Goal: Task Accomplishment & Management: Manage account settings

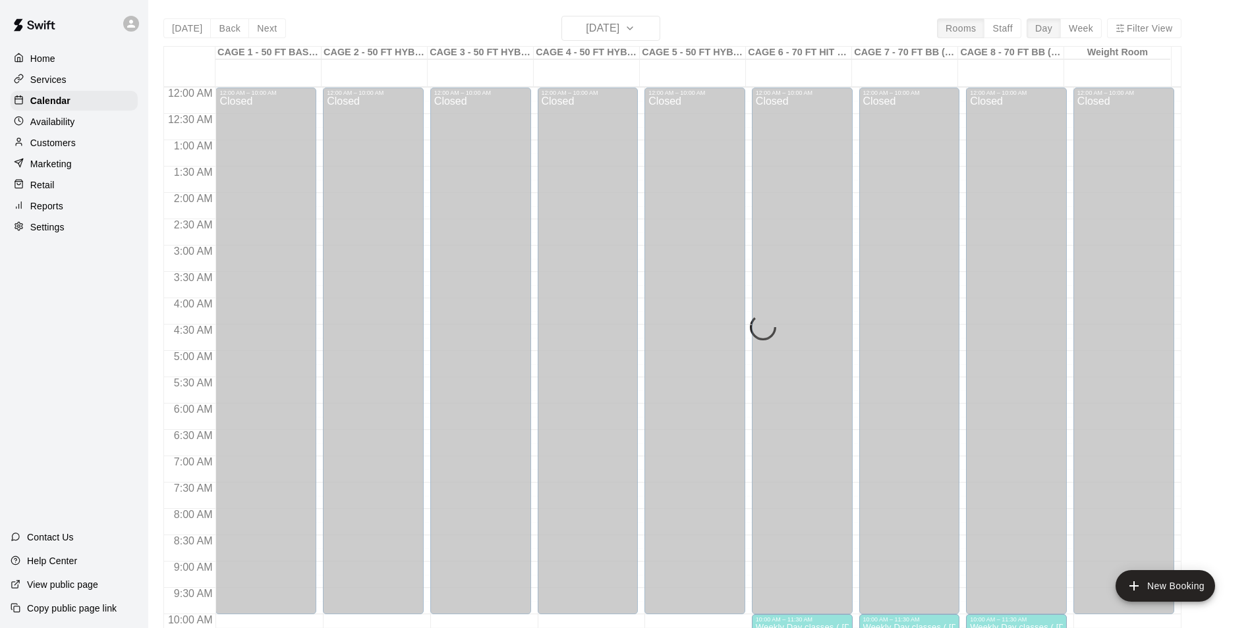
scroll to position [669, 0]
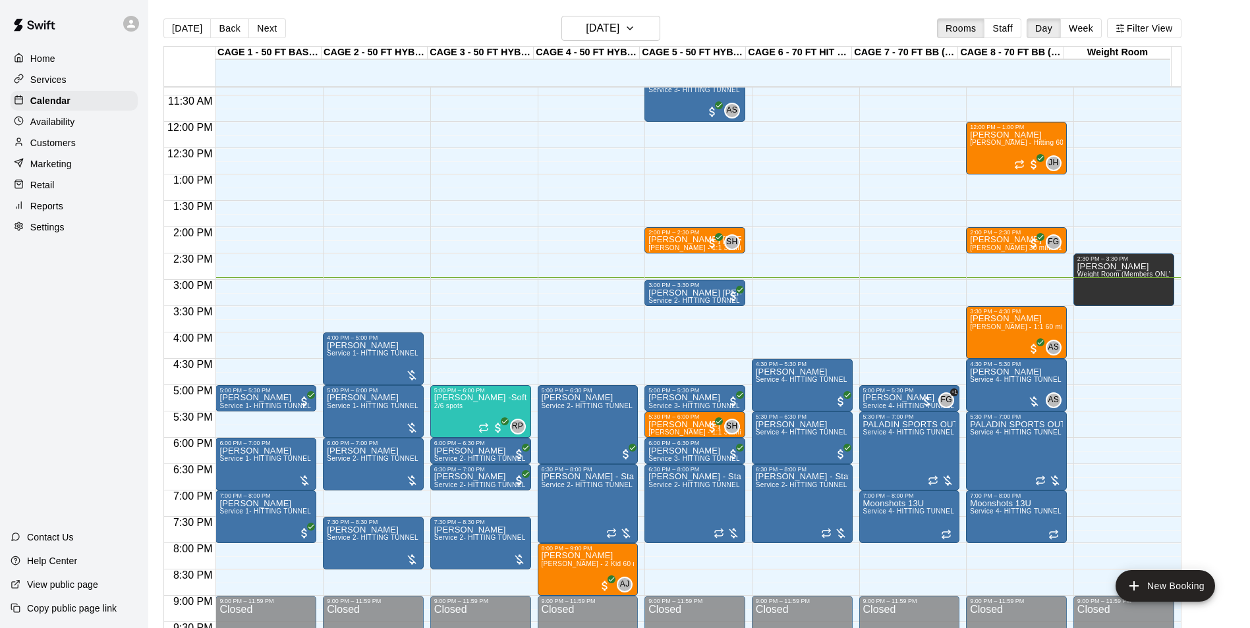
scroll to position [603, 0]
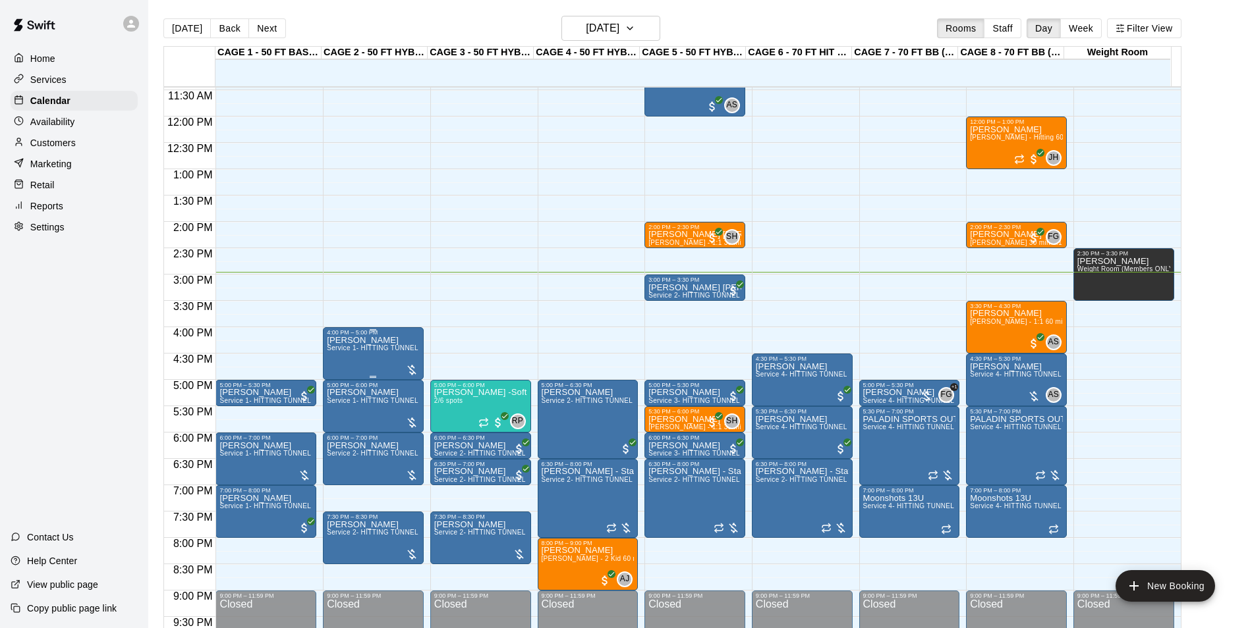
click at [368, 341] on p "[PERSON_NAME]" at bounding box center [373, 341] width 93 height 0
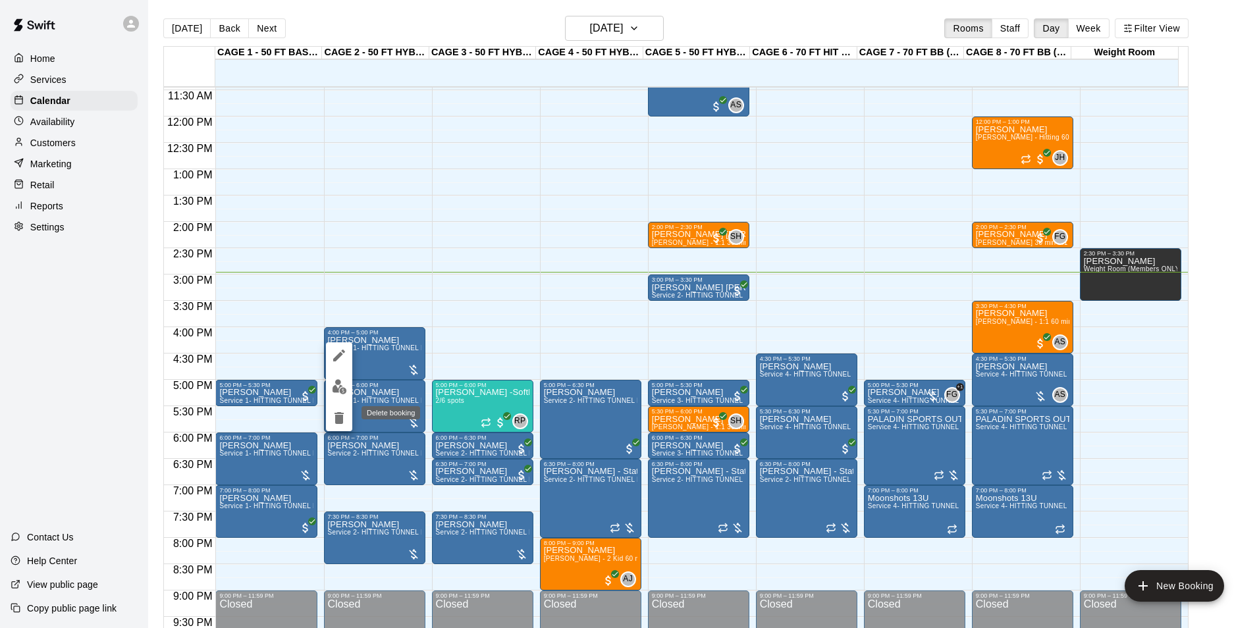
click at [333, 416] on icon "delete" at bounding box center [339, 418] width 16 height 16
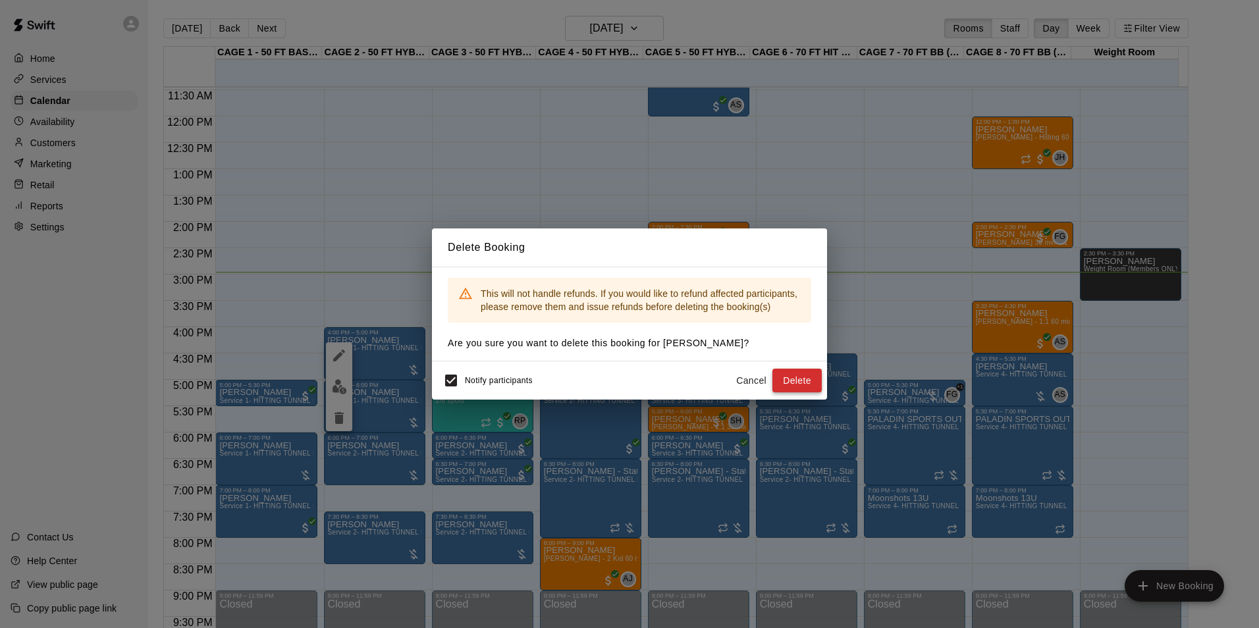
click at [786, 385] on button "Delete" at bounding box center [797, 381] width 49 height 24
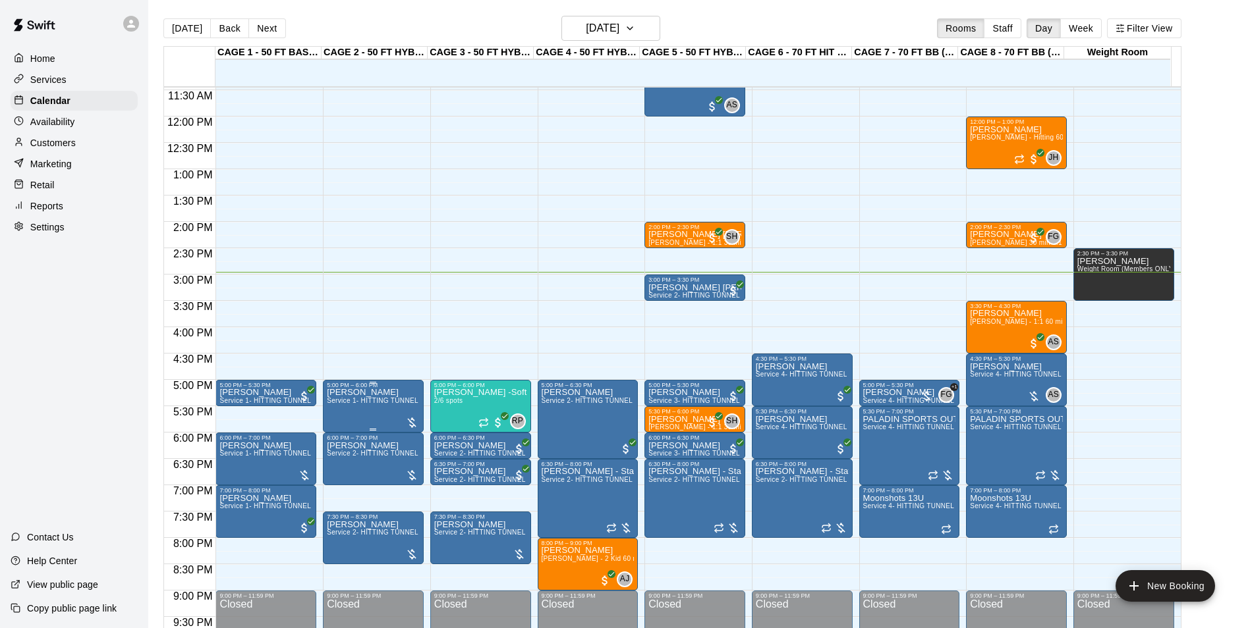
click at [352, 402] on span "Service 1- HITTING TUNNEL RENTAL - 50ft Baseball w/ Auto/Manual Feeder" at bounding box center [448, 400] width 242 height 7
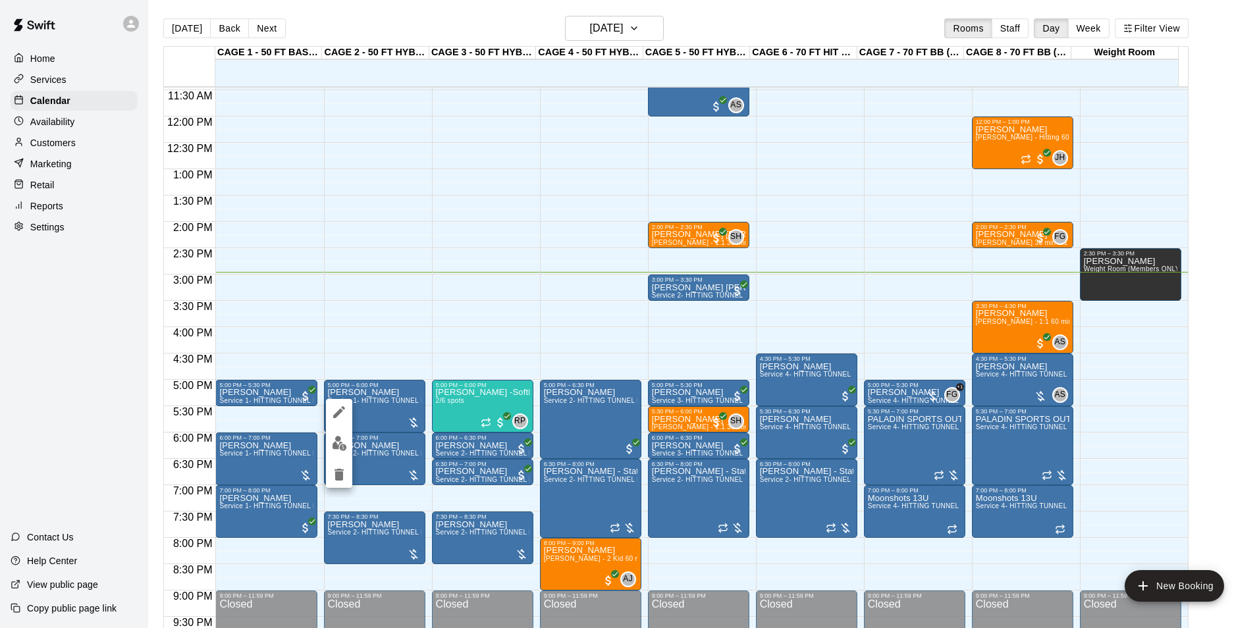
click at [343, 464] on button "delete" at bounding box center [339, 475] width 26 height 26
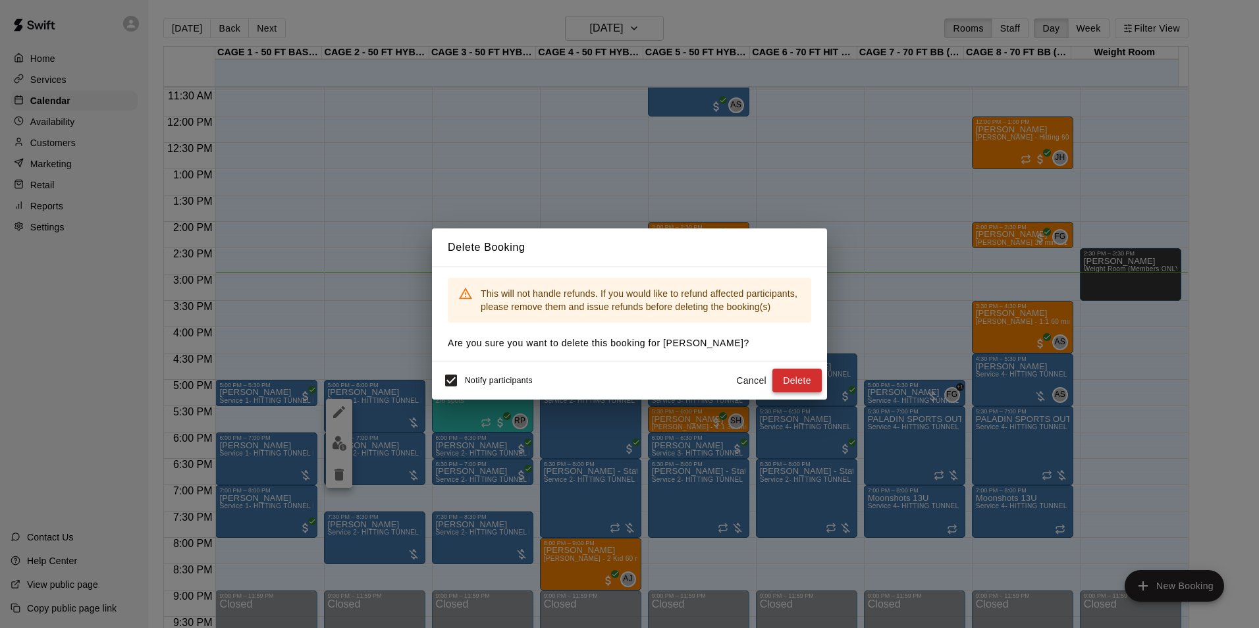
click at [790, 380] on button "Delete" at bounding box center [797, 381] width 49 height 24
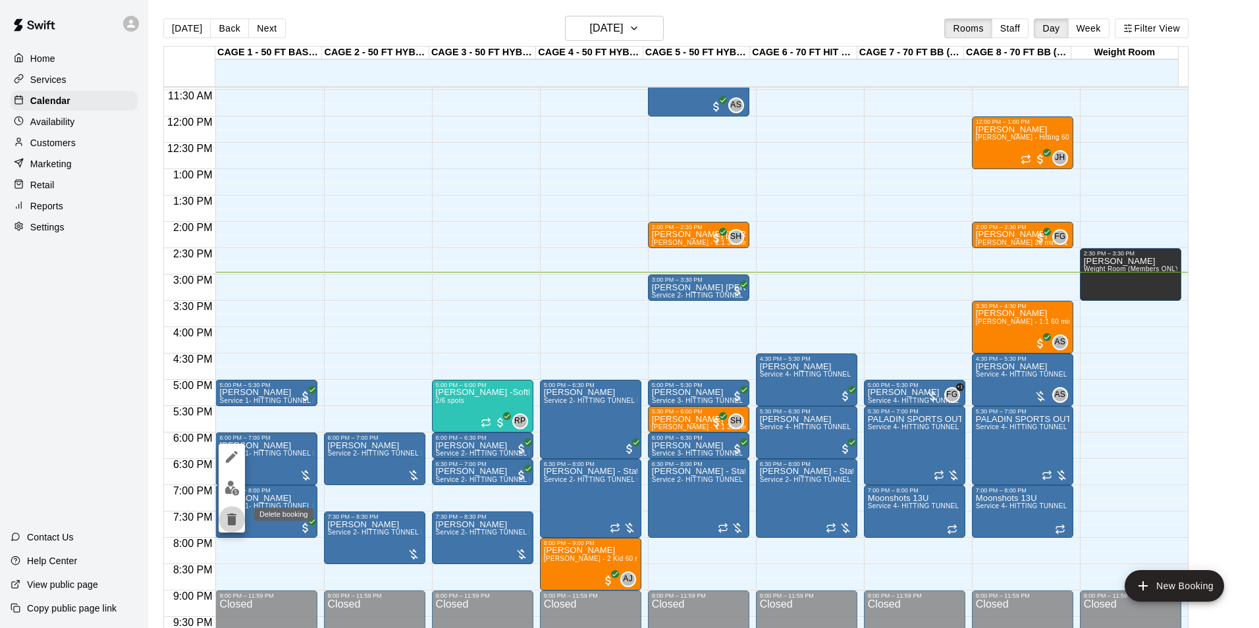
click at [232, 510] on button "delete" at bounding box center [232, 520] width 26 height 26
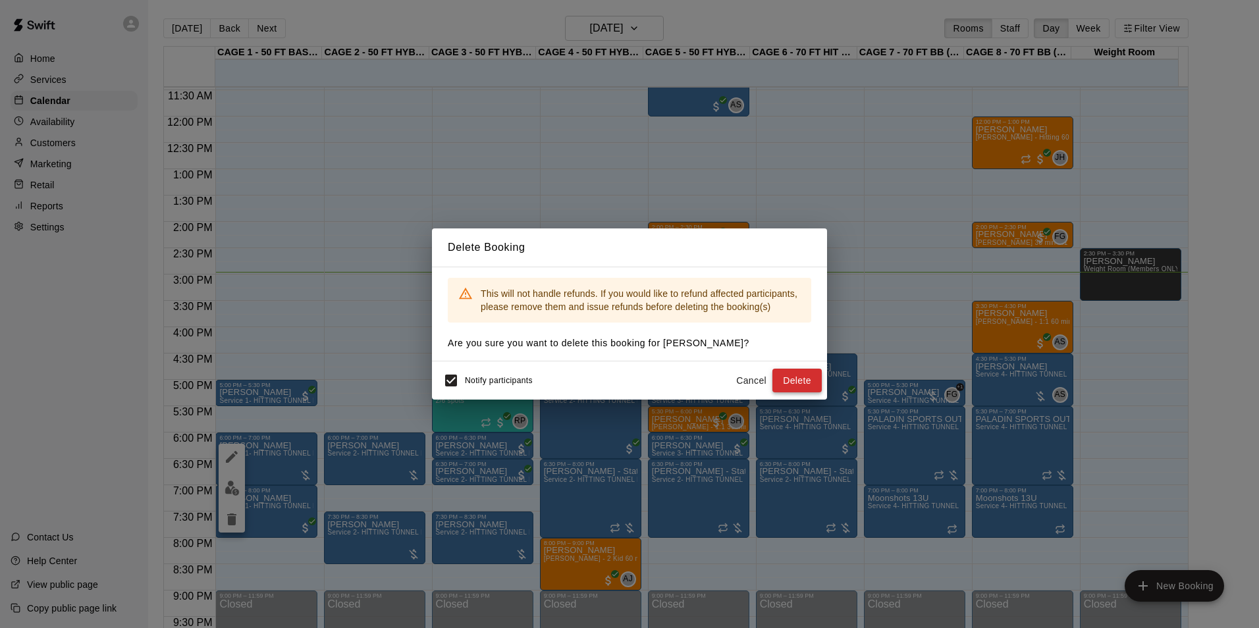
click at [795, 385] on button "Delete" at bounding box center [797, 381] width 49 height 24
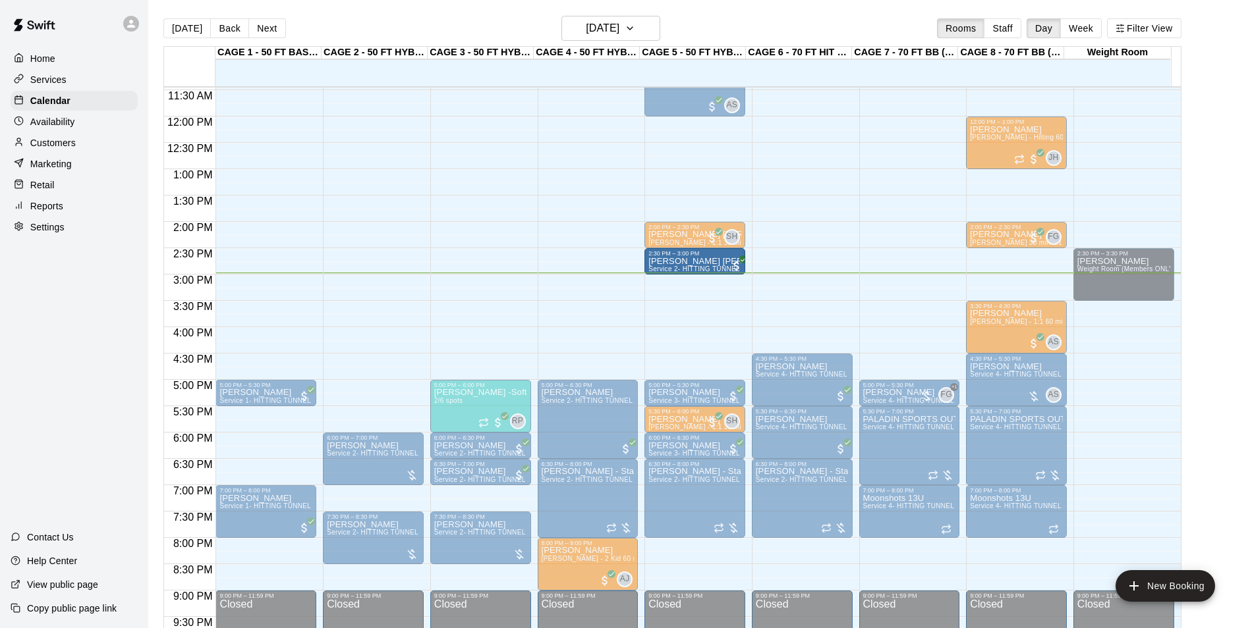
drag, startPoint x: 718, startPoint y: 289, endPoint x: 717, endPoint y: 281, distance: 8.0
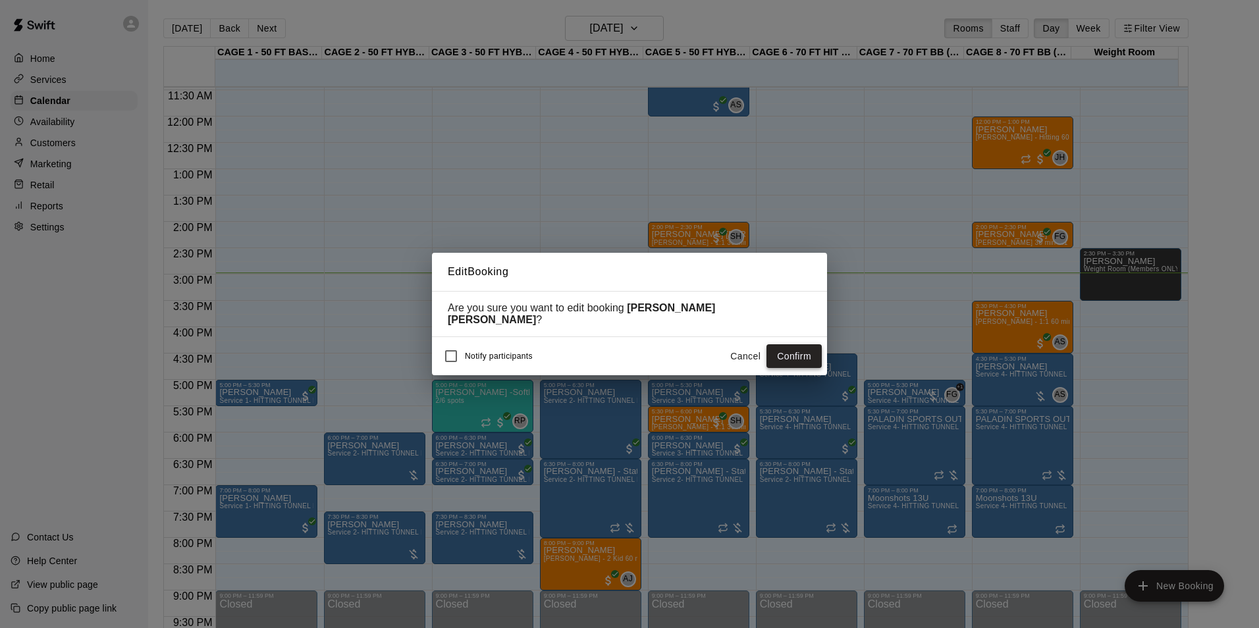
click at [771, 345] on button "Confirm" at bounding box center [794, 356] width 55 height 24
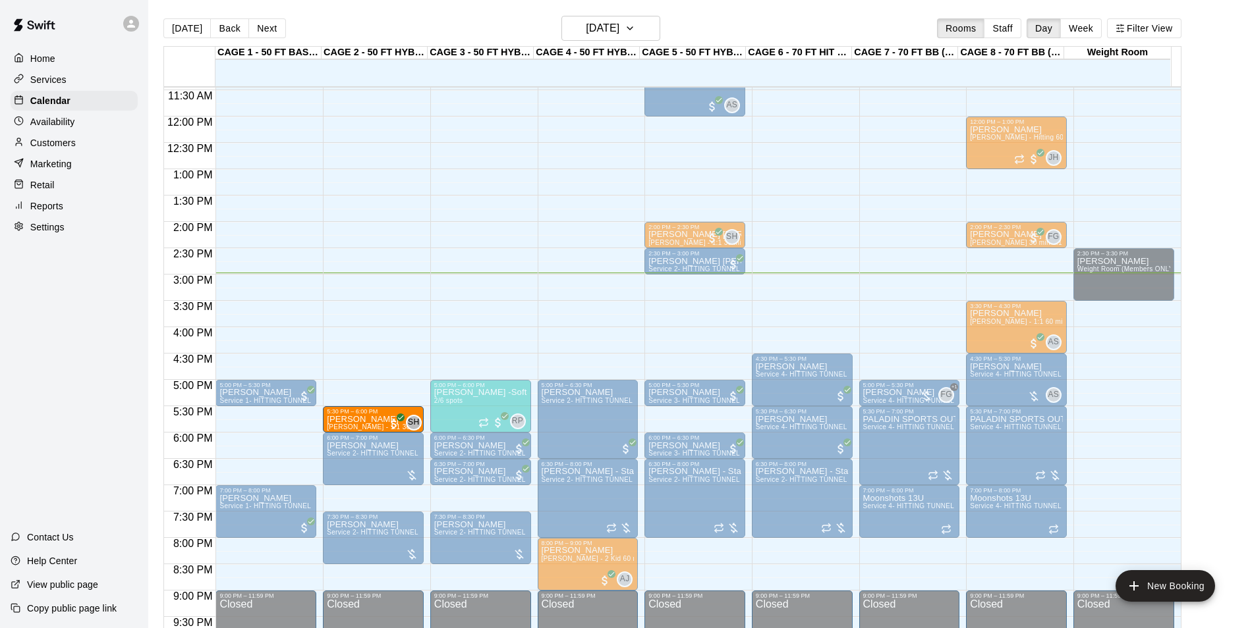
drag, startPoint x: 671, startPoint y: 418, endPoint x: 414, endPoint y: 426, distance: 256.4
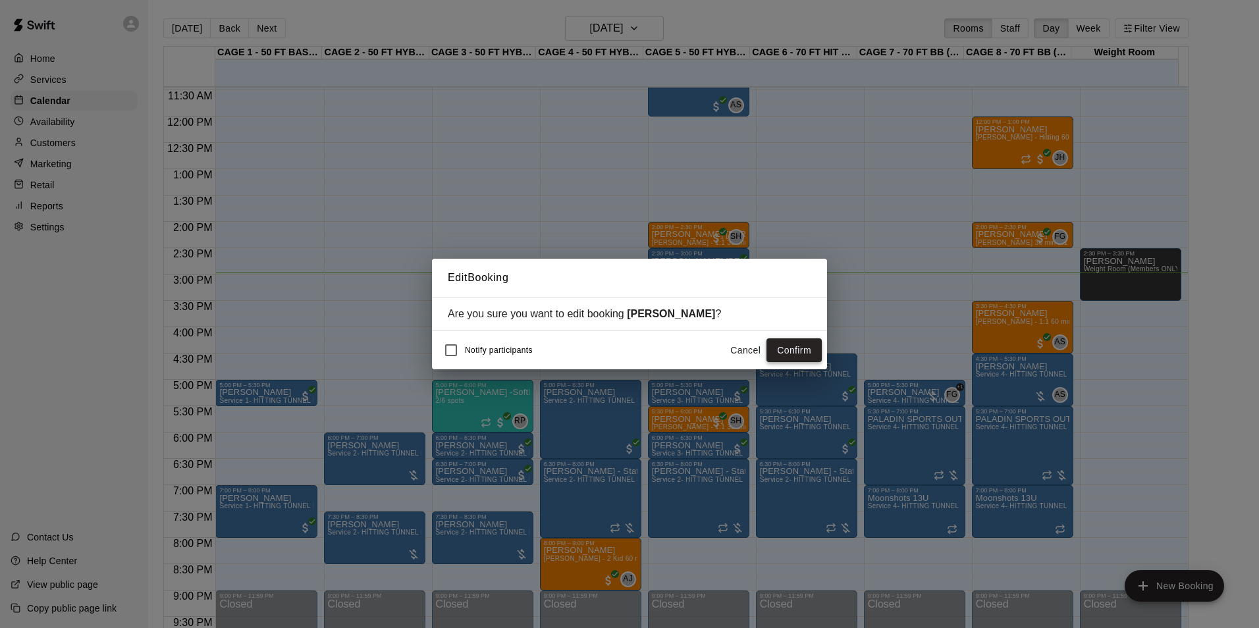
click at [806, 354] on button "Confirm" at bounding box center [794, 351] width 55 height 24
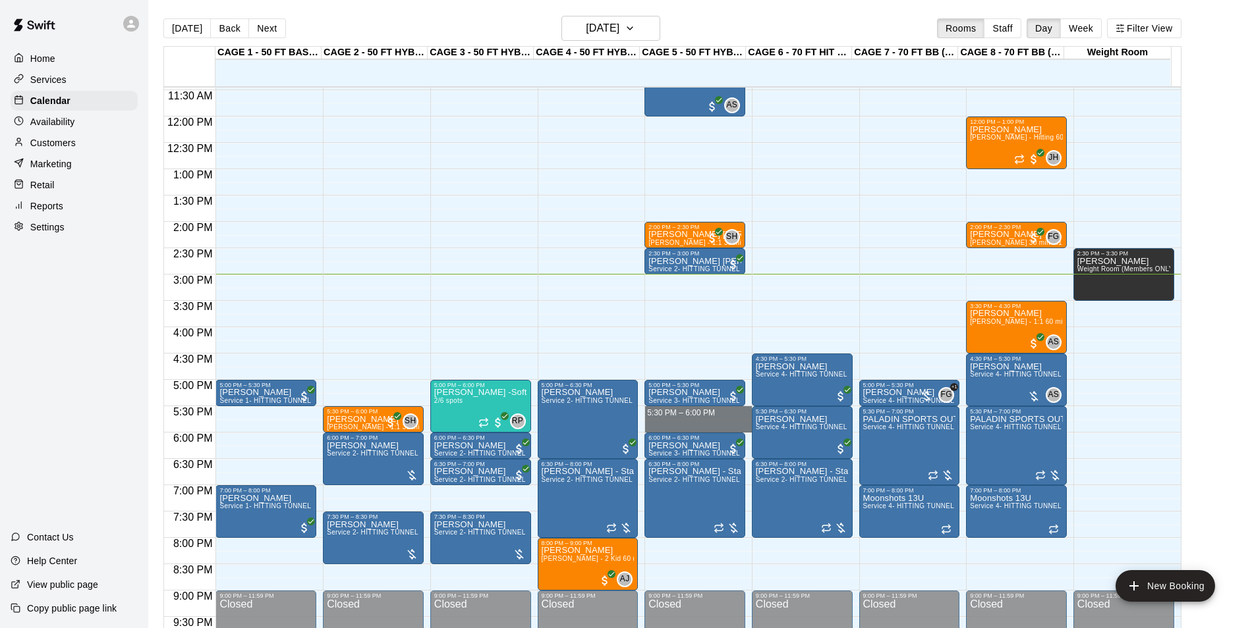
drag, startPoint x: 702, startPoint y: 414, endPoint x: 703, endPoint y: 421, distance: 7.3
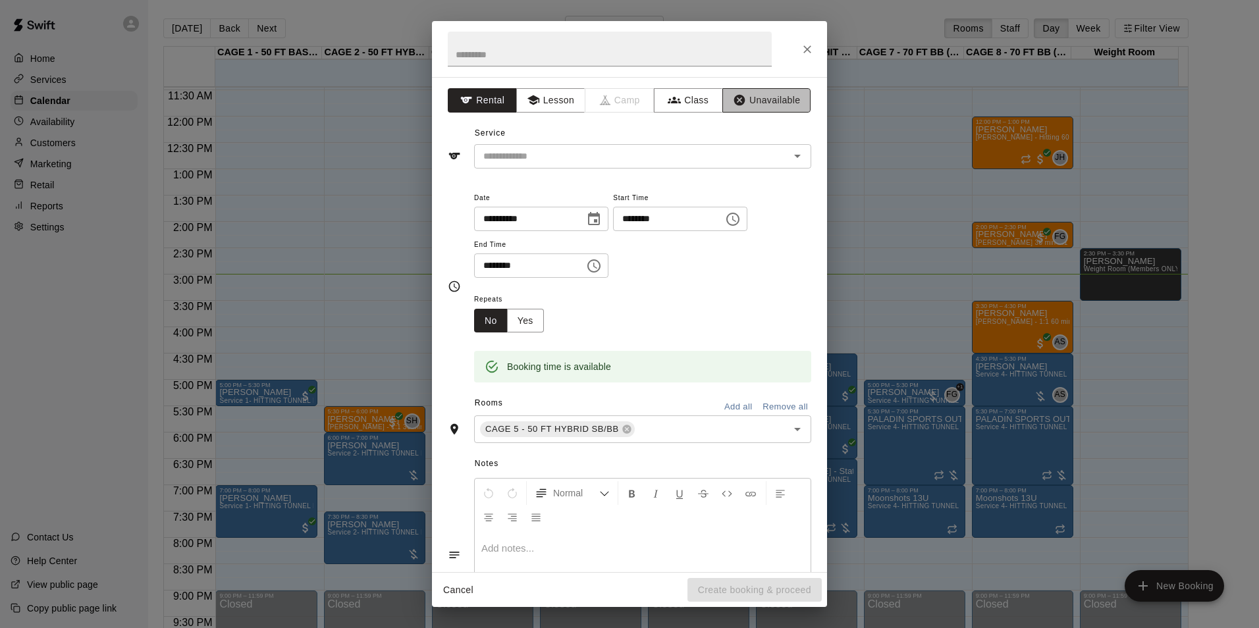
click at [790, 107] on button "Unavailable" at bounding box center [767, 100] width 88 height 24
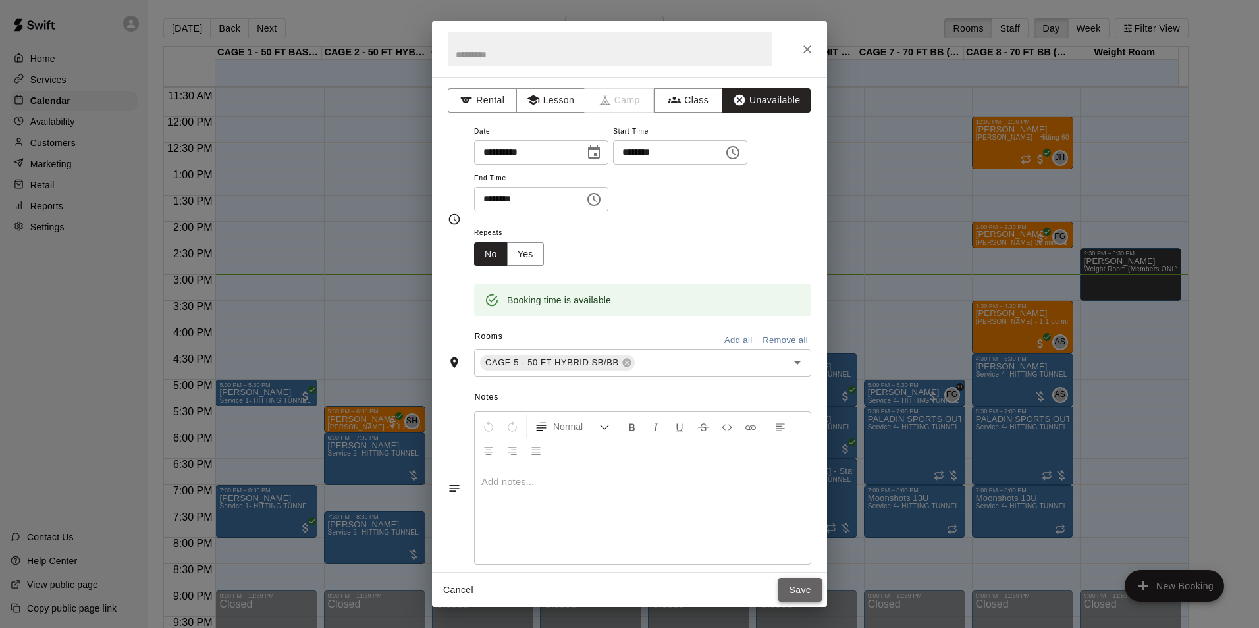
click at [794, 596] on button "Save" at bounding box center [800, 590] width 43 height 24
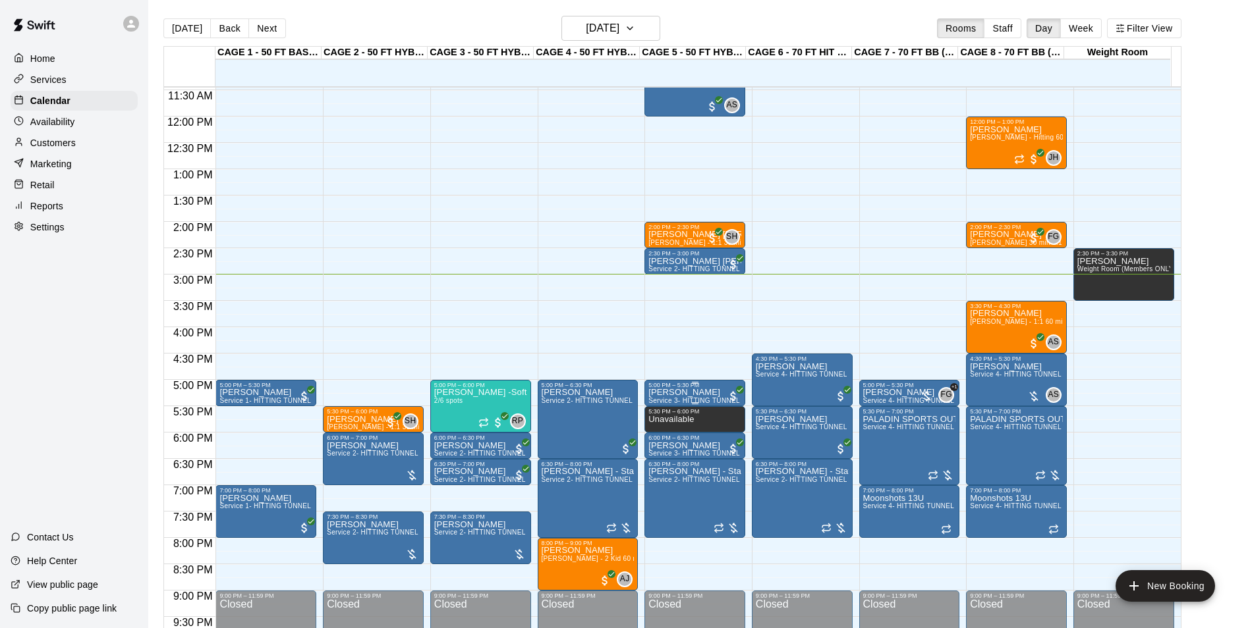
click at [683, 400] on span "Service 3- HITTING TUNNEL RENTAL - 50ft Softball" at bounding box center [730, 400] width 164 height 7
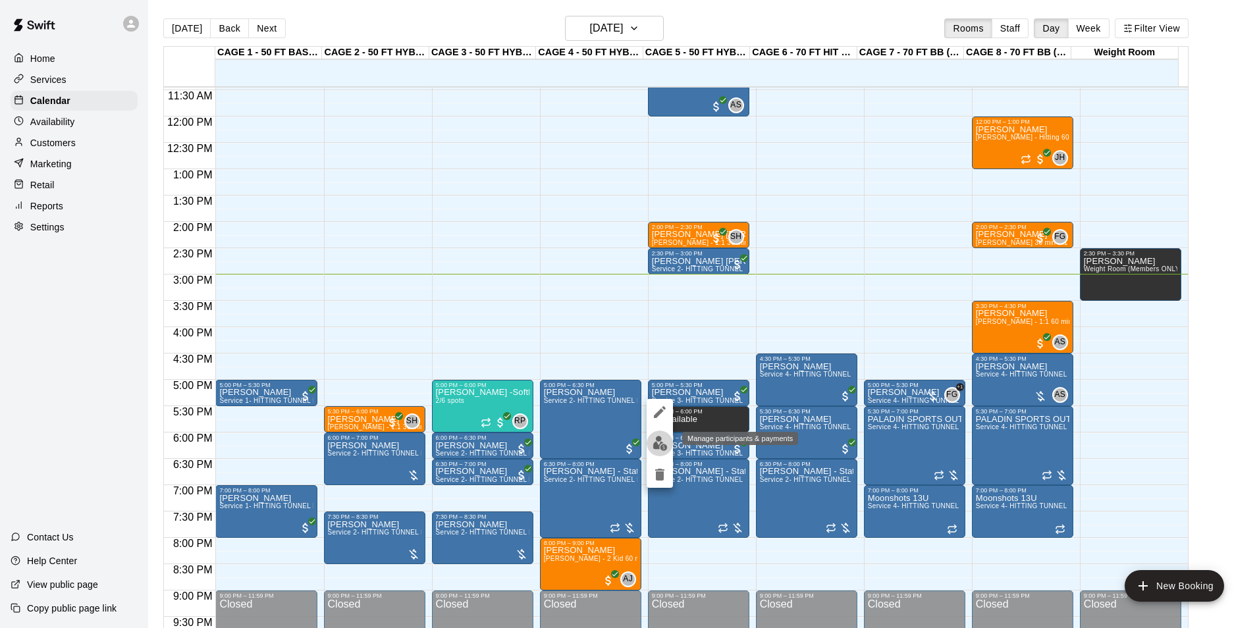
click at [669, 438] on button "edit" at bounding box center [660, 444] width 26 height 26
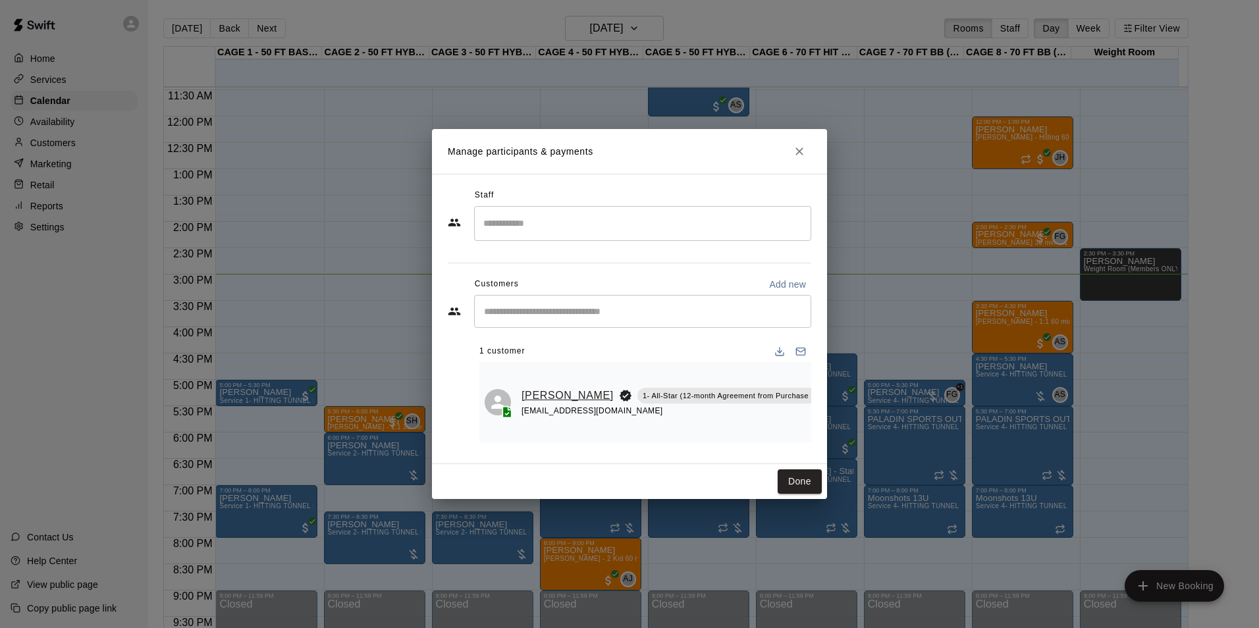
click at [535, 388] on link "Jamison Rider" at bounding box center [568, 395] width 92 height 17
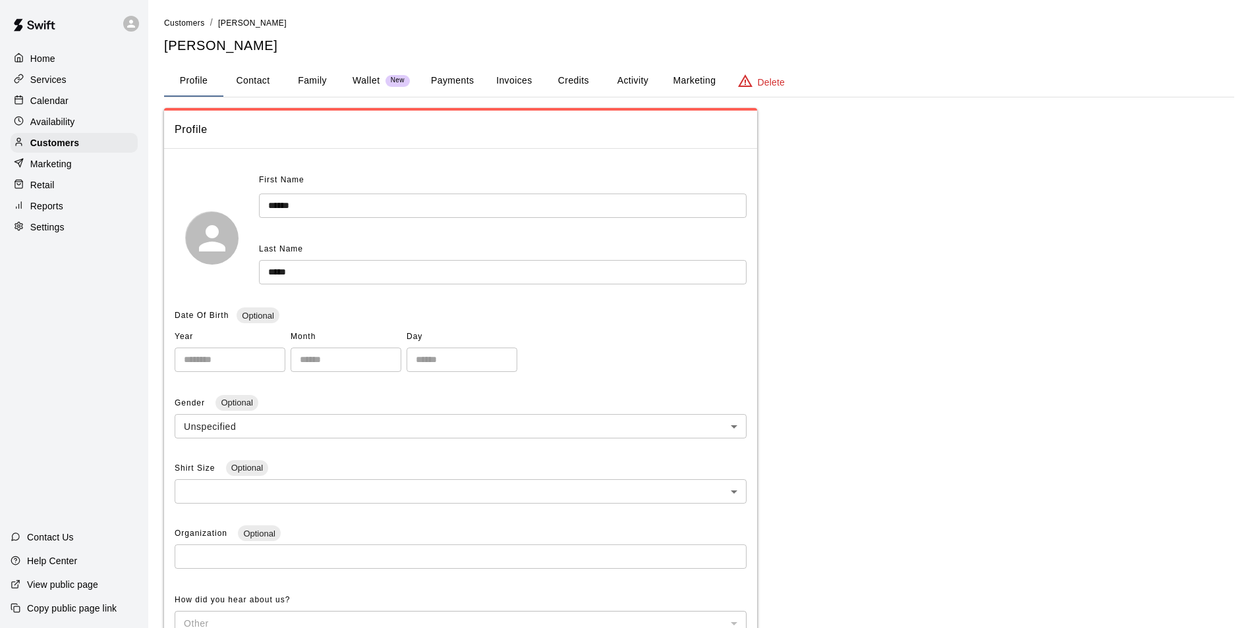
click at [312, 73] on button "Family" at bounding box center [312, 81] width 59 height 32
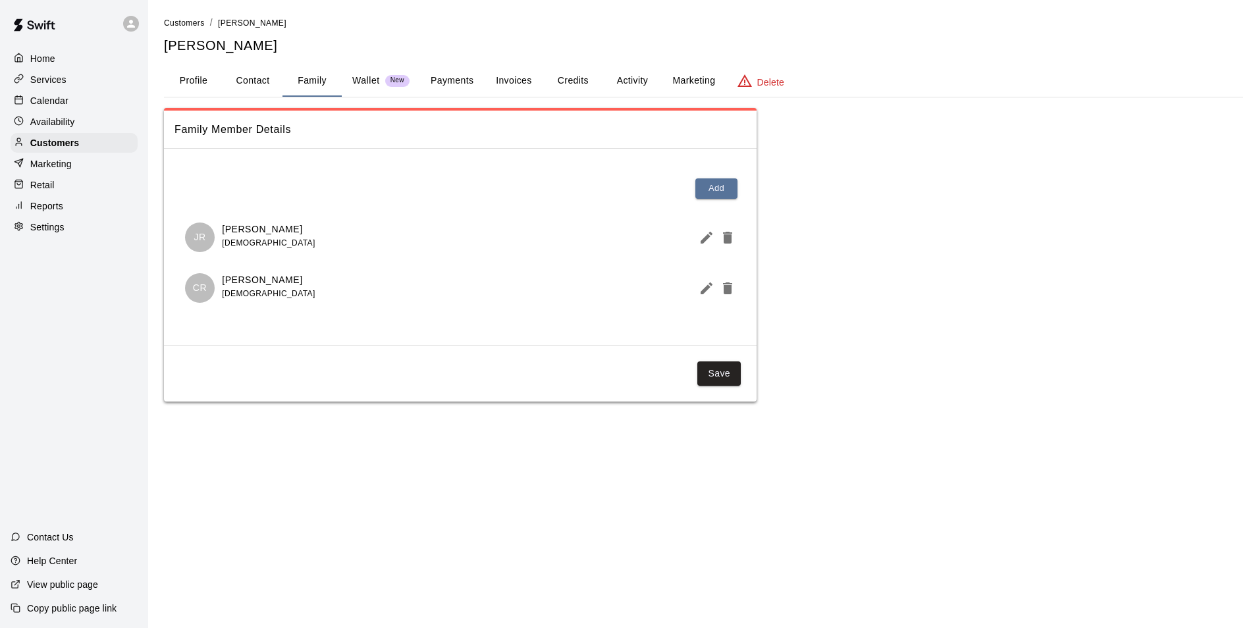
click at [249, 86] on button "Contact" at bounding box center [252, 81] width 59 height 32
select select "**"
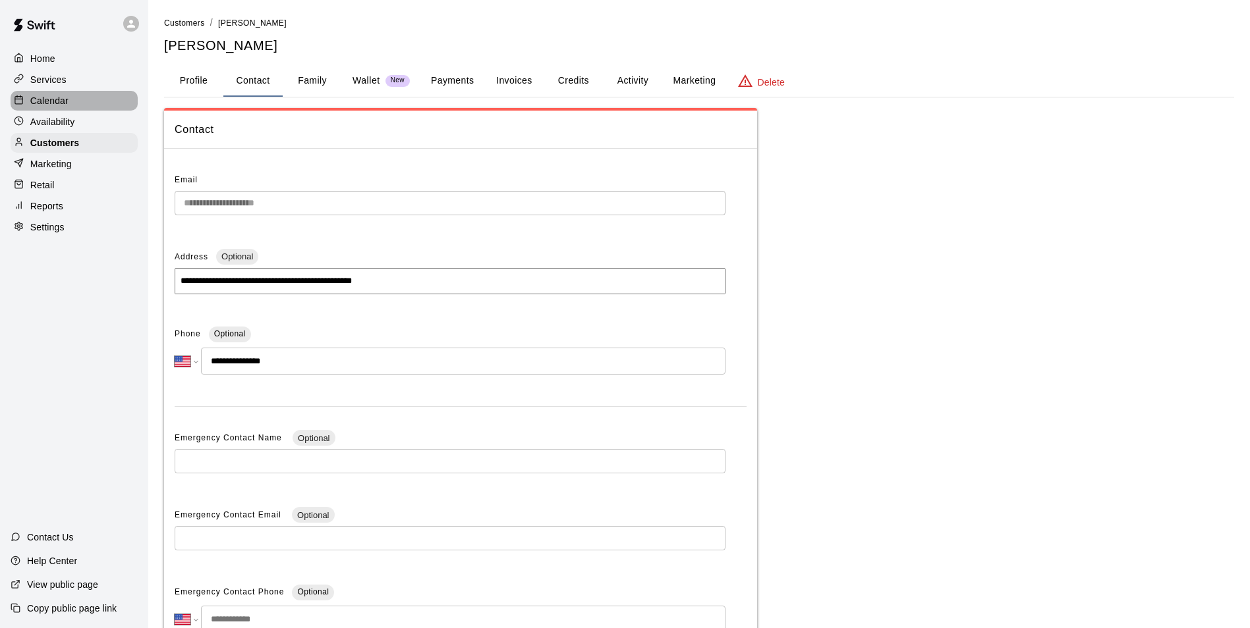
click at [96, 96] on div "Calendar" at bounding box center [74, 101] width 127 height 20
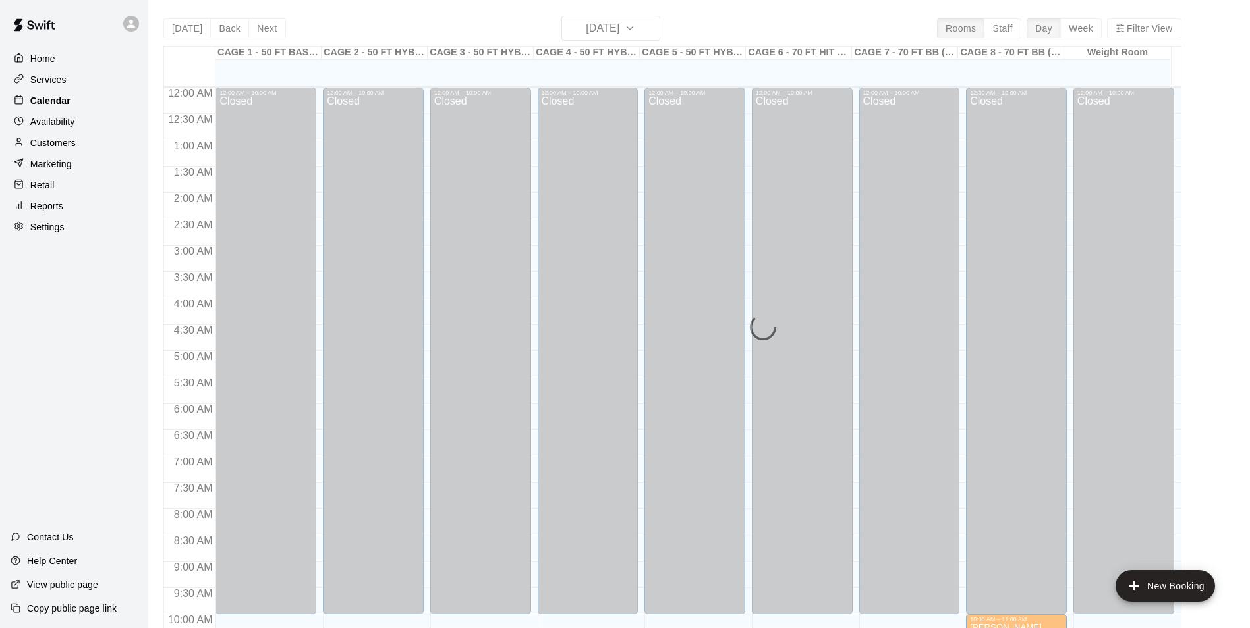
scroll to position [669, 0]
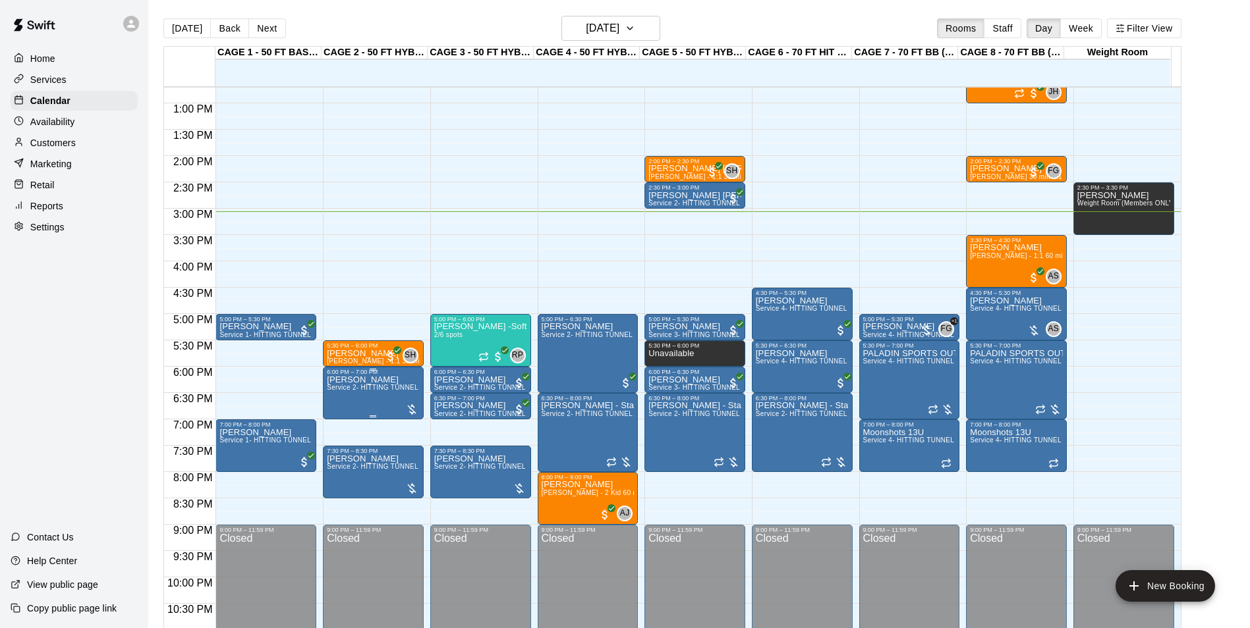
click at [372, 391] on span "Service 2- HITTING TUNNEL RENTAL - 50ft Baseball" at bounding box center [410, 387] width 167 height 7
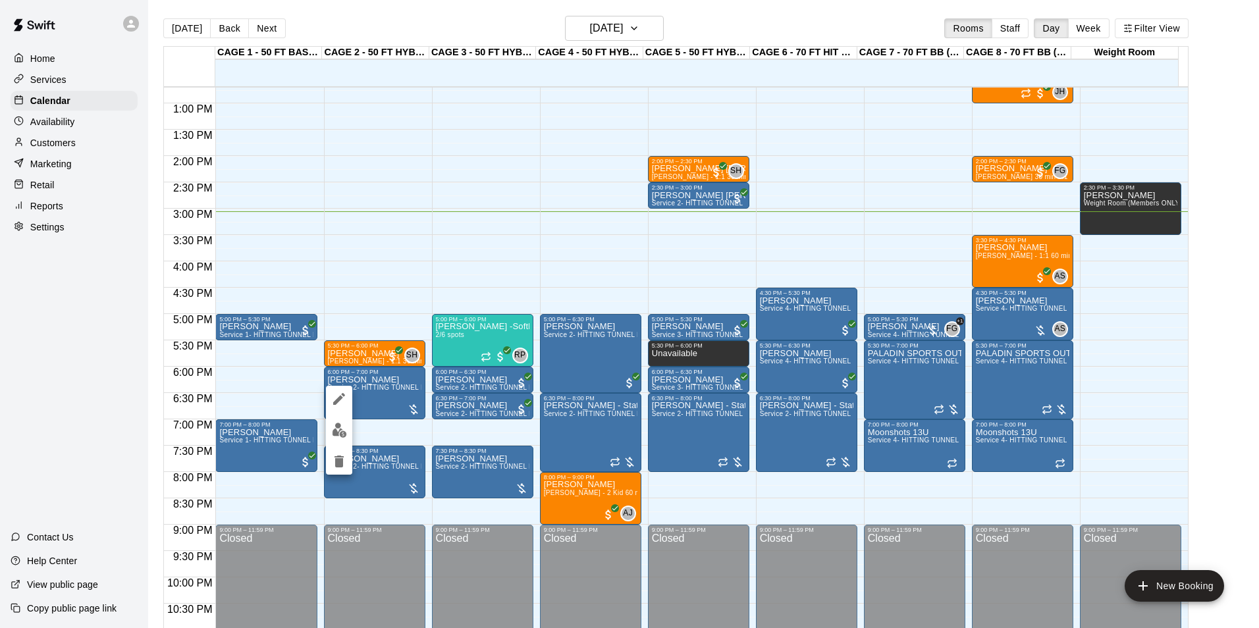
click at [337, 422] on button "edit" at bounding box center [339, 431] width 26 height 26
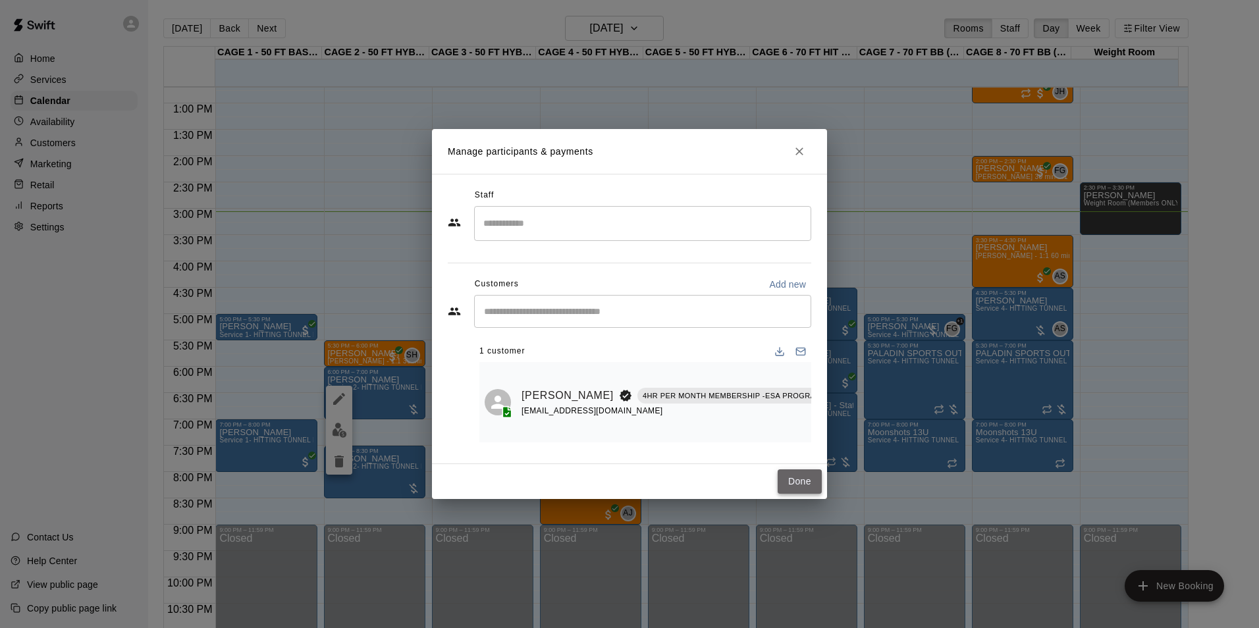
click at [805, 477] on button "Done" at bounding box center [800, 482] width 44 height 24
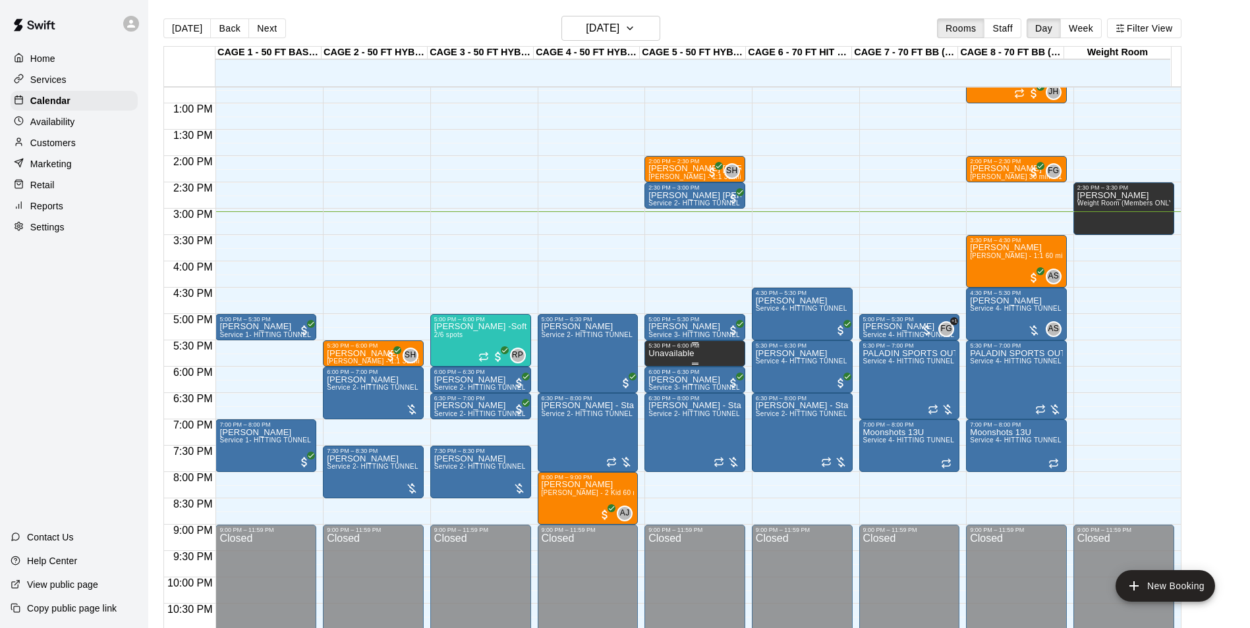
click at [689, 354] on p "Unavailable" at bounding box center [670, 354] width 45 height 0
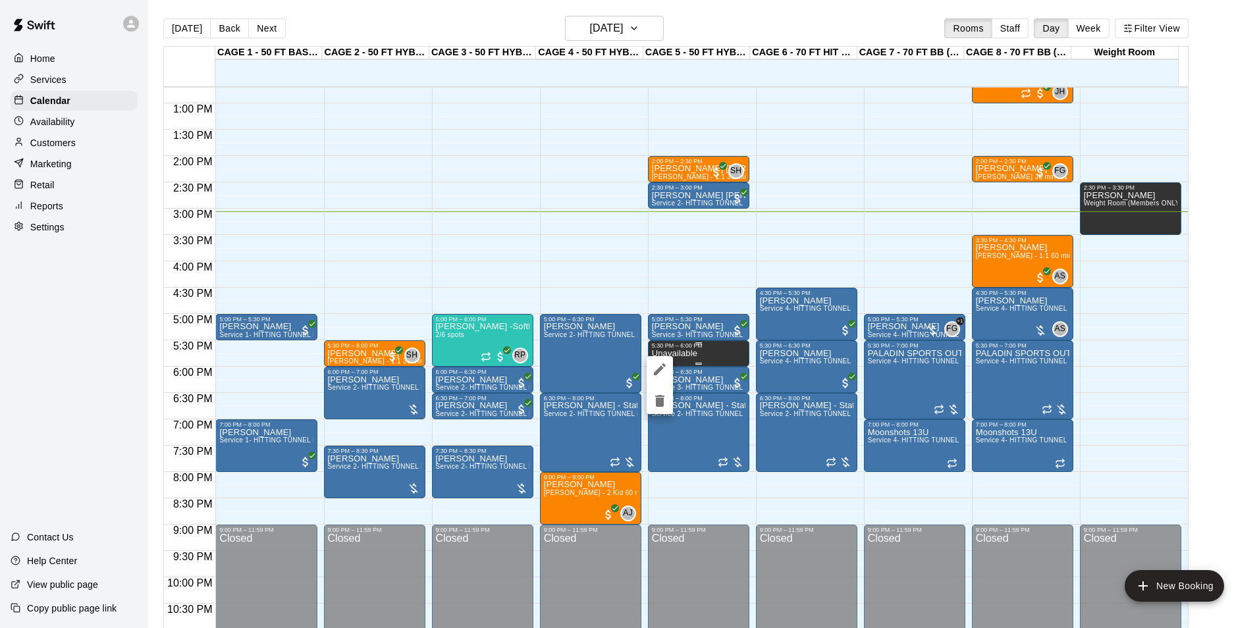
click at [689, 354] on div at bounding box center [629, 314] width 1259 height 628
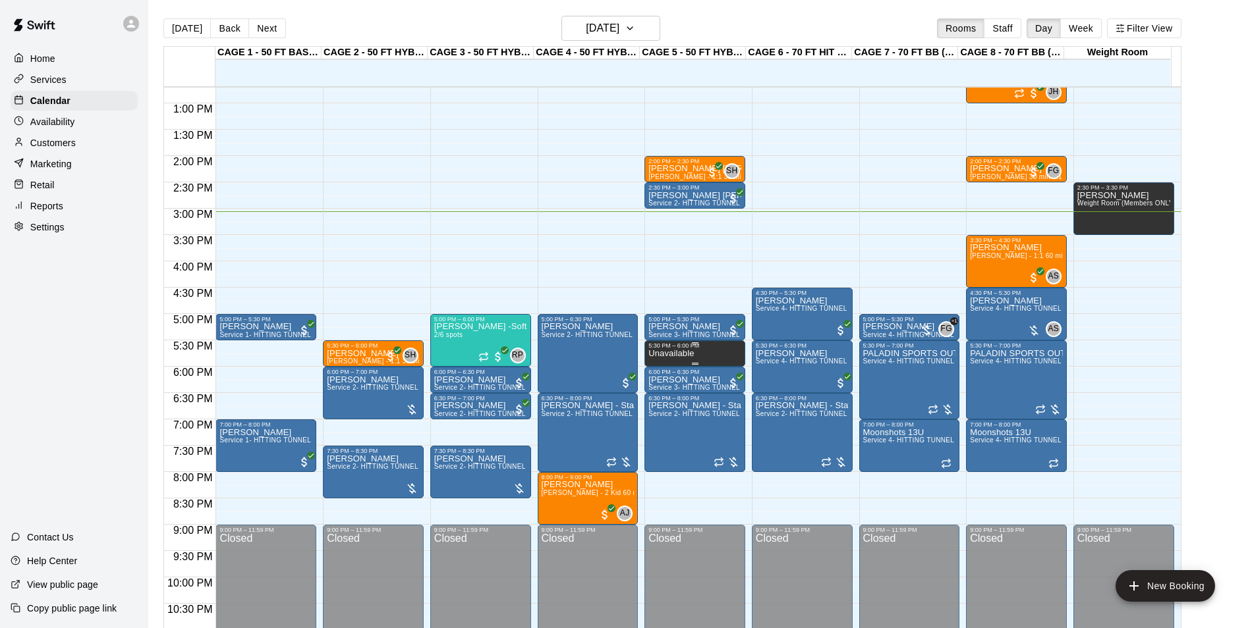
click at [689, 354] on p "Unavailable" at bounding box center [670, 354] width 45 height 0
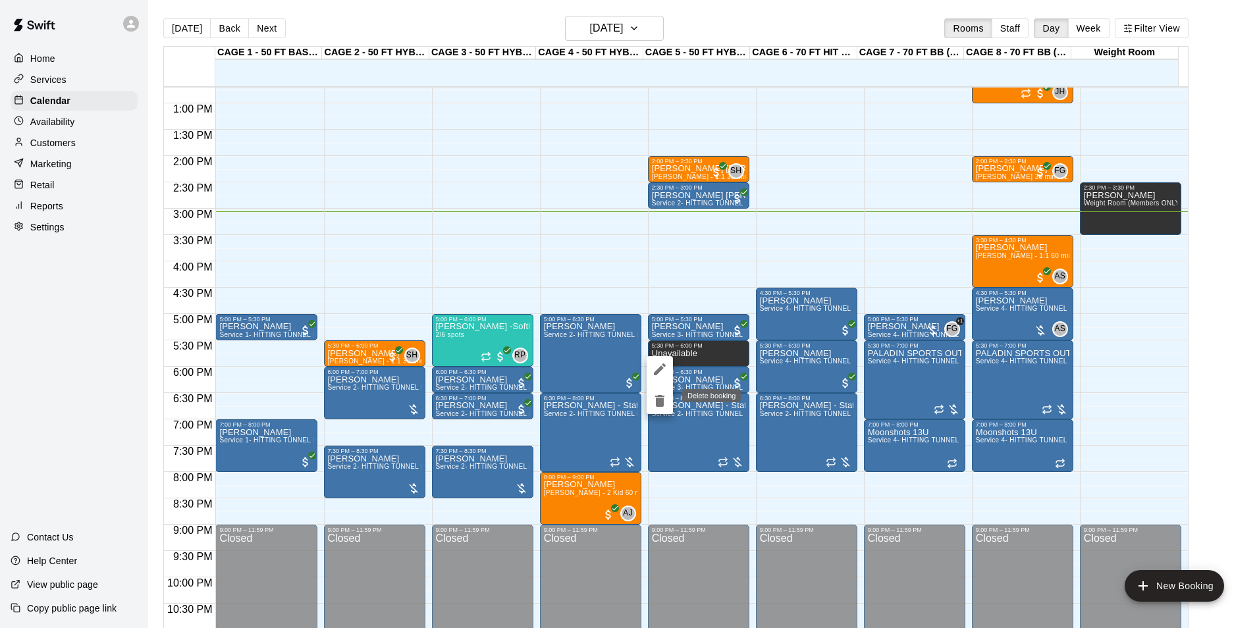
click at [661, 399] on icon "delete" at bounding box center [659, 401] width 9 height 12
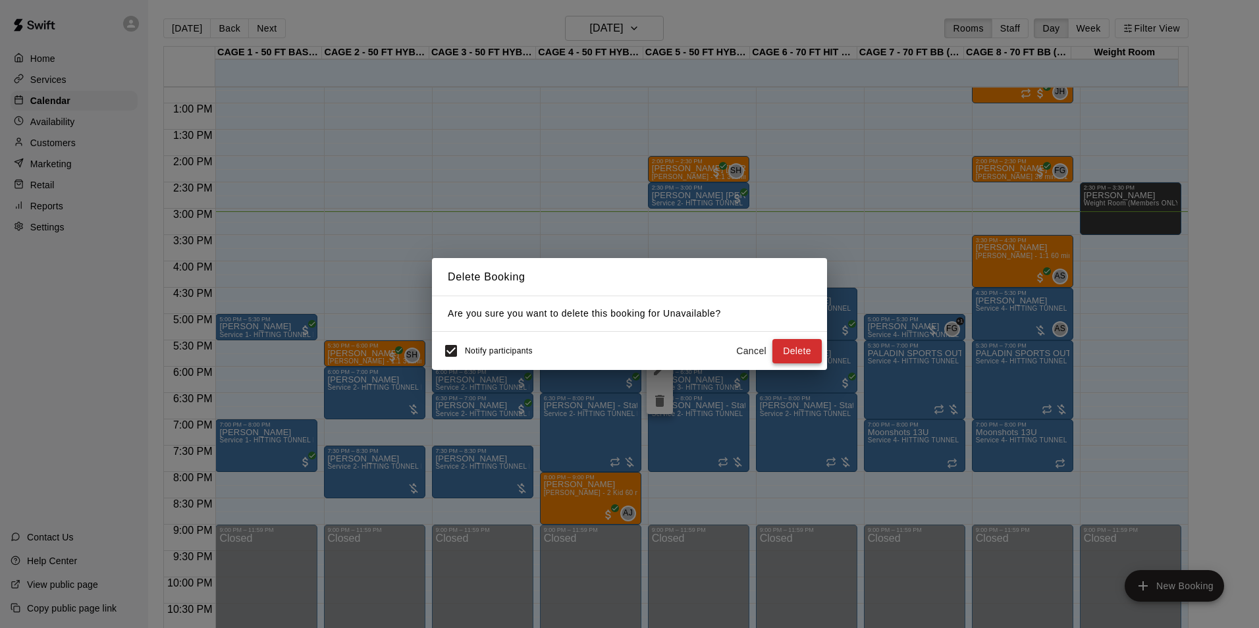
click at [797, 346] on button "Delete" at bounding box center [797, 351] width 49 height 24
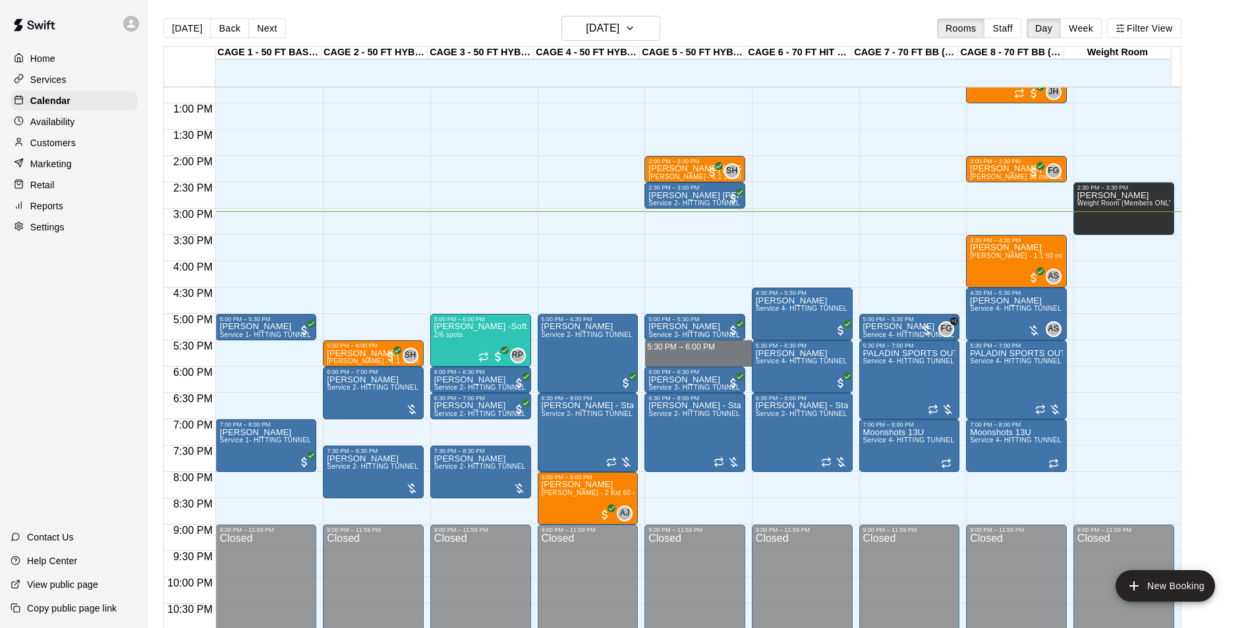
drag, startPoint x: 673, startPoint y: 346, endPoint x: 678, endPoint y: 361, distance: 15.2
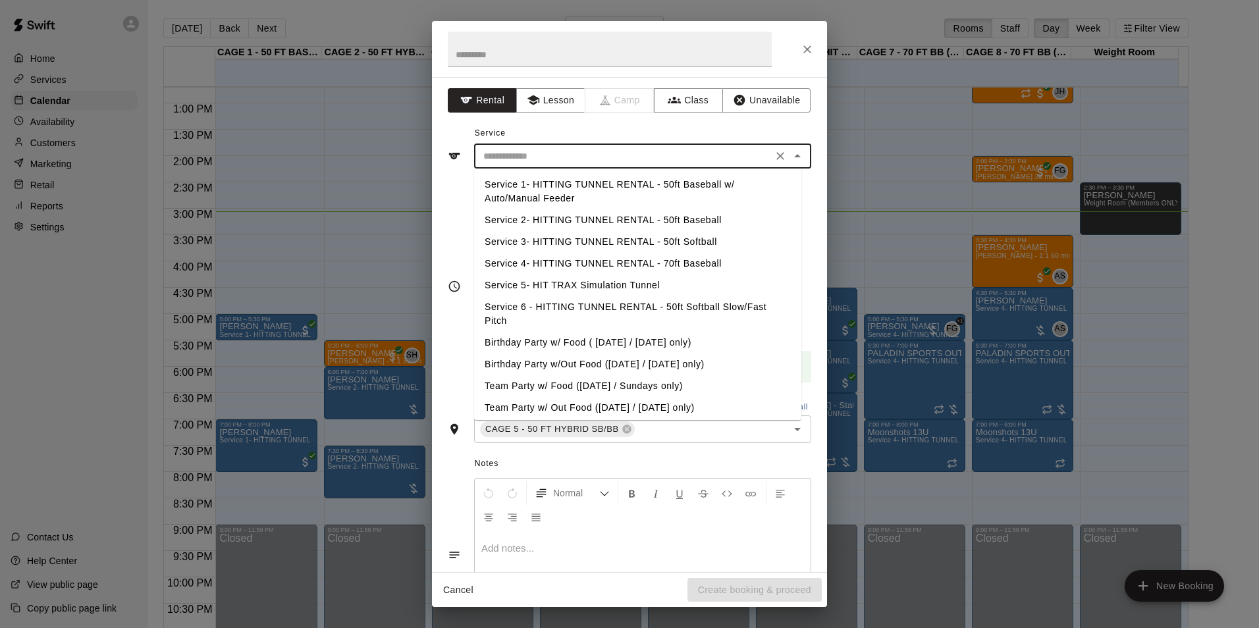
click at [568, 161] on input "text" at bounding box center [623, 156] width 290 height 16
click at [624, 215] on li "Service 2- HITTING TUNNEL RENTAL - 50ft Baseball" at bounding box center [637, 220] width 327 height 22
type input "**********"
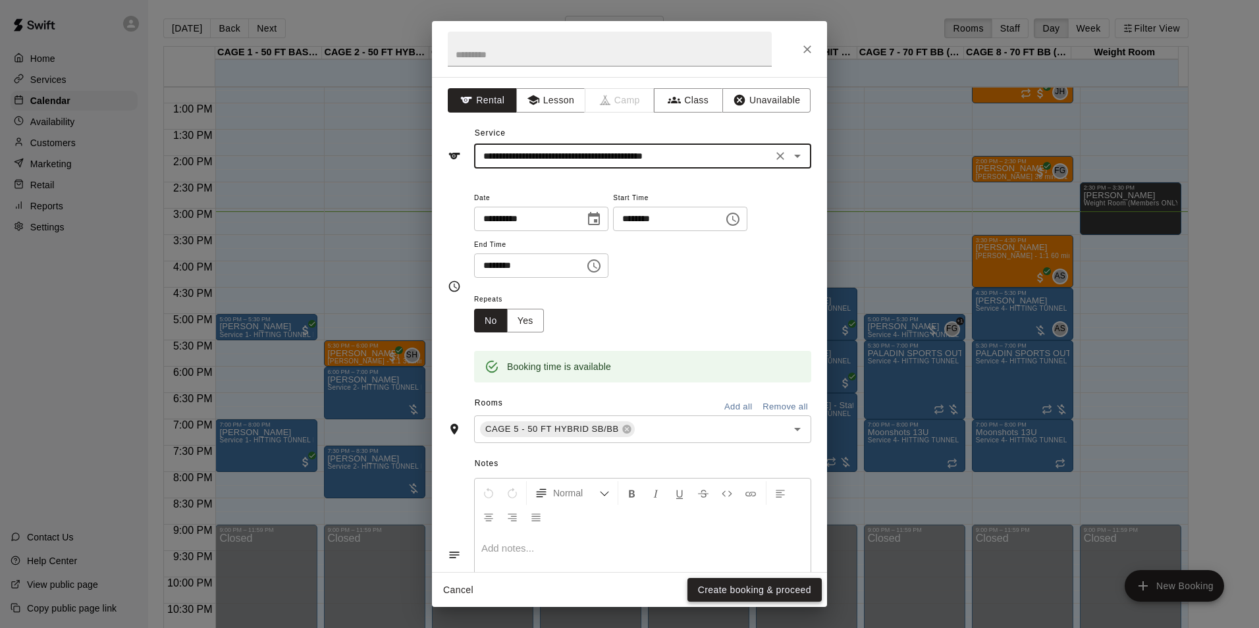
click at [794, 590] on button "Create booking & proceed" at bounding box center [755, 590] width 134 height 24
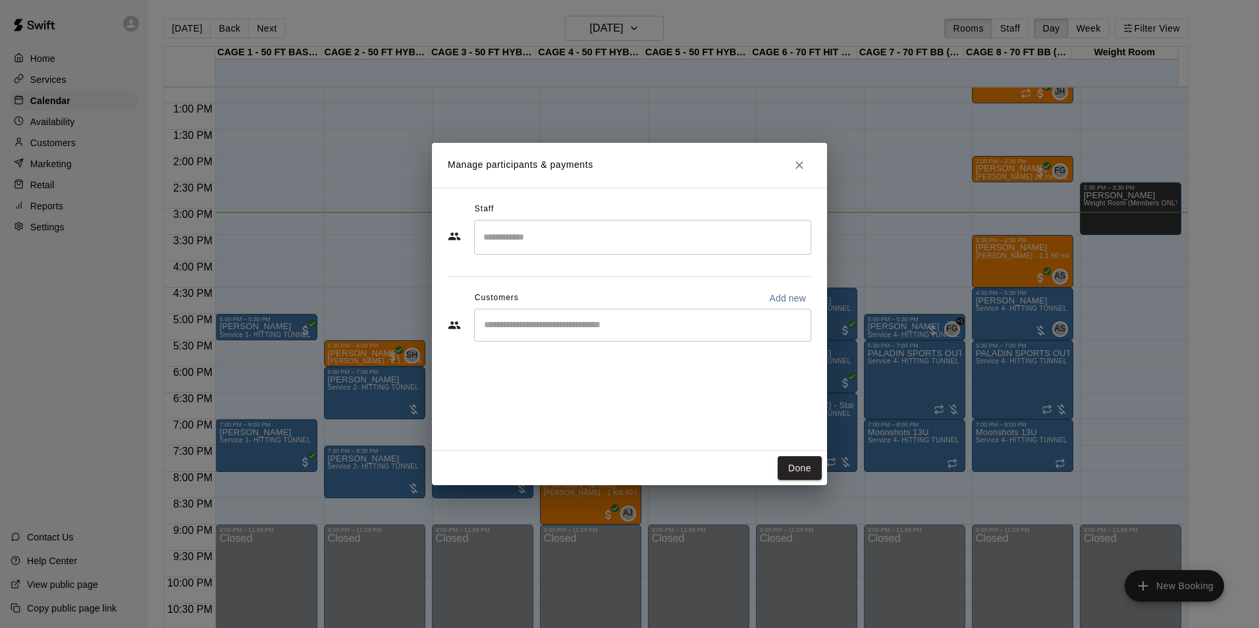
click at [626, 317] on div "​" at bounding box center [642, 325] width 337 height 33
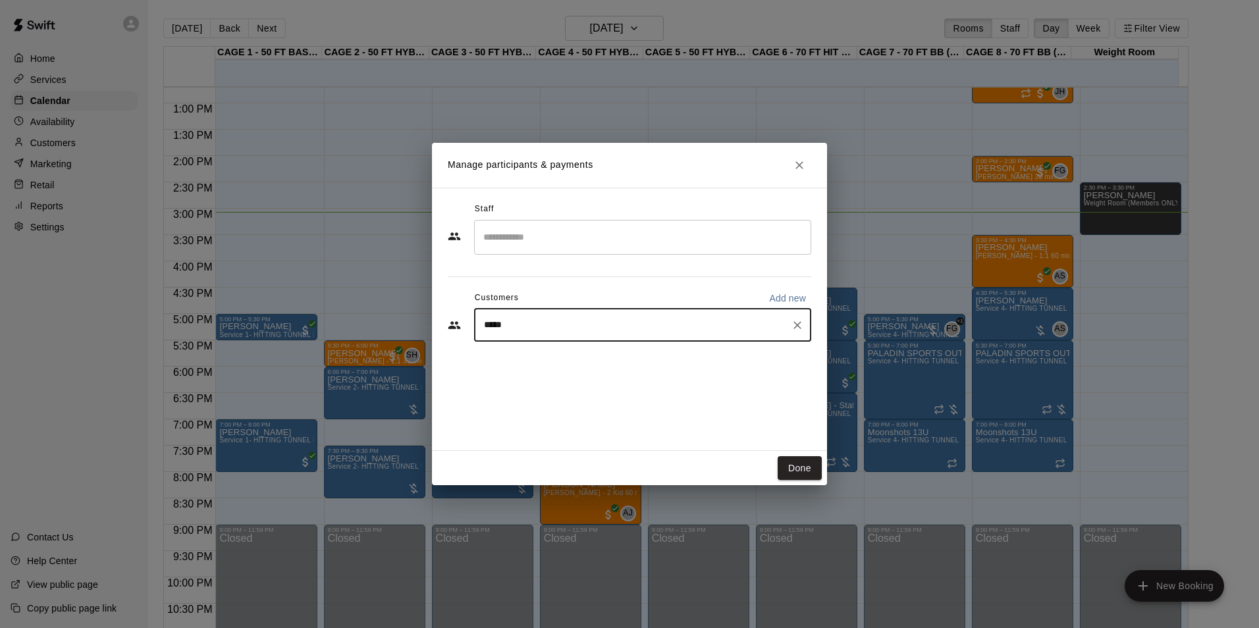
type input "******"
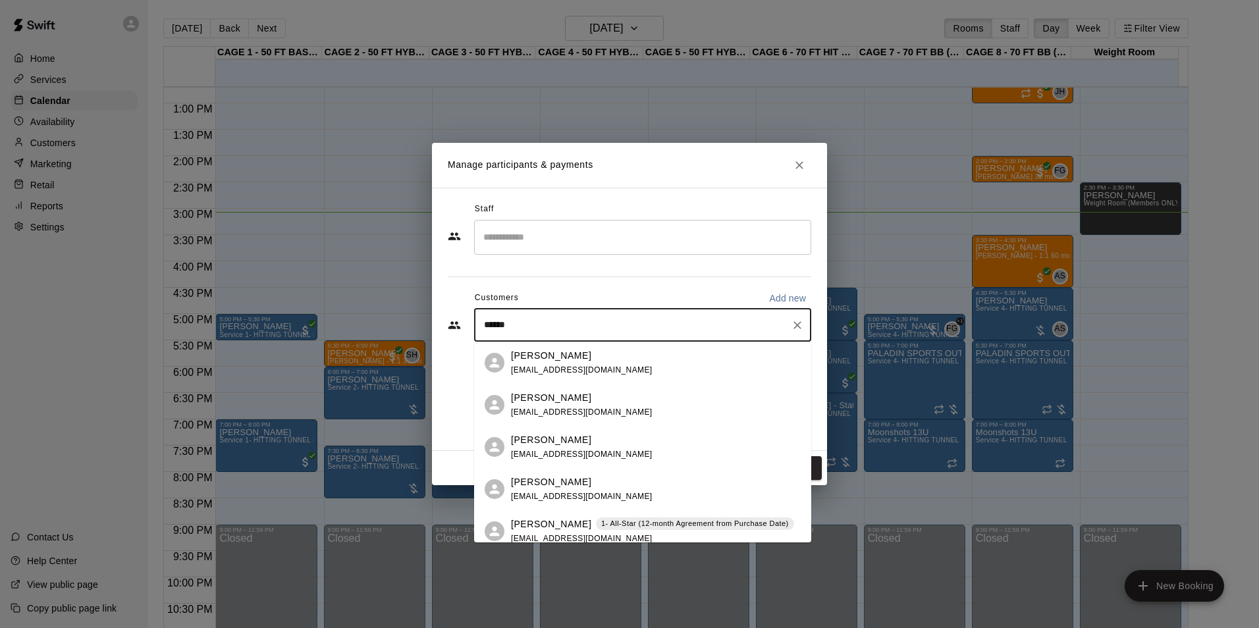
click at [638, 520] on p "1- All-Star (12-month Agreement from Purchase Date)" at bounding box center [695, 523] width 188 height 11
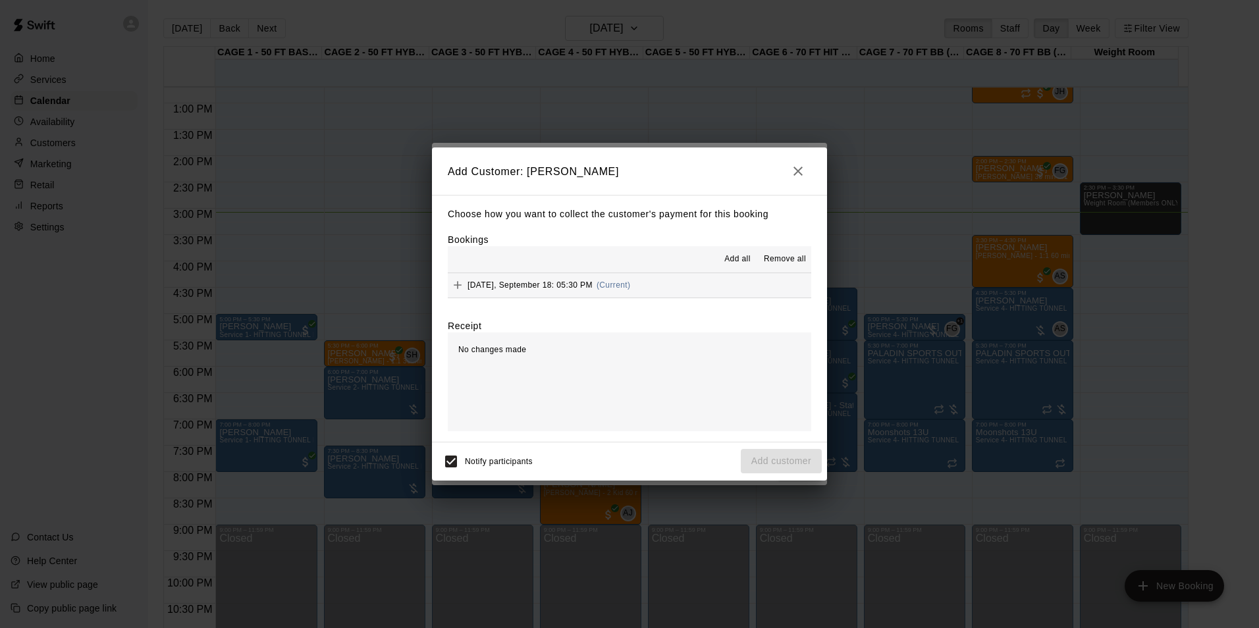
click at [696, 286] on button "Thursday, September 18: 05:30 PM (Current)" at bounding box center [630, 285] width 364 height 24
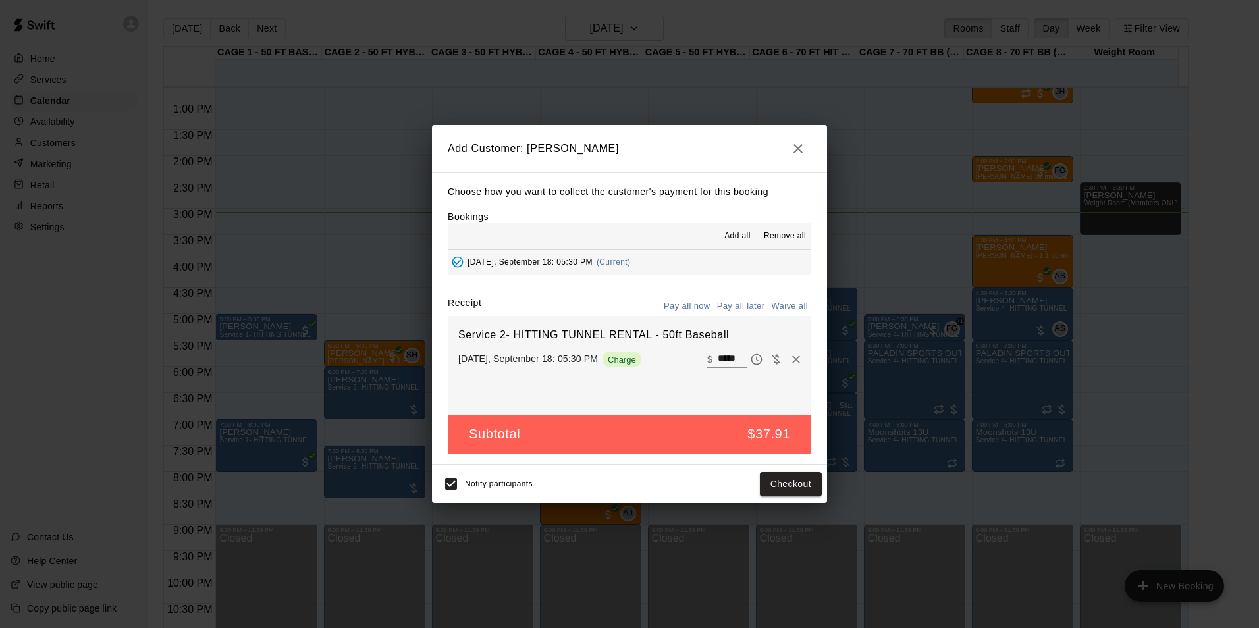
click at [730, 310] on button "Pay all later" at bounding box center [741, 306] width 55 height 20
click at [761, 476] on button "Add customer" at bounding box center [781, 484] width 81 height 24
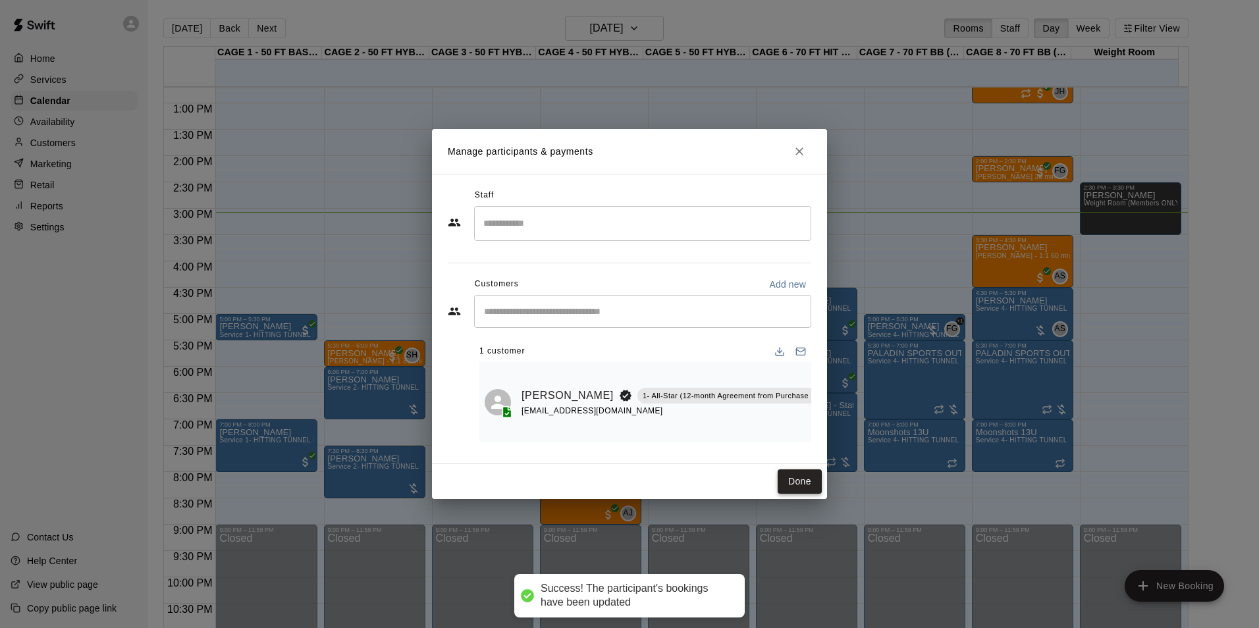
click at [806, 477] on button "Done" at bounding box center [800, 482] width 44 height 24
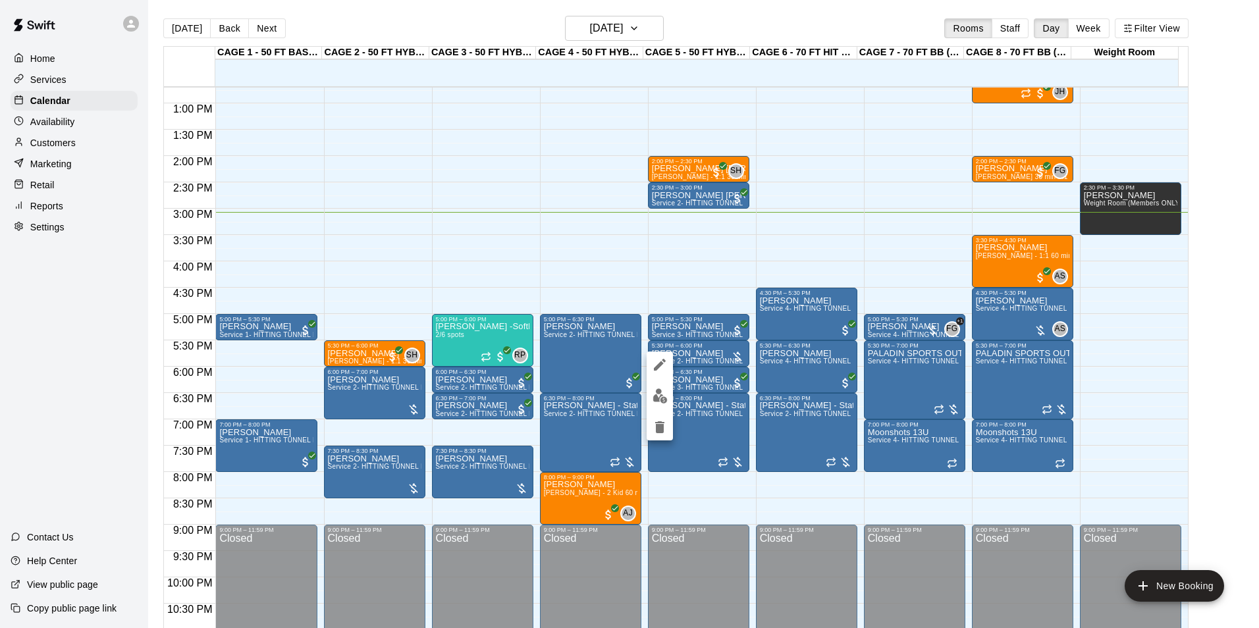
click at [654, 393] on img "edit" at bounding box center [660, 396] width 15 height 15
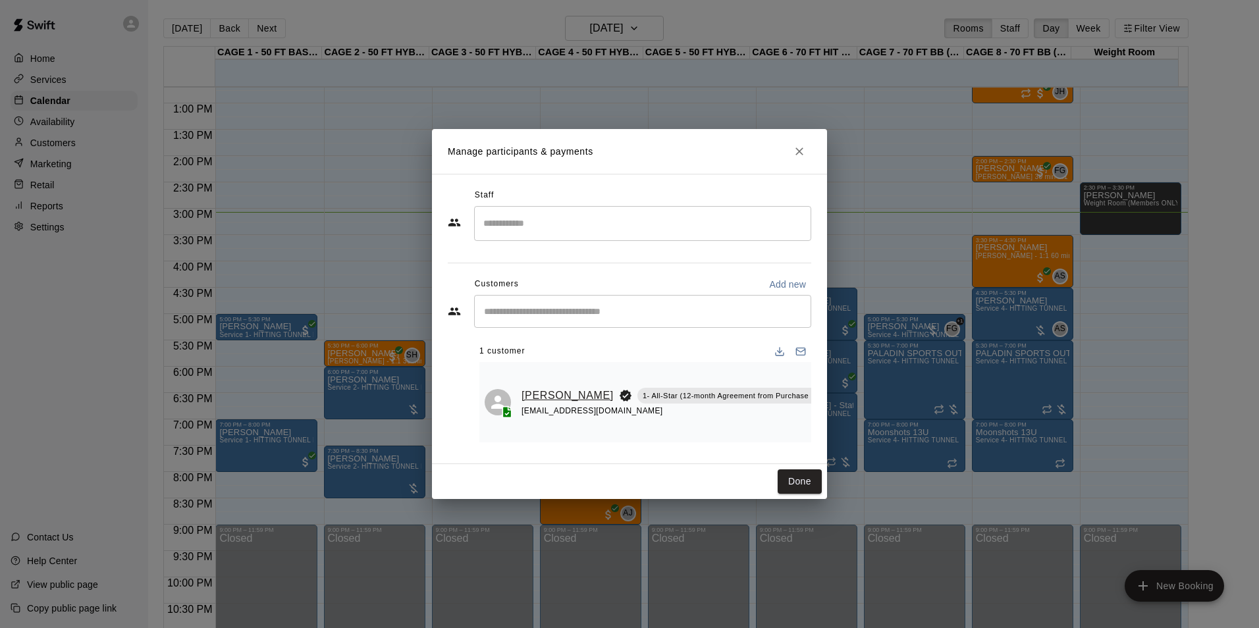
click at [545, 391] on link "[PERSON_NAME]" at bounding box center [568, 395] width 92 height 17
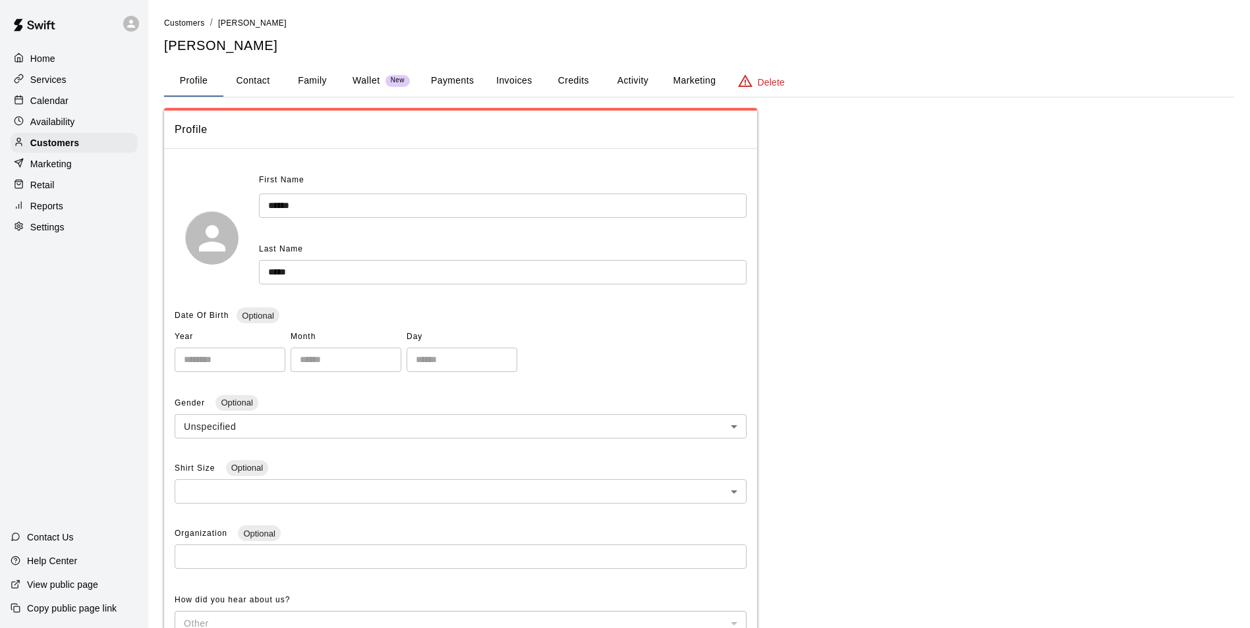
click at [447, 78] on button "Payments" at bounding box center [452, 81] width 64 height 32
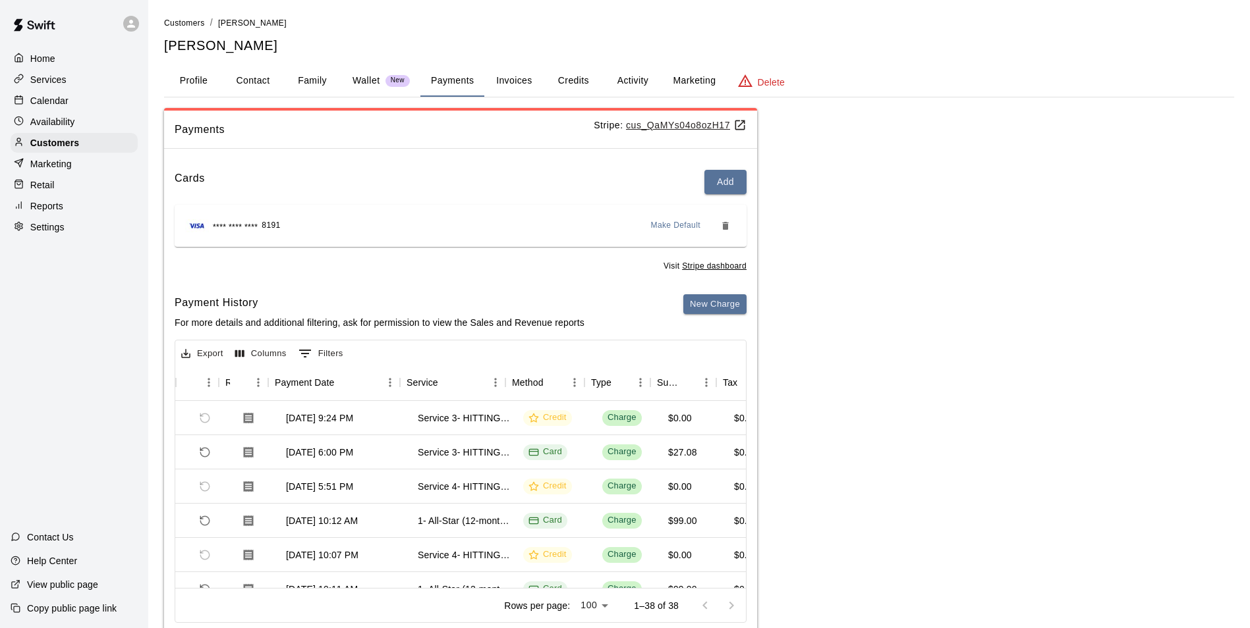
scroll to position [0, 78]
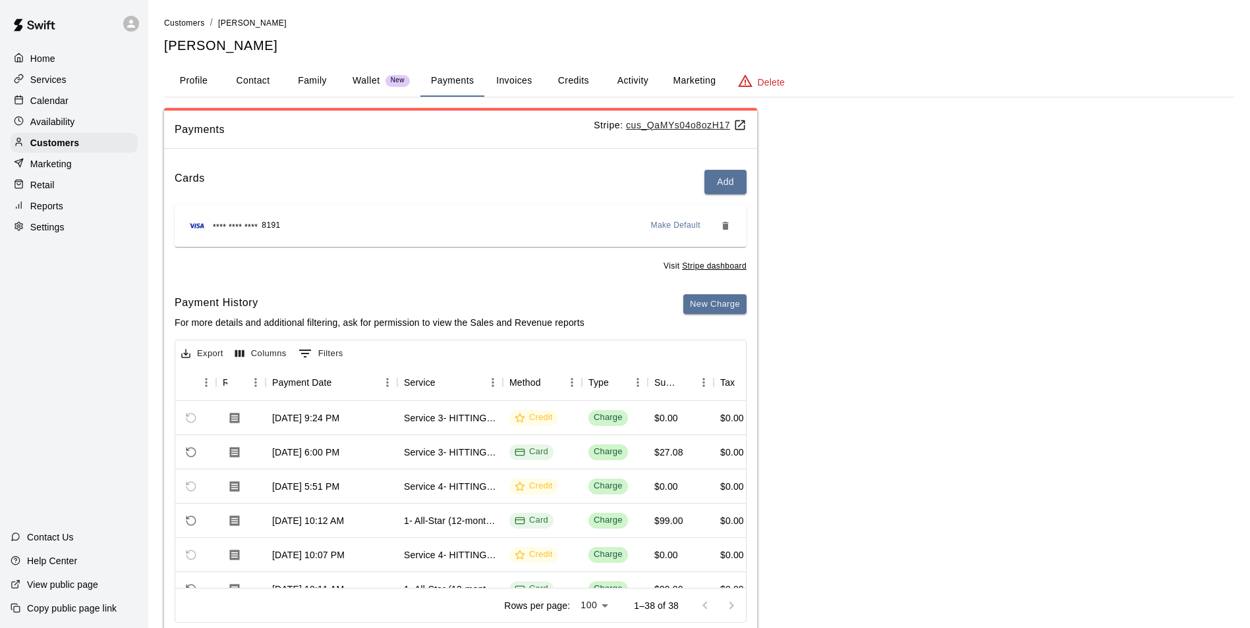
click at [620, 87] on button "Activity" at bounding box center [632, 81] width 59 height 32
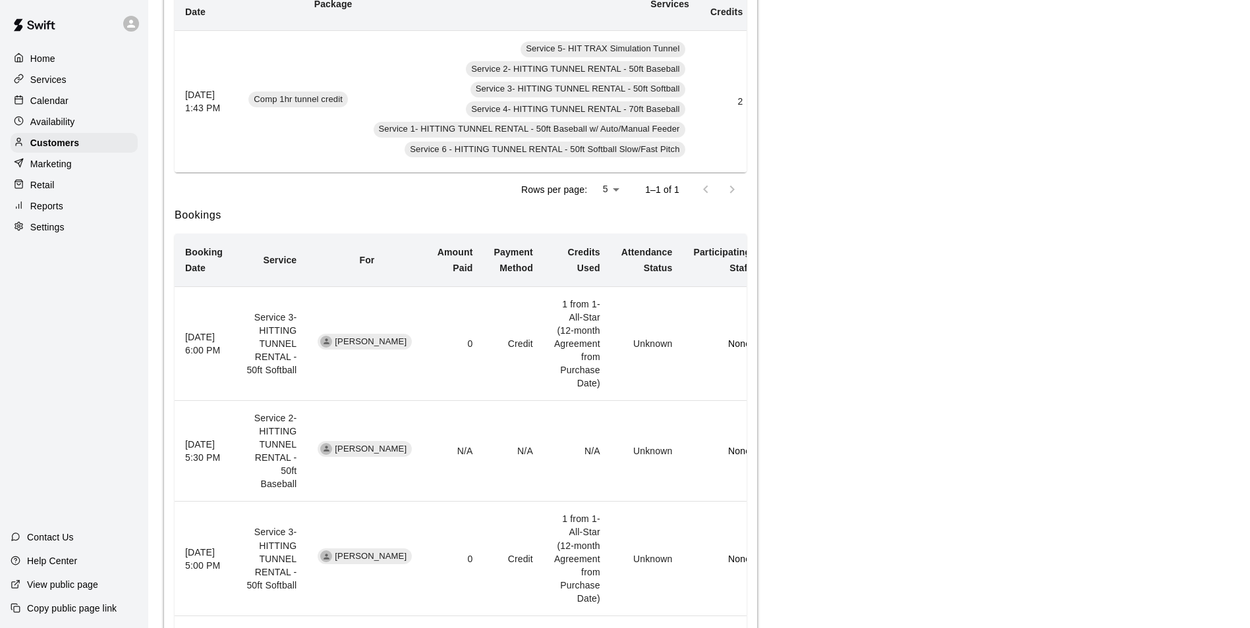
scroll to position [449, 0]
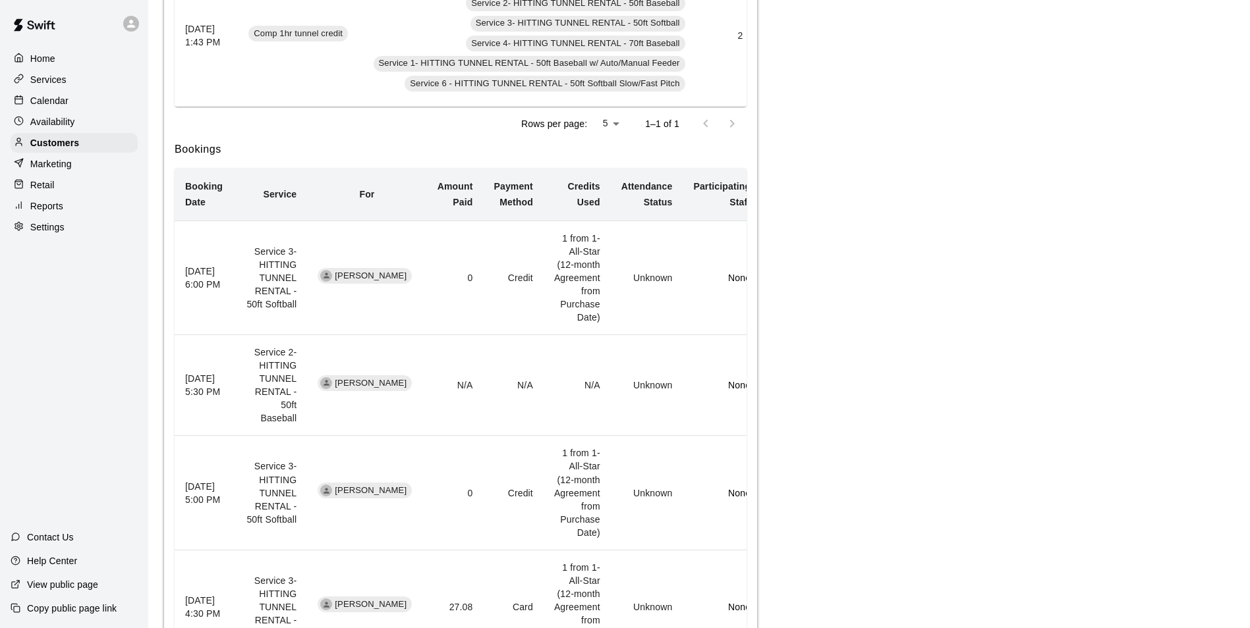
click at [69, 101] on div "Calendar" at bounding box center [74, 101] width 127 height 20
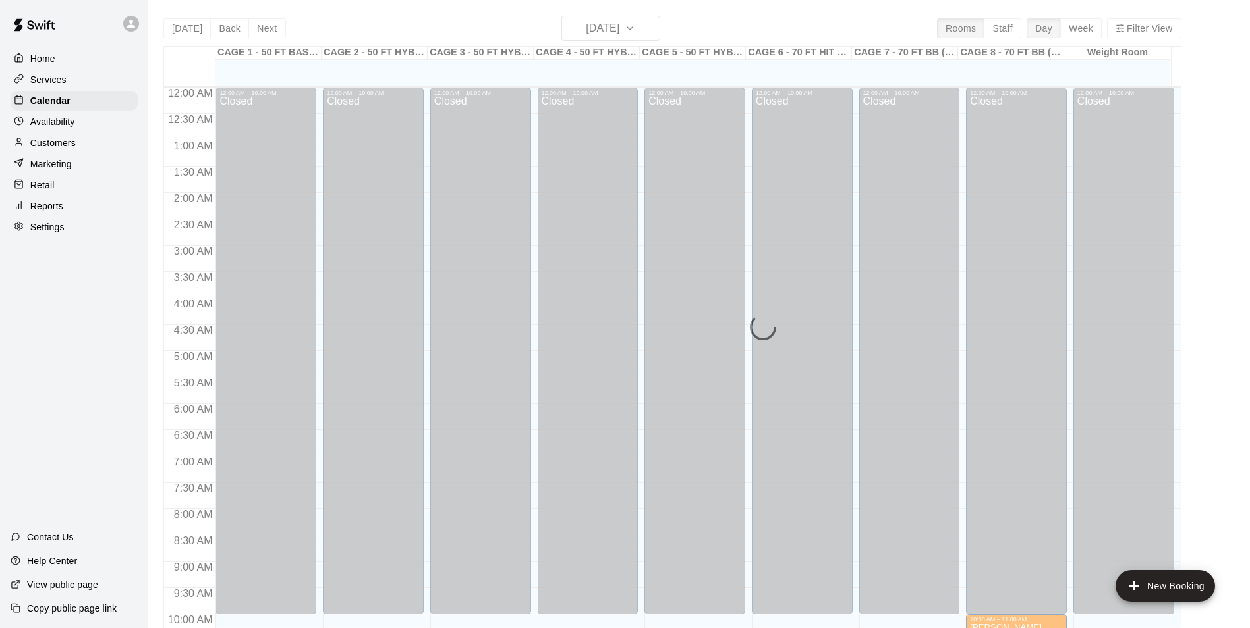
scroll to position [669, 0]
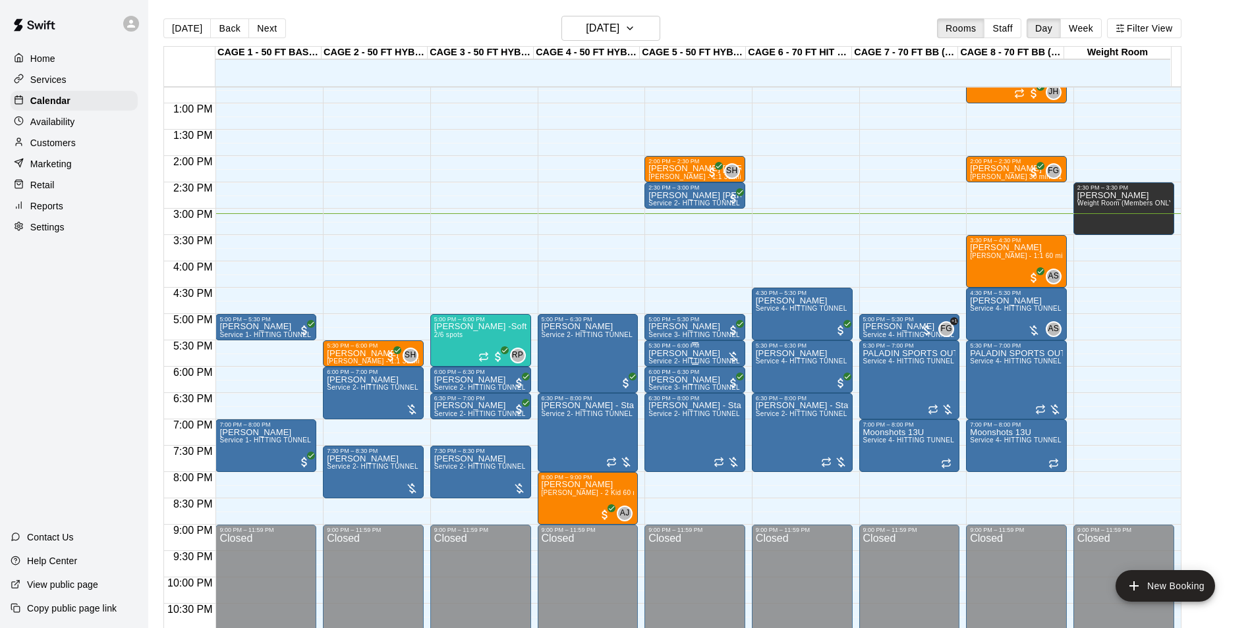
click at [678, 362] on span "Service 2- HITTING TUNNEL RENTAL - 50ft Baseball" at bounding box center [731, 361] width 167 height 7
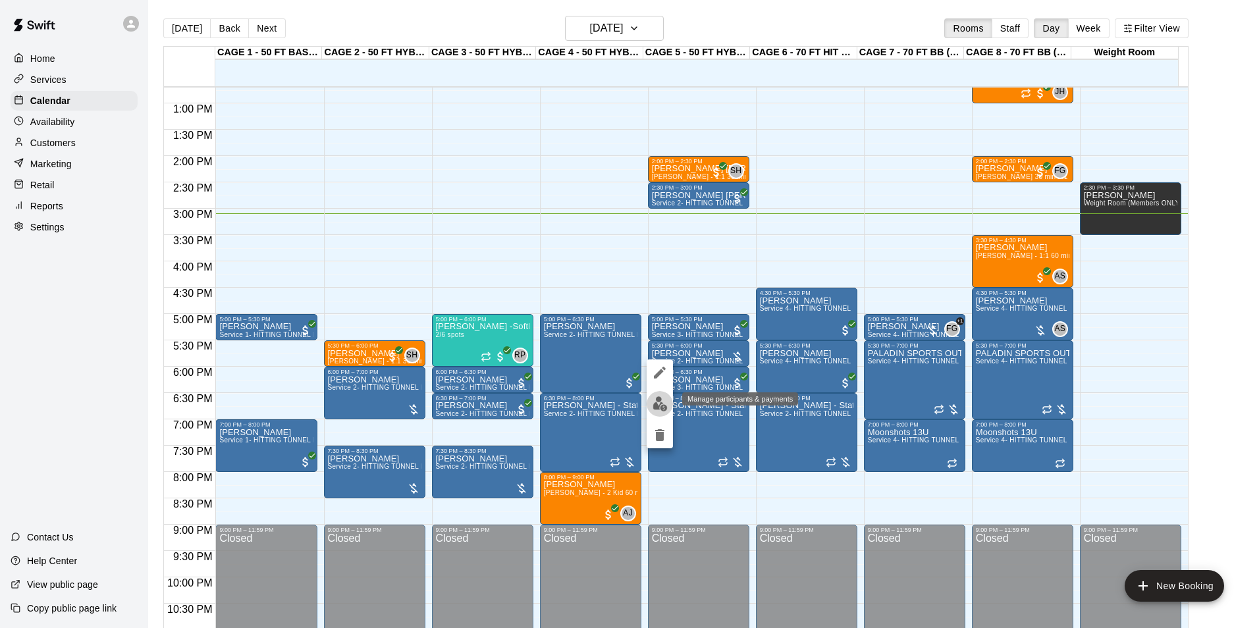
click at [666, 404] on img "edit" at bounding box center [660, 404] width 15 height 15
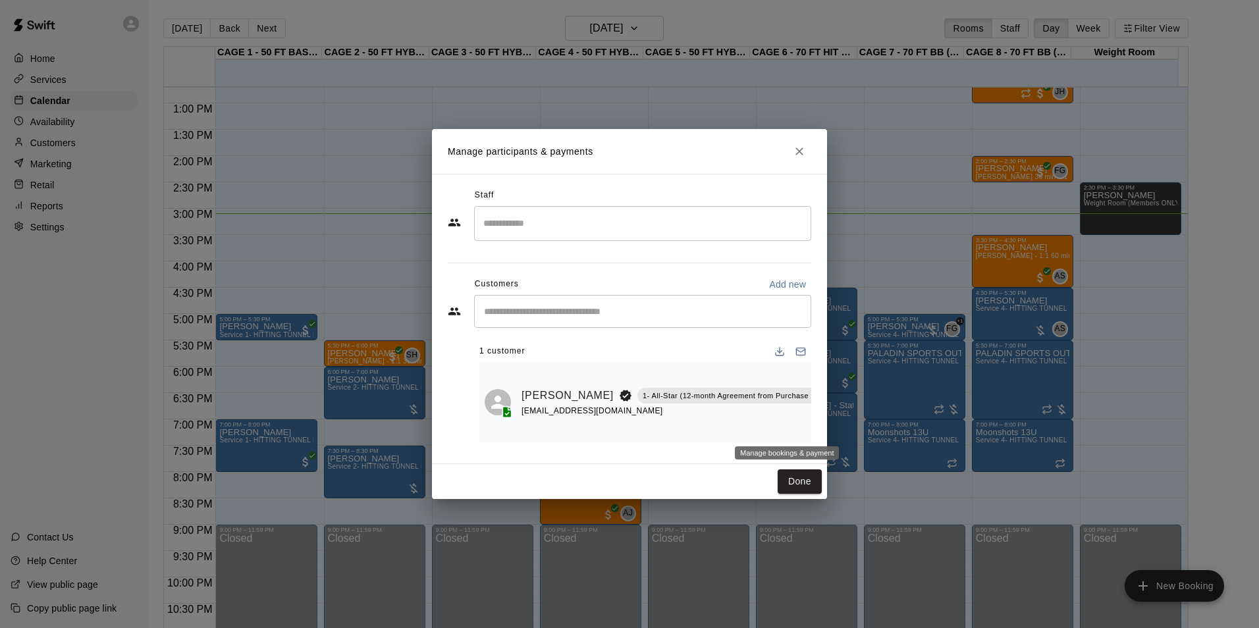
click at [841, 426] on icon "Manage bookings & payment" at bounding box center [847, 425] width 13 height 13
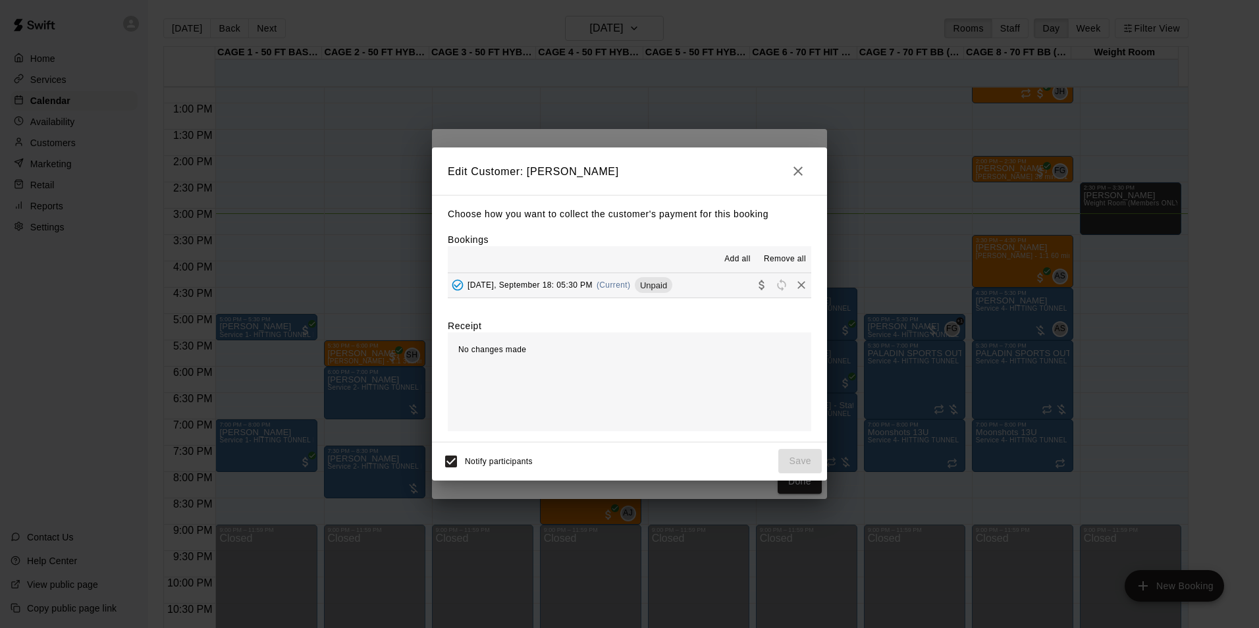
click at [682, 289] on button "Thursday, September 18: 05:30 PM (Current) Unpaid" at bounding box center [630, 285] width 364 height 24
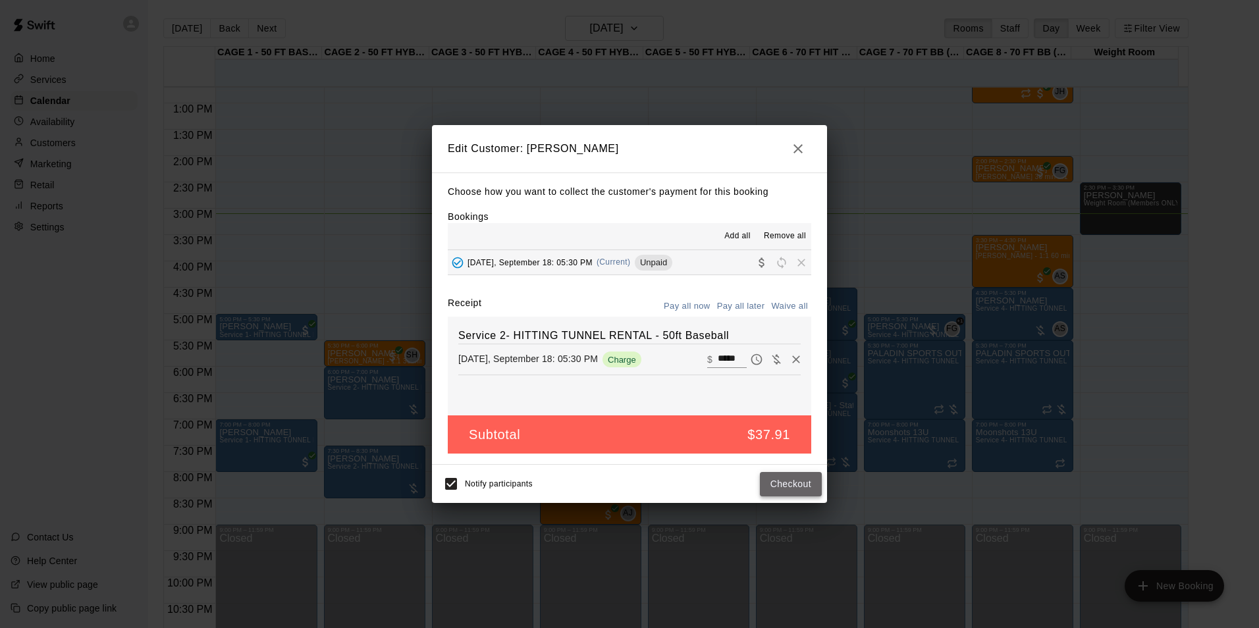
click at [778, 491] on button "Checkout" at bounding box center [791, 484] width 62 height 24
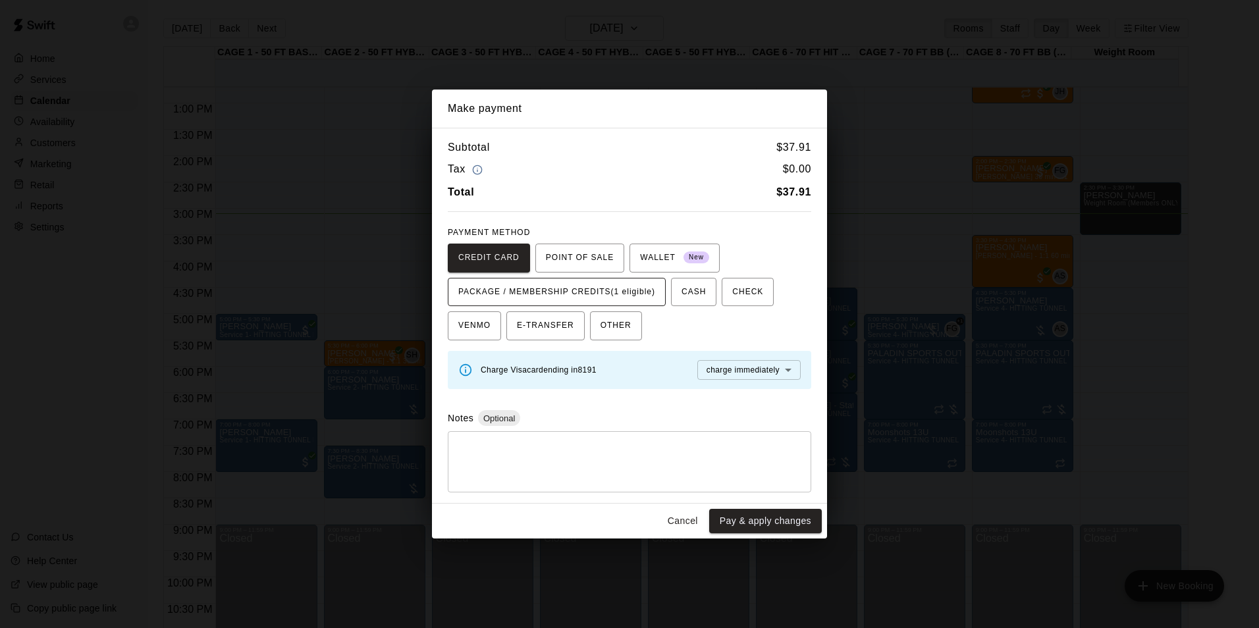
click at [611, 292] on span "PACKAGE / MEMBERSHIP CREDITS (1 eligible)" at bounding box center [556, 292] width 197 height 21
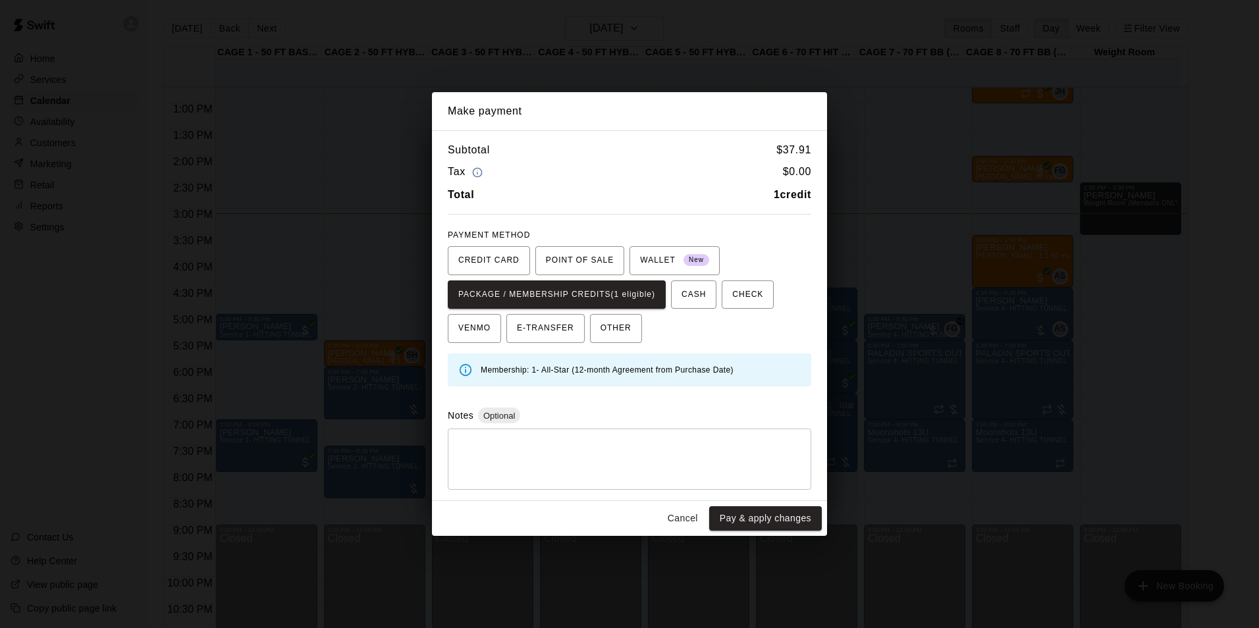
click at [671, 511] on button "Cancel" at bounding box center [683, 519] width 42 height 24
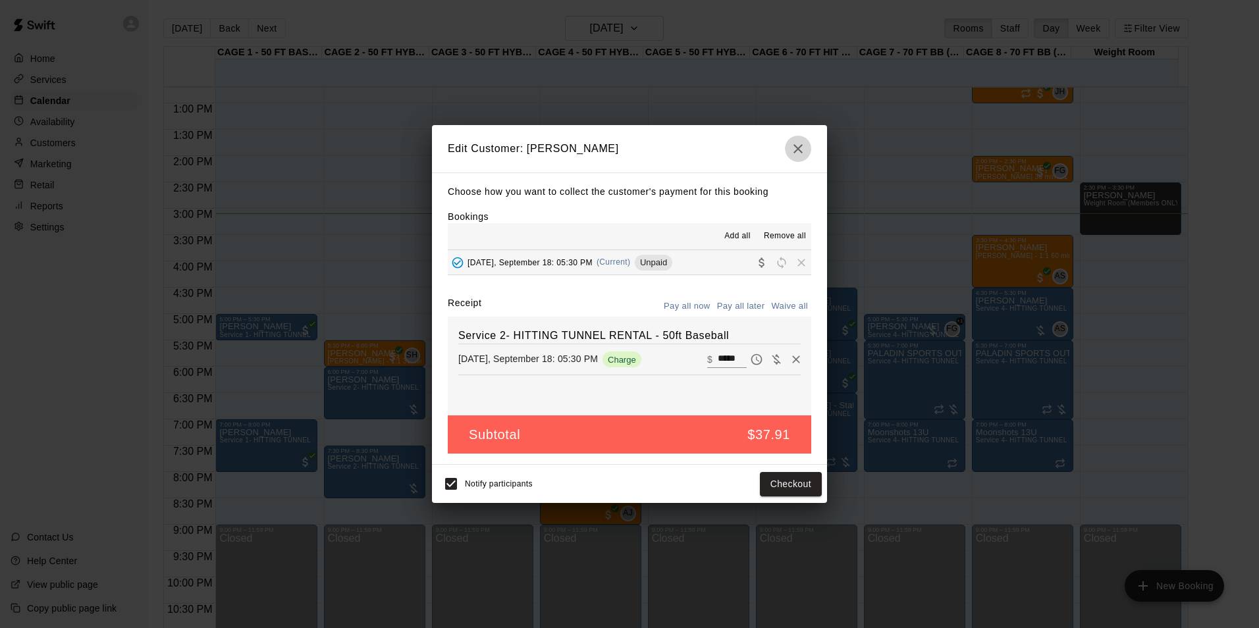
click at [795, 144] on icon "button" at bounding box center [798, 148] width 9 height 9
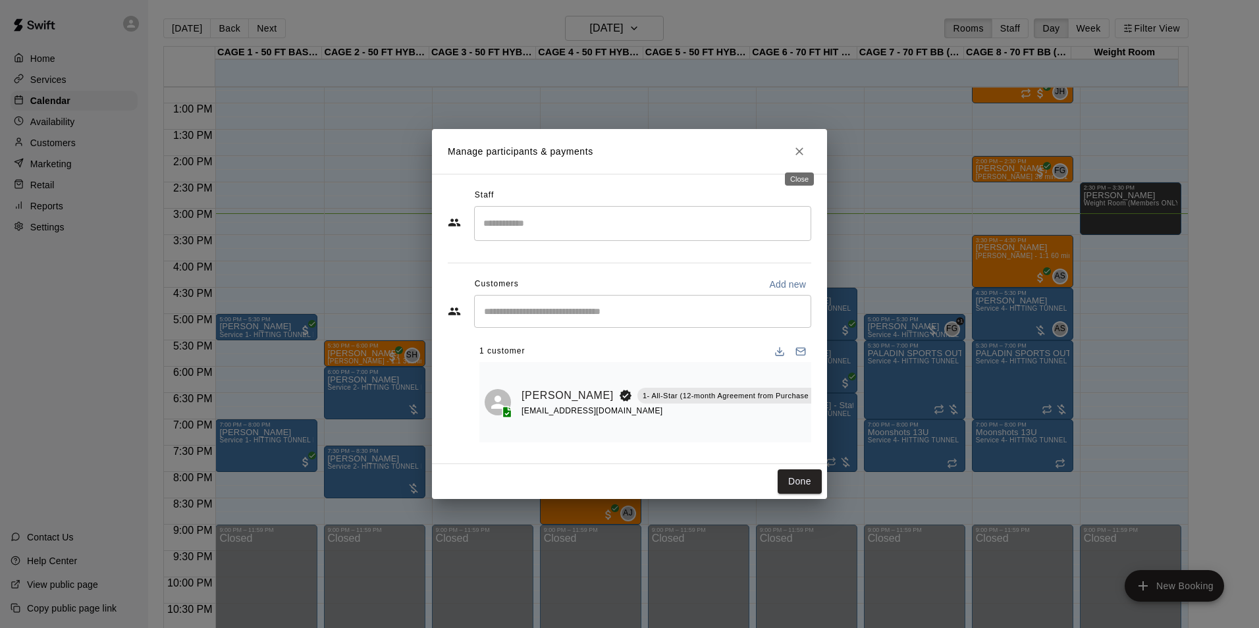
click at [804, 150] on icon "Close" at bounding box center [799, 151] width 13 height 13
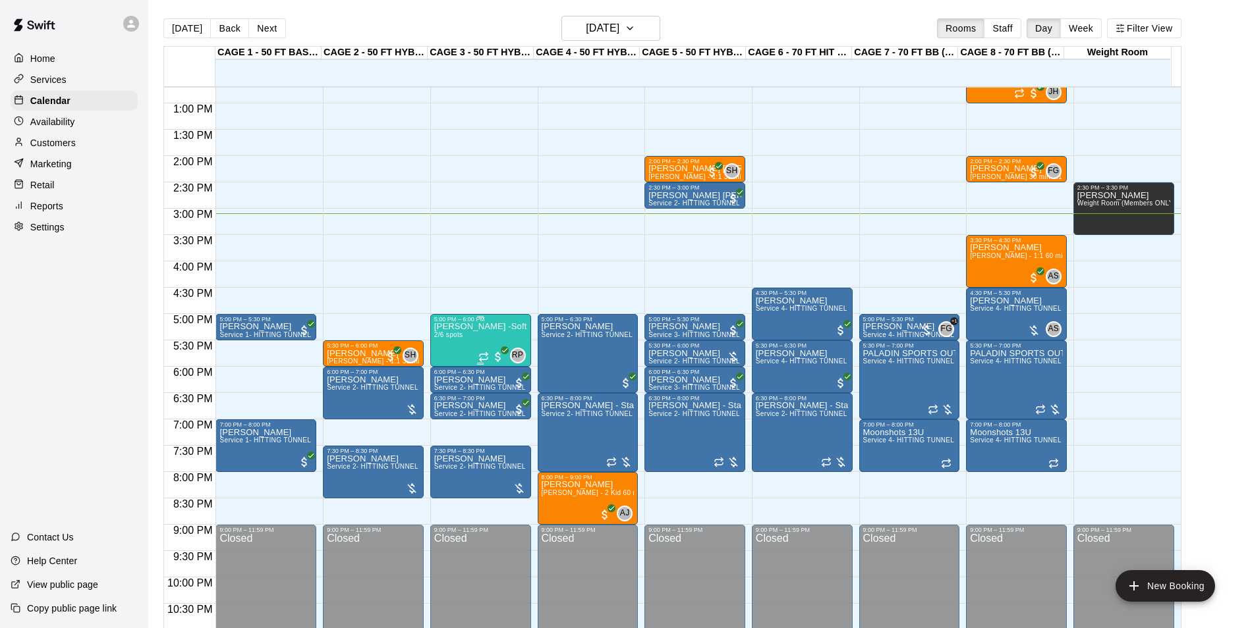
click at [470, 347] on div "[PERSON_NAME] -Softball pitching Group lesson 2/6 spots" at bounding box center [480, 637] width 93 height 628
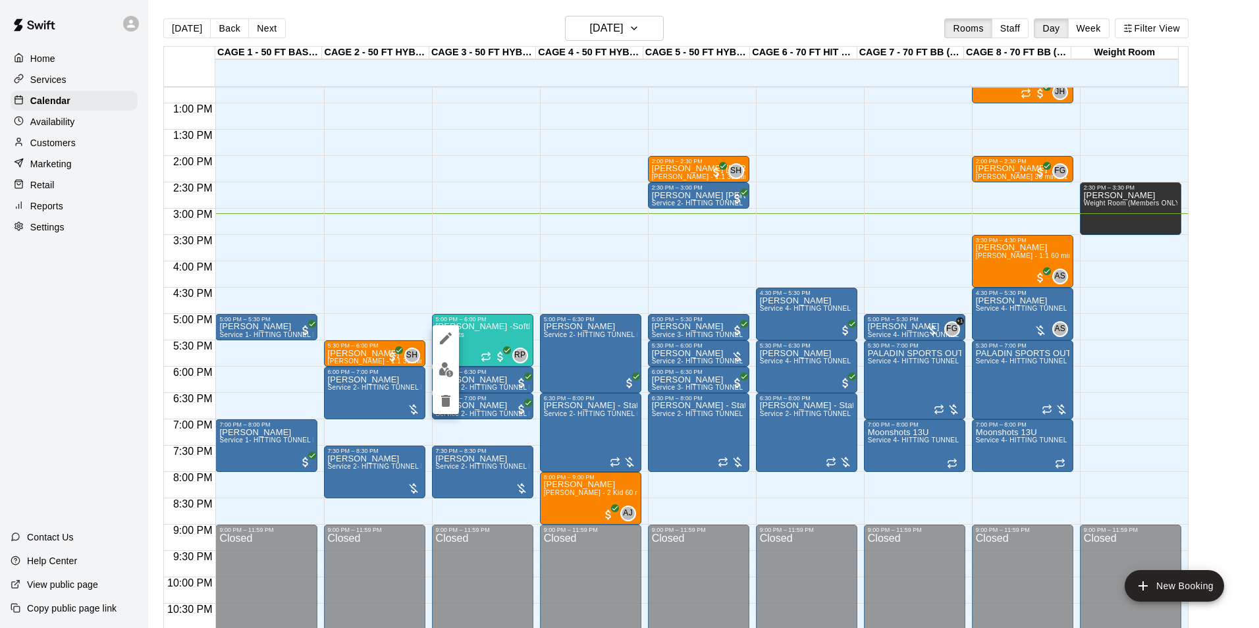
click at [453, 338] on icon "edit" at bounding box center [446, 339] width 16 height 16
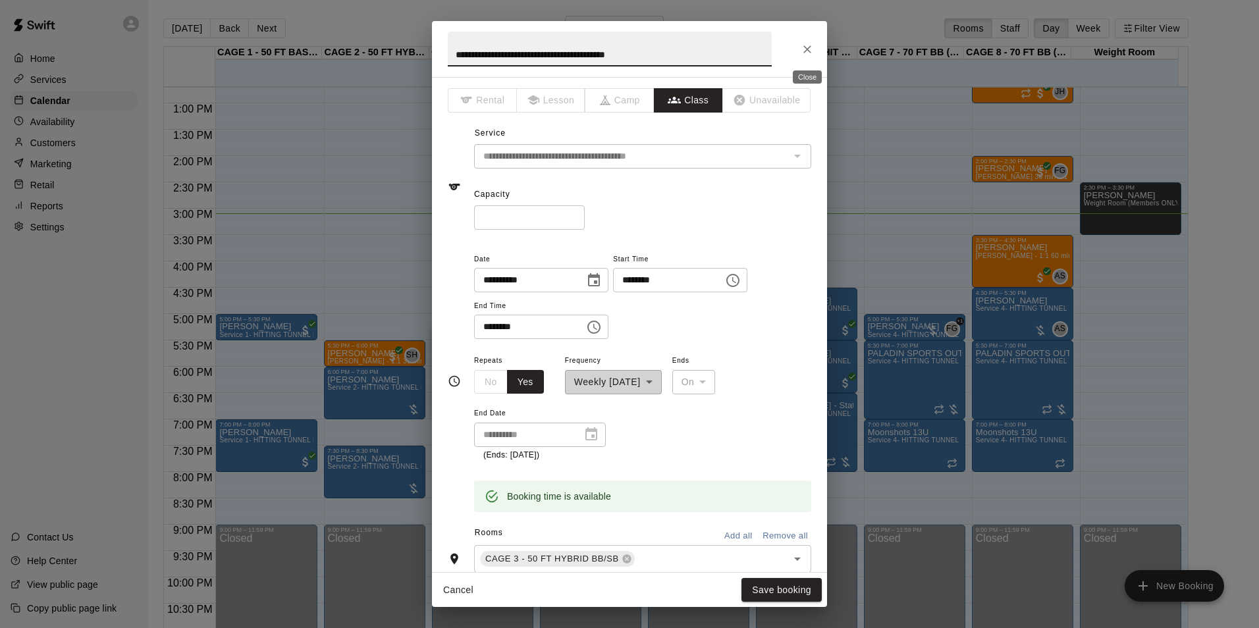
click at [811, 43] on icon "Close" at bounding box center [807, 49] width 13 height 13
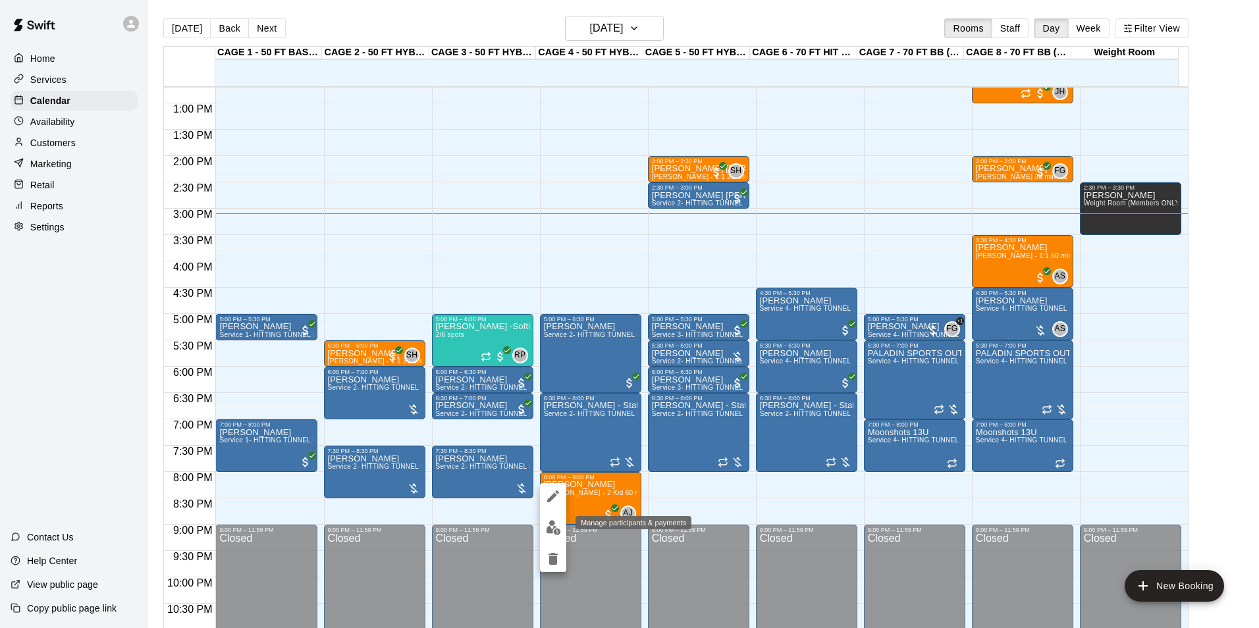
click at [549, 525] on img "edit" at bounding box center [553, 527] width 15 height 15
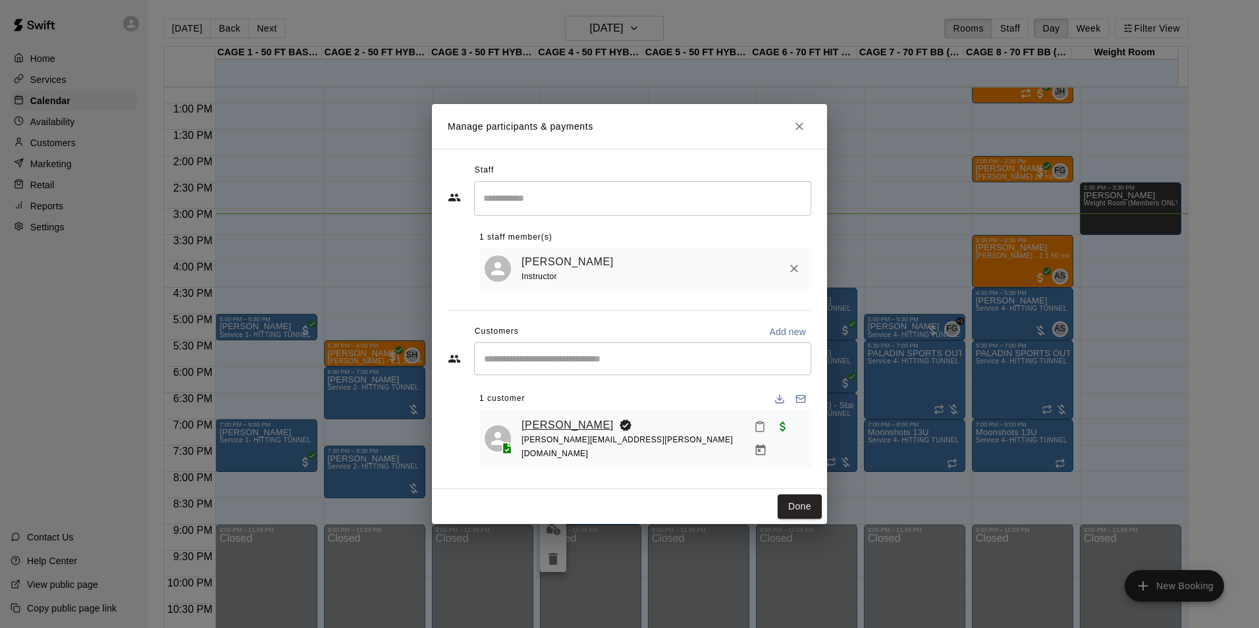
click at [560, 430] on link "Ellie Barrett" at bounding box center [568, 425] width 92 height 17
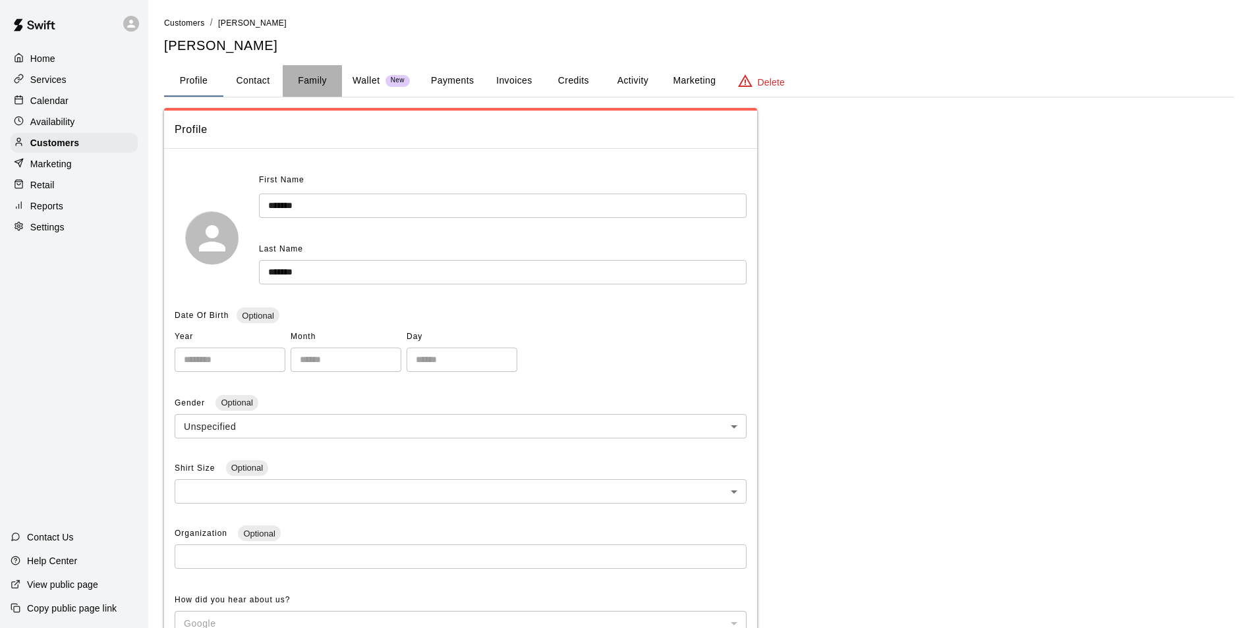
click at [304, 76] on button "Family" at bounding box center [312, 81] width 59 height 32
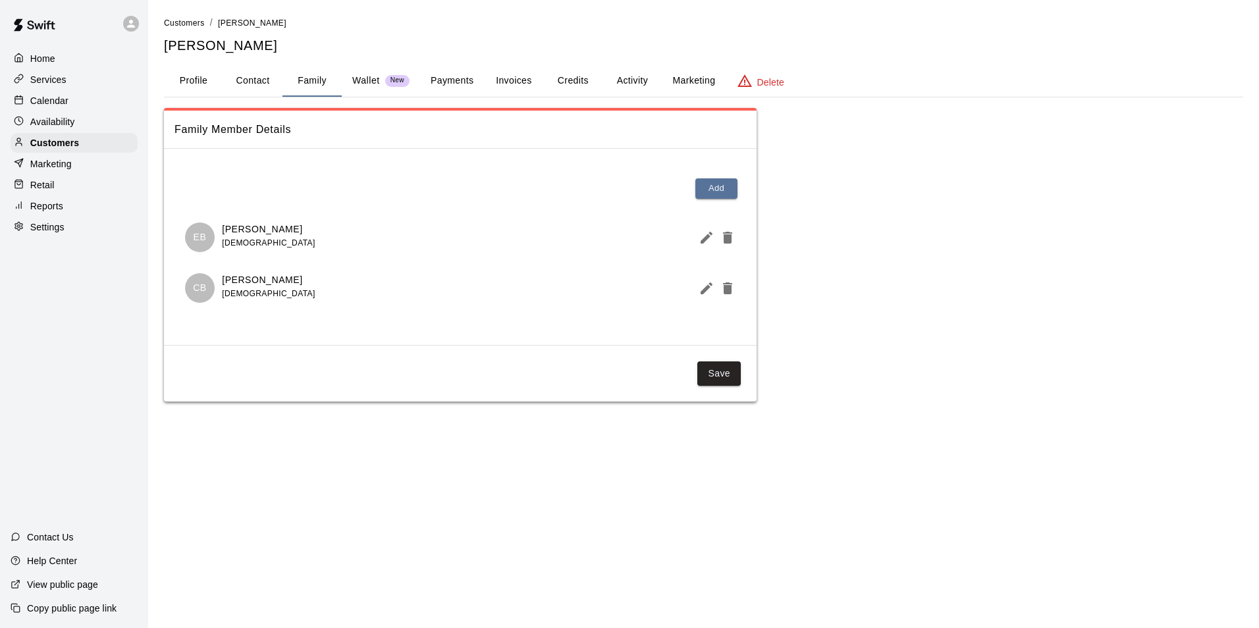
click at [15, 103] on rect at bounding box center [18, 99] width 7 height 7
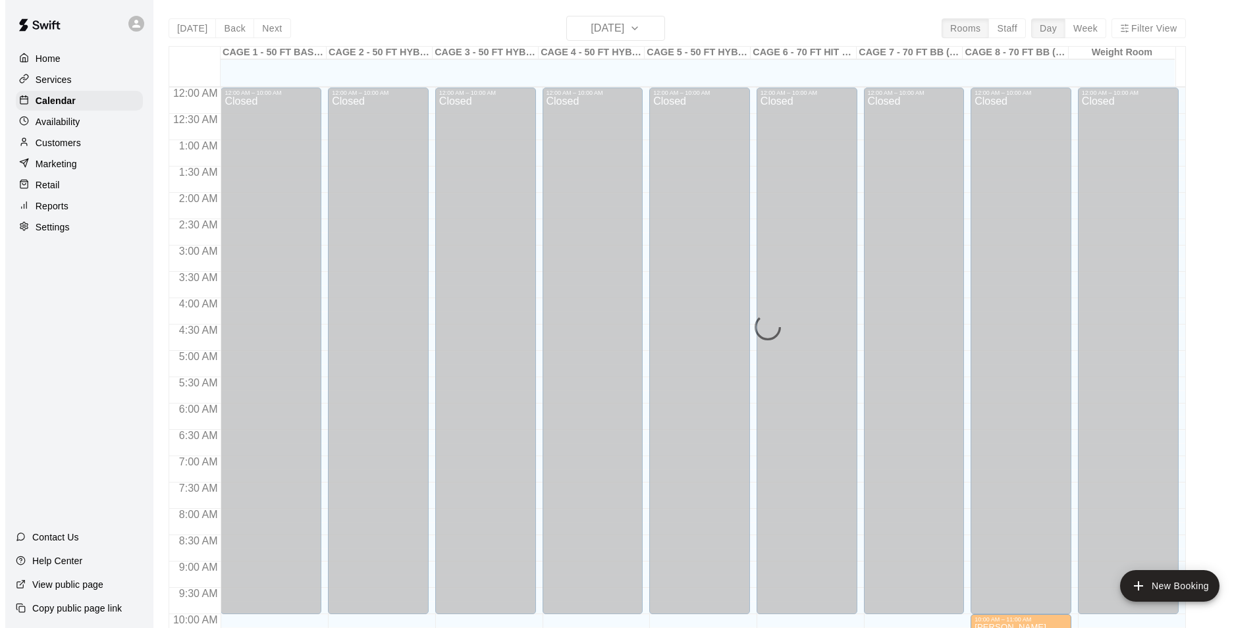
scroll to position [669, 0]
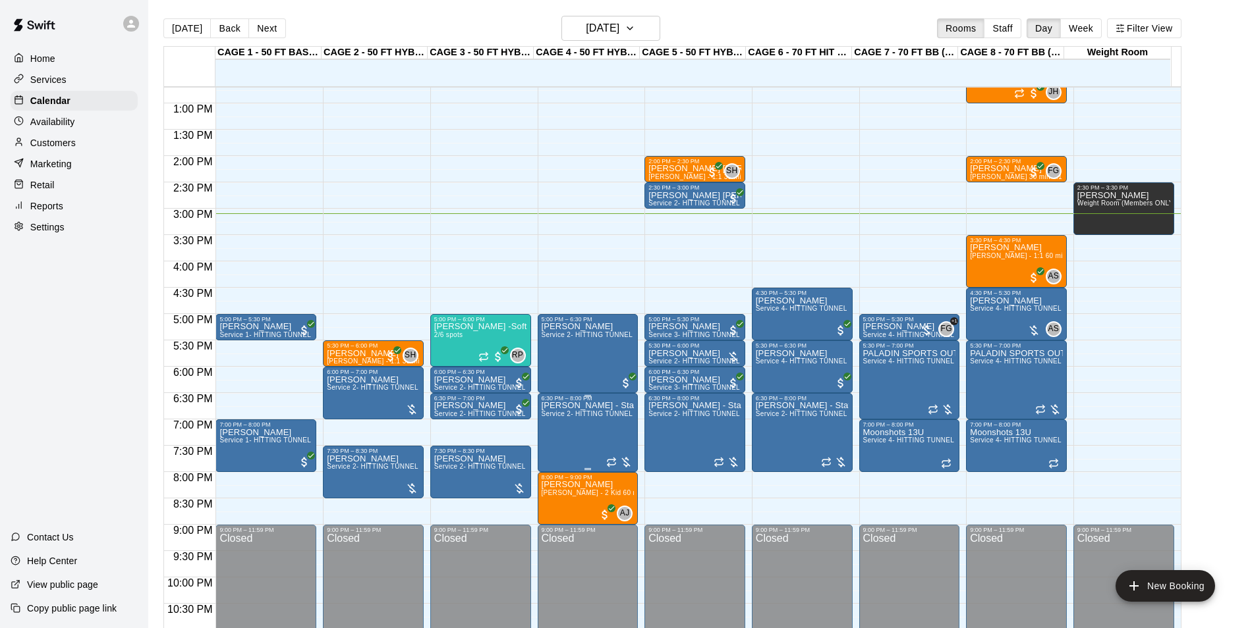
click at [560, 418] on span "Service 2- HITTING TUNNEL RENTAL - 50ft Baseball" at bounding box center [624, 413] width 167 height 7
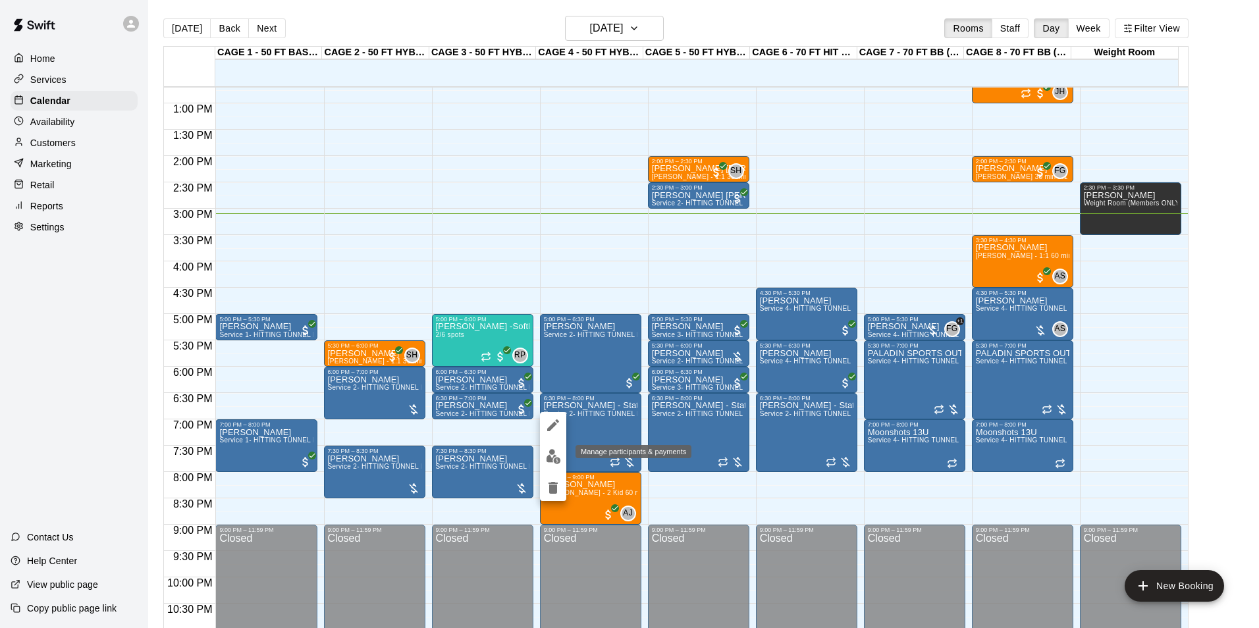
click at [545, 448] on button "edit" at bounding box center [553, 457] width 26 height 26
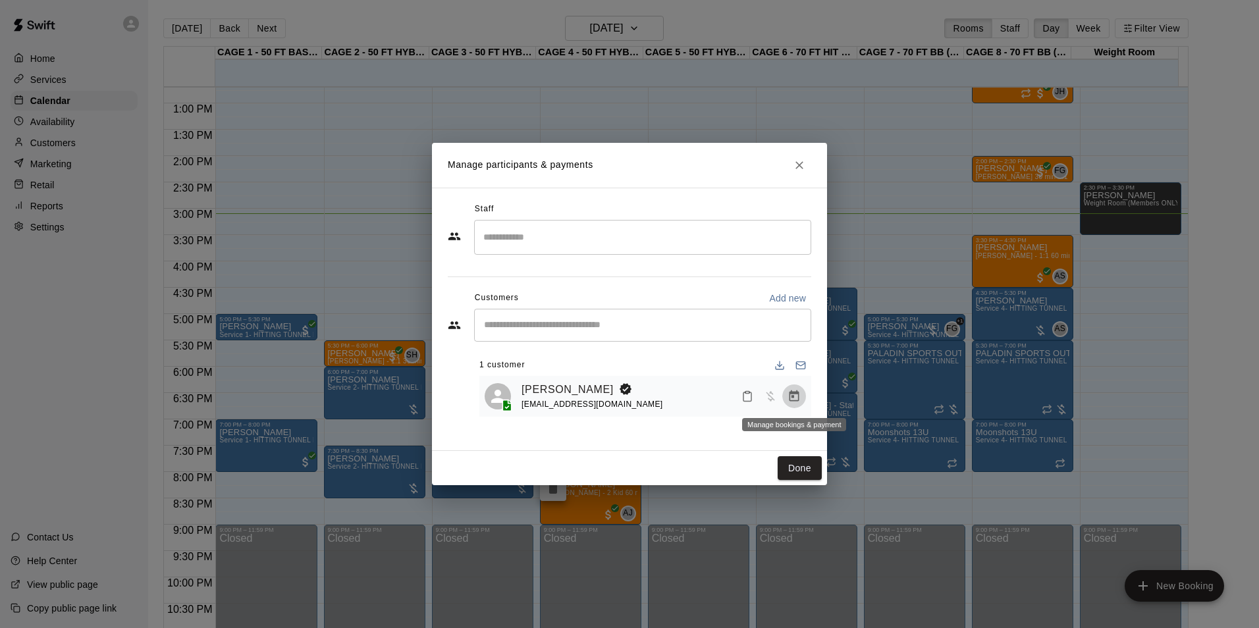
click at [786, 395] on button "Manage bookings & payment" at bounding box center [795, 397] width 24 height 24
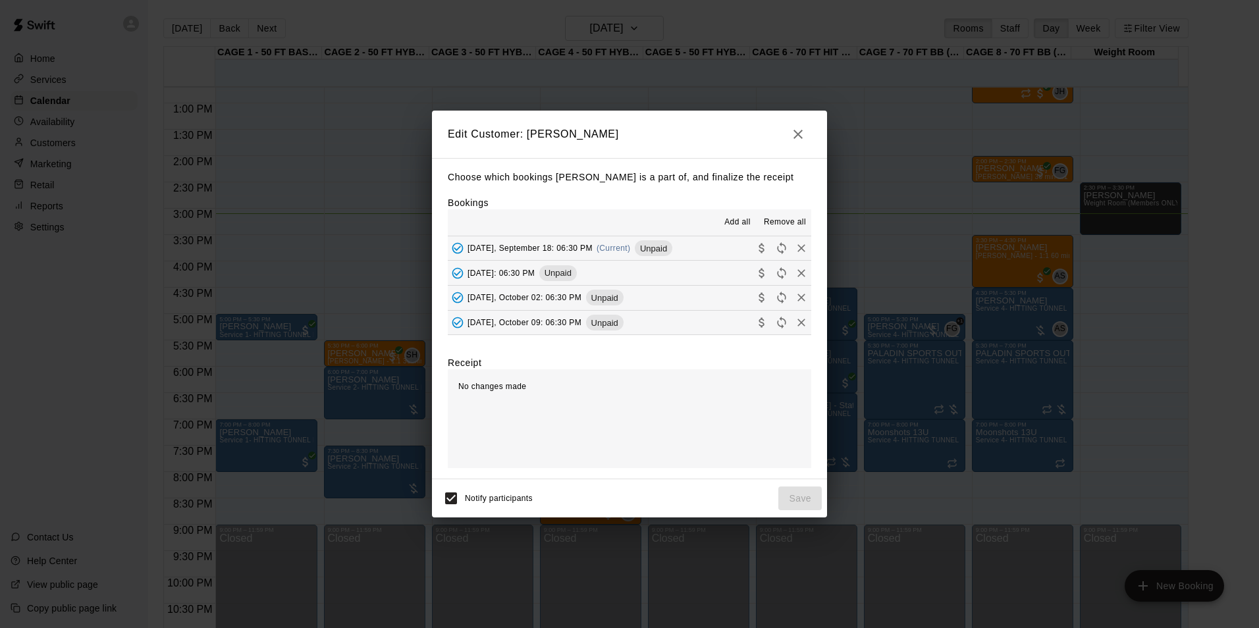
click at [673, 248] on span "Unpaid" at bounding box center [654, 249] width 38 height 10
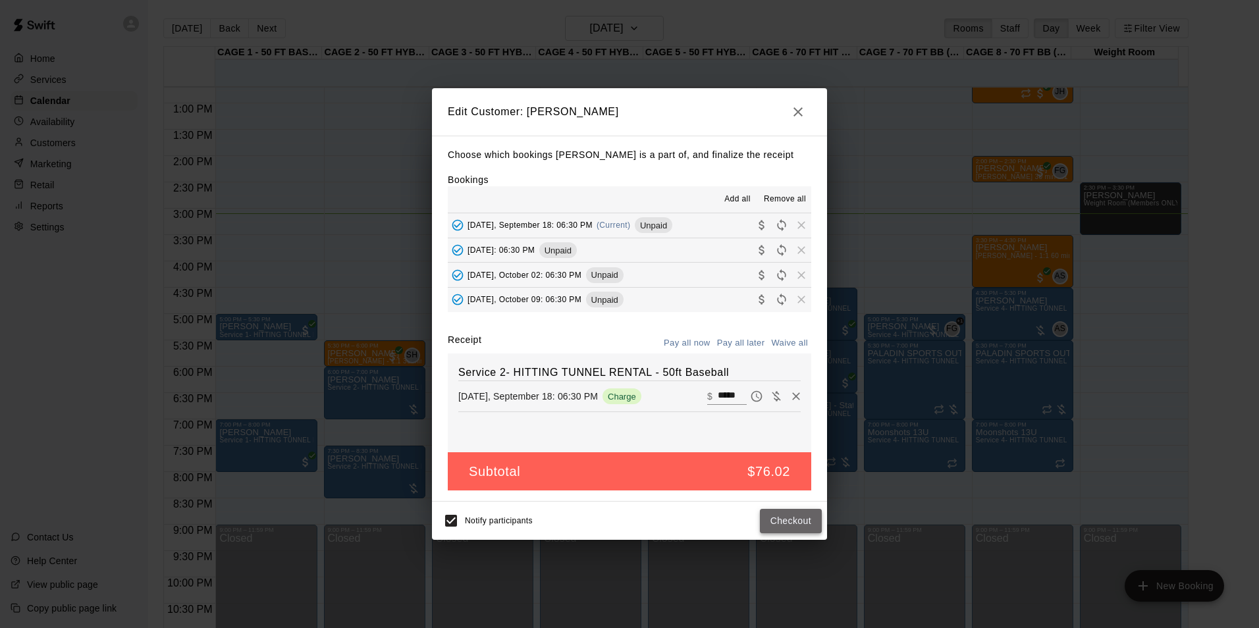
click at [780, 527] on button "Checkout" at bounding box center [791, 521] width 62 height 24
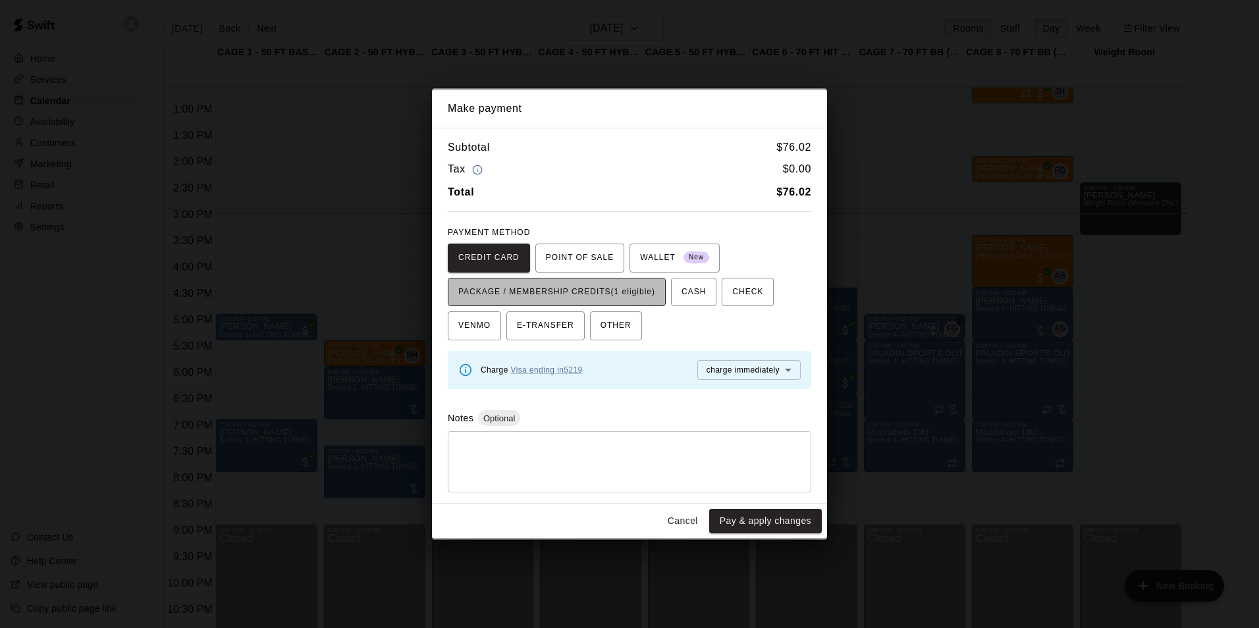
click at [648, 292] on span "PACKAGE / MEMBERSHIP CREDITS (1 eligible)" at bounding box center [556, 292] width 197 height 21
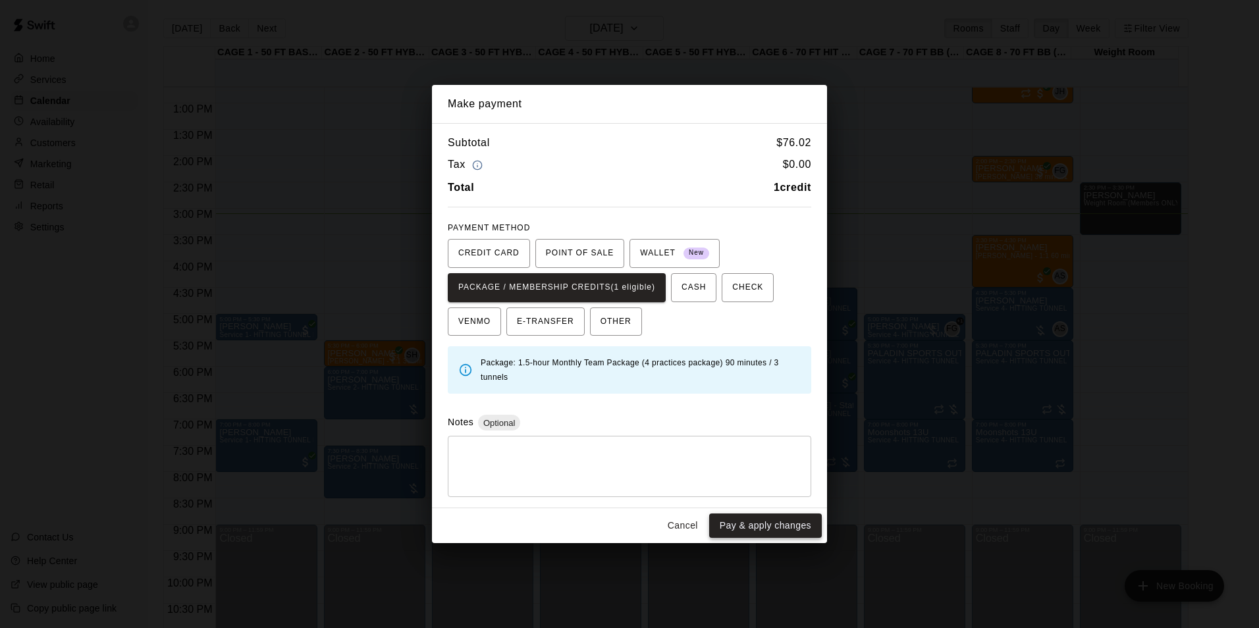
click at [759, 522] on button "Pay & apply changes" at bounding box center [765, 526] width 113 height 24
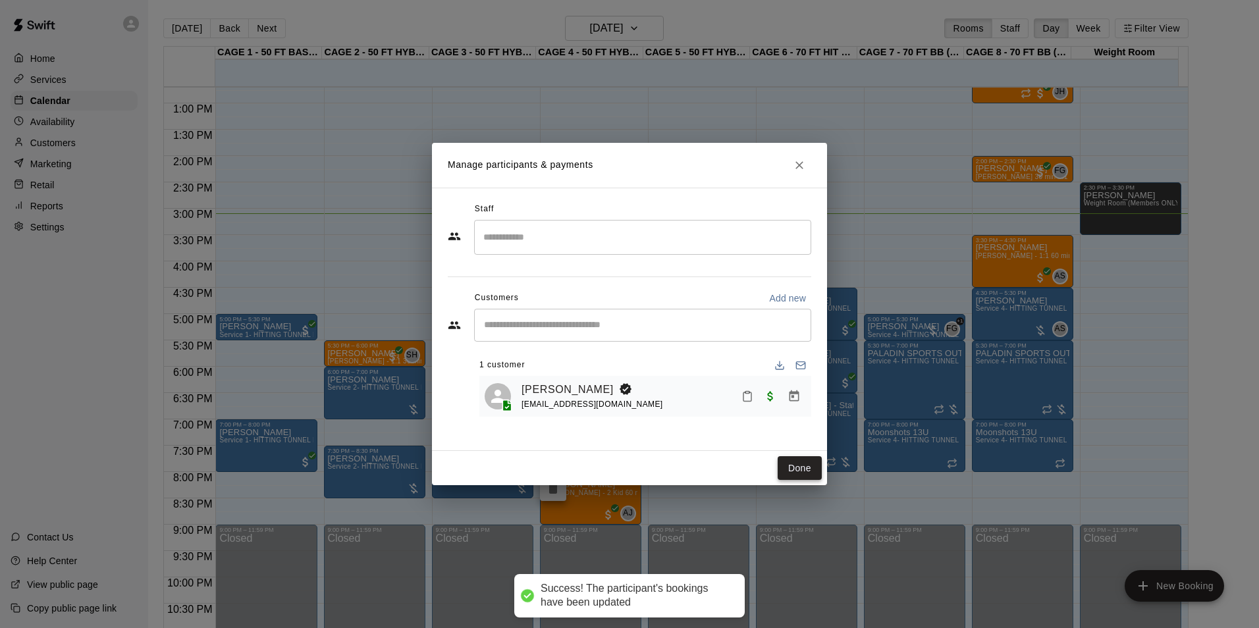
click at [794, 468] on button "Done" at bounding box center [800, 468] width 44 height 24
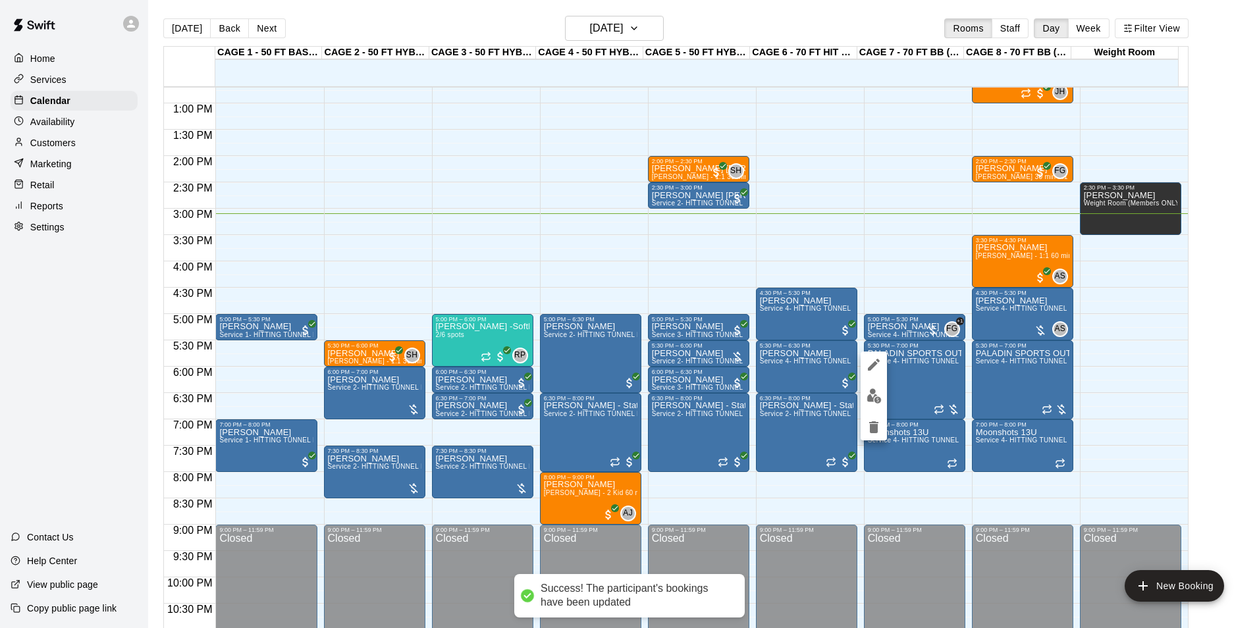
click at [879, 395] on img "edit" at bounding box center [874, 396] width 15 height 15
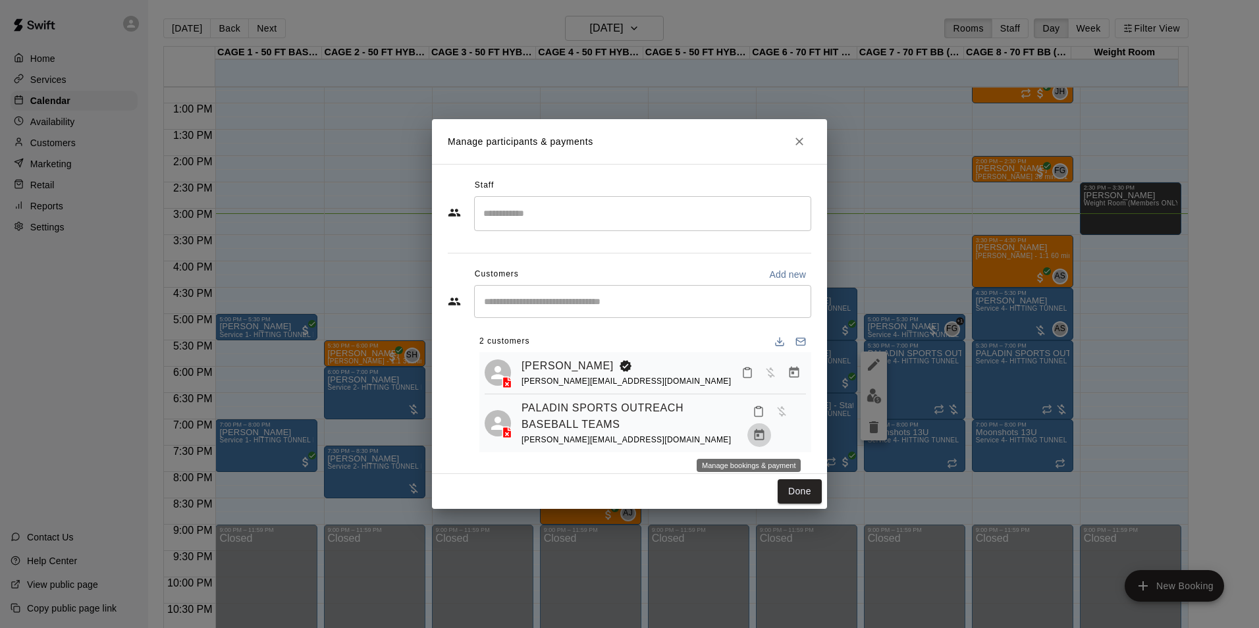
click at [753, 442] on icon "Manage bookings & payment" at bounding box center [759, 435] width 13 height 13
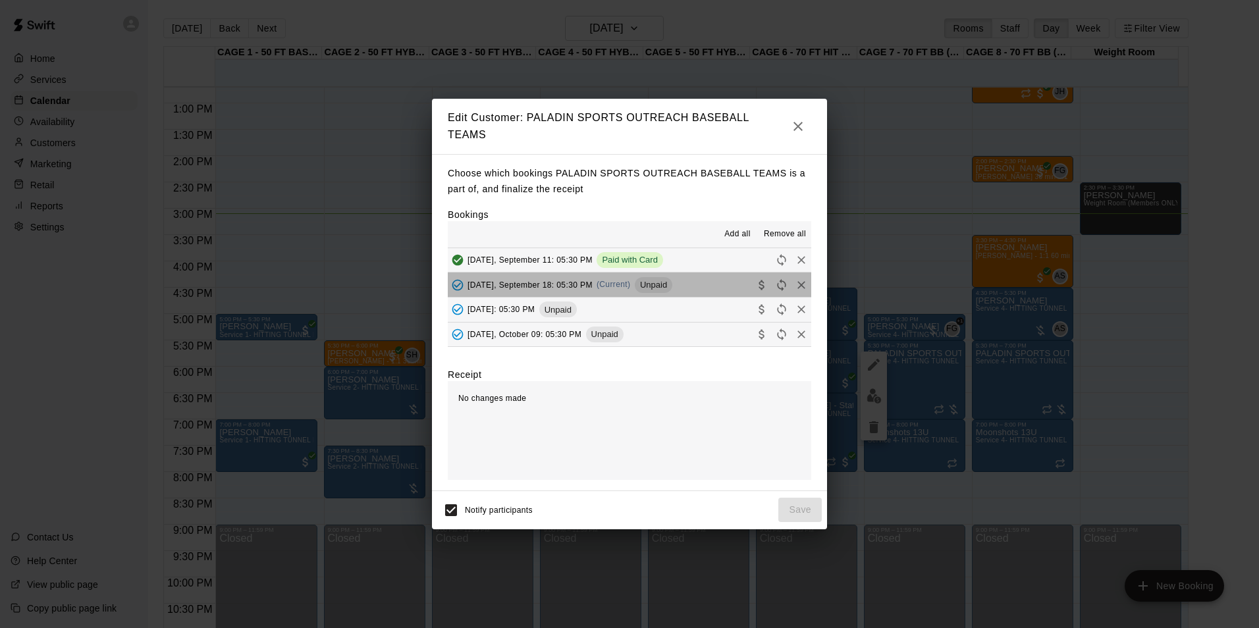
click at [661, 284] on span "Unpaid" at bounding box center [654, 285] width 38 height 10
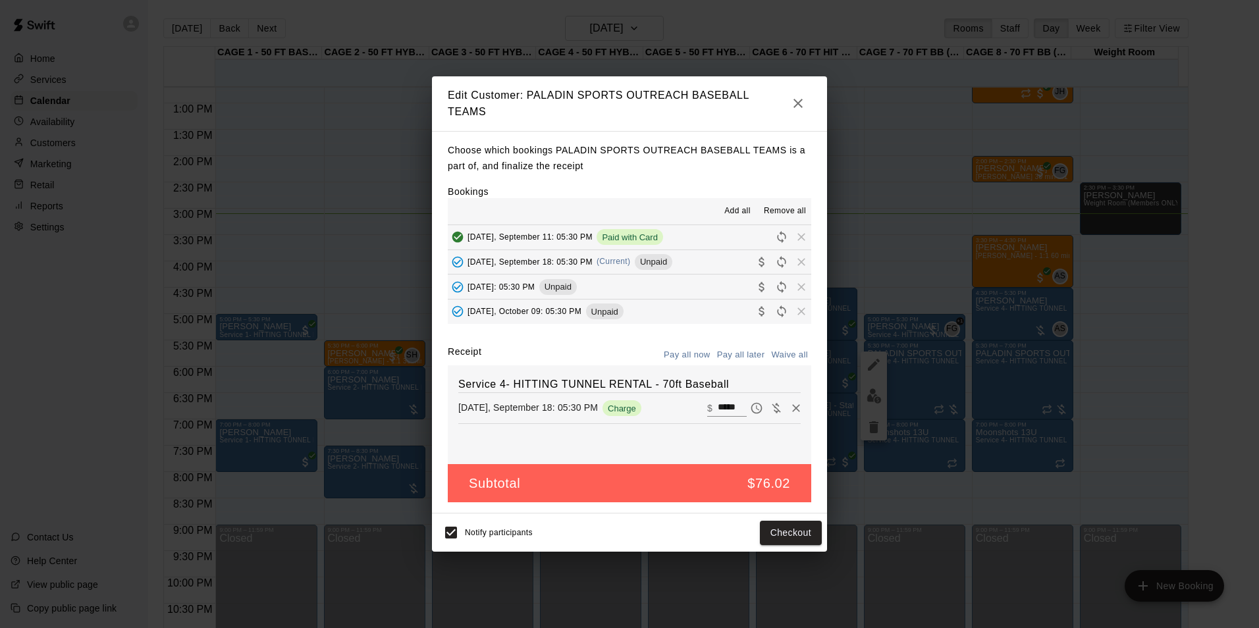
click at [718, 406] on input "*****" at bounding box center [732, 408] width 29 height 17
type input "***"
click at [802, 534] on button "Checkout" at bounding box center [791, 533] width 62 height 24
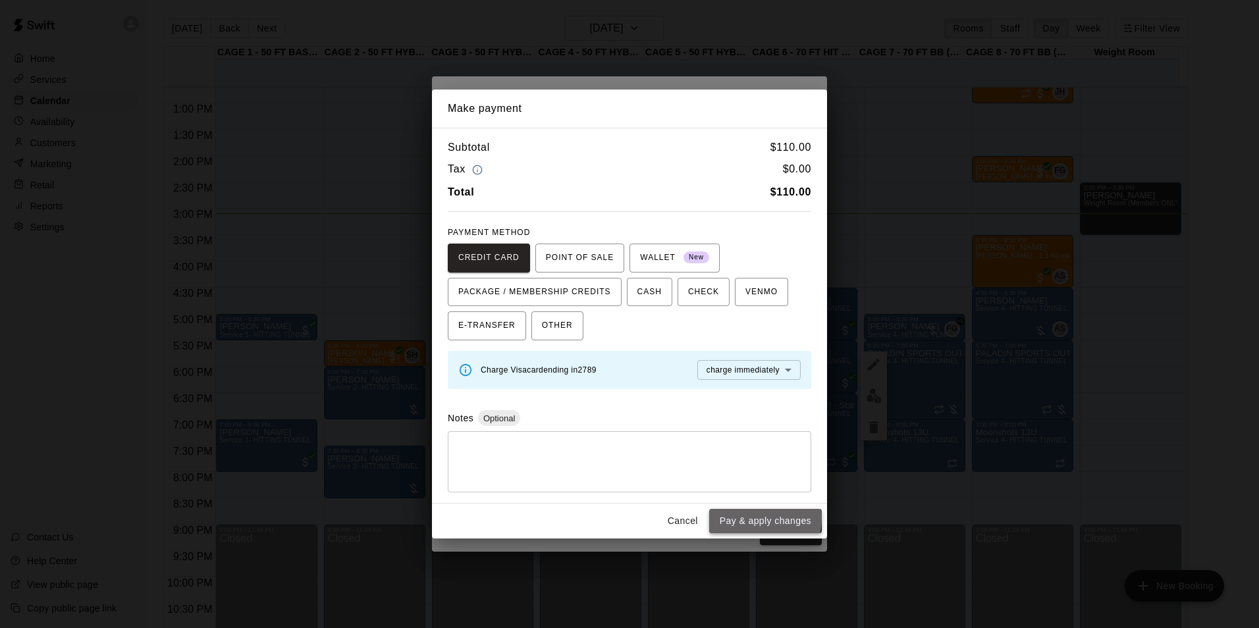
click at [733, 518] on button "Pay & apply changes" at bounding box center [765, 521] width 113 height 24
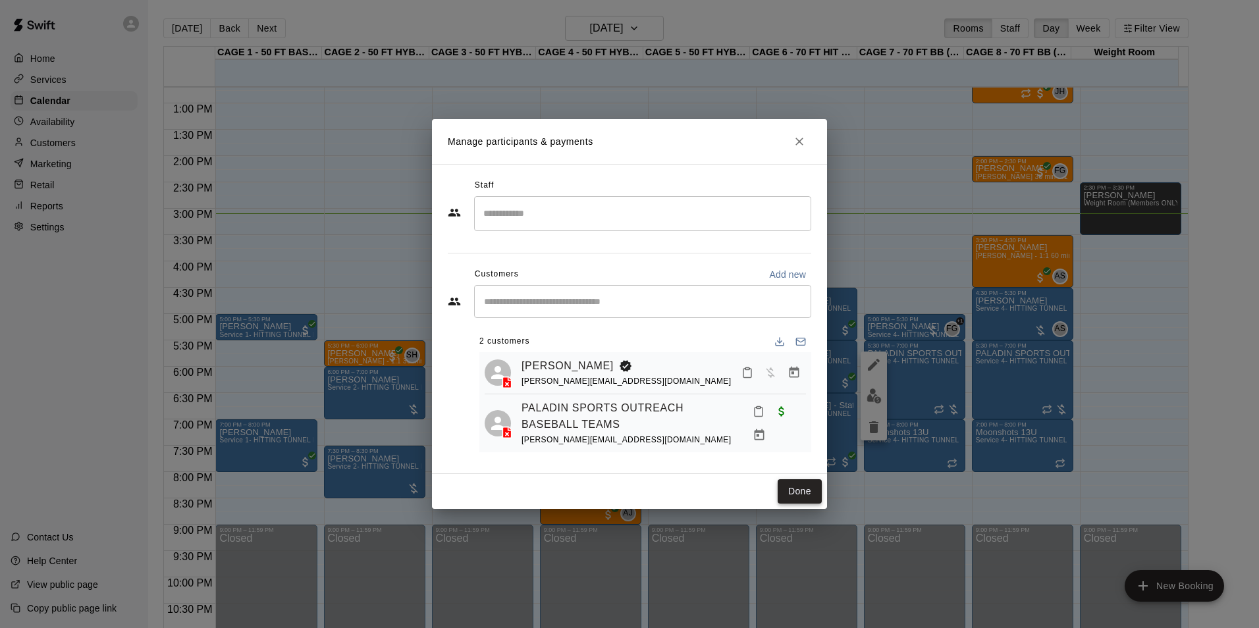
click at [792, 481] on button "Done" at bounding box center [800, 492] width 44 height 24
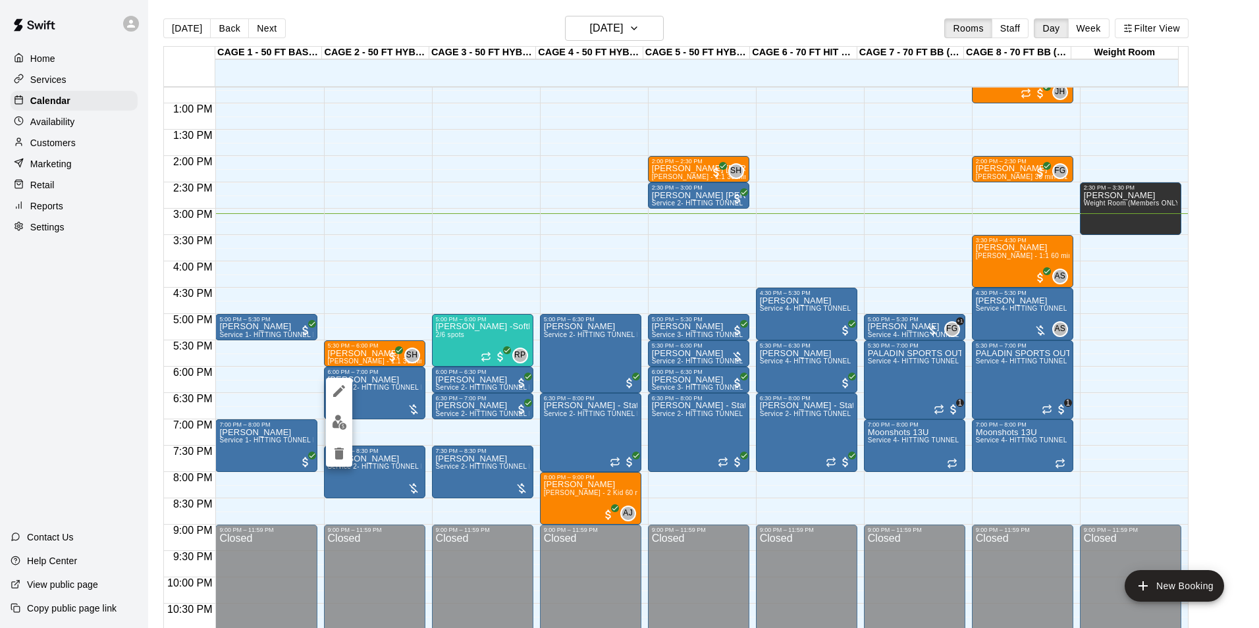
click at [343, 420] on img "edit" at bounding box center [339, 422] width 15 height 15
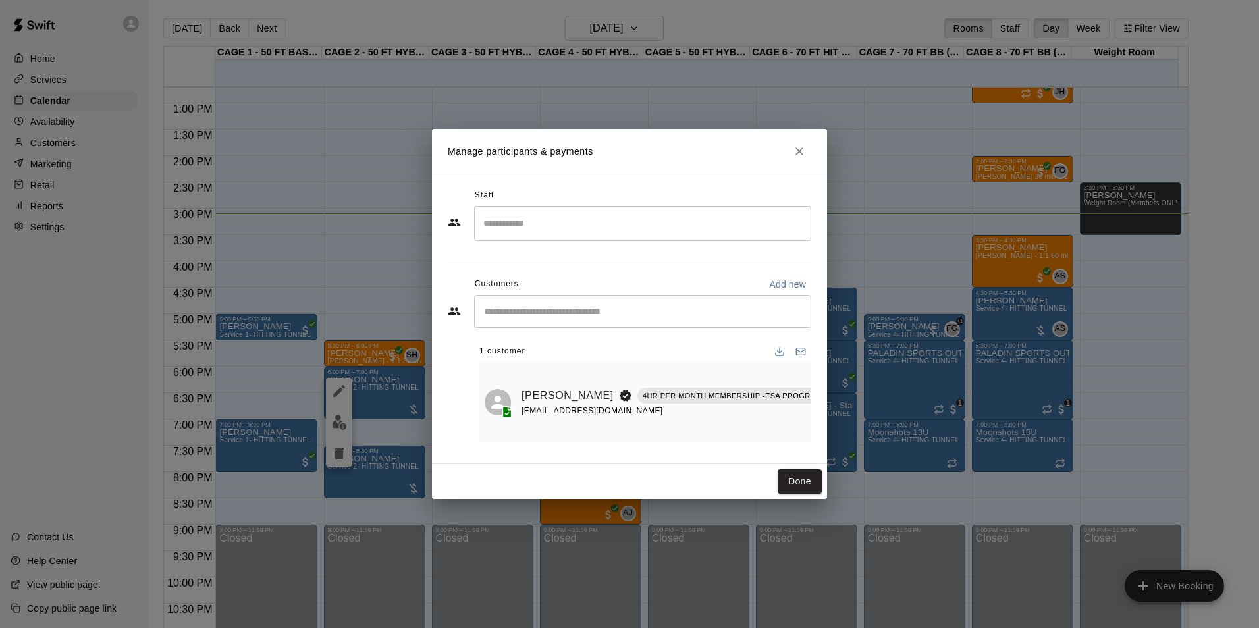
scroll to position [0, 114]
click at [867, 427] on button "Manage bookings & payment" at bounding box center [879, 426] width 24 height 24
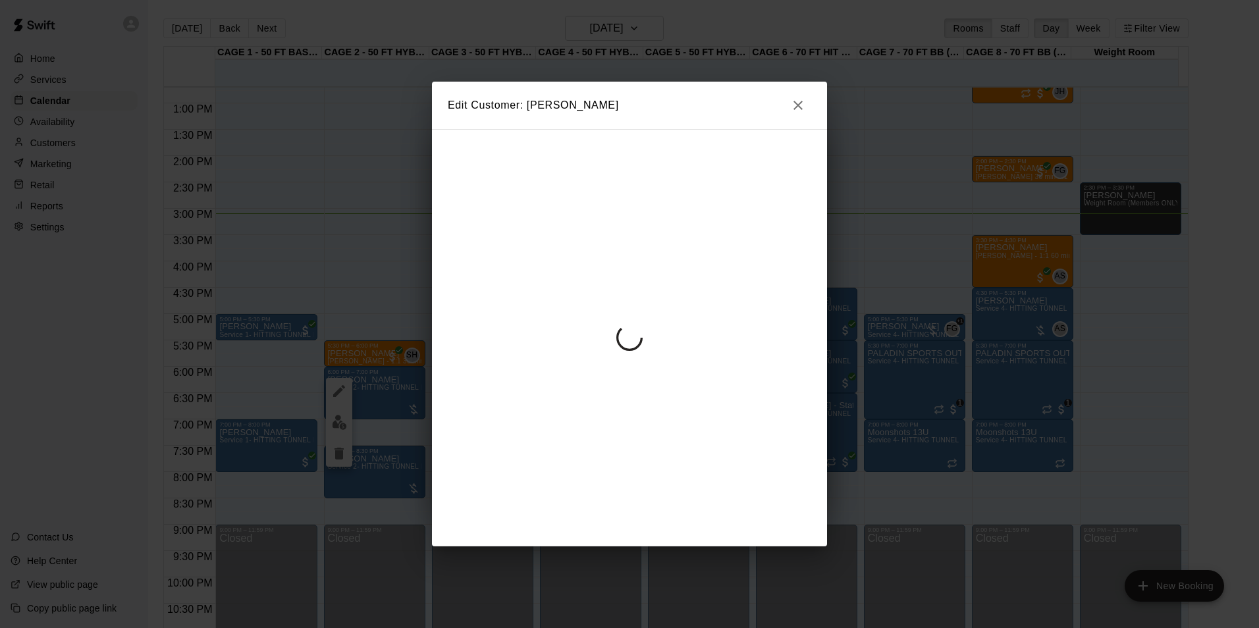
click at [798, 109] on icon "button" at bounding box center [798, 105] width 16 height 16
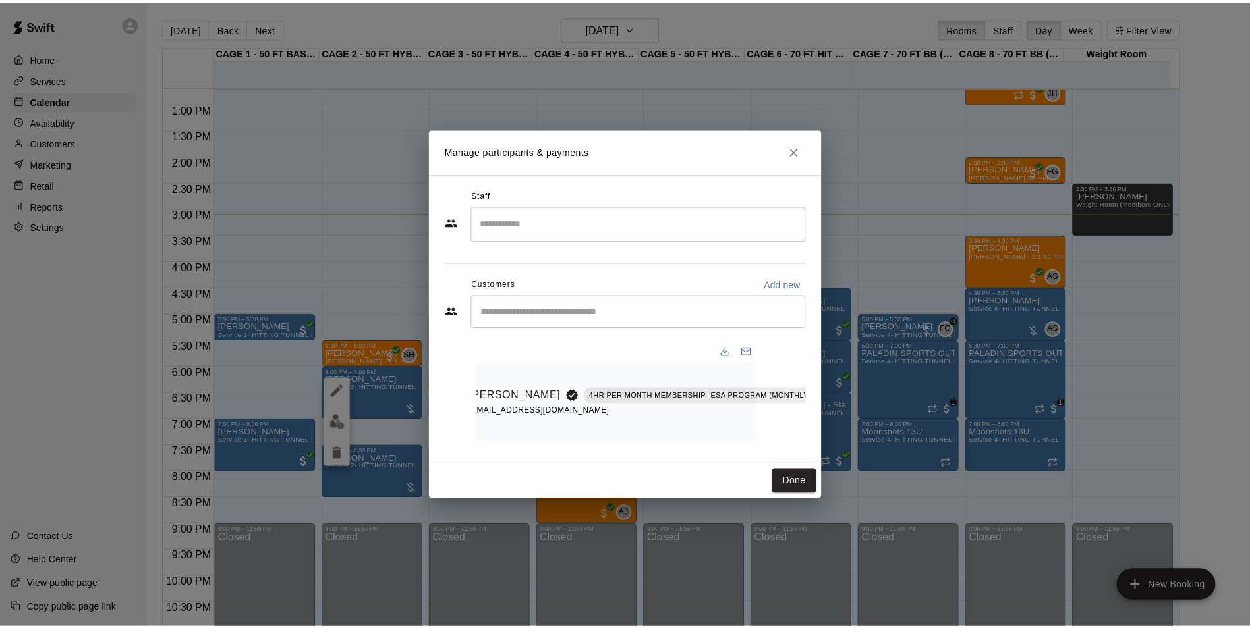
scroll to position [0, 0]
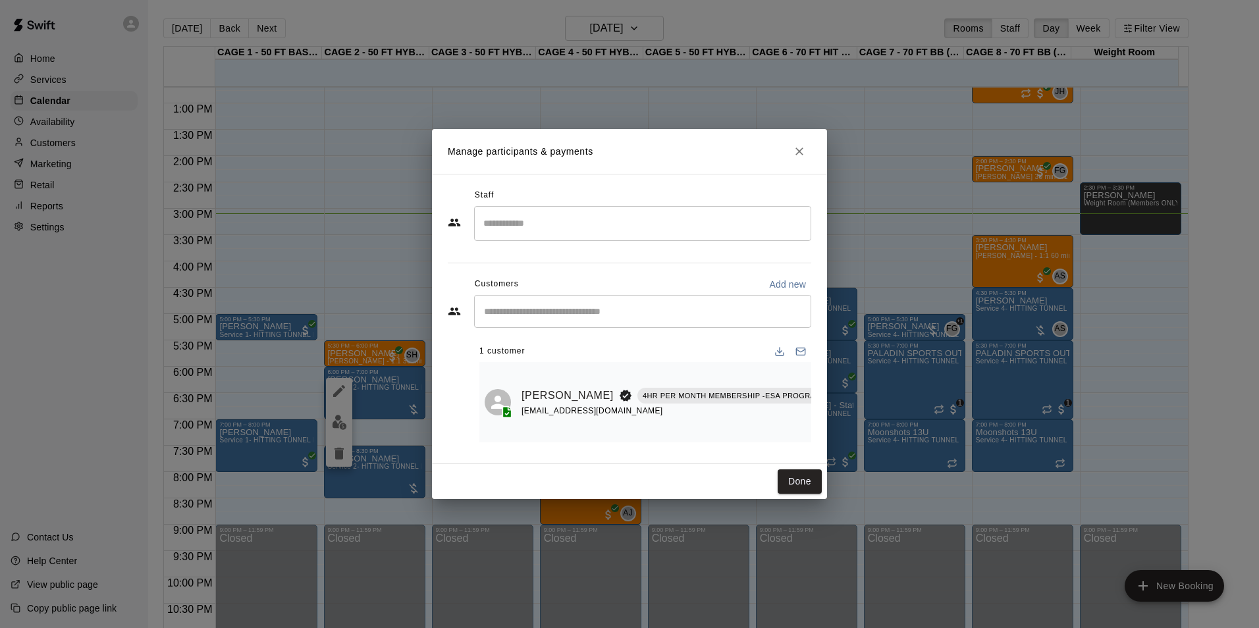
click at [519, 397] on div "Roman Villa-Garcia 4HR PER MONTH MEMBERSHIP -ESA PROGRAM (MONTHLY OR QUARTERLY …" at bounding box center [645, 403] width 321 height 70
click at [528, 393] on link "Roman Villa-Garcia" at bounding box center [568, 395] width 92 height 17
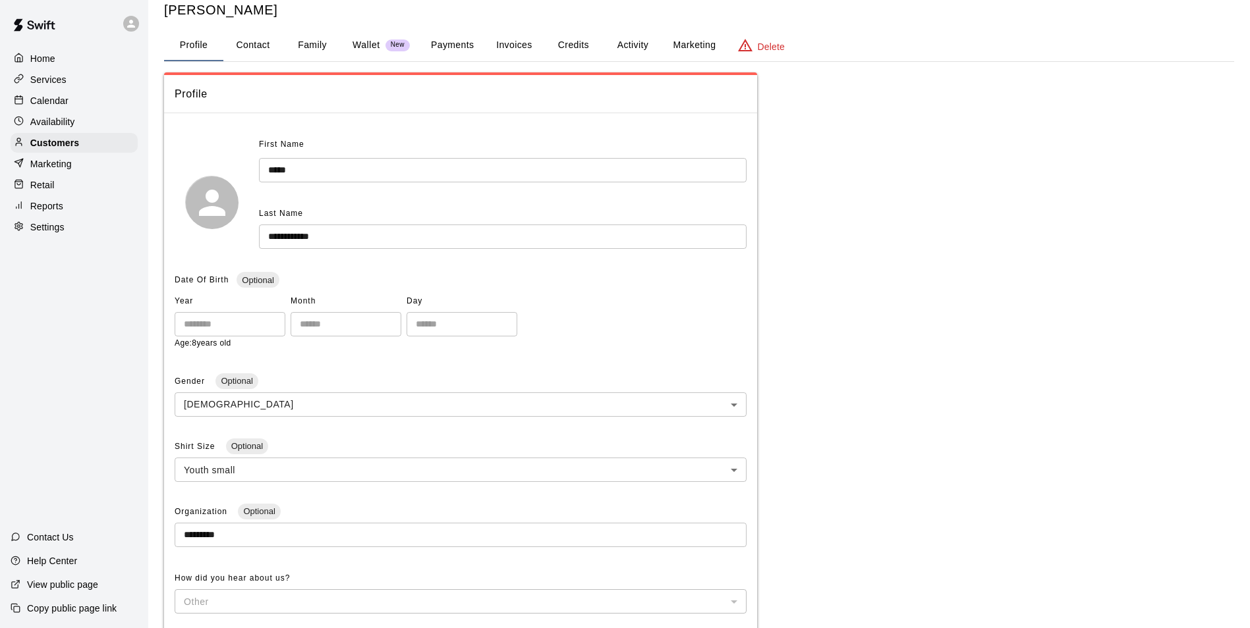
scroll to position [35, 0]
click at [456, 51] on button "Payments" at bounding box center [452, 46] width 64 height 32
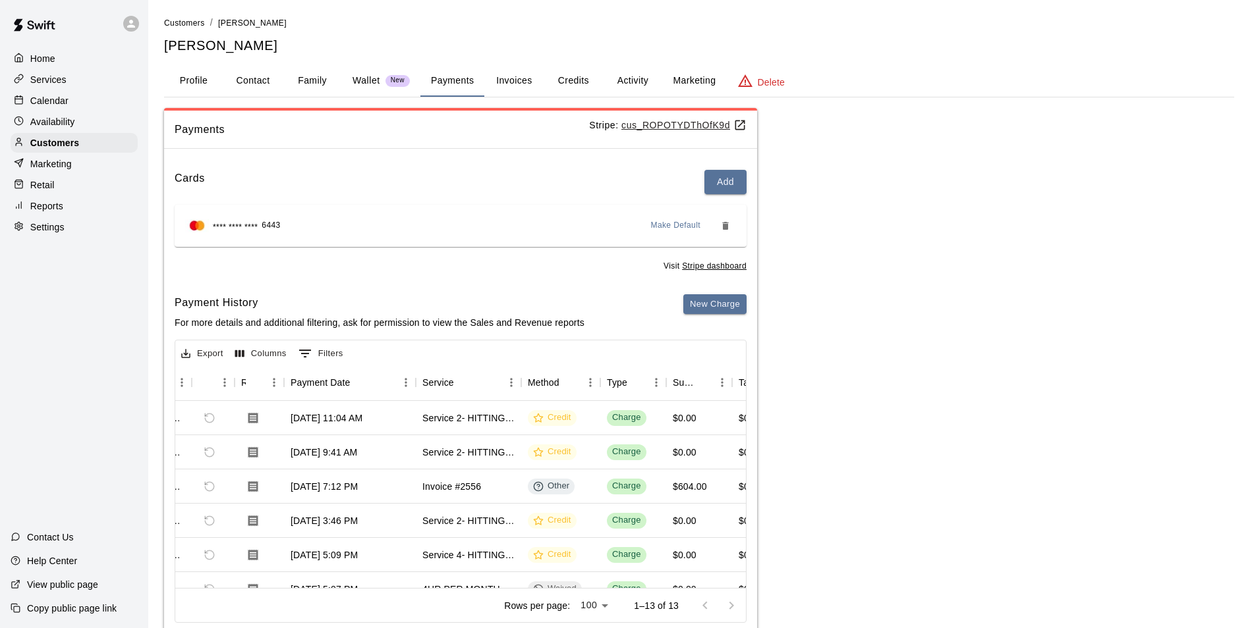
scroll to position [0, 64]
click at [532, 82] on button "Invoices" at bounding box center [513, 81] width 59 height 32
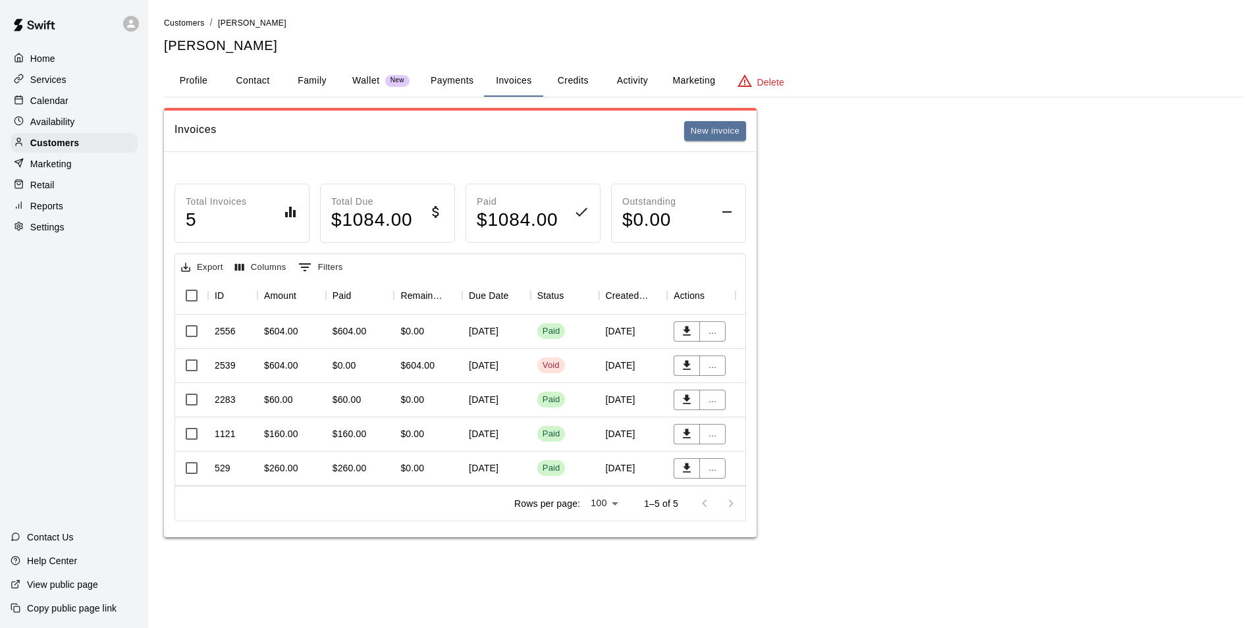
click at [566, 340] on div "Paid" at bounding box center [565, 332] width 69 height 34
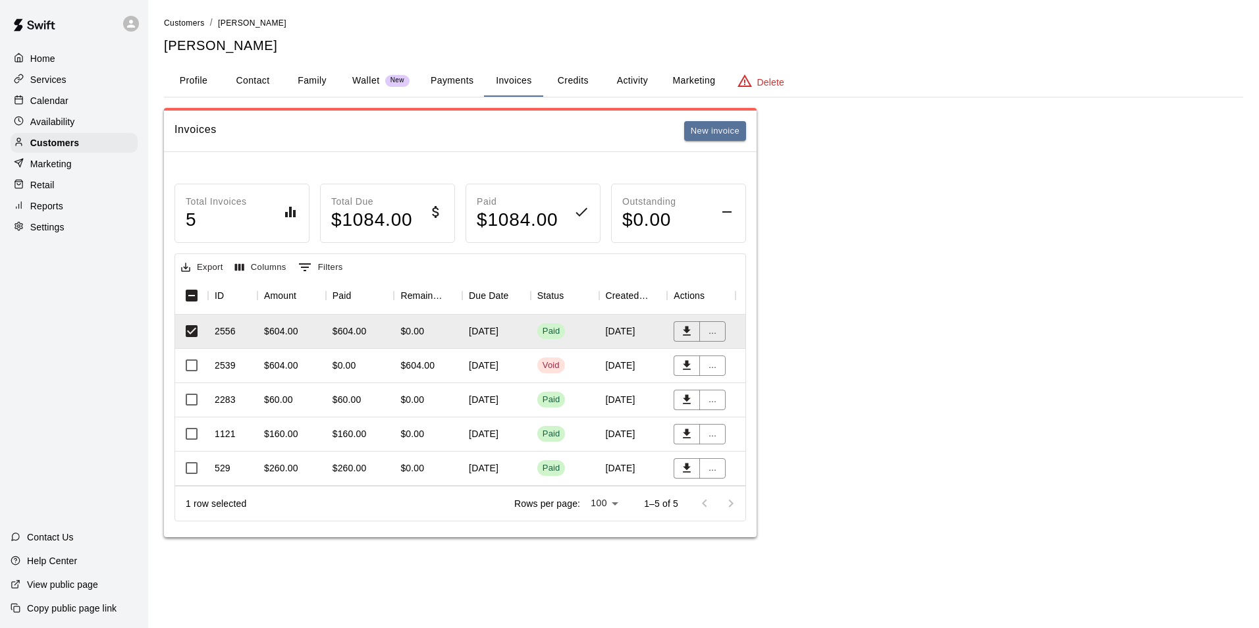
click at [91, 100] on div "Calendar" at bounding box center [74, 101] width 127 height 20
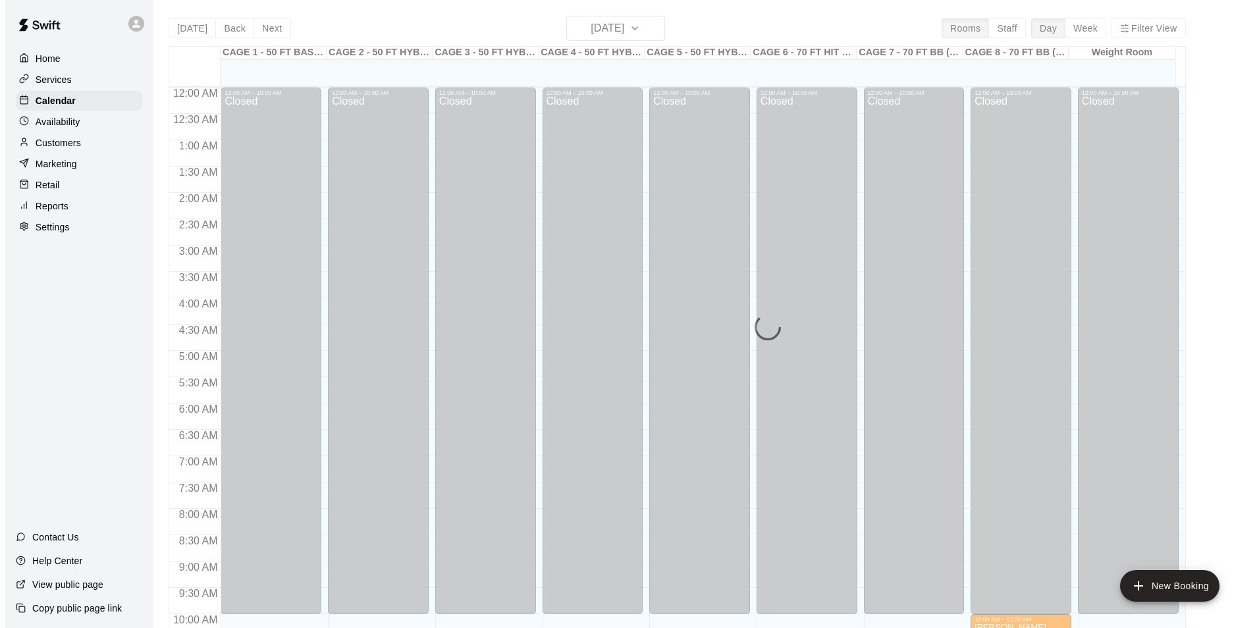
scroll to position [669, 0]
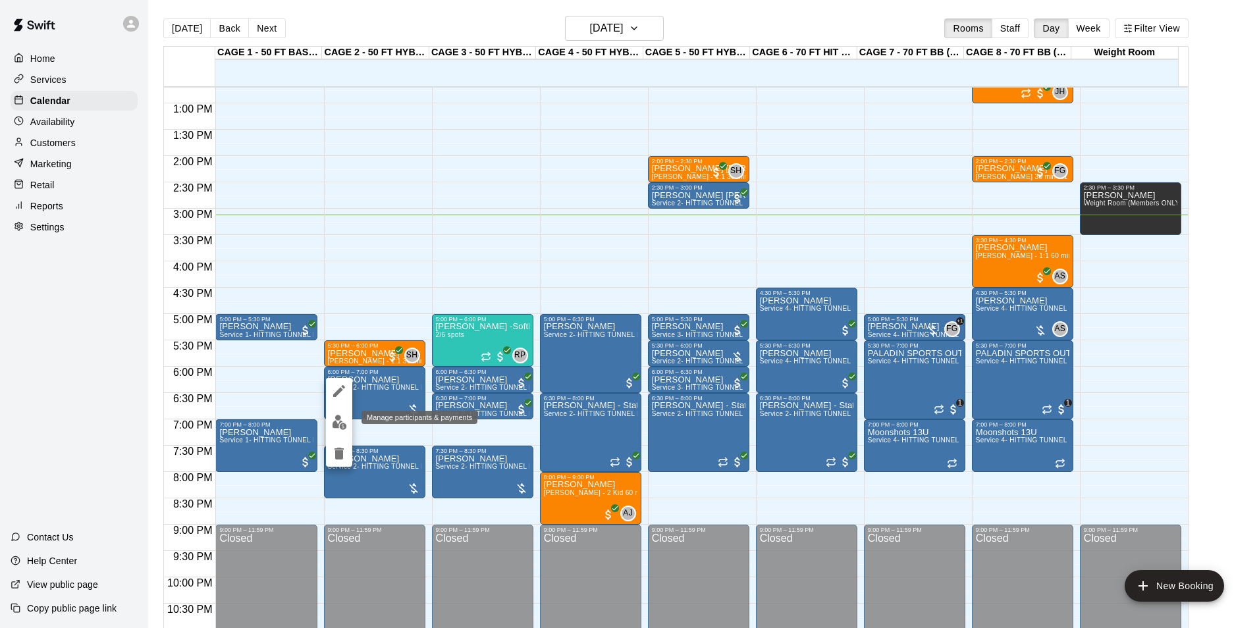
click at [344, 420] on img "edit" at bounding box center [339, 422] width 15 height 15
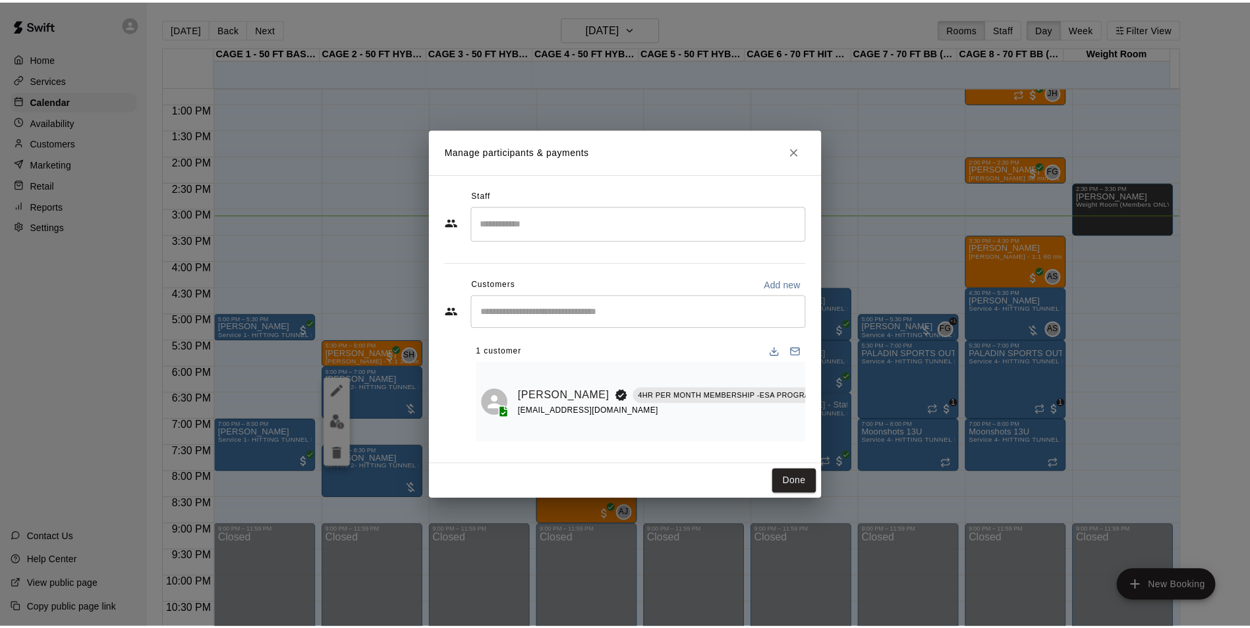
scroll to position [0, 114]
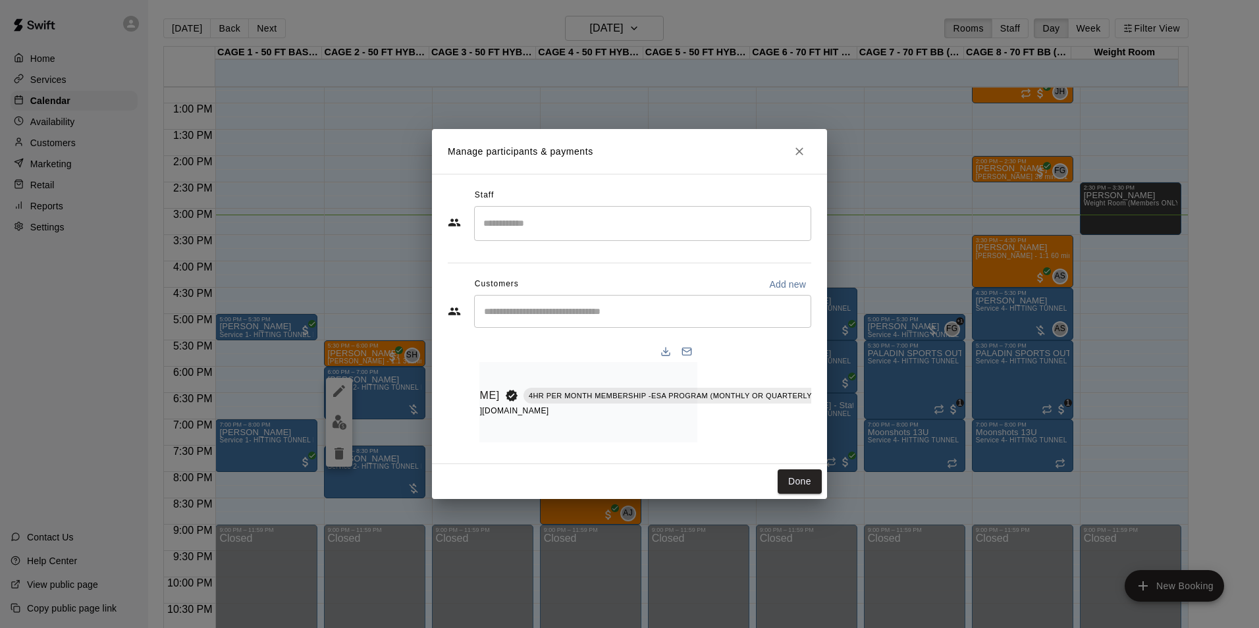
click at [872, 421] on icon "Manage bookings & payment" at bounding box center [878, 425] width 13 height 13
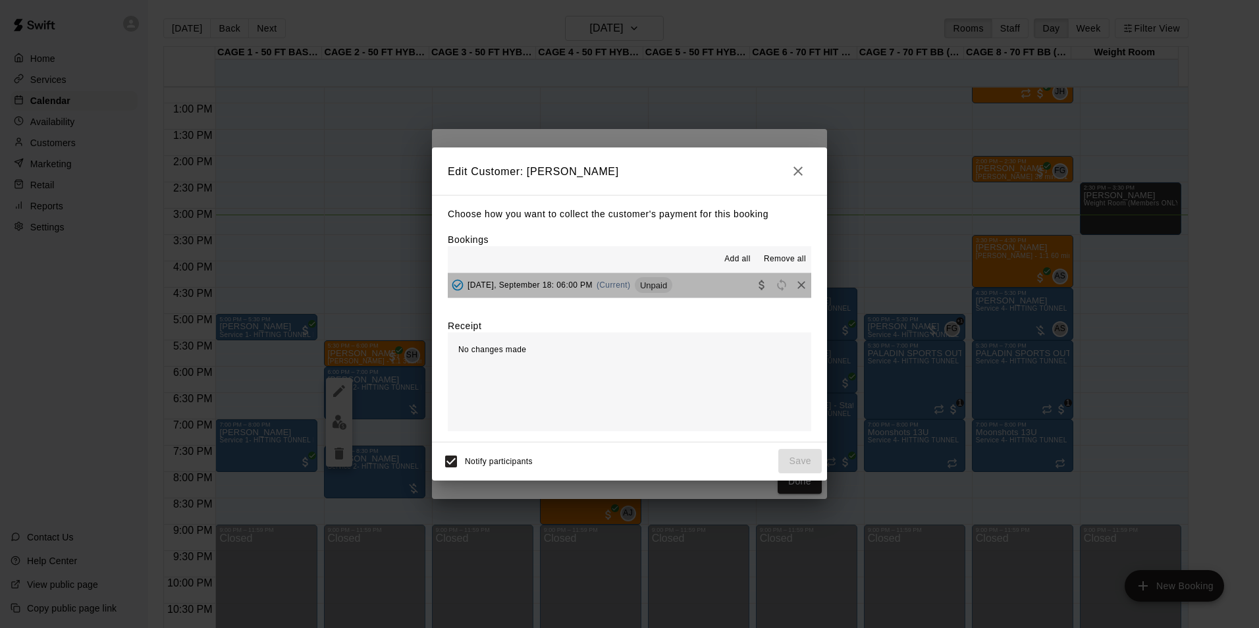
click at [651, 282] on span "Unpaid" at bounding box center [654, 286] width 38 height 10
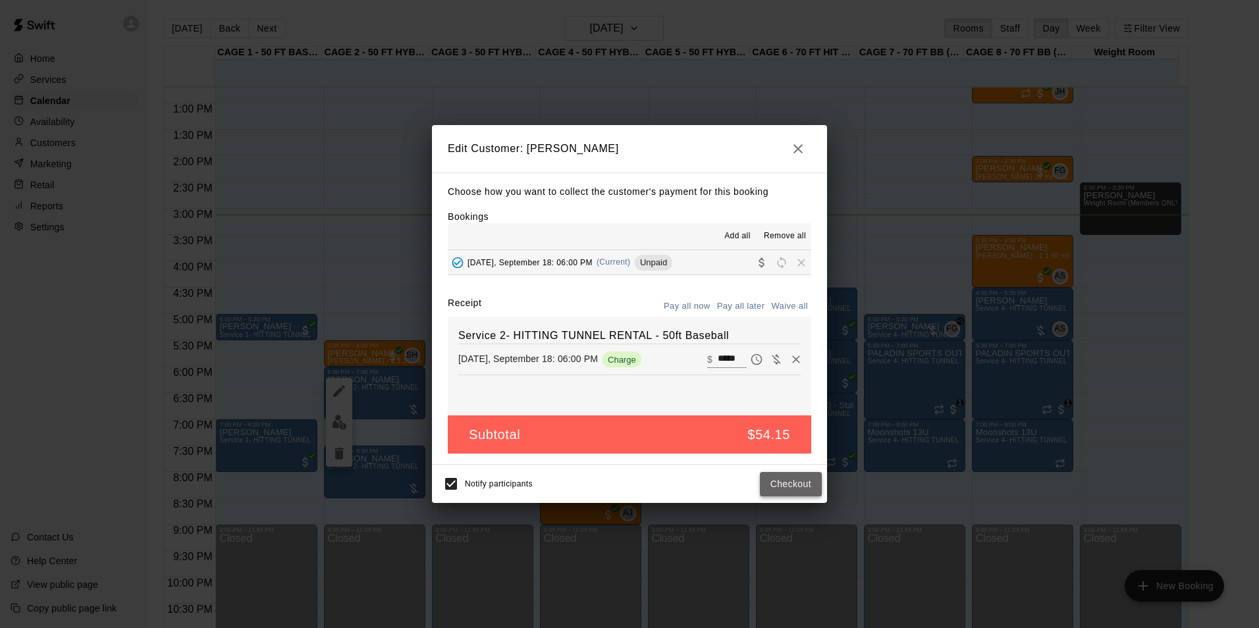
click at [779, 479] on button "Checkout" at bounding box center [791, 484] width 62 height 24
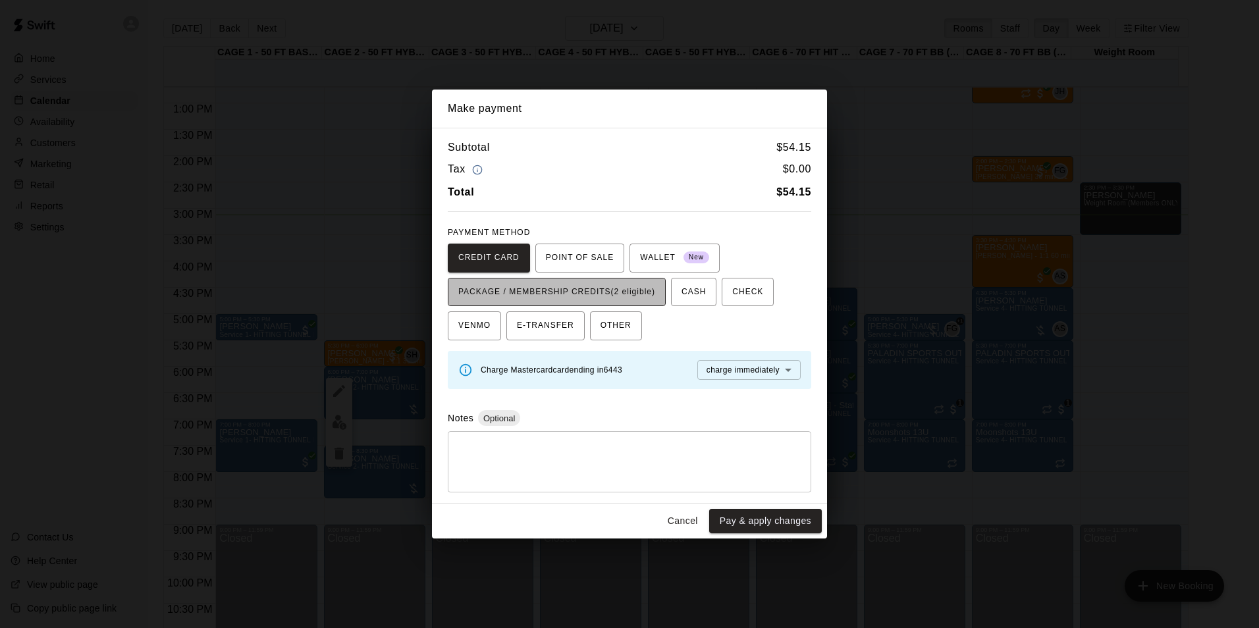
click at [593, 291] on span "PACKAGE / MEMBERSHIP CREDITS (2 eligible)" at bounding box center [556, 292] width 197 height 21
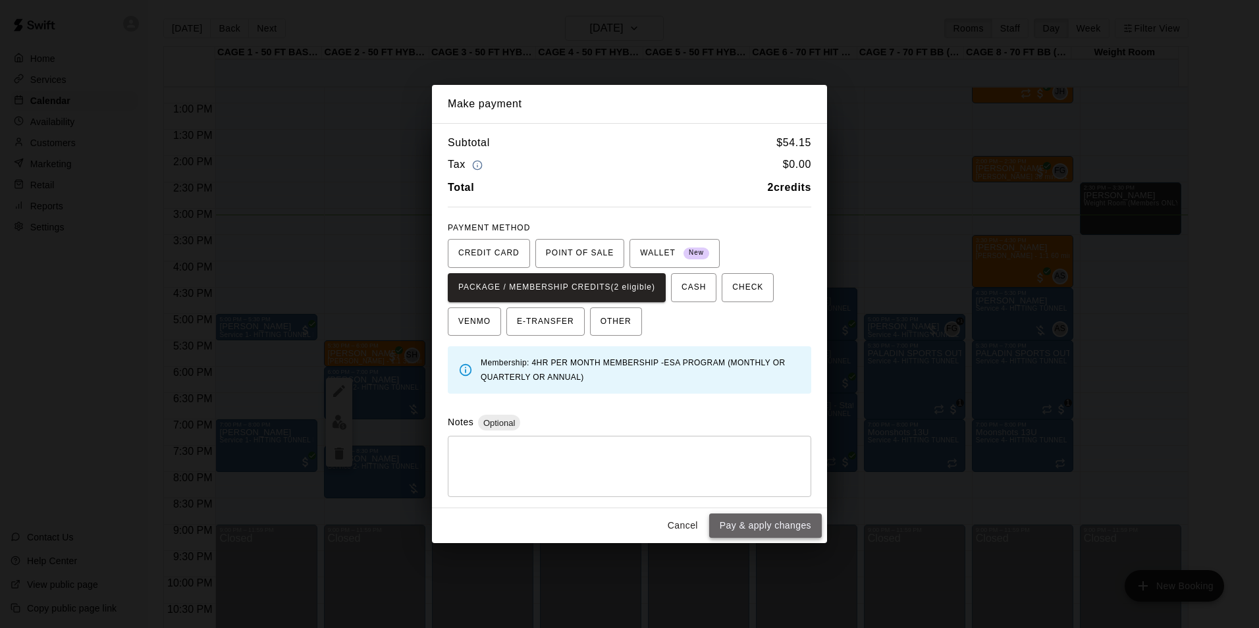
click at [772, 522] on button "Pay & apply changes" at bounding box center [765, 526] width 113 height 24
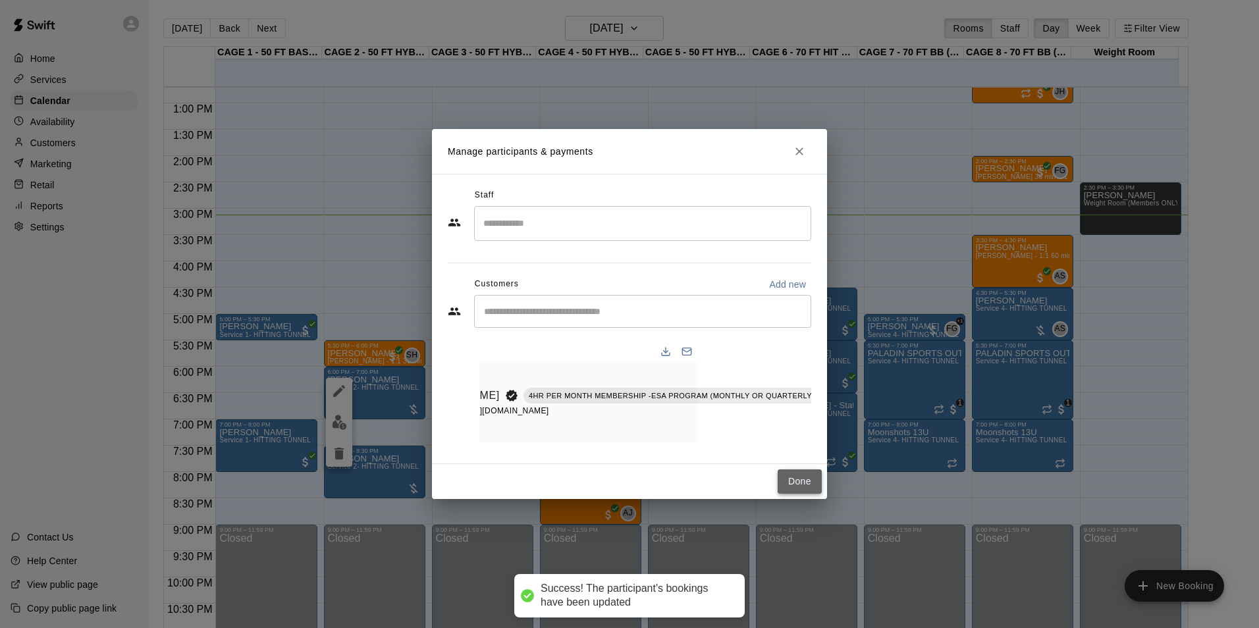
click at [811, 483] on button "Done" at bounding box center [800, 482] width 44 height 24
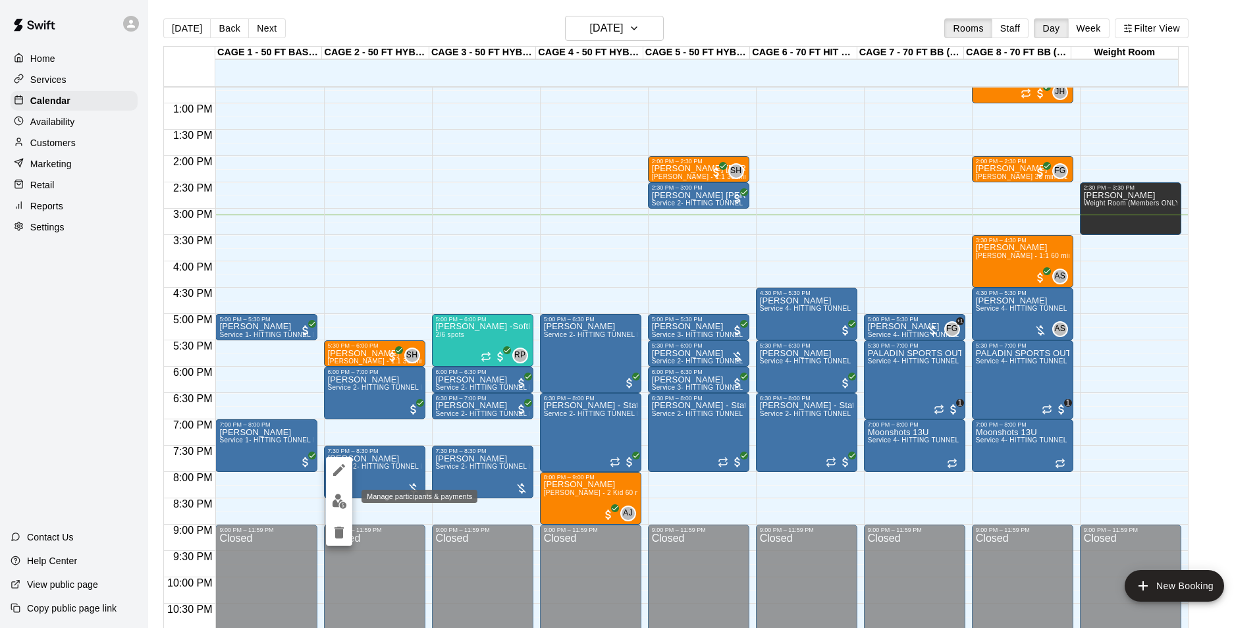
click at [345, 498] on img "edit" at bounding box center [339, 501] width 15 height 15
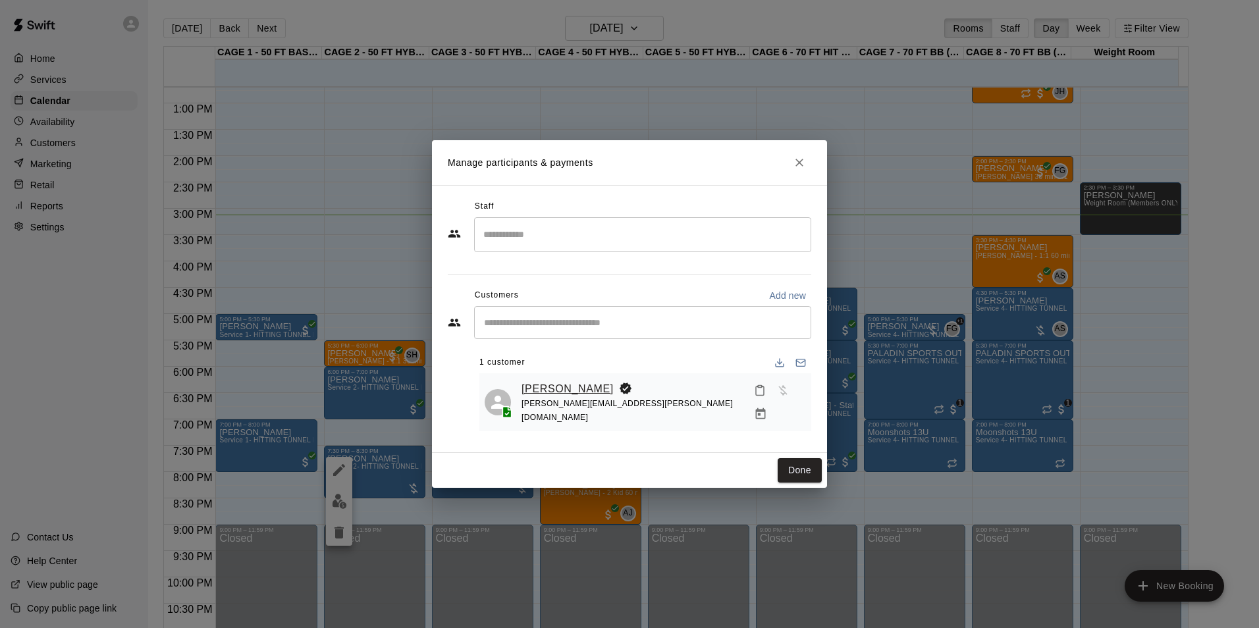
click at [560, 391] on link "[PERSON_NAME]" at bounding box center [568, 389] width 92 height 17
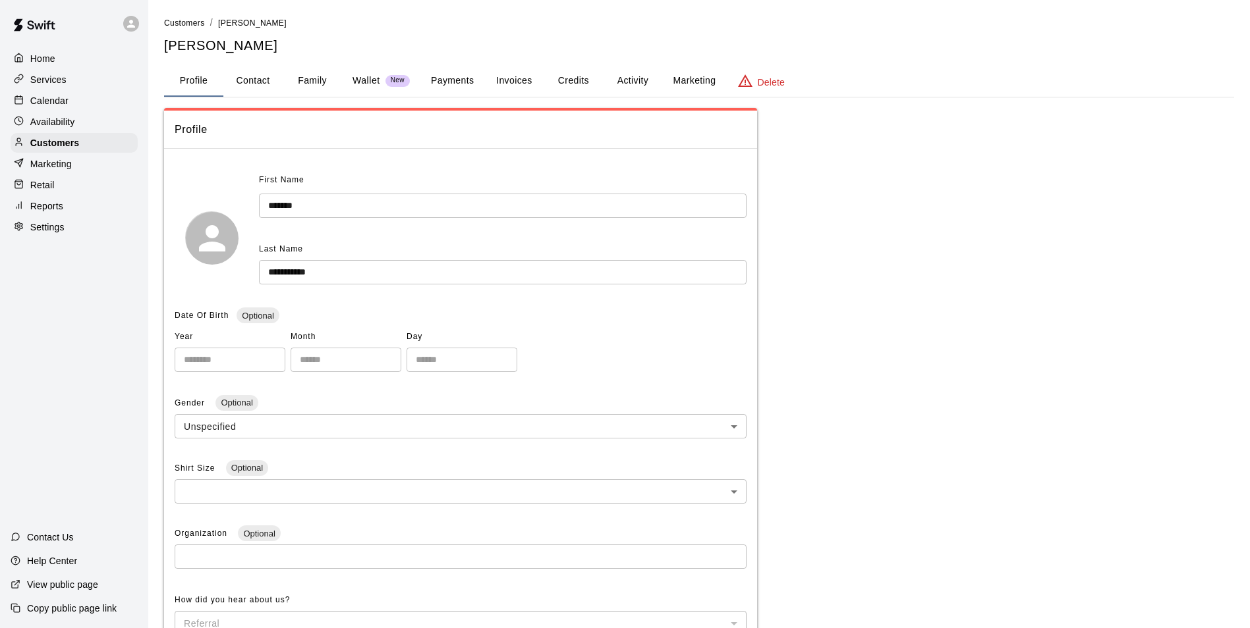
click at [462, 69] on button "Payments" at bounding box center [452, 81] width 64 height 32
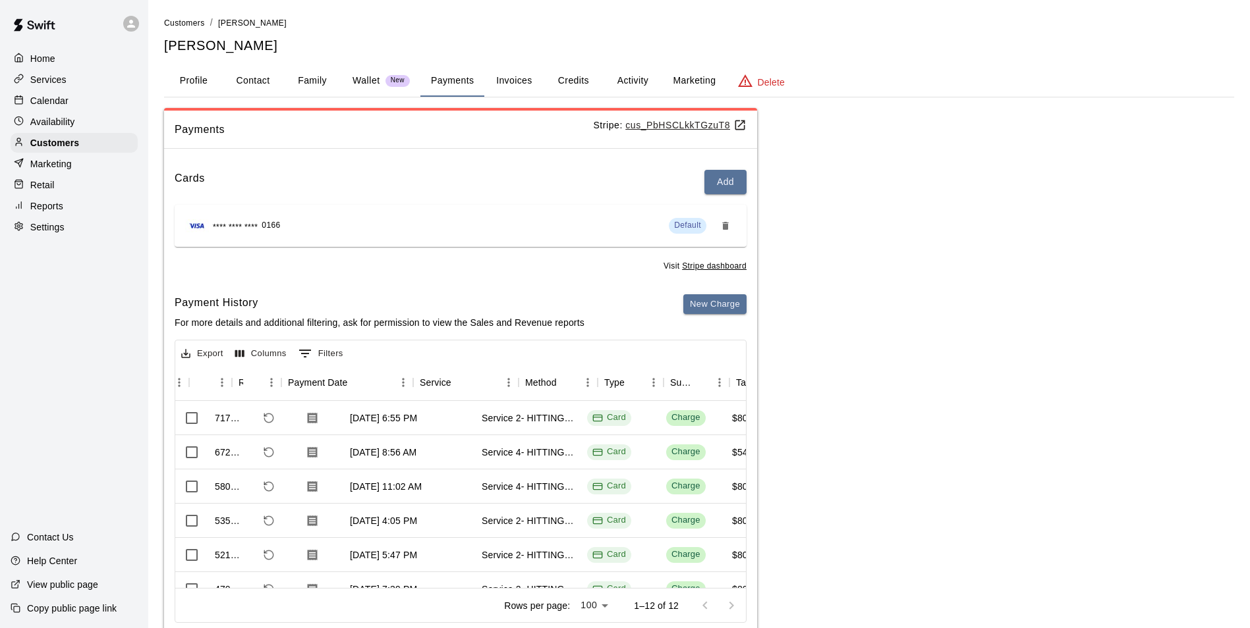
scroll to position [0, 190]
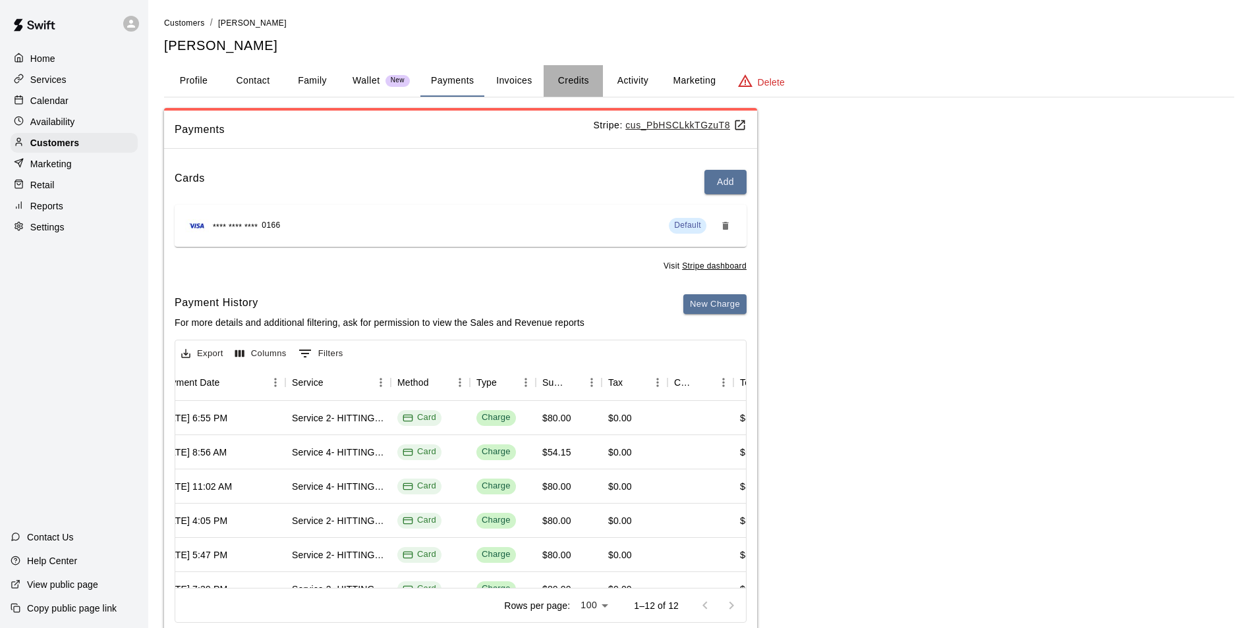
click at [597, 89] on button "Credits" at bounding box center [572, 81] width 59 height 32
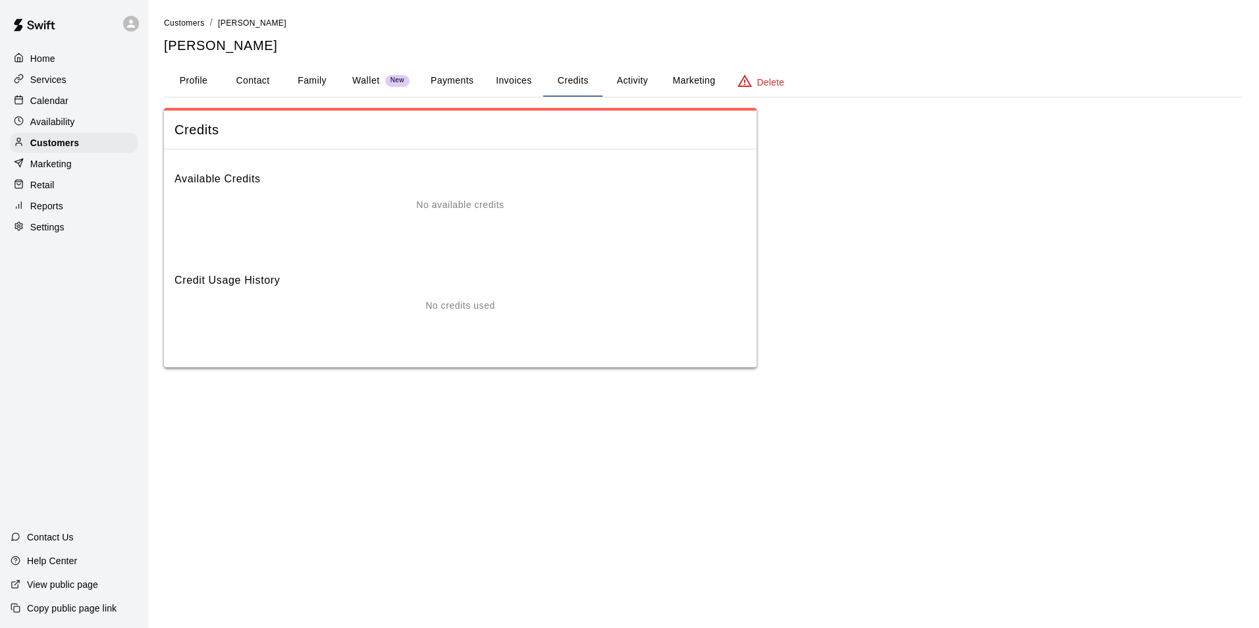
click at [618, 81] on button "Activity" at bounding box center [632, 81] width 59 height 32
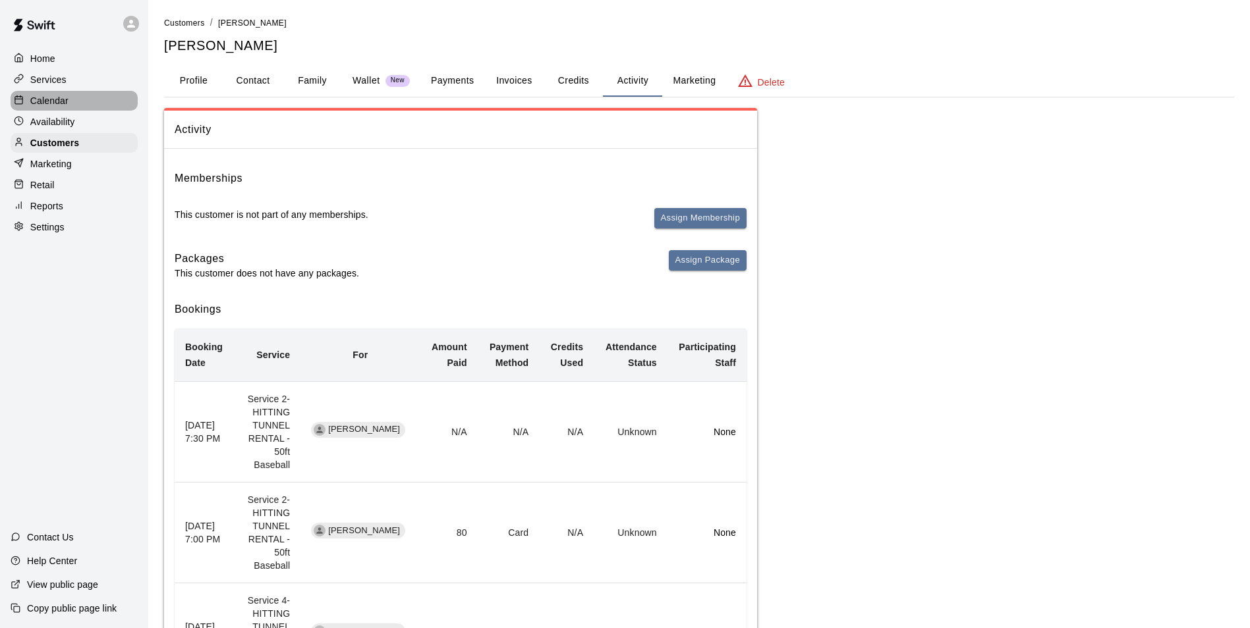
click at [67, 95] on div "Calendar" at bounding box center [74, 101] width 127 height 20
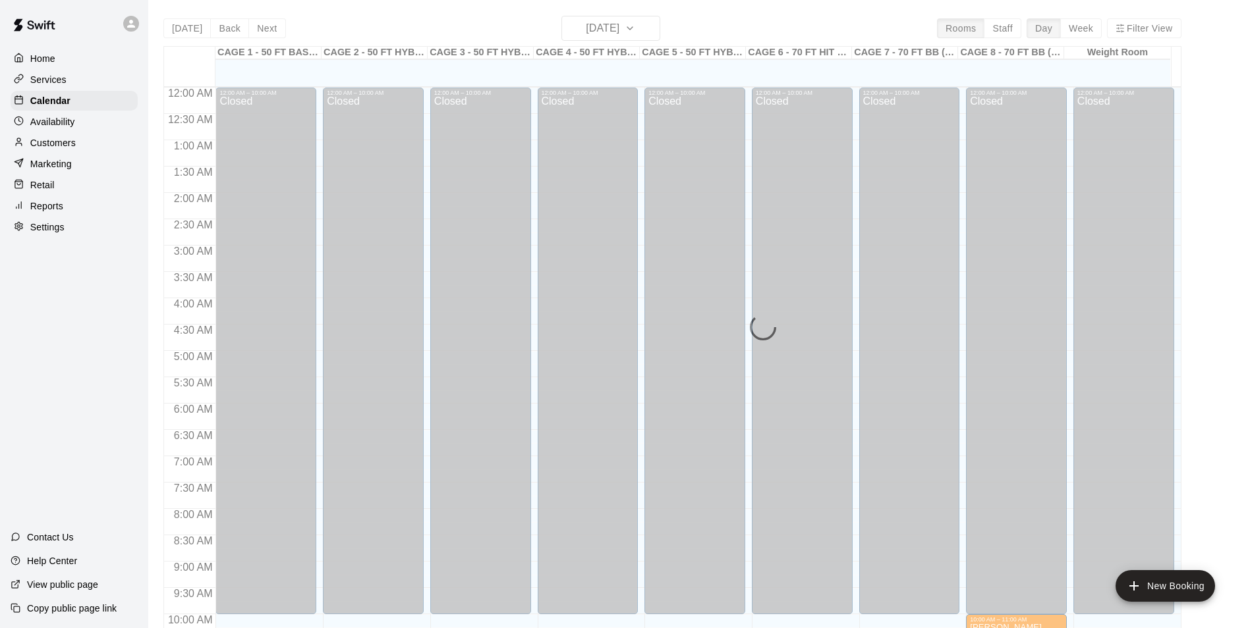
scroll to position [669, 0]
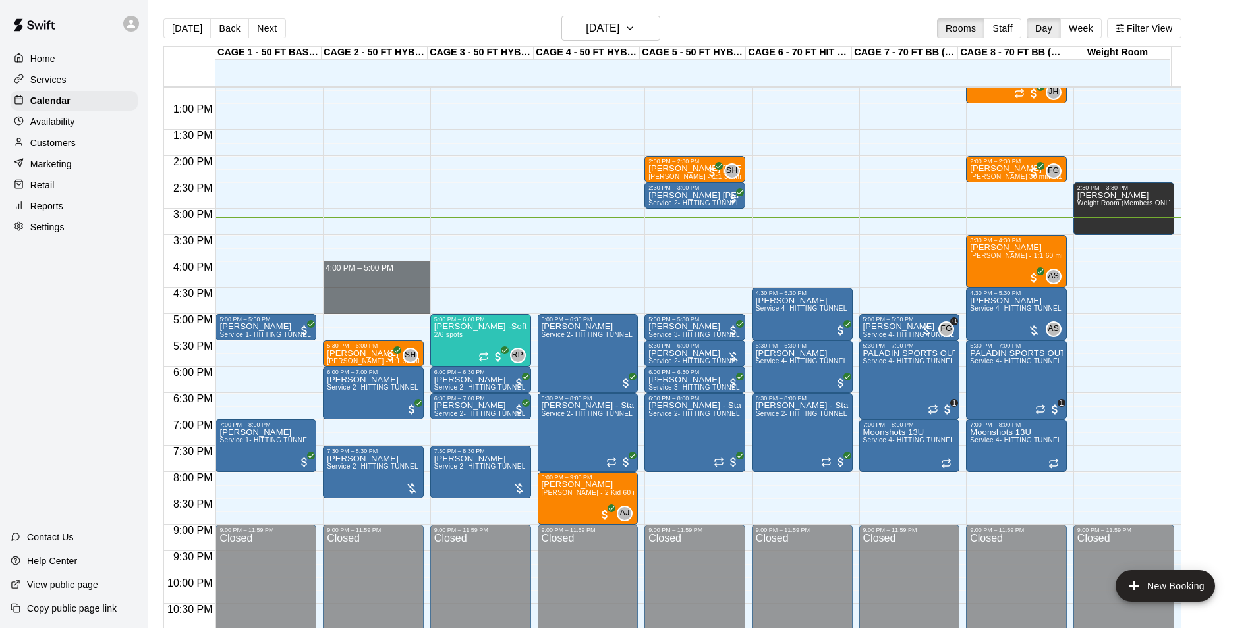
drag, startPoint x: 333, startPoint y: 266, endPoint x: 352, endPoint y: 309, distance: 46.6
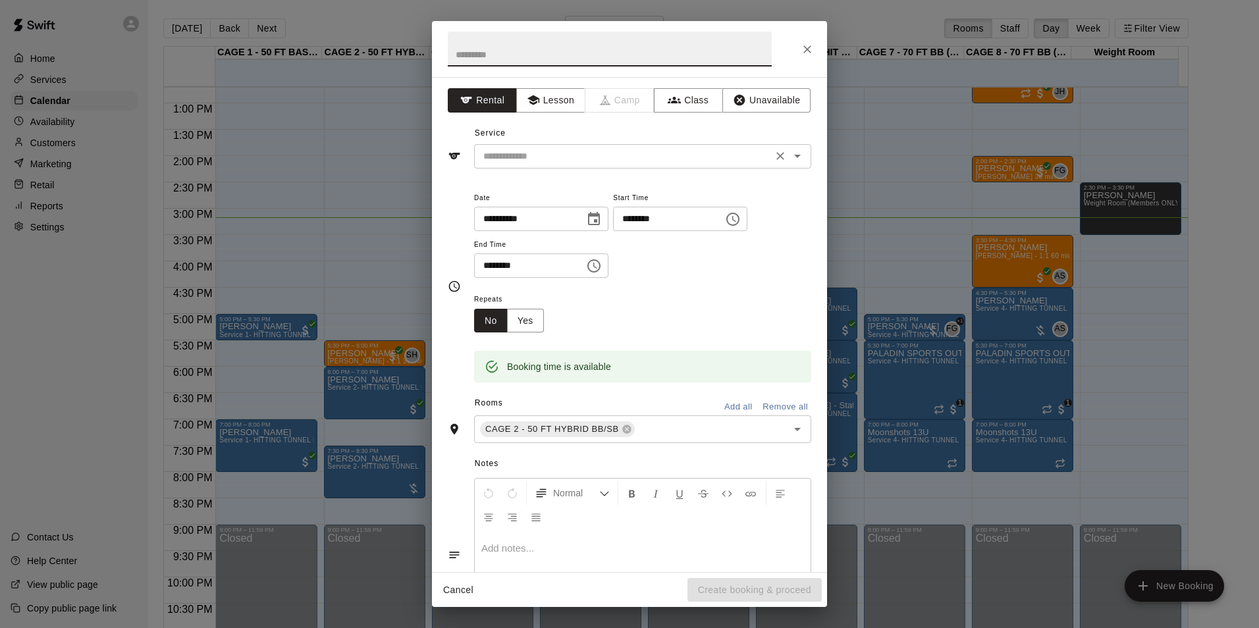
click at [660, 159] on input "text" at bounding box center [623, 156] width 290 height 16
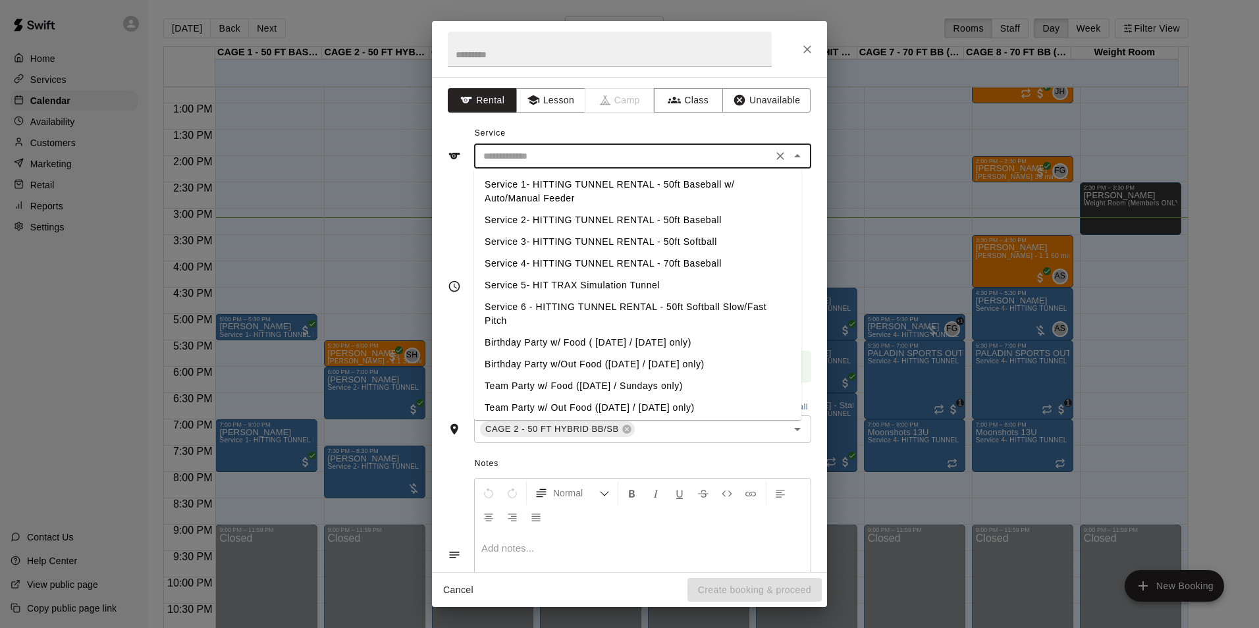
click at [647, 217] on li "Service 2- HITTING TUNNEL RENTAL - 50ft Baseball" at bounding box center [637, 220] width 327 height 22
type input "**********"
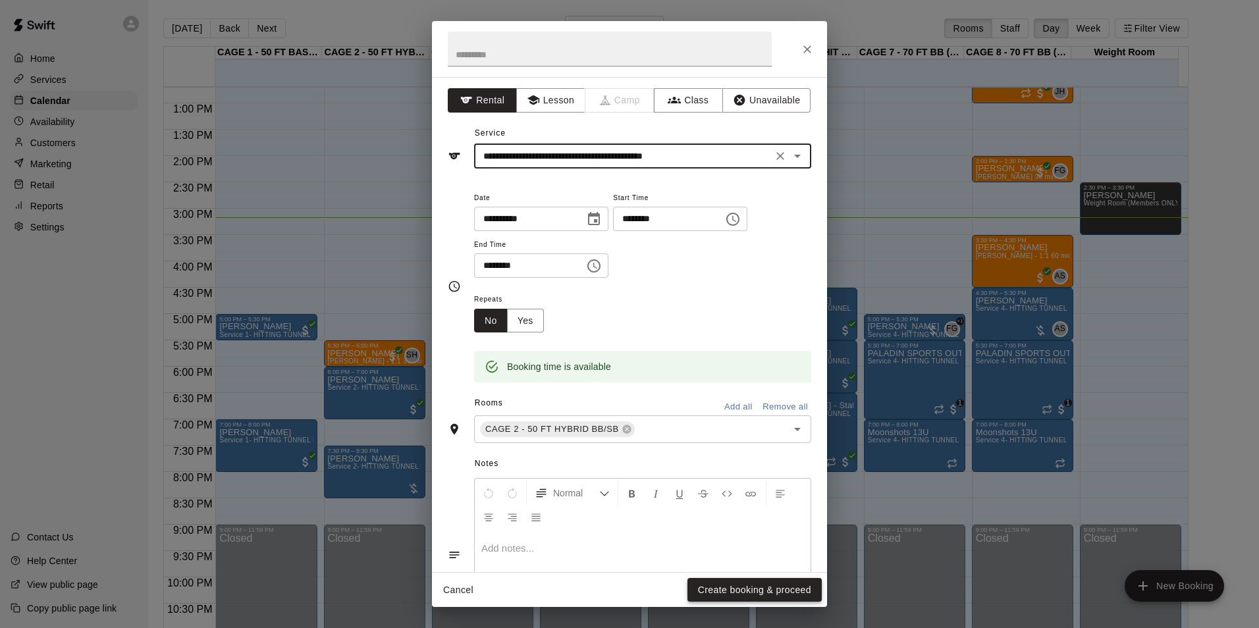
click at [752, 591] on button "Create booking & proceed" at bounding box center [755, 590] width 134 height 24
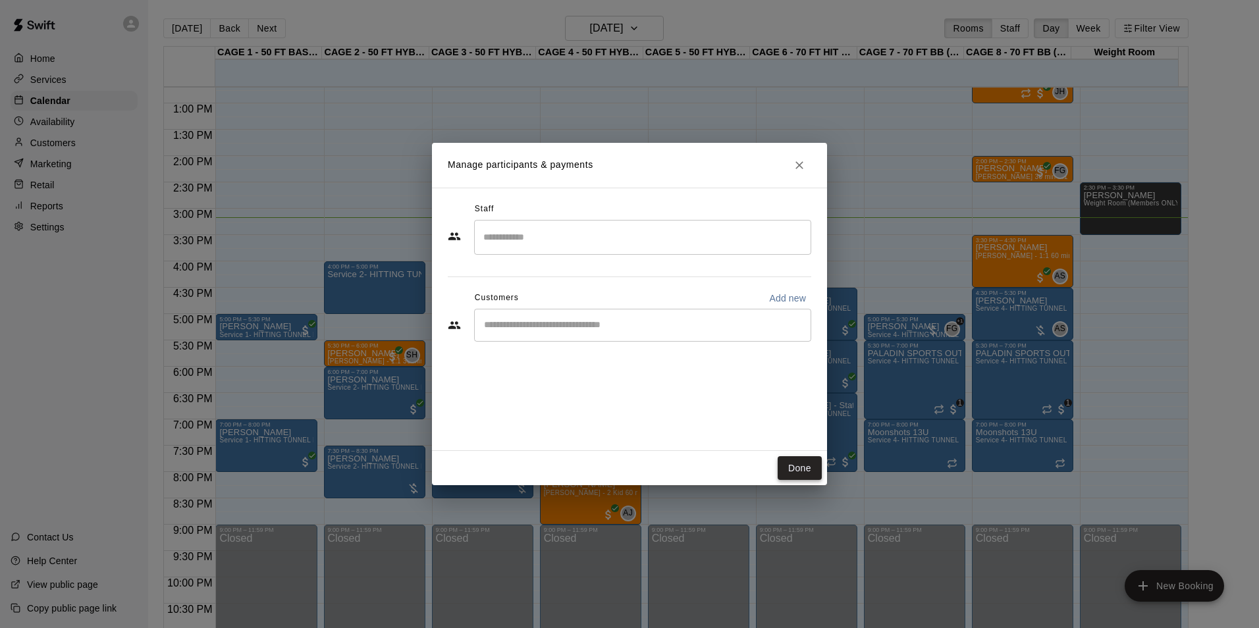
click at [808, 464] on button "Done" at bounding box center [800, 468] width 44 height 24
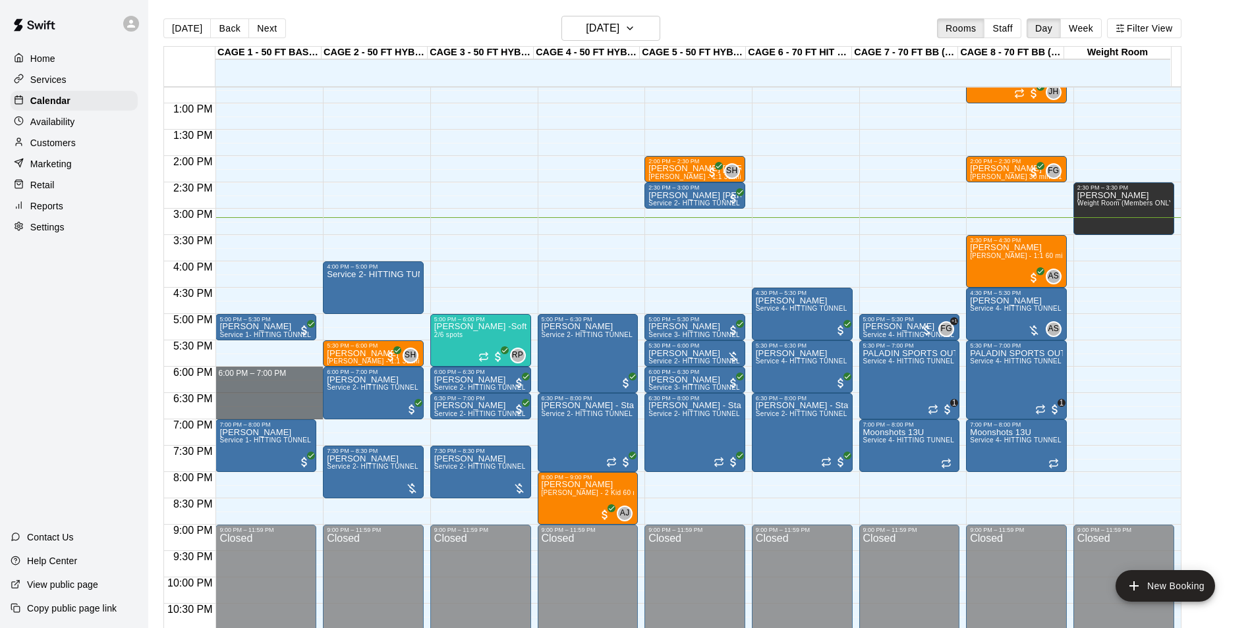
drag, startPoint x: 283, startPoint y: 372, endPoint x: 286, endPoint y: 420, distance: 48.2
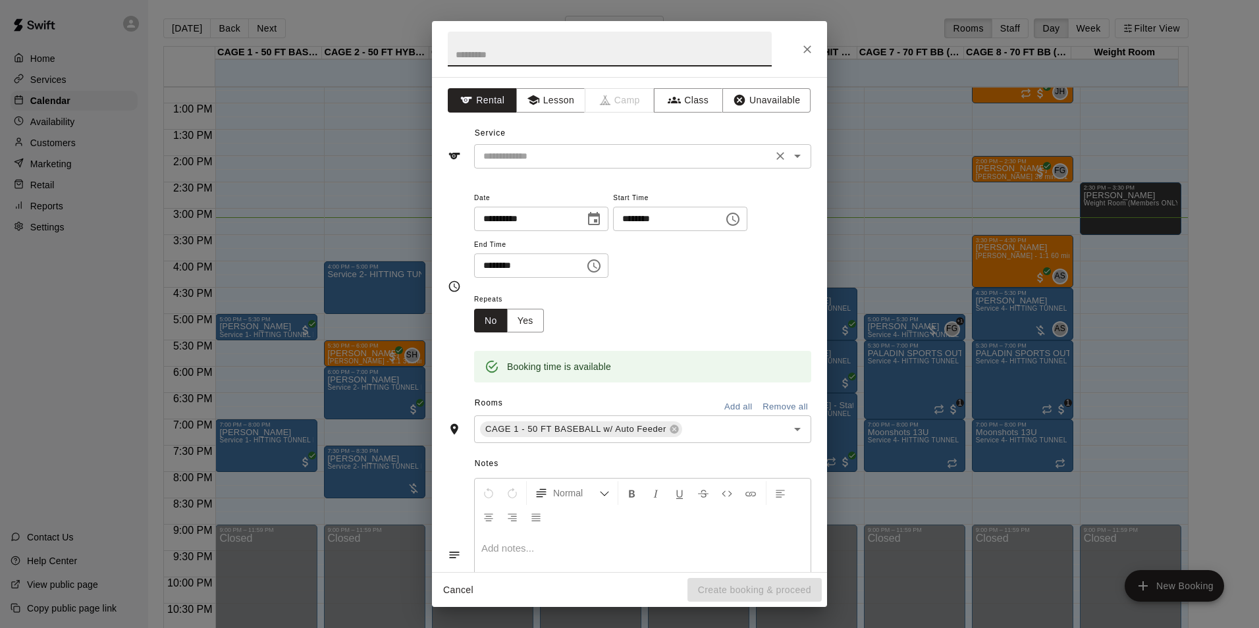
click at [664, 153] on input "text" at bounding box center [623, 156] width 290 height 16
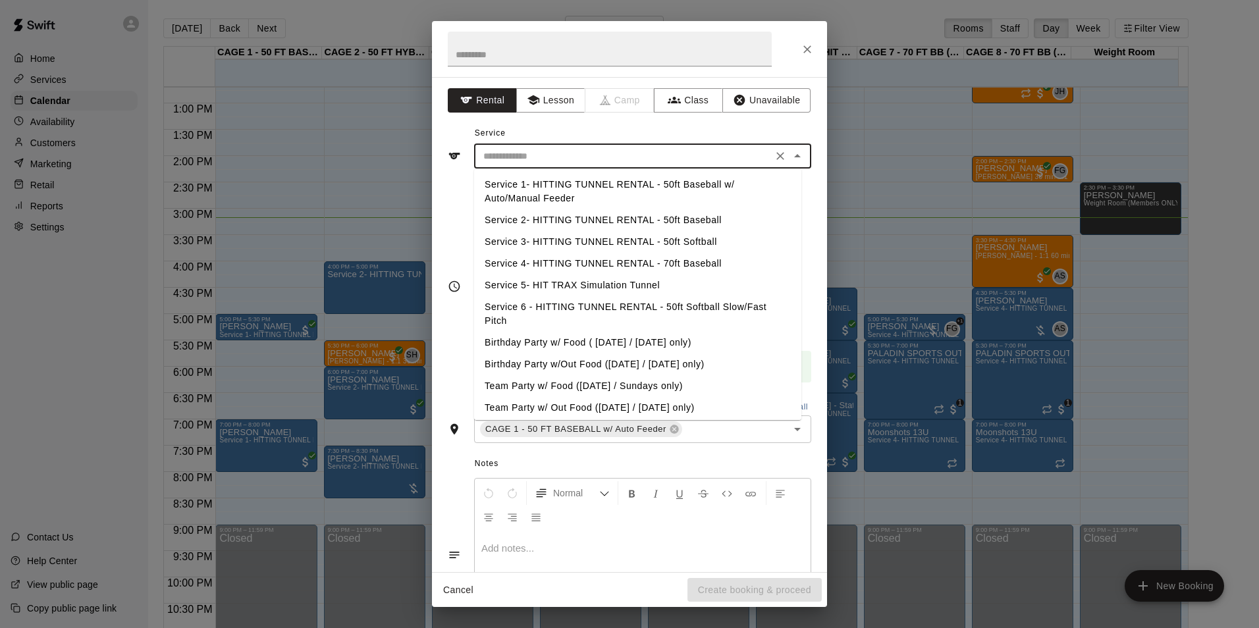
click at [679, 213] on li "Service 2- HITTING TUNNEL RENTAL - 50ft Baseball" at bounding box center [637, 220] width 327 height 22
type input "**********"
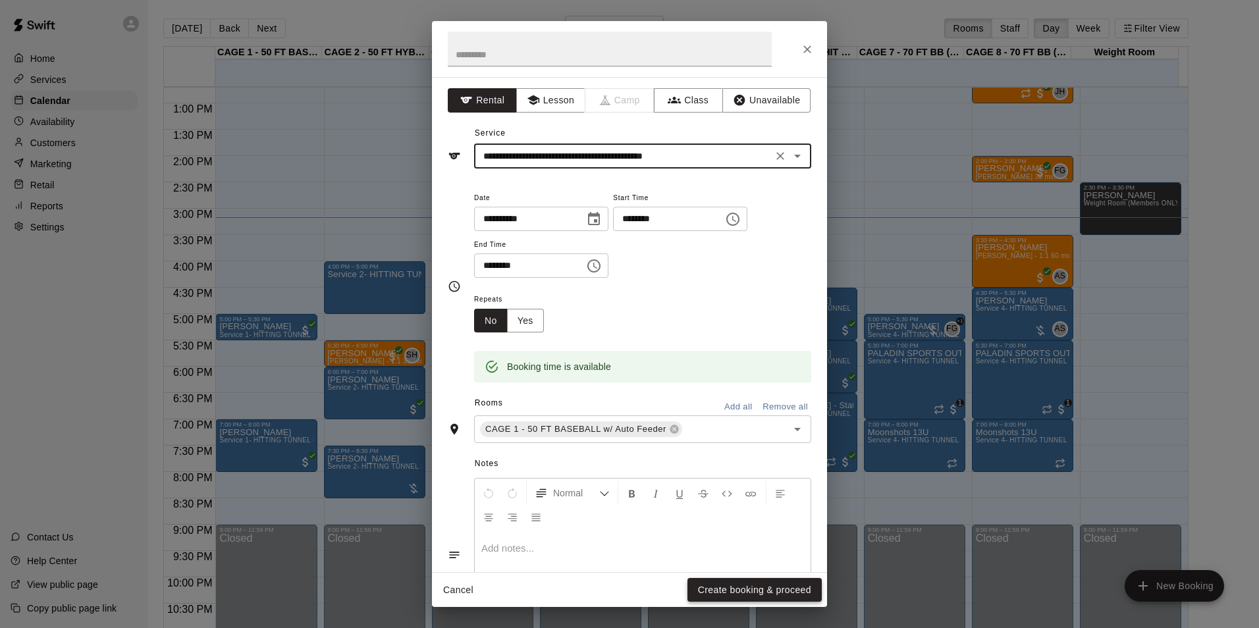
click at [785, 588] on button "Create booking & proceed" at bounding box center [755, 590] width 134 height 24
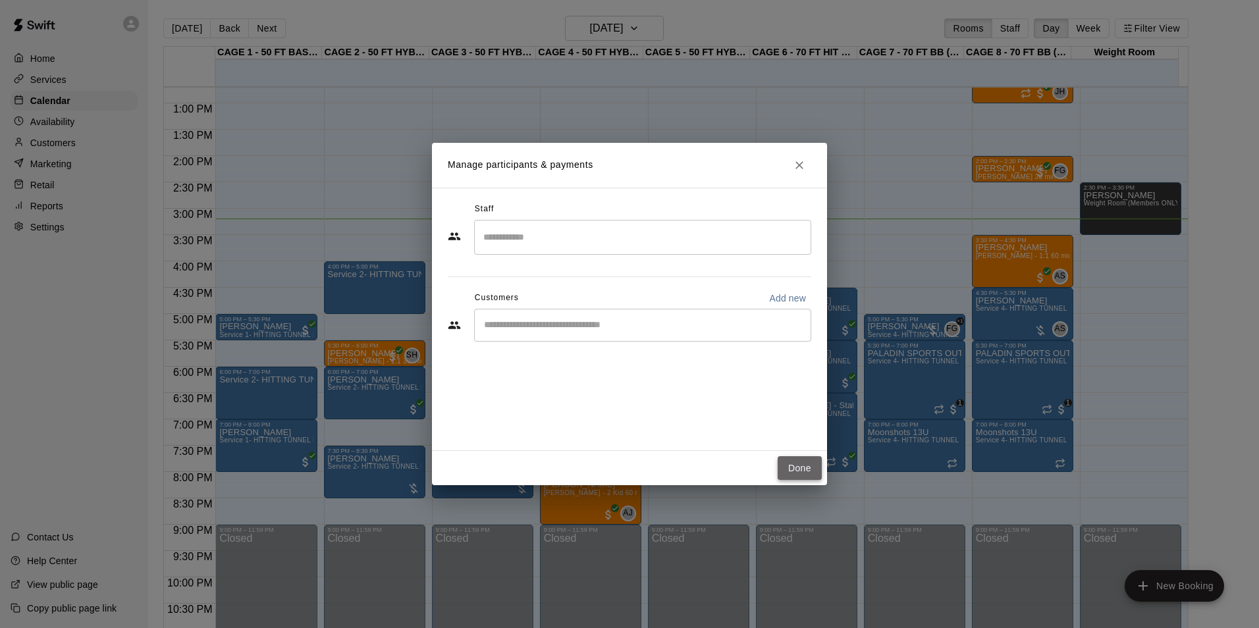
click at [805, 474] on button "Done" at bounding box center [800, 468] width 44 height 24
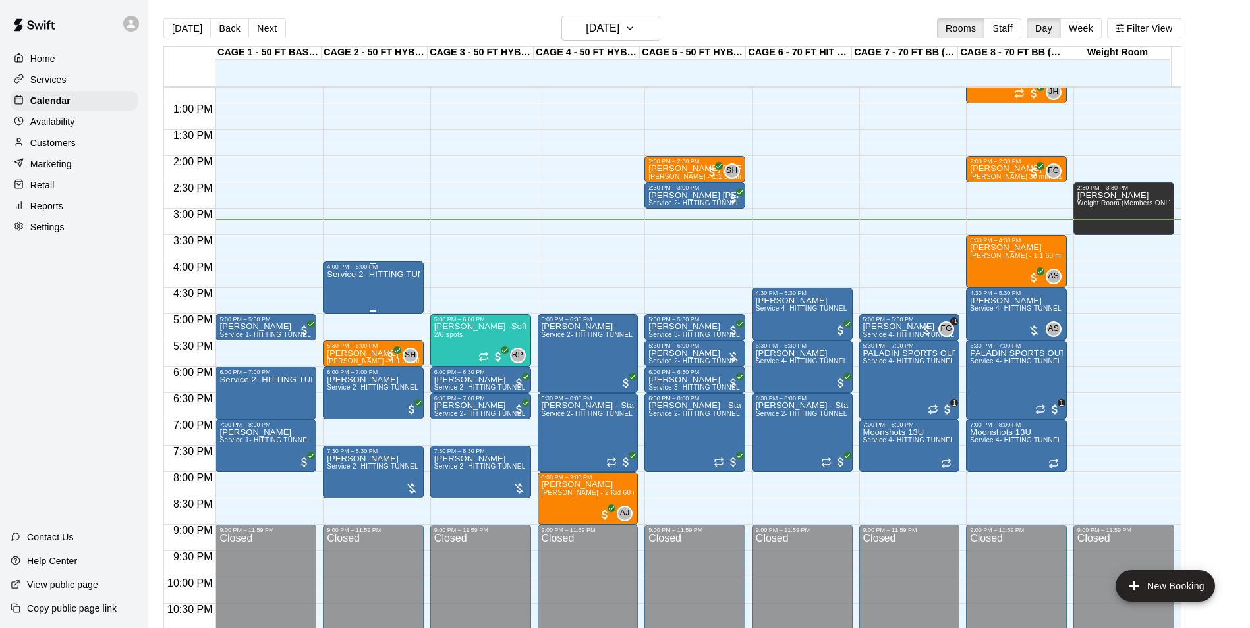
click at [370, 294] on div "Service 2- HITTING TUNNEL RENTAL - 50ft Baseball" at bounding box center [373, 584] width 93 height 628
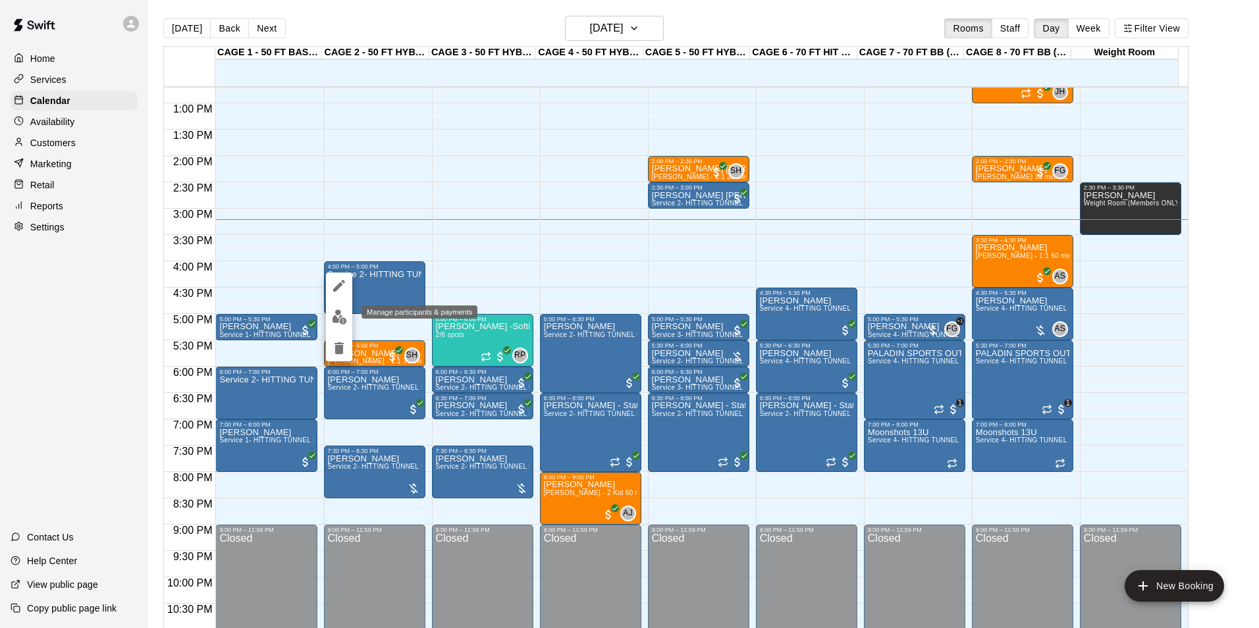
click at [348, 324] on button "edit" at bounding box center [339, 317] width 26 height 26
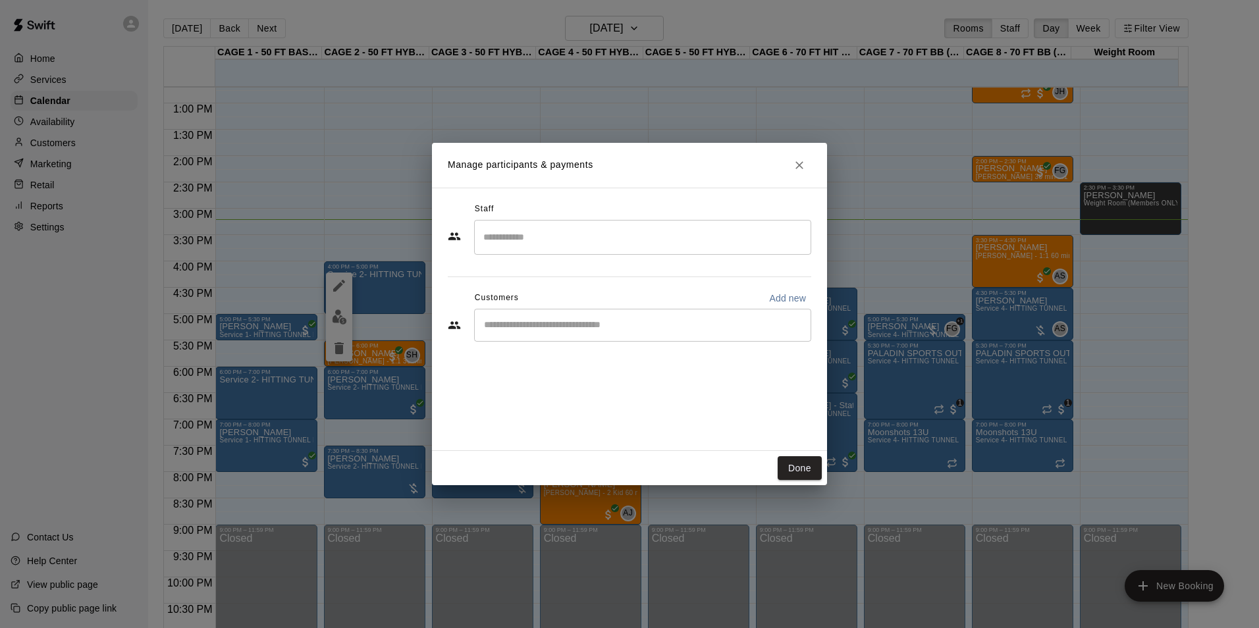
click at [614, 336] on div "​" at bounding box center [642, 325] width 337 height 33
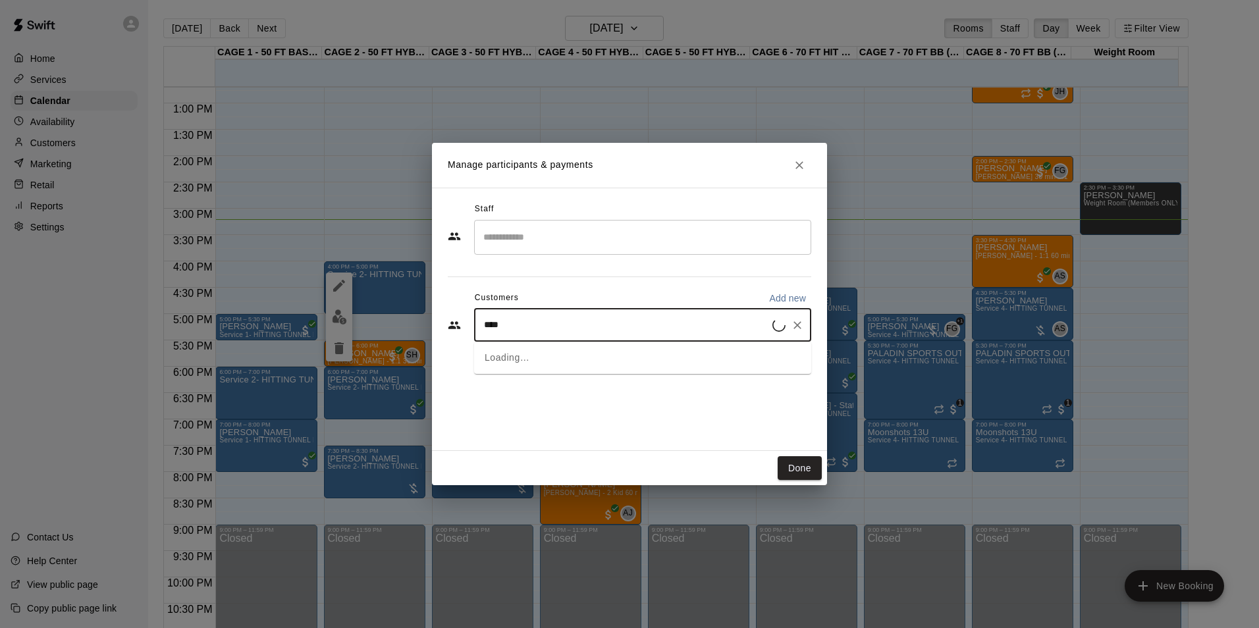
type input "*****"
click at [604, 377] on div "Tom Siebert coachtomsiebert@gmail.com" at bounding box center [582, 363] width 142 height 28
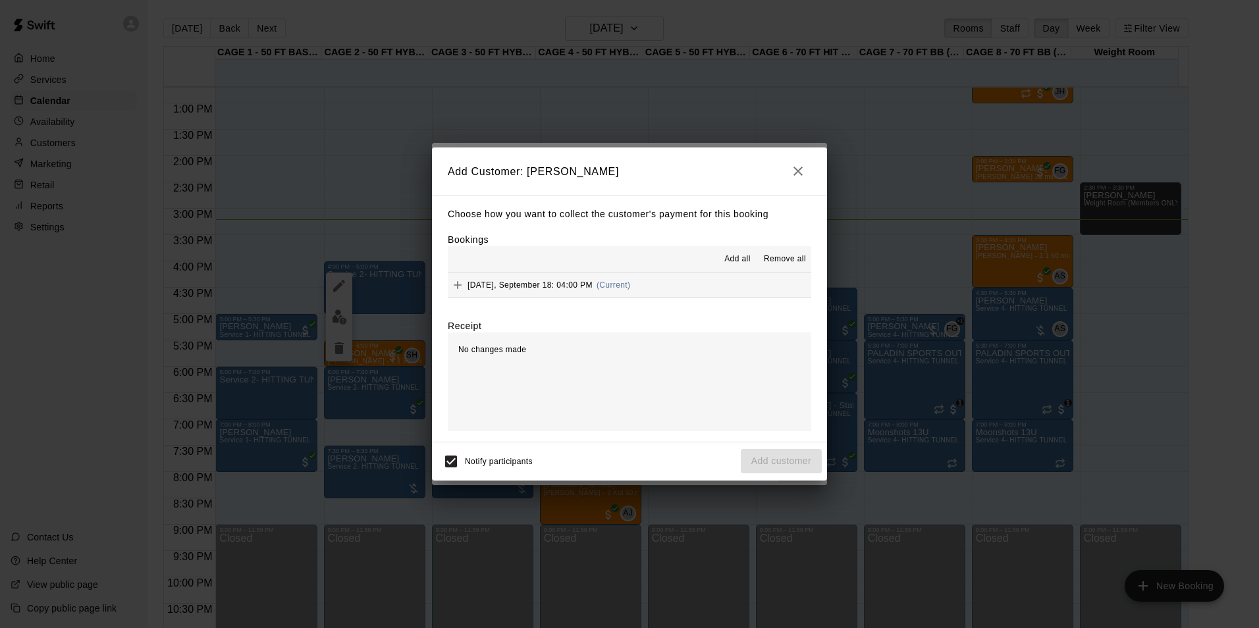
click at [696, 280] on button "Thursday, September 18: 04:00 PM (Current)" at bounding box center [630, 285] width 364 height 24
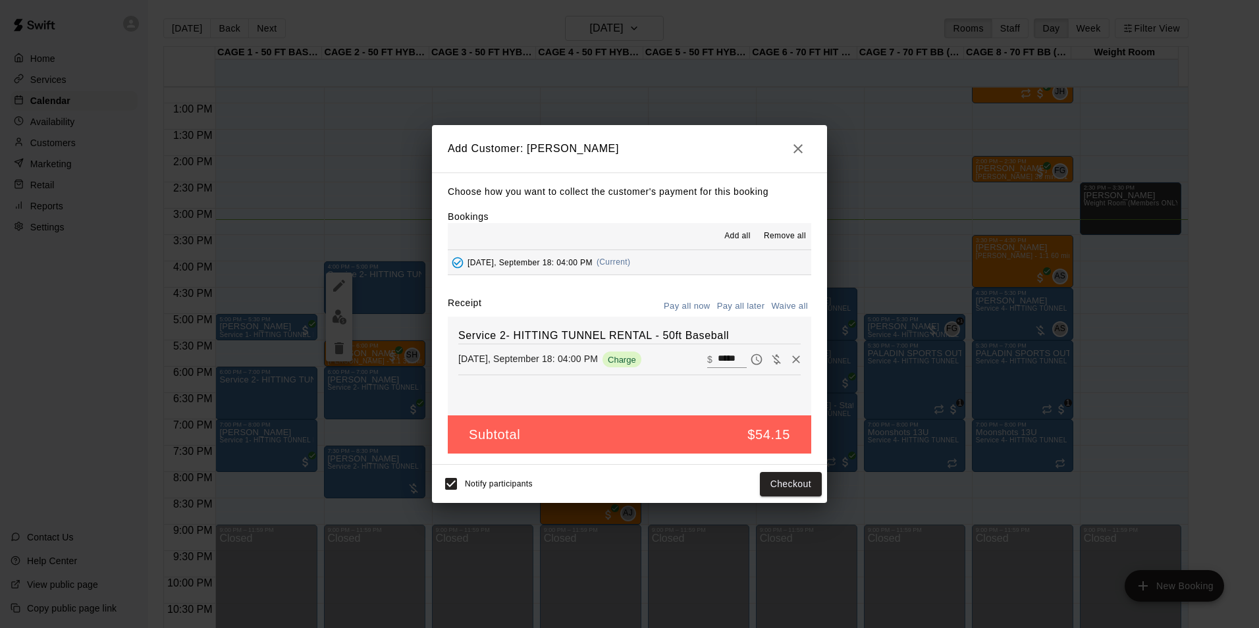
click at [756, 302] on button "Pay all later" at bounding box center [741, 306] width 55 height 20
click at [775, 489] on button "Add customer" at bounding box center [781, 484] width 81 height 24
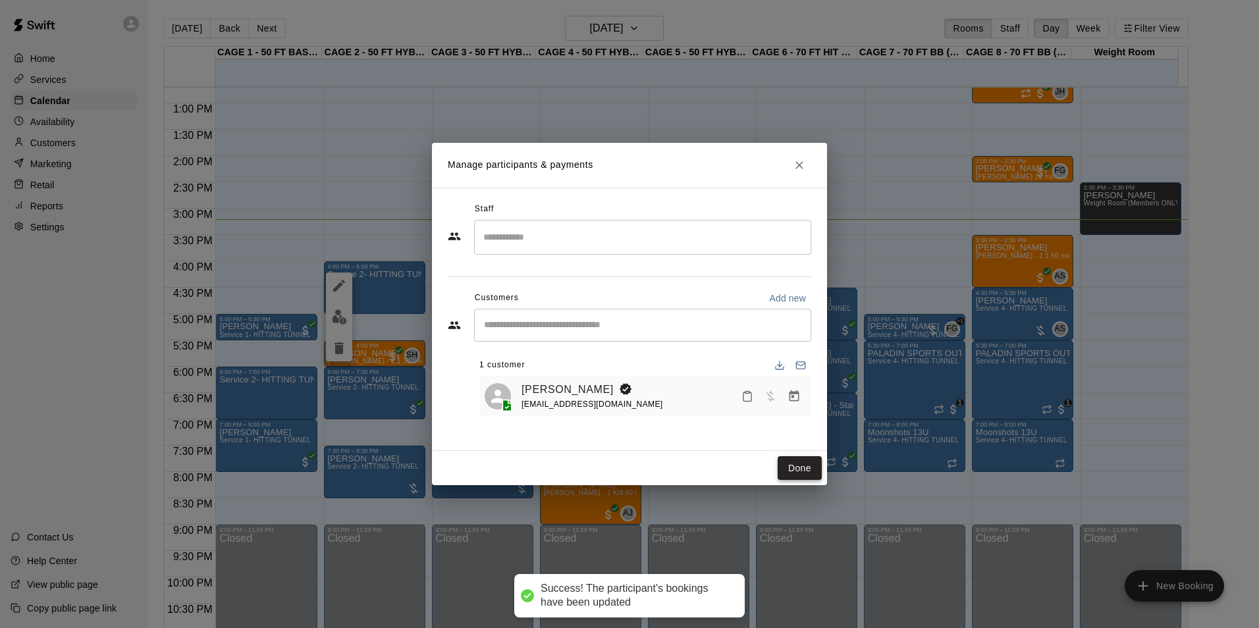
click at [795, 466] on button "Done" at bounding box center [800, 468] width 44 height 24
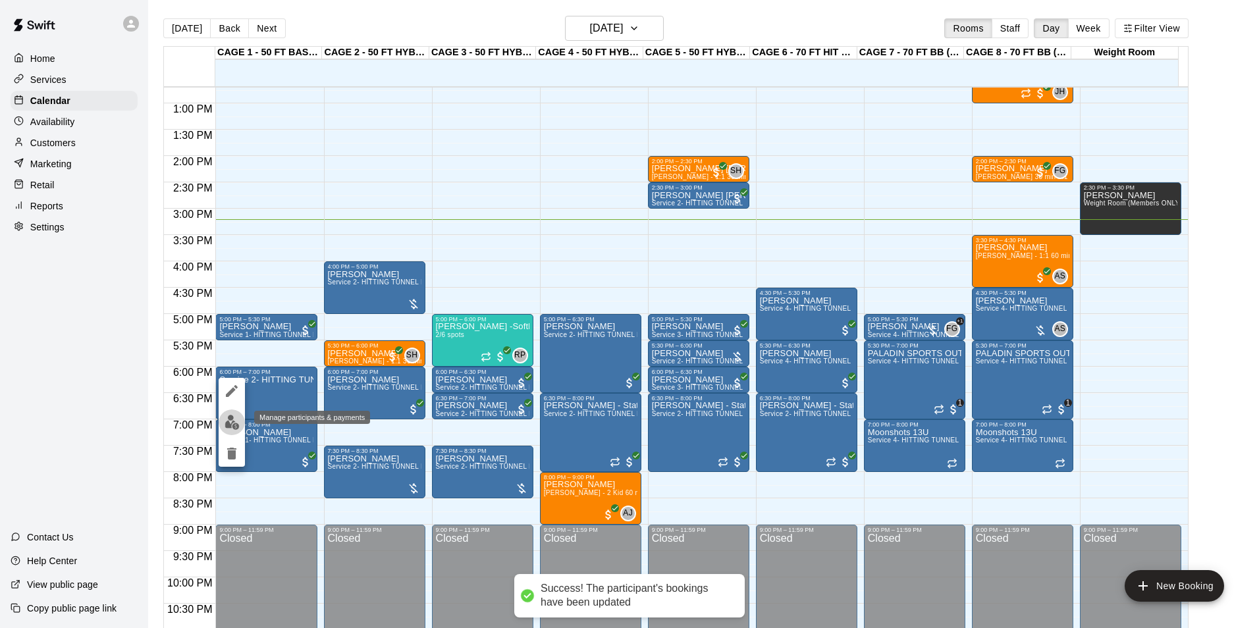
click at [238, 423] on img "edit" at bounding box center [232, 422] width 15 height 15
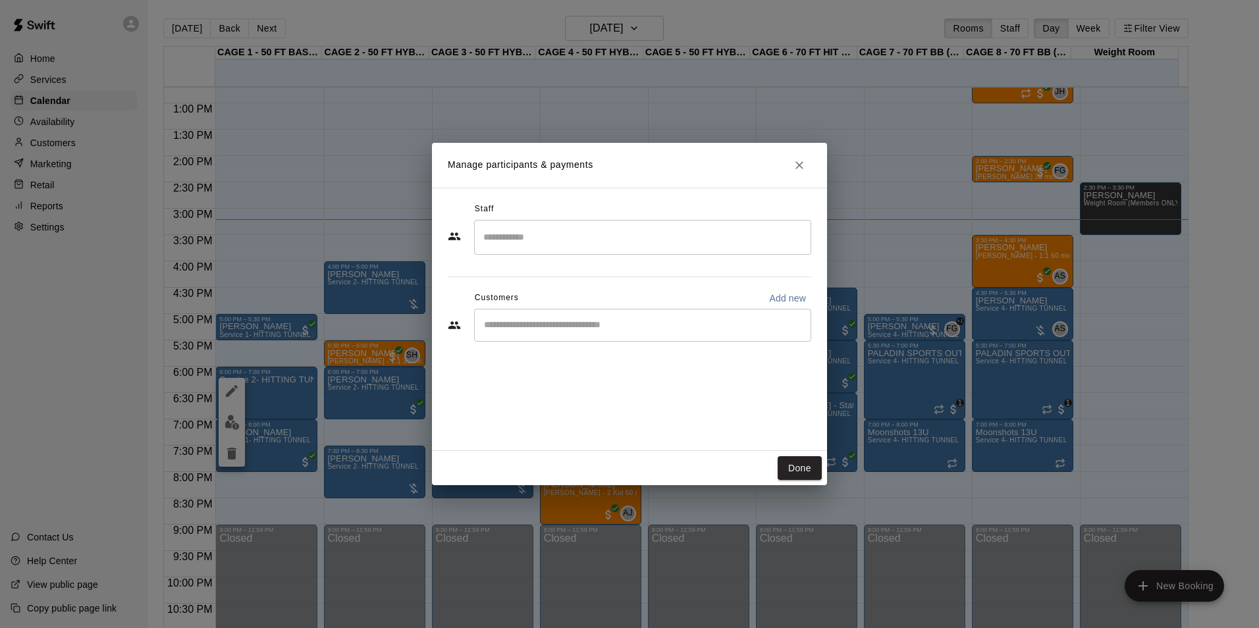
click at [659, 341] on div "​" at bounding box center [642, 325] width 337 height 33
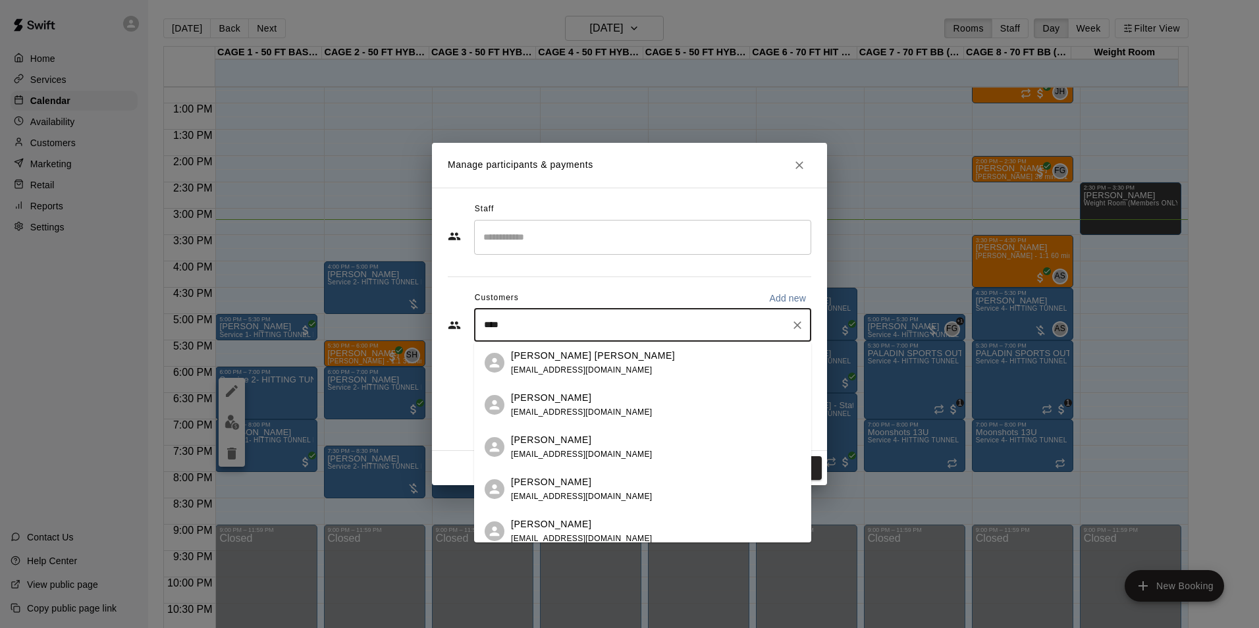
type input "*****"
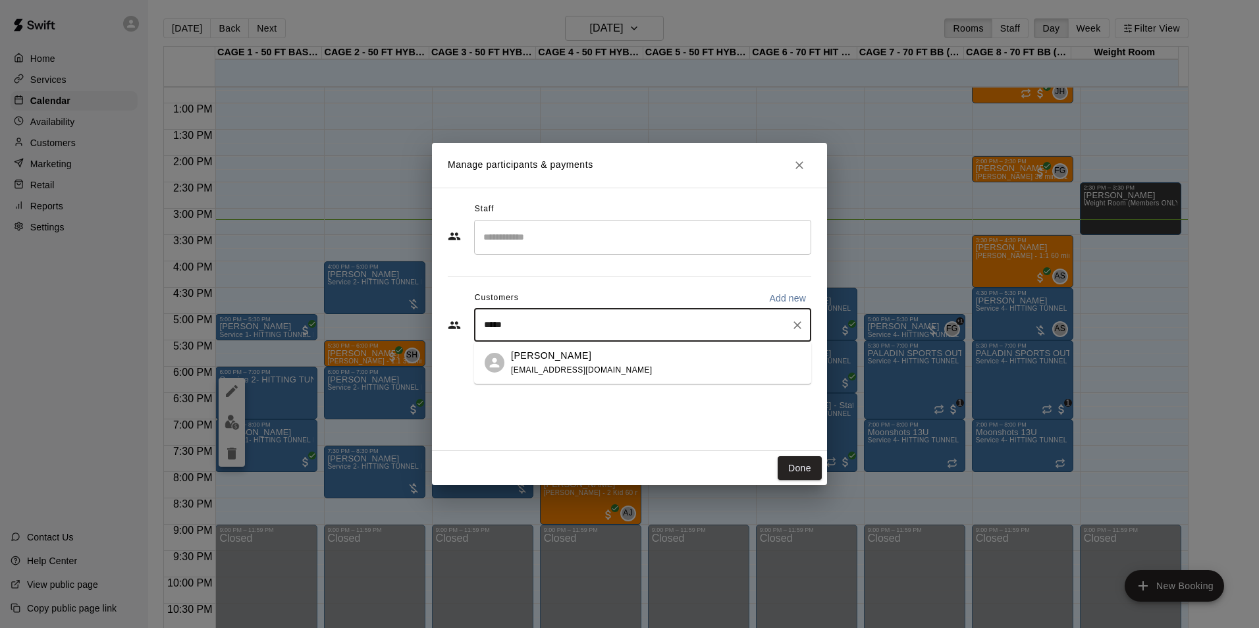
click at [652, 351] on div "Tom Siebert coachtomsiebert@gmail.com" at bounding box center [656, 363] width 290 height 28
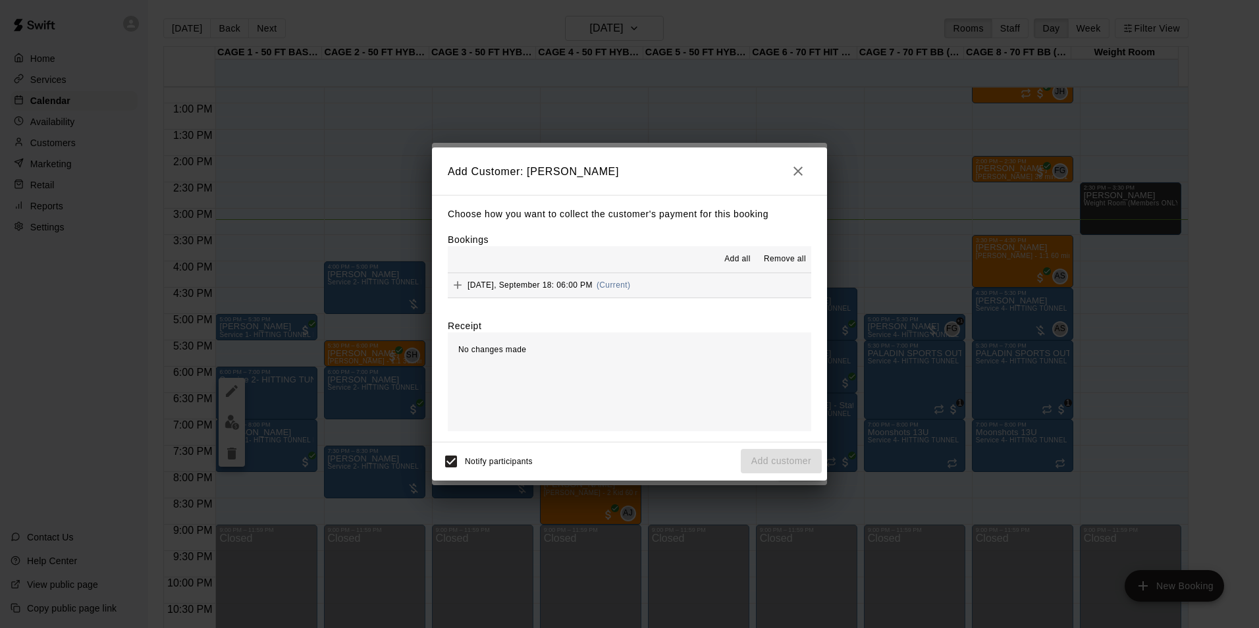
click at [691, 295] on button "Thursday, September 18: 06:00 PM (Current)" at bounding box center [630, 285] width 364 height 24
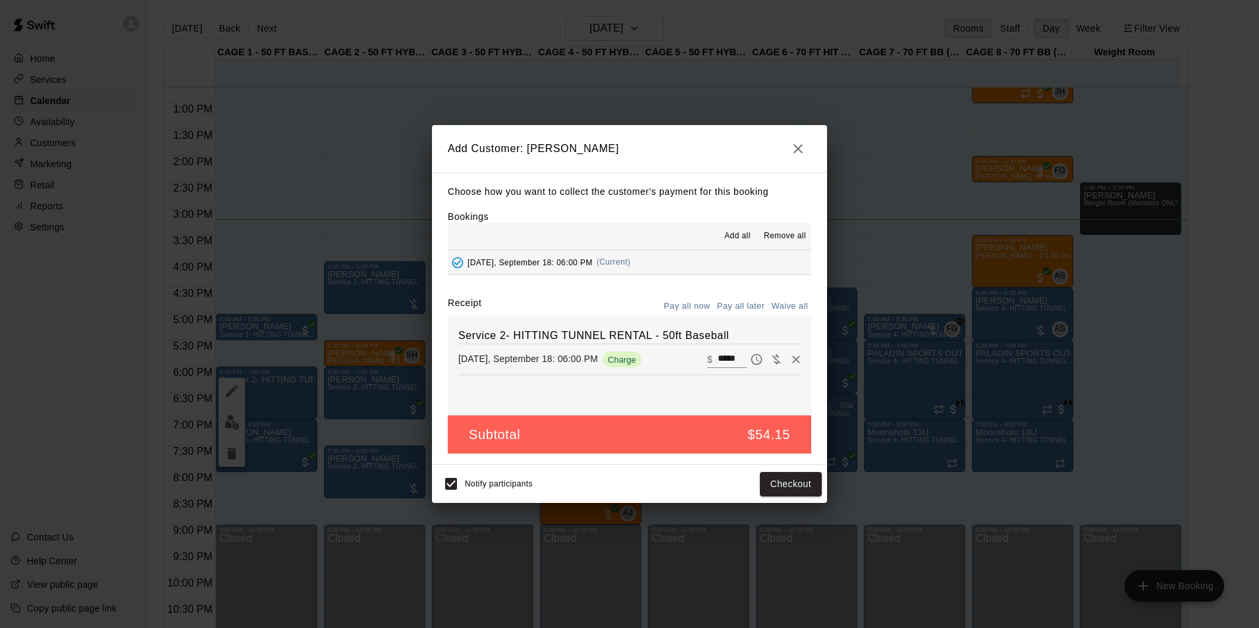
click at [759, 304] on button "Pay all later" at bounding box center [741, 306] width 55 height 20
click at [786, 479] on button "Add customer" at bounding box center [781, 484] width 81 height 24
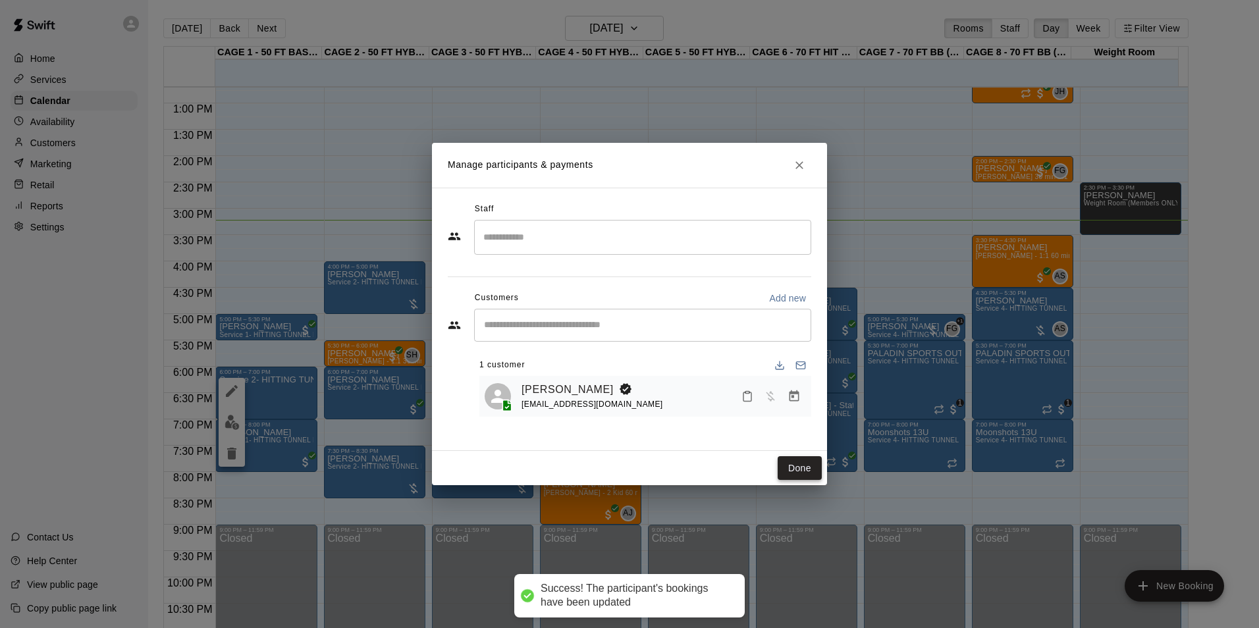
click at [816, 456] on button "Done" at bounding box center [800, 468] width 44 height 24
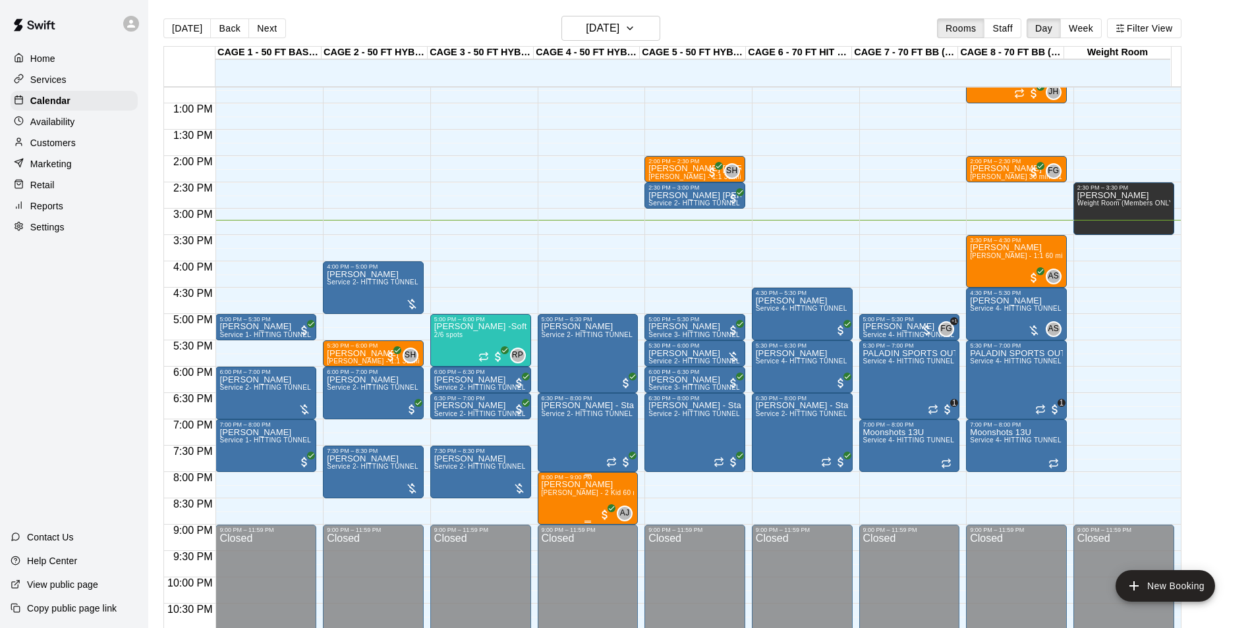
click at [594, 497] on span "Asia Jones - 2 Kid 60 min Softball Hitting lesson ($45 per person)" at bounding box center [654, 492] width 227 height 7
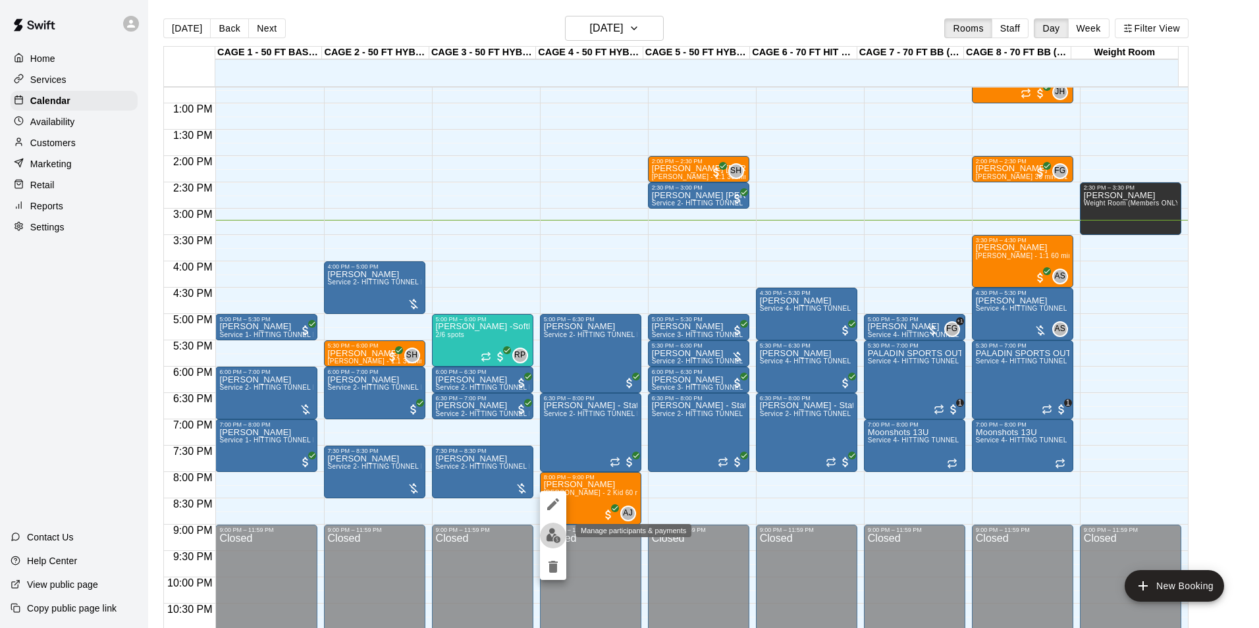
click at [558, 537] on img "edit" at bounding box center [553, 535] width 15 height 15
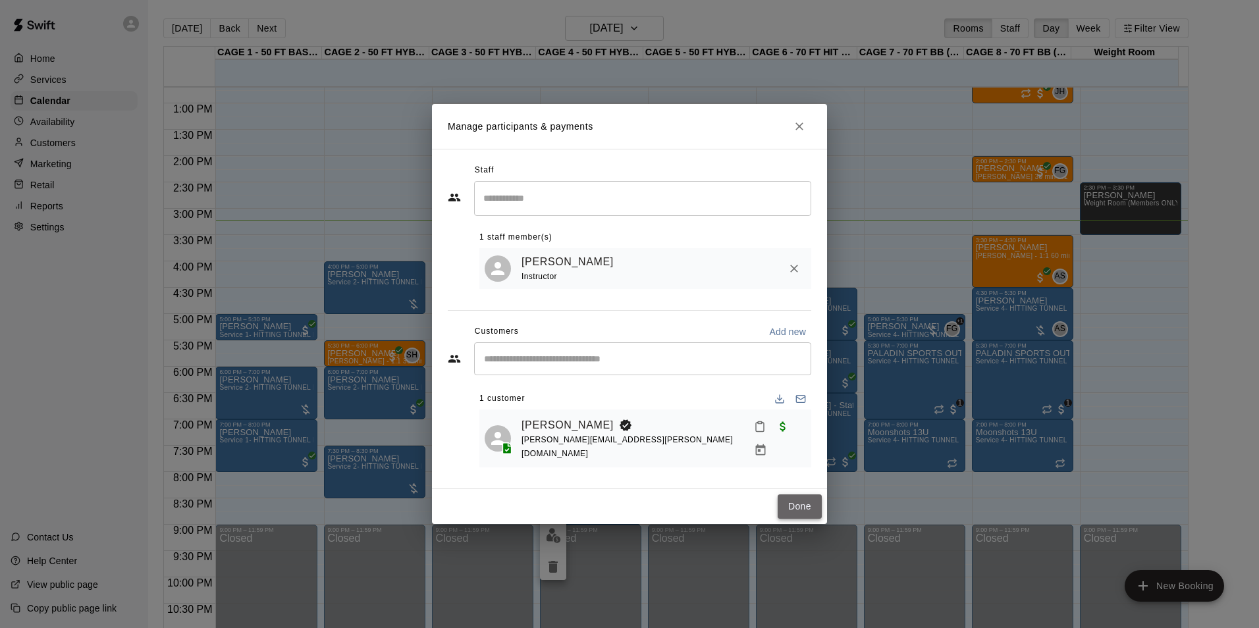
click at [801, 499] on button "Done" at bounding box center [800, 507] width 44 height 24
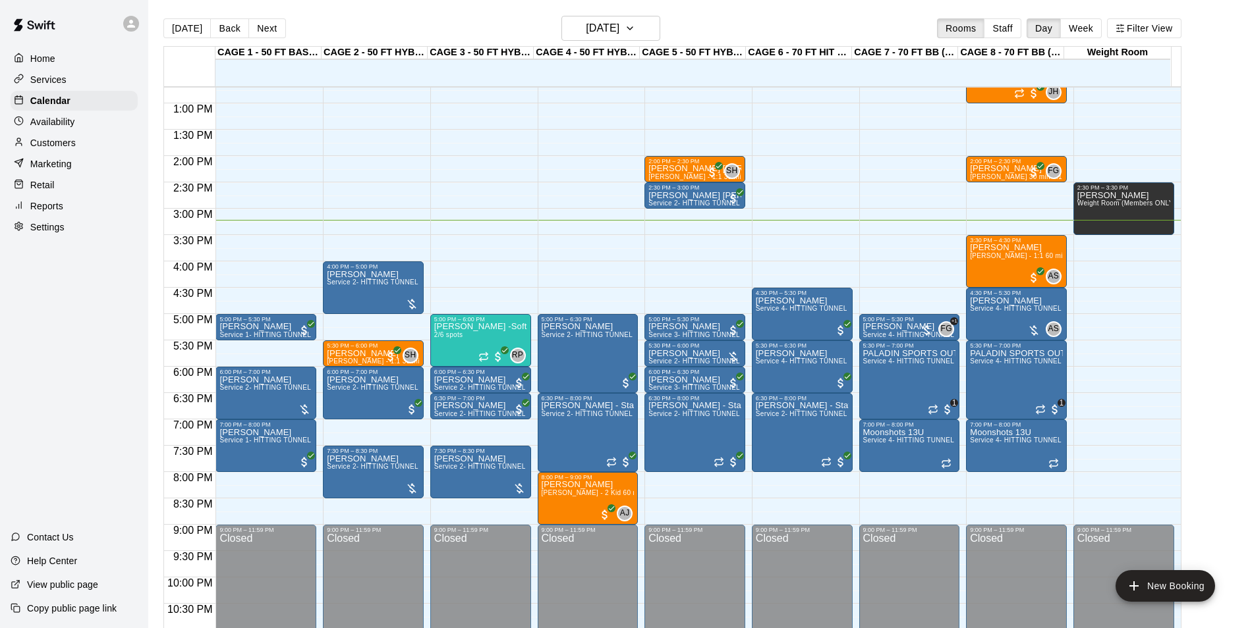
click at [59, 144] on p "Customers" at bounding box center [52, 142] width 45 height 13
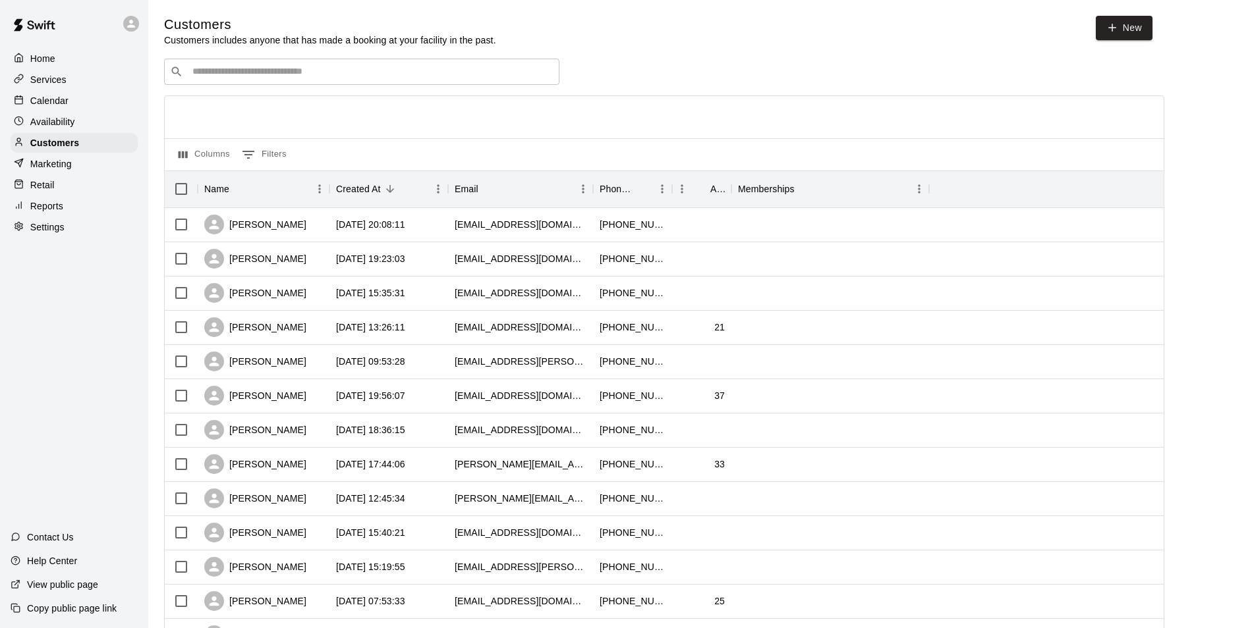
click at [100, 99] on div "Calendar" at bounding box center [74, 101] width 127 height 20
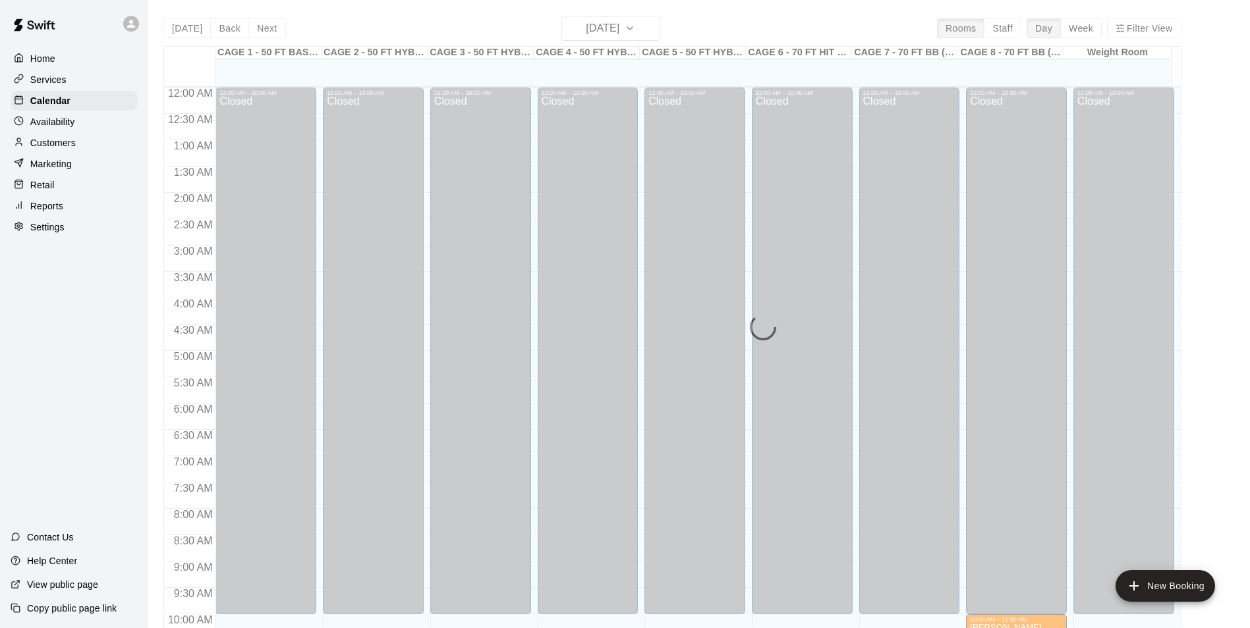
scroll to position [669, 0]
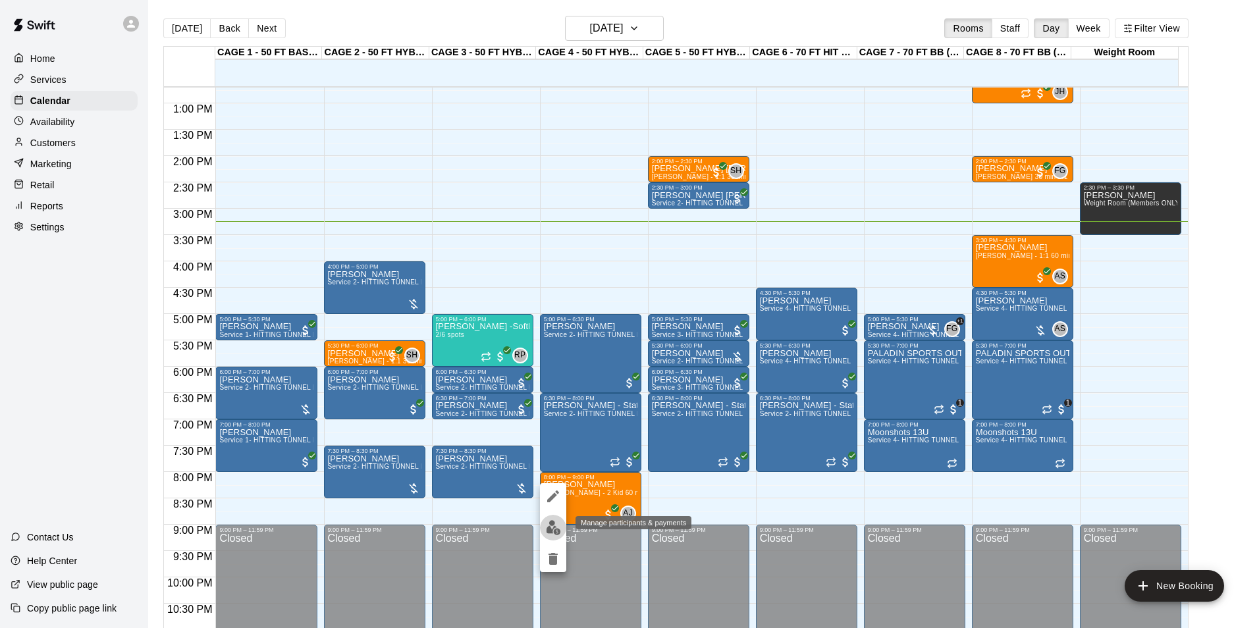
click at [546, 520] on img "edit" at bounding box center [553, 527] width 15 height 15
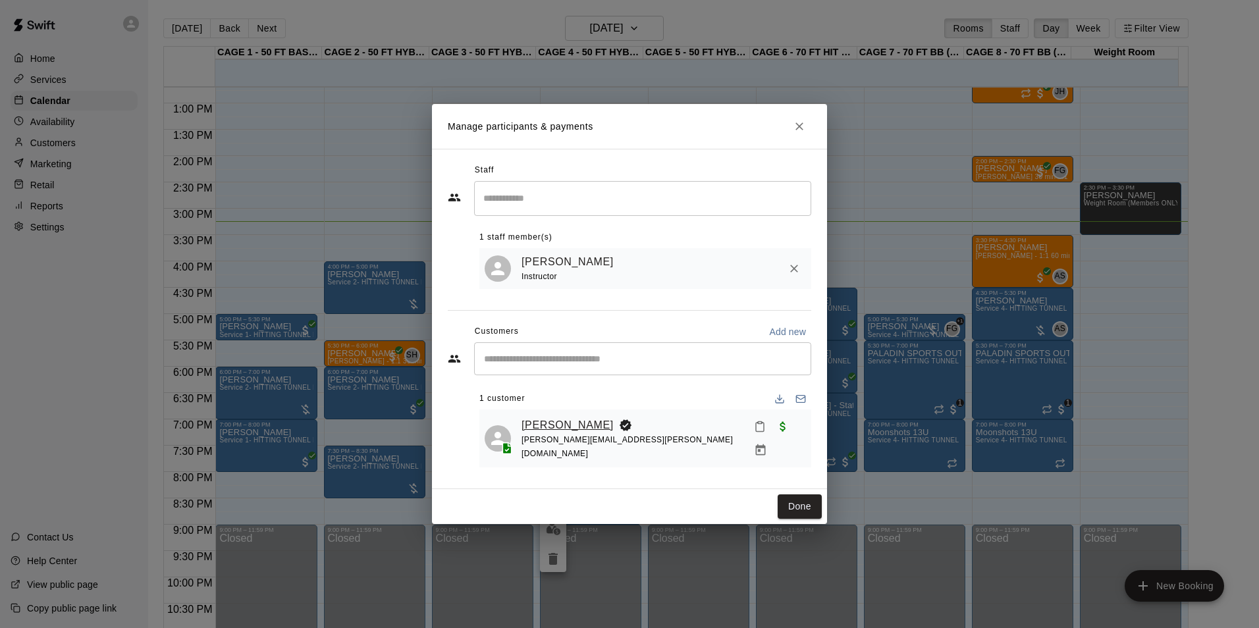
click at [553, 424] on link "Ellie Barrett" at bounding box center [568, 425] width 92 height 17
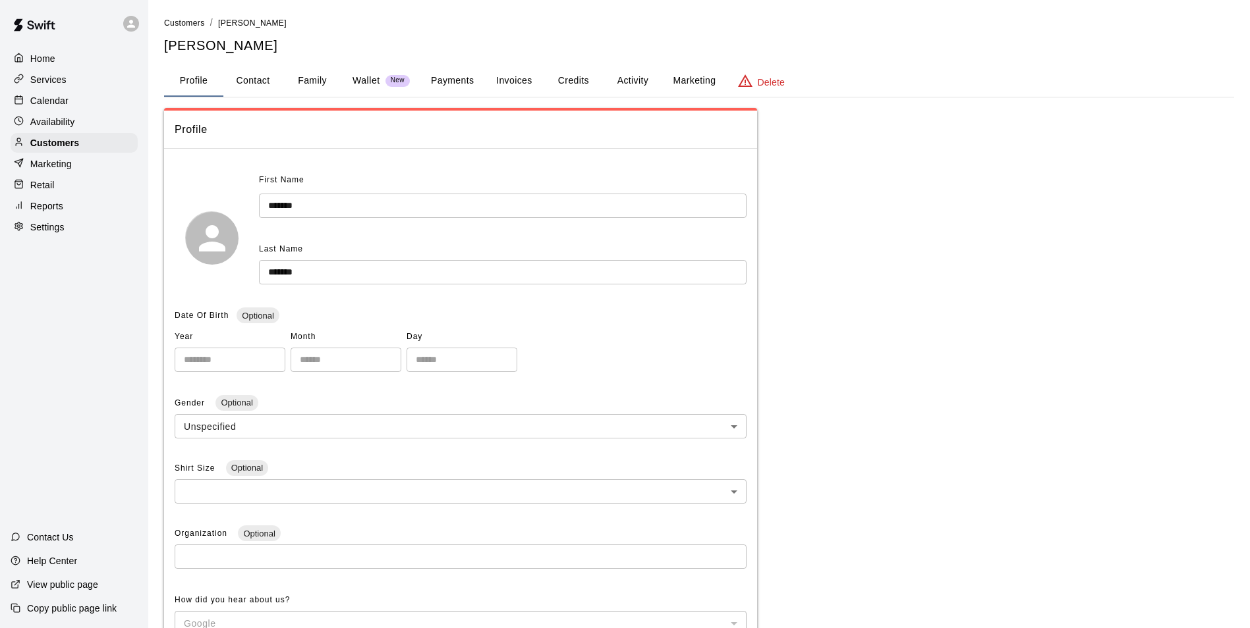
click at [260, 77] on button "Contact" at bounding box center [252, 81] width 59 height 32
select select "**"
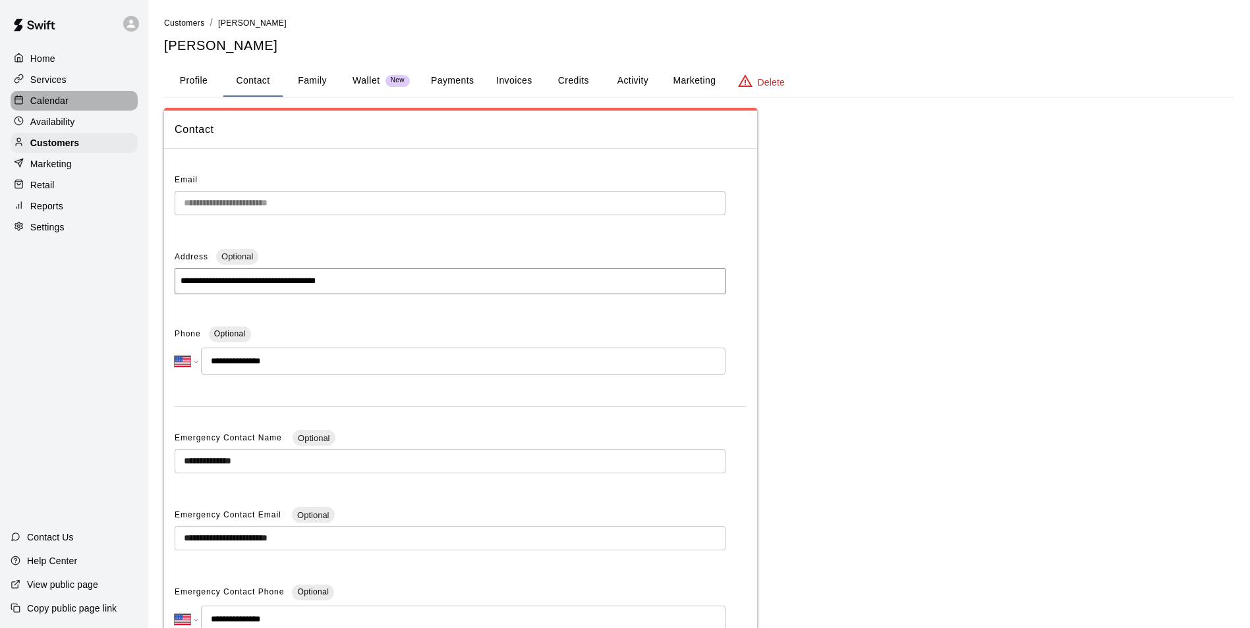
click at [105, 110] on div "Calendar" at bounding box center [74, 101] width 127 height 20
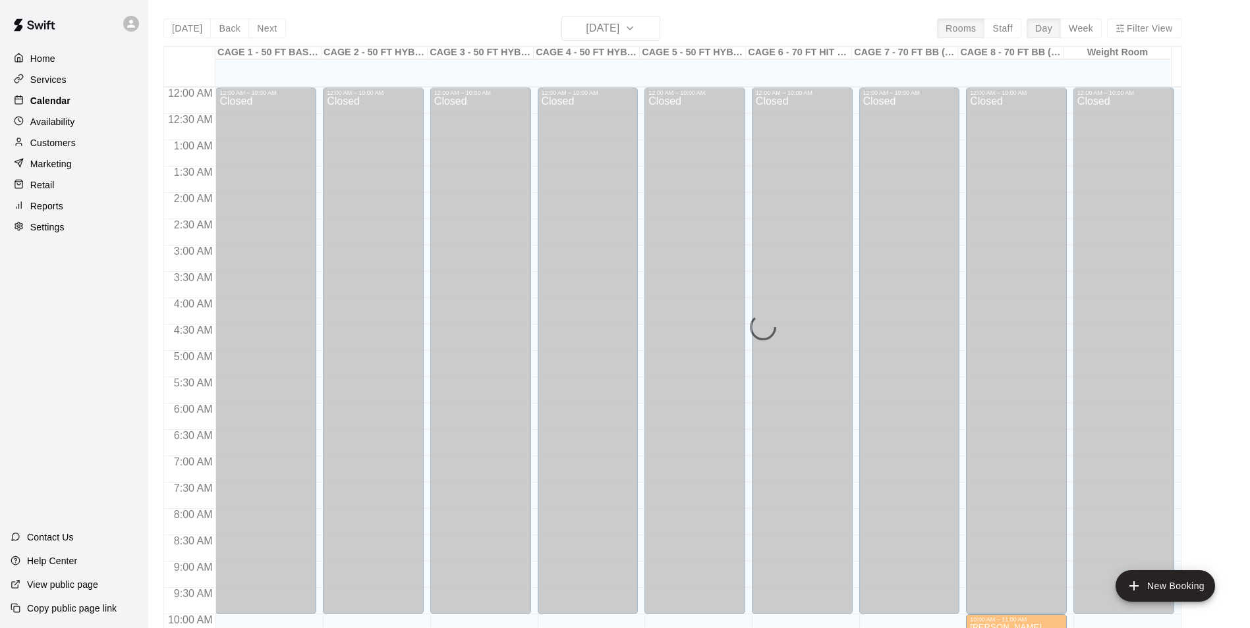
scroll to position [669, 0]
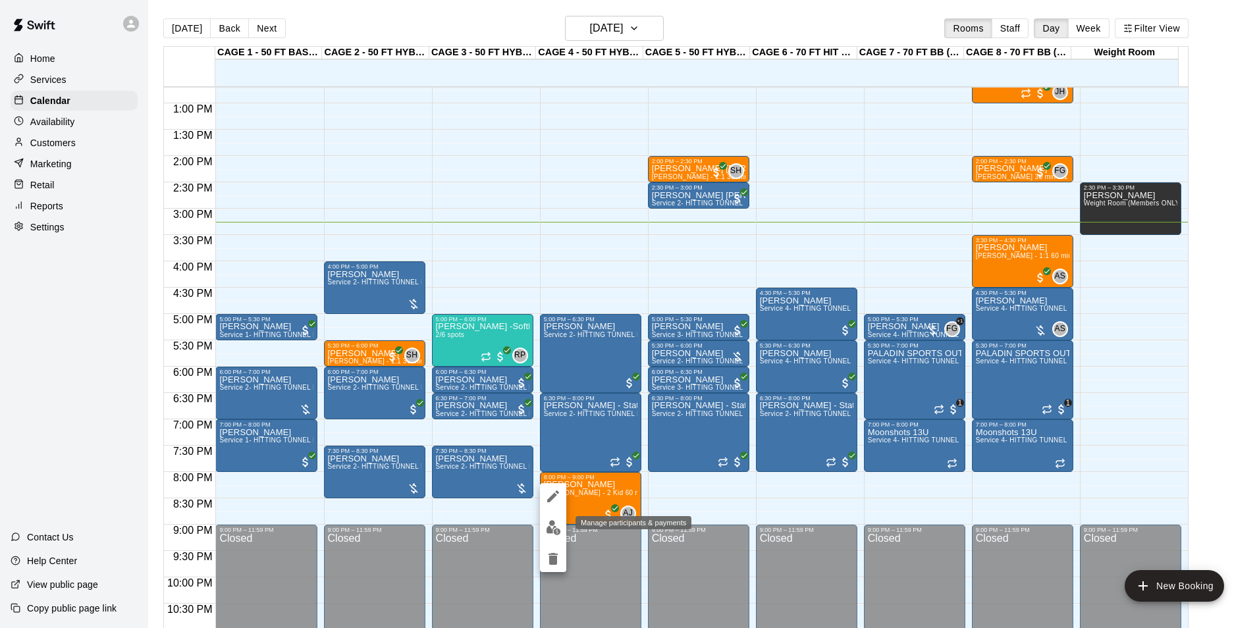
click at [559, 532] on img "edit" at bounding box center [553, 527] width 15 height 15
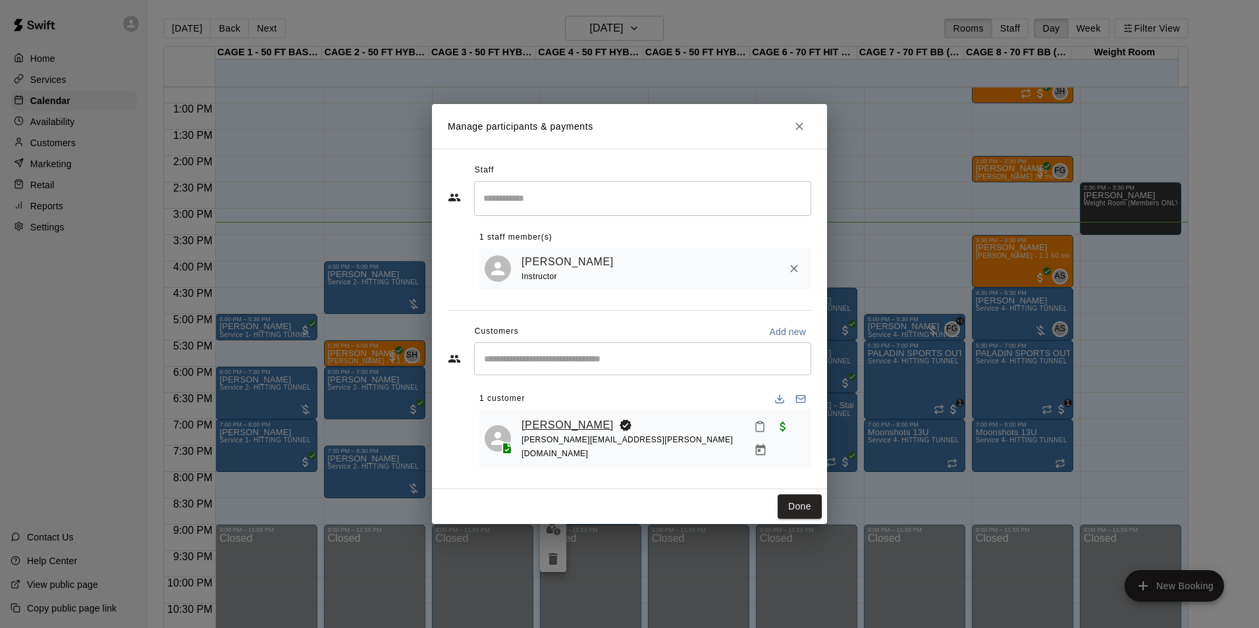
click at [541, 428] on link "Ellie Barrett" at bounding box center [568, 425] width 92 height 17
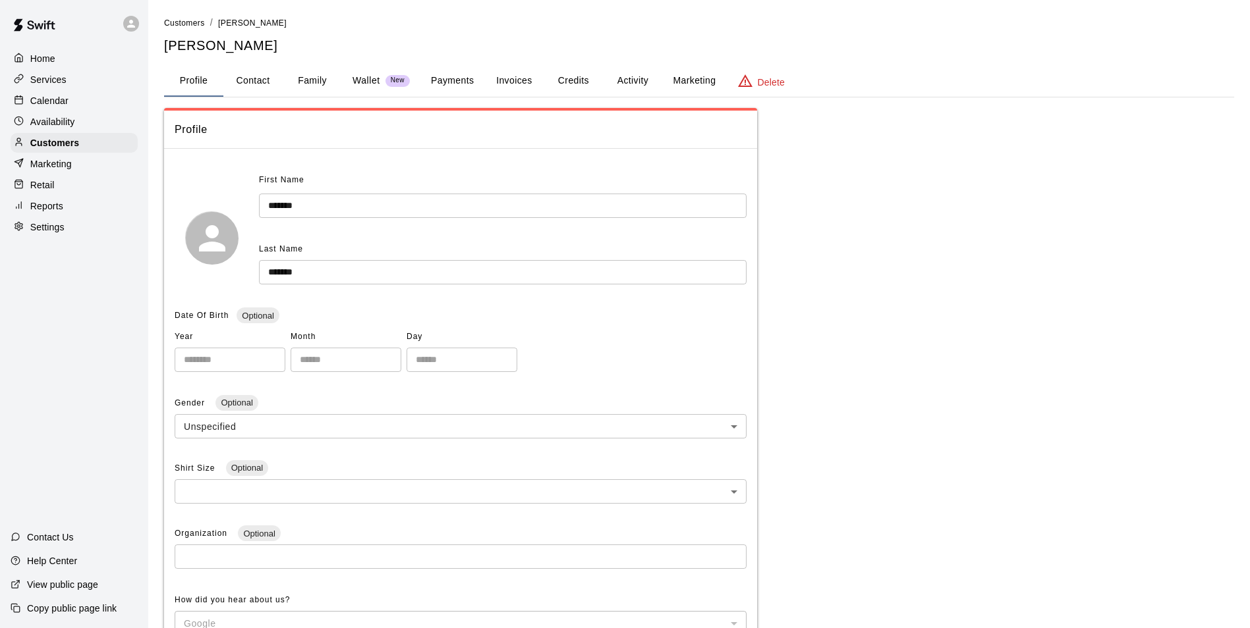
click at [251, 72] on button "Contact" at bounding box center [252, 81] width 59 height 32
select select "**"
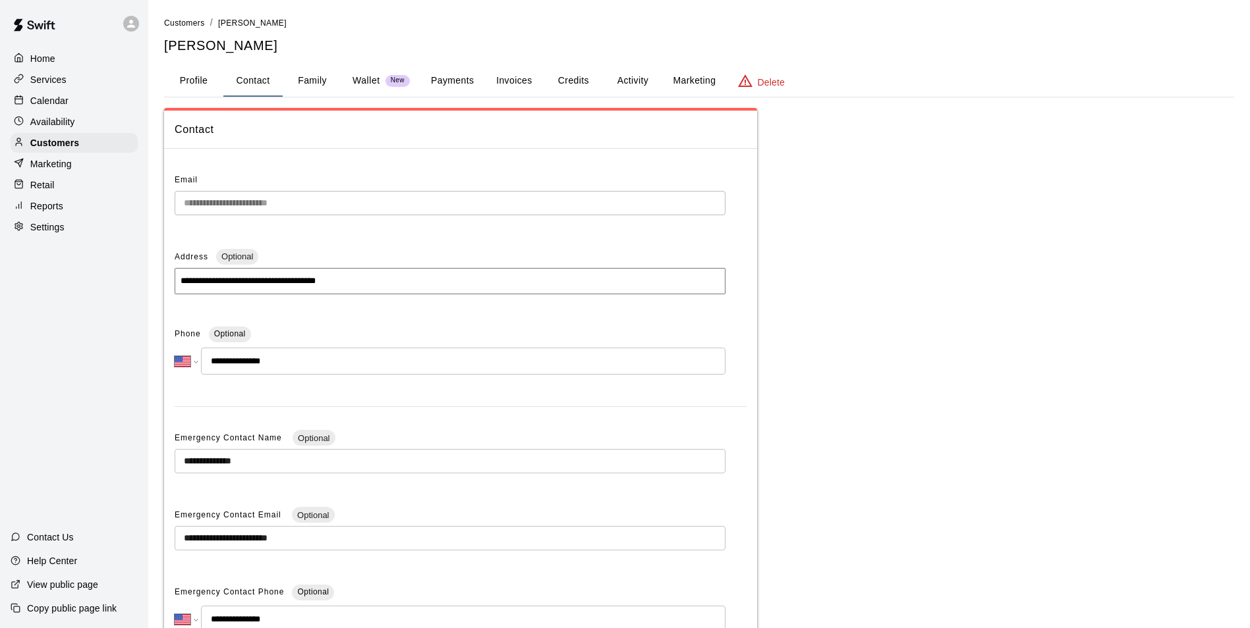
click at [98, 107] on div "Calendar" at bounding box center [74, 101] width 127 height 20
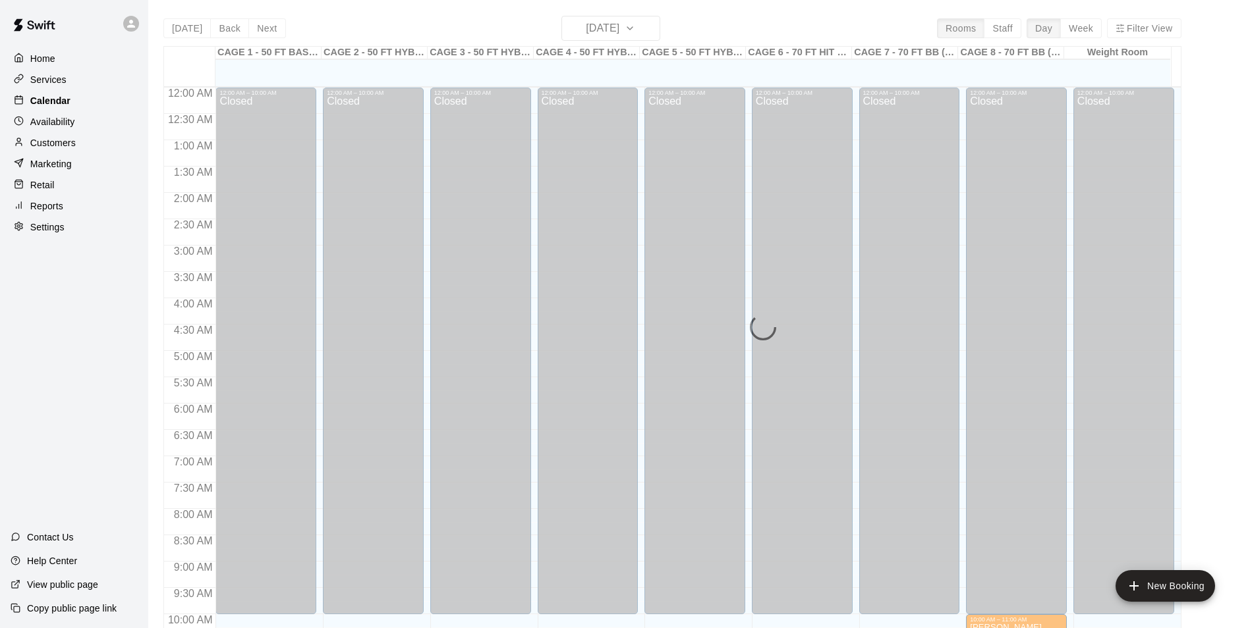
scroll to position [669, 0]
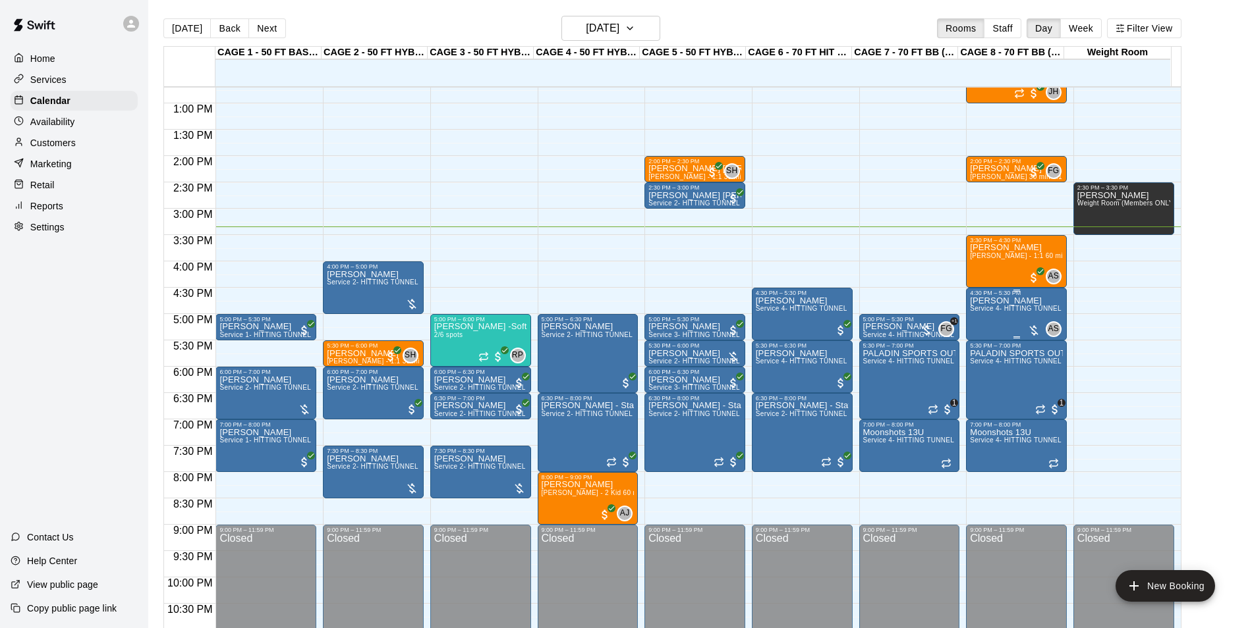
click at [1018, 301] on p "[PERSON_NAME]" at bounding box center [1016, 301] width 93 height 0
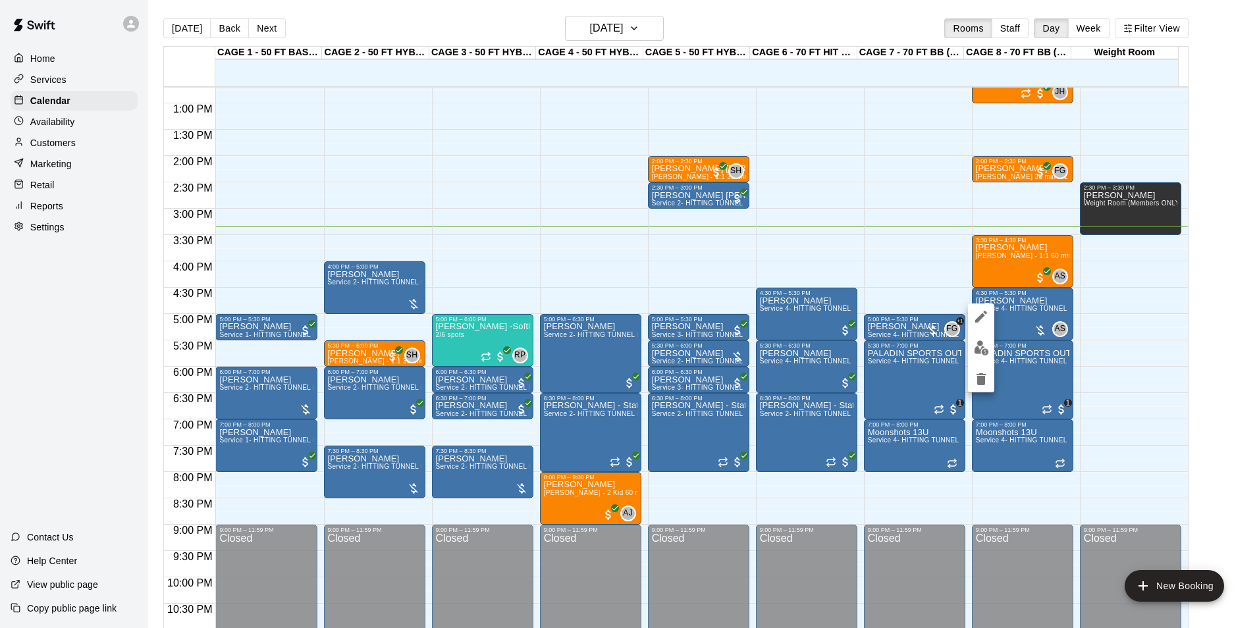
click at [1012, 320] on div at bounding box center [629, 314] width 1259 height 628
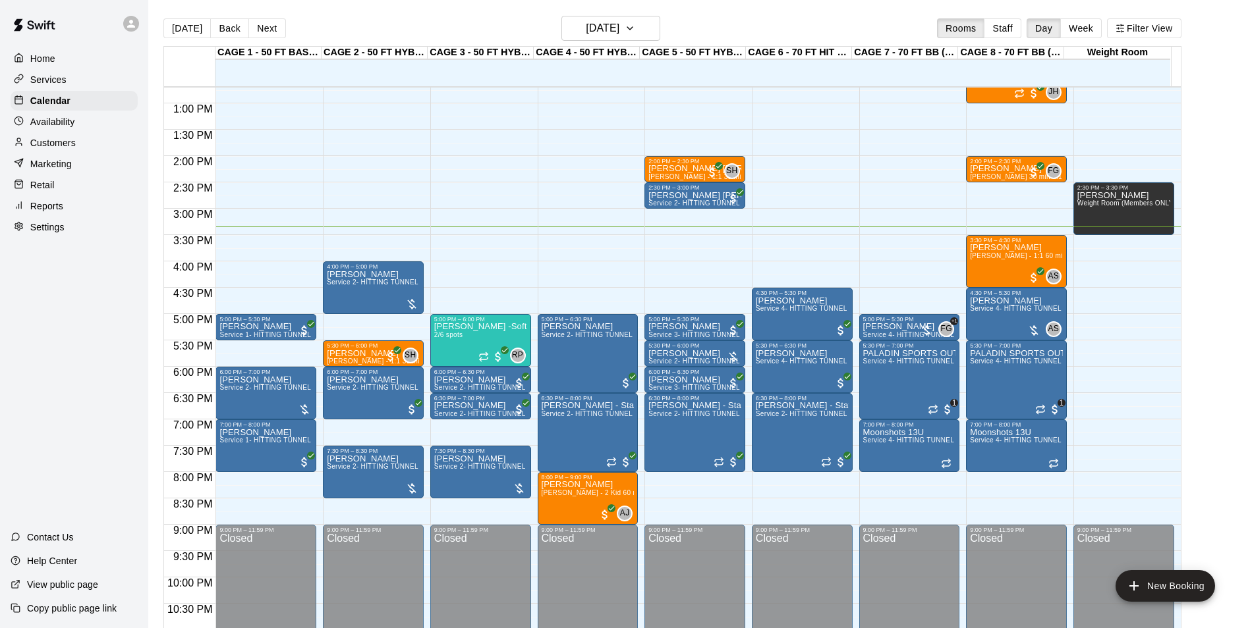
click at [1010, 319] on div "Branden Mabey Service 4- HITTING TUNNEL RENTAL - 70ft Baseball" at bounding box center [1016, 610] width 93 height 628
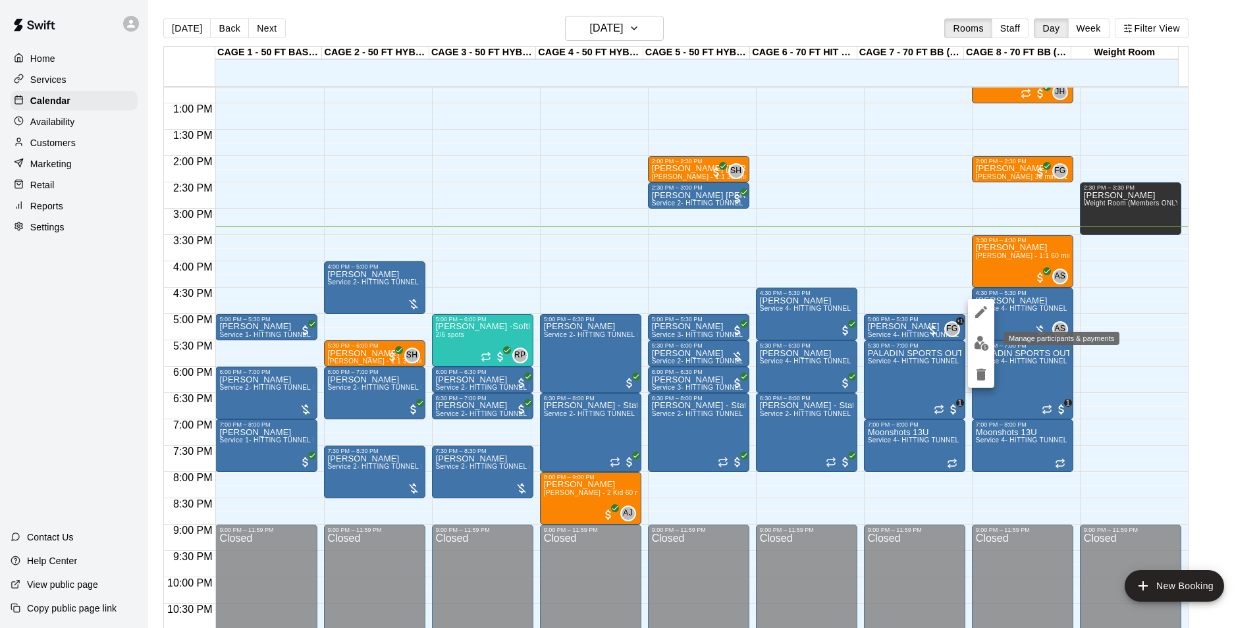
click at [981, 343] on img "edit" at bounding box center [981, 343] width 15 height 15
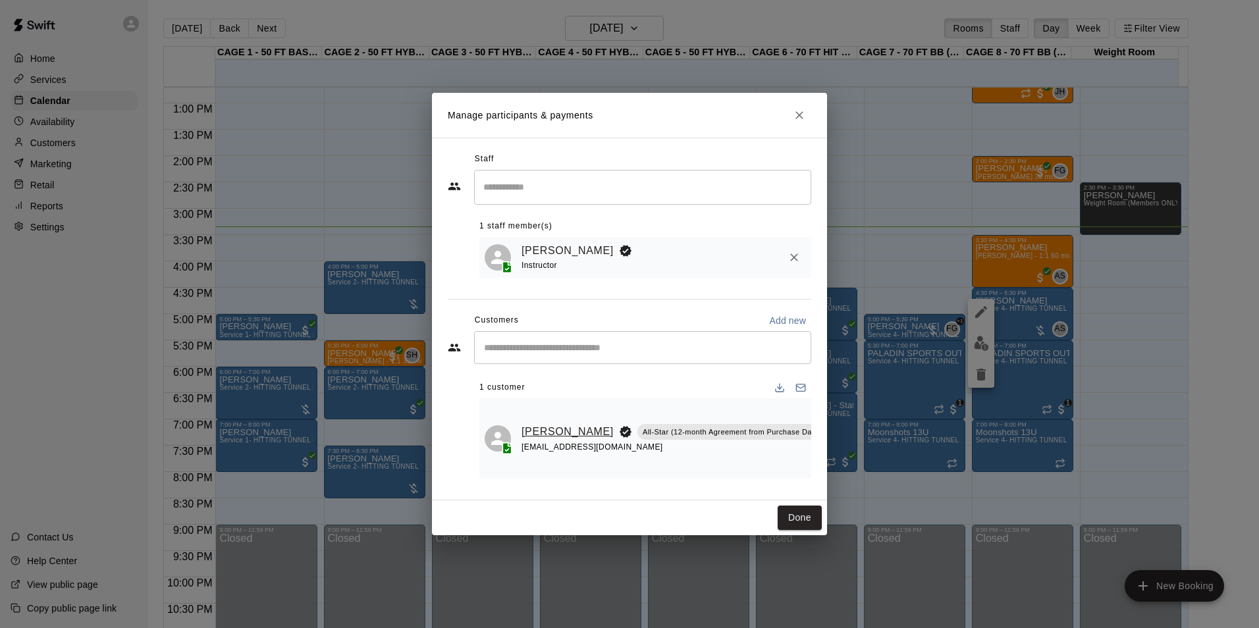
click at [551, 432] on link "[PERSON_NAME]" at bounding box center [568, 432] width 92 height 17
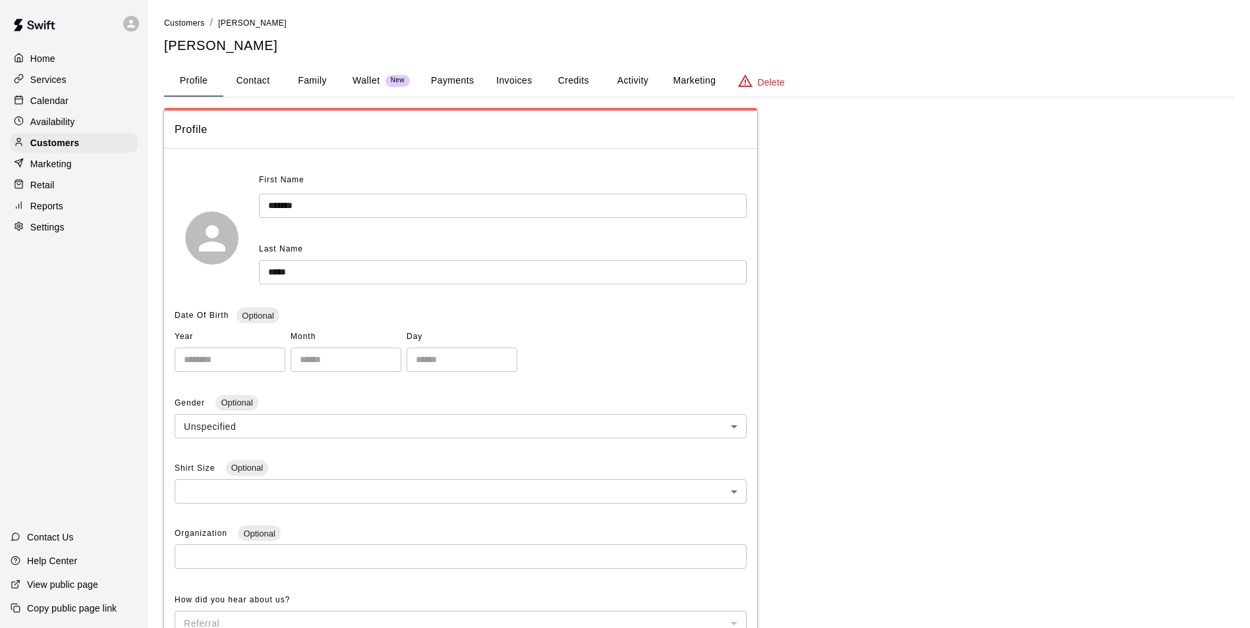
click at [456, 69] on button "Payments" at bounding box center [452, 81] width 64 height 32
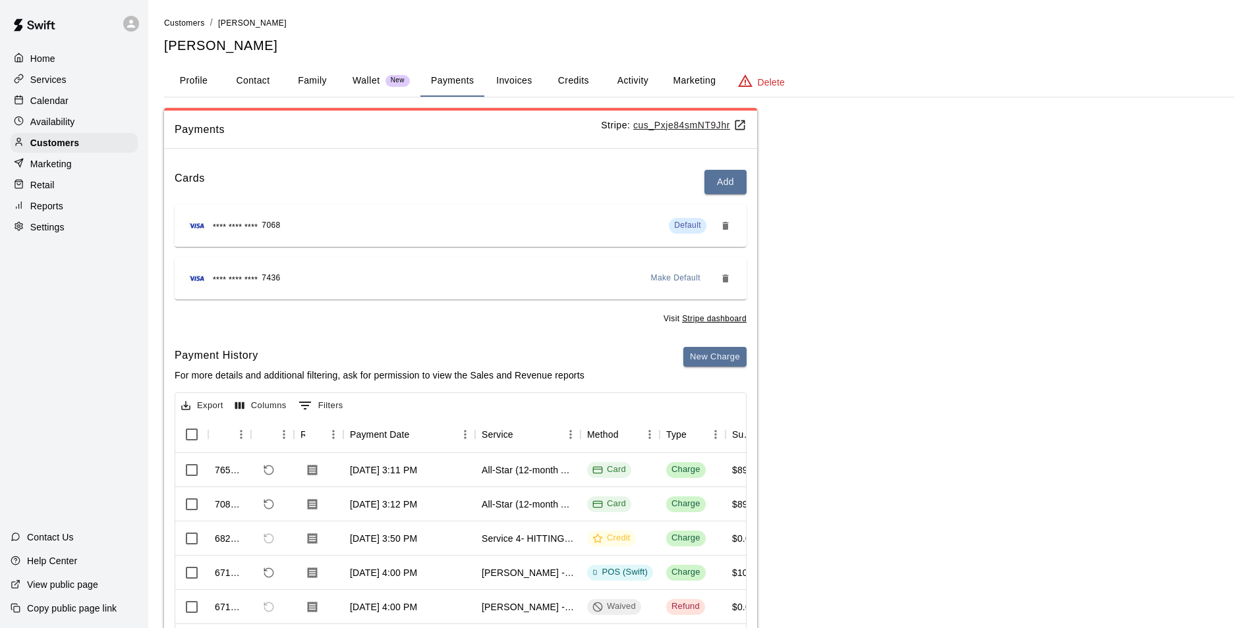
click at [624, 81] on button "Activity" at bounding box center [632, 81] width 59 height 32
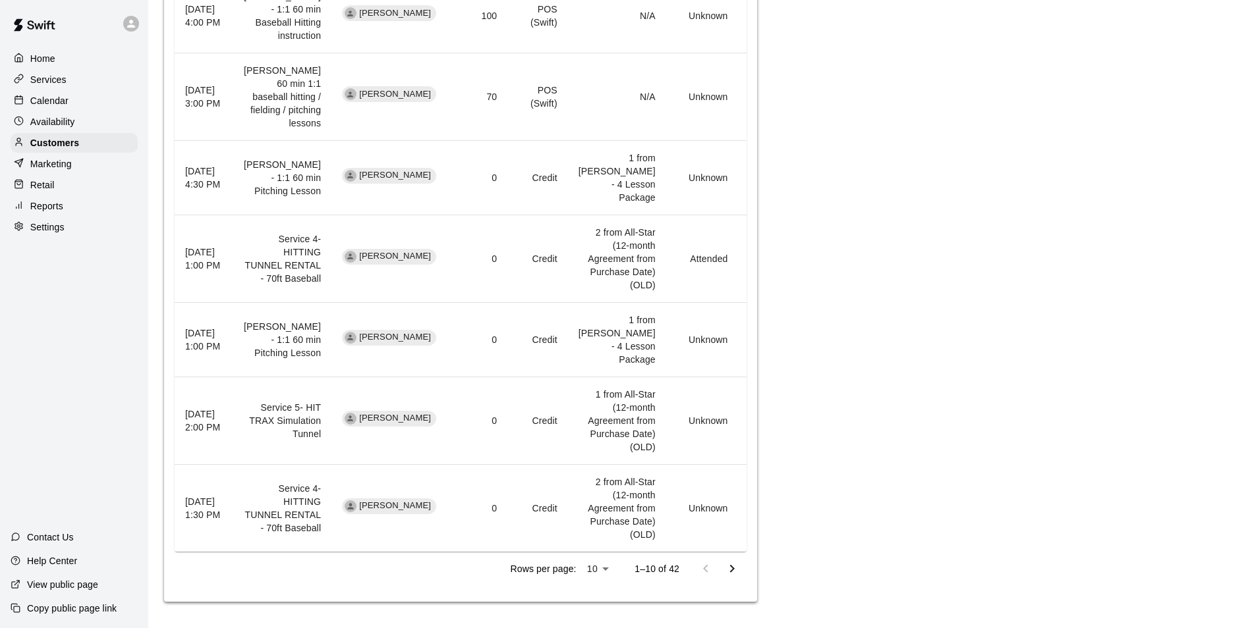
scroll to position [1317, 0]
click at [728, 577] on icon "Go to next page" at bounding box center [732, 569] width 16 height 16
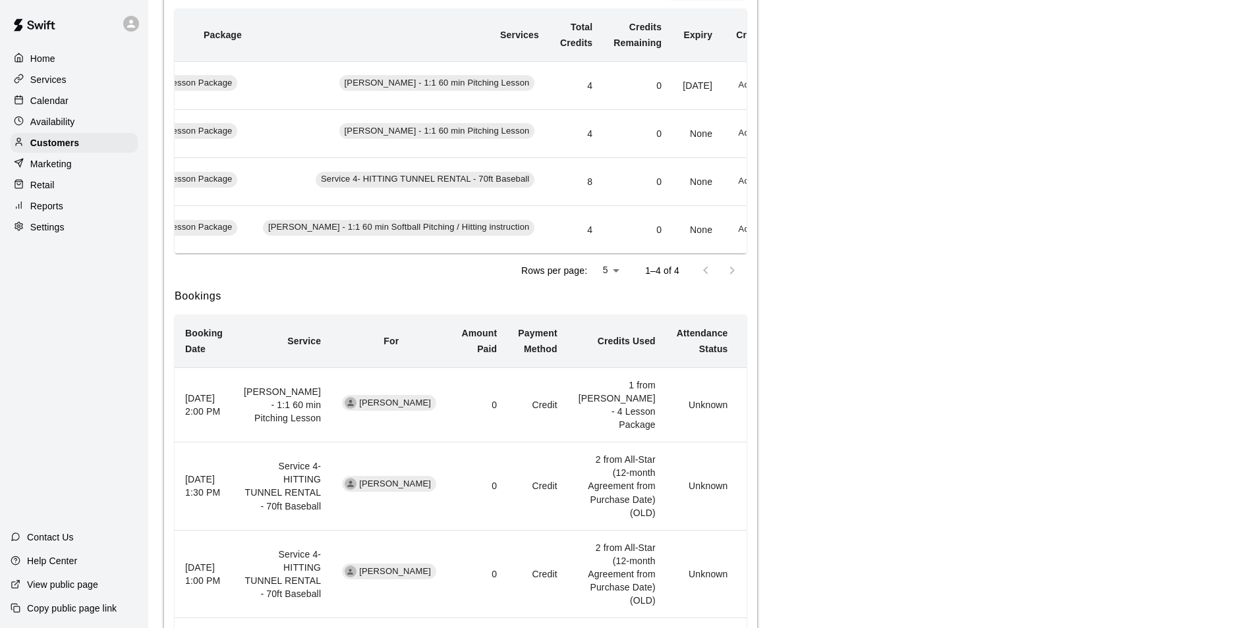
scroll to position [339, 0]
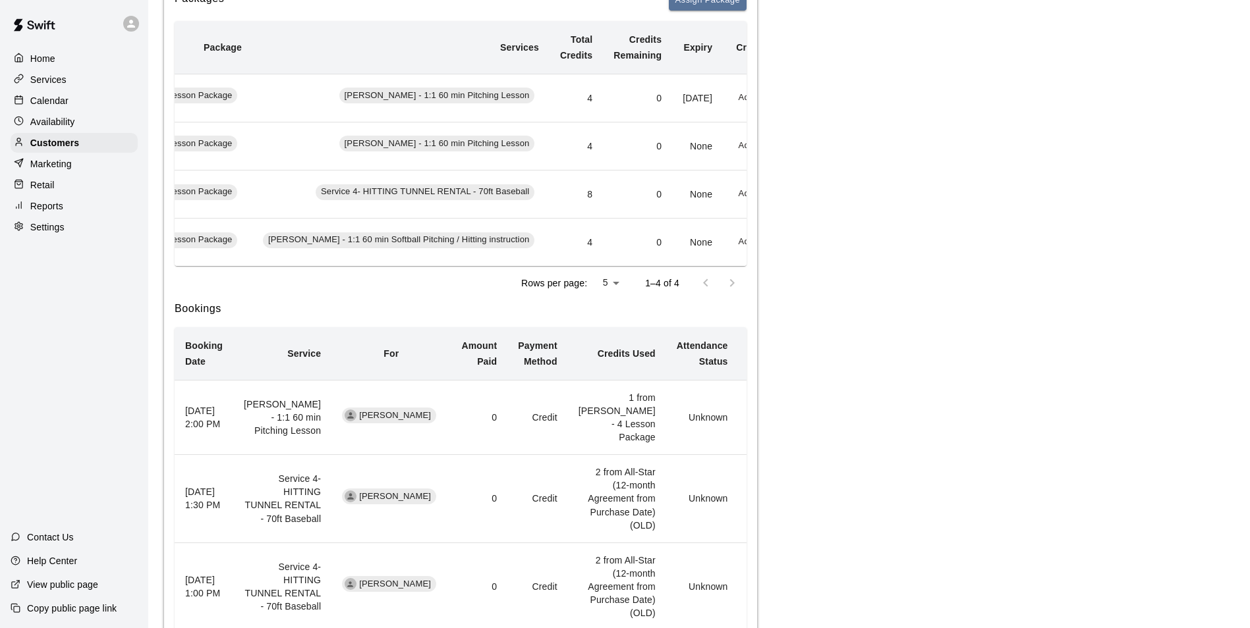
click at [41, 101] on p "Calendar" at bounding box center [49, 100] width 38 height 13
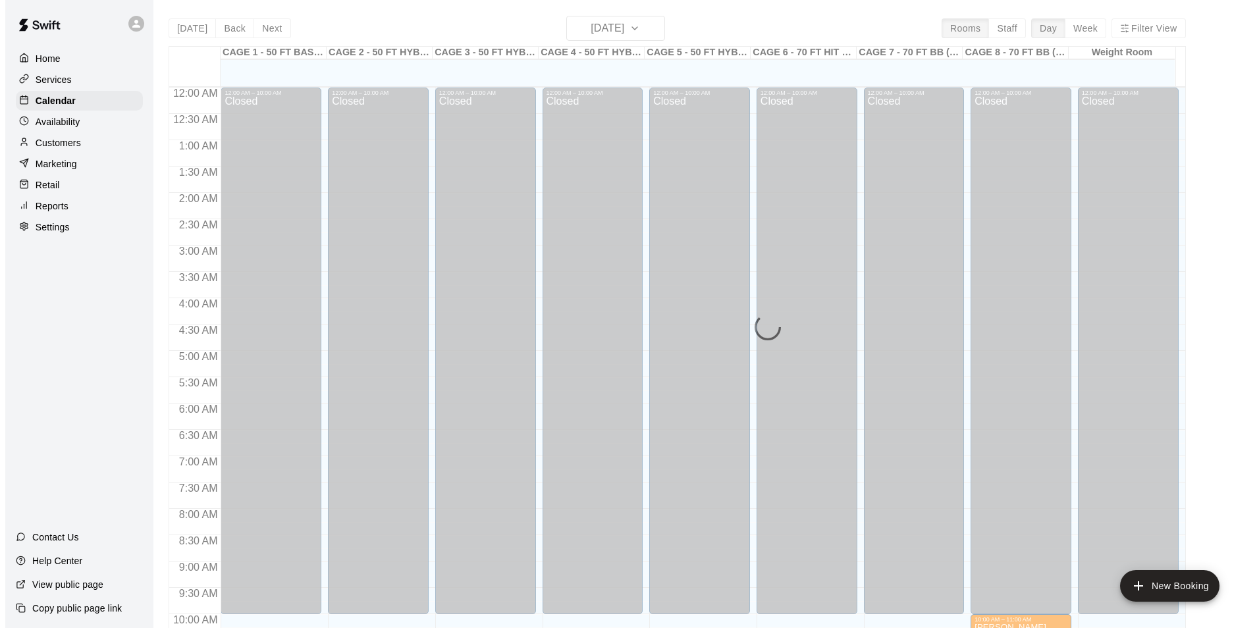
scroll to position [669, 0]
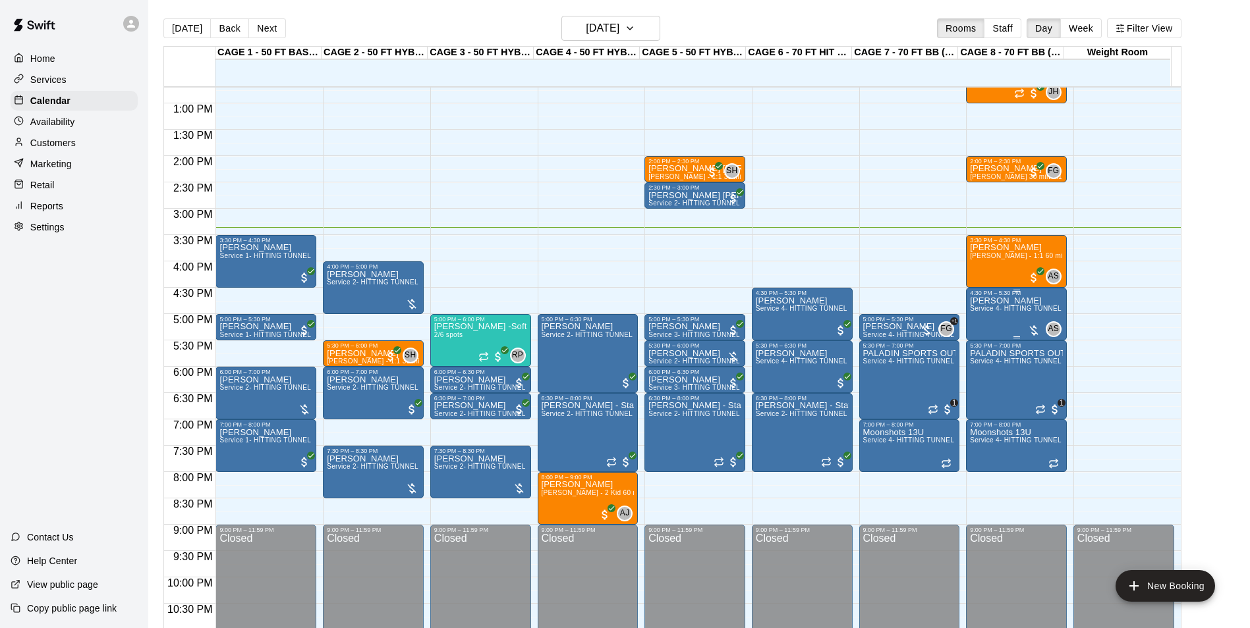
click at [995, 312] on span "Service 4- HITTING TUNNEL RENTAL - 70ft Baseball" at bounding box center [1053, 308] width 167 height 7
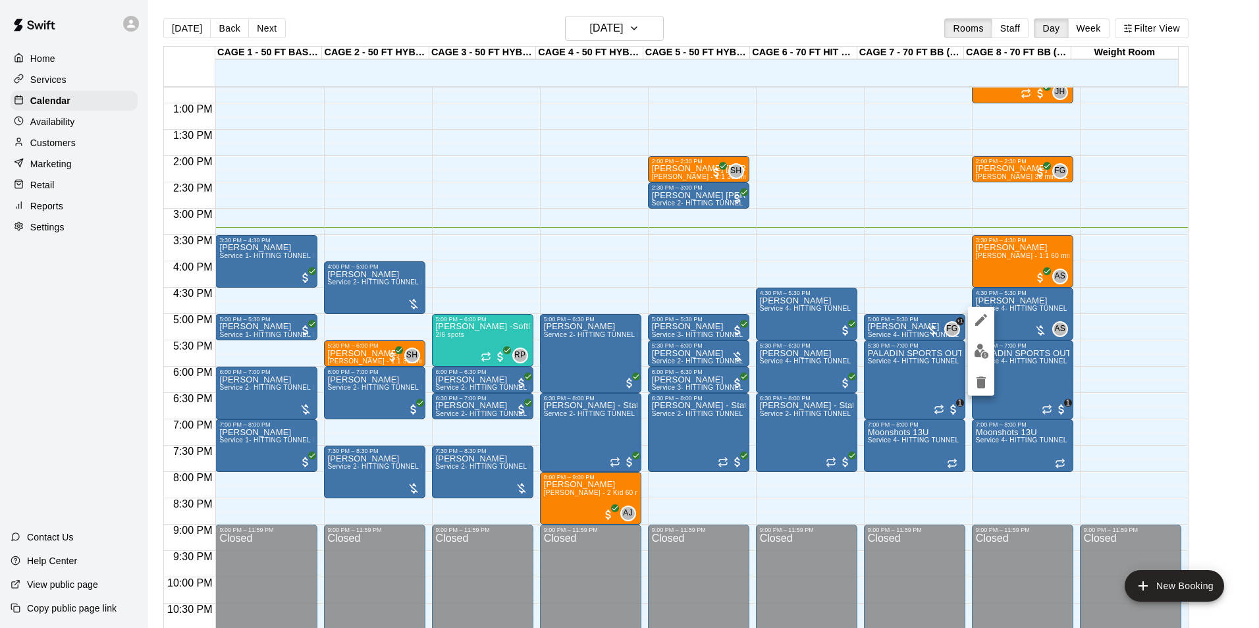
click at [985, 346] on img "edit" at bounding box center [981, 351] width 15 height 15
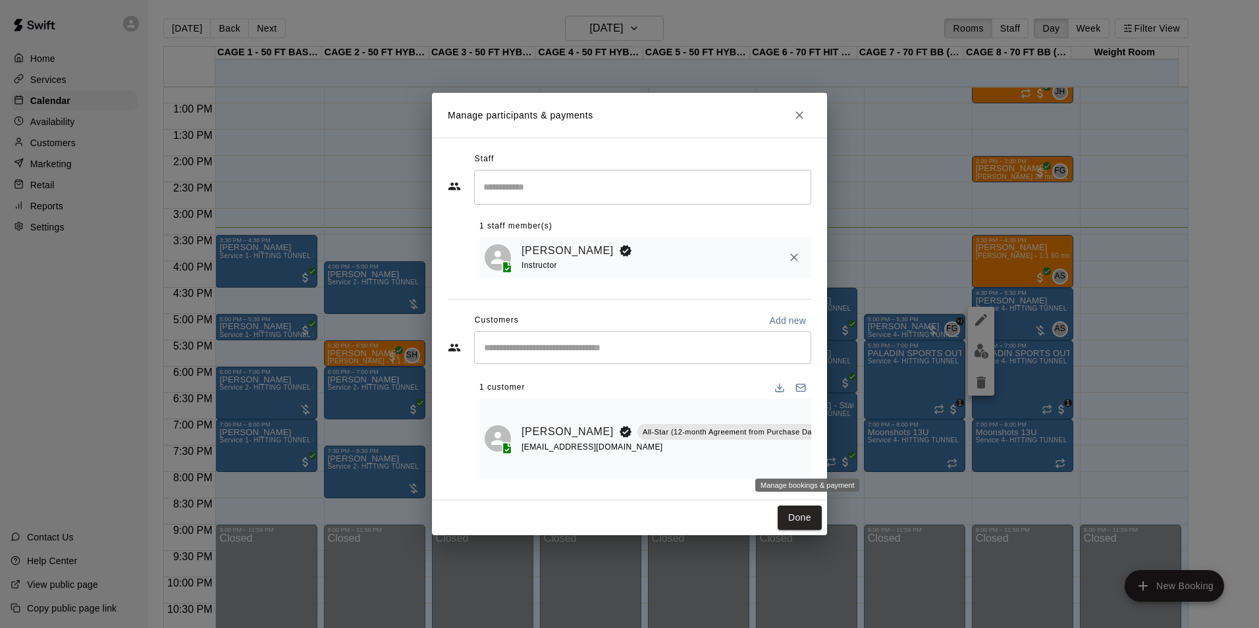
click at [853, 463] on icon "Manage bookings & payment" at bounding box center [859, 461] width 13 height 13
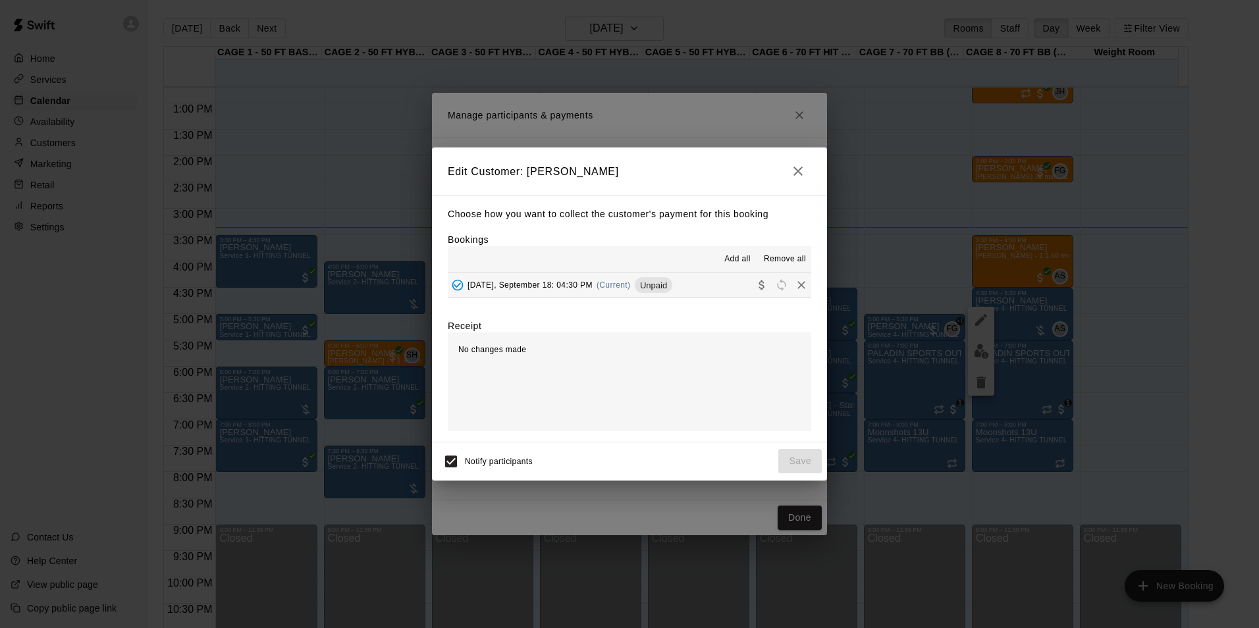
click at [709, 296] on button "Thursday, September 18: 04:30 PM (Current) Unpaid" at bounding box center [630, 285] width 364 height 24
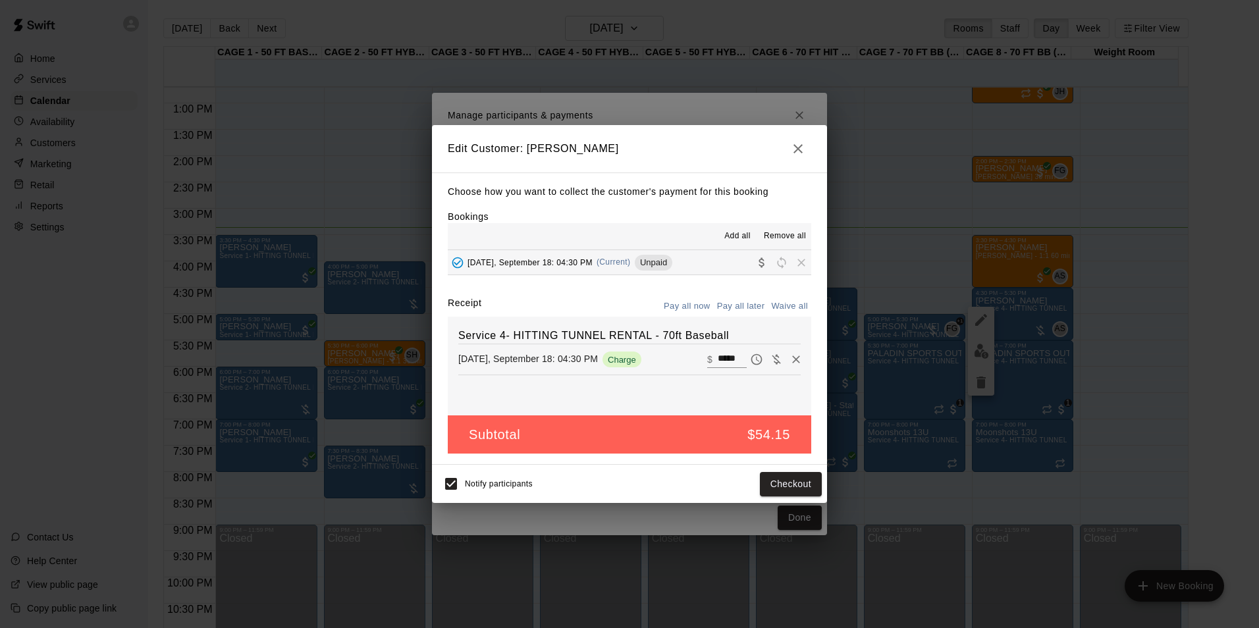
click at [794, 141] on icon "button" at bounding box center [798, 149] width 16 height 16
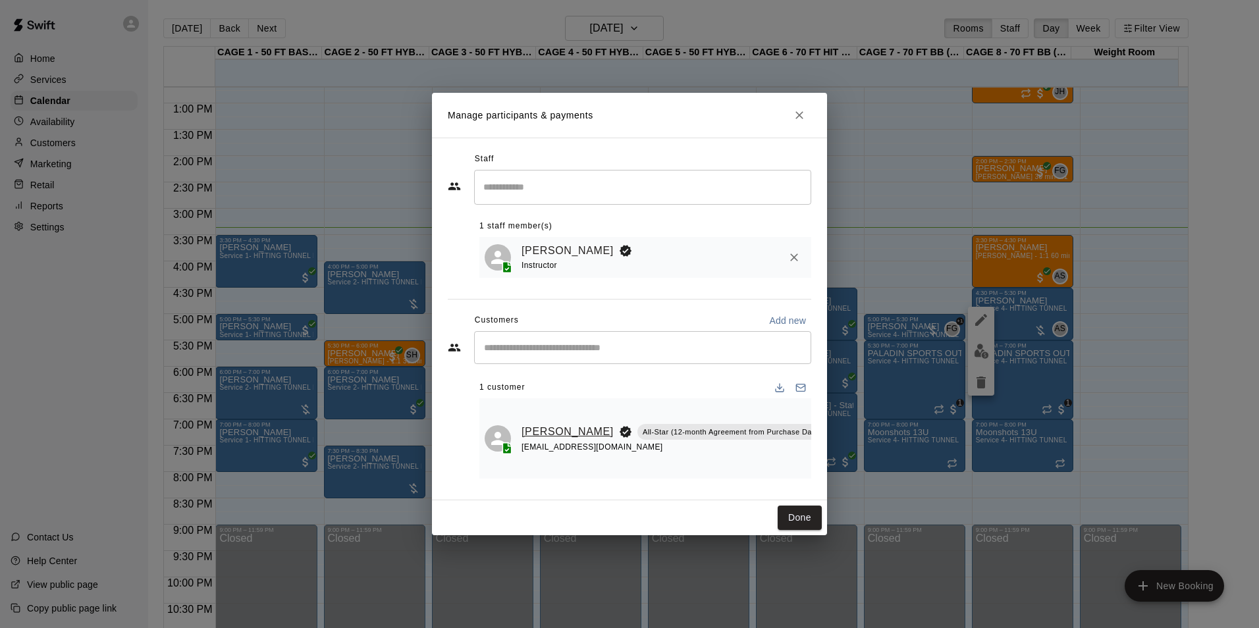
click at [536, 424] on link "Branden Mabey" at bounding box center [568, 432] width 92 height 17
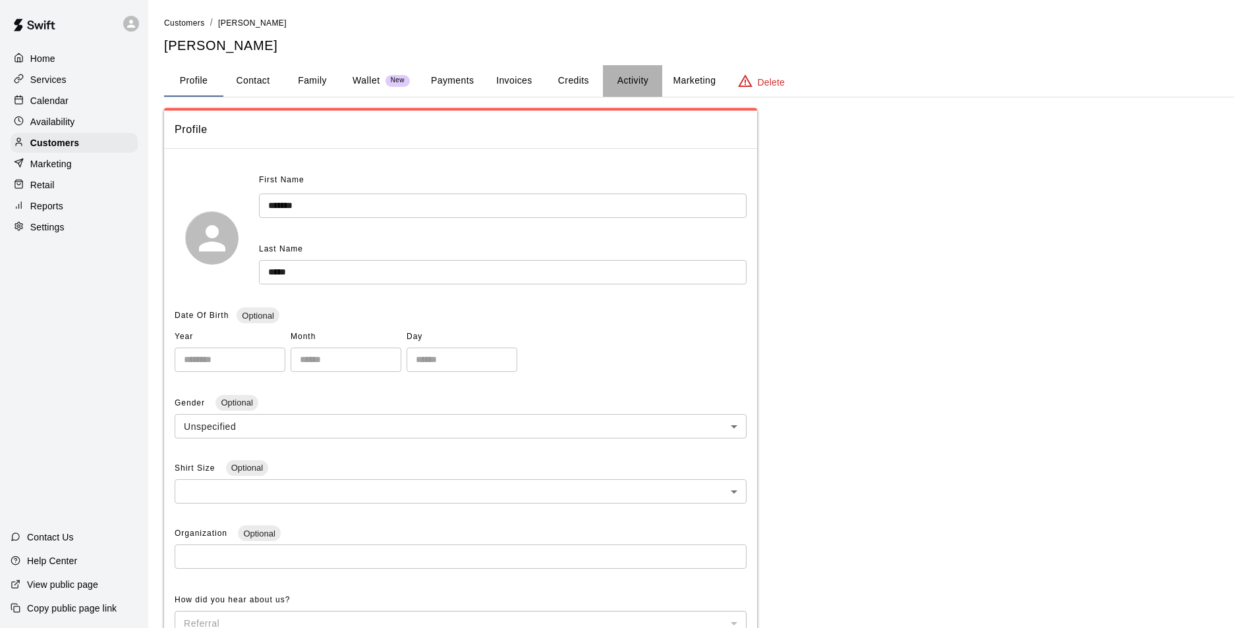
click at [615, 69] on button "Activity" at bounding box center [632, 81] width 59 height 32
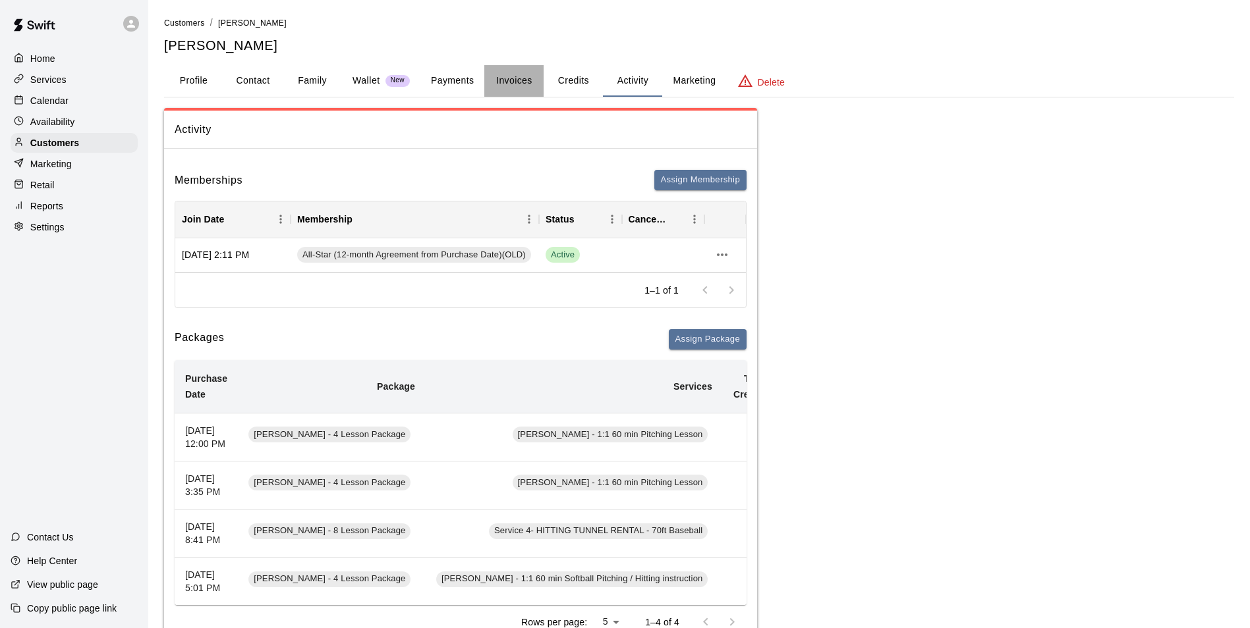
click at [507, 74] on button "Invoices" at bounding box center [513, 81] width 59 height 32
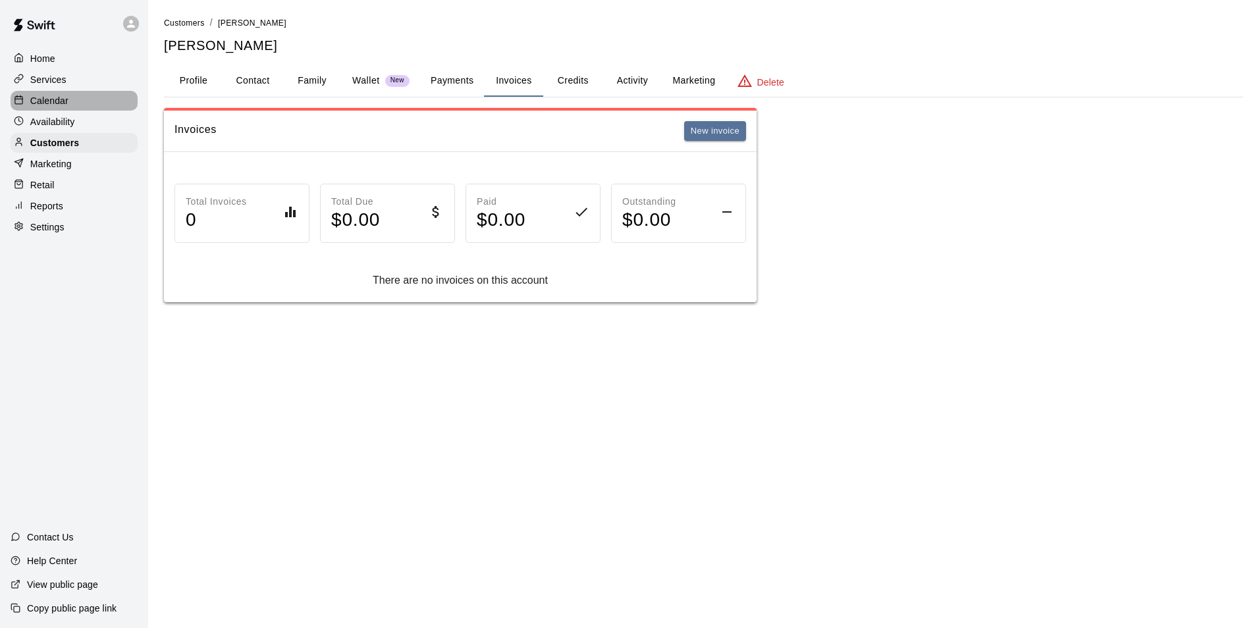
click at [72, 103] on div "Calendar" at bounding box center [74, 101] width 127 height 20
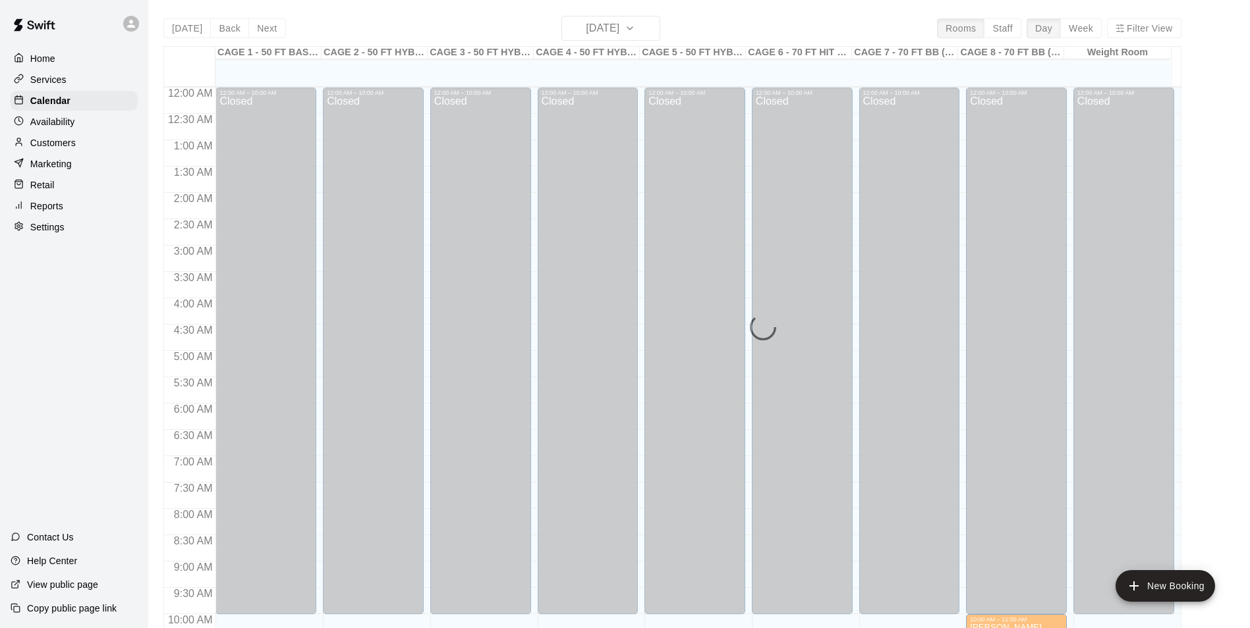
scroll to position [669, 0]
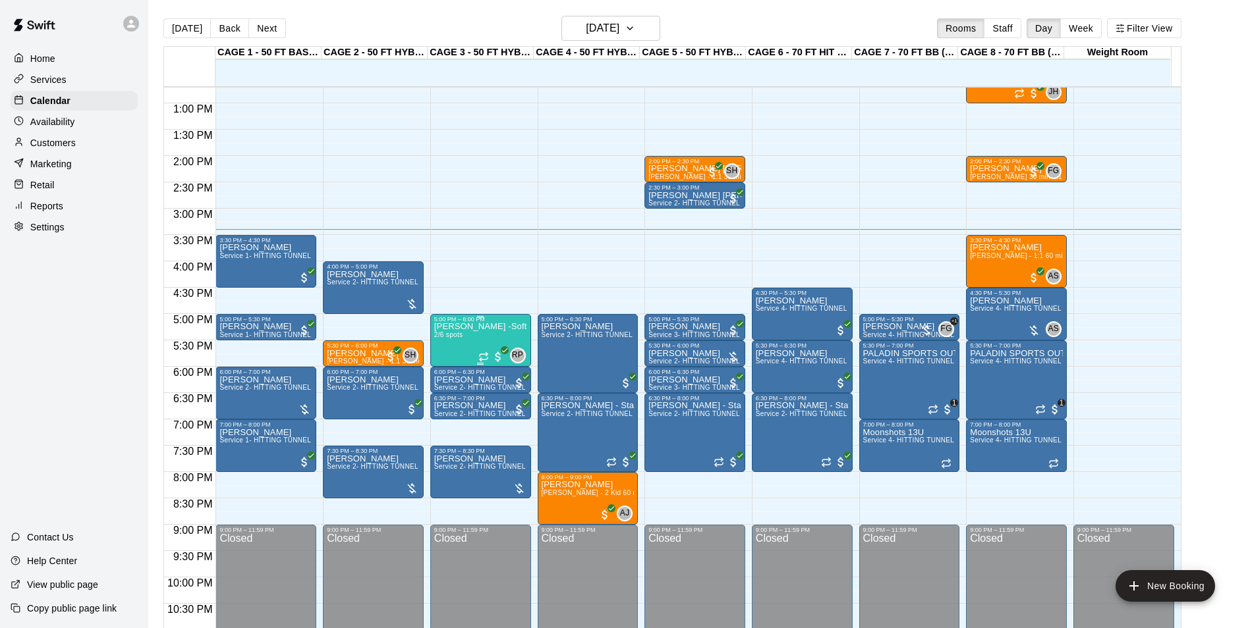
click at [466, 354] on div "Jessica Parra -Softball pitching Group lesson 2/6 spots" at bounding box center [480, 637] width 93 height 628
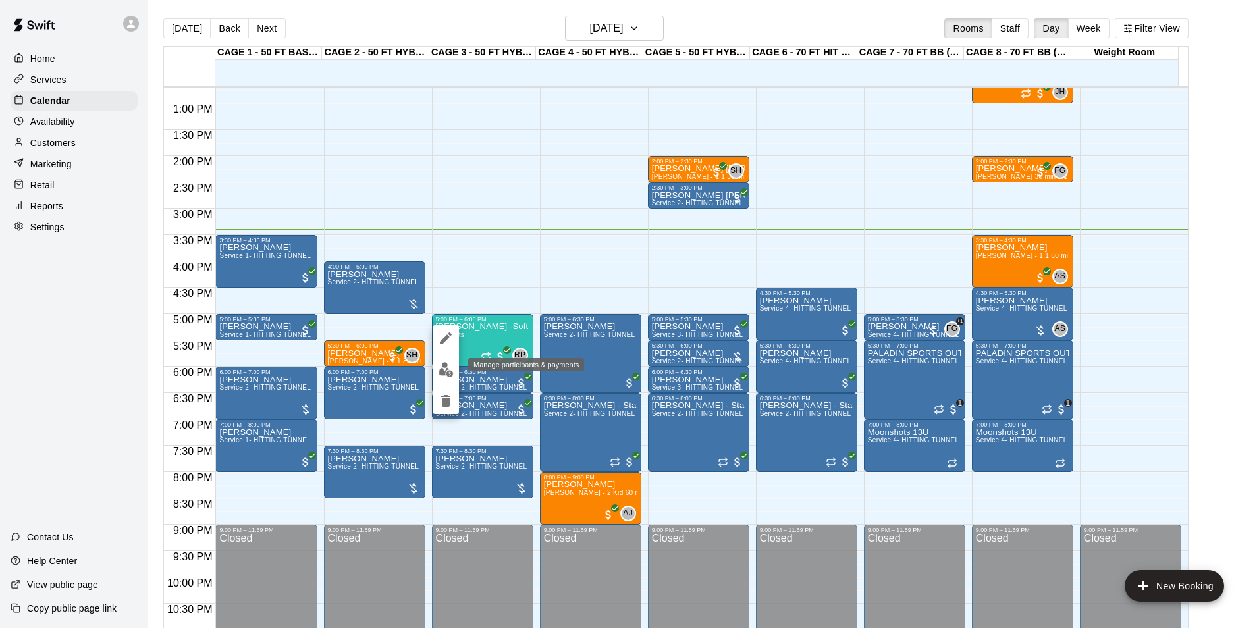
click at [456, 371] on button "edit" at bounding box center [446, 370] width 26 height 26
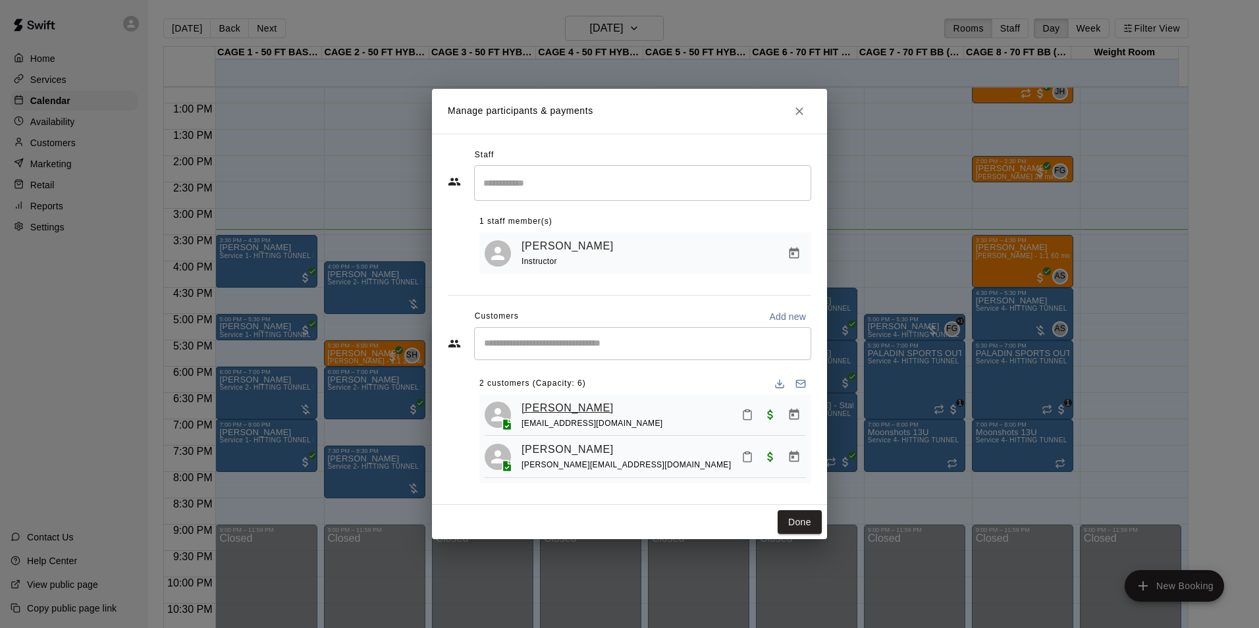
click at [532, 400] on link "Harper Goddard" at bounding box center [568, 408] width 92 height 17
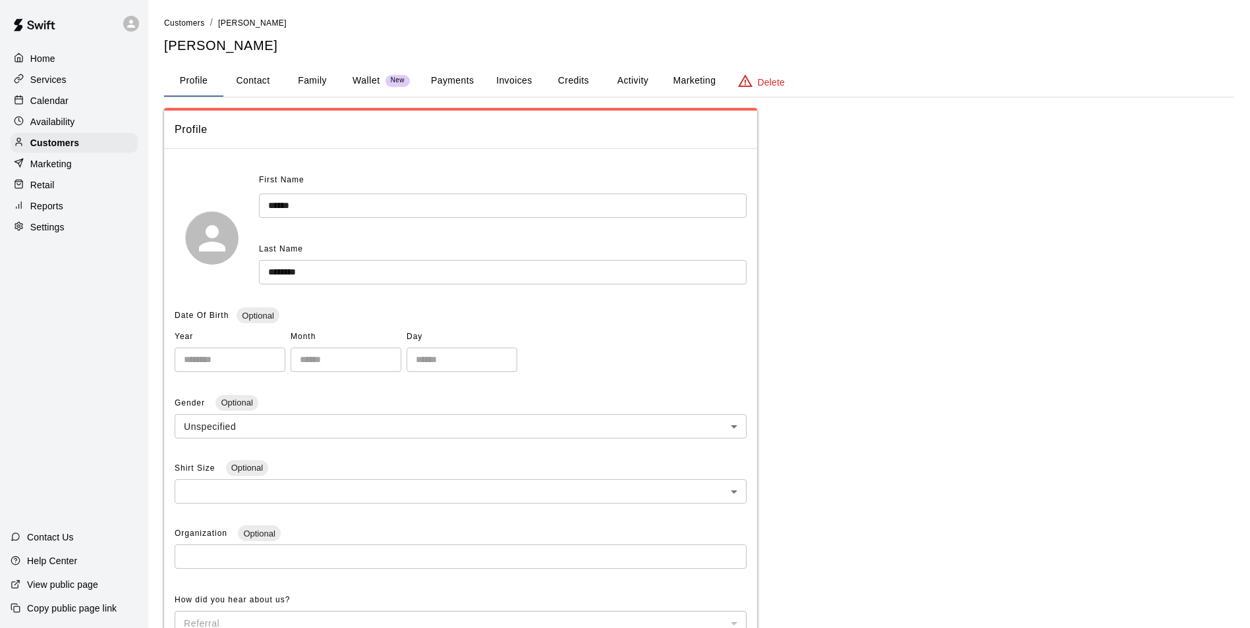
click at [314, 86] on button "Family" at bounding box center [312, 81] width 59 height 32
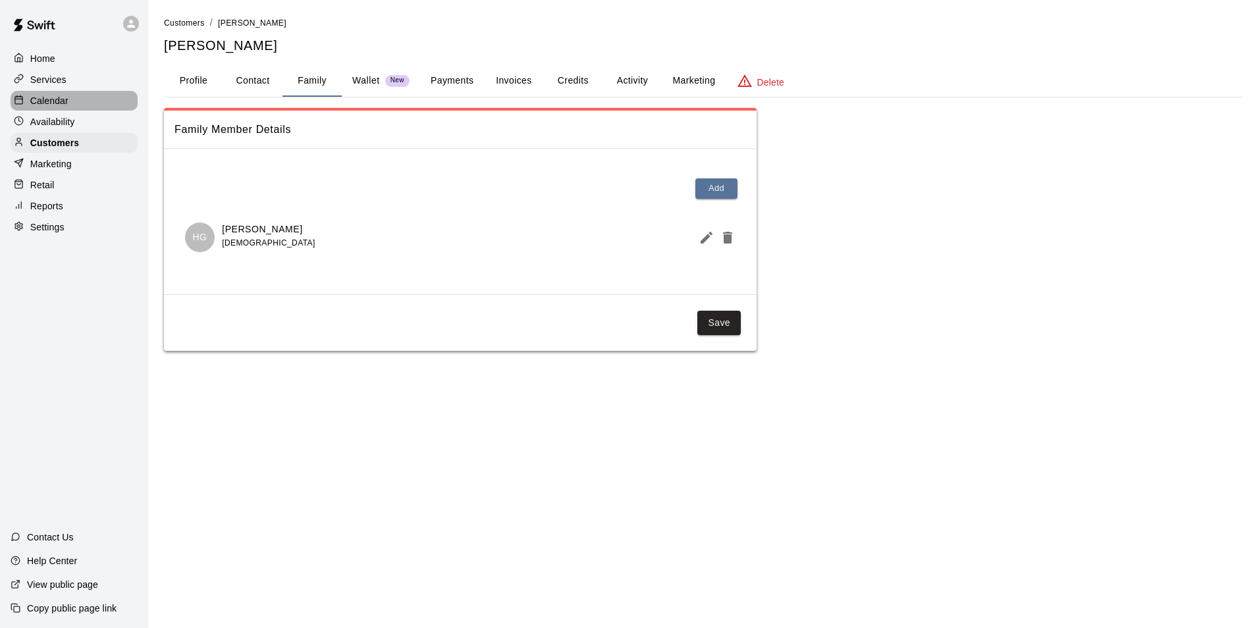
click at [53, 102] on p "Calendar" at bounding box center [49, 100] width 38 height 13
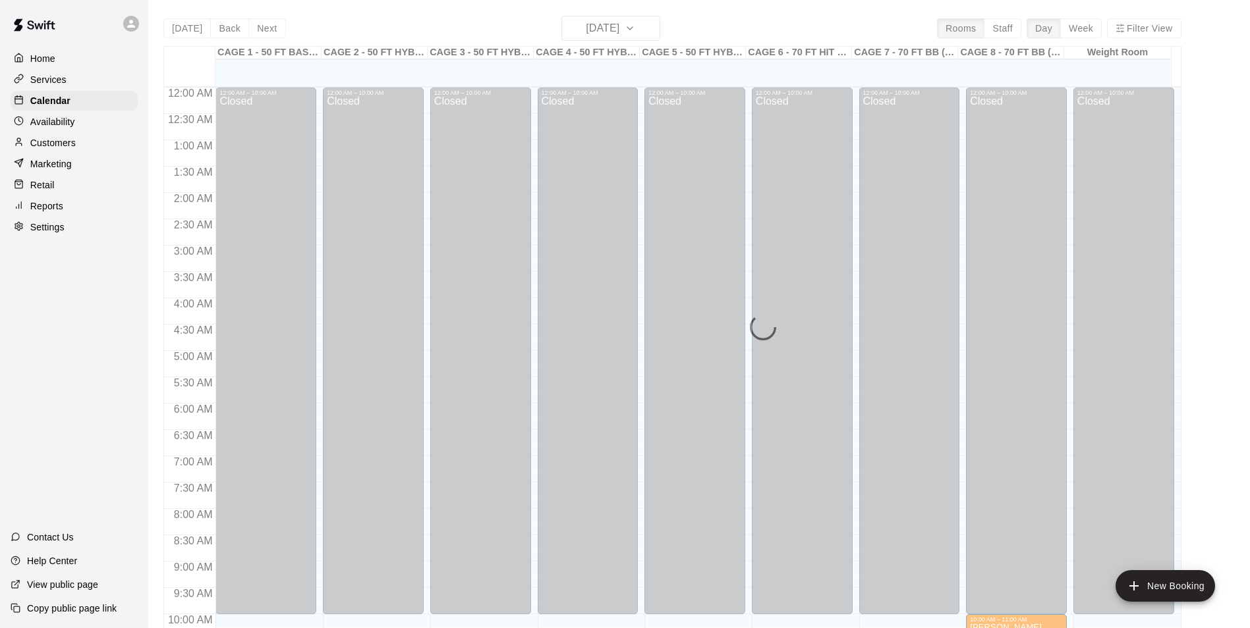
scroll to position [669, 0]
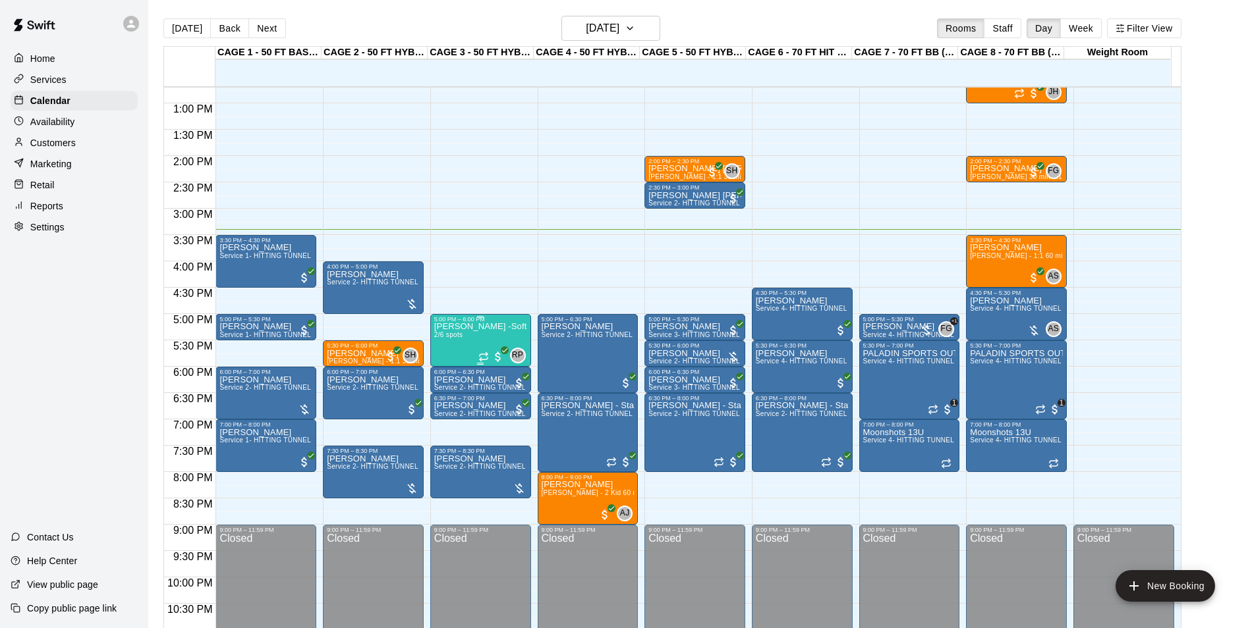
click at [467, 346] on div "Jessica Parra -Softball pitching Group lesson 2/6 spots" at bounding box center [480, 637] width 93 height 628
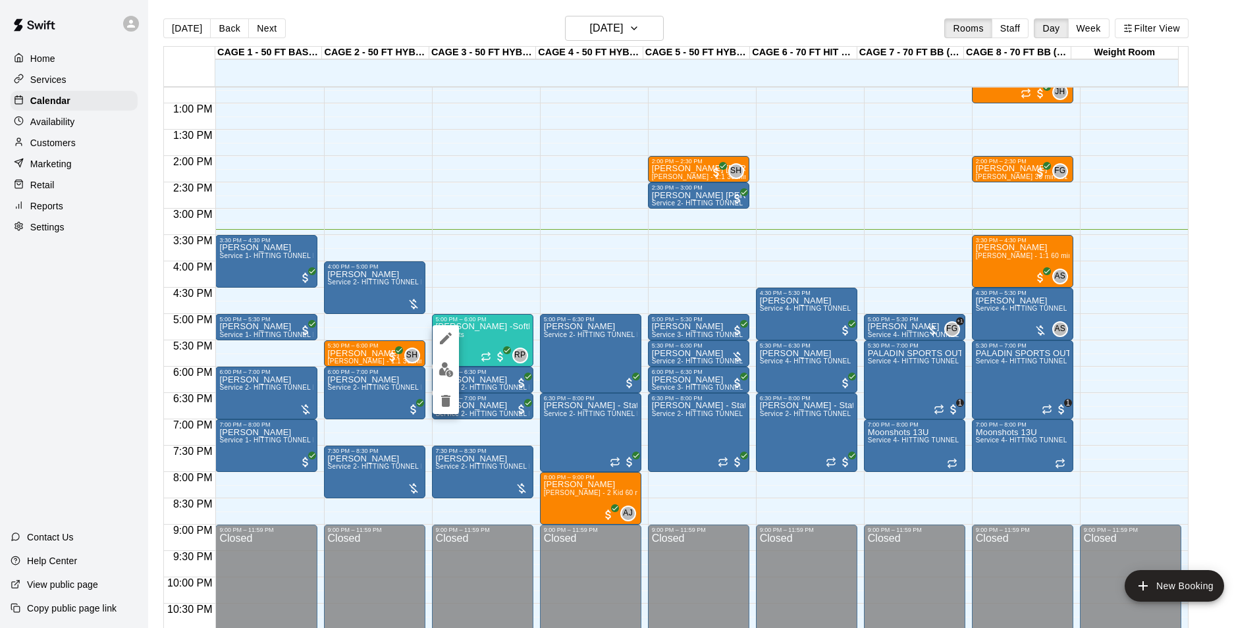
click at [444, 379] on button "edit" at bounding box center [446, 370] width 26 height 26
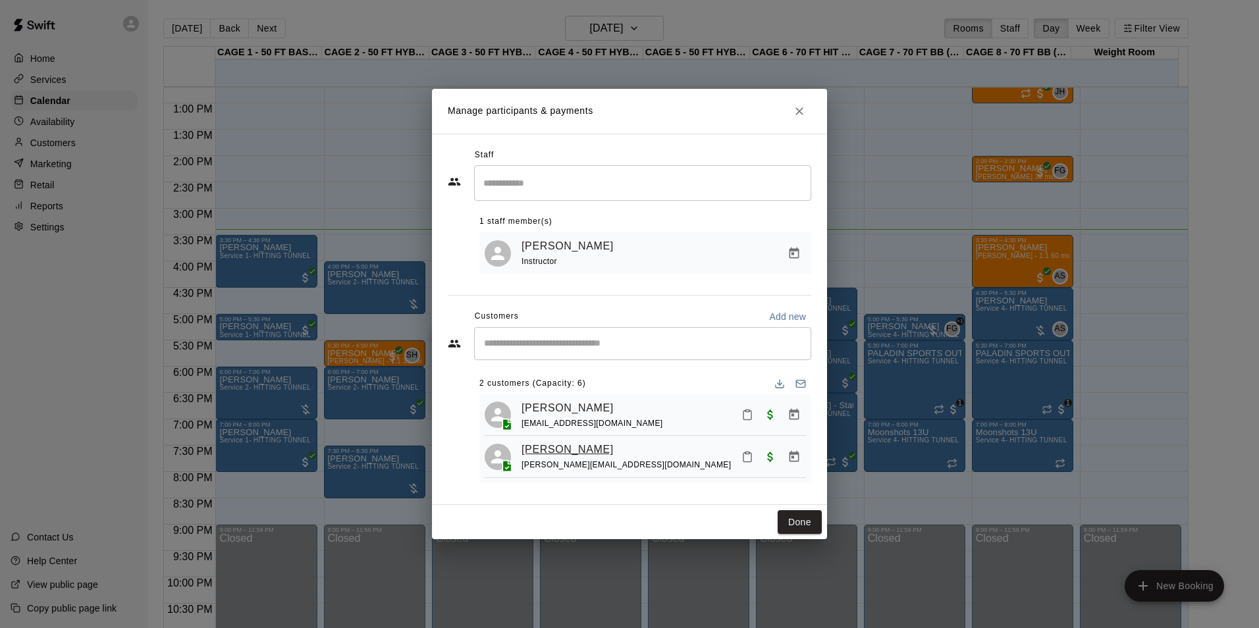
click at [546, 454] on link "[PERSON_NAME]" at bounding box center [568, 449] width 92 height 17
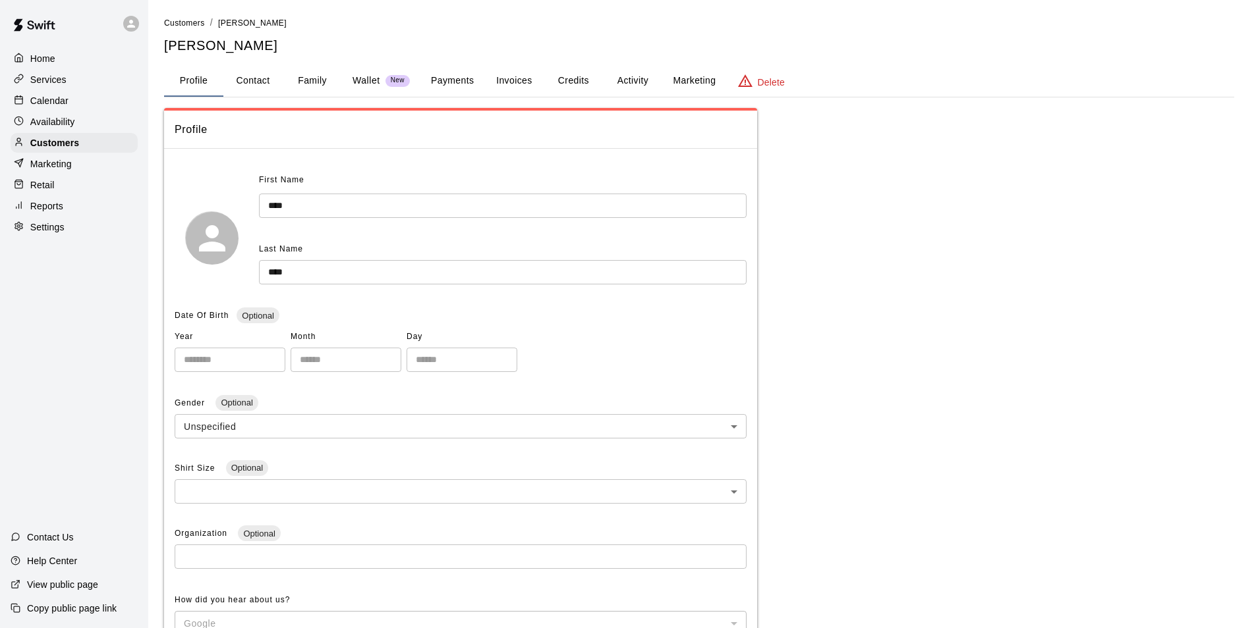
click at [330, 86] on button "Family" at bounding box center [312, 81] width 59 height 32
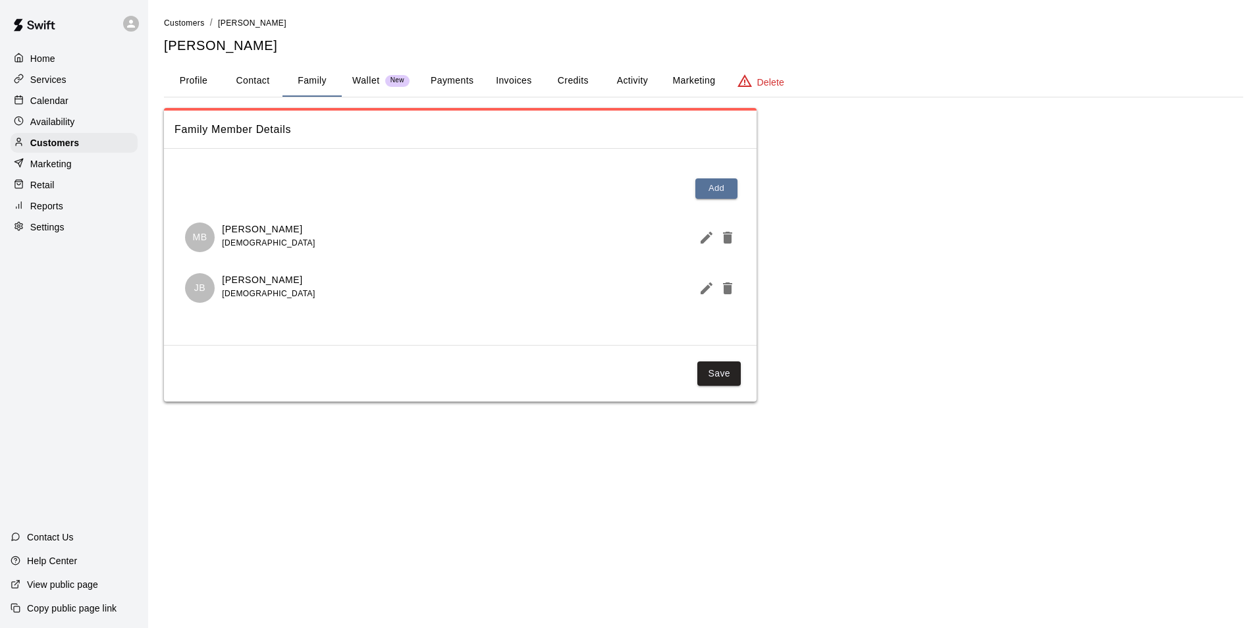
drag, startPoint x: 76, startPoint y: 104, endPoint x: 109, endPoint y: 103, distance: 33.0
click at [76, 104] on div "Calendar" at bounding box center [74, 101] width 127 height 20
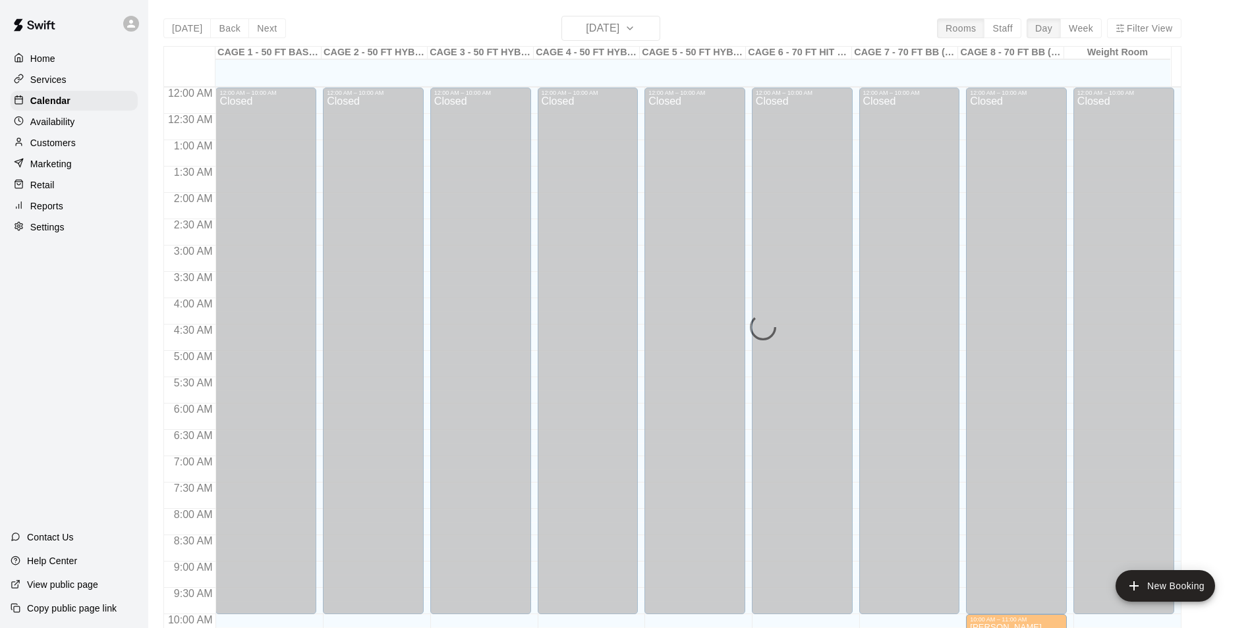
scroll to position [669, 0]
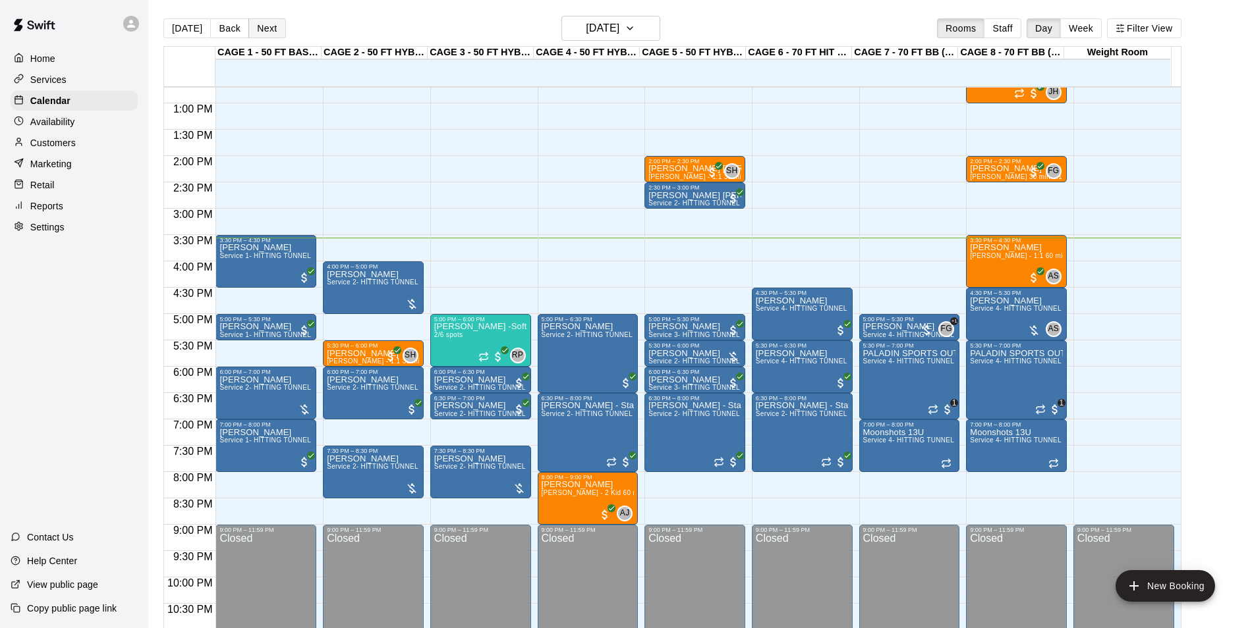
click at [269, 19] on button "Next" at bounding box center [266, 28] width 37 height 20
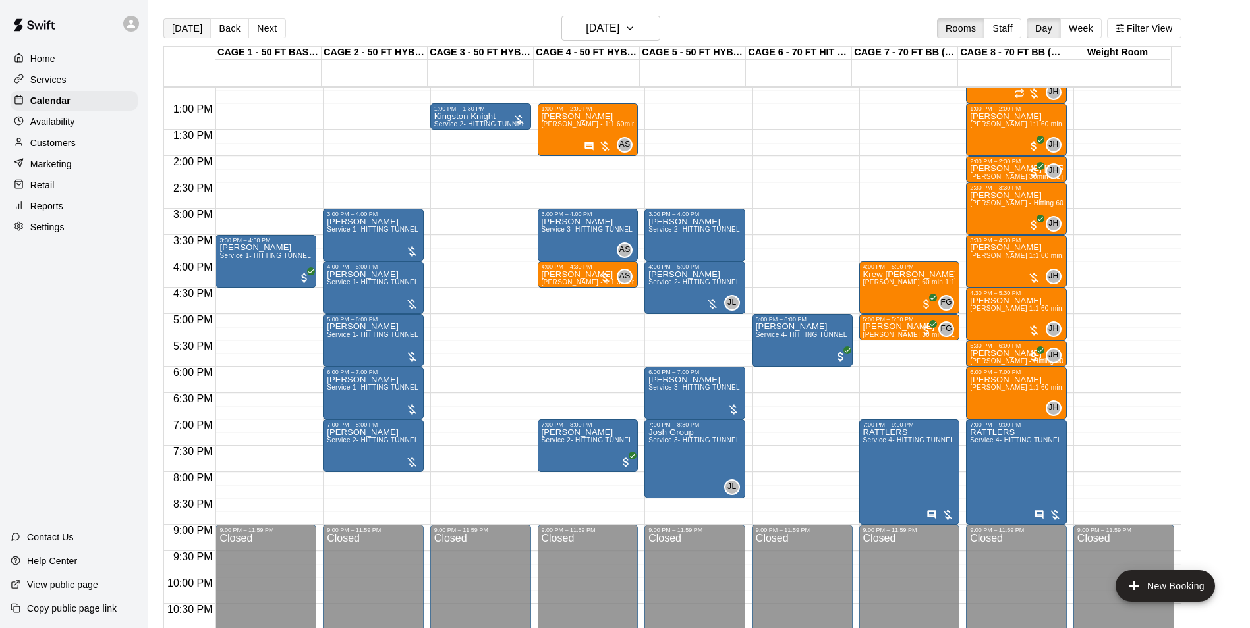
click at [188, 19] on button "[DATE]" at bounding box center [186, 28] width 47 height 20
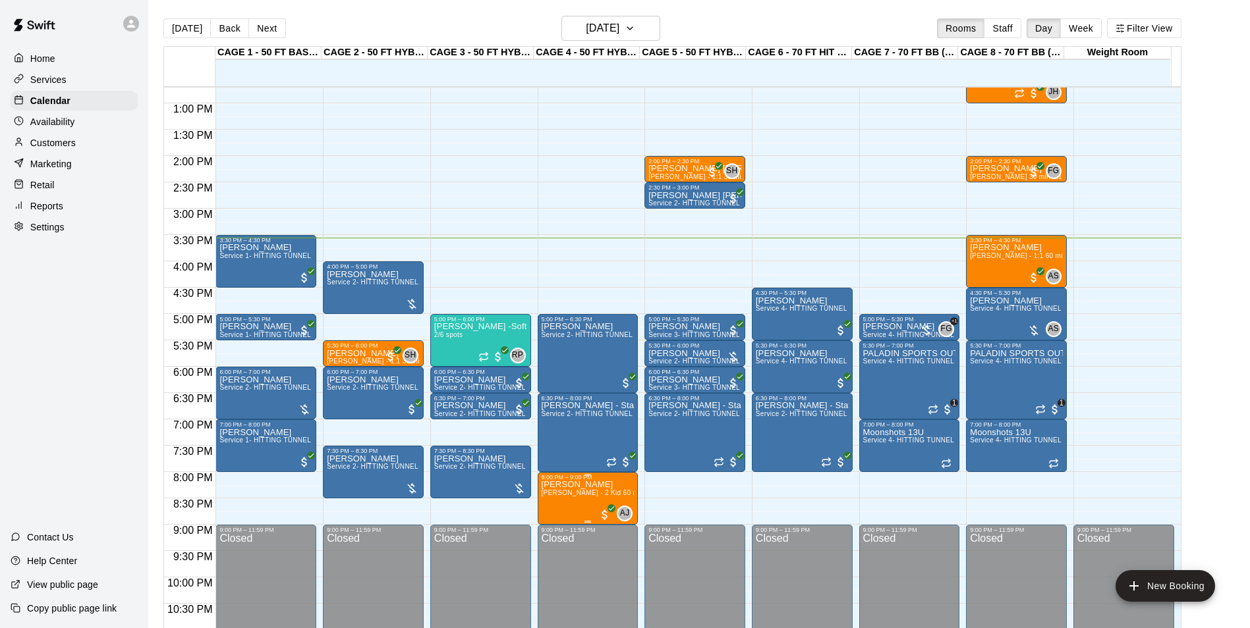
click at [563, 494] on span "Asia Jones - 2 Kid 60 min Softball Hitting lesson ($45 per person)" at bounding box center [654, 492] width 227 height 7
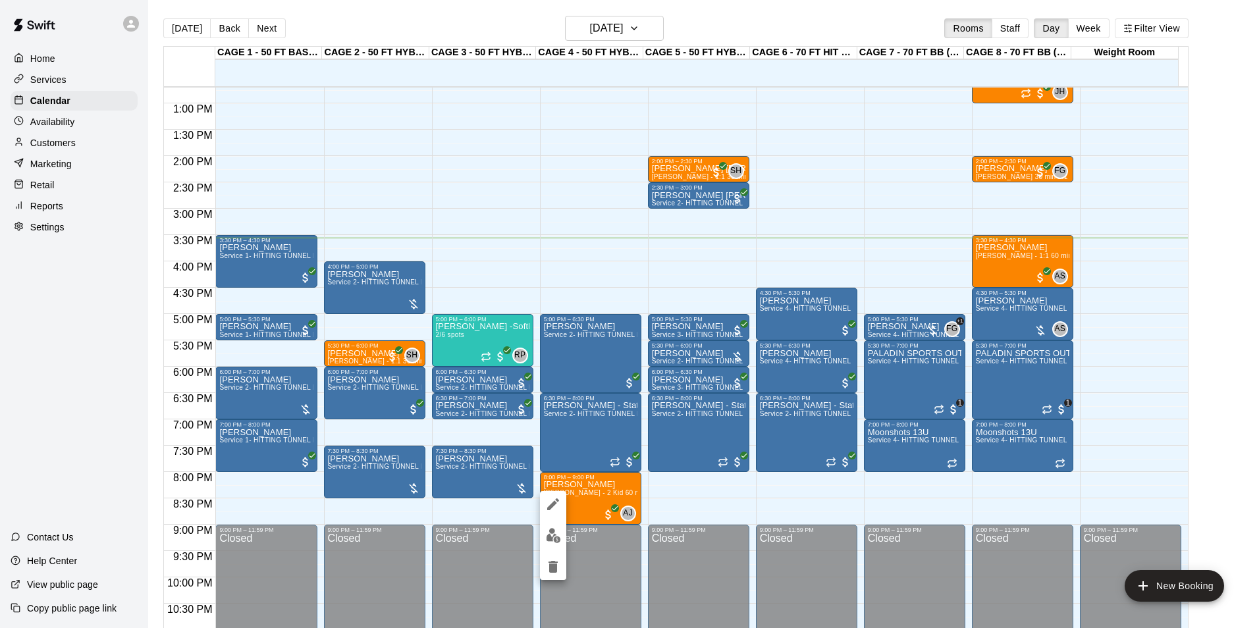
click at [257, 29] on div at bounding box center [629, 314] width 1259 height 628
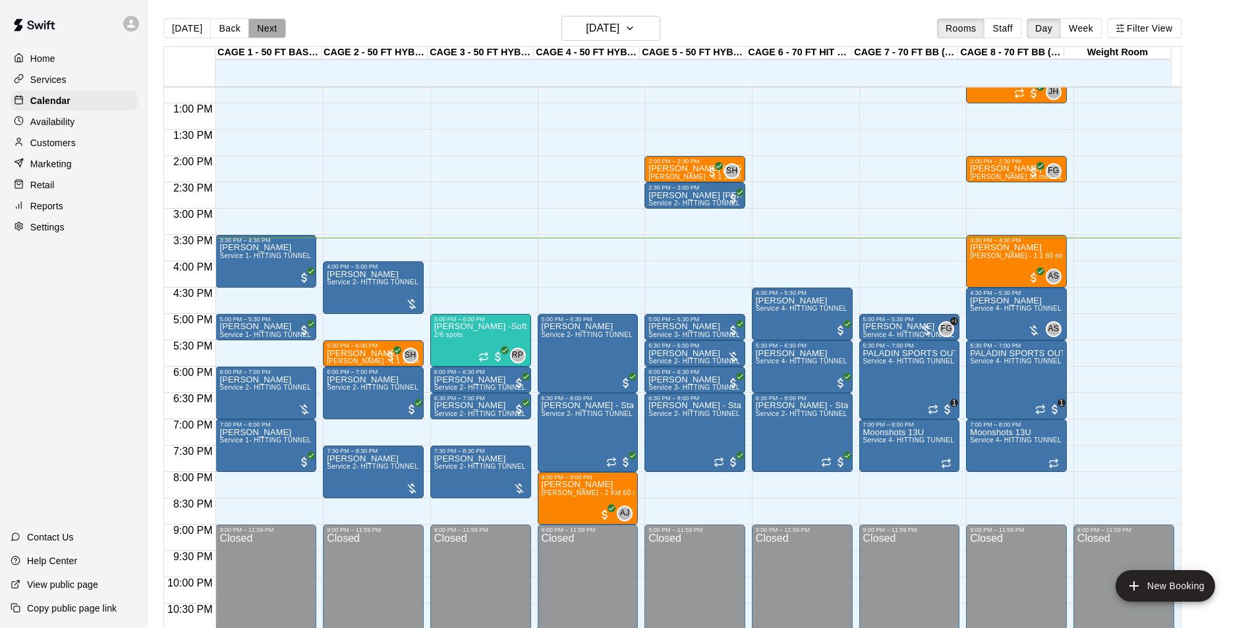
click at [258, 27] on button "Next" at bounding box center [266, 28] width 37 height 20
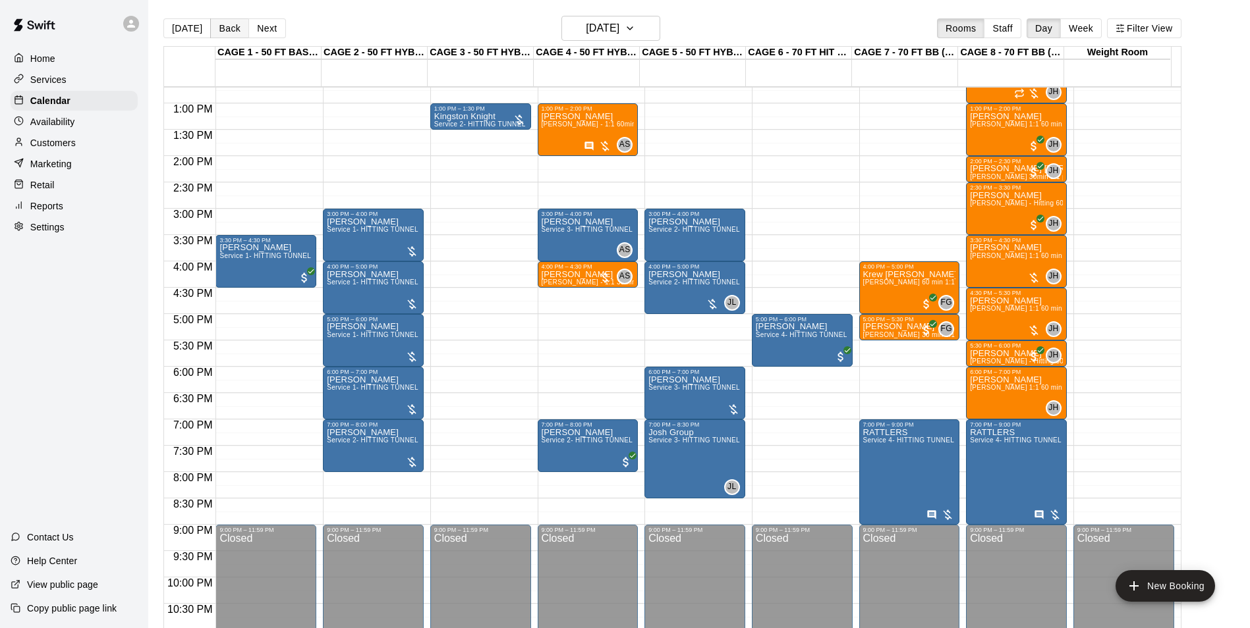
click at [234, 33] on button "Back" at bounding box center [229, 28] width 39 height 20
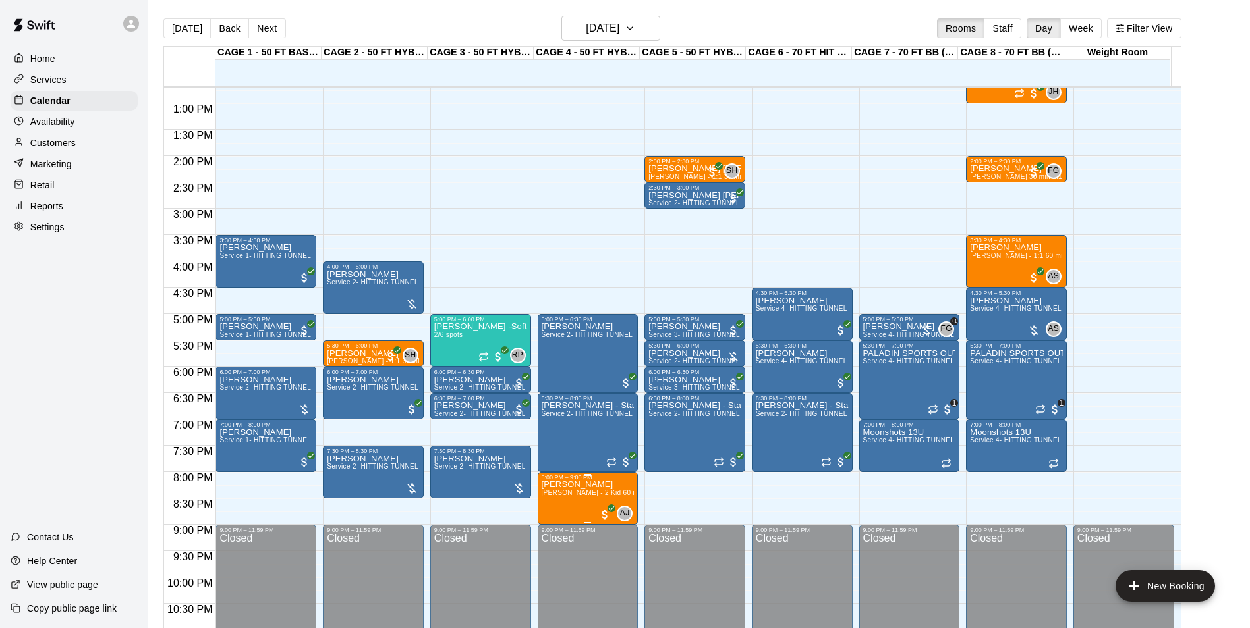
click at [574, 493] on span "Asia Jones - 2 Kid 60 min Softball Hitting lesson ($45 per person)" at bounding box center [654, 492] width 227 height 7
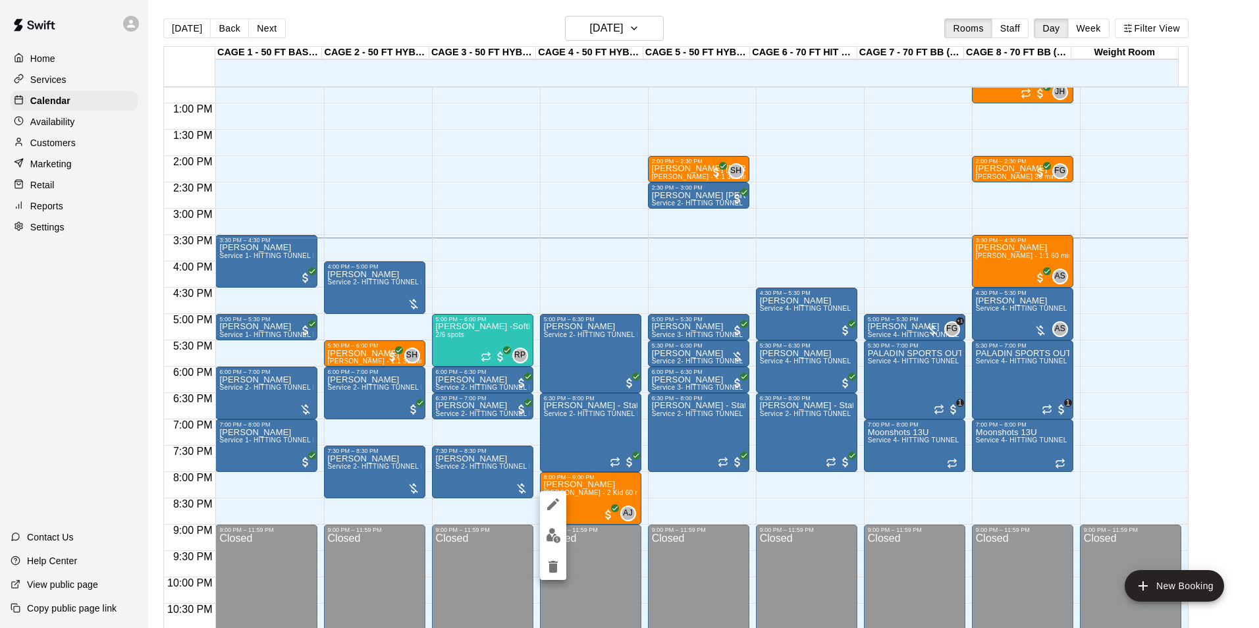
click at [557, 497] on icon "edit" at bounding box center [553, 505] width 16 height 16
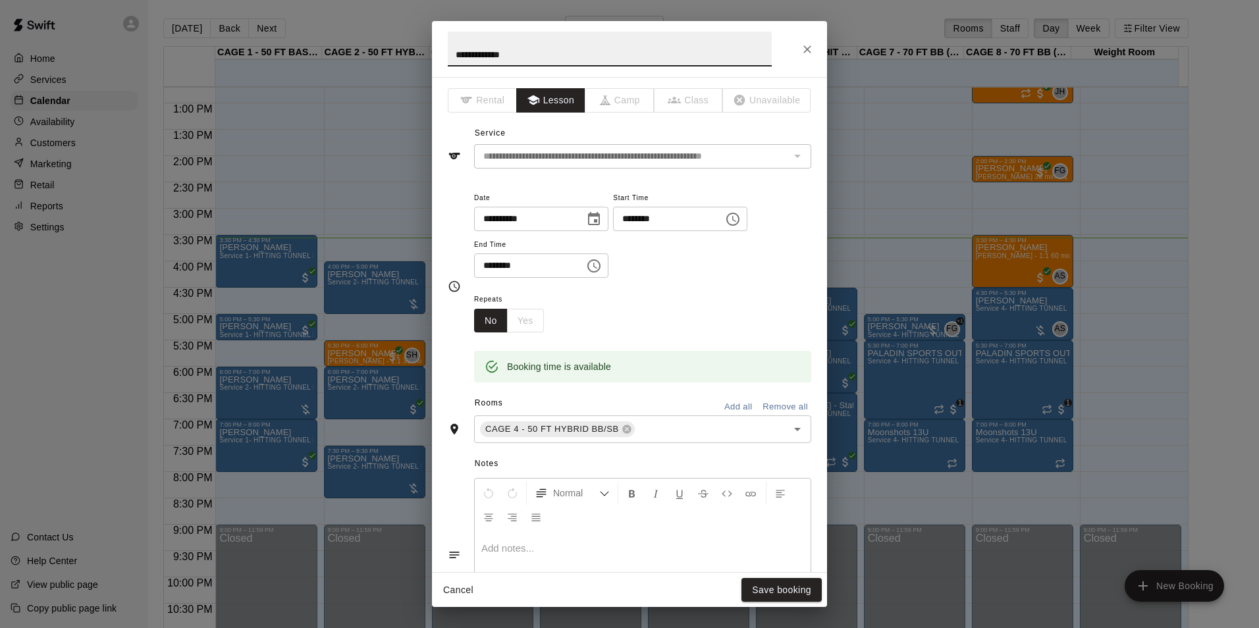
click at [602, 227] on icon "Choose date, selected date is Sep 18, 2025" at bounding box center [594, 219] width 16 height 16
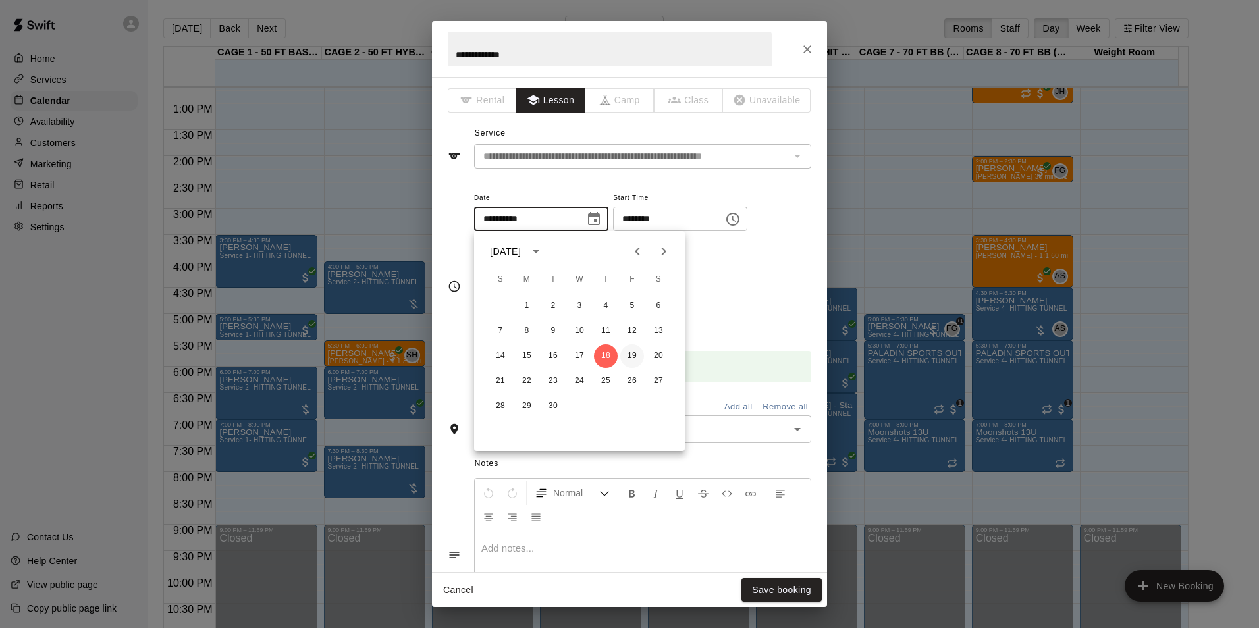
click at [630, 356] on button "19" at bounding box center [632, 356] width 24 height 24
type input "**********"
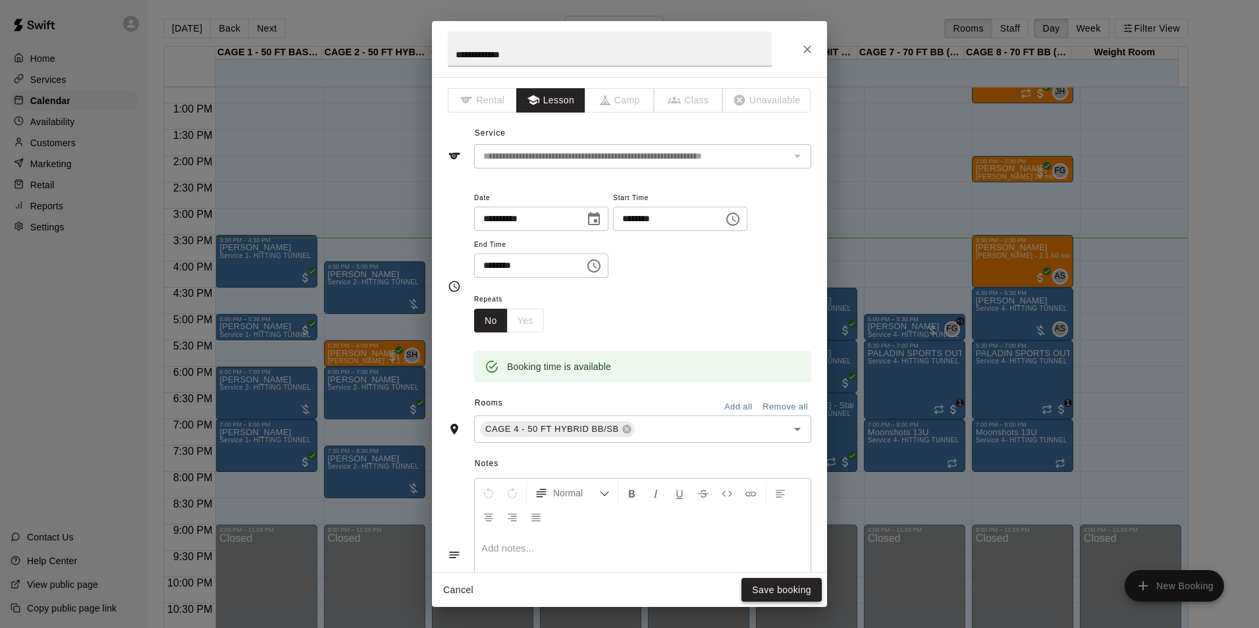
click at [800, 580] on button "Save booking" at bounding box center [782, 590] width 80 height 24
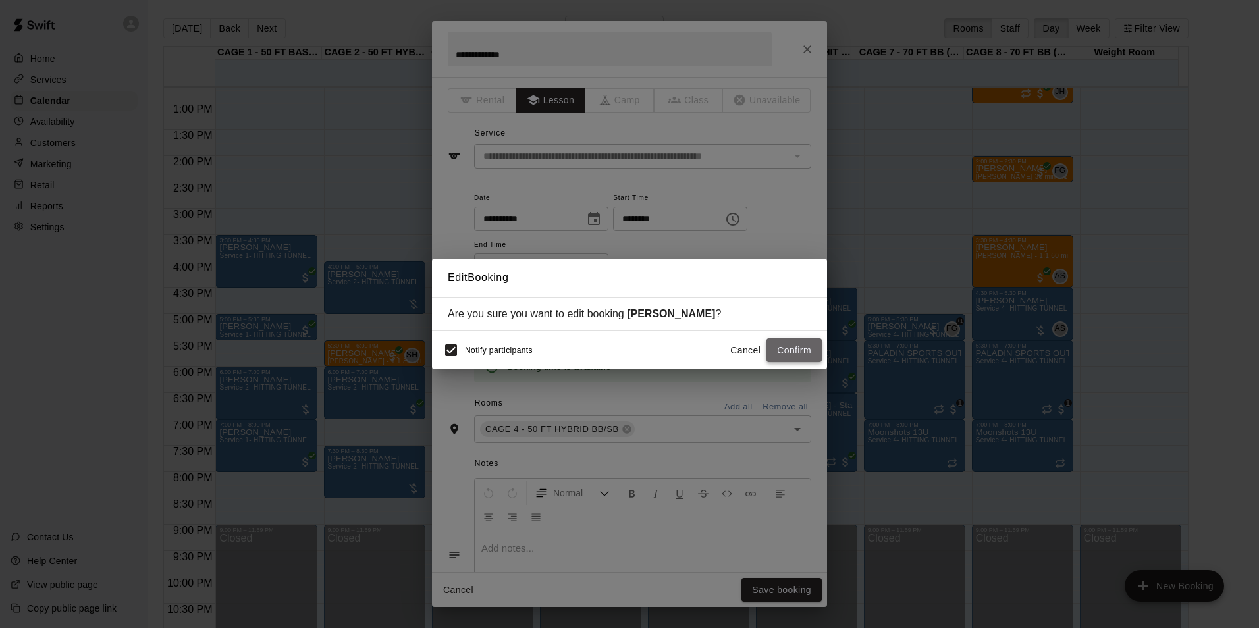
click at [786, 347] on button "Confirm" at bounding box center [794, 351] width 55 height 24
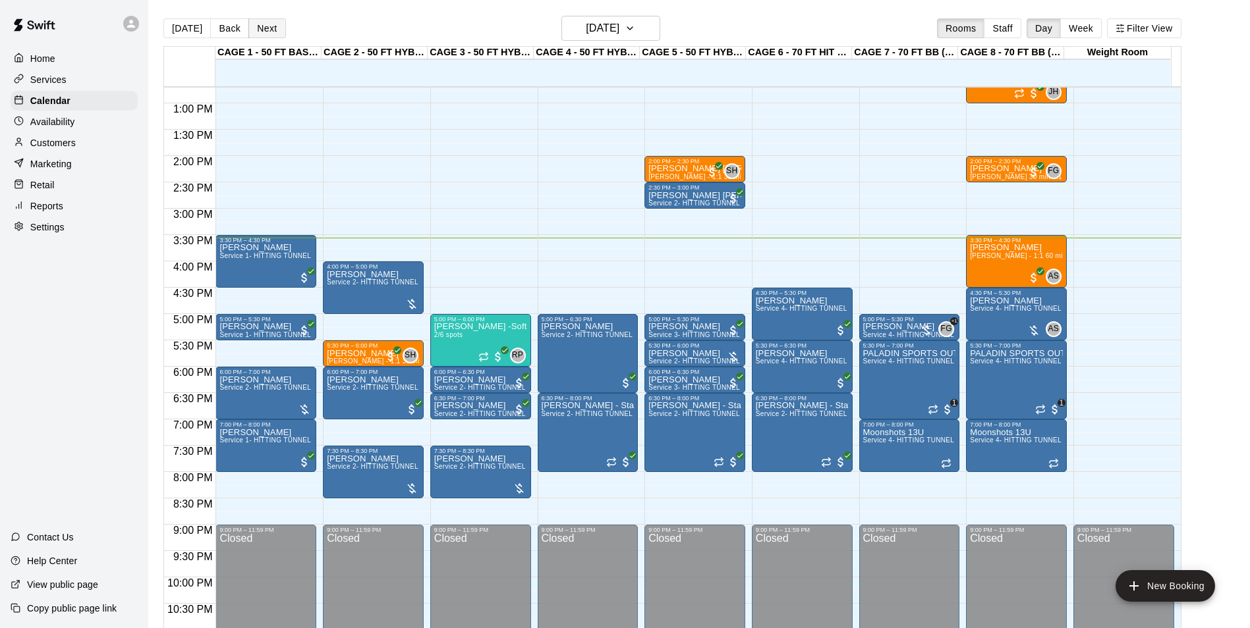
click at [260, 20] on button "Next" at bounding box center [266, 28] width 37 height 20
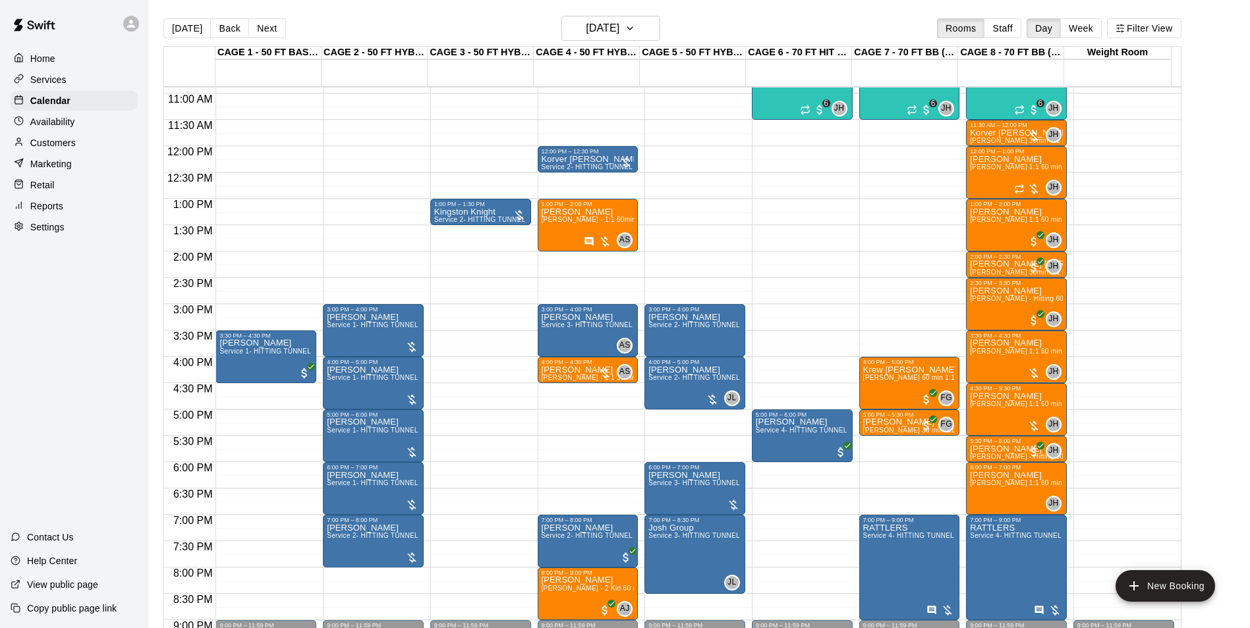
scroll to position [603, 0]
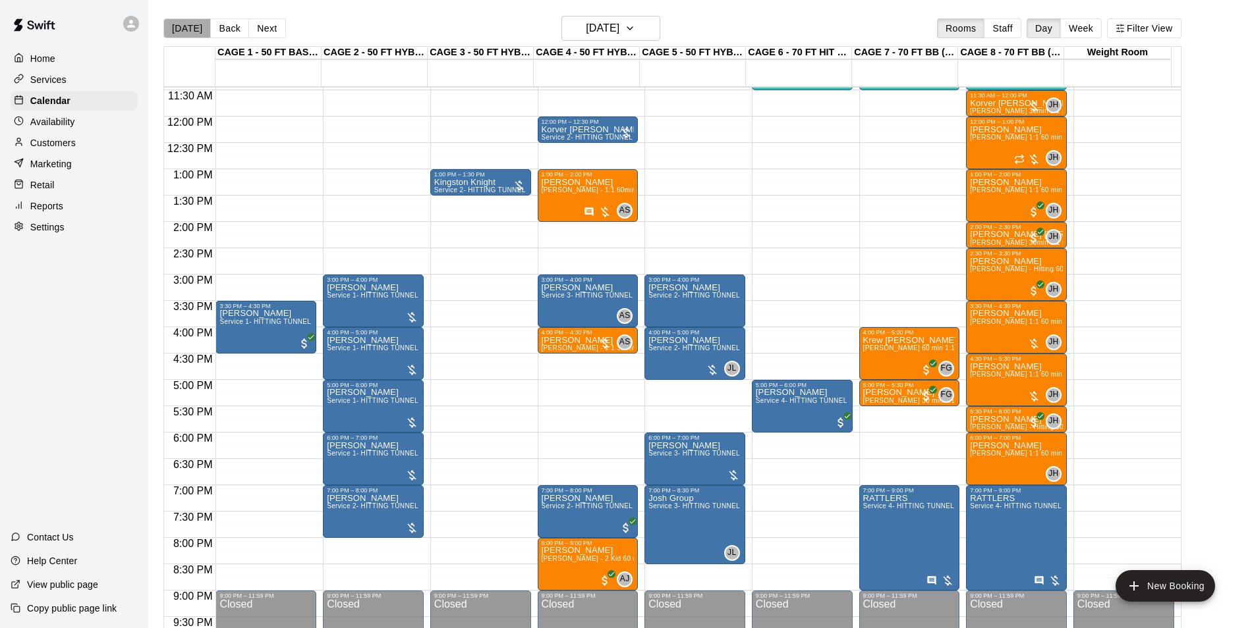
click at [190, 31] on button "[DATE]" at bounding box center [186, 28] width 47 height 20
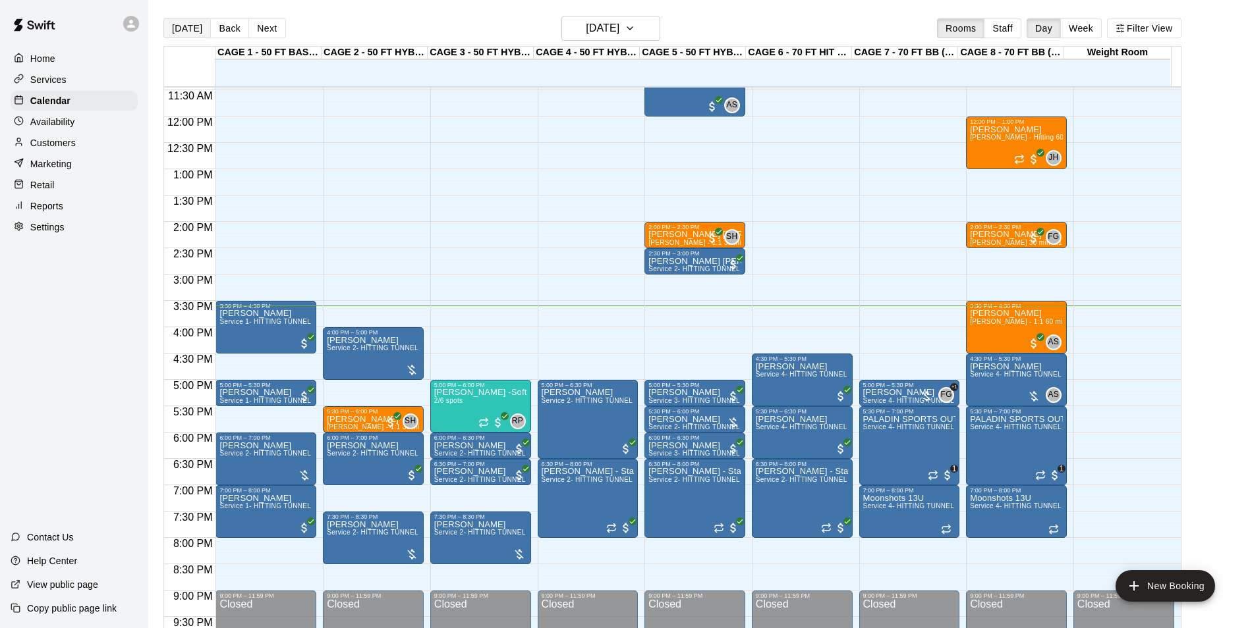
click at [189, 32] on button "[DATE]" at bounding box center [186, 28] width 47 height 20
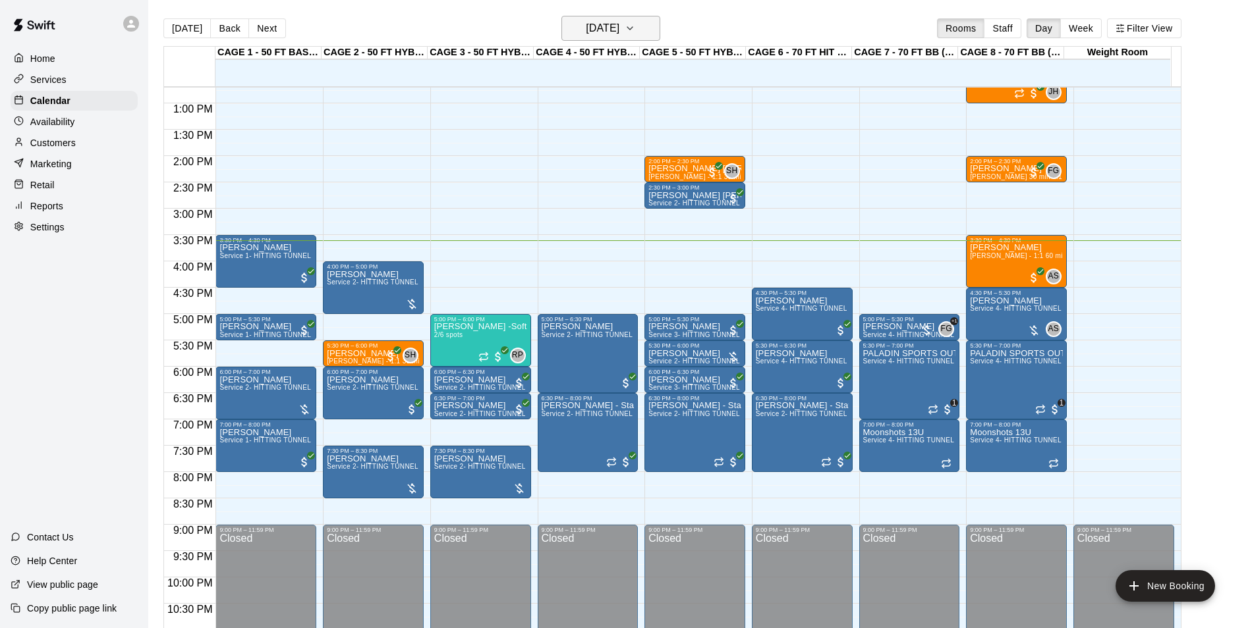
click at [621, 16] on button "[DATE]" at bounding box center [610, 28] width 99 height 25
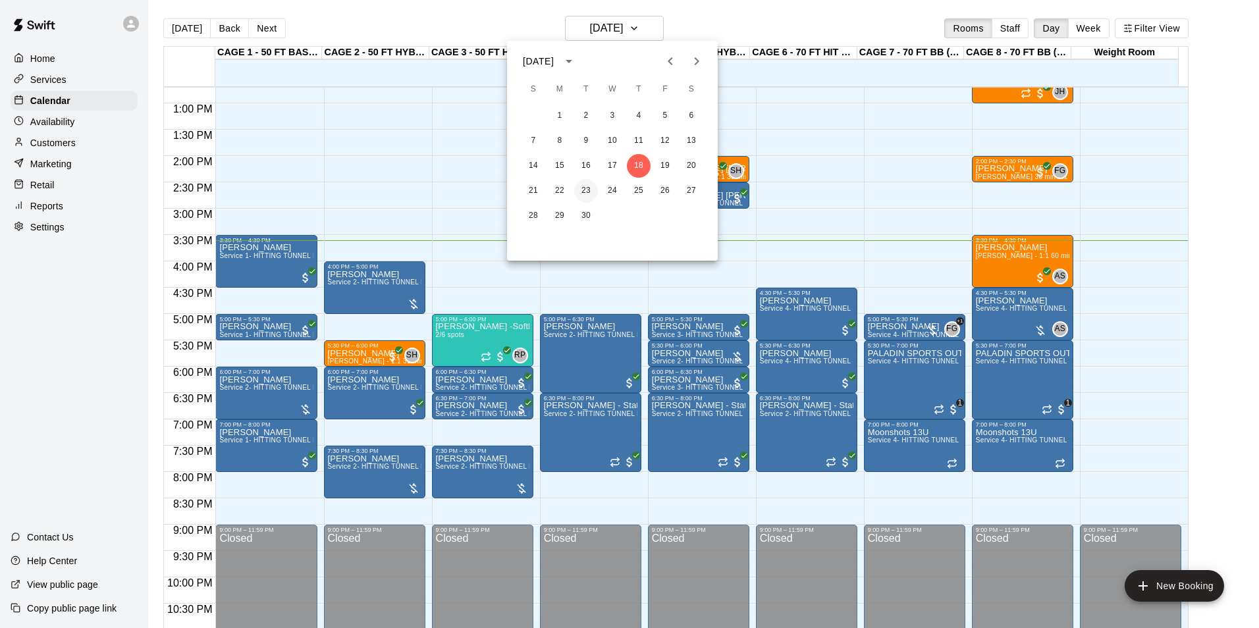
click at [578, 189] on button "23" at bounding box center [586, 191] width 24 height 24
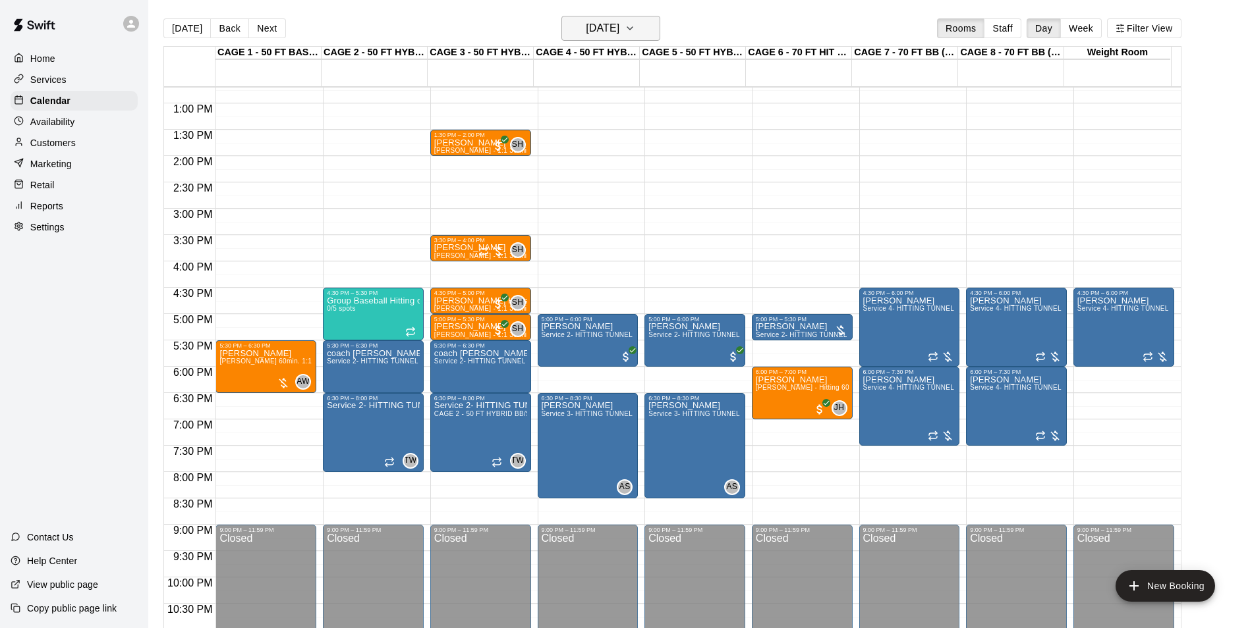
click at [619, 36] on h6 "Tuesday Sep 23" at bounding box center [603, 28] width 34 height 18
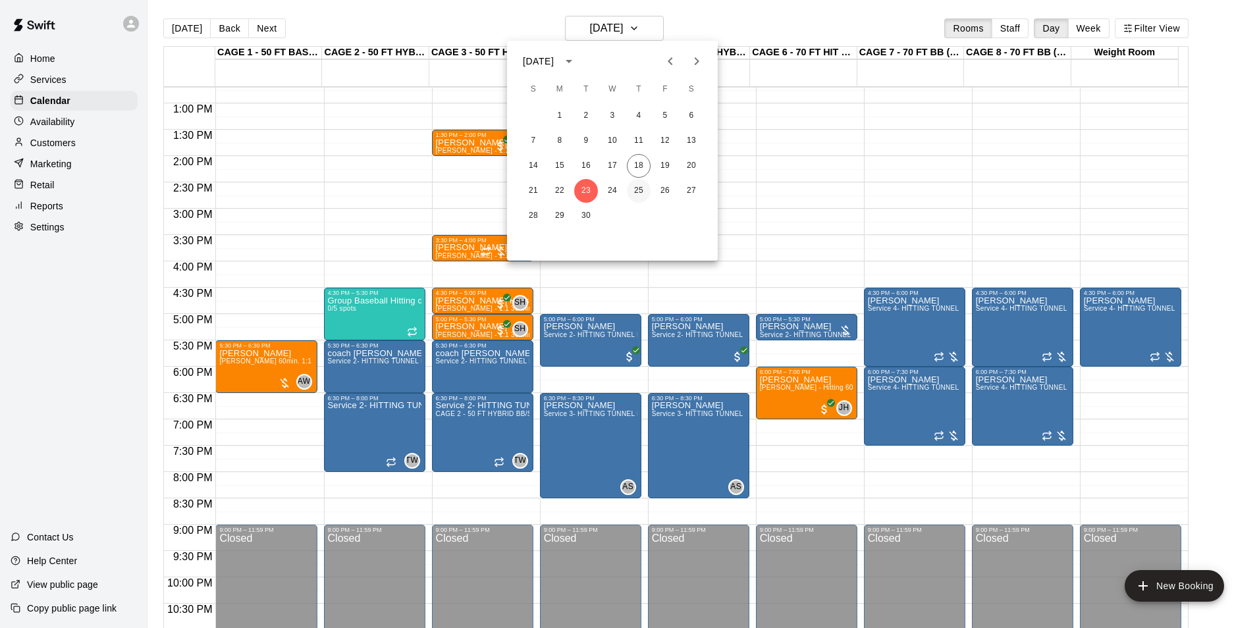
click at [644, 194] on button "25" at bounding box center [639, 191] width 24 height 24
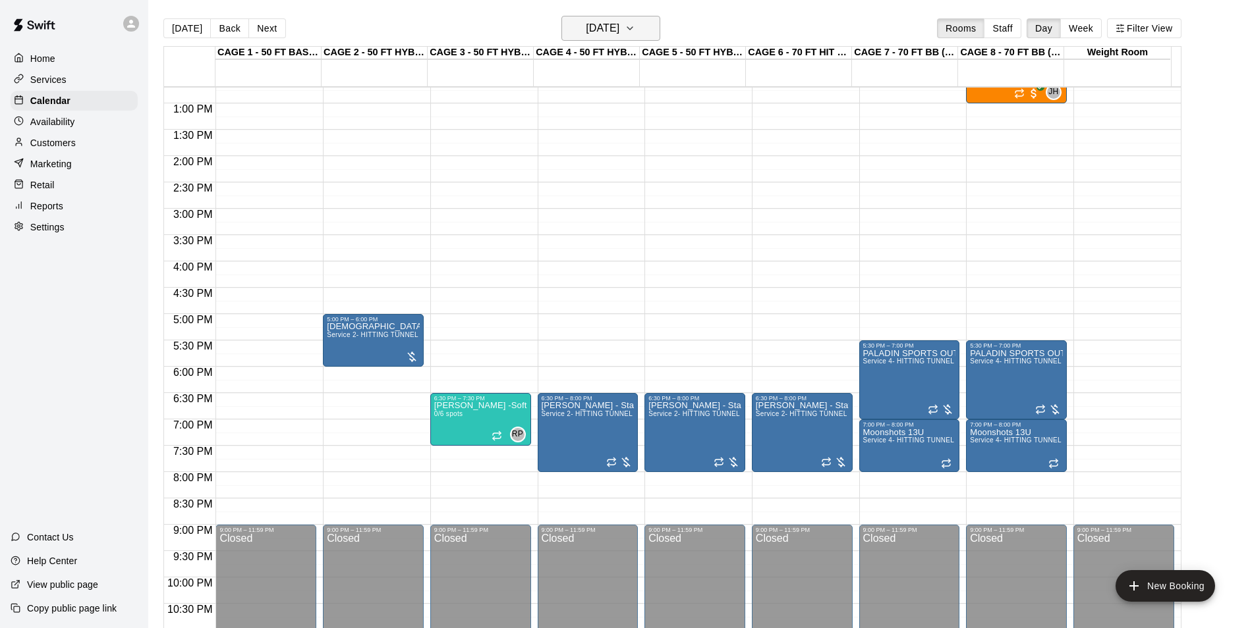
click at [586, 35] on h6 "Thursday Sep 25" at bounding box center [603, 28] width 34 height 18
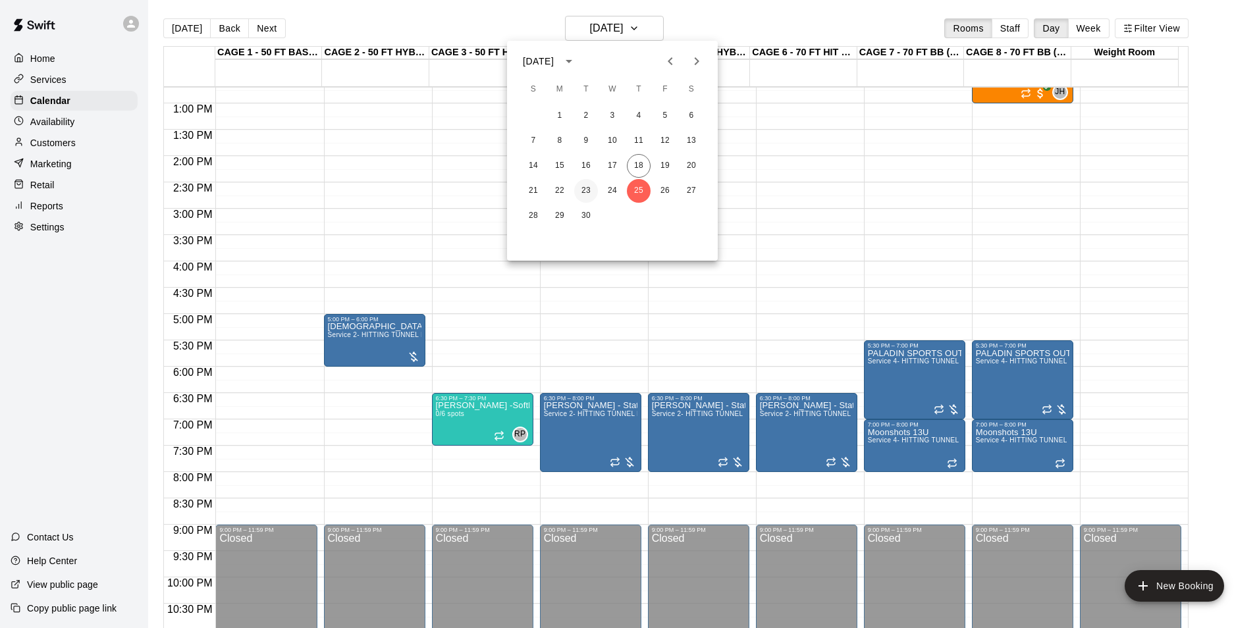
click at [584, 193] on button "23" at bounding box center [586, 191] width 24 height 24
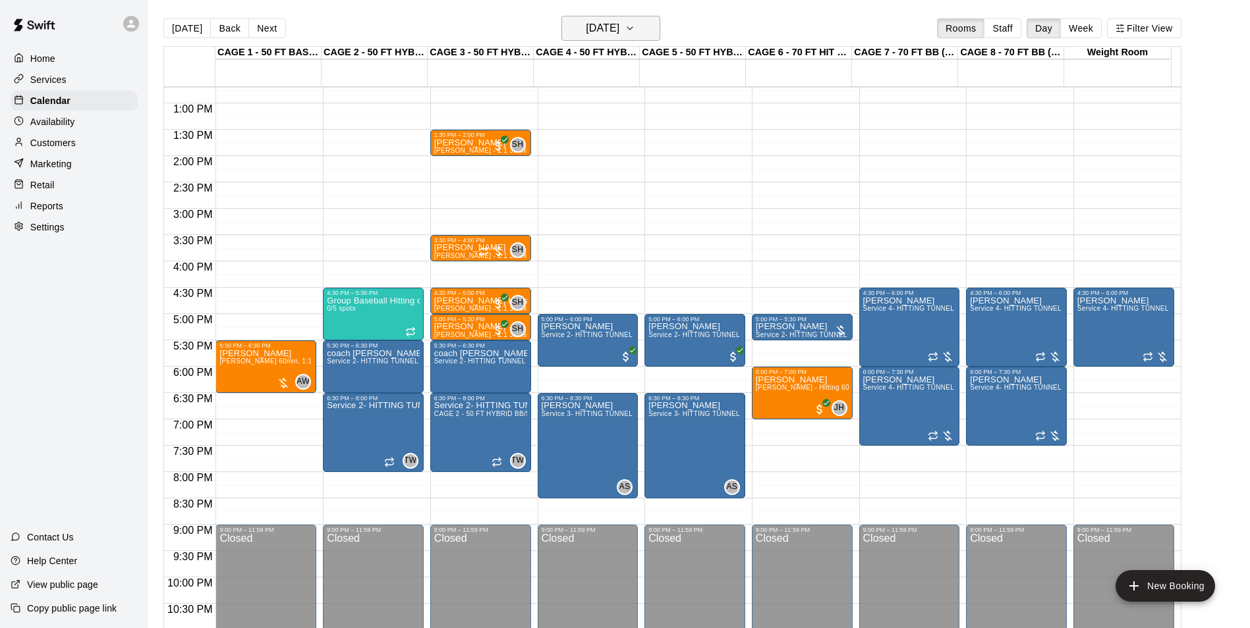
click at [613, 18] on button "Tuesday Sep 23" at bounding box center [610, 28] width 99 height 25
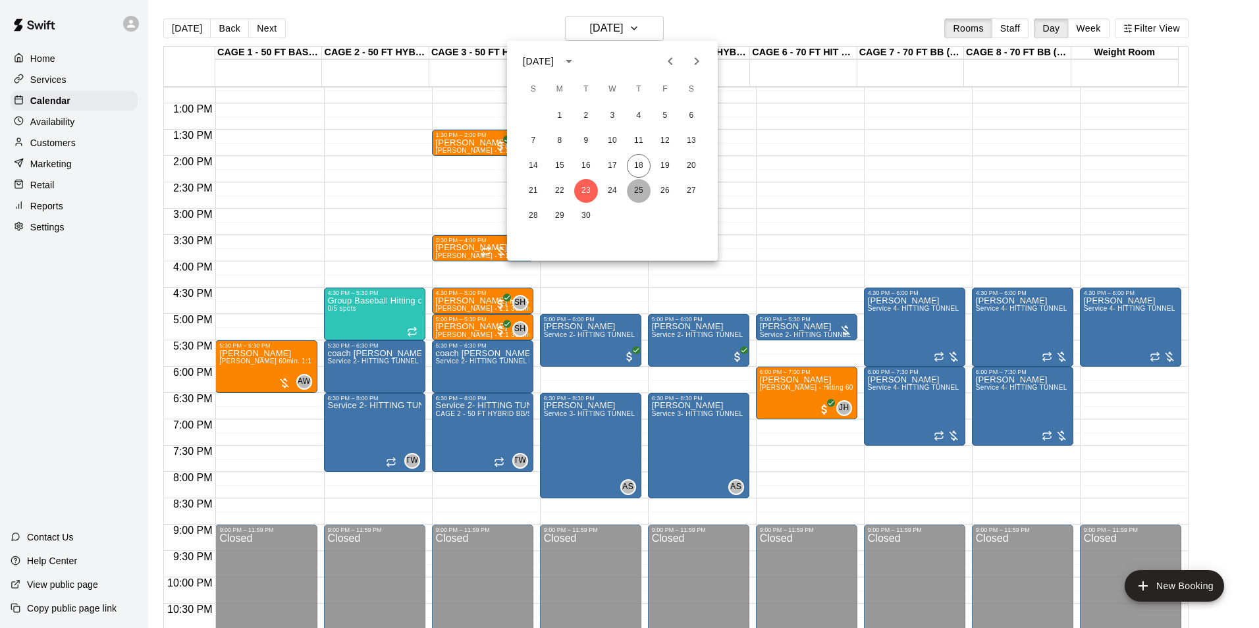
click at [646, 192] on button "25" at bounding box center [639, 191] width 24 height 24
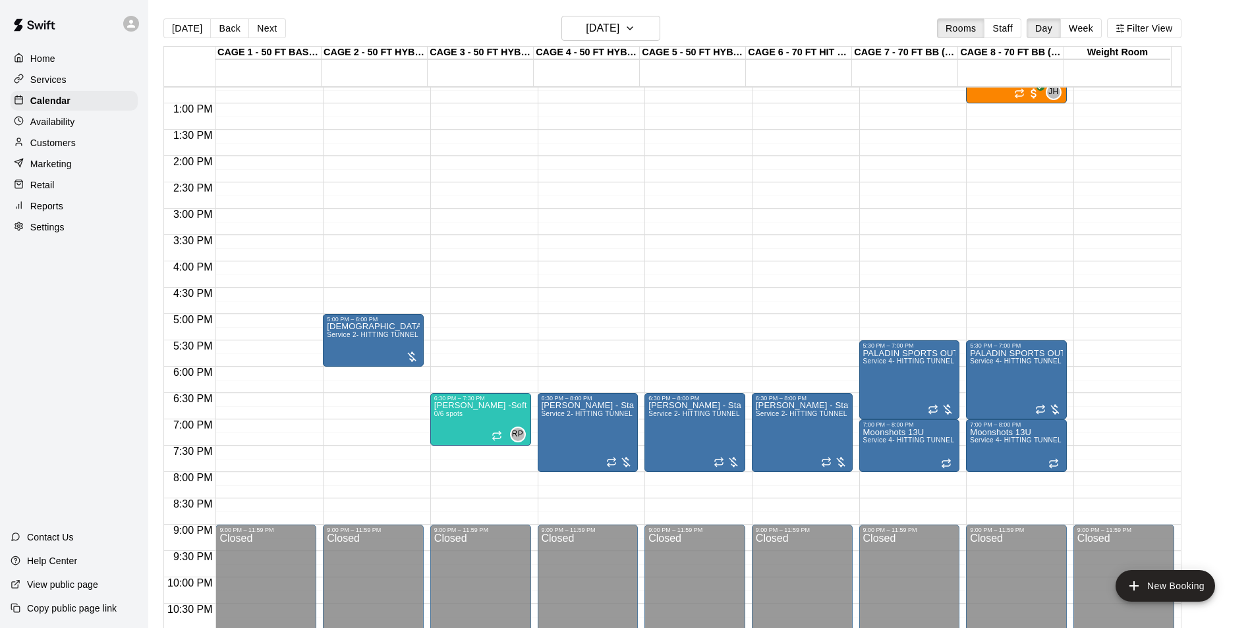
click at [623, 14] on main "Today Back Next Thursday Sep 25 Rooms Staff Day Week Filter View CAGE 1 - 50 FT…" at bounding box center [698, 324] width 1101 height 649
click at [619, 23] on h6 "Thursday Sep 25" at bounding box center [603, 28] width 34 height 18
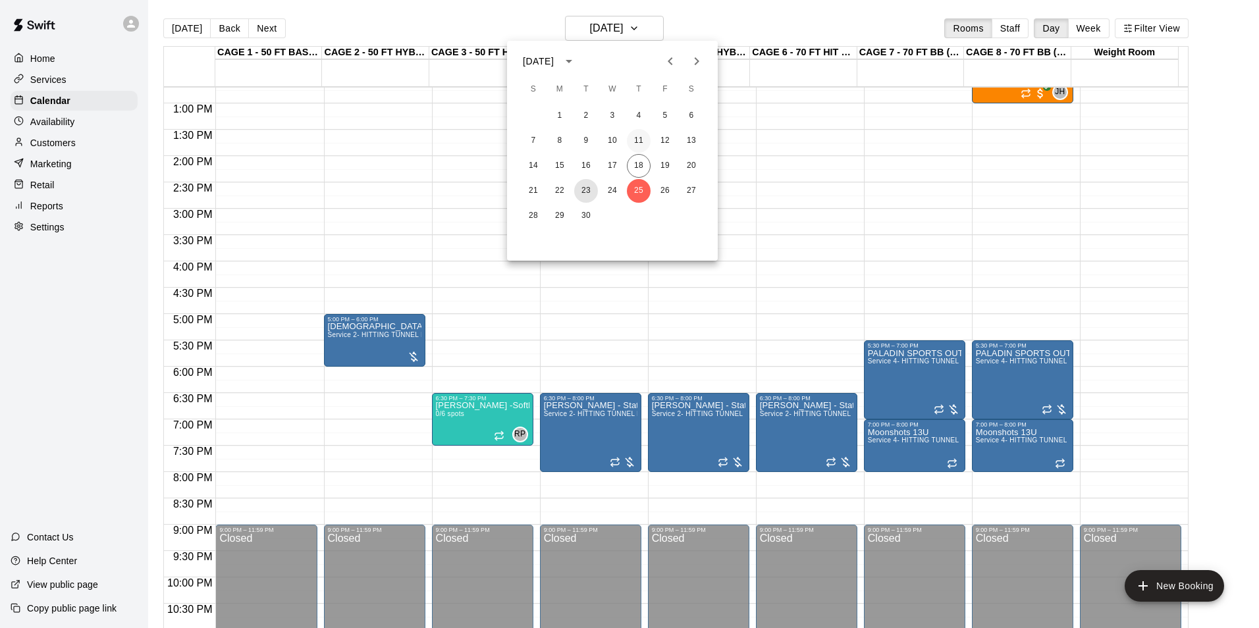
click at [584, 193] on button "23" at bounding box center [586, 191] width 24 height 24
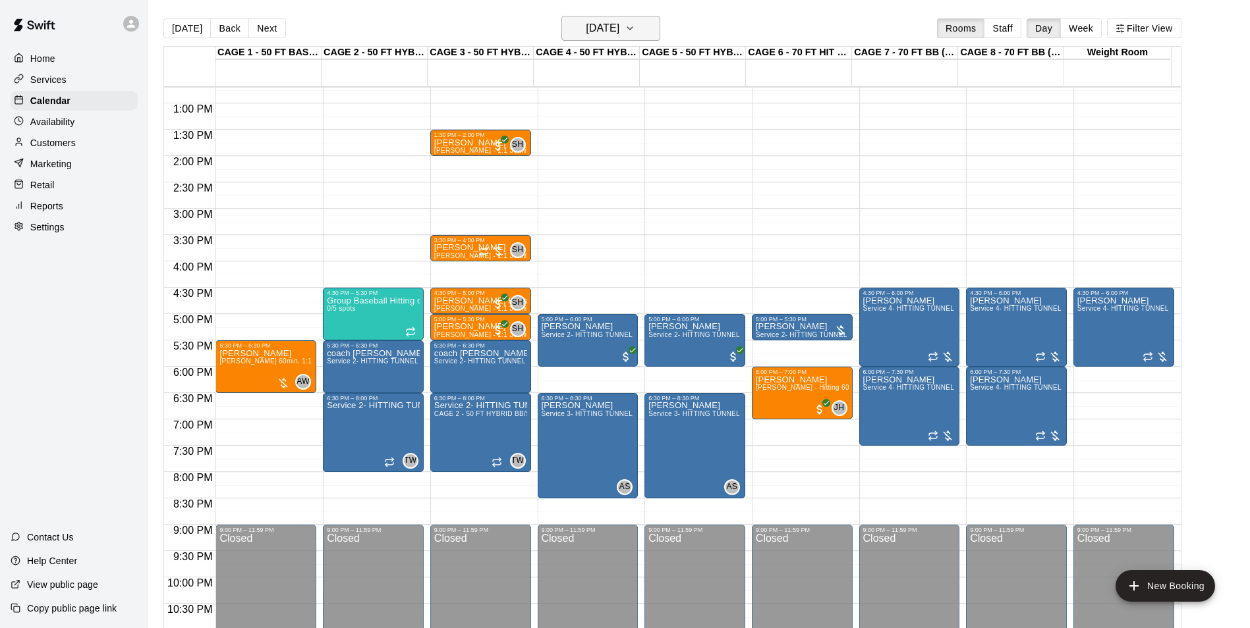
click at [635, 21] on icon "button" at bounding box center [629, 28] width 11 height 16
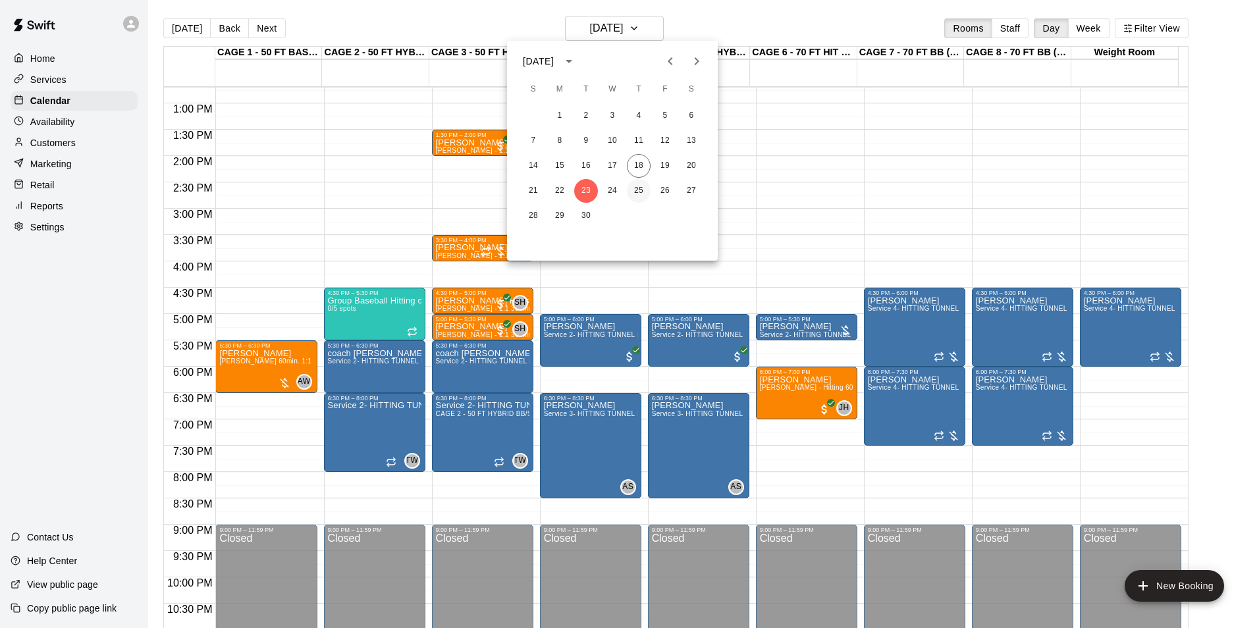
click at [633, 184] on button "25" at bounding box center [639, 191] width 24 height 24
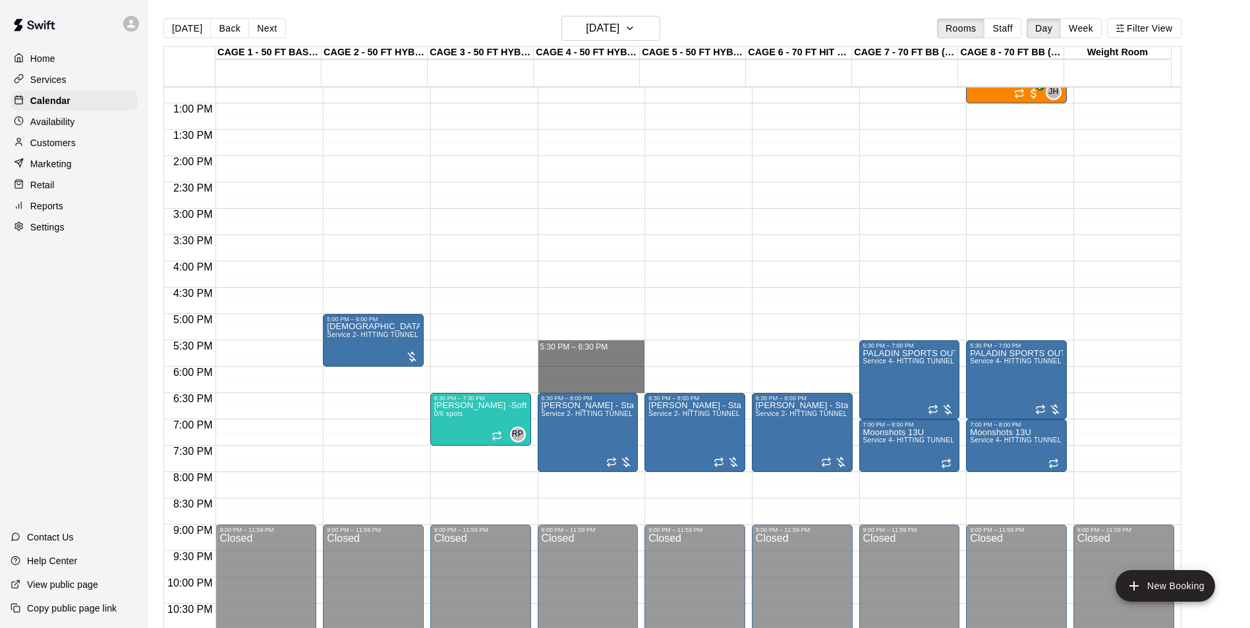
drag, startPoint x: 561, startPoint y: 343, endPoint x: 564, endPoint y: 385, distance: 42.3
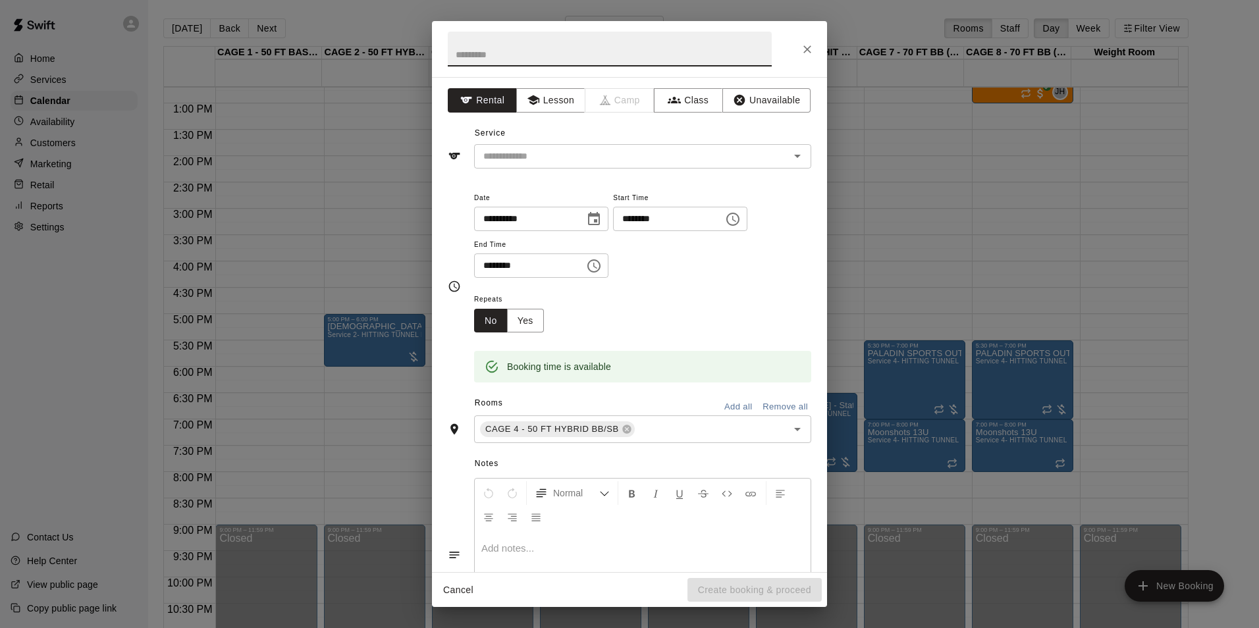
click at [803, 50] on icon "Close" at bounding box center [807, 49] width 13 height 13
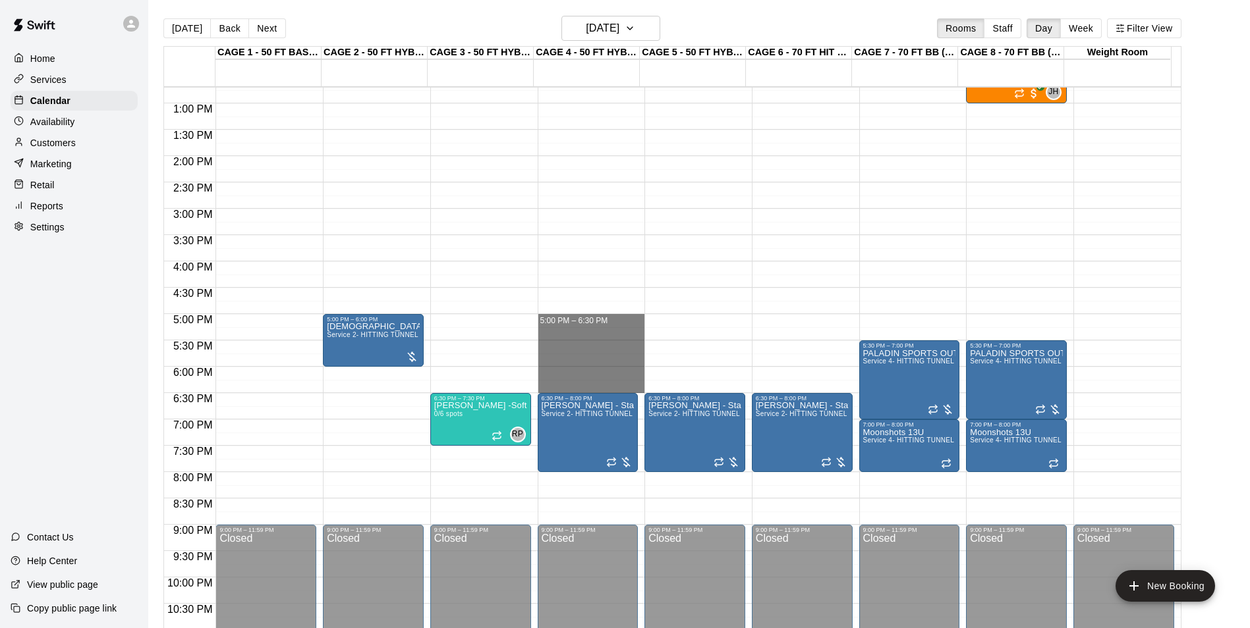
drag, startPoint x: 566, startPoint y: 317, endPoint x: 568, endPoint y: 392, distance: 74.5
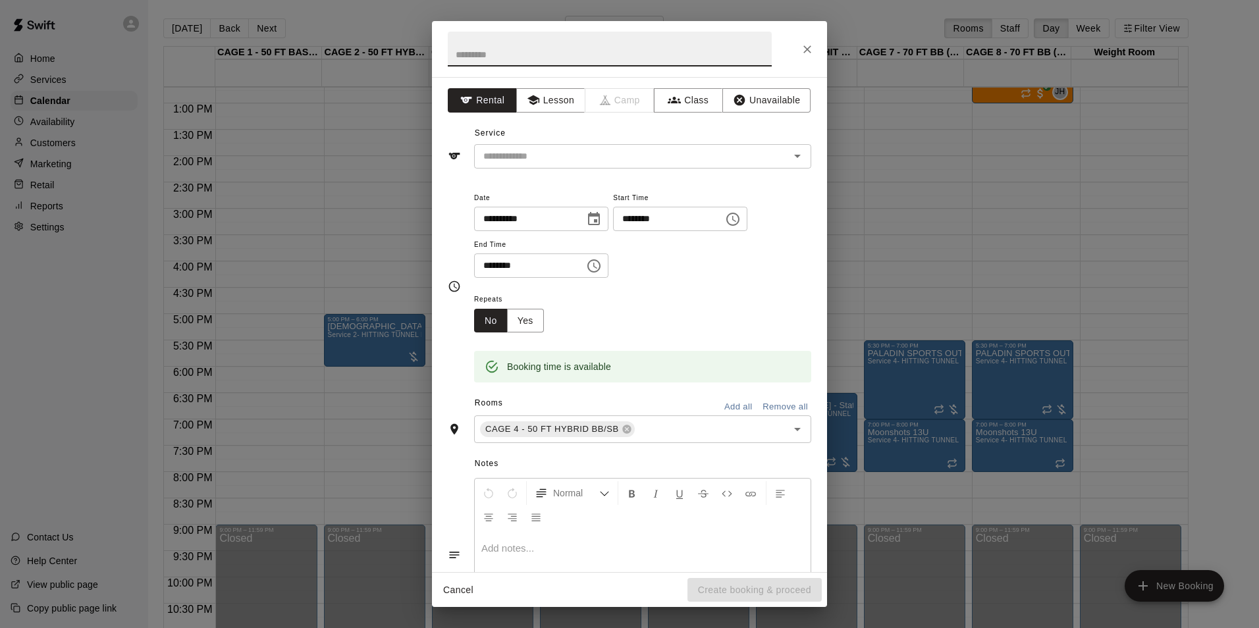
click at [815, 49] on button "Close" at bounding box center [808, 50] width 24 height 24
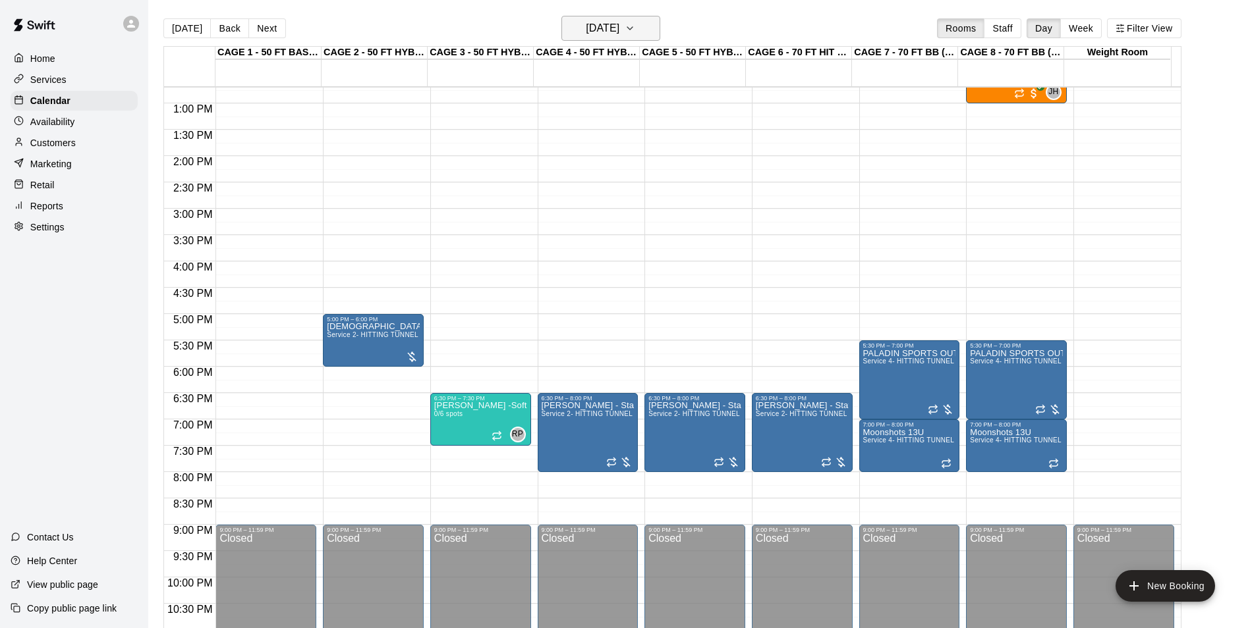
click at [586, 24] on h6 "Thursday Sep 25" at bounding box center [603, 28] width 34 height 18
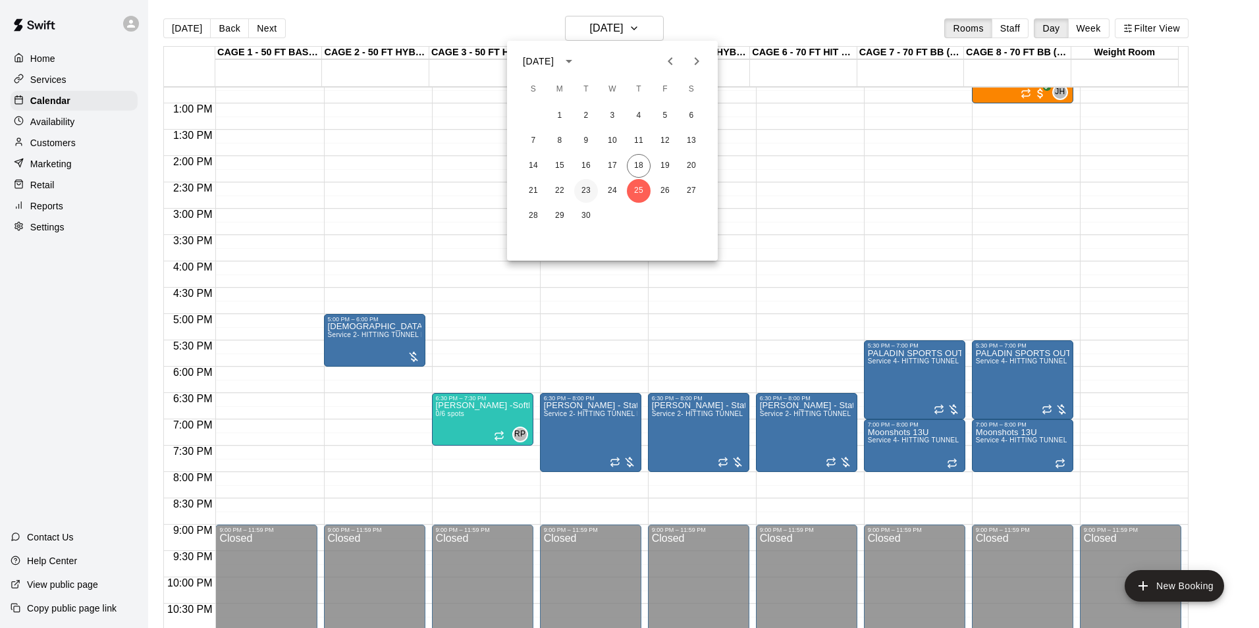
click at [585, 186] on button "23" at bounding box center [586, 191] width 24 height 24
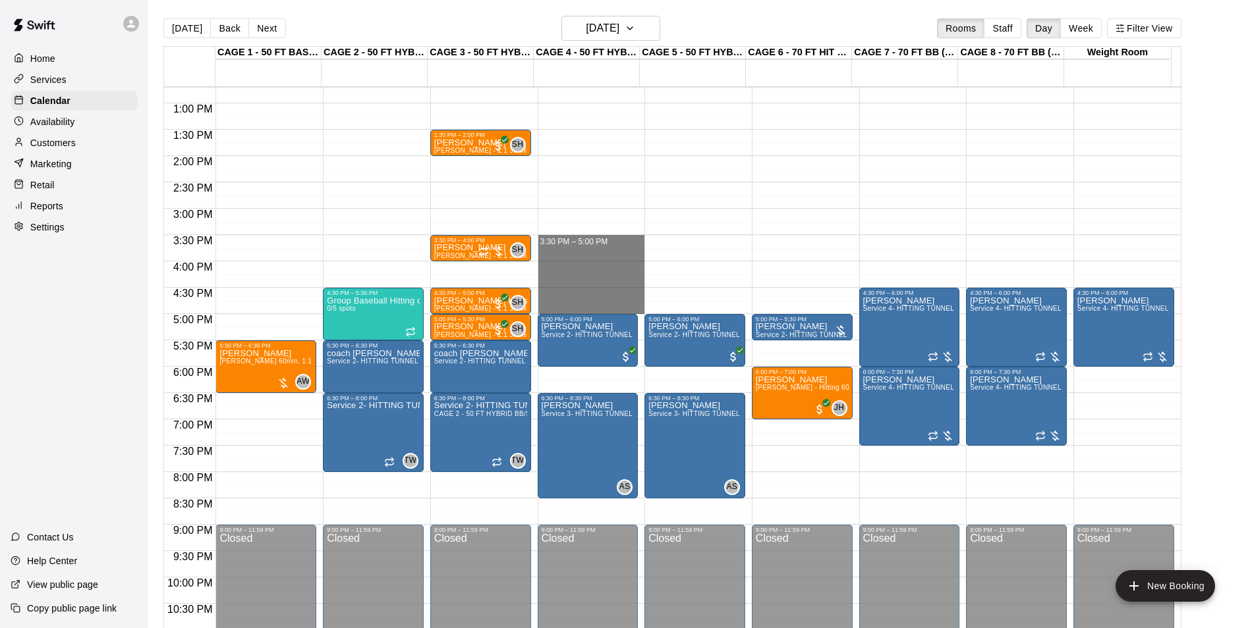
drag, startPoint x: 558, startPoint y: 238, endPoint x: 564, endPoint y: 308, distance: 70.1
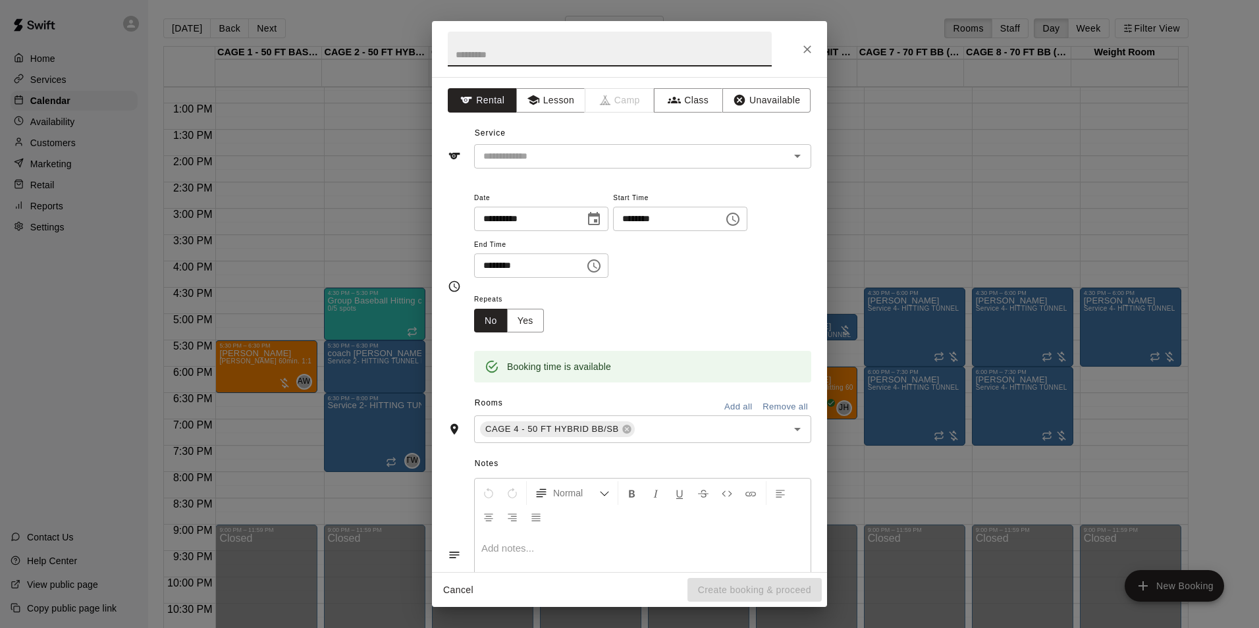
click at [811, 51] on icon "Close" at bounding box center [807, 49] width 13 height 13
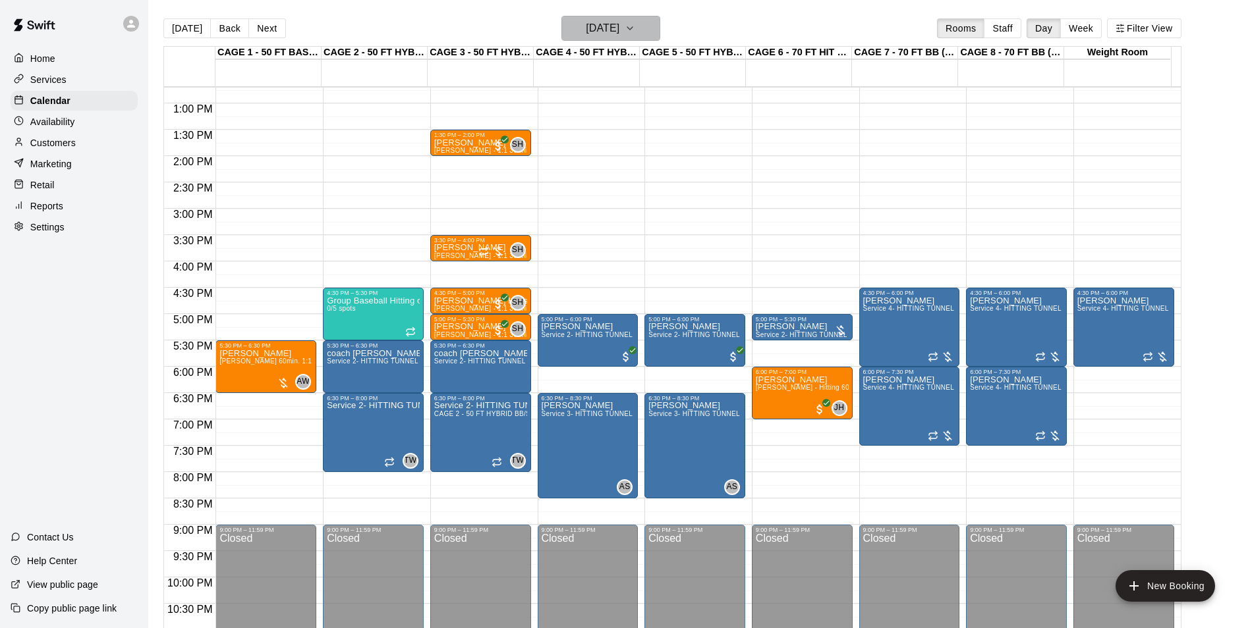
click at [606, 26] on h6 "Tuesday Sep 23" at bounding box center [603, 28] width 34 height 18
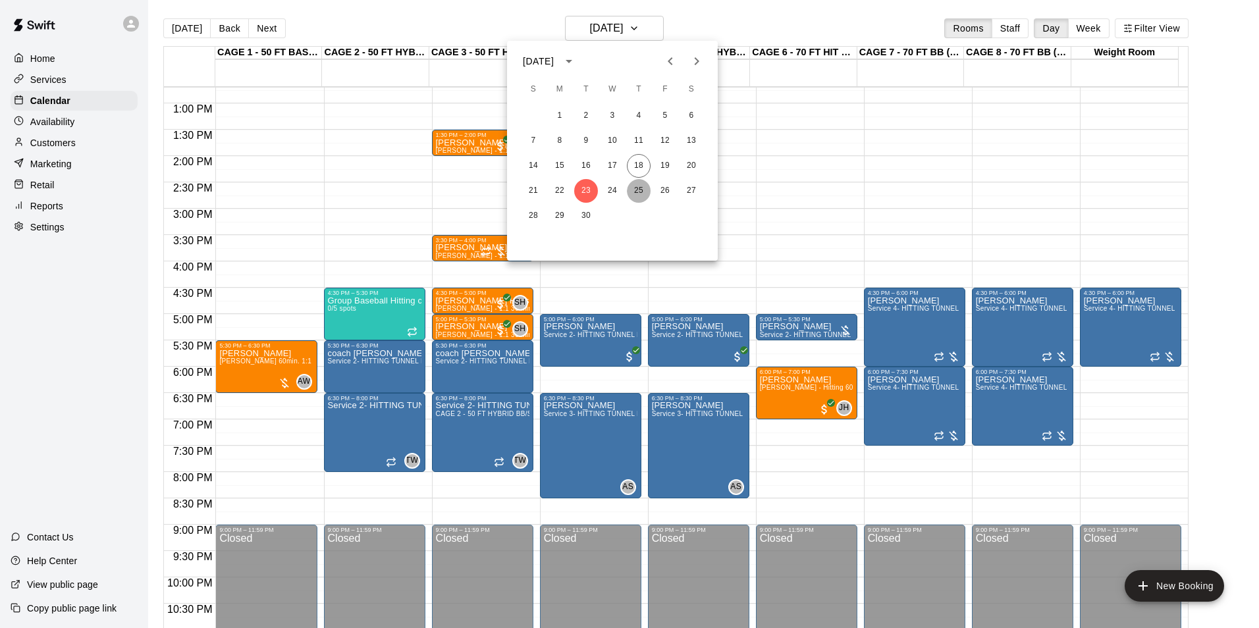
click at [634, 189] on button "25" at bounding box center [639, 191] width 24 height 24
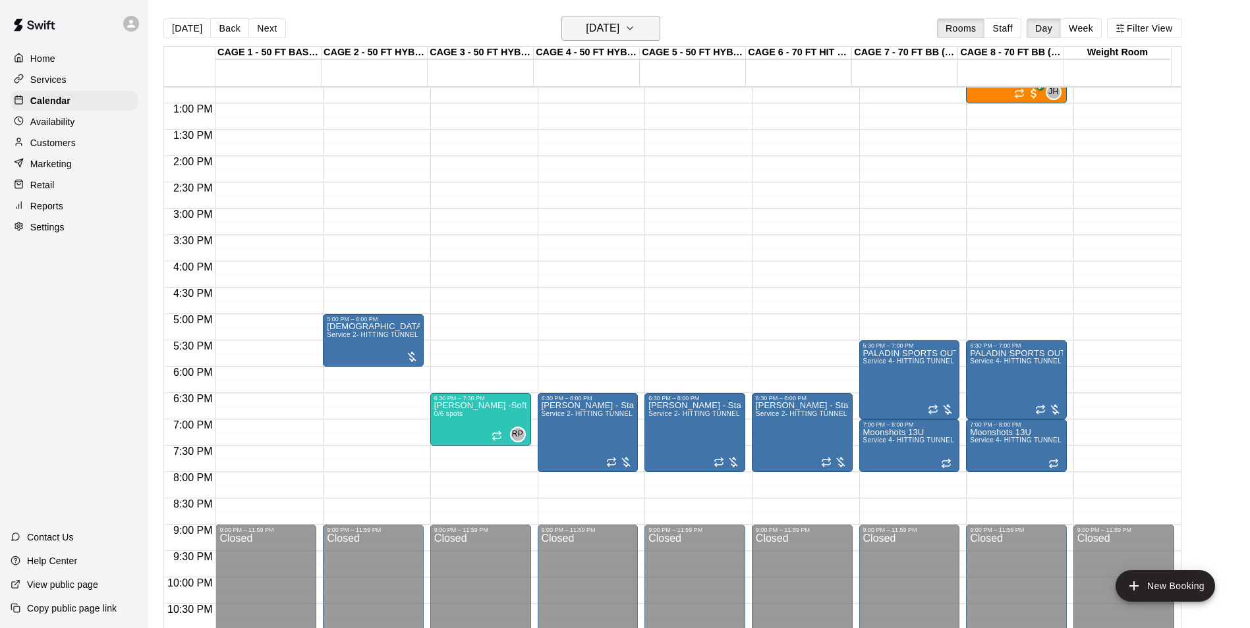
click at [597, 29] on h6 "Thursday Sep 25" at bounding box center [603, 28] width 34 height 18
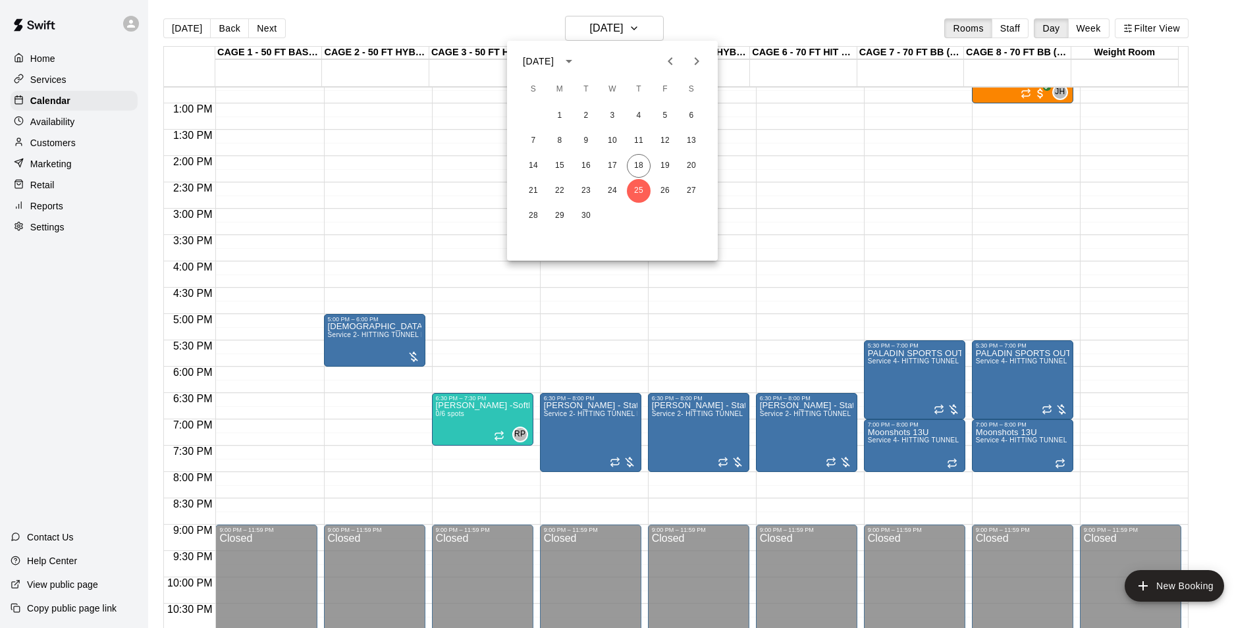
click at [620, 31] on div at bounding box center [629, 314] width 1259 height 628
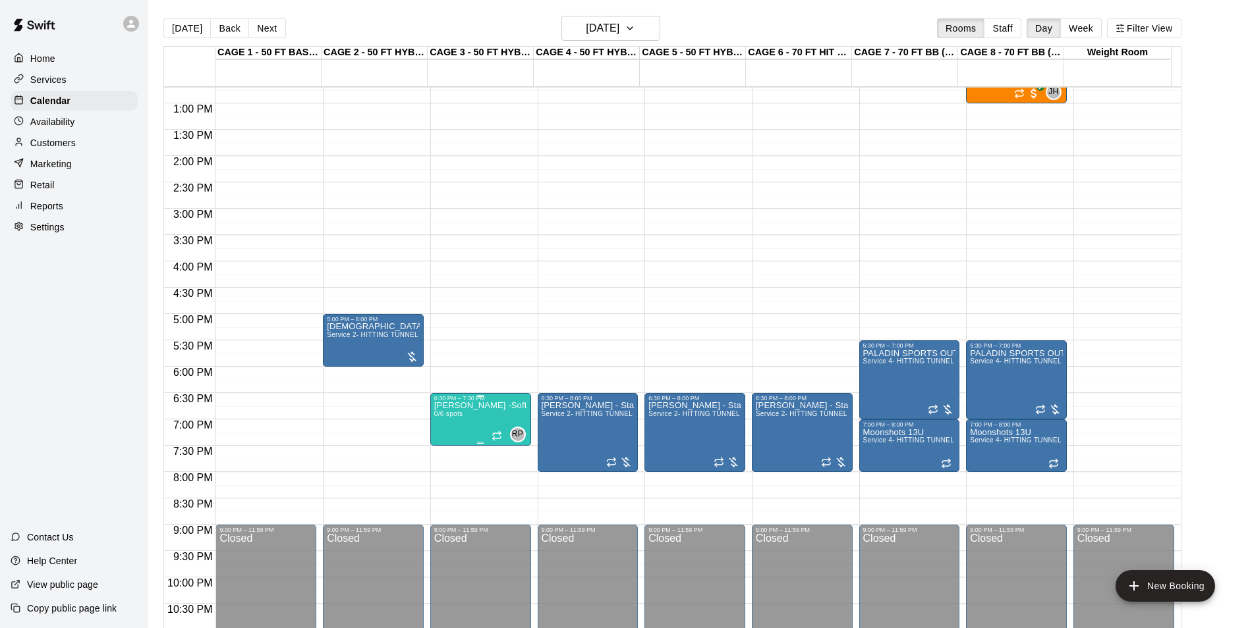
click at [483, 427] on div at bounding box center [629, 314] width 1259 height 628
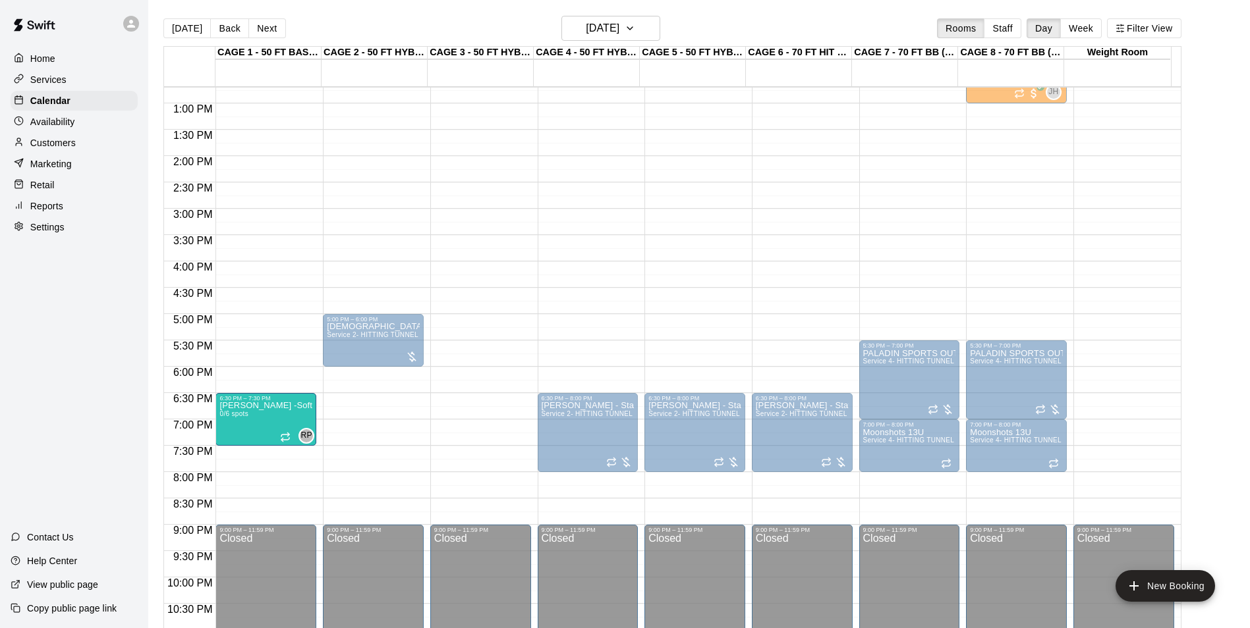
drag, startPoint x: 493, startPoint y: 417, endPoint x: 307, endPoint y: 426, distance: 186.6
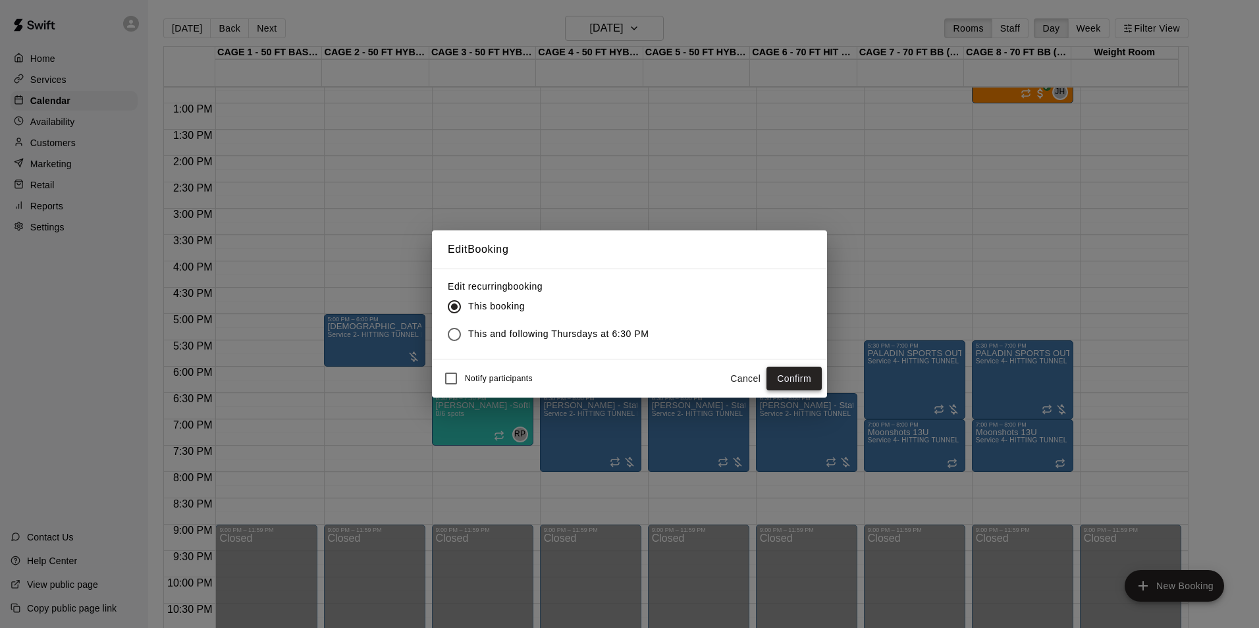
click at [809, 376] on button "Confirm" at bounding box center [794, 379] width 55 height 24
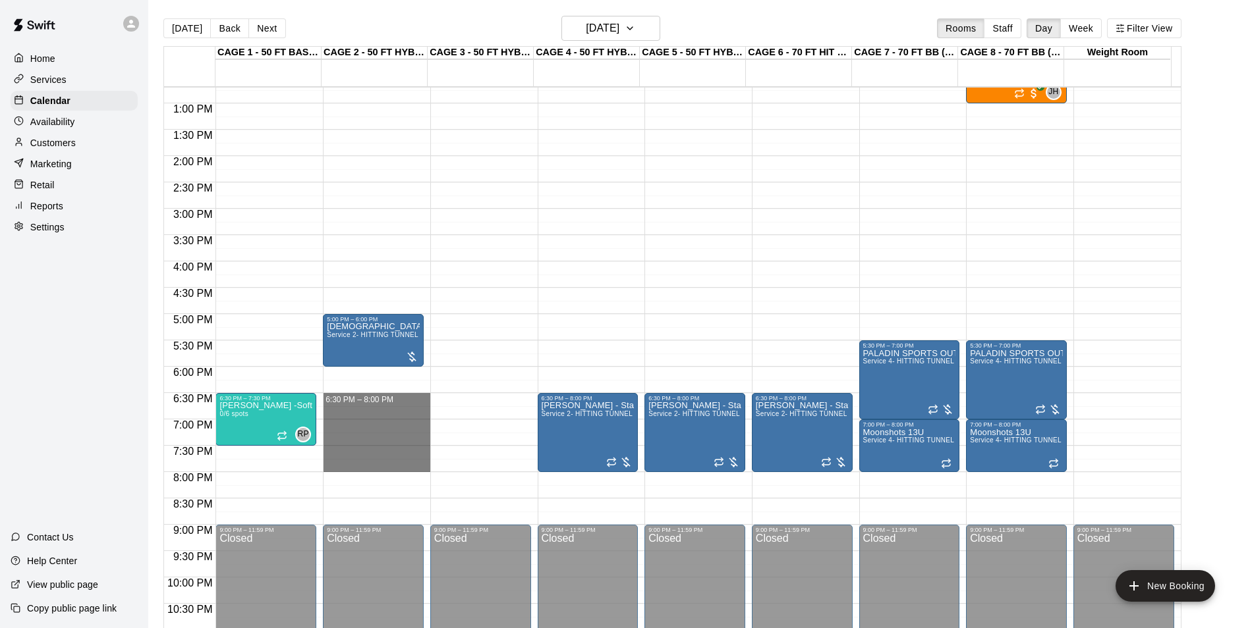
drag, startPoint x: 339, startPoint y: 398, endPoint x: 339, endPoint y: 462, distance: 64.6
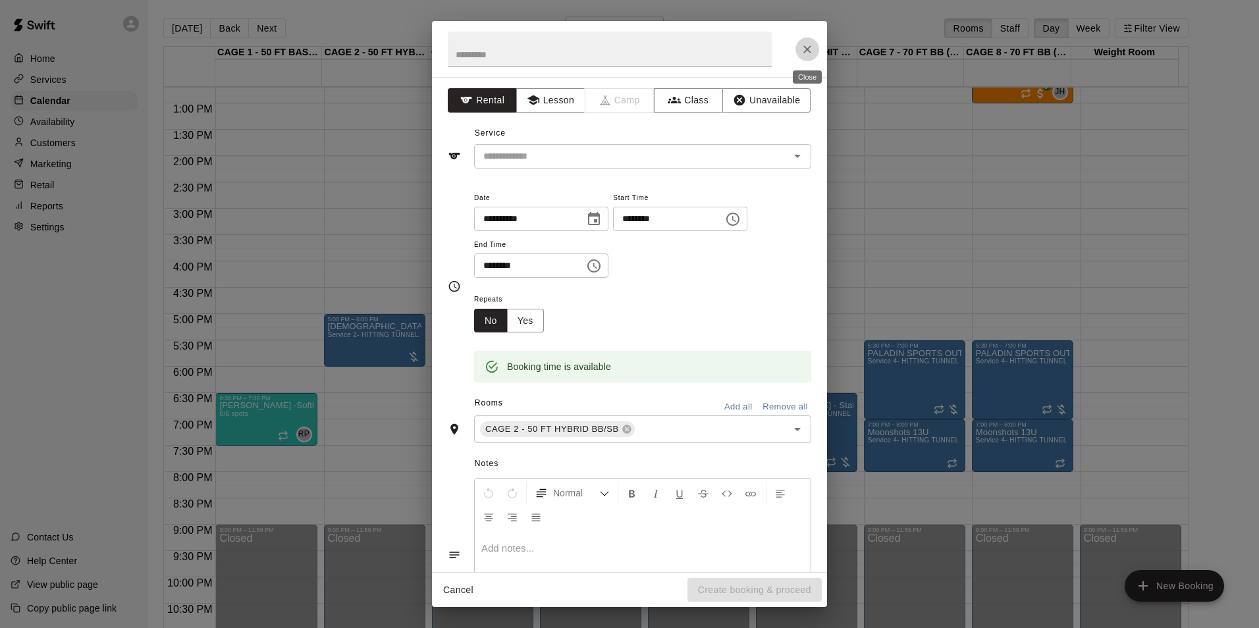
click at [818, 49] on button "Close" at bounding box center [808, 50] width 24 height 24
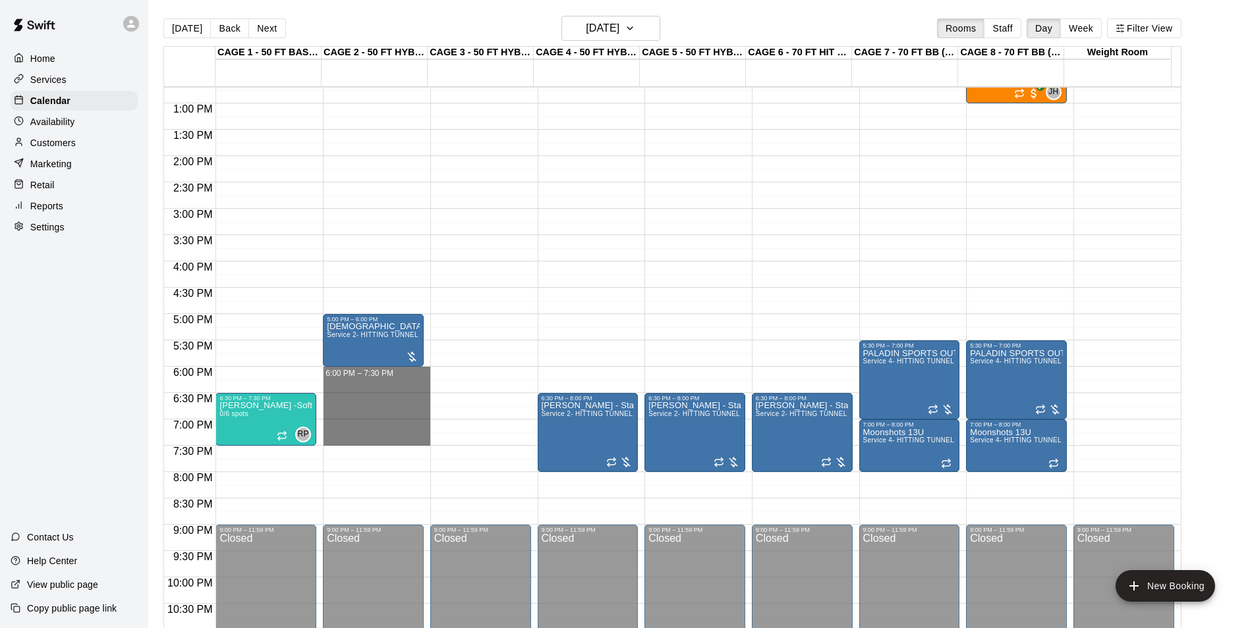
drag, startPoint x: 343, startPoint y: 371, endPoint x: 354, endPoint y: 444, distance: 73.3
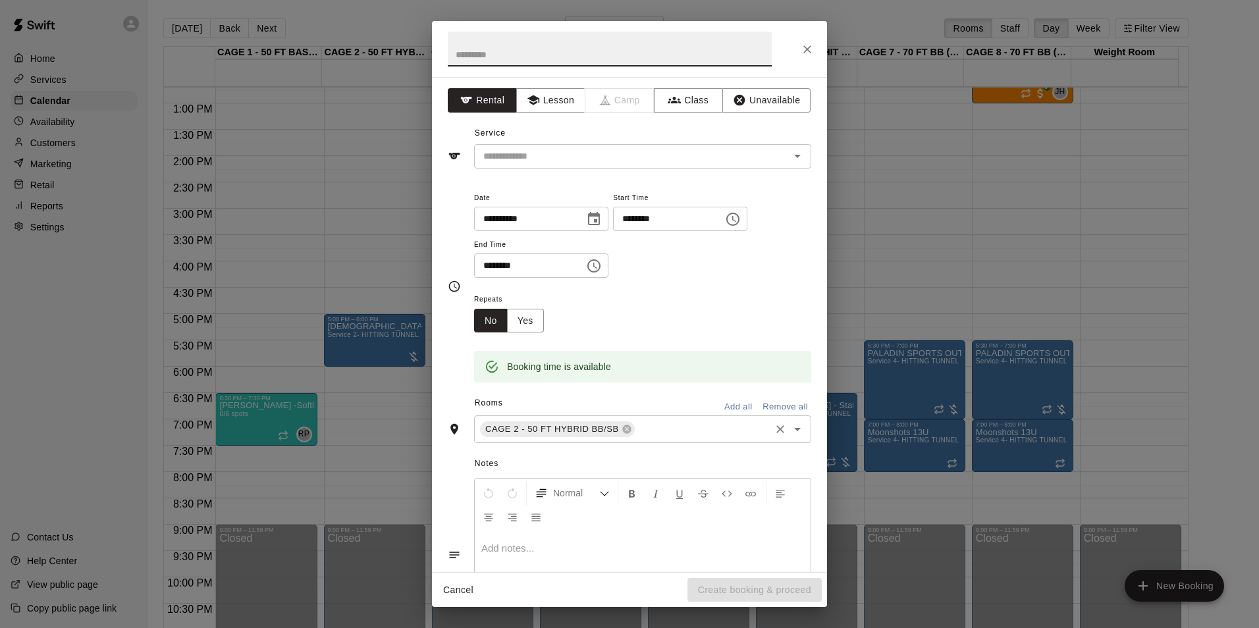
click at [649, 422] on input "text" at bounding box center [703, 430] width 132 height 16
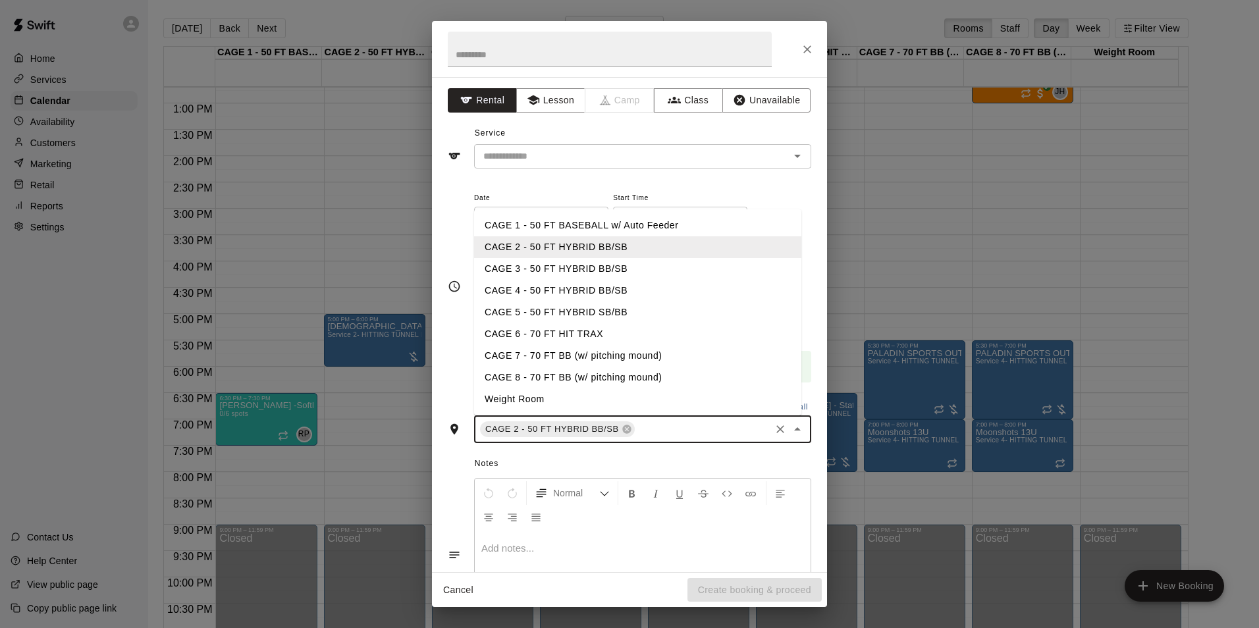
click at [581, 263] on li "CAGE 3 - 50 FT HYBRID BB/SB" at bounding box center [637, 269] width 327 height 22
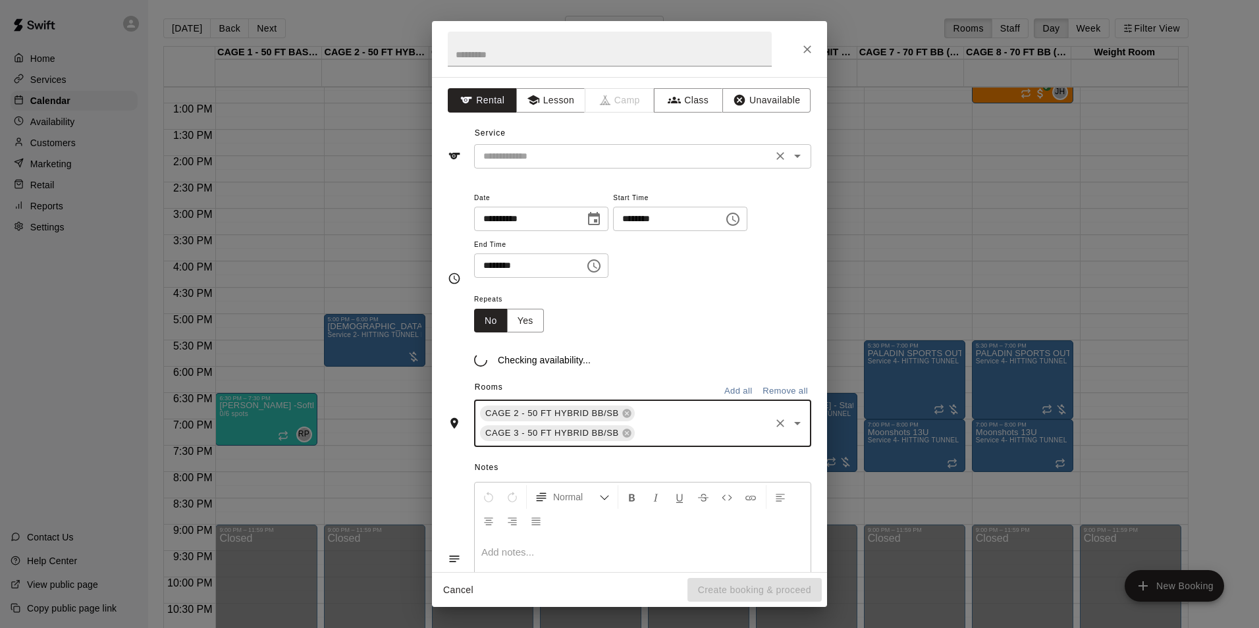
click at [589, 163] on input "text" at bounding box center [623, 156] width 290 height 16
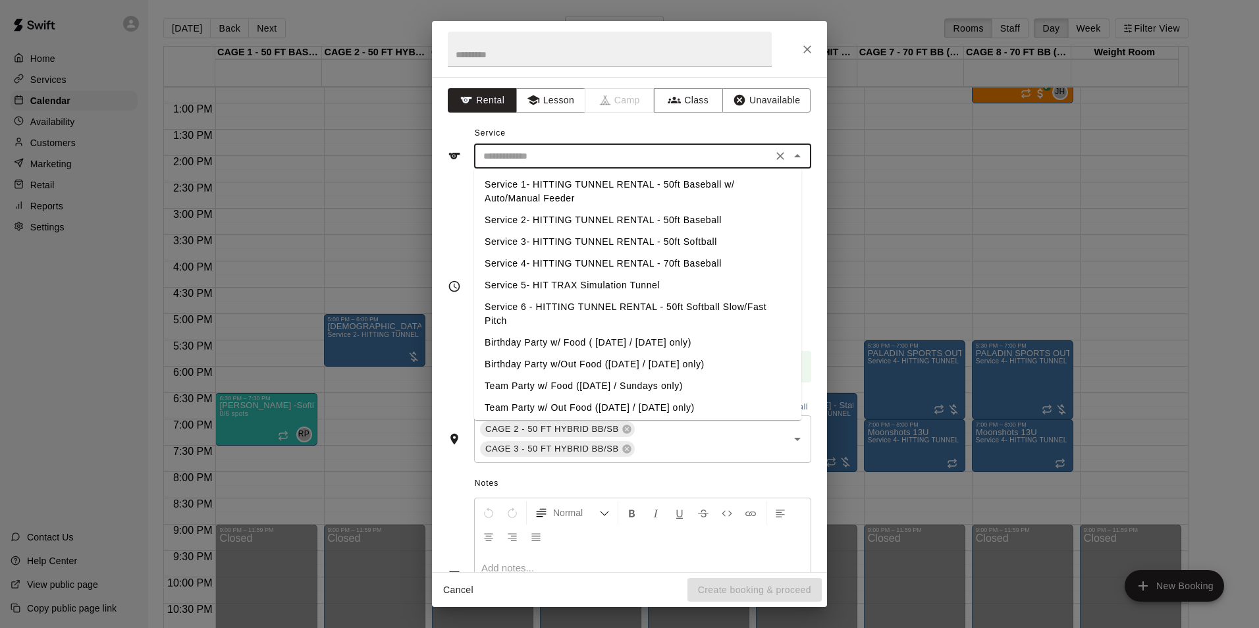
click at [634, 240] on li "Service 3- HITTING TUNNEL RENTAL - 50ft Softball" at bounding box center [637, 242] width 327 height 22
type input "**********"
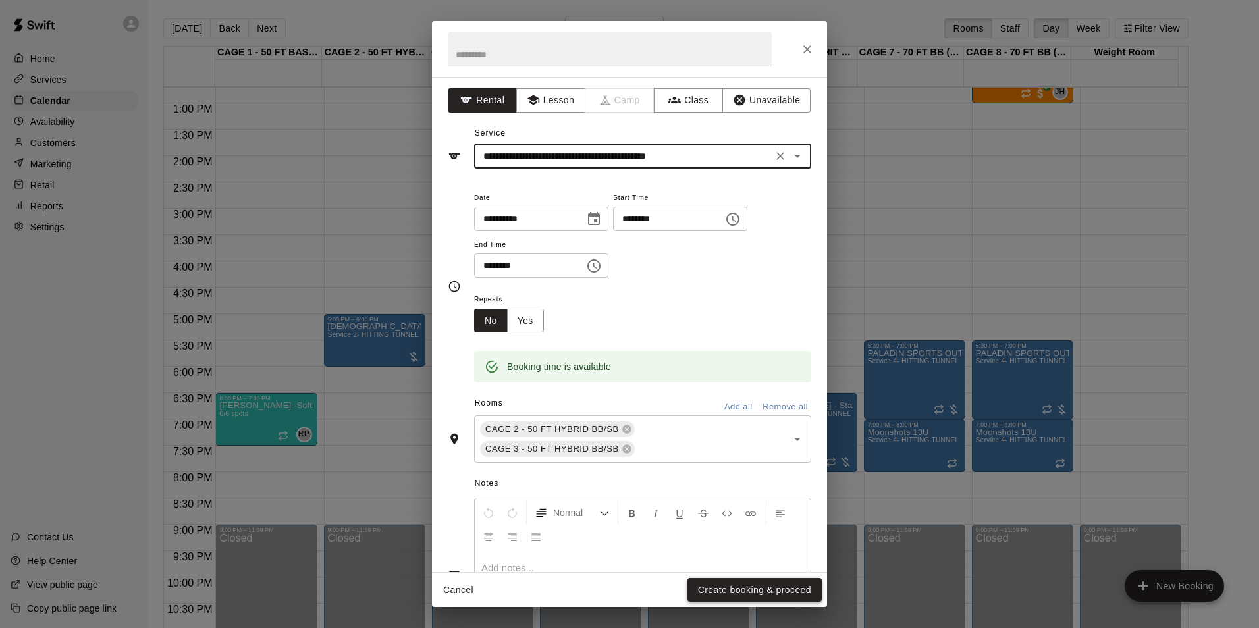
click at [723, 584] on button "Create booking & proceed" at bounding box center [755, 590] width 134 height 24
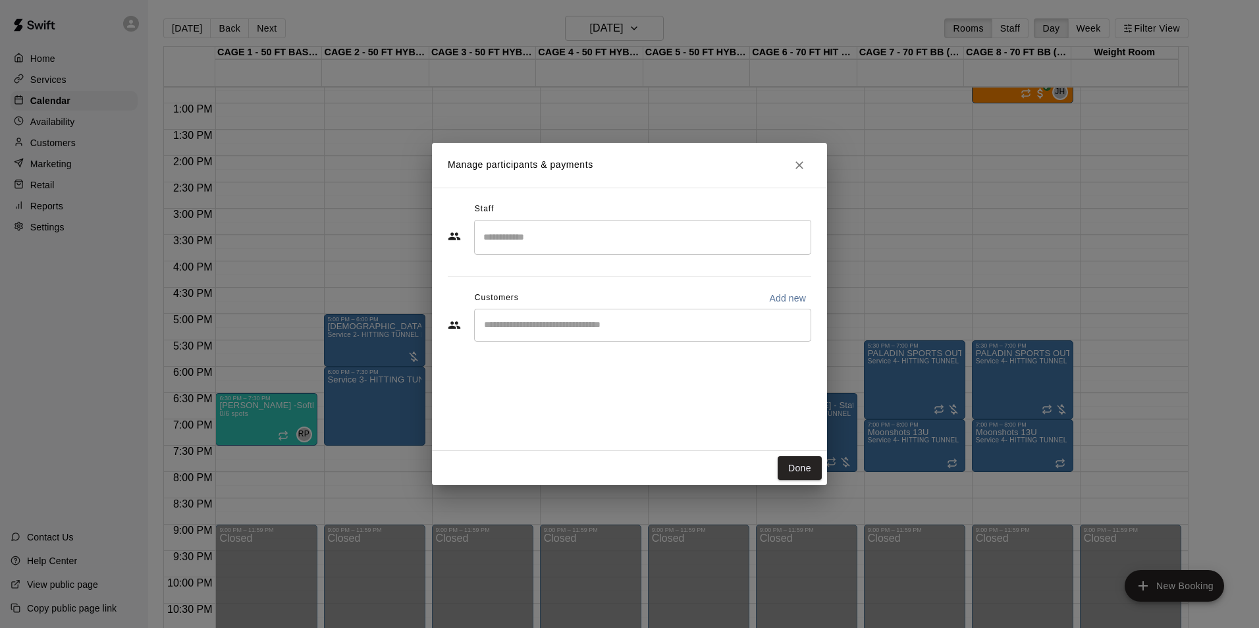
click at [586, 331] on input "Start typing to search customers..." at bounding box center [642, 325] width 325 height 13
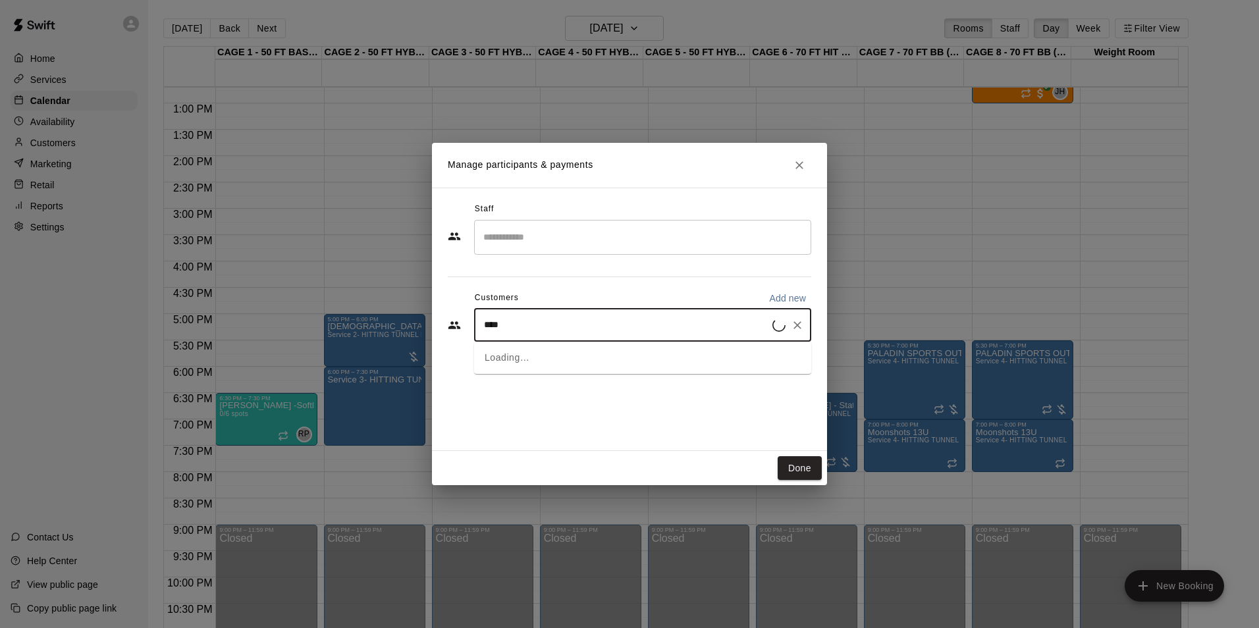
type input "*****"
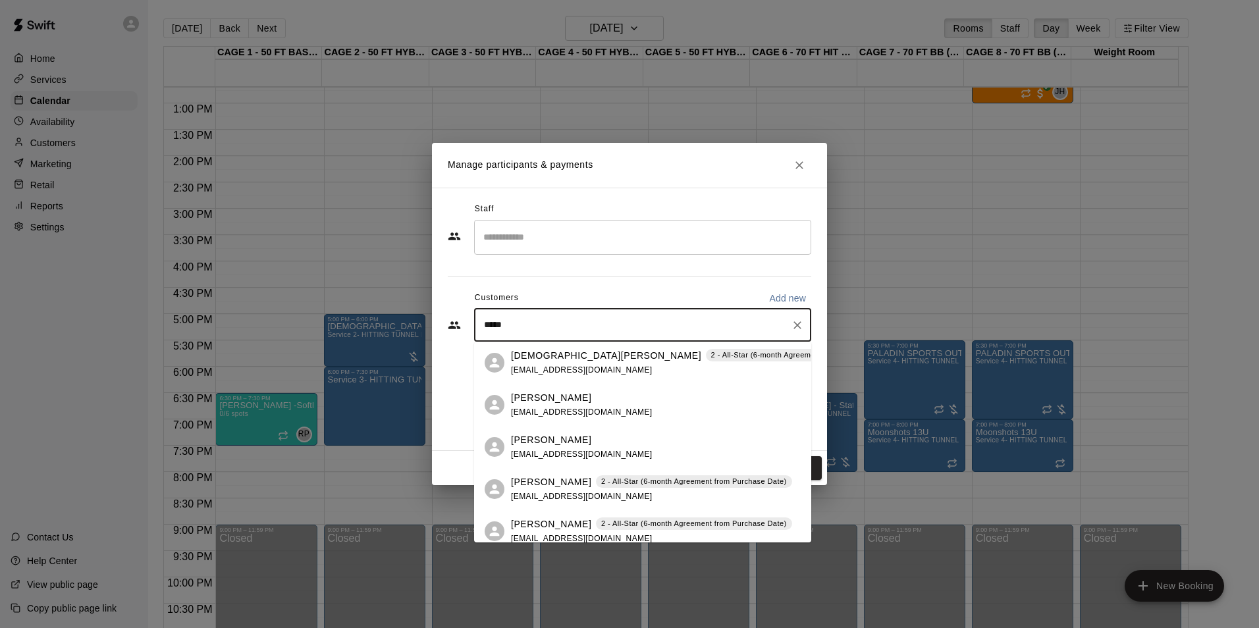
click at [599, 396] on div "Stephanie Small" at bounding box center [582, 398] width 142 height 14
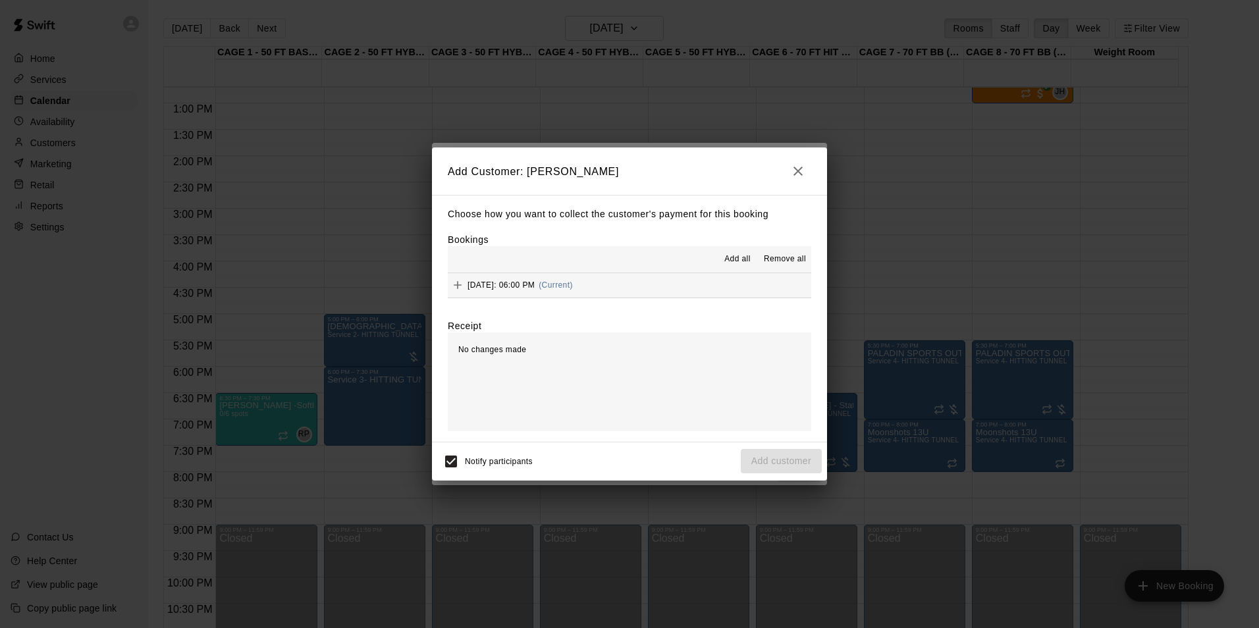
click at [657, 280] on button "Thursday, September 25: 06:00 PM (Current)" at bounding box center [630, 285] width 364 height 24
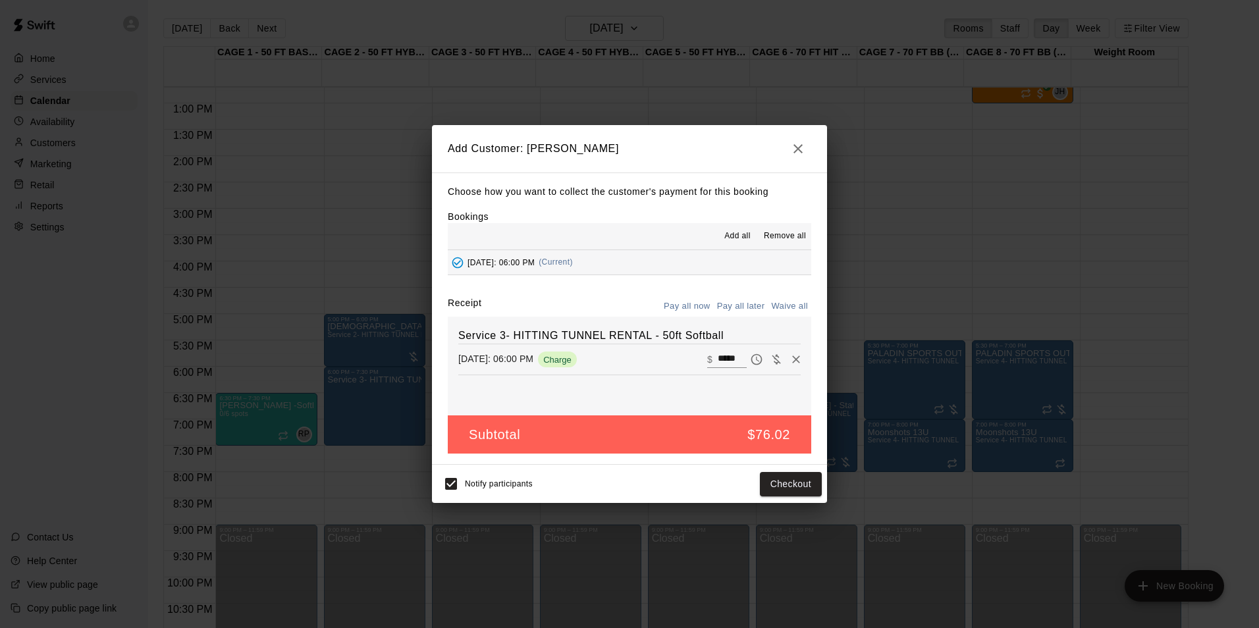
click at [727, 303] on button "Pay all later" at bounding box center [741, 306] width 55 height 20
click at [786, 478] on button "Add customer" at bounding box center [781, 484] width 81 height 24
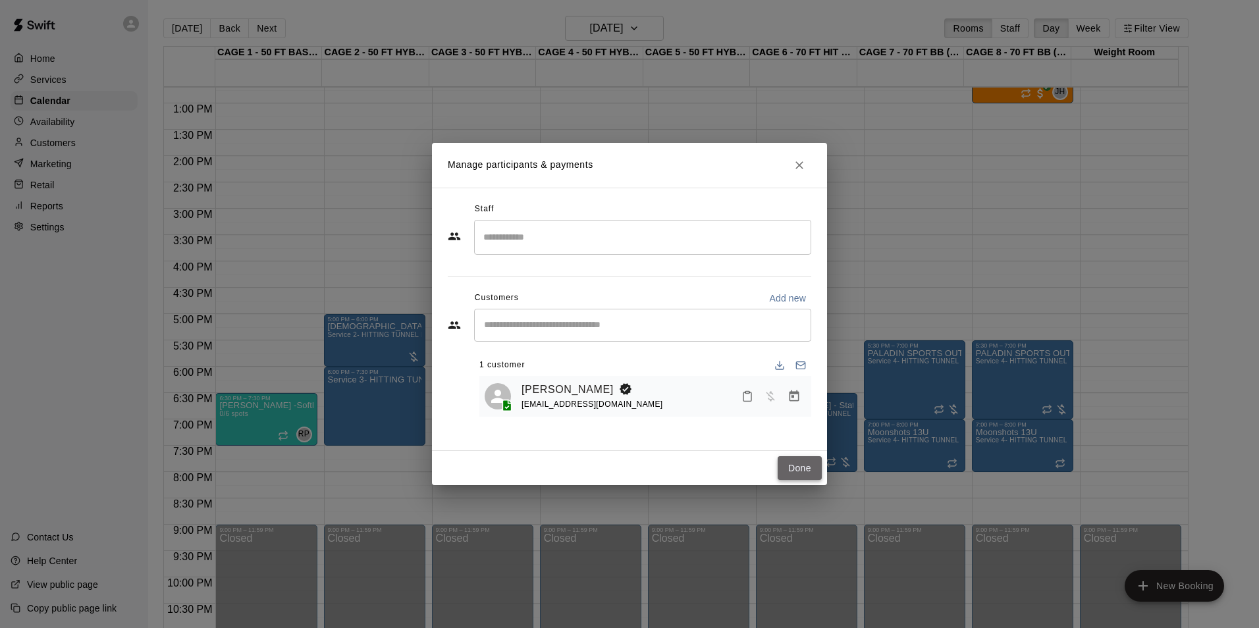
click at [798, 470] on button "Done" at bounding box center [800, 468] width 44 height 24
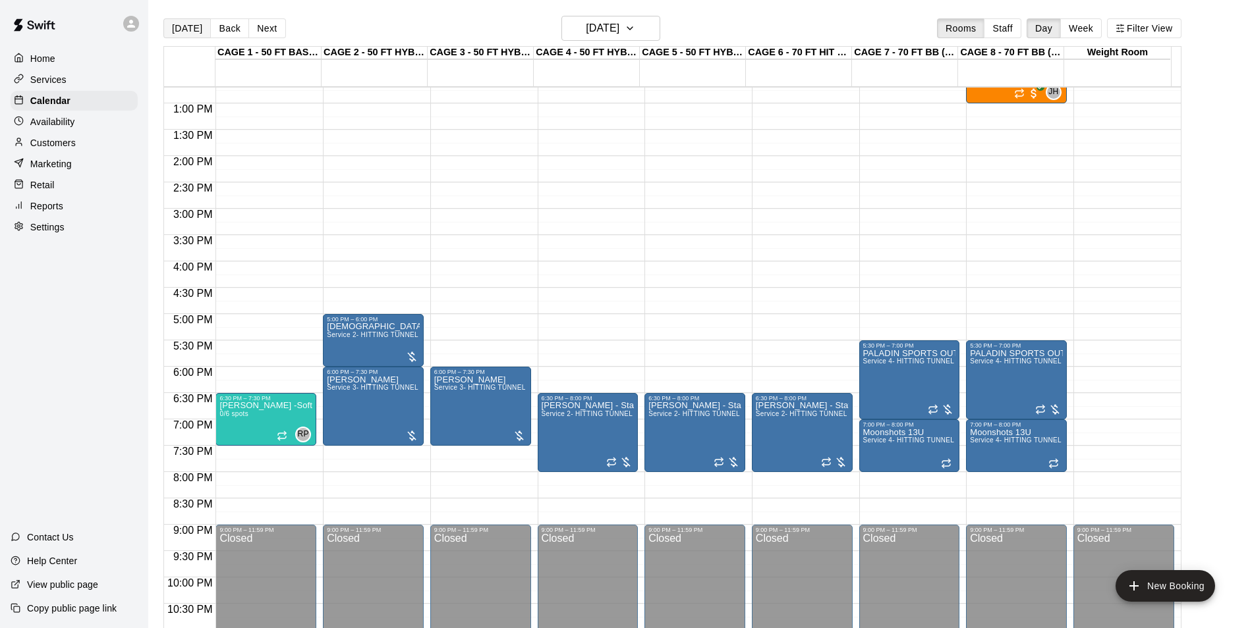
click at [171, 30] on button "[DATE]" at bounding box center [186, 28] width 47 height 20
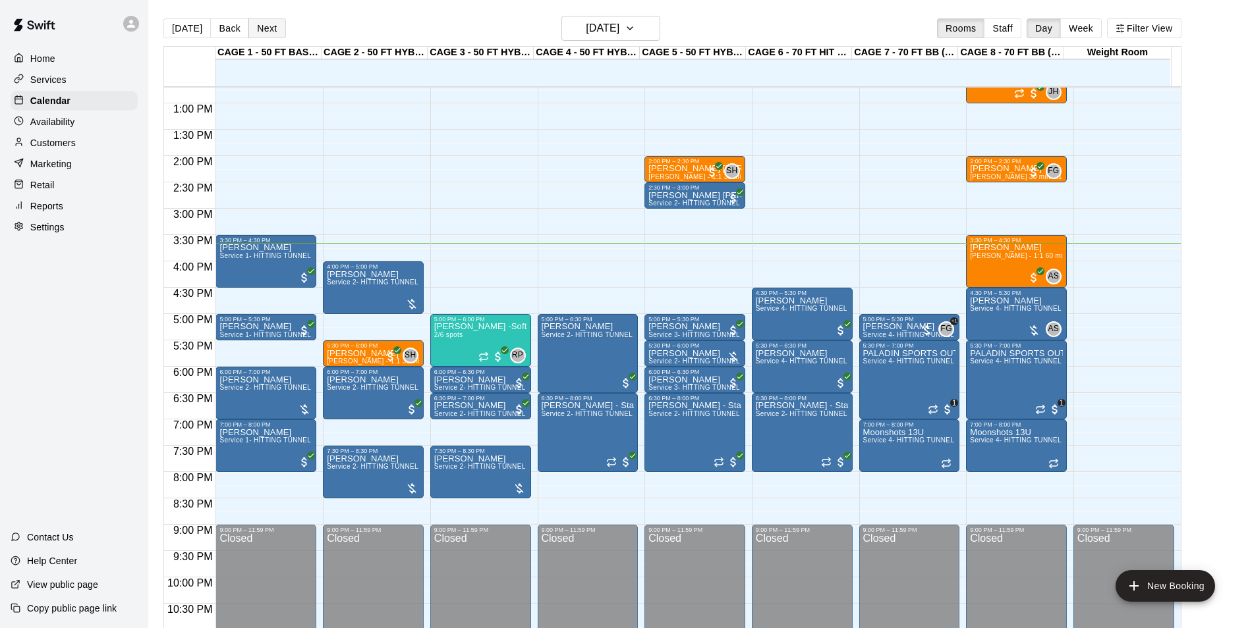
click at [268, 24] on button "Next" at bounding box center [266, 28] width 37 height 20
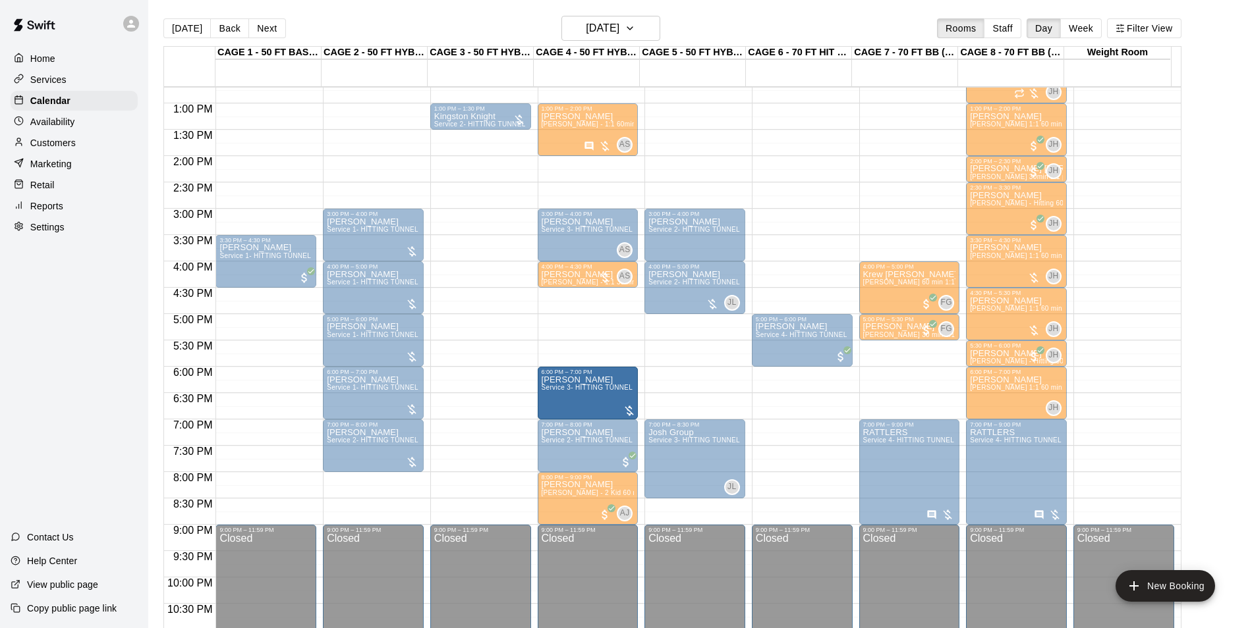
drag, startPoint x: 662, startPoint y: 394, endPoint x: 637, endPoint y: 394, distance: 25.0
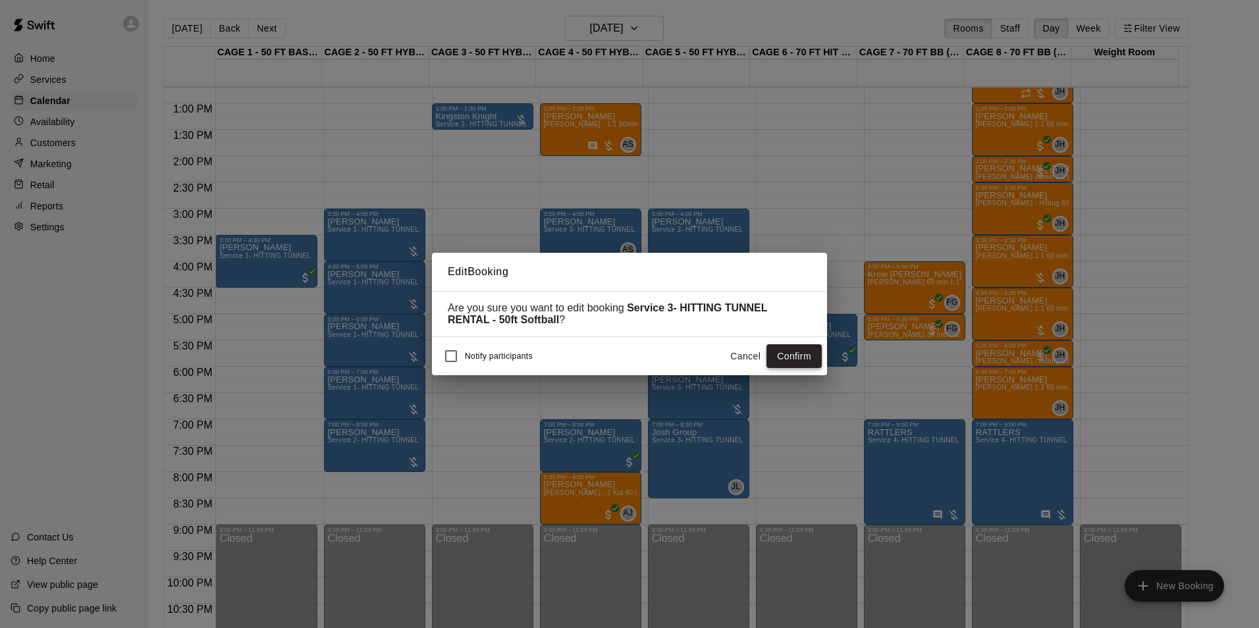
click at [800, 354] on button "Confirm" at bounding box center [794, 356] width 55 height 24
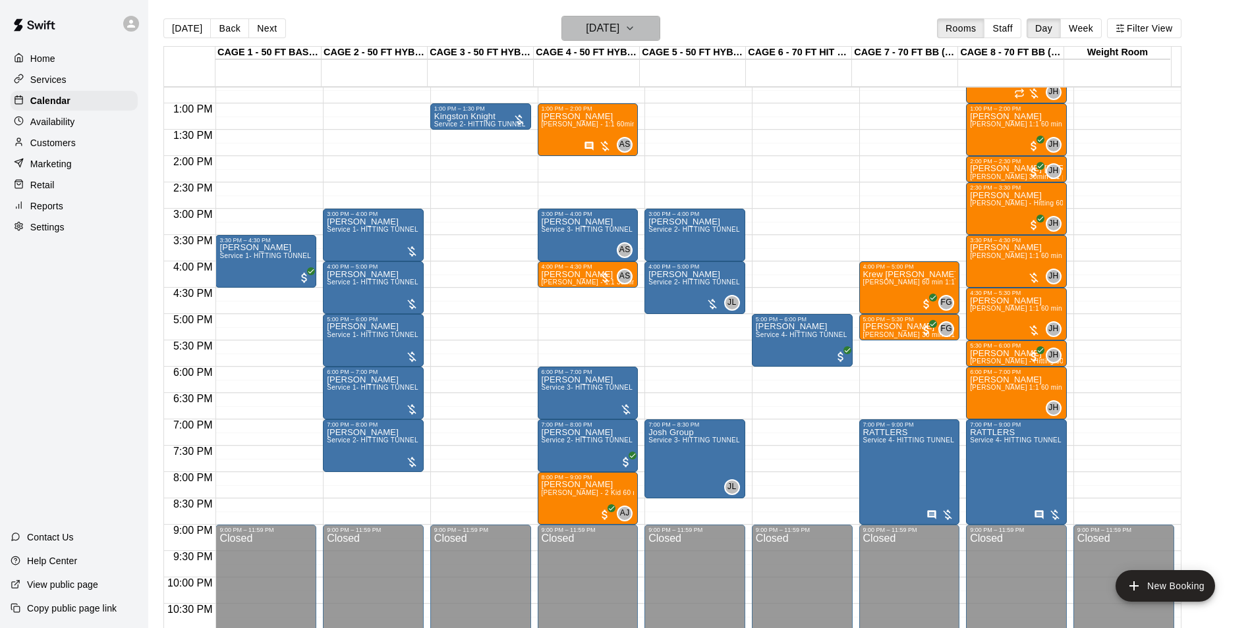
click at [596, 30] on h6 "[DATE]" at bounding box center [603, 28] width 34 height 18
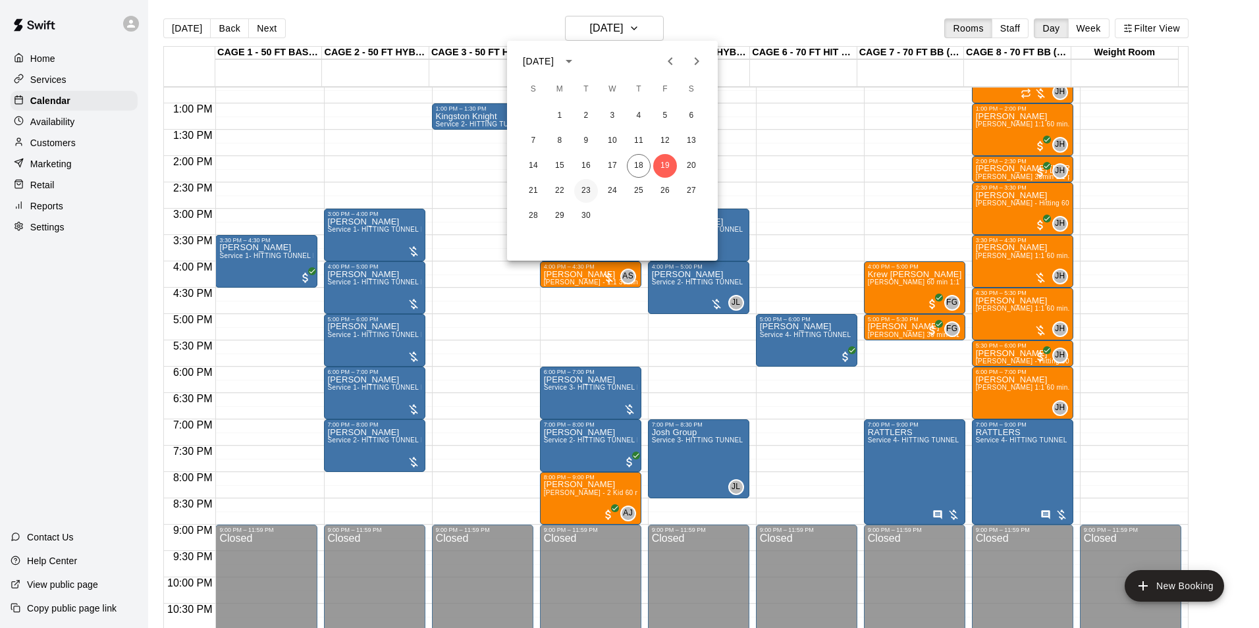
click at [588, 195] on button "23" at bounding box center [586, 191] width 24 height 24
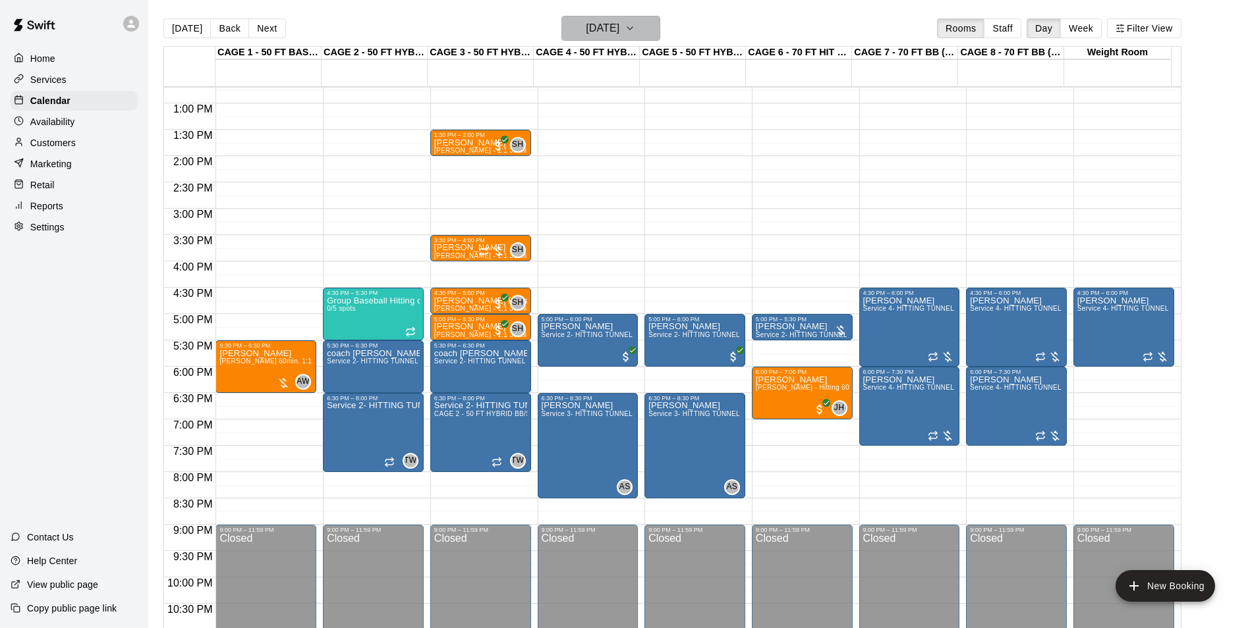
click at [626, 18] on button "Tuesday Sep 23" at bounding box center [610, 28] width 99 height 25
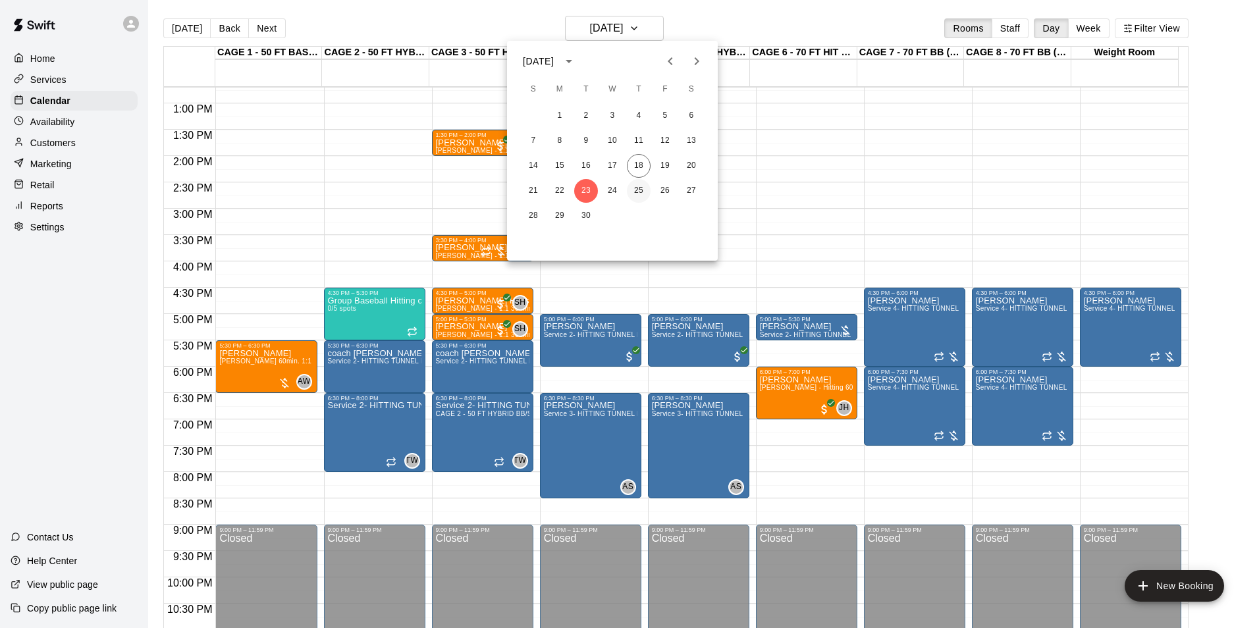
click at [648, 196] on button "25" at bounding box center [639, 191] width 24 height 24
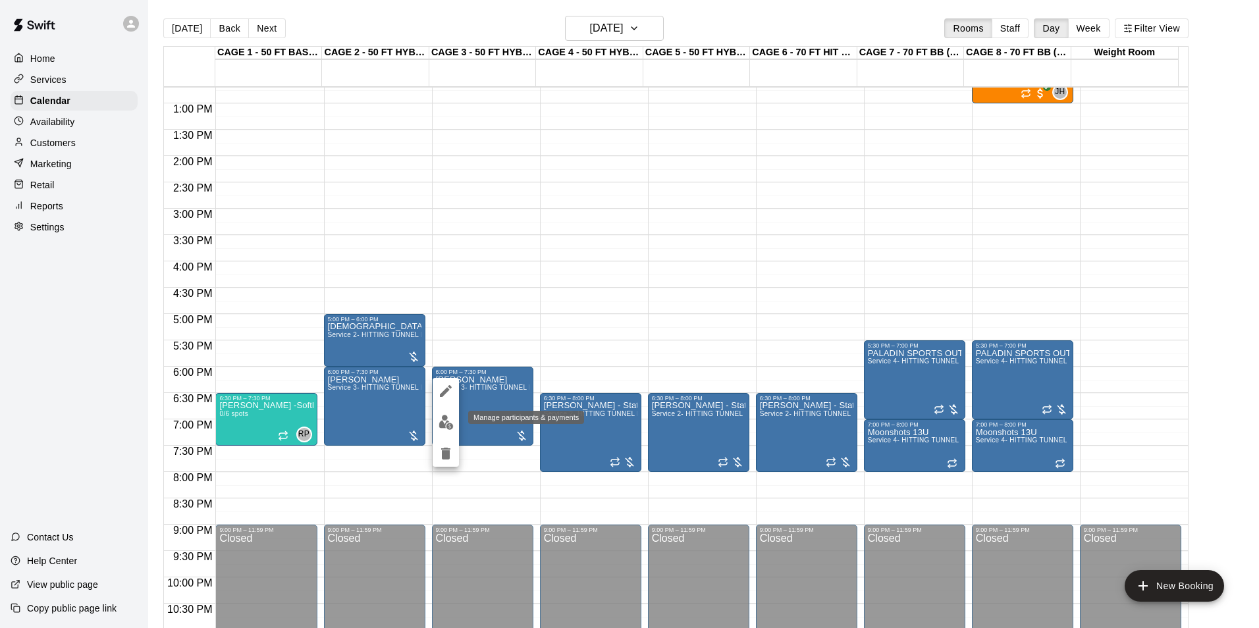
click at [445, 418] on img "edit" at bounding box center [446, 422] width 15 height 15
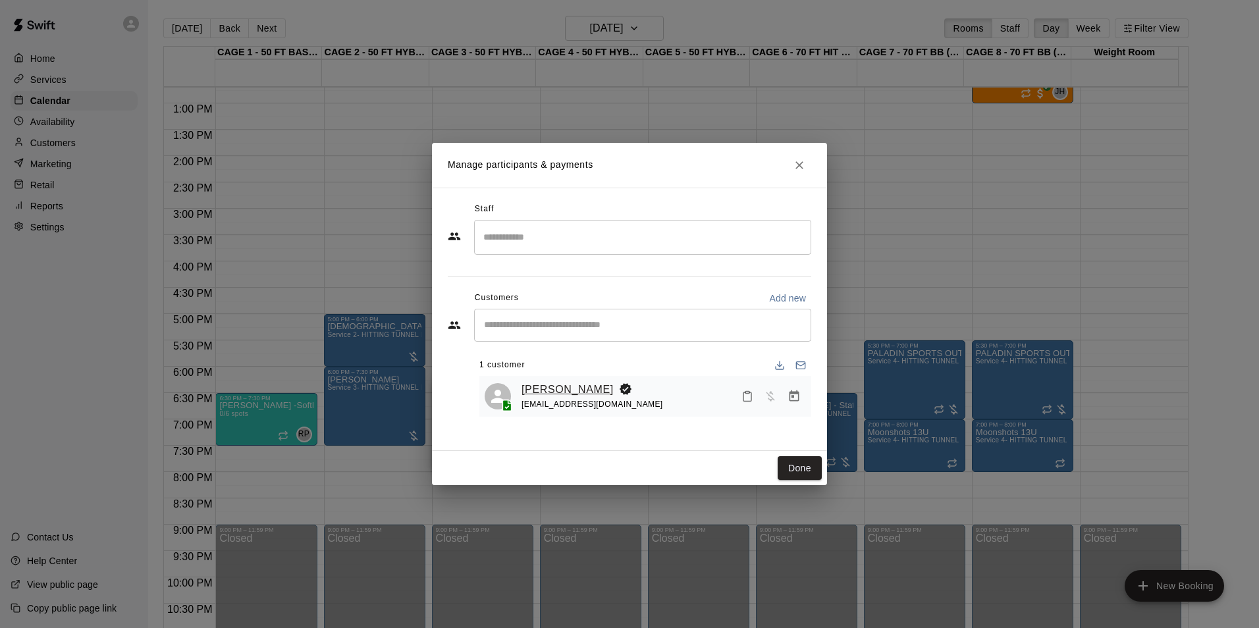
click at [549, 387] on link "Stephanie Small" at bounding box center [568, 389] width 92 height 17
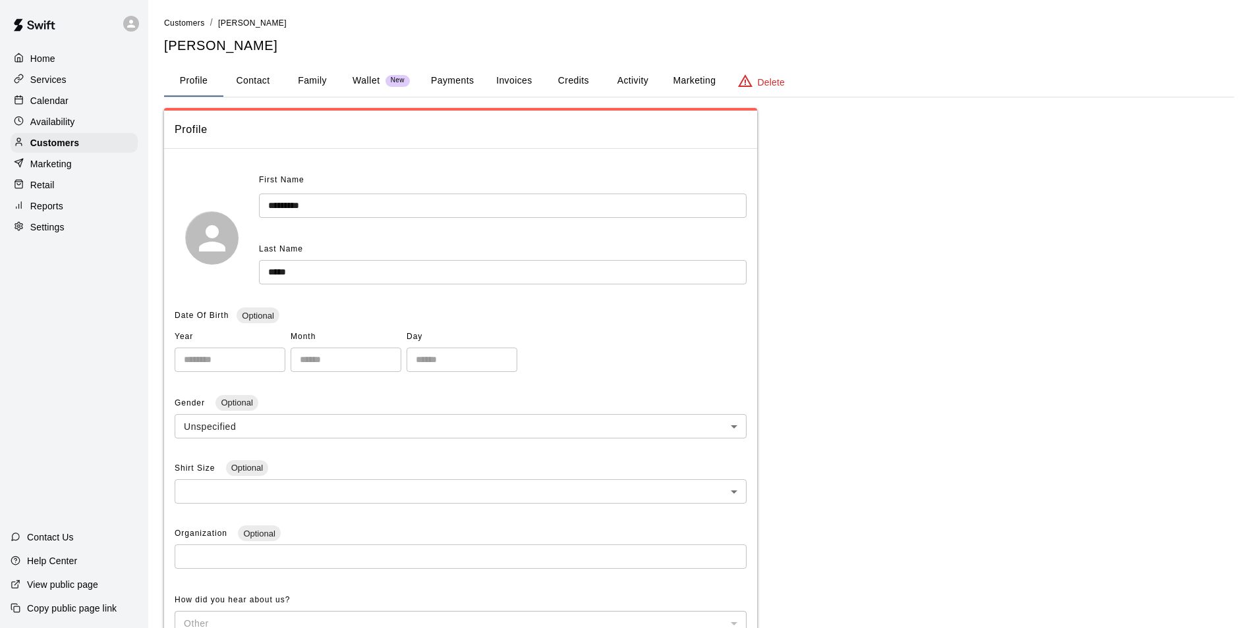
click at [480, 83] on button "Payments" at bounding box center [452, 81] width 64 height 32
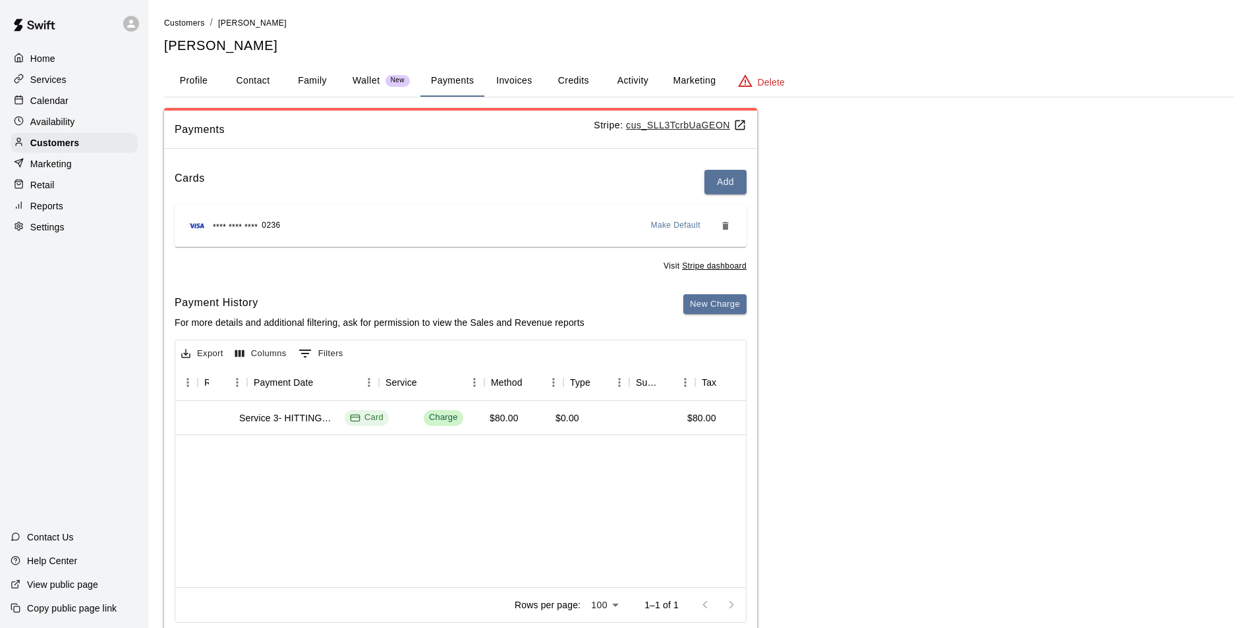
scroll to position [0, 80]
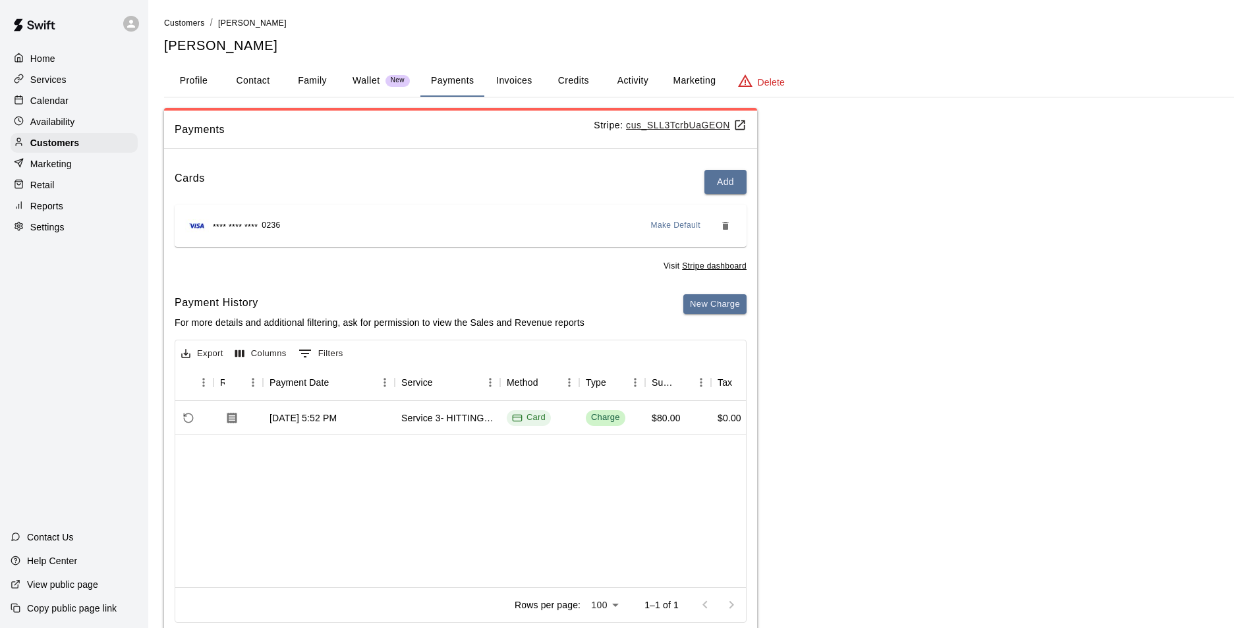
click at [102, 113] on div "Home Services Calendar Availability Customers Marketing Retail Reports Settings" at bounding box center [74, 142] width 148 height 191
click at [114, 100] on div "Calendar" at bounding box center [74, 101] width 127 height 20
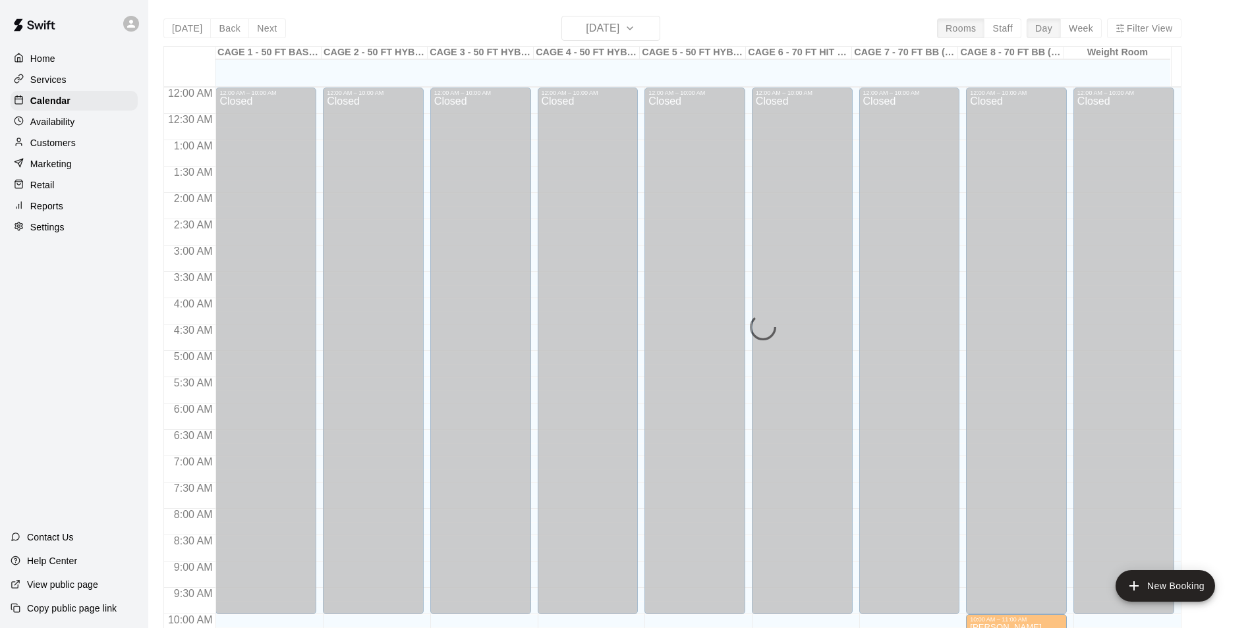
scroll to position [669, 0]
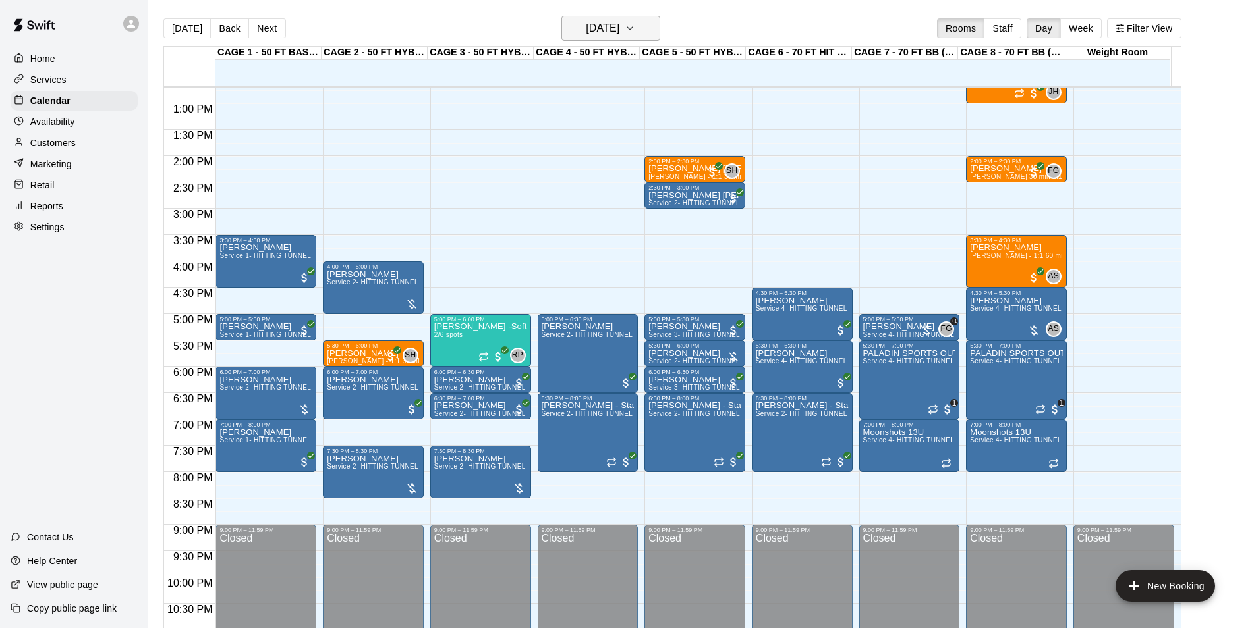
click at [618, 40] on button "Thursday Sep 18" at bounding box center [610, 28] width 99 height 25
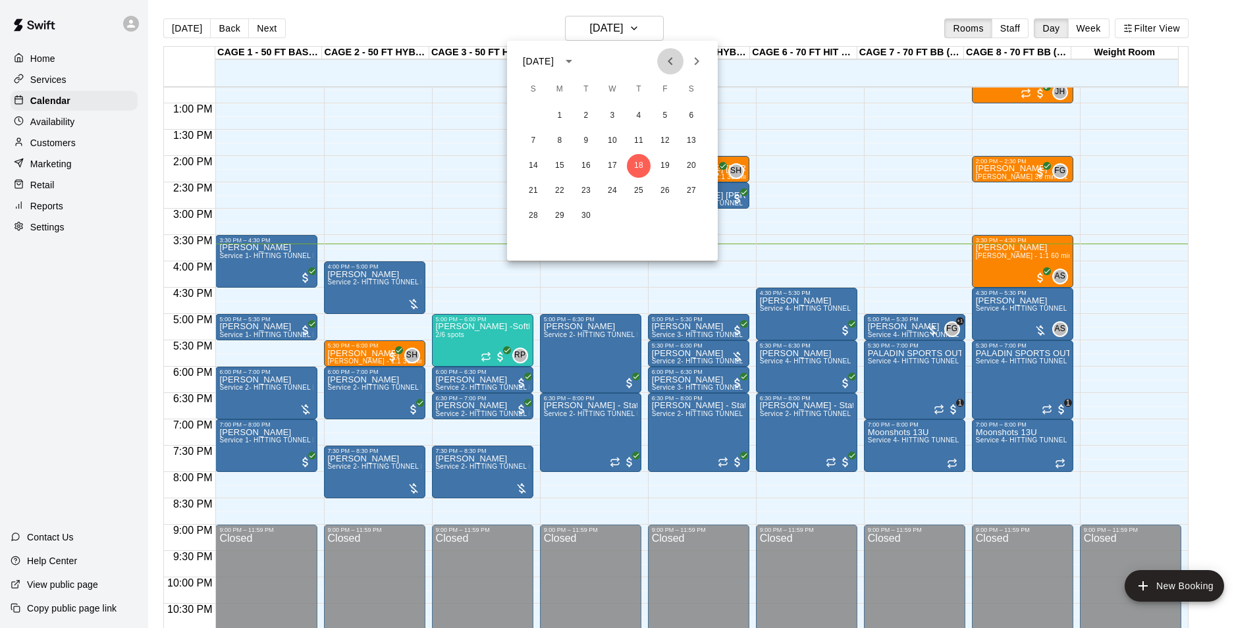
click at [667, 58] on icon "Previous month" at bounding box center [671, 61] width 16 height 16
click at [557, 192] on button "19" at bounding box center [560, 191] width 24 height 24
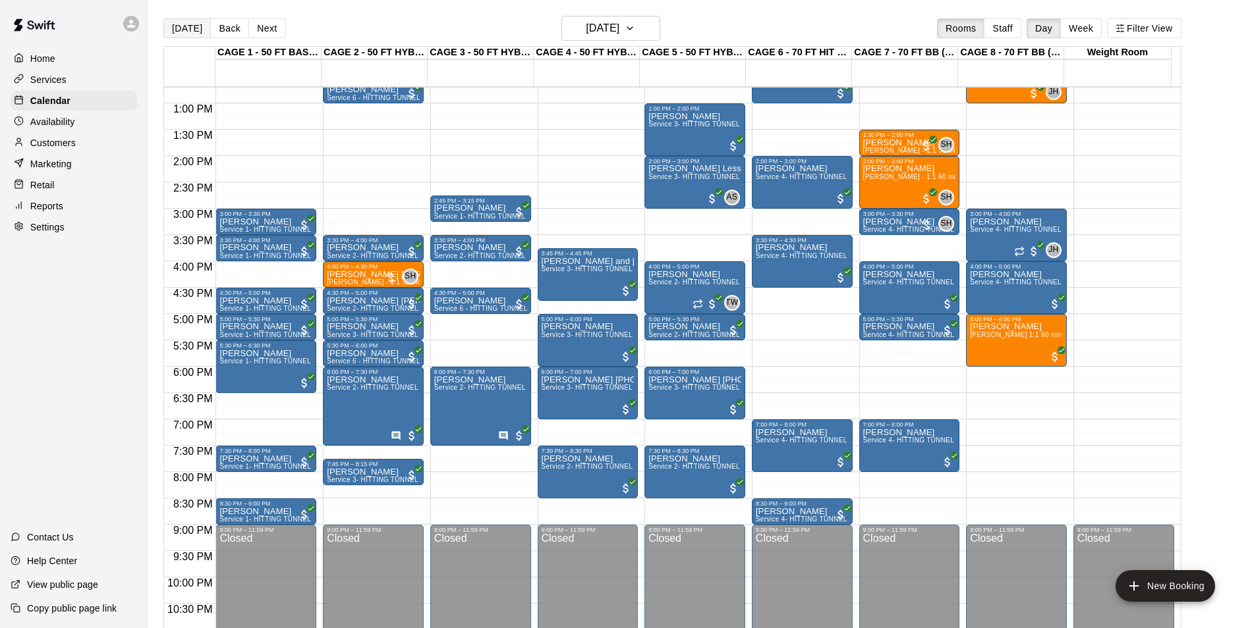
click at [191, 31] on button "Today" at bounding box center [186, 28] width 47 height 20
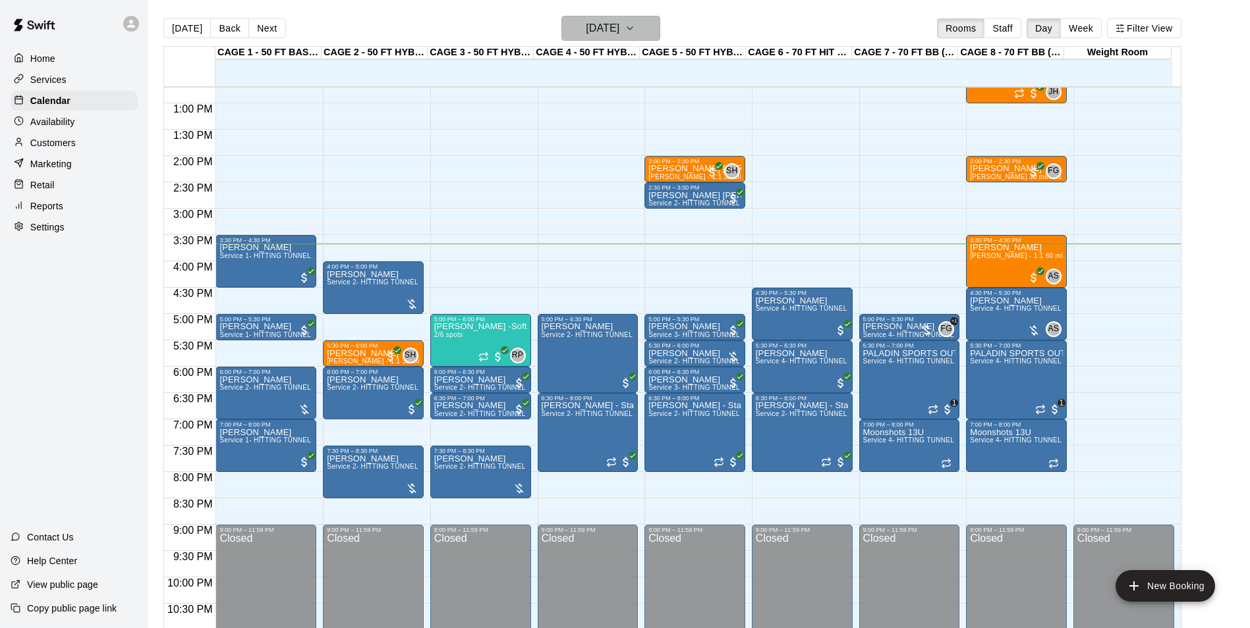
click at [593, 28] on h6 "Thursday Sep 18" at bounding box center [603, 28] width 34 height 18
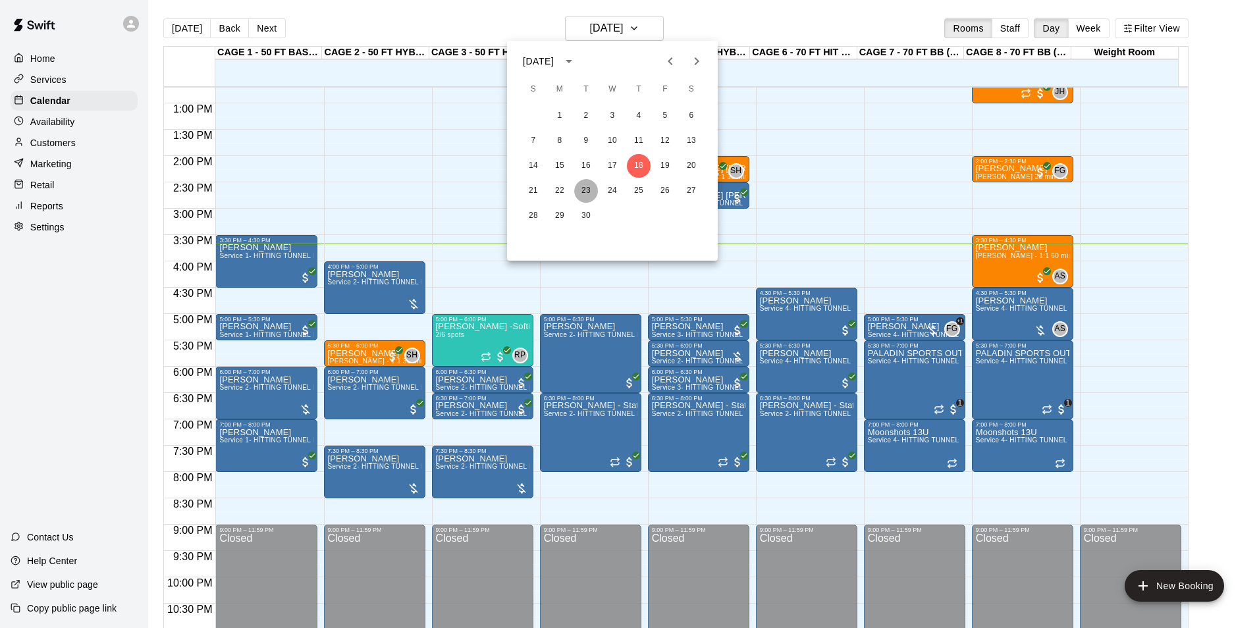
click at [586, 192] on button "23" at bounding box center [586, 191] width 24 height 24
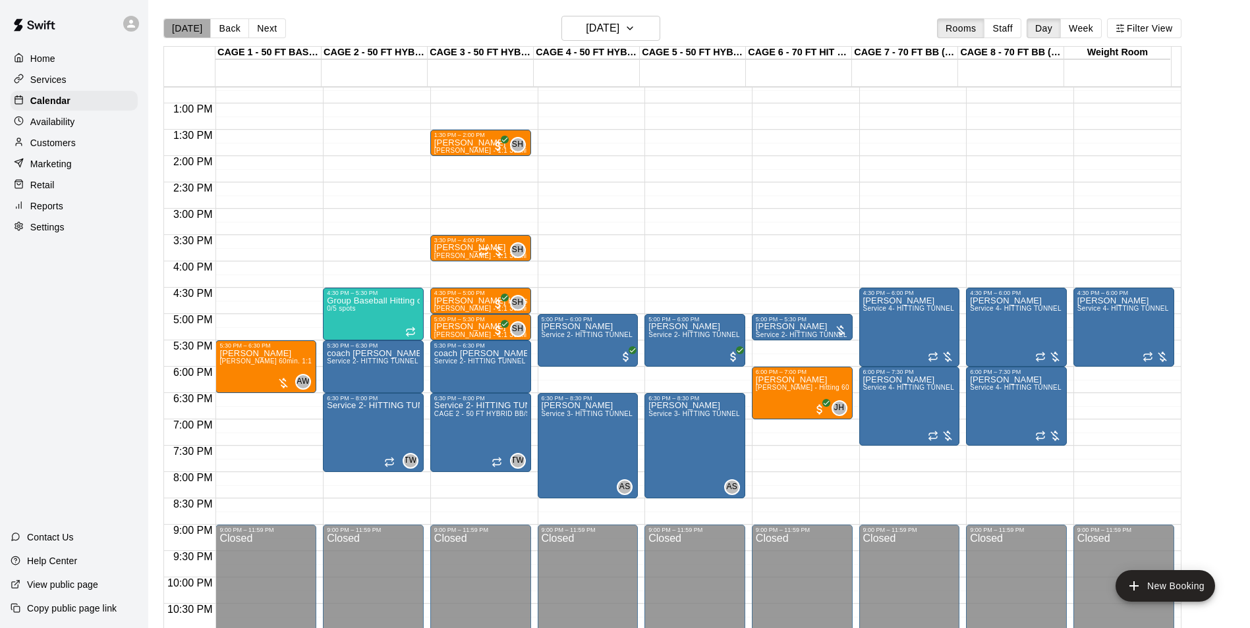
click at [195, 31] on button "Today" at bounding box center [186, 28] width 47 height 20
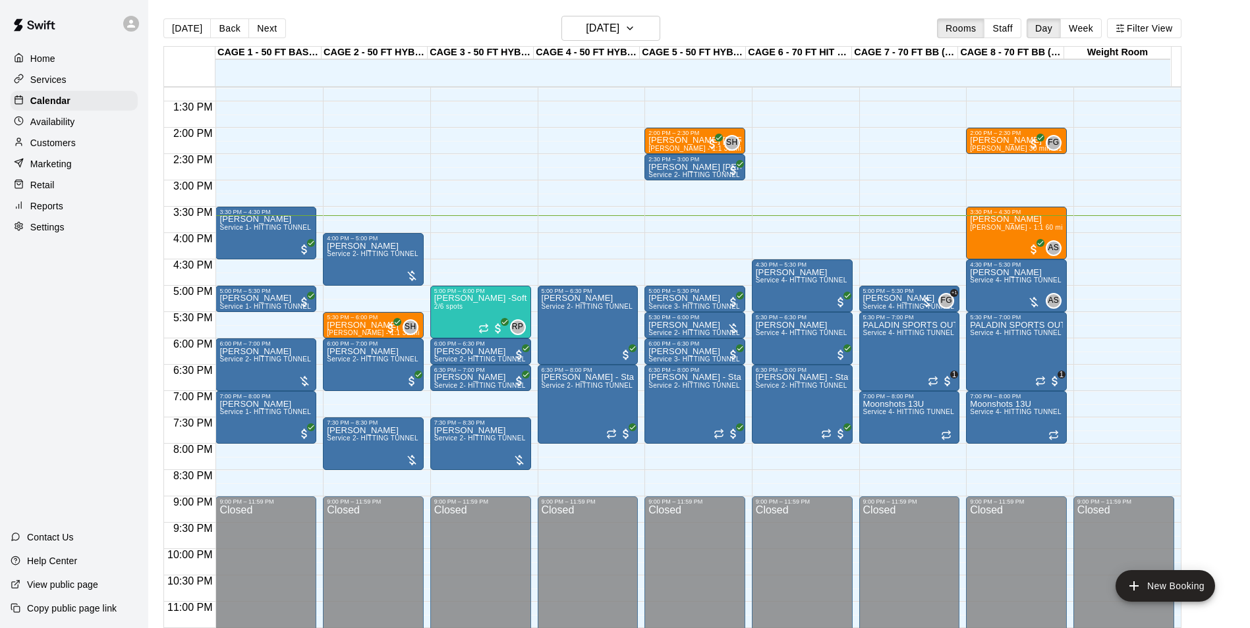
scroll to position [710, 0]
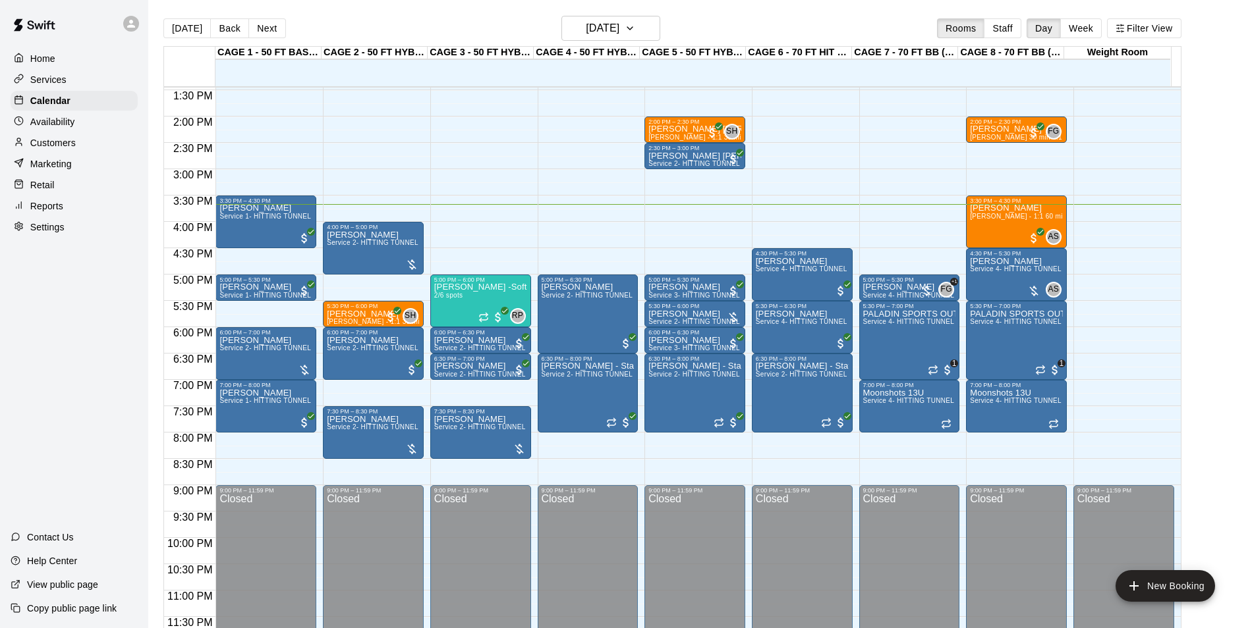
click at [259, 28] on button "Next" at bounding box center [266, 28] width 37 height 20
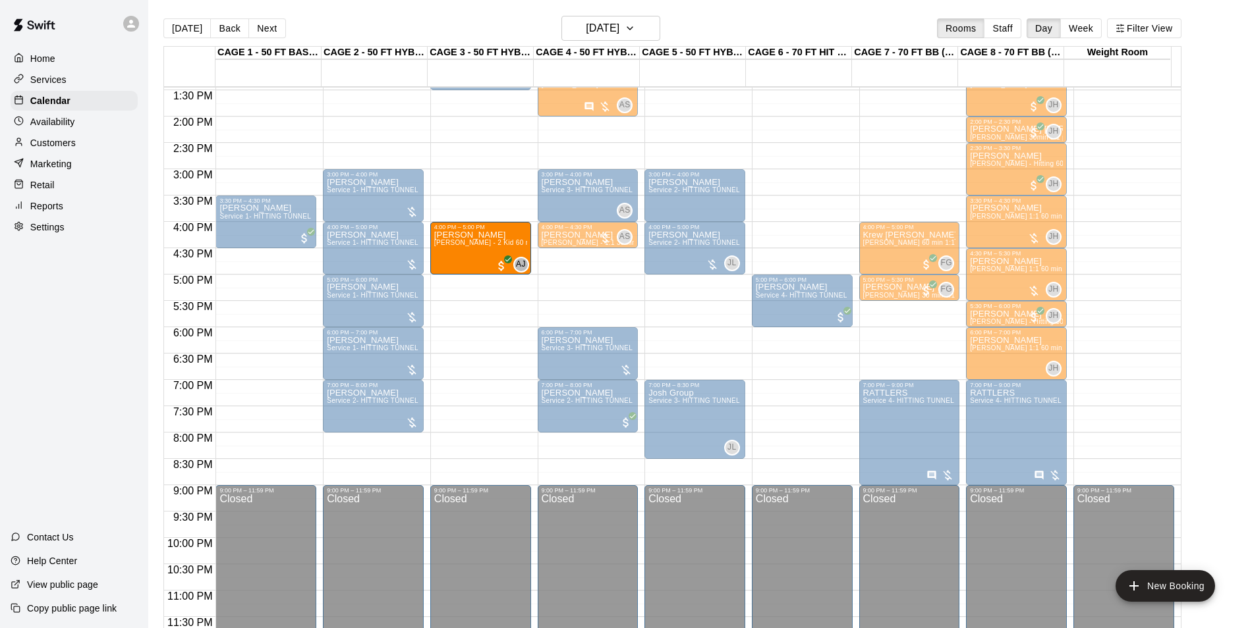
drag, startPoint x: 579, startPoint y: 462, endPoint x: 480, endPoint y: 259, distance: 226.5
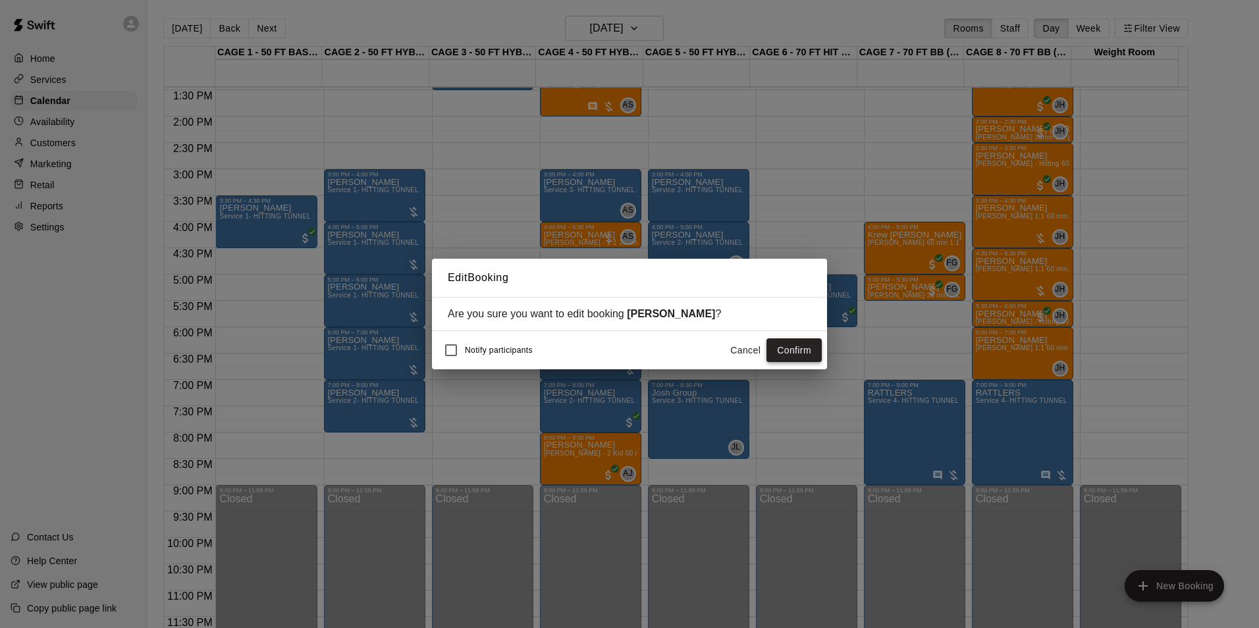
click at [790, 343] on button "Confirm" at bounding box center [794, 351] width 55 height 24
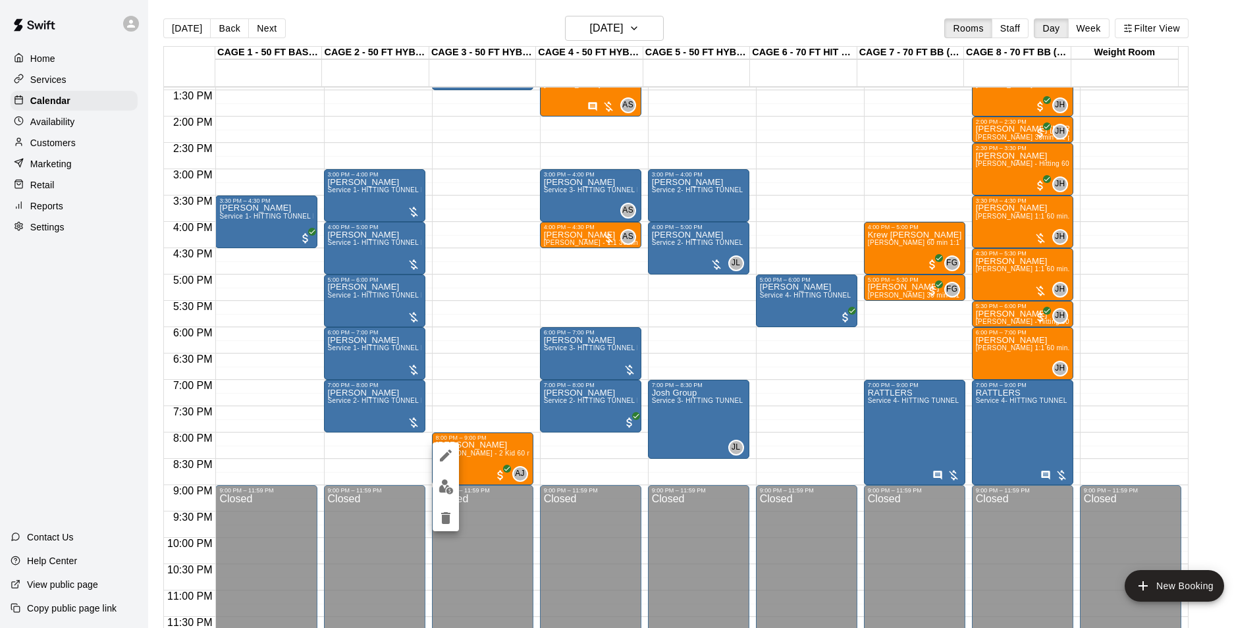
click at [487, 451] on div at bounding box center [629, 314] width 1259 height 628
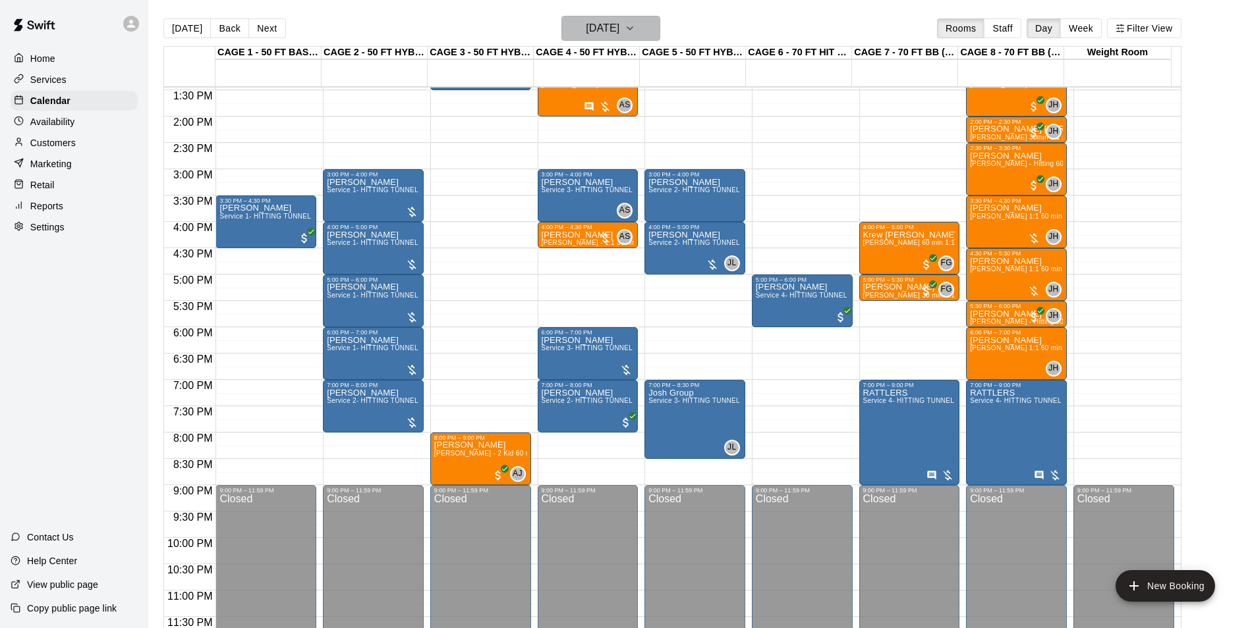
click at [586, 22] on h6 "Friday Sep 19" at bounding box center [603, 28] width 34 height 18
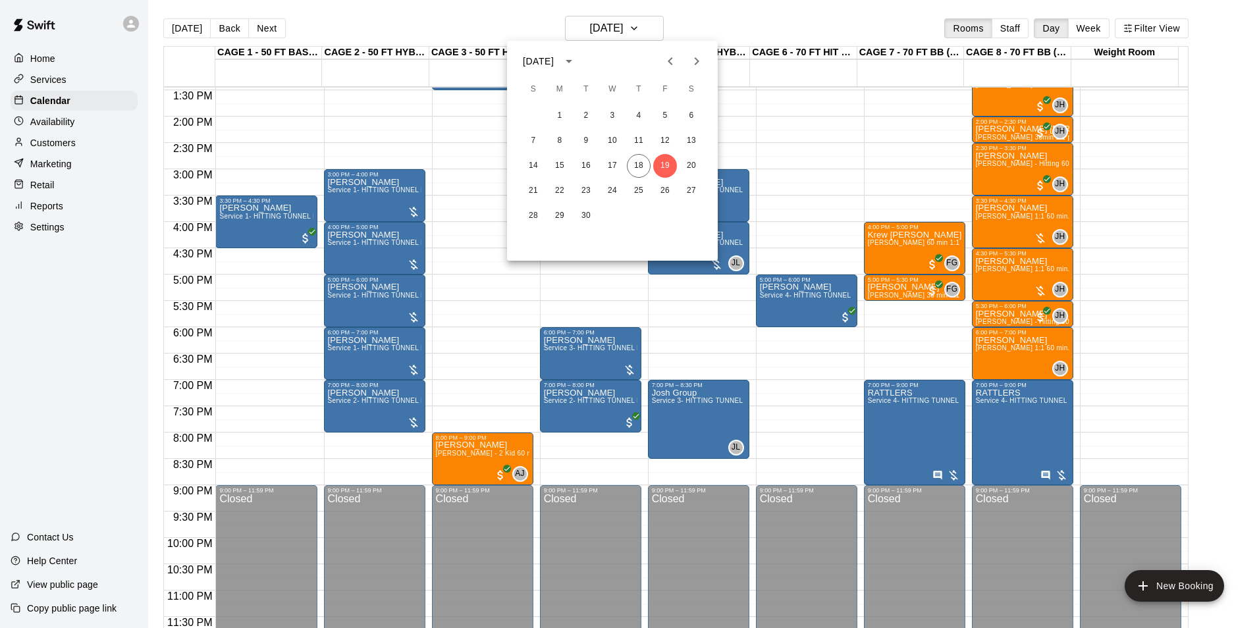
click at [691, 57] on icon "Next month" at bounding box center [697, 61] width 16 height 16
click at [669, 63] on icon "Previous month" at bounding box center [671, 61] width 16 height 16
click at [565, 190] on button "22" at bounding box center [560, 191] width 24 height 24
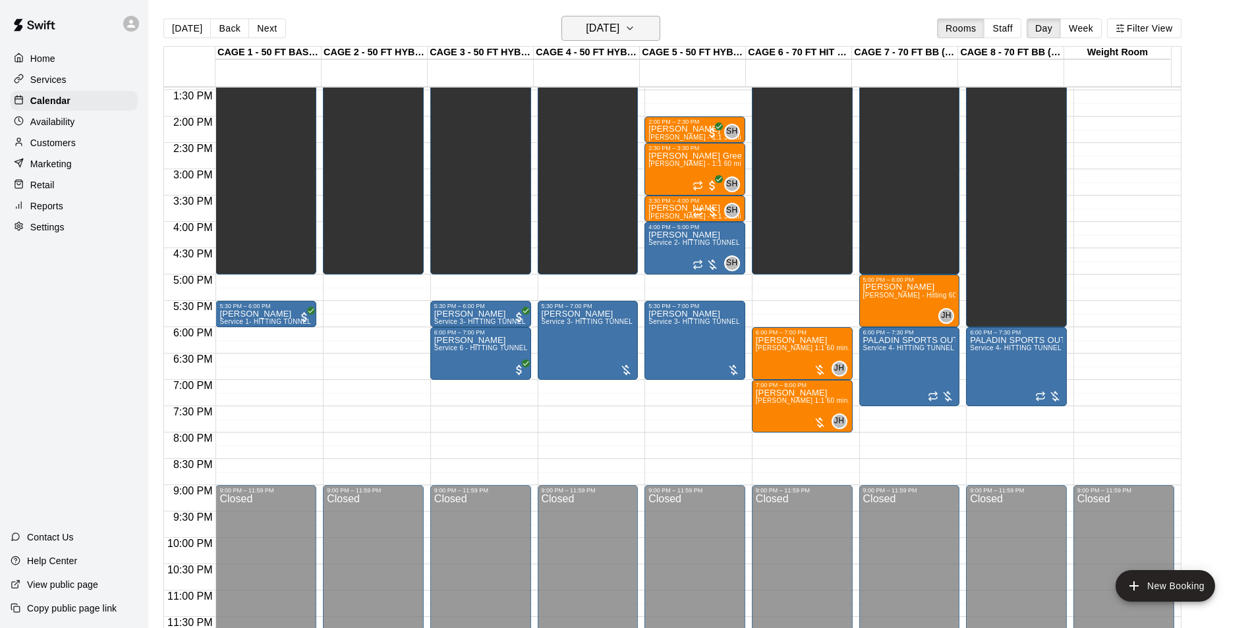
click at [619, 32] on h6 "Monday Sep 22" at bounding box center [603, 28] width 34 height 18
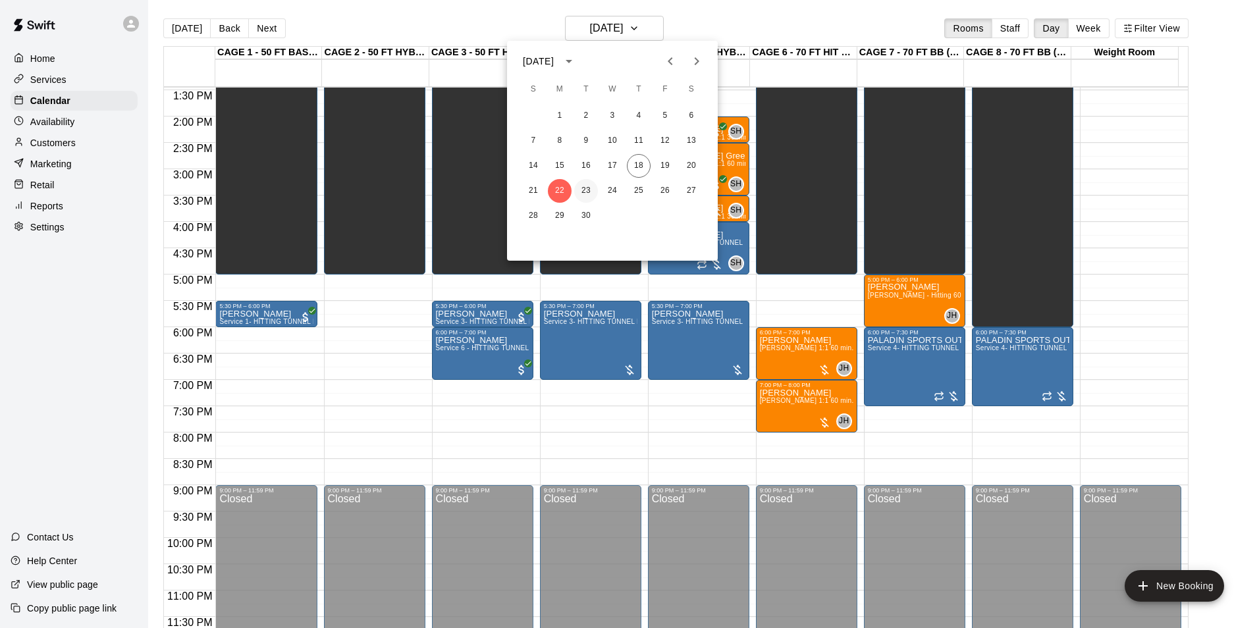
click at [591, 189] on button "23" at bounding box center [586, 191] width 24 height 24
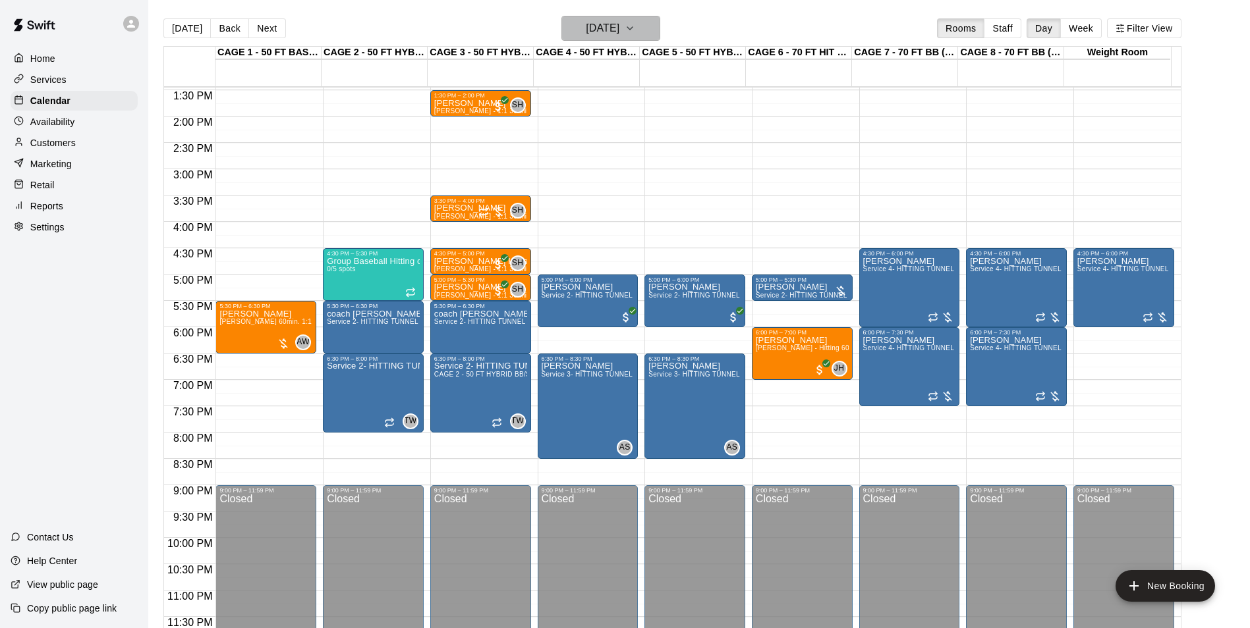
click at [597, 32] on h6 "Tuesday Sep 23" at bounding box center [603, 28] width 34 height 18
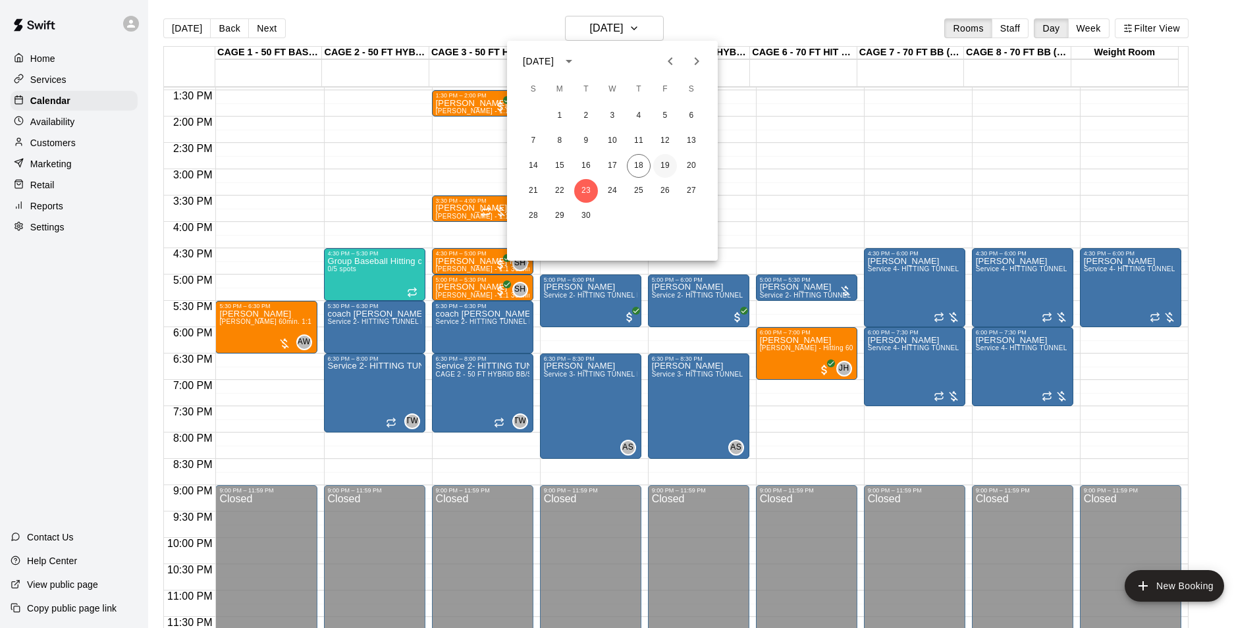
click at [665, 171] on button "19" at bounding box center [665, 166] width 24 height 24
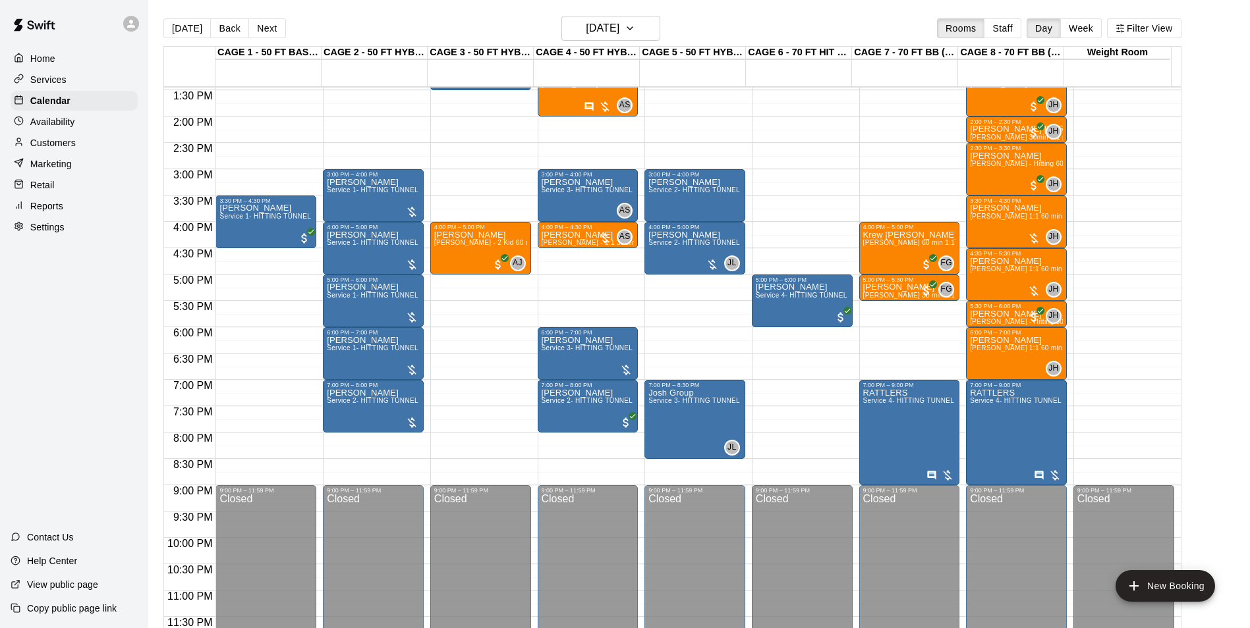
click at [180, 35] on button "Today" at bounding box center [186, 28] width 47 height 20
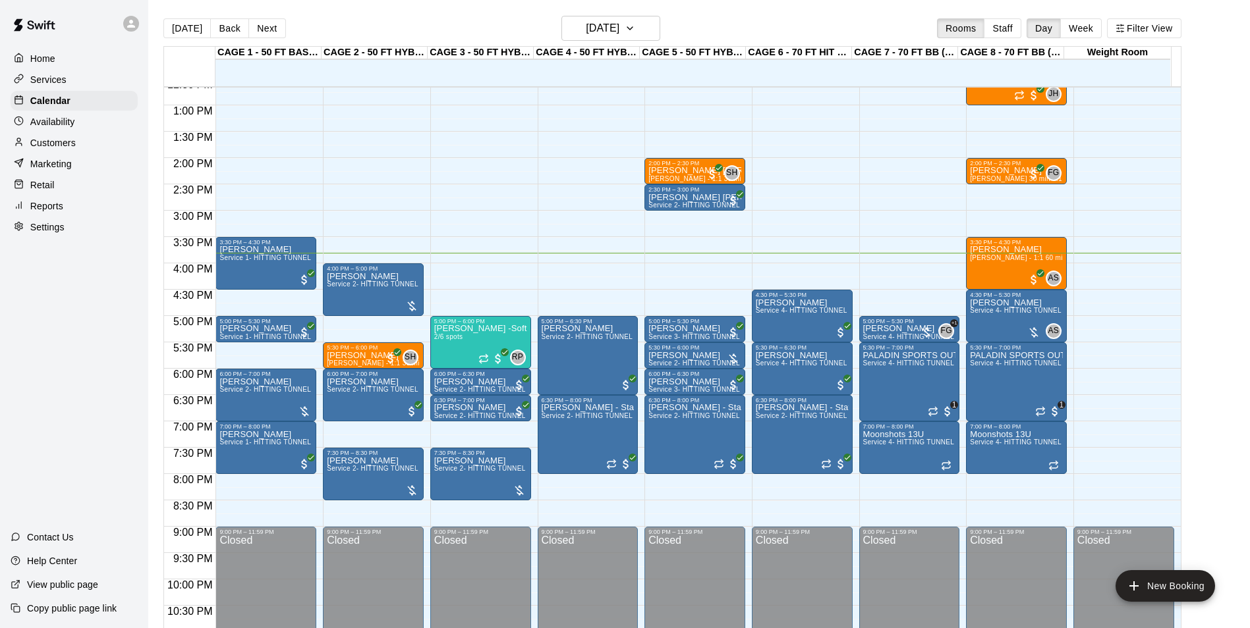
scroll to position [644, 0]
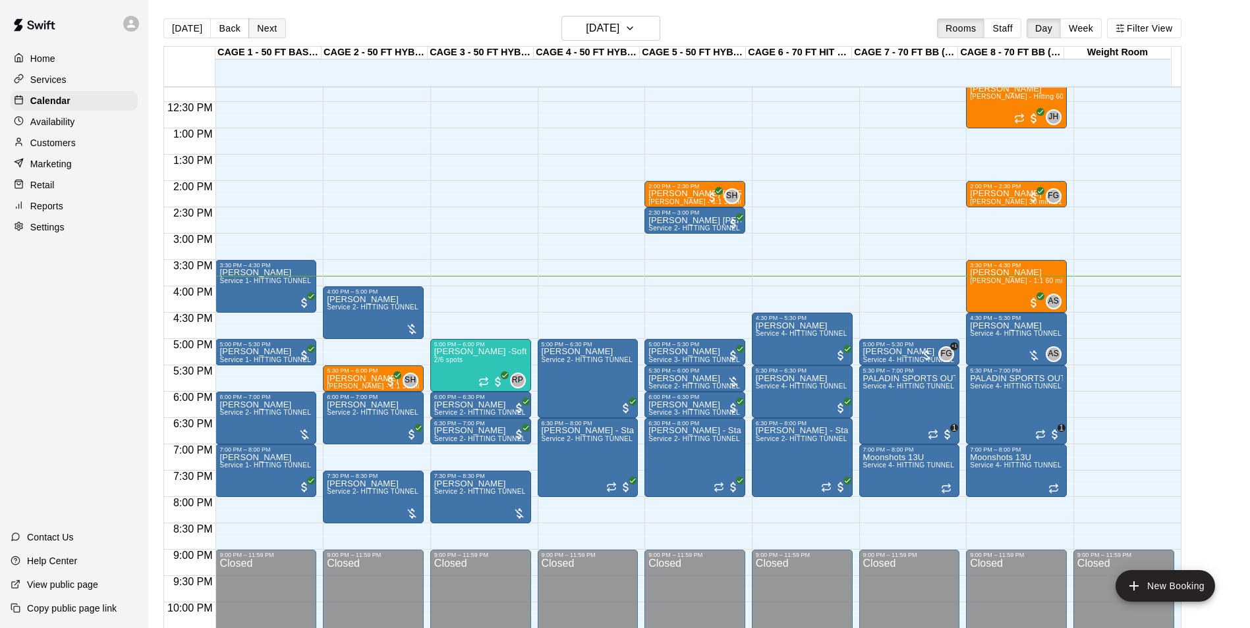
click at [266, 35] on button "Next" at bounding box center [266, 28] width 37 height 20
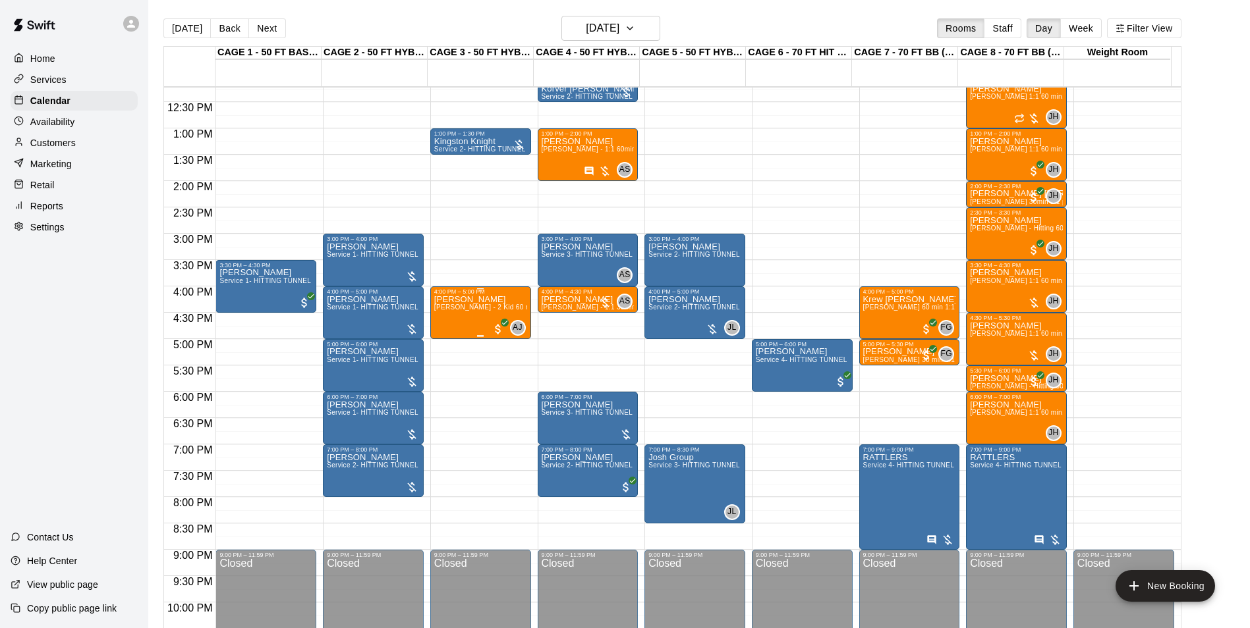
click at [438, 309] on span "Asia Jones - 2 Kid 60 min Softball Hitting lesson ($45 per person)" at bounding box center [547, 307] width 227 height 7
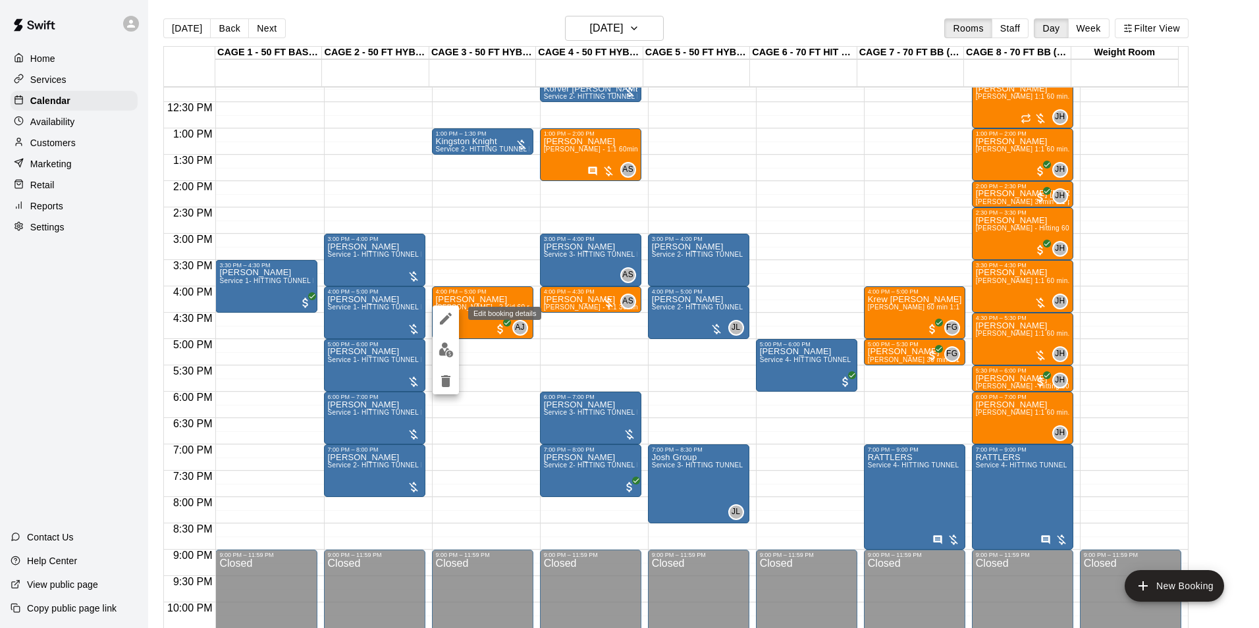
click at [443, 308] on button "edit" at bounding box center [446, 319] width 26 height 26
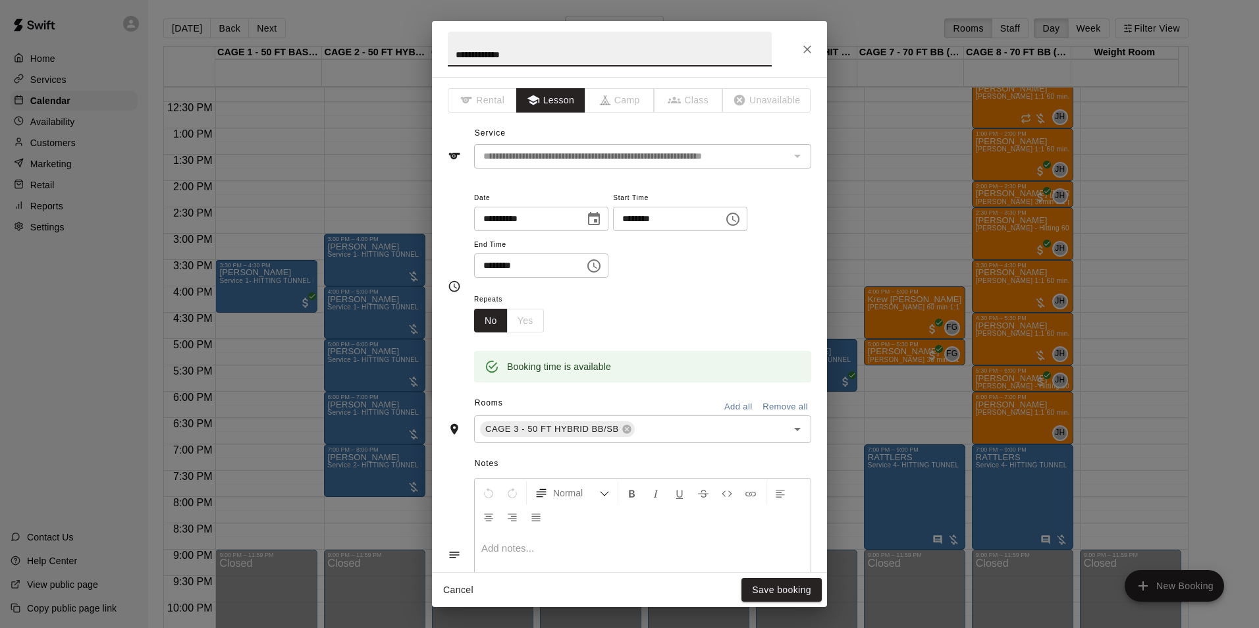
click at [602, 219] on icon "Choose date, selected date is Sep 19, 2025" at bounding box center [594, 219] width 16 height 16
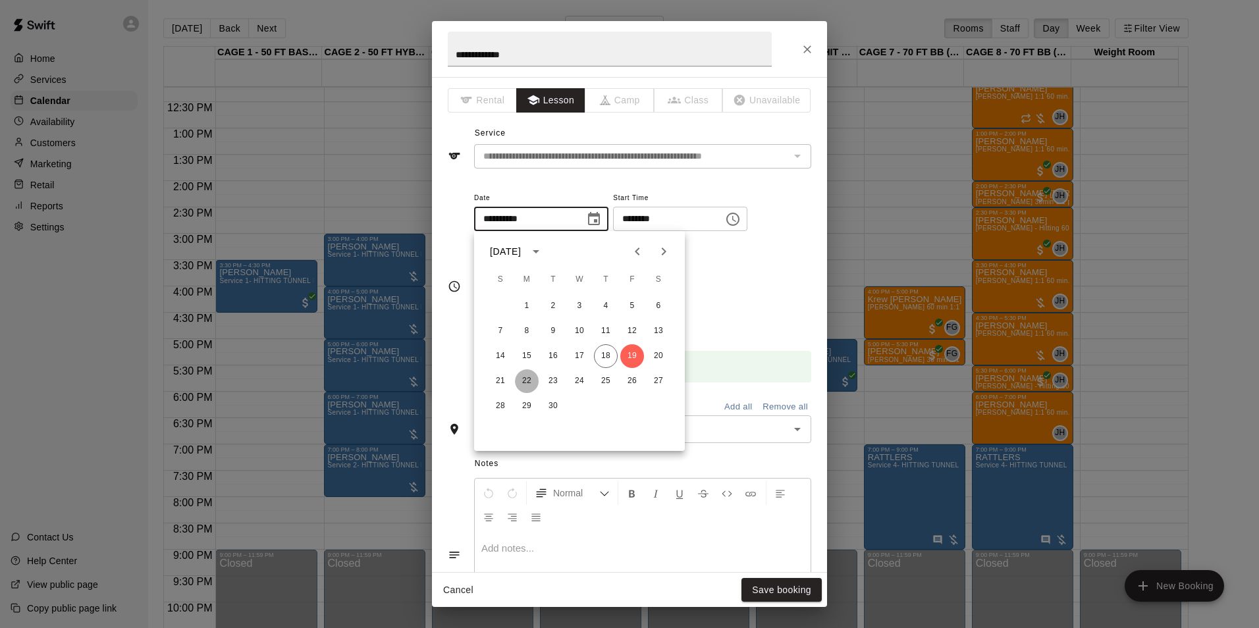
click at [533, 385] on button "22" at bounding box center [527, 382] width 24 height 24
type input "**********"
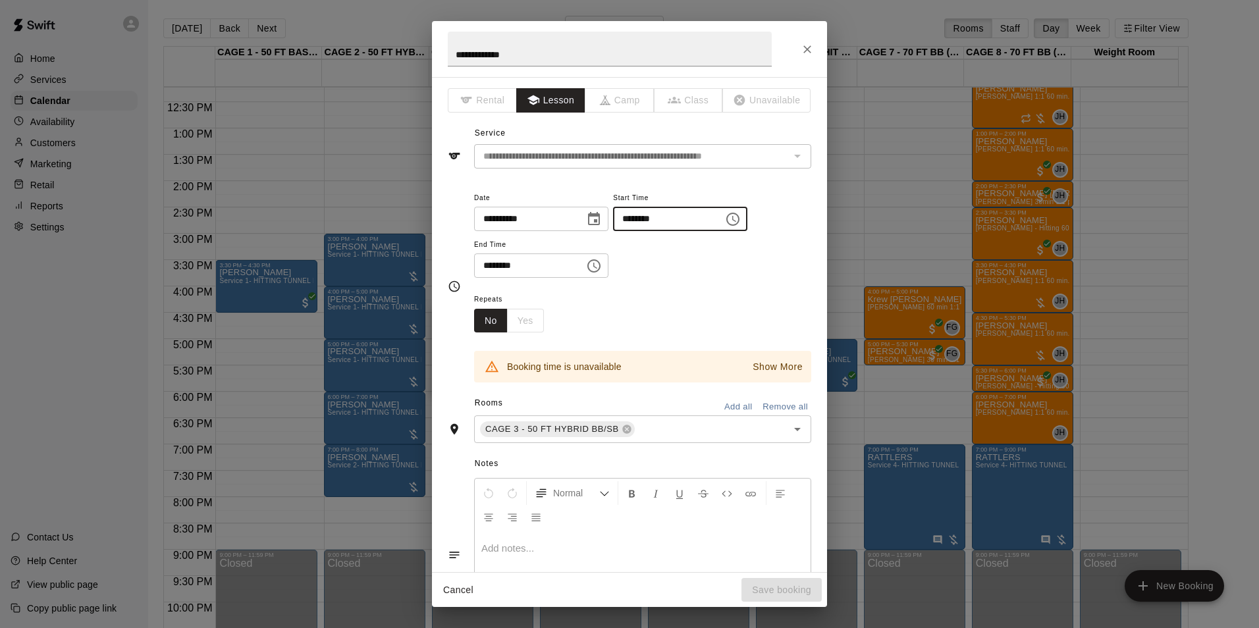
click at [651, 216] on input "********" at bounding box center [663, 219] width 101 height 24
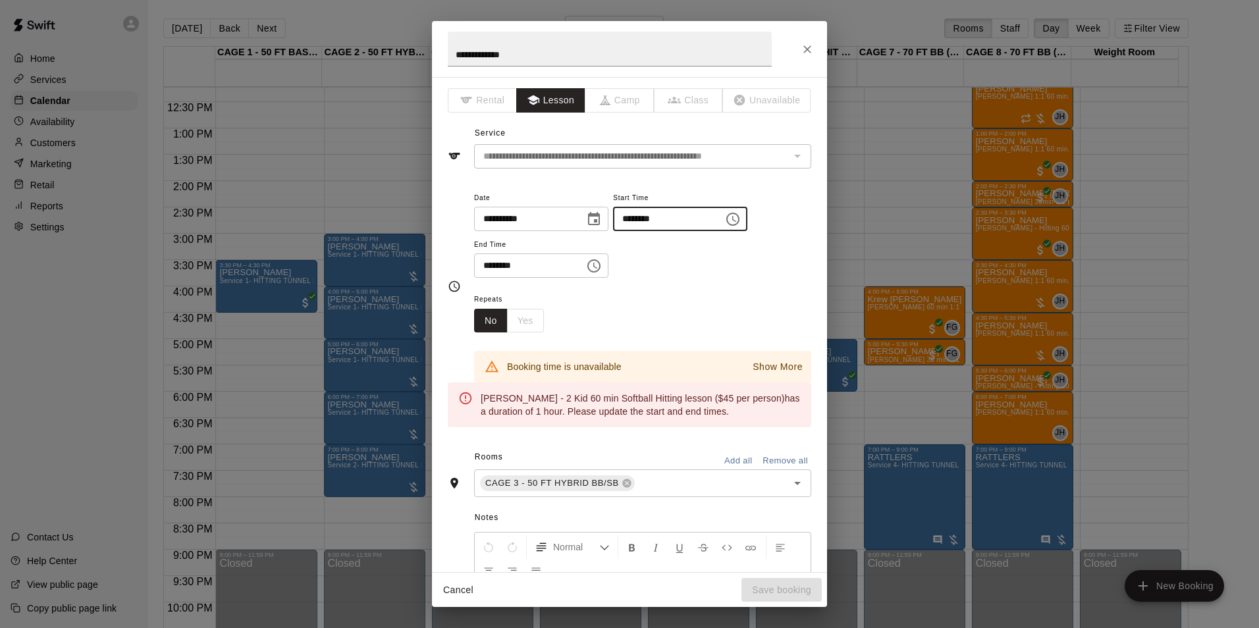
type input "********"
click at [500, 265] on input "********" at bounding box center [524, 266] width 101 height 24
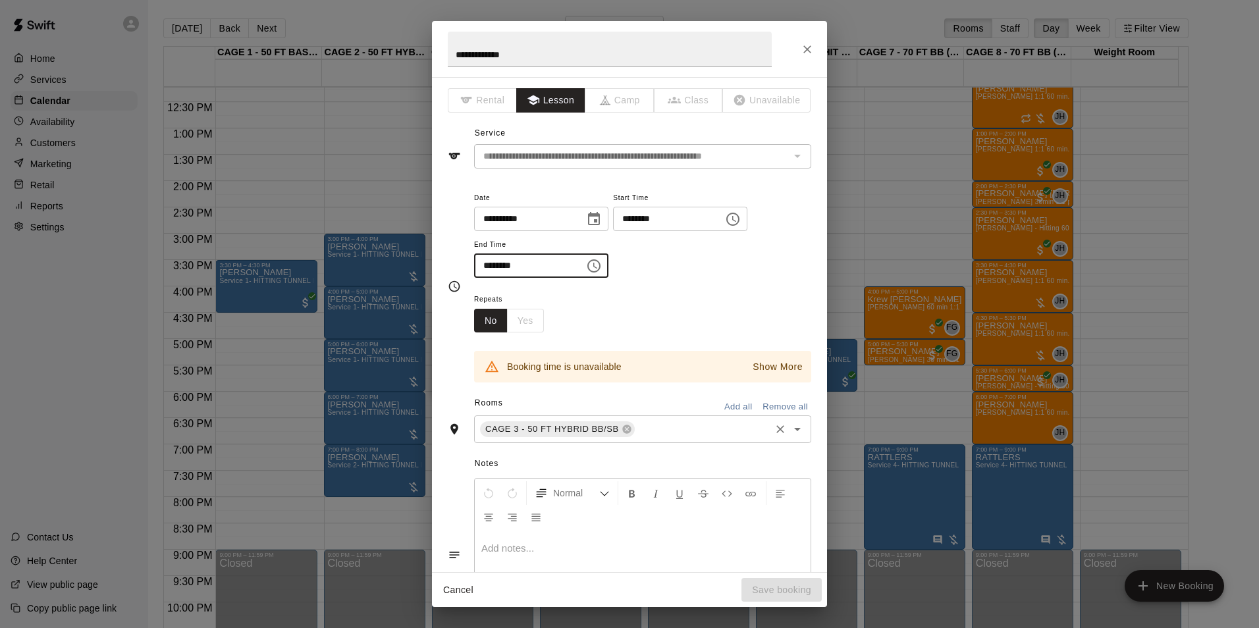
type input "********"
click at [653, 428] on input "text" at bounding box center [703, 430] width 132 height 16
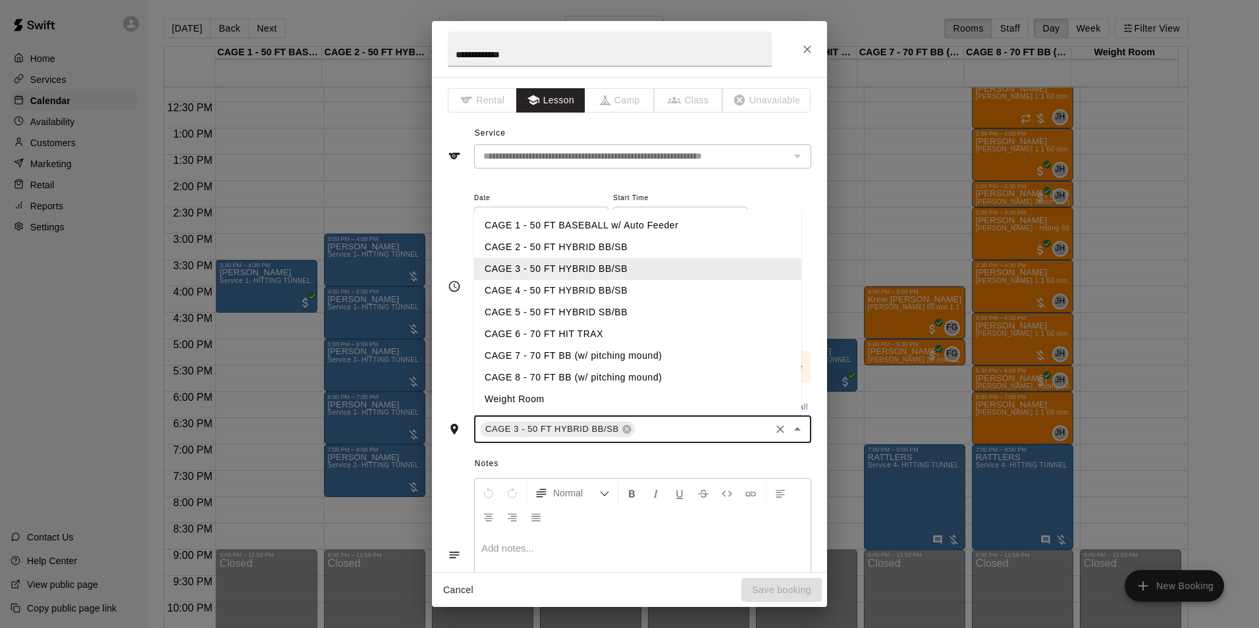
click at [614, 288] on li "CAGE 4 - 50 FT HYBRID BB/SB" at bounding box center [637, 291] width 327 height 22
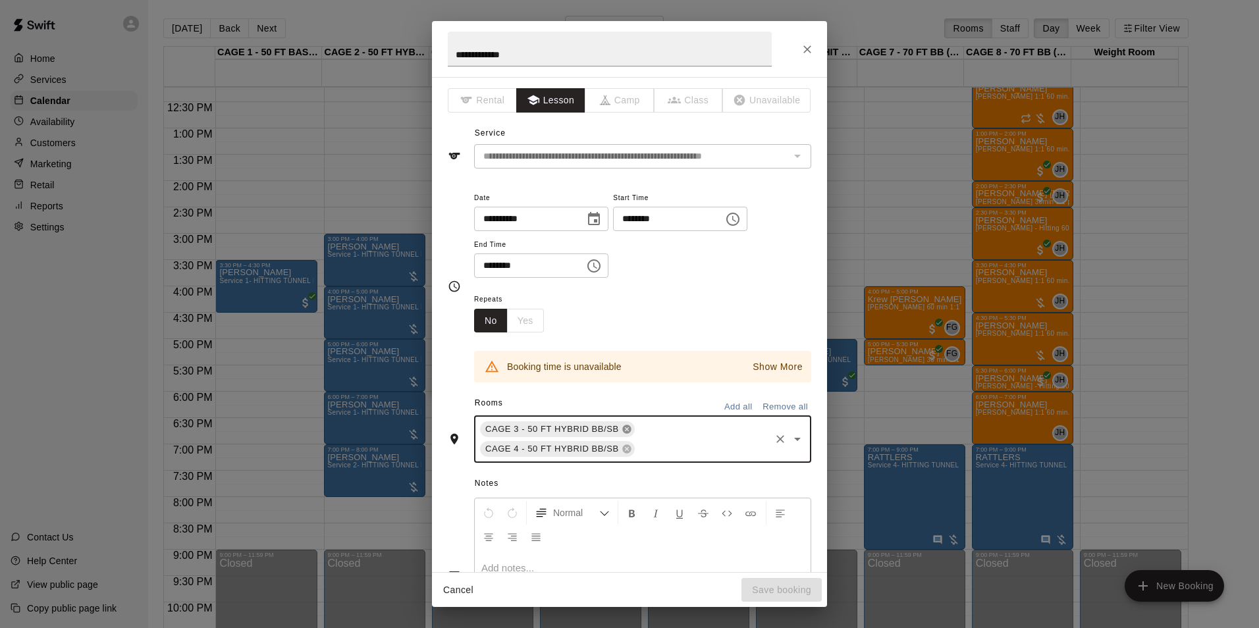
click at [622, 428] on icon at bounding box center [626, 430] width 9 height 9
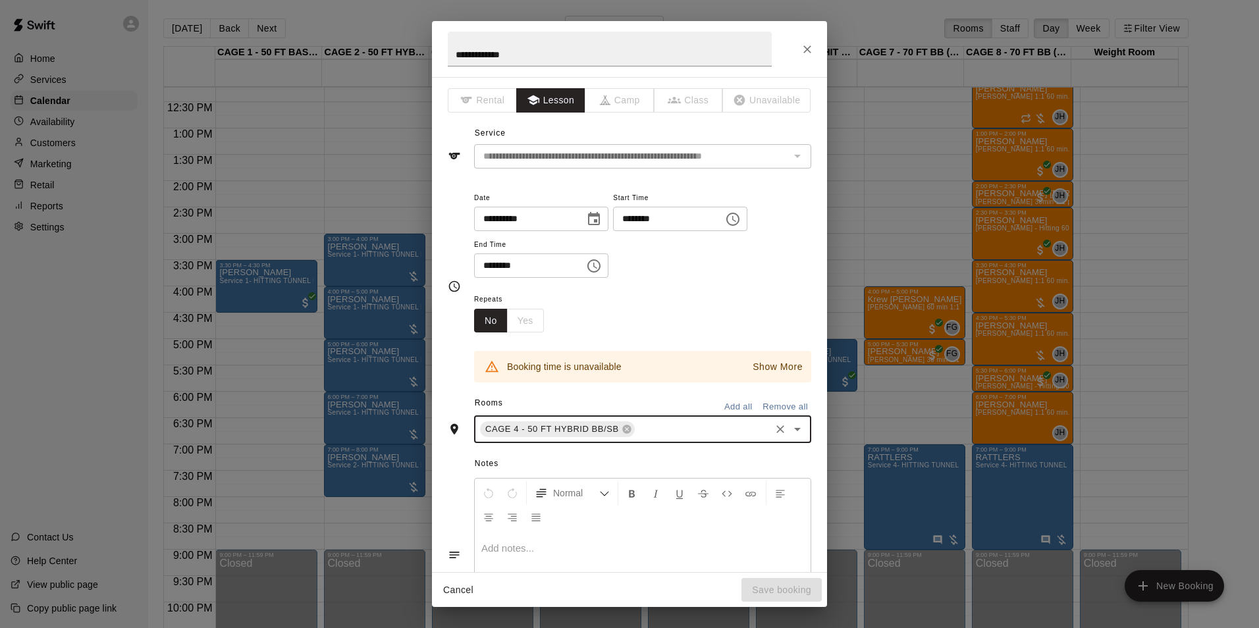
click at [758, 362] on p "Show More" at bounding box center [778, 367] width 50 height 14
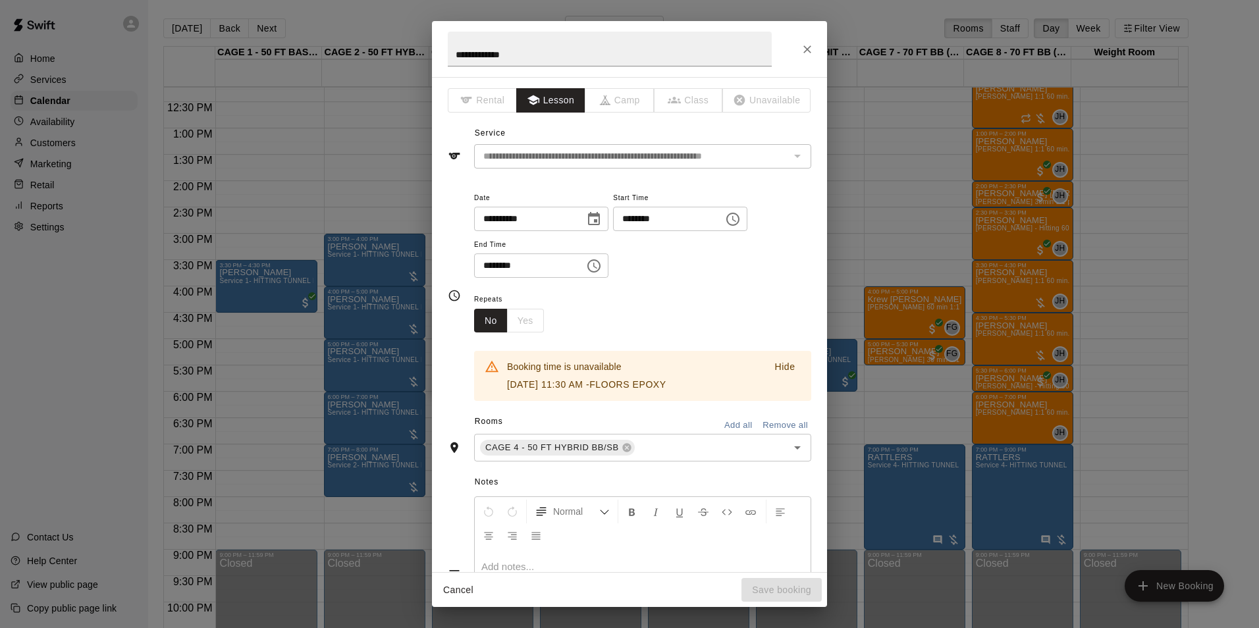
click at [775, 364] on p "Hide" at bounding box center [785, 367] width 20 height 14
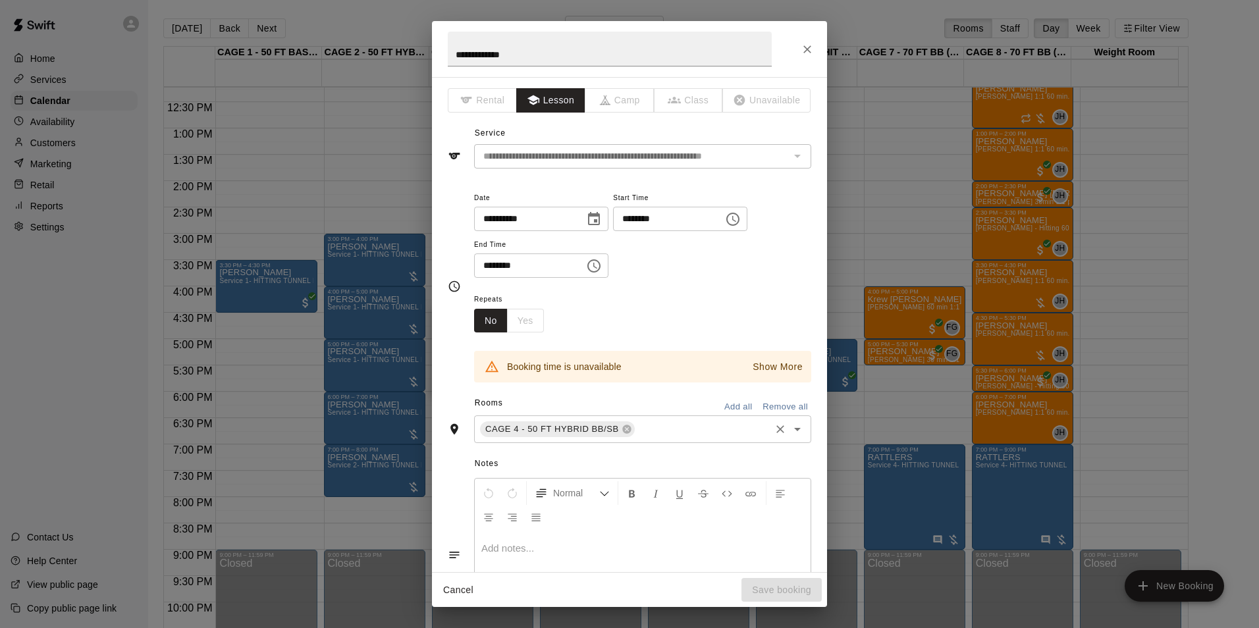
click at [637, 426] on input "text" at bounding box center [703, 430] width 132 height 16
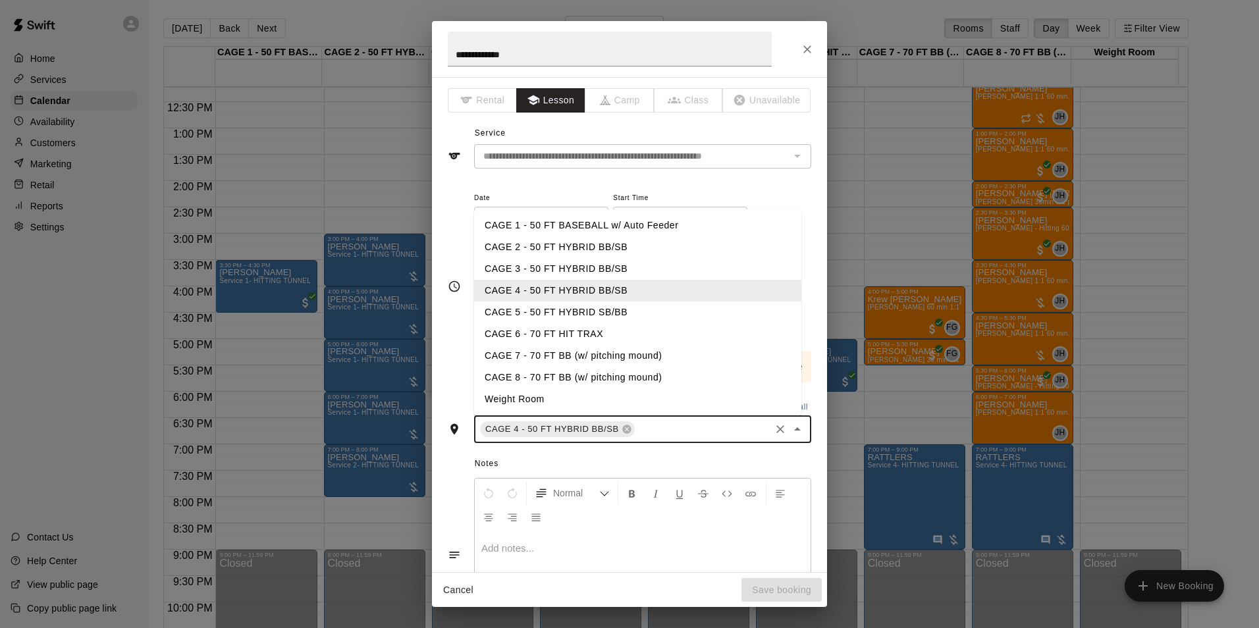
click at [532, 312] on li "CAGE 5 - 50 FT HYBRID SB/BB" at bounding box center [637, 313] width 327 height 22
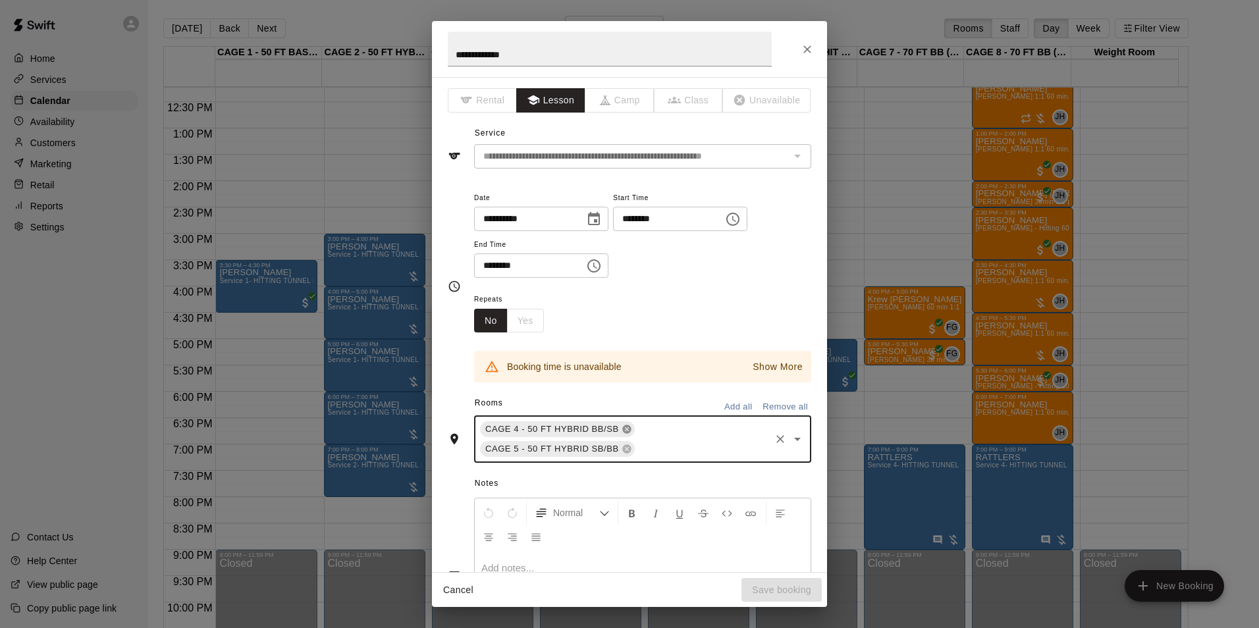
click at [622, 425] on icon at bounding box center [627, 429] width 11 height 11
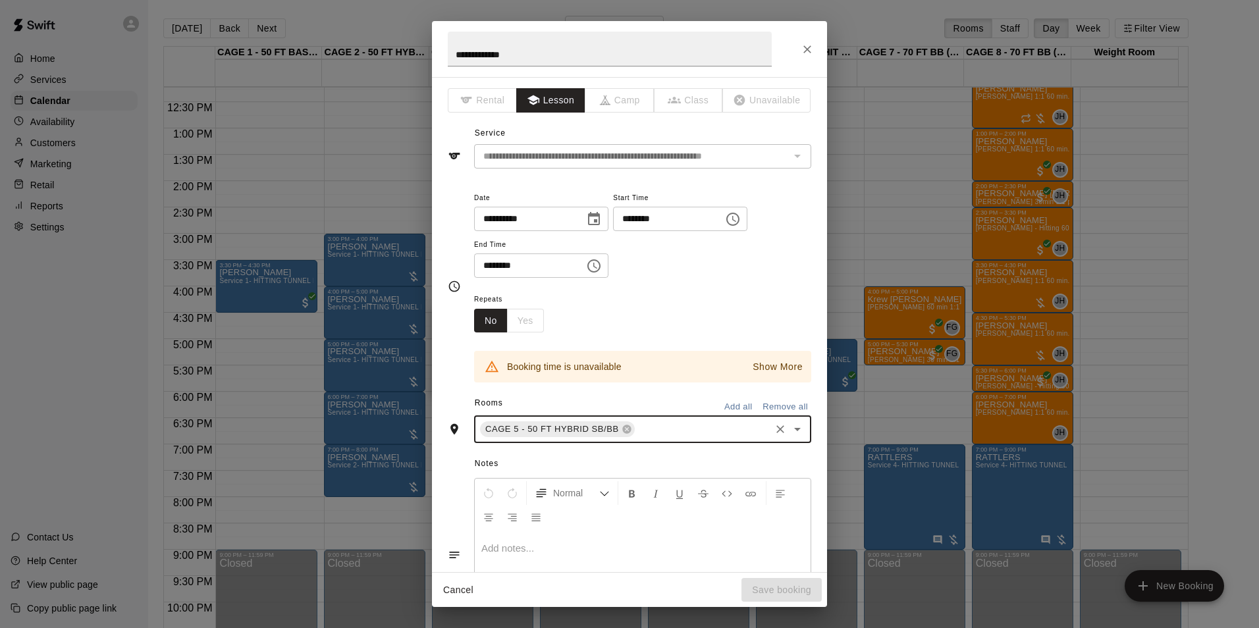
click at [750, 358] on button "Show More" at bounding box center [778, 367] width 57 height 19
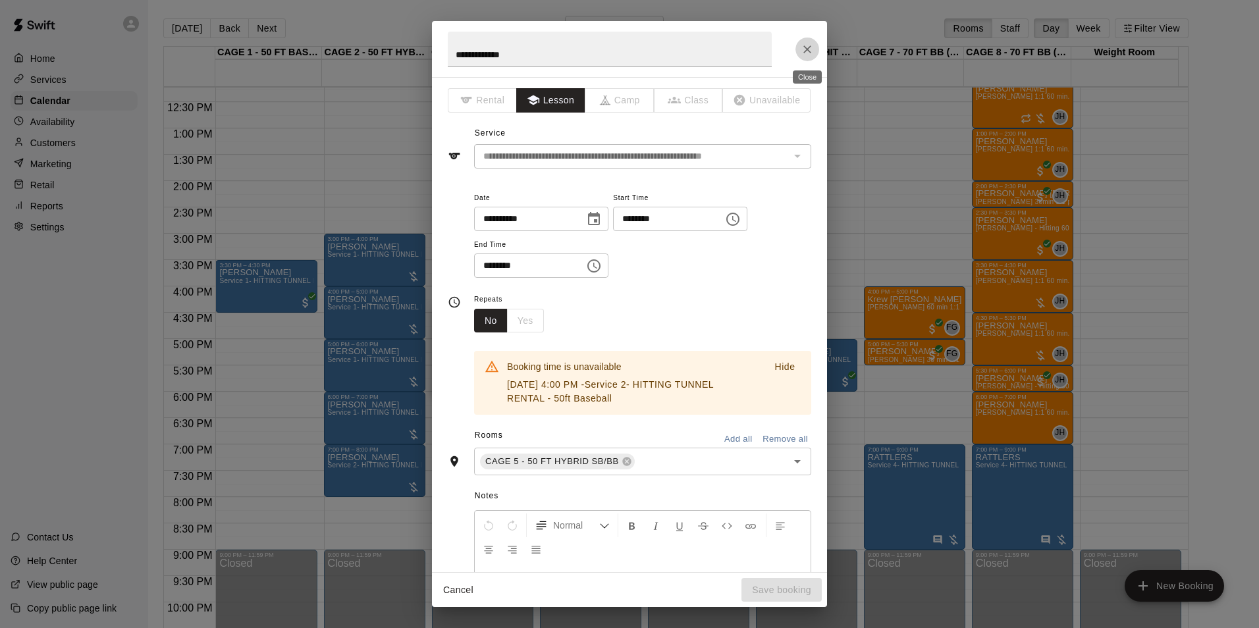
click at [804, 50] on icon "Close" at bounding box center [807, 49] width 13 height 13
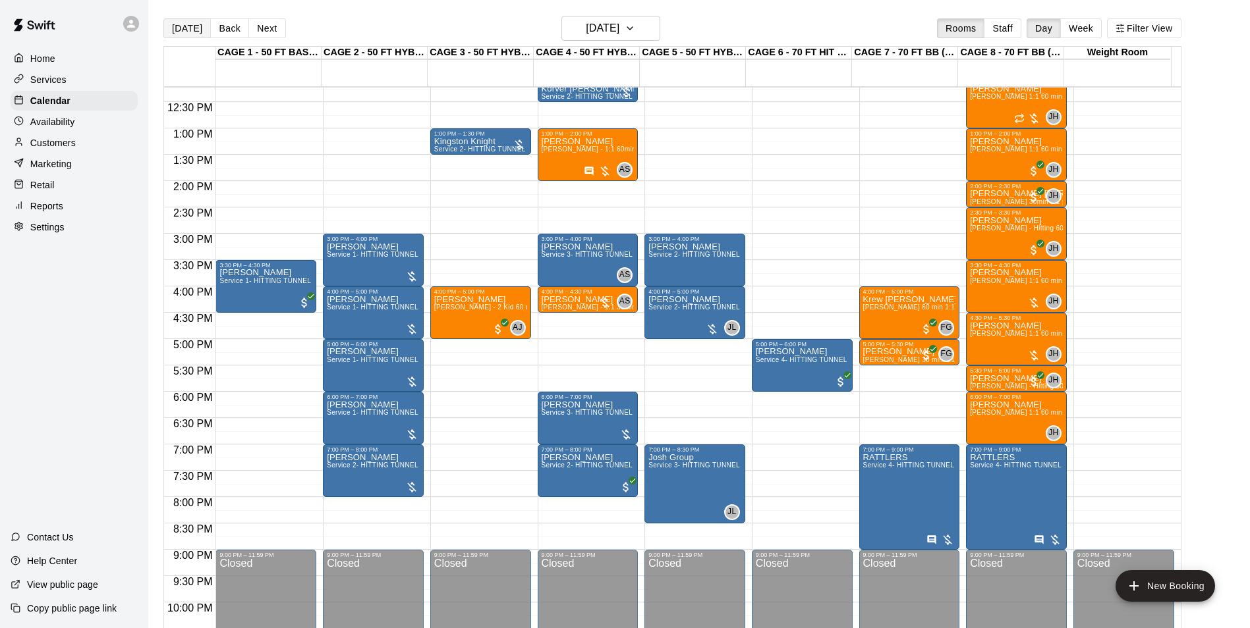
click at [167, 29] on button "Today" at bounding box center [186, 28] width 47 height 20
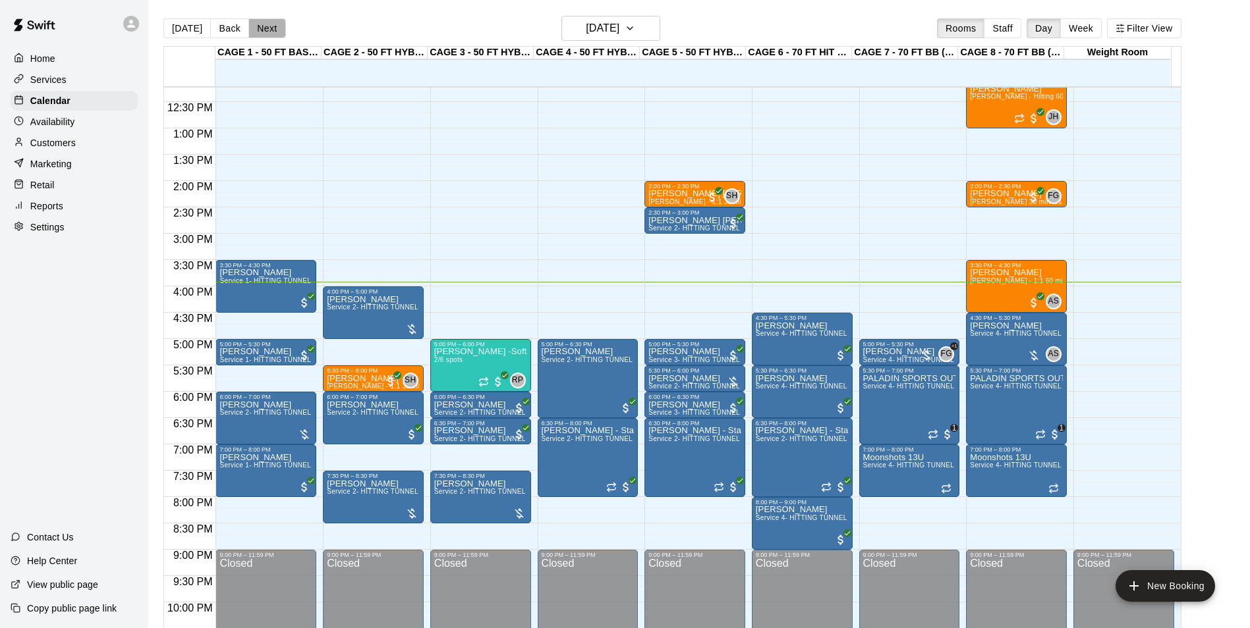
drag, startPoint x: 276, startPoint y: 24, endPoint x: 317, endPoint y: 119, distance: 102.9
click at [277, 24] on button "Next" at bounding box center [266, 28] width 37 height 20
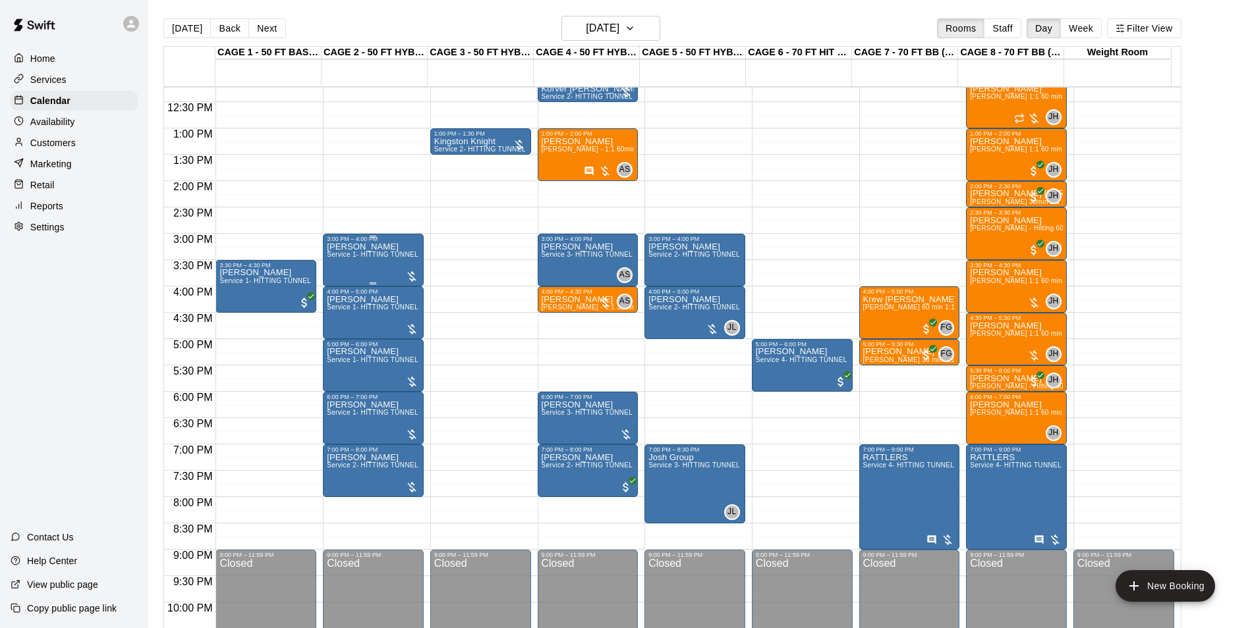
click at [356, 258] on span "Service 1- HITTING TUNNEL RENTAL - 50ft Baseball w/ Auto/Manual Feeder" at bounding box center [448, 254] width 242 height 7
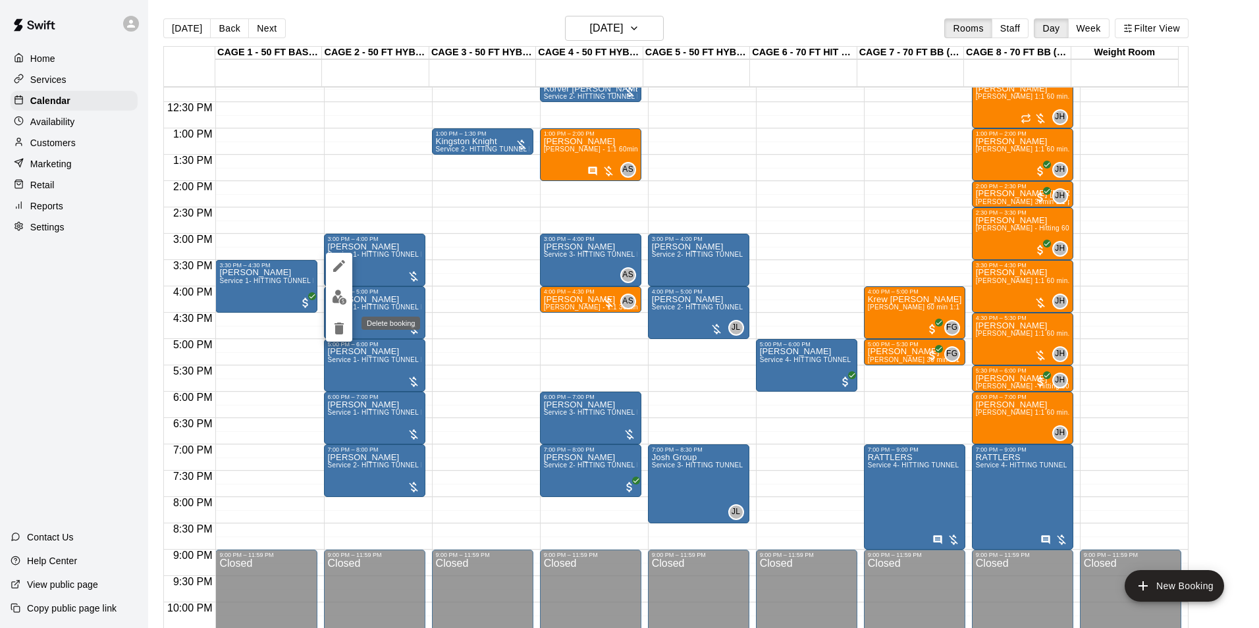
click at [343, 335] on icon "delete" at bounding box center [339, 329] width 16 height 16
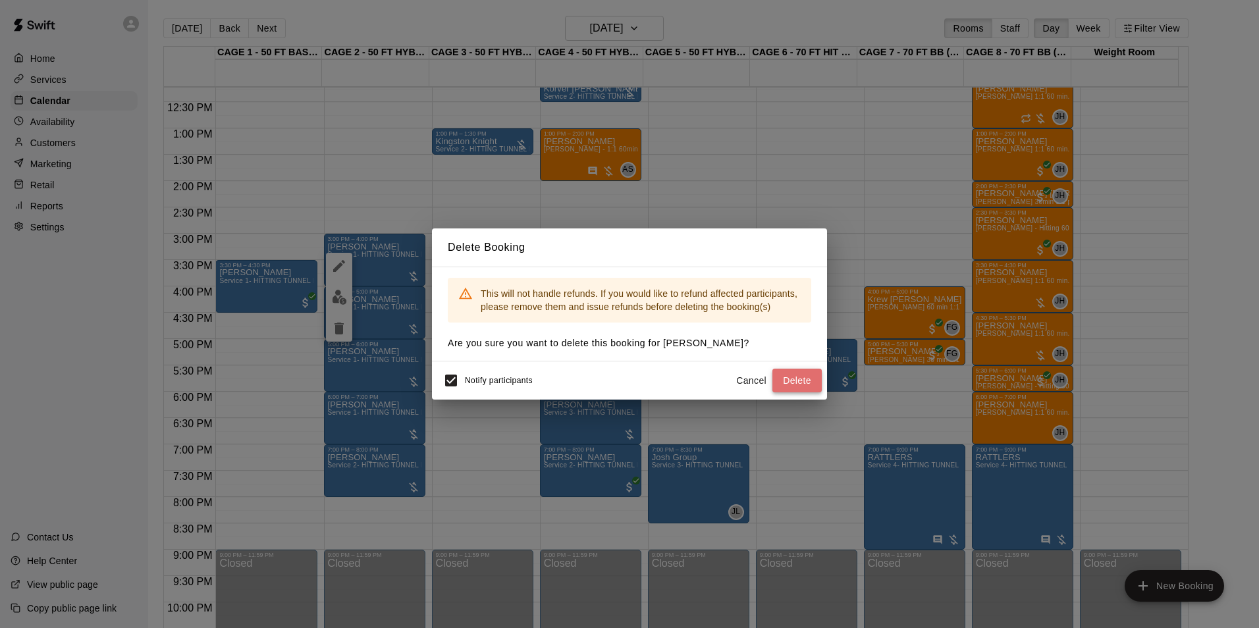
click at [789, 386] on button "Delete" at bounding box center [797, 381] width 49 height 24
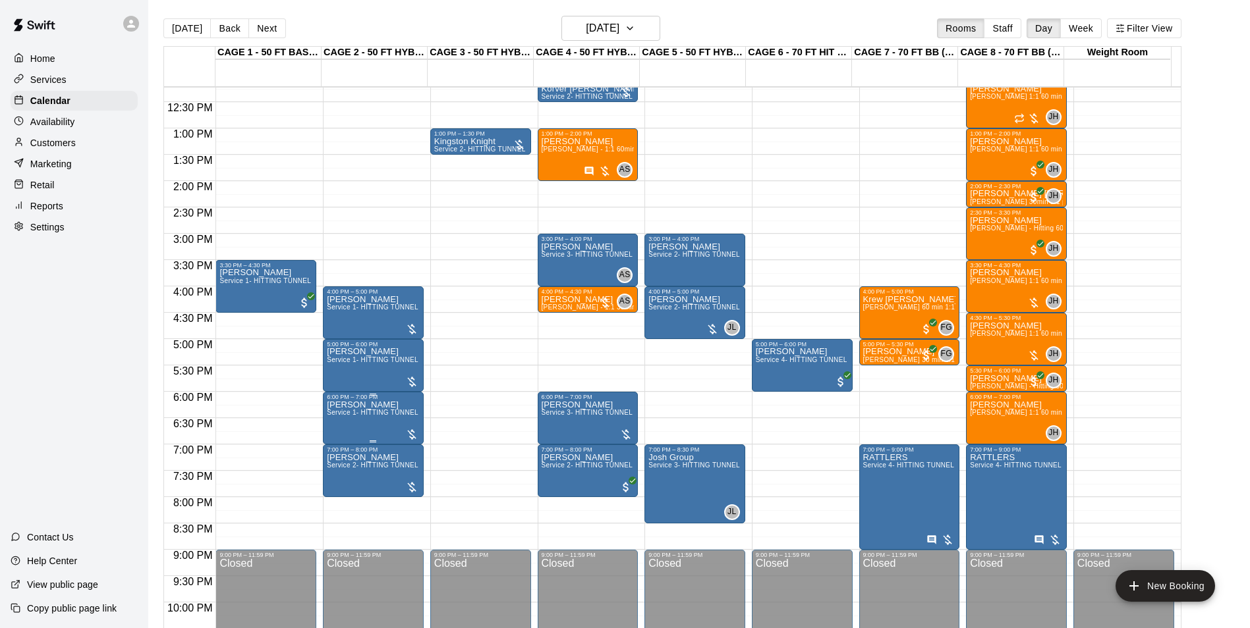
click at [366, 416] on span "Service 1- HITTING TUNNEL RENTAL - 50ft Baseball w/ Auto/Manual Feeder" at bounding box center [448, 412] width 242 height 7
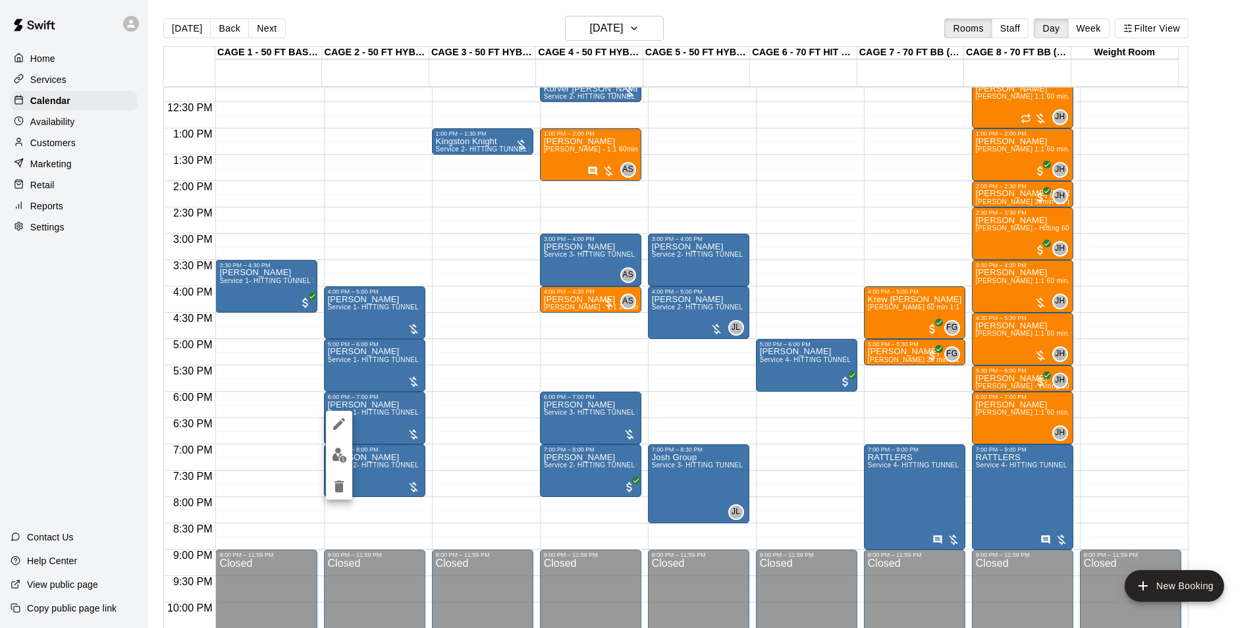
click at [344, 492] on icon "delete" at bounding box center [339, 487] width 16 height 16
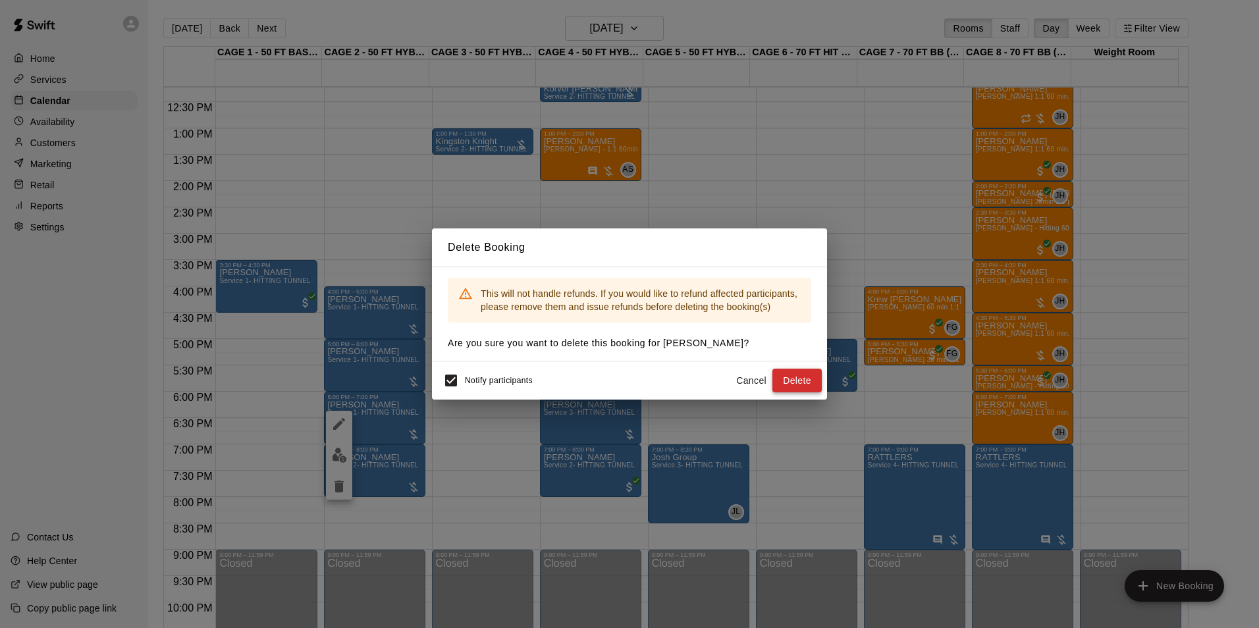
click at [783, 374] on button "Delete" at bounding box center [797, 381] width 49 height 24
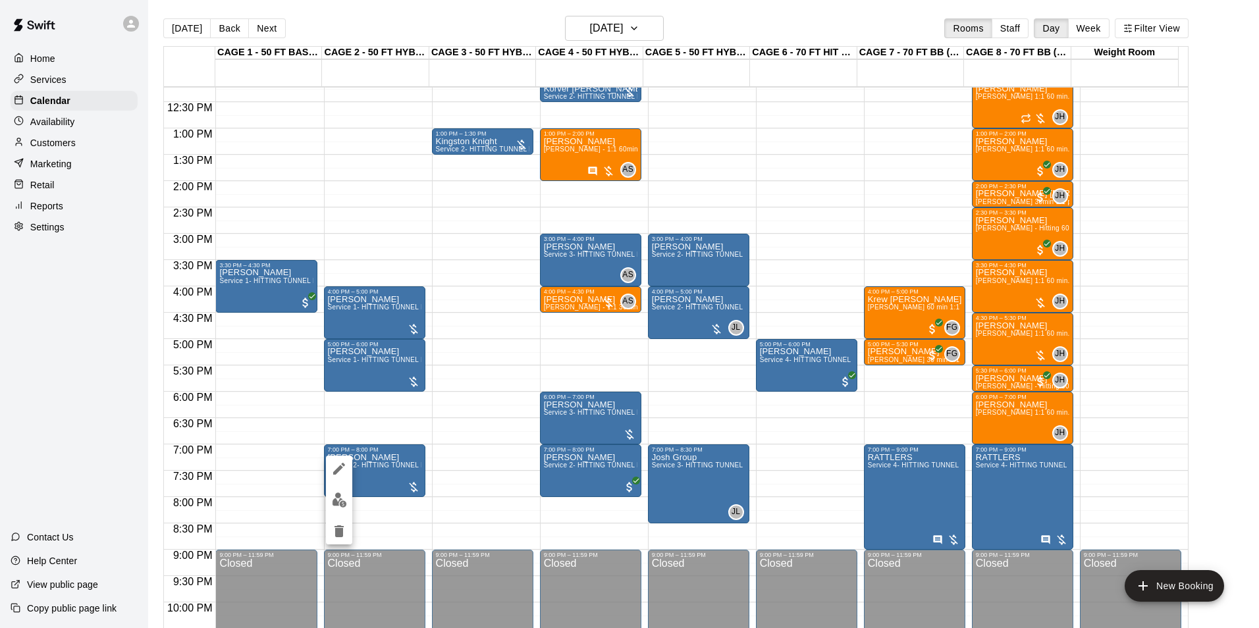
click at [374, 459] on div at bounding box center [629, 314] width 1259 height 628
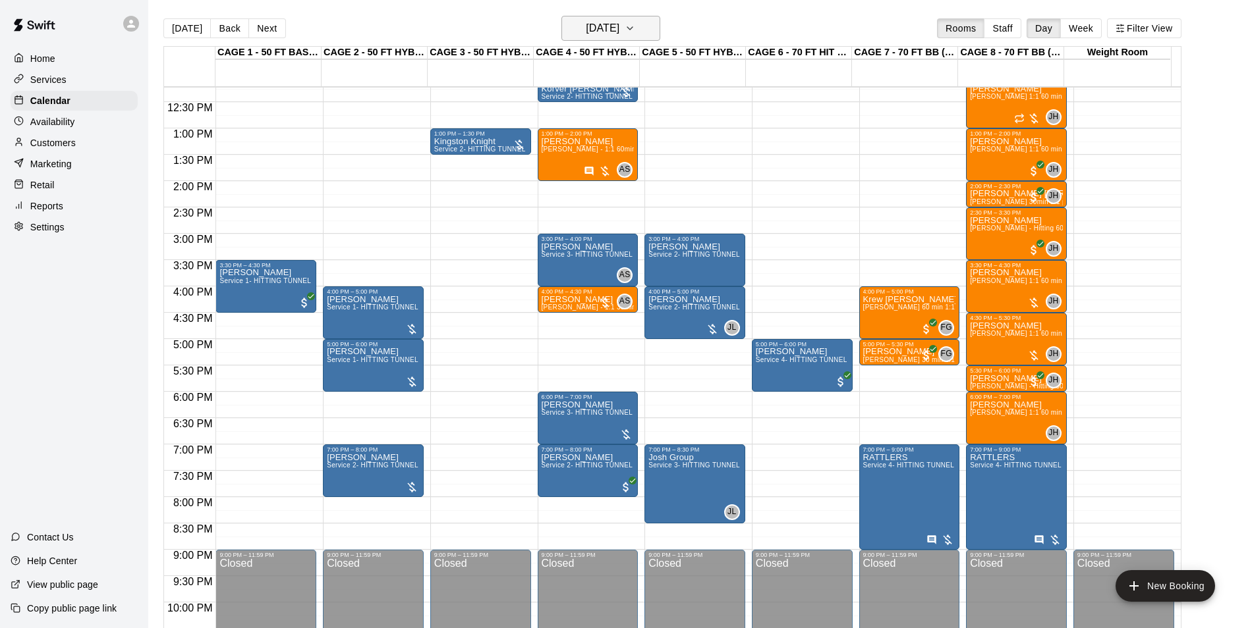
click at [600, 34] on h6 "Friday Sep 19" at bounding box center [603, 28] width 34 height 18
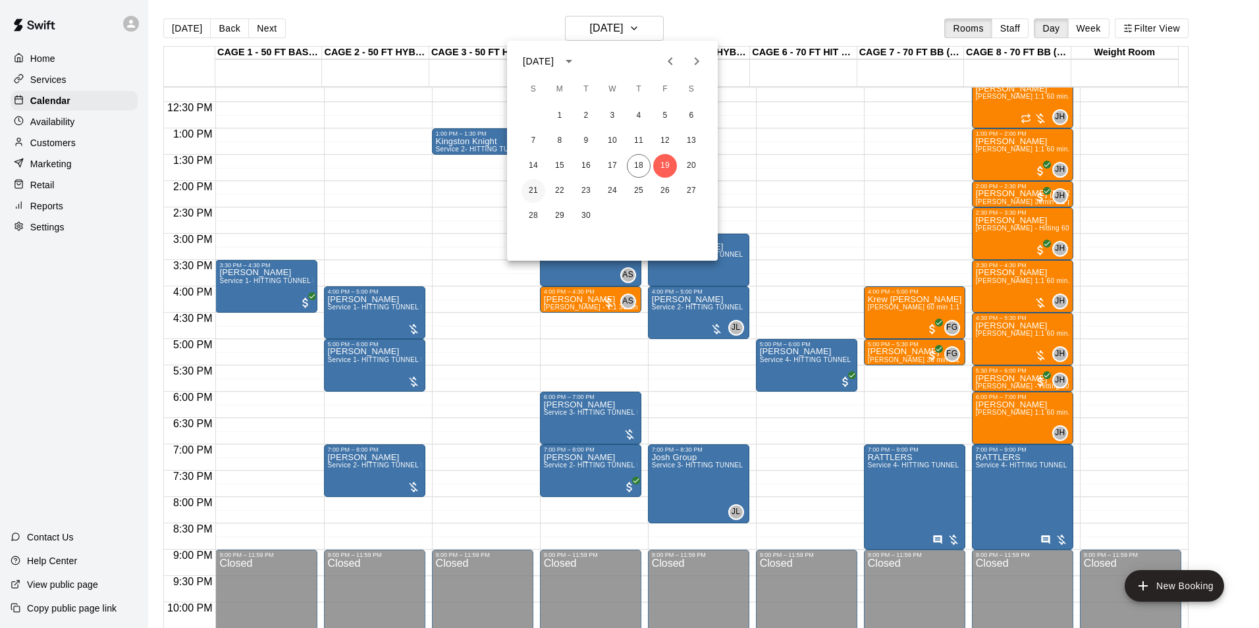
click at [536, 198] on button "21" at bounding box center [534, 191] width 24 height 24
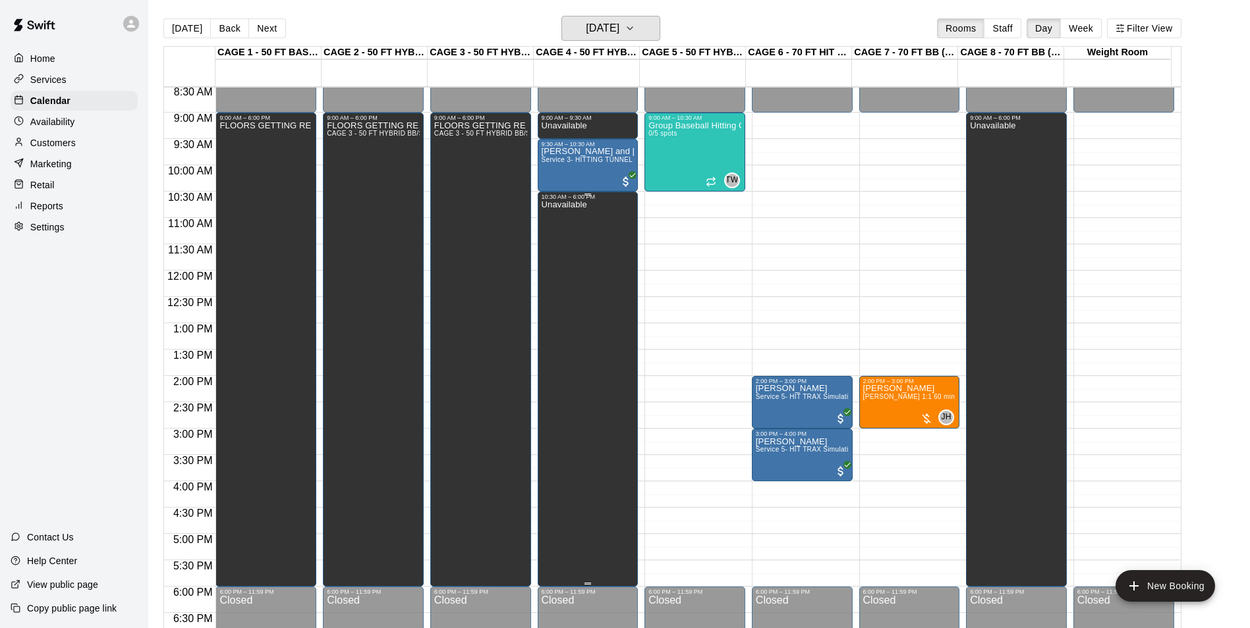
scroll to position [447, 0]
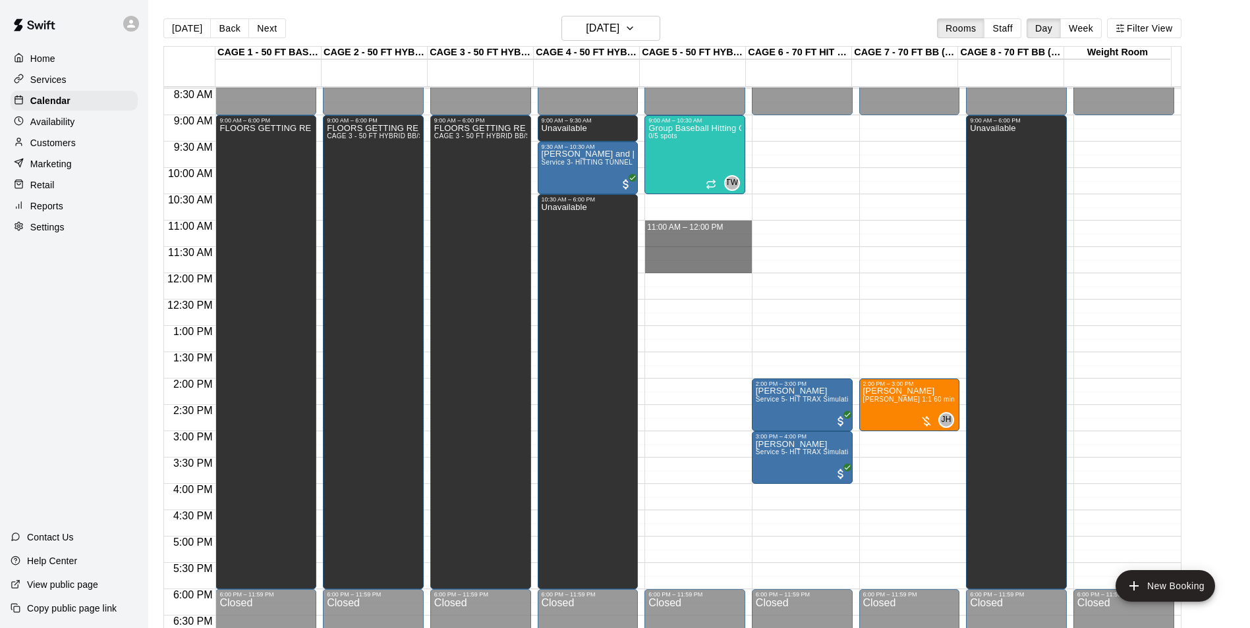
drag, startPoint x: 705, startPoint y: 223, endPoint x: 714, endPoint y: 268, distance: 45.7
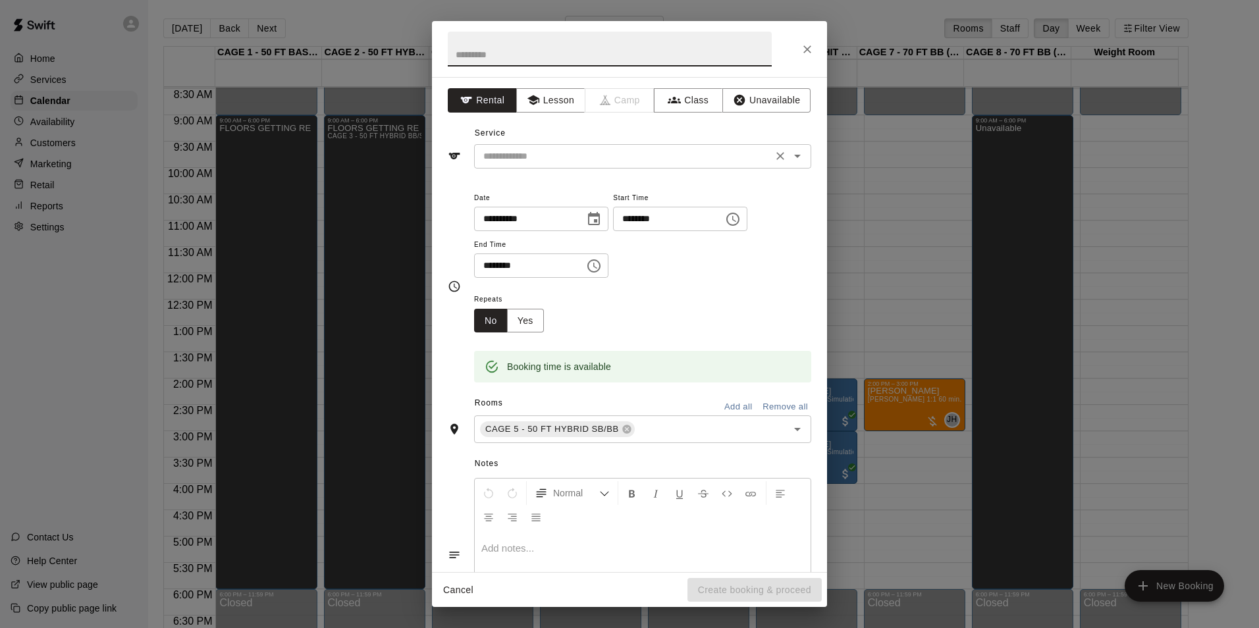
click at [701, 157] on input "text" at bounding box center [623, 156] width 290 height 16
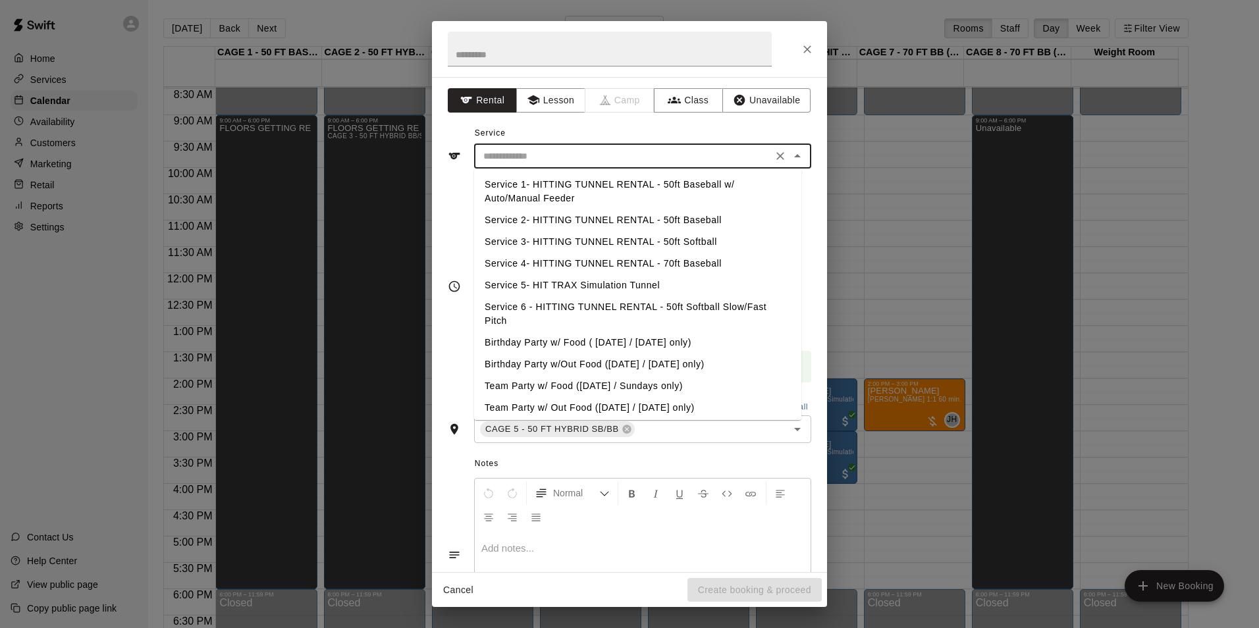
click at [692, 219] on li "Service 2- HITTING TUNNEL RENTAL - 50ft Baseball" at bounding box center [637, 220] width 327 height 22
type input "**********"
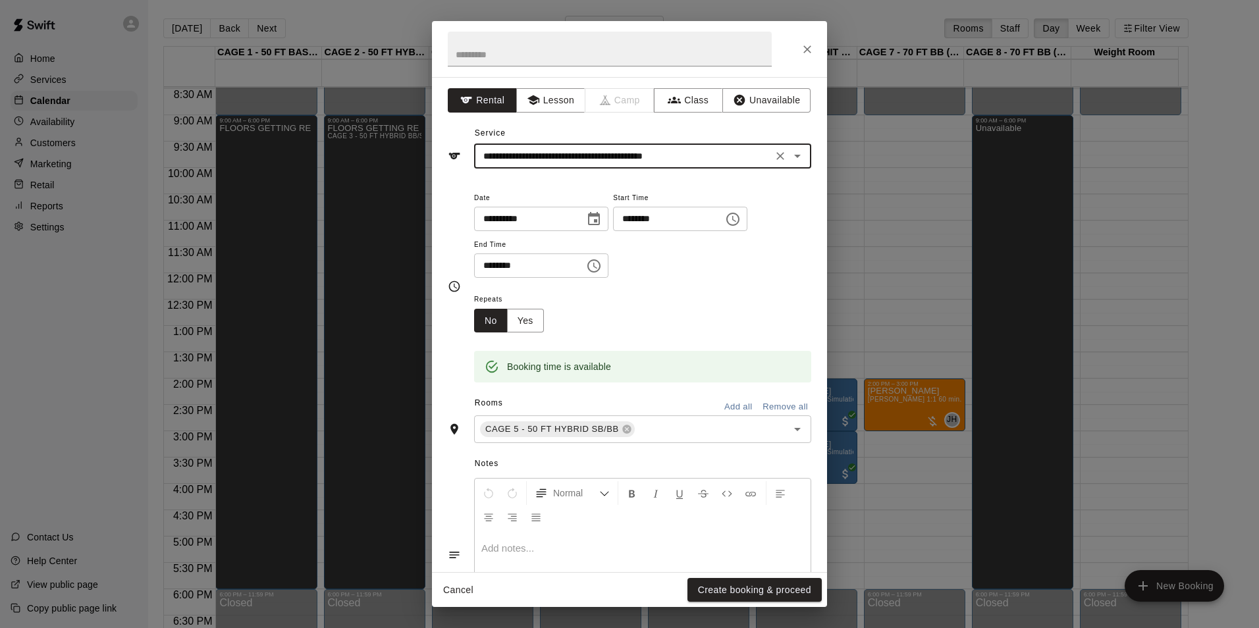
drag, startPoint x: 773, startPoint y: 597, endPoint x: 777, endPoint y: 588, distance: 9.4
click at [774, 597] on button "Create booking & proceed" at bounding box center [755, 590] width 134 height 24
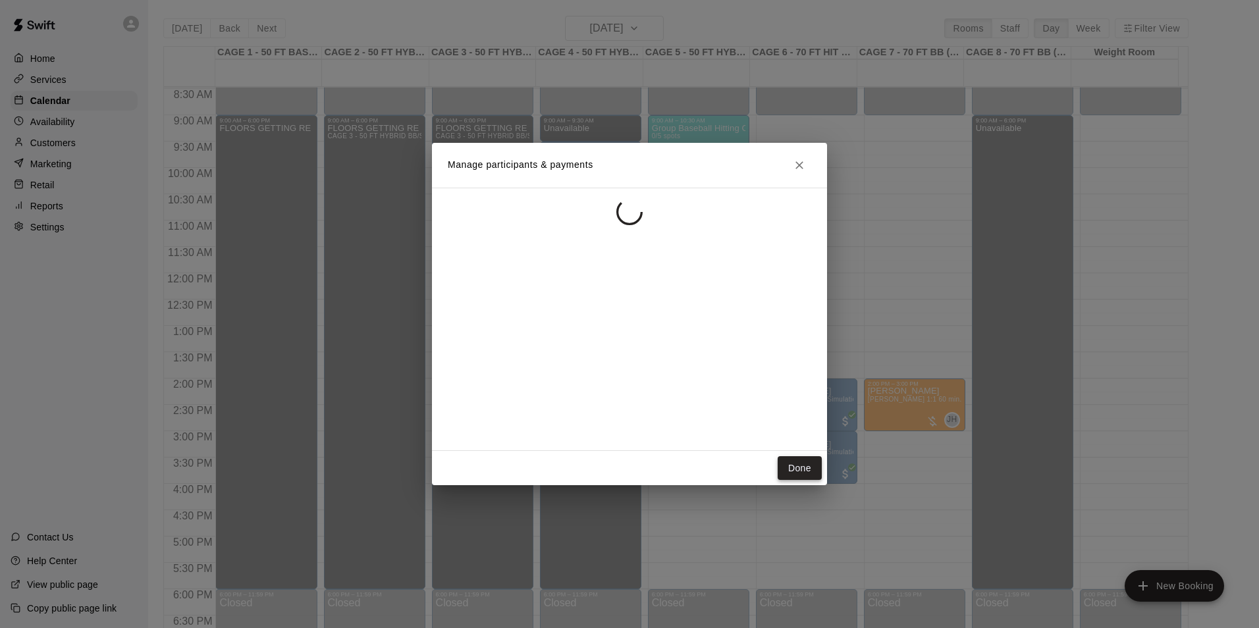
click at [814, 458] on button "Done" at bounding box center [800, 468] width 44 height 24
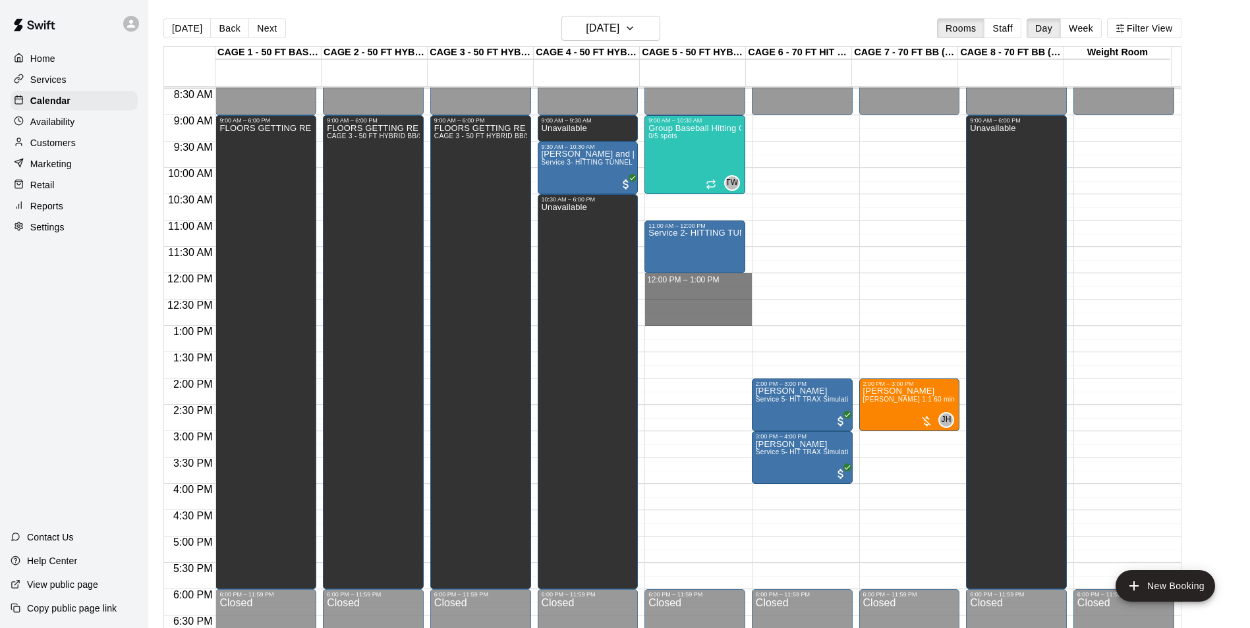
drag, startPoint x: 676, startPoint y: 275, endPoint x: 680, endPoint y: 327, distance: 51.5
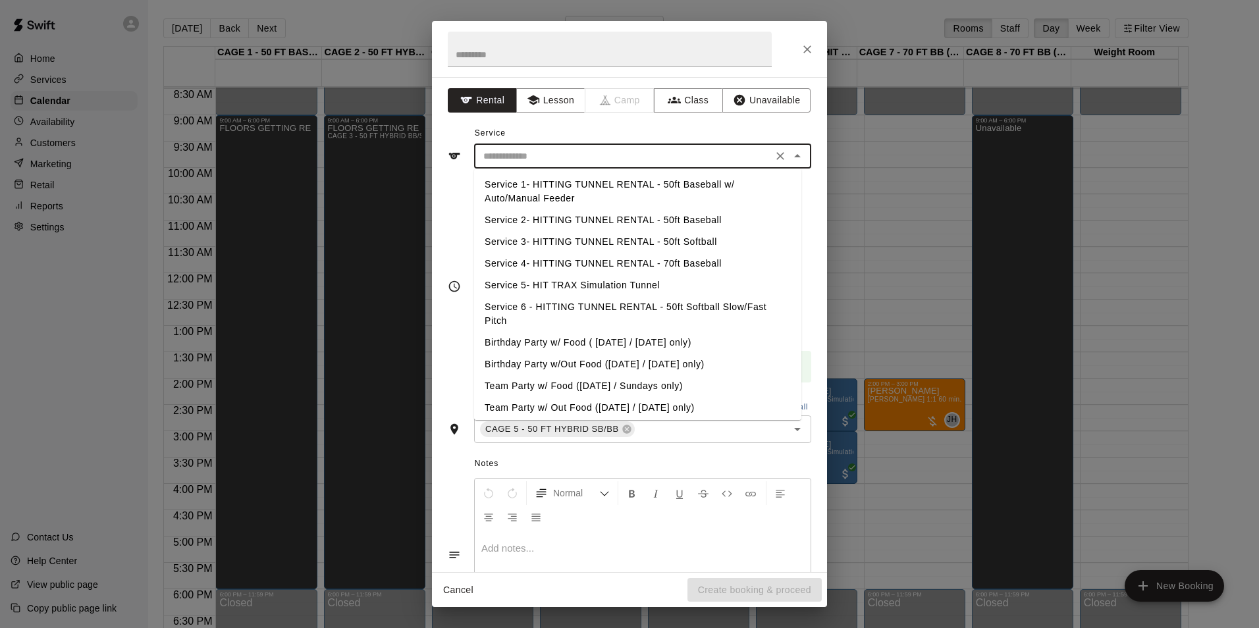
click at [697, 152] on input "text" at bounding box center [623, 156] width 290 height 16
click at [727, 217] on li "Service 2- HITTING TUNNEL RENTAL - 50ft Baseball" at bounding box center [637, 220] width 327 height 22
type input "**********"
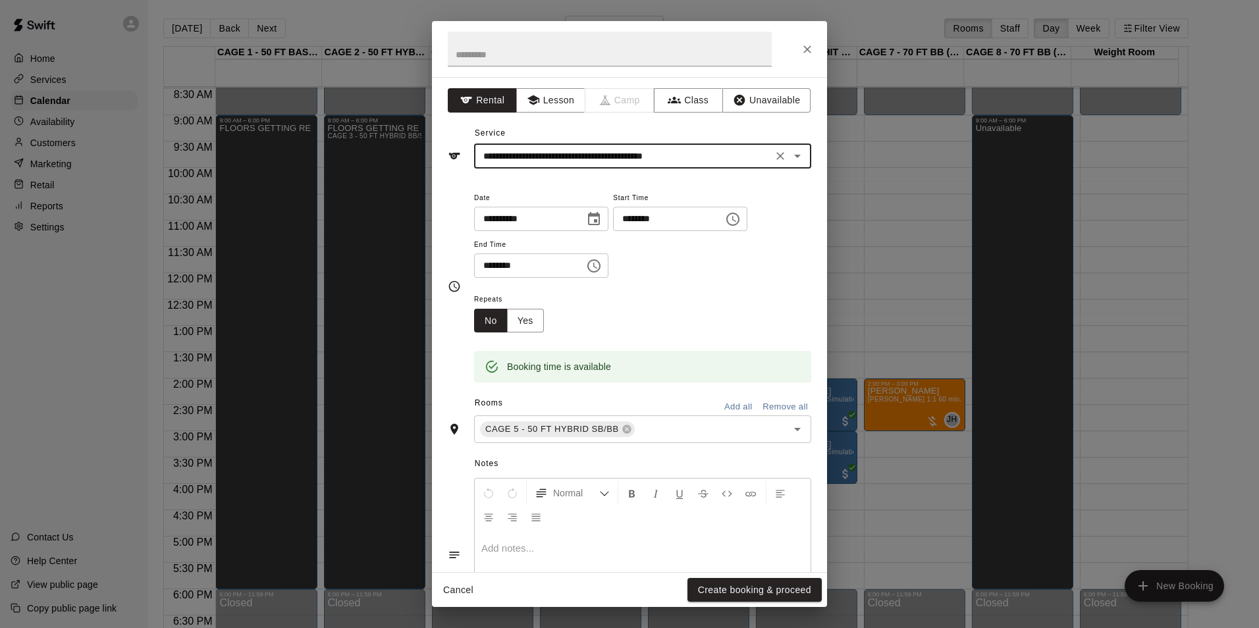
click at [761, 590] on button "Create booking & proceed" at bounding box center [755, 590] width 134 height 24
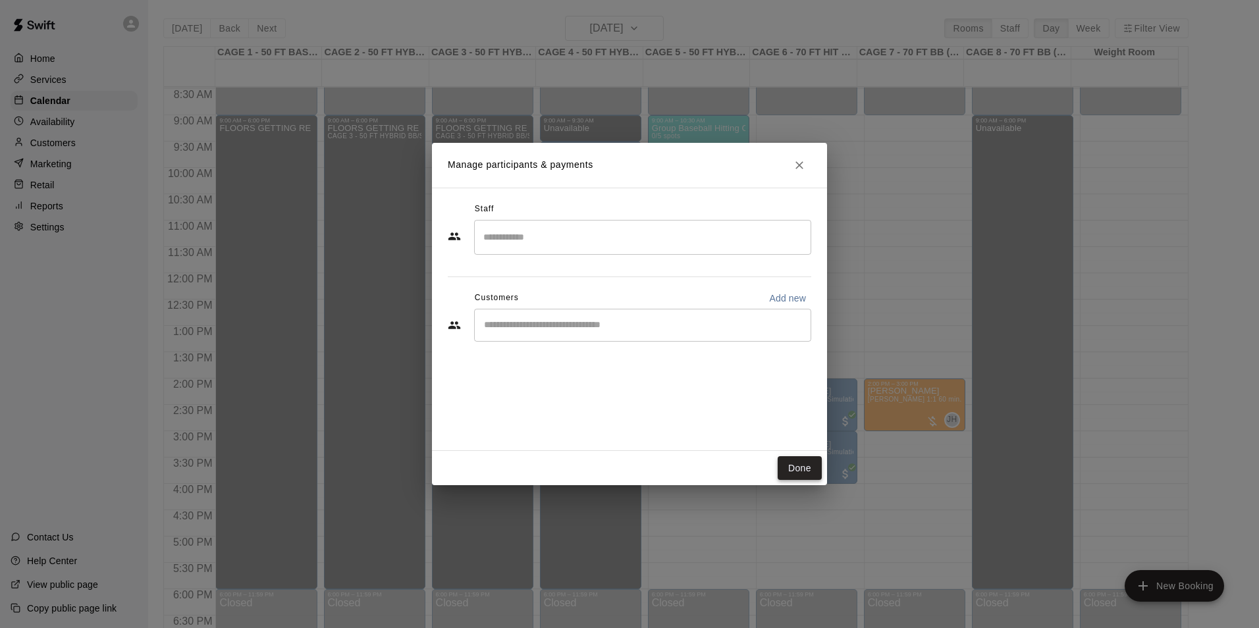
click at [802, 469] on button "Done" at bounding box center [800, 468] width 44 height 24
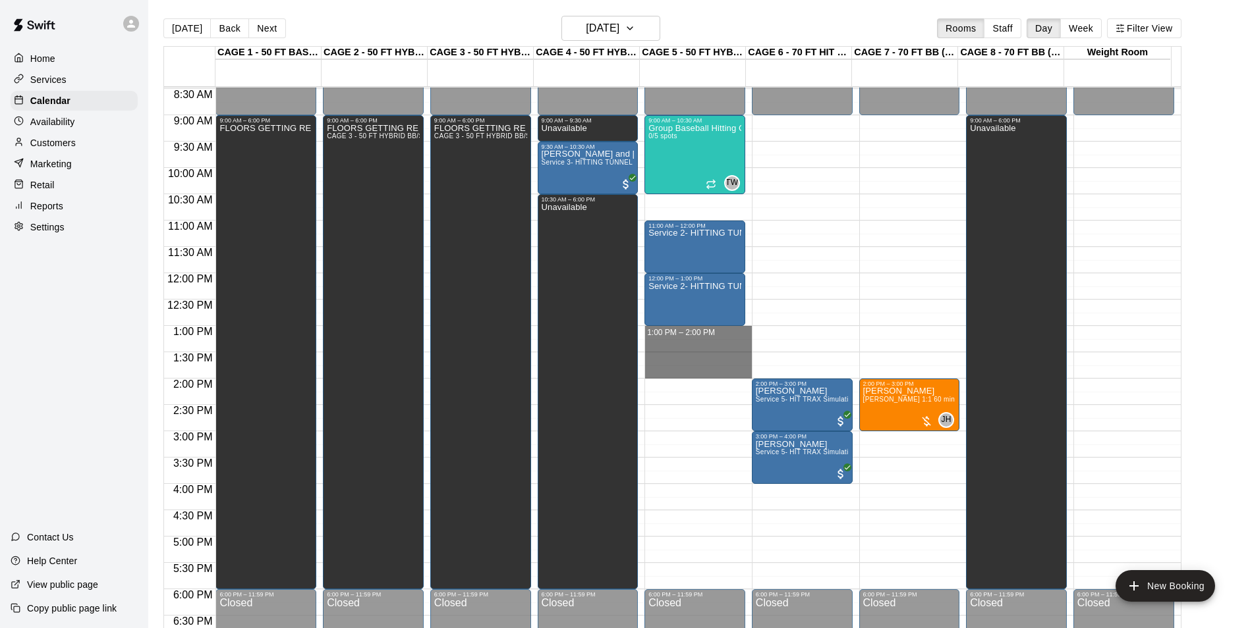
drag, startPoint x: 684, startPoint y: 328, endPoint x: 686, endPoint y: 375, distance: 46.8
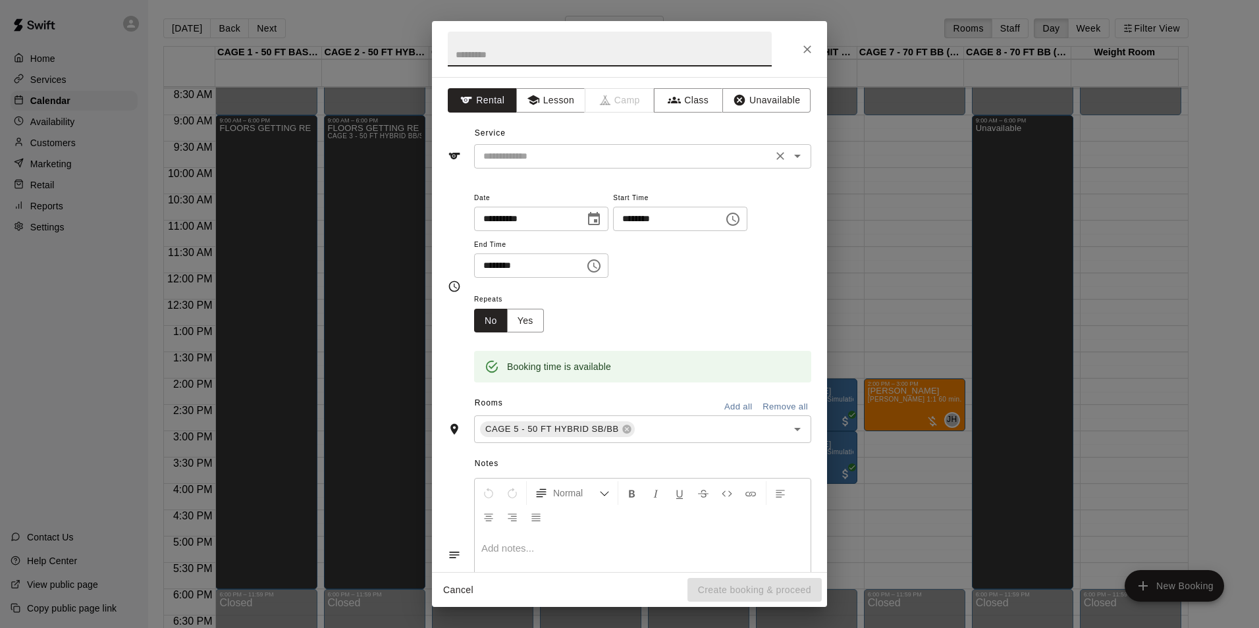
click at [713, 162] on input "text" at bounding box center [623, 156] width 290 height 16
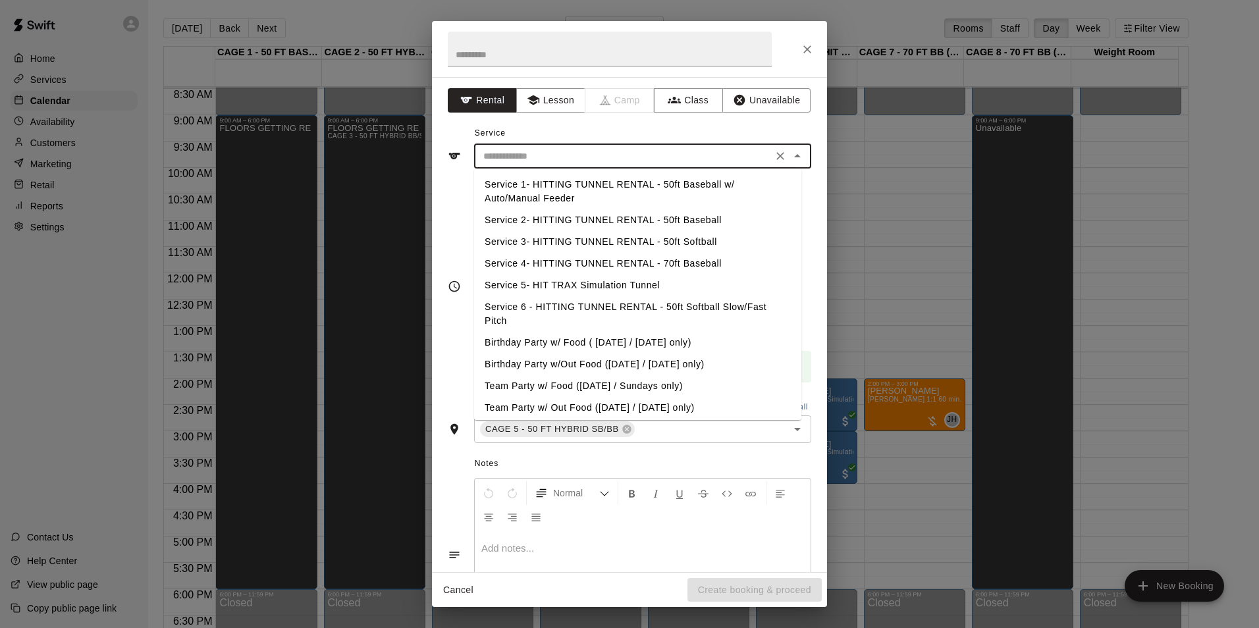
click at [721, 222] on li "Service 2- HITTING TUNNEL RENTAL - 50ft Baseball" at bounding box center [637, 220] width 327 height 22
type input "**********"
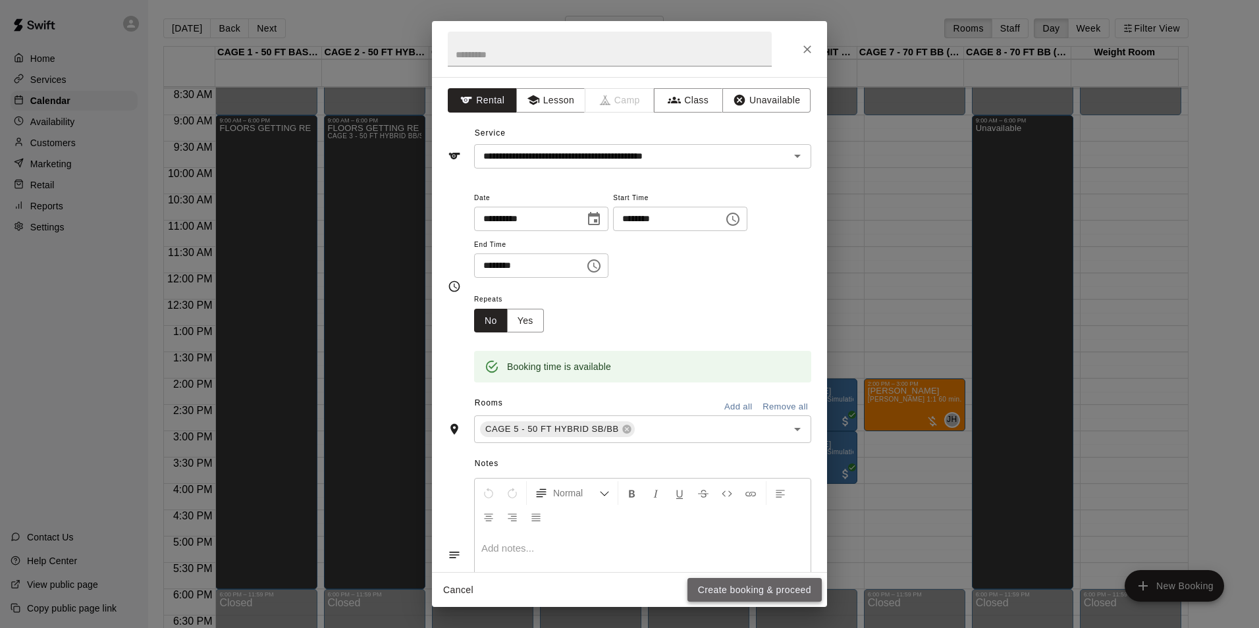
click at [756, 582] on button "Create booking & proceed" at bounding box center [755, 590] width 134 height 24
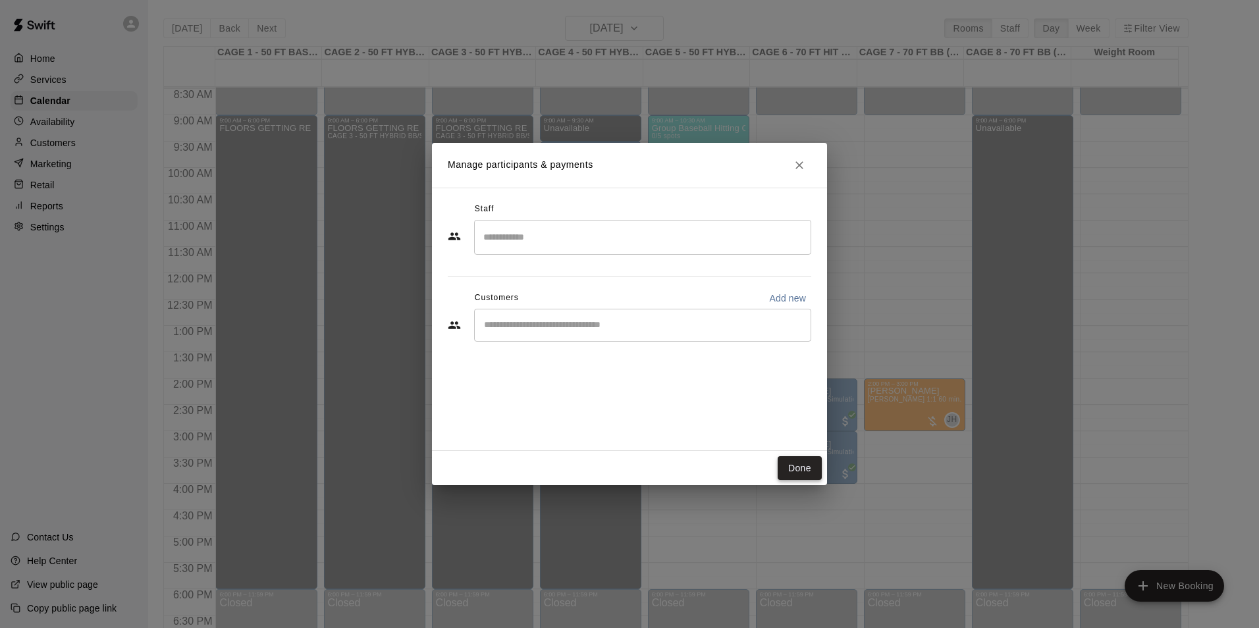
click at [786, 468] on button "Done" at bounding box center [800, 468] width 44 height 24
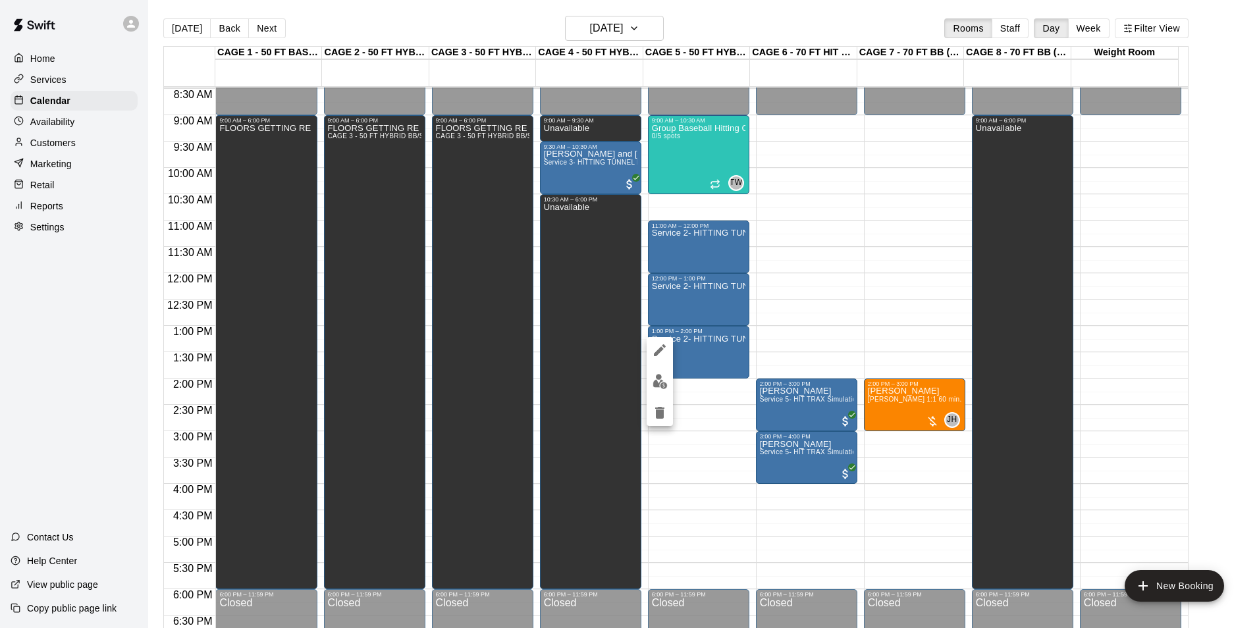
click at [705, 366] on div at bounding box center [629, 314] width 1259 height 628
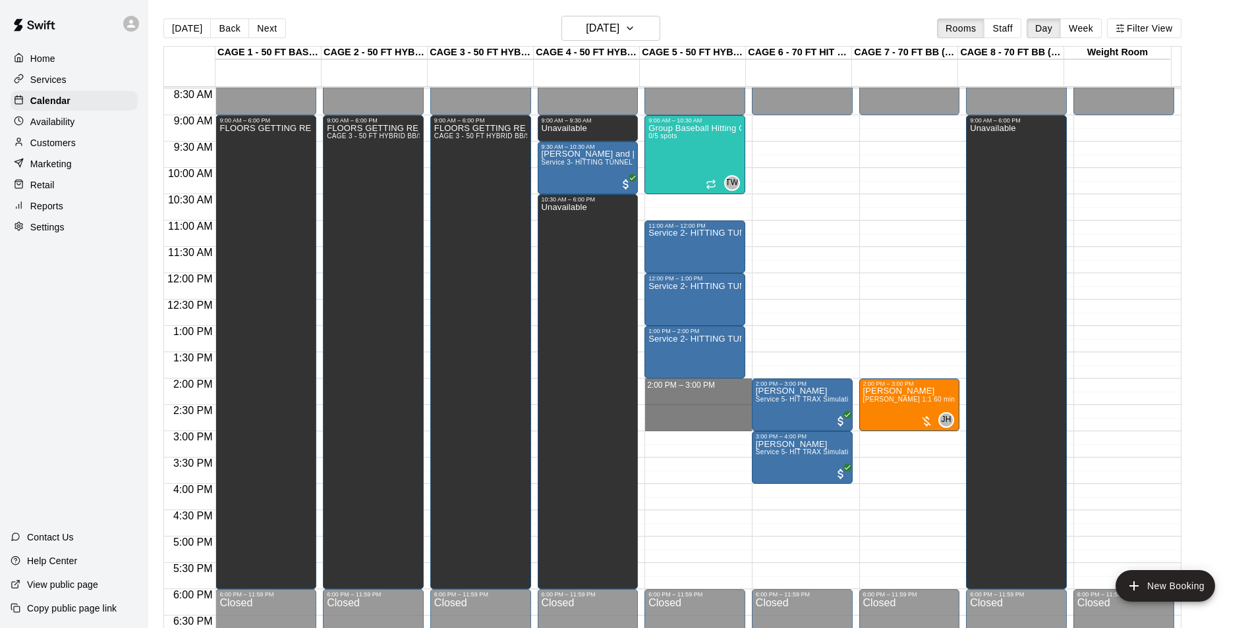
drag, startPoint x: 687, startPoint y: 383, endPoint x: 686, endPoint y: 431, distance: 47.4
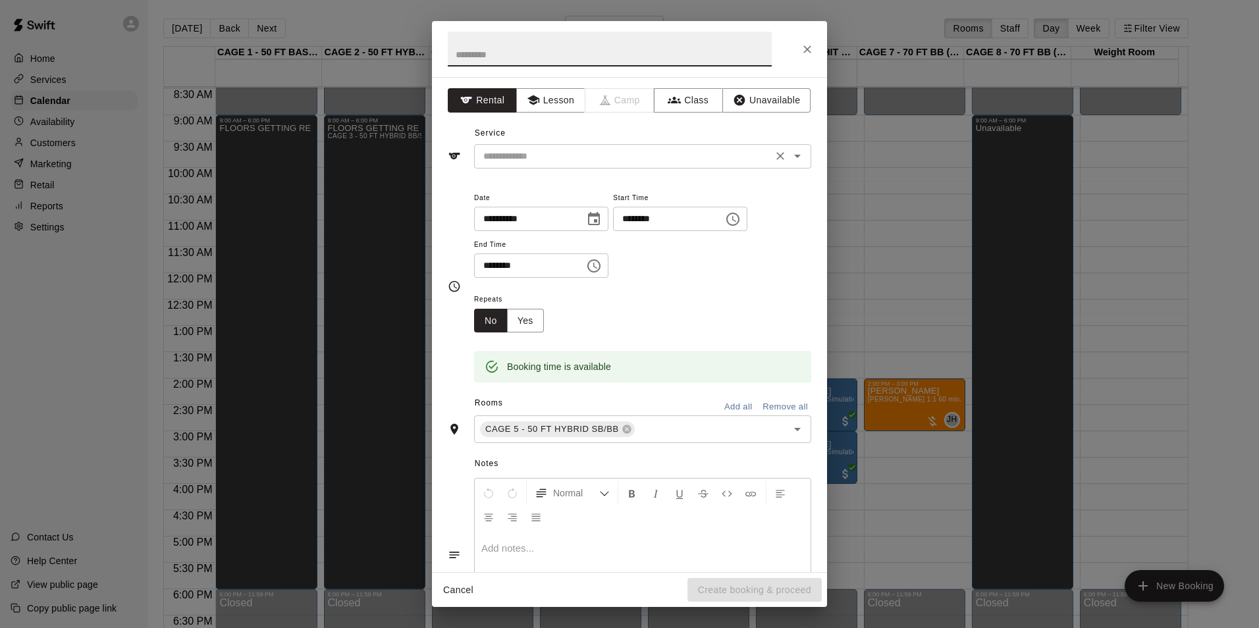
click at [680, 157] on input "text" at bounding box center [623, 156] width 290 height 16
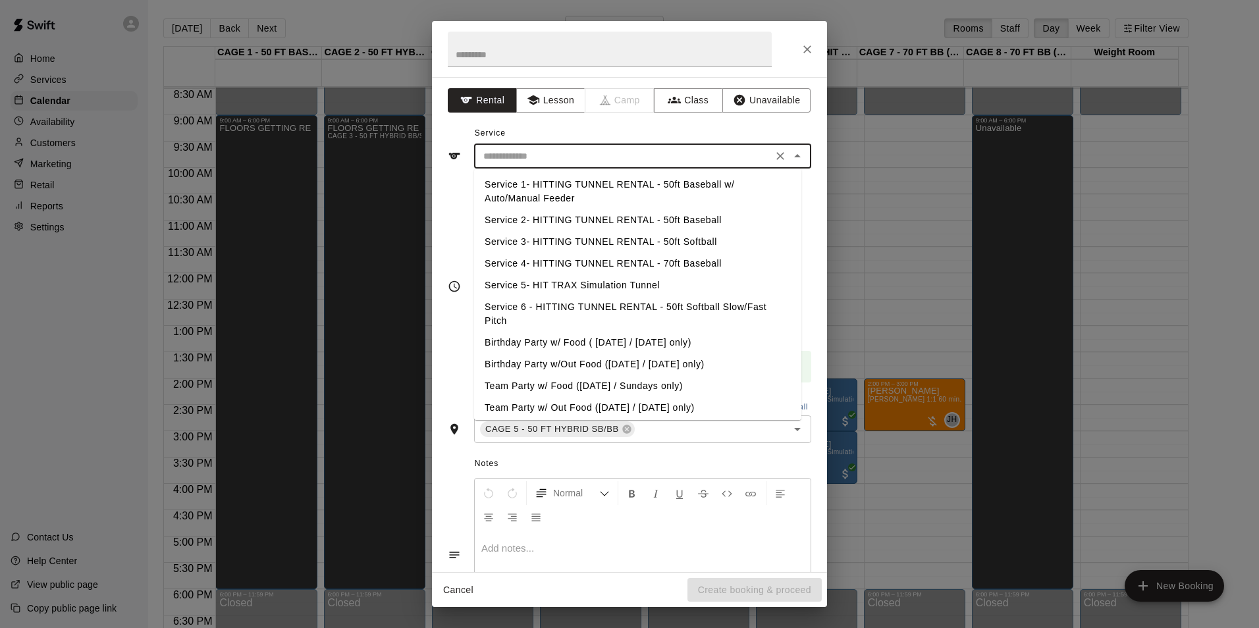
click at [700, 217] on li "Service 2- HITTING TUNNEL RENTAL - 50ft Baseball" at bounding box center [637, 220] width 327 height 22
type input "**********"
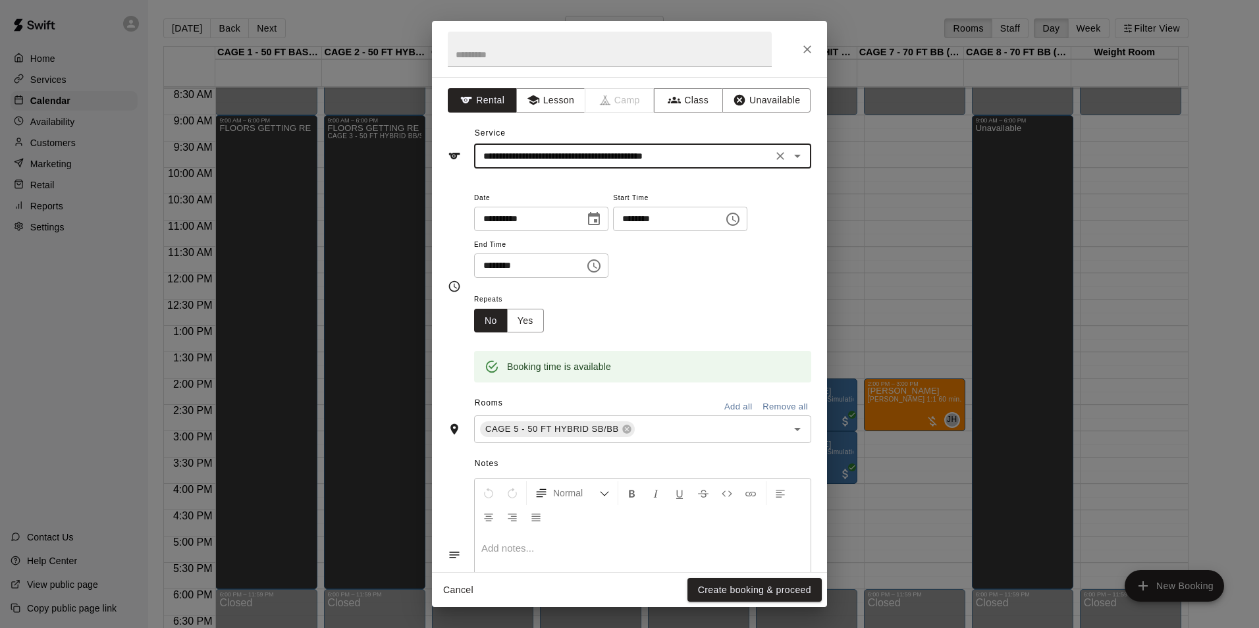
click at [759, 591] on button "Create booking & proceed" at bounding box center [755, 590] width 134 height 24
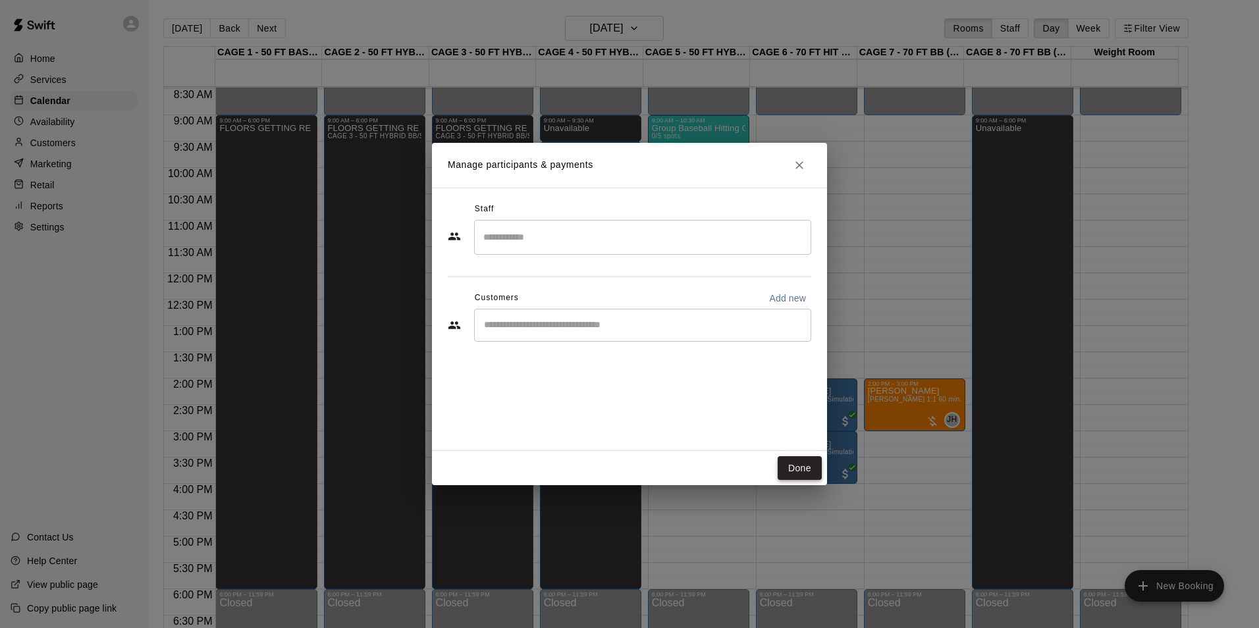
click at [802, 476] on button "Done" at bounding box center [800, 468] width 44 height 24
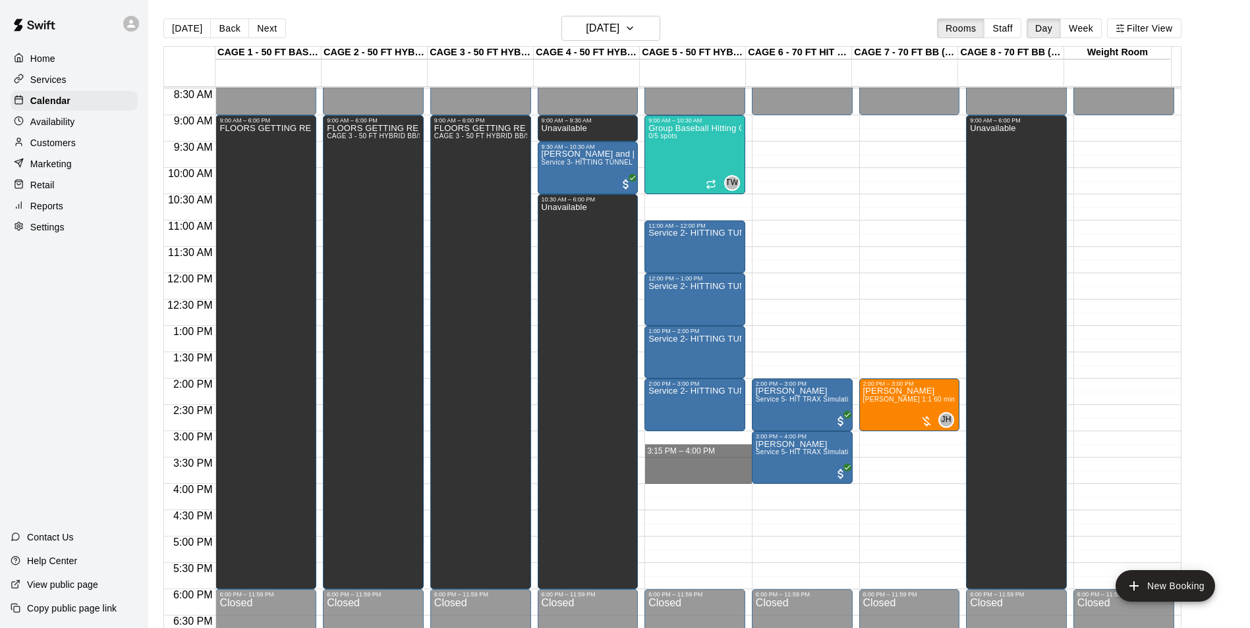
drag, startPoint x: 682, startPoint y: 435, endPoint x: 684, endPoint y: 476, distance: 40.9
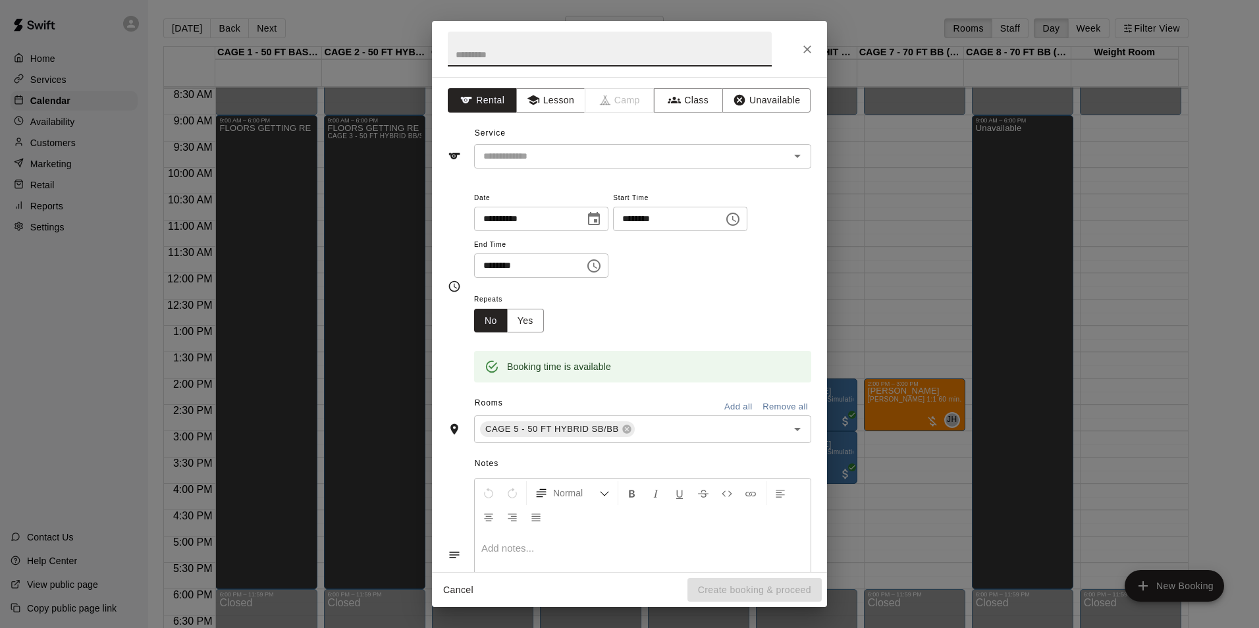
click at [805, 47] on icon "Close" at bounding box center [808, 49] width 8 height 8
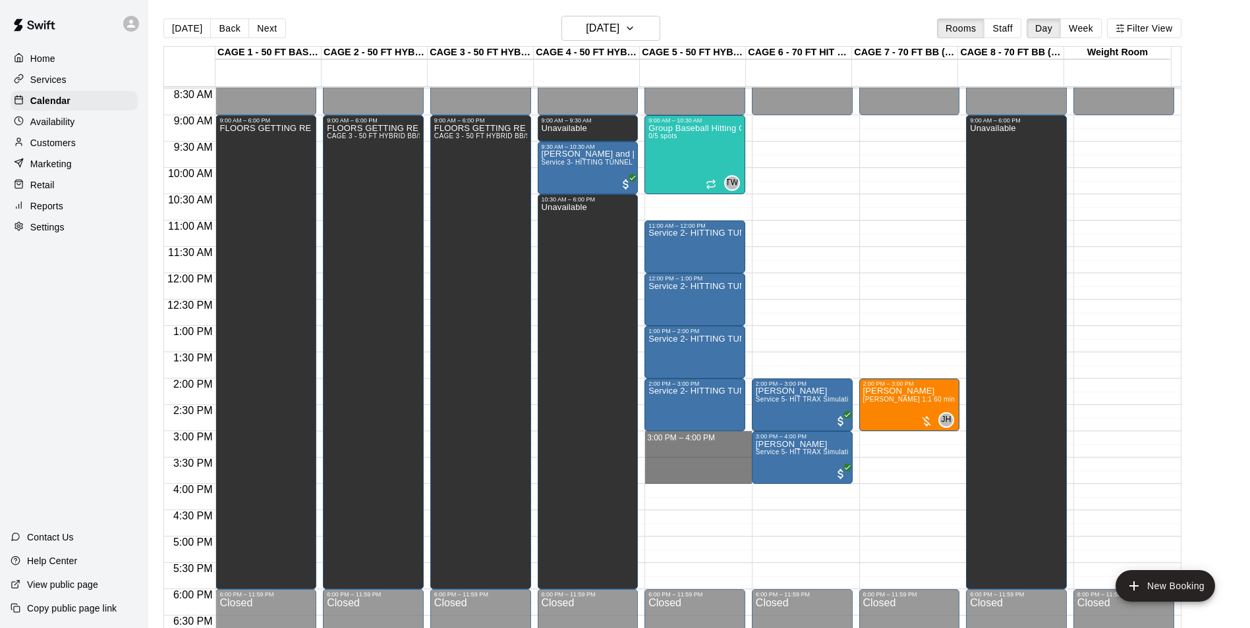
drag, startPoint x: 683, startPoint y: 436, endPoint x: 694, endPoint y: 474, distance: 39.6
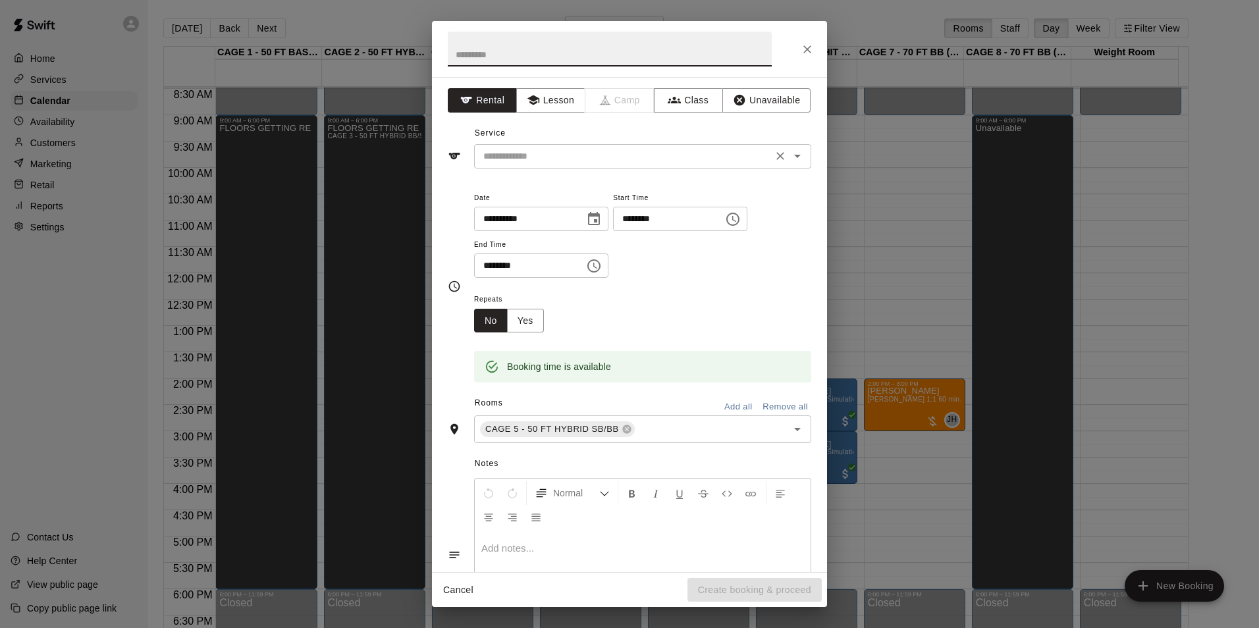
click at [754, 155] on input "text" at bounding box center [623, 156] width 290 height 16
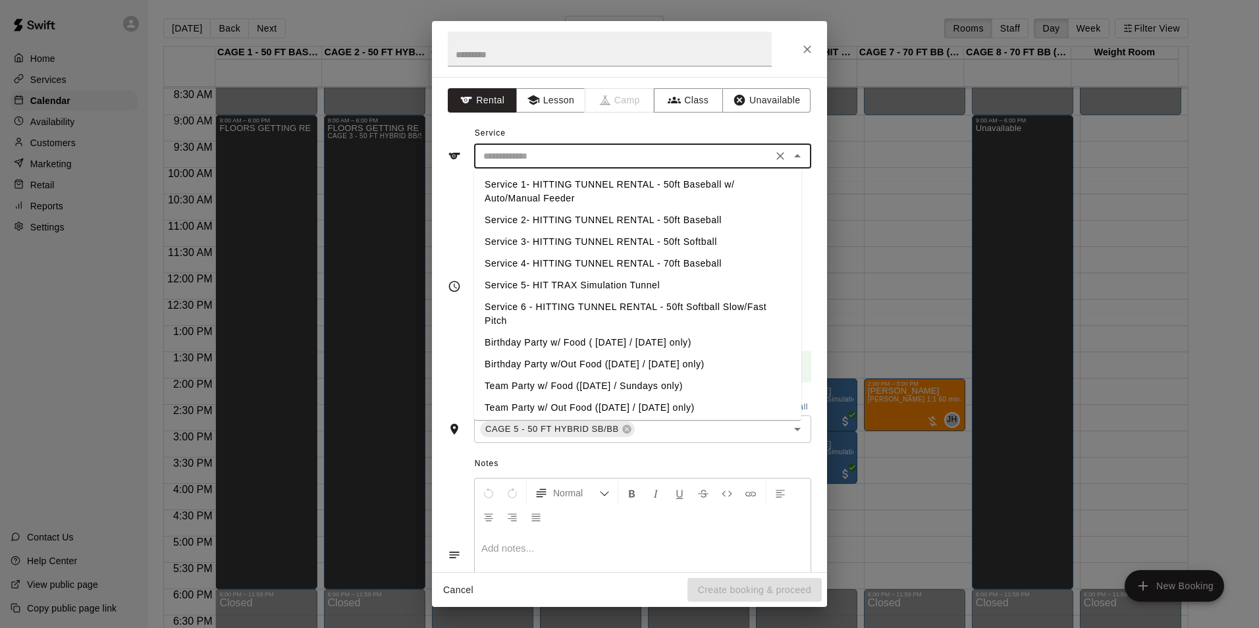
click at [717, 219] on li "Service 2- HITTING TUNNEL RENTAL - 50ft Baseball" at bounding box center [637, 220] width 327 height 22
type input "**********"
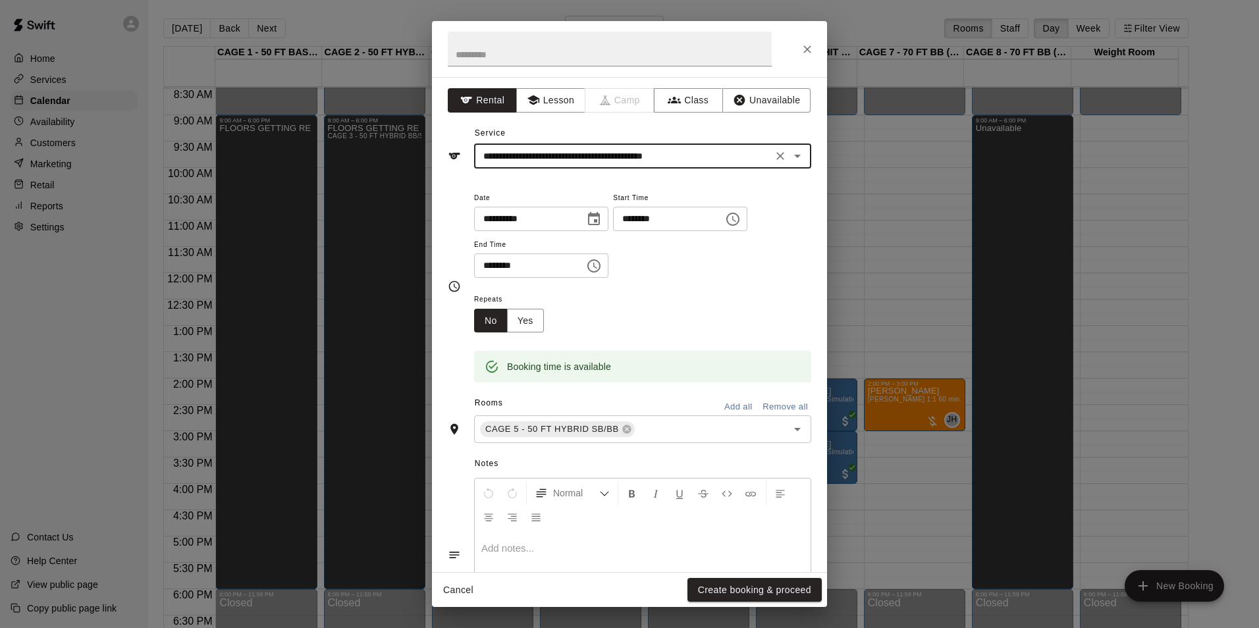
click at [752, 583] on button "Create booking & proceed" at bounding box center [755, 590] width 134 height 24
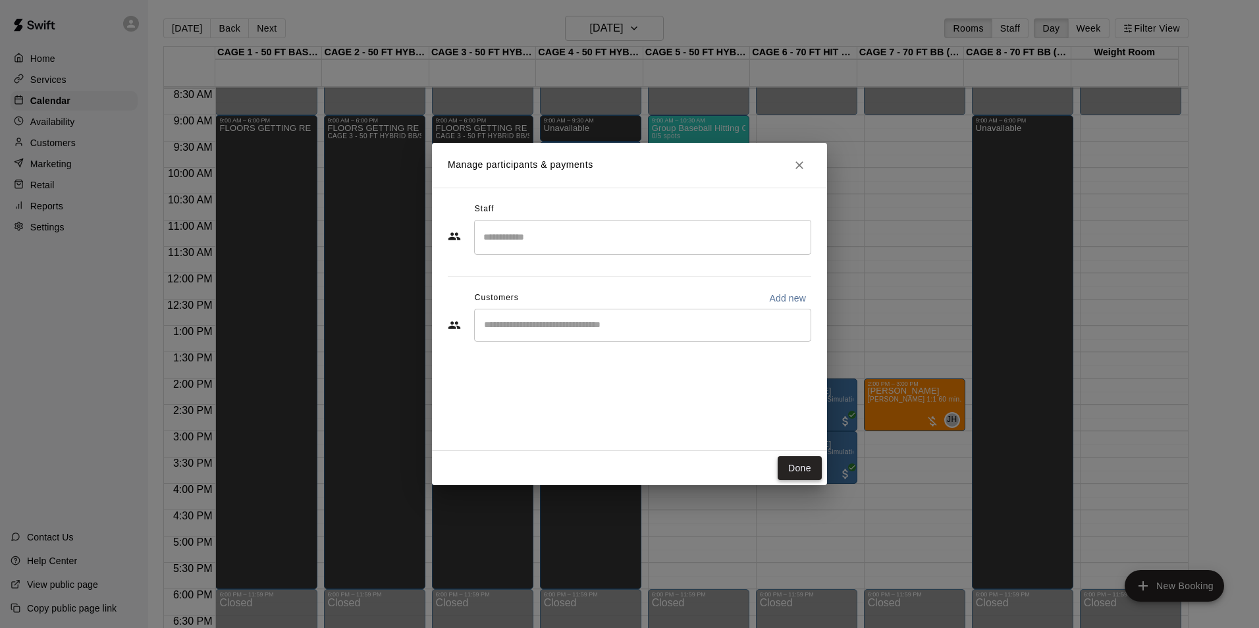
click at [792, 466] on button "Done" at bounding box center [800, 468] width 44 height 24
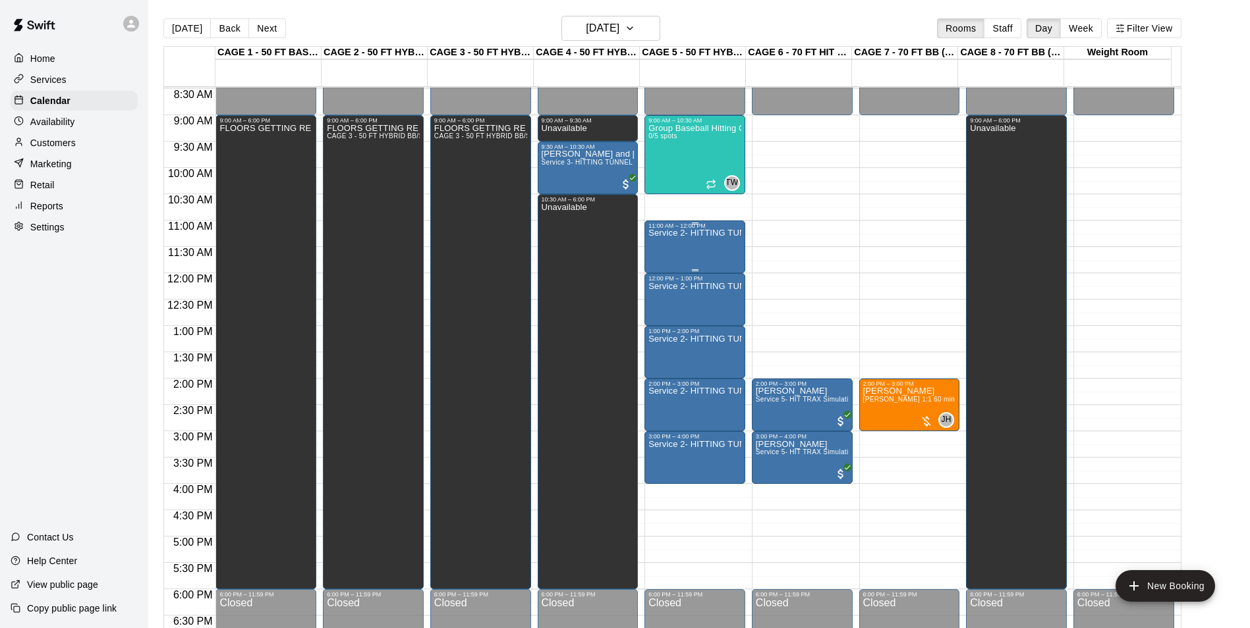
click at [665, 246] on div "Service 2- HITTING TUNNEL RENTAL - 50ft Baseball" at bounding box center [694, 543] width 93 height 628
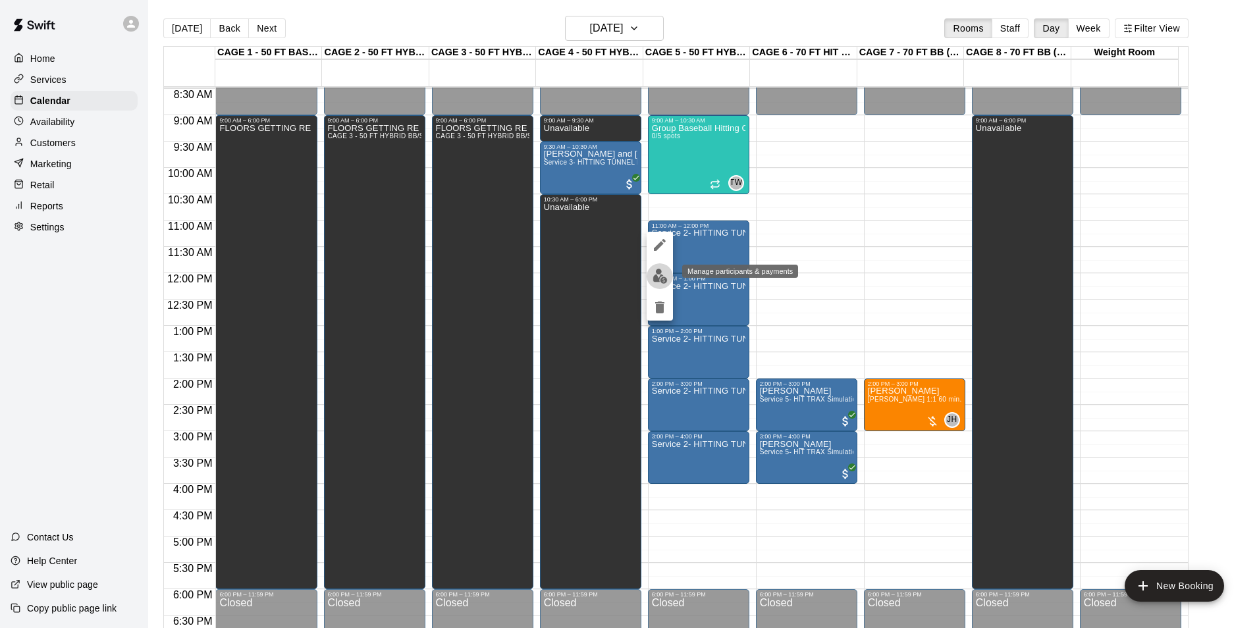
click at [657, 275] on img "edit" at bounding box center [660, 276] width 15 height 15
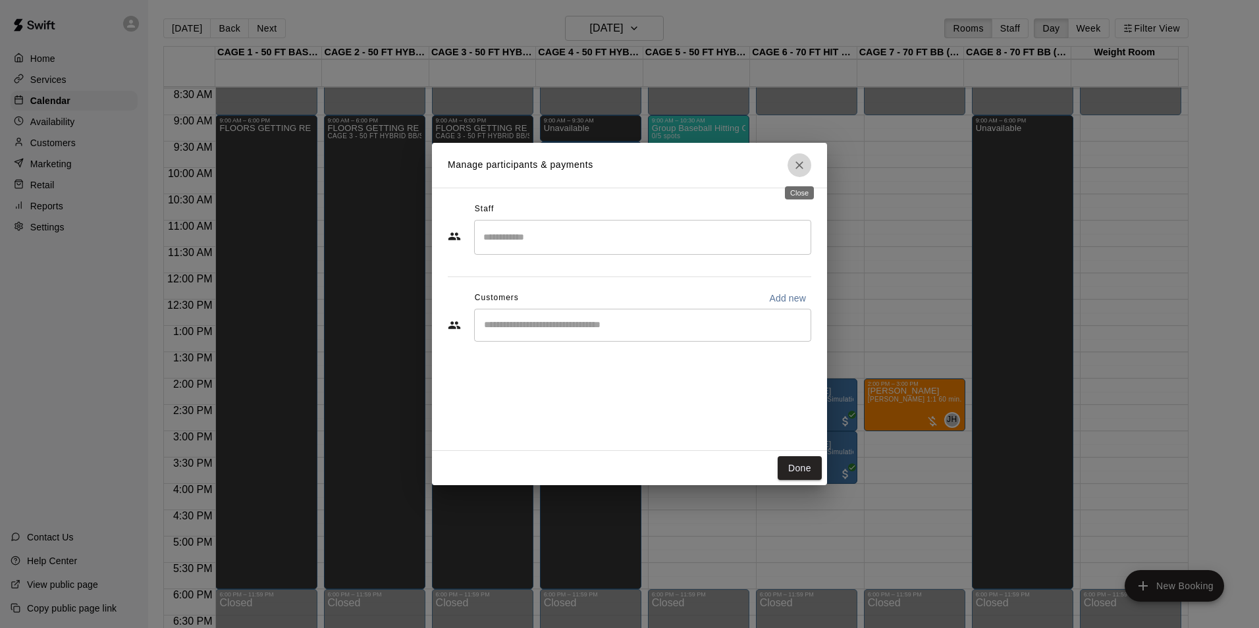
click at [800, 163] on icon "Close" at bounding box center [799, 165] width 13 height 13
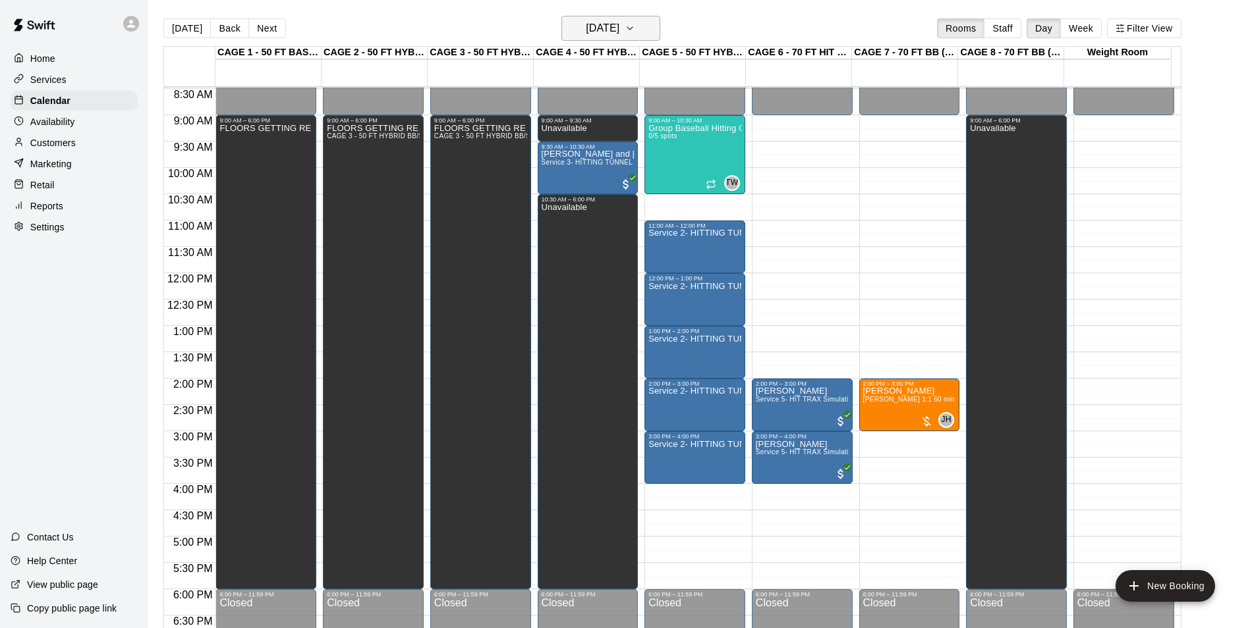
click at [619, 27] on h6 "Sunday Sep 21" at bounding box center [603, 28] width 34 height 18
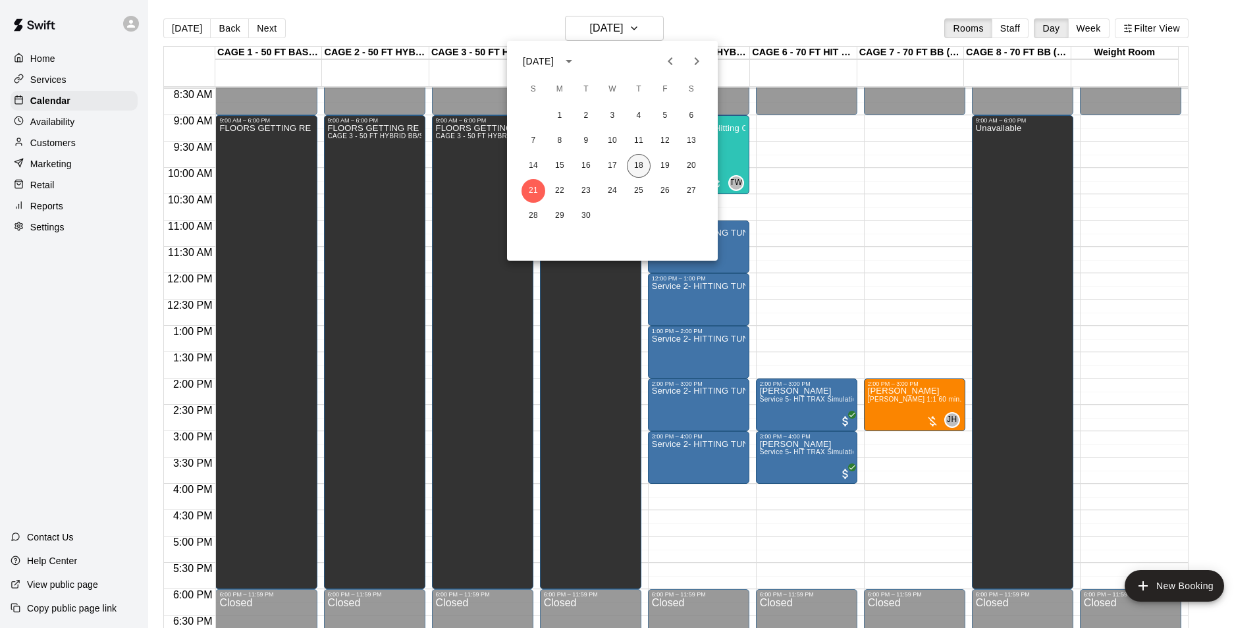
click at [642, 169] on button "18" at bounding box center [639, 166] width 24 height 24
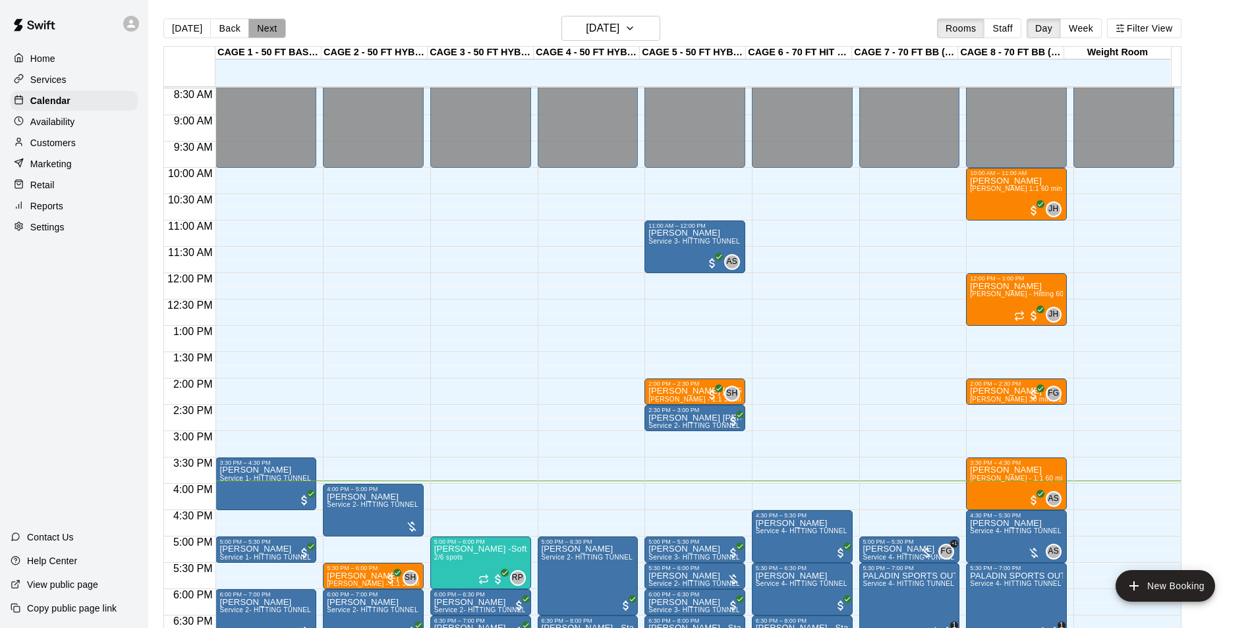
click at [268, 29] on button "Next" at bounding box center [266, 28] width 37 height 20
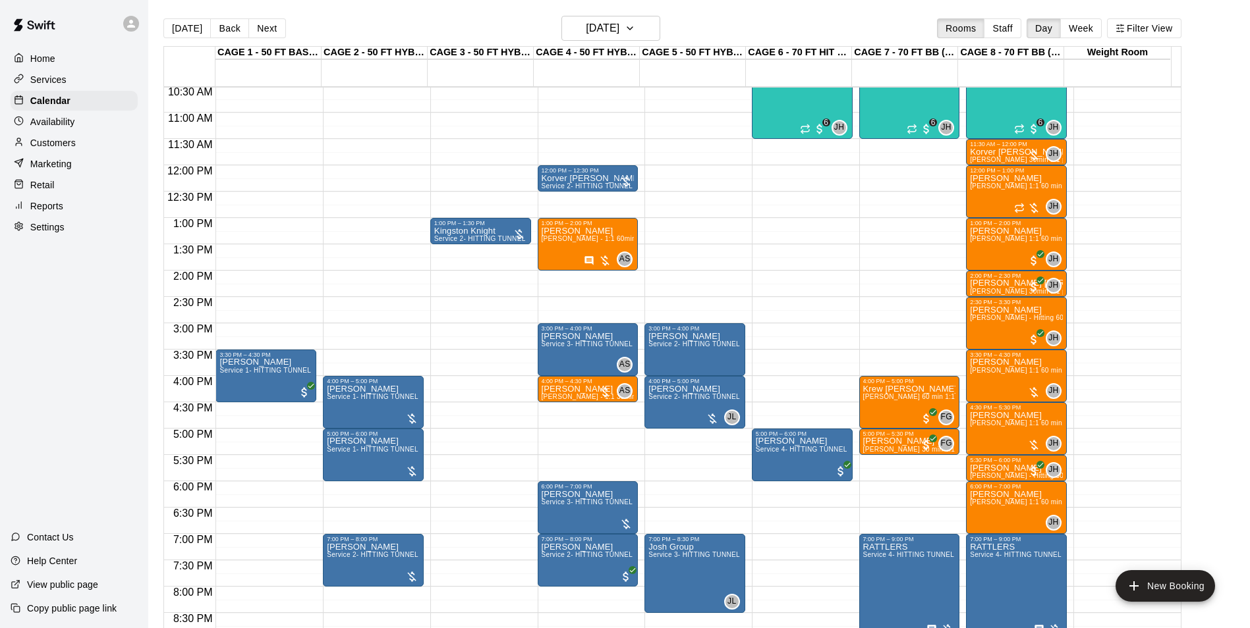
scroll to position [578, 0]
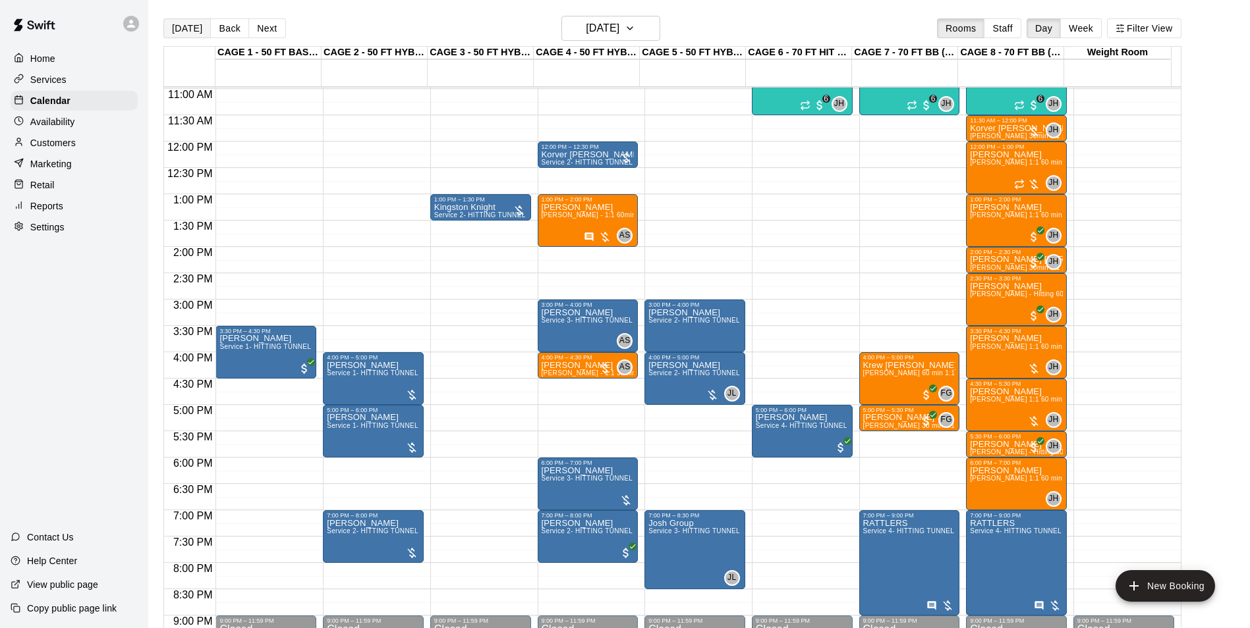
click at [192, 31] on button "Today" at bounding box center [186, 28] width 47 height 20
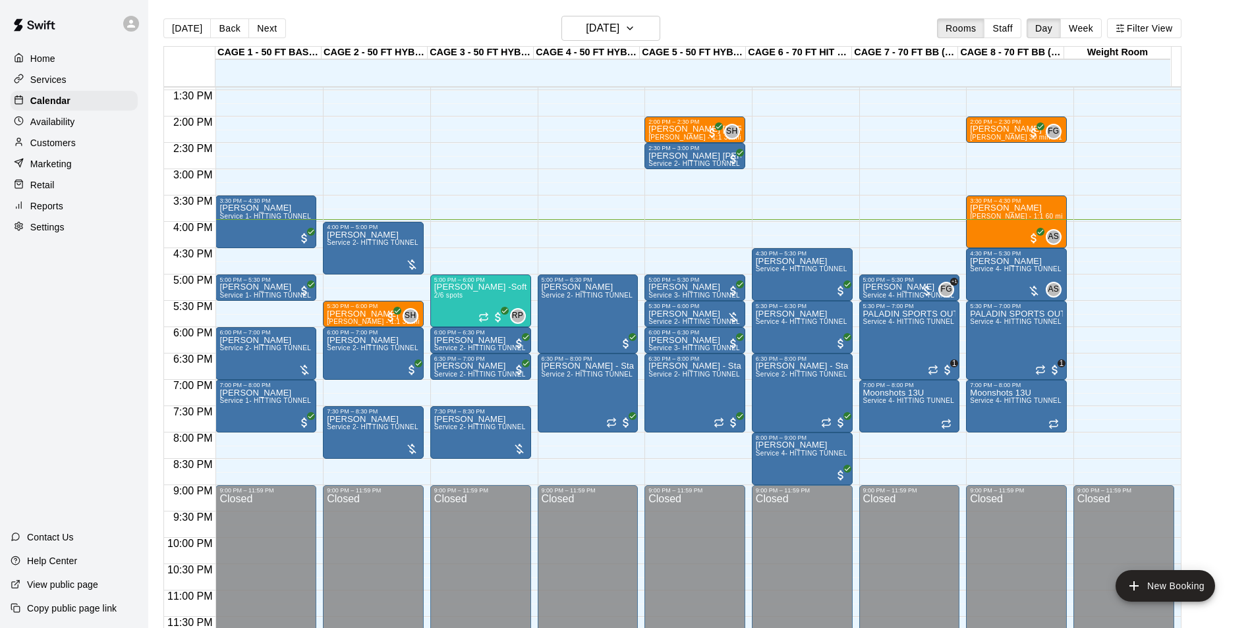
scroll to position [644, 0]
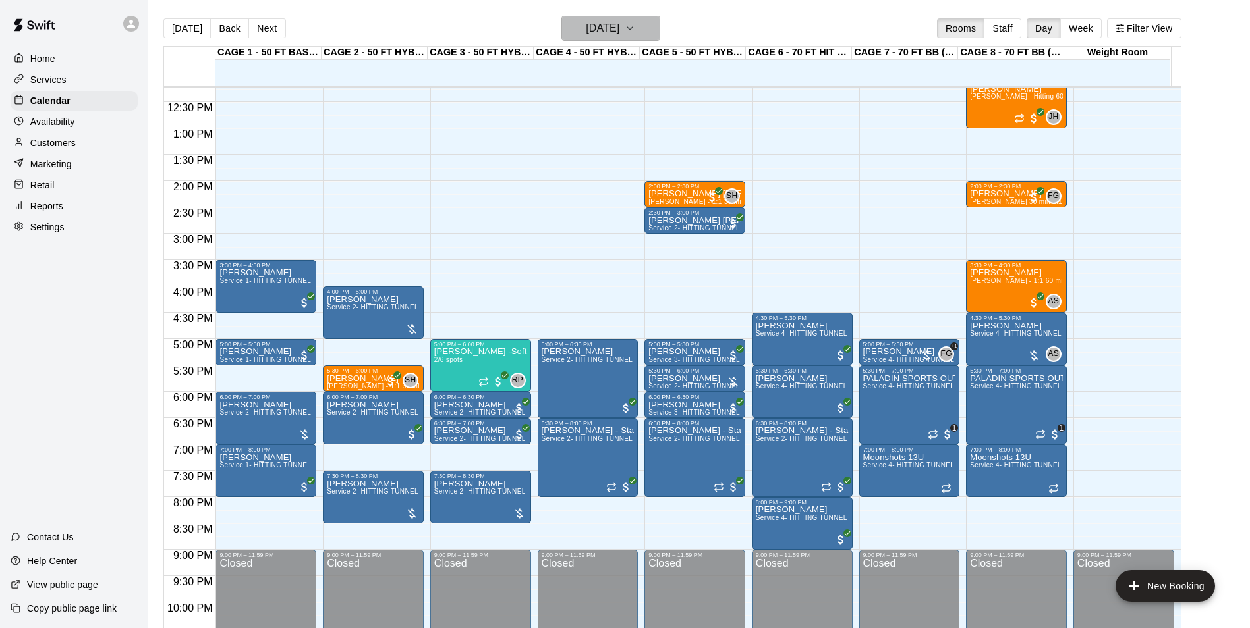
click at [597, 30] on h6 "Thursday Sep 18" at bounding box center [603, 28] width 34 height 18
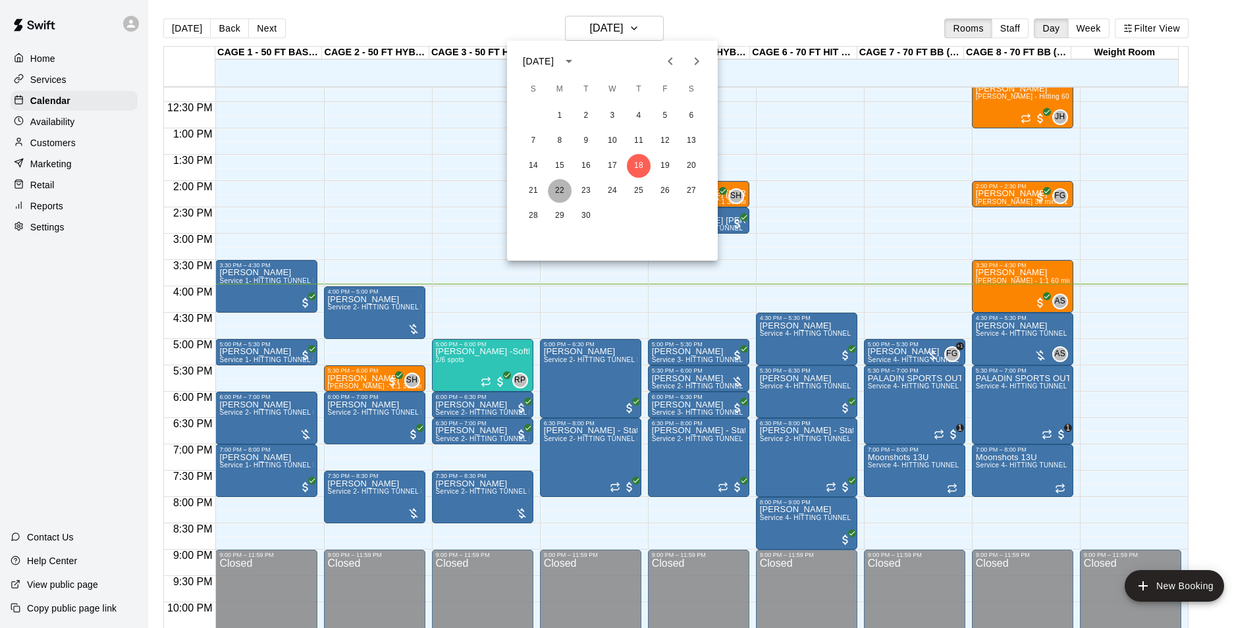
click at [559, 196] on button "22" at bounding box center [560, 191] width 24 height 24
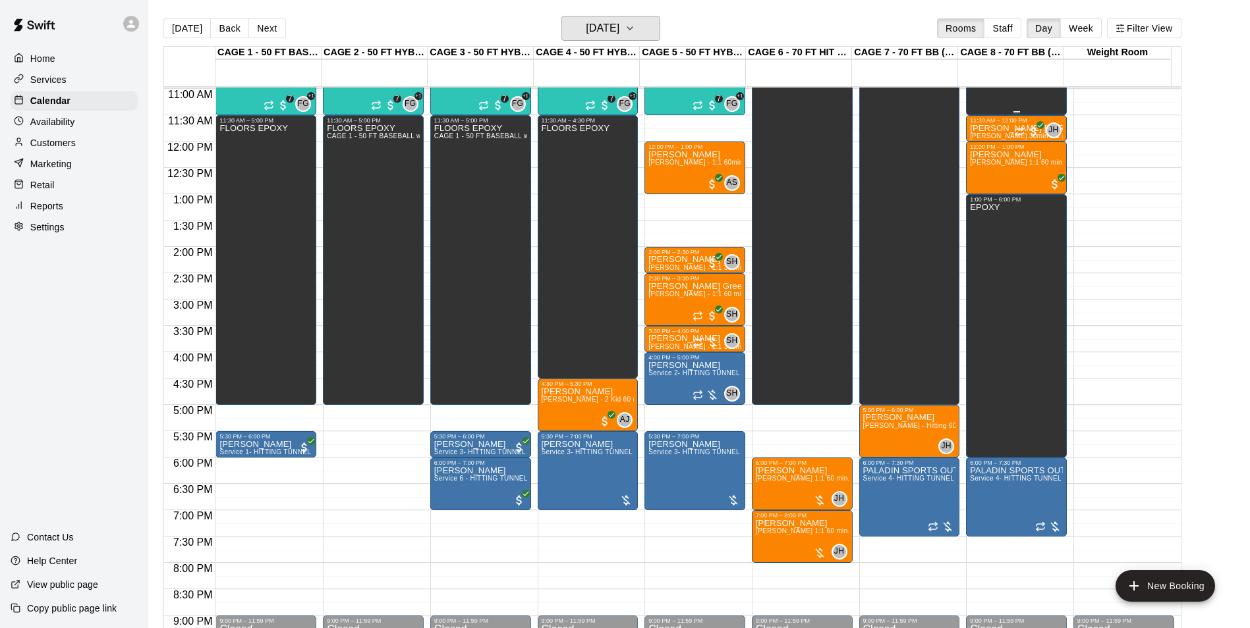
scroll to position [512, 0]
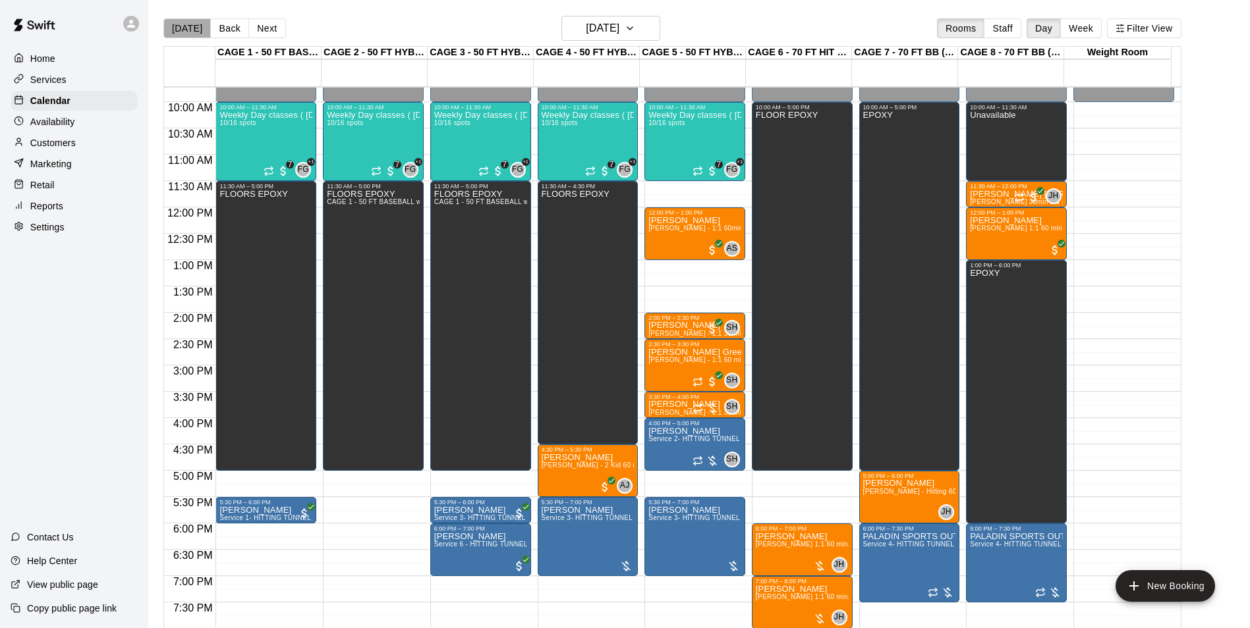
click at [202, 36] on button "Today" at bounding box center [186, 28] width 47 height 20
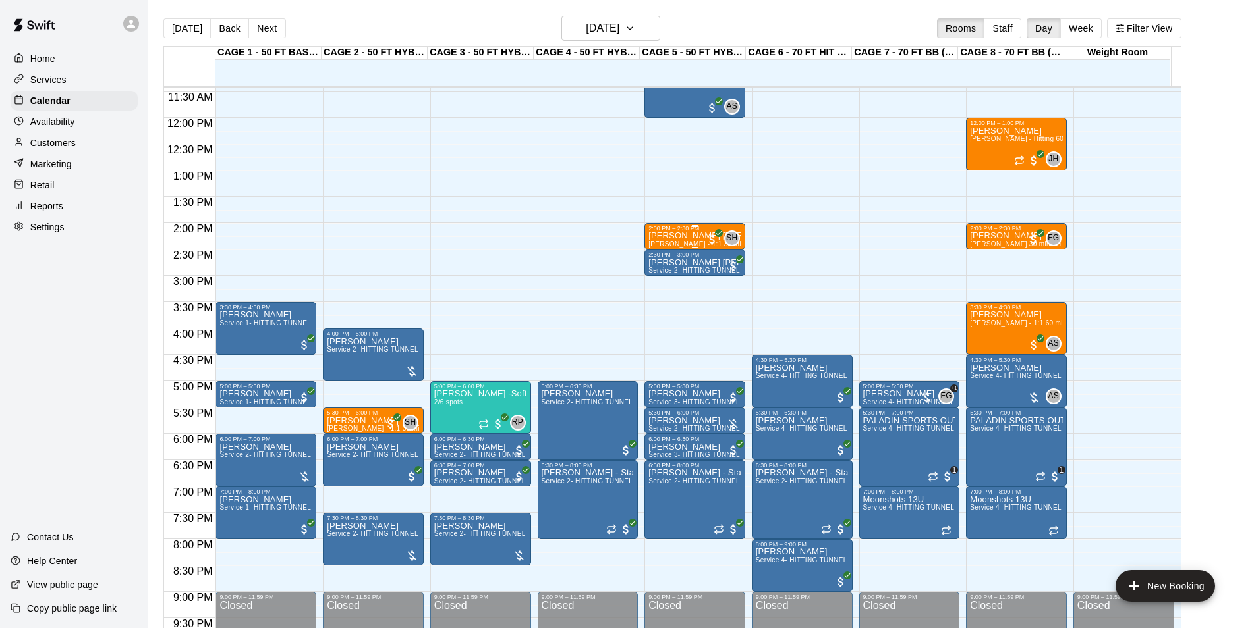
scroll to position [644, 0]
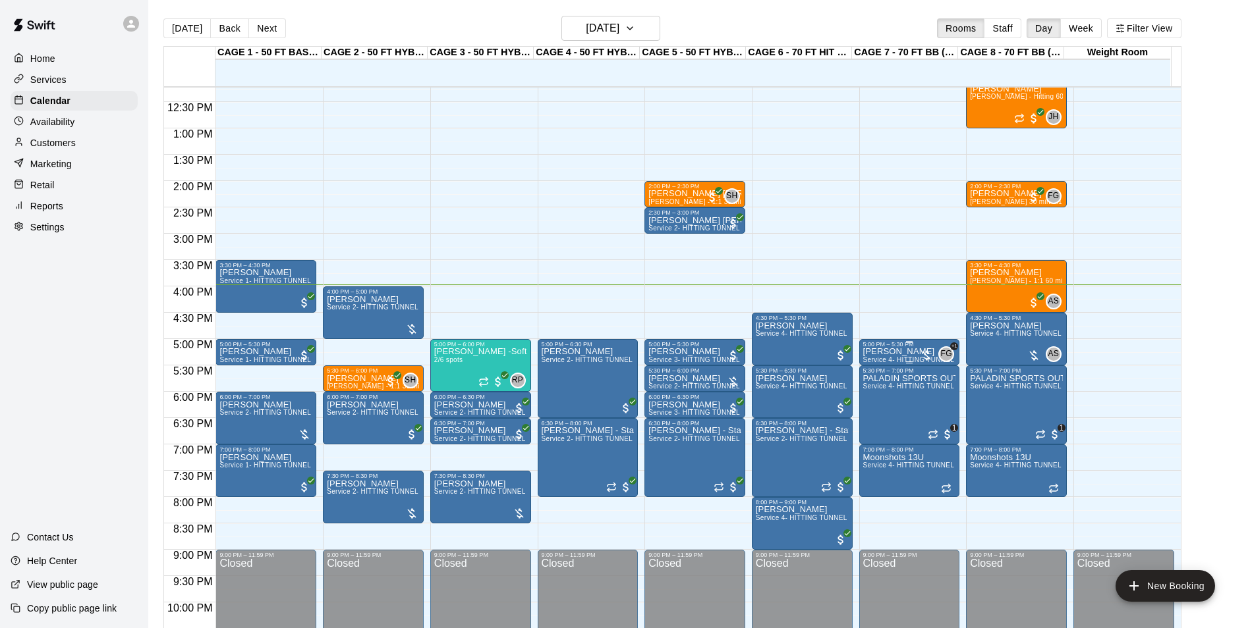
click at [901, 362] on span "Service 4- HITTING TUNNEL RENTAL - 70ft Baseball" at bounding box center [946, 359] width 167 height 7
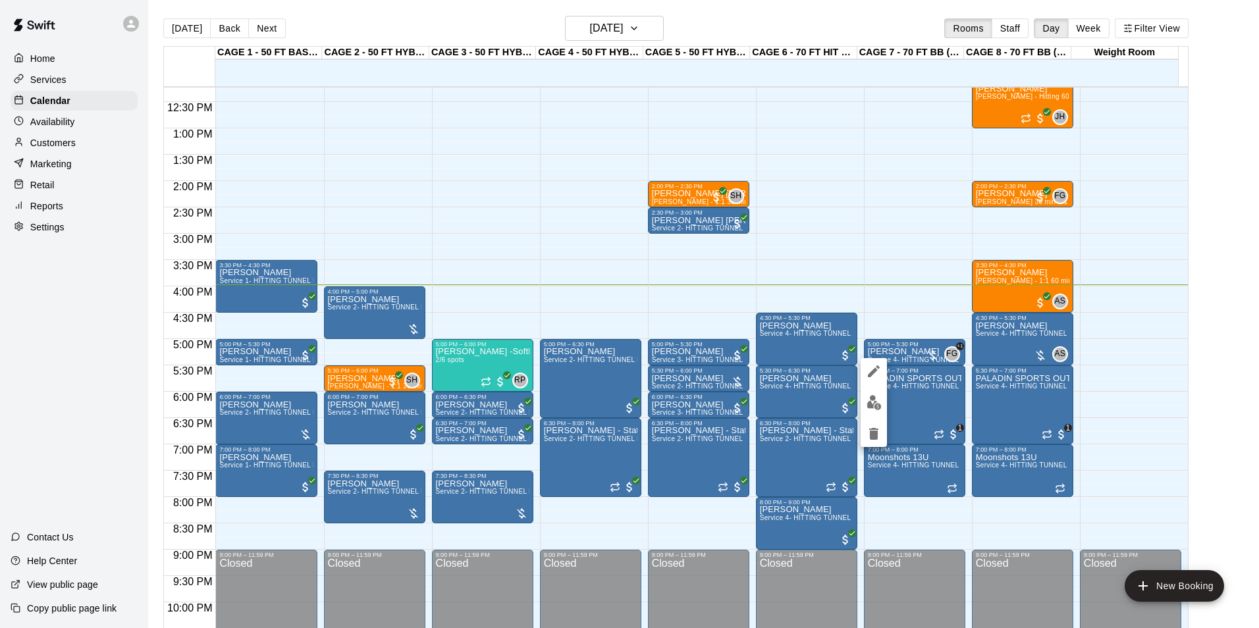
click at [917, 362] on div at bounding box center [629, 314] width 1259 height 628
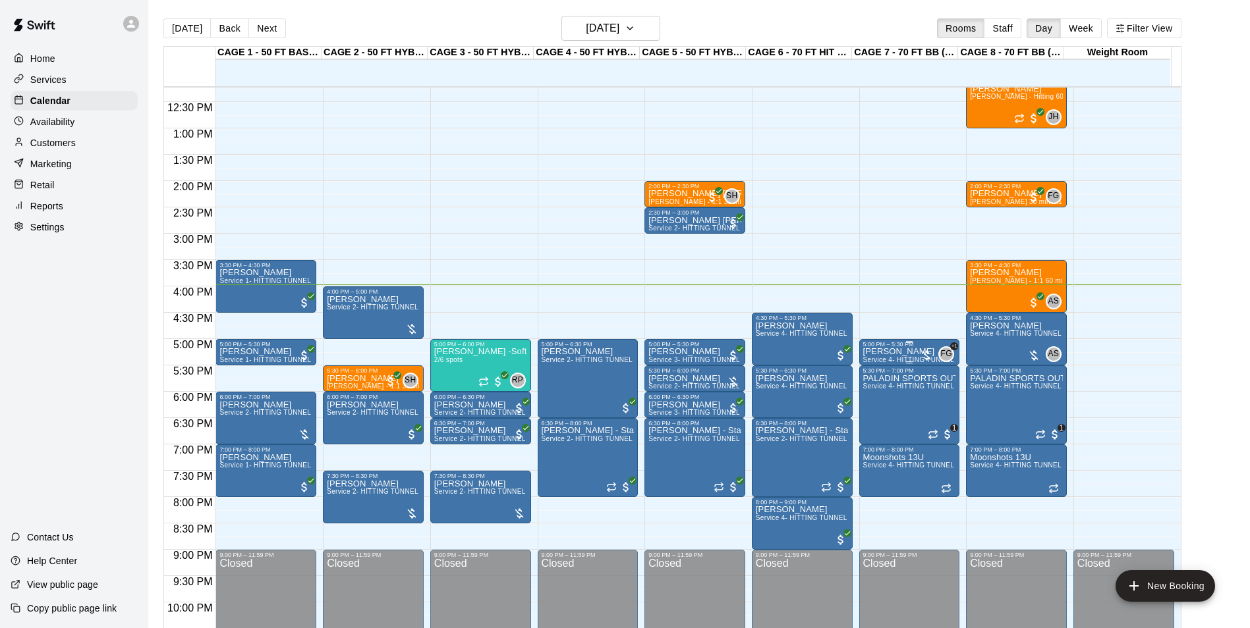
click at [906, 362] on div at bounding box center [909, 363] width 7 height 2
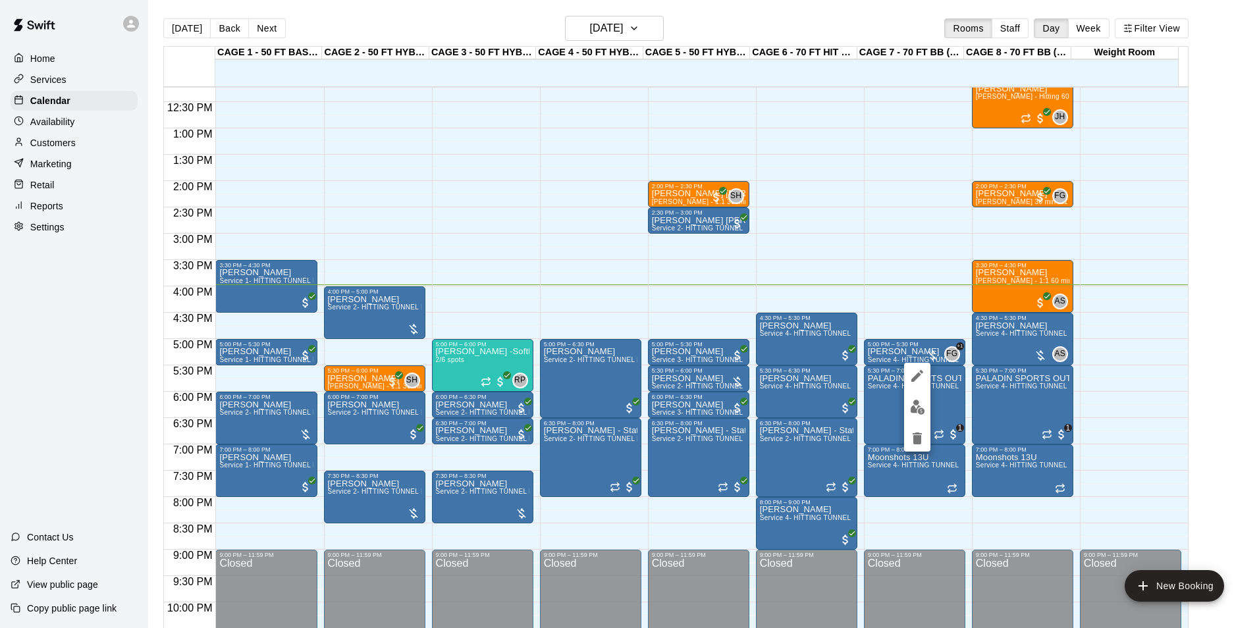
click at [881, 356] on div at bounding box center [629, 314] width 1259 height 628
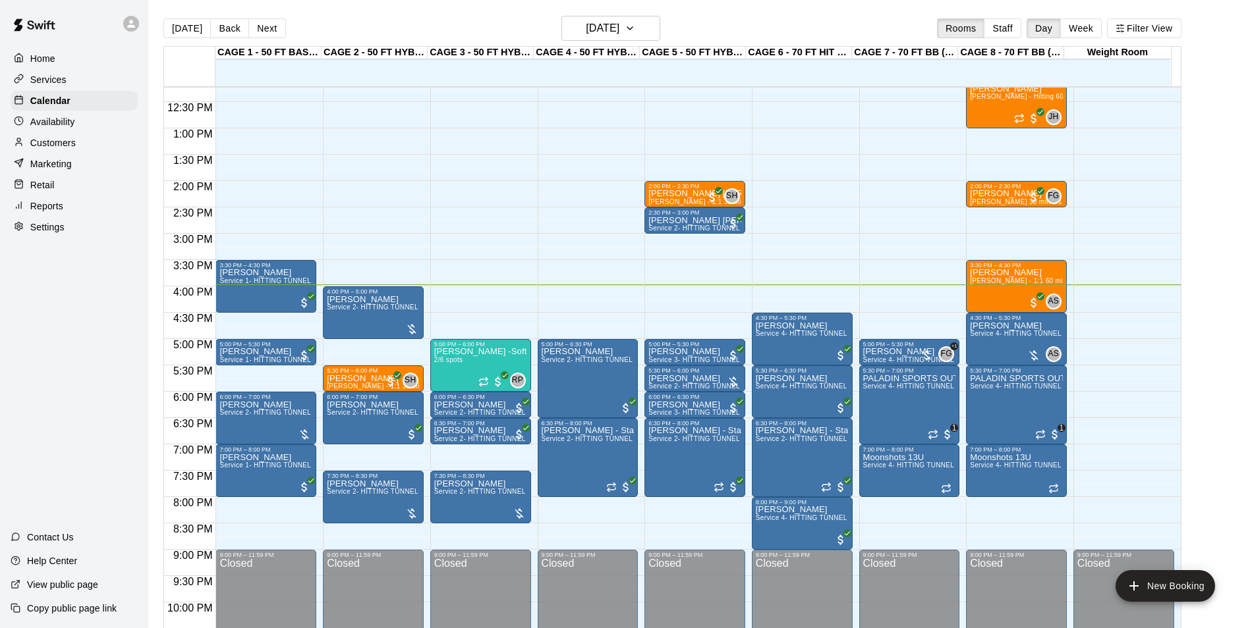
click at [881, 352] on p "Hudson Ervin" at bounding box center [909, 352] width 93 height 0
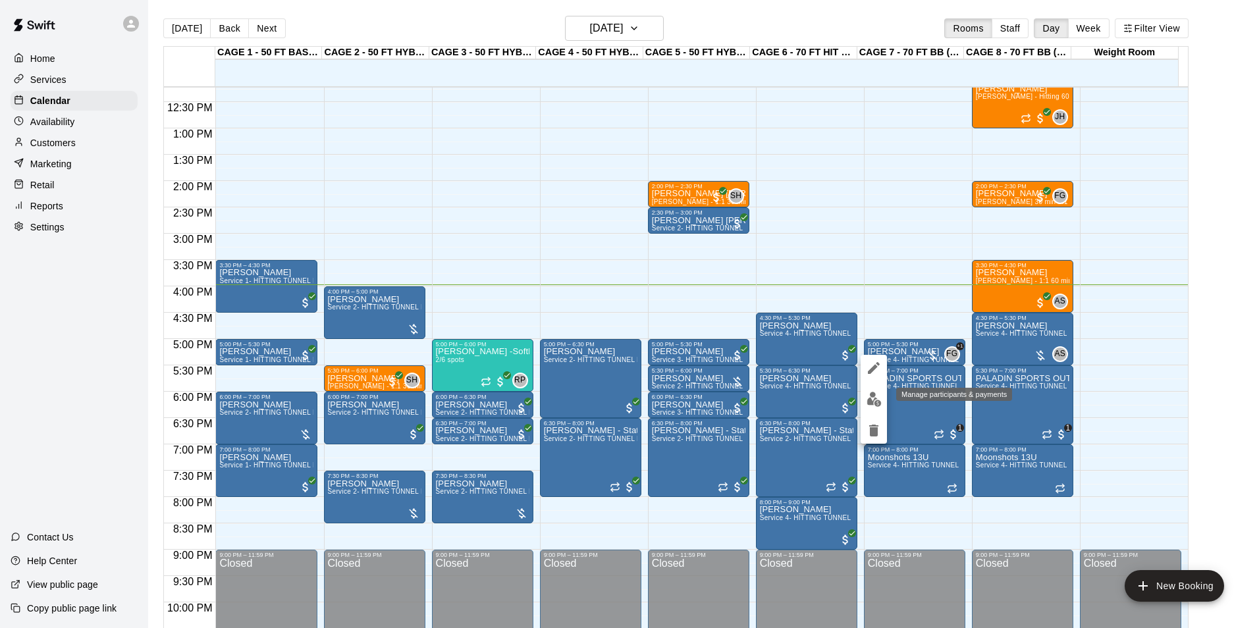
click at [877, 393] on img "edit" at bounding box center [874, 399] width 15 height 15
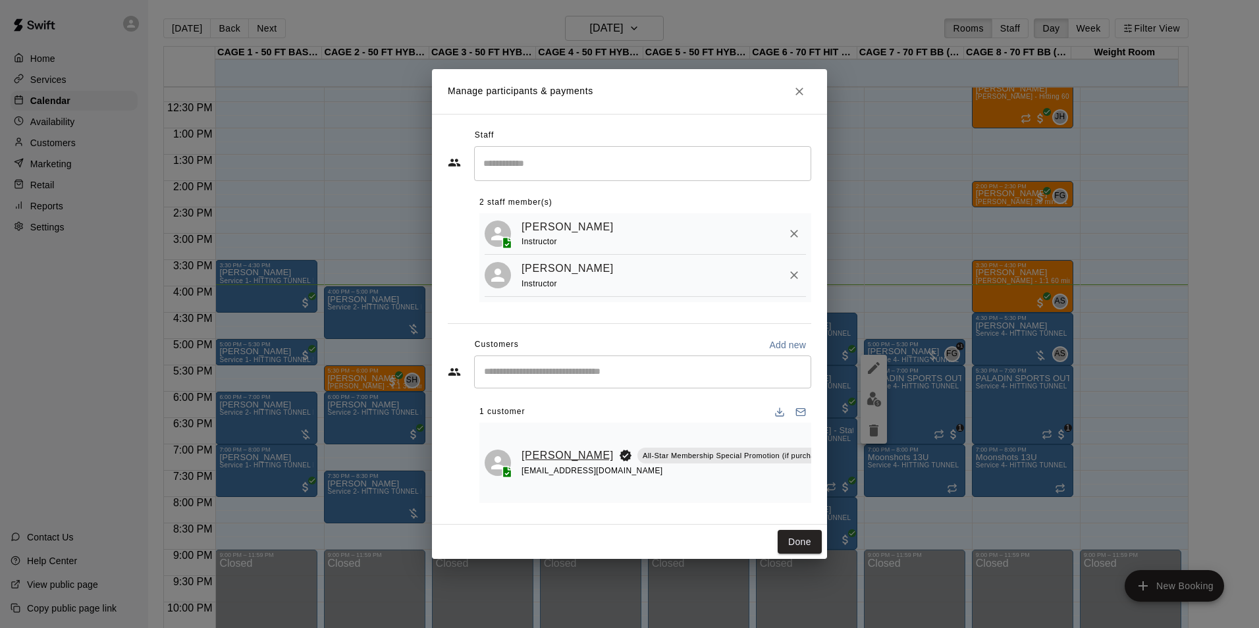
click at [532, 447] on link "Hudson Ervin" at bounding box center [568, 455] width 92 height 17
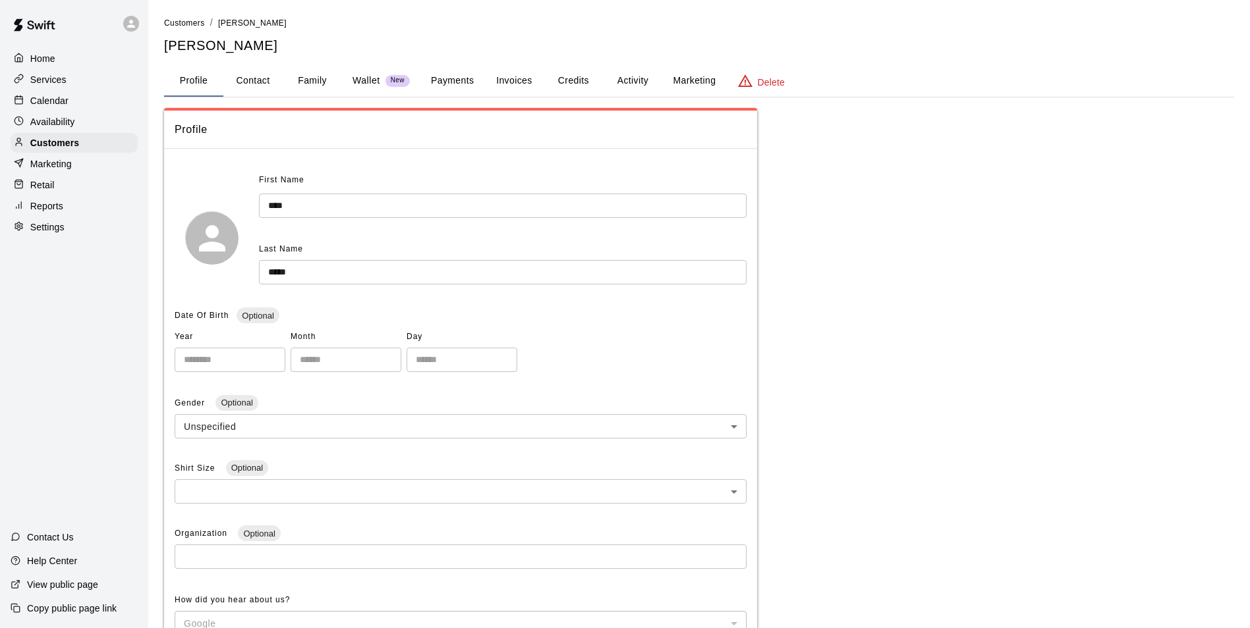
click at [468, 74] on button "Payments" at bounding box center [452, 81] width 64 height 32
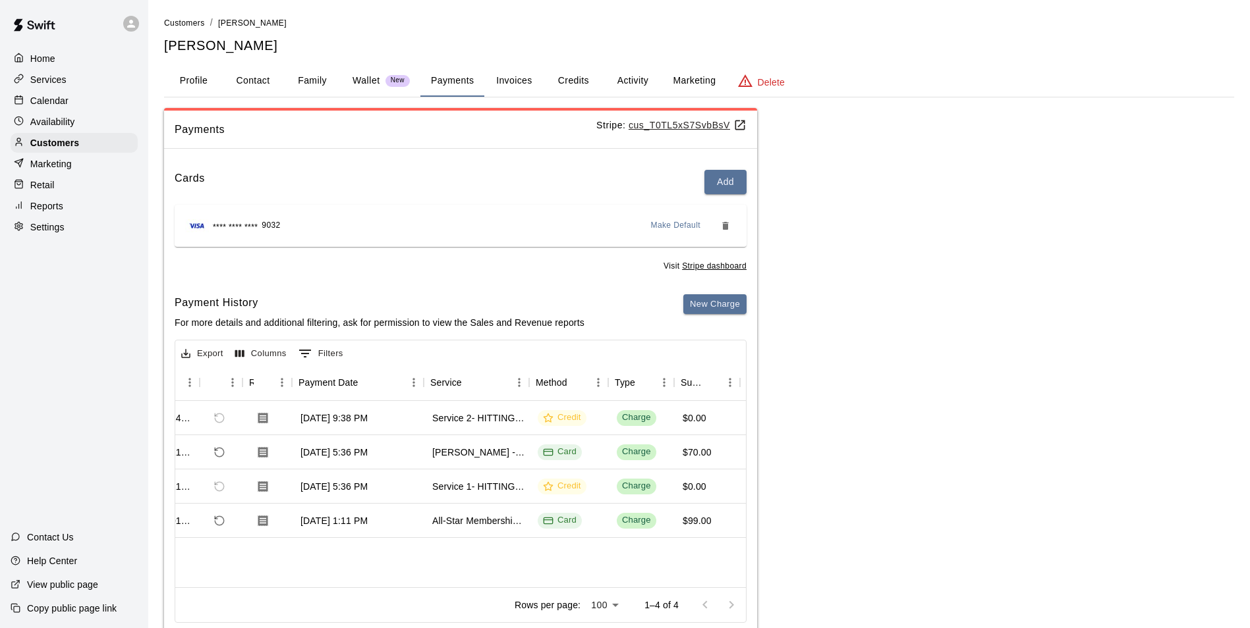
scroll to position [0, 56]
click at [54, 95] on div "Calendar" at bounding box center [74, 101] width 127 height 20
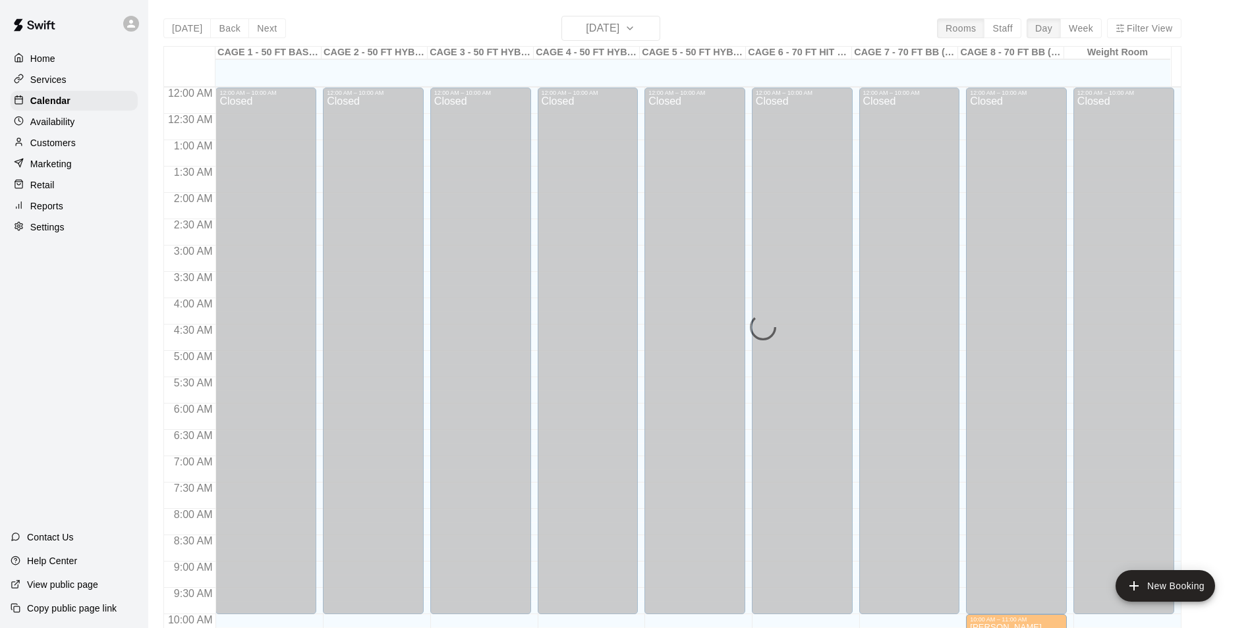
scroll to position [669, 0]
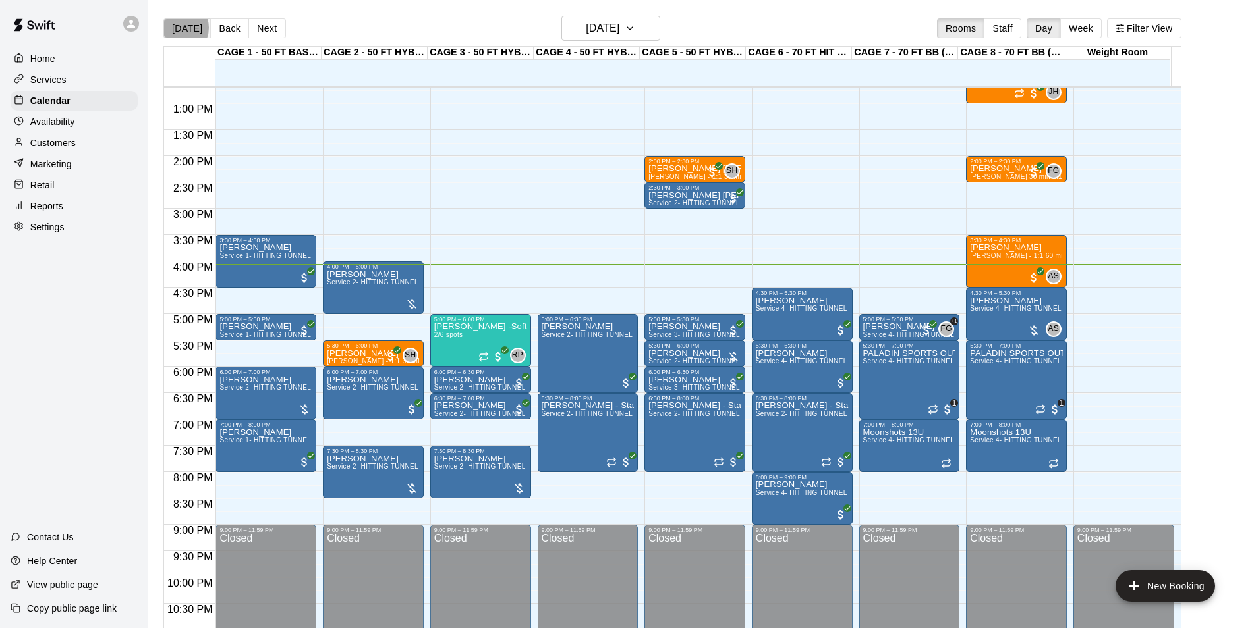
click at [178, 27] on button "Today" at bounding box center [186, 28] width 47 height 20
click at [908, 339] on span "Service 4- HITTING TUNNEL RENTAL - 70ft Baseball" at bounding box center [946, 334] width 167 height 7
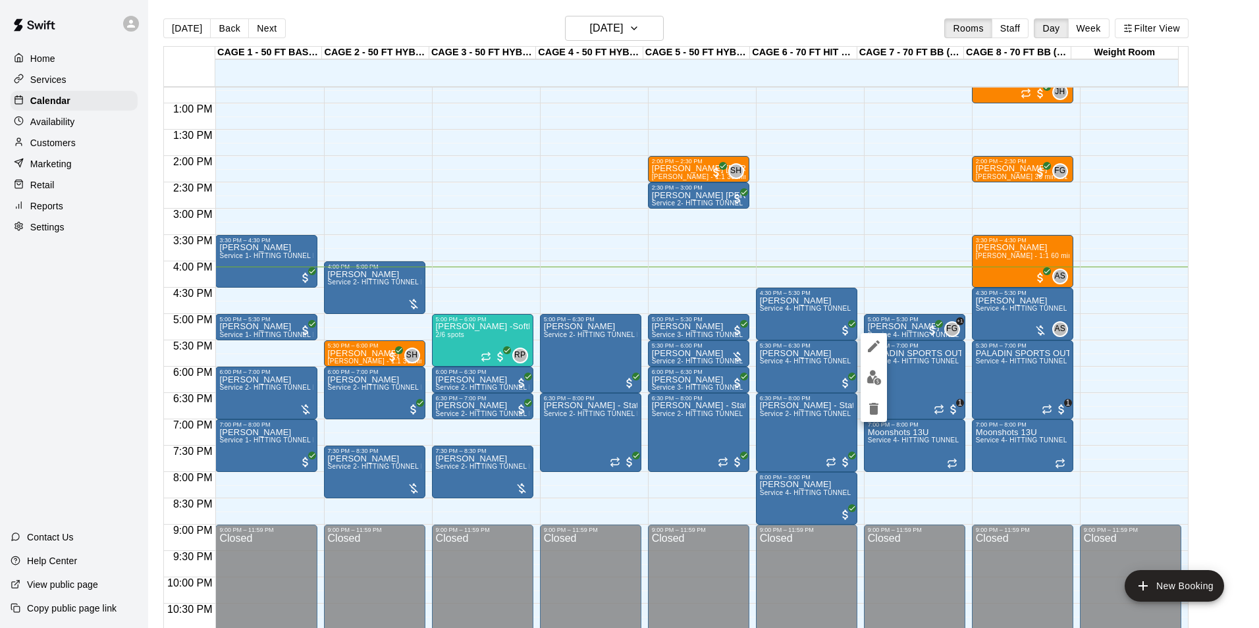
click at [883, 371] on button "edit" at bounding box center [874, 378] width 26 height 26
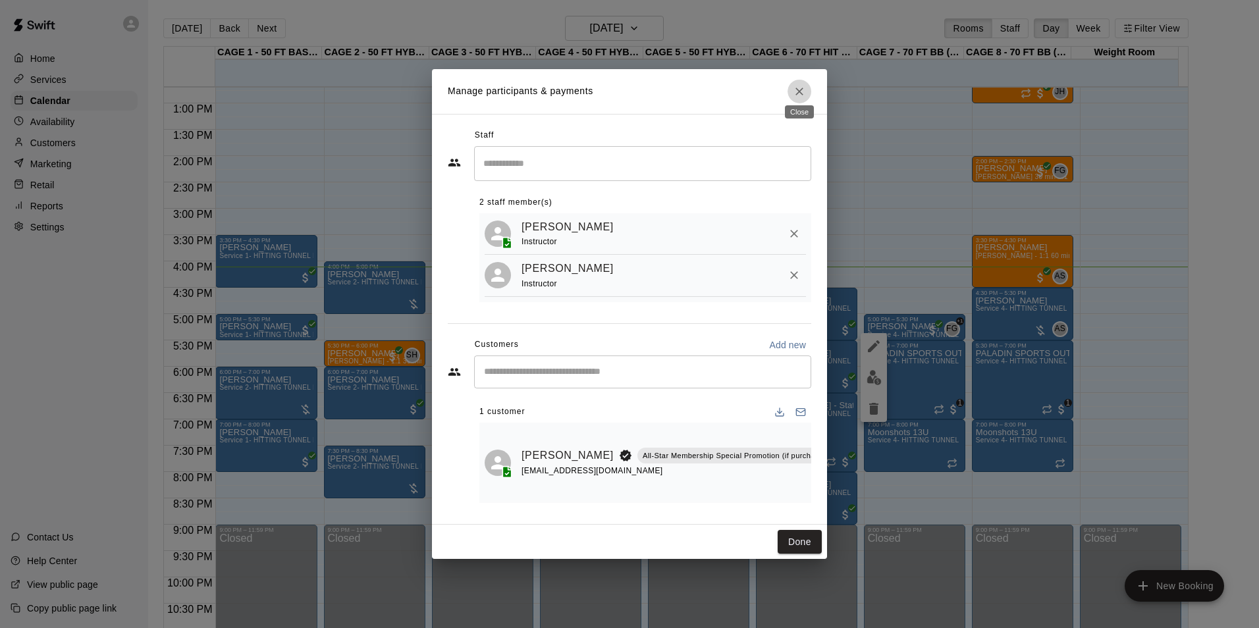
click at [800, 90] on icon "Close" at bounding box center [799, 91] width 13 height 13
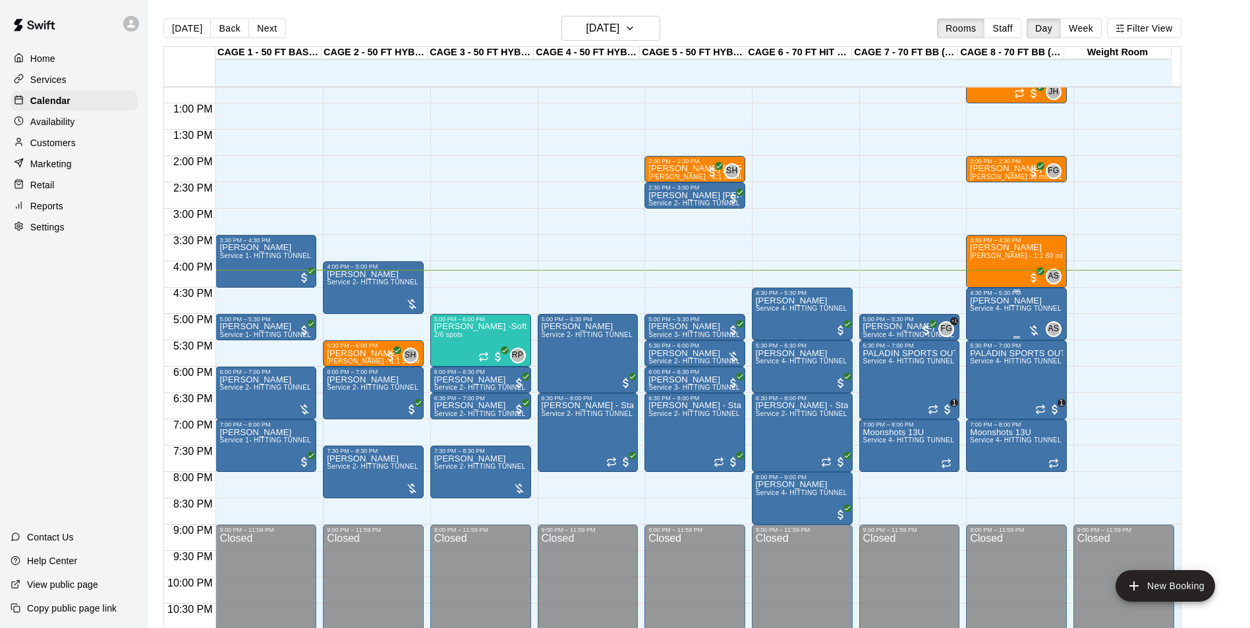
click at [1018, 301] on p "Branden Mabey" at bounding box center [1016, 301] width 93 height 0
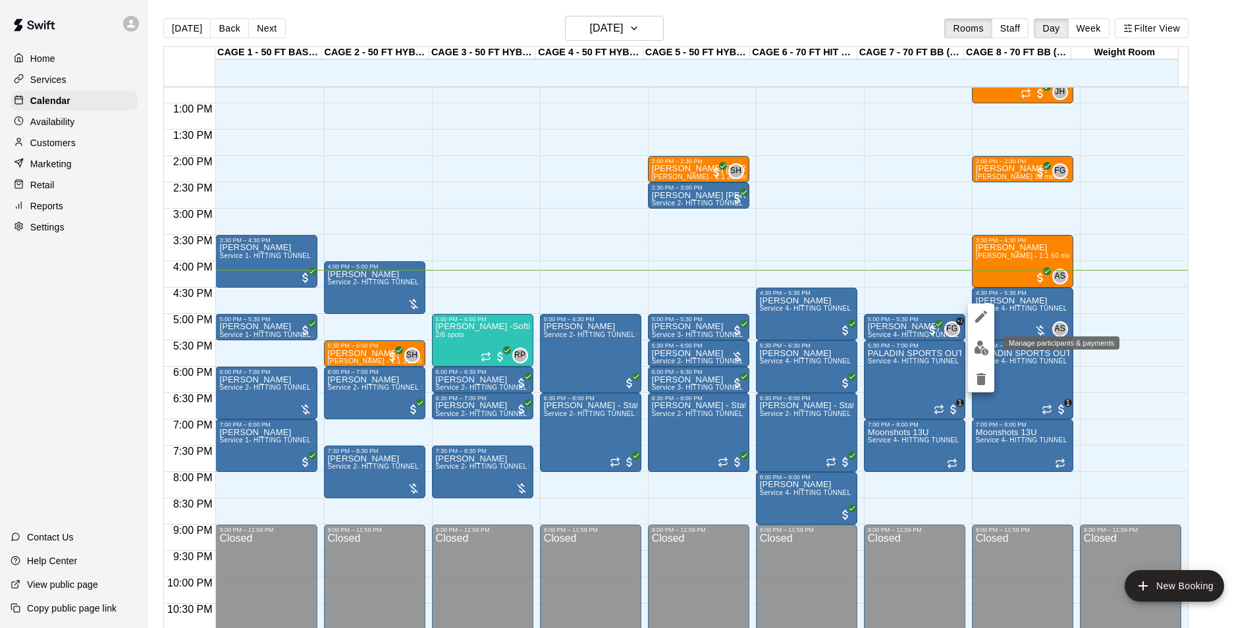
click at [987, 345] on img "edit" at bounding box center [981, 348] width 15 height 15
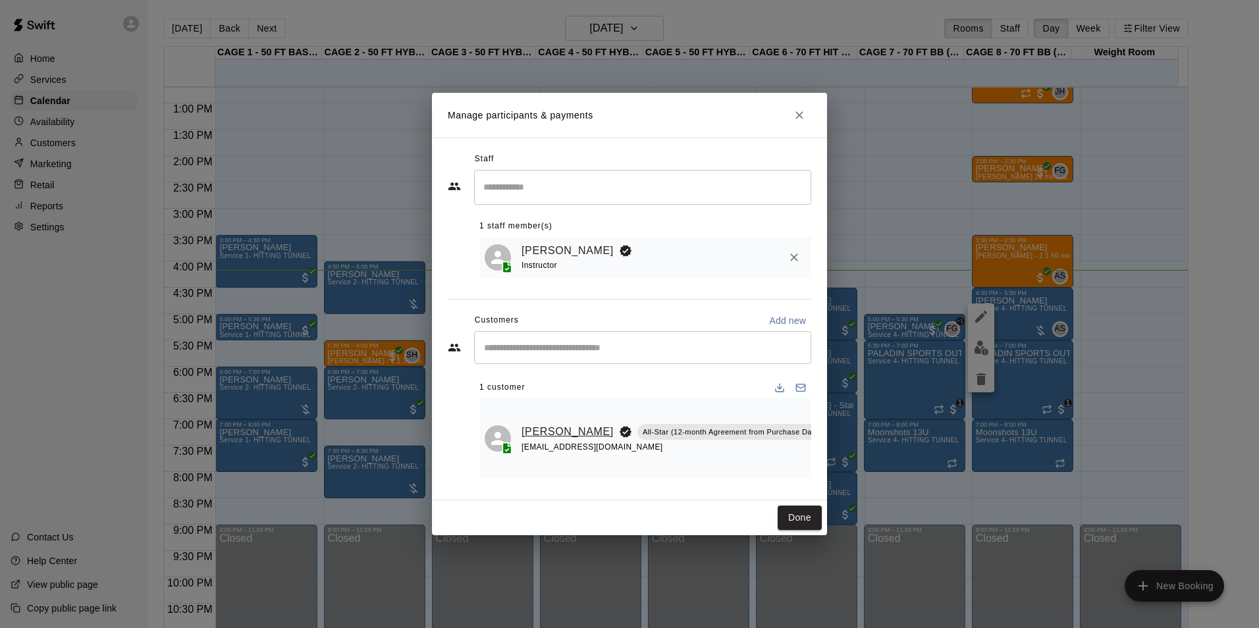
click at [531, 424] on link "Branden Mabey" at bounding box center [568, 432] width 92 height 17
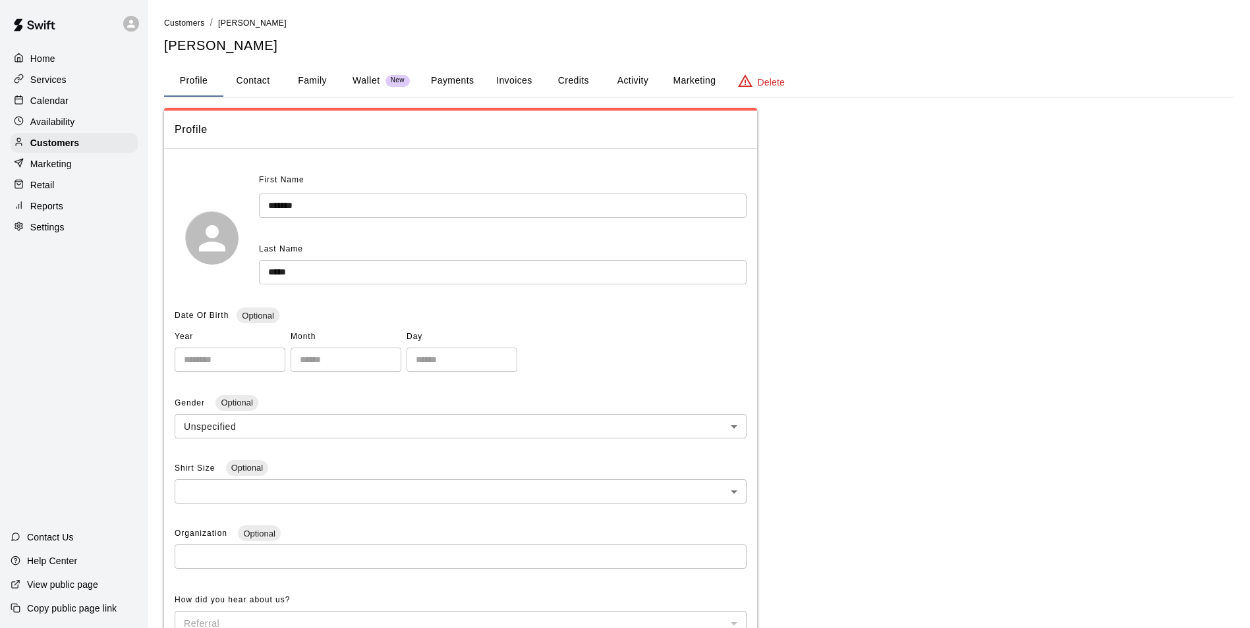
click at [622, 81] on button "Activity" at bounding box center [632, 81] width 59 height 32
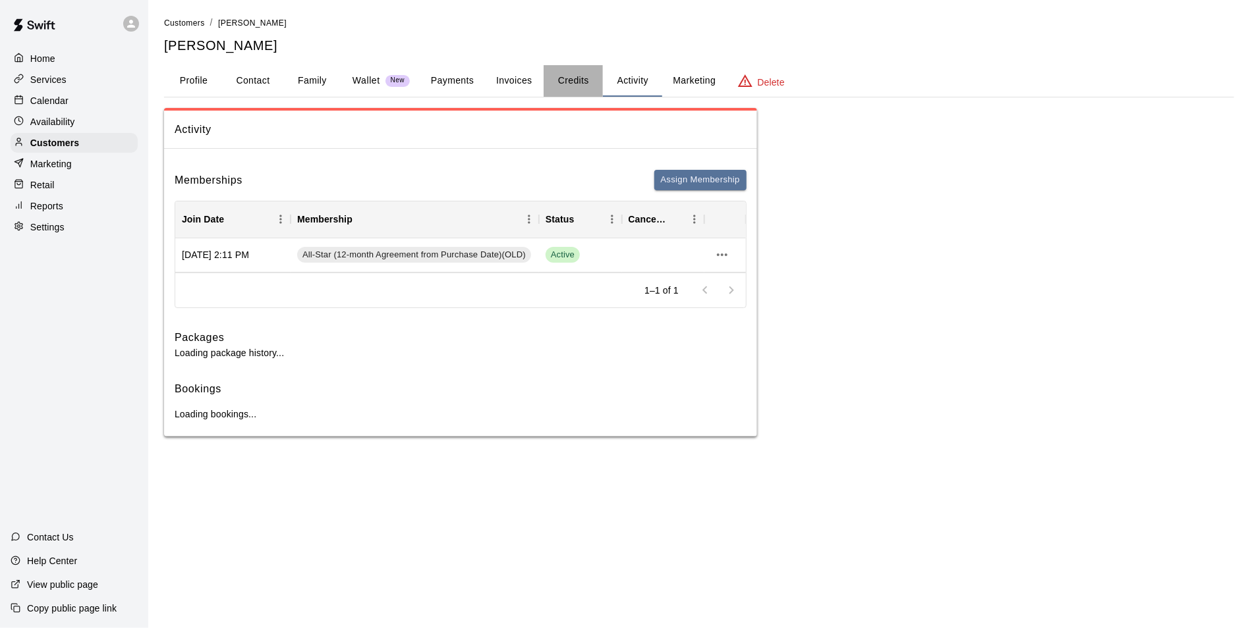
click at [576, 87] on button "Credits" at bounding box center [572, 81] width 59 height 32
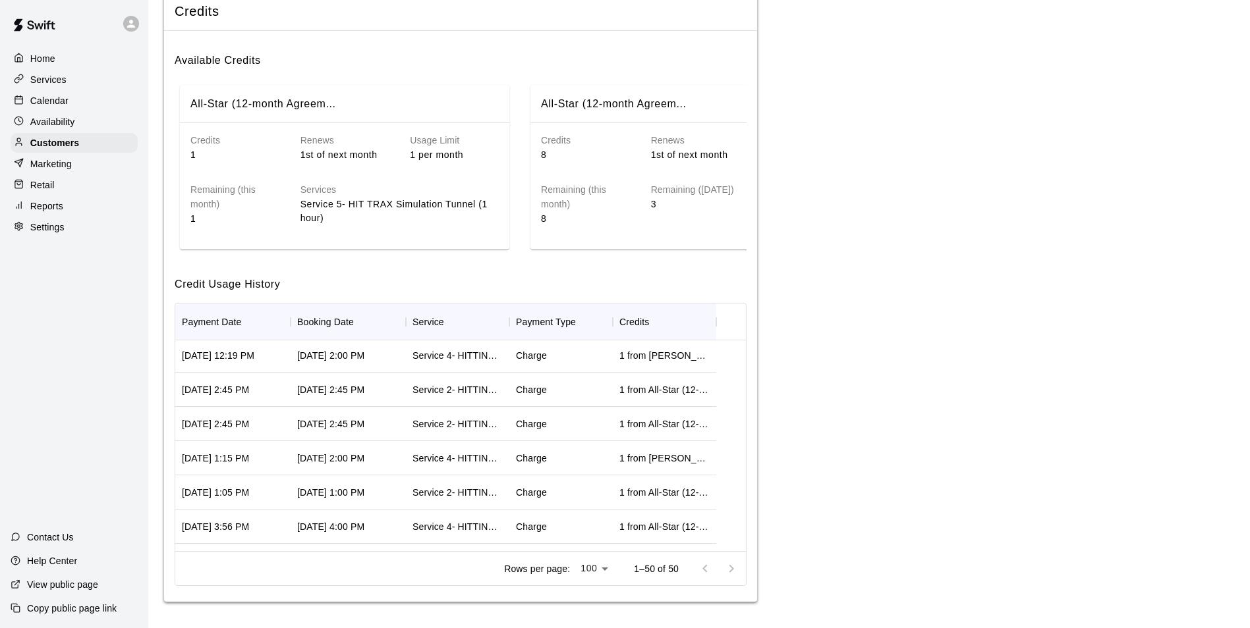
scroll to position [790, 0]
click at [105, 101] on div "Calendar" at bounding box center [74, 101] width 127 height 20
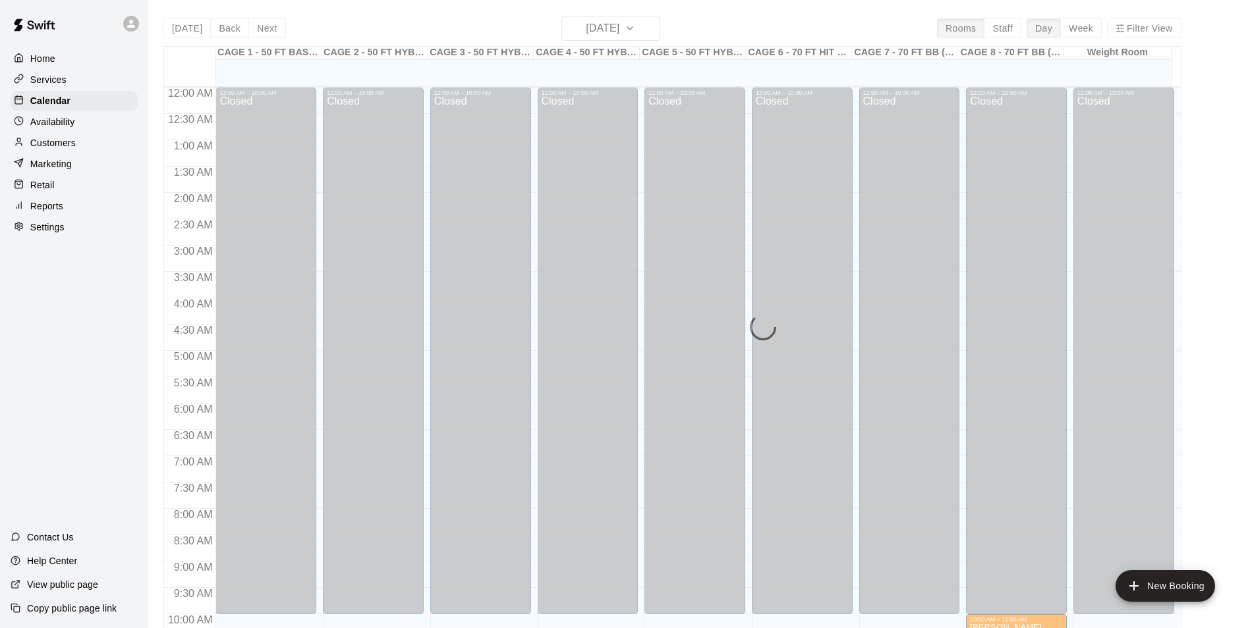
scroll to position [669, 0]
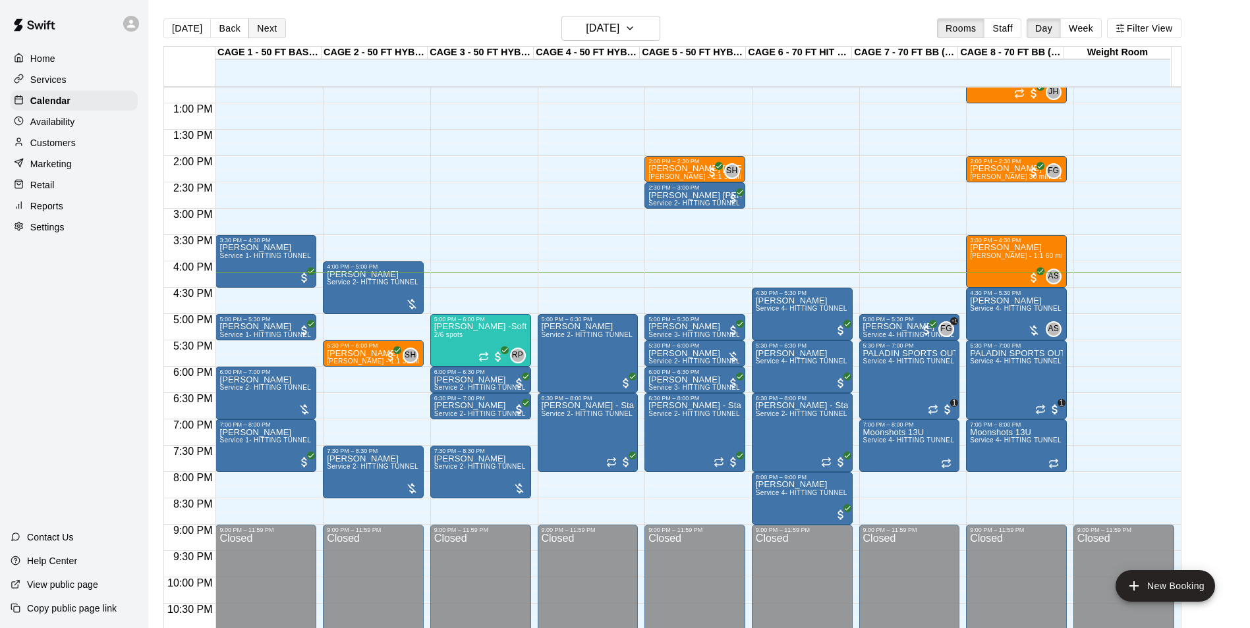
click at [274, 25] on button "Next" at bounding box center [266, 28] width 37 height 20
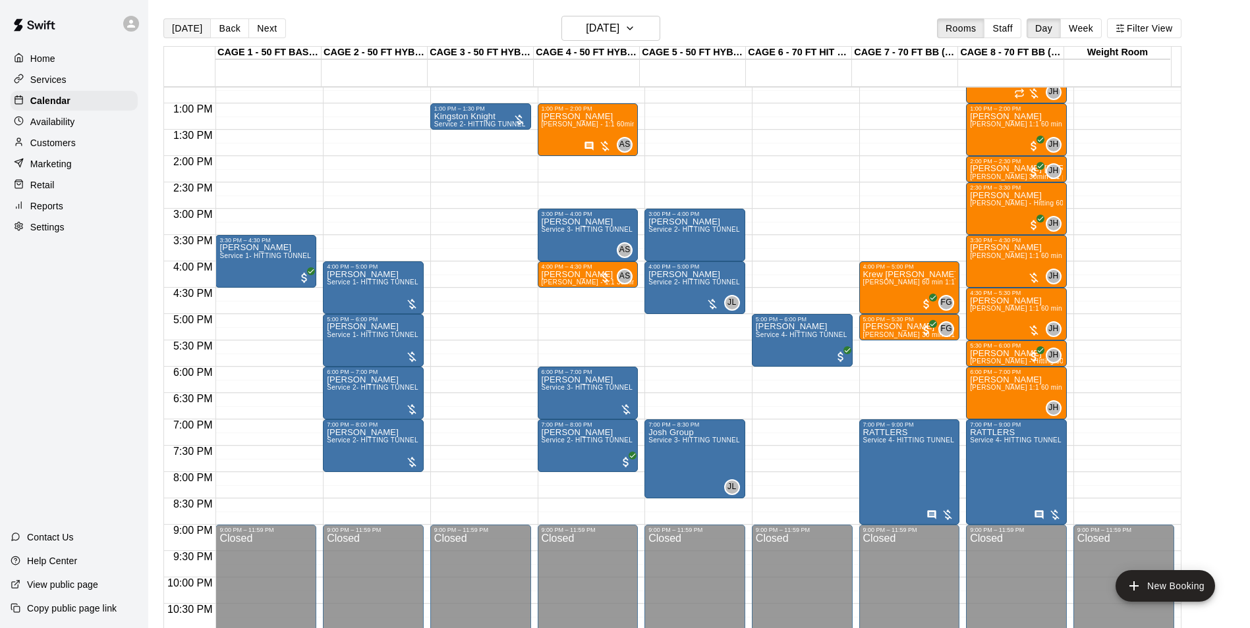
click at [187, 23] on button "Today" at bounding box center [186, 28] width 47 height 20
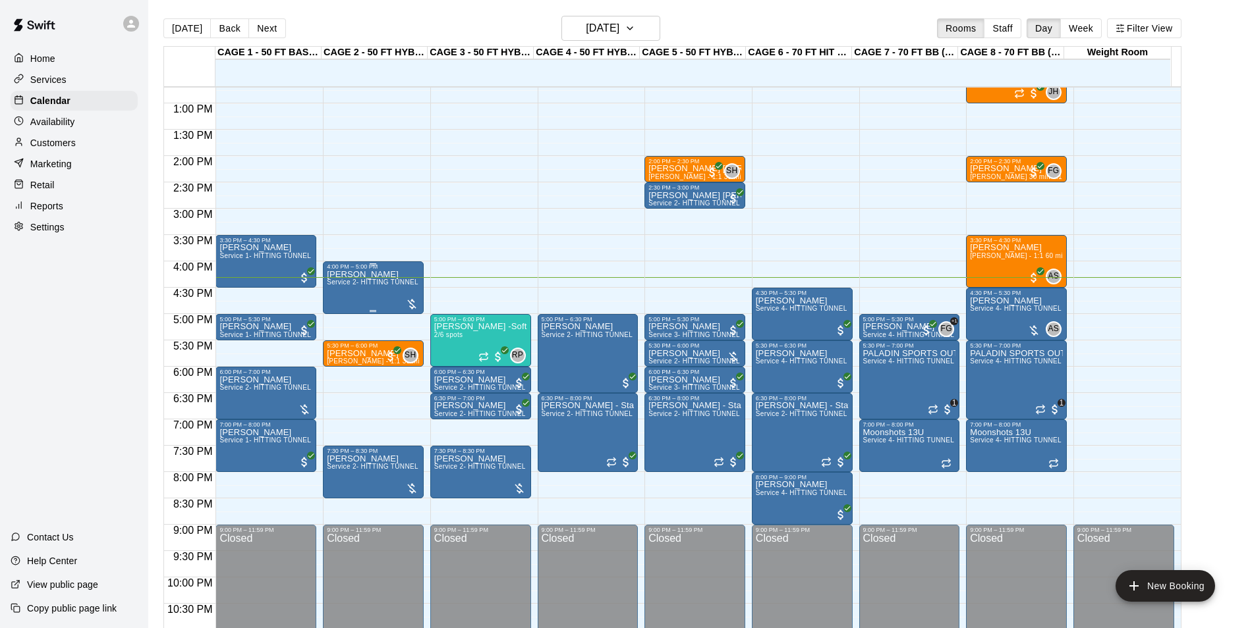
click at [367, 275] on p "[PERSON_NAME]" at bounding box center [373, 275] width 93 height 0
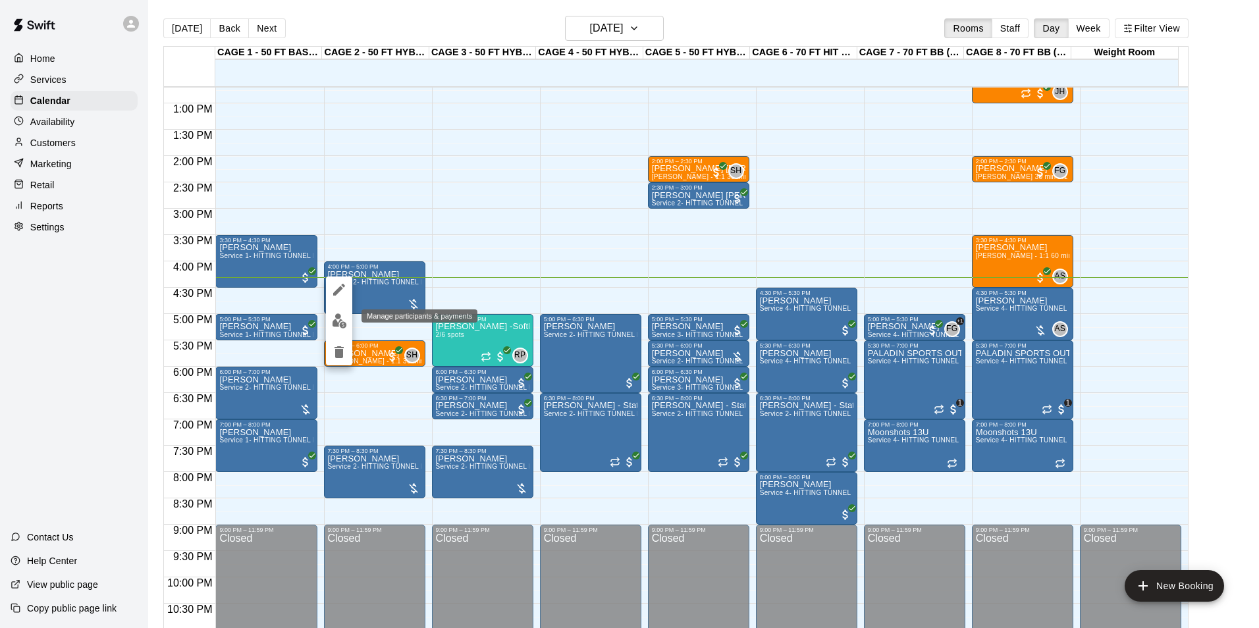
click at [333, 320] on img "edit" at bounding box center [339, 321] width 15 height 15
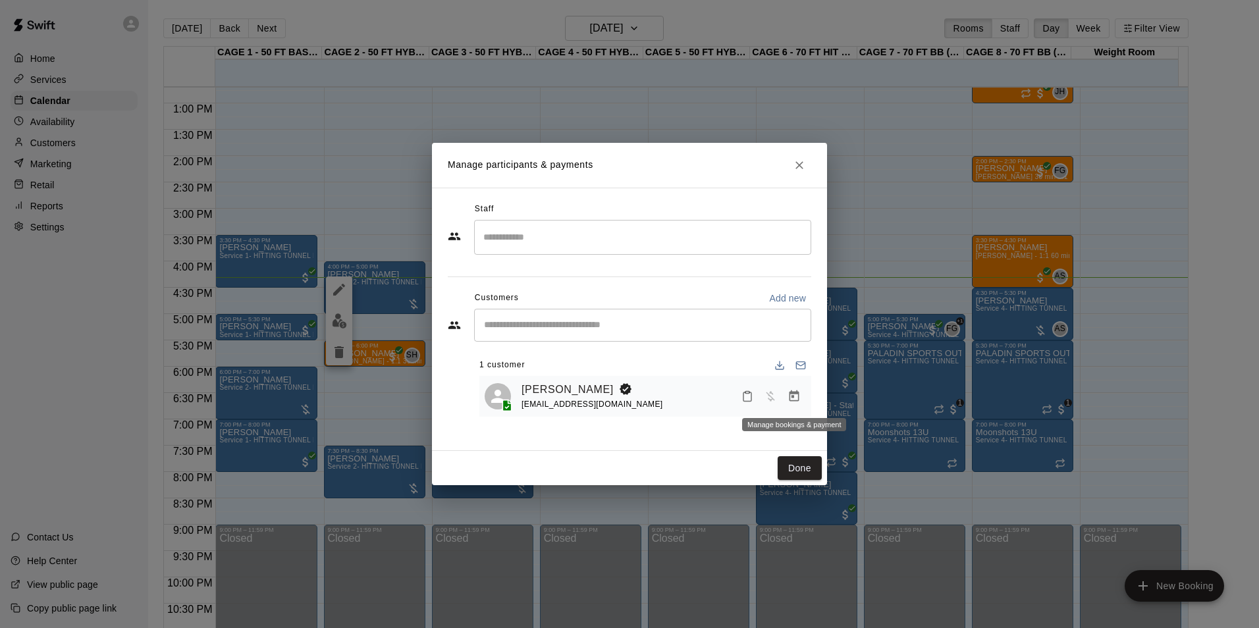
click at [785, 400] on button "Manage bookings & payment" at bounding box center [795, 397] width 24 height 24
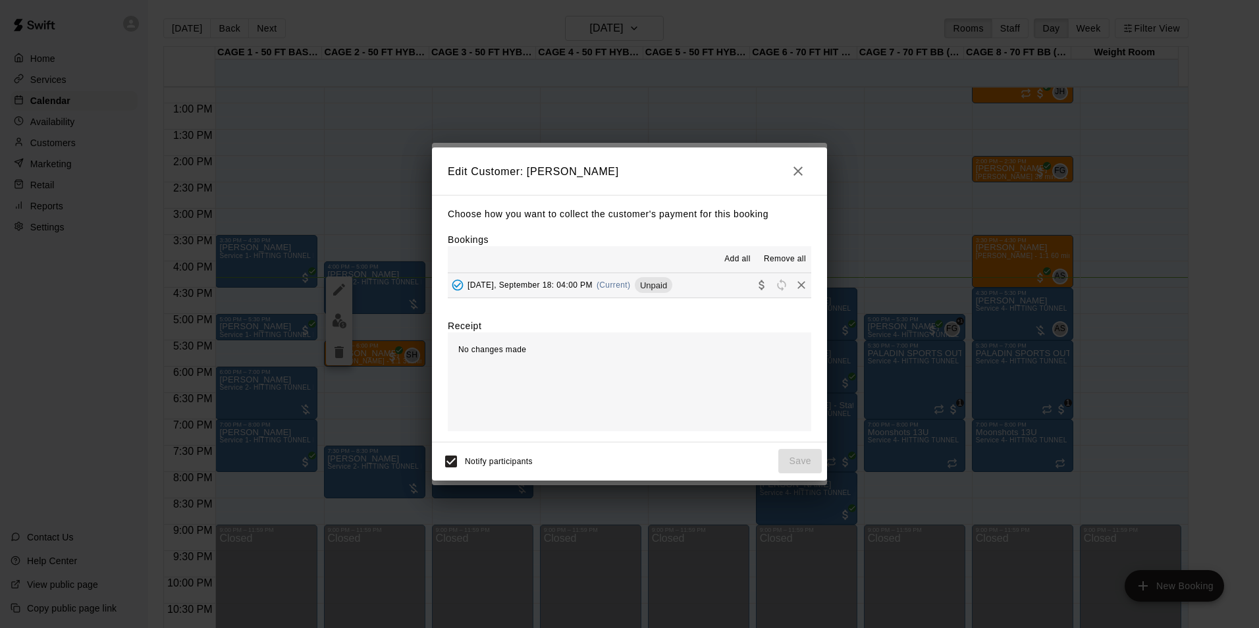
click at [673, 286] on span "Unpaid" at bounding box center [654, 286] width 38 height 10
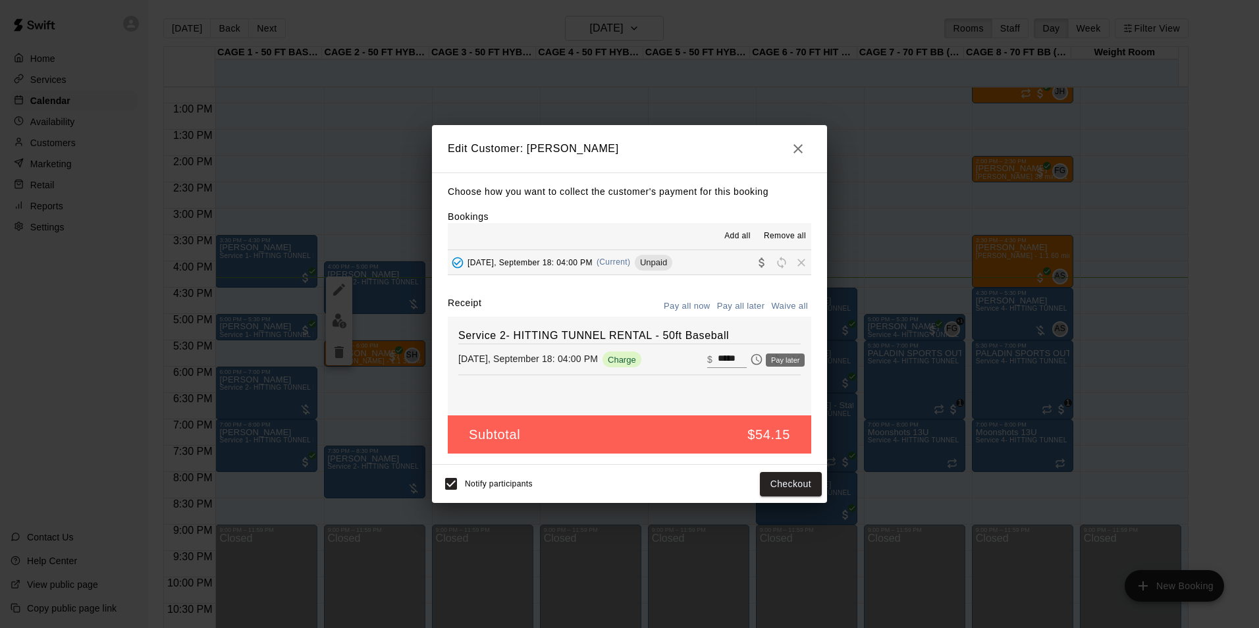
click at [724, 356] on input "*****" at bounding box center [732, 359] width 29 height 17
type input "**"
click at [804, 491] on button "Checkout" at bounding box center [791, 484] width 62 height 24
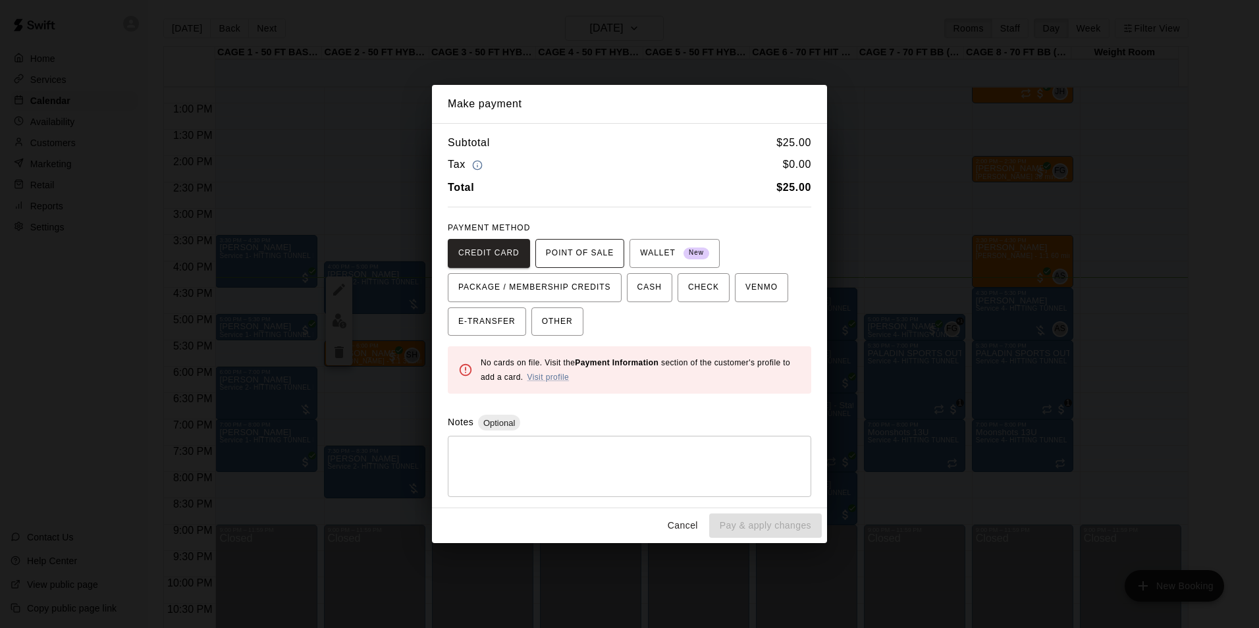
click at [548, 248] on span "POINT OF SALE" at bounding box center [580, 253] width 68 height 21
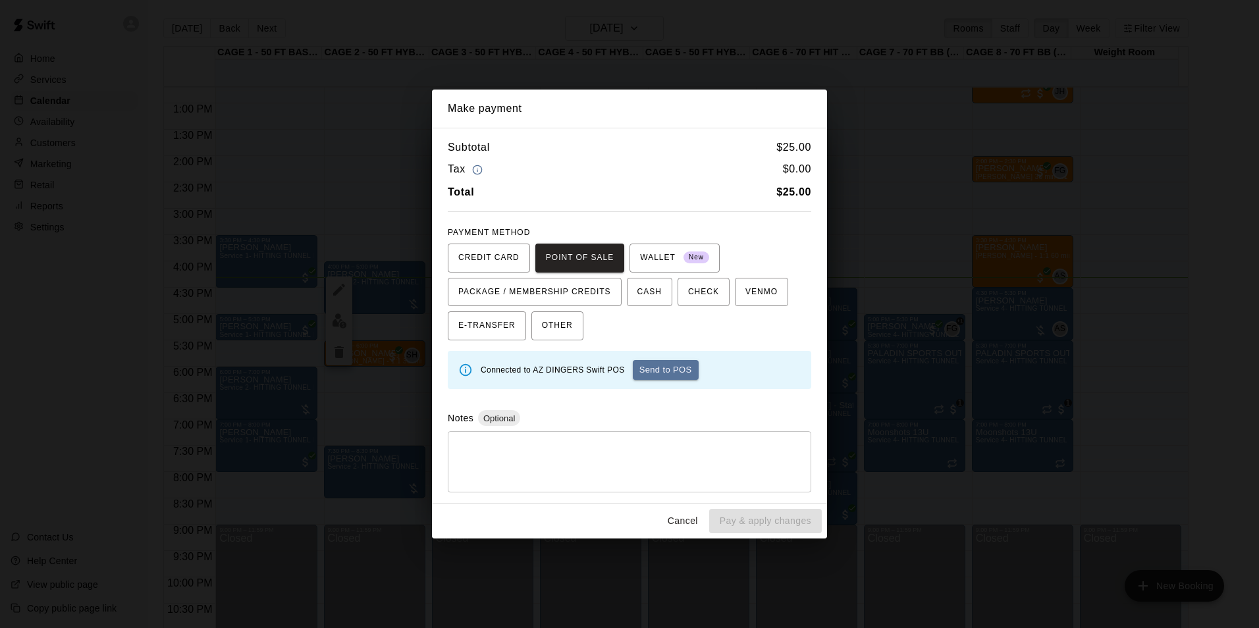
click at [668, 373] on button "Send to POS" at bounding box center [666, 370] width 66 height 20
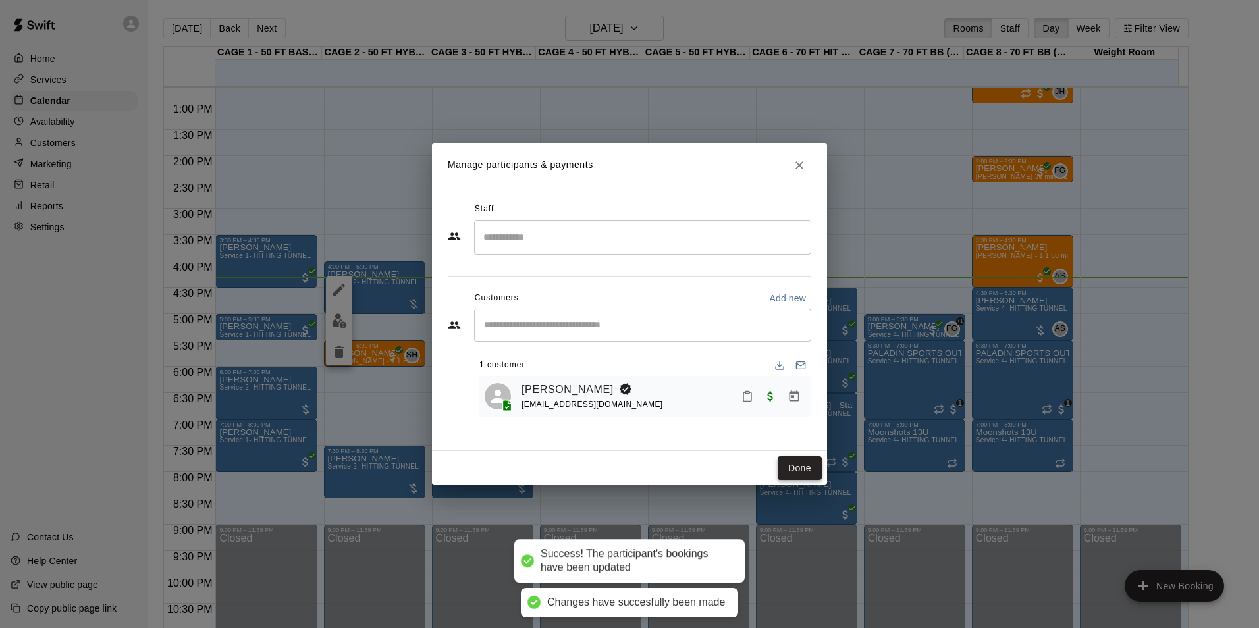
click at [786, 468] on button "Done" at bounding box center [800, 468] width 44 height 24
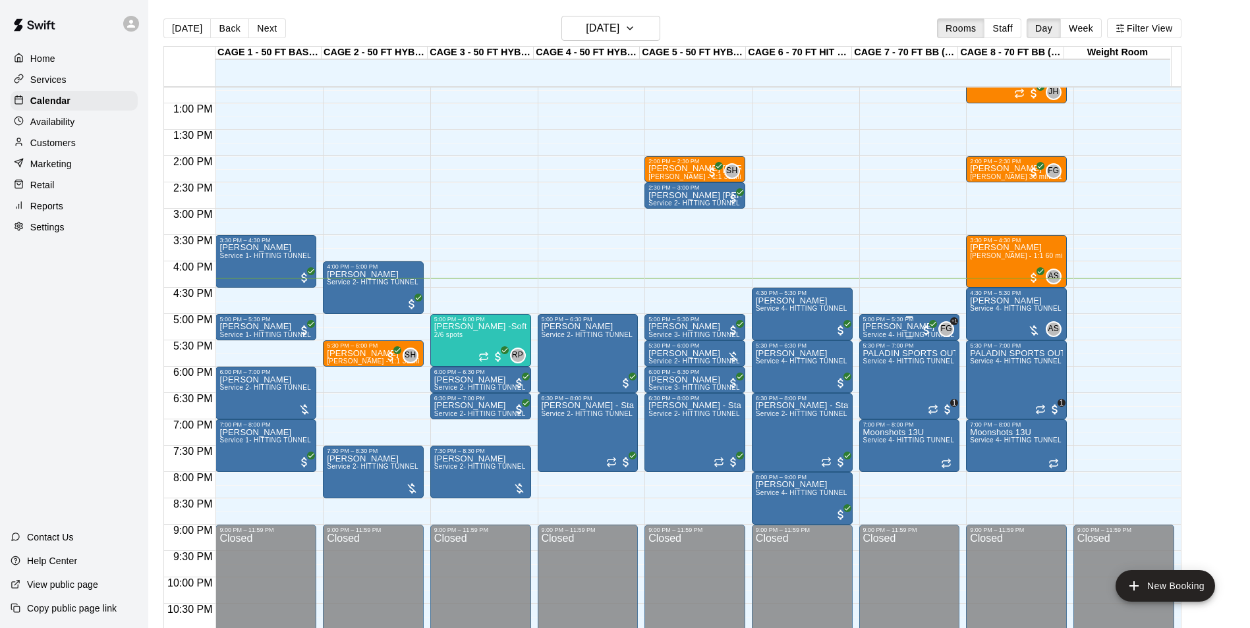
click at [867, 327] on p "Hudson Ervin" at bounding box center [909, 327] width 93 height 0
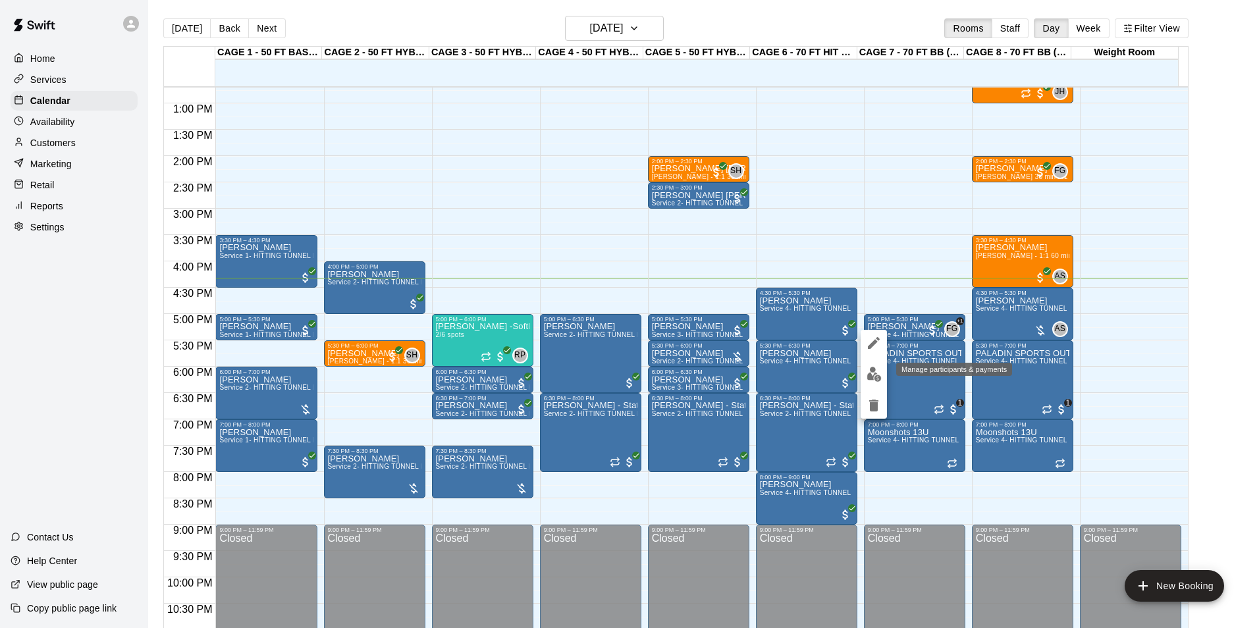
click at [867, 369] on img "edit" at bounding box center [874, 374] width 15 height 15
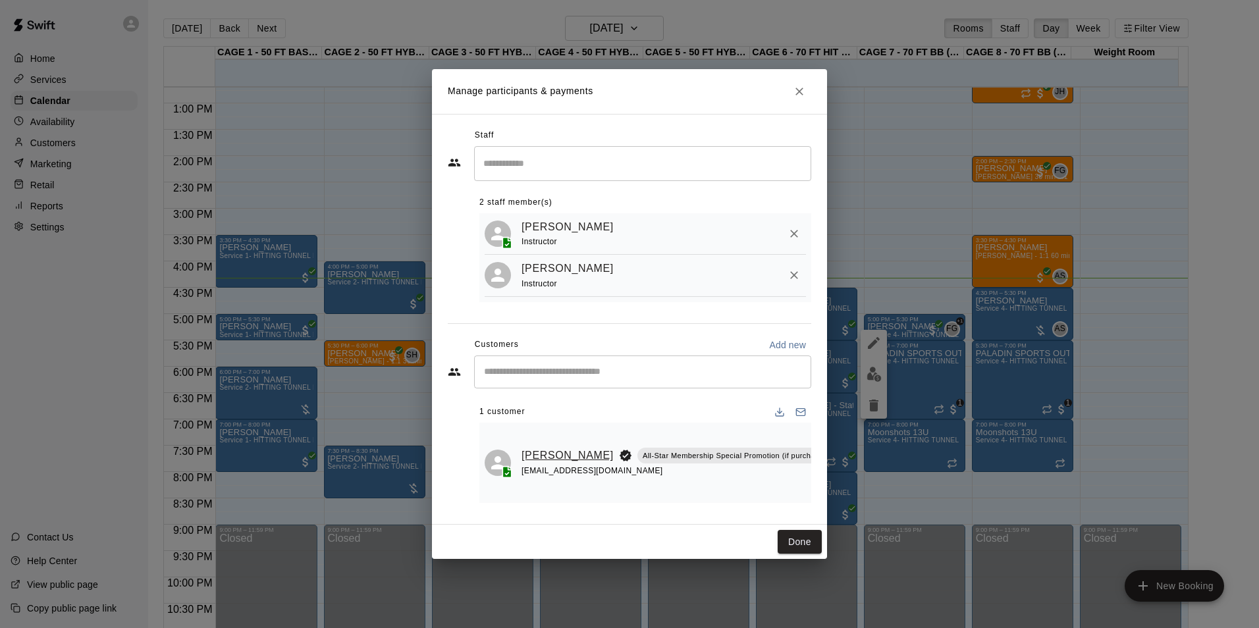
click at [541, 447] on link "Hudson Ervin" at bounding box center [568, 455] width 92 height 17
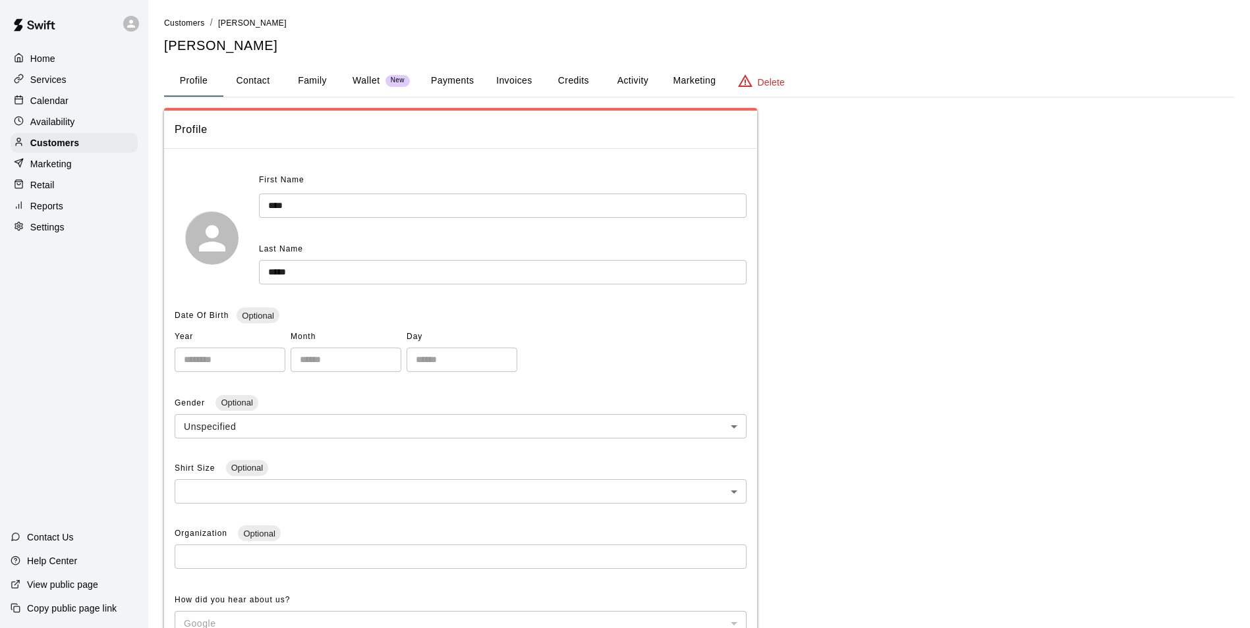
click at [476, 91] on button "Payments" at bounding box center [452, 81] width 64 height 32
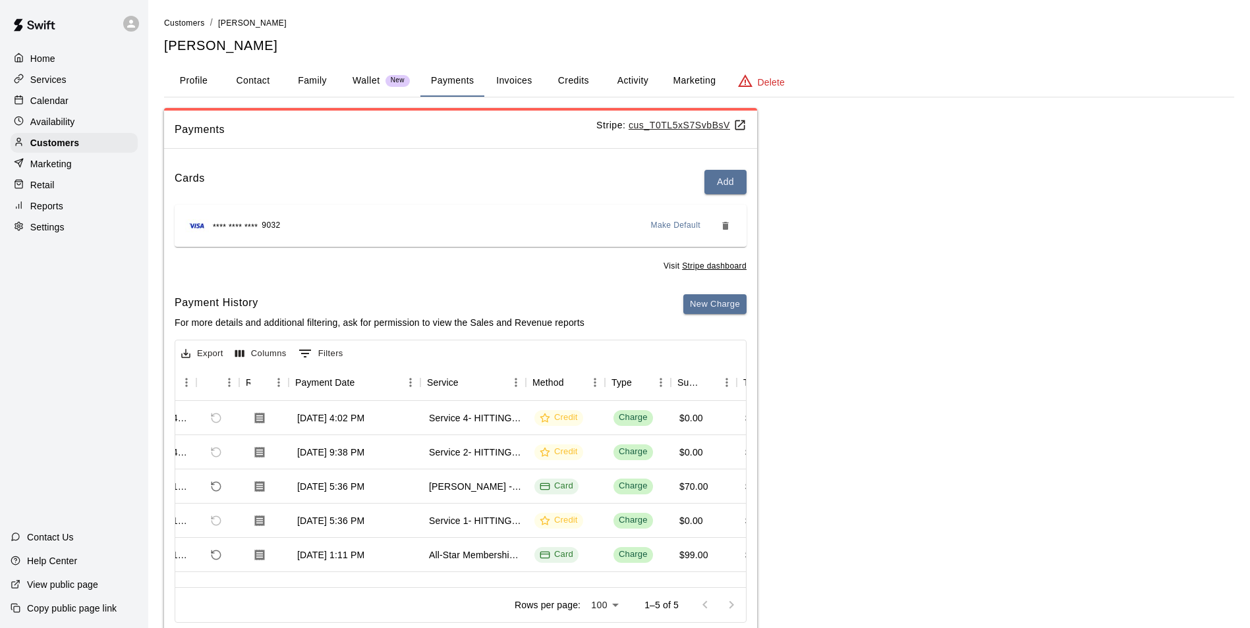
scroll to position [0, 55]
click at [79, 101] on div "Calendar" at bounding box center [74, 101] width 127 height 20
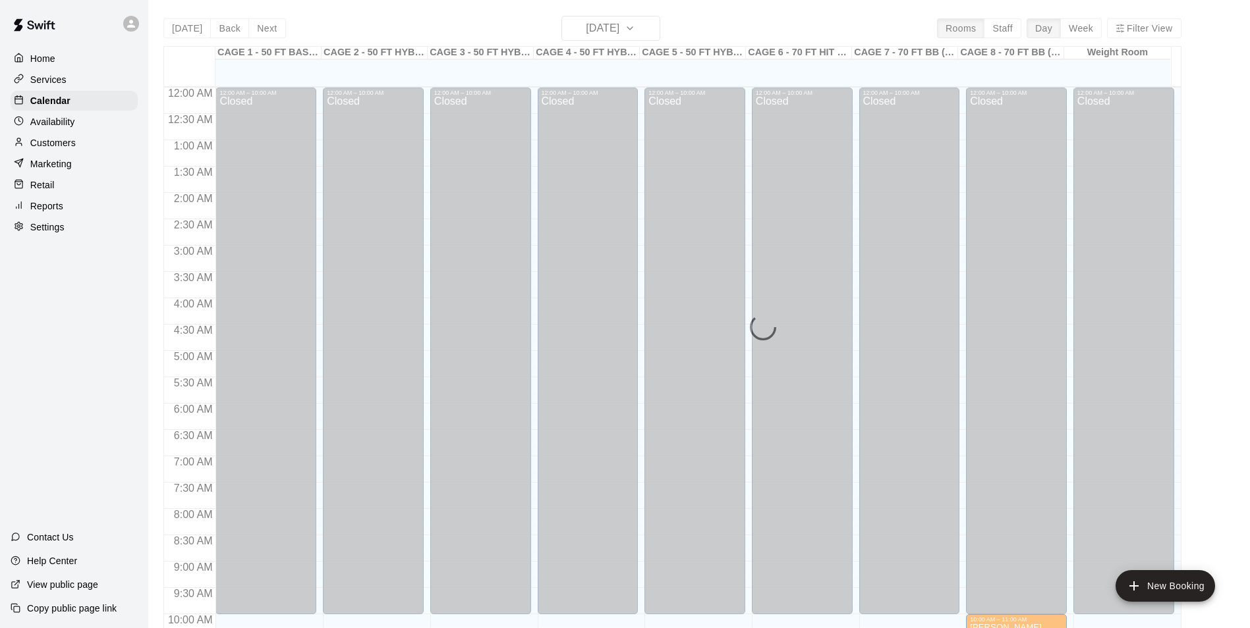
scroll to position [669, 0]
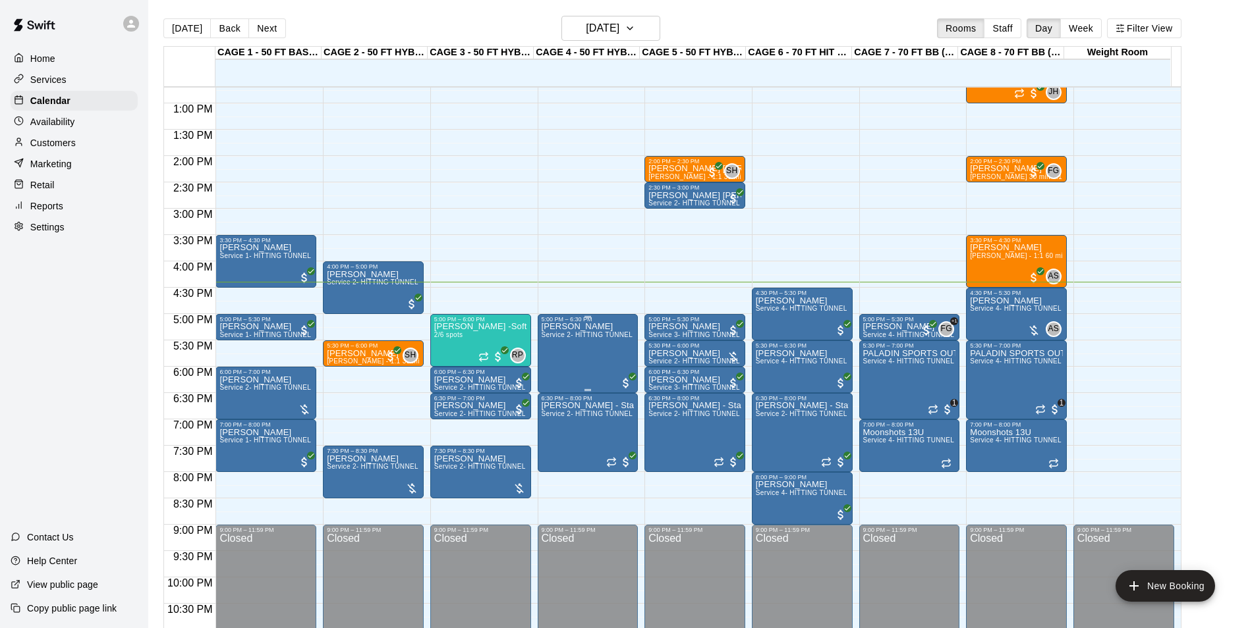
click at [578, 352] on div "Daniel Genchi Service 2- HITTING TUNNEL RENTAL - 50ft Baseball" at bounding box center [587, 637] width 93 height 628
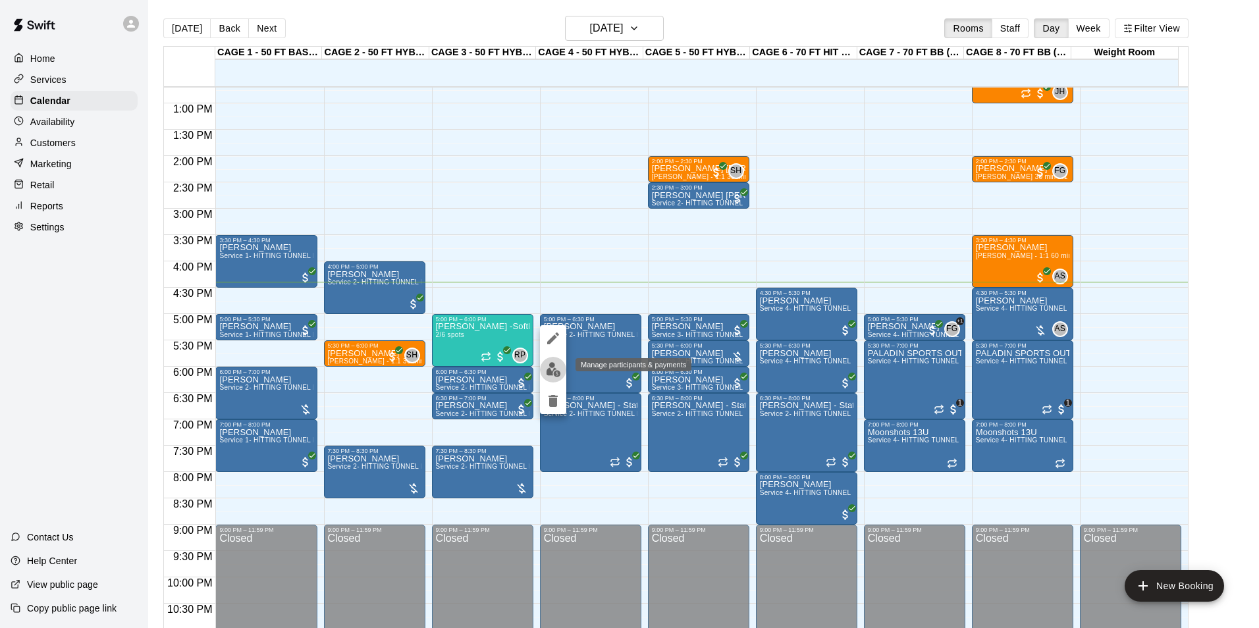
click at [562, 368] on button "edit" at bounding box center [553, 370] width 26 height 26
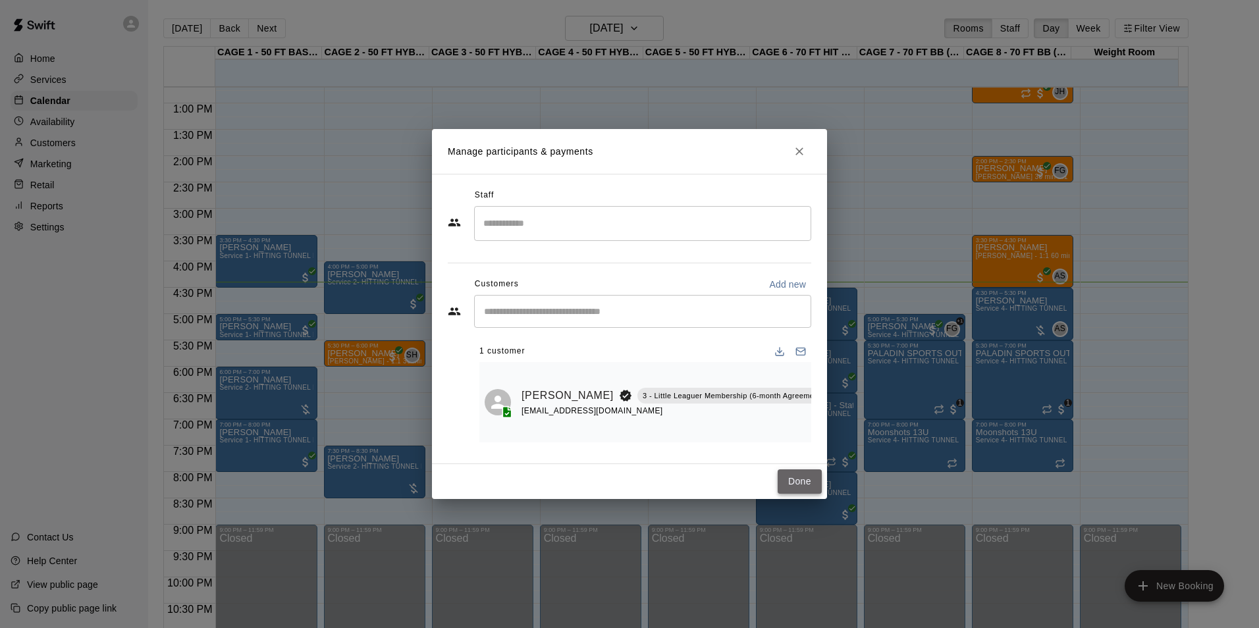
click at [806, 487] on button "Done" at bounding box center [800, 482] width 44 height 24
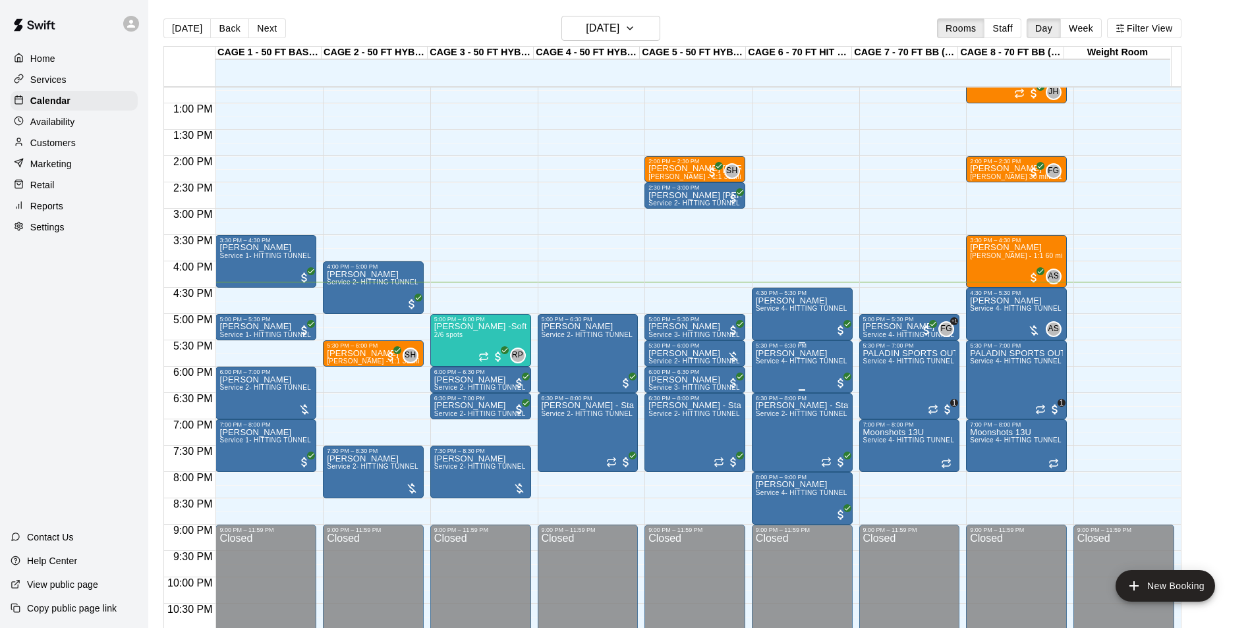
click at [781, 365] on span "Service 4- HITTING TUNNEL RENTAL - 70ft Baseball" at bounding box center [838, 361] width 167 height 7
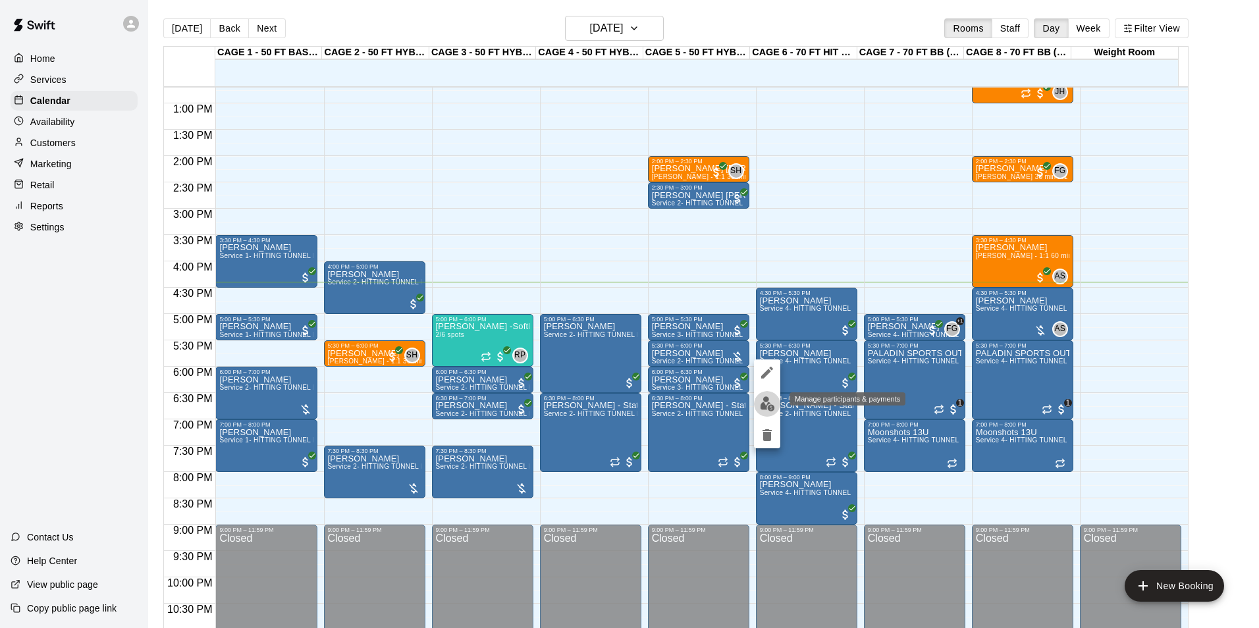
click at [764, 409] on img "edit" at bounding box center [767, 404] width 15 height 15
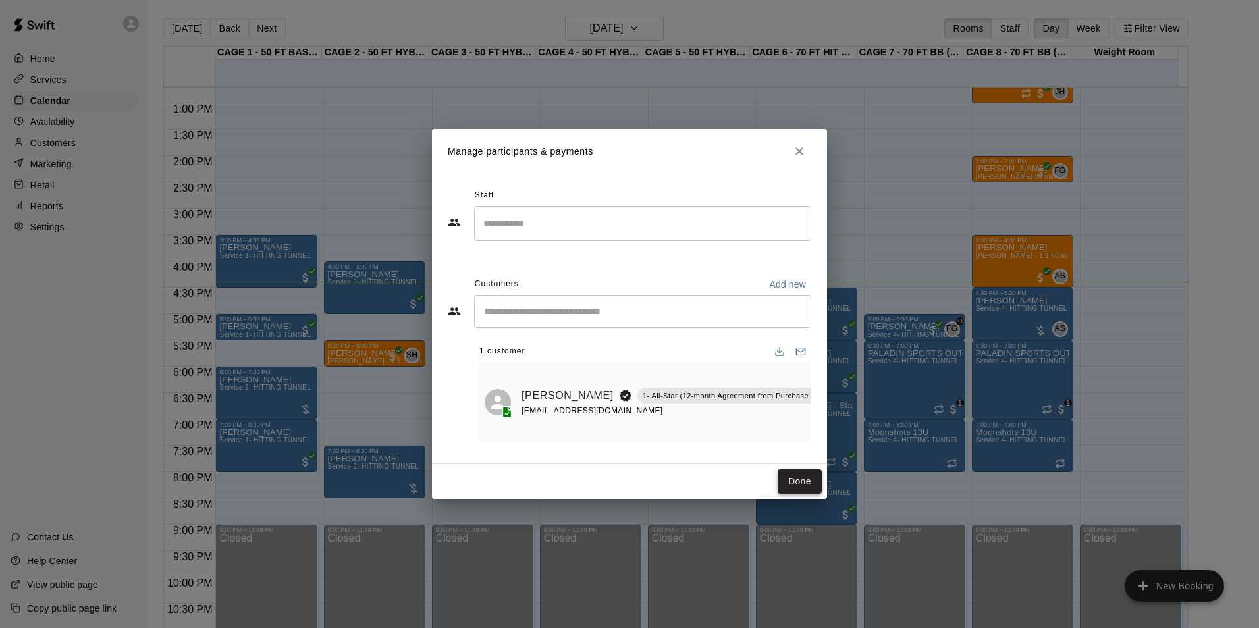
click at [802, 483] on button "Done" at bounding box center [800, 482] width 44 height 24
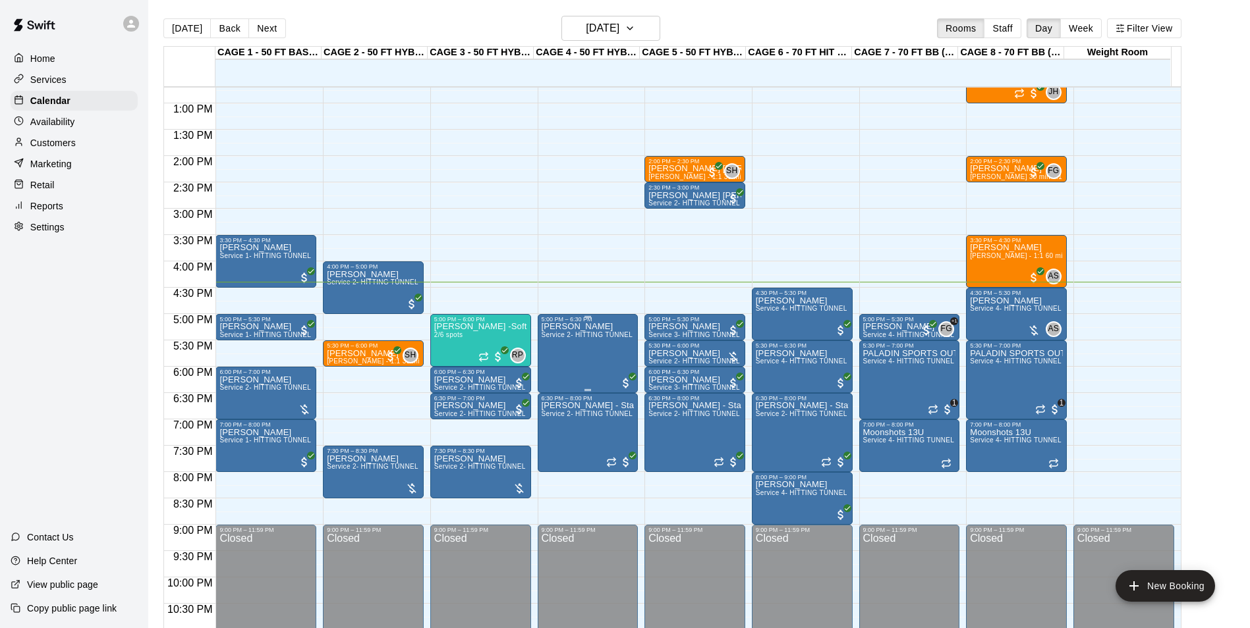
click at [574, 337] on span "Service 2- HITTING TUNNEL RENTAL - 50ft Baseball" at bounding box center [624, 334] width 167 height 7
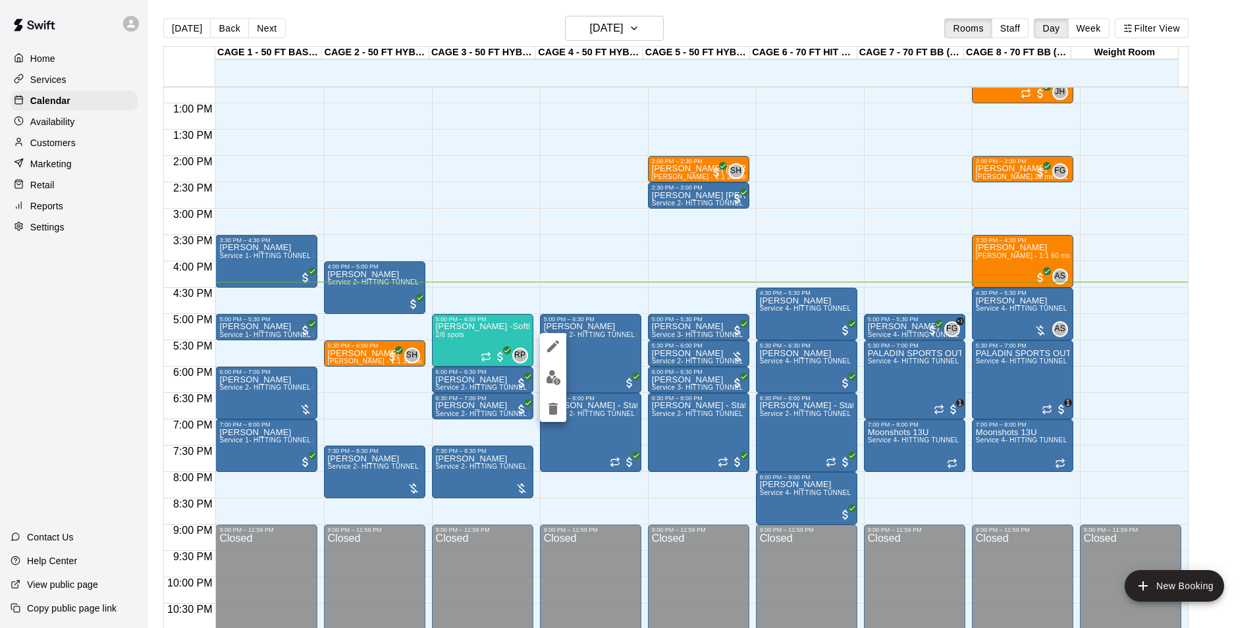
click at [558, 381] on img "edit" at bounding box center [553, 377] width 15 height 15
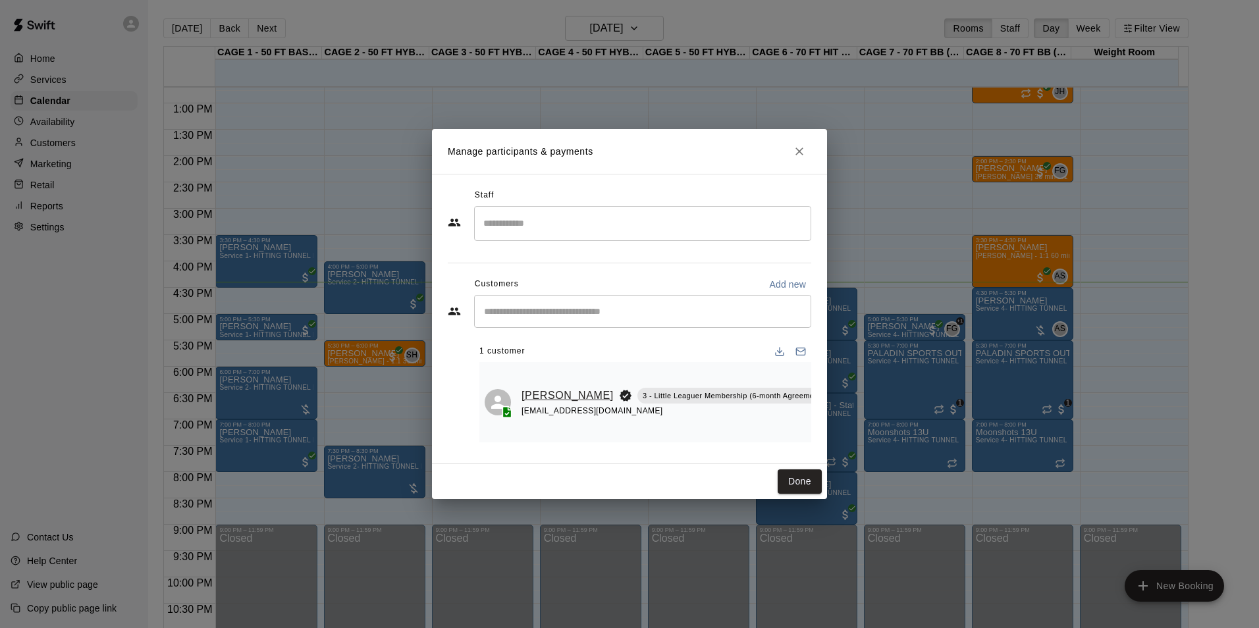
click at [549, 387] on link "Daniel Genchi" at bounding box center [568, 395] width 92 height 17
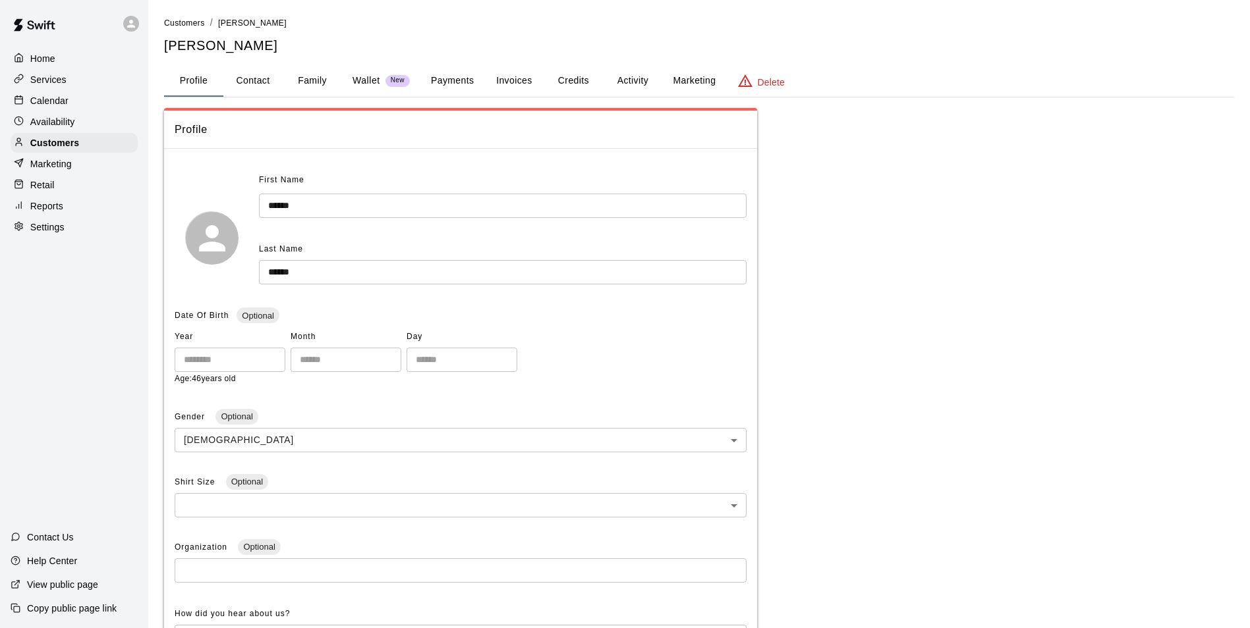
click at [456, 84] on button "Payments" at bounding box center [452, 81] width 64 height 32
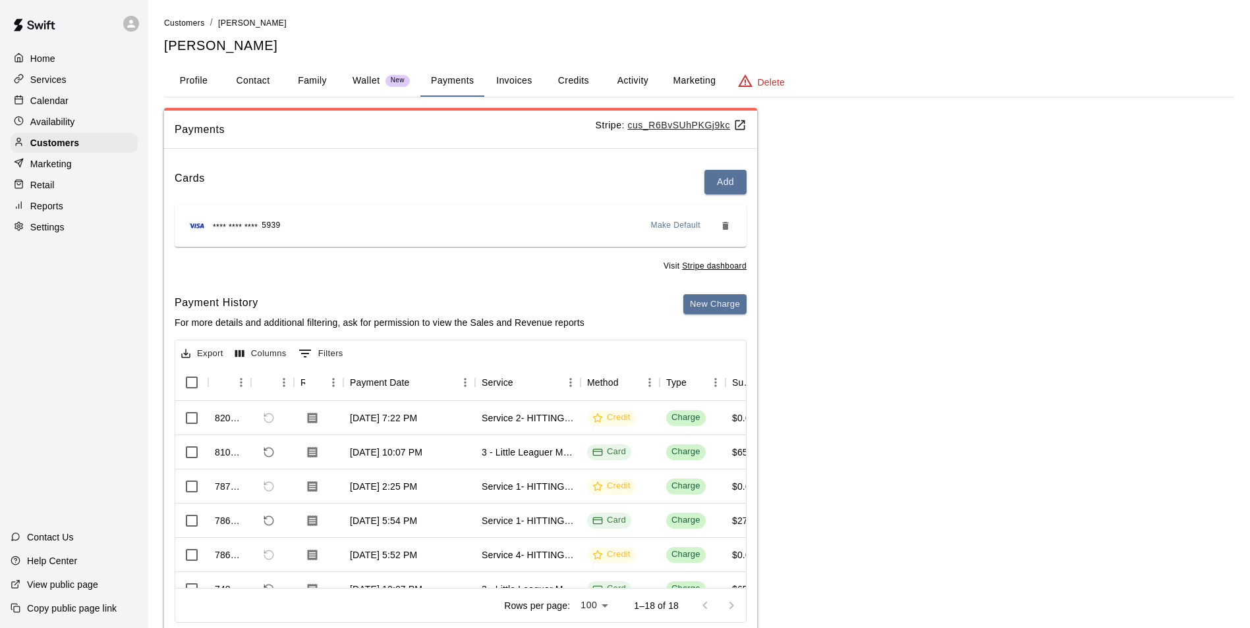
click at [628, 69] on button "Activity" at bounding box center [632, 81] width 59 height 32
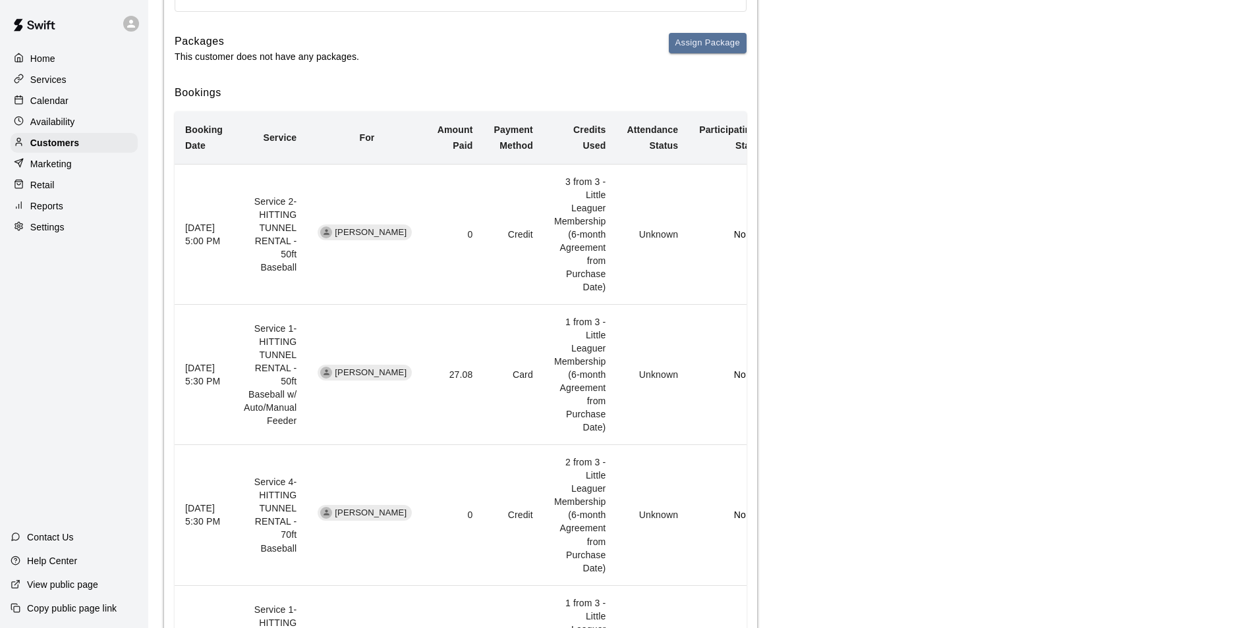
scroll to position [132, 0]
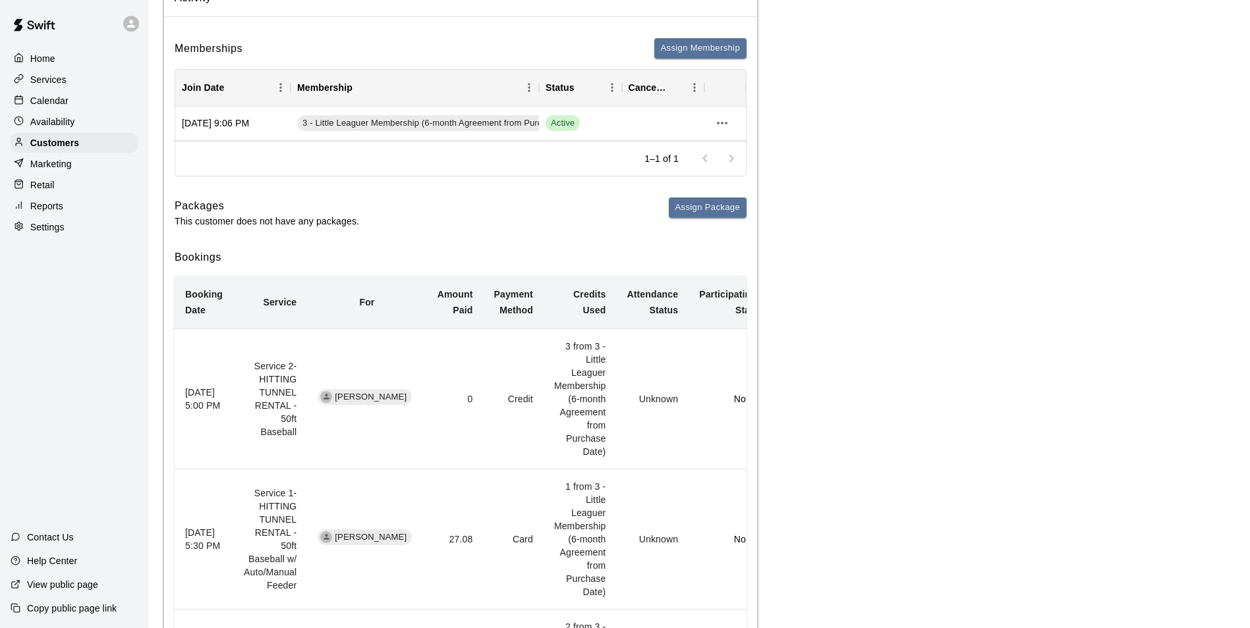
click at [96, 106] on div "Calendar" at bounding box center [74, 101] width 127 height 20
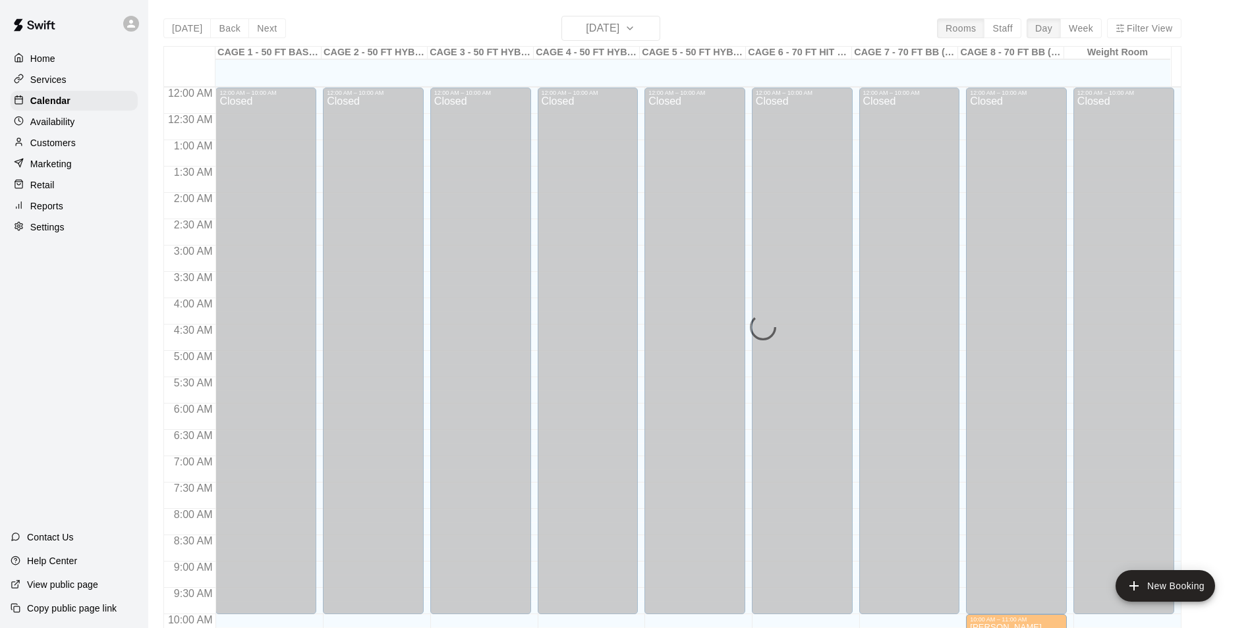
scroll to position [669, 0]
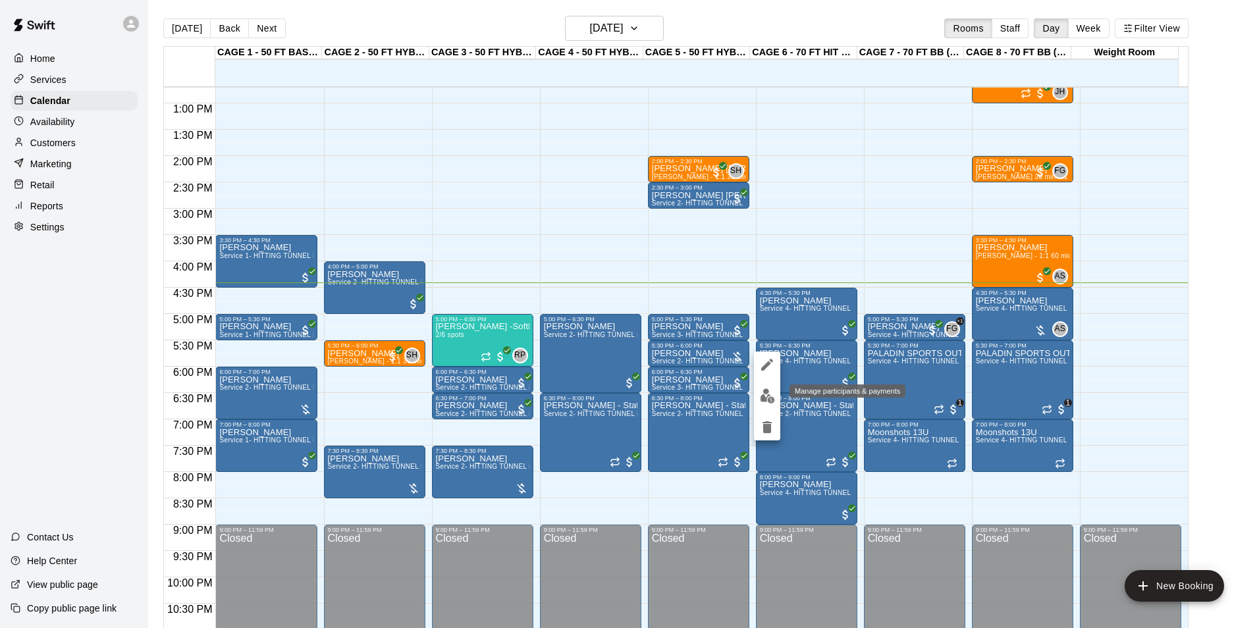
click at [774, 393] on img "edit" at bounding box center [767, 396] width 15 height 15
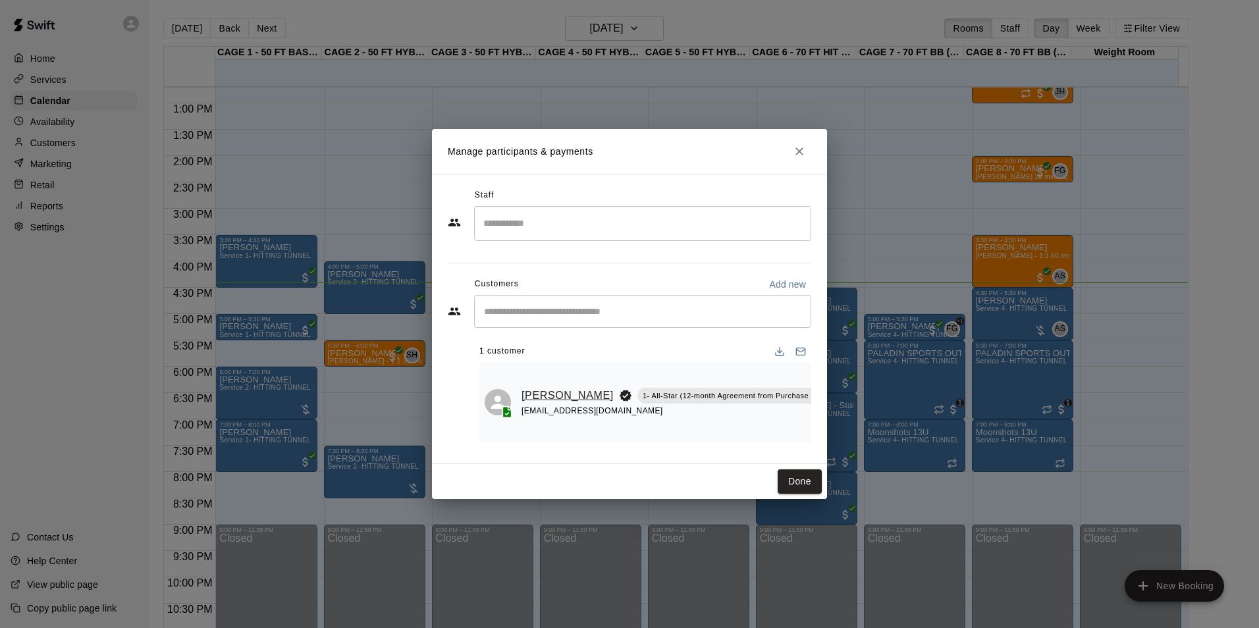
click at [547, 394] on link "Benjamin Hansen" at bounding box center [568, 395] width 92 height 17
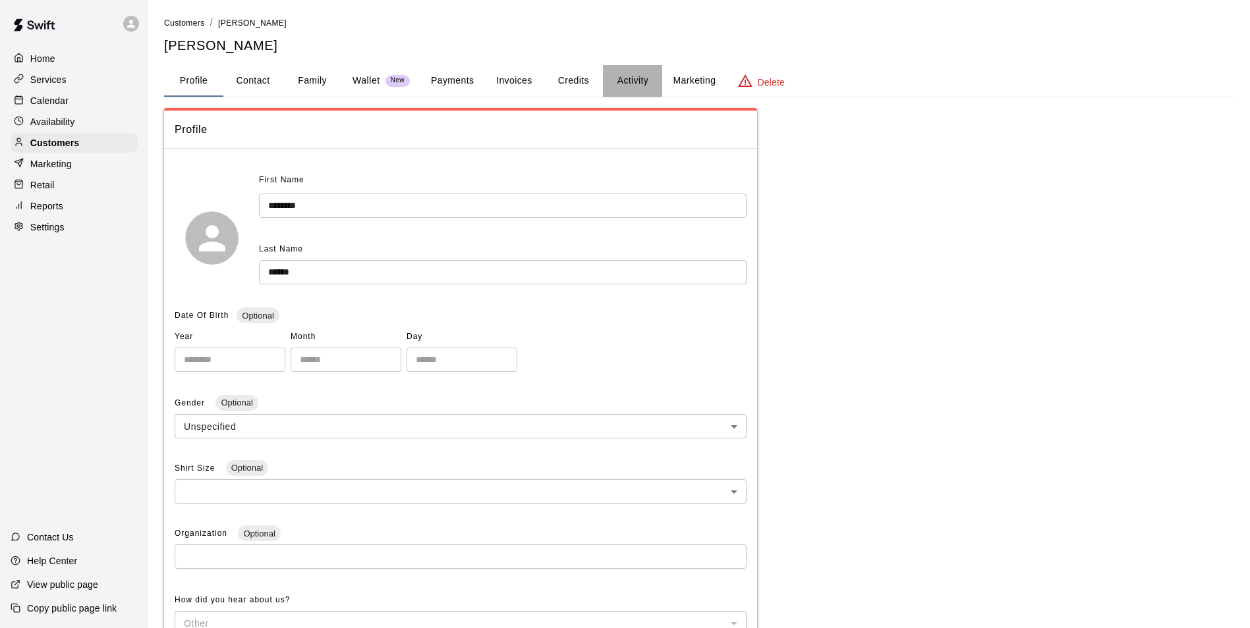
click at [639, 88] on button "Activity" at bounding box center [632, 81] width 59 height 32
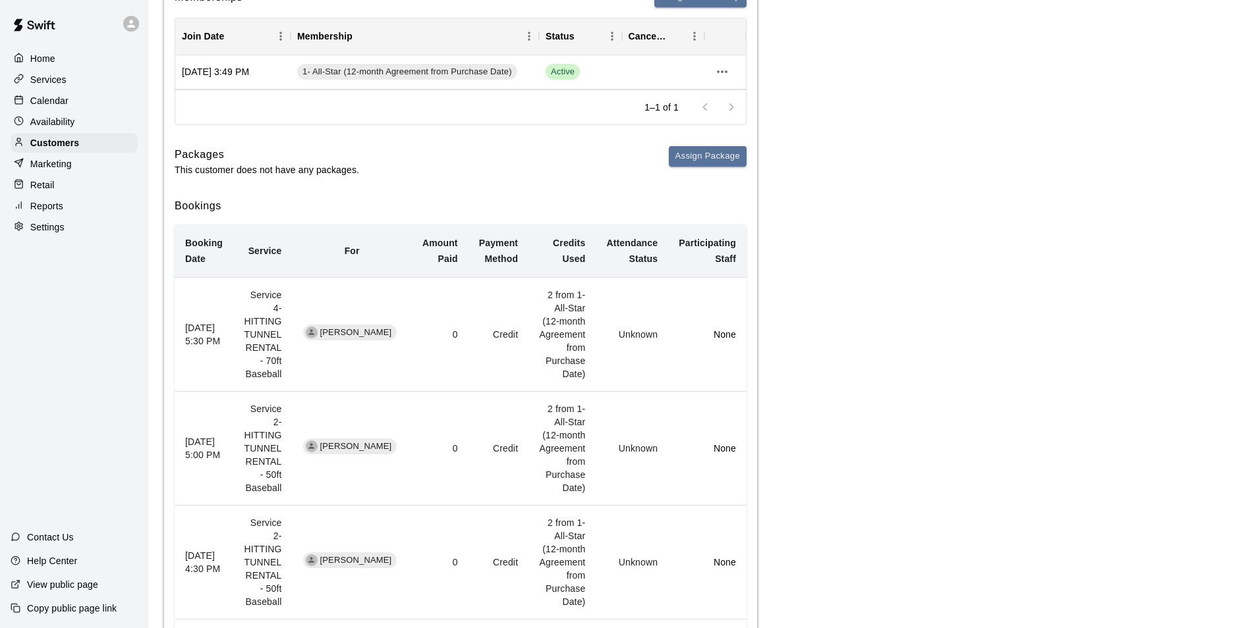
scroll to position [198, 0]
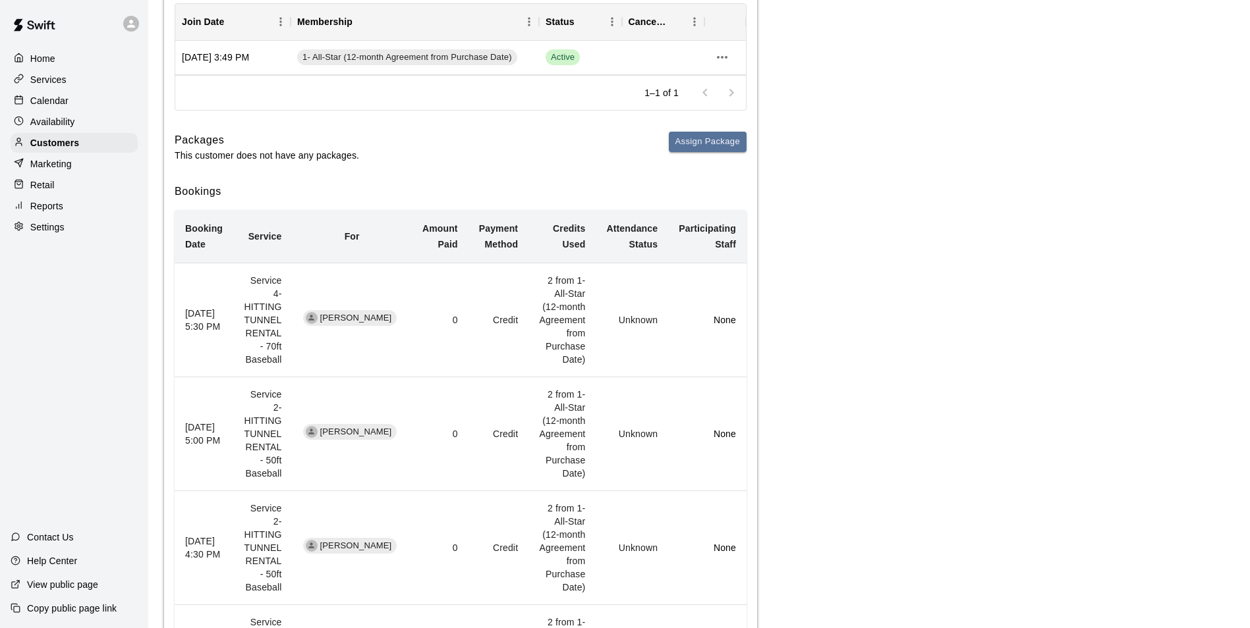
click at [109, 107] on div "Calendar" at bounding box center [74, 101] width 127 height 20
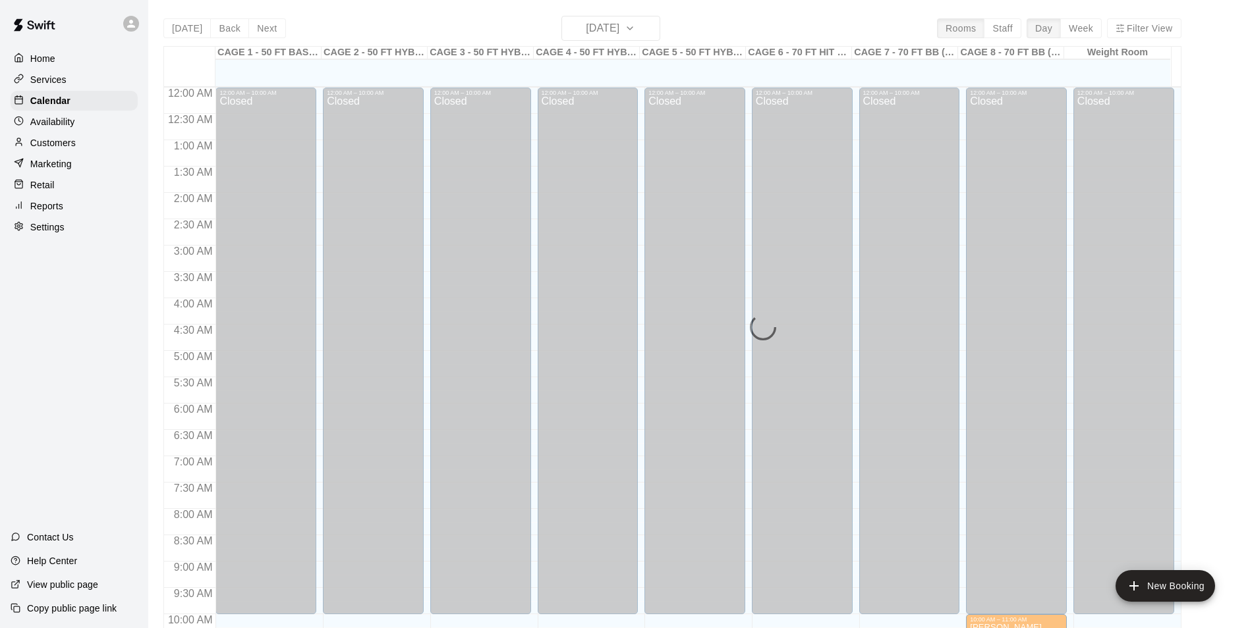
scroll to position [669, 0]
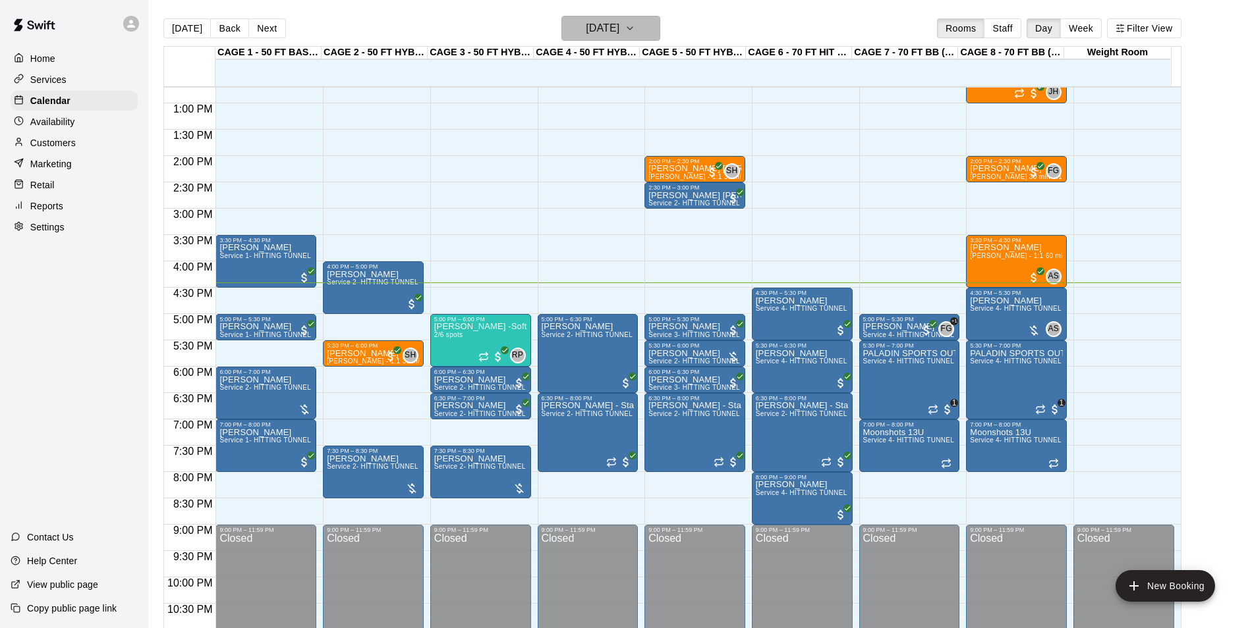
click at [561, 20] on button "Thursday Sep 18" at bounding box center [610, 28] width 99 height 25
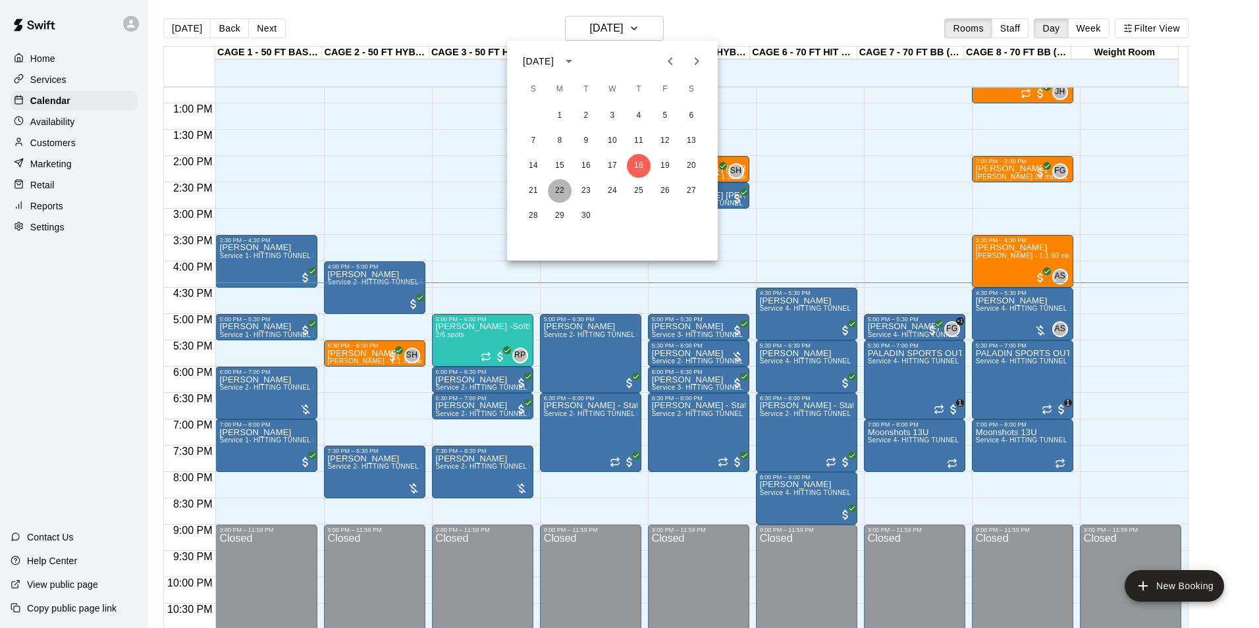
click at [557, 190] on button "22" at bounding box center [560, 191] width 24 height 24
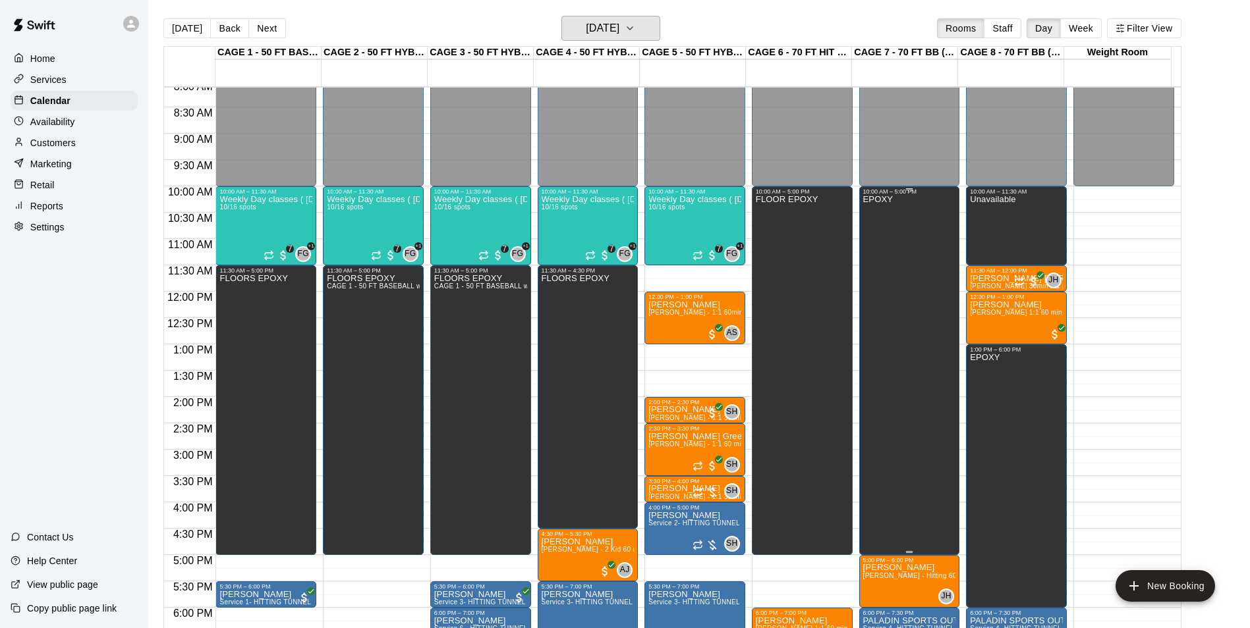
scroll to position [406, 0]
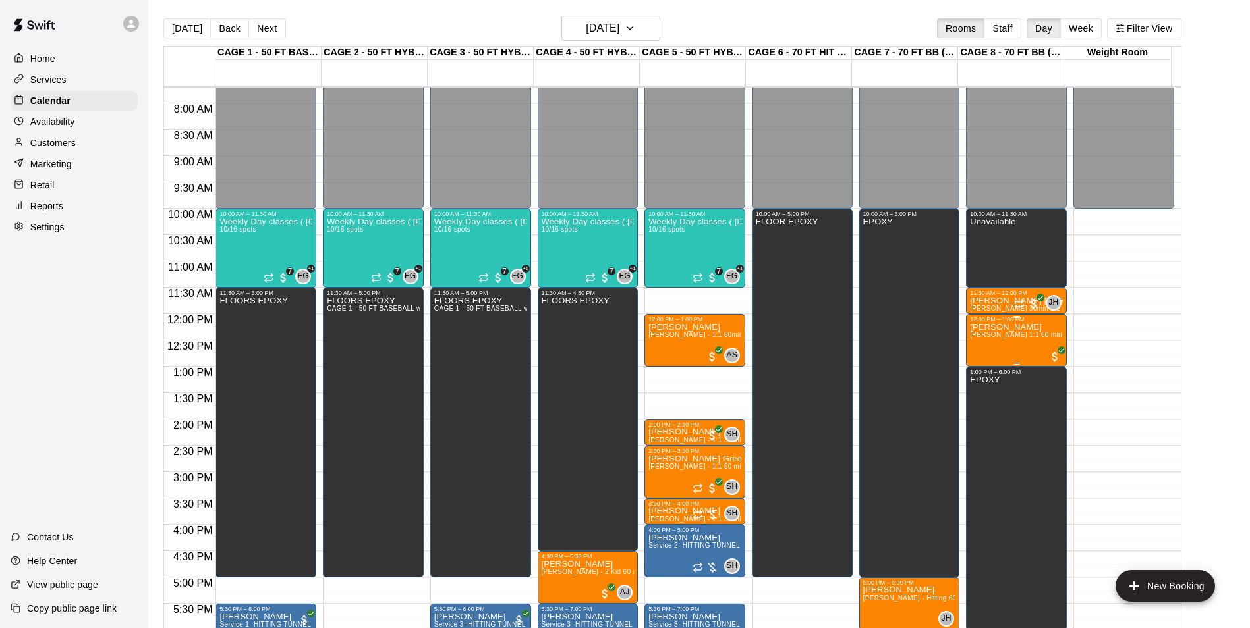
click at [1012, 350] on div "Landon MCBRIDE John Havird 1:1 60 min. pitching Lesson" at bounding box center [1016, 637] width 93 height 628
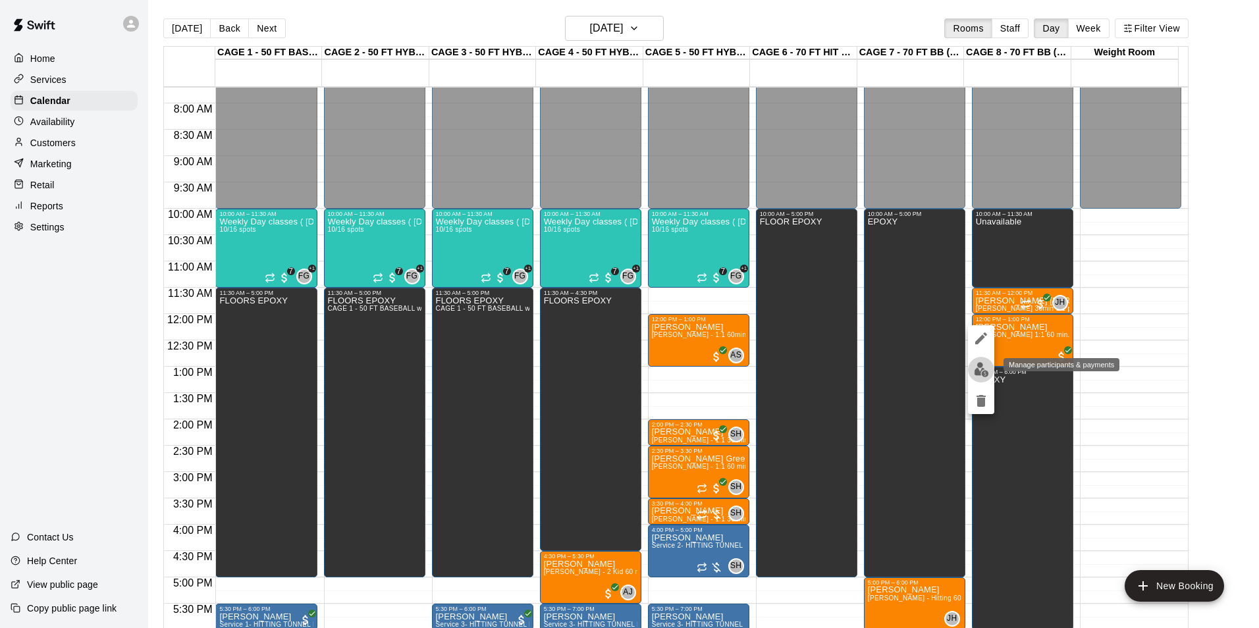
click at [987, 370] on img "edit" at bounding box center [981, 369] width 15 height 15
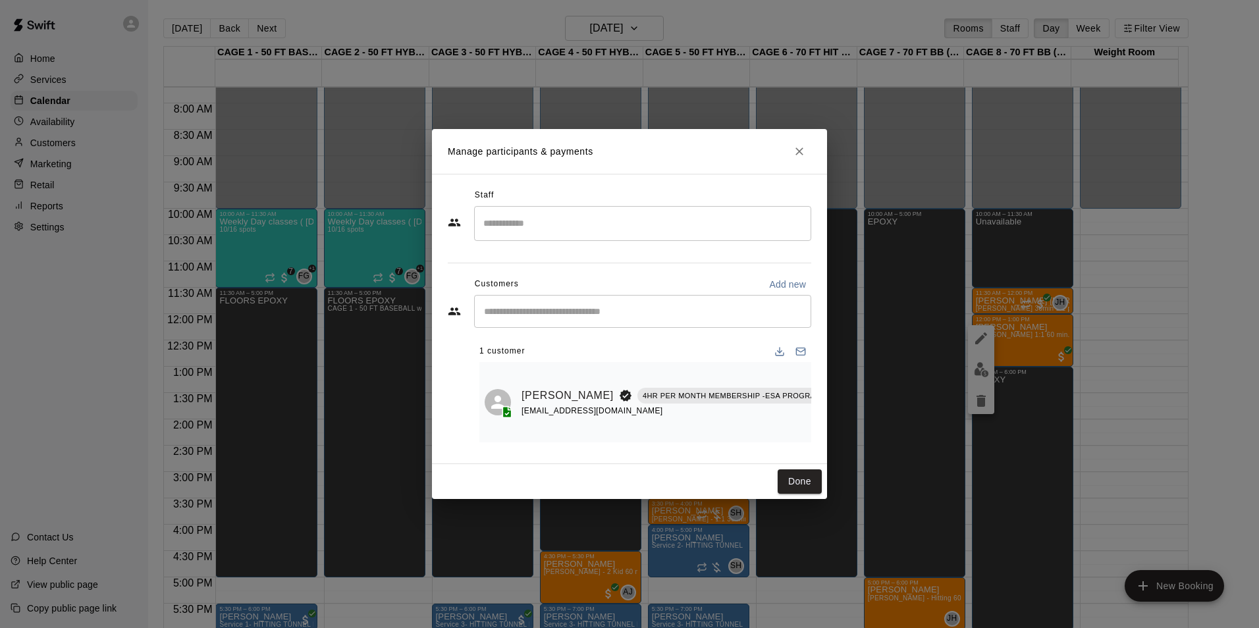
click at [641, 217] on input "Search staff" at bounding box center [642, 223] width 325 height 23
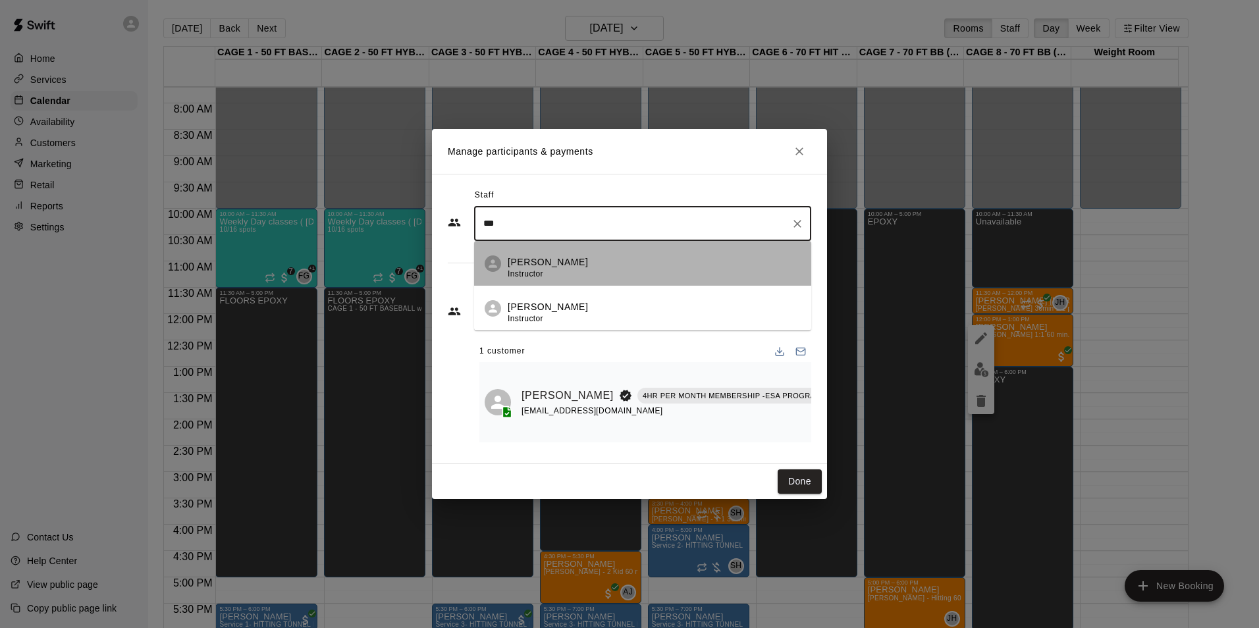
click at [624, 241] on li "John Havird Instructor" at bounding box center [642, 263] width 337 height 45
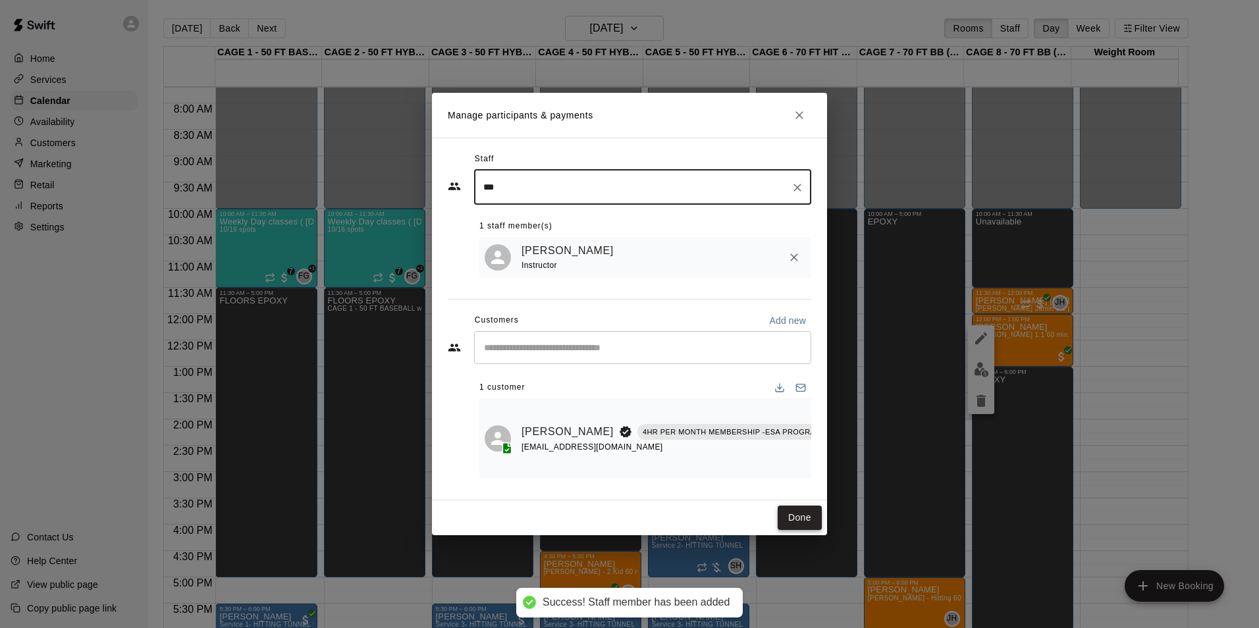
type input "***"
click at [807, 515] on button "Done" at bounding box center [800, 518] width 44 height 24
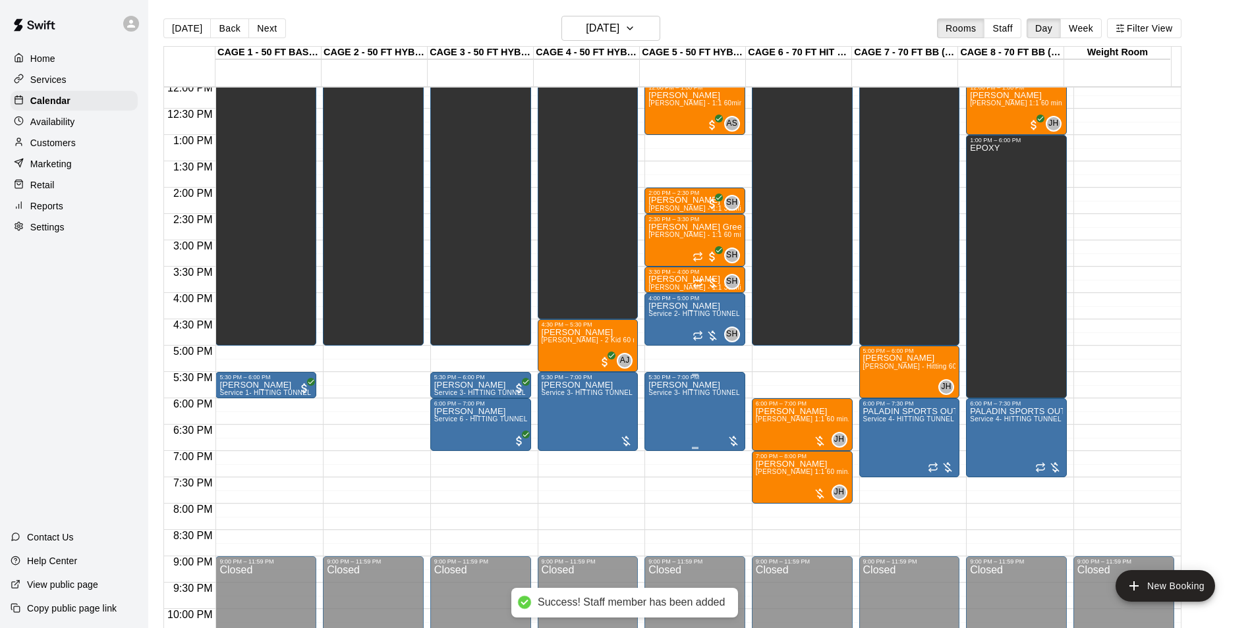
scroll to position [669, 0]
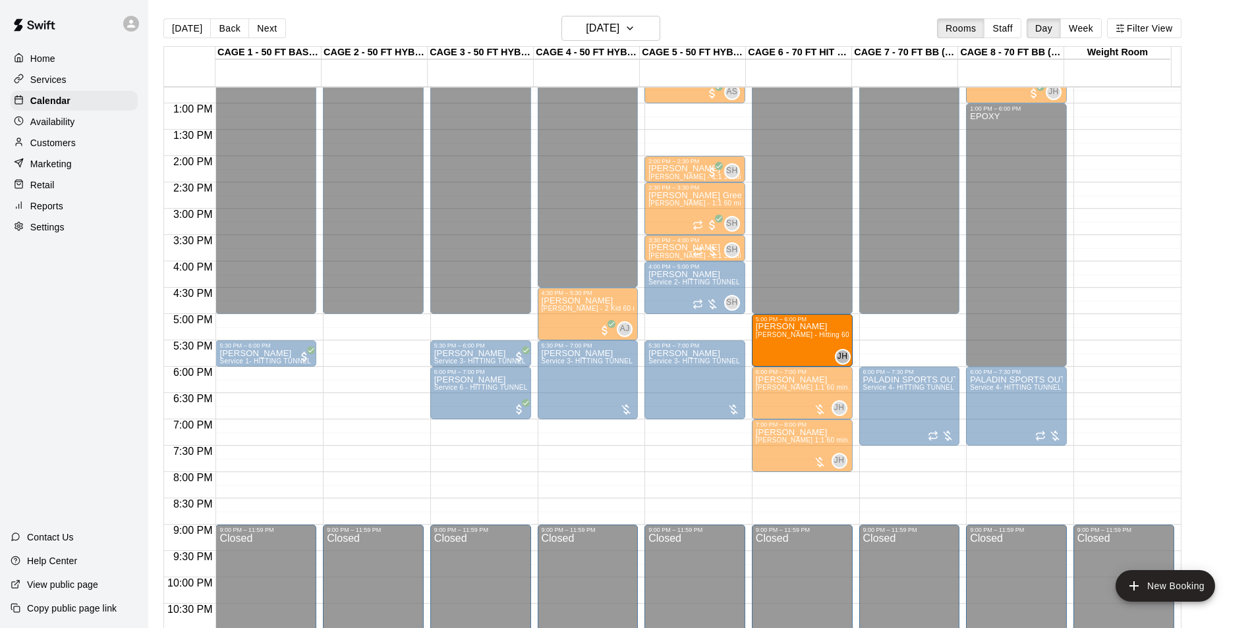
drag, startPoint x: 895, startPoint y: 342, endPoint x: 854, endPoint y: 346, distance: 41.8
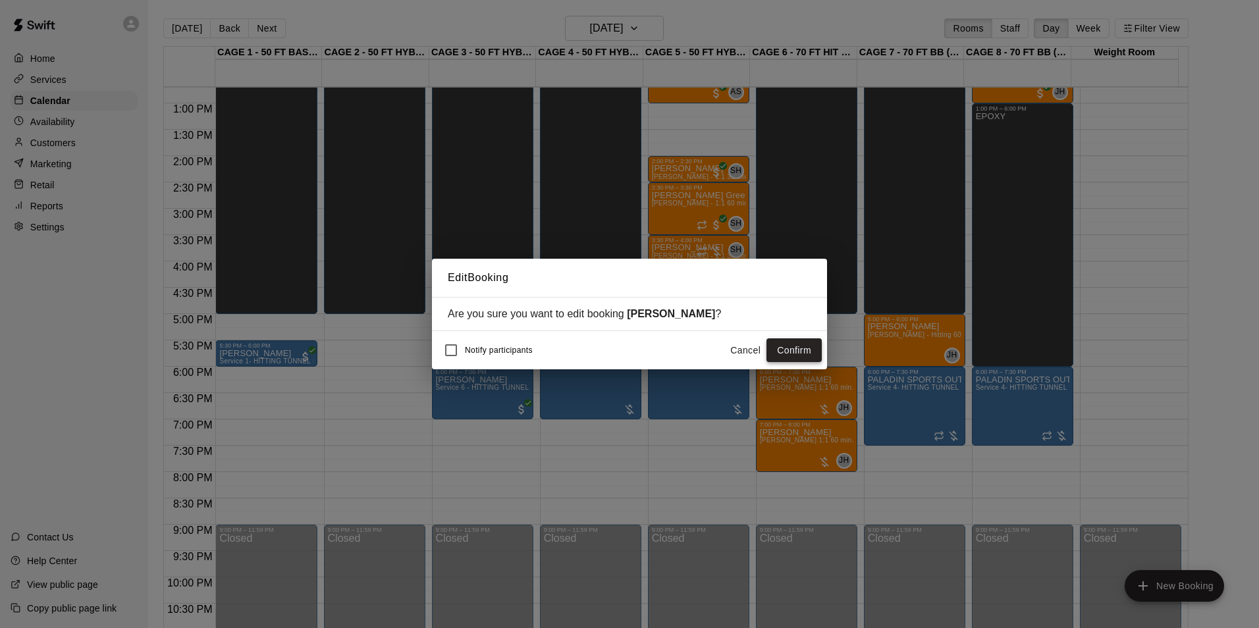
click at [783, 354] on button "Confirm" at bounding box center [794, 351] width 55 height 24
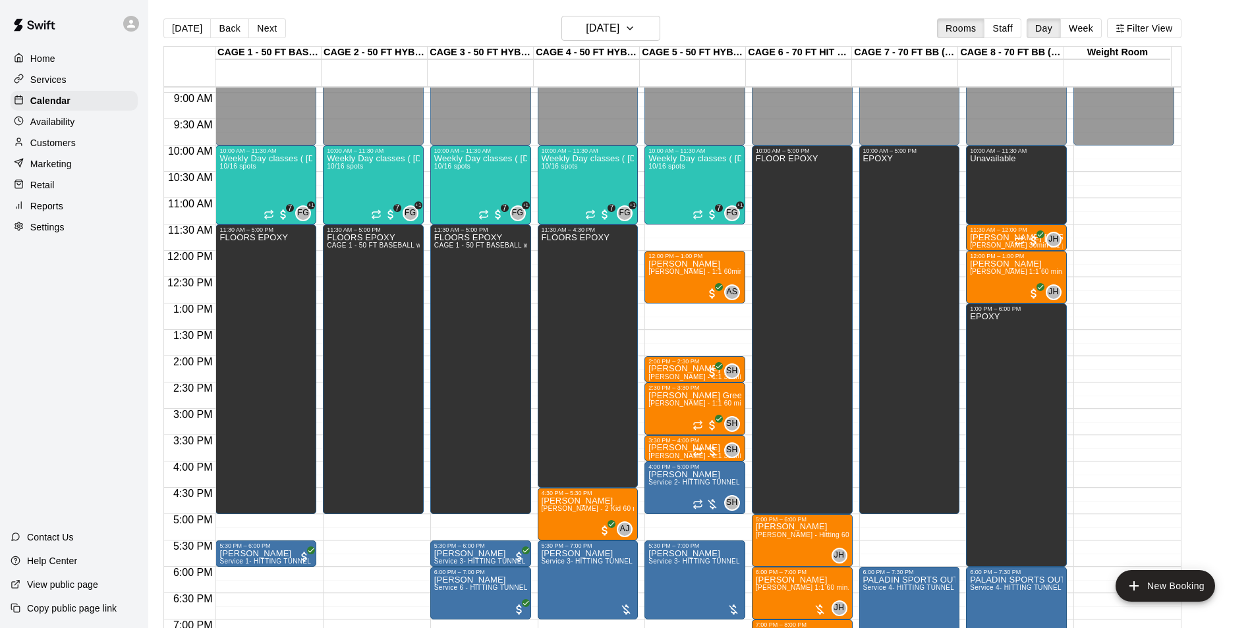
scroll to position [406, 0]
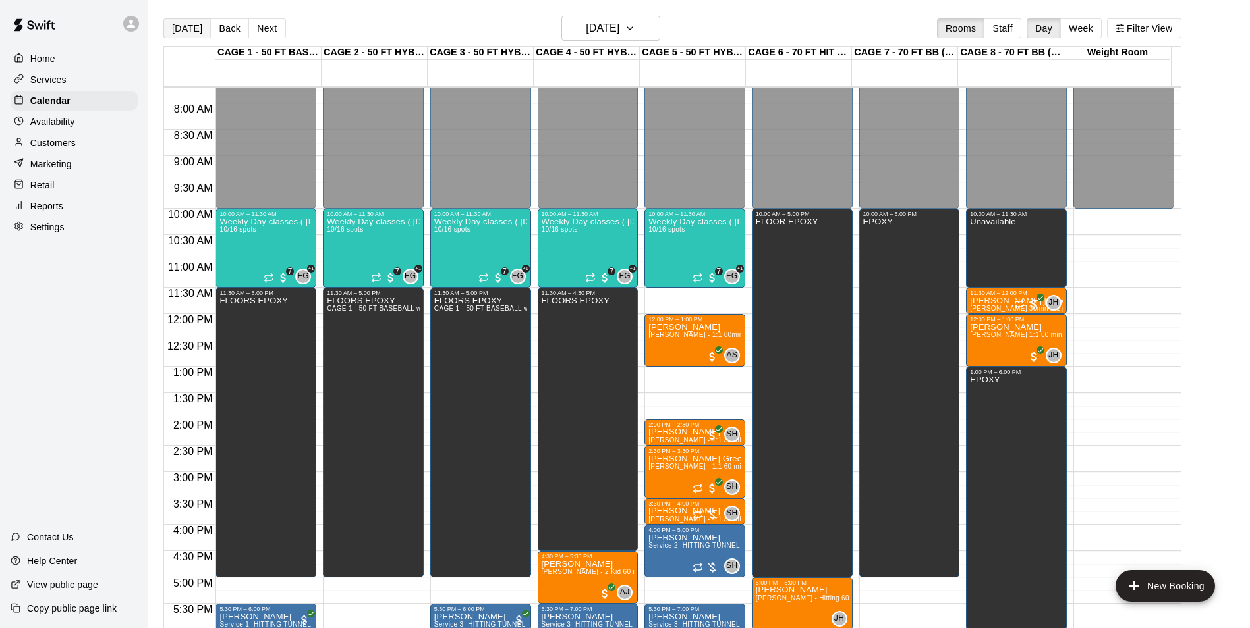
click at [171, 22] on button "Today" at bounding box center [186, 28] width 47 height 20
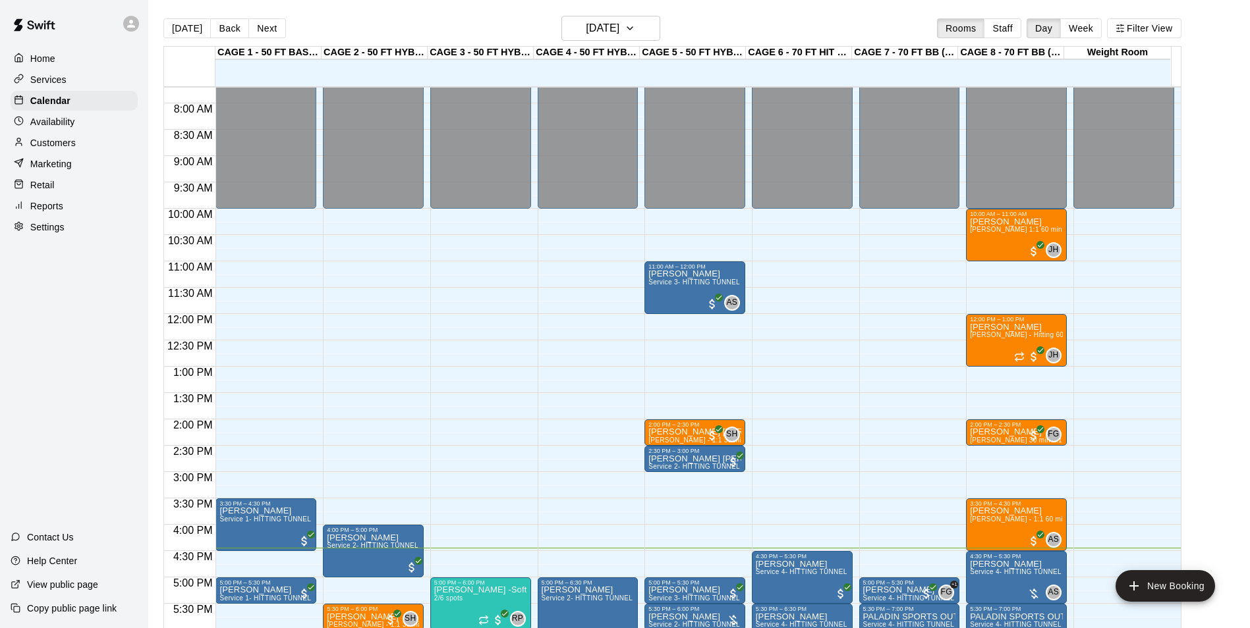
scroll to position [537, 0]
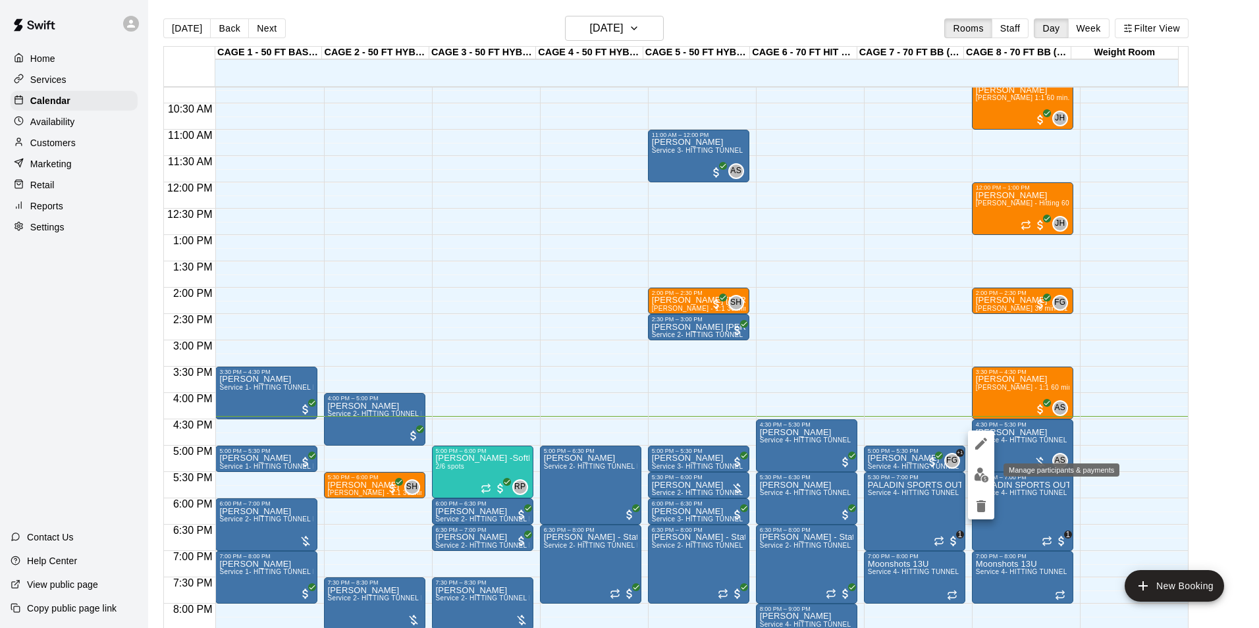
click at [985, 476] on img "edit" at bounding box center [981, 475] width 15 height 15
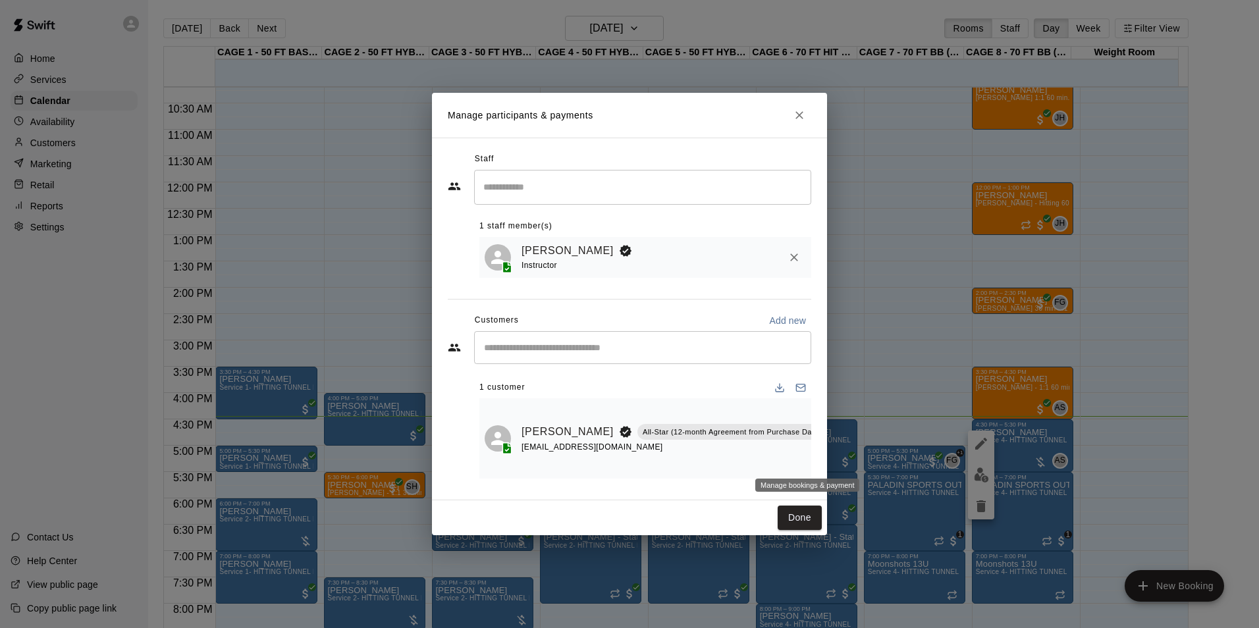
click at [853, 457] on icon "Manage bookings & payment" at bounding box center [859, 461] width 13 height 13
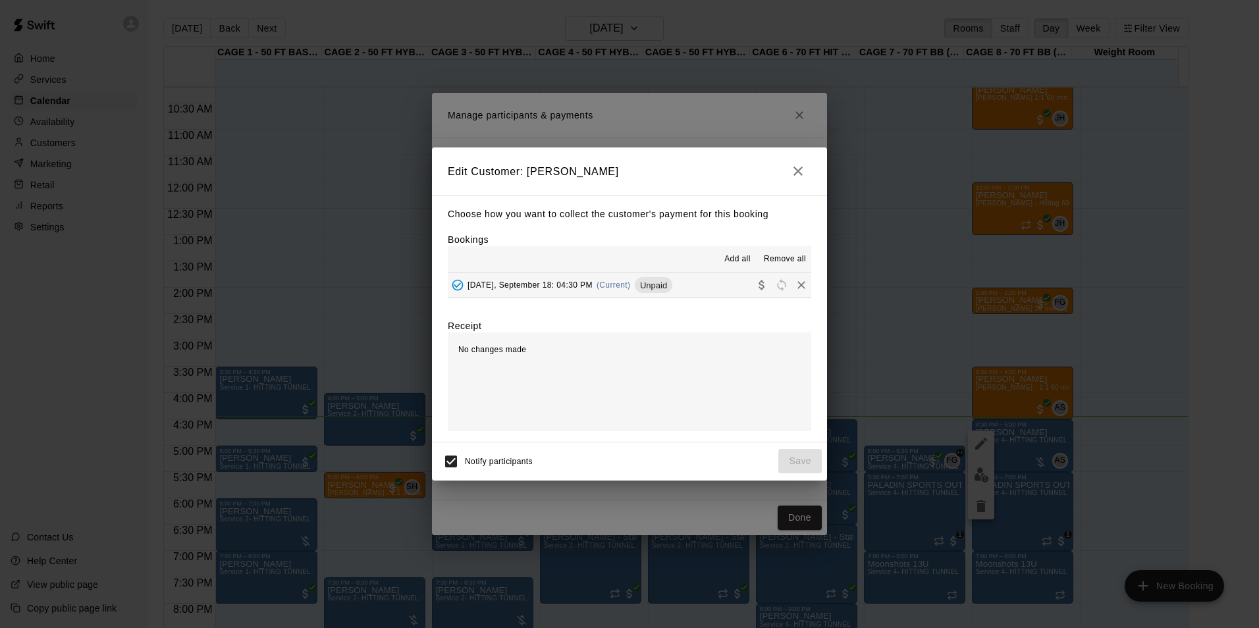
click at [678, 281] on button "Thursday, September 18: 04:30 PM (Current) Unpaid" at bounding box center [630, 285] width 364 height 24
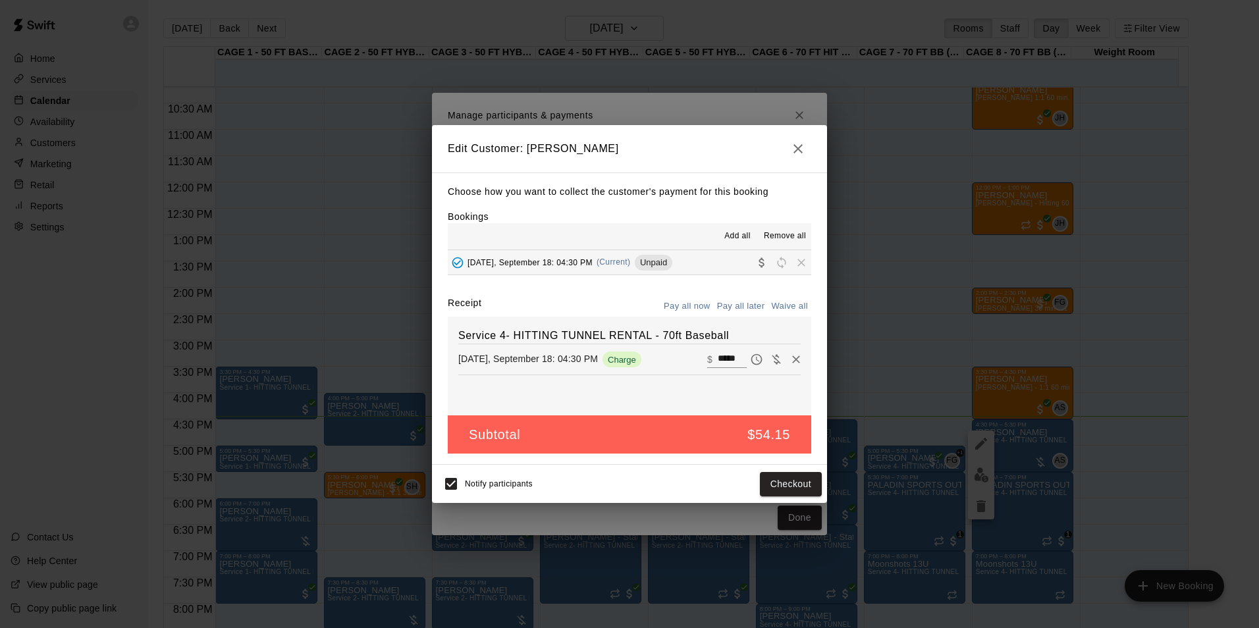
click at [718, 364] on input "*****" at bounding box center [732, 359] width 29 height 17
type input "**"
click at [759, 488] on div "Notify participants Checkout" at bounding box center [629, 484] width 385 height 28
click at [763, 487] on button "Checkout" at bounding box center [791, 484] width 62 height 24
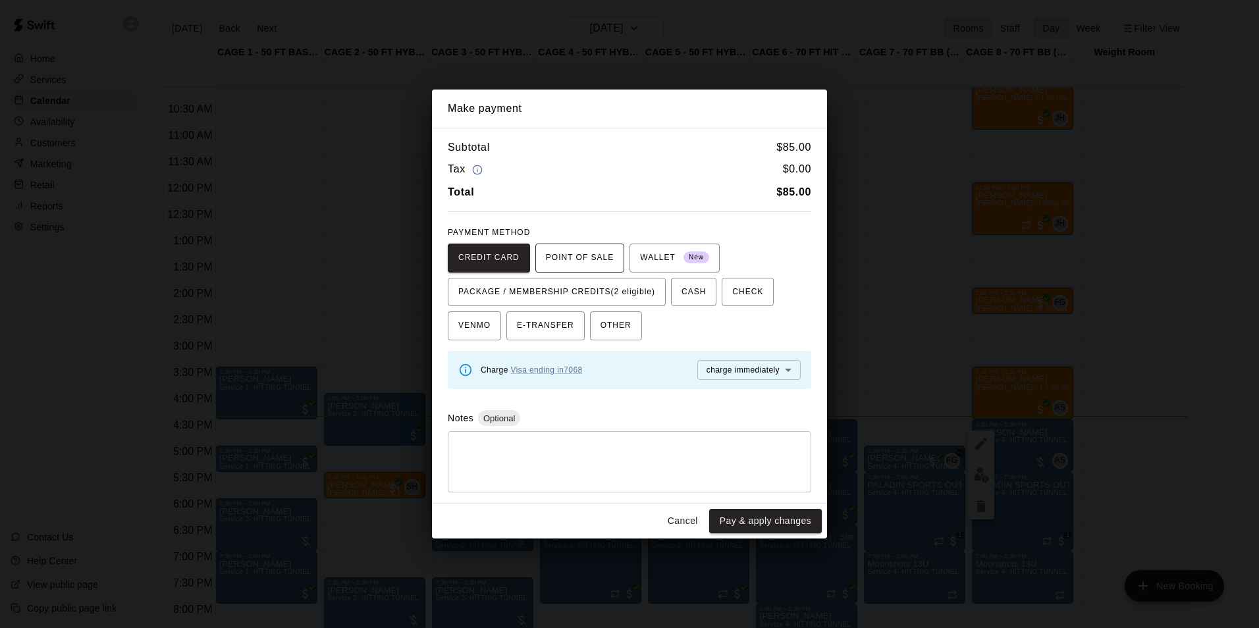
click at [584, 259] on span "POINT OF SALE" at bounding box center [580, 258] width 68 height 21
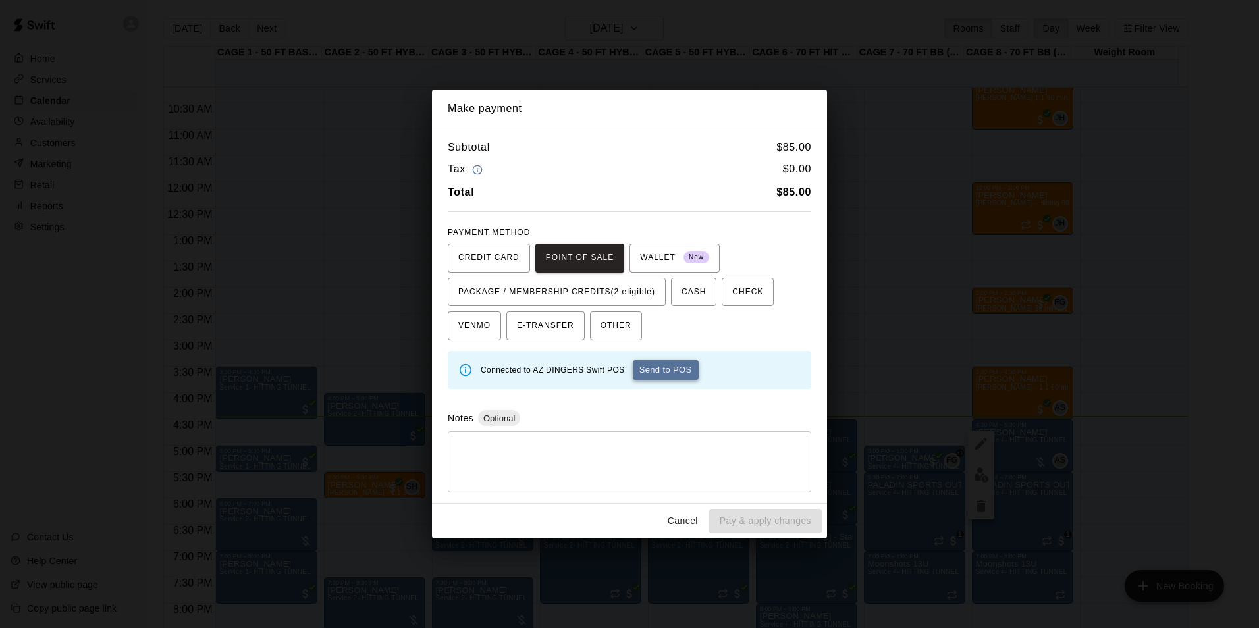
click at [668, 376] on button "Send to POS" at bounding box center [666, 370] width 66 height 20
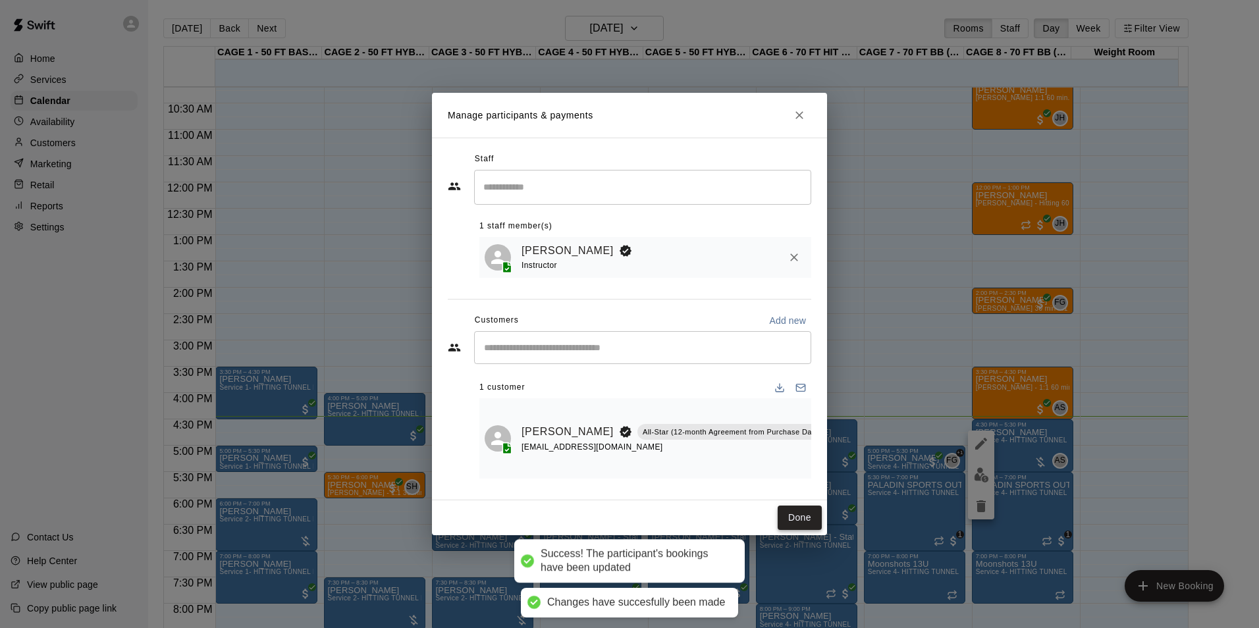
click at [806, 525] on button "Done" at bounding box center [800, 518] width 44 height 24
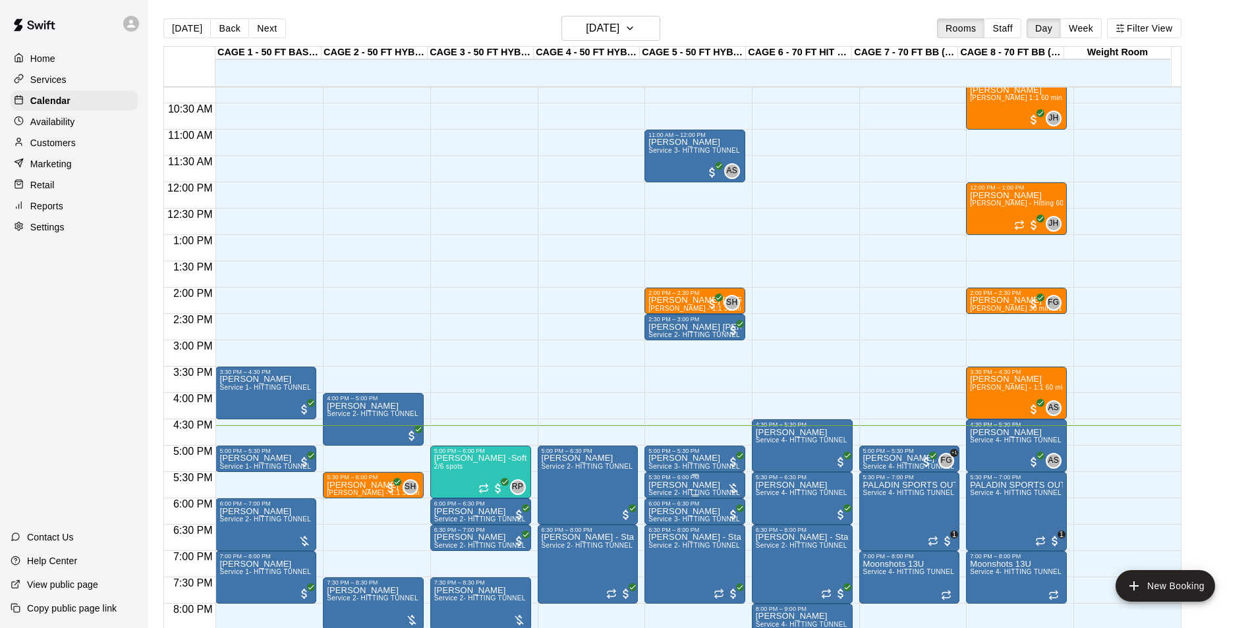
click at [672, 485] on p "Dustin Rider" at bounding box center [694, 485] width 93 height 0
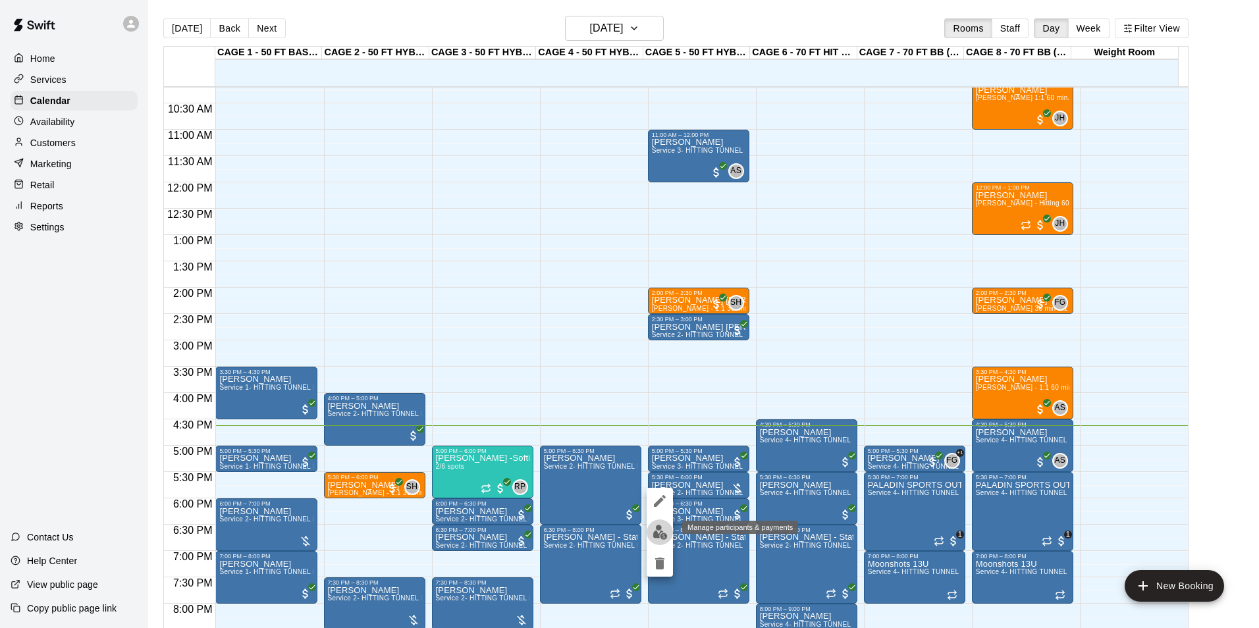
click at [661, 539] on img "edit" at bounding box center [660, 532] width 15 height 15
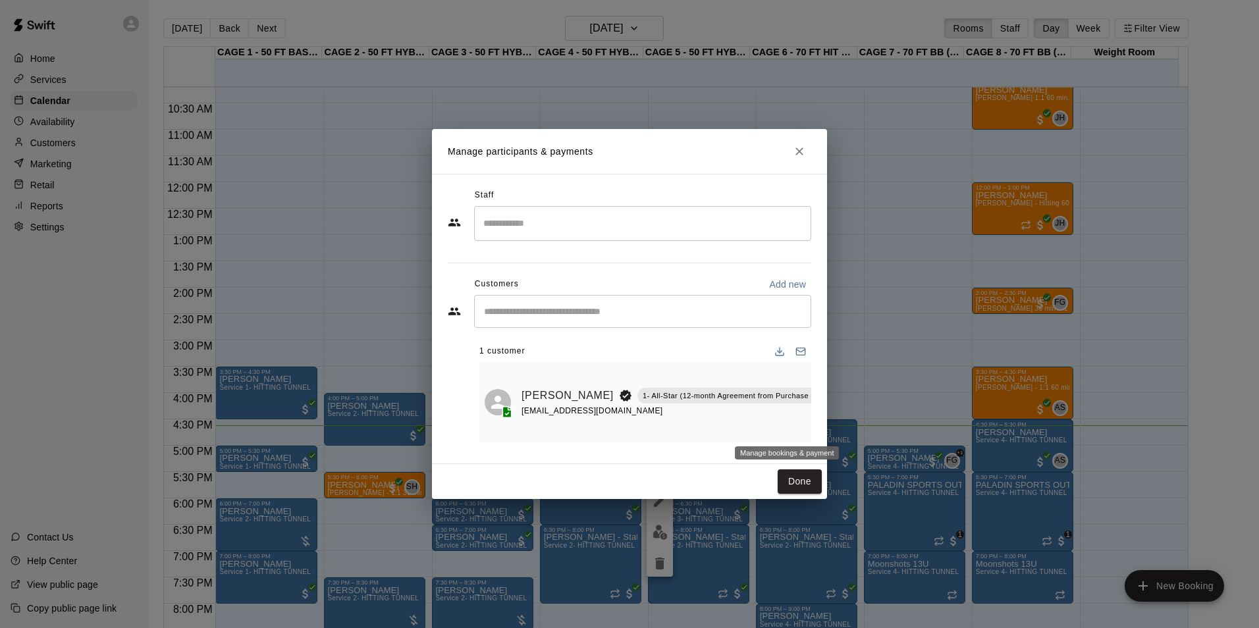
click at [841, 420] on icon "Manage bookings & payment" at bounding box center [847, 425] width 13 height 13
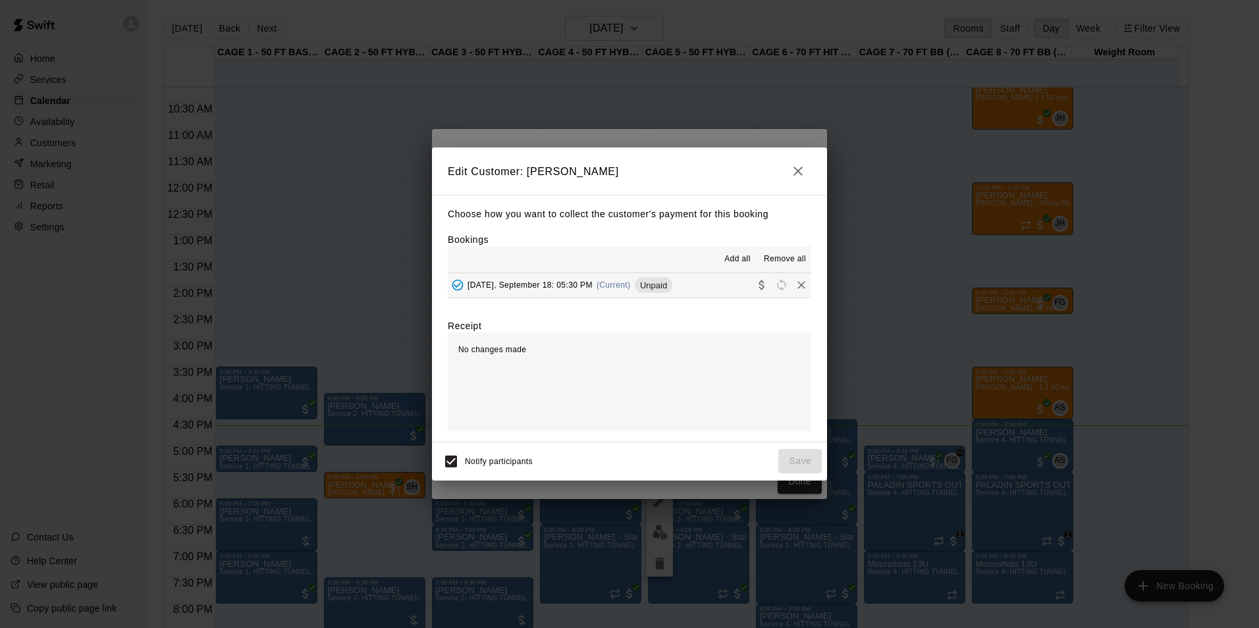
click at [665, 284] on span "Unpaid" at bounding box center [654, 286] width 38 height 10
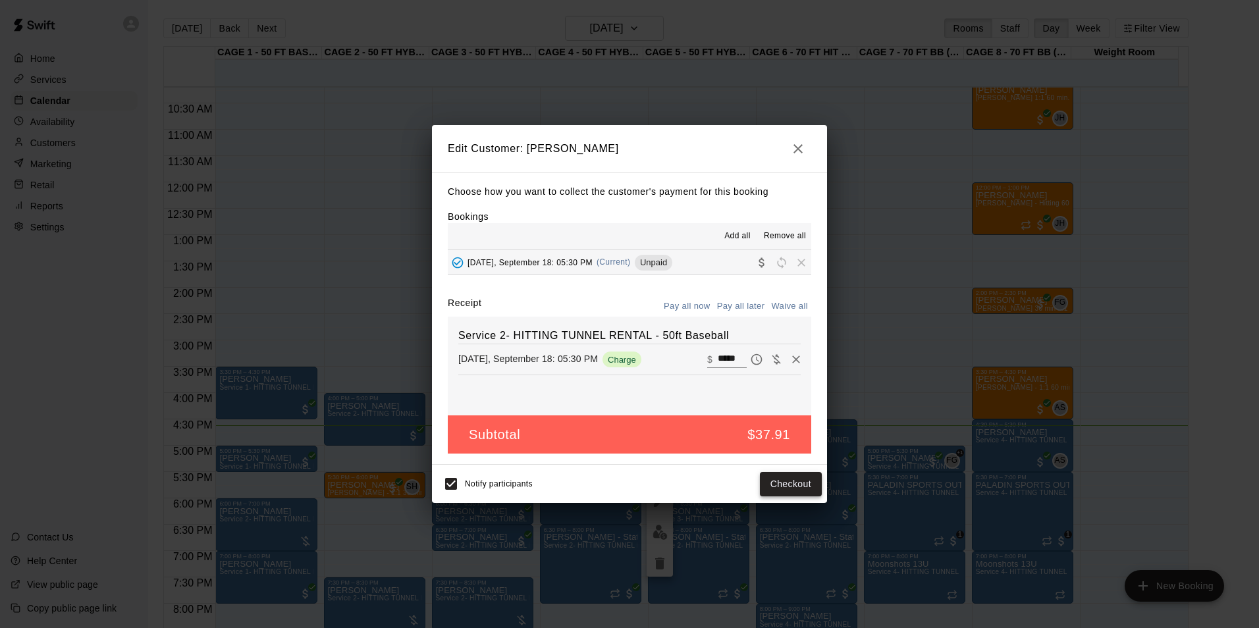
click at [772, 487] on button "Checkout" at bounding box center [791, 484] width 62 height 24
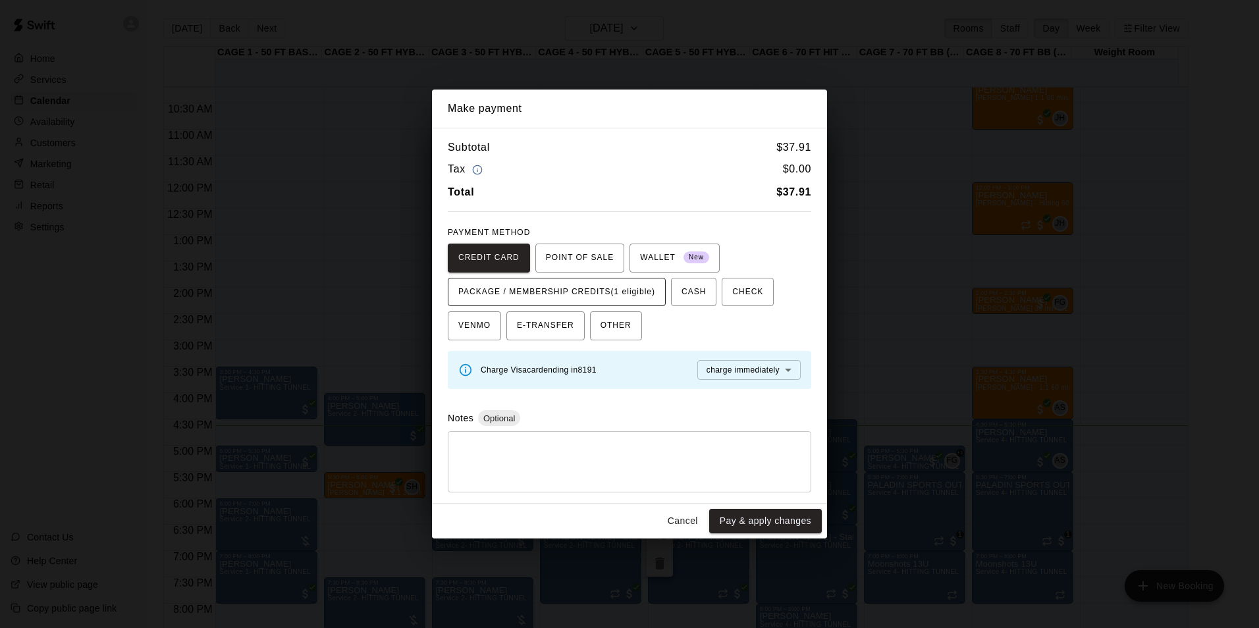
click at [597, 289] on span "PACKAGE / MEMBERSHIP CREDITS (1 eligible)" at bounding box center [556, 292] width 197 height 21
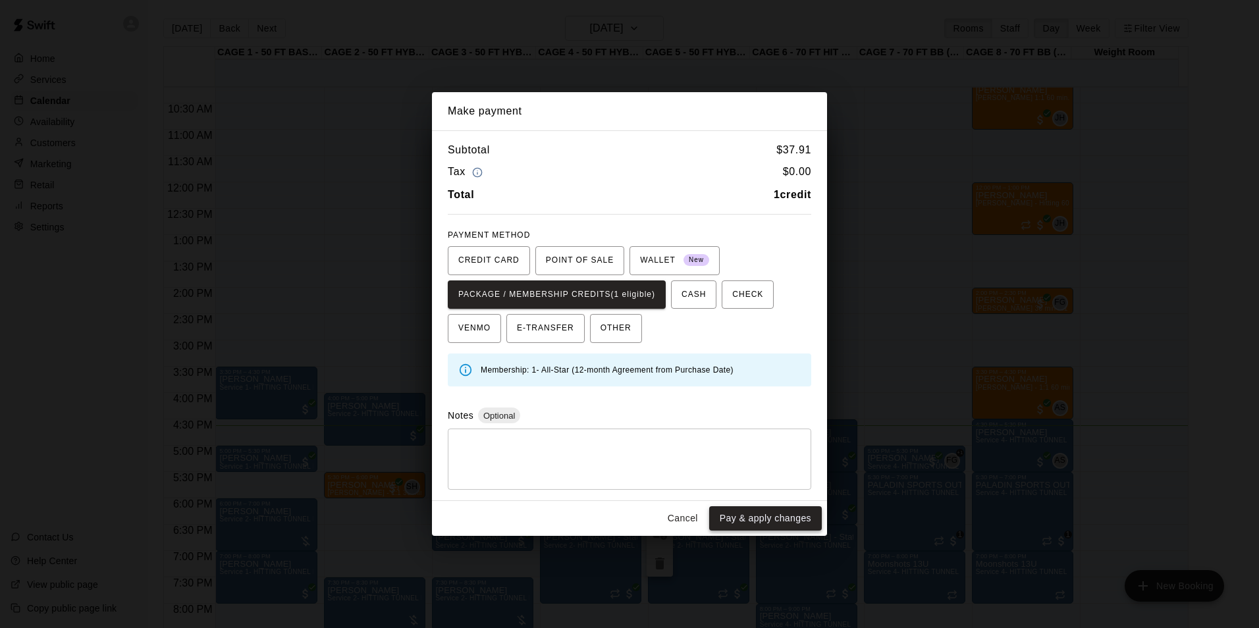
click at [788, 519] on button "Pay & apply changes" at bounding box center [765, 519] width 113 height 24
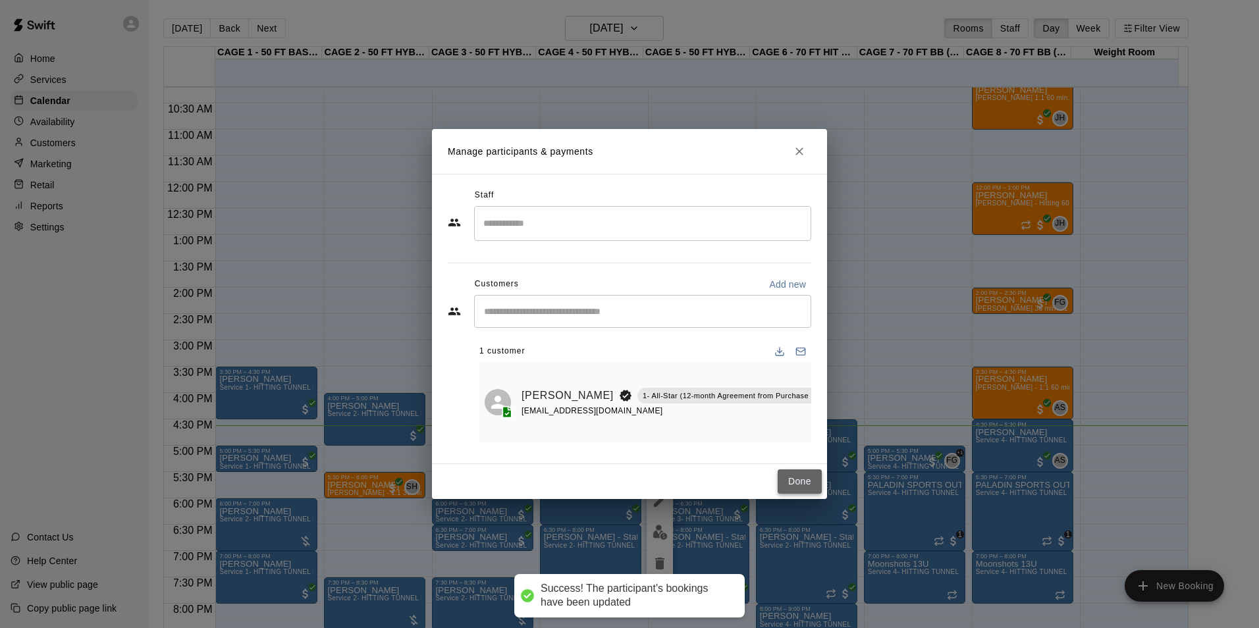
click at [785, 483] on button "Done" at bounding box center [800, 482] width 44 height 24
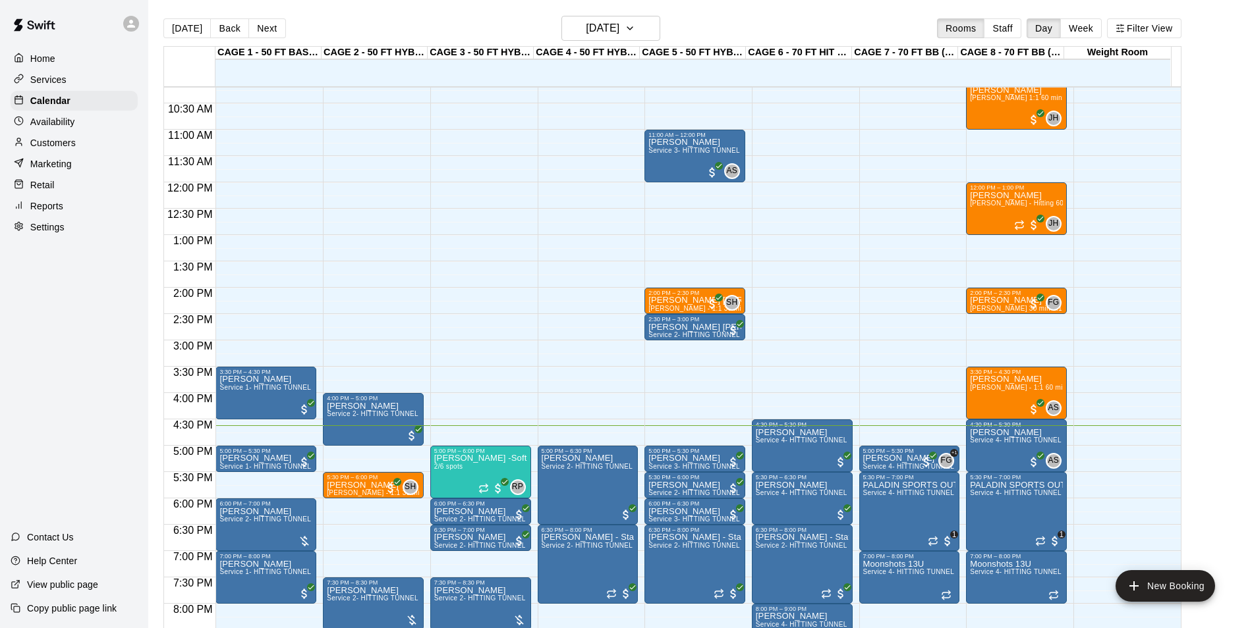
scroll to position [669, 0]
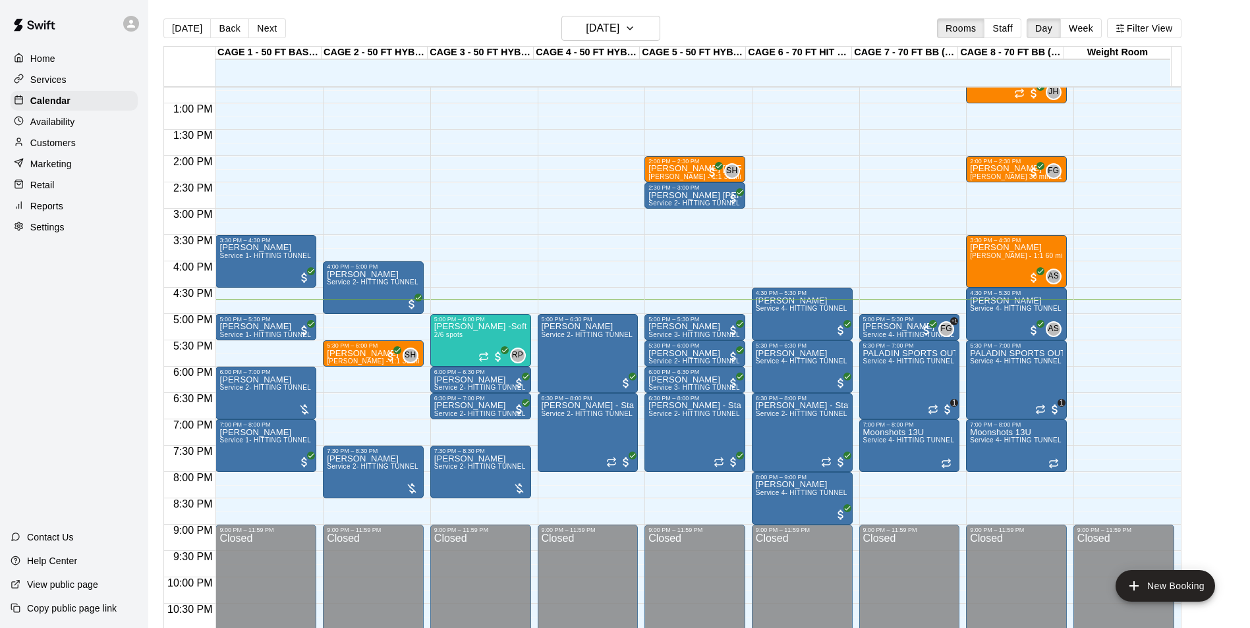
click at [56, 148] on p "Customers" at bounding box center [52, 142] width 45 height 13
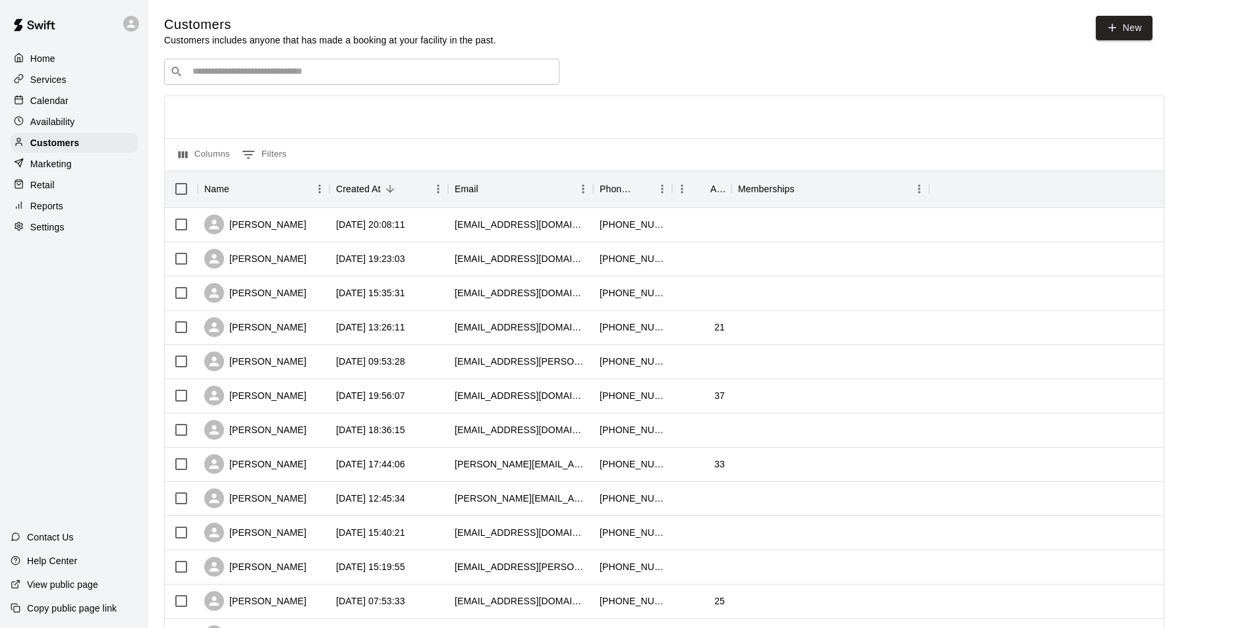
click at [275, 78] on input "Search customers by name or email" at bounding box center [370, 71] width 365 height 13
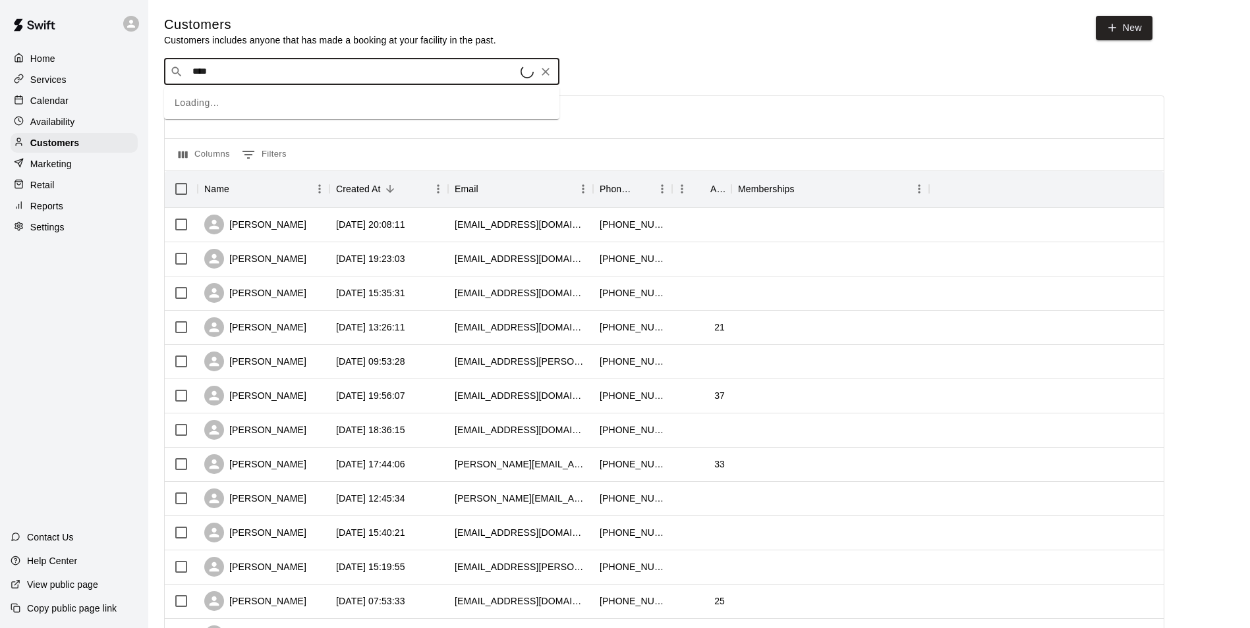
type input "*****"
click at [310, 163] on div "Scarlett Ghelfy Tavera patiii.t.dgz@gmail.com" at bounding box center [375, 150] width 348 height 28
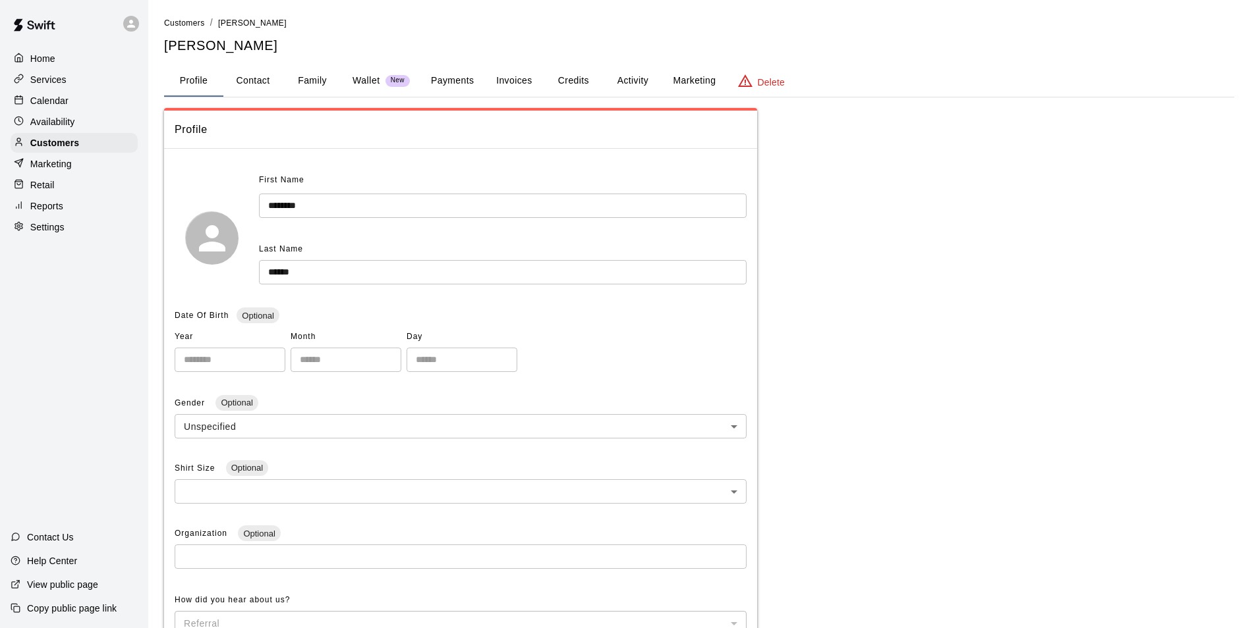
click at [302, 80] on button "Family" at bounding box center [312, 81] width 59 height 32
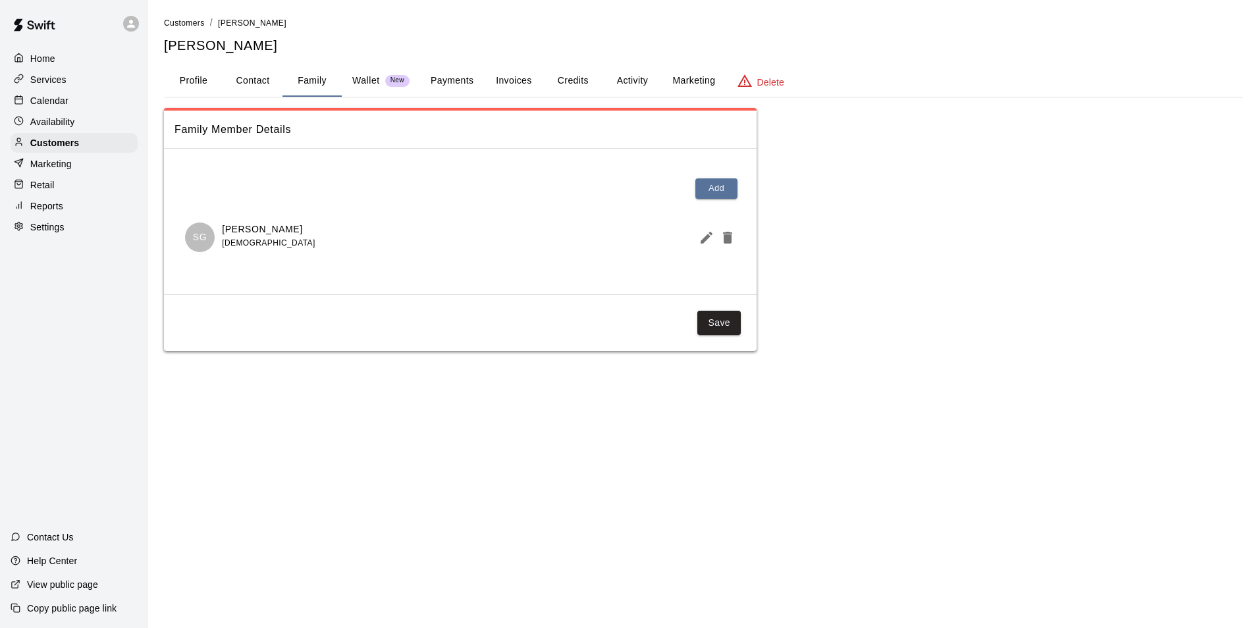
click at [261, 83] on button "Contact" at bounding box center [252, 81] width 59 height 32
select select "**"
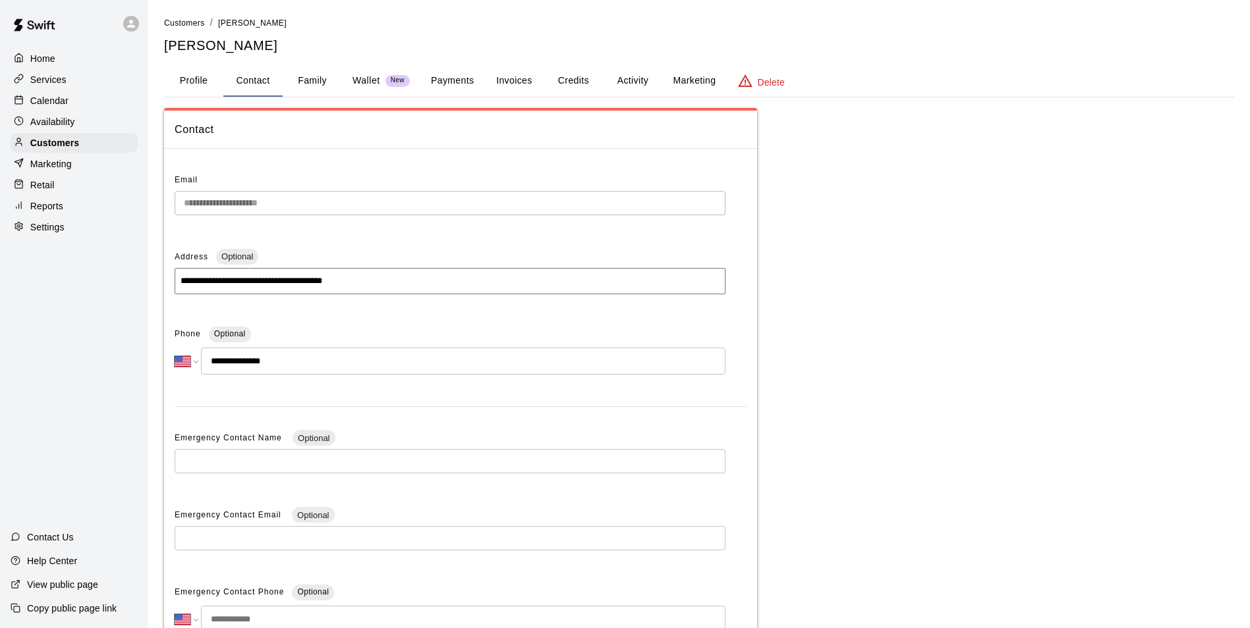
click at [113, 86] on div "Services" at bounding box center [74, 80] width 127 height 20
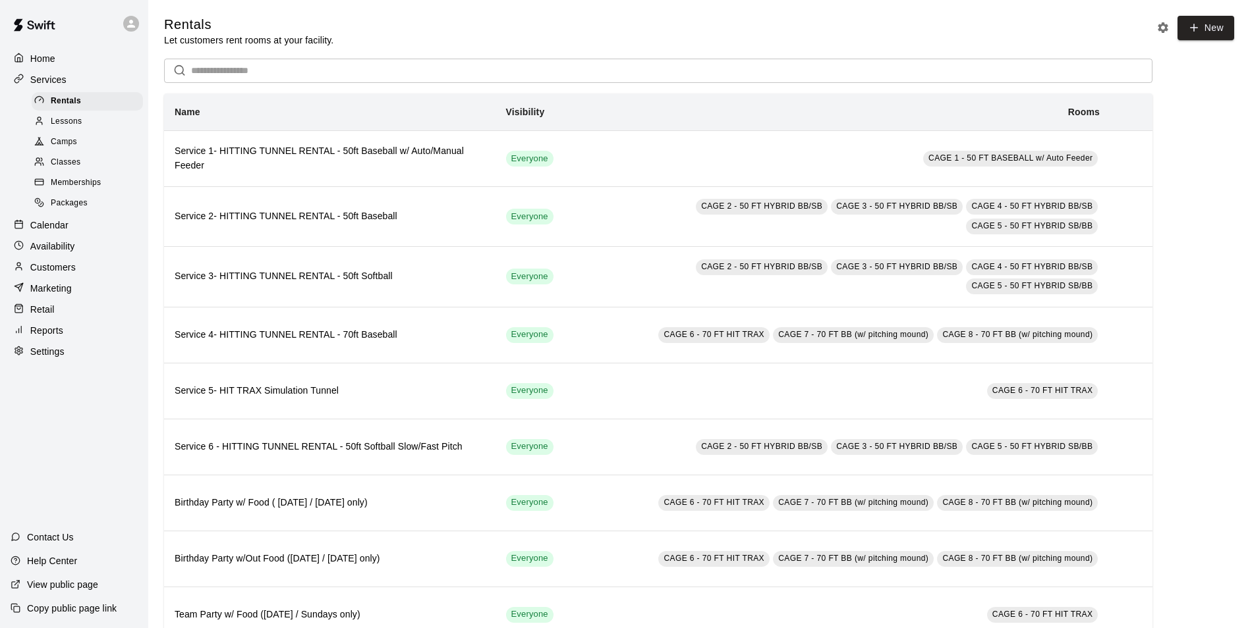
click at [105, 231] on div "Calendar" at bounding box center [74, 225] width 127 height 20
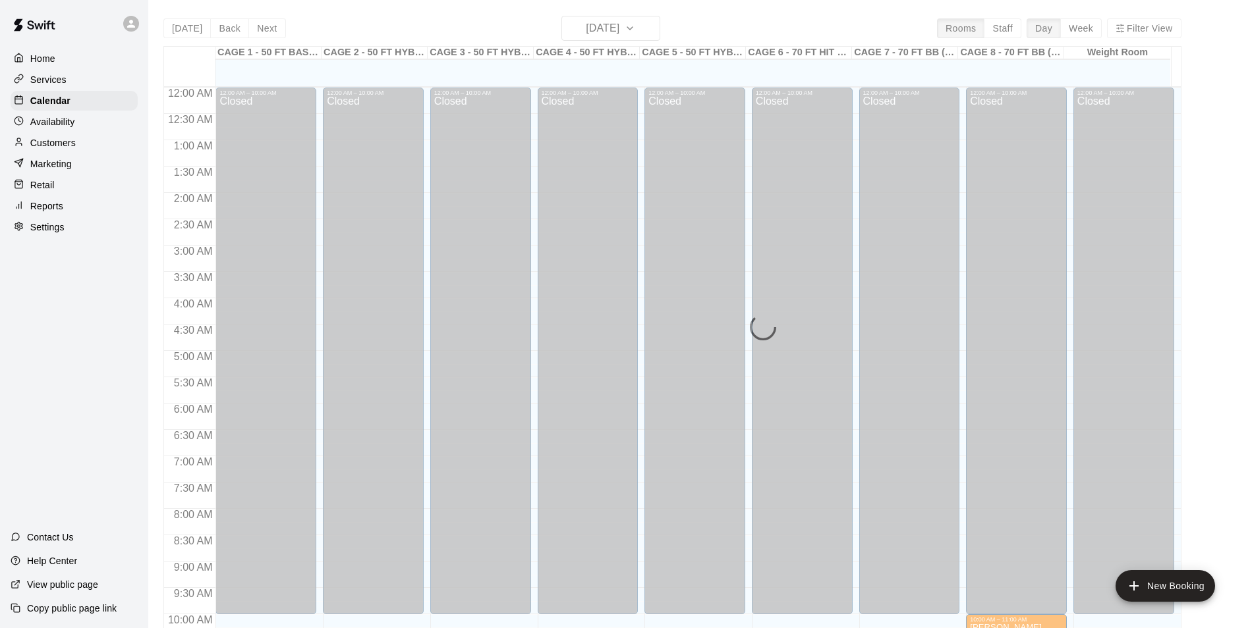
scroll to position [669, 0]
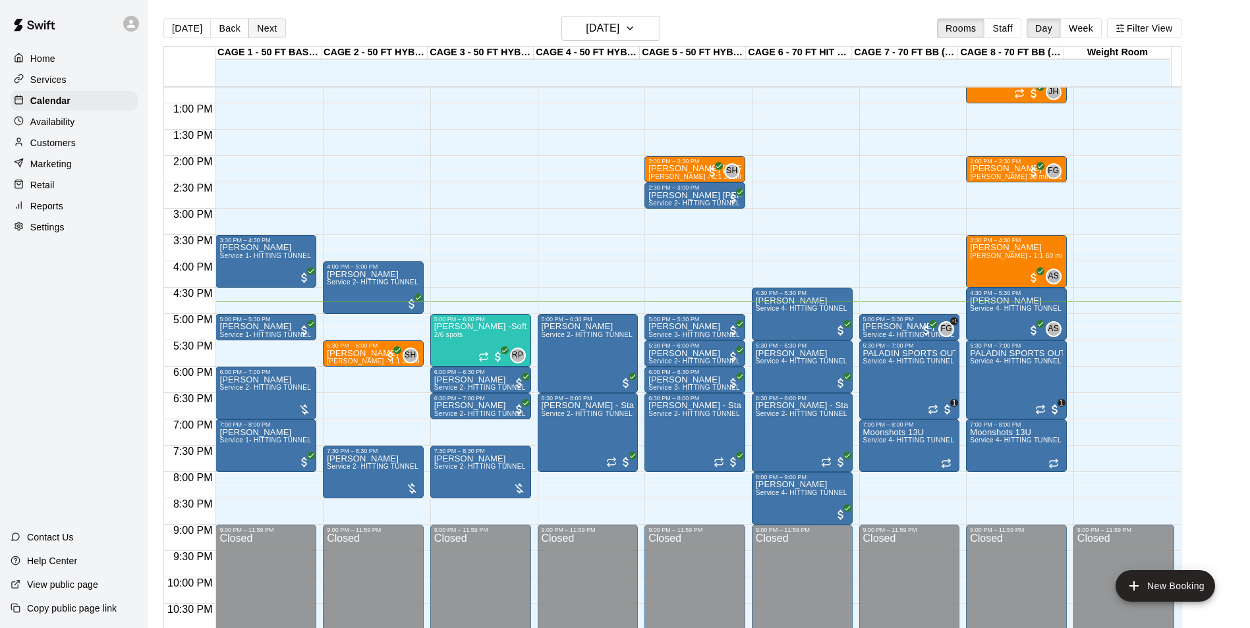
click at [267, 28] on button "Next" at bounding box center [266, 28] width 37 height 20
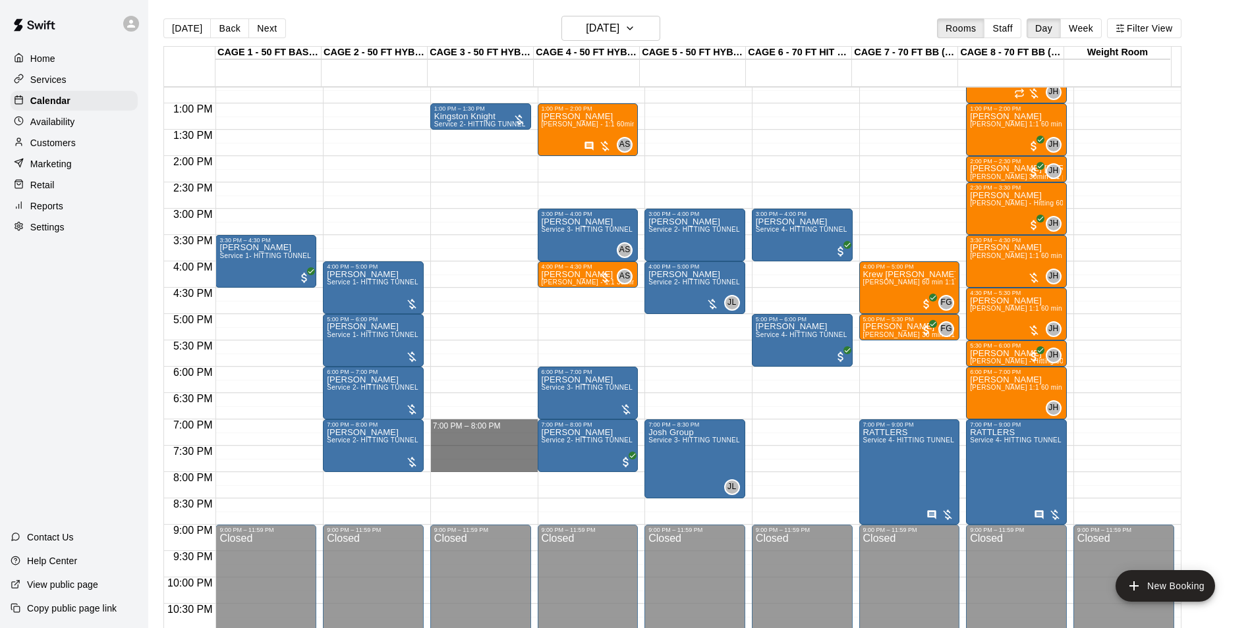
drag, startPoint x: 473, startPoint y: 422, endPoint x: 473, endPoint y: 466, distance: 44.8
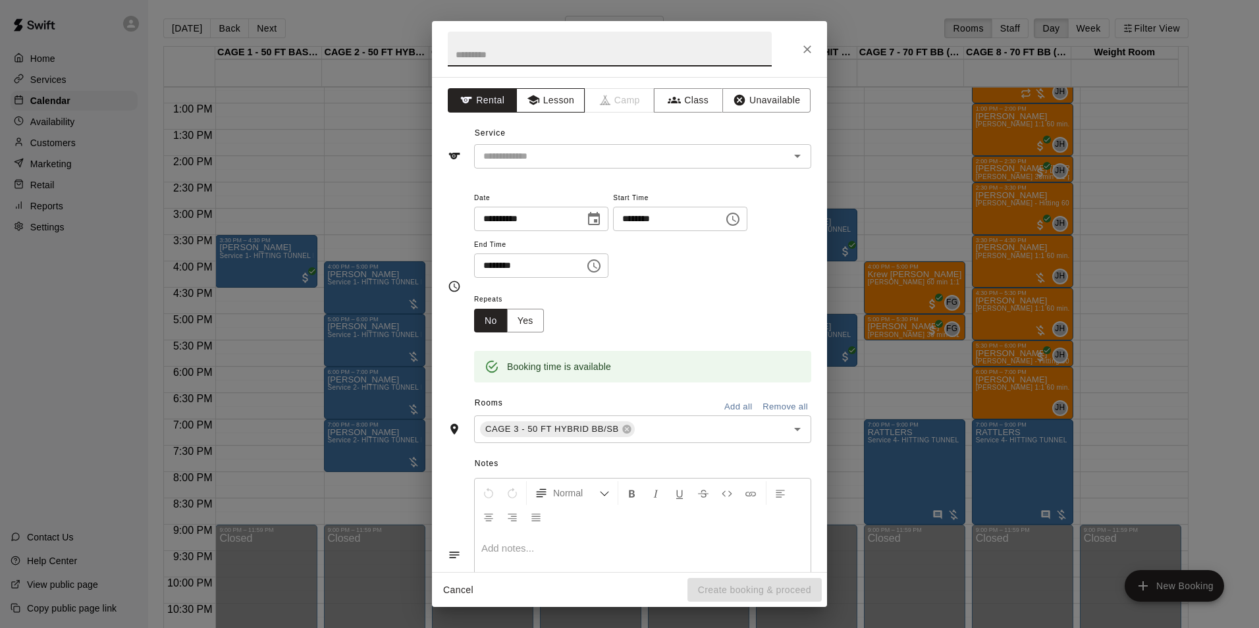
click at [559, 94] on button "Lesson" at bounding box center [550, 100] width 69 height 24
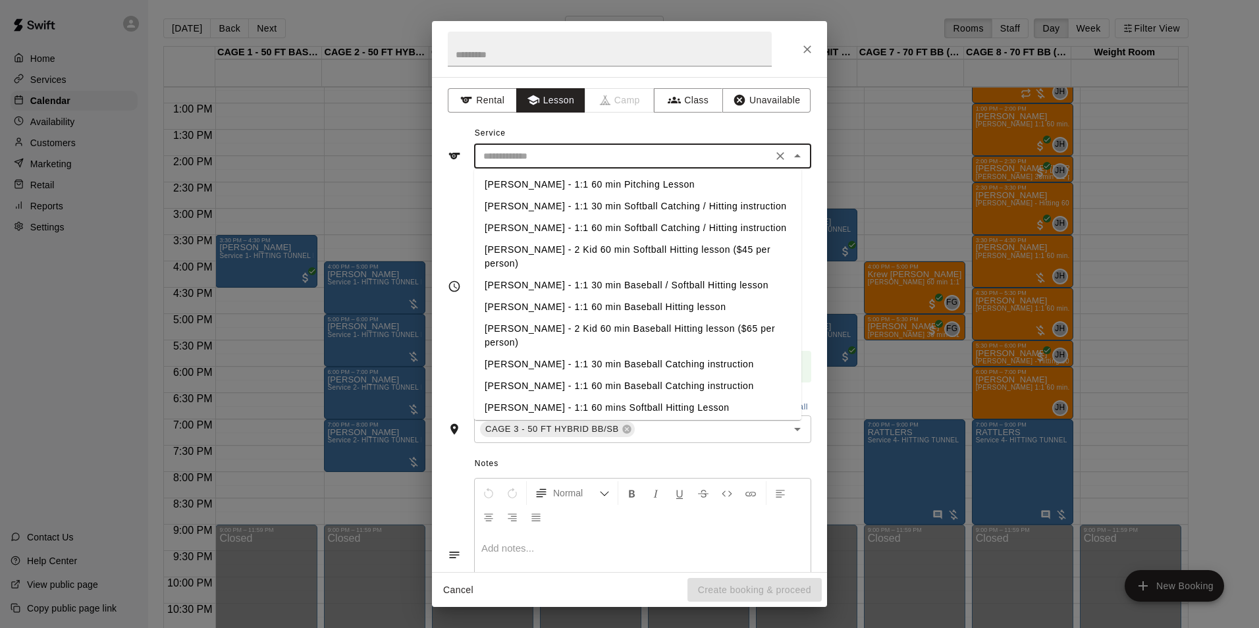
click at [574, 148] on input "text" at bounding box center [623, 156] width 290 height 16
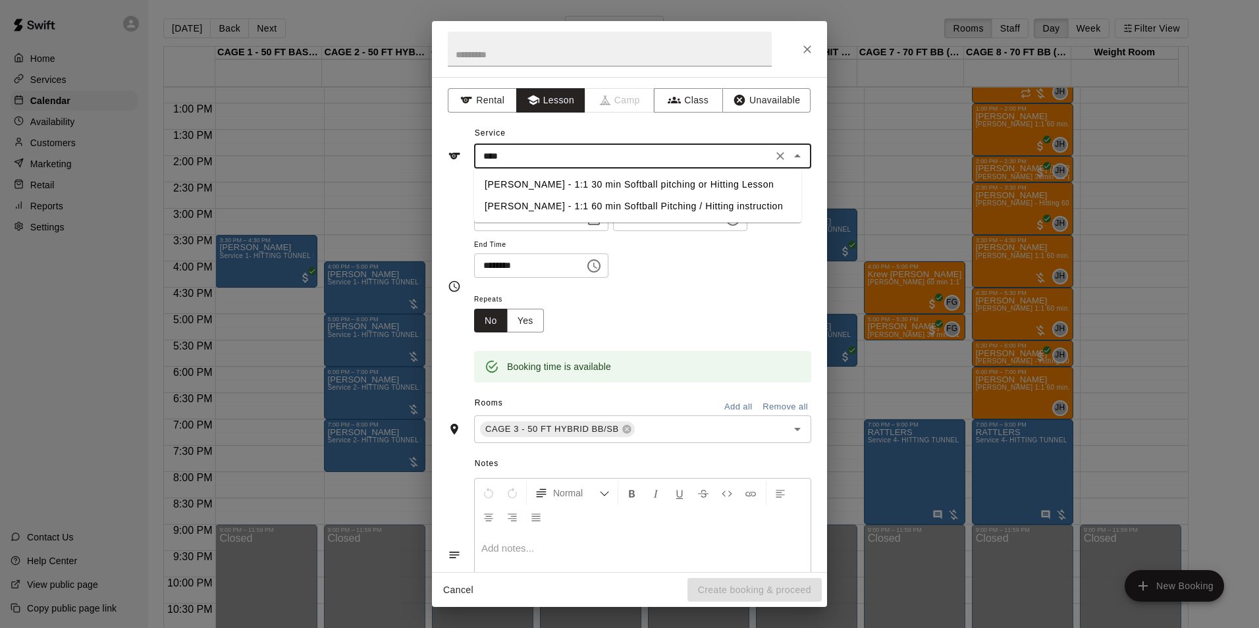
click at [572, 207] on li "Rocky Parra - 1:1 60 min Softball Pitching / Hitting instruction" at bounding box center [637, 207] width 327 height 22
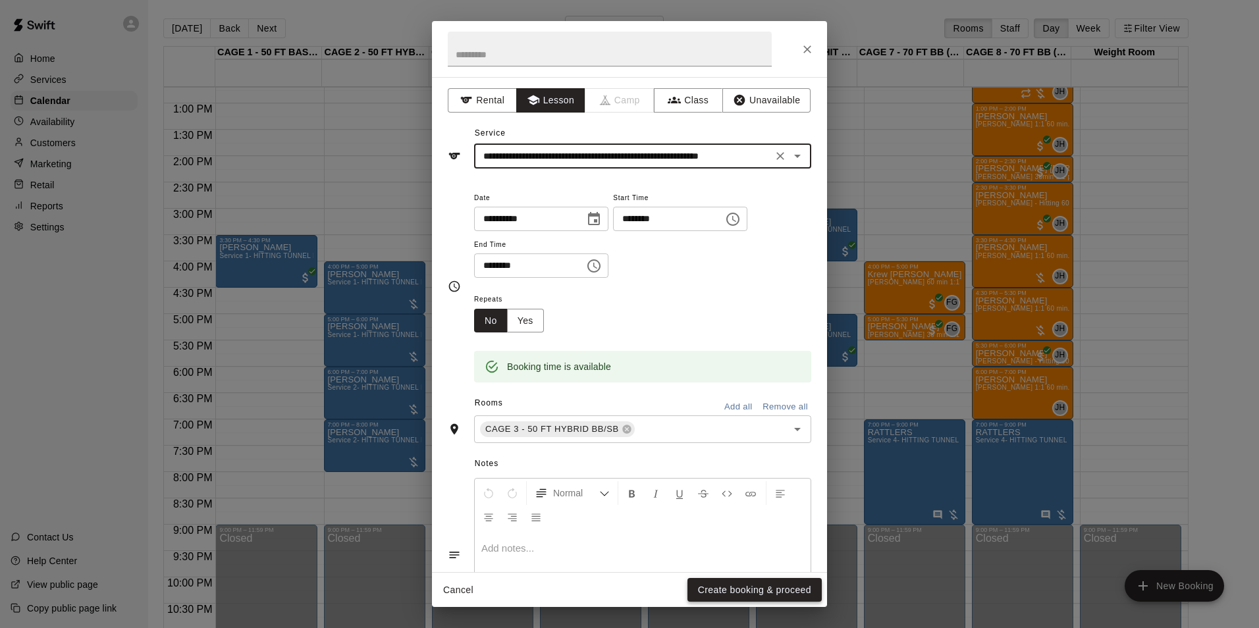
type input "**********"
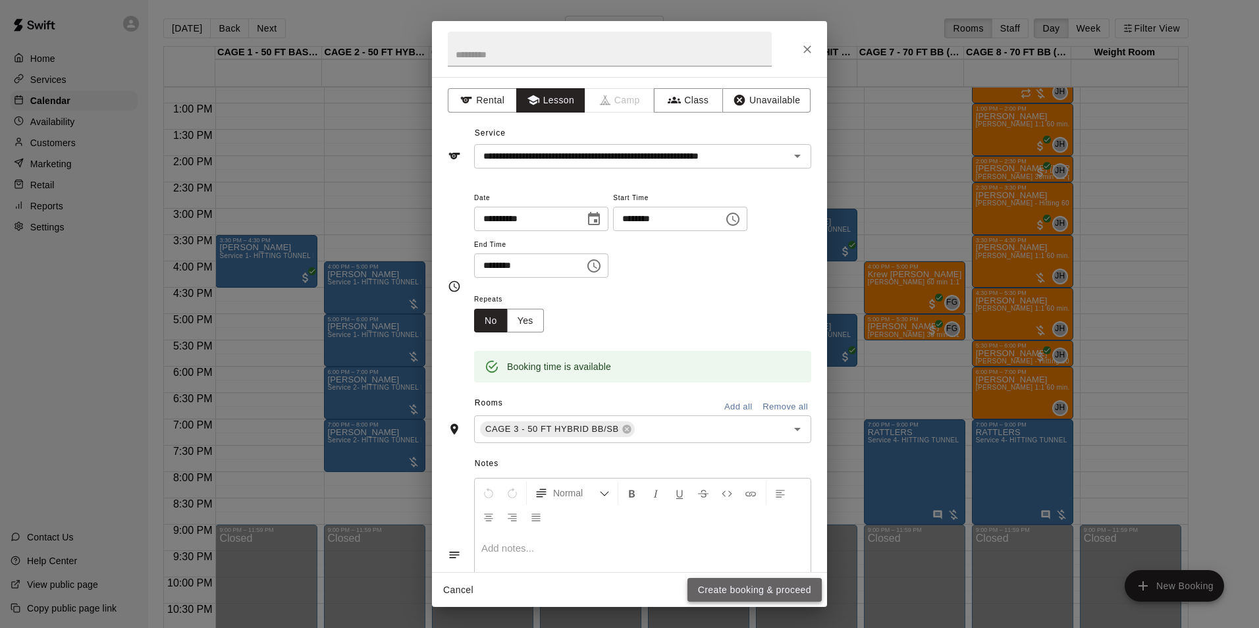
click at [727, 593] on button "Create booking & proceed" at bounding box center [755, 590] width 134 height 24
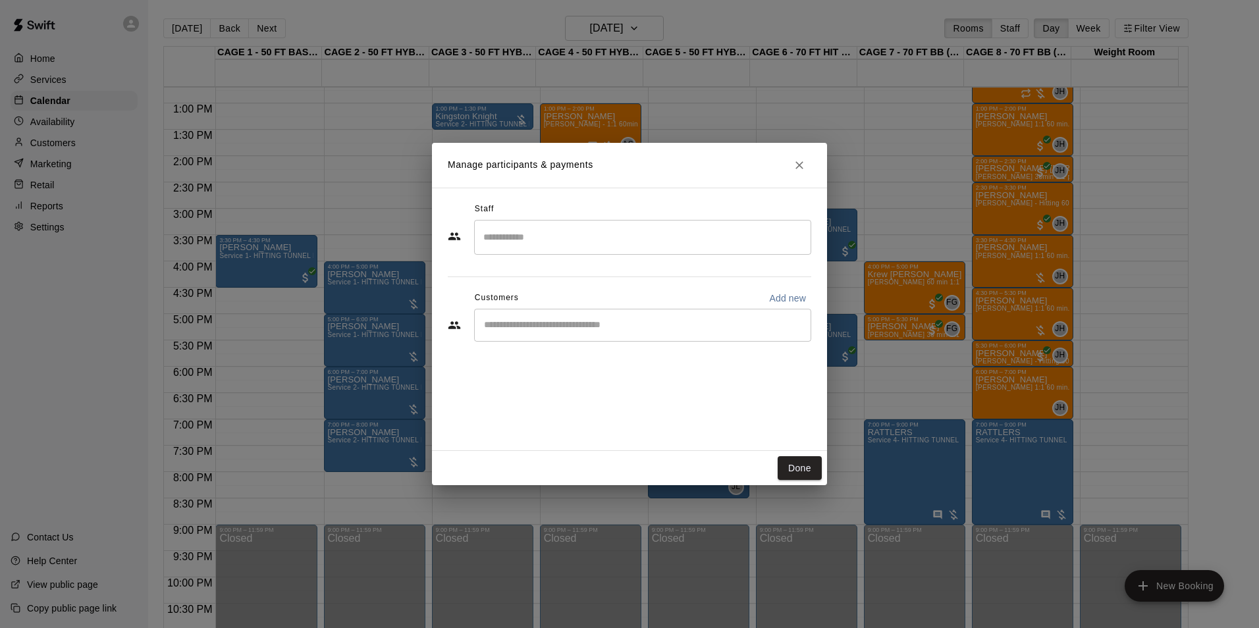
click at [577, 317] on div "​" at bounding box center [642, 325] width 337 height 33
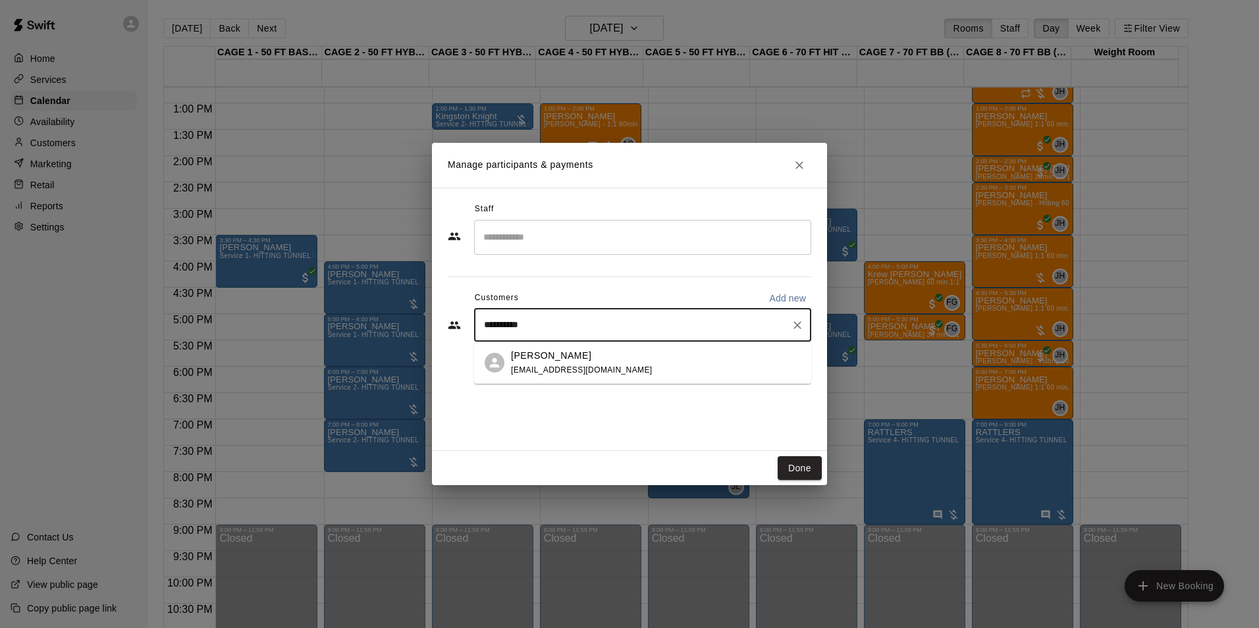
type input "**********"
click at [584, 356] on p "Scarlett Ghelfy Tavera" at bounding box center [551, 356] width 80 height 14
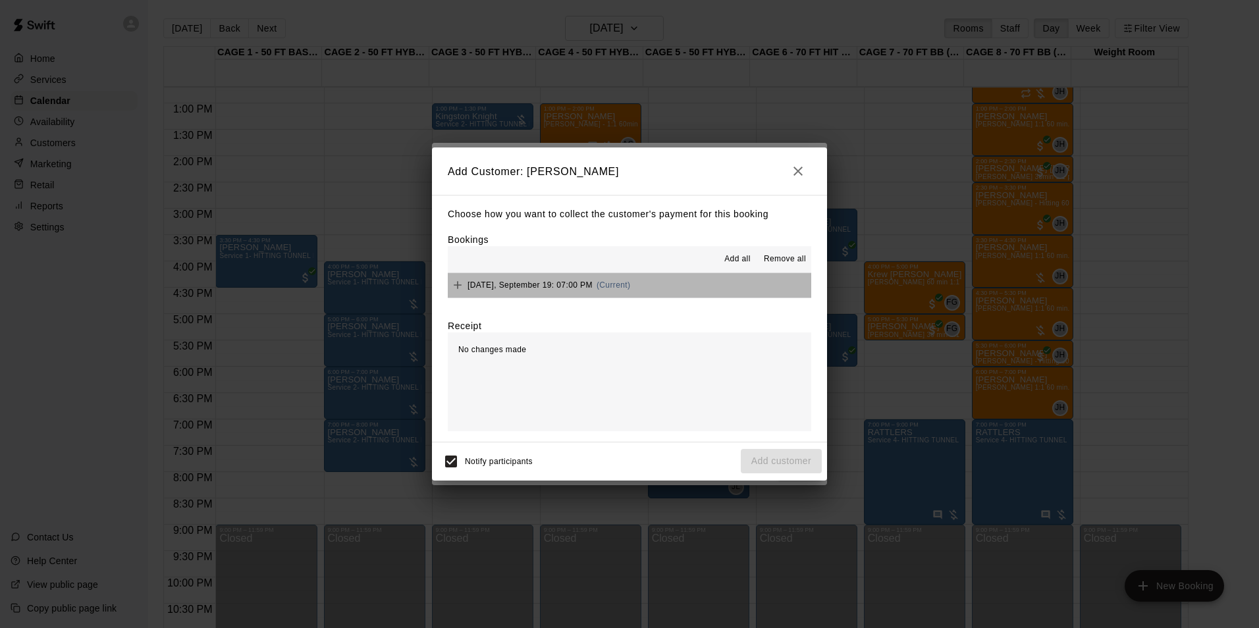
click at [670, 282] on button "Friday, September 19: 07:00 PM (Current)" at bounding box center [630, 285] width 364 height 24
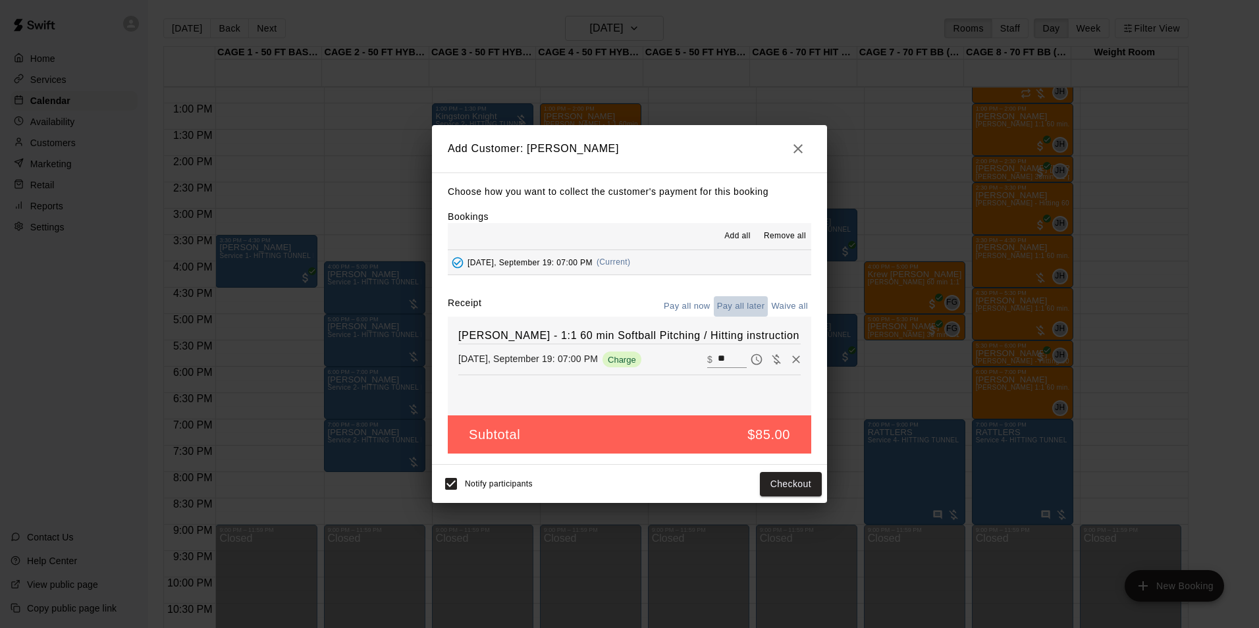
click at [748, 304] on button "Pay all later" at bounding box center [741, 306] width 55 height 20
click at [786, 493] on button "Add customer" at bounding box center [781, 484] width 81 height 24
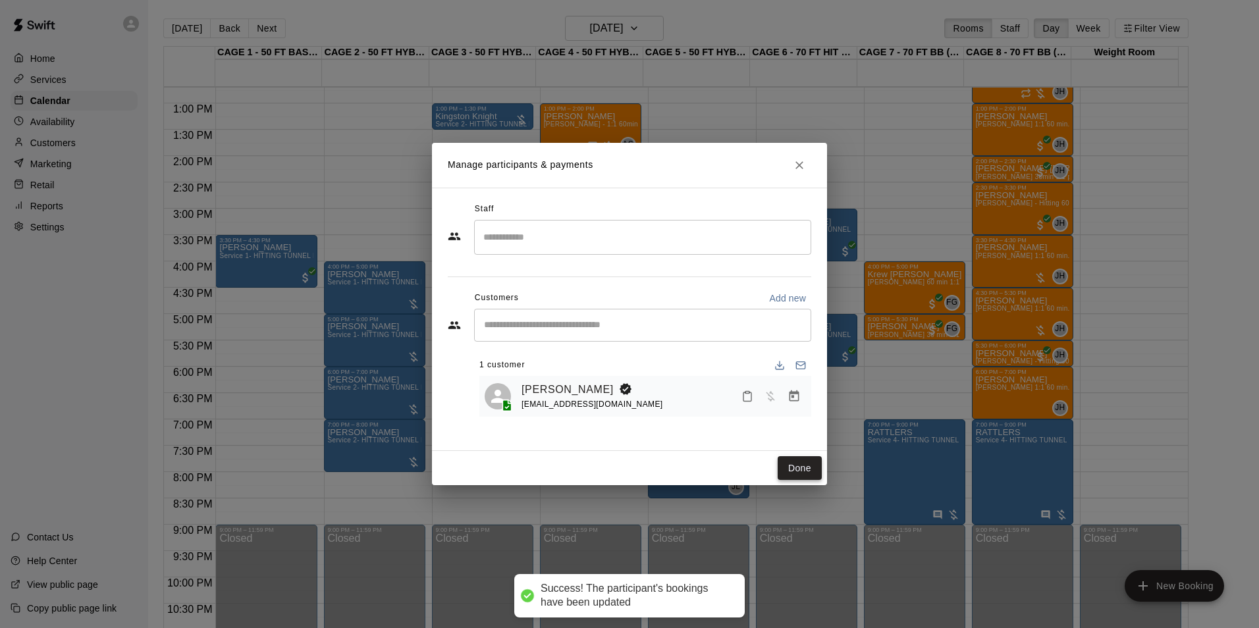
click at [805, 471] on button "Done" at bounding box center [800, 468] width 44 height 24
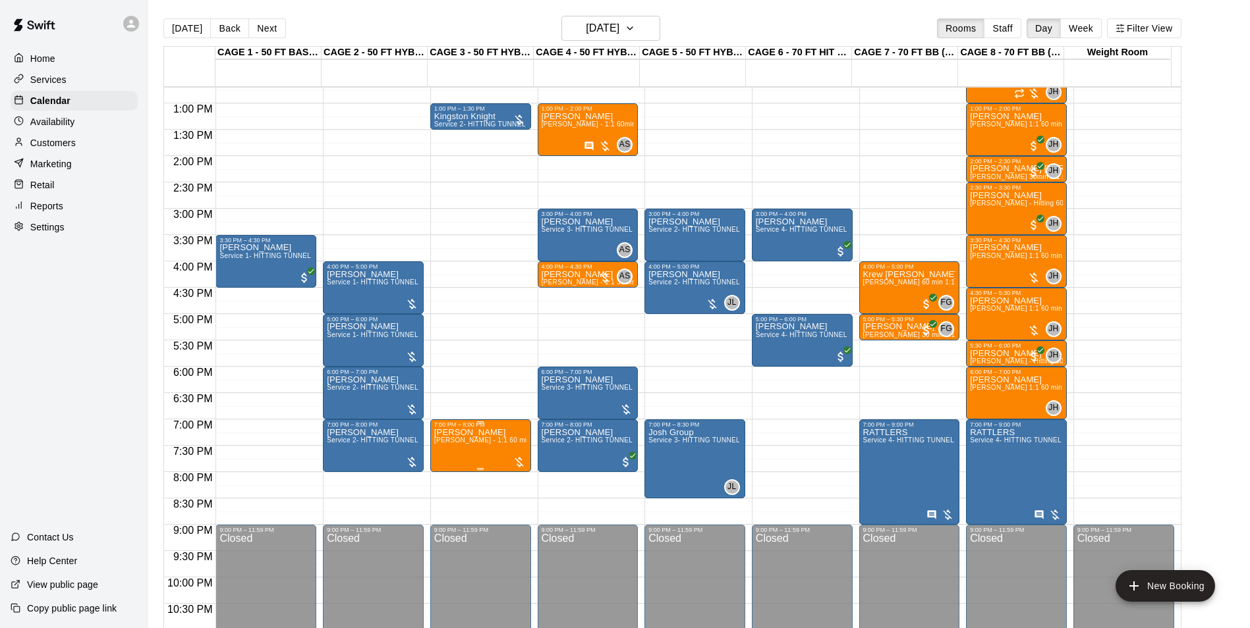
click at [480, 443] on span "Rocky Parra - 1:1 60 min Softball Pitching / Hitting instruction" at bounding box center [539, 440] width 210 height 7
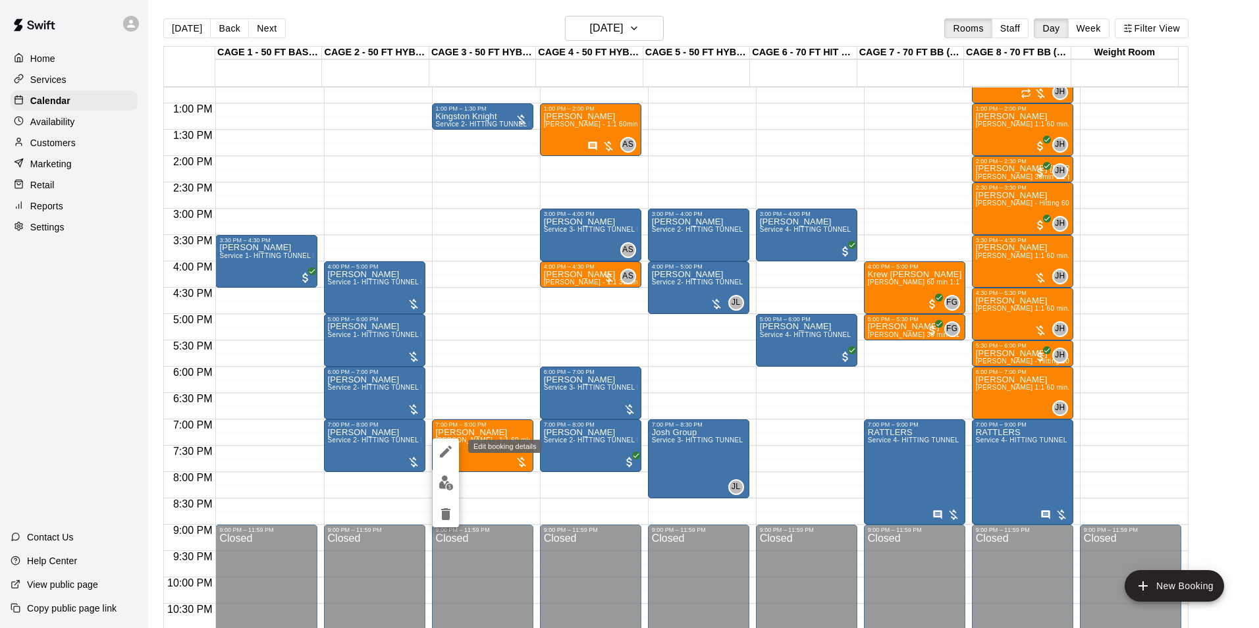
click at [450, 448] on icon "edit" at bounding box center [446, 452] width 12 height 12
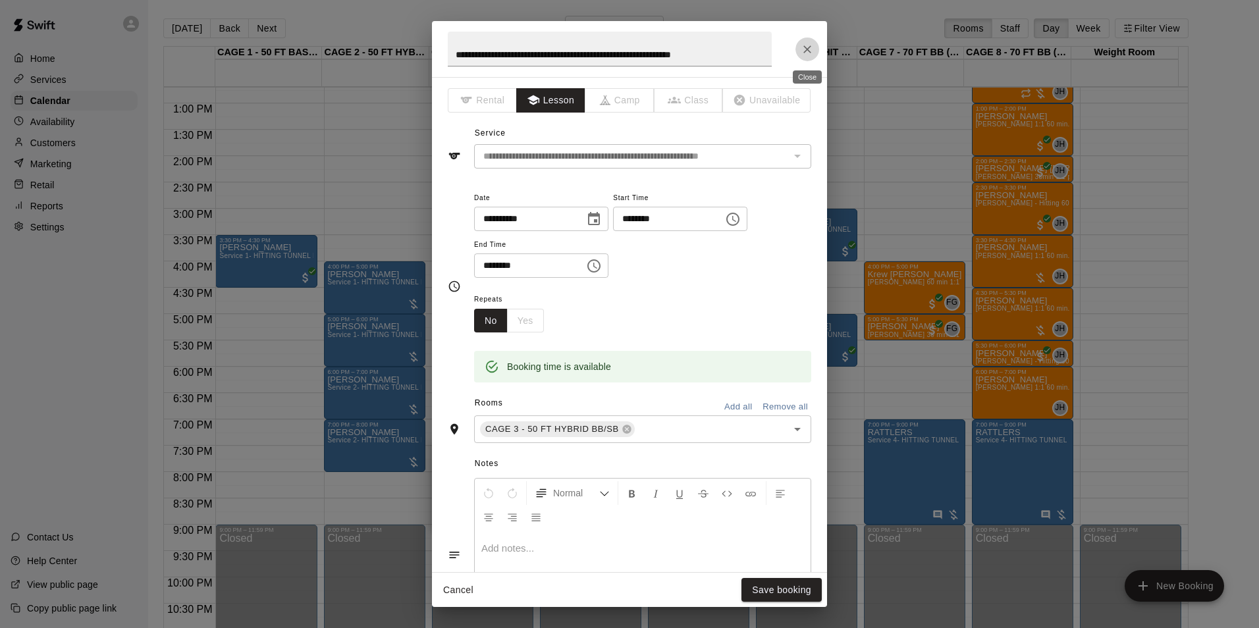
click at [810, 51] on icon "Close" at bounding box center [807, 49] width 13 height 13
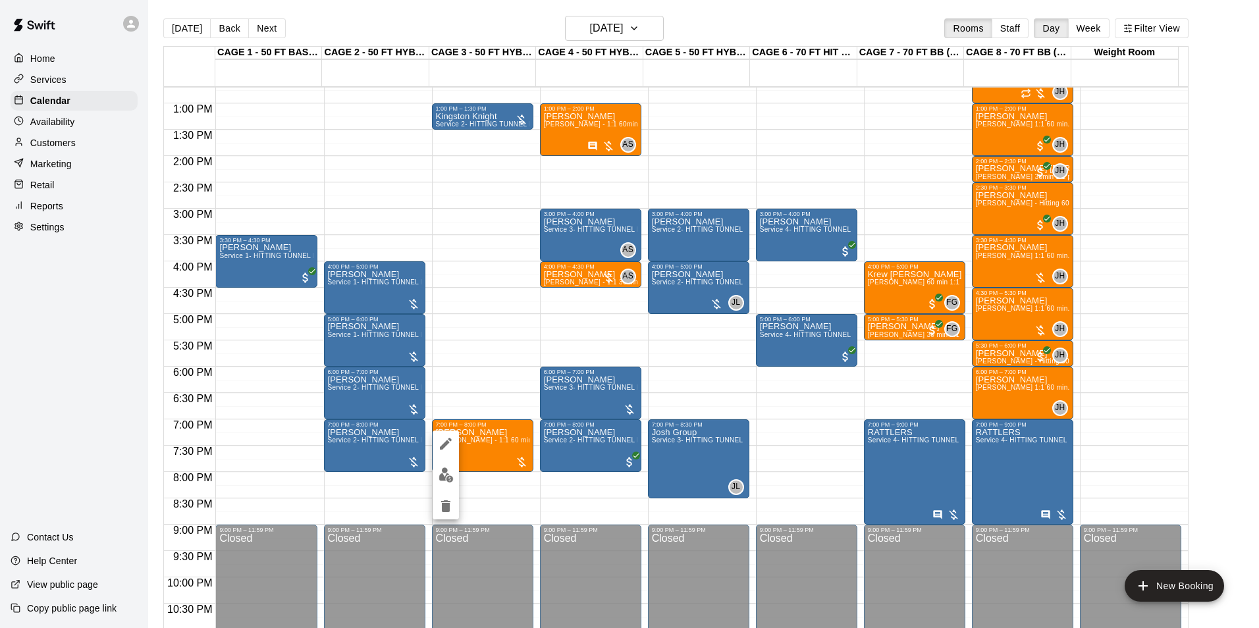
click at [453, 483] on button "edit" at bounding box center [446, 475] width 26 height 26
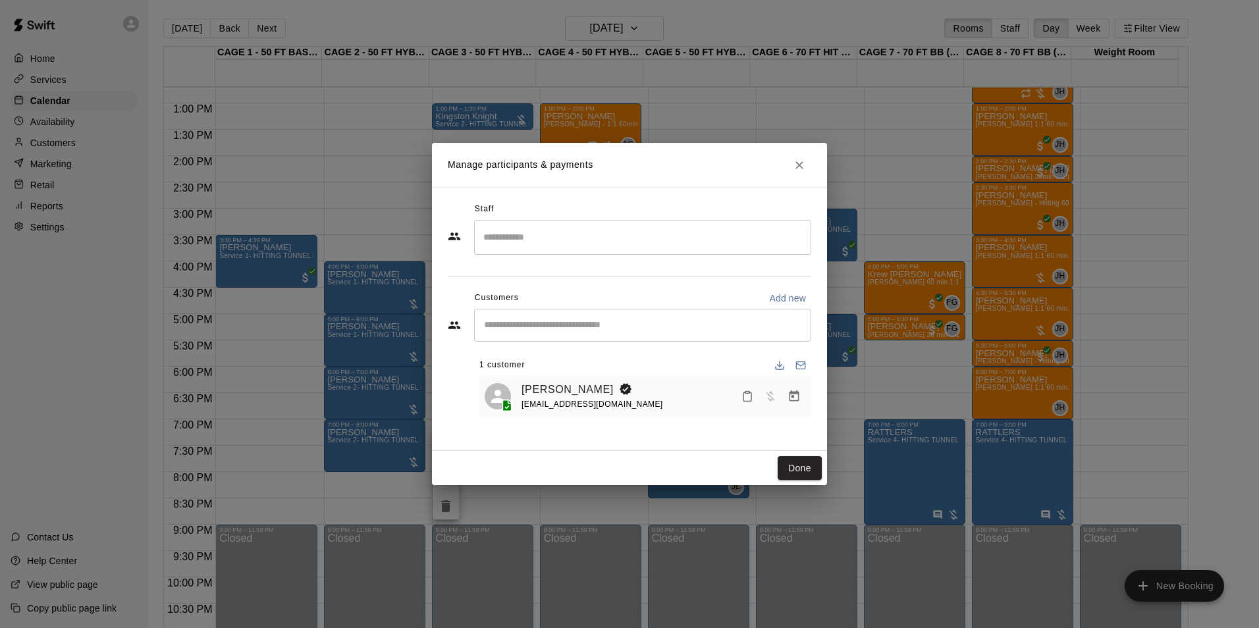
click at [590, 252] on div "​" at bounding box center [642, 237] width 337 height 35
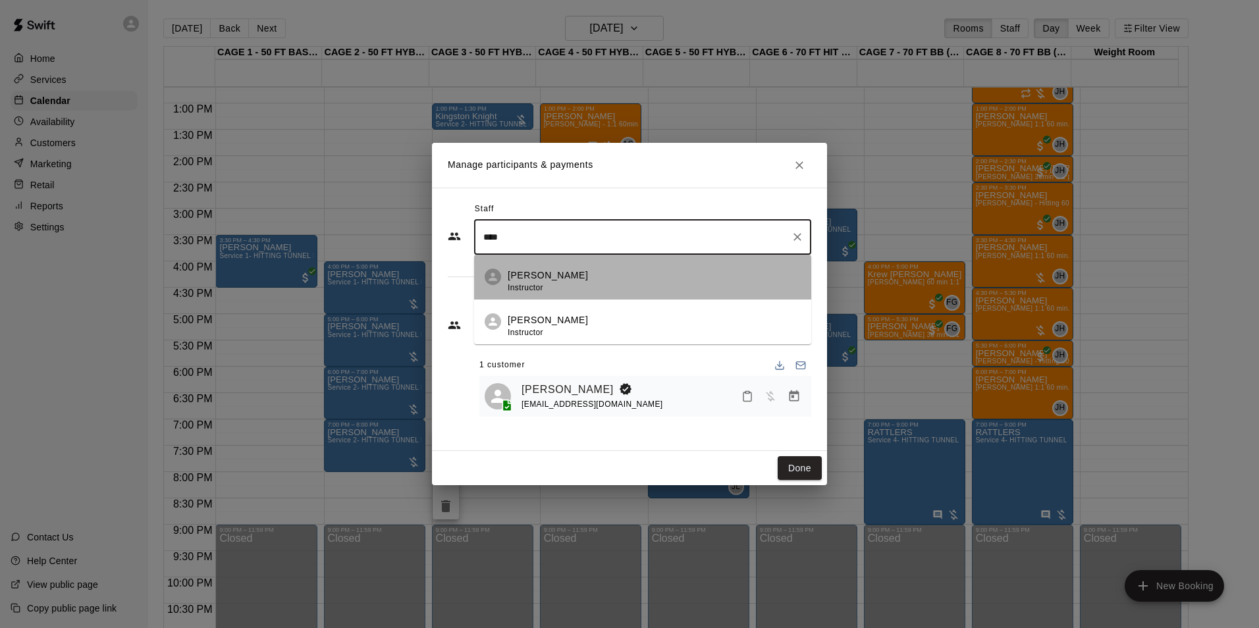
click at [590, 285] on div "Rocky Parra Instructor" at bounding box center [654, 282] width 293 height 26
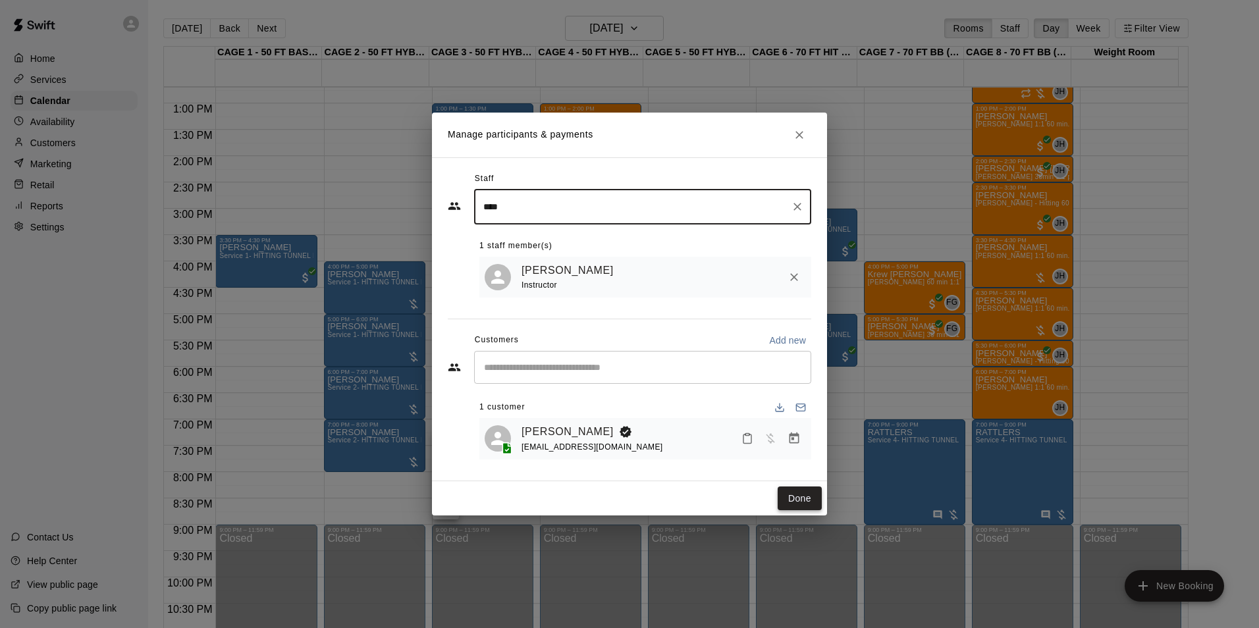
type input "****"
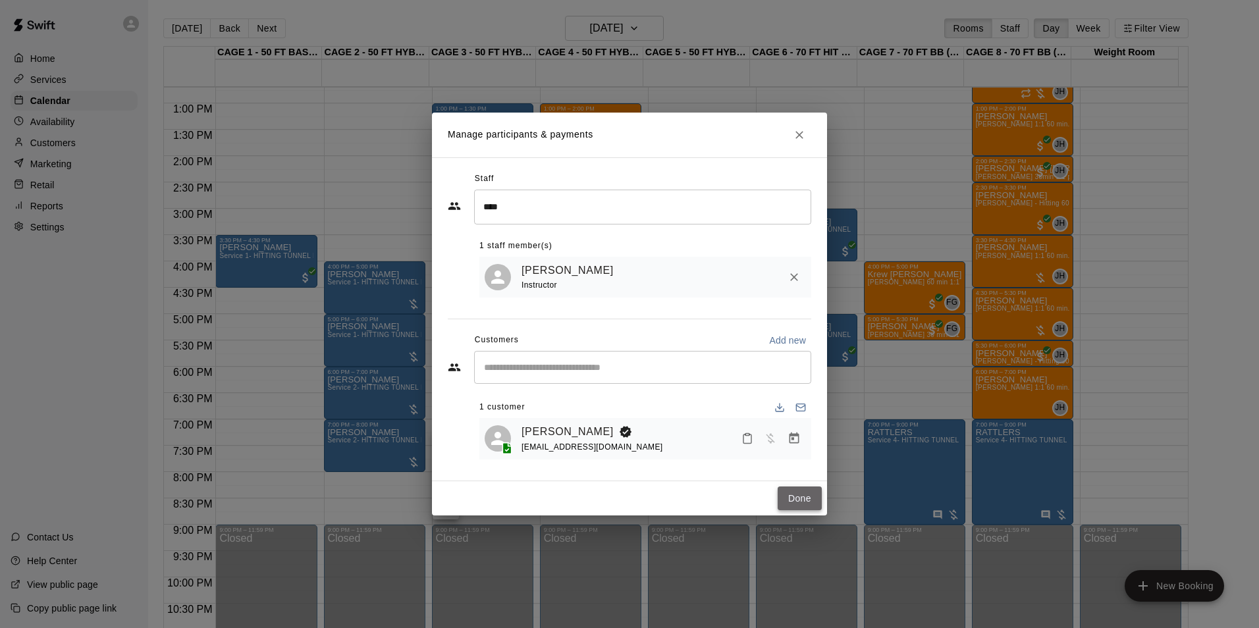
click at [792, 503] on button "Done" at bounding box center [800, 499] width 44 height 24
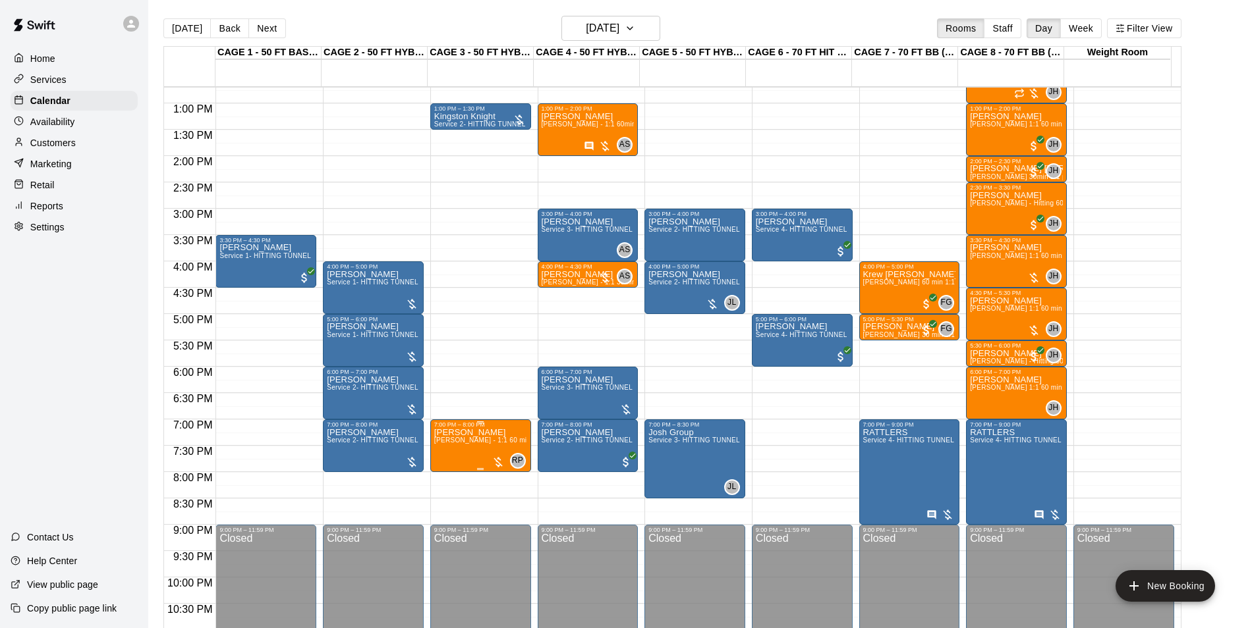
click at [478, 441] on span "Rocky Parra - 1:1 60 min Softball Pitching / Hitting instruction" at bounding box center [539, 440] width 210 height 7
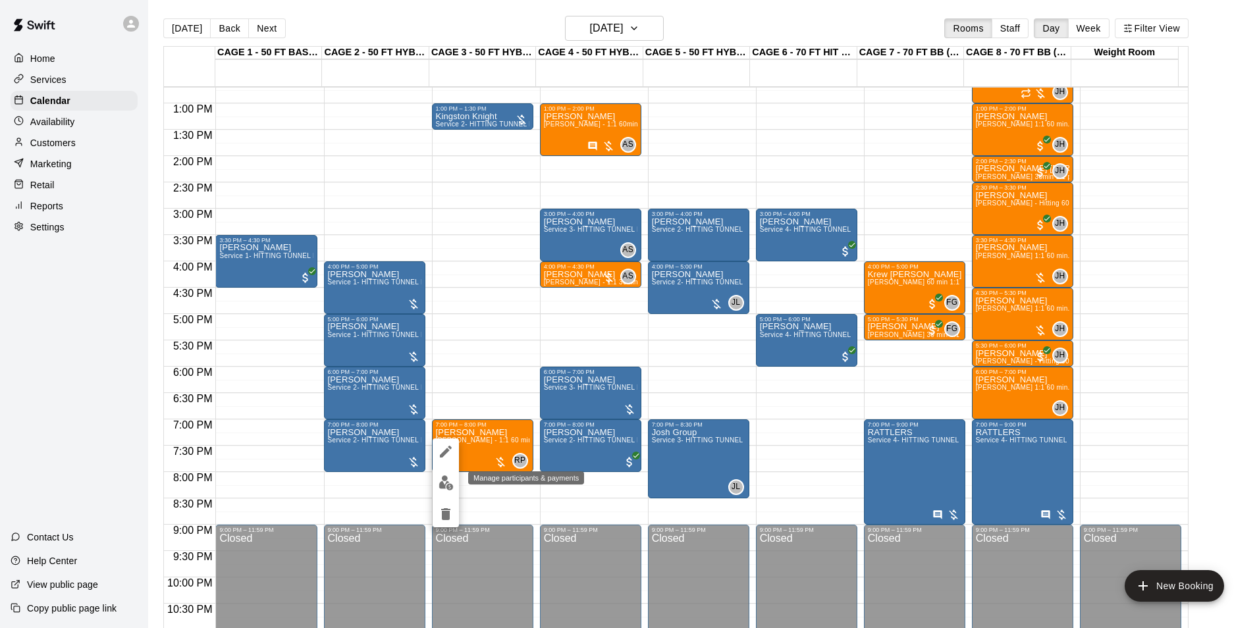
click at [448, 484] on img "edit" at bounding box center [446, 483] width 15 height 15
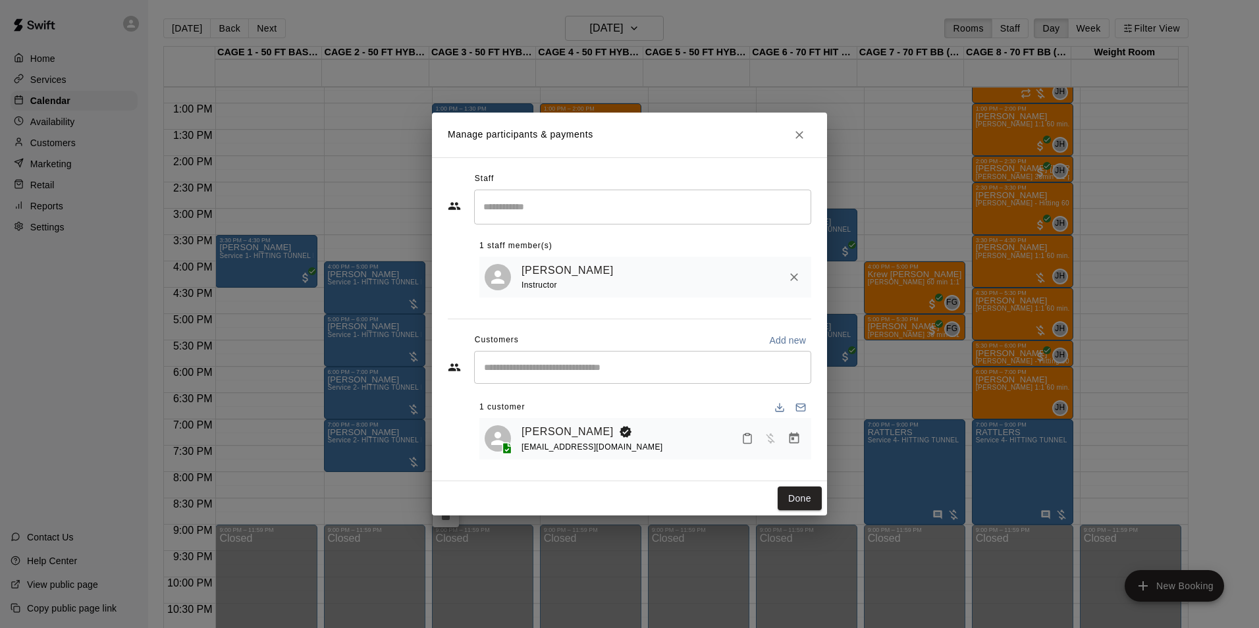
drag, startPoint x: 516, startPoint y: 429, endPoint x: 633, endPoint y: 429, distance: 117.2
click at [633, 429] on div "Scarlett Ghelfy Tavera patiii.t.dgz@gmail.com" at bounding box center [645, 439] width 321 height 31
copy link "Scarlett Ghelfy Tavera"
click at [803, 497] on button "Done" at bounding box center [800, 499] width 44 height 24
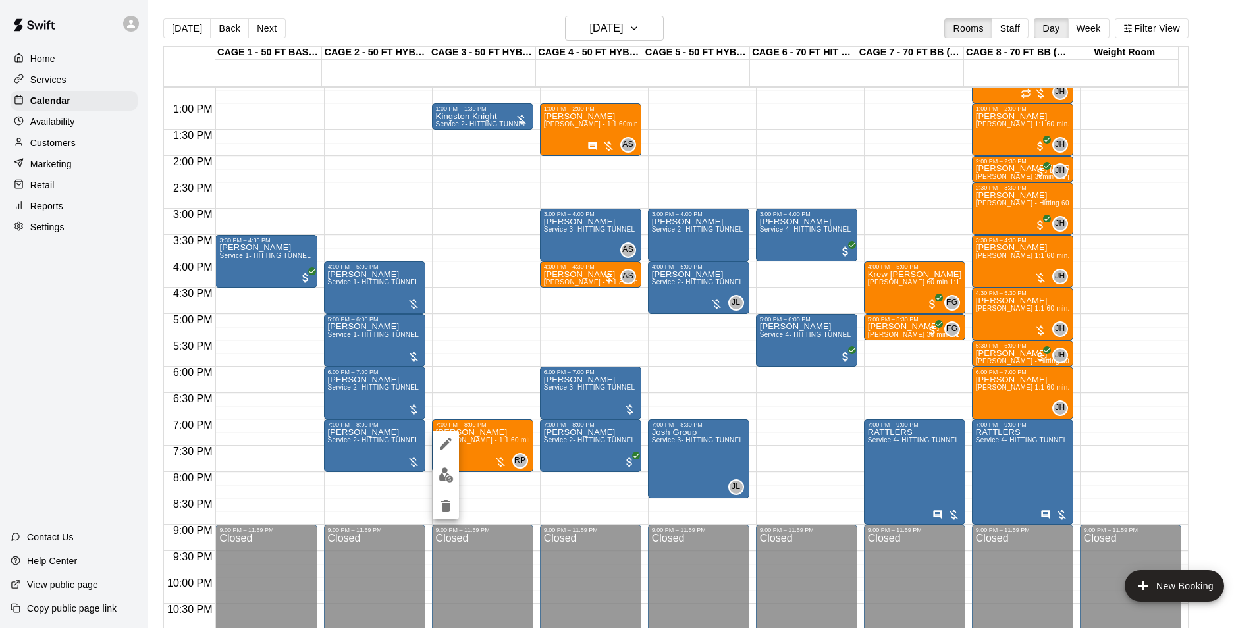
click at [454, 437] on button "edit" at bounding box center [446, 444] width 26 height 26
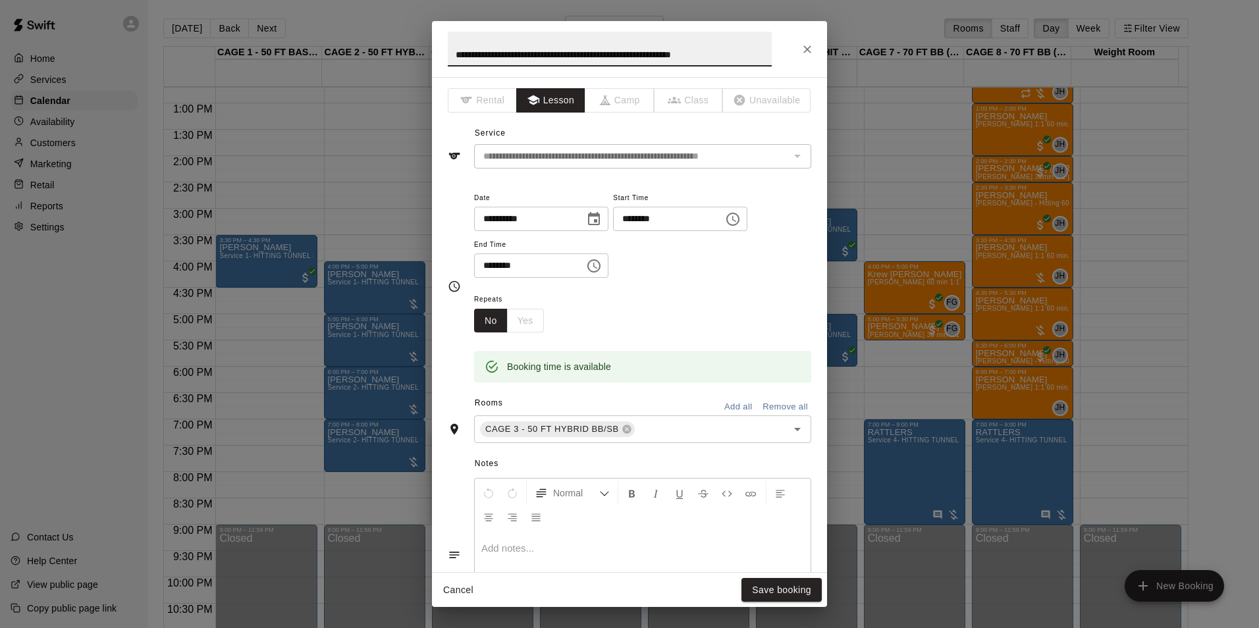
drag, startPoint x: 747, startPoint y: 51, endPoint x: 288, endPoint y: 54, distance: 458.4
click at [290, 60] on div "**********" at bounding box center [629, 314] width 1259 height 628
type input "**********"
click at [797, 590] on button "Save booking" at bounding box center [782, 590] width 80 height 24
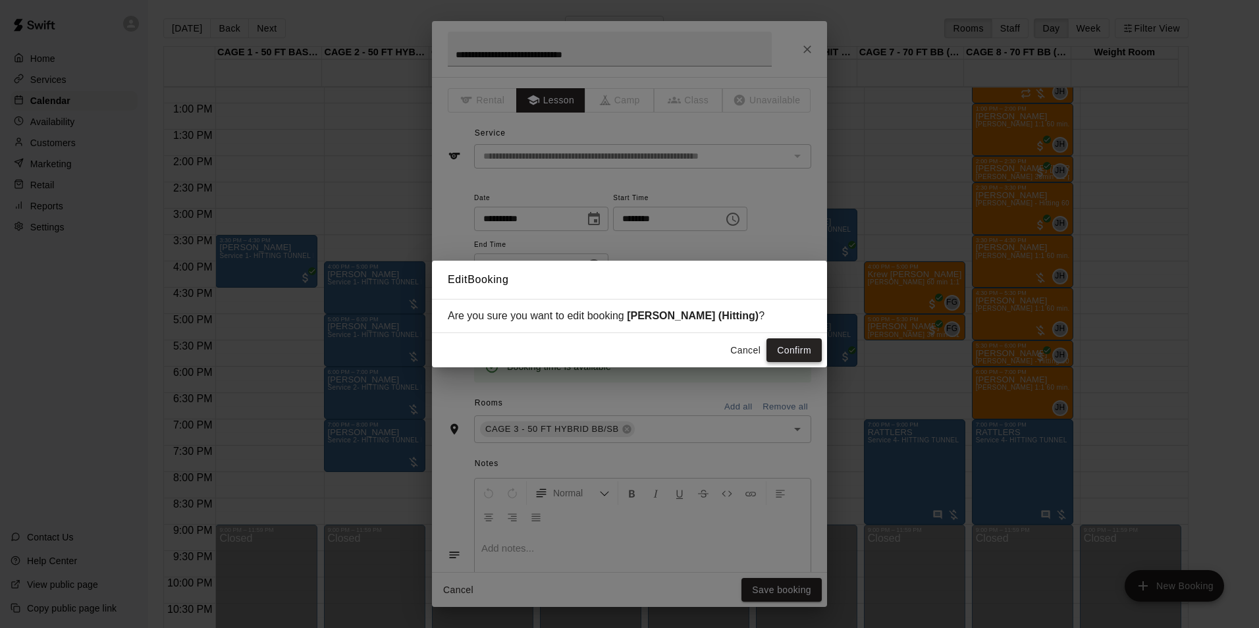
click at [807, 352] on button "Confirm" at bounding box center [794, 351] width 55 height 24
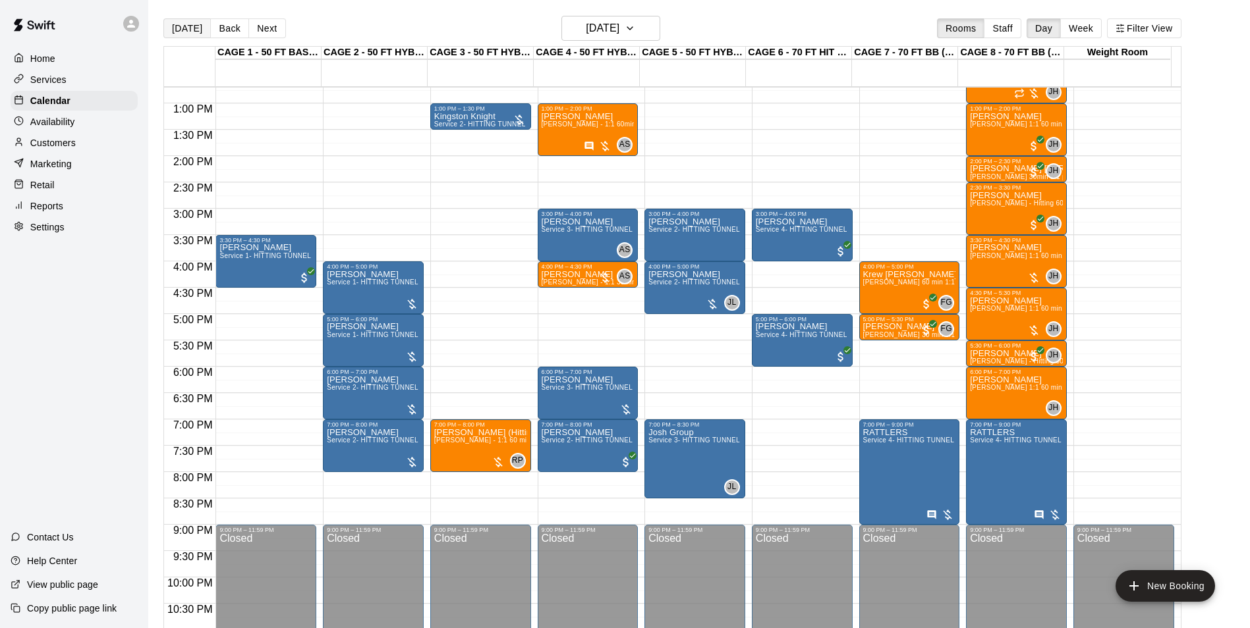
click at [196, 30] on button "Today" at bounding box center [186, 28] width 47 height 20
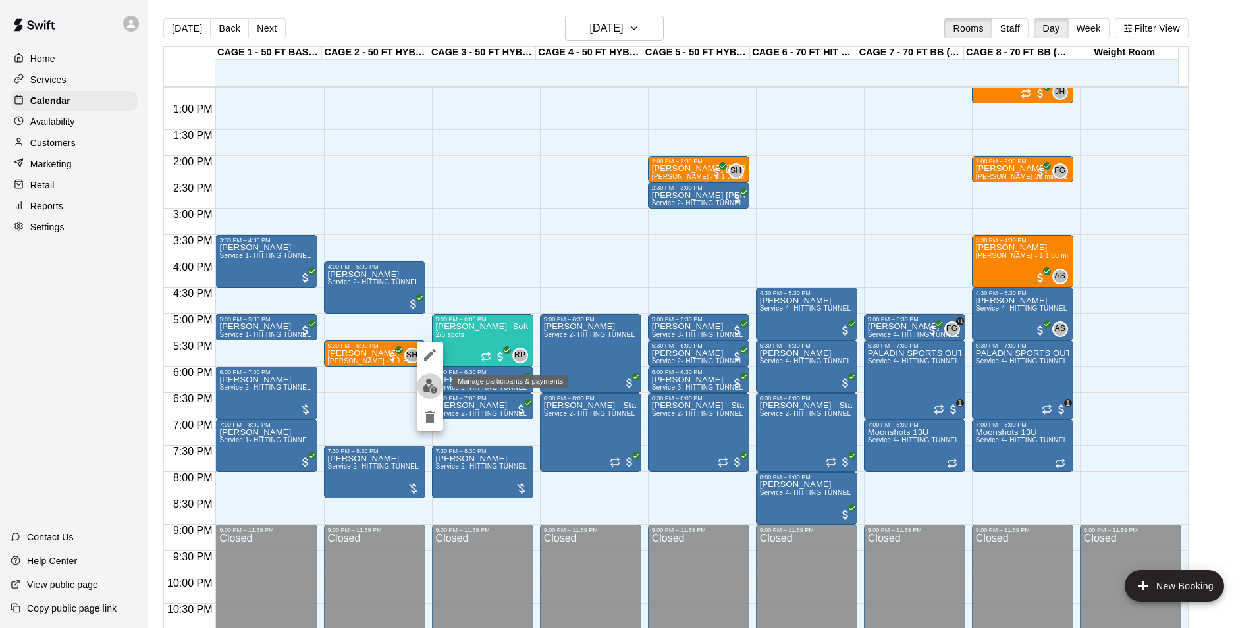
click at [429, 382] on img "edit" at bounding box center [430, 386] width 15 height 15
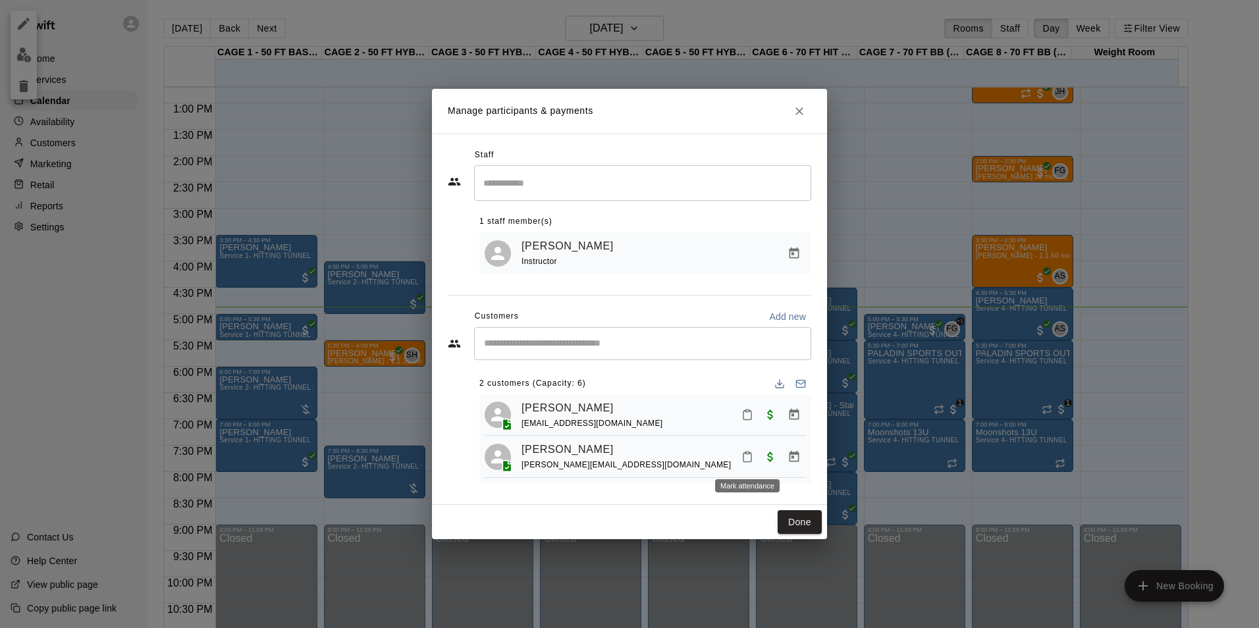
click at [752, 462] on icon "Mark attendance" at bounding box center [748, 457] width 8 height 9
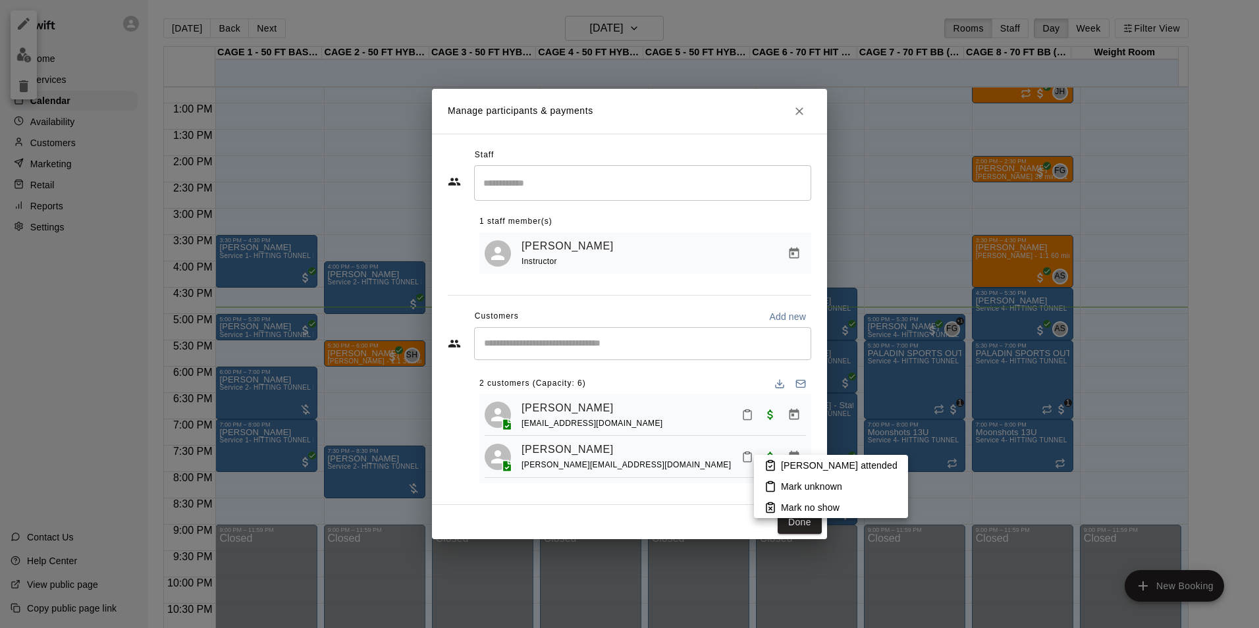
click at [775, 463] on icon at bounding box center [771, 466] width 8 height 9
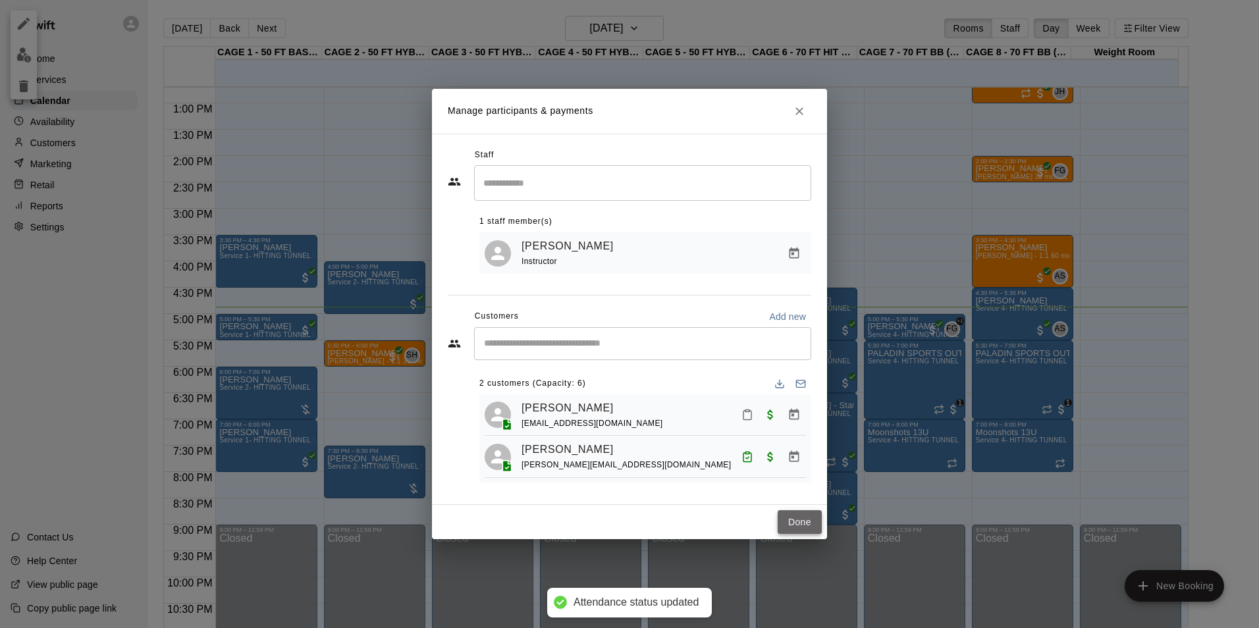
click at [782, 514] on button "Done" at bounding box center [800, 522] width 44 height 24
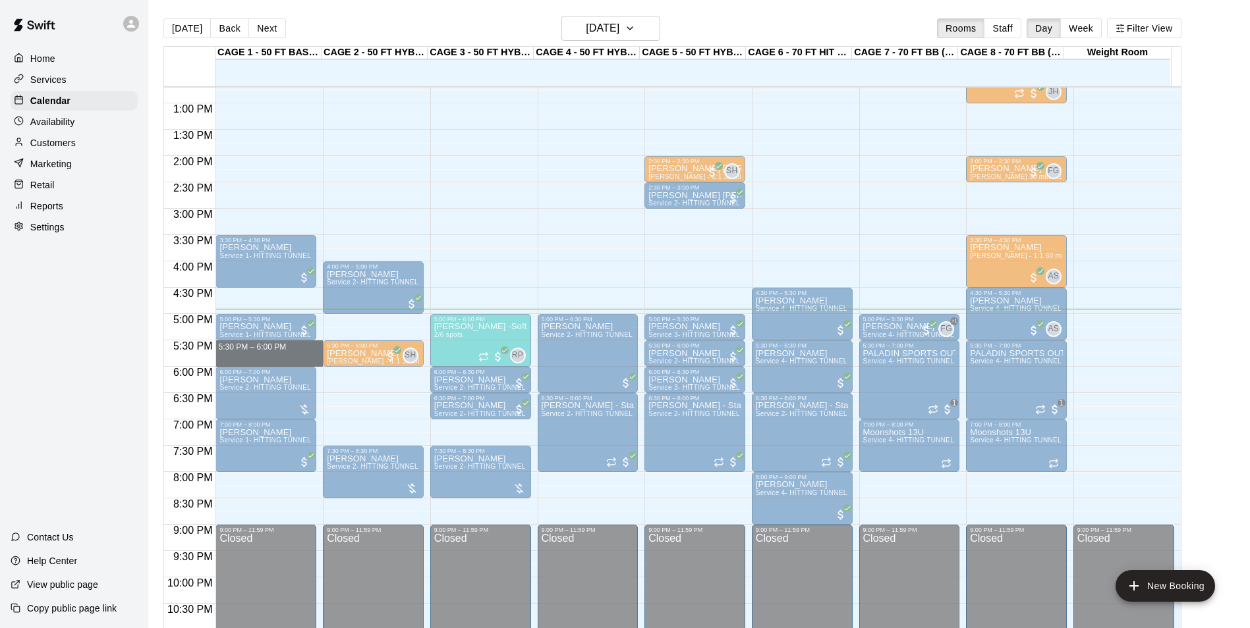
drag, startPoint x: 274, startPoint y: 344, endPoint x: 281, endPoint y: 358, distance: 15.6
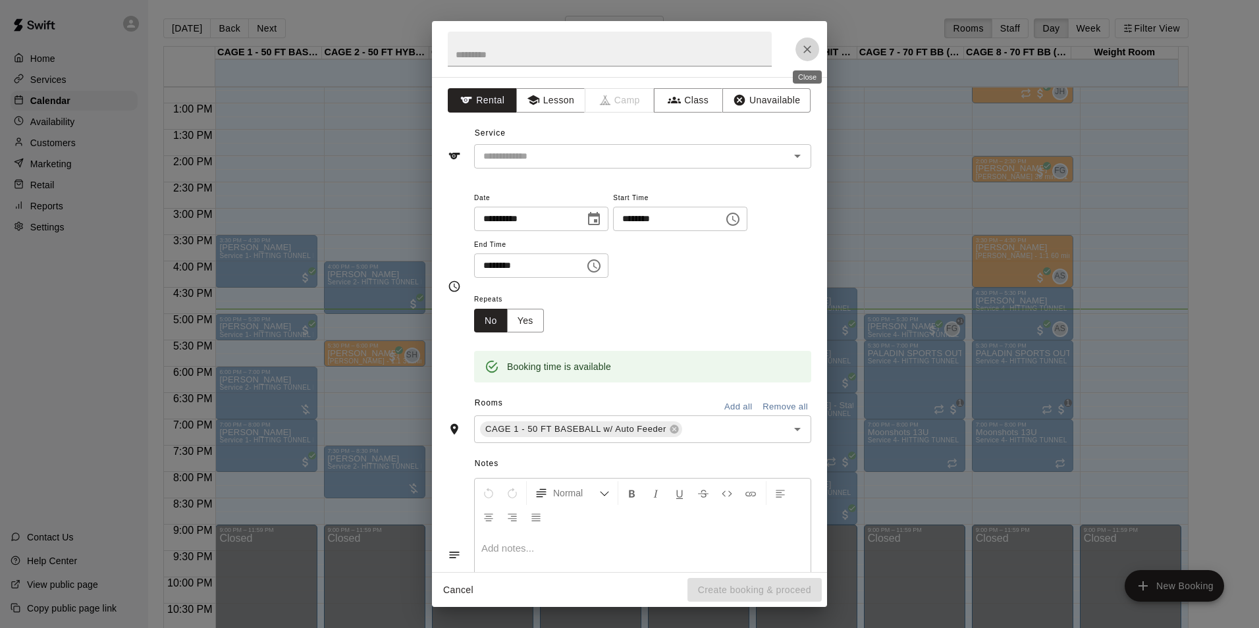
click at [804, 45] on icon "Close" at bounding box center [807, 49] width 13 height 13
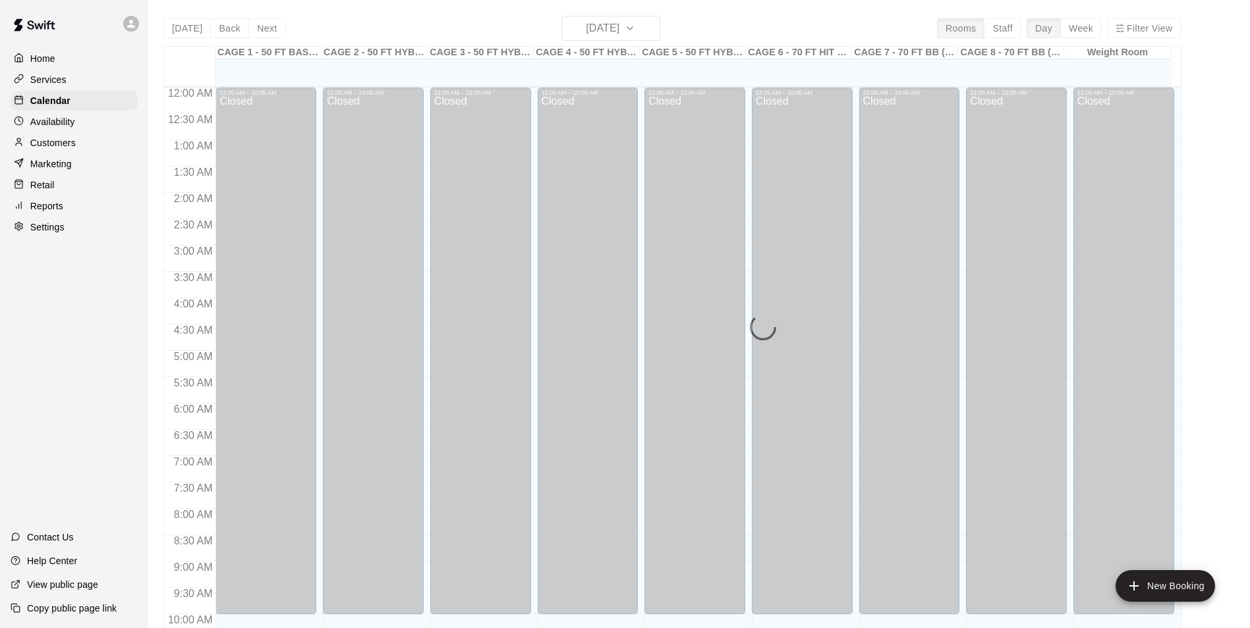
scroll to position [669, 0]
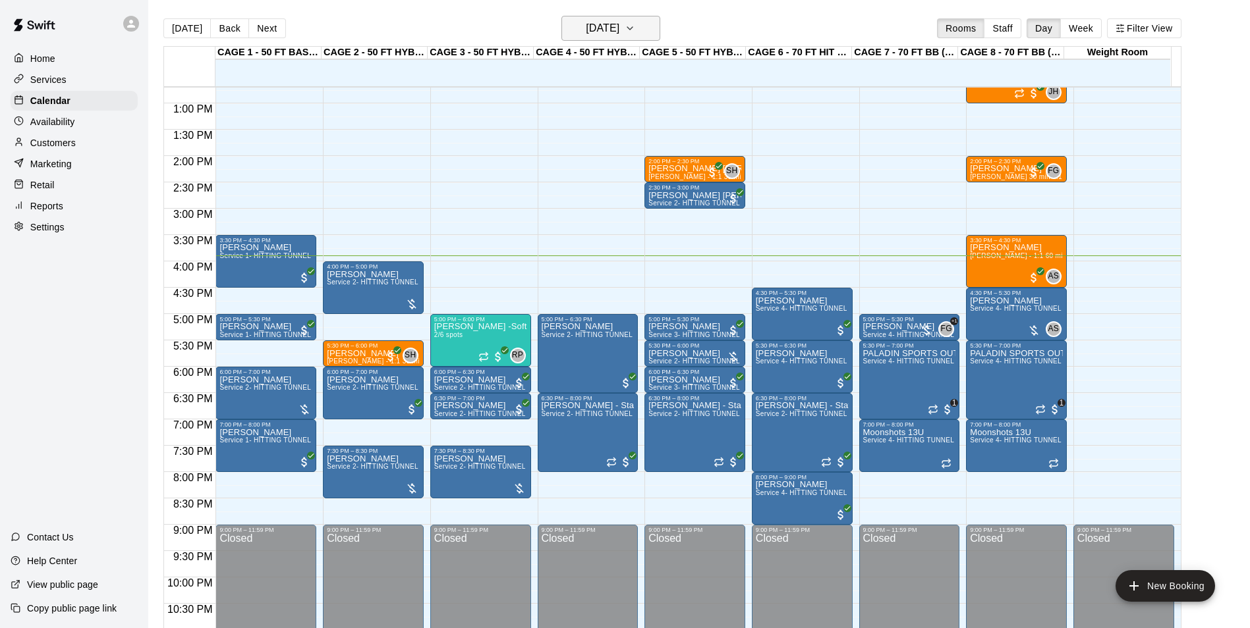
click at [619, 32] on h6 "[DATE]" at bounding box center [603, 28] width 34 height 18
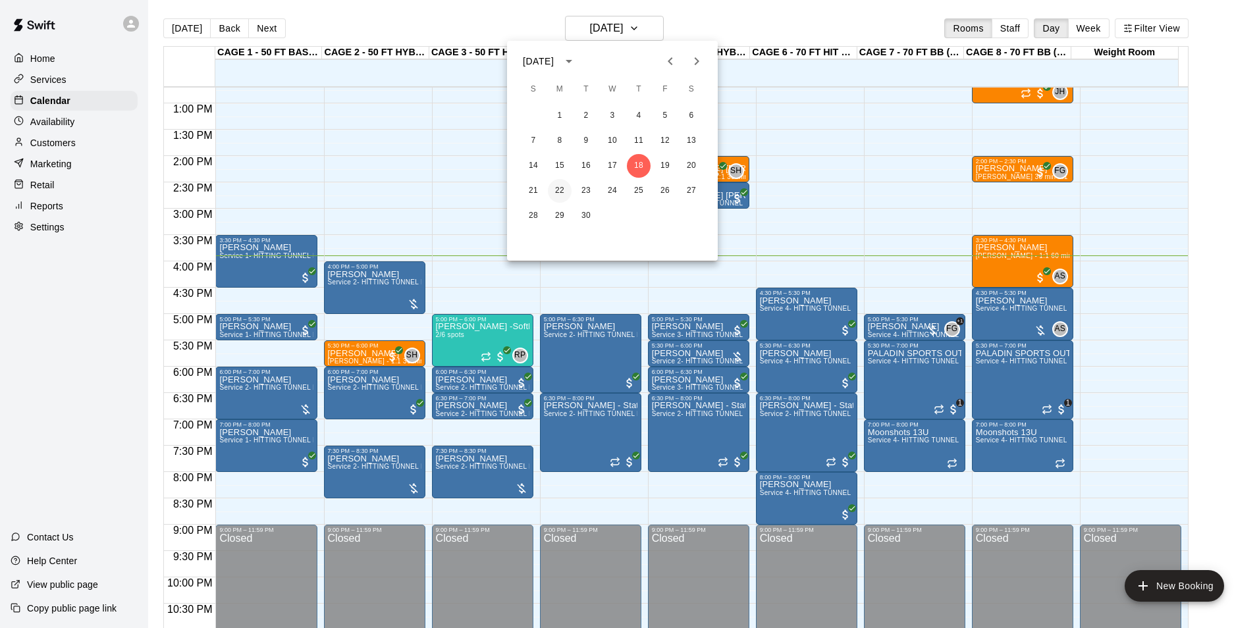
click at [557, 186] on button "22" at bounding box center [560, 191] width 24 height 24
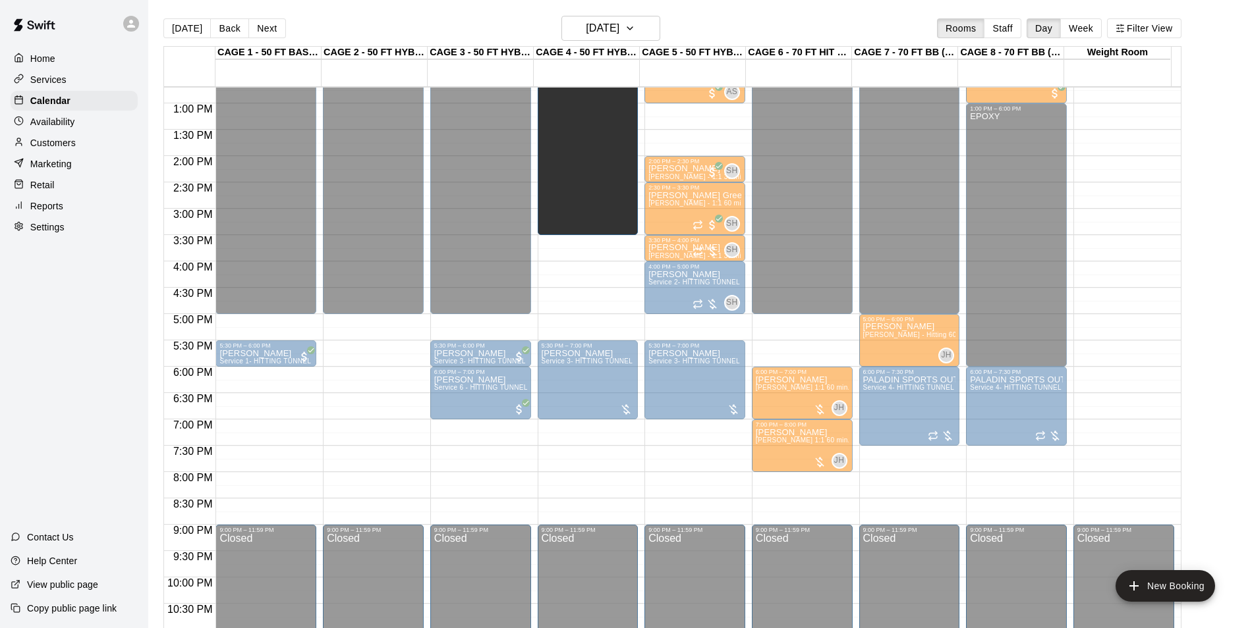
scroll to position [606, 0]
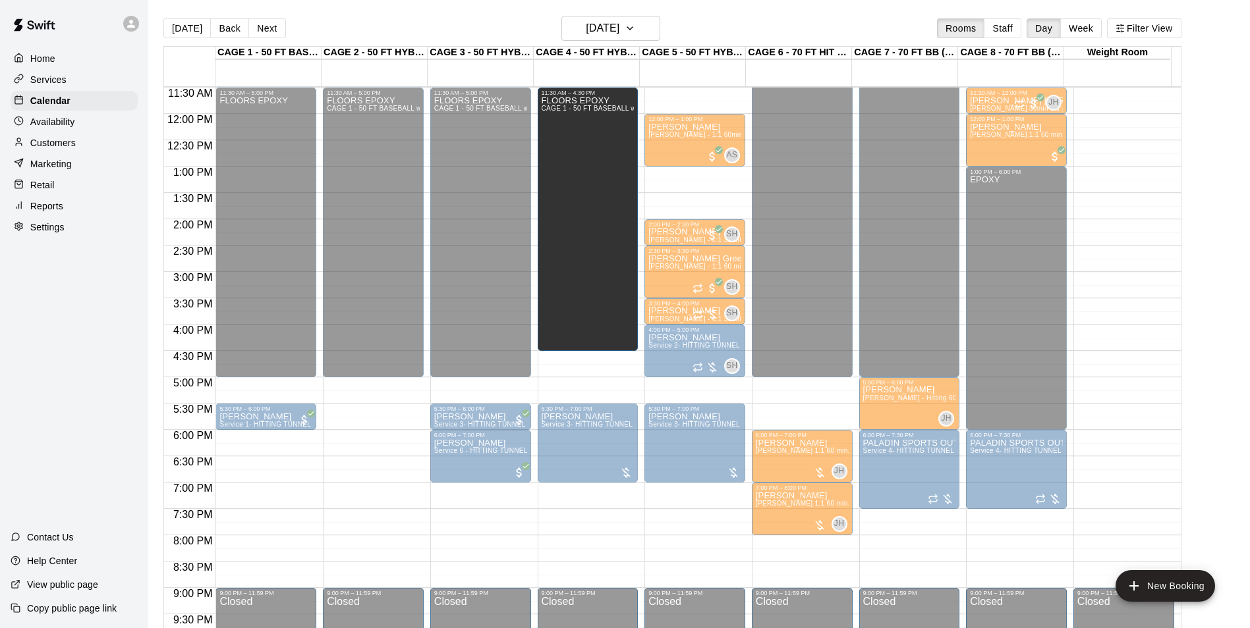
drag, startPoint x: 588, startPoint y: 313, endPoint x: 594, endPoint y: 354, distance: 41.9
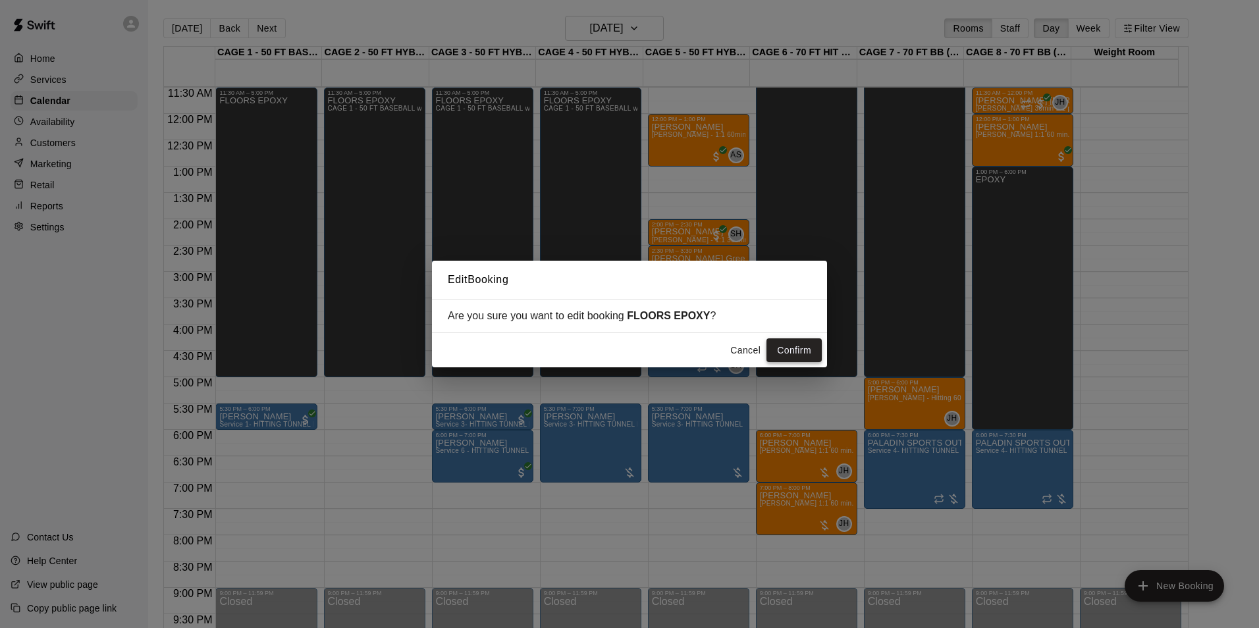
click at [790, 354] on button "Confirm" at bounding box center [794, 351] width 55 height 24
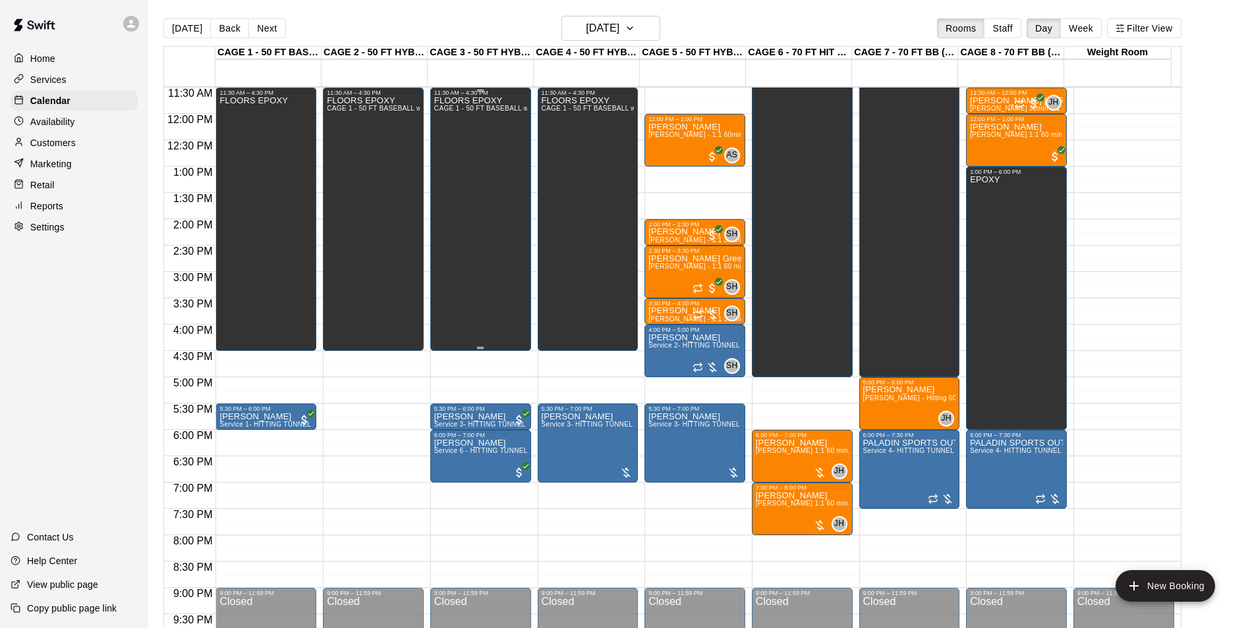
click at [481, 281] on div "FLOORS EPOXY CAGE 1 - 50 FT BASEBALL w/ Auto Feeder, CAGE 2 - 50 FT HYBRID BB/S…" at bounding box center [480, 410] width 93 height 628
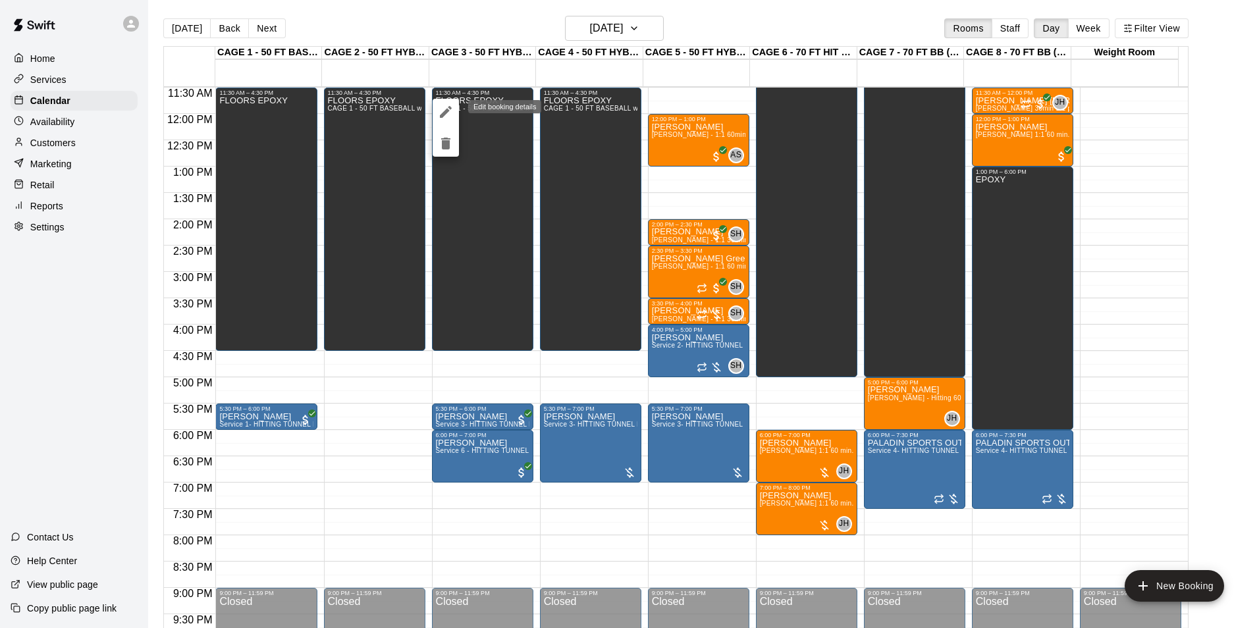
click at [447, 100] on button "edit" at bounding box center [446, 112] width 26 height 26
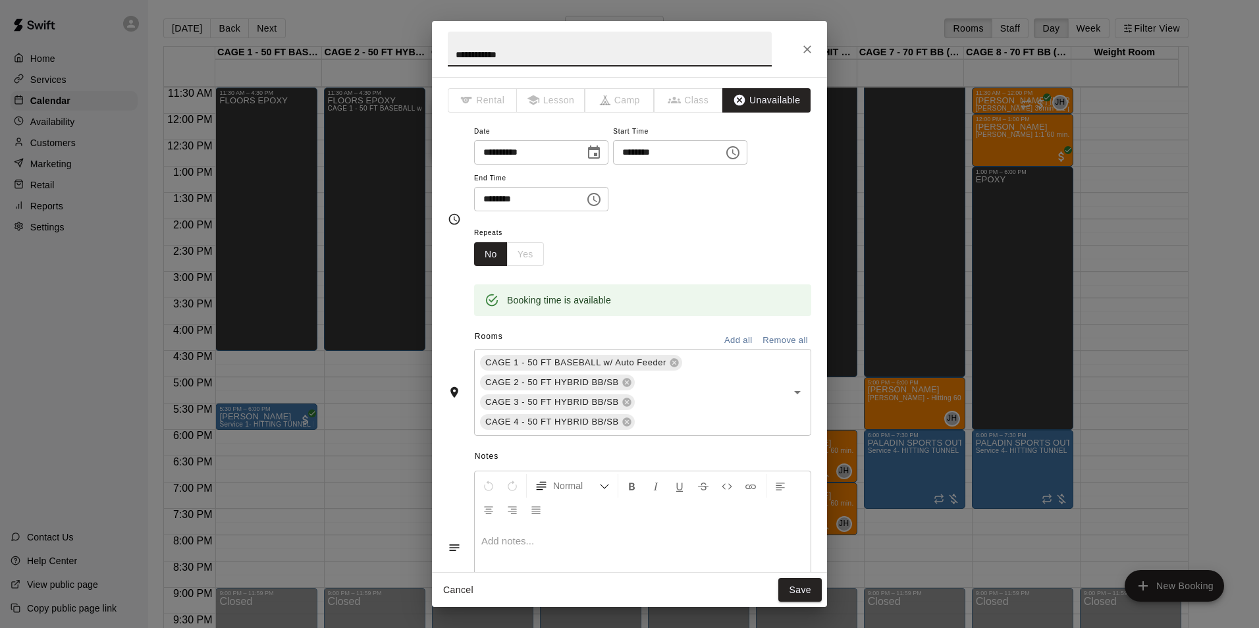
click at [810, 50] on icon "Close" at bounding box center [807, 49] width 13 height 13
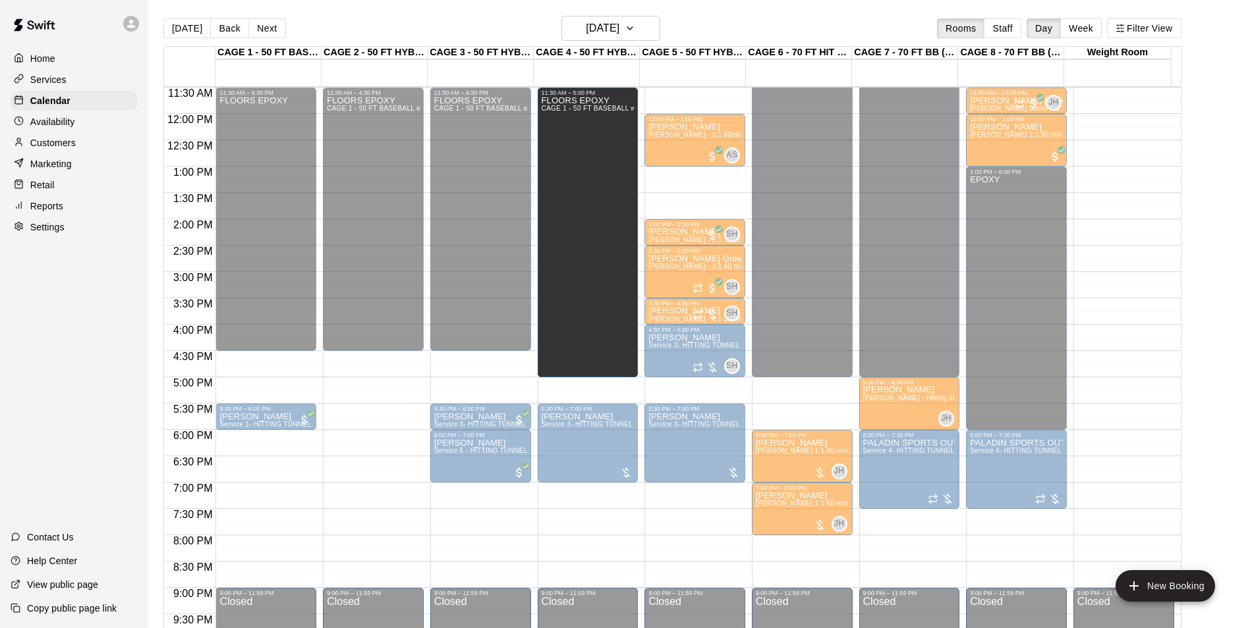
drag, startPoint x: 587, startPoint y: 349, endPoint x: 591, endPoint y: 381, distance: 32.5
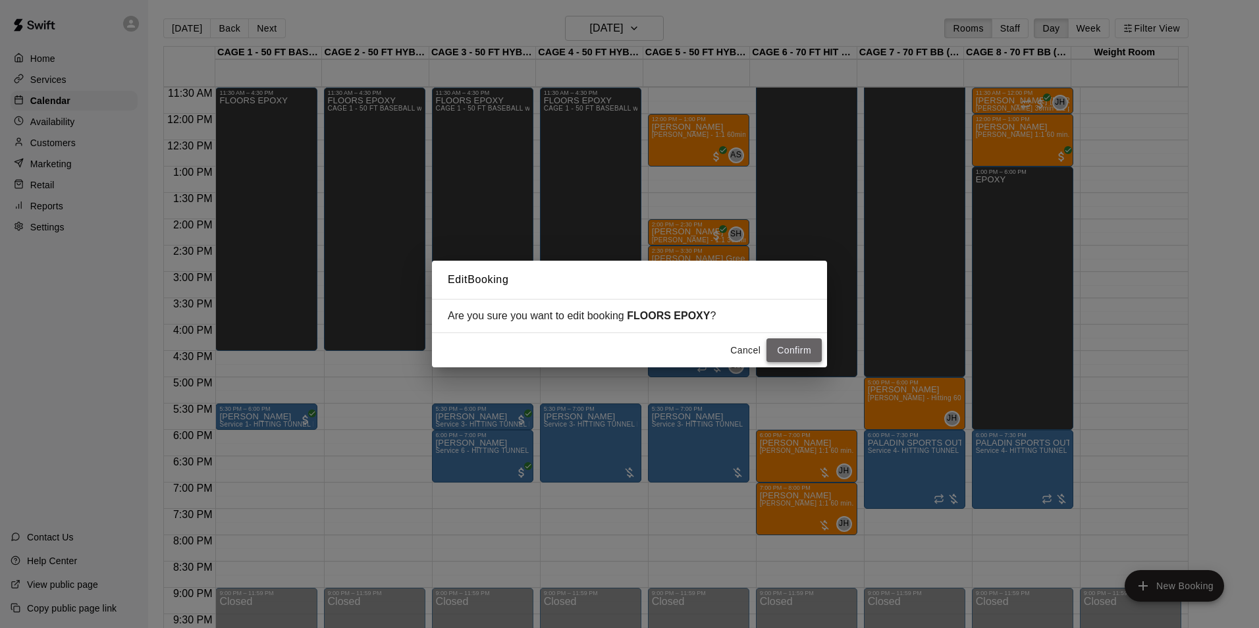
click at [801, 352] on button "Confirm" at bounding box center [794, 351] width 55 height 24
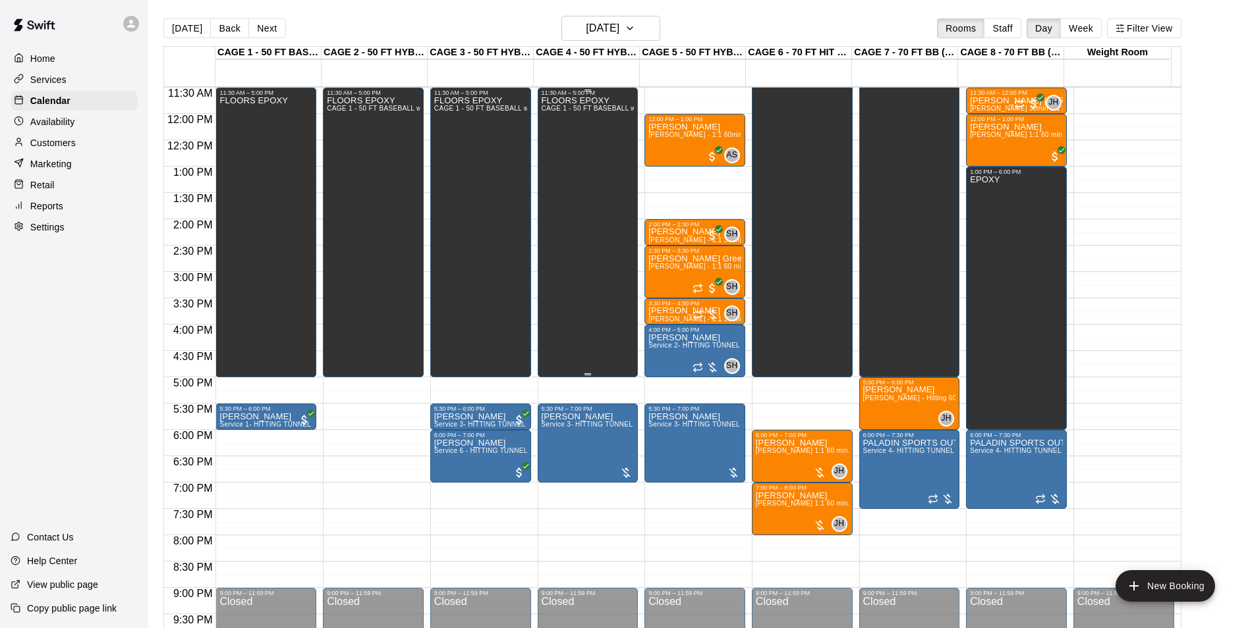
click at [604, 327] on div "FLOORS EPOXY CAGE 1 - 50 FT BASEBALL w/ Auto Feeder, CAGE 2 - 50 FT HYBRID BB/S…" at bounding box center [587, 410] width 93 height 628
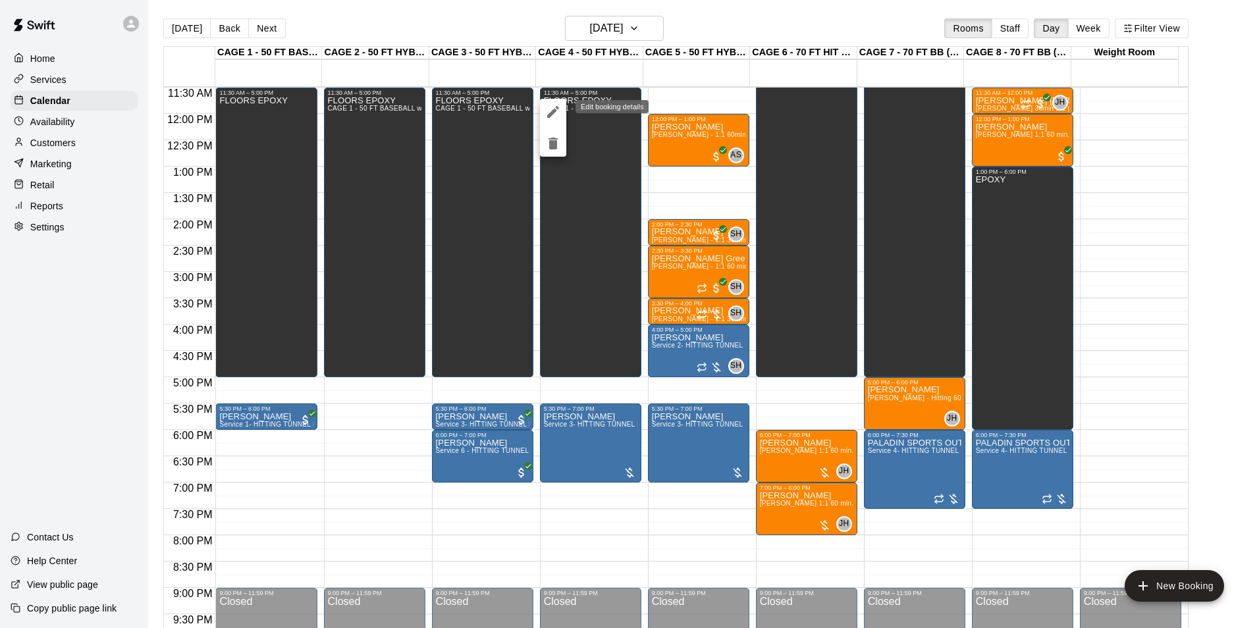
click at [553, 107] on icon "edit" at bounding box center [553, 112] width 16 height 16
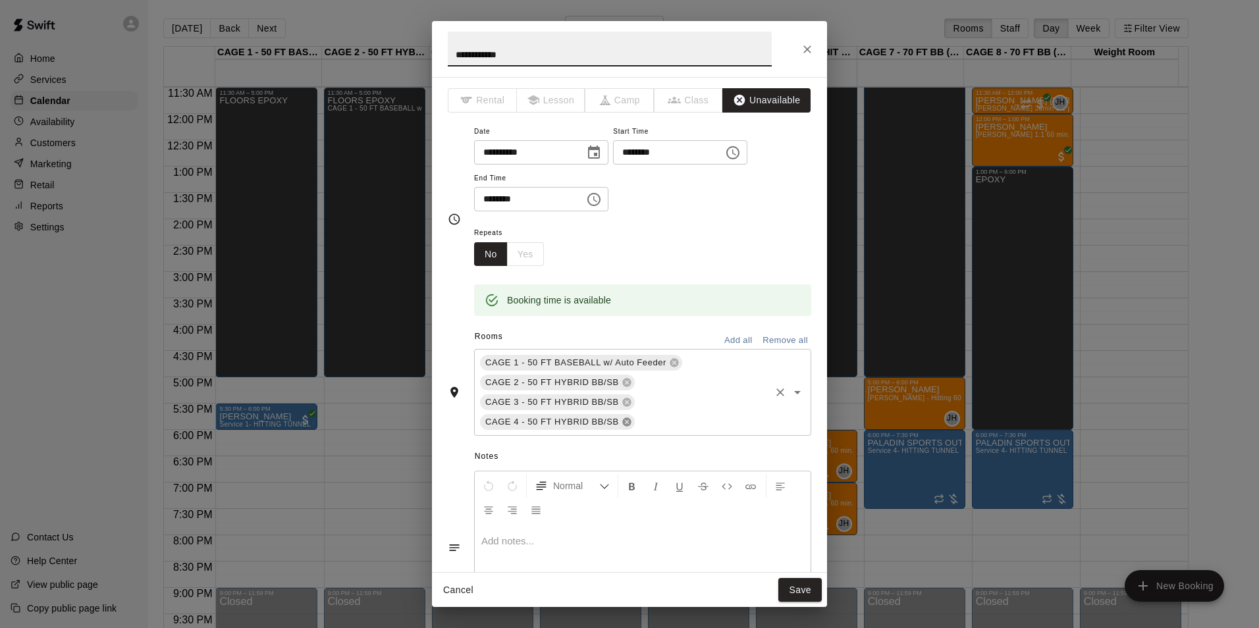
click at [622, 421] on icon at bounding box center [626, 422] width 9 height 9
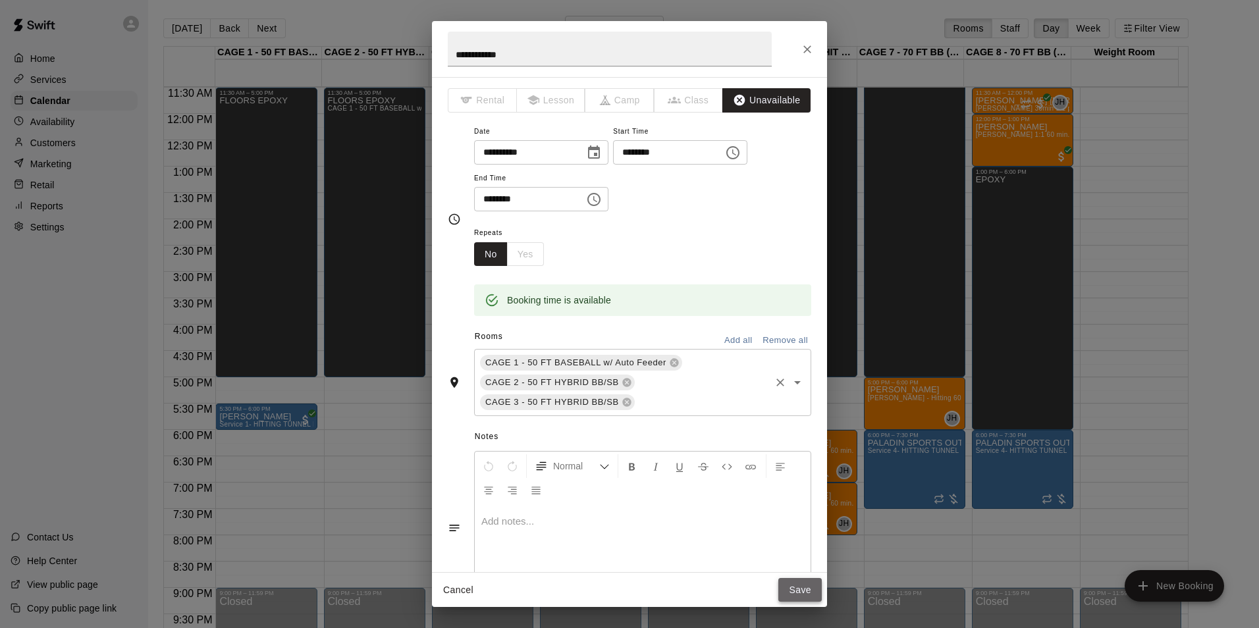
click at [807, 588] on button "Save" at bounding box center [800, 590] width 43 height 24
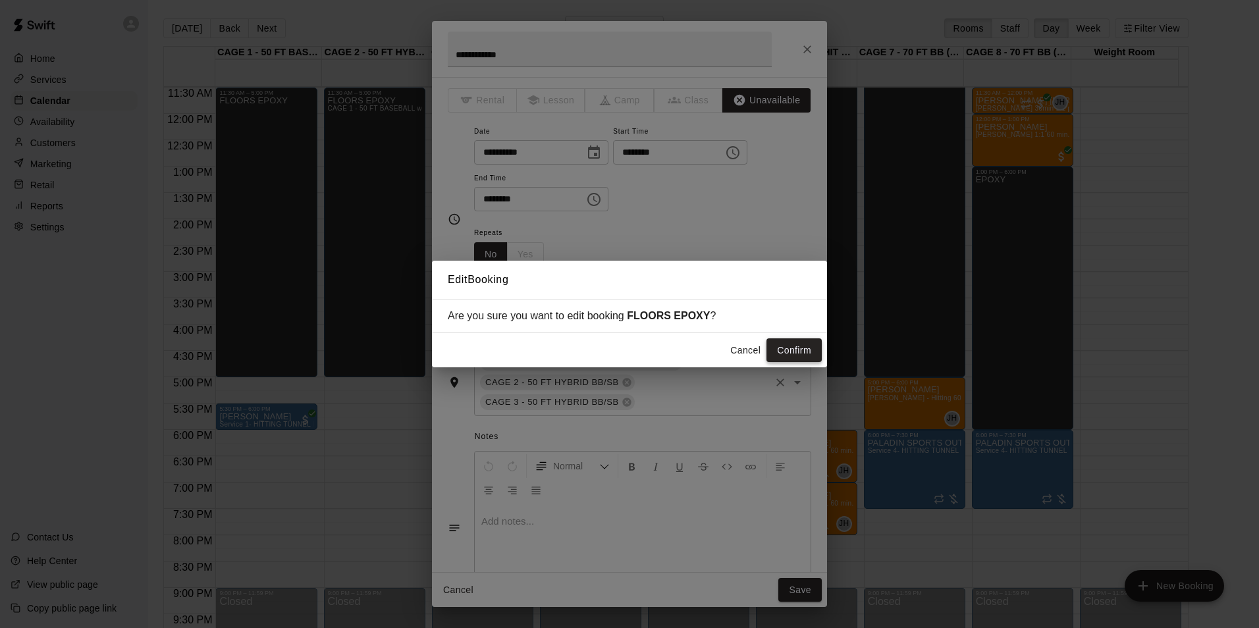
click at [787, 358] on button "Confirm" at bounding box center [794, 351] width 55 height 24
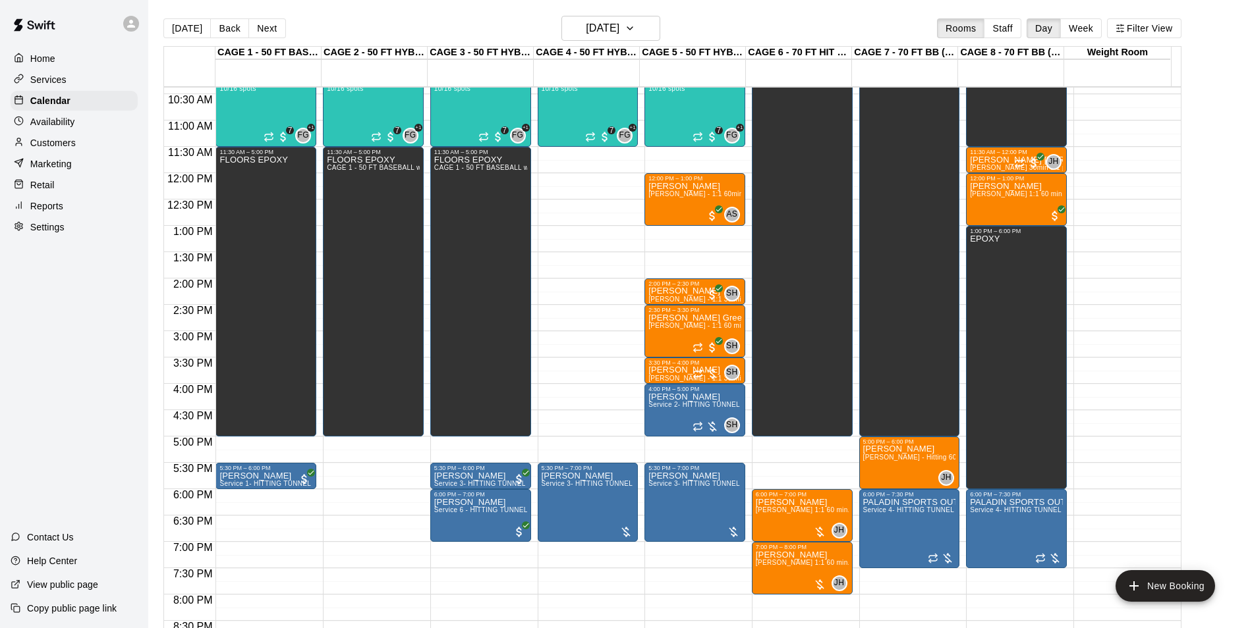
scroll to position [474, 0]
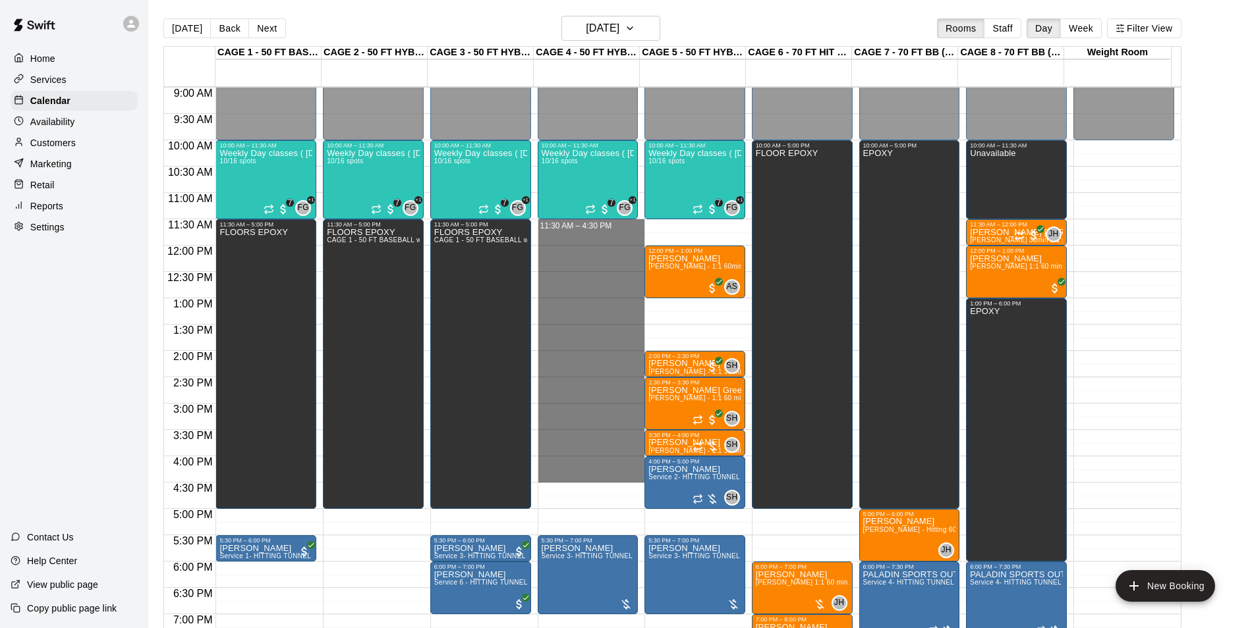
drag, startPoint x: 581, startPoint y: 226, endPoint x: 586, endPoint y: 480, distance: 253.6
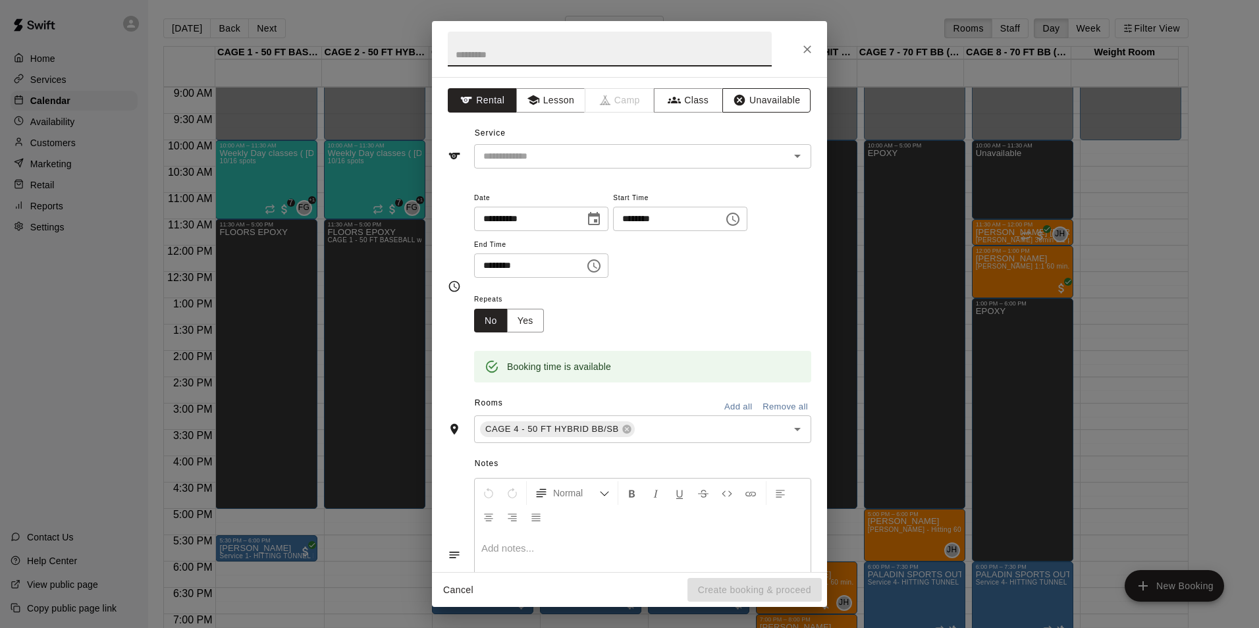
click at [749, 101] on button "Unavailable" at bounding box center [767, 100] width 88 height 24
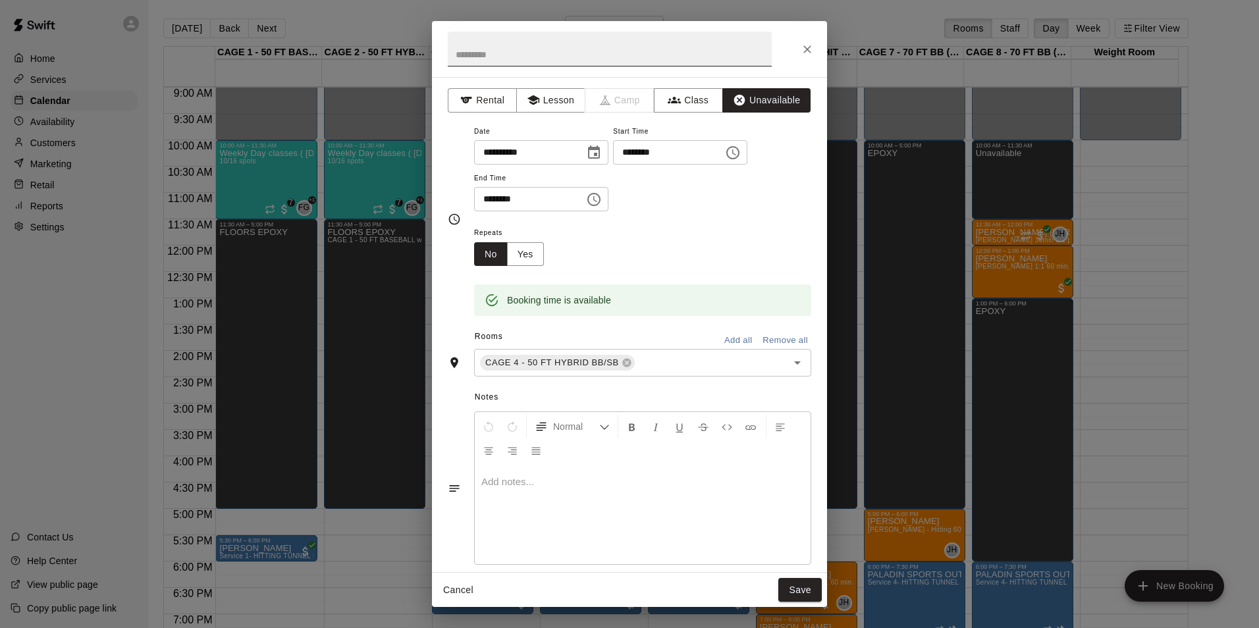
click at [613, 57] on input "text" at bounding box center [610, 49] width 324 height 35
type input "**********"
click at [791, 593] on button "Save" at bounding box center [800, 590] width 43 height 24
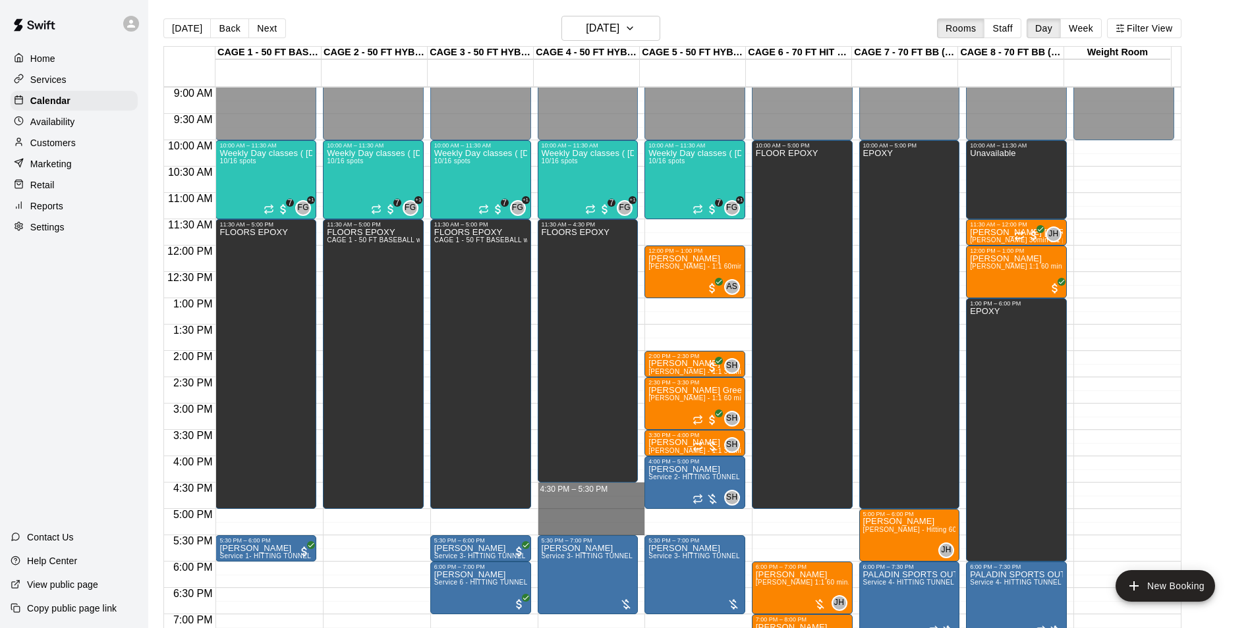
drag, startPoint x: 595, startPoint y: 487, endPoint x: 601, endPoint y: 529, distance: 41.9
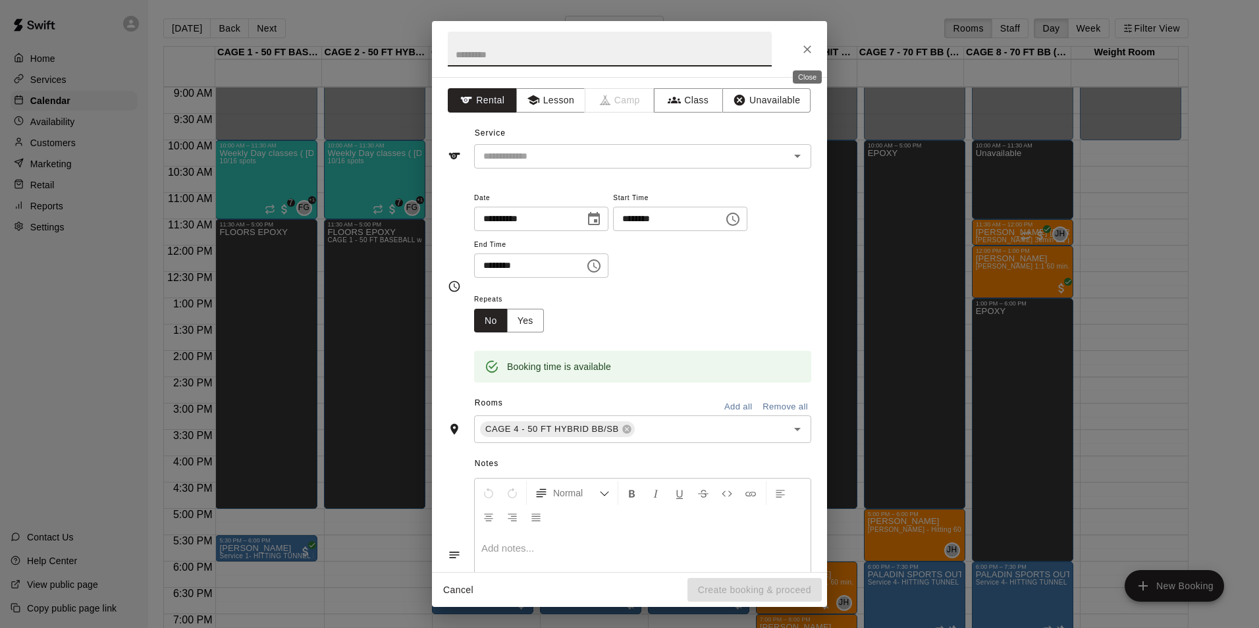
click at [808, 43] on icon "Close" at bounding box center [807, 49] width 13 height 13
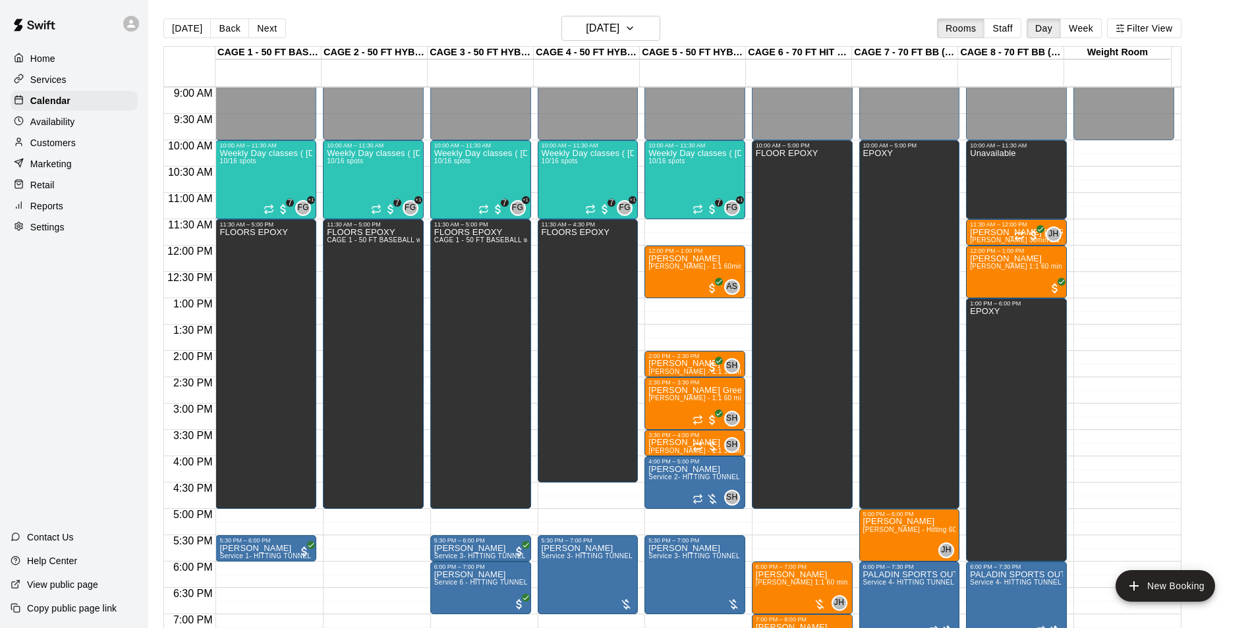
drag, startPoint x: 180, startPoint y: 25, endPoint x: 228, endPoint y: 34, distance: 48.2
click at [180, 25] on button "[DATE]" at bounding box center [186, 28] width 47 height 20
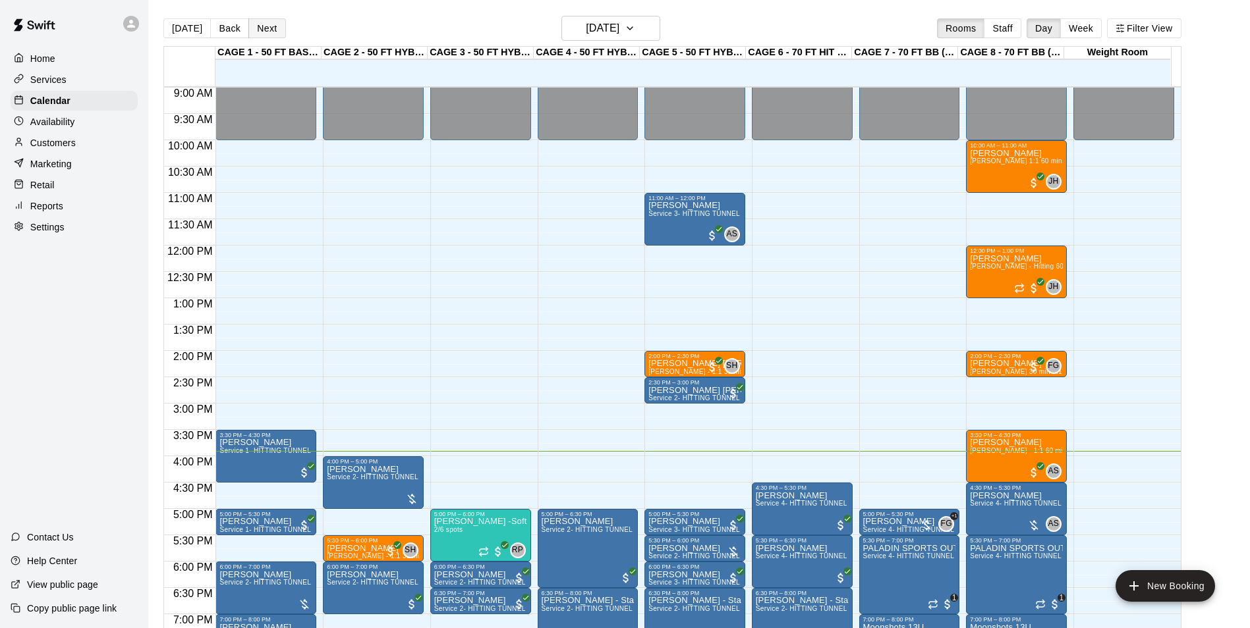
click at [266, 34] on button "Next" at bounding box center [266, 28] width 37 height 20
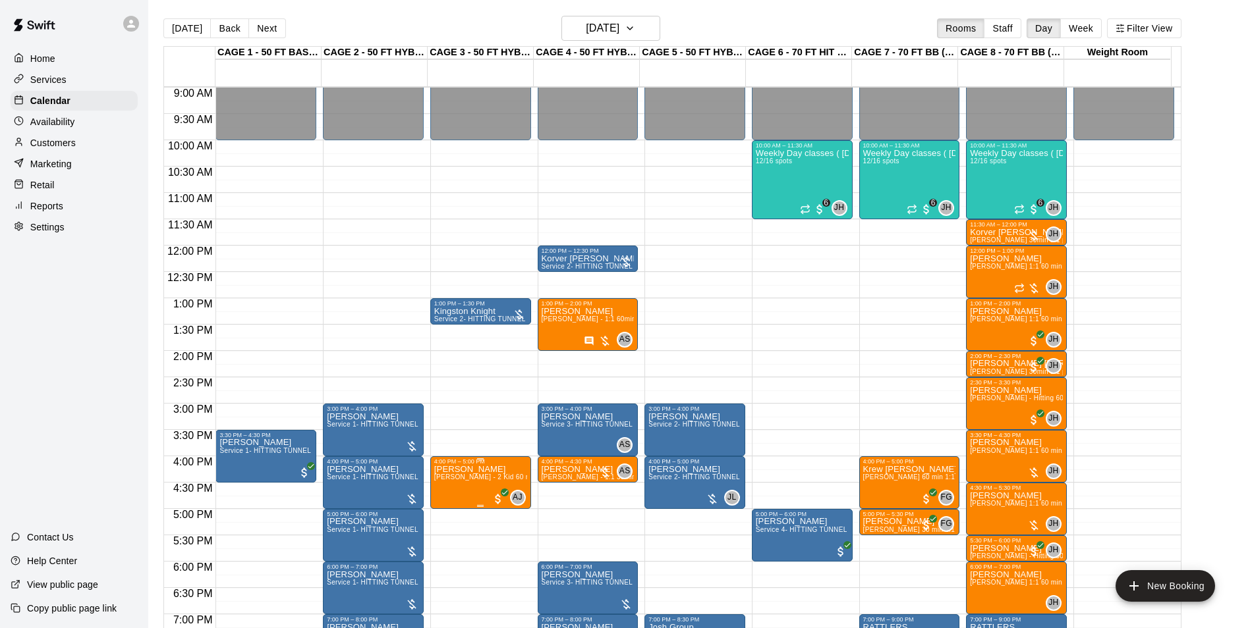
click at [478, 479] on span "Asia Jones - 2 Kid 60 min Softball Hitting lesson ($45 per person)" at bounding box center [547, 477] width 227 height 7
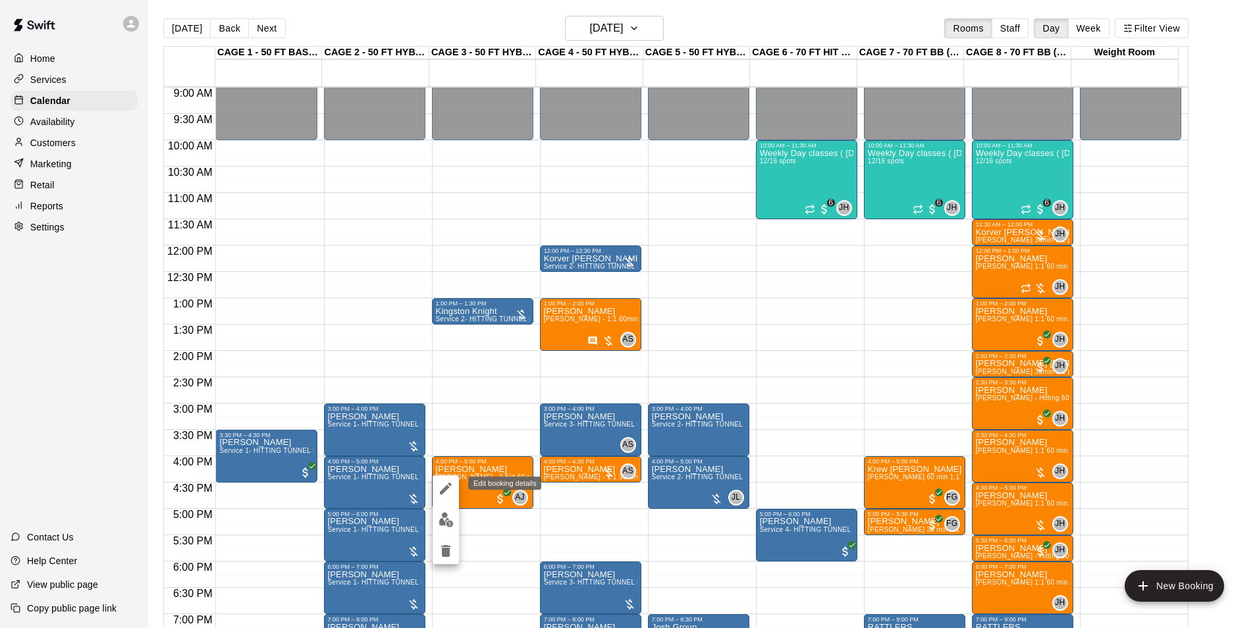
click at [445, 476] on button "edit" at bounding box center [446, 489] width 26 height 26
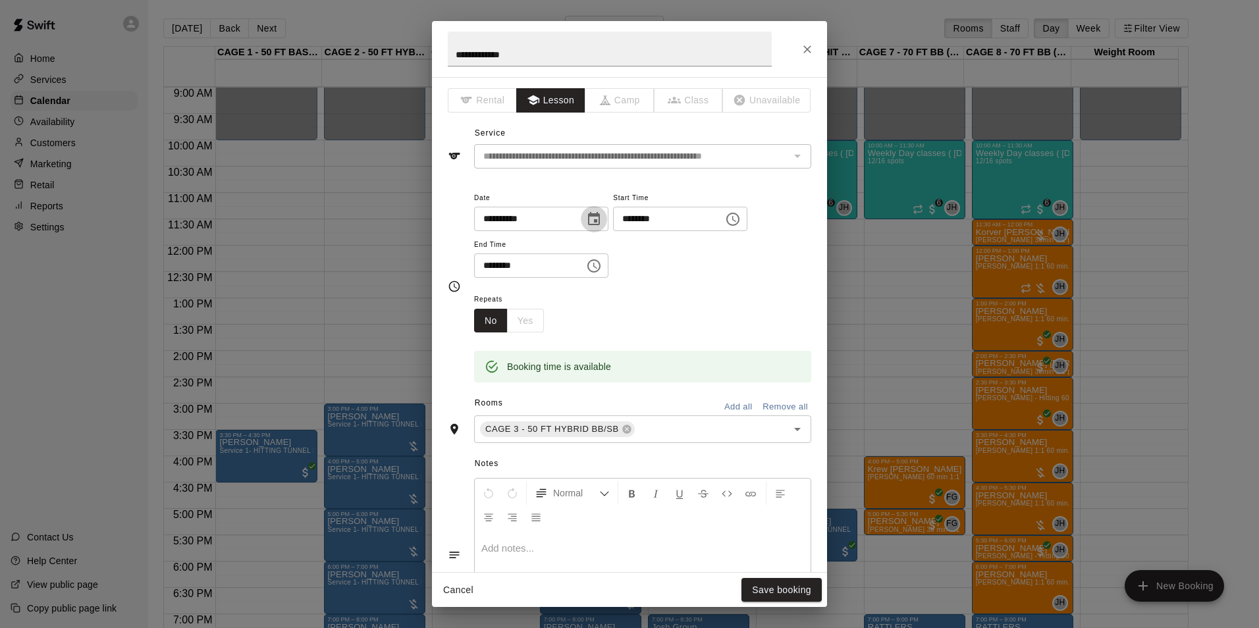
click at [602, 226] on icon "Choose date, selected date is Sep 19, 2025" at bounding box center [594, 219] width 16 height 16
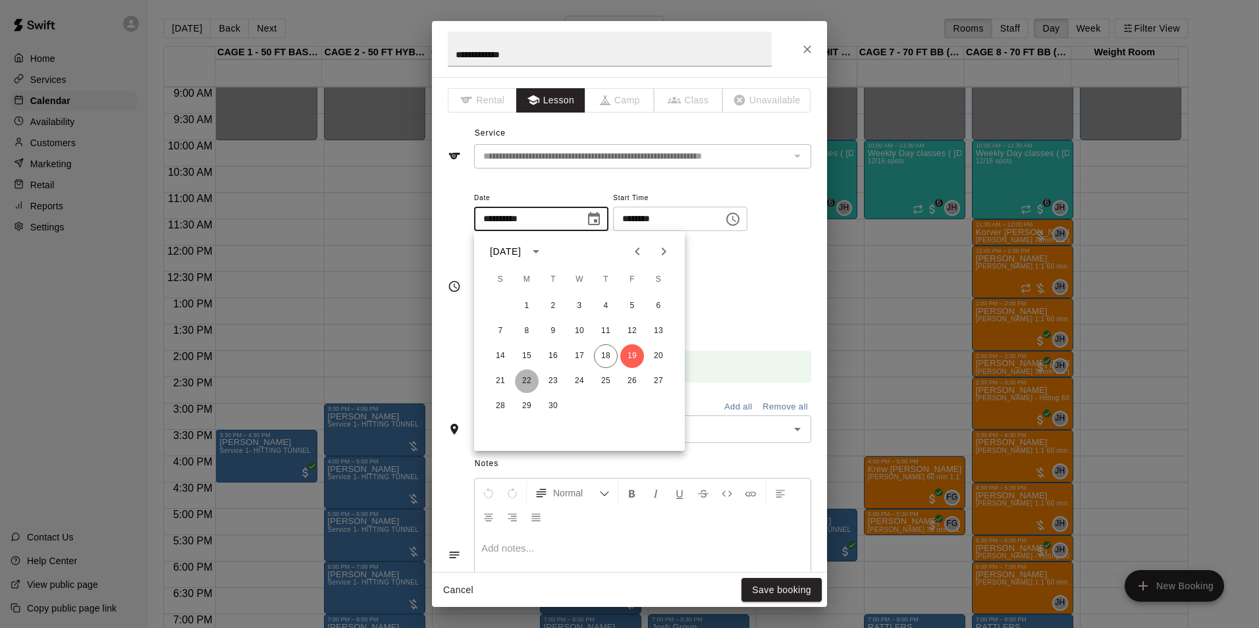
click at [528, 385] on button "22" at bounding box center [527, 382] width 24 height 24
type input "**********"
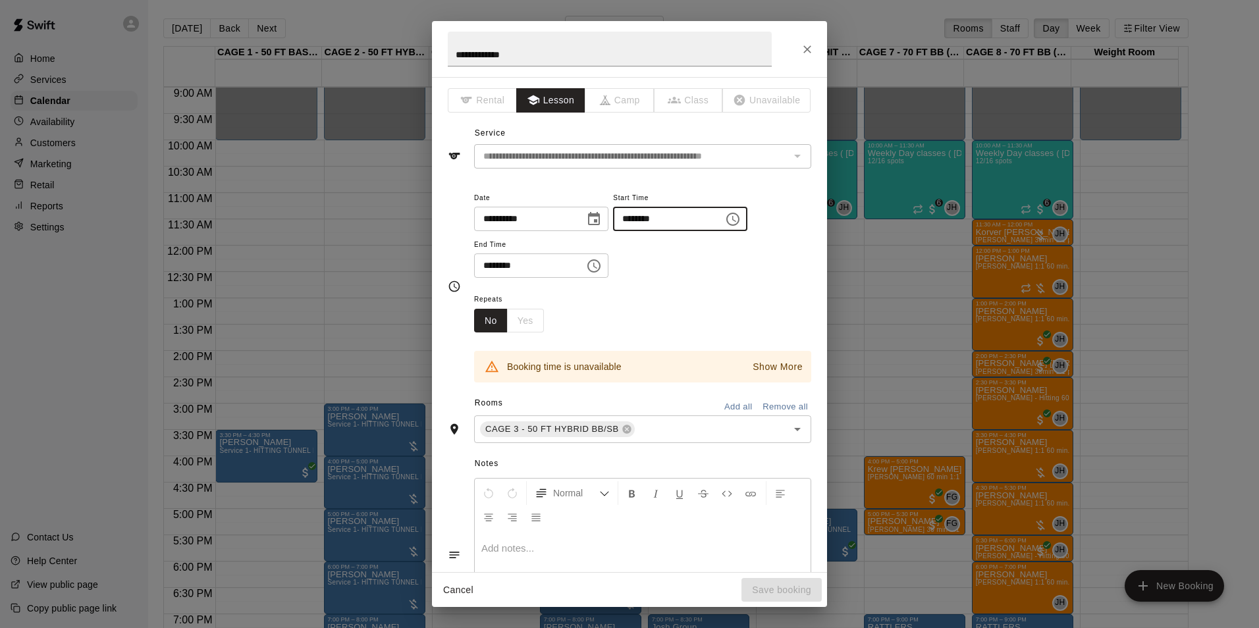
click at [655, 215] on input "********" at bounding box center [663, 219] width 101 height 24
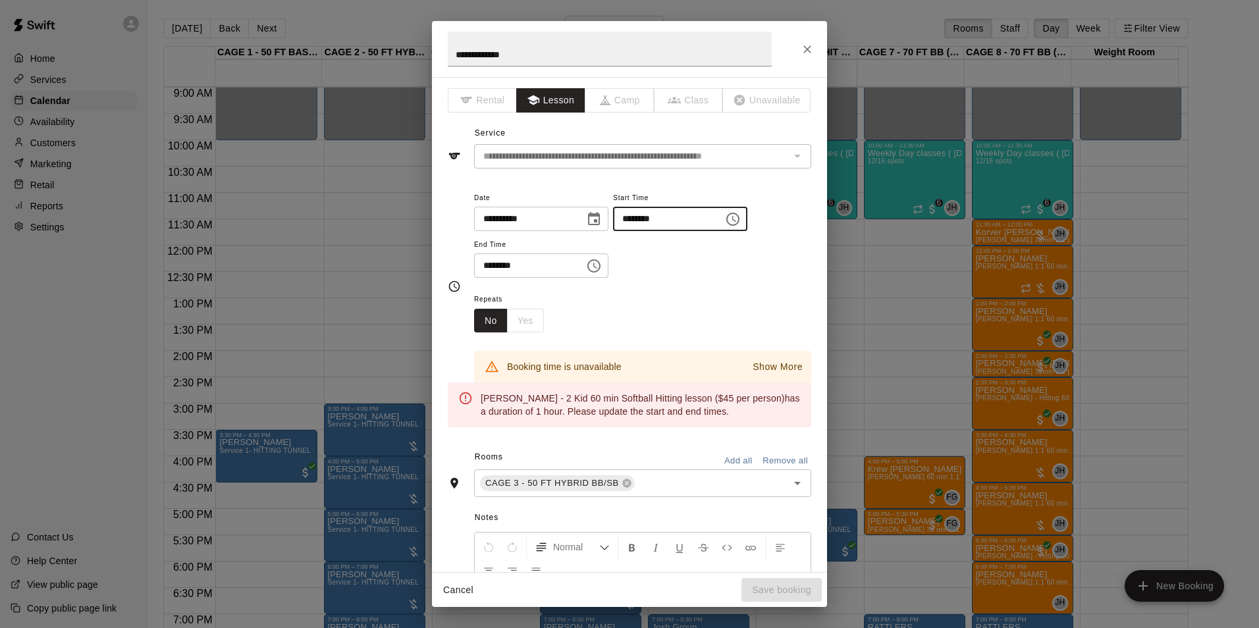
type input "********"
click at [505, 267] on input "********" at bounding box center [524, 266] width 101 height 24
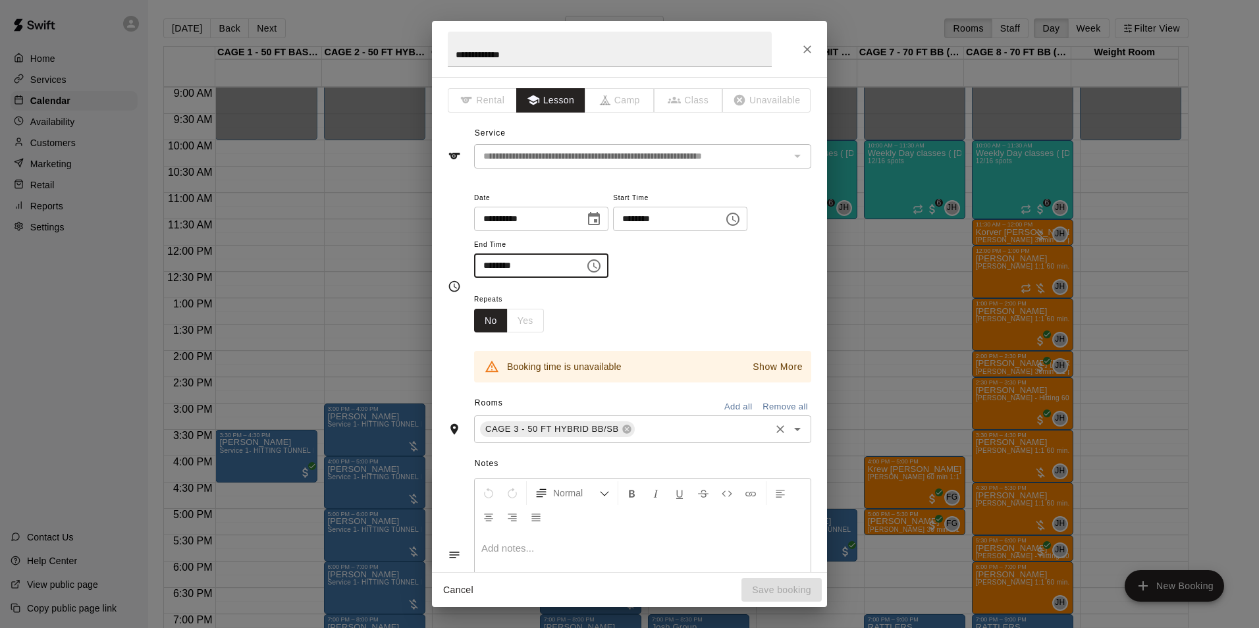
type input "********"
click at [637, 429] on input "text" at bounding box center [703, 430] width 132 height 16
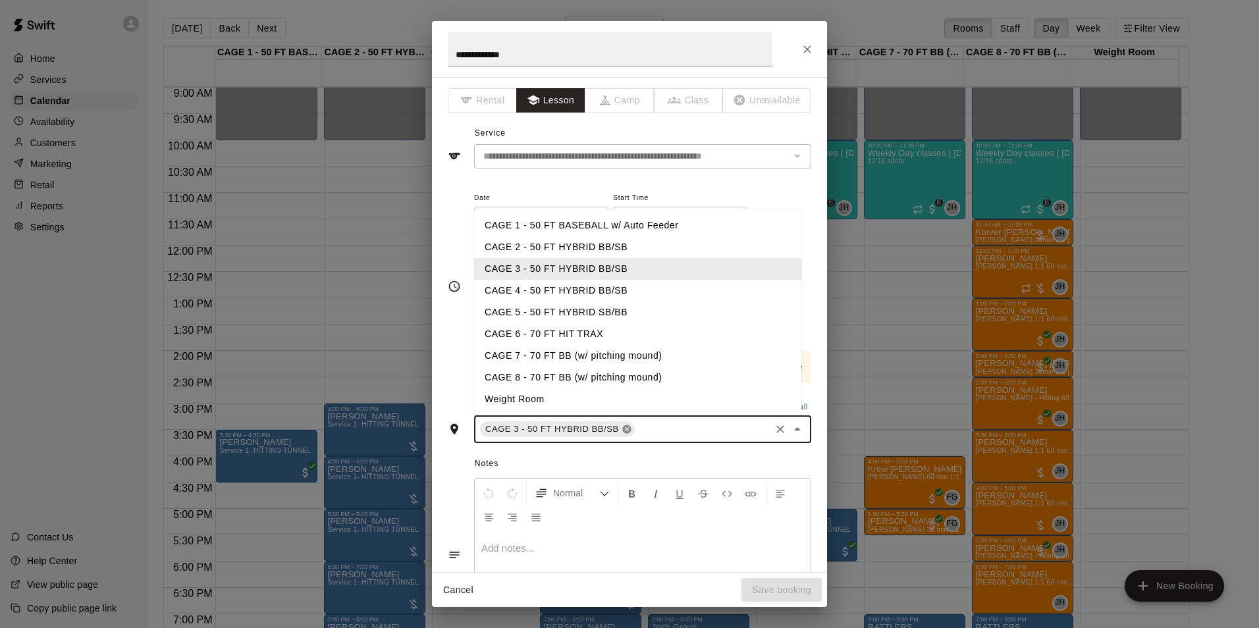
click at [622, 430] on icon at bounding box center [626, 430] width 9 height 9
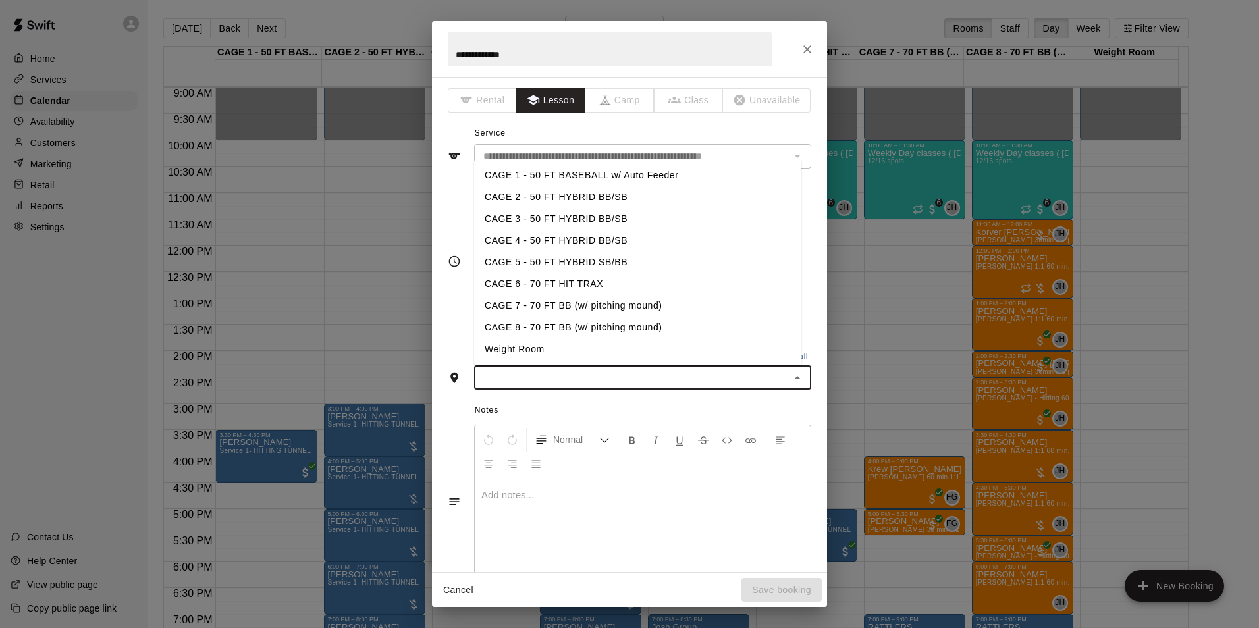
click at [572, 245] on li "CAGE 4 - 50 FT HYBRID BB/SB" at bounding box center [637, 241] width 327 height 22
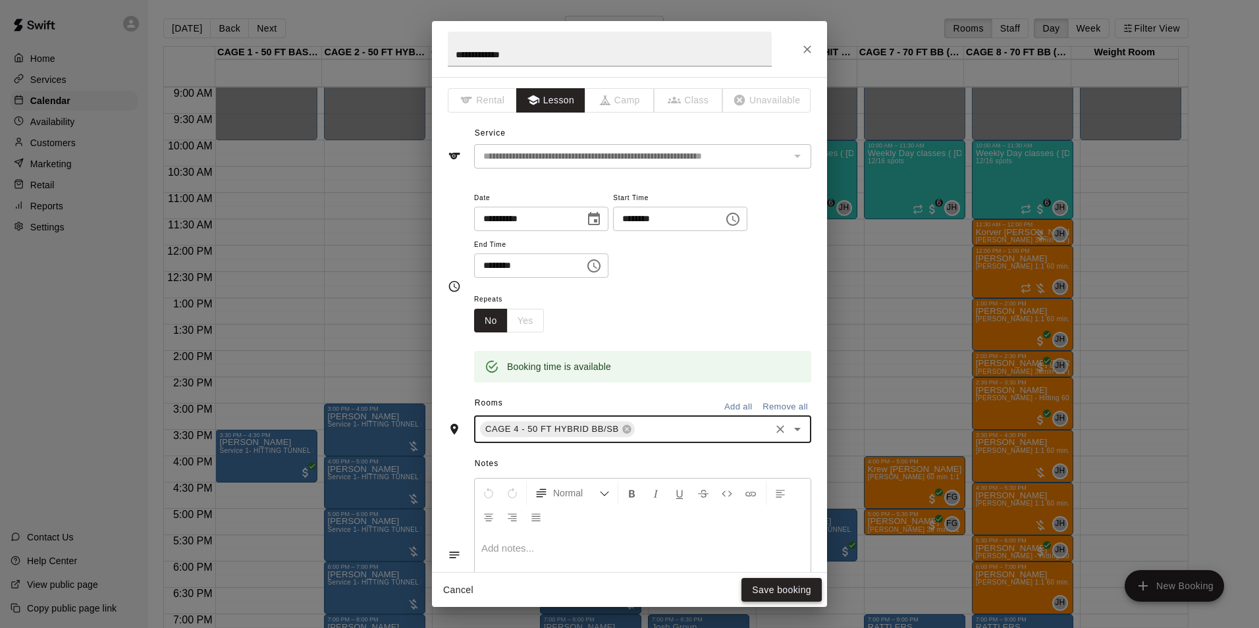
click at [769, 586] on button "Save booking" at bounding box center [782, 590] width 80 height 24
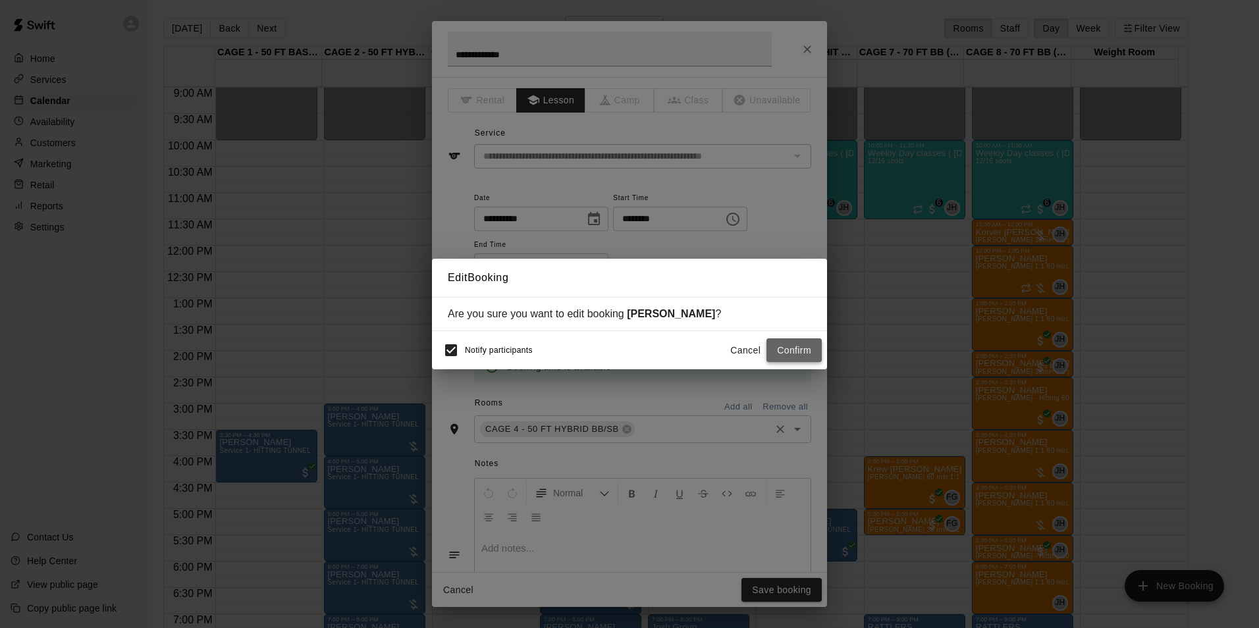
click at [808, 352] on button "Confirm" at bounding box center [794, 351] width 55 height 24
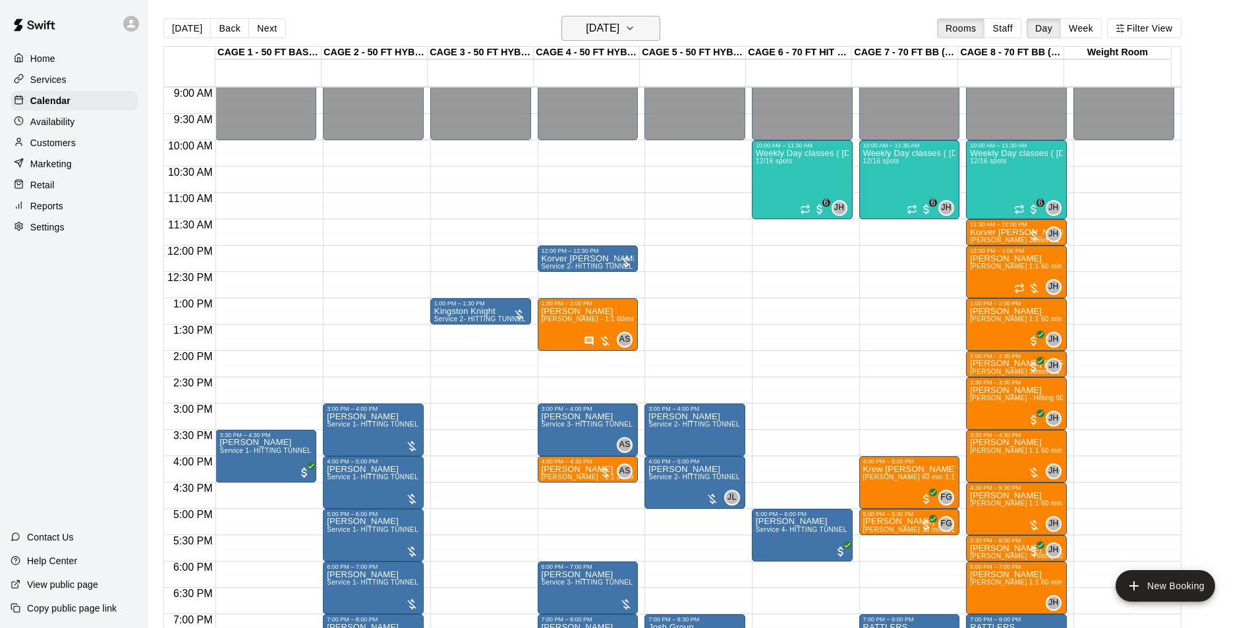
click at [619, 26] on h6 "Friday Sep 19" at bounding box center [603, 28] width 34 height 18
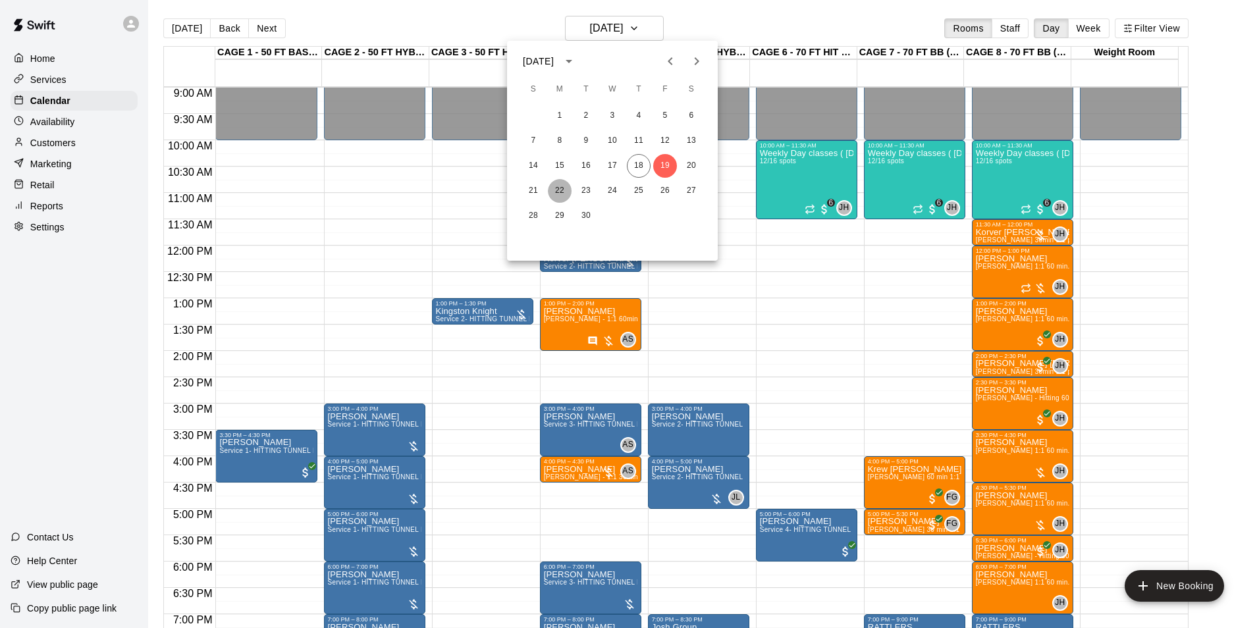
click at [557, 188] on button "22" at bounding box center [560, 191] width 24 height 24
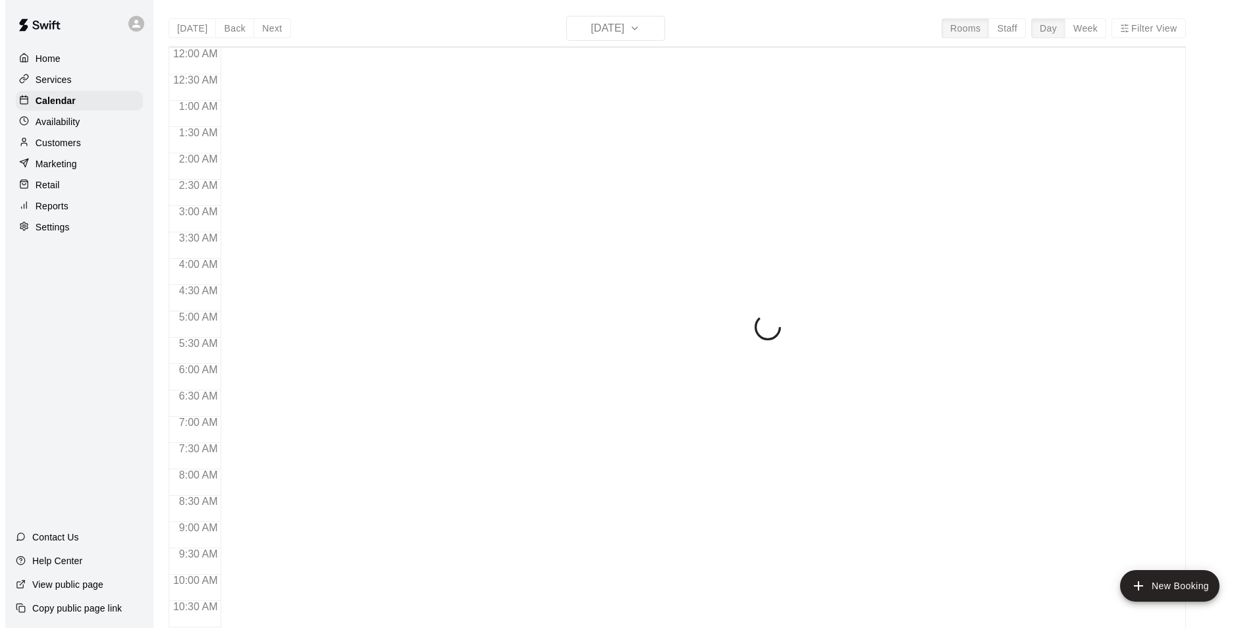
scroll to position [669, 0]
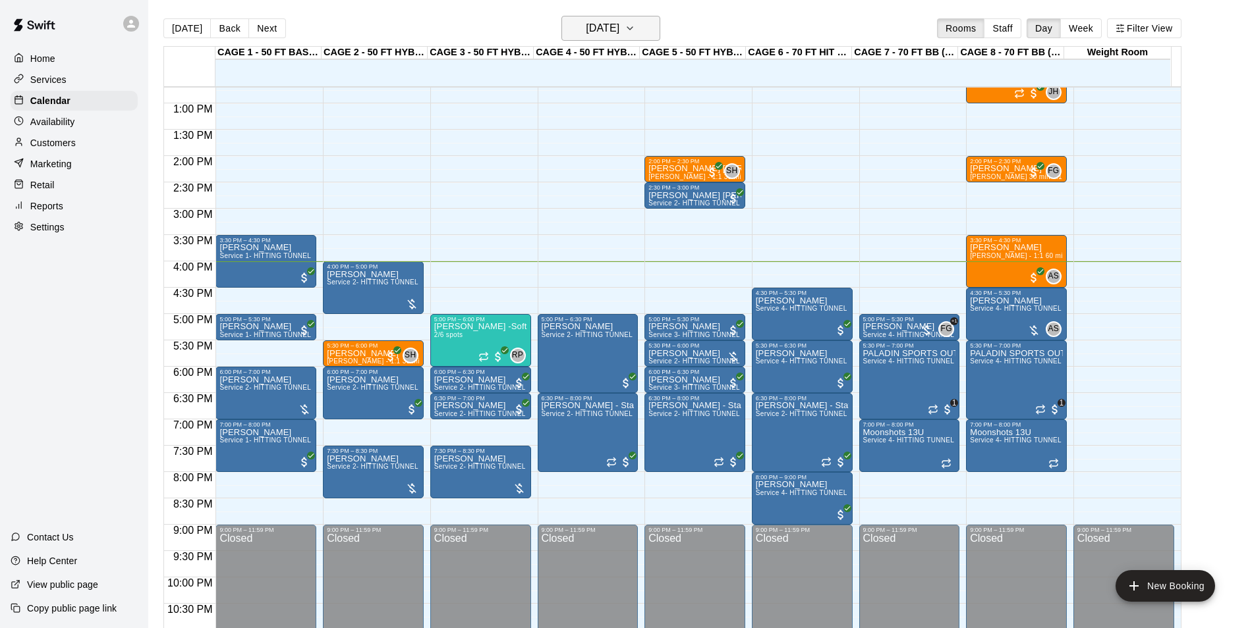
click at [600, 28] on h6 "[DATE]" at bounding box center [603, 28] width 34 height 18
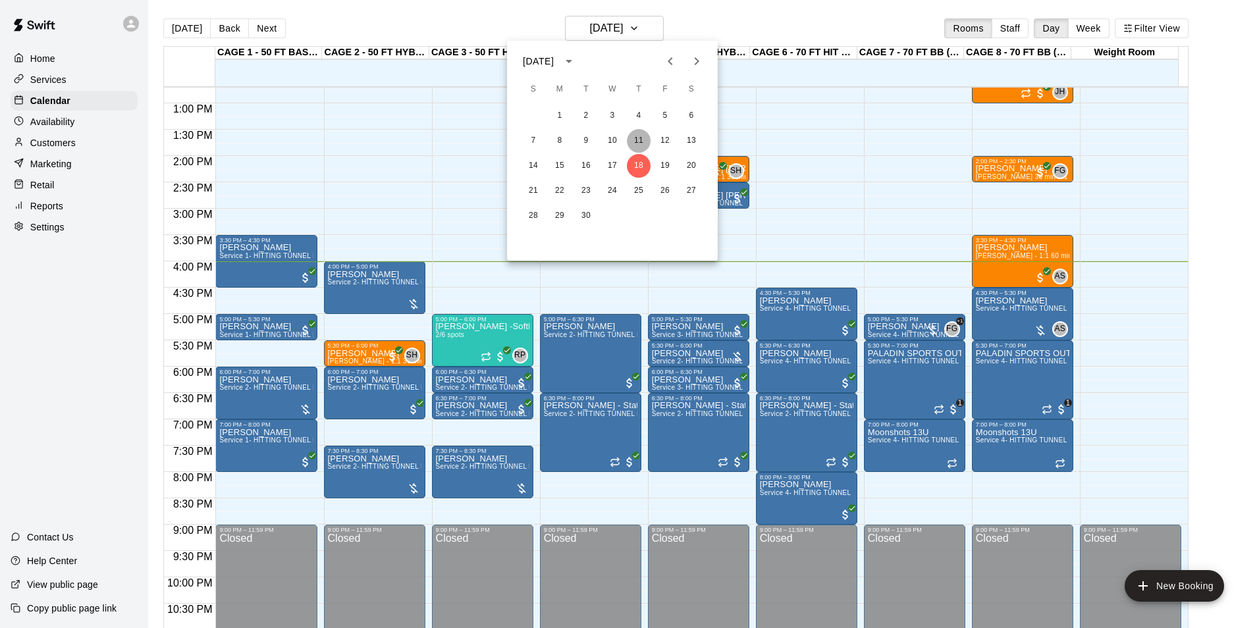
click at [638, 138] on button "11" at bounding box center [639, 141] width 24 height 24
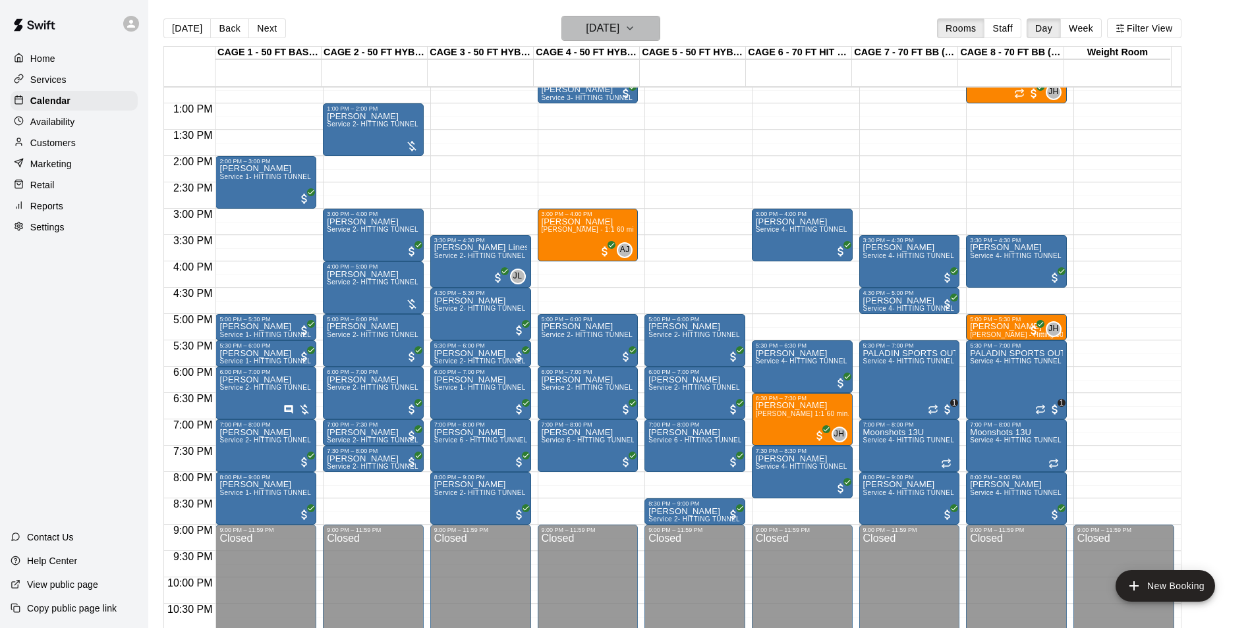
click at [600, 24] on h6 "Thursday Sep 11" at bounding box center [603, 28] width 34 height 18
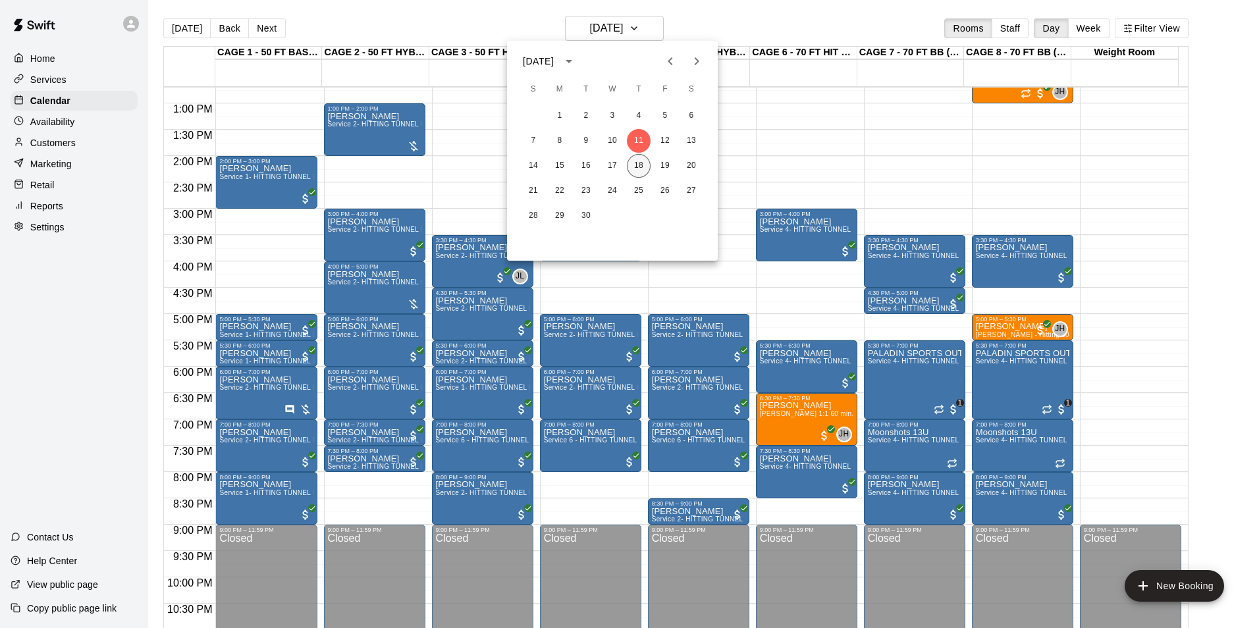
click at [640, 172] on button "18" at bounding box center [639, 166] width 24 height 24
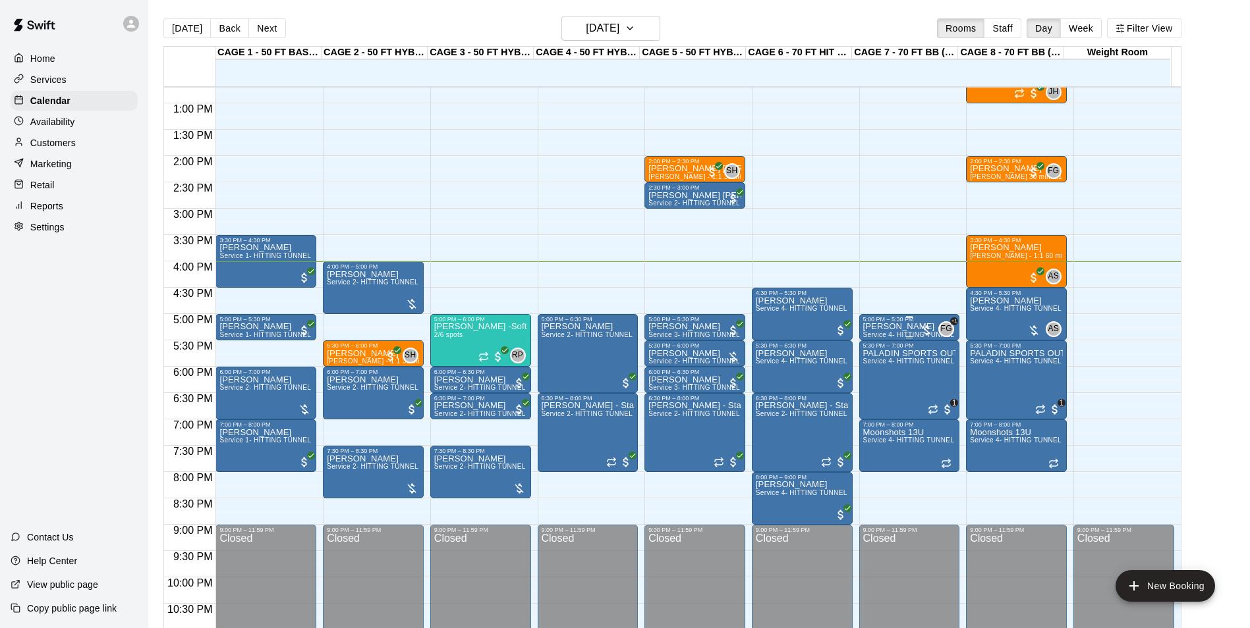
click at [892, 335] on span "Service 4- HITTING TUNNEL RENTAL - 70ft Baseball" at bounding box center [946, 334] width 167 height 7
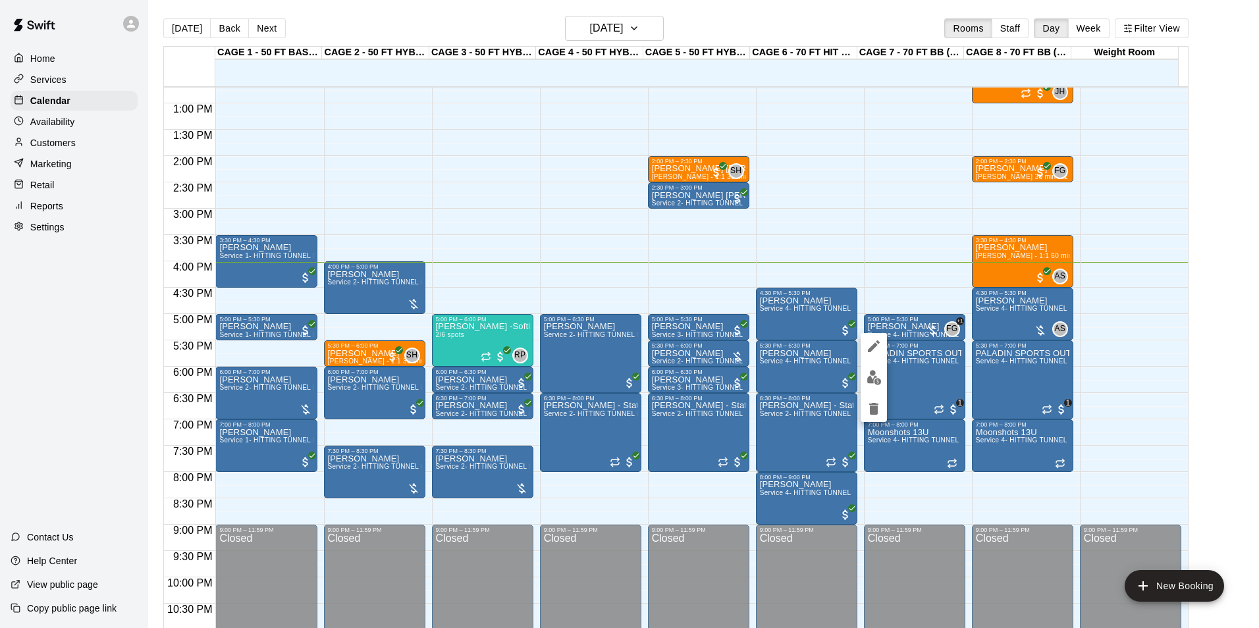
click at [912, 326] on div at bounding box center [629, 314] width 1259 height 628
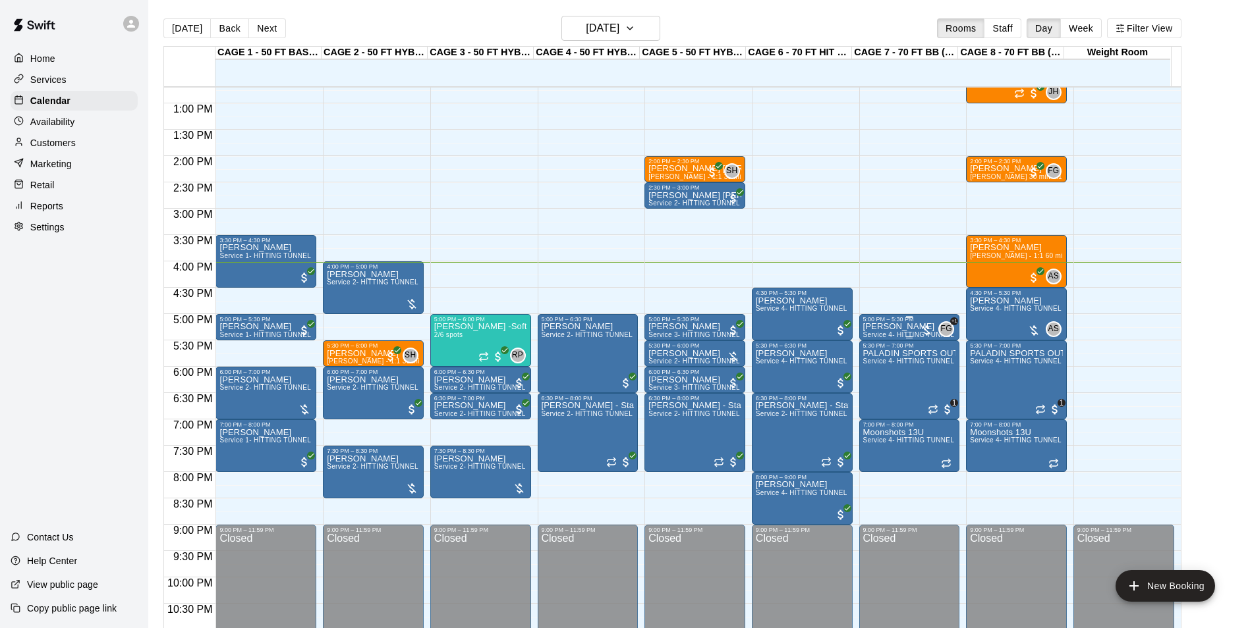
click at [896, 327] on p "[PERSON_NAME]" at bounding box center [909, 327] width 93 height 0
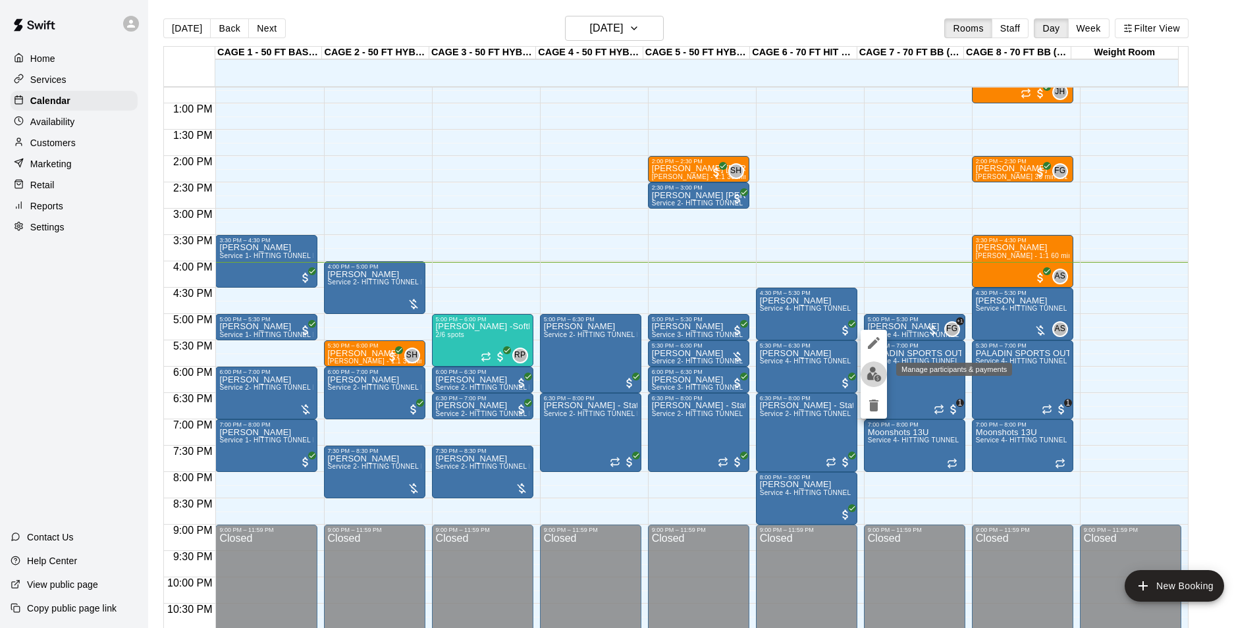
click at [868, 372] on img "edit" at bounding box center [874, 374] width 15 height 15
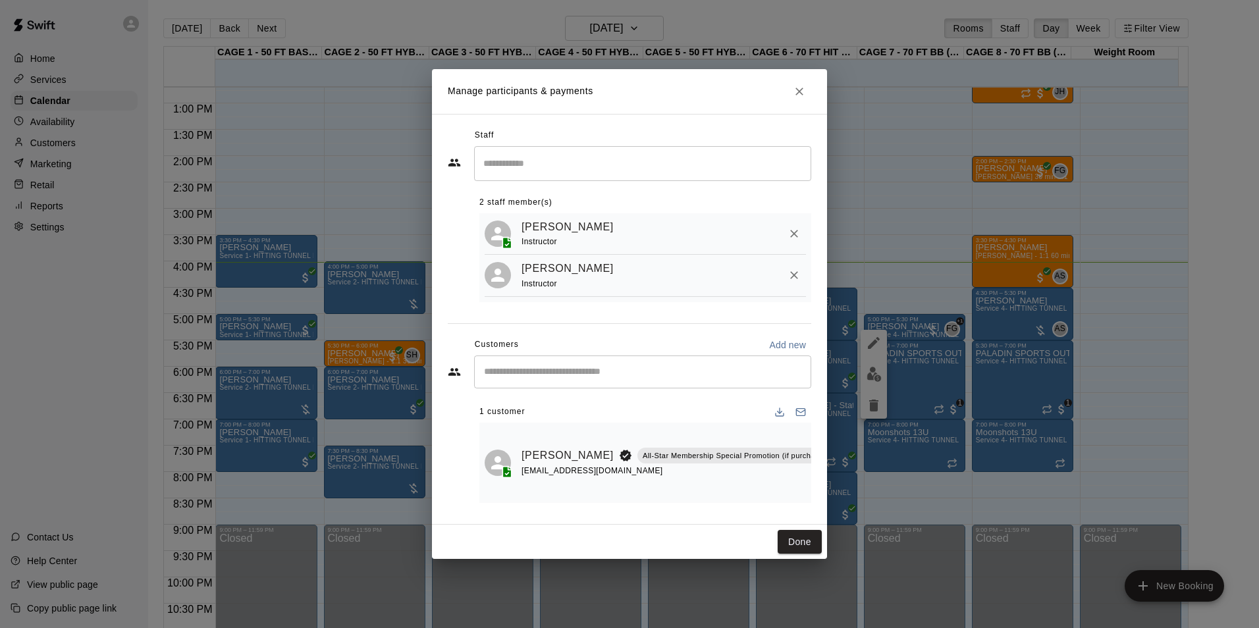
scroll to position [0, 167]
click at [813, 481] on icon "Manage bookings & payment" at bounding box center [819, 486] width 13 height 13
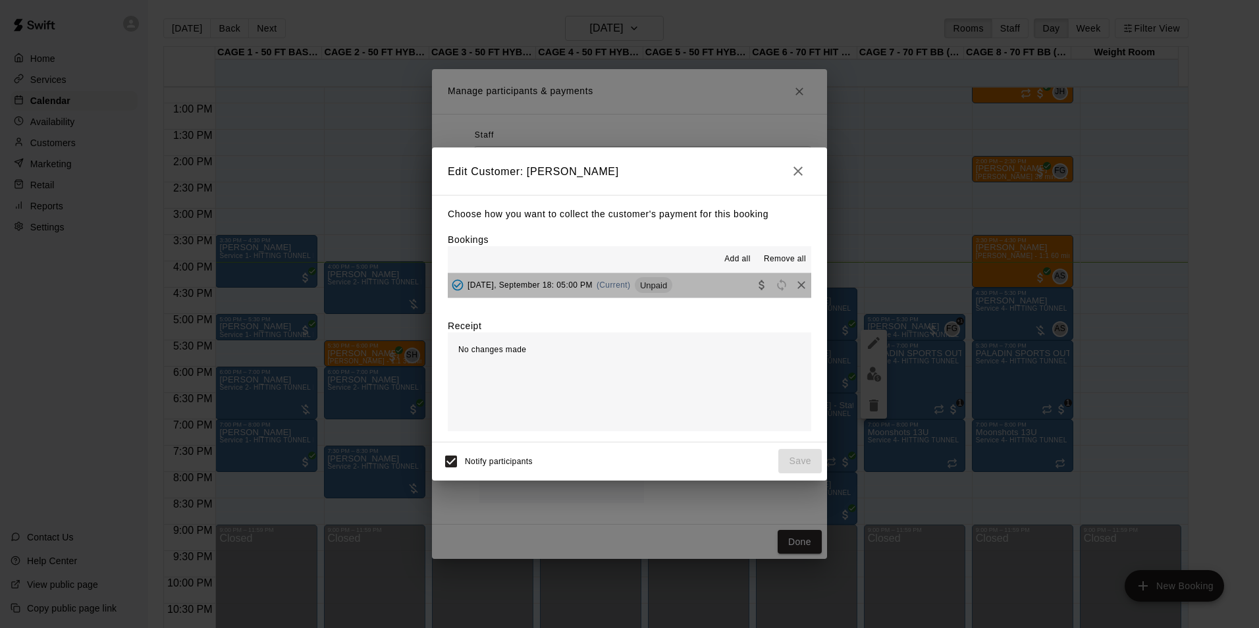
click at [673, 276] on div "Thursday, September 18: 05:00 PM (Current) Unpaid" at bounding box center [560, 285] width 225 height 20
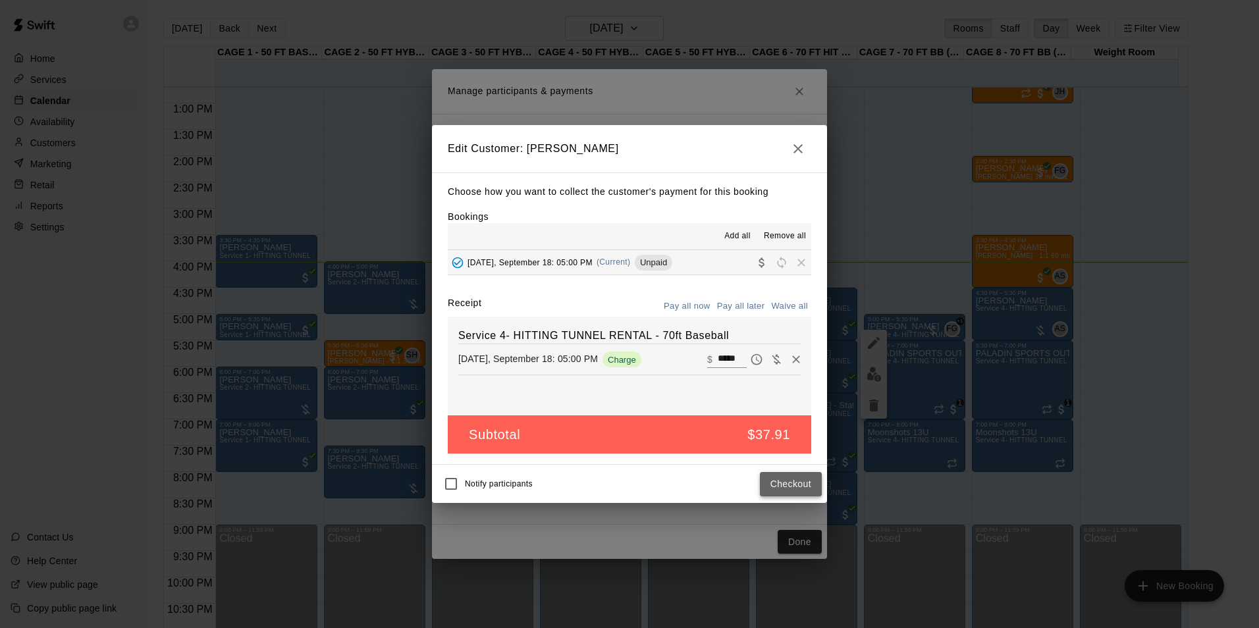
click at [769, 489] on button "Checkout" at bounding box center [791, 484] width 62 height 24
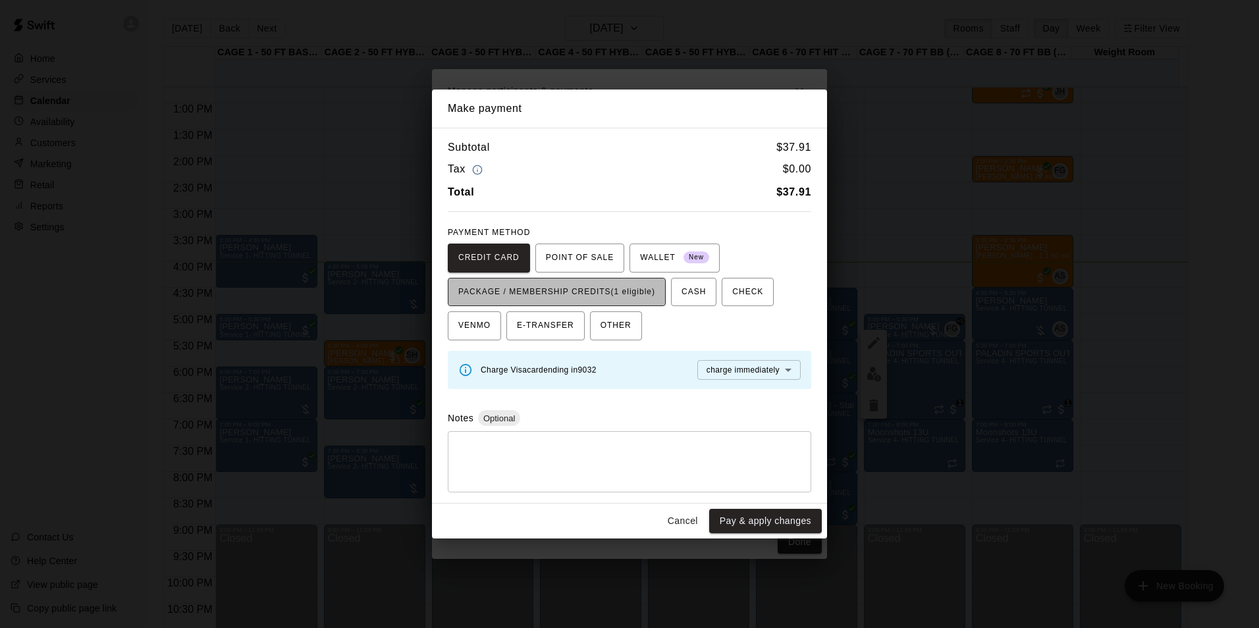
click at [641, 293] on span "PACKAGE / MEMBERSHIP CREDITS (1 eligible)" at bounding box center [556, 292] width 197 height 21
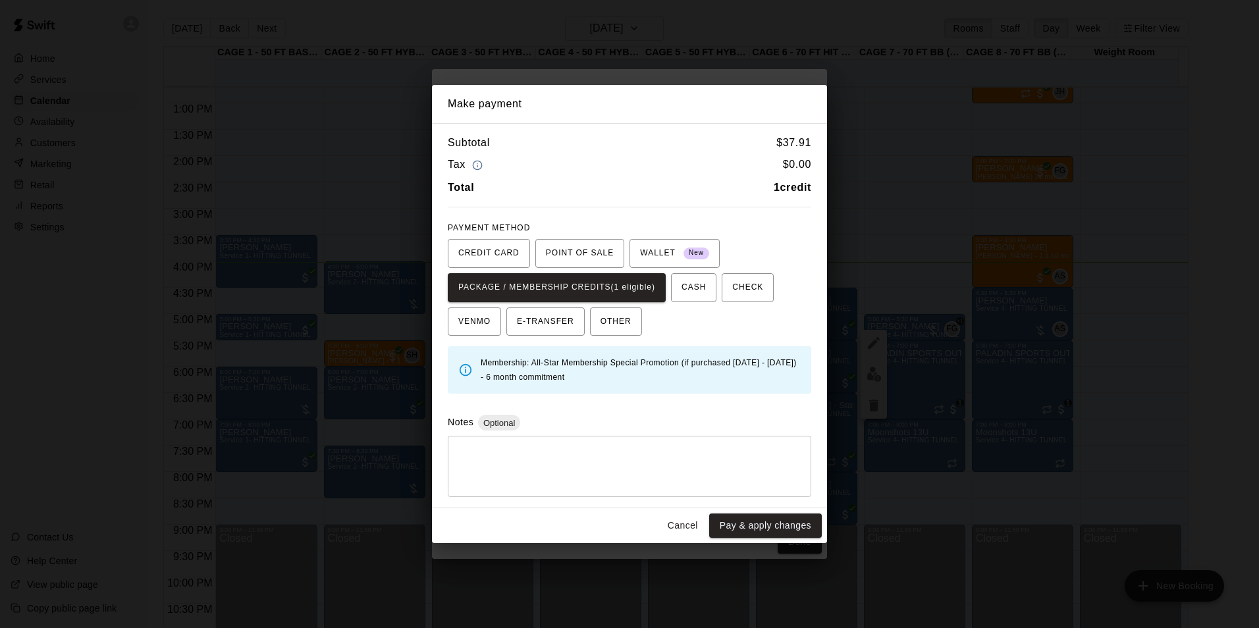
drag, startPoint x: 728, startPoint y: 519, endPoint x: 732, endPoint y: 506, distance: 14.0
click at [728, 519] on button "Pay & apply changes" at bounding box center [765, 526] width 113 height 24
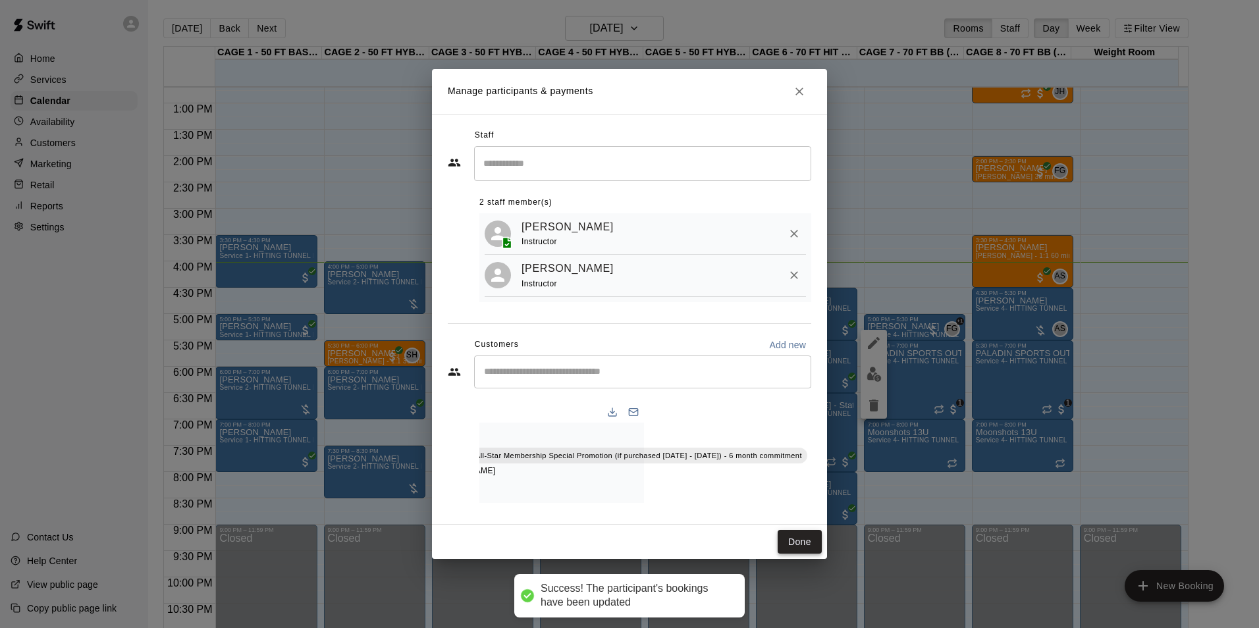
click at [788, 545] on button "Done" at bounding box center [800, 542] width 44 height 24
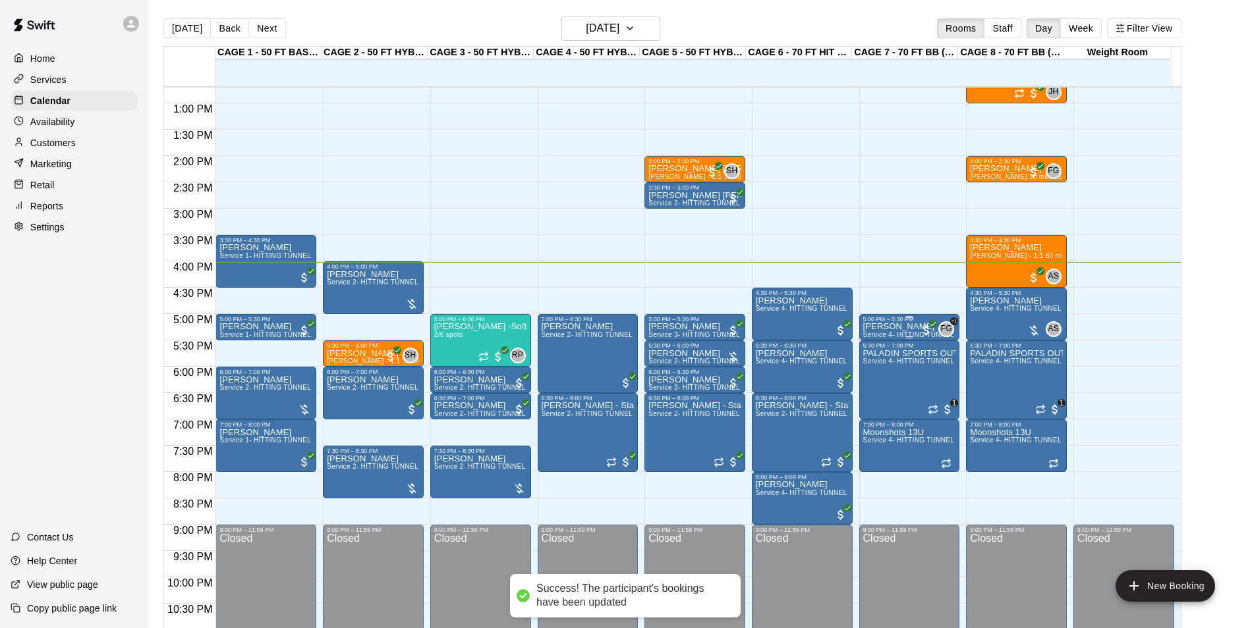
click at [881, 327] on p "[PERSON_NAME]" at bounding box center [909, 327] width 93 height 0
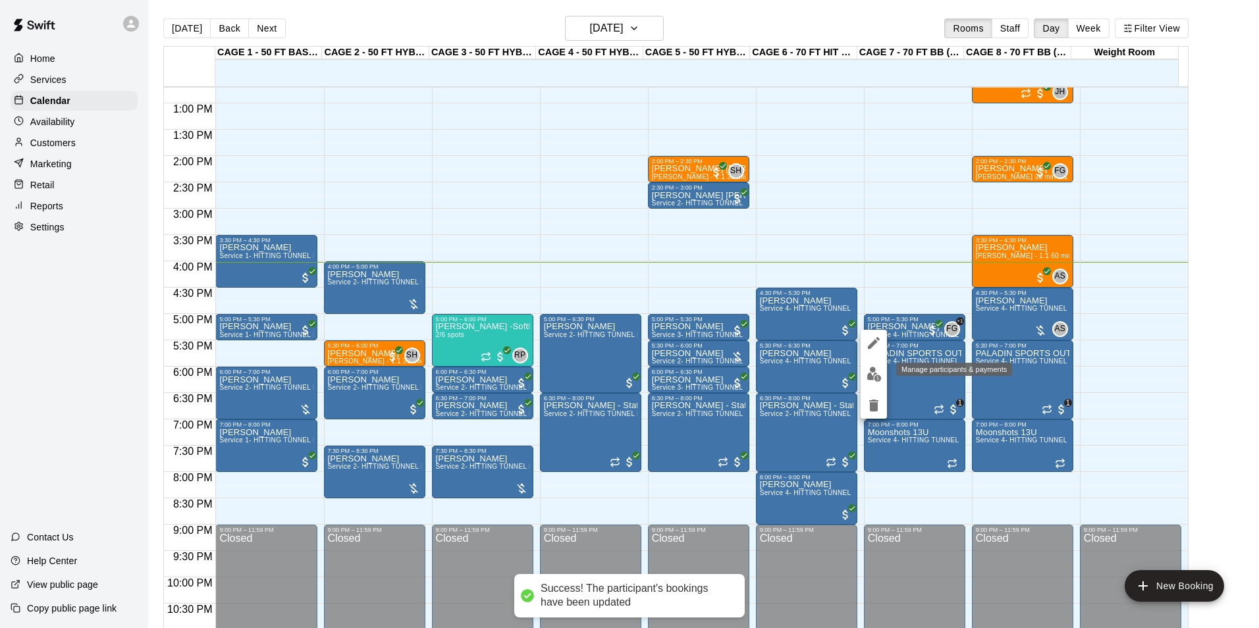
click at [875, 375] on img "edit" at bounding box center [874, 374] width 15 height 15
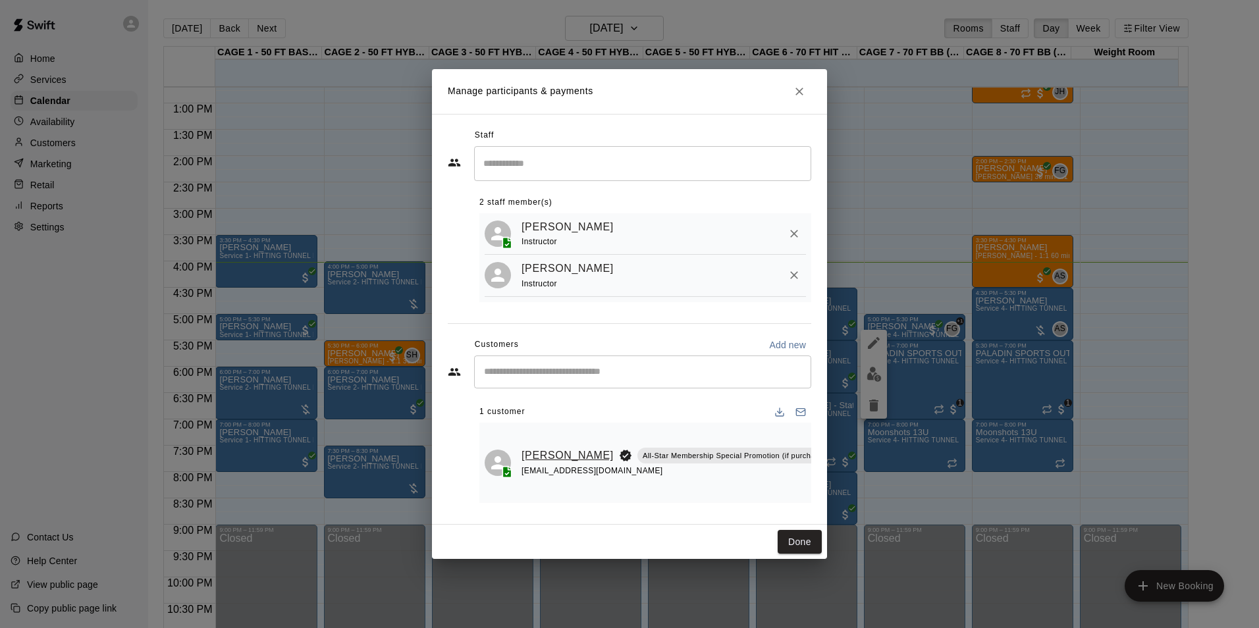
click at [554, 448] on link "[PERSON_NAME]" at bounding box center [568, 455] width 92 height 17
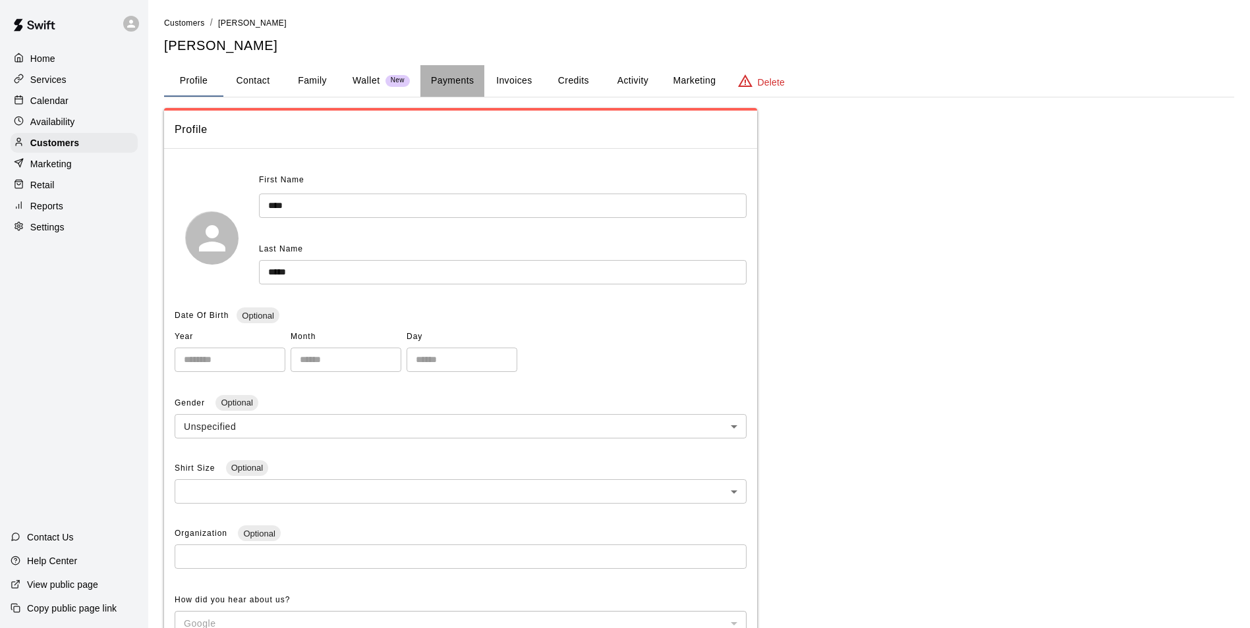
click at [476, 85] on button "Payments" at bounding box center [452, 81] width 64 height 32
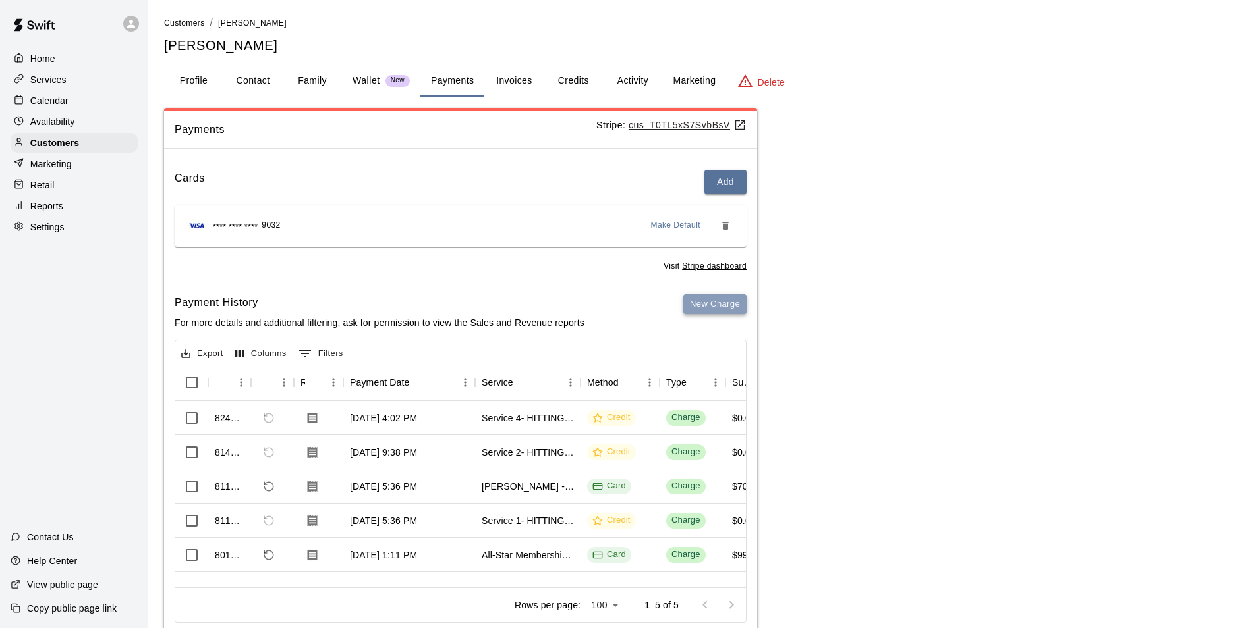
click at [719, 303] on button "New Charge" at bounding box center [714, 304] width 63 height 20
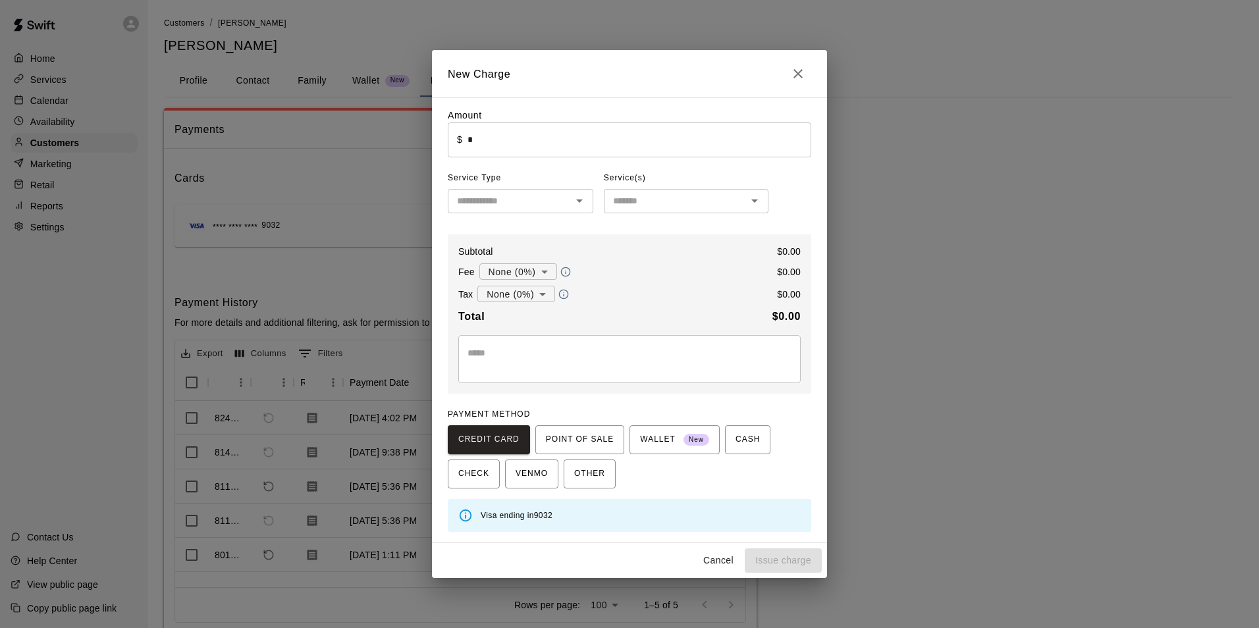
click at [549, 194] on input "text" at bounding box center [510, 201] width 116 height 16
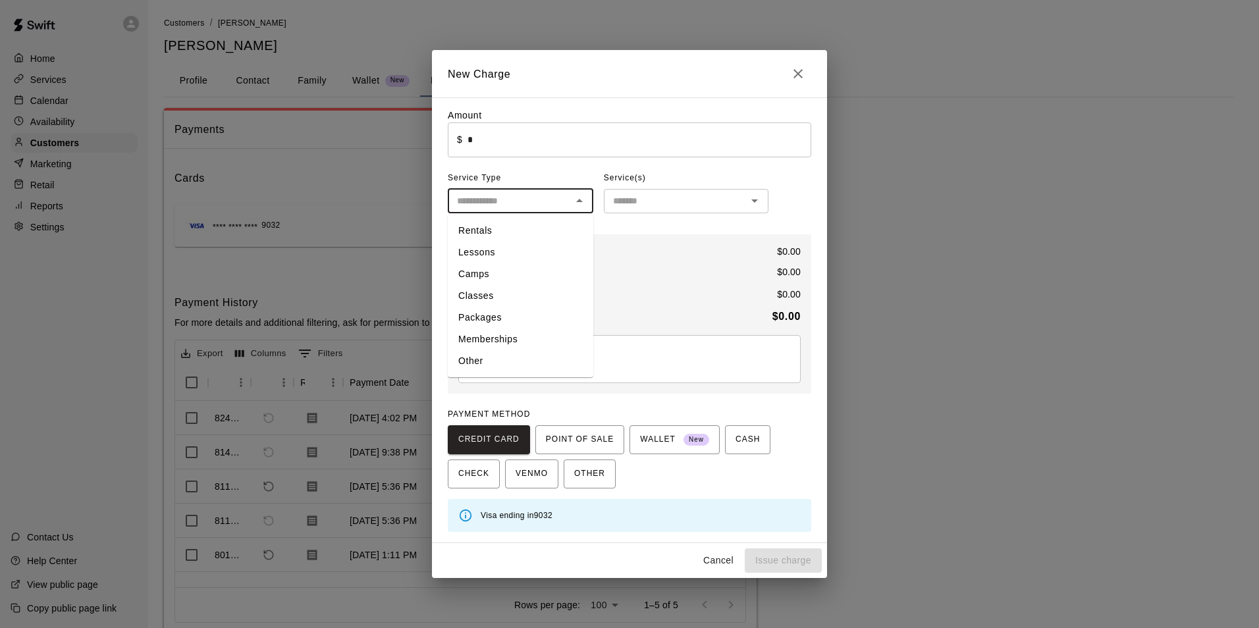
click at [513, 248] on li "Lessons" at bounding box center [521, 253] width 146 height 22
type input "*******"
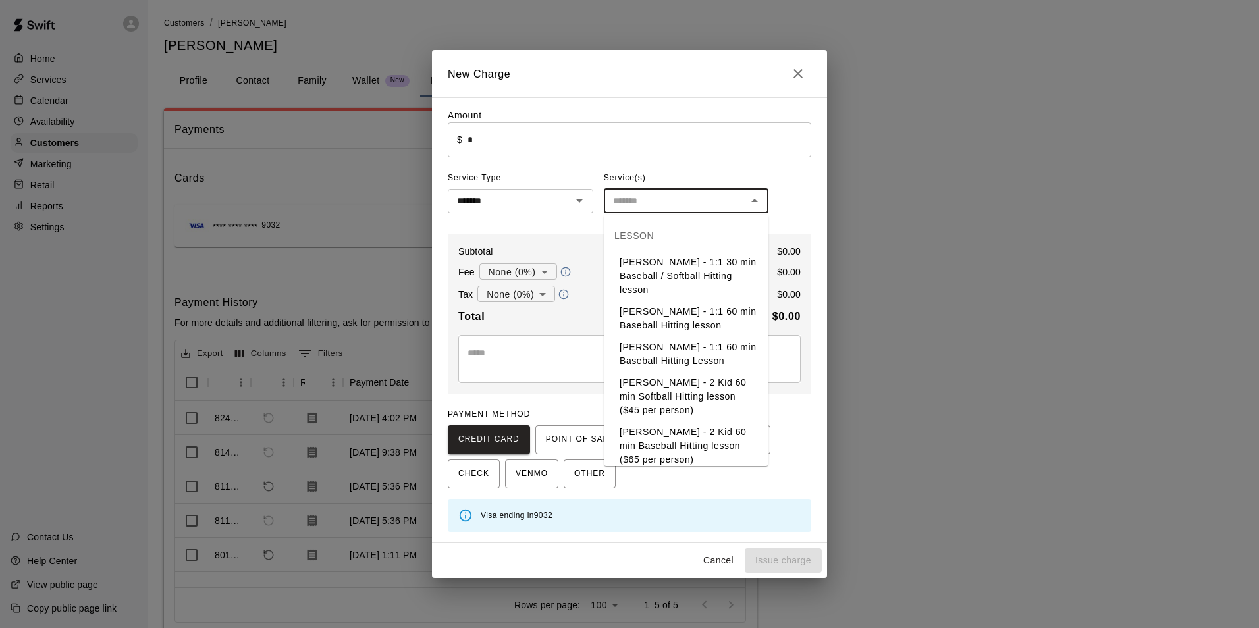
click at [642, 200] on input "text" at bounding box center [675, 201] width 135 height 16
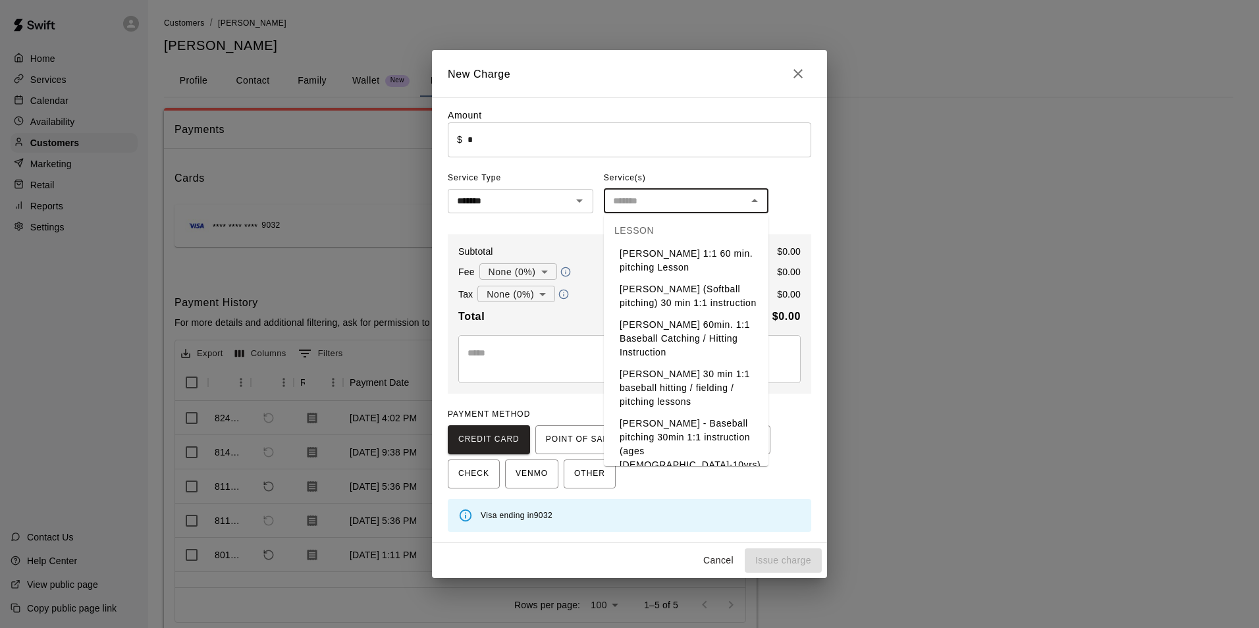
scroll to position [1383, 0]
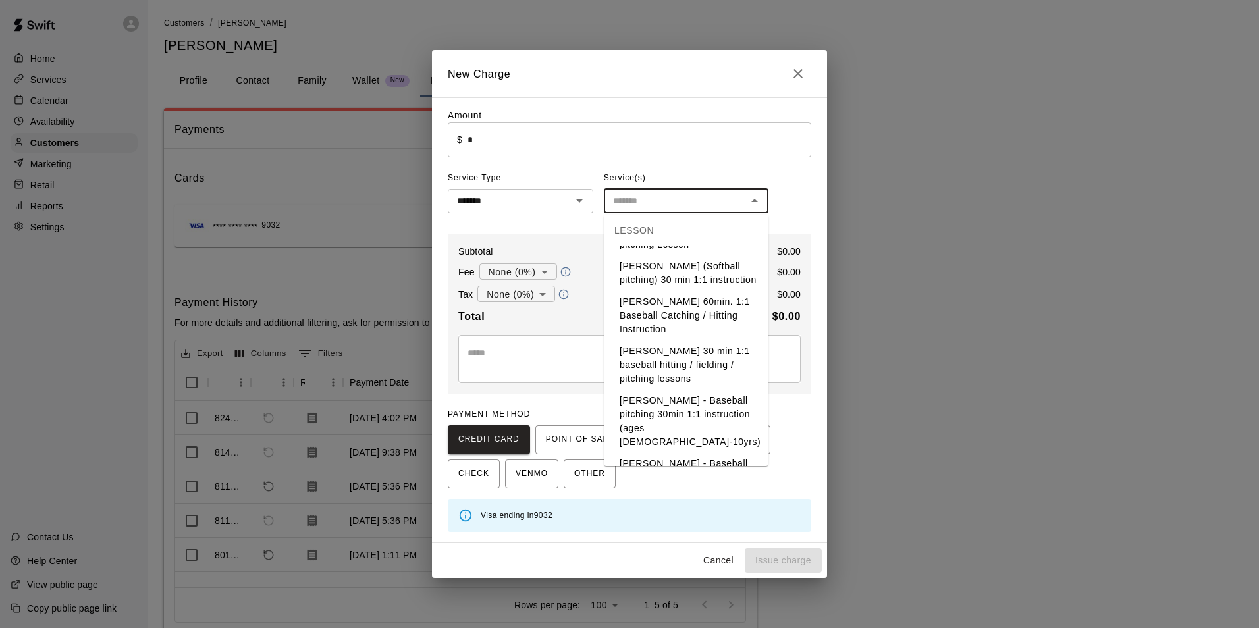
click at [674, 390] on li "[PERSON_NAME] 30 min 1:1 baseball hitting / fielding / pitching lessons" at bounding box center [686, 365] width 165 height 49
type input "**********"
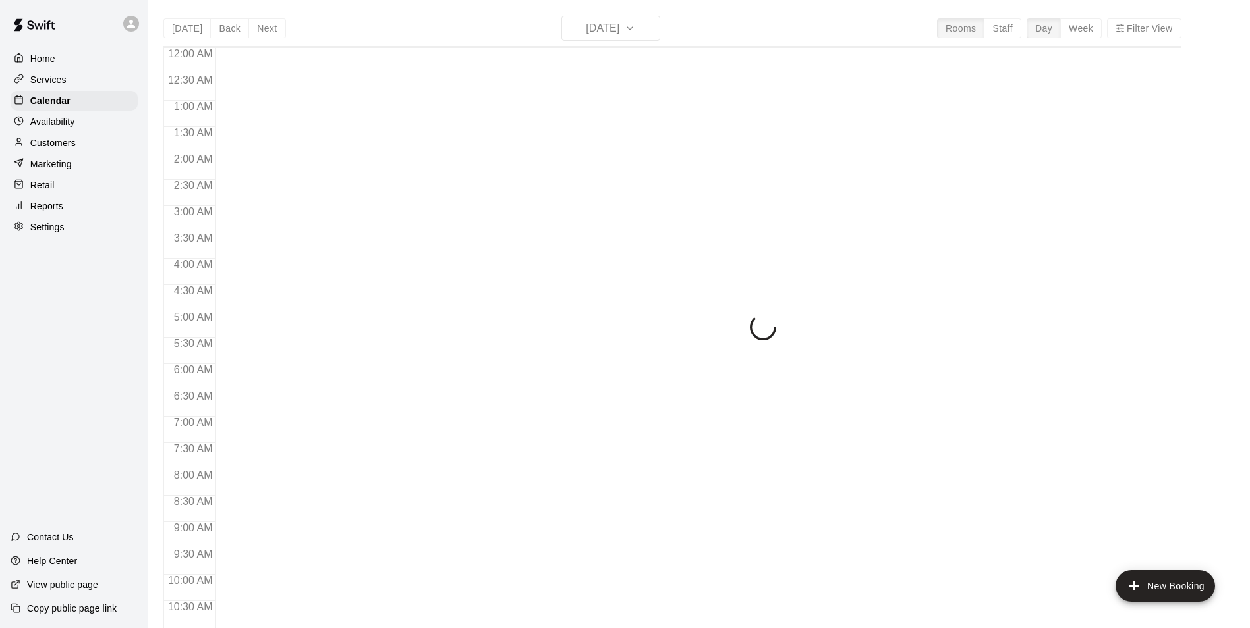
scroll to position [669, 0]
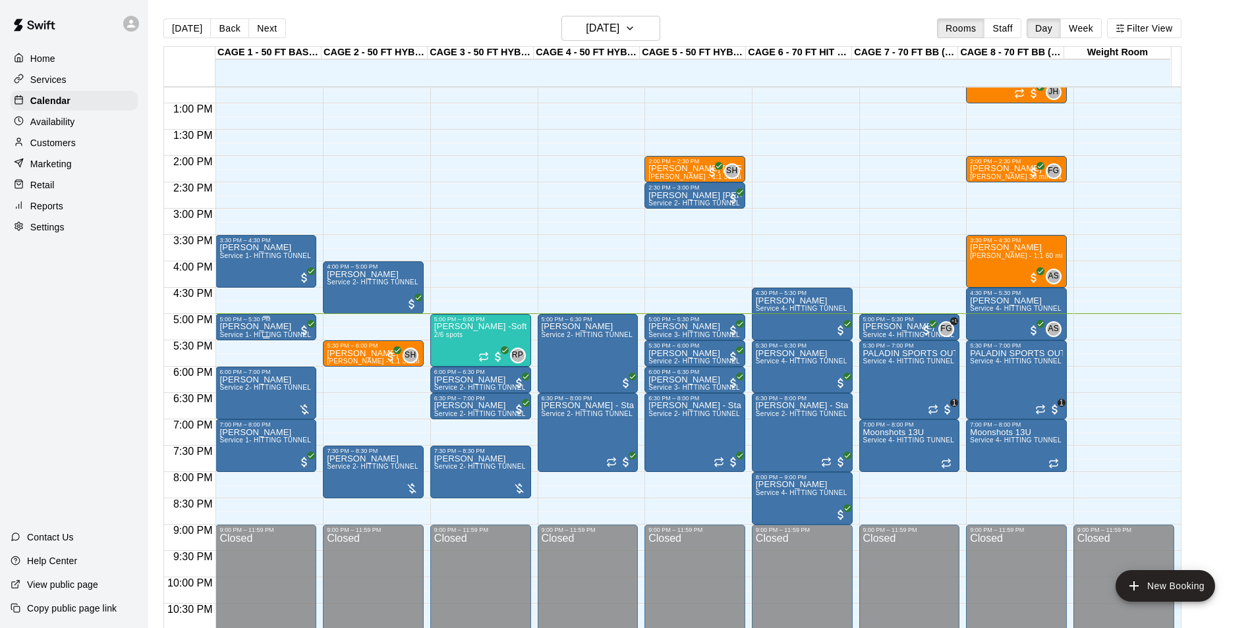
click at [252, 327] on p "[PERSON_NAME]" at bounding box center [265, 327] width 93 height 0
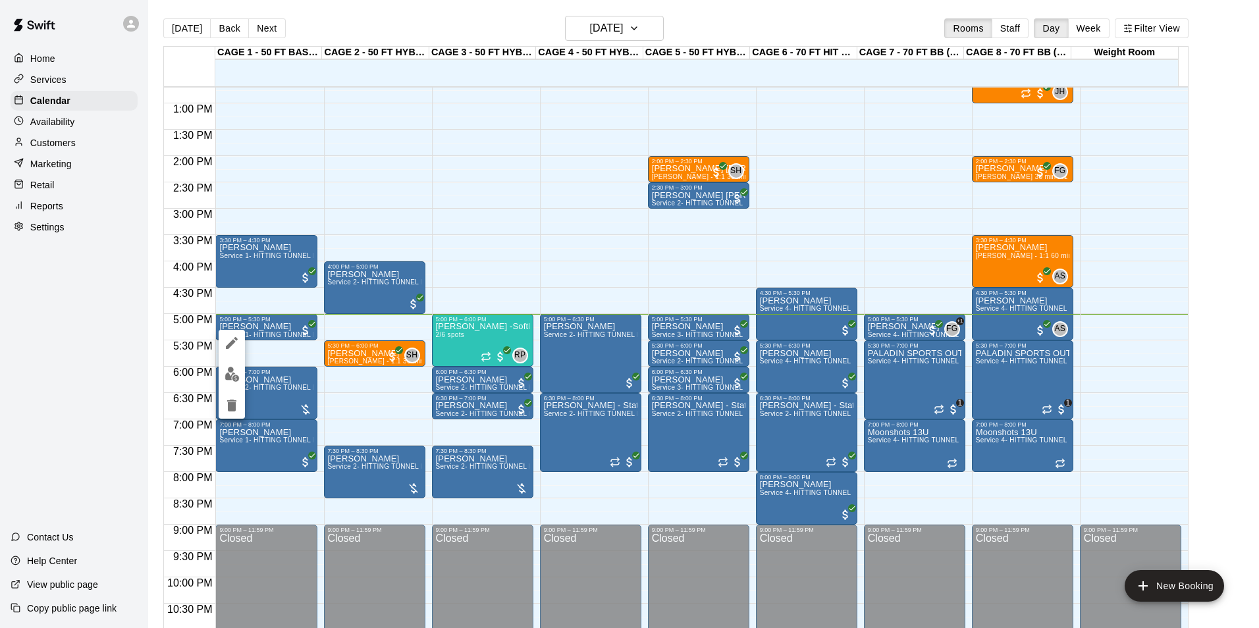
click at [288, 333] on div at bounding box center [629, 314] width 1259 height 628
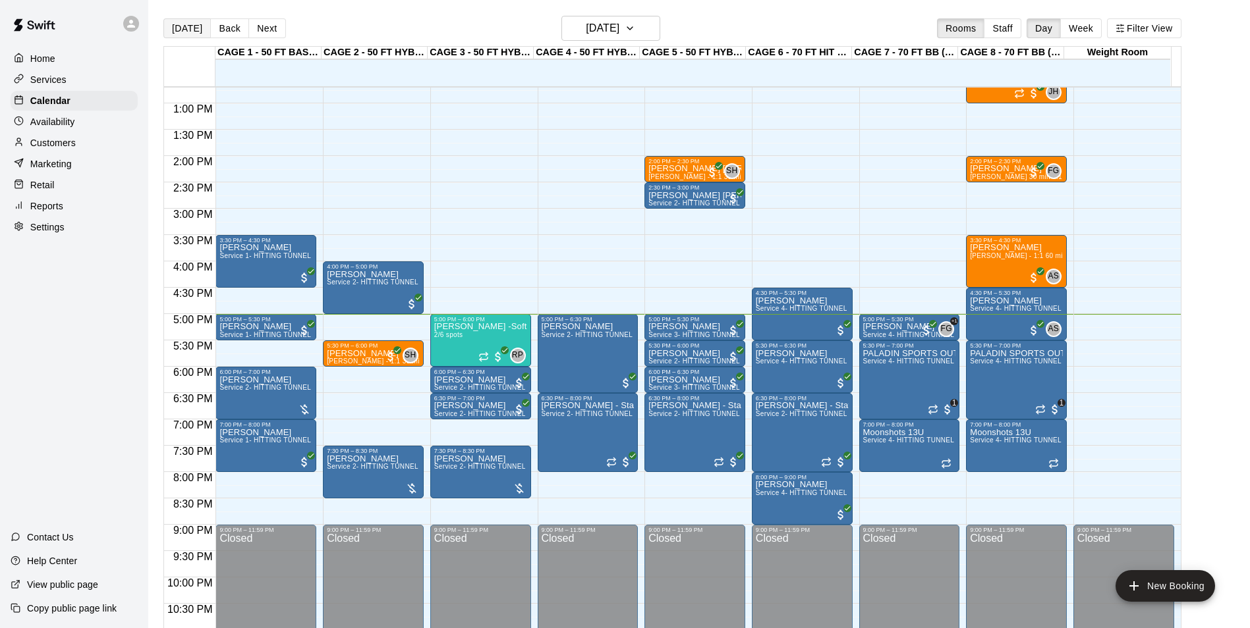
click at [185, 25] on button "[DATE]" at bounding box center [186, 28] width 47 height 20
click at [195, 28] on button "[DATE]" at bounding box center [186, 28] width 47 height 20
click at [487, 327] on p "[PERSON_NAME] -Softball pitching Group lesson" at bounding box center [480, 327] width 93 height 0
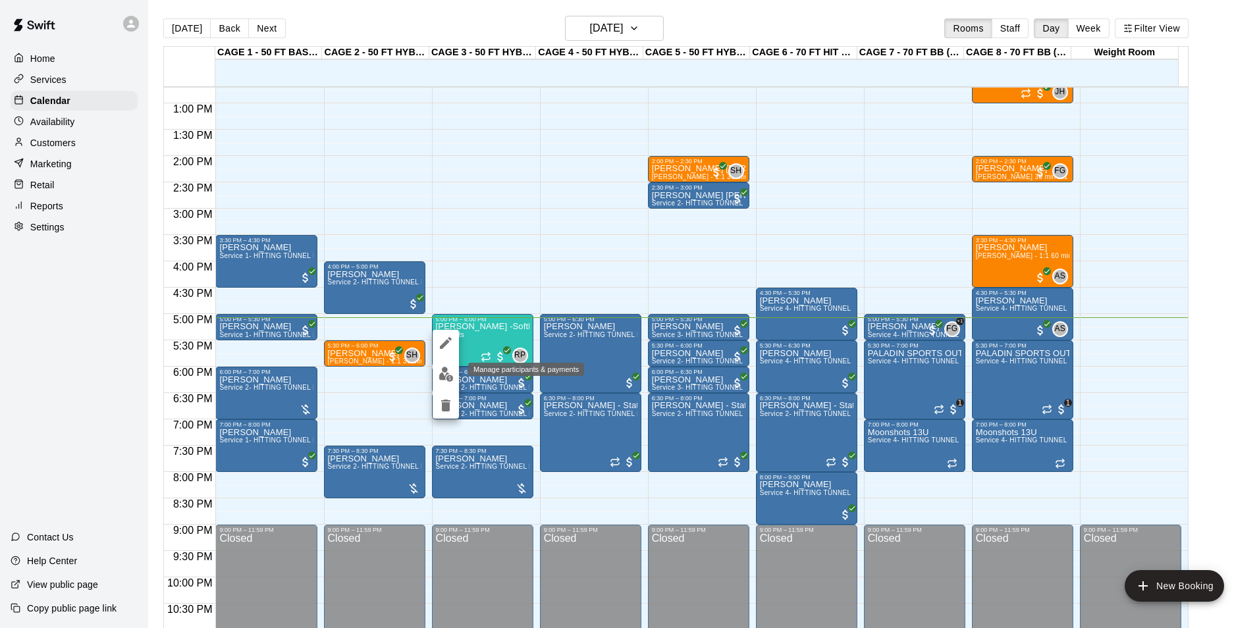
click at [443, 381] on img "edit" at bounding box center [446, 374] width 15 height 15
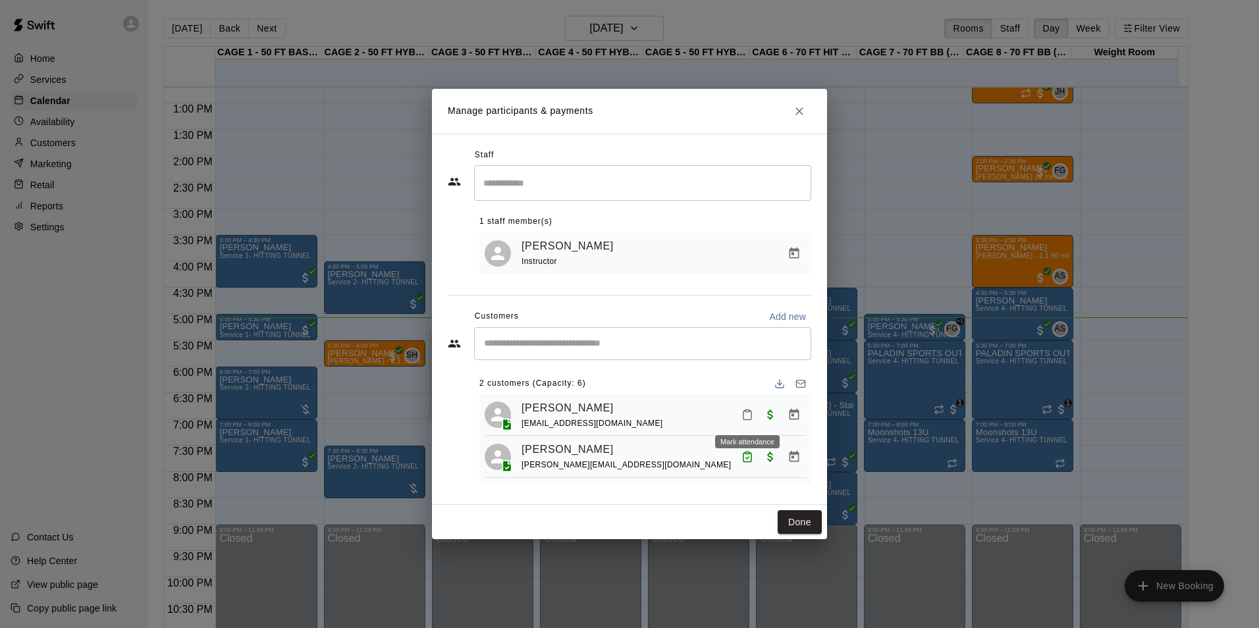
click at [740, 420] on button "Mark attendance" at bounding box center [747, 415] width 22 height 22
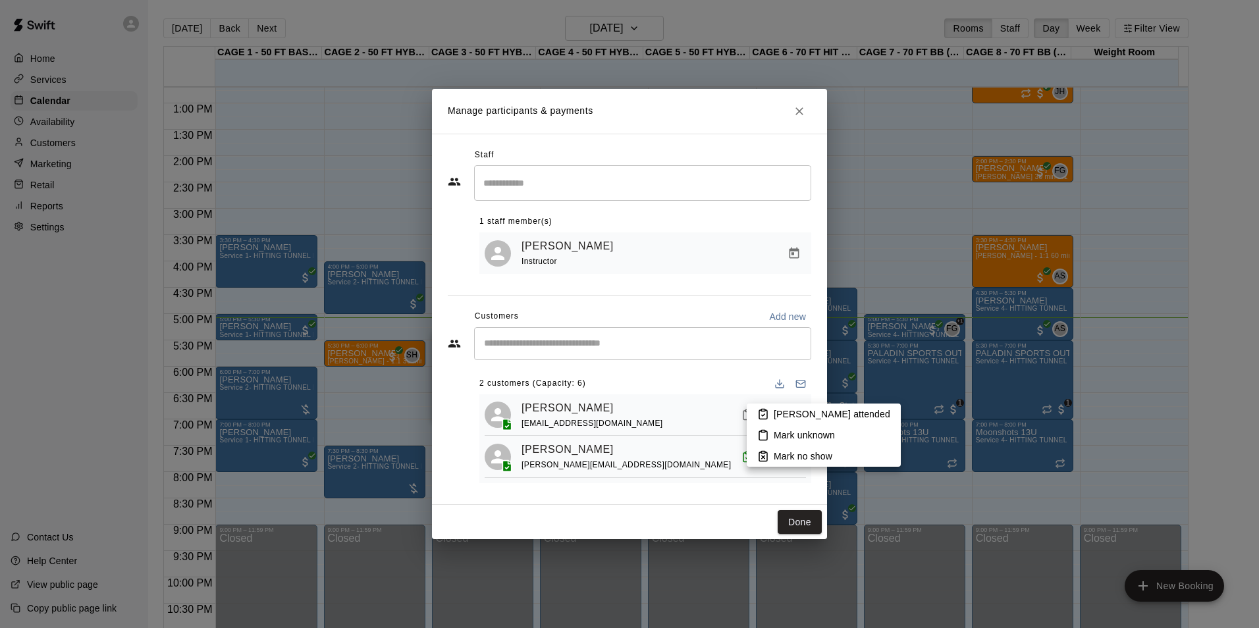
click at [766, 412] on icon at bounding box center [763, 414] width 12 height 12
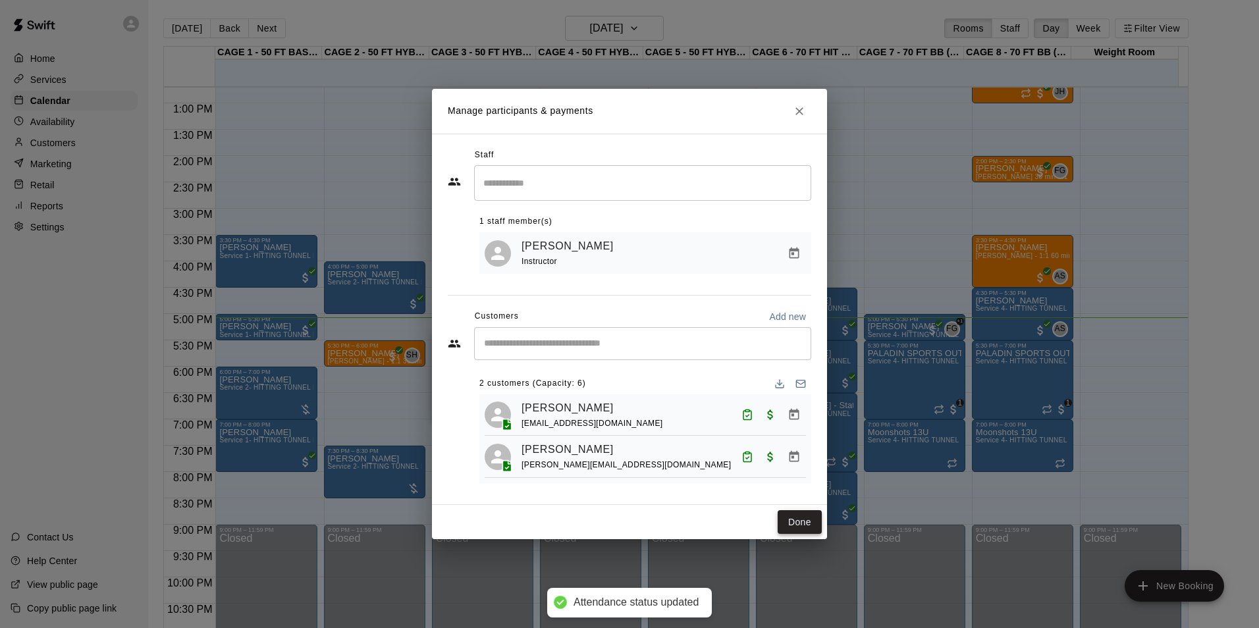
click at [789, 519] on button "Done" at bounding box center [800, 522] width 44 height 24
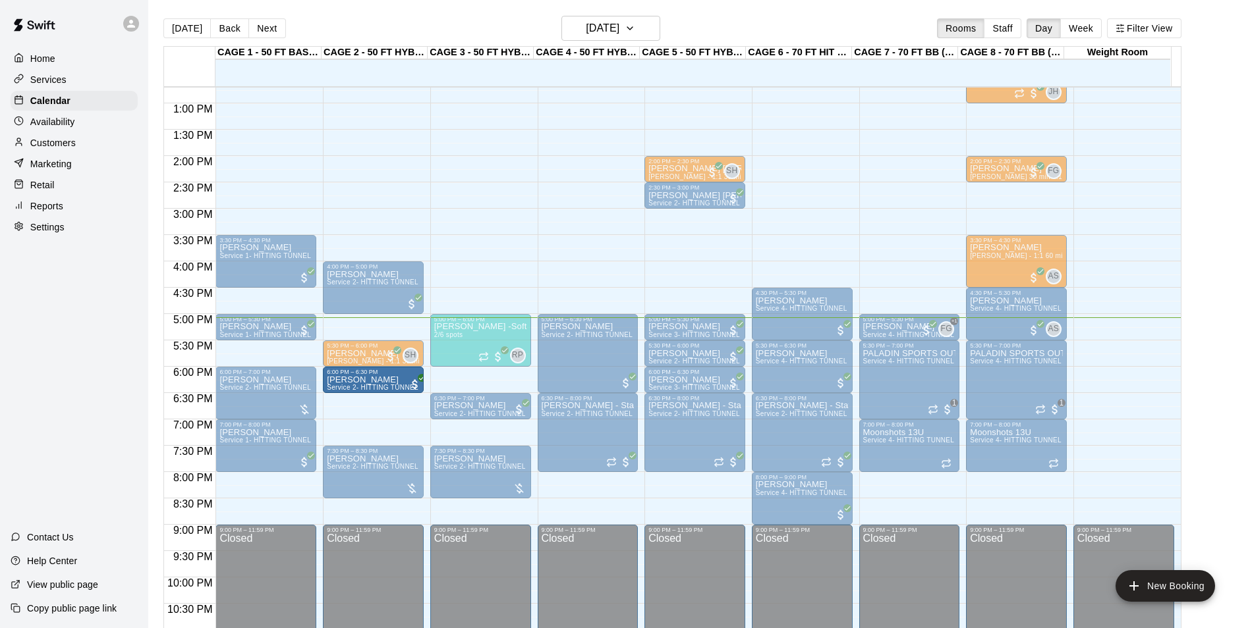
drag, startPoint x: 463, startPoint y: 381, endPoint x: 401, endPoint y: 384, distance: 62.0
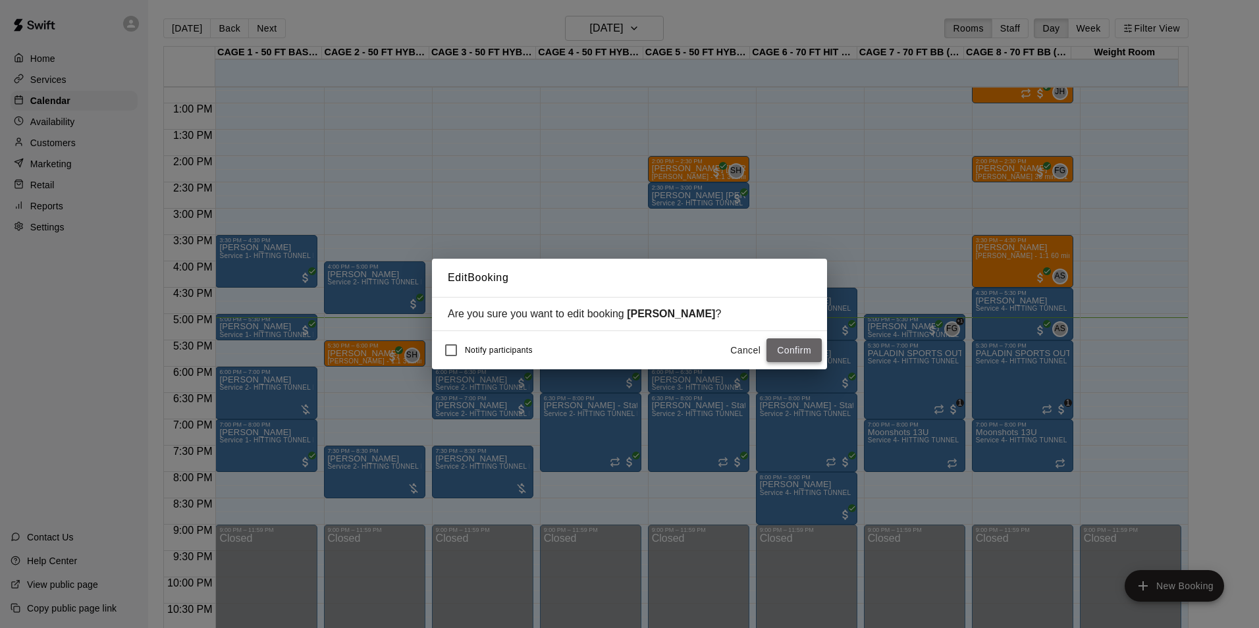
click at [796, 348] on button "Confirm" at bounding box center [794, 351] width 55 height 24
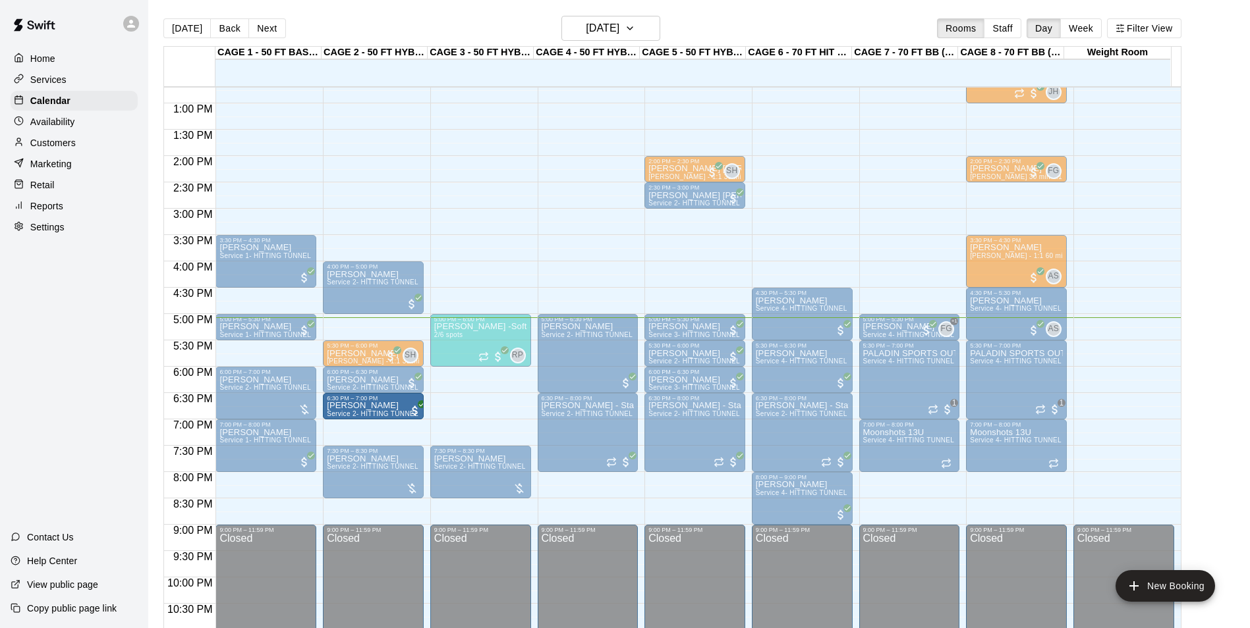
drag, startPoint x: 468, startPoint y: 414, endPoint x: 423, endPoint y: 415, distance: 44.8
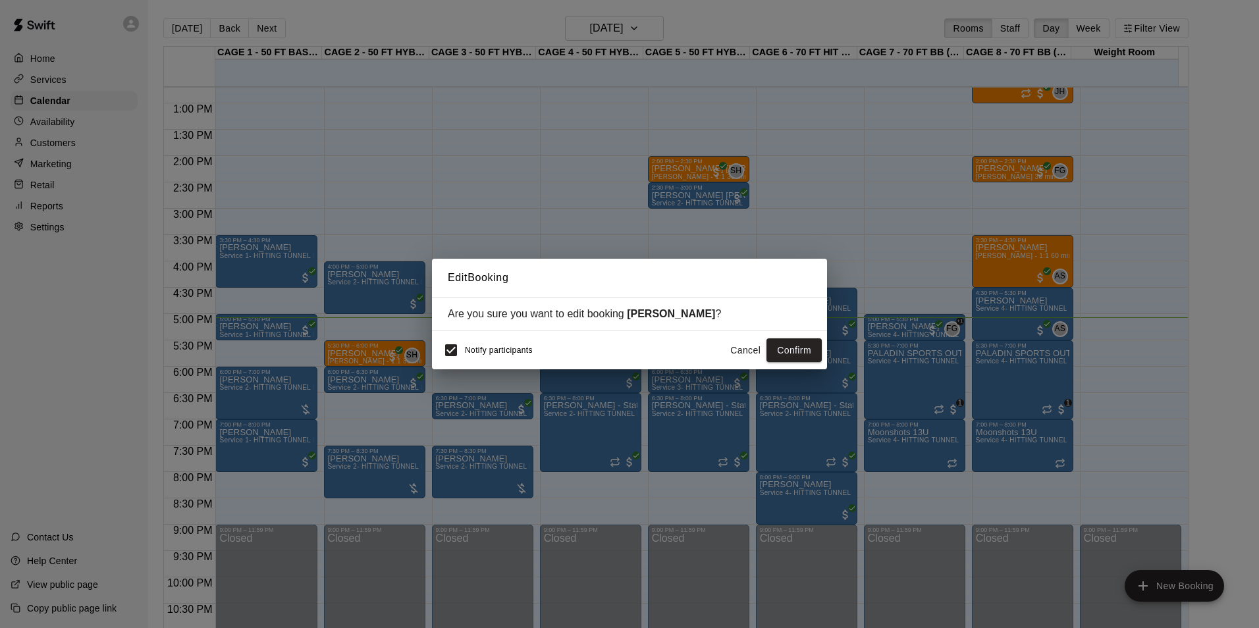
click at [434, 347] on div "Notify participants Cancel Confirm" at bounding box center [629, 350] width 395 height 38
click at [780, 344] on button "Confirm" at bounding box center [794, 351] width 55 height 24
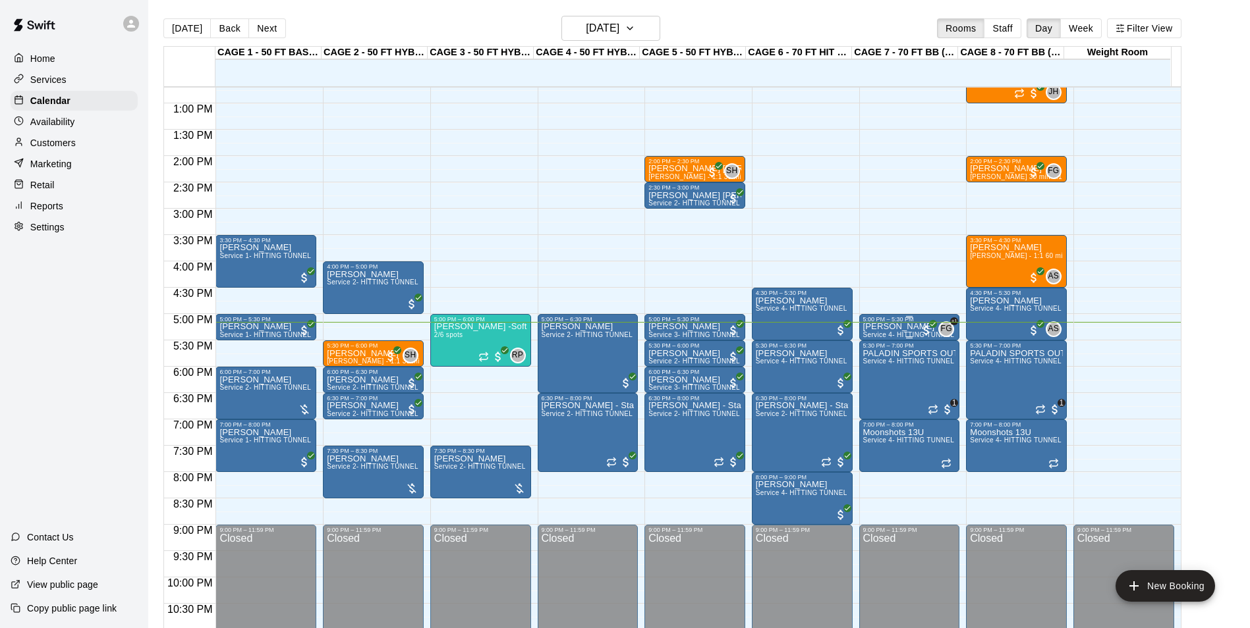
click at [898, 327] on p "[PERSON_NAME]" at bounding box center [909, 327] width 93 height 0
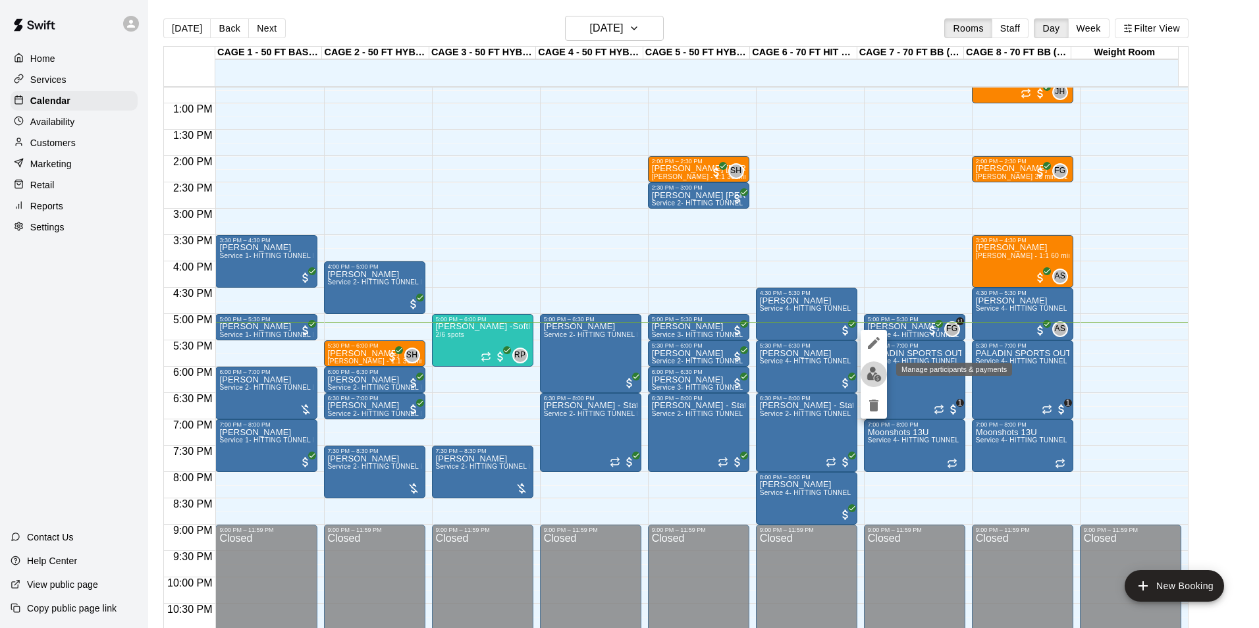
click at [869, 370] on img "edit" at bounding box center [874, 374] width 15 height 15
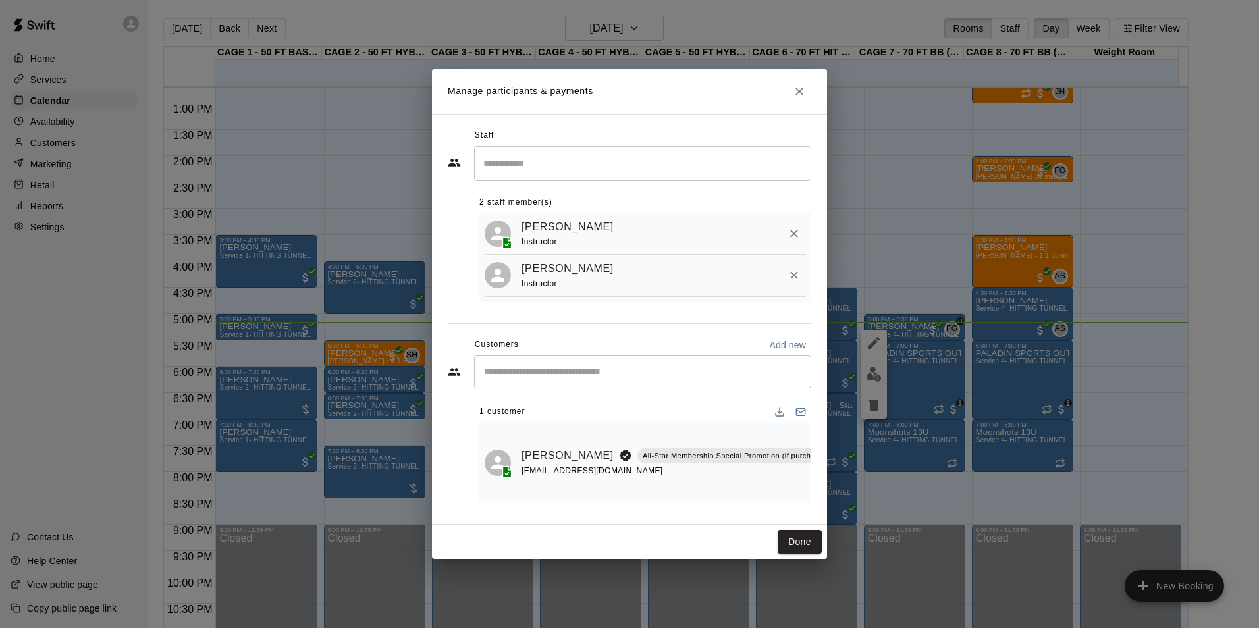
click at [540, 447] on link "[PERSON_NAME]" at bounding box center [568, 455] width 92 height 17
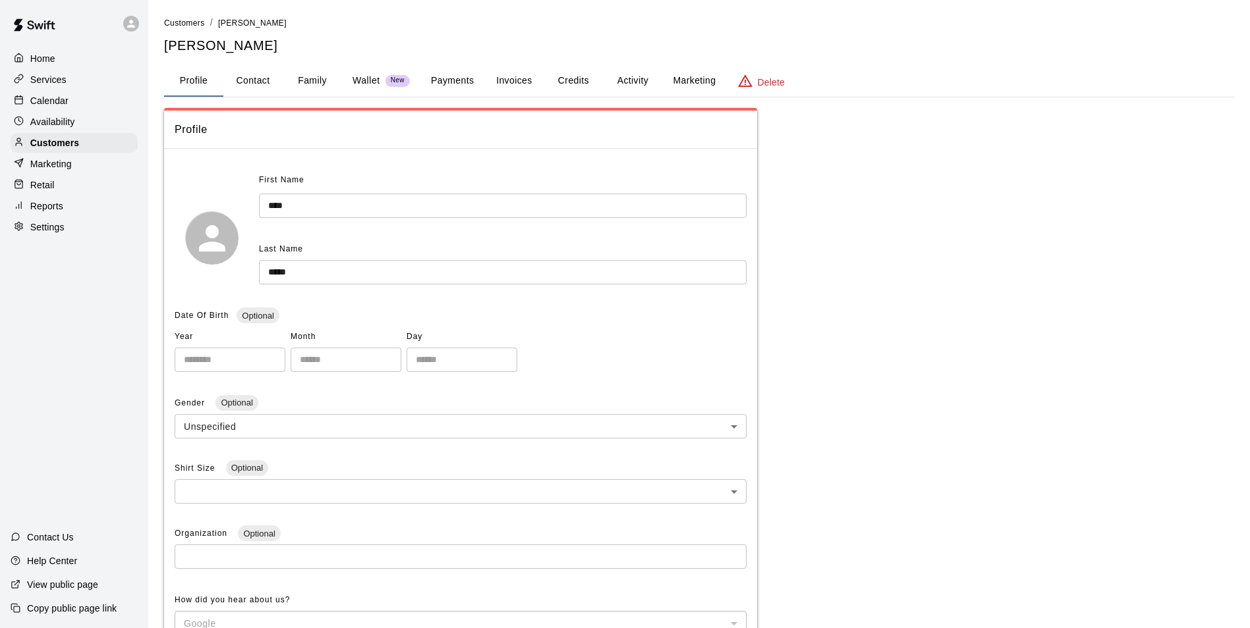
click at [303, 80] on button "Family" at bounding box center [312, 81] width 59 height 32
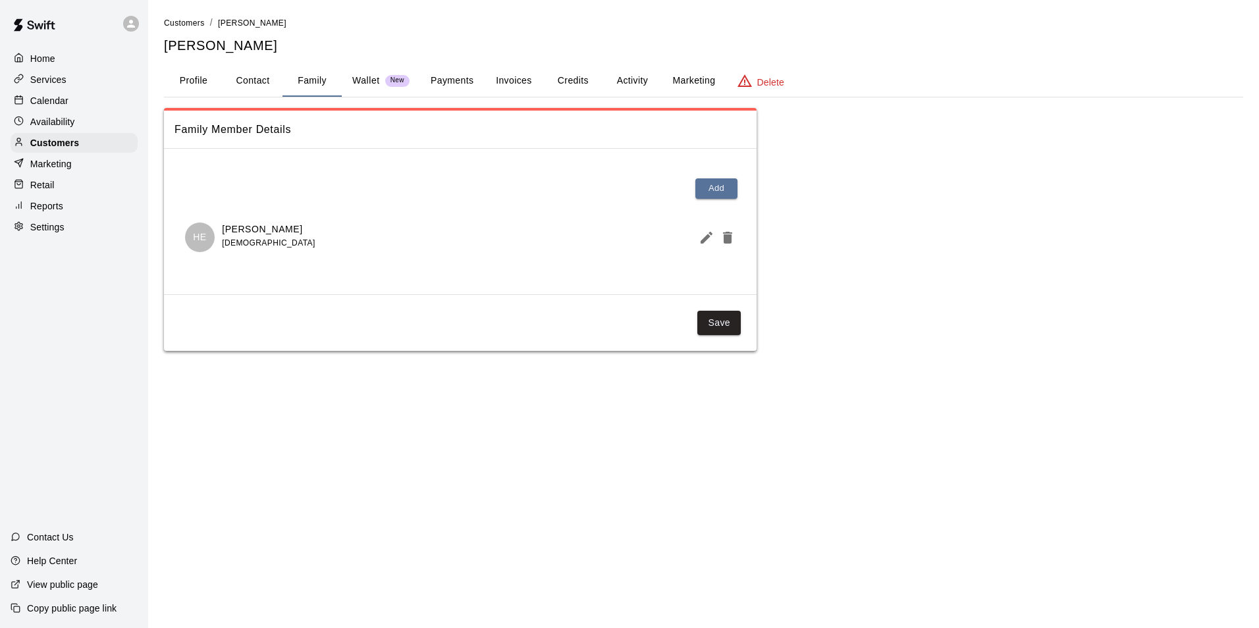
click at [118, 105] on div "Calendar" at bounding box center [74, 101] width 127 height 20
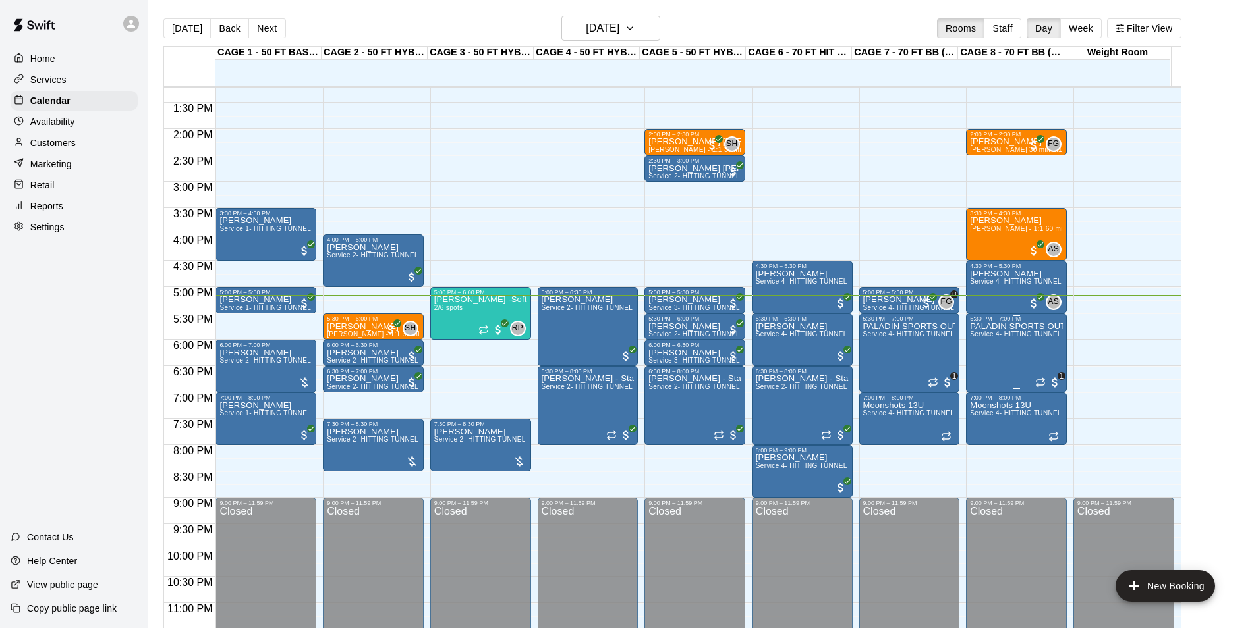
scroll to position [710, 0]
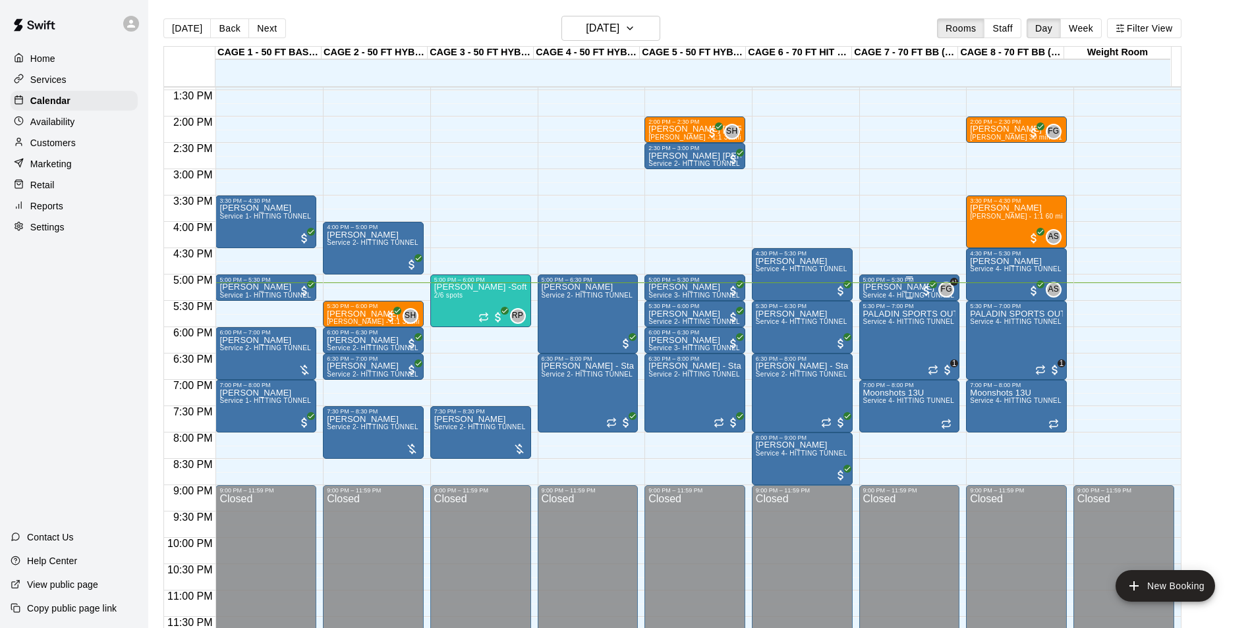
click at [921, 294] on span "All customers have paid" at bounding box center [926, 291] width 13 height 13
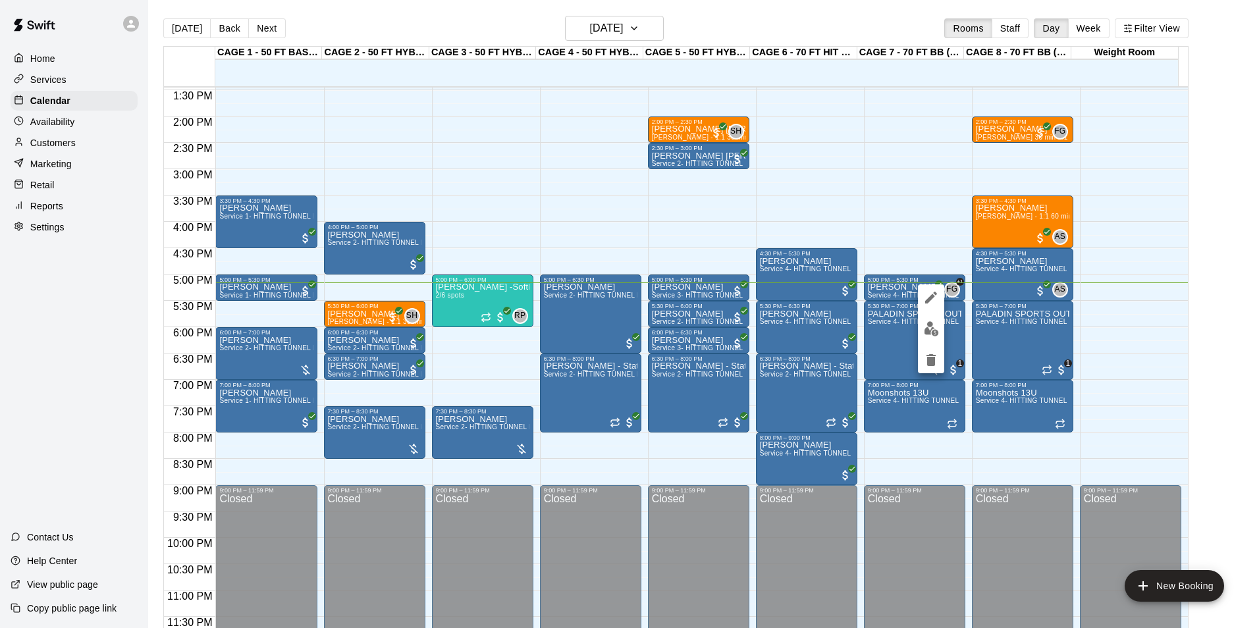
click at [879, 290] on div at bounding box center [629, 314] width 1259 height 628
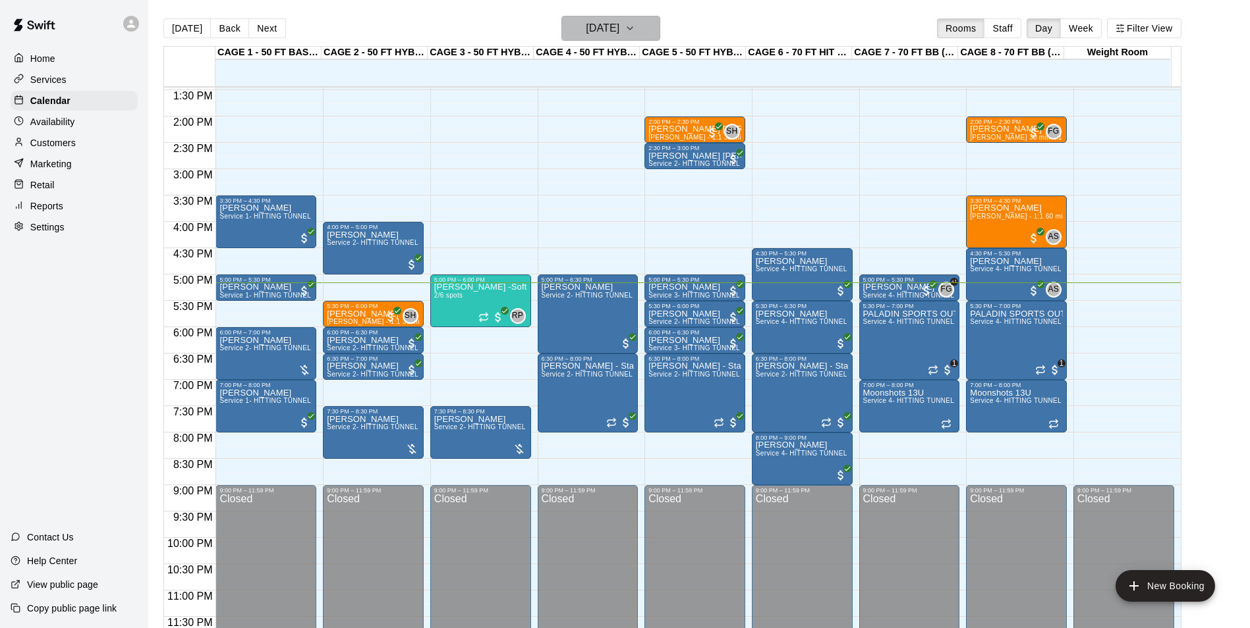
click at [619, 22] on h6 "[DATE]" at bounding box center [603, 28] width 34 height 18
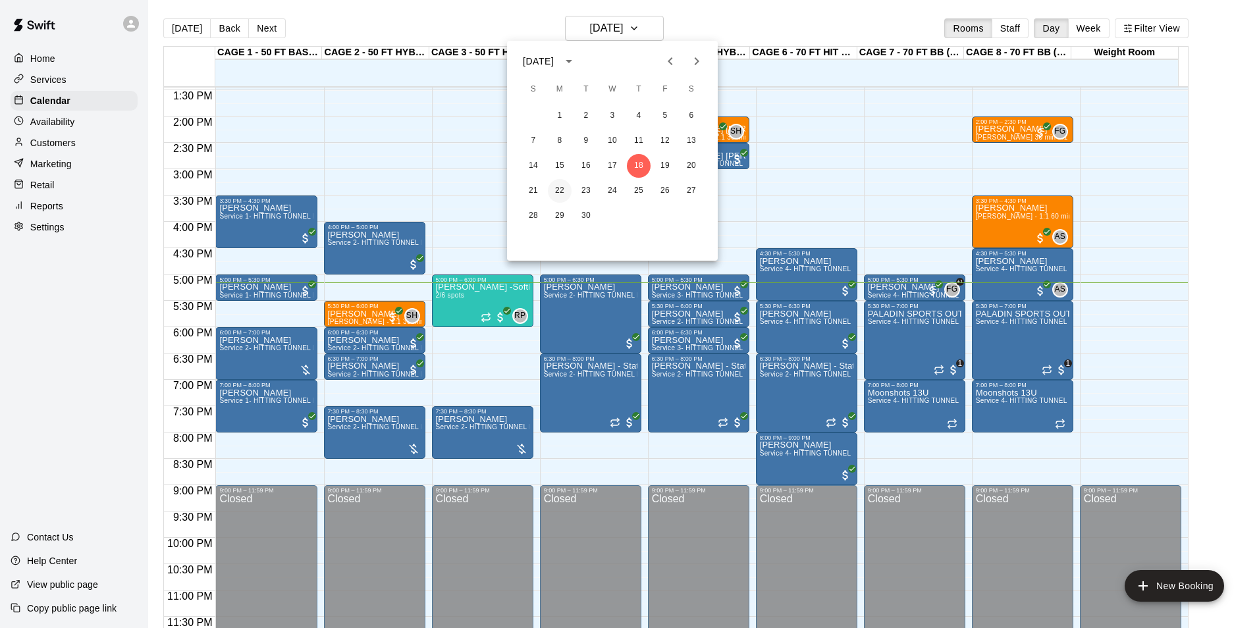
click at [557, 190] on button "22" at bounding box center [560, 191] width 24 height 24
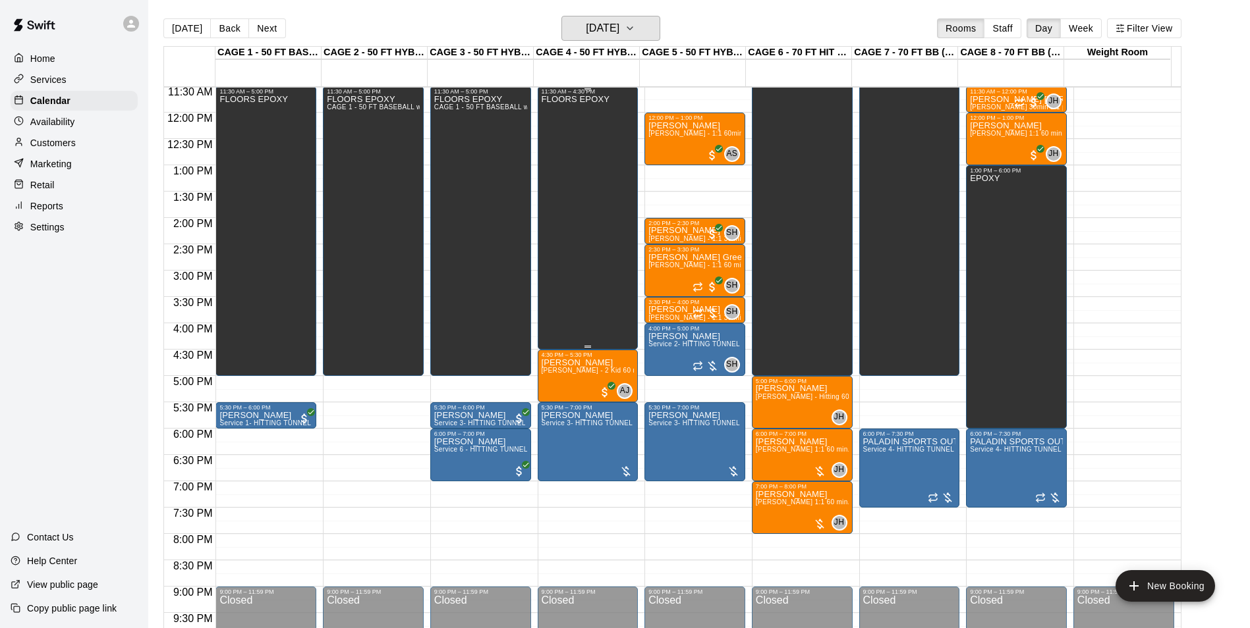
scroll to position [578, 0]
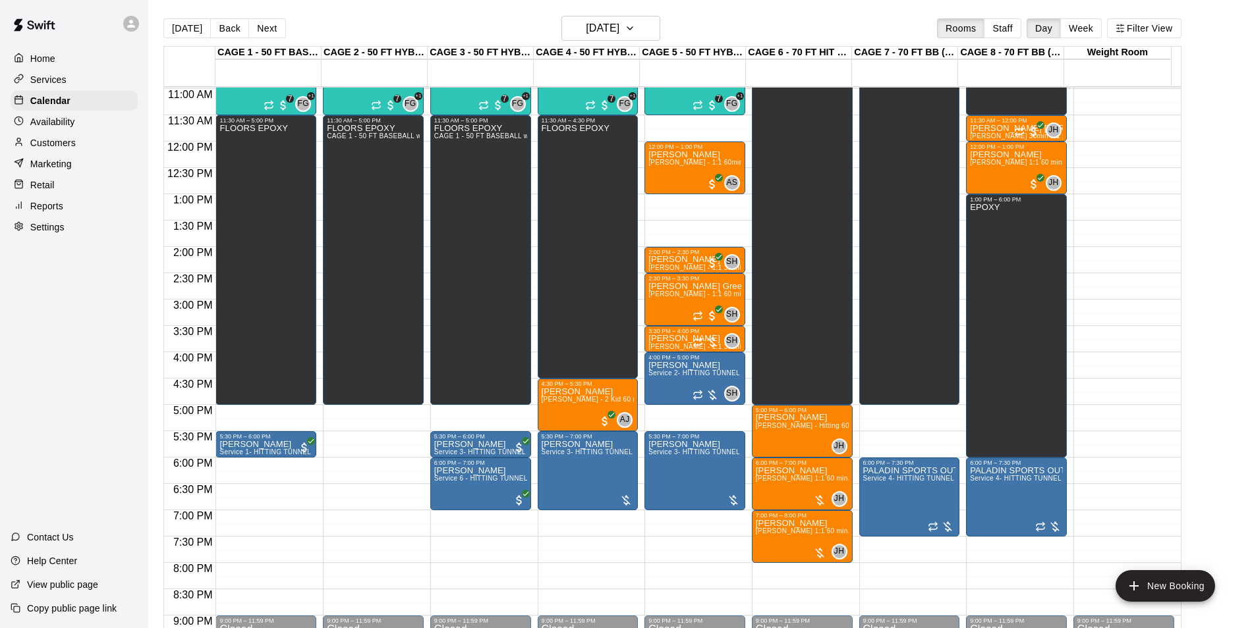
drag, startPoint x: 190, startPoint y: 34, endPoint x: 553, endPoint y: 82, distance: 366.0
click at [190, 34] on button "[DATE]" at bounding box center [186, 28] width 47 height 20
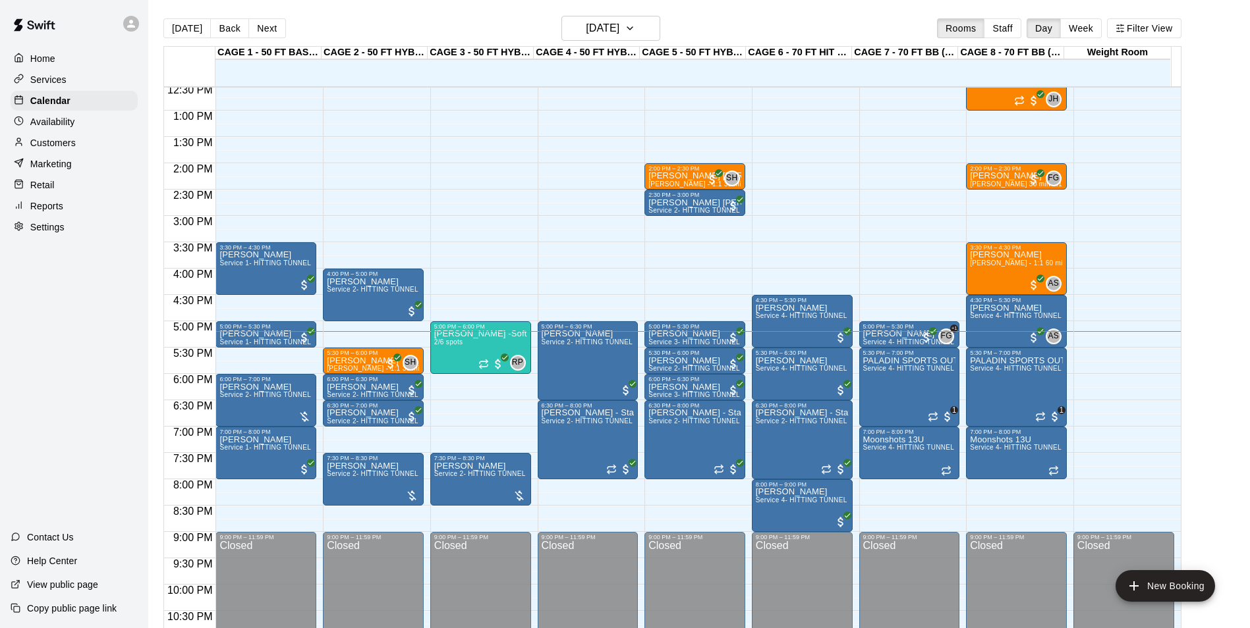
scroll to position [710, 0]
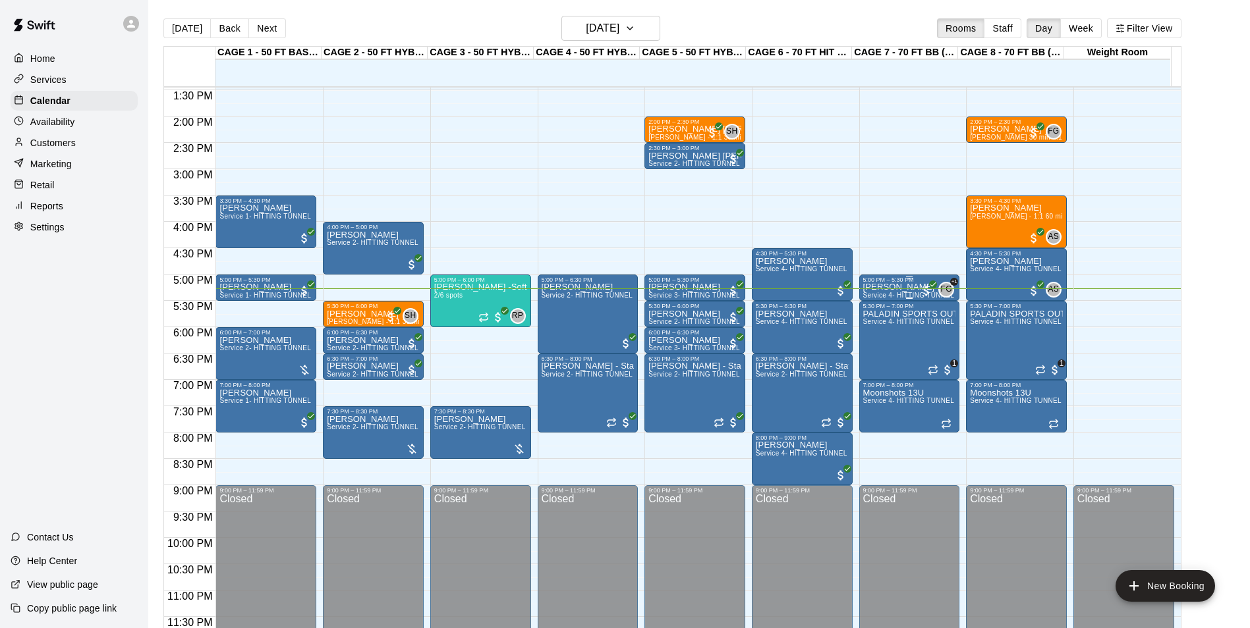
click at [888, 287] on p "[PERSON_NAME]" at bounding box center [909, 287] width 93 height 0
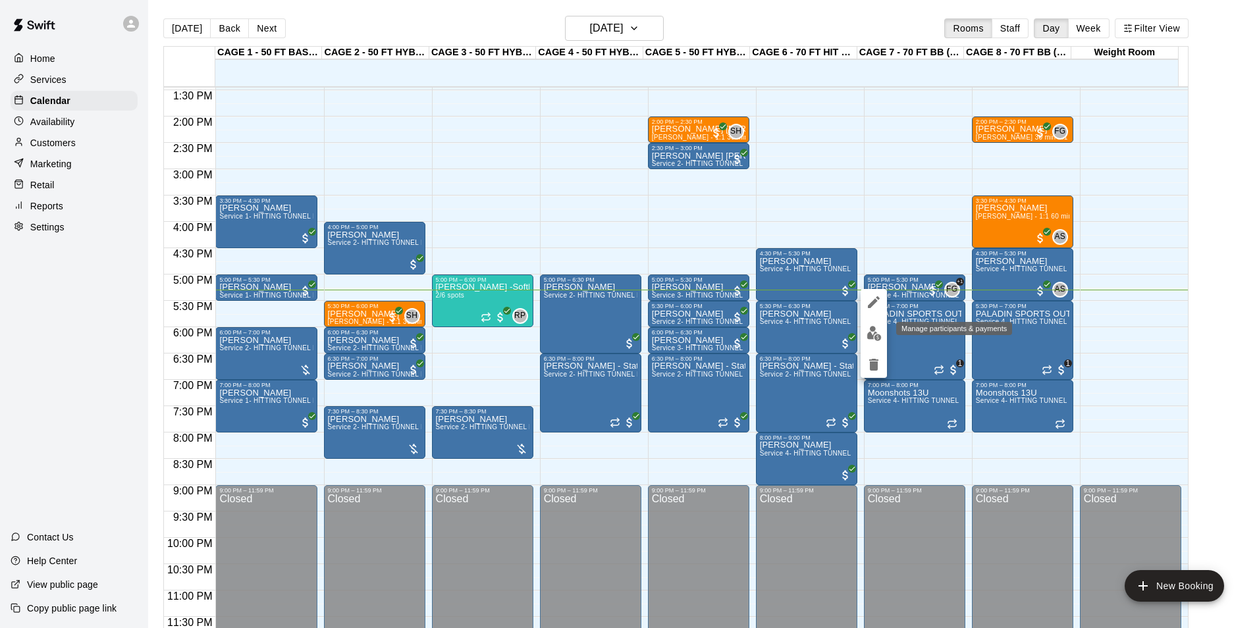
click at [877, 323] on button "edit" at bounding box center [874, 334] width 26 height 26
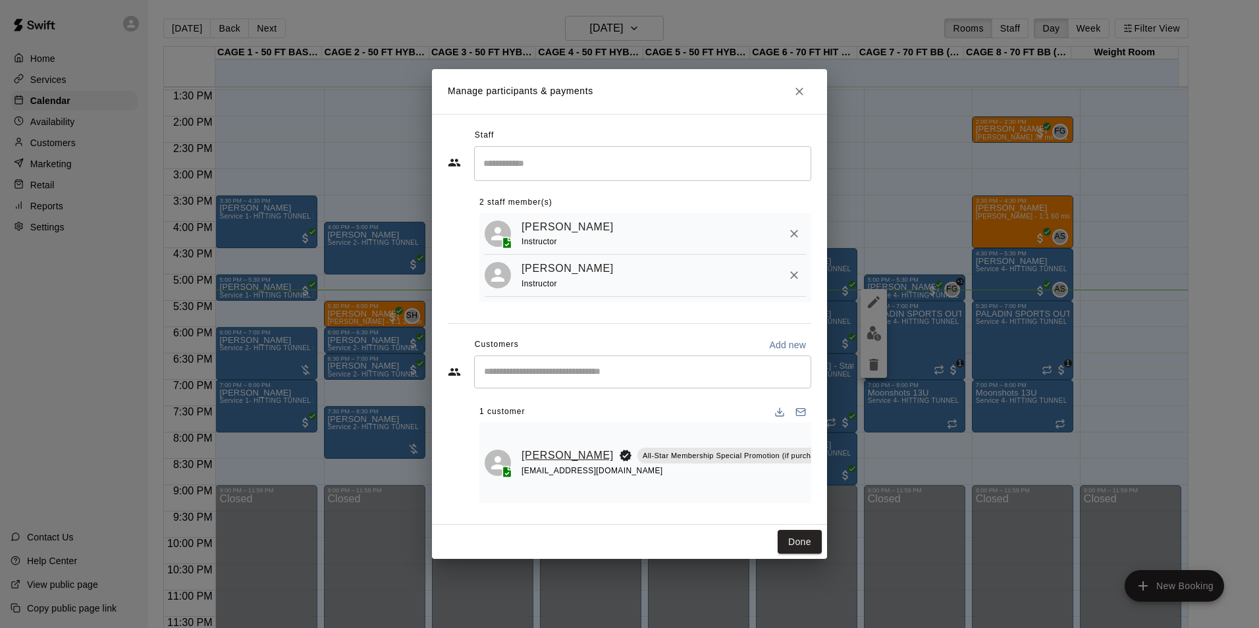
click at [541, 454] on link "[PERSON_NAME]" at bounding box center [568, 455] width 92 height 17
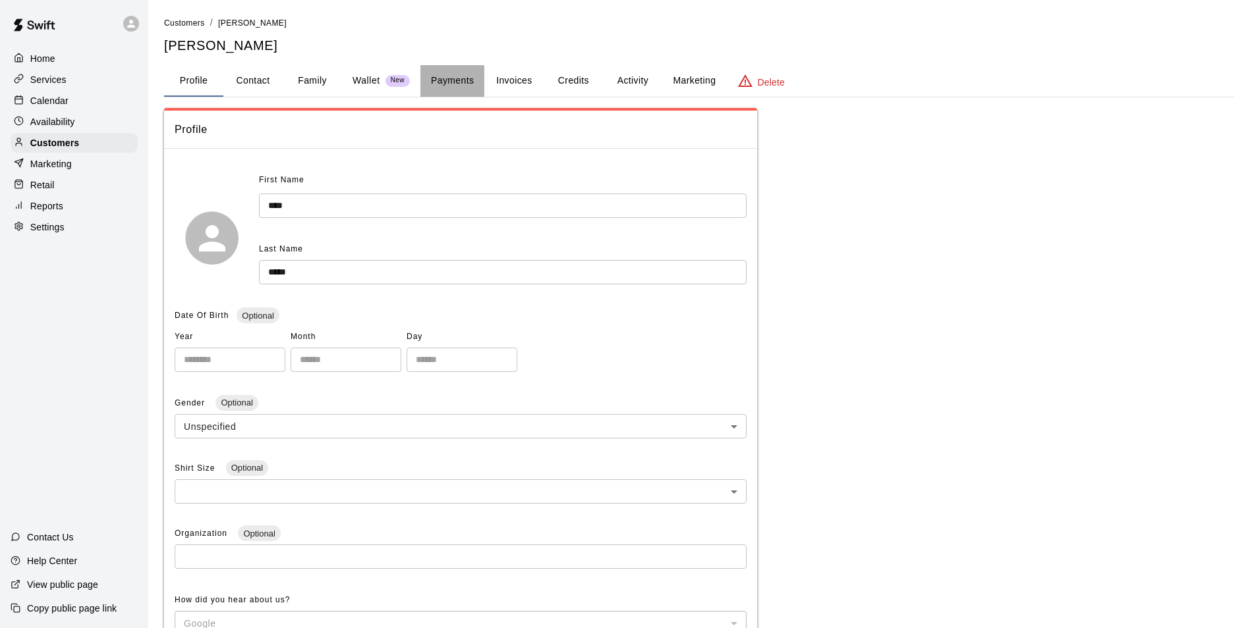
click at [465, 83] on button "Payments" at bounding box center [452, 81] width 64 height 32
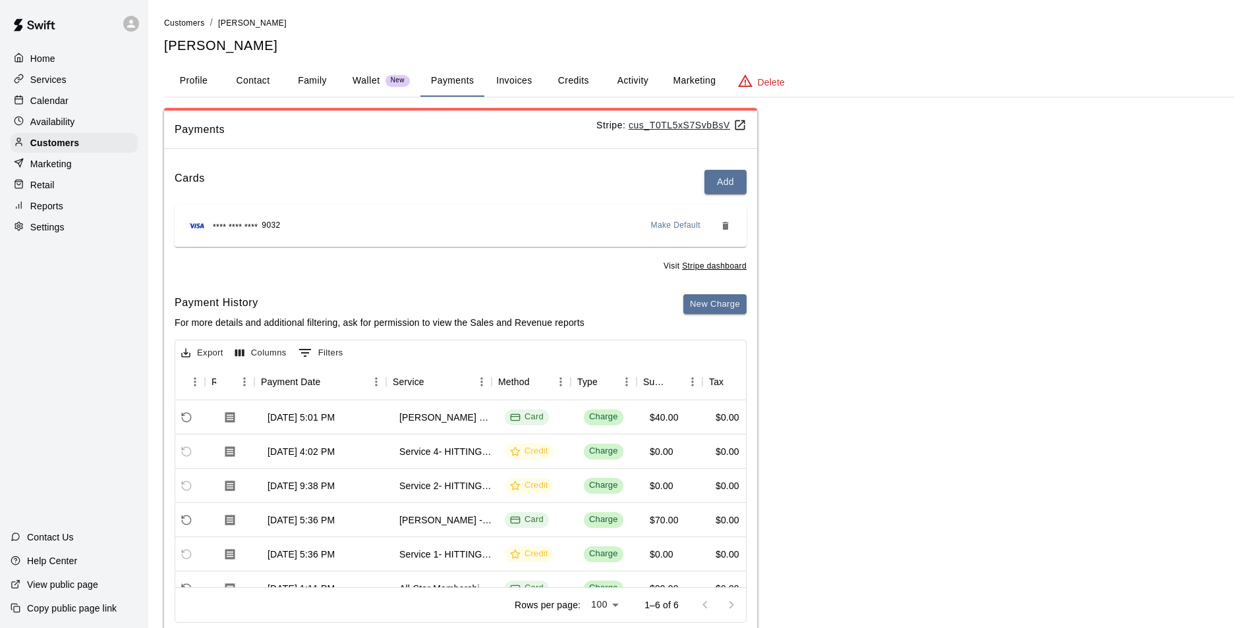
scroll to position [0, 89]
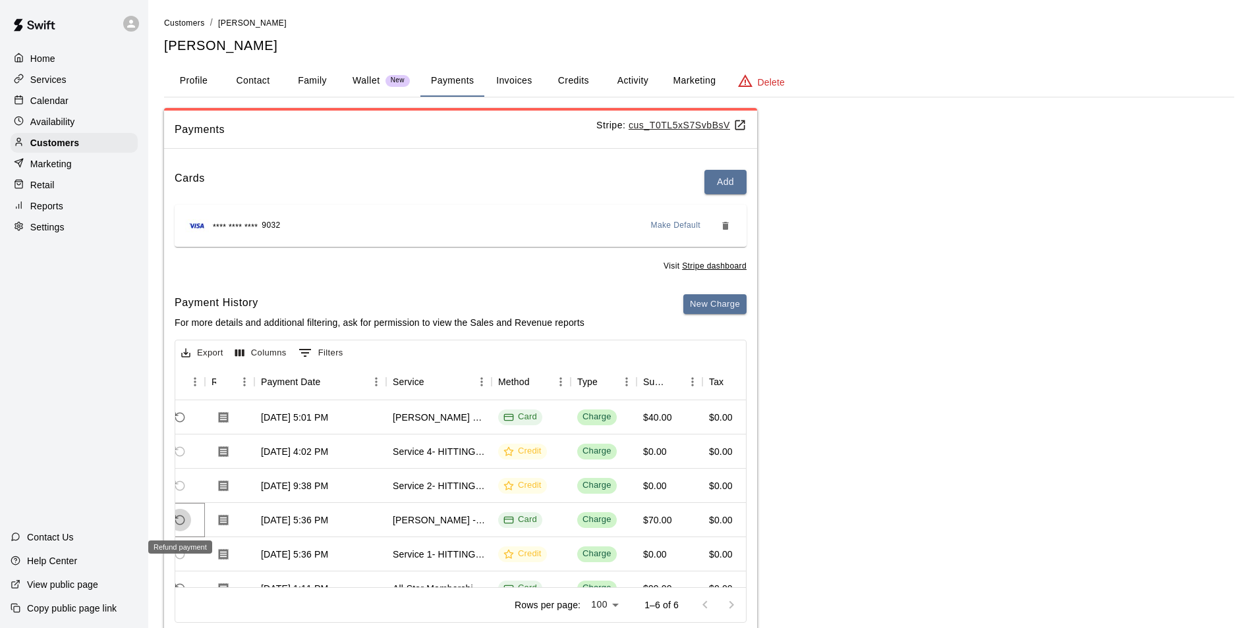
click at [178, 523] on icon "Refund payment" at bounding box center [180, 520] width 12 height 12
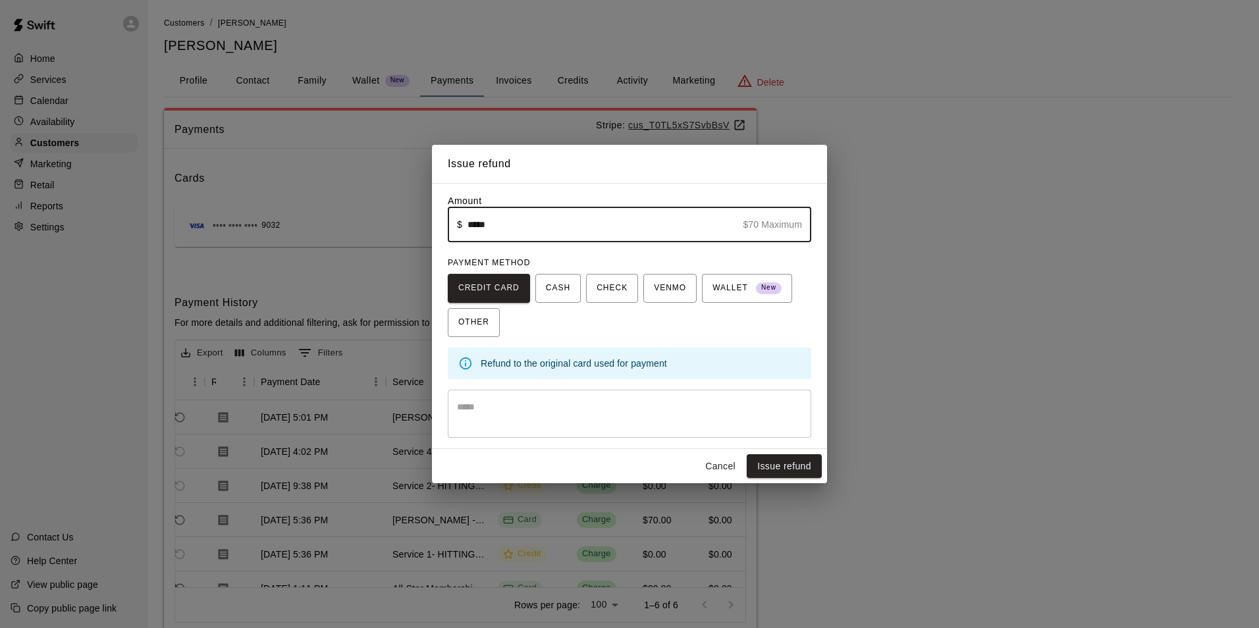
click at [642, 221] on input "*****" at bounding box center [603, 224] width 270 height 35
type input "*****"
click at [807, 470] on button "Issue refund" at bounding box center [784, 466] width 75 height 24
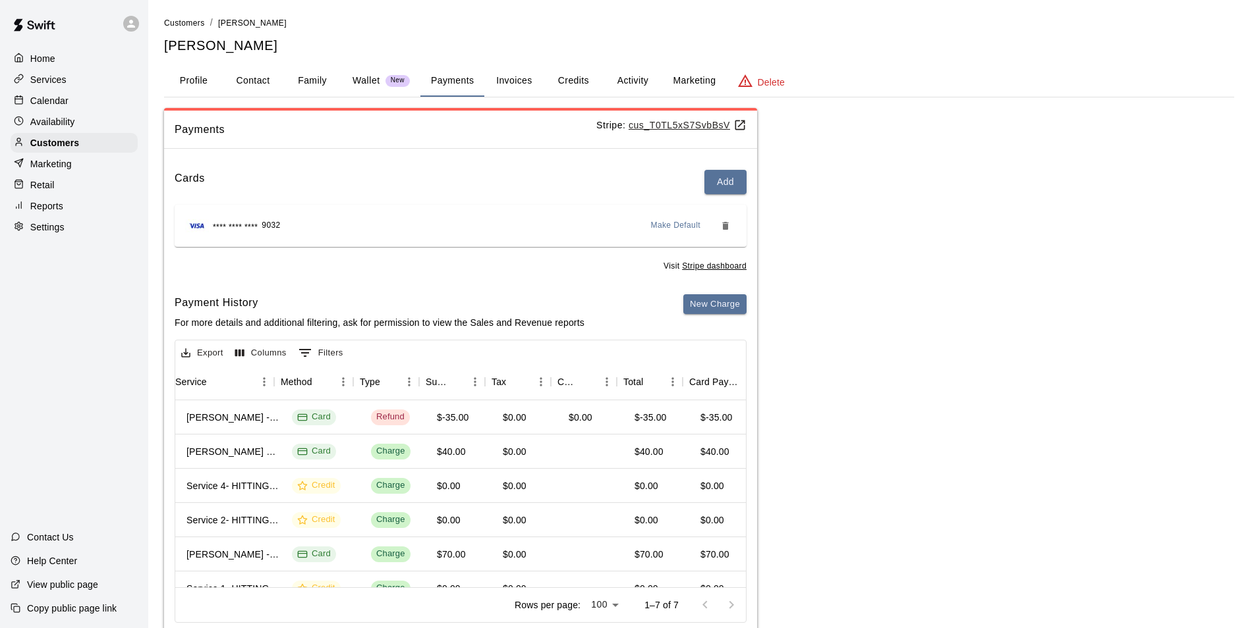
scroll to position [0, 312]
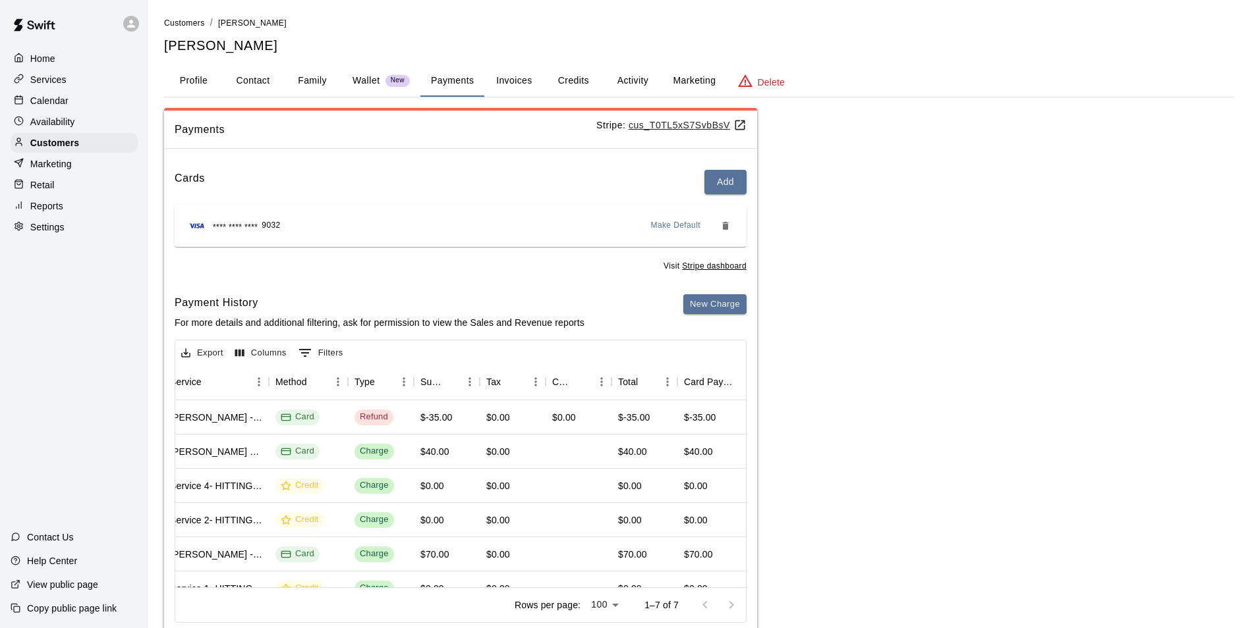
click at [89, 108] on div "Calendar" at bounding box center [74, 101] width 127 height 20
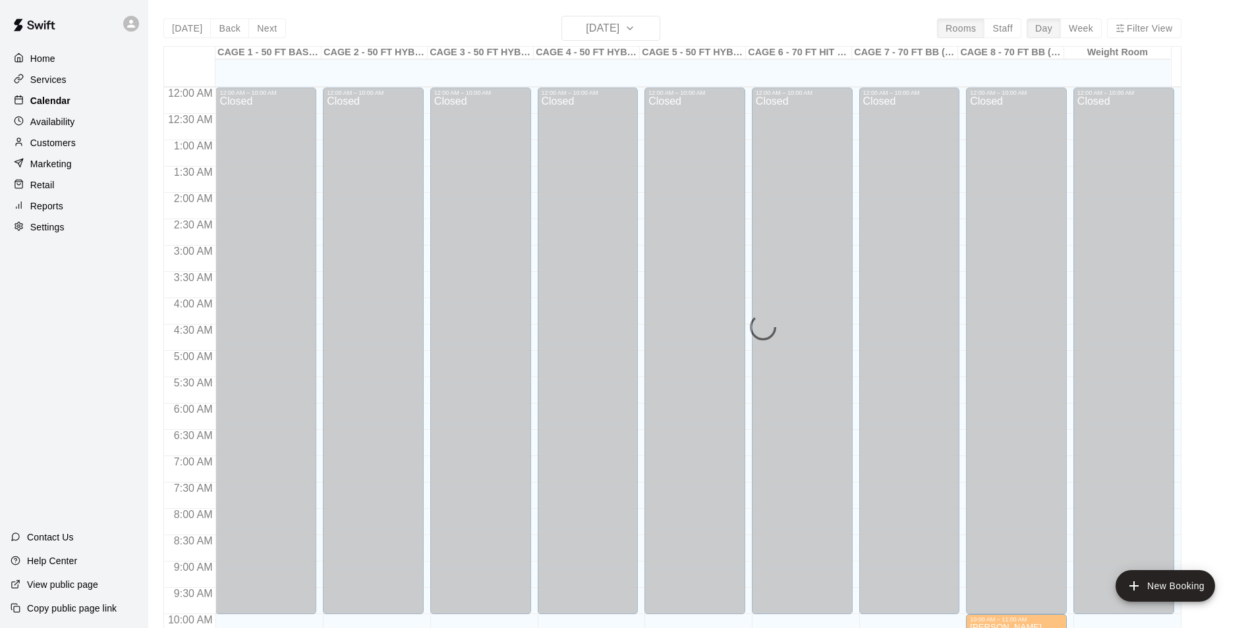
scroll to position [669, 0]
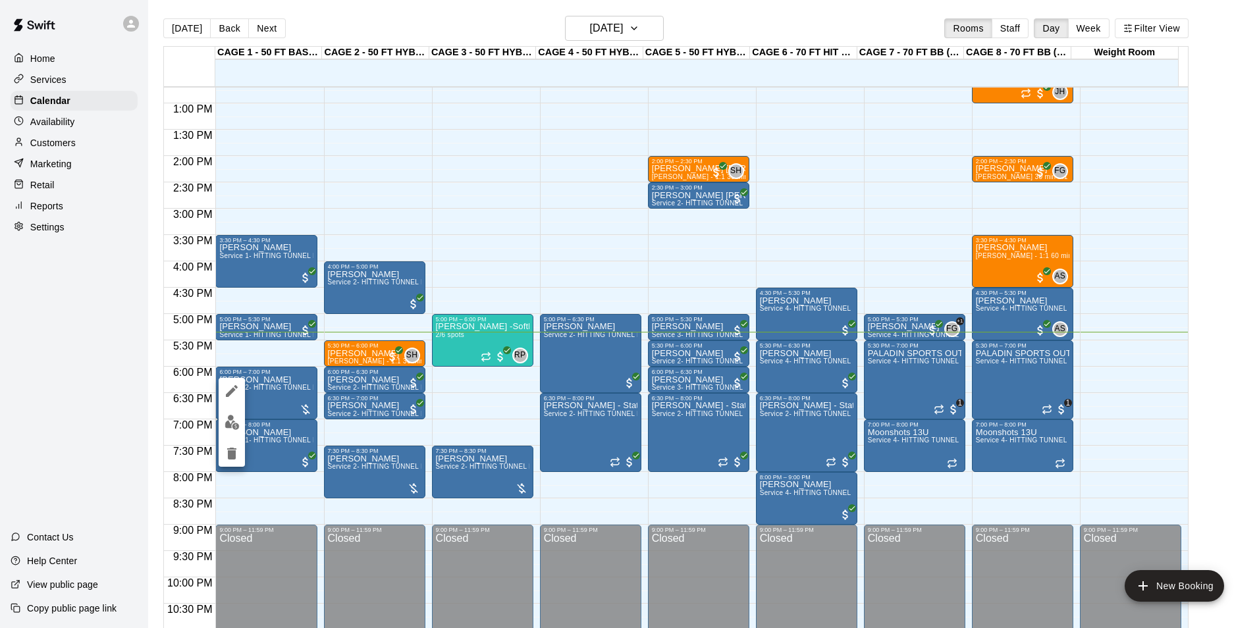
click at [215, 437] on div at bounding box center [629, 314] width 1259 height 628
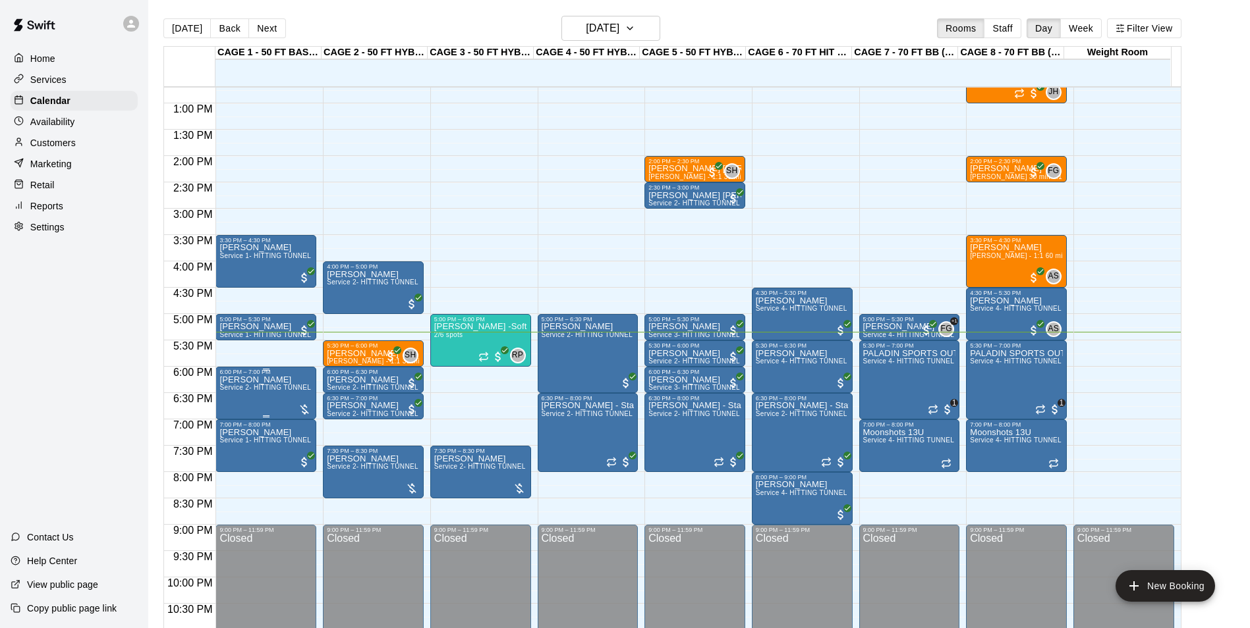
click at [231, 375] on div "6:00 PM – 7:00 PM" at bounding box center [265, 372] width 93 height 7
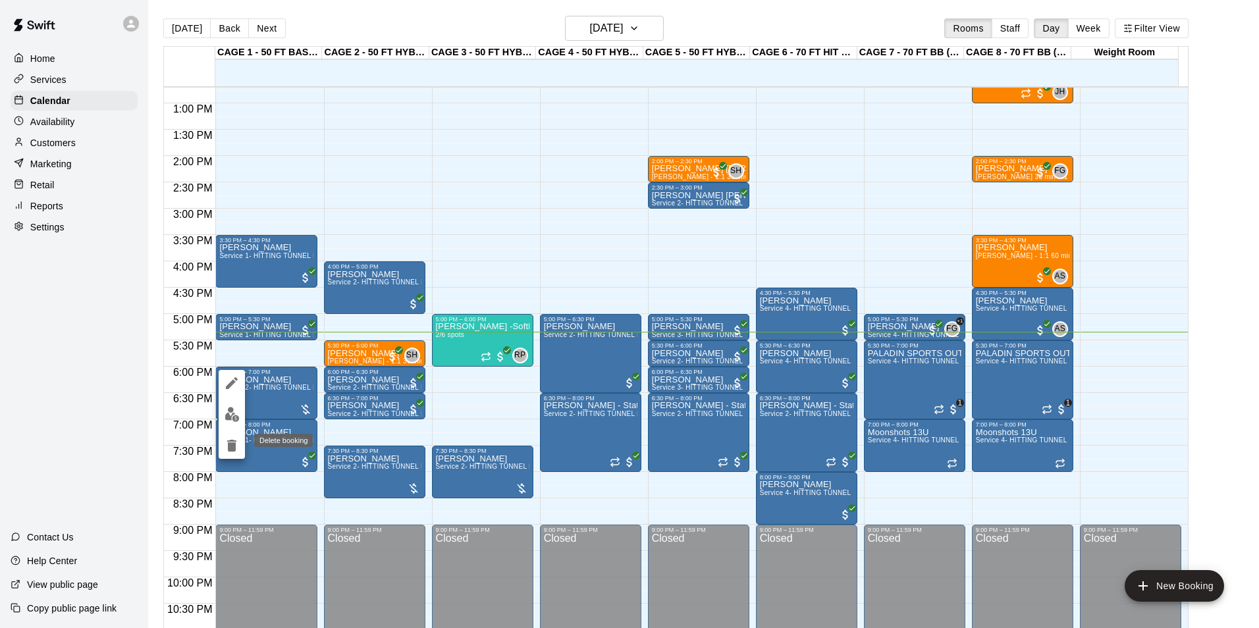
click at [238, 437] on button "delete" at bounding box center [232, 446] width 26 height 26
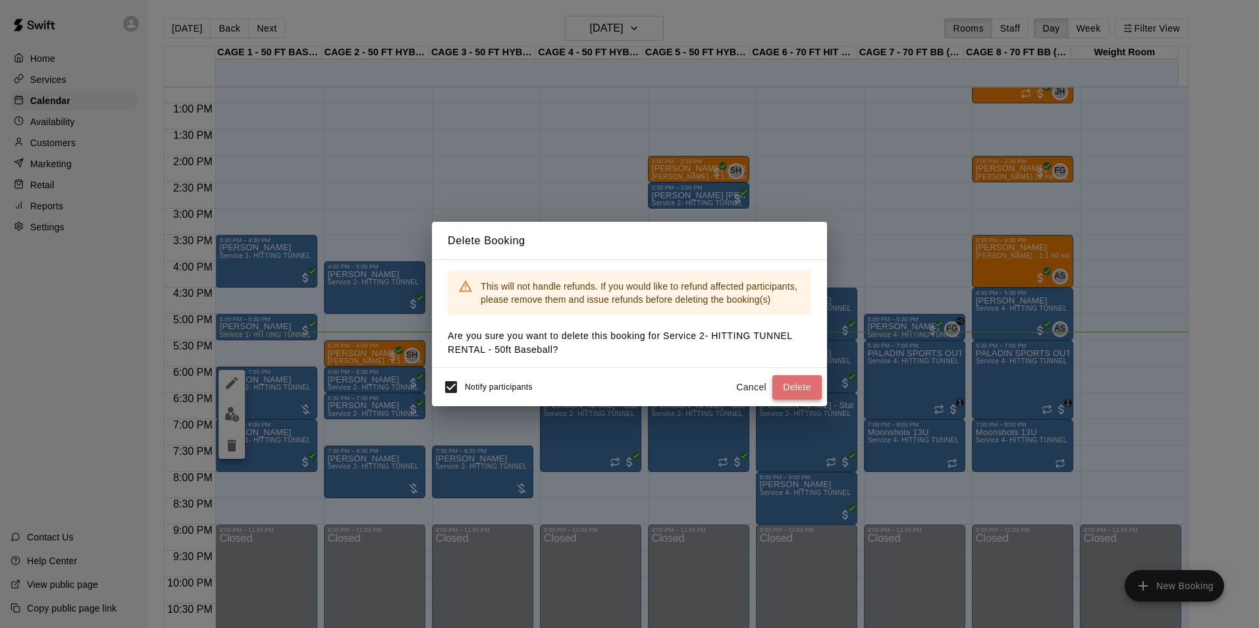
click at [784, 379] on button "Delete" at bounding box center [797, 387] width 49 height 24
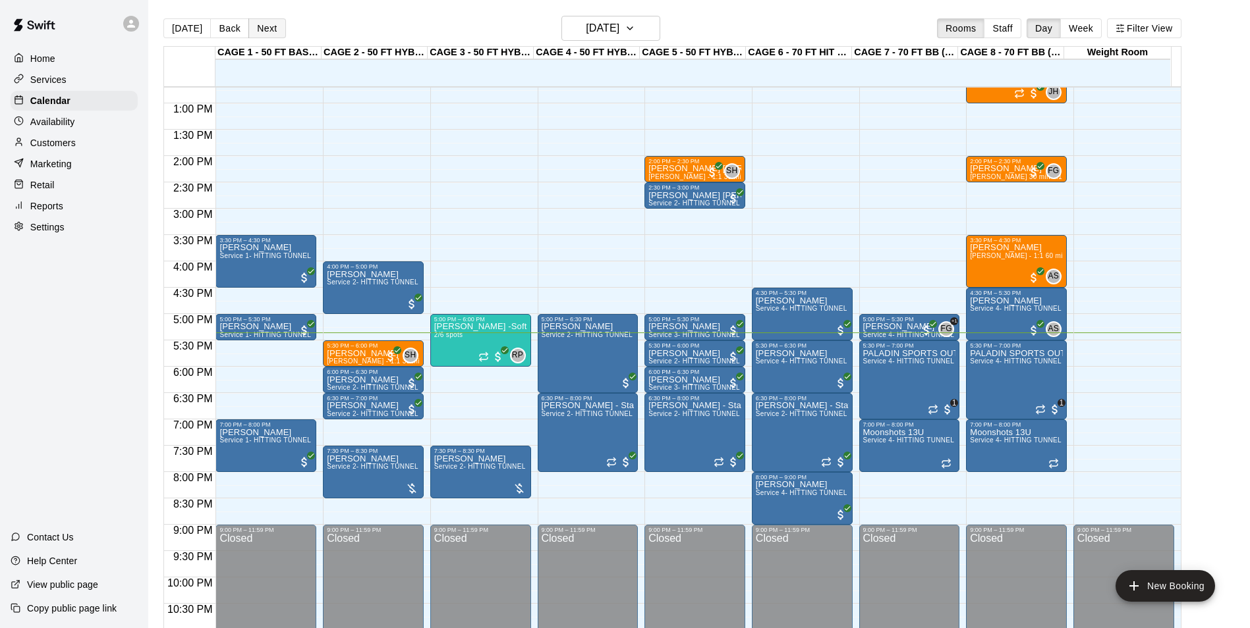
click at [262, 28] on button "Next" at bounding box center [266, 28] width 37 height 20
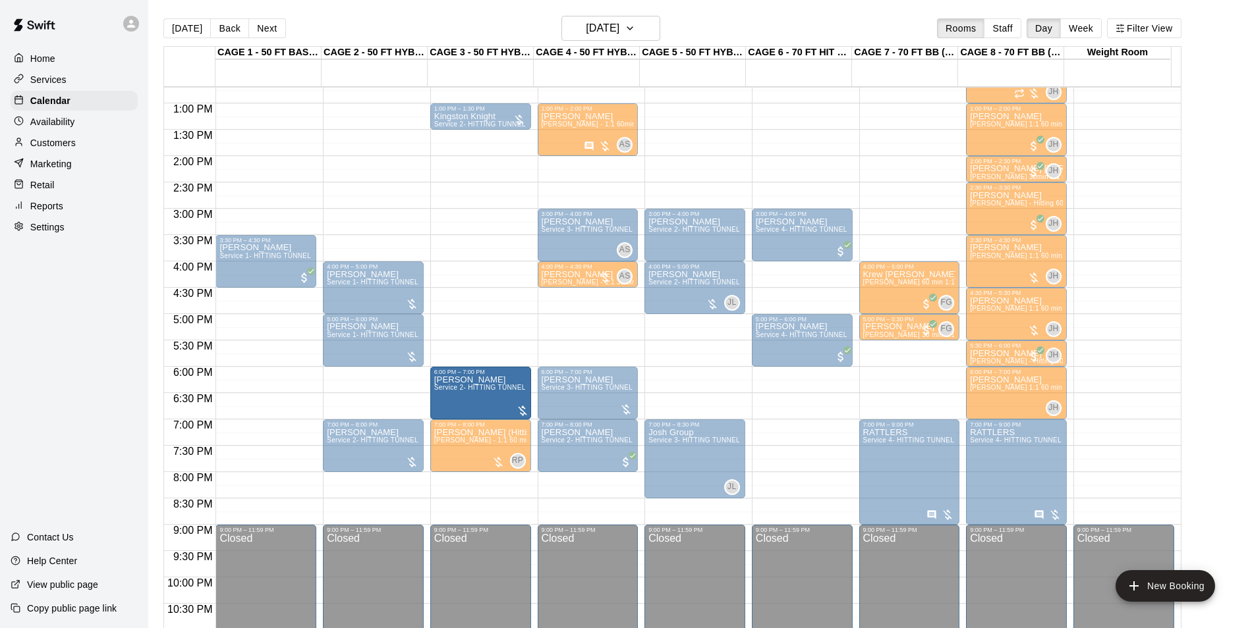
drag, startPoint x: 370, startPoint y: 385, endPoint x: 443, endPoint y: 389, distance: 73.2
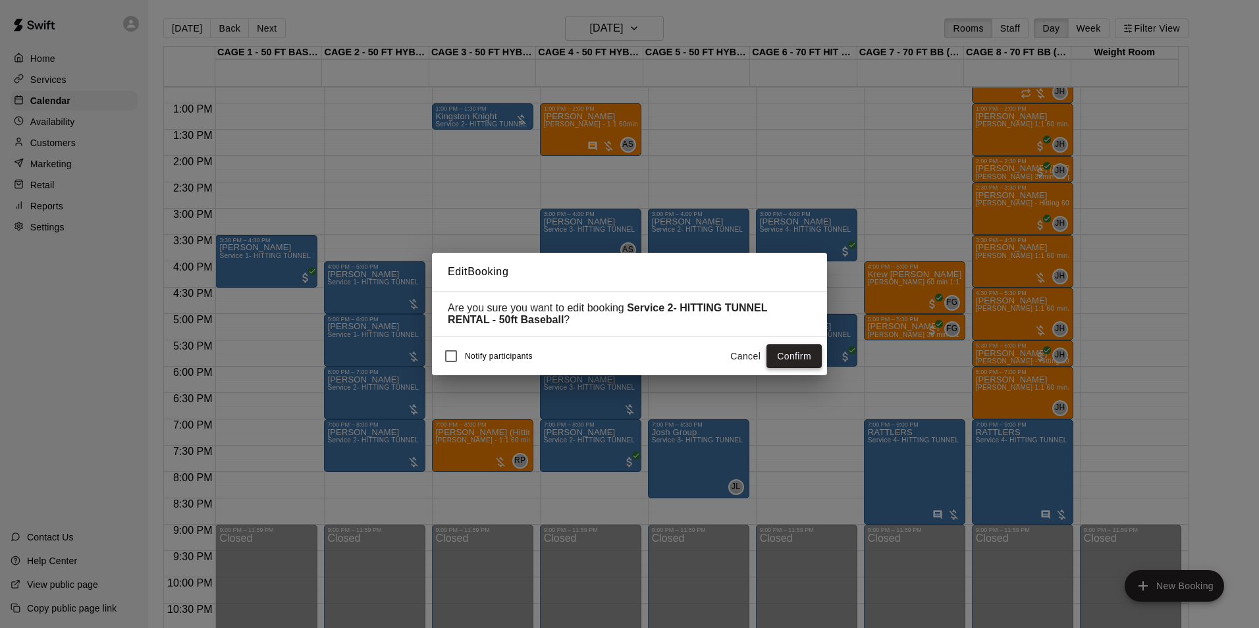
click at [808, 353] on button "Confirm" at bounding box center [794, 356] width 55 height 24
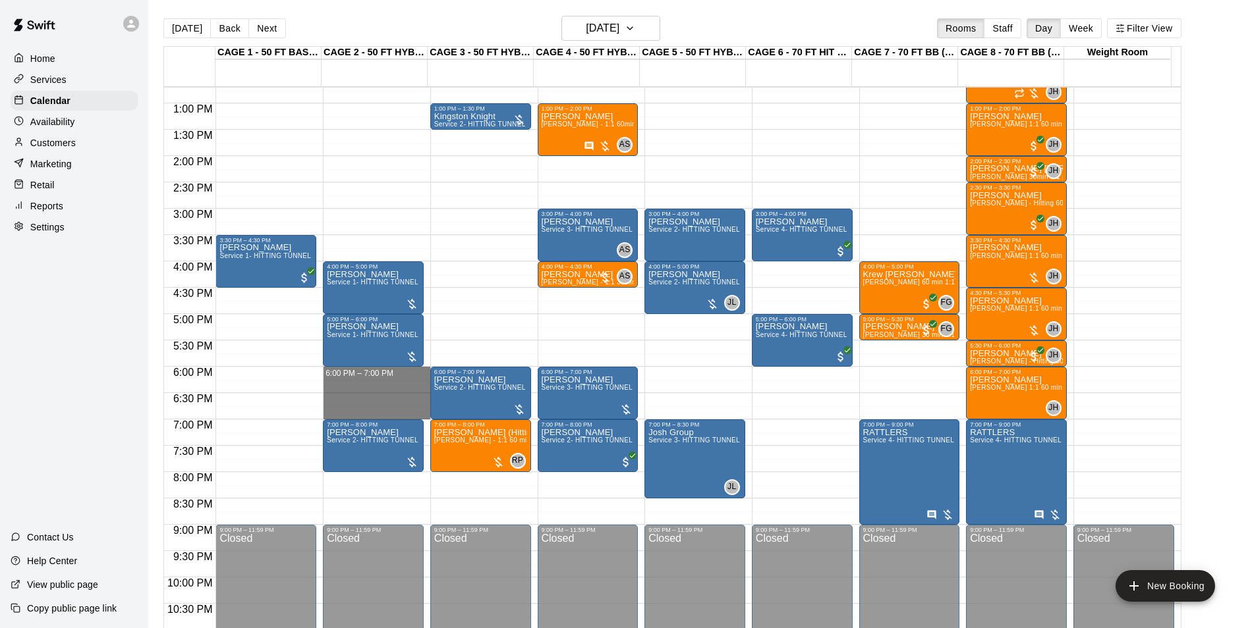
drag, startPoint x: 353, startPoint y: 371, endPoint x: 370, endPoint y: 414, distance: 45.5
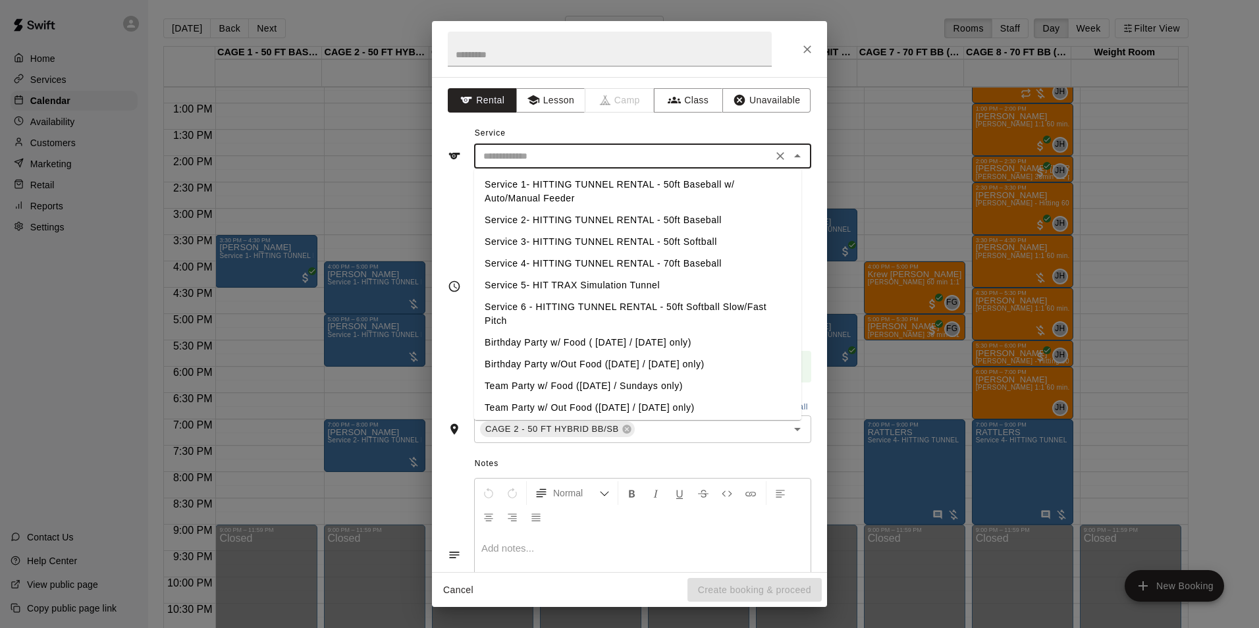
click at [626, 149] on input "text" at bounding box center [623, 156] width 290 height 16
click at [645, 223] on li "Service 2- HITTING TUNNEL RENTAL - 50ft Baseball" at bounding box center [637, 220] width 327 height 22
type input "**********"
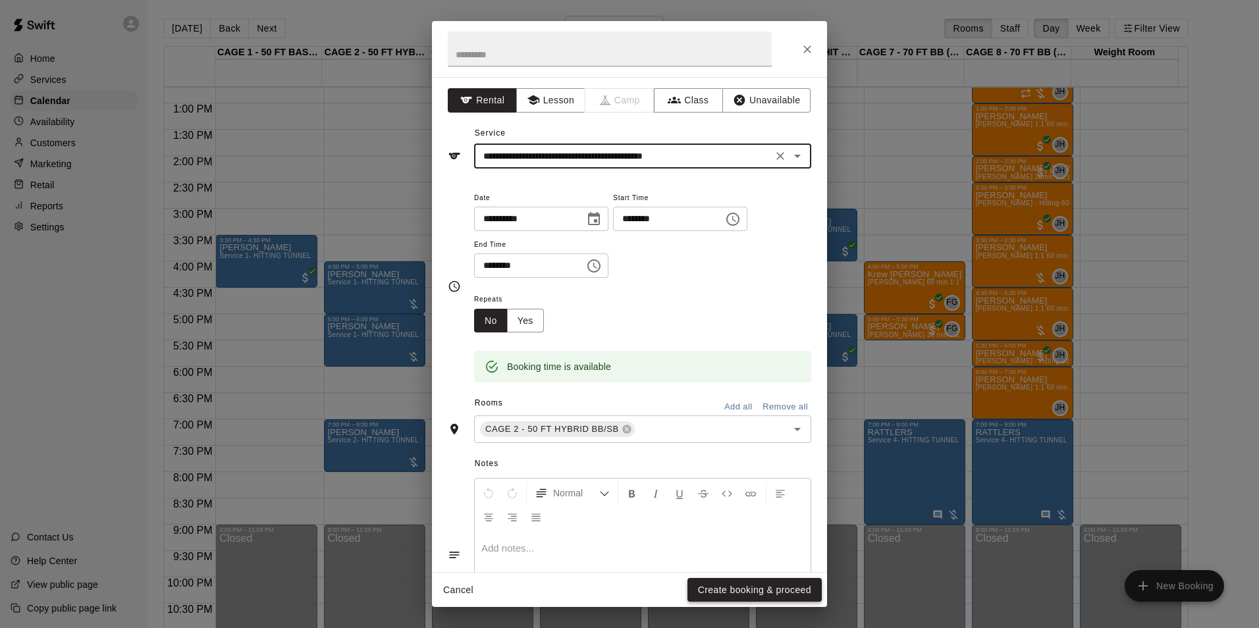
click at [727, 597] on button "Create booking & proceed" at bounding box center [755, 590] width 134 height 24
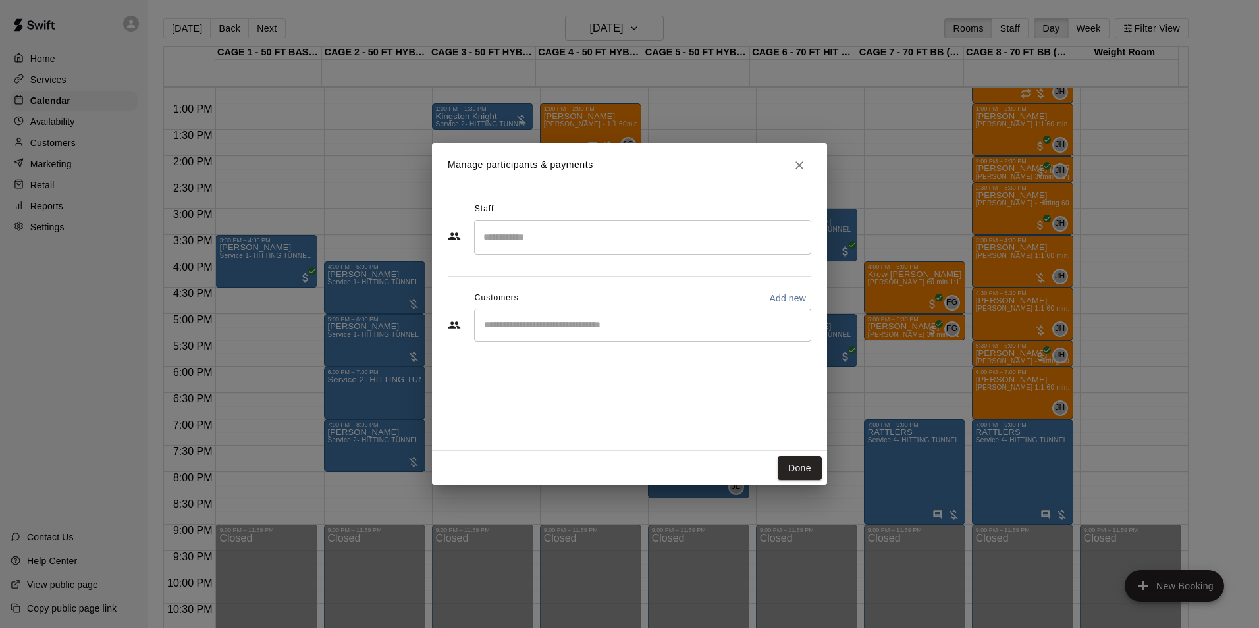
click at [630, 317] on div "​" at bounding box center [642, 325] width 337 height 33
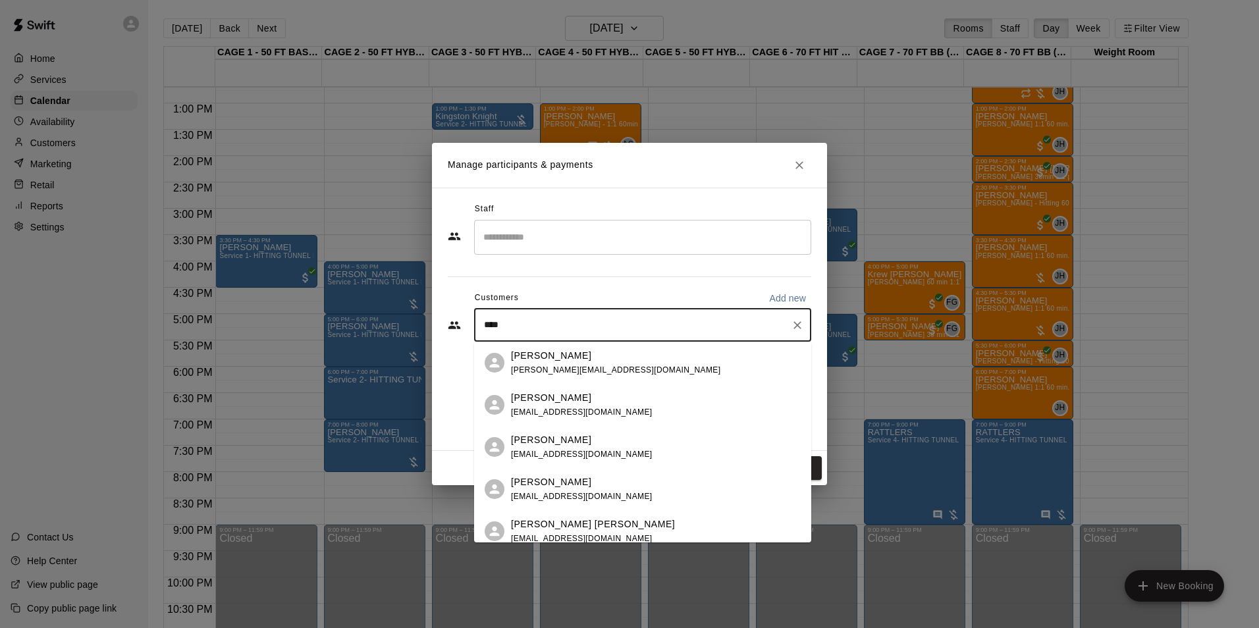
type input "*****"
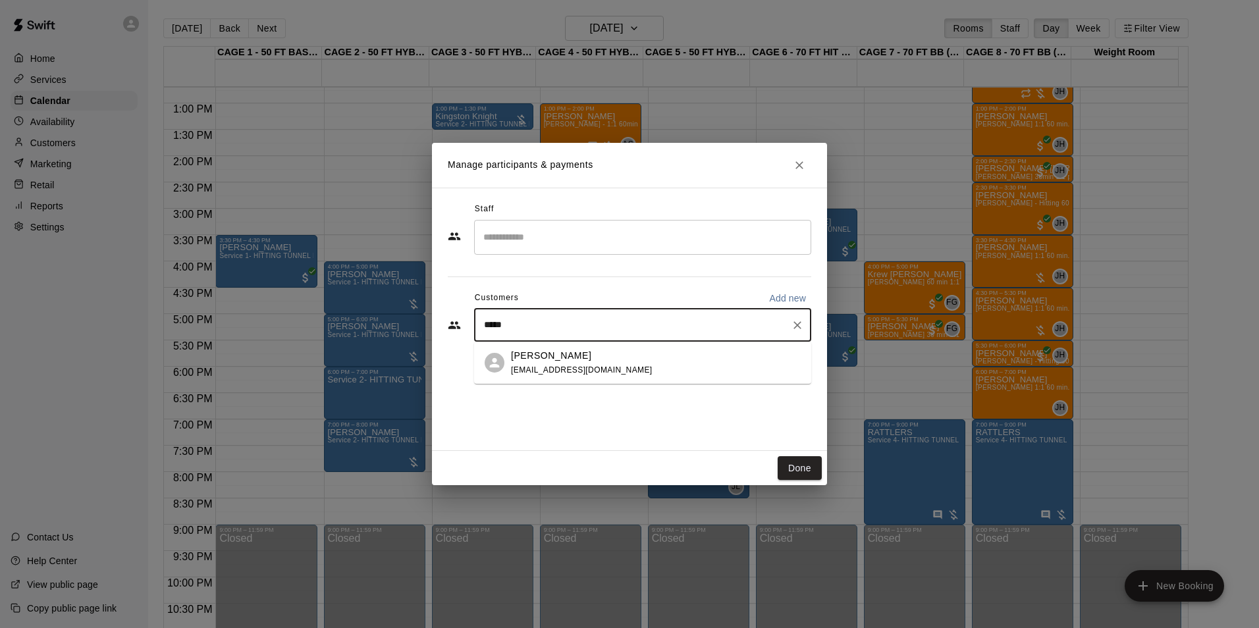
click at [574, 370] on span "coachtomsiebert@gmail.com" at bounding box center [582, 370] width 142 height 9
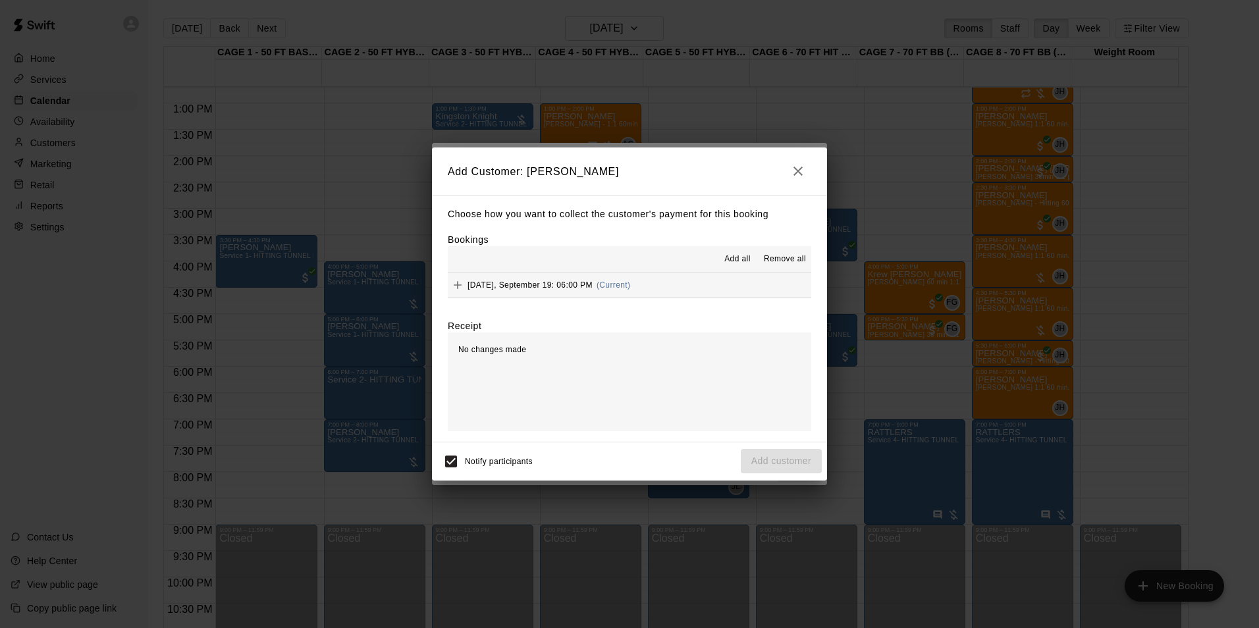
click at [584, 290] on span "Friday, September 19: 06:00 PM" at bounding box center [530, 285] width 125 height 9
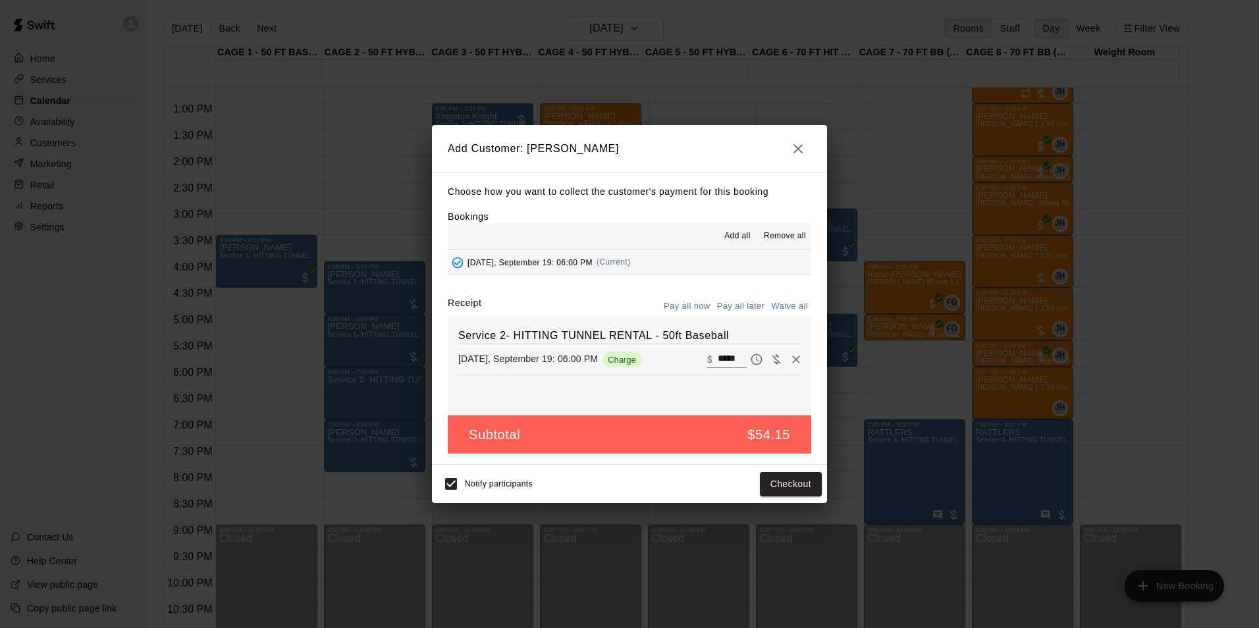
click at [760, 312] on button "Pay all later" at bounding box center [741, 306] width 55 height 20
click at [779, 480] on button "Add customer" at bounding box center [781, 484] width 81 height 24
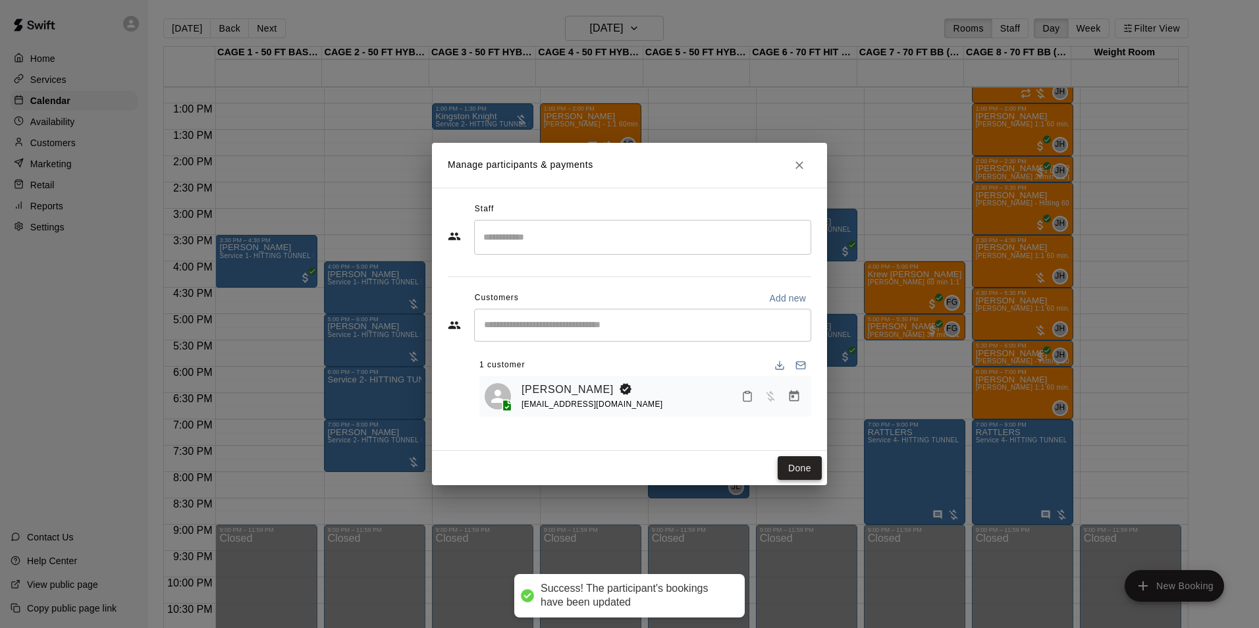
click at [799, 466] on button "Done" at bounding box center [800, 468] width 44 height 24
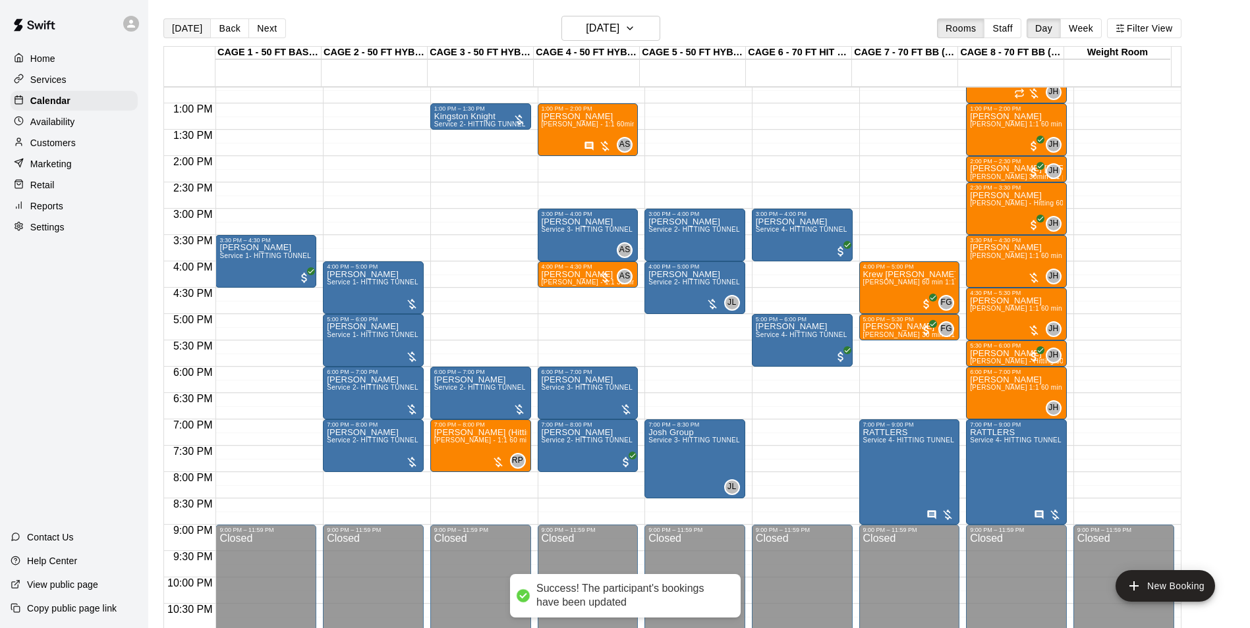
click at [184, 32] on button "[DATE]" at bounding box center [186, 28] width 47 height 20
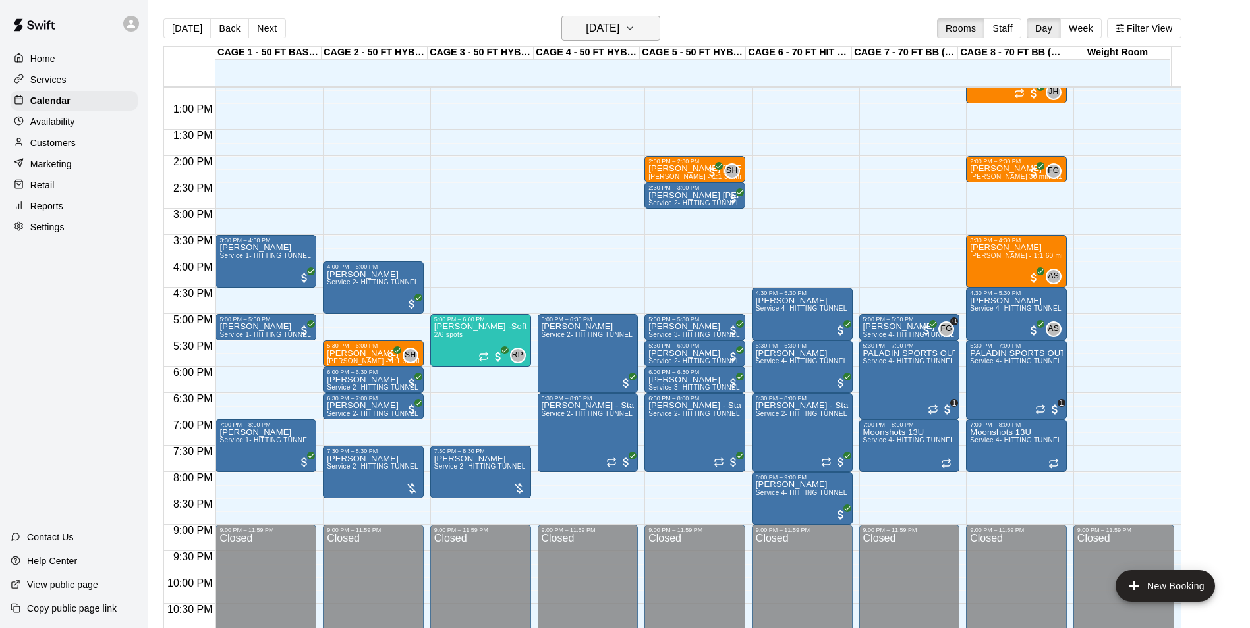
click at [619, 27] on h6 "[DATE]" at bounding box center [603, 28] width 34 height 18
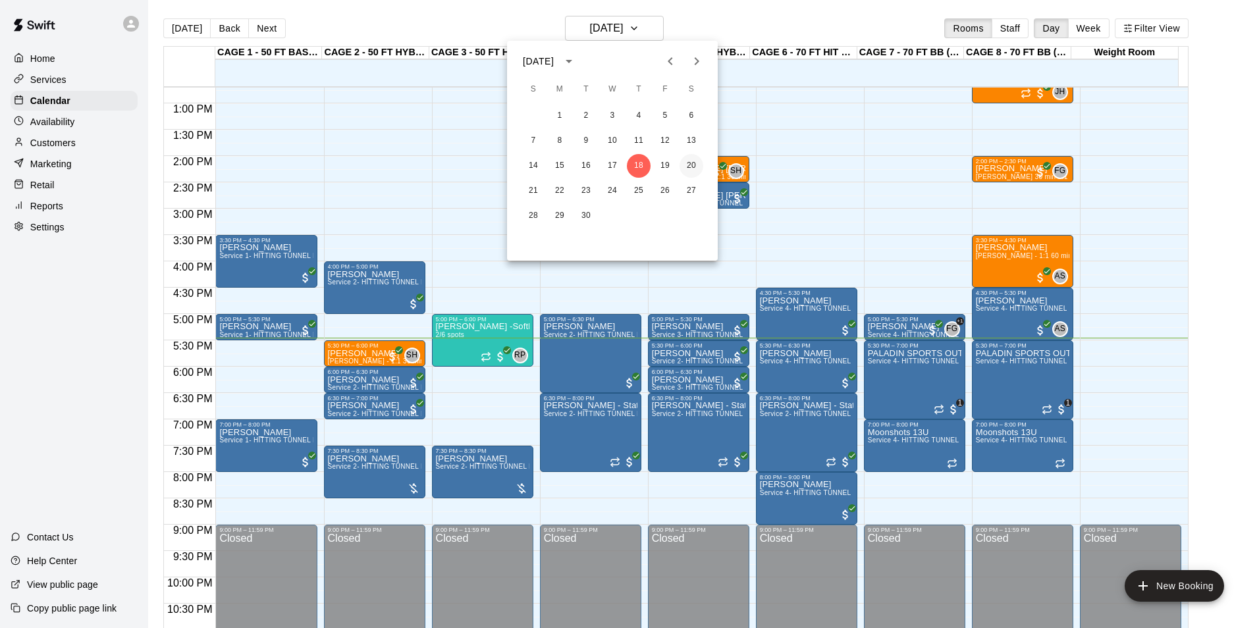
click at [697, 165] on button "20" at bounding box center [692, 166] width 24 height 24
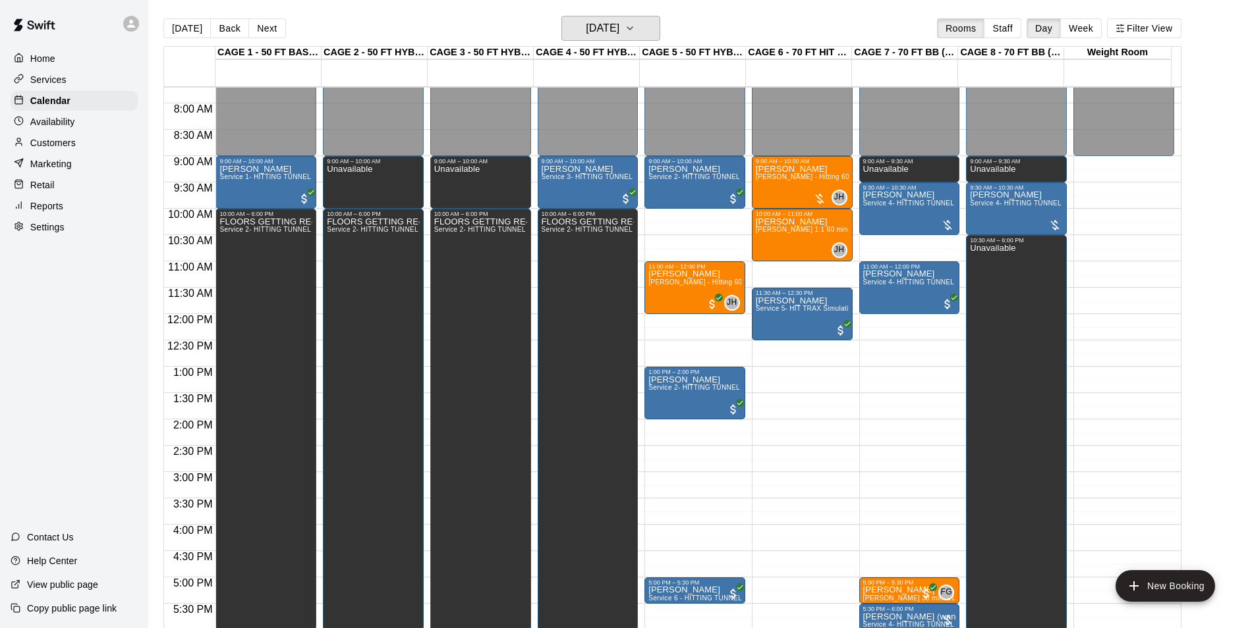
scroll to position [472, 0]
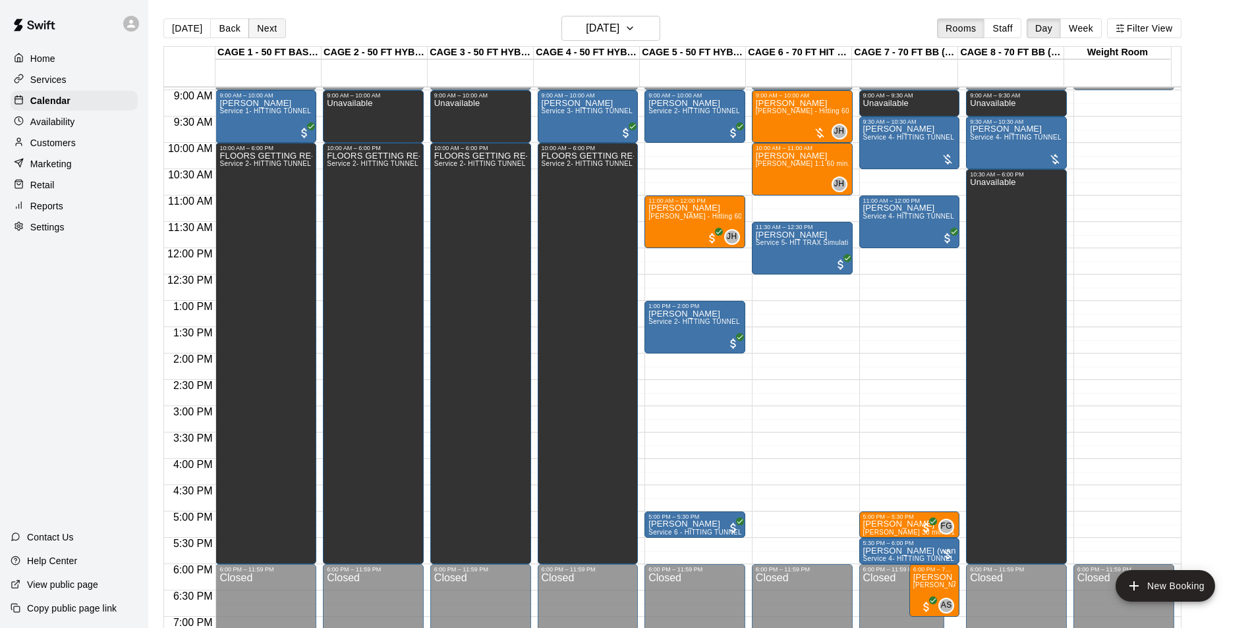
click at [259, 39] on div "Today Back Next Saturday Sep 20 Rooms Staff Day Week Filter View" at bounding box center [672, 31] width 1018 height 30
click at [259, 33] on button "Next" at bounding box center [266, 28] width 37 height 20
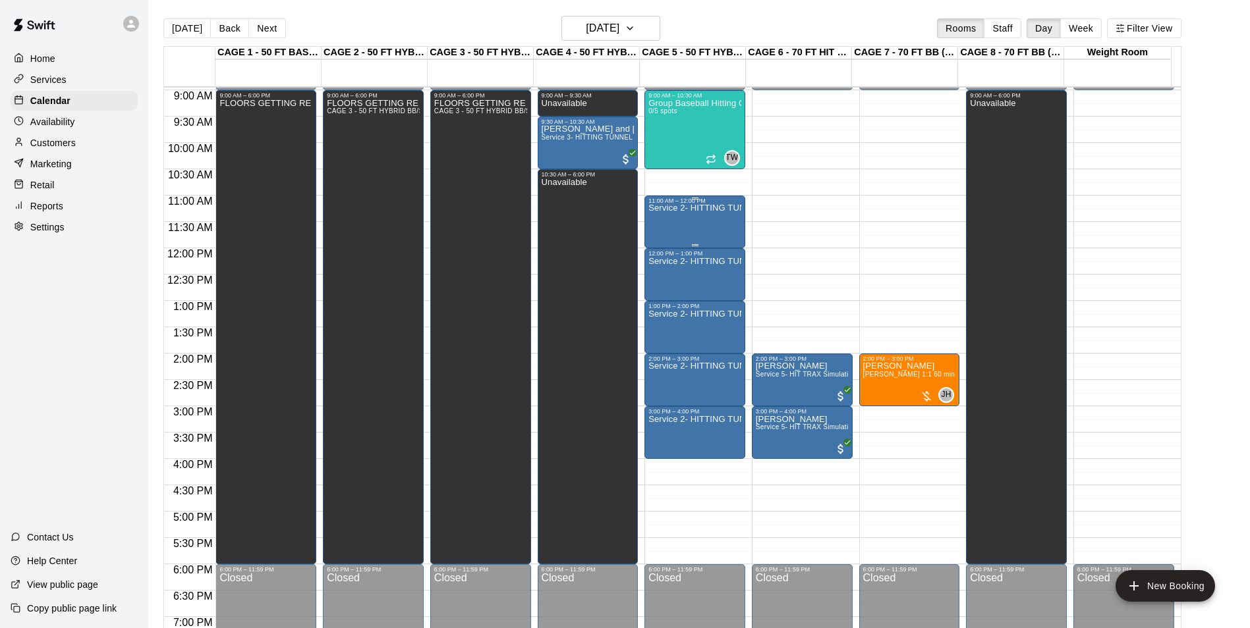
click at [682, 222] on div "Service 2- HITTING TUNNEL RENTAL - 50ft Baseball" at bounding box center [694, 518] width 93 height 628
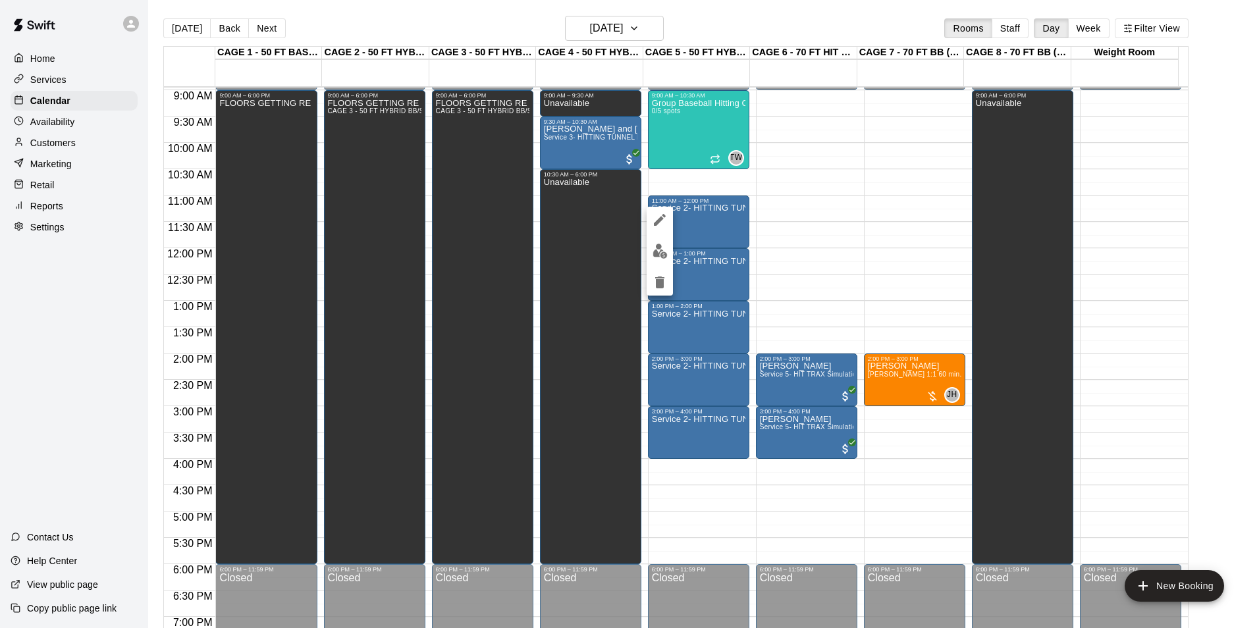
click at [661, 282] on icon "delete" at bounding box center [659, 283] width 9 height 12
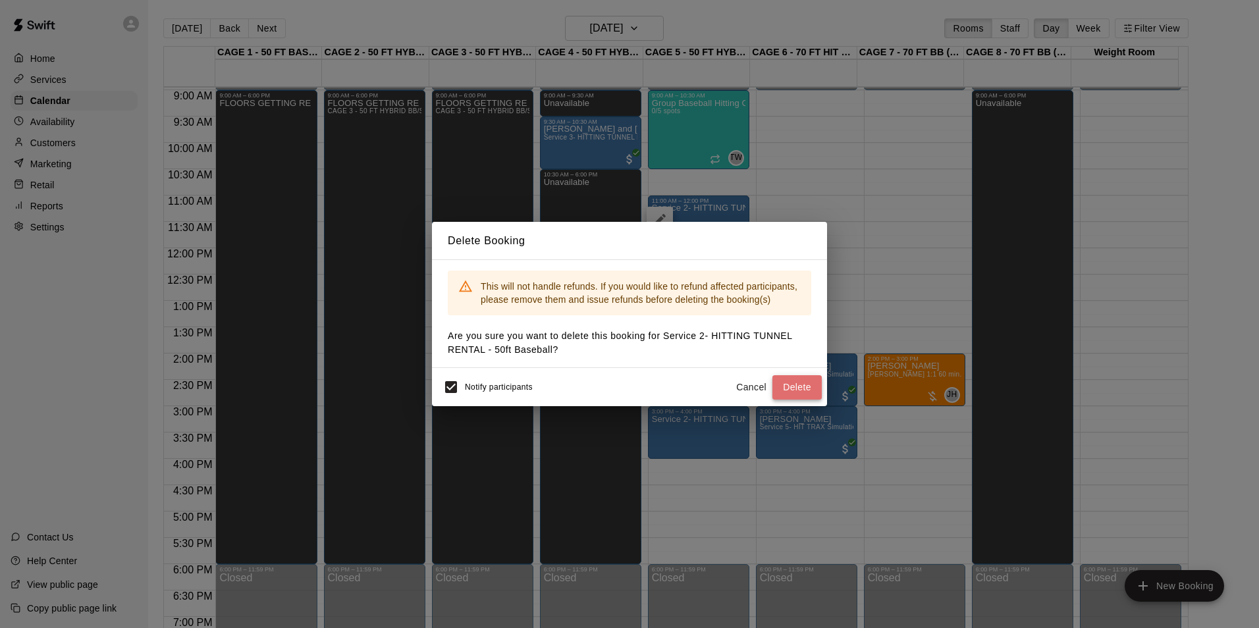
click at [811, 391] on button "Delete" at bounding box center [797, 387] width 49 height 24
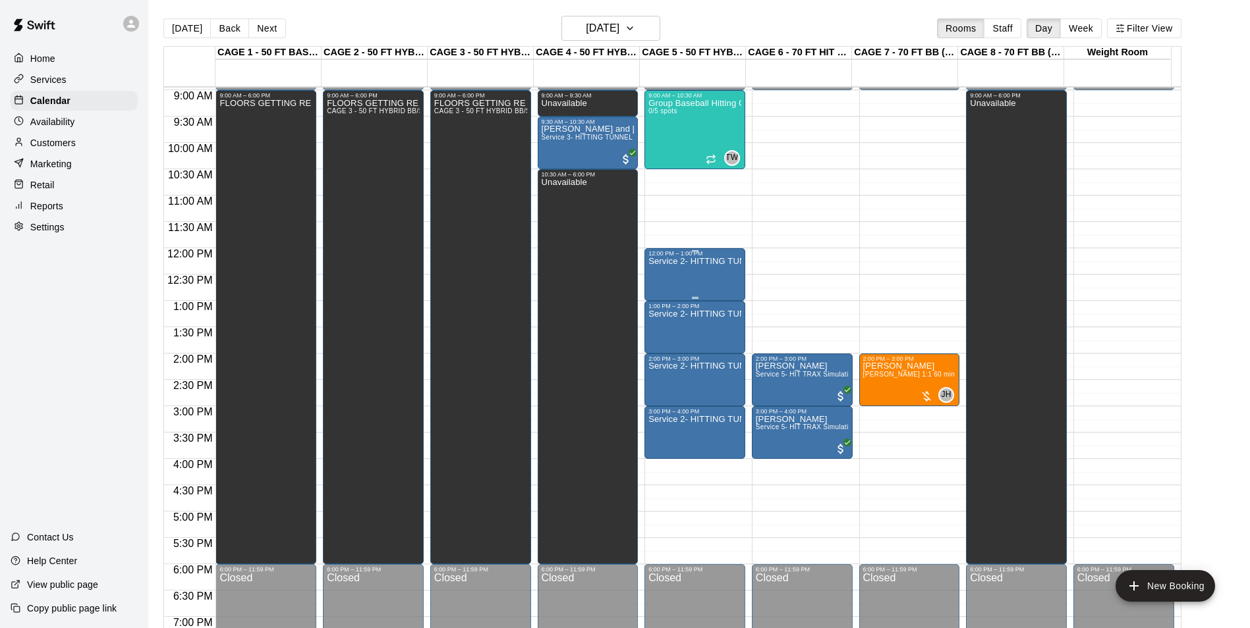
click at [659, 279] on div "Service 2- HITTING TUNNEL RENTAL - 50ft Baseball" at bounding box center [694, 571] width 93 height 628
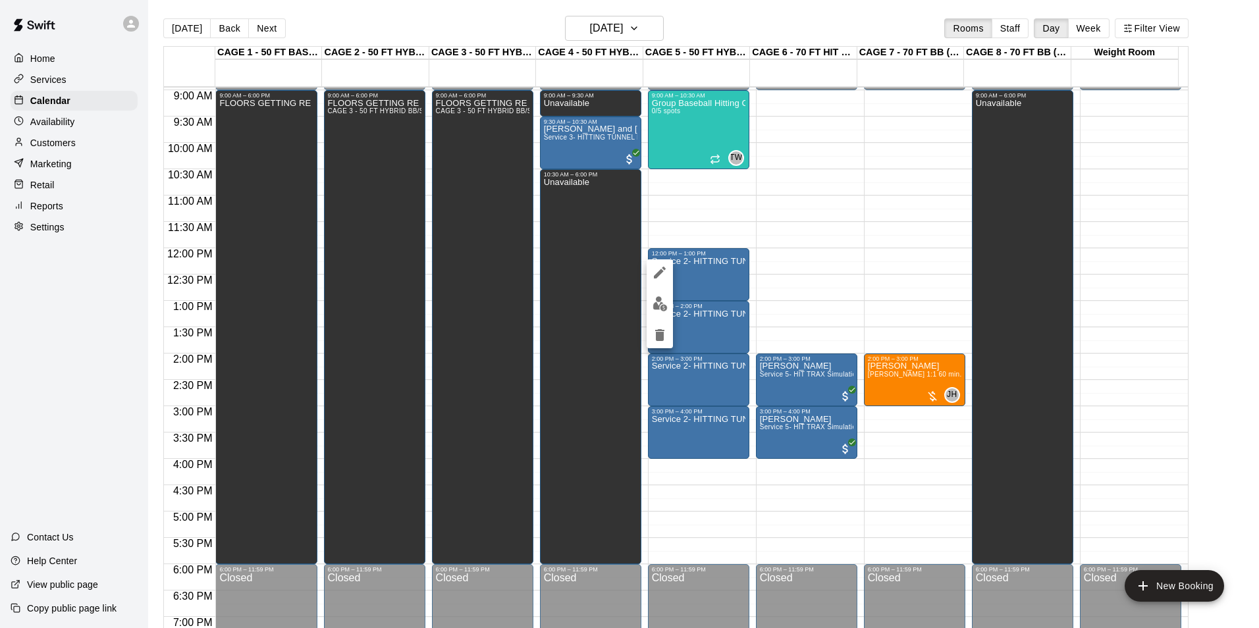
click at [655, 308] on img "edit" at bounding box center [660, 303] width 15 height 15
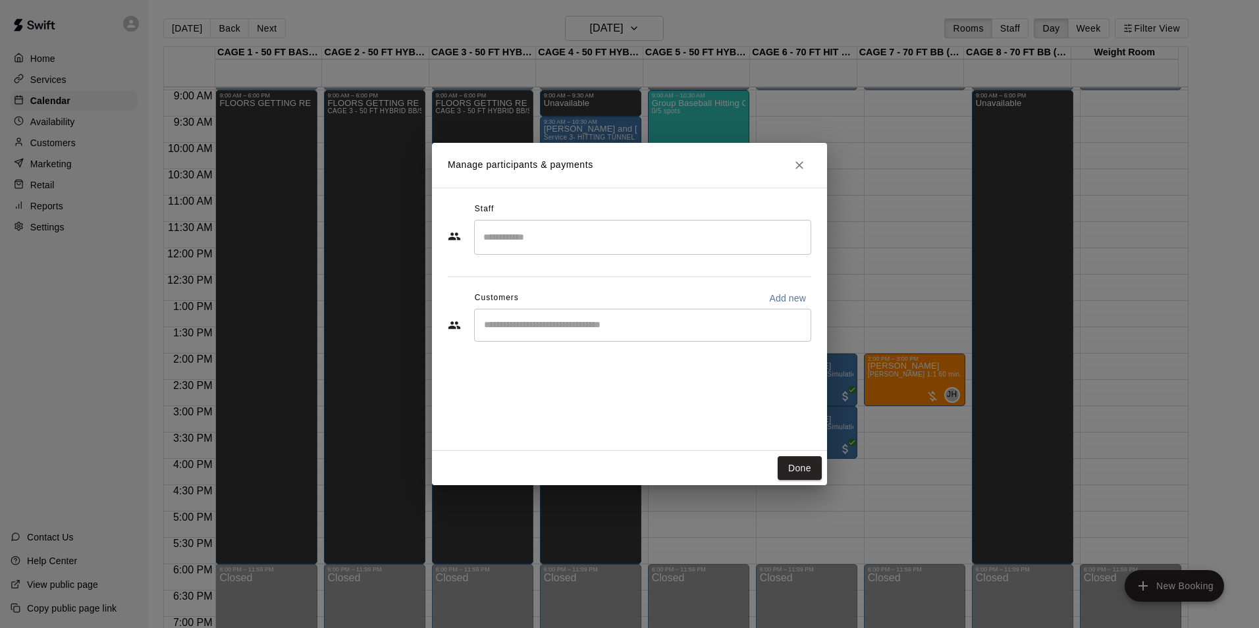
click at [510, 327] on input "Start typing to search customers..." at bounding box center [642, 325] width 325 height 13
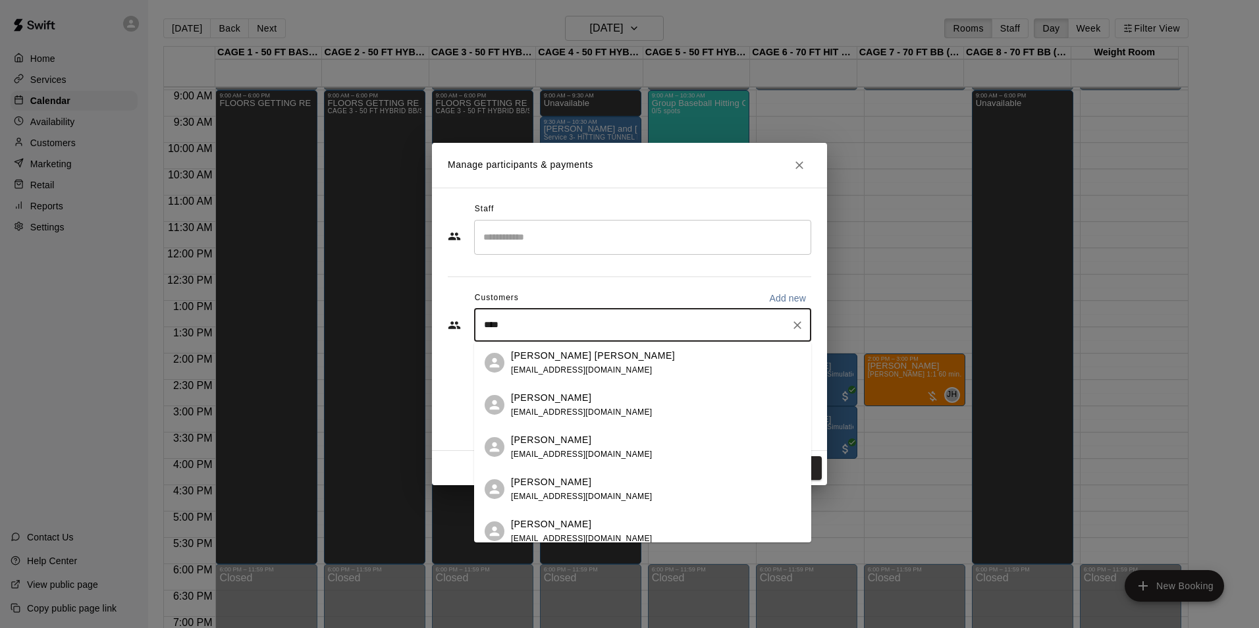
type input "*****"
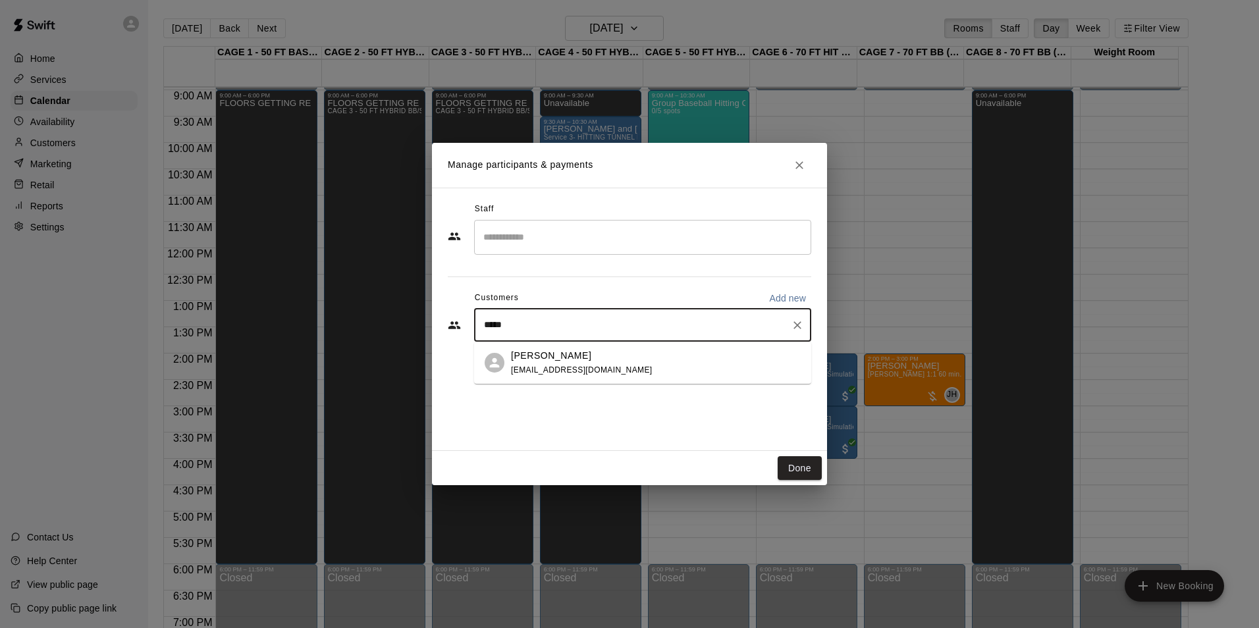
click at [518, 360] on p "[PERSON_NAME]" at bounding box center [551, 356] width 80 height 14
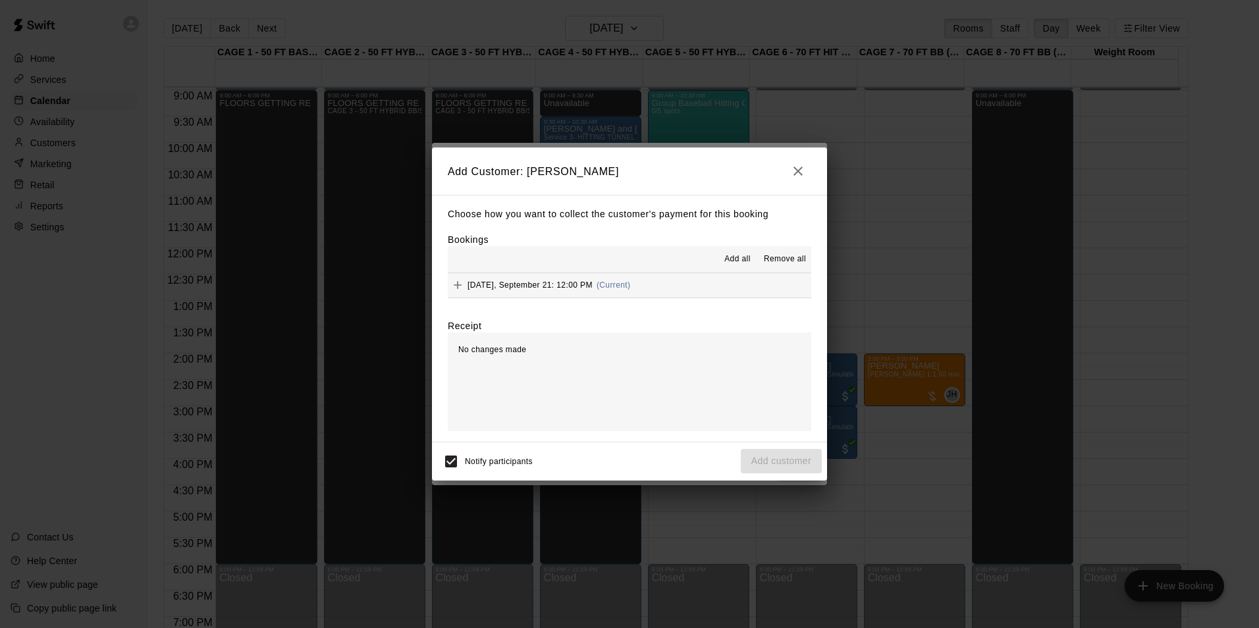
click at [617, 282] on span "(Current)" at bounding box center [614, 285] width 34 height 9
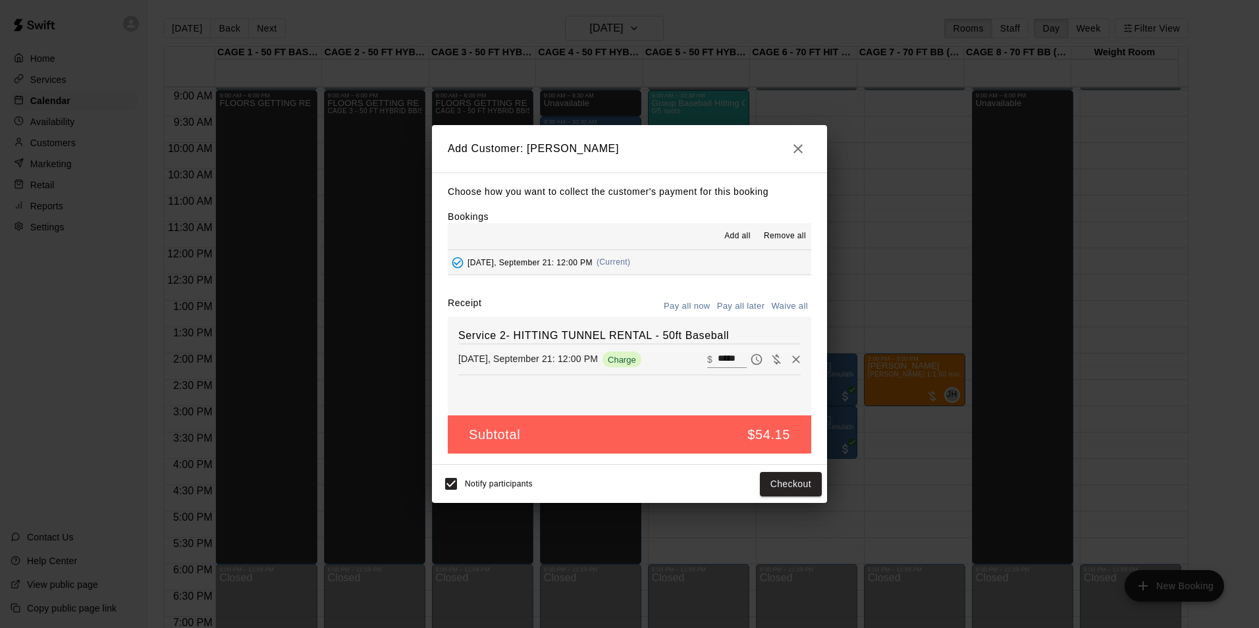
click at [723, 309] on button "Pay all later" at bounding box center [741, 306] width 55 height 20
click at [765, 475] on button "Add customer" at bounding box center [781, 484] width 81 height 24
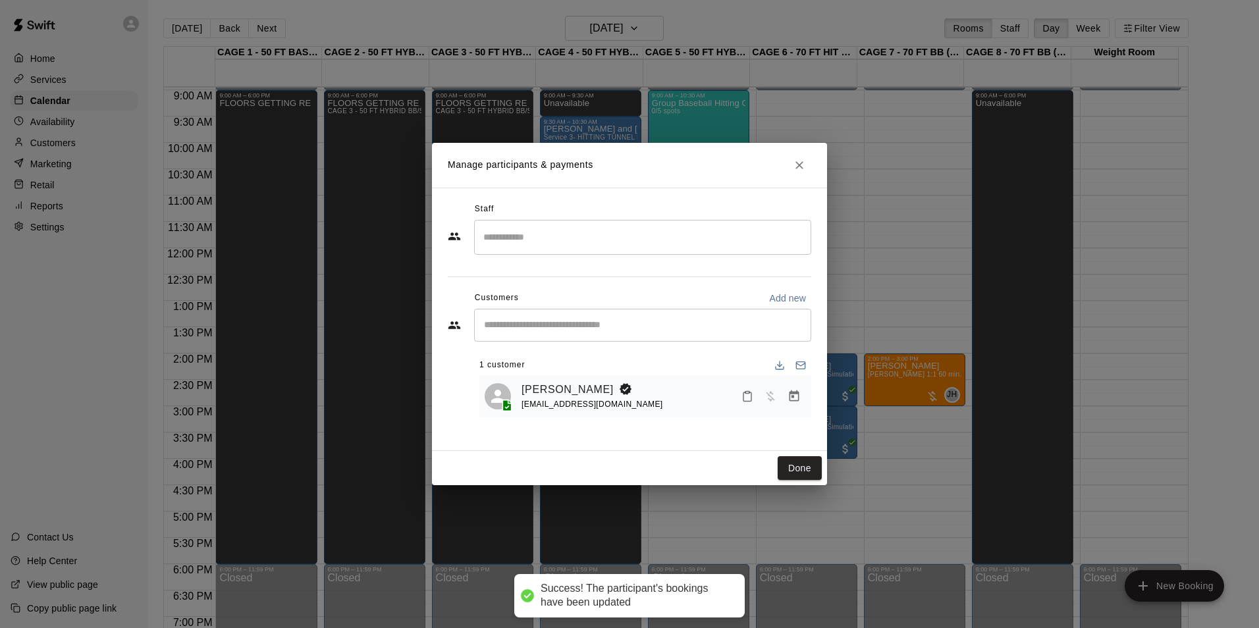
click at [804, 458] on button "Done" at bounding box center [800, 468] width 44 height 24
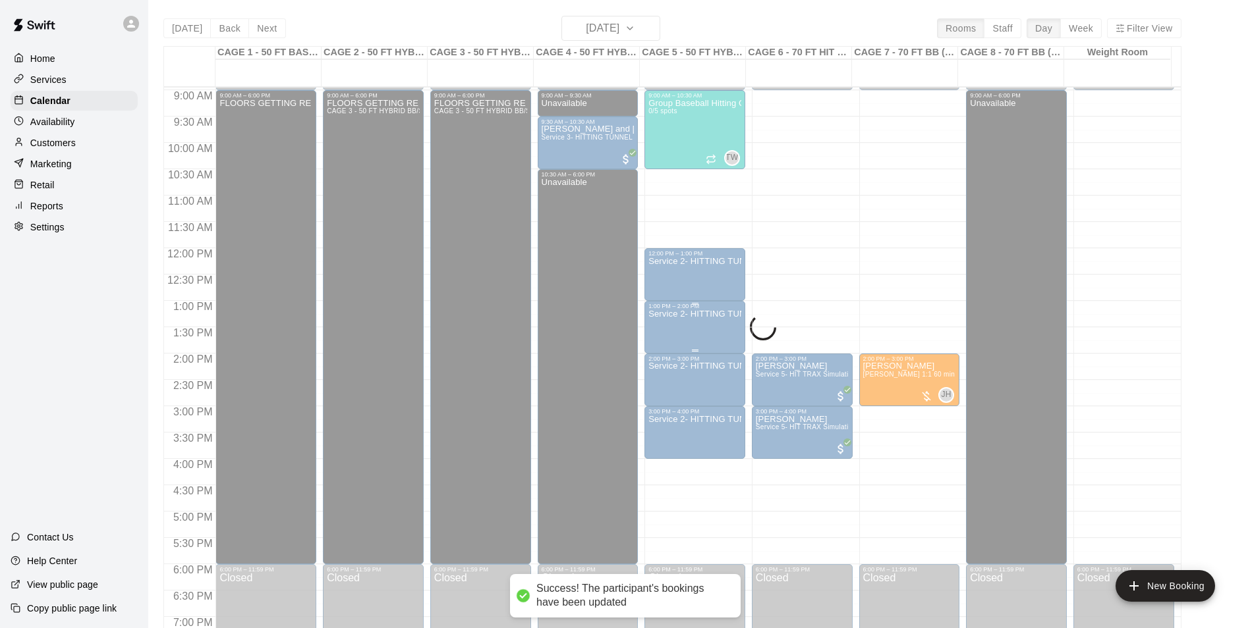
click at [677, 335] on div "Service 2- HITTING TUNNEL RENTAL - 50ft Baseball" at bounding box center [694, 624] width 93 height 628
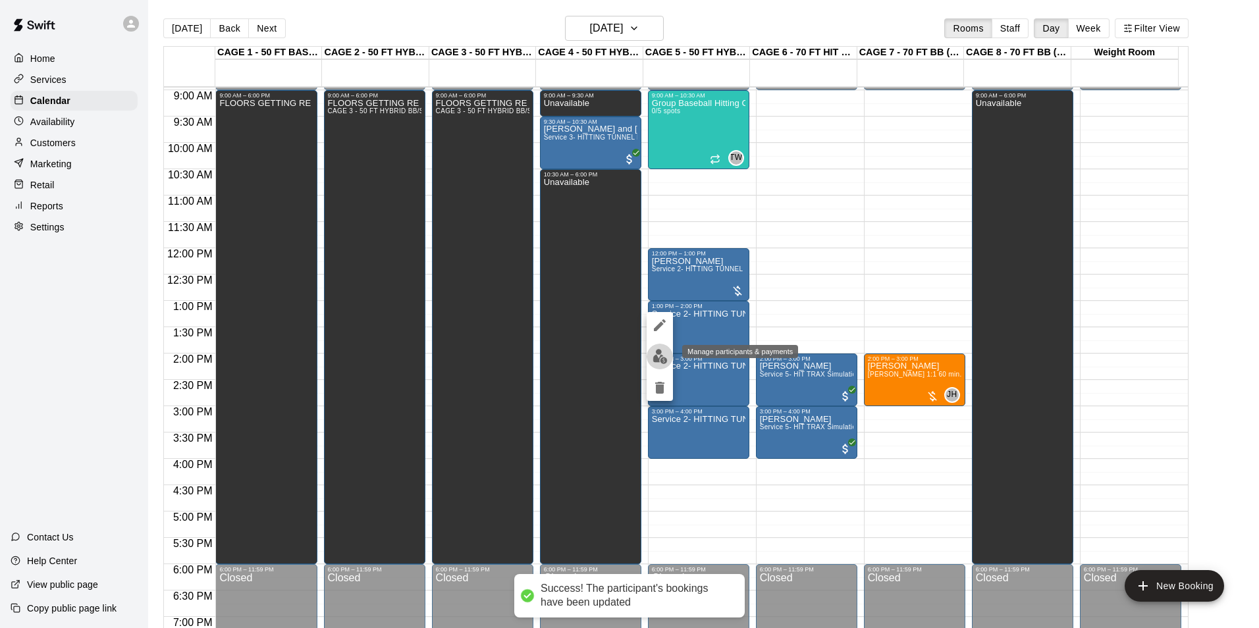
click at [667, 348] on button "edit" at bounding box center [660, 357] width 26 height 26
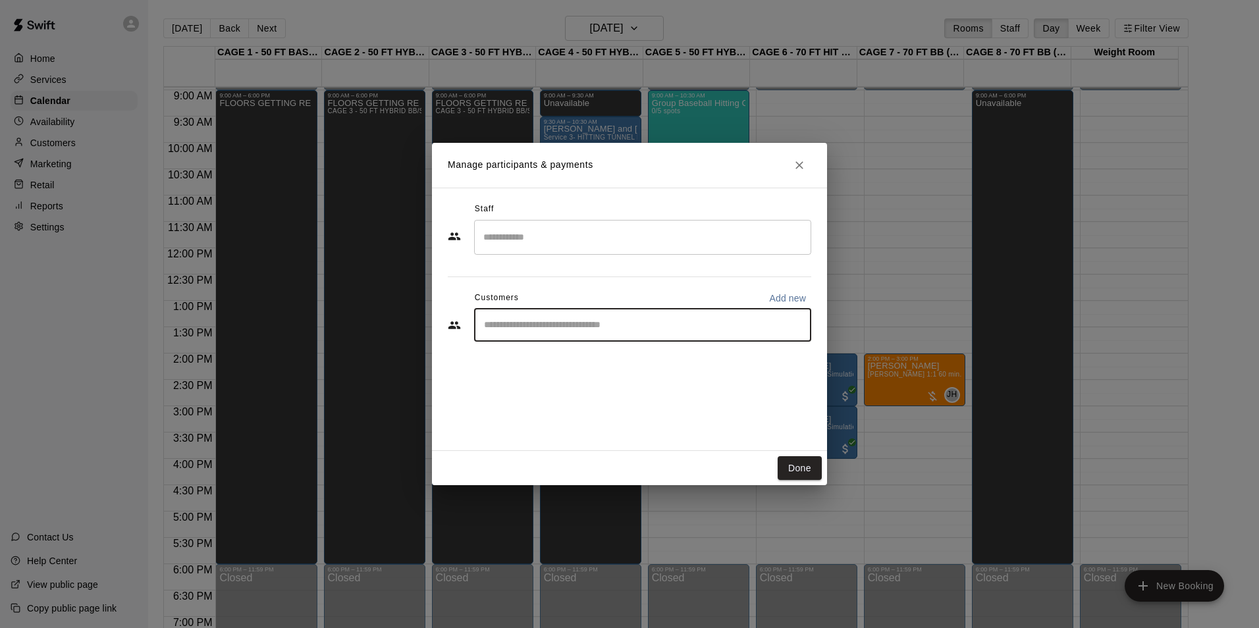
click at [568, 321] on input "Start typing to search customers..." at bounding box center [642, 325] width 325 height 13
type input "*****"
click at [507, 350] on div "Tom Siebert coachtomsiebert@gmail.com" at bounding box center [642, 363] width 337 height 42
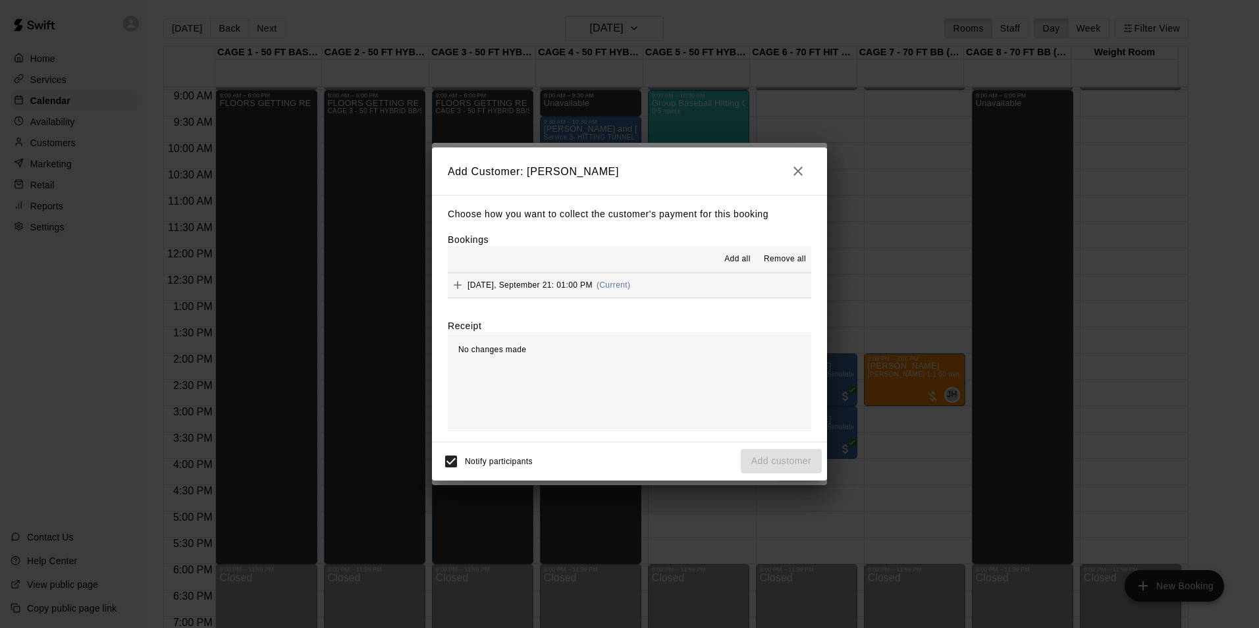
click at [634, 292] on button "Sunday, September 21: 01:00 PM (Current)" at bounding box center [630, 285] width 364 height 24
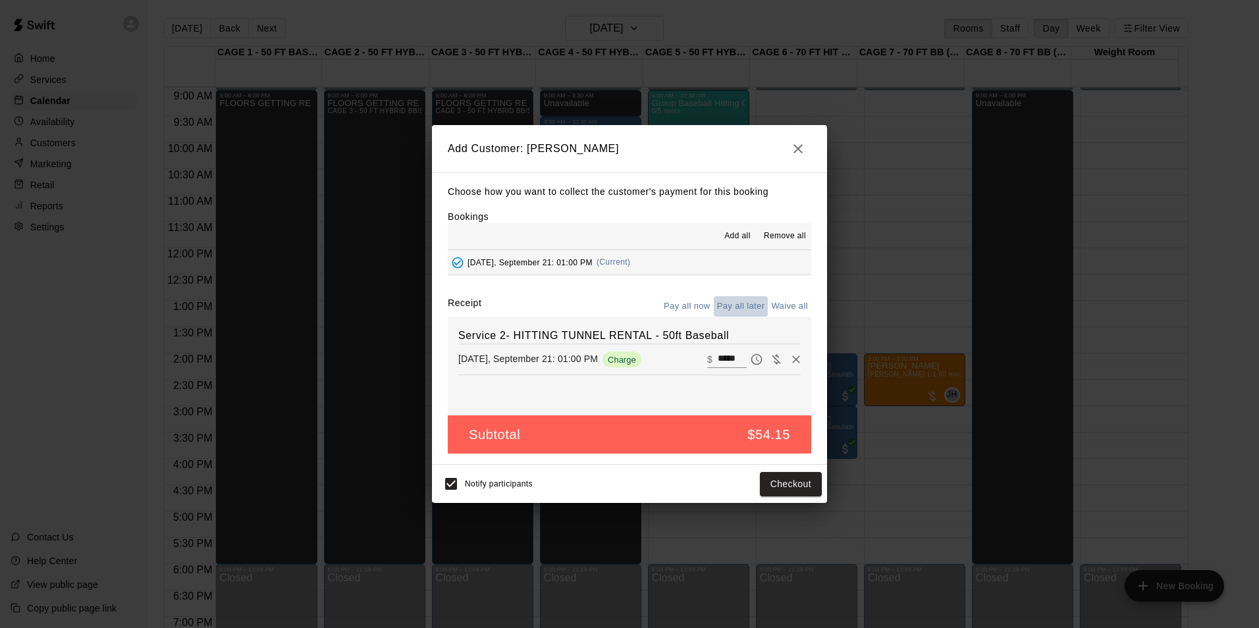
click at [716, 307] on button "Pay all later" at bounding box center [741, 306] width 55 height 20
click at [771, 485] on button "Add customer" at bounding box center [781, 484] width 81 height 24
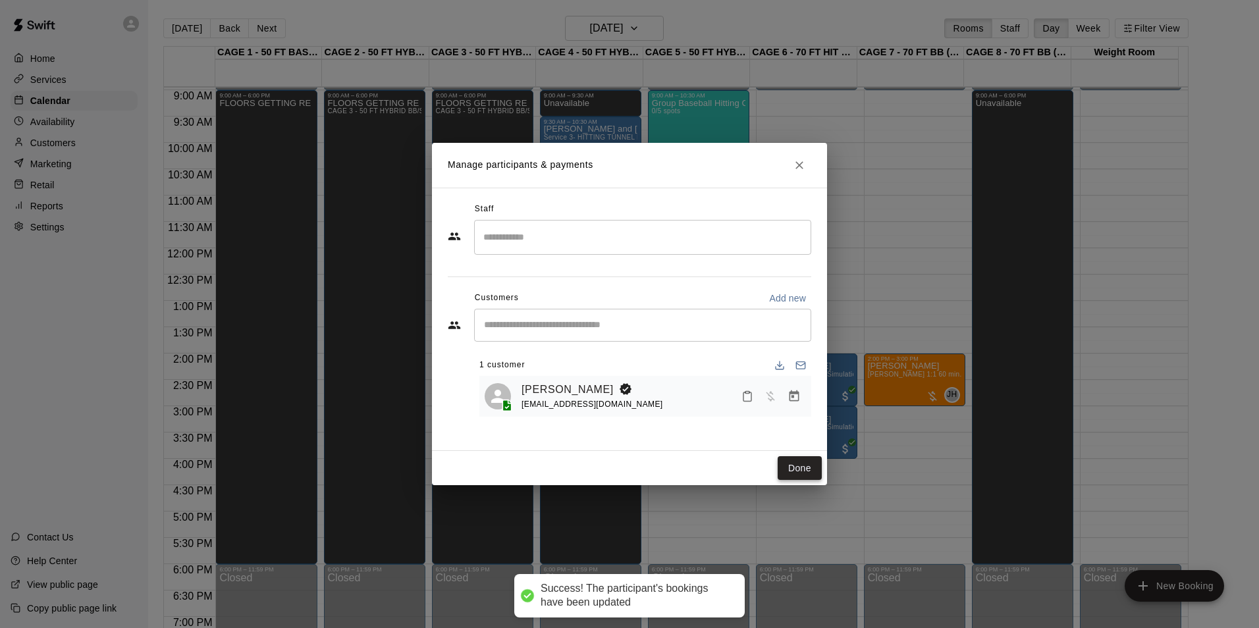
click at [787, 457] on button "Done" at bounding box center [800, 468] width 44 height 24
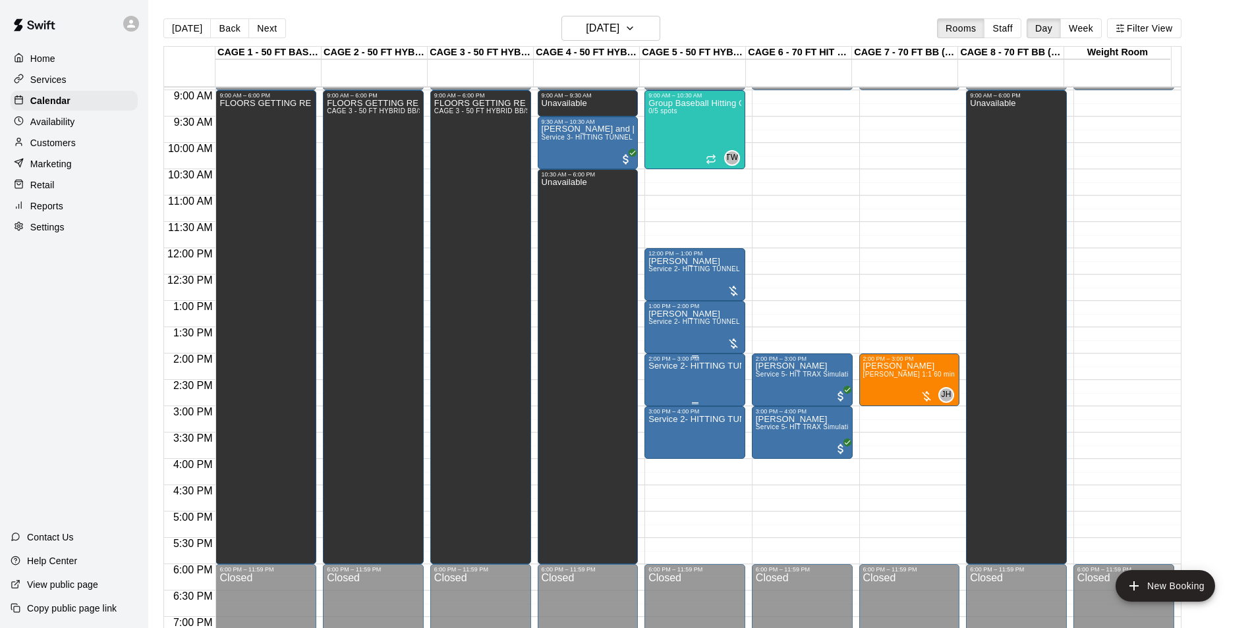
click at [677, 366] on p "Service 2- HITTING TUNNEL RENTAL - 50ft Baseball" at bounding box center [694, 366] width 93 height 0
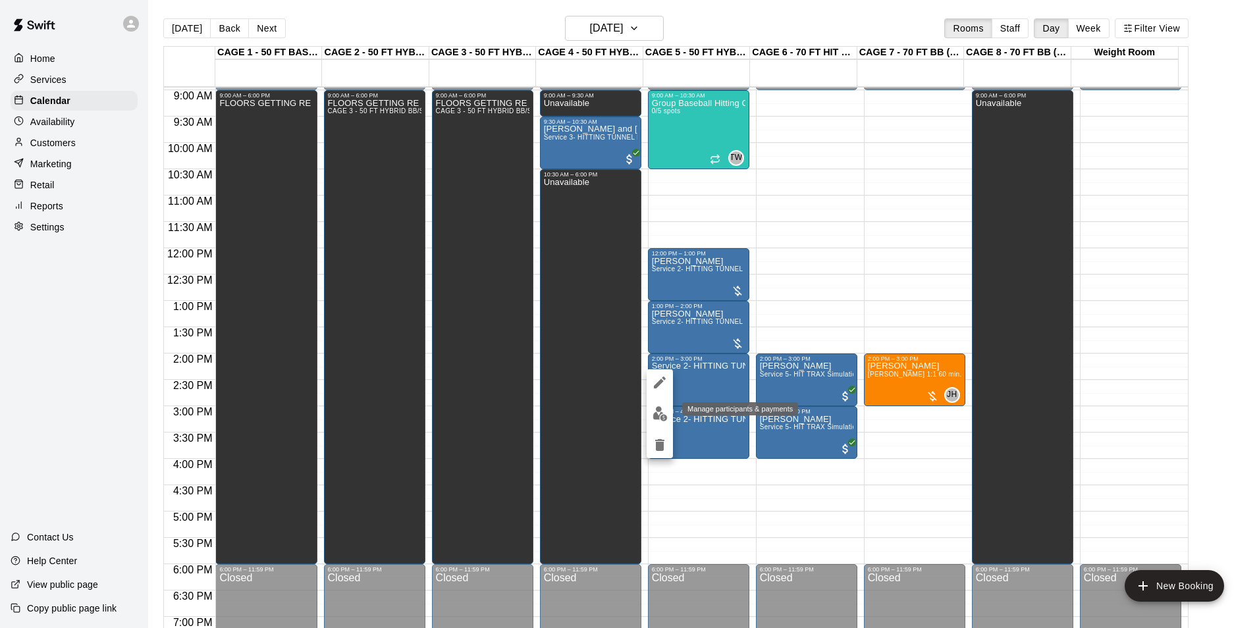
click at [663, 421] on img "edit" at bounding box center [660, 413] width 15 height 15
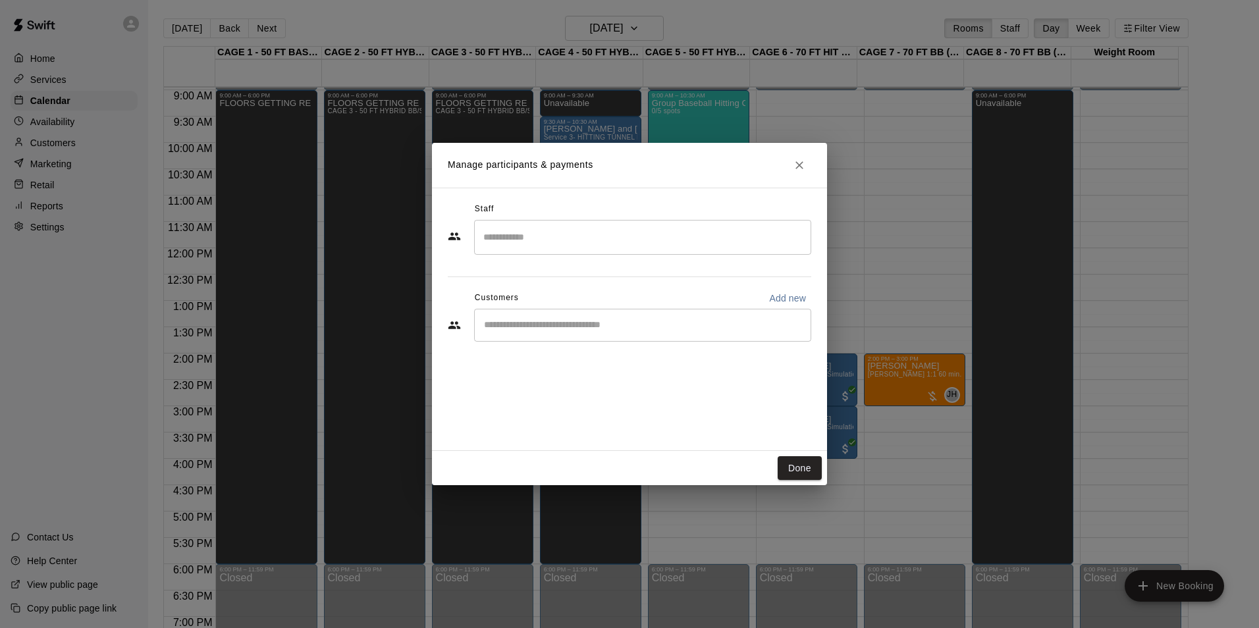
click at [620, 329] on input "Start typing to search customers..." at bounding box center [642, 325] width 325 height 13
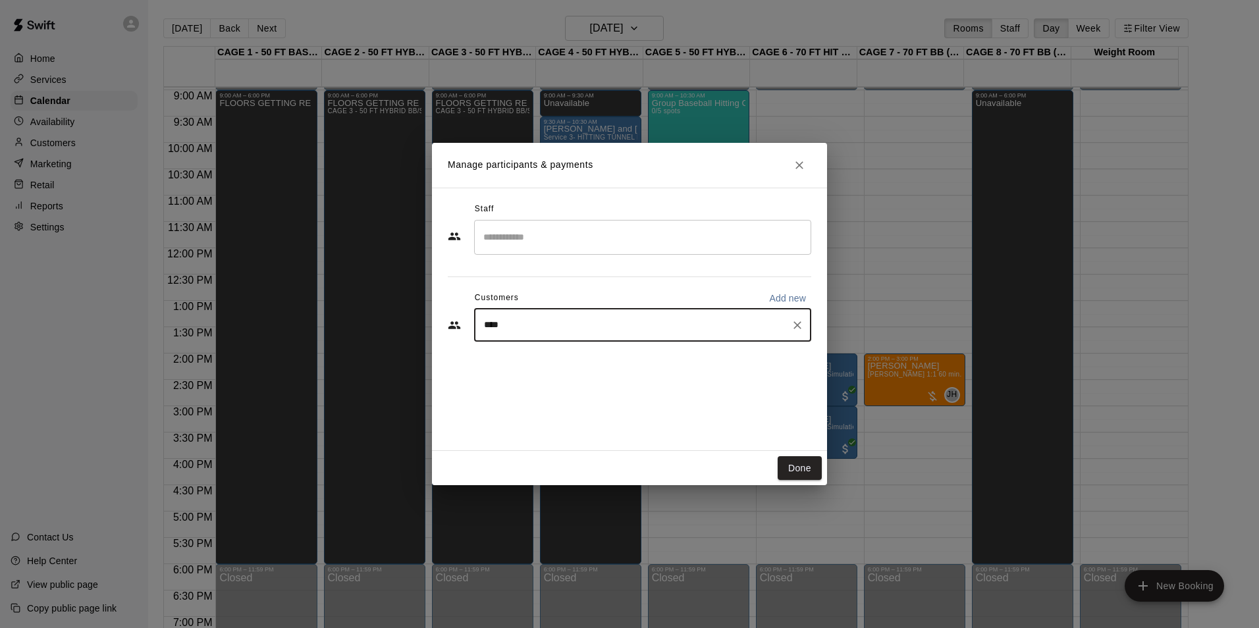
type input "*****"
click at [738, 354] on div "Tom Siebert coachtomsiebert@gmail.com" at bounding box center [656, 363] width 290 height 28
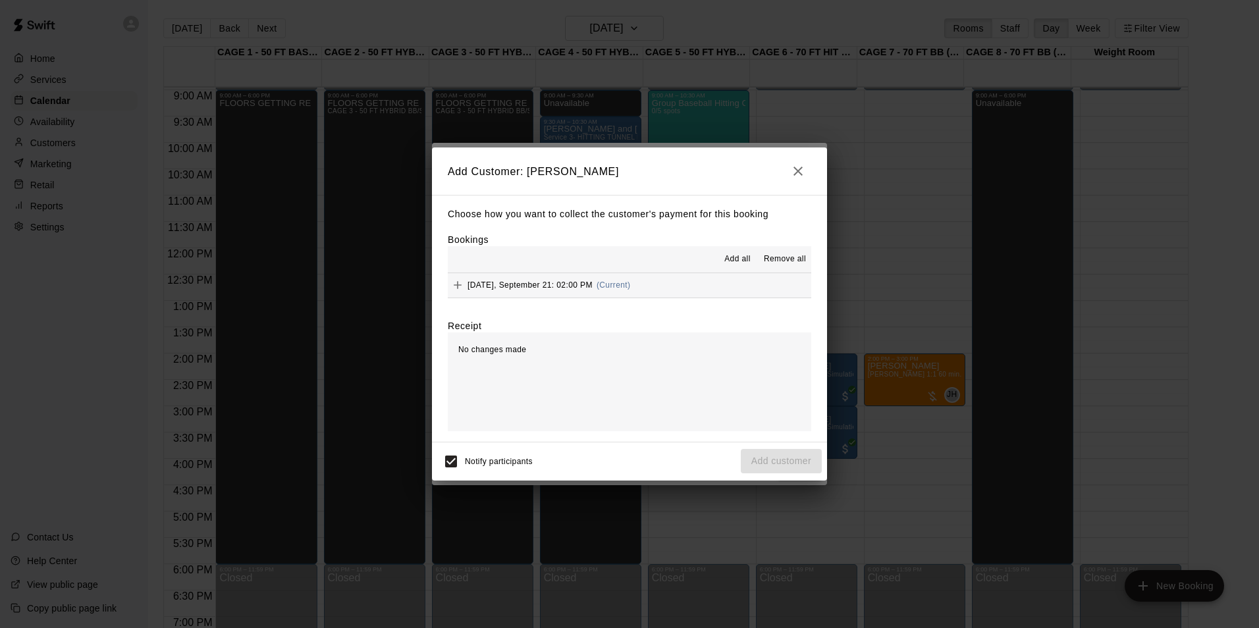
drag, startPoint x: 674, startPoint y: 287, endPoint x: 713, endPoint y: 281, distance: 39.3
click at [677, 285] on button "Sunday, September 21: 02:00 PM (Current)" at bounding box center [630, 285] width 364 height 24
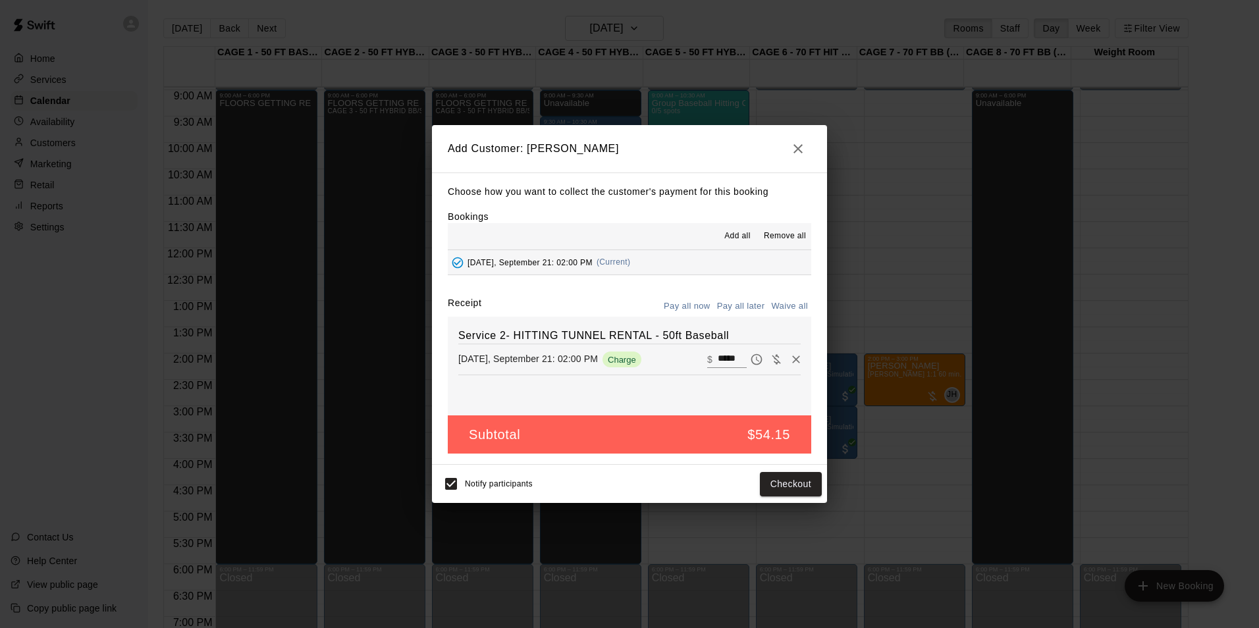
click at [746, 299] on button "Pay all later" at bounding box center [741, 306] width 55 height 20
click at [798, 478] on button "Add customer" at bounding box center [781, 484] width 81 height 24
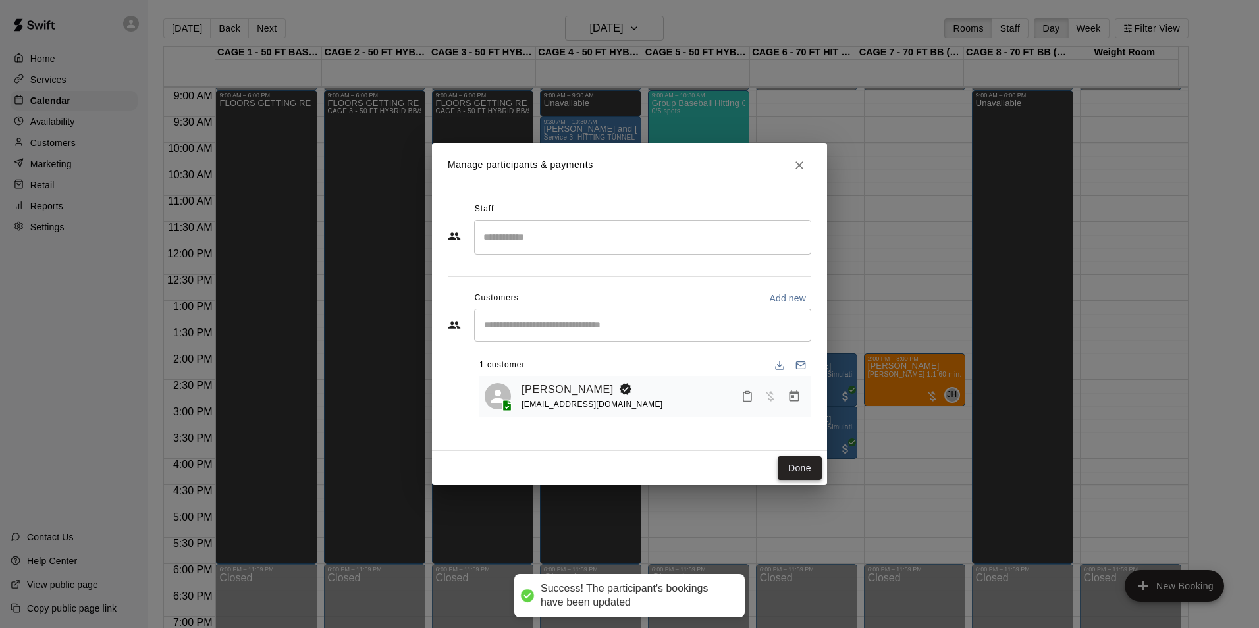
click at [801, 470] on button "Done" at bounding box center [800, 468] width 44 height 24
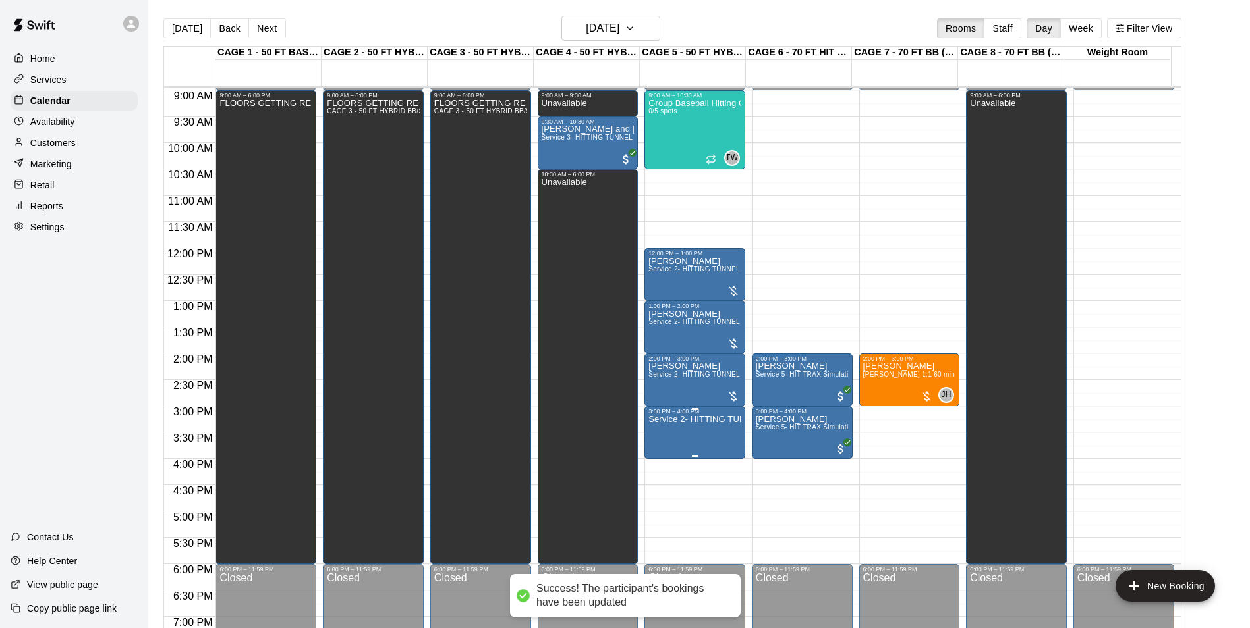
click at [672, 420] on p "Service 2- HITTING TUNNEL RENTAL - 50ft Baseball" at bounding box center [694, 420] width 93 height 0
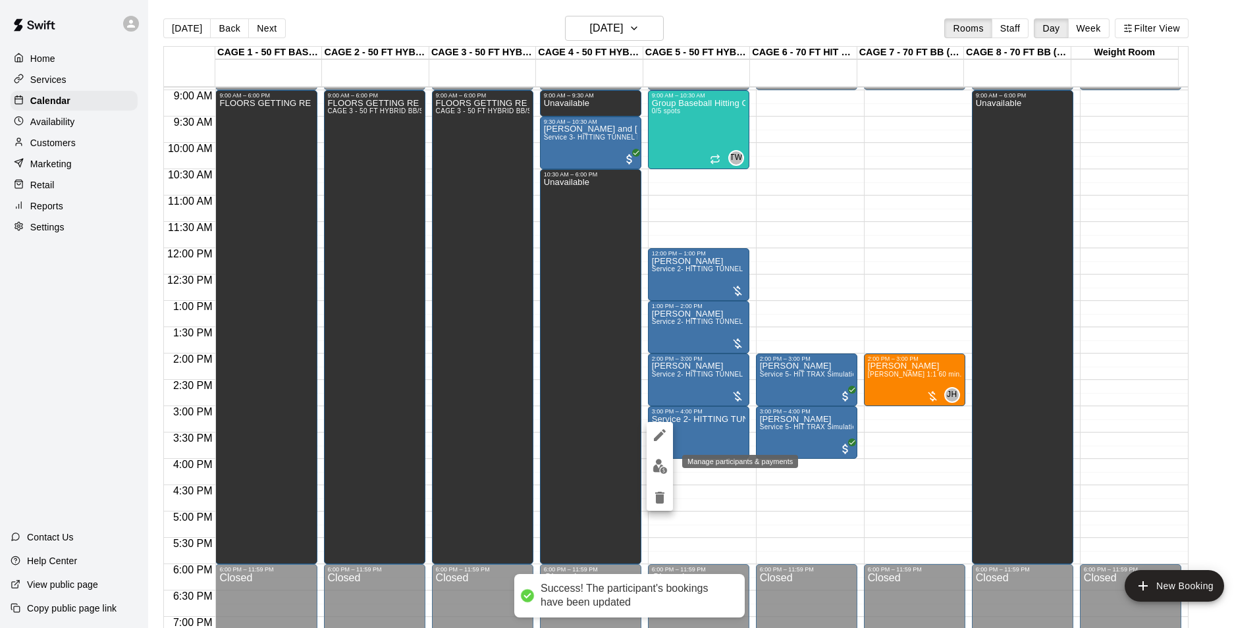
click at [661, 454] on button "edit" at bounding box center [660, 467] width 26 height 26
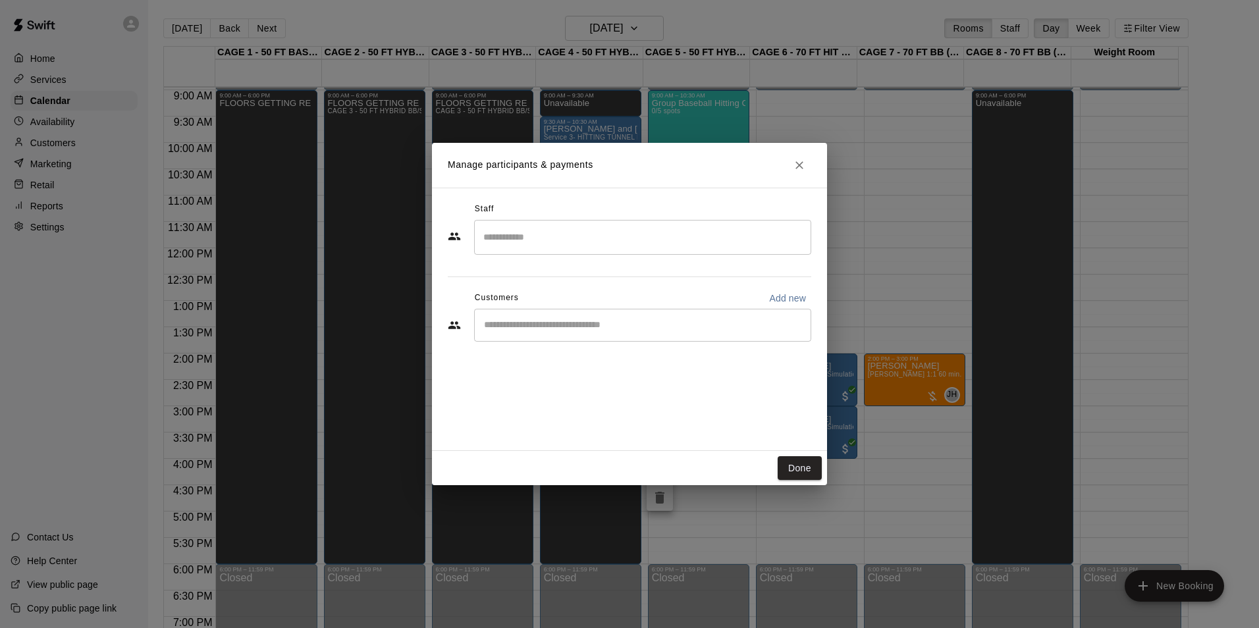
click at [544, 309] on div "​" at bounding box center [642, 325] width 337 height 33
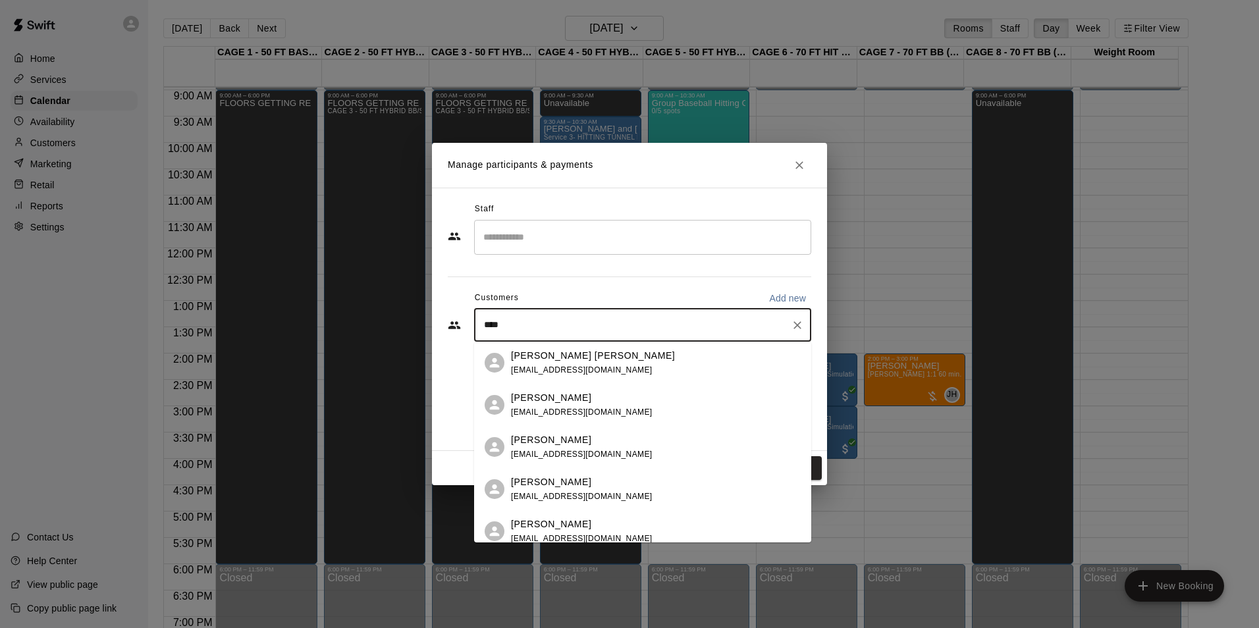
type input "*****"
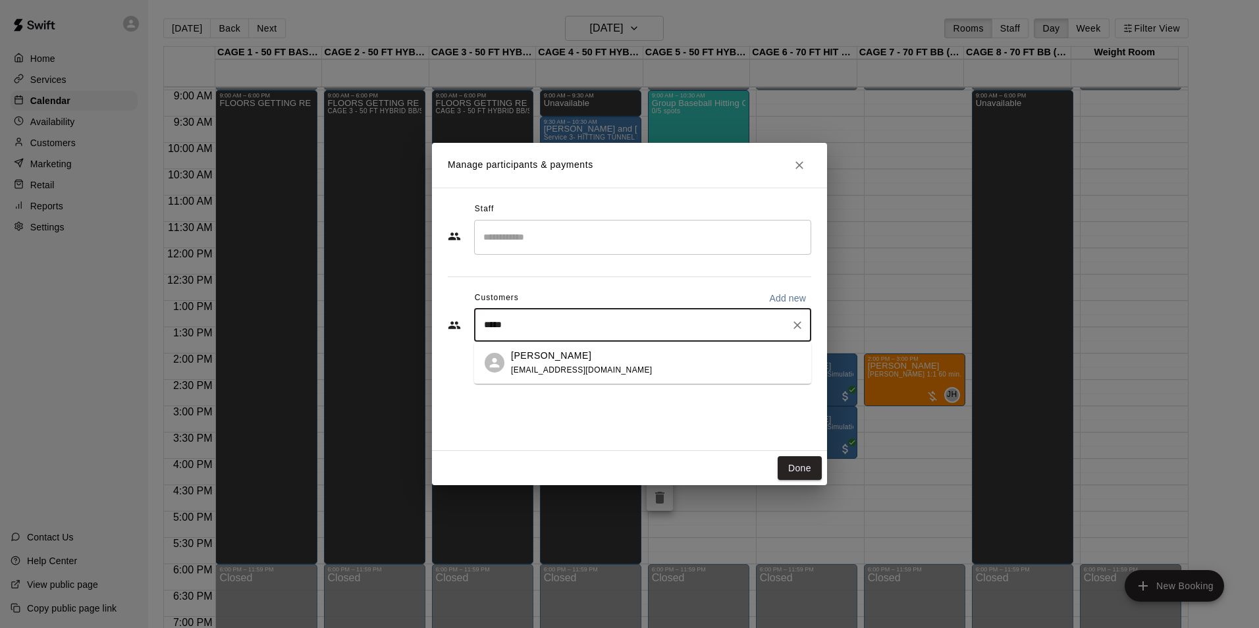
click at [591, 356] on div "[PERSON_NAME]" at bounding box center [582, 356] width 142 height 14
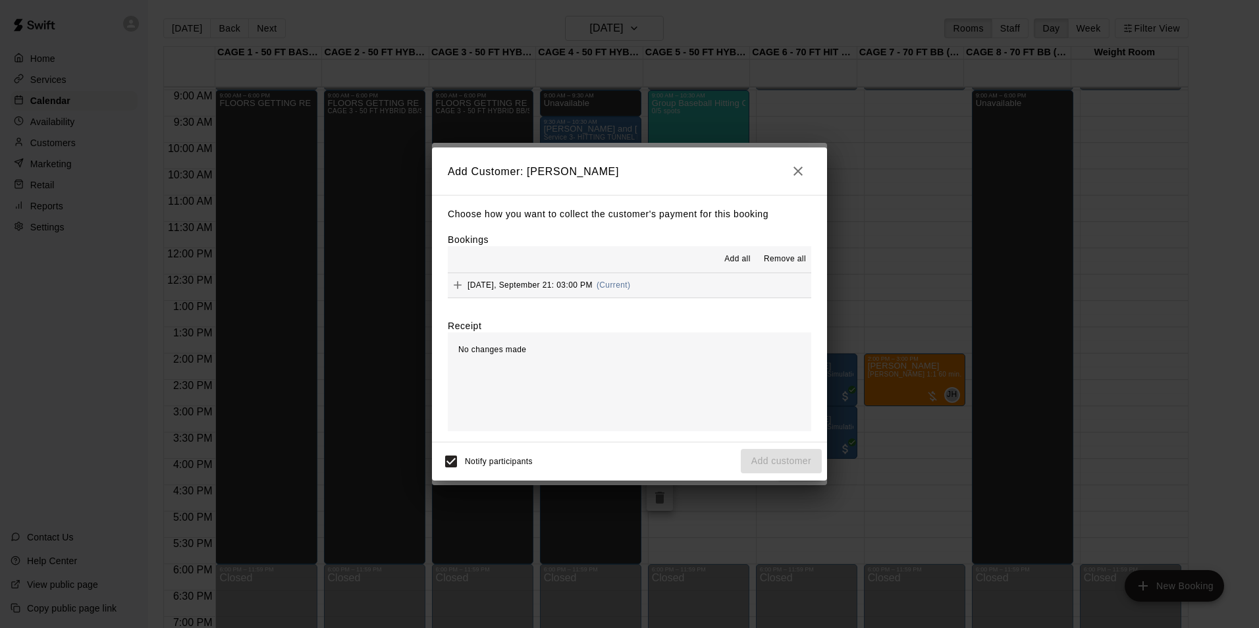
click at [687, 288] on button "Sunday, September 21: 03:00 PM (Current)" at bounding box center [630, 285] width 364 height 24
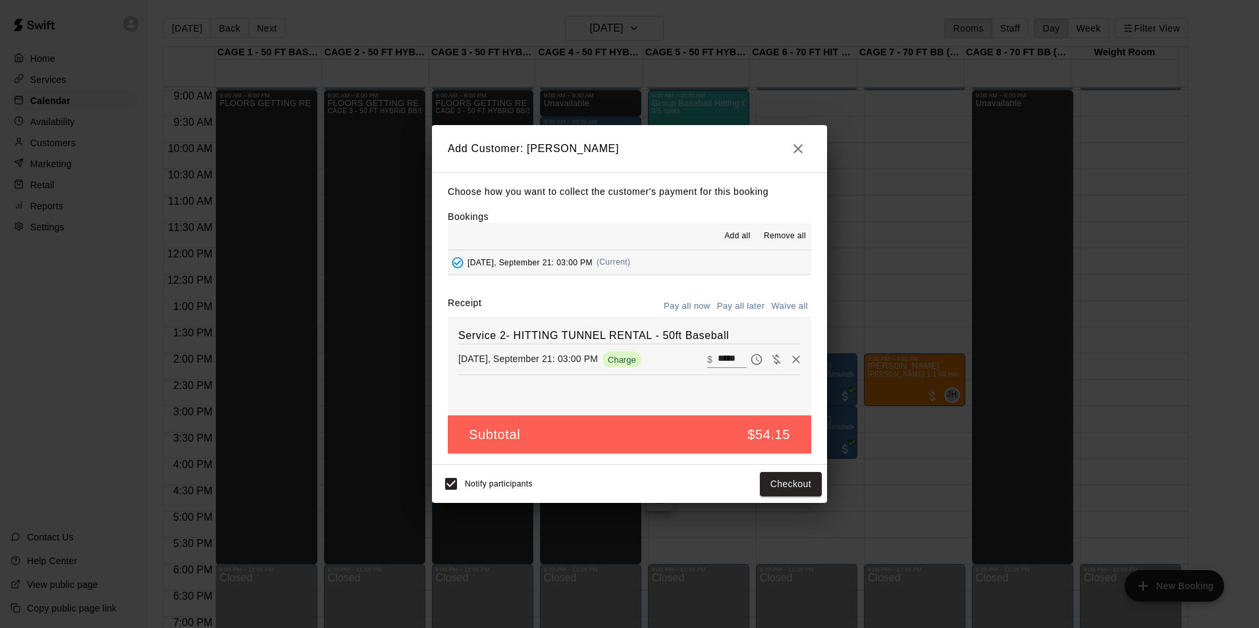
click at [745, 308] on button "Pay all later" at bounding box center [741, 306] width 55 height 20
click at [783, 480] on button "Add customer" at bounding box center [781, 484] width 81 height 24
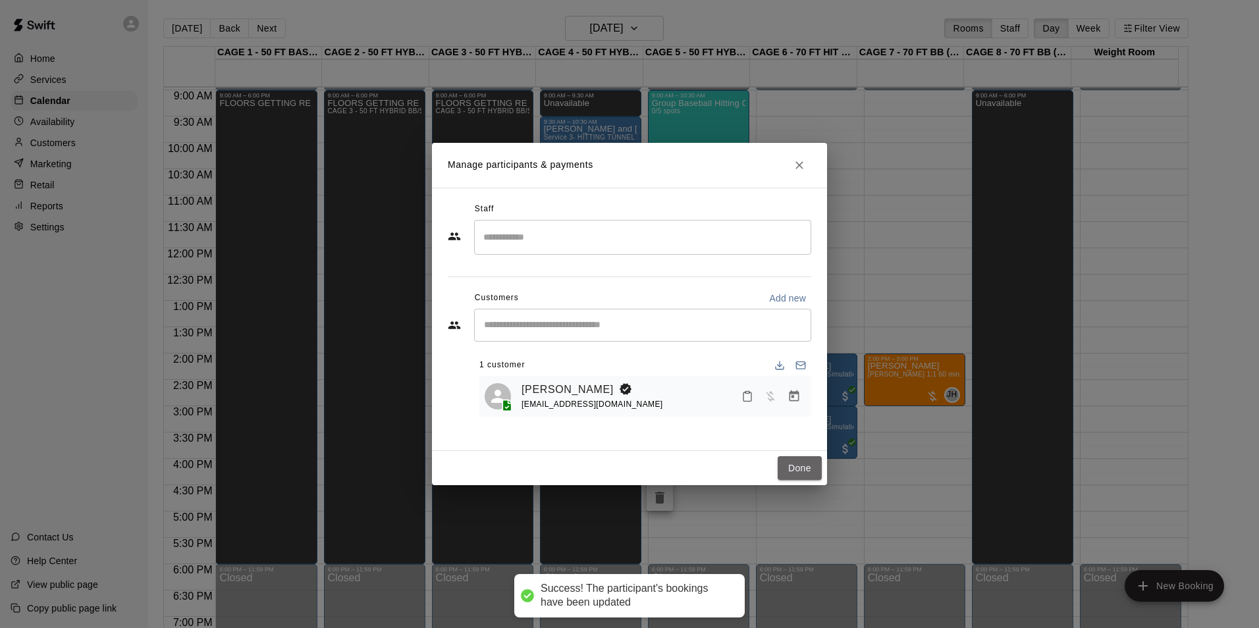
drag, startPoint x: 815, startPoint y: 470, endPoint x: 426, endPoint y: 192, distance: 478.3
click at [815, 471] on button "Done" at bounding box center [800, 468] width 44 height 24
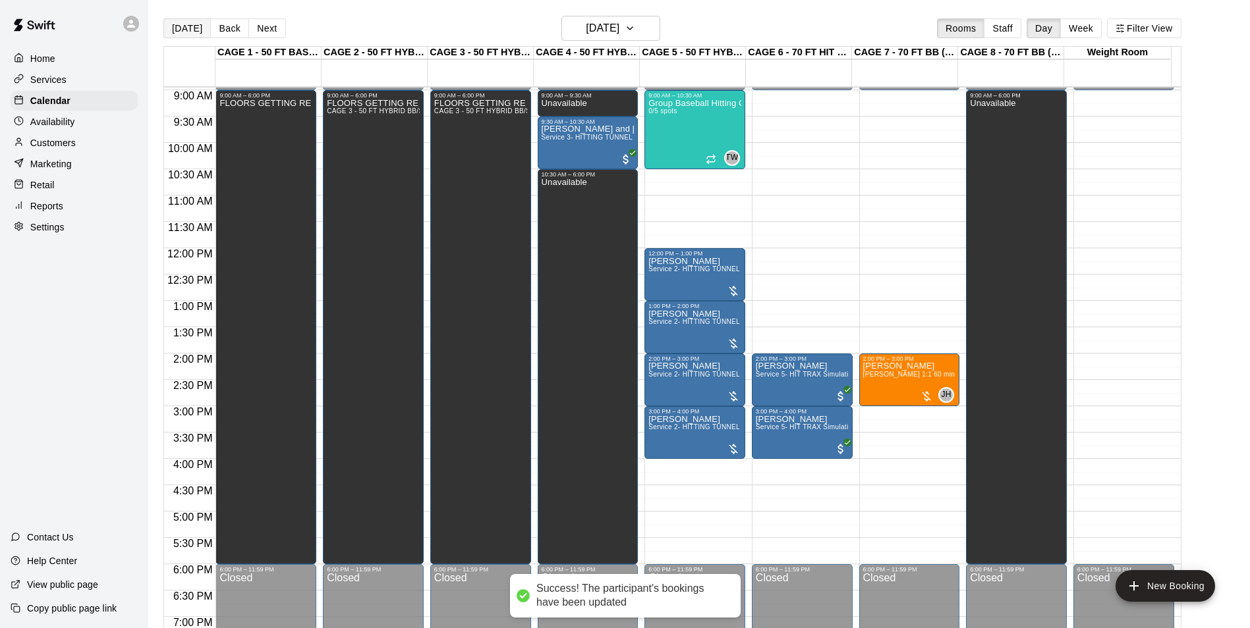
click at [178, 24] on button "[DATE]" at bounding box center [186, 28] width 47 height 20
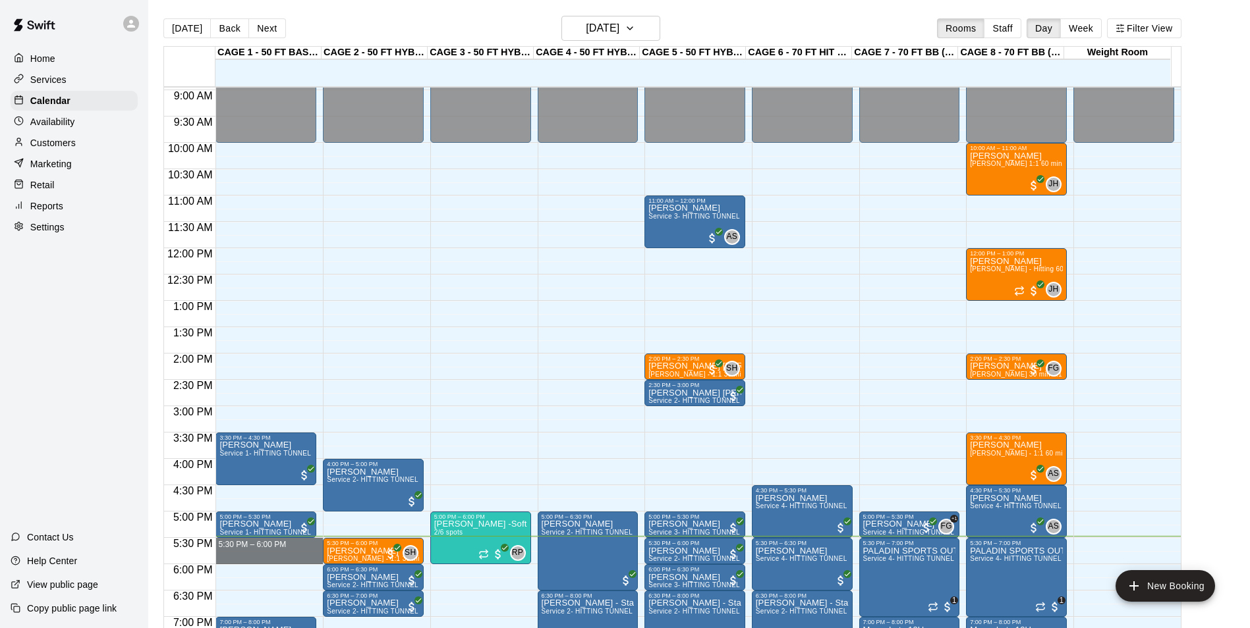
drag, startPoint x: 269, startPoint y: 540, endPoint x: 279, endPoint y: 562, distance: 23.6
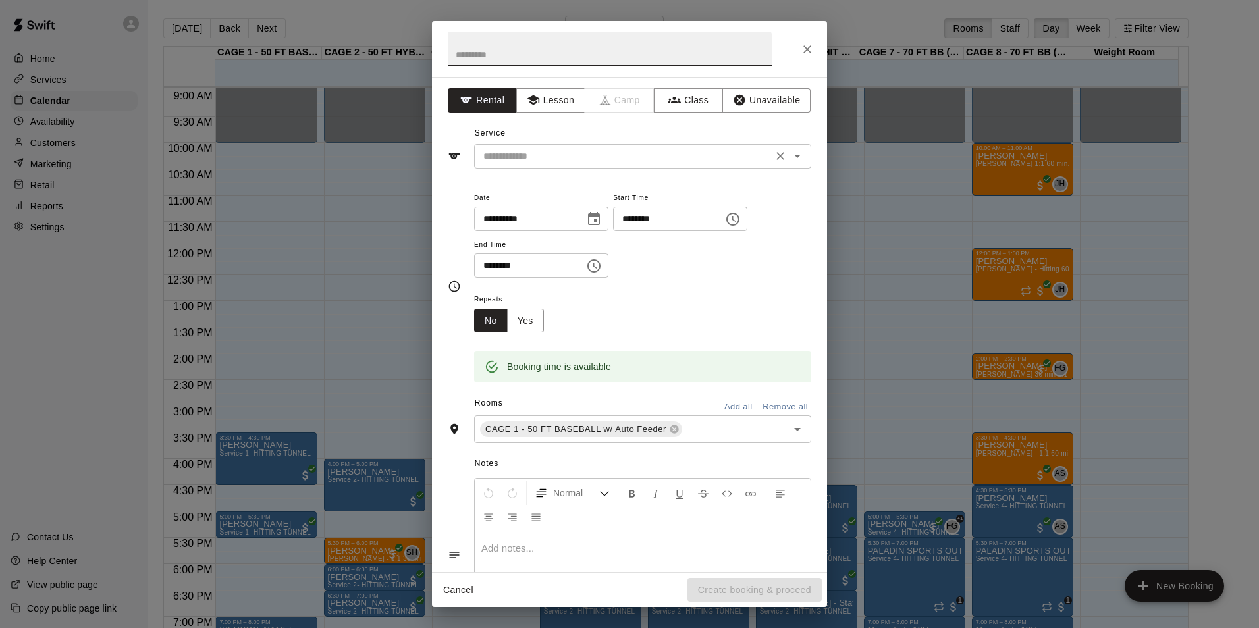
click at [617, 144] on div "​" at bounding box center [642, 156] width 337 height 24
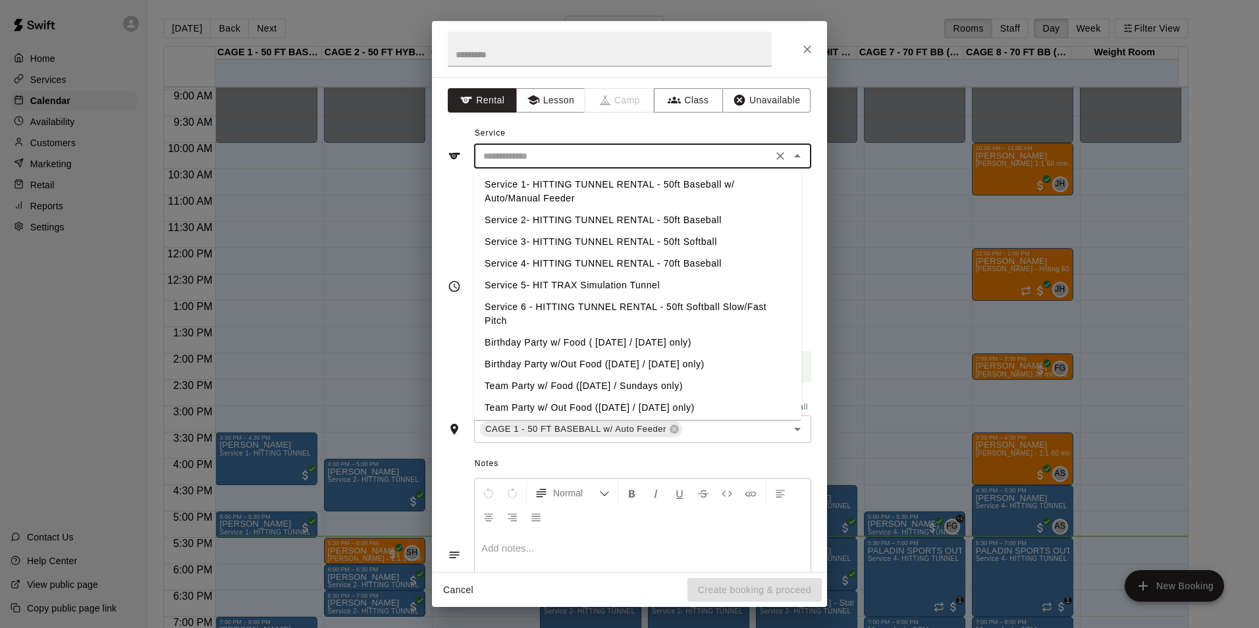
click at [696, 217] on li "Service 2- HITTING TUNNEL RENTAL - 50ft Baseball" at bounding box center [637, 220] width 327 height 22
type input "**********"
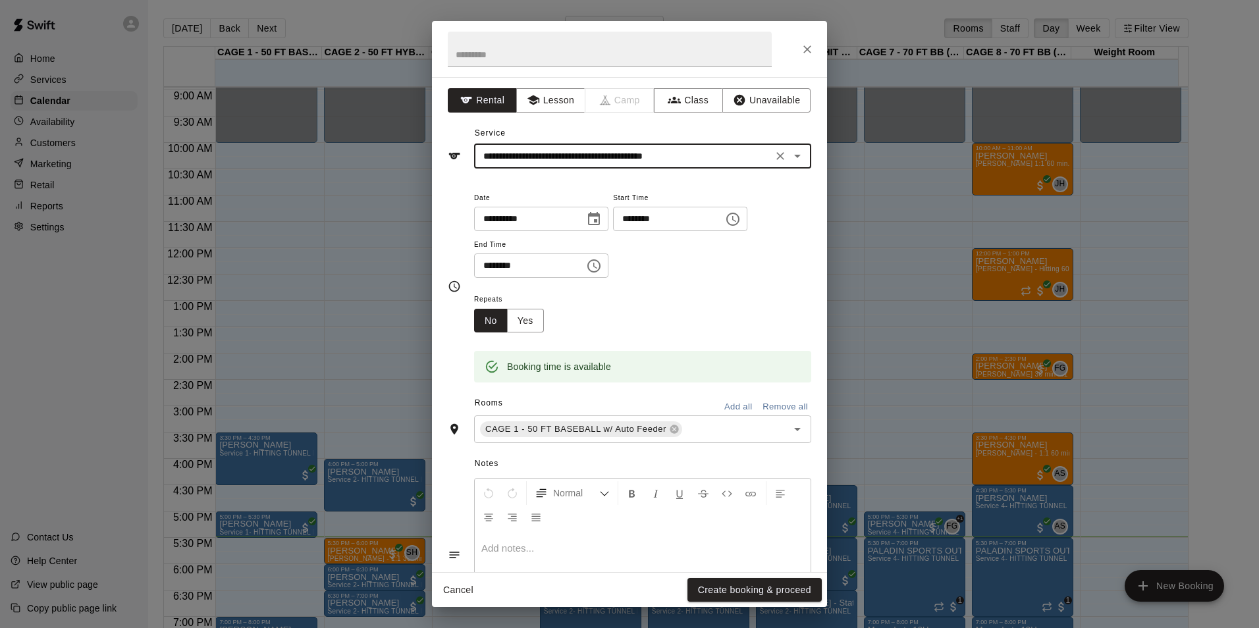
click at [773, 595] on button "Create booking & proceed" at bounding box center [755, 590] width 134 height 24
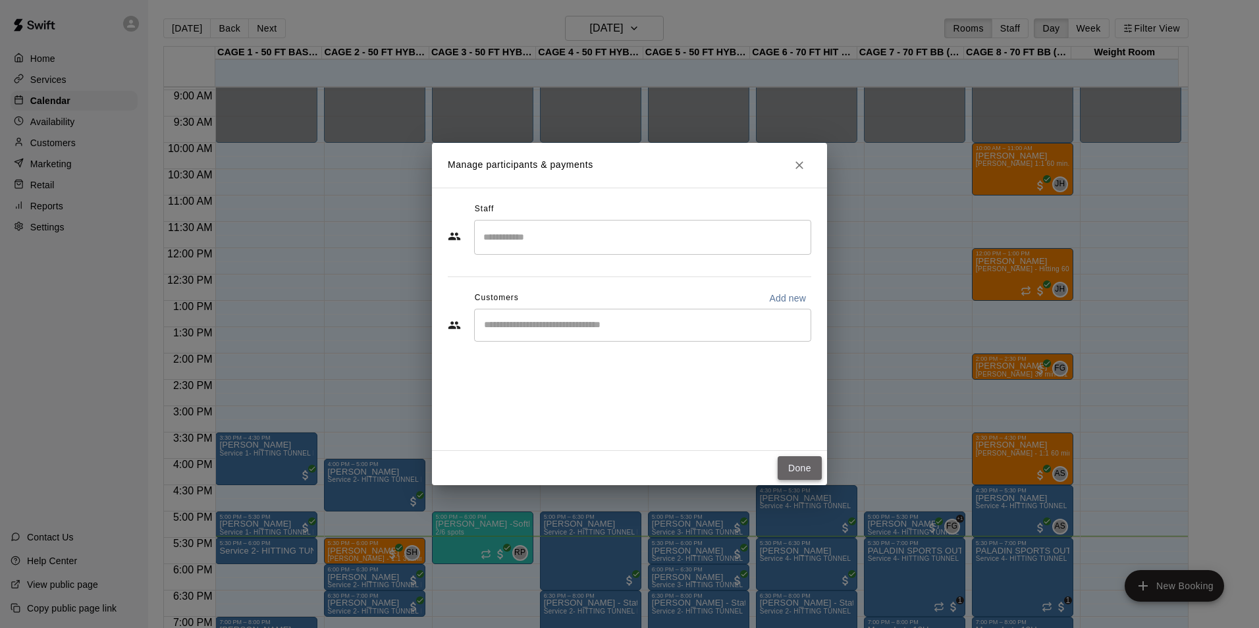
click at [814, 470] on button "Done" at bounding box center [800, 468] width 44 height 24
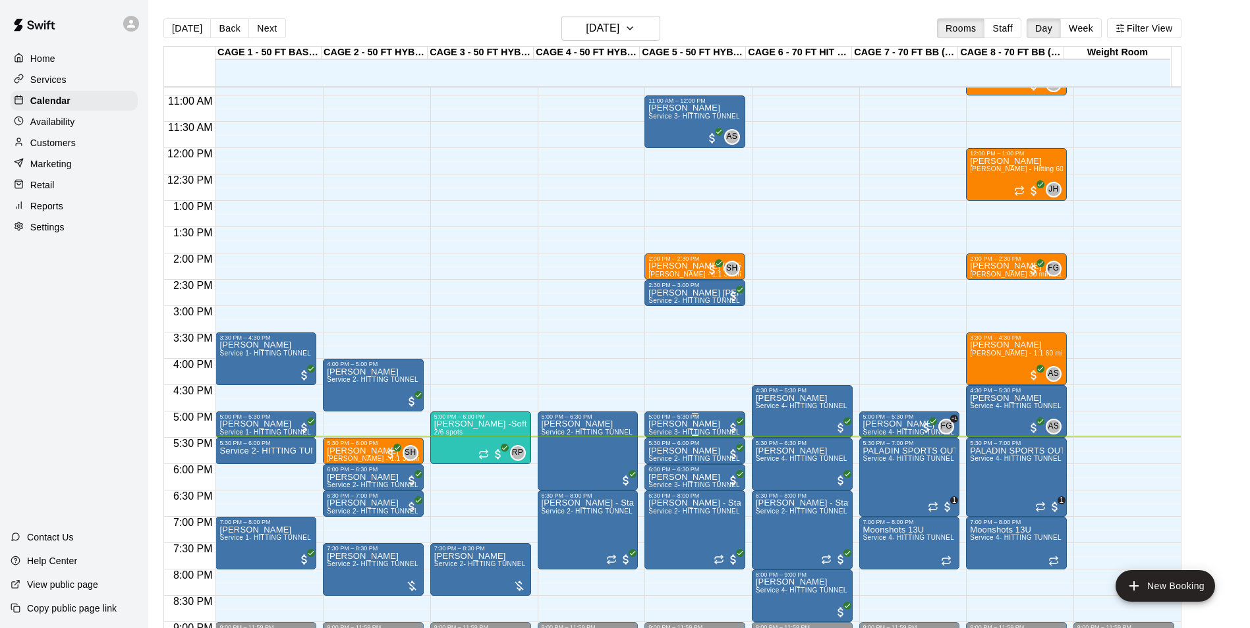
scroll to position [669, 0]
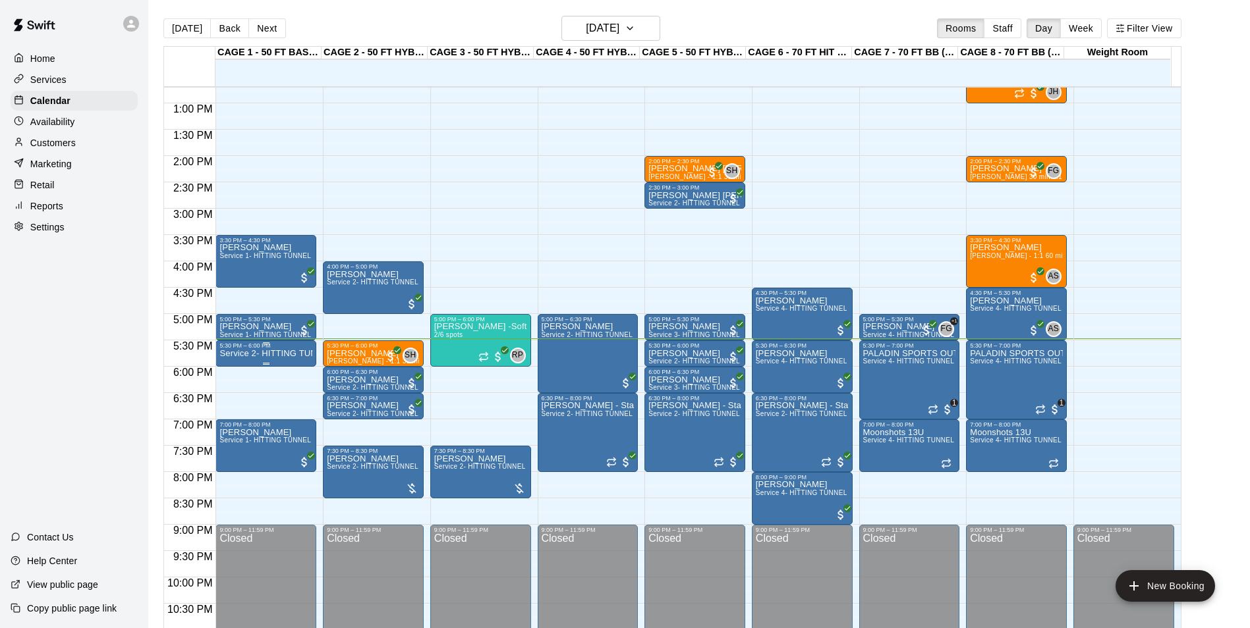
click at [287, 354] on p "Service 2- HITTING TUNNEL RENTAL - 50ft Baseball" at bounding box center [265, 354] width 93 height 0
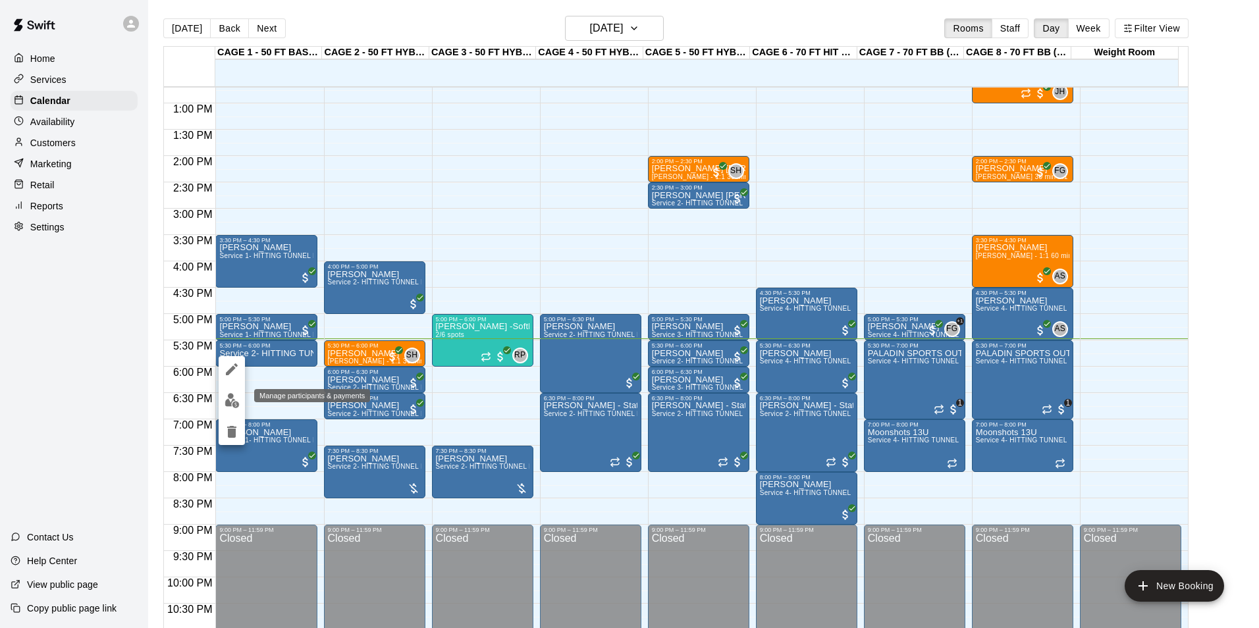
click at [228, 401] on img "edit" at bounding box center [232, 400] width 15 height 15
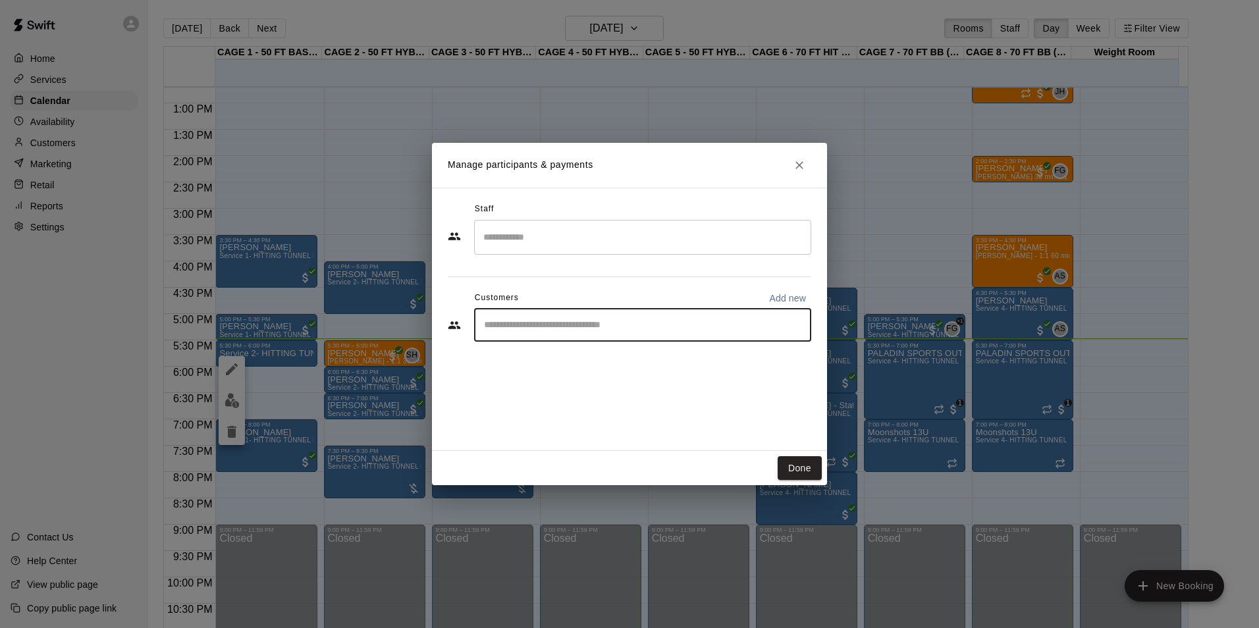
click at [645, 327] on input "Start typing to search customers..." at bounding box center [642, 325] width 325 height 13
type input "*****"
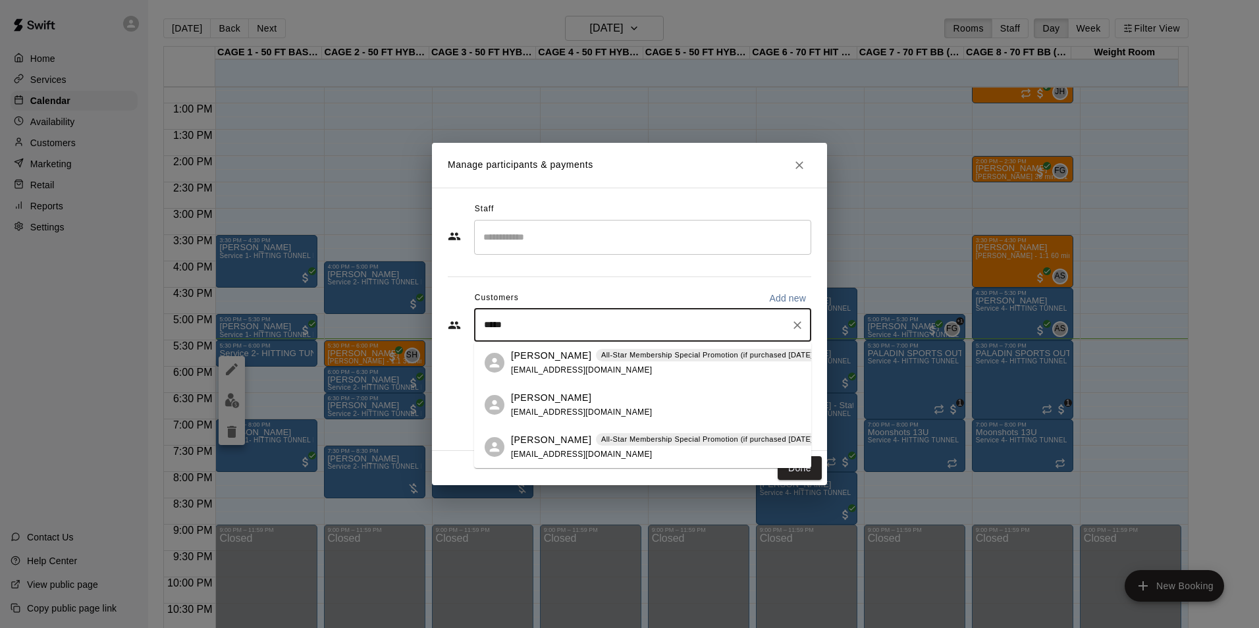
click at [628, 437] on p "All-Star Membership Special Promotion (if purchased [DATE] - [DATE]) - 6 month …" at bounding box center [764, 439] width 327 height 11
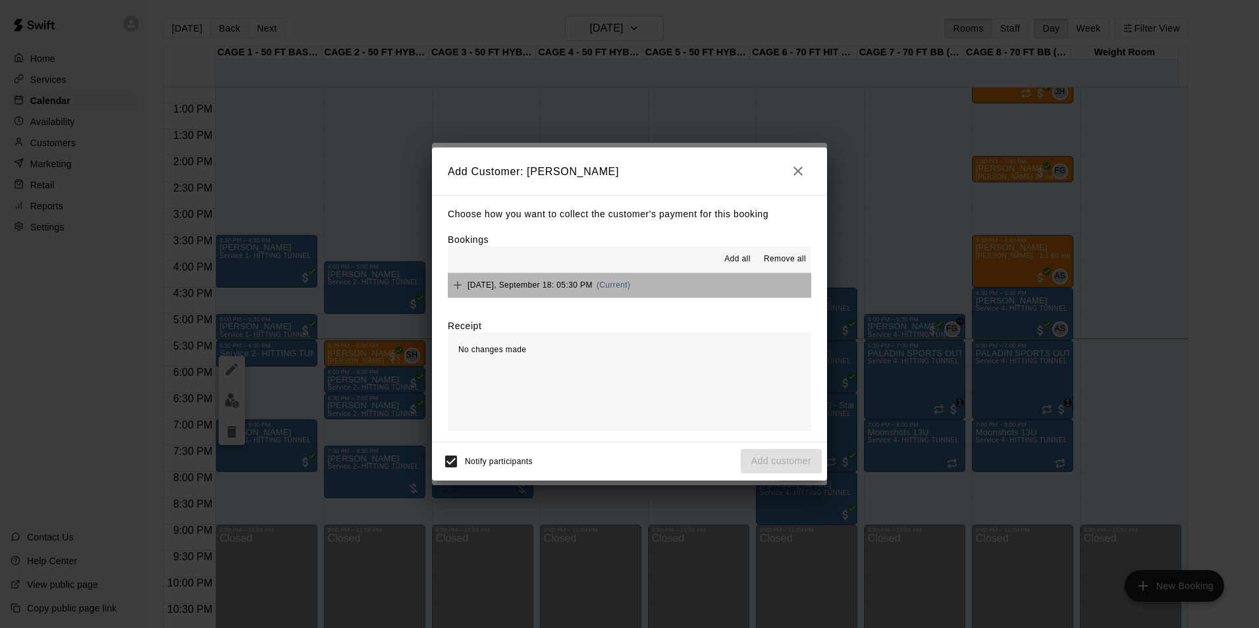
click at [692, 279] on button "Thursday, September 18: 05:30 PM (Current)" at bounding box center [630, 285] width 364 height 24
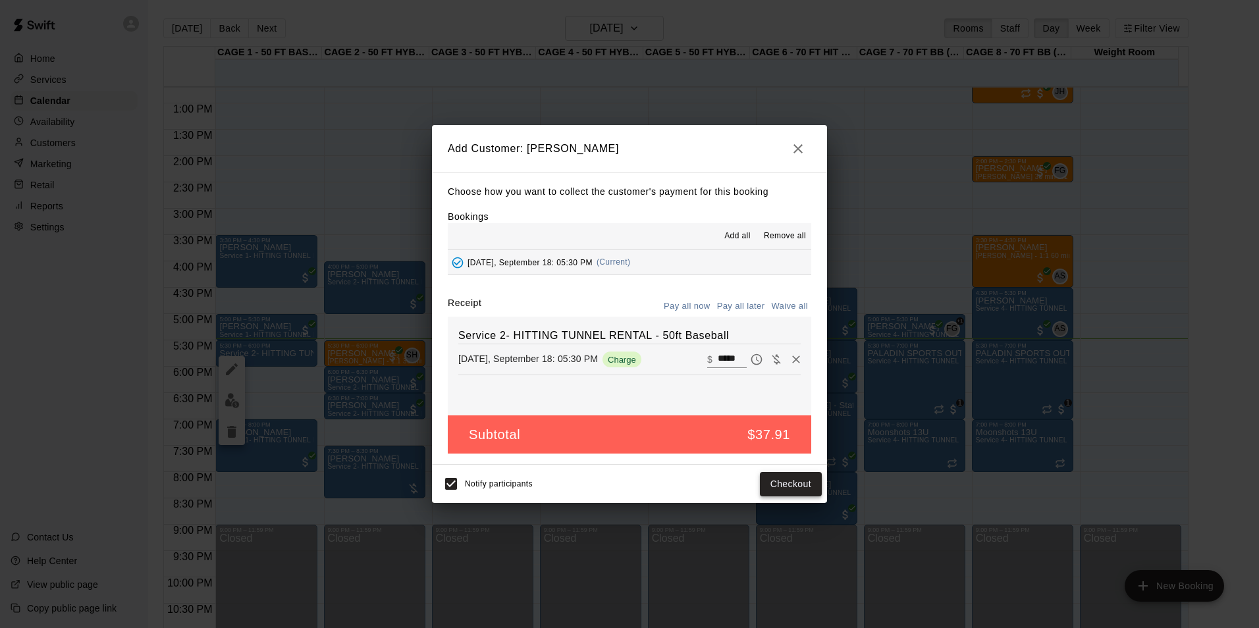
click at [784, 478] on button "Checkout" at bounding box center [791, 484] width 62 height 24
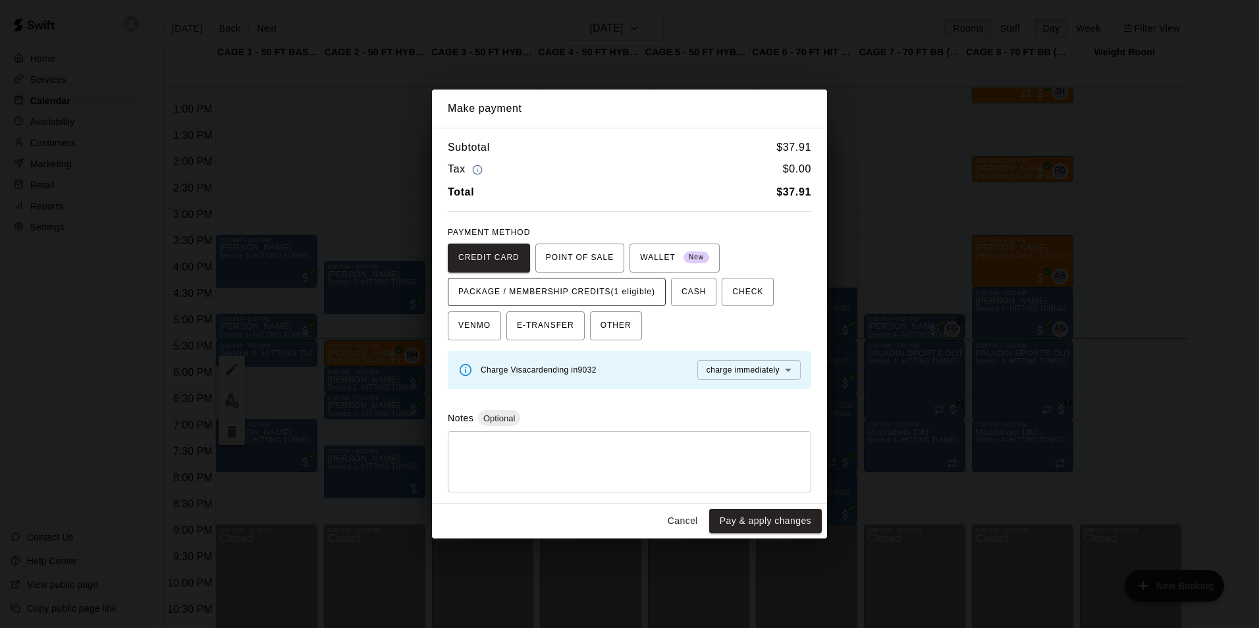
click at [601, 287] on span "PACKAGE / MEMBERSHIP CREDITS (1 eligible)" at bounding box center [556, 292] width 197 height 21
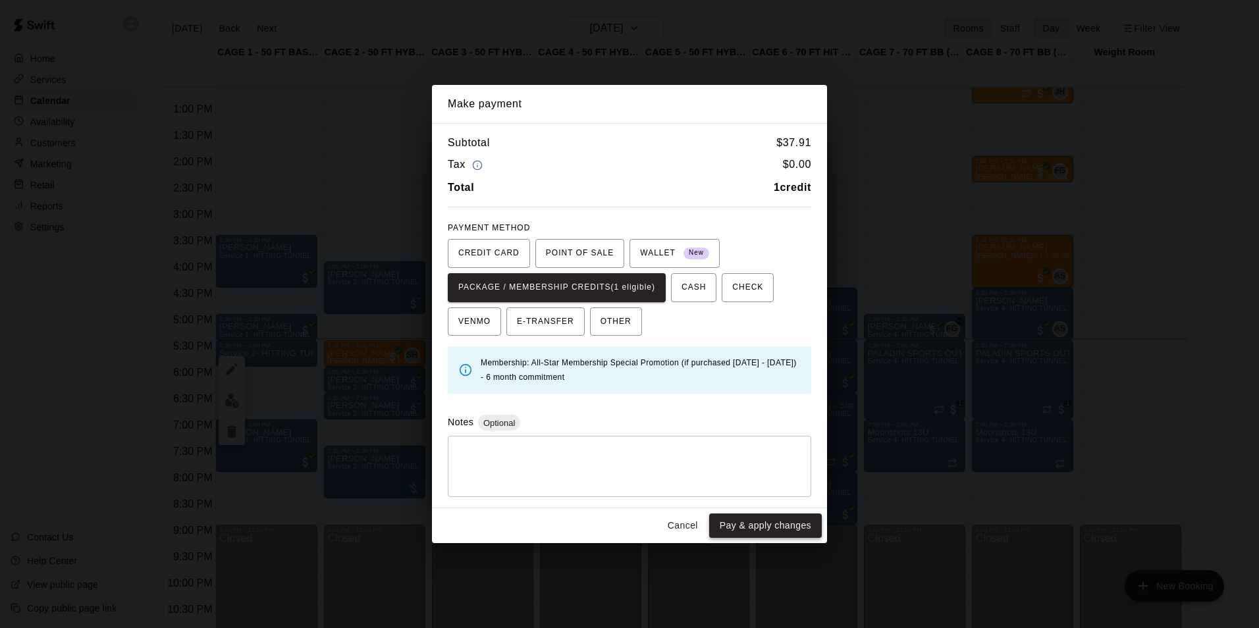
click at [755, 524] on button "Pay & apply changes" at bounding box center [765, 526] width 113 height 24
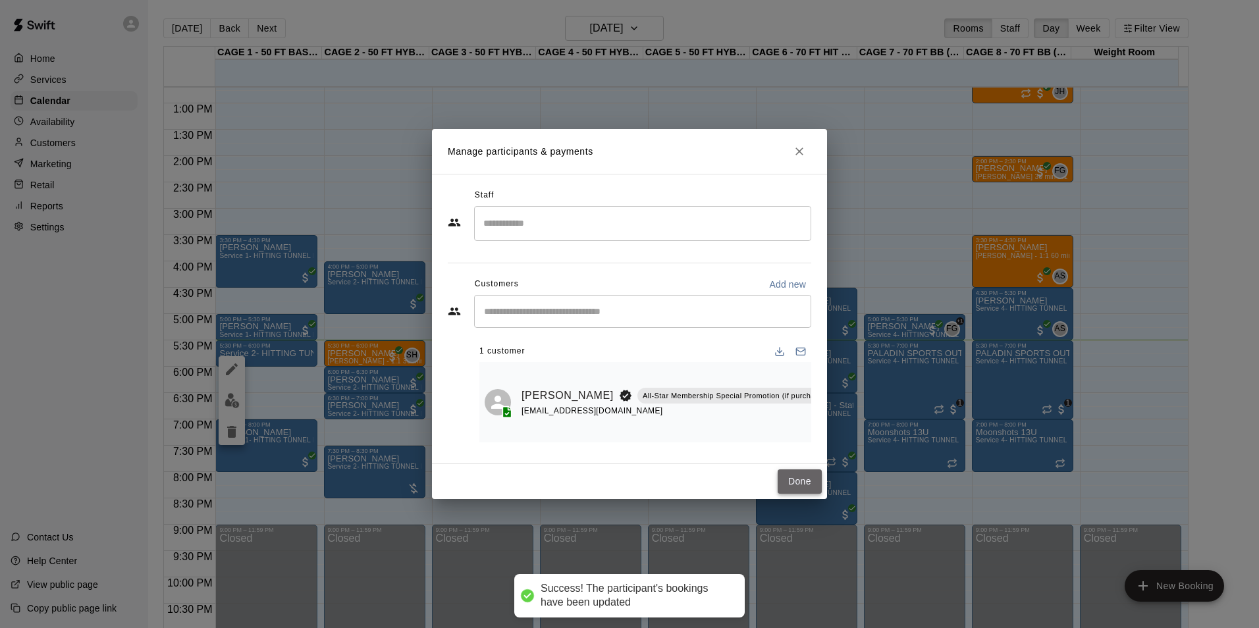
click at [788, 491] on button "Done" at bounding box center [800, 482] width 44 height 24
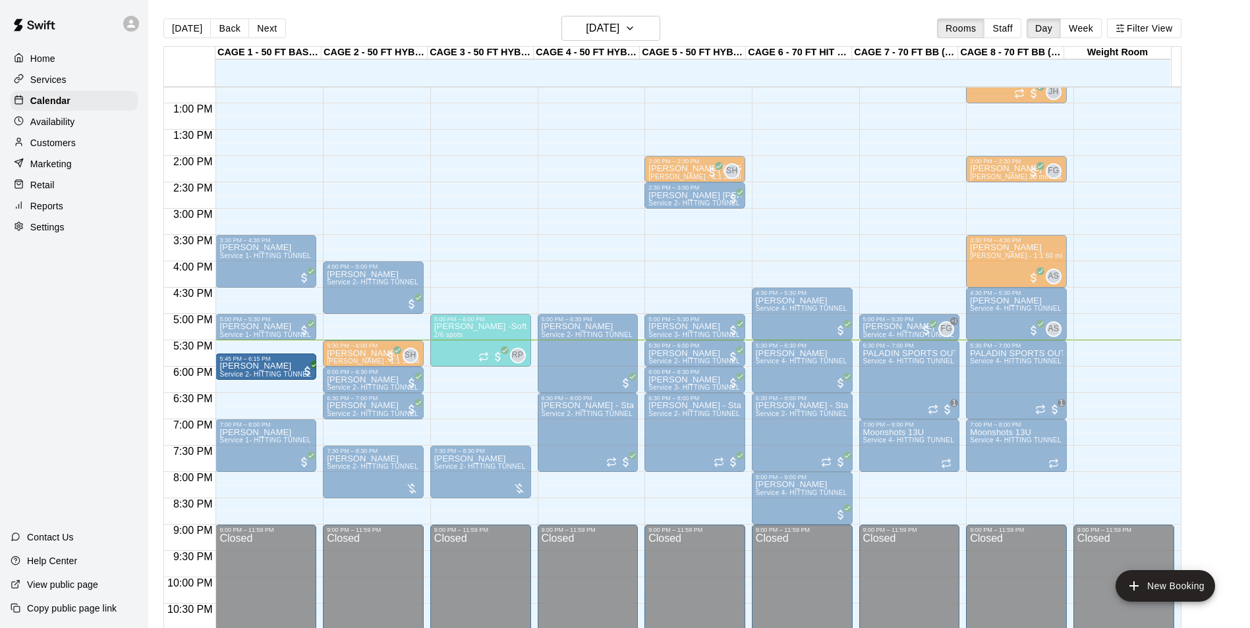
drag, startPoint x: 252, startPoint y: 355, endPoint x: 252, endPoint y: 372, distance: 17.1
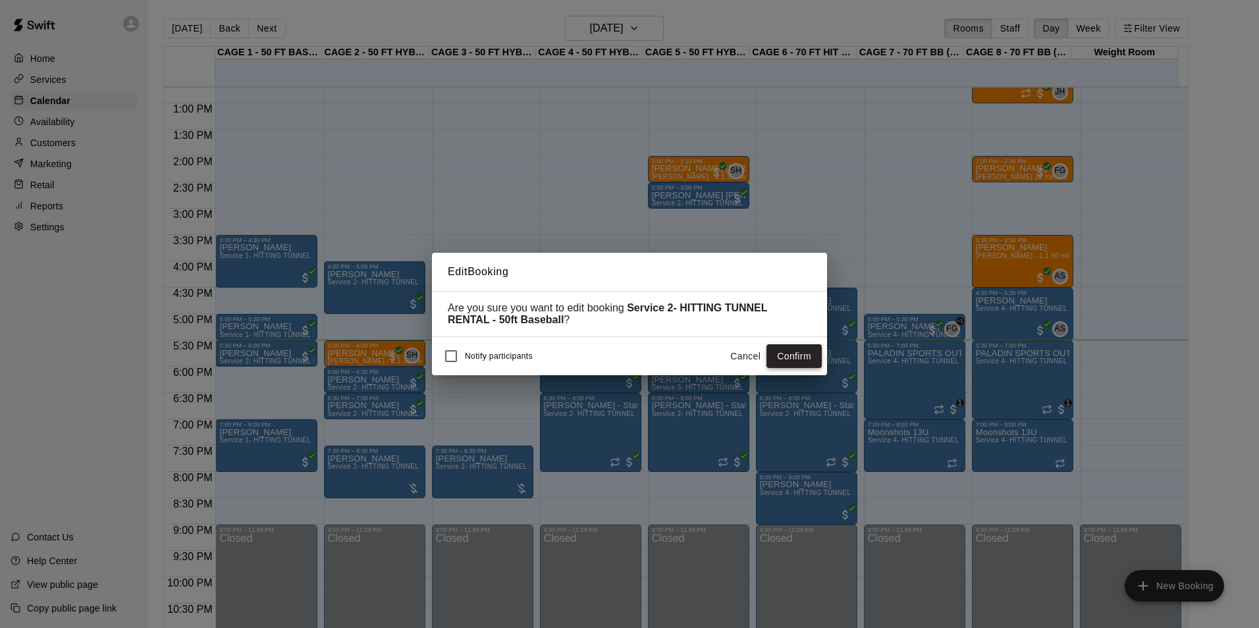
click at [816, 353] on button "Confirm" at bounding box center [794, 356] width 55 height 24
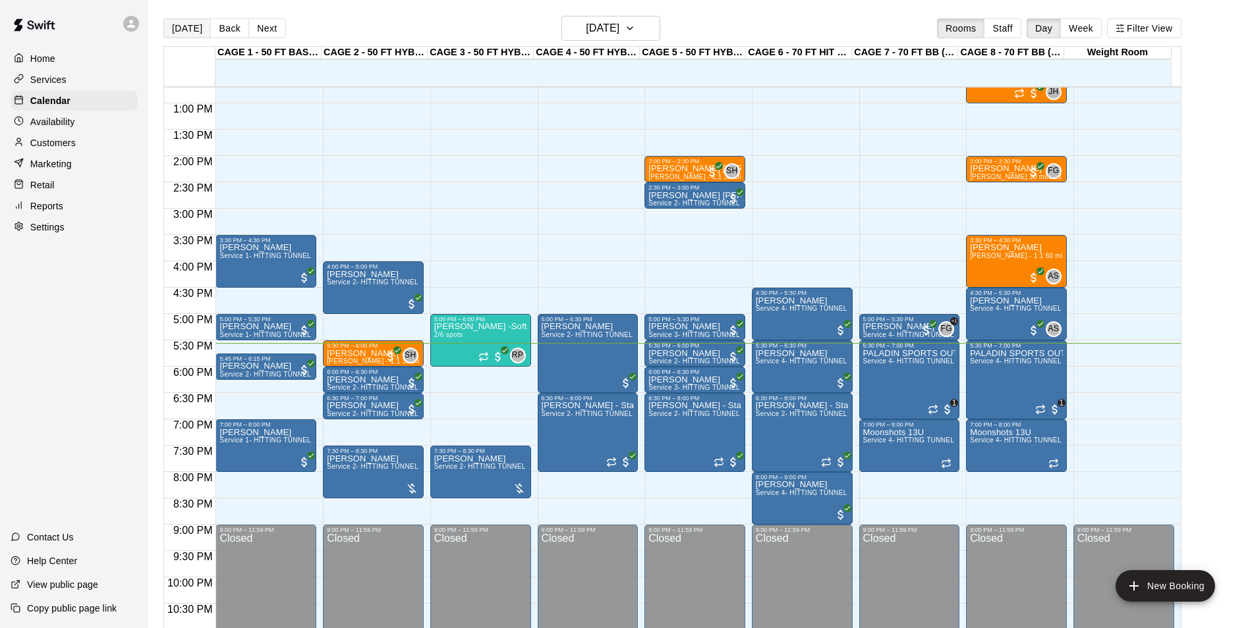
click at [179, 24] on button "[DATE]" at bounding box center [186, 28] width 47 height 20
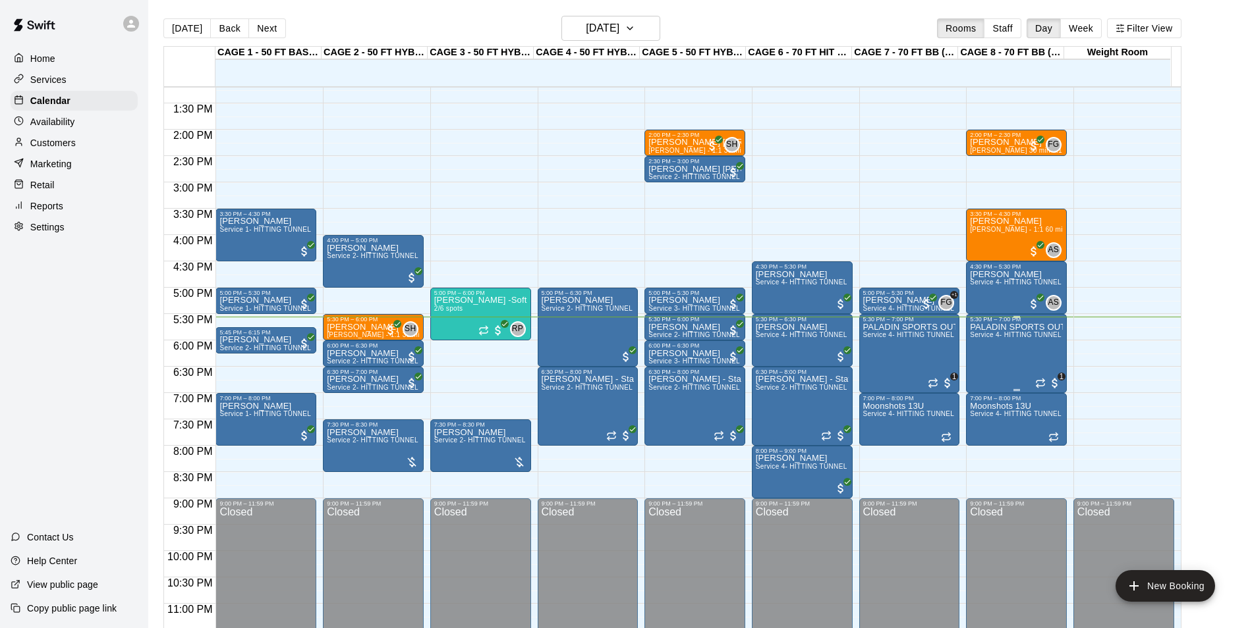
scroll to position [710, 0]
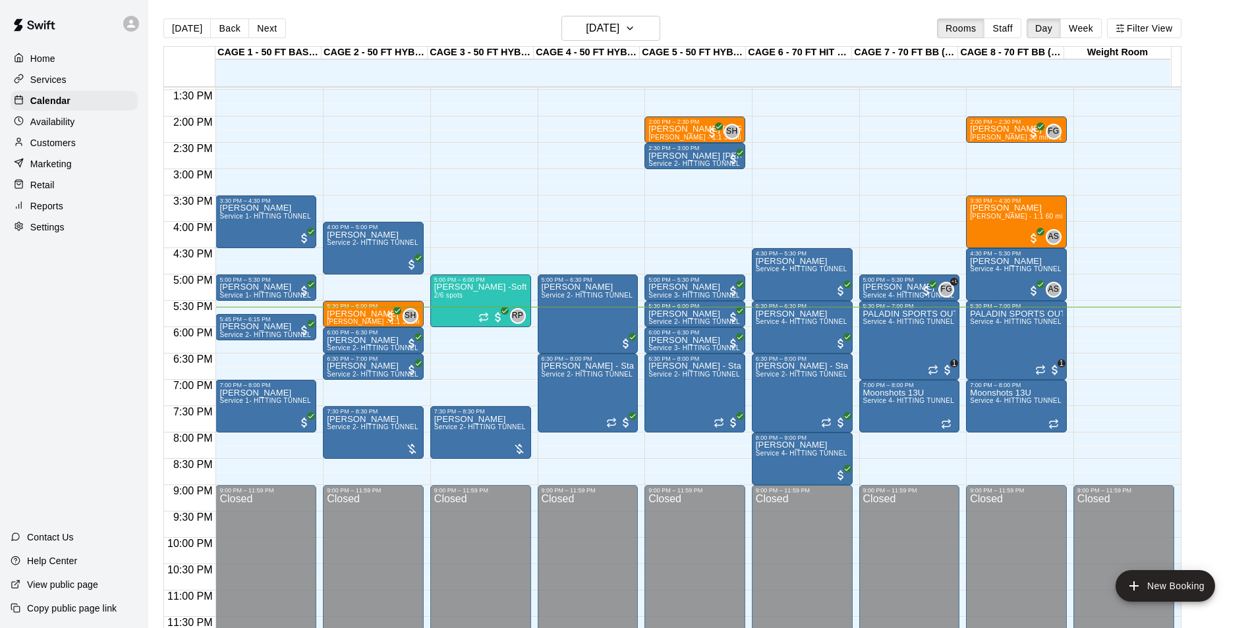
click at [90, 129] on div "Availability" at bounding box center [74, 122] width 127 height 20
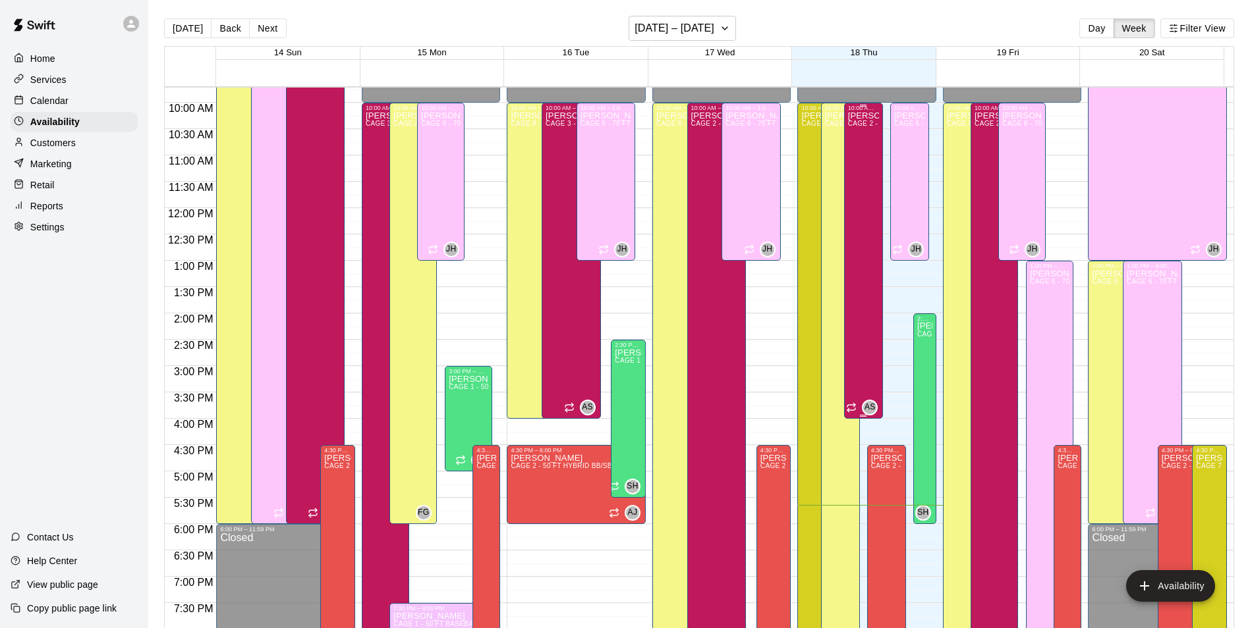
scroll to position [578, 0]
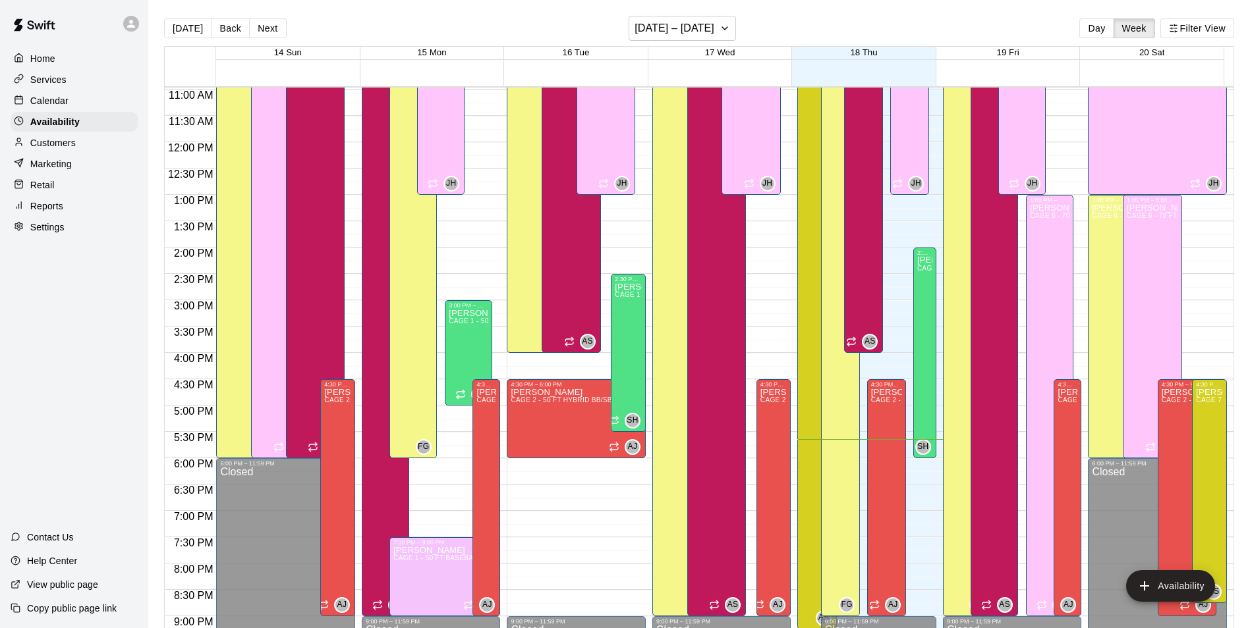
click at [70, 104] on div "Calendar" at bounding box center [74, 101] width 127 height 20
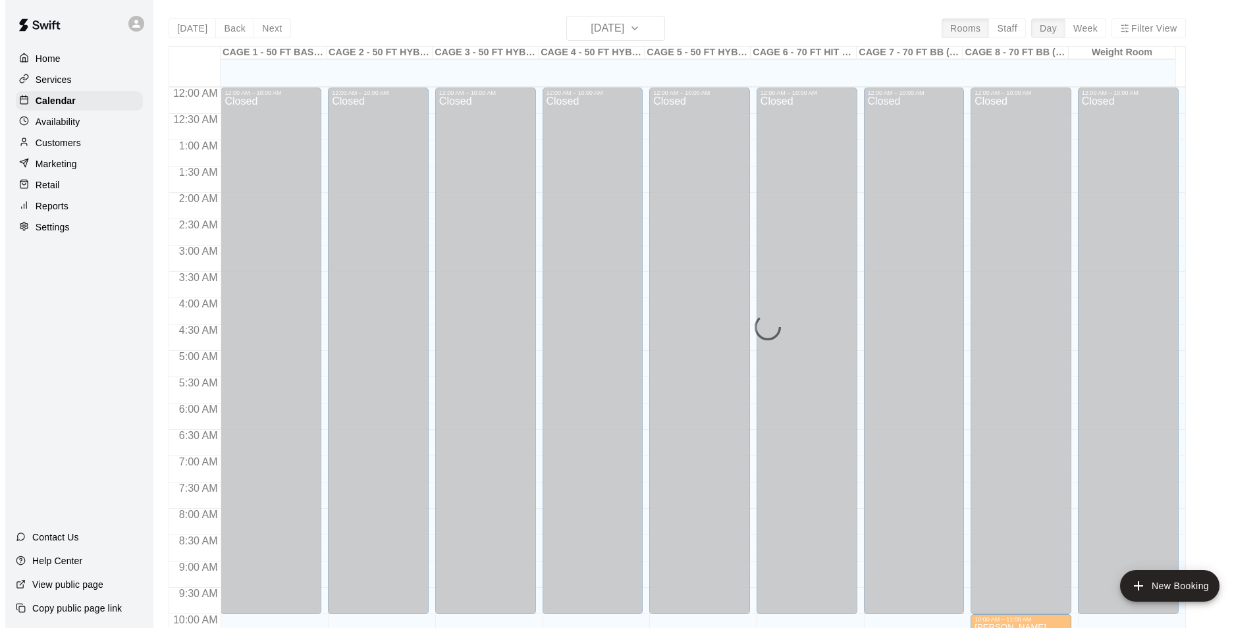
scroll to position [669, 0]
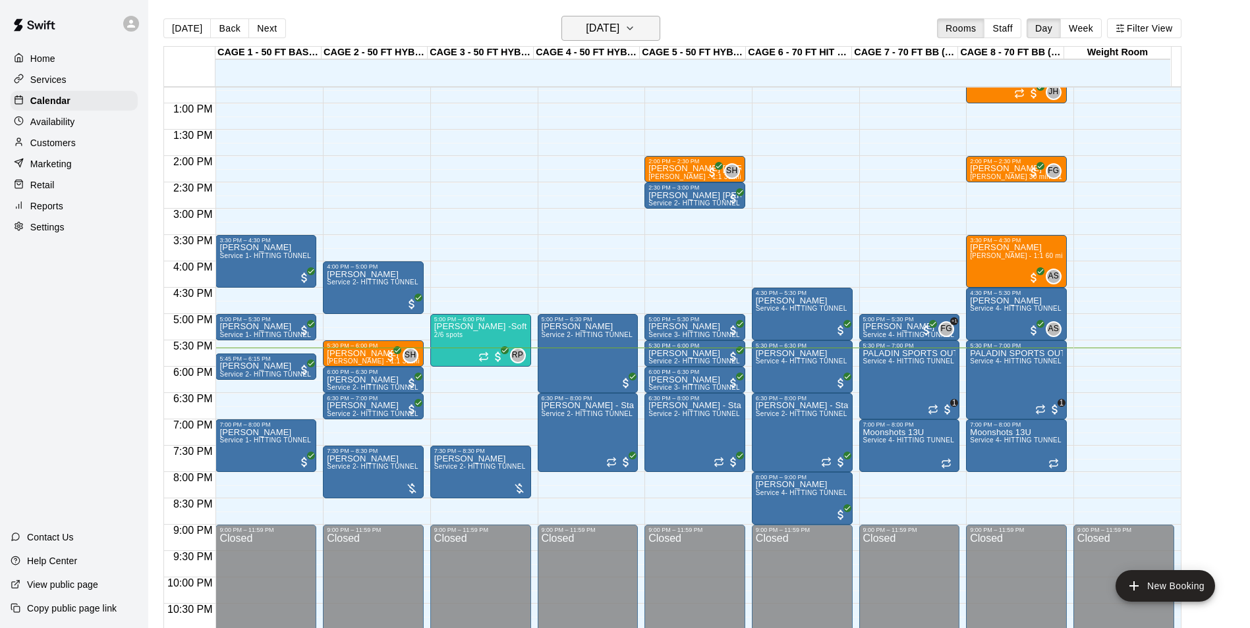
click at [611, 28] on h6 "[DATE]" at bounding box center [603, 28] width 34 height 18
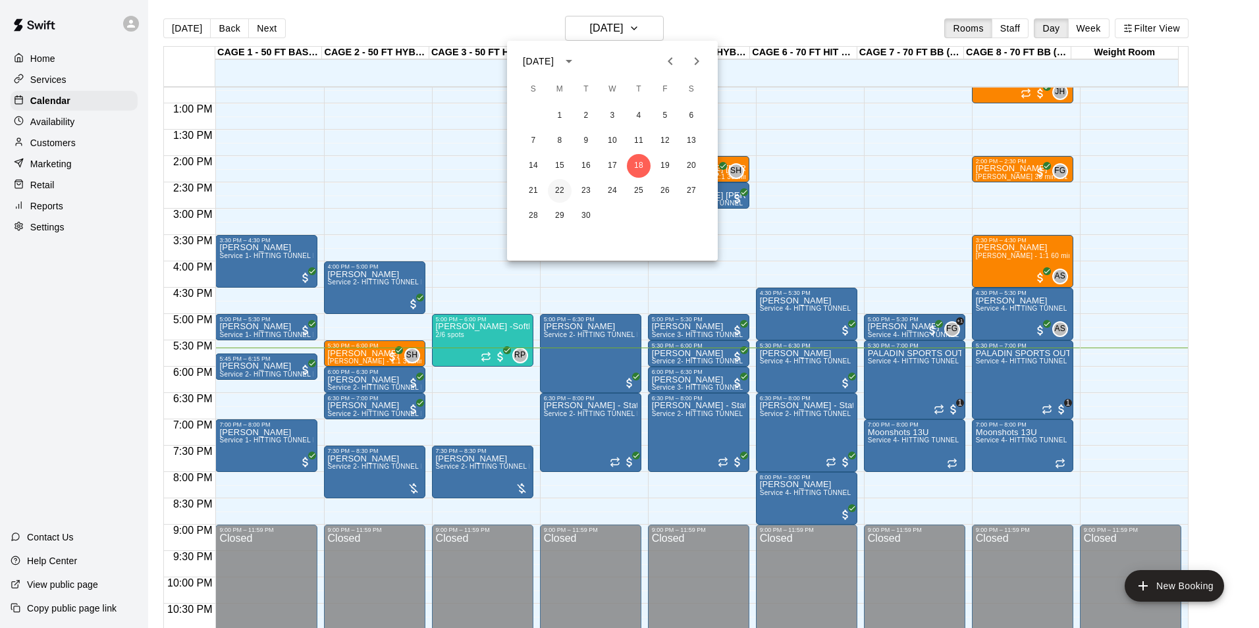
click at [549, 193] on button "22" at bounding box center [560, 191] width 24 height 24
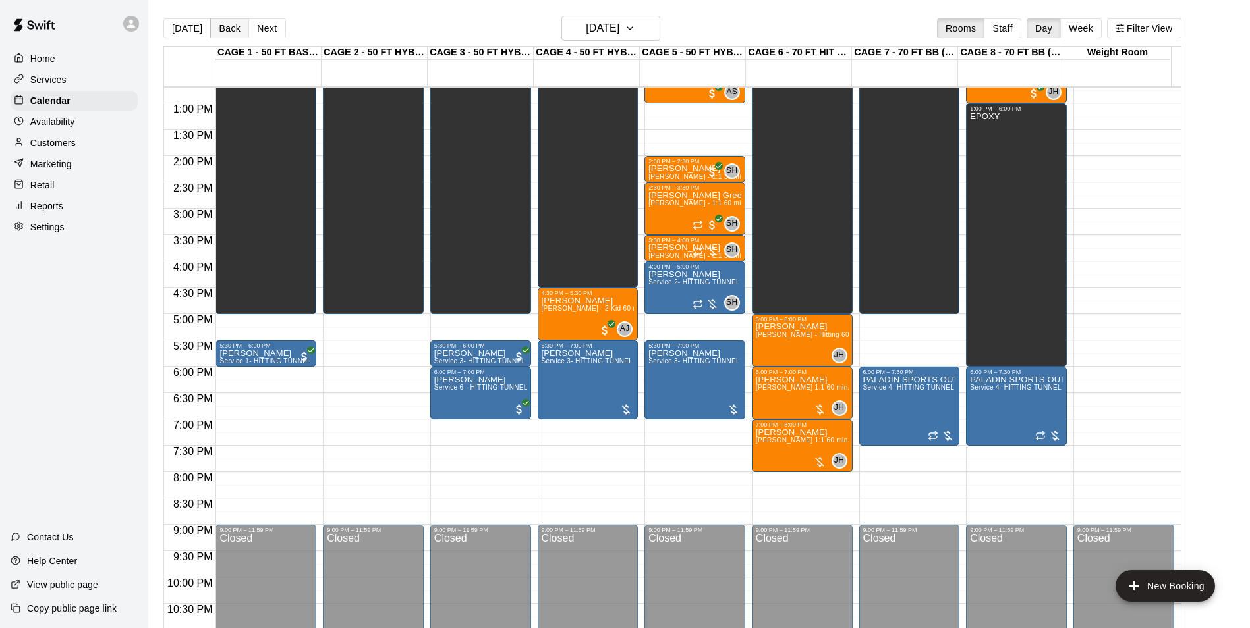
click at [210, 18] on button "Back" at bounding box center [229, 28] width 39 height 20
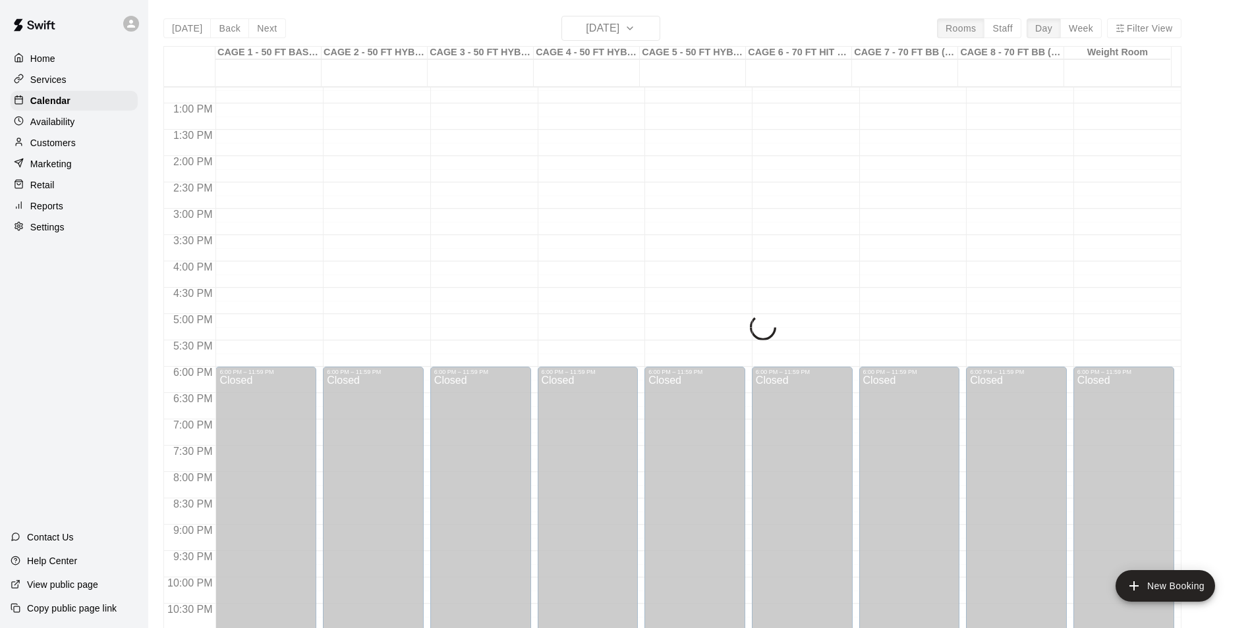
click at [197, 20] on div "Today Back Next Sunday Sep 21 Rooms Staff Day Week Filter View CAGE 1 - 50 FT B…" at bounding box center [672, 330] width 1018 height 628
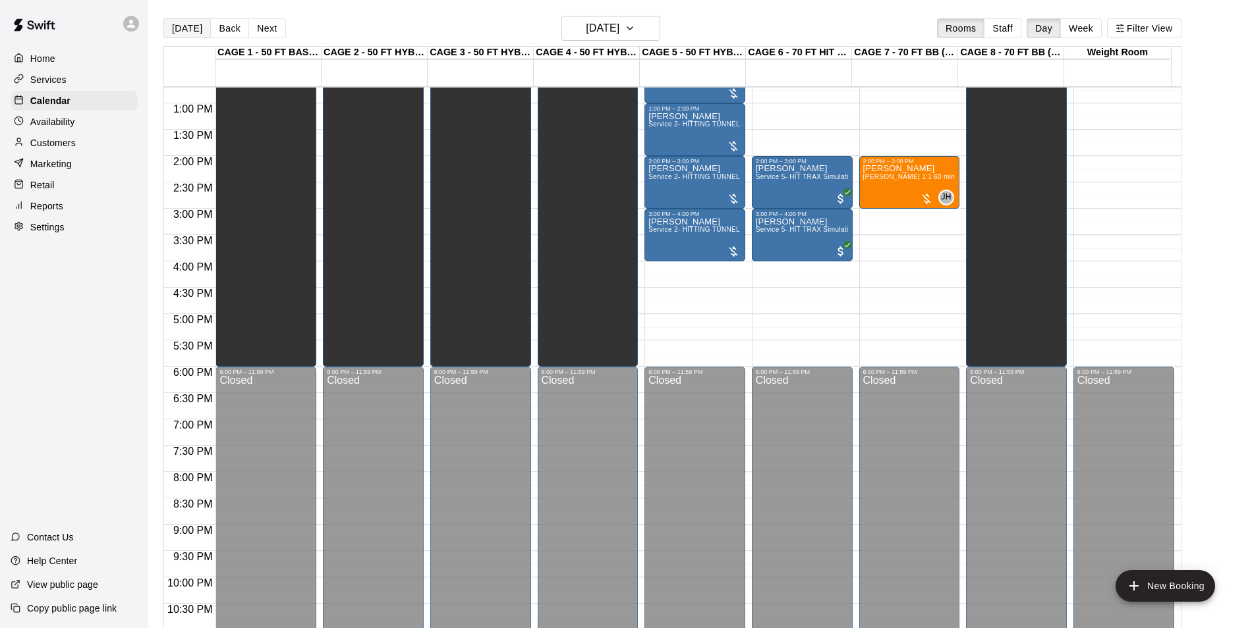
click at [182, 34] on button "[DATE]" at bounding box center [186, 28] width 47 height 20
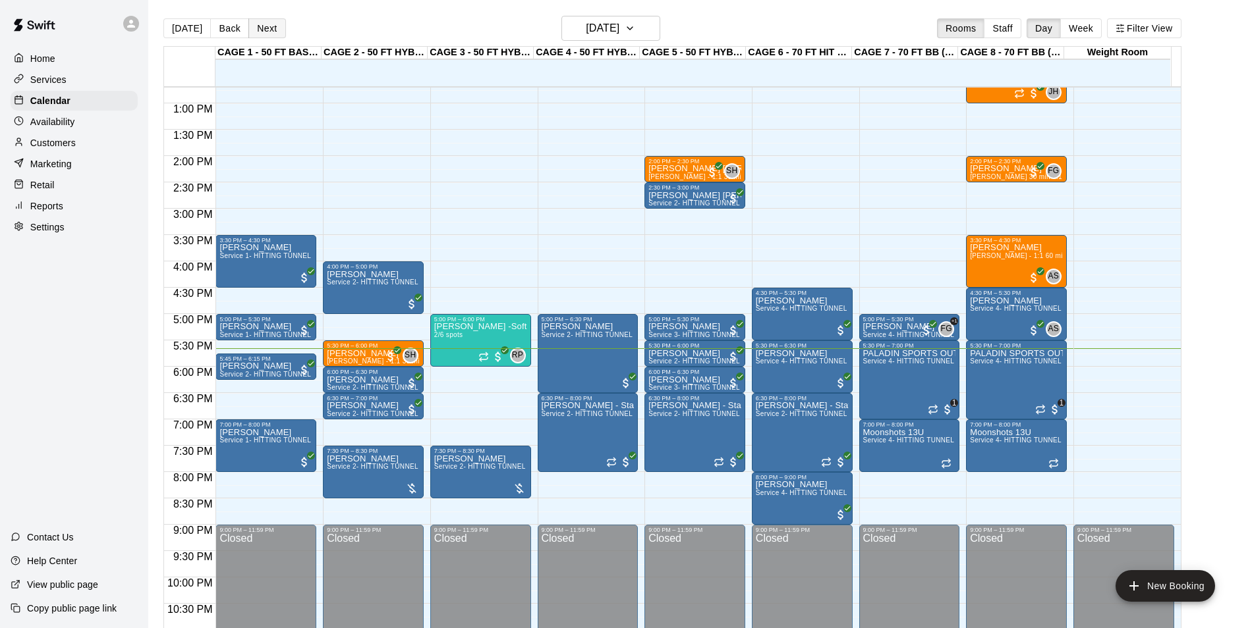
click at [255, 30] on button "Next" at bounding box center [266, 28] width 37 height 20
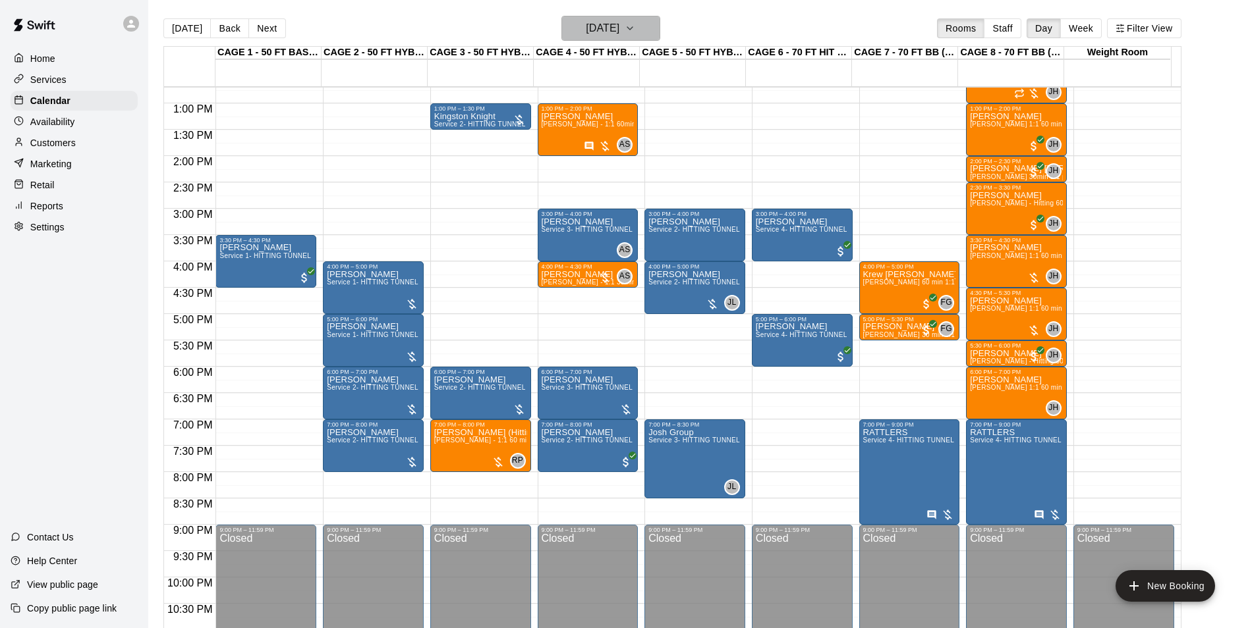
click at [608, 31] on h6 "Friday Sep 19" at bounding box center [603, 28] width 34 height 18
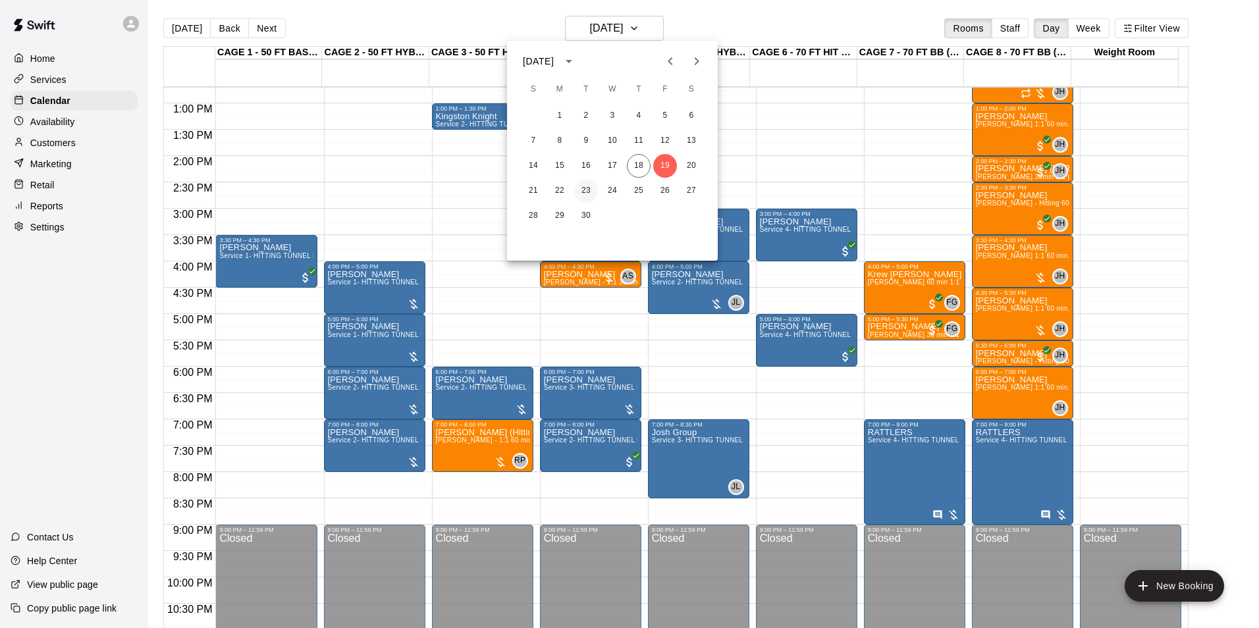
click at [581, 197] on button "23" at bounding box center [586, 191] width 24 height 24
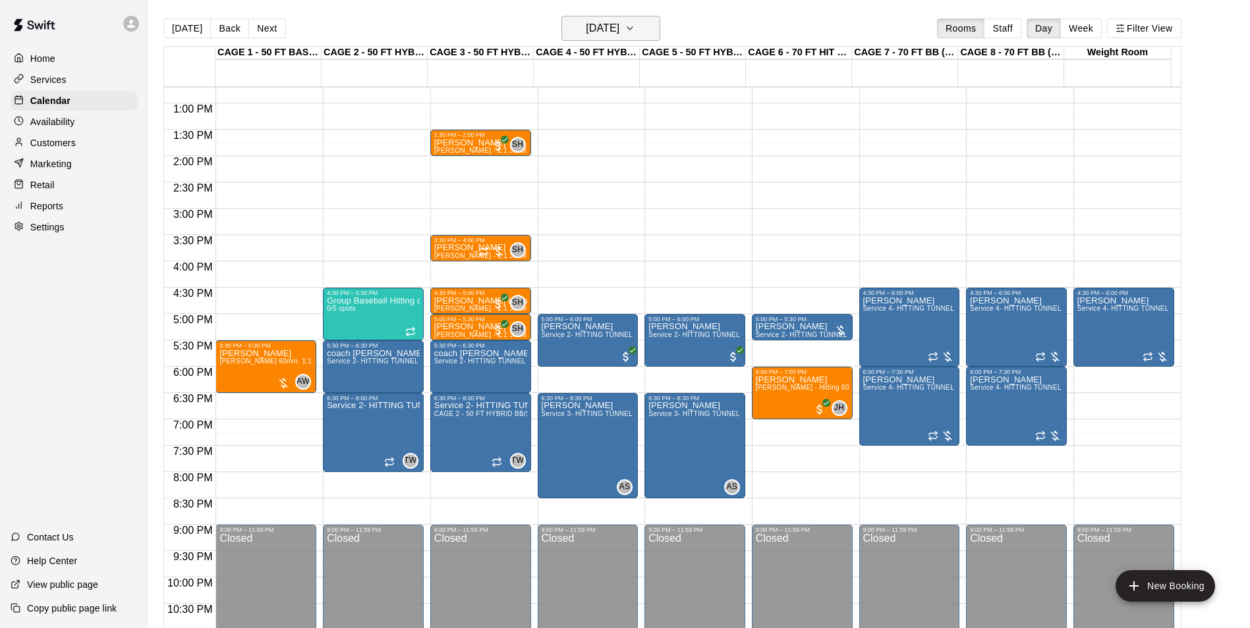
click at [586, 23] on h6 "Tuesday Sep 23" at bounding box center [603, 28] width 34 height 18
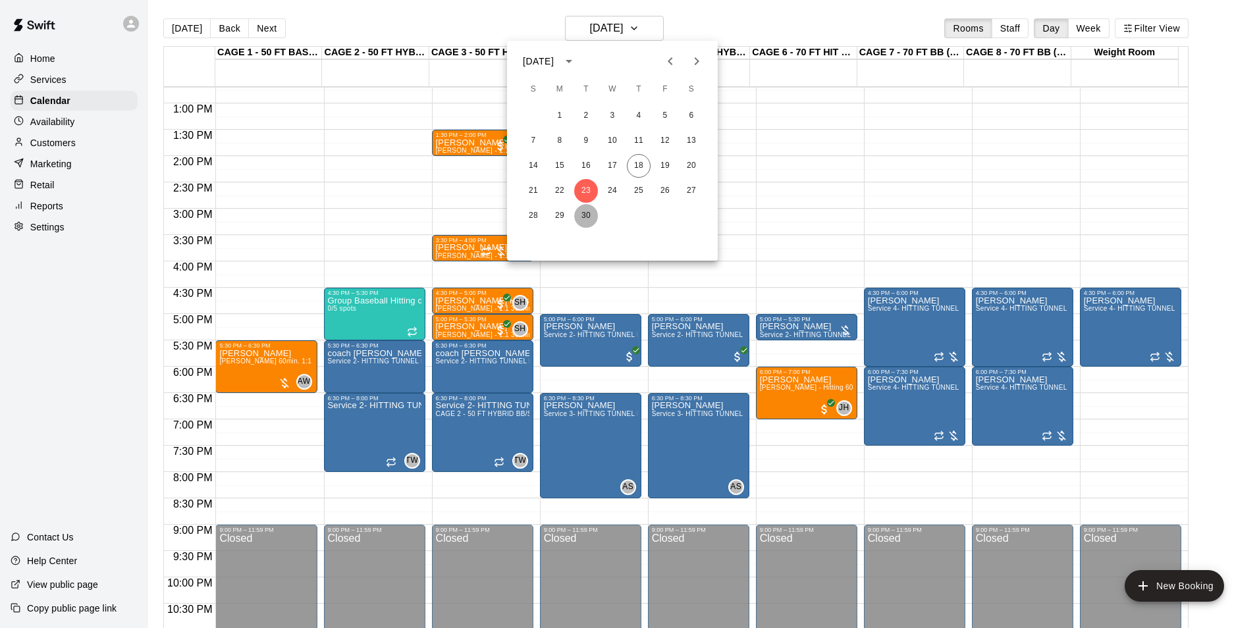
click at [588, 218] on button "30" at bounding box center [586, 216] width 24 height 24
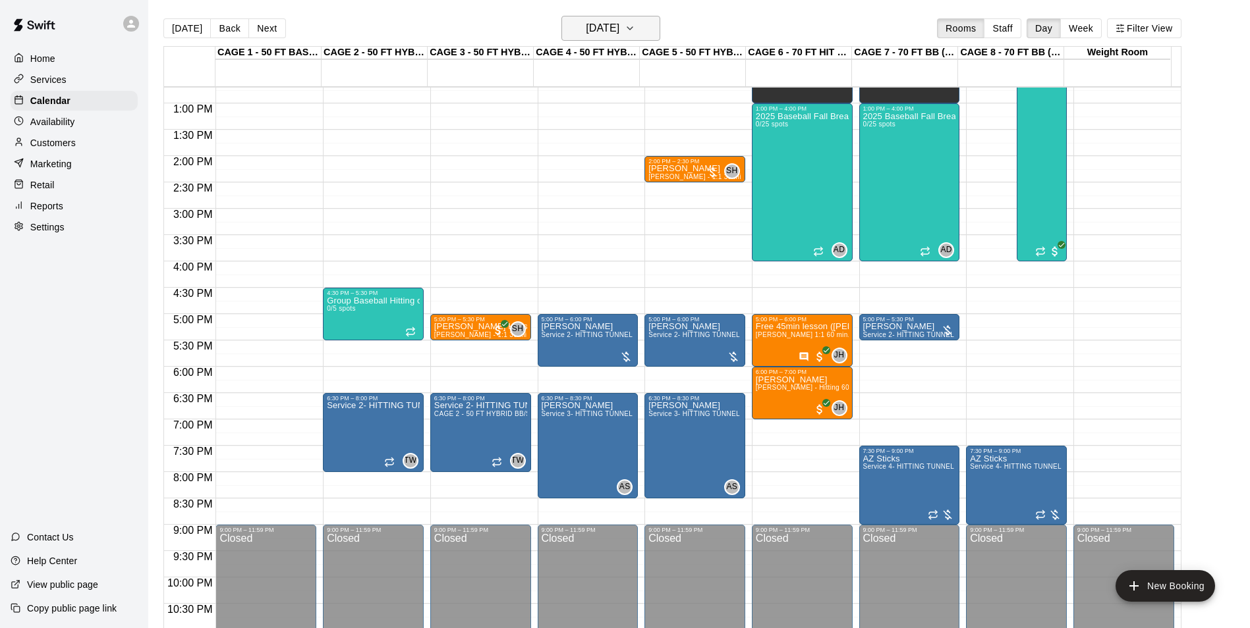
click at [611, 32] on h6 "Tuesday Sep 30" at bounding box center [603, 28] width 34 height 18
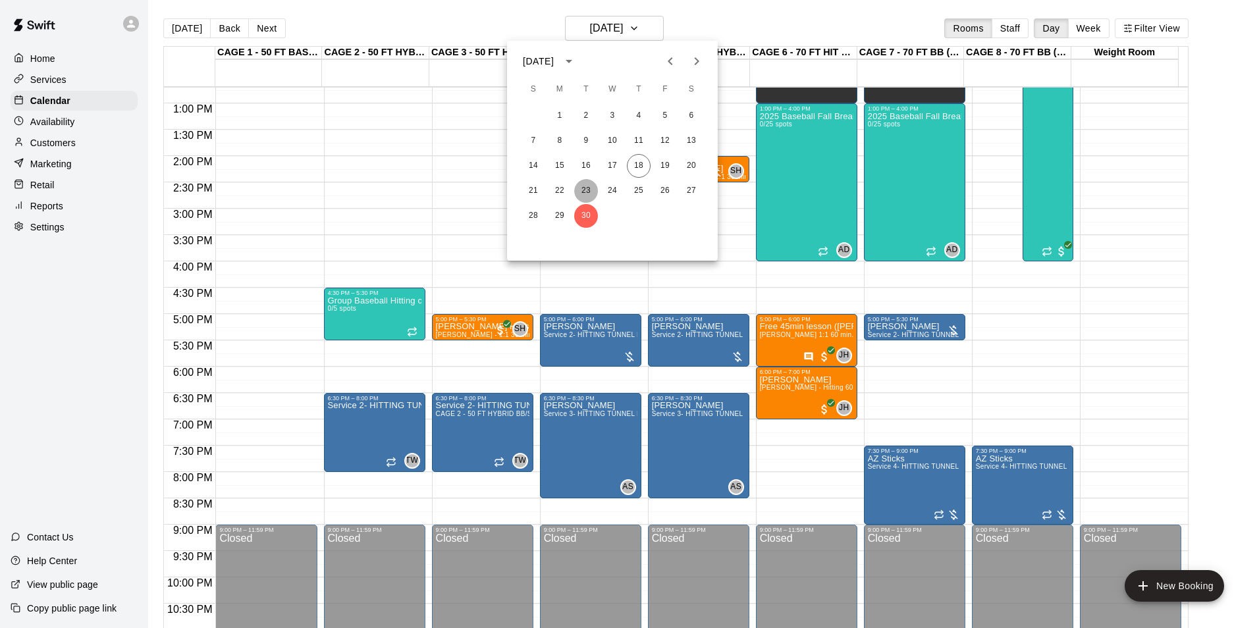
click at [579, 189] on button "23" at bounding box center [586, 191] width 24 height 24
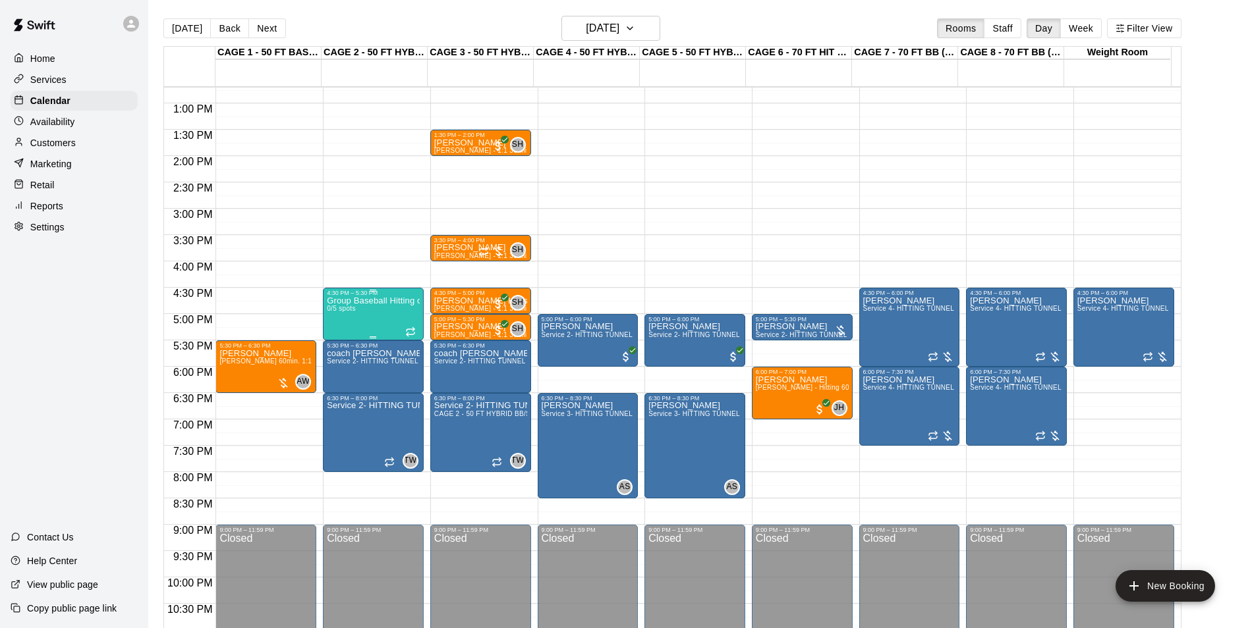
click at [357, 325] on div "Group Baseball Hitting class ( Tuesday's ) 4:00-5:00 0/5 spots" at bounding box center [373, 610] width 93 height 628
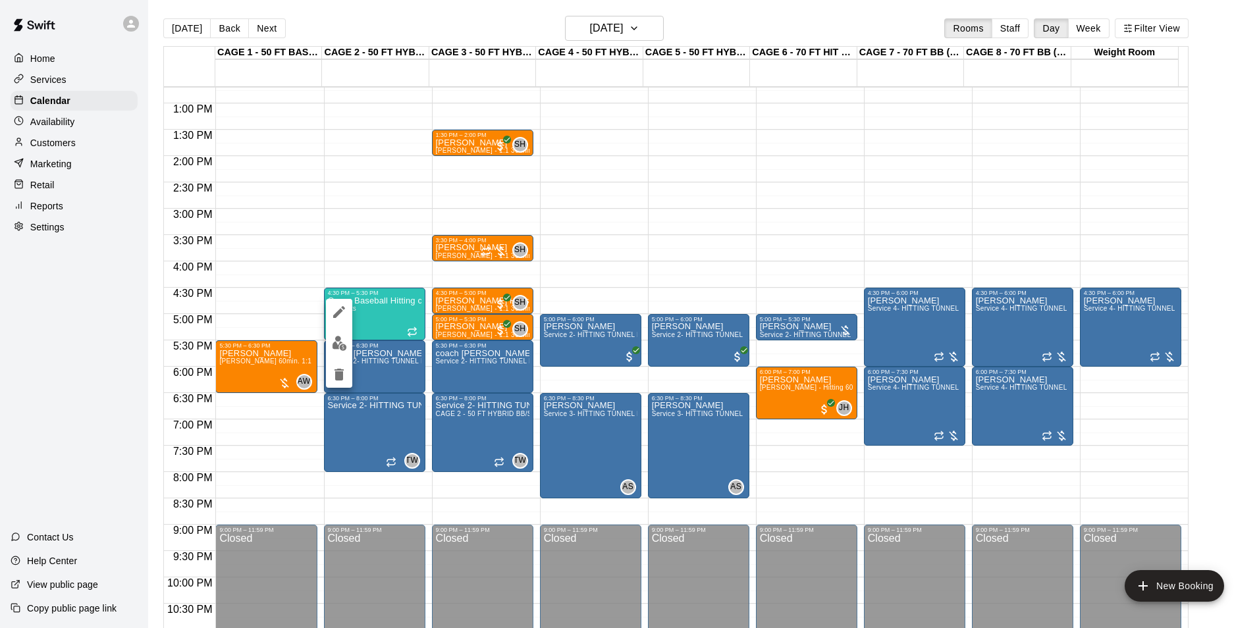
click at [341, 339] on img "edit" at bounding box center [339, 343] width 15 height 15
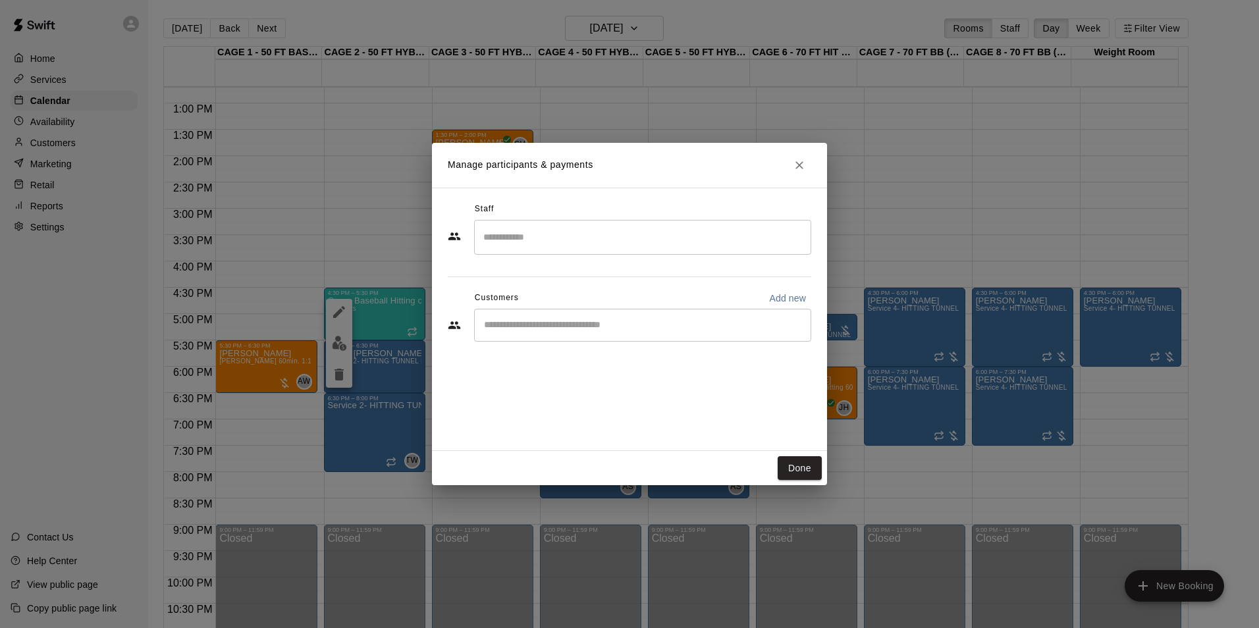
click at [538, 240] on input "Search staff" at bounding box center [642, 237] width 325 height 23
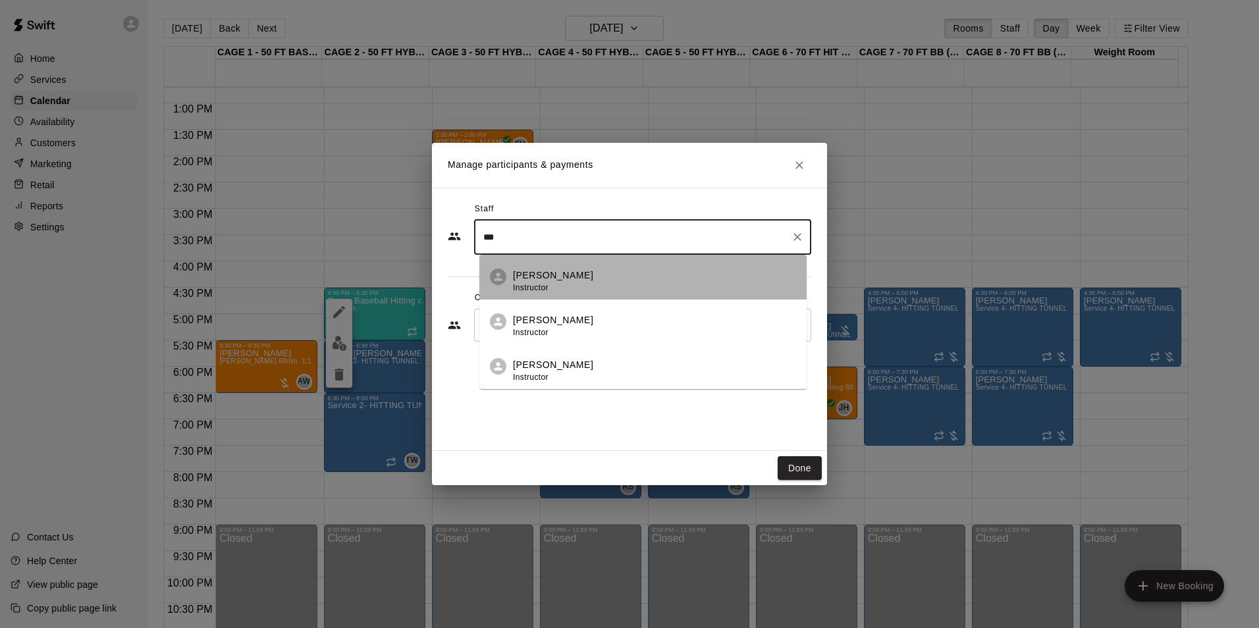
click at [588, 267] on li "Ashtin Webb Instructor" at bounding box center [643, 277] width 327 height 45
type input "***"
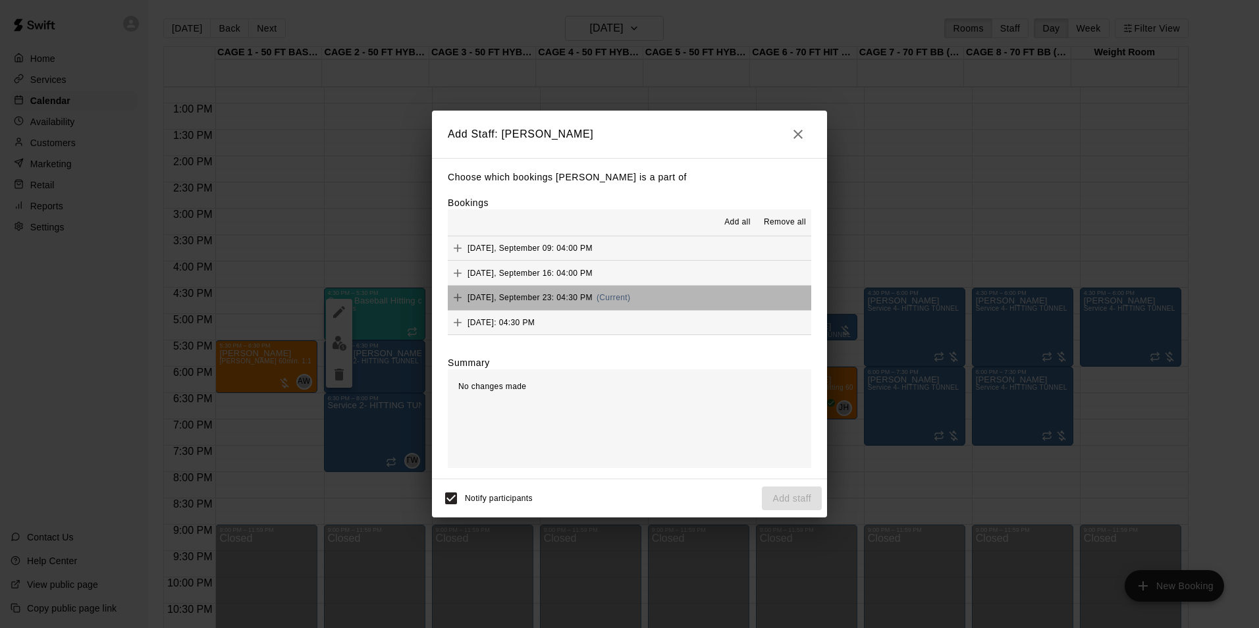
click at [701, 293] on button "Tuesday, September 23: 04:30 PM (Current)" at bounding box center [630, 298] width 364 height 24
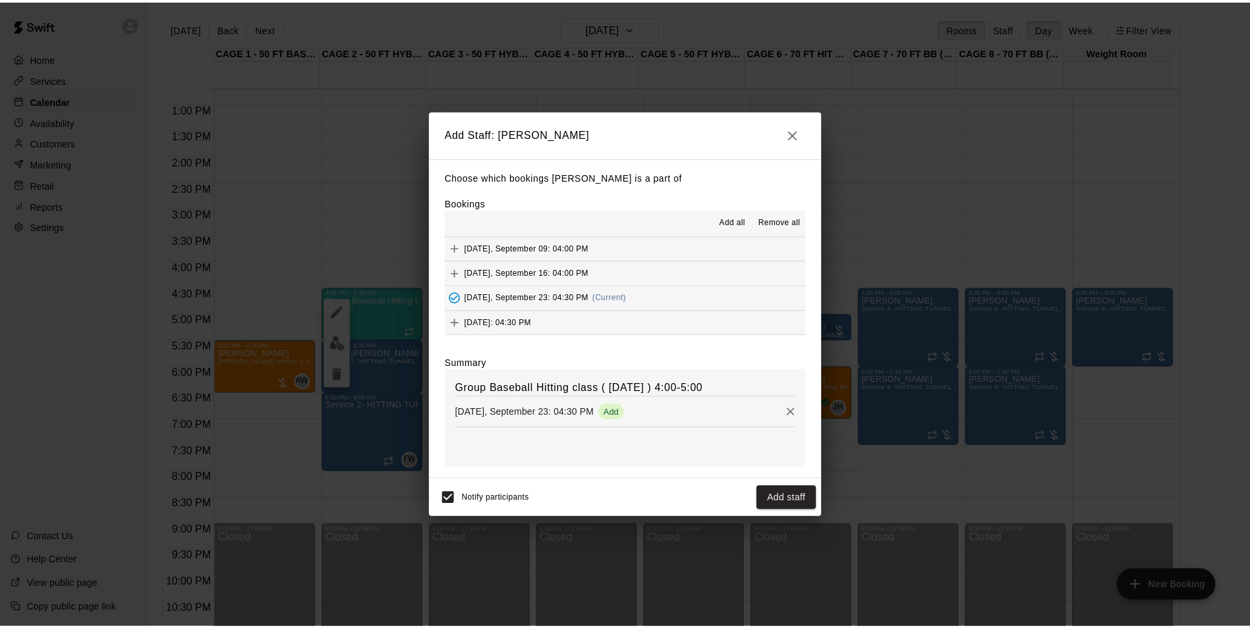
scroll to position [1, 0]
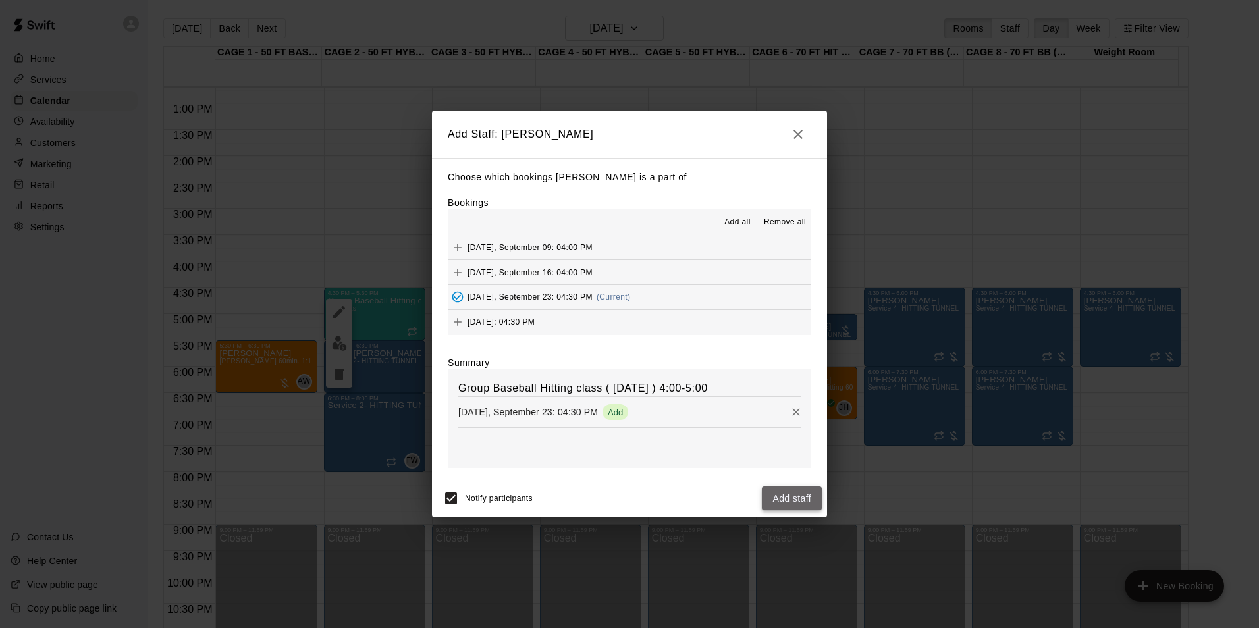
click at [804, 503] on button "Add staff" at bounding box center [792, 499] width 60 height 24
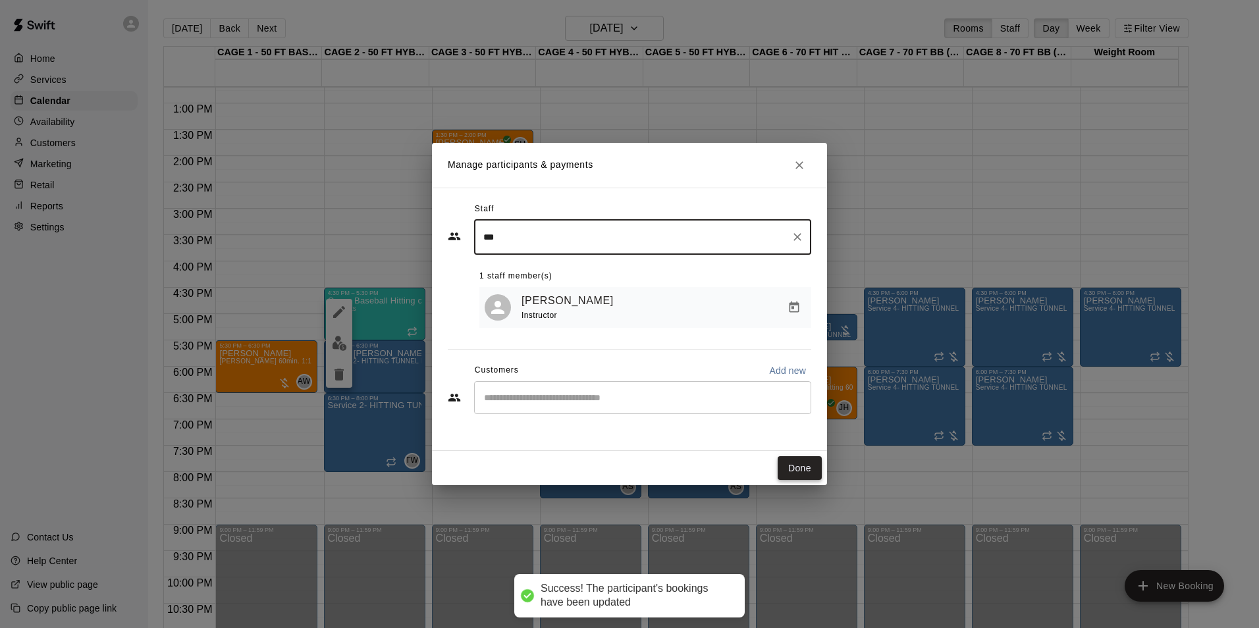
click at [793, 472] on button "Done" at bounding box center [800, 468] width 44 height 24
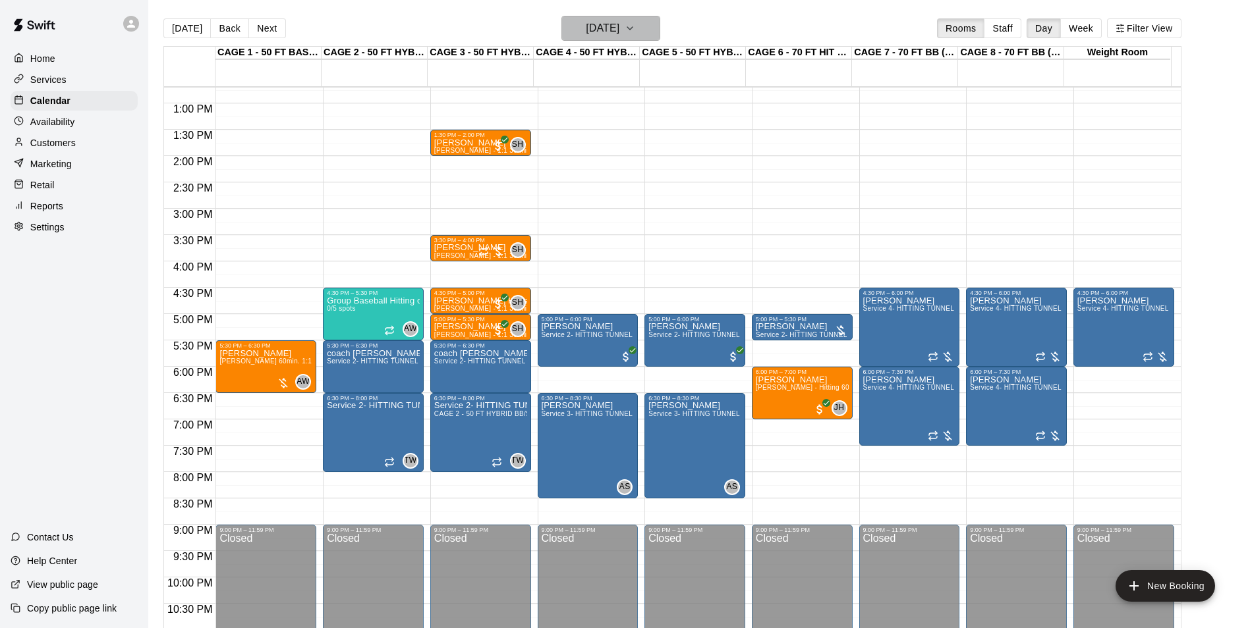
click at [597, 39] on button "Tuesday Sep 23" at bounding box center [610, 28] width 99 height 25
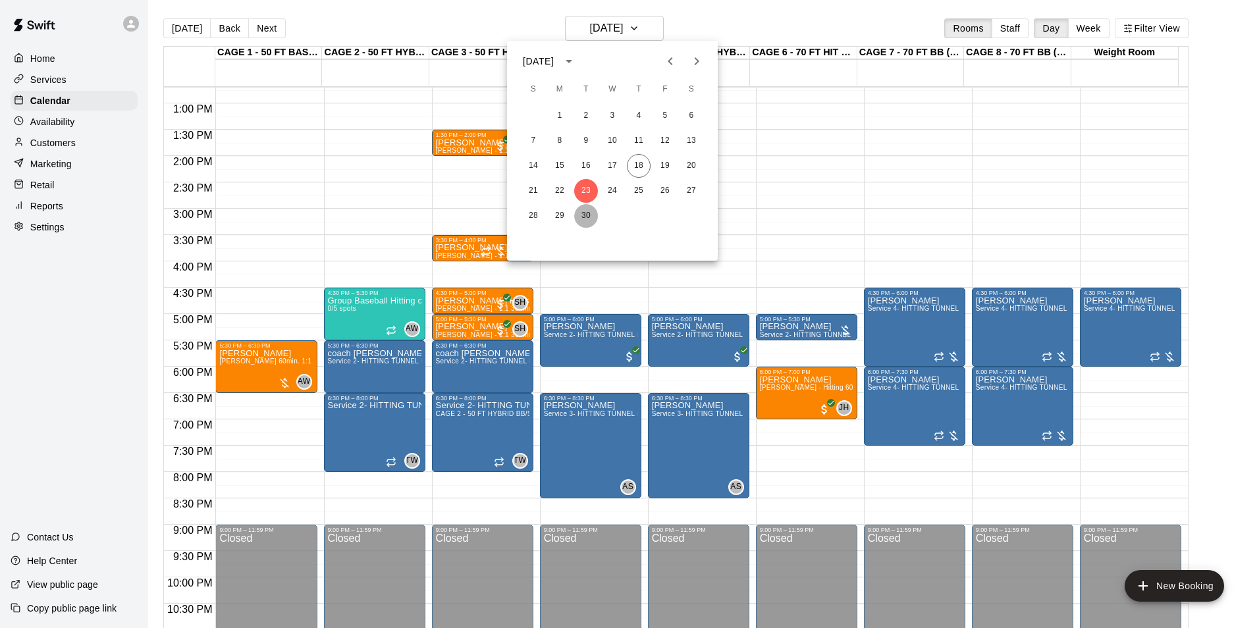
click at [579, 215] on button "30" at bounding box center [586, 216] width 24 height 24
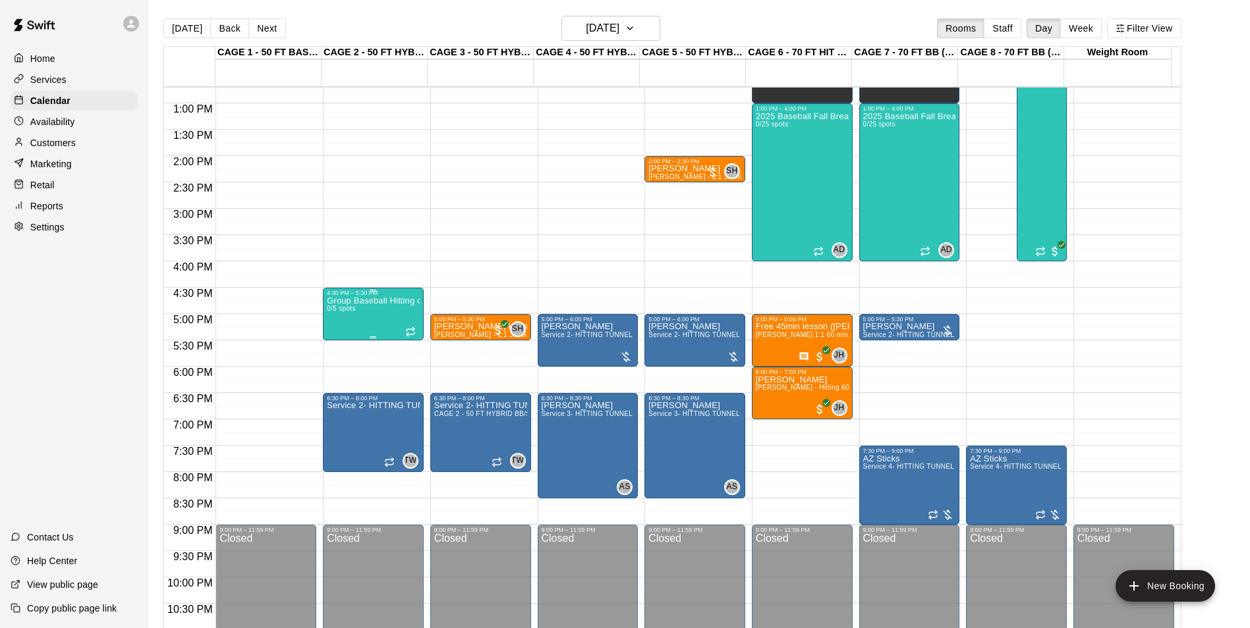
click at [381, 325] on div "Group Baseball Hitting class ( Tuesday's ) 4:00-5:00 0/5 spots" at bounding box center [373, 610] width 93 height 628
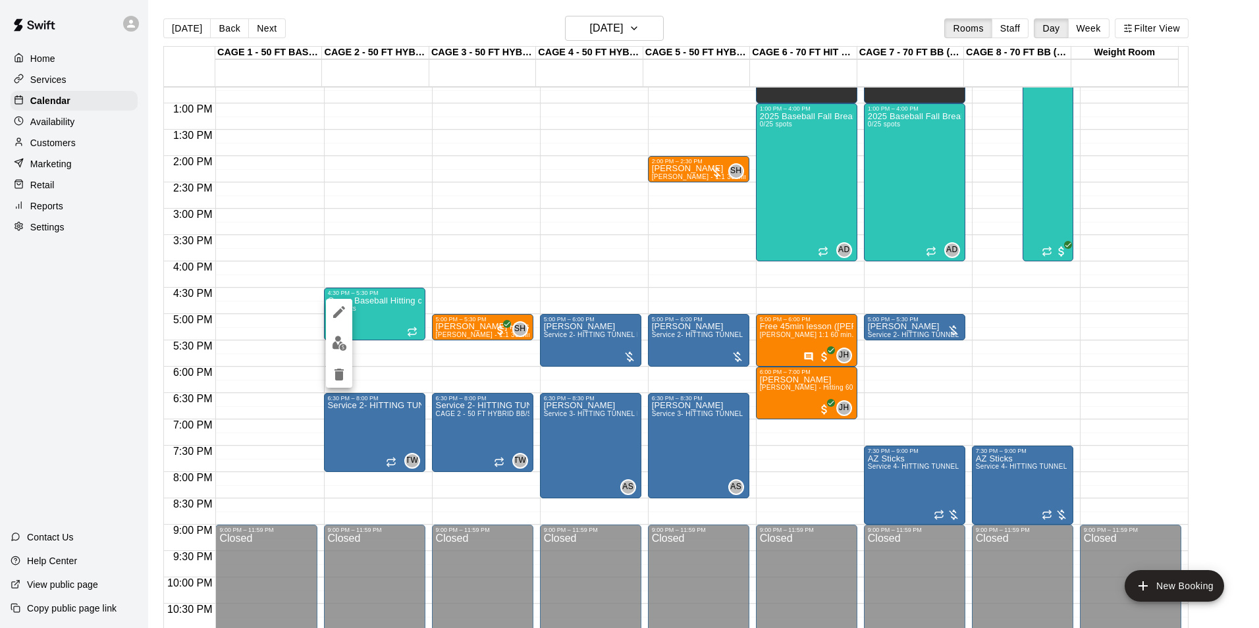
click at [350, 339] on button "edit" at bounding box center [339, 344] width 26 height 26
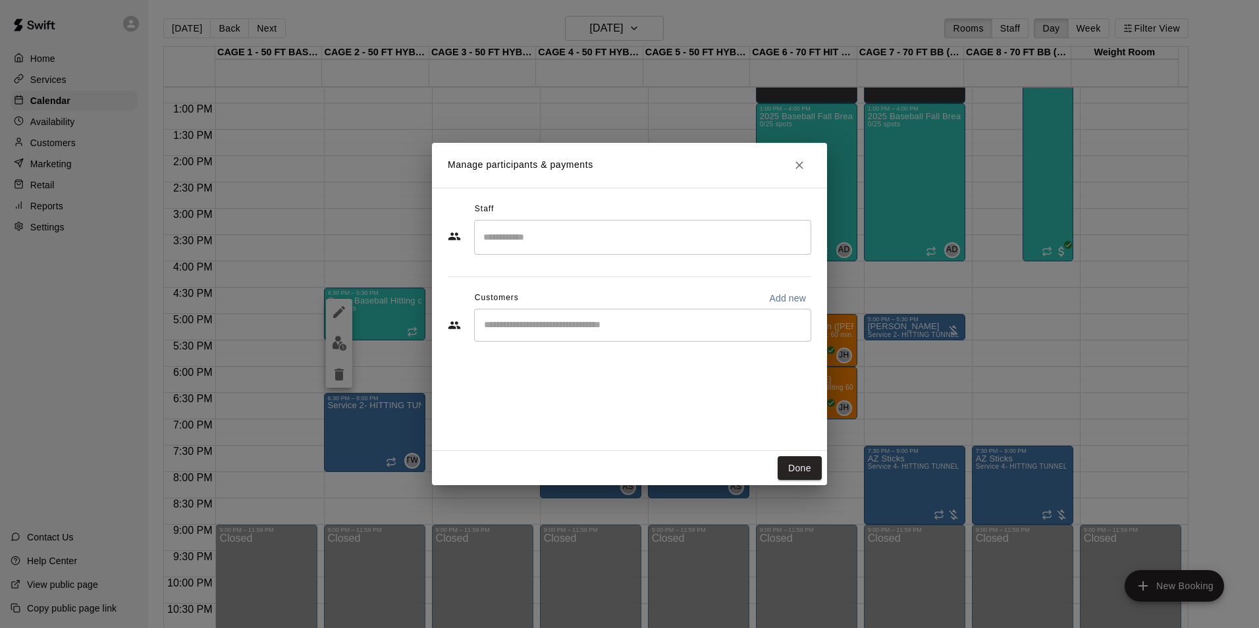
click at [547, 227] on input "Search staff" at bounding box center [642, 237] width 325 height 23
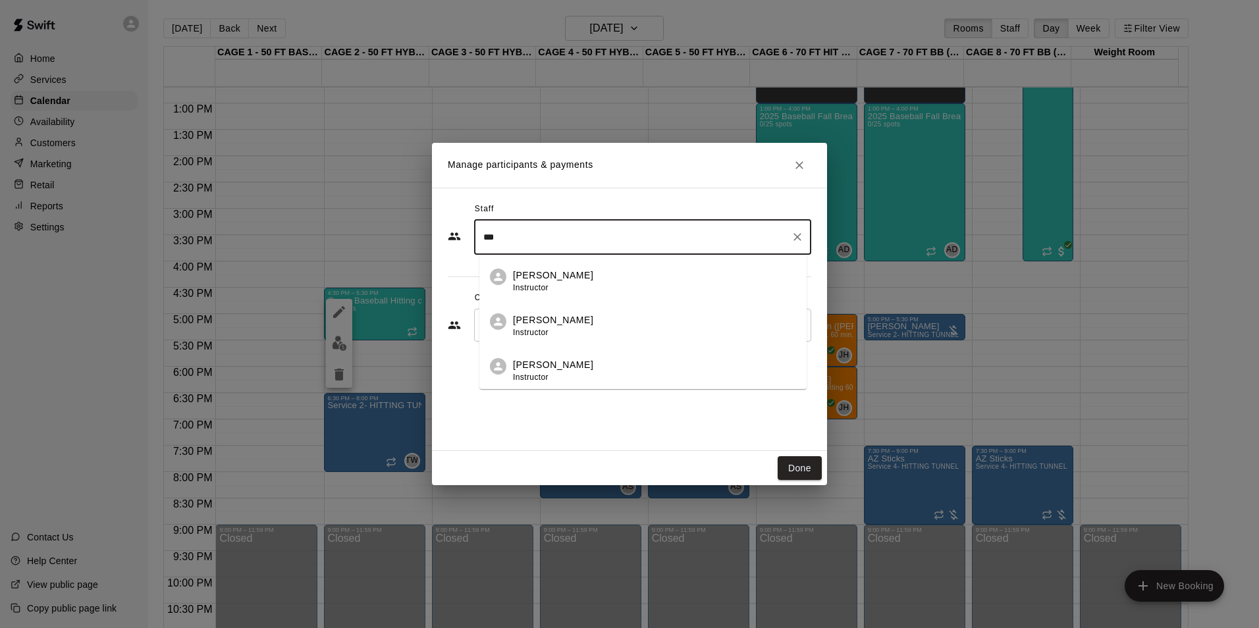
click at [516, 277] on p "Ashtin Webb" at bounding box center [553, 276] width 80 height 14
type input "***"
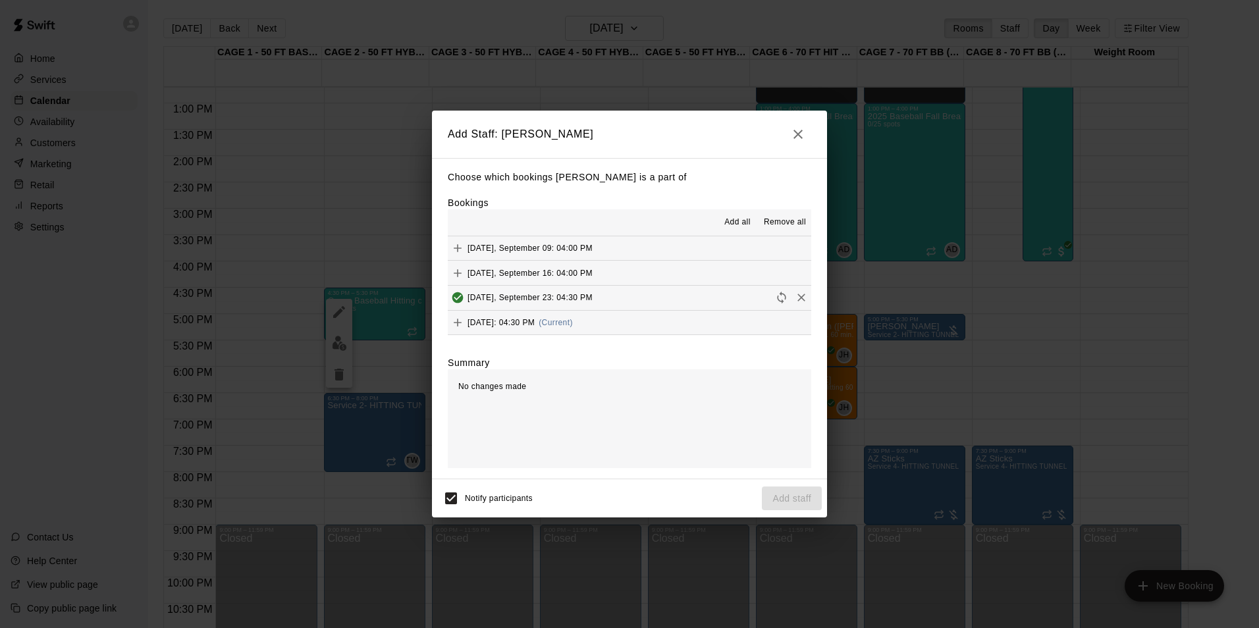
click at [689, 335] on button "Tuesday, September 30: 04:30 PM (Current)" at bounding box center [630, 323] width 364 height 24
click at [775, 491] on button "Add staff" at bounding box center [792, 499] width 60 height 24
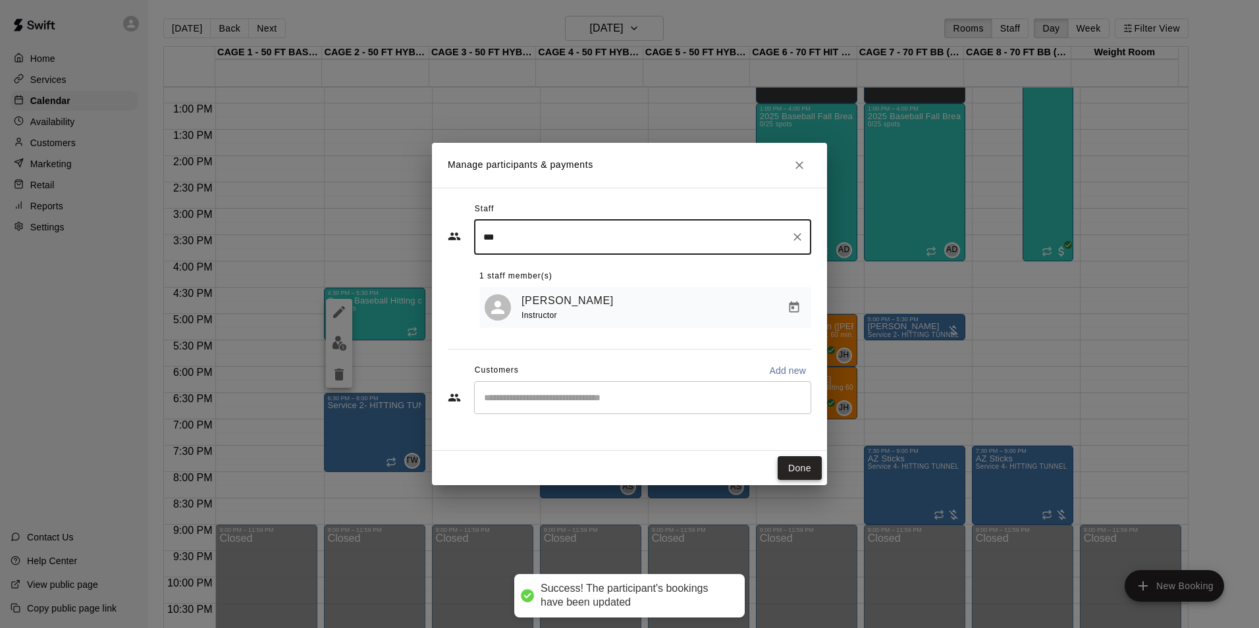
click at [798, 470] on button "Done" at bounding box center [800, 468] width 44 height 24
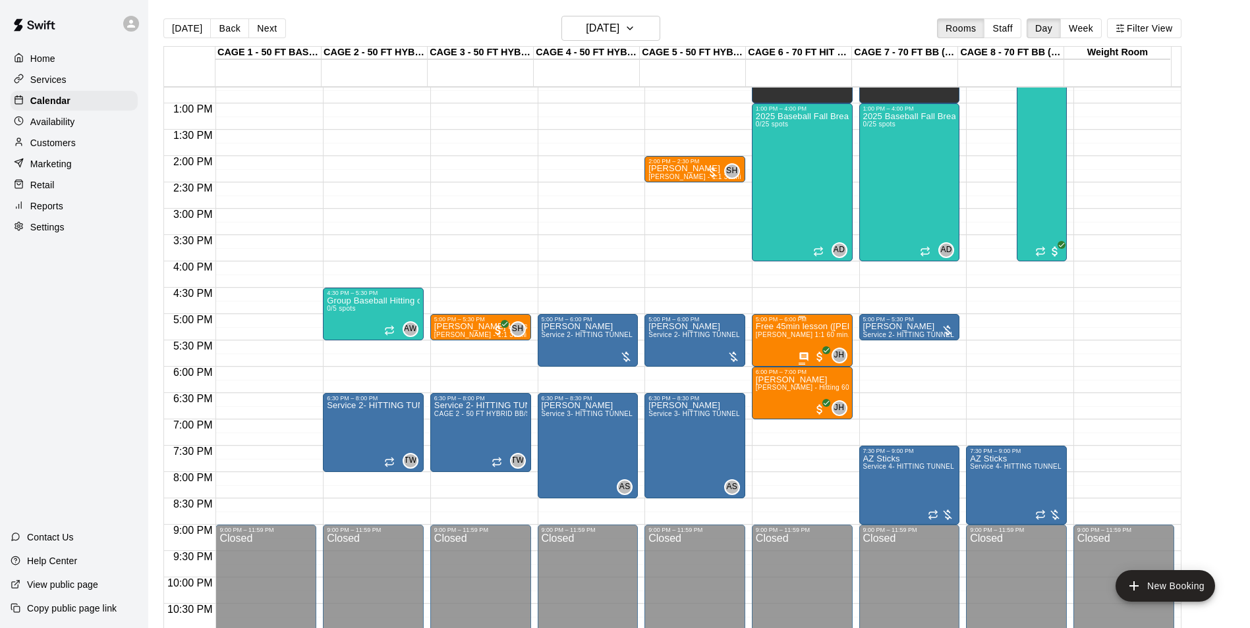
click at [766, 327] on p "Free 45min lesson (Marco Puccio)" at bounding box center [801, 327] width 93 height 0
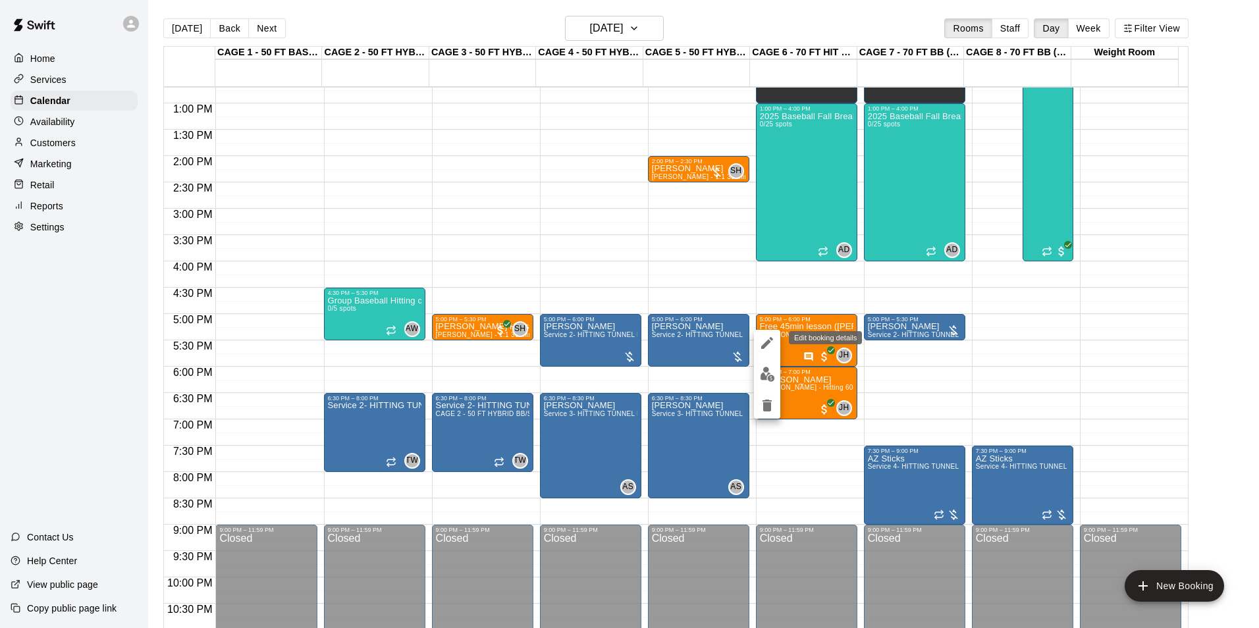
click at [766, 337] on icon "edit" at bounding box center [767, 343] width 16 height 16
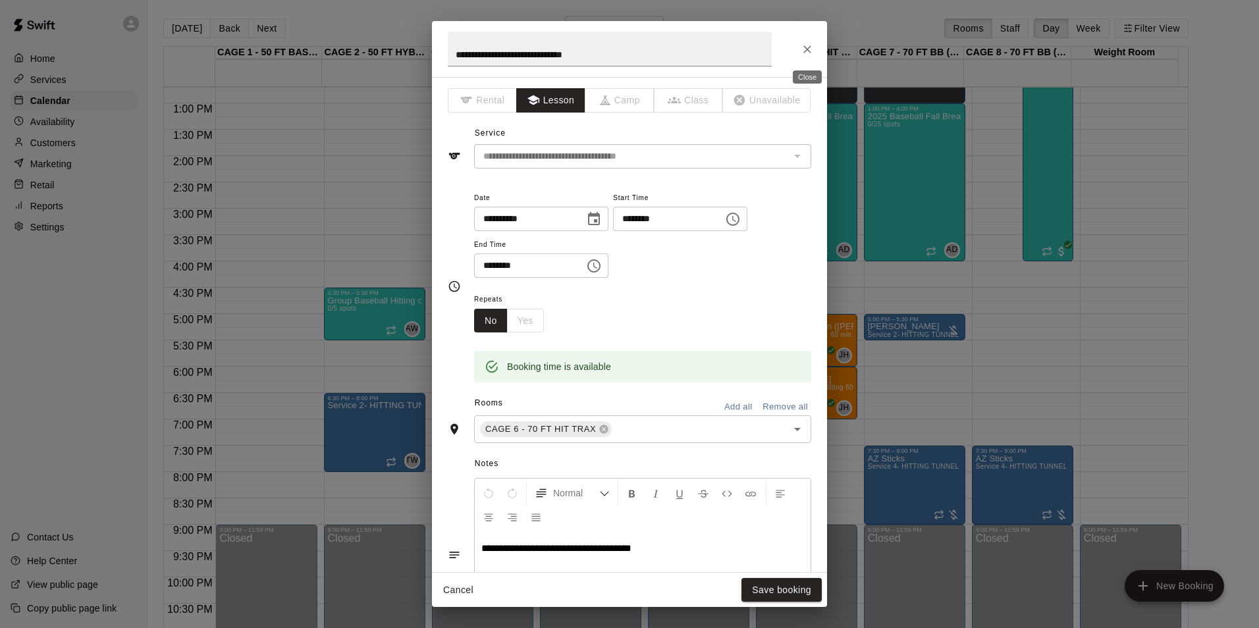
click at [808, 55] on icon "Close" at bounding box center [807, 49] width 13 height 13
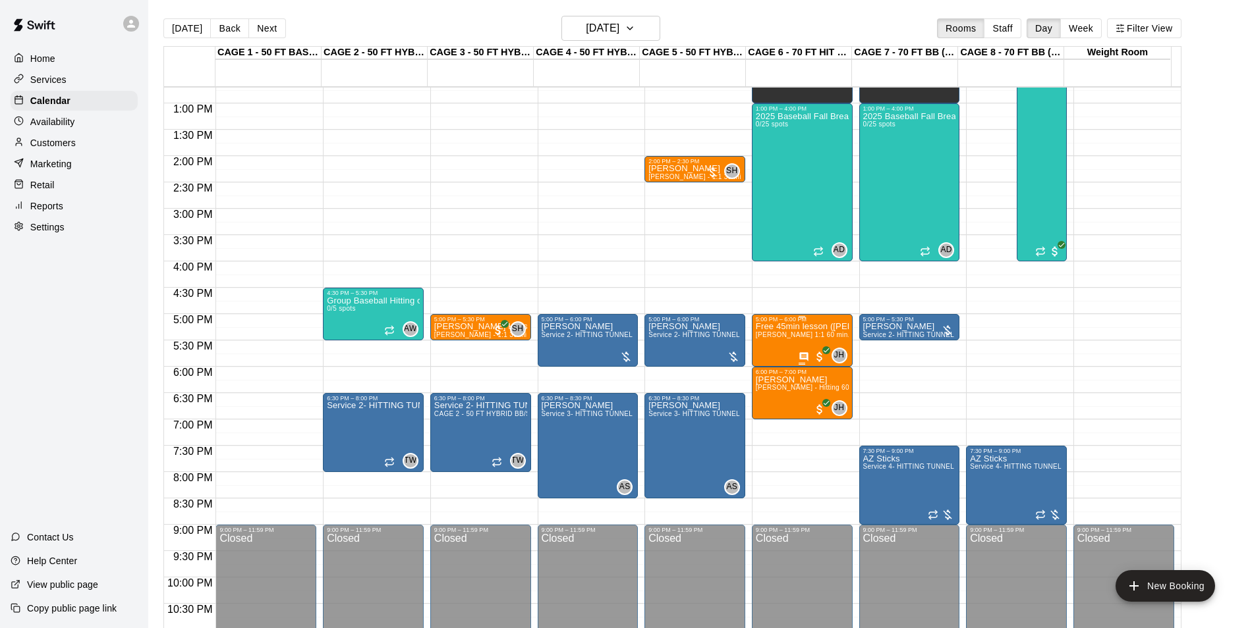
click at [790, 339] on span "John Havird 1:1 60 min. pitching Lesson" at bounding box center [827, 334] width 145 height 7
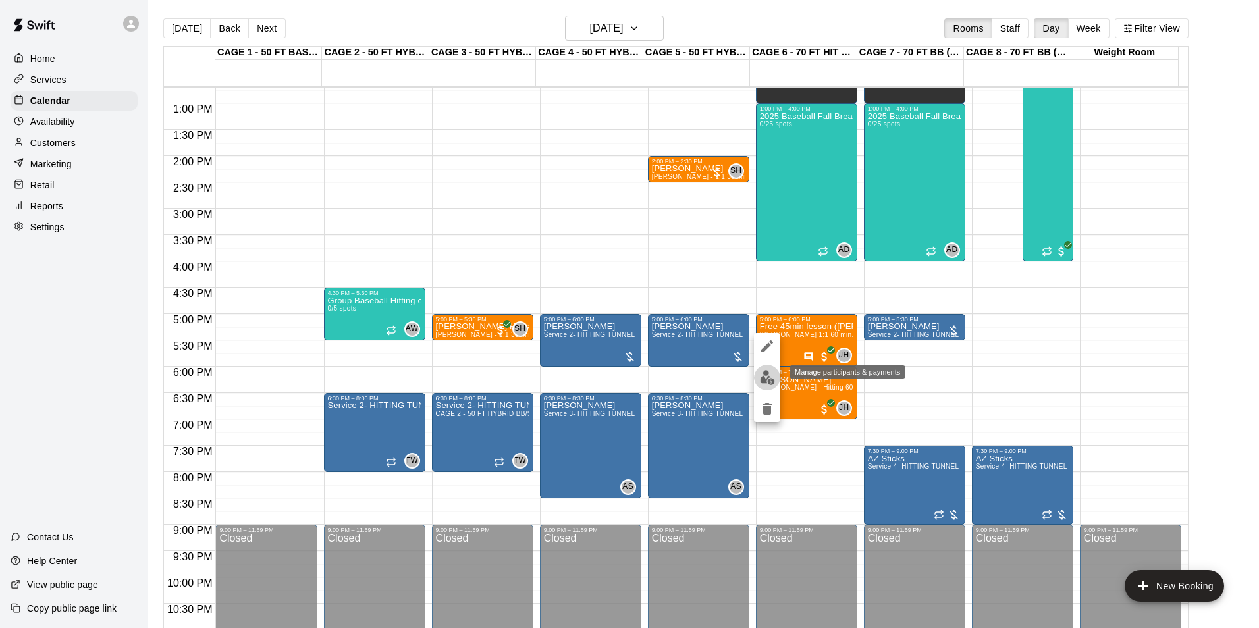
click at [767, 371] on img "edit" at bounding box center [767, 377] width 15 height 15
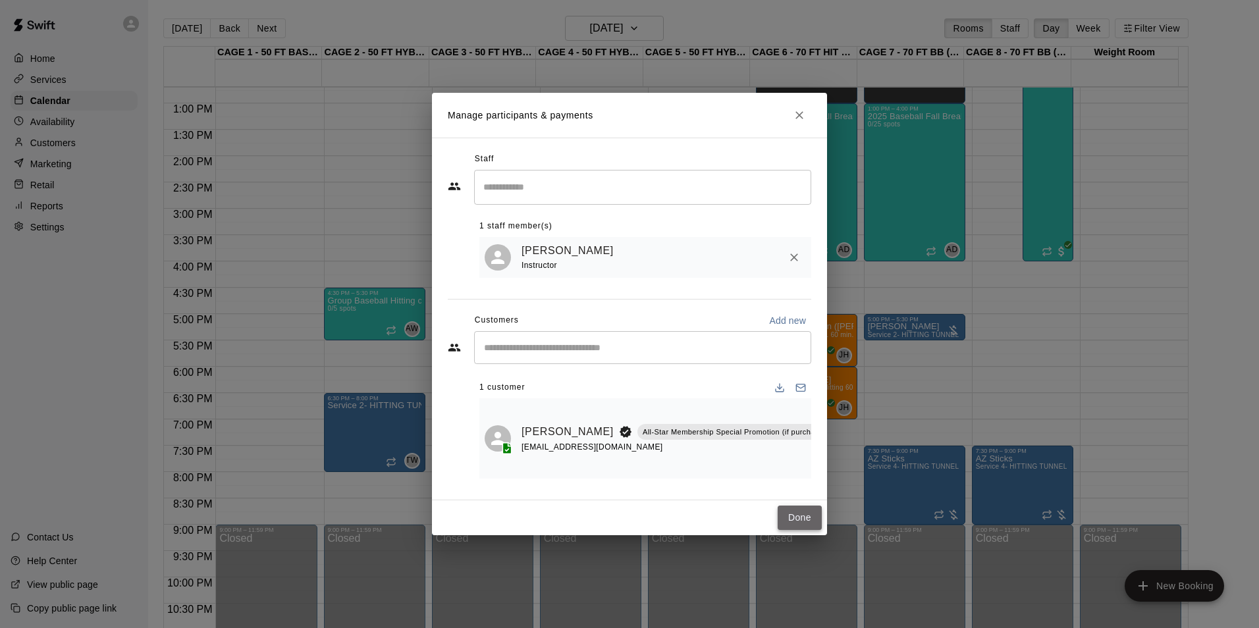
click at [802, 516] on button "Done" at bounding box center [800, 518] width 44 height 24
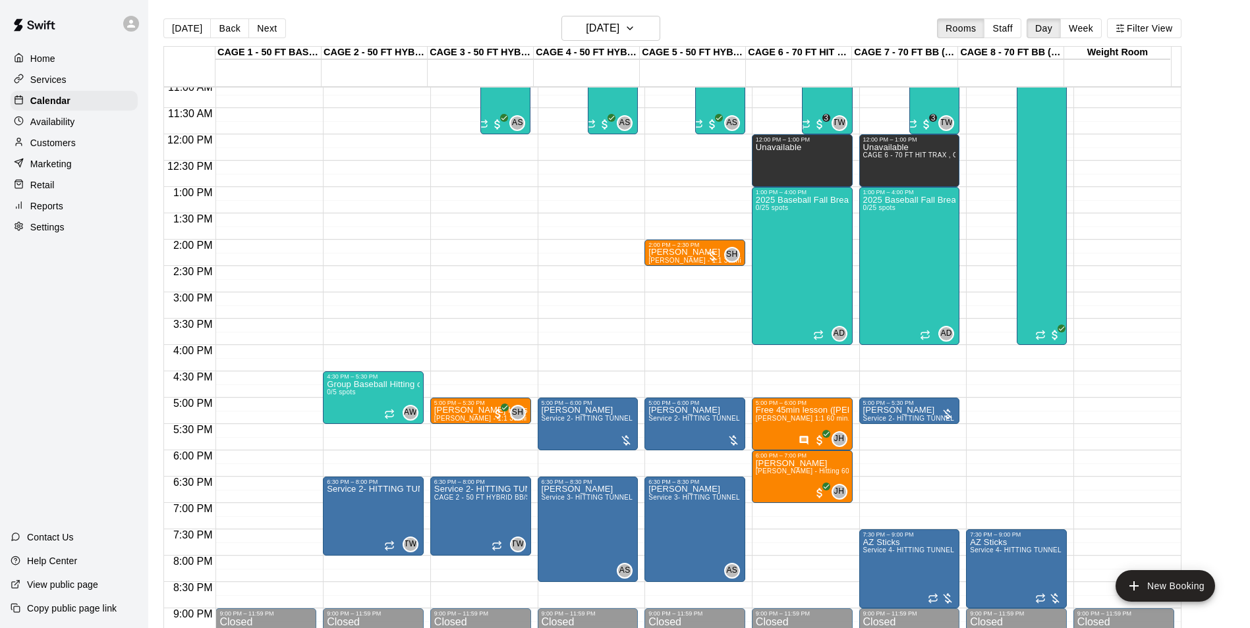
scroll to position [603, 0]
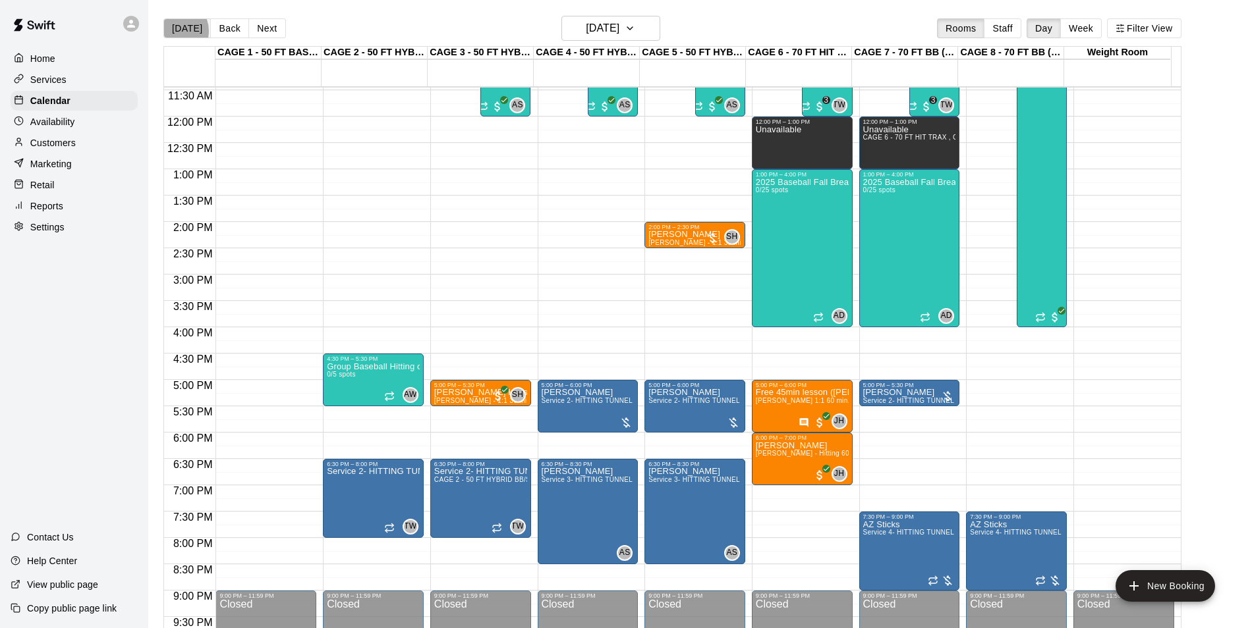
click at [174, 30] on button "Today" at bounding box center [186, 28] width 47 height 20
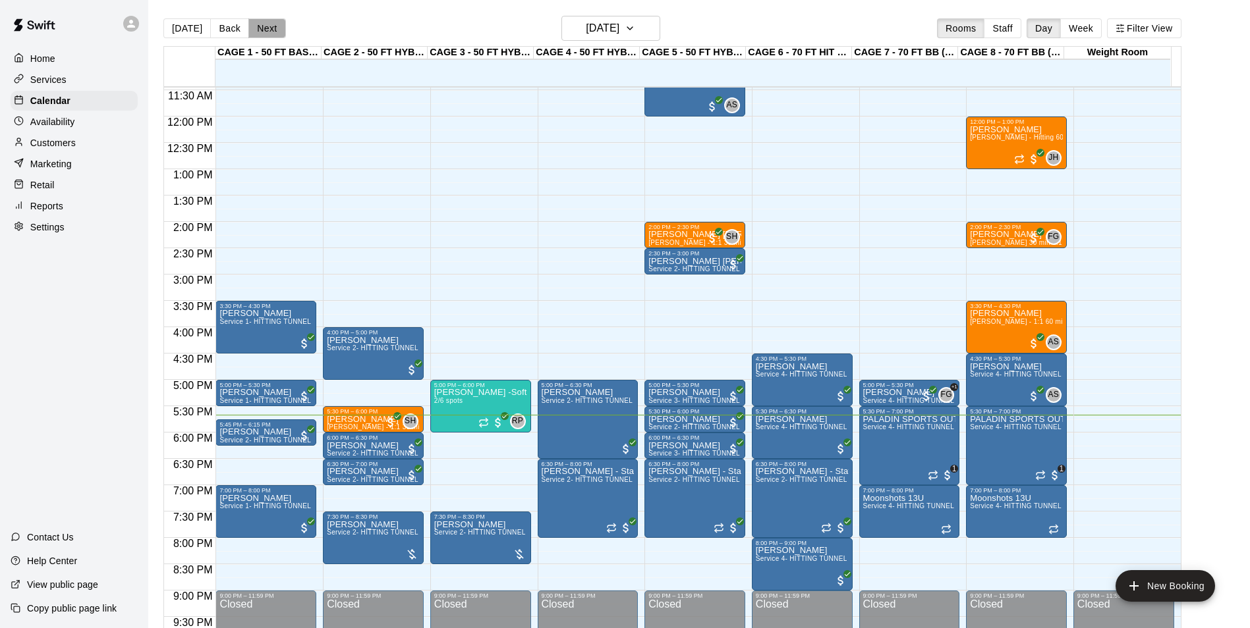
click at [277, 32] on button "Next" at bounding box center [266, 28] width 37 height 20
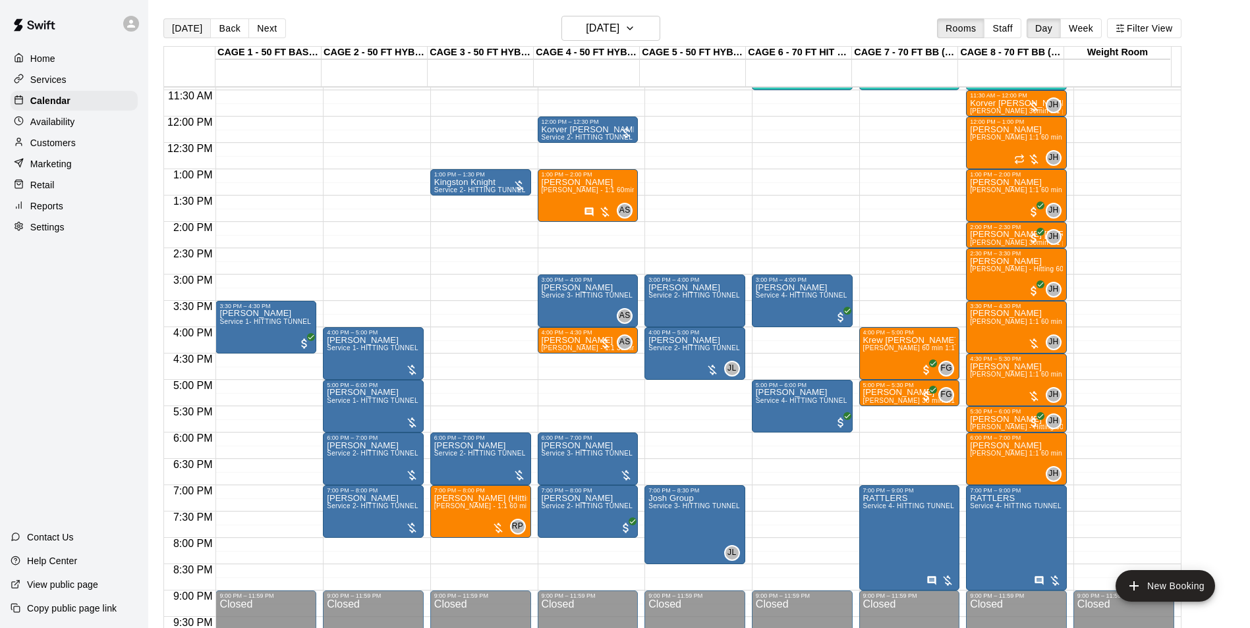
click at [172, 28] on button "Today" at bounding box center [186, 28] width 47 height 20
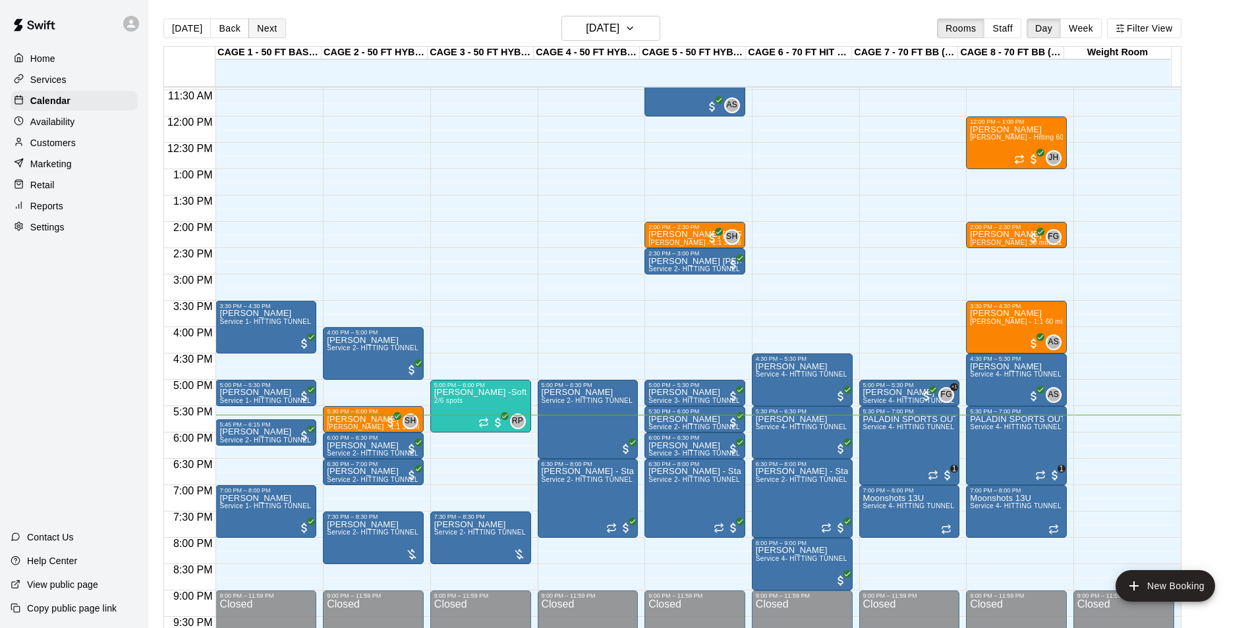
click at [258, 26] on button "Next" at bounding box center [266, 28] width 37 height 20
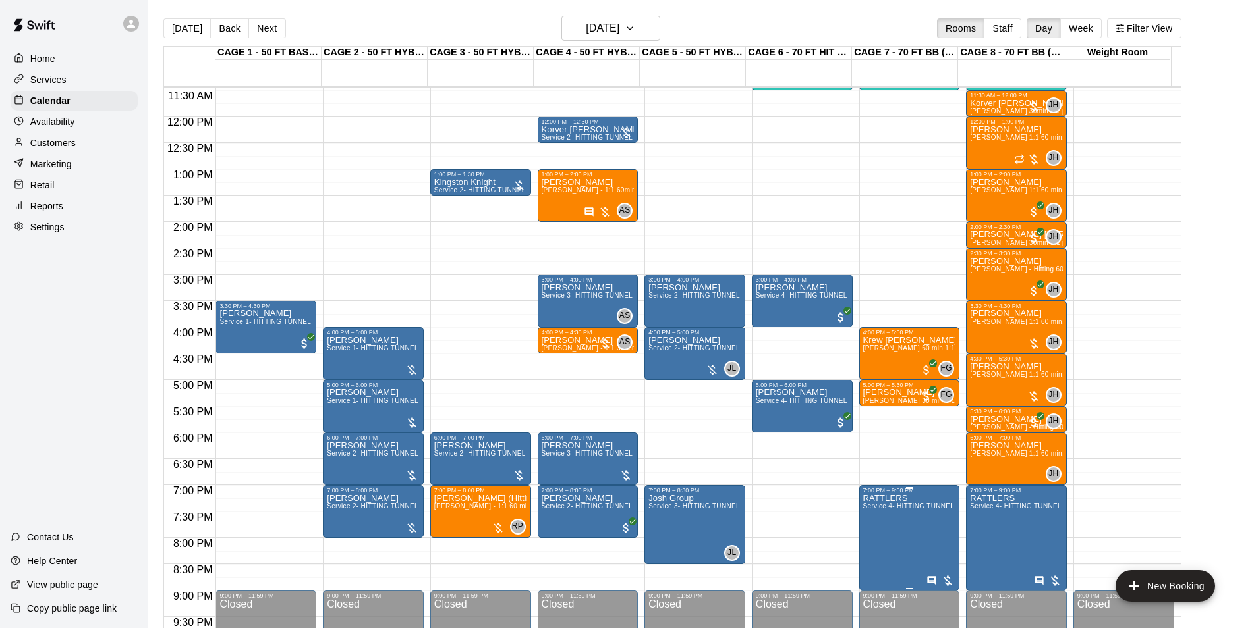
click at [922, 510] on span "Service 4- HITTING TUNNEL RENTAL - 70ft Baseball" at bounding box center [946, 506] width 167 height 7
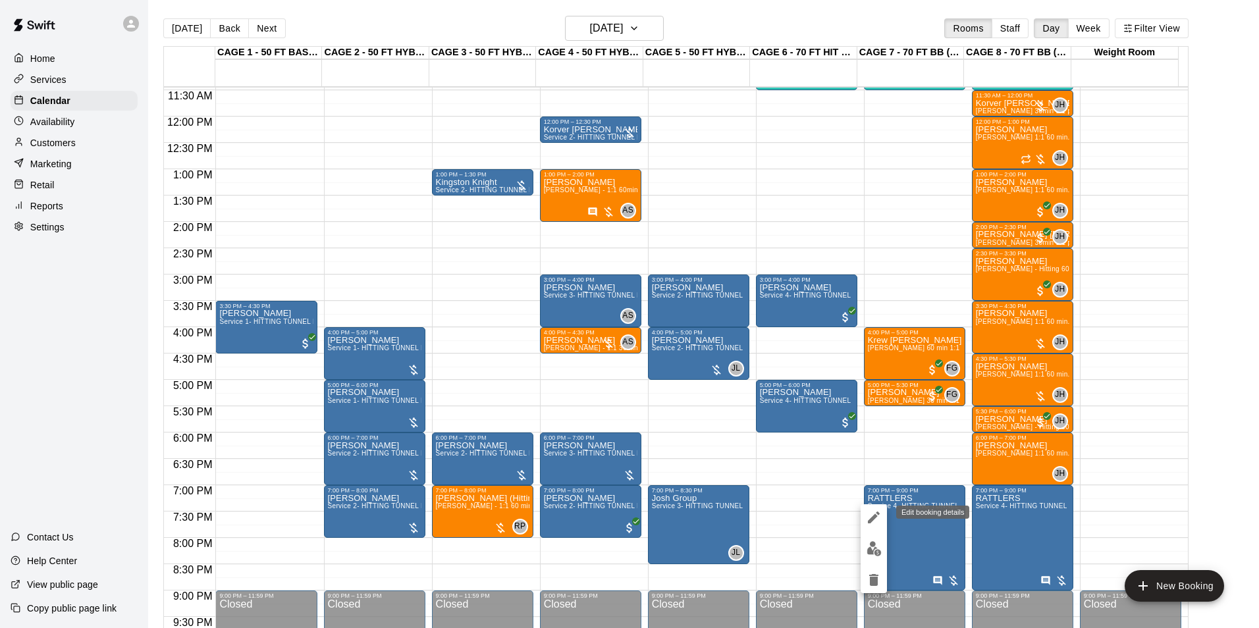
click at [877, 520] on icon "edit" at bounding box center [874, 518] width 16 height 16
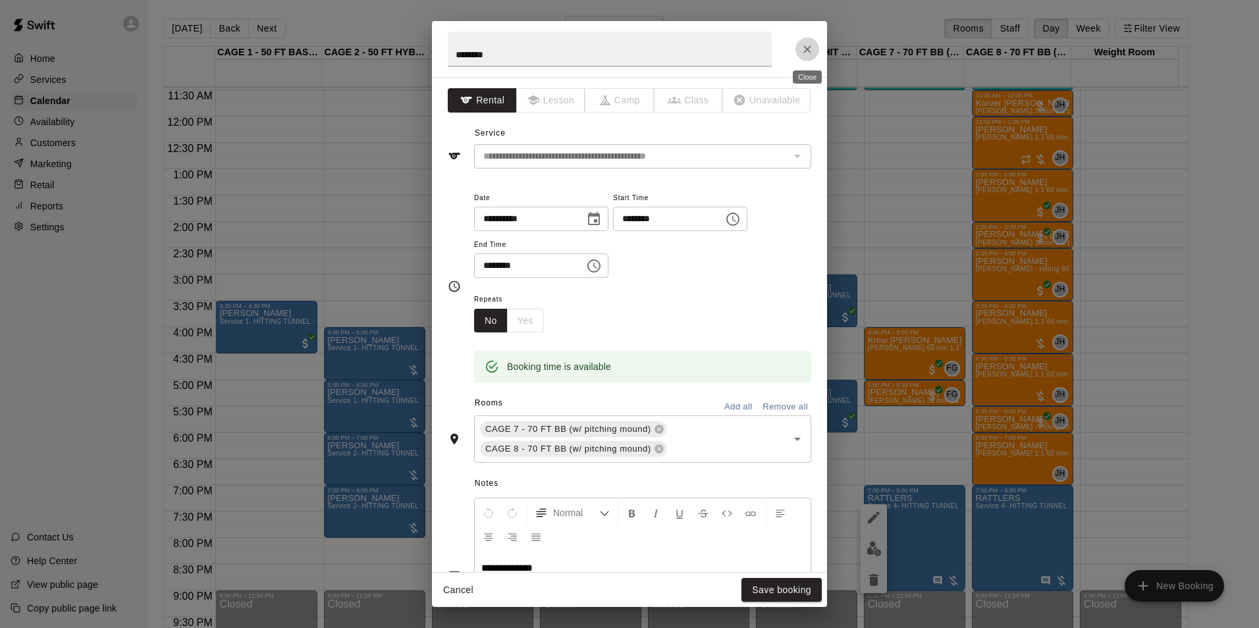
click at [803, 39] on button "Close" at bounding box center [808, 50] width 24 height 24
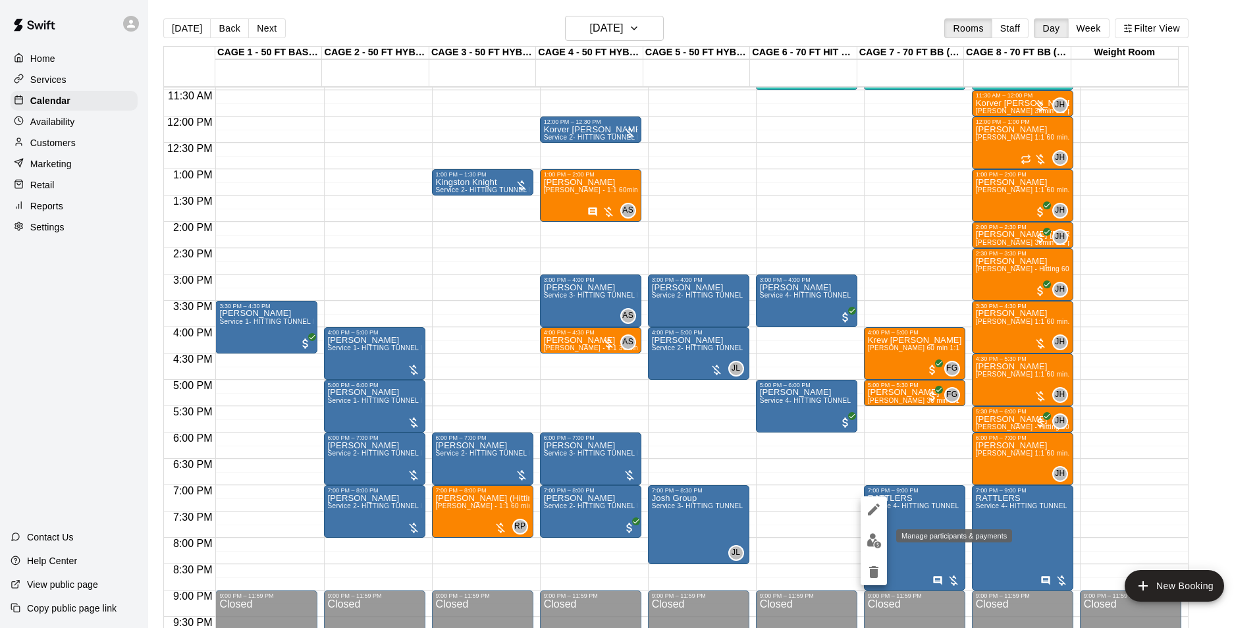
click at [875, 532] on button "edit" at bounding box center [874, 541] width 26 height 26
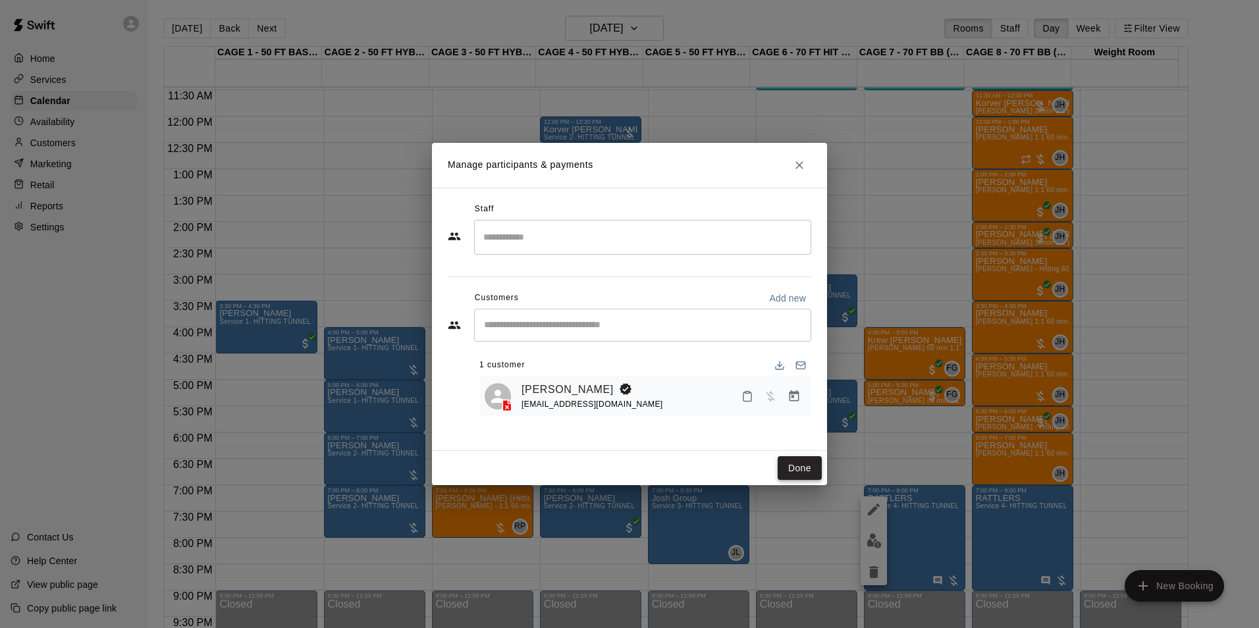
click at [789, 463] on button "Done" at bounding box center [800, 468] width 44 height 24
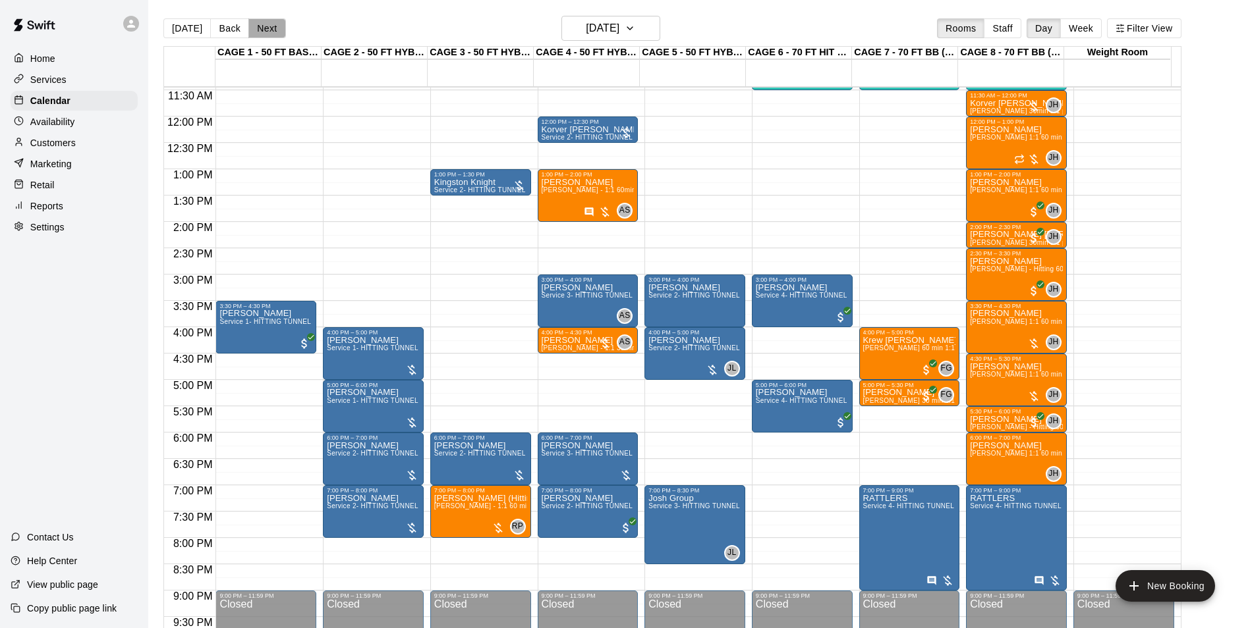
click at [277, 29] on button "Next" at bounding box center [266, 28] width 37 height 20
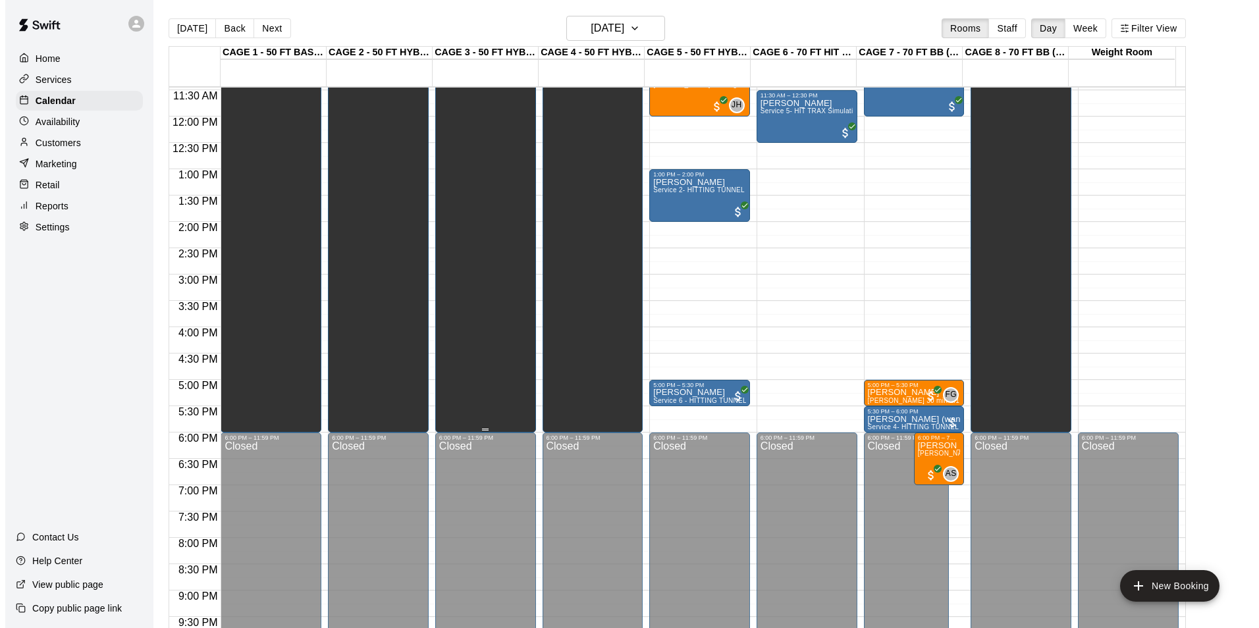
scroll to position [537, 0]
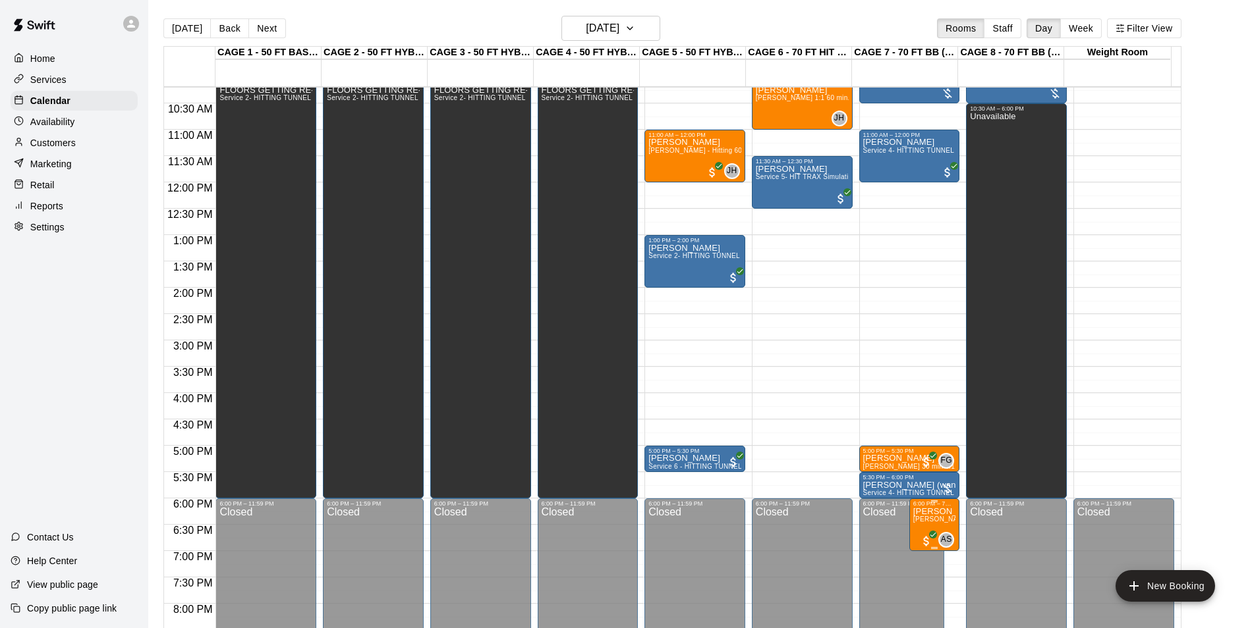
click at [943, 512] on p "[PERSON_NAME]" at bounding box center [934, 512] width 42 height 0
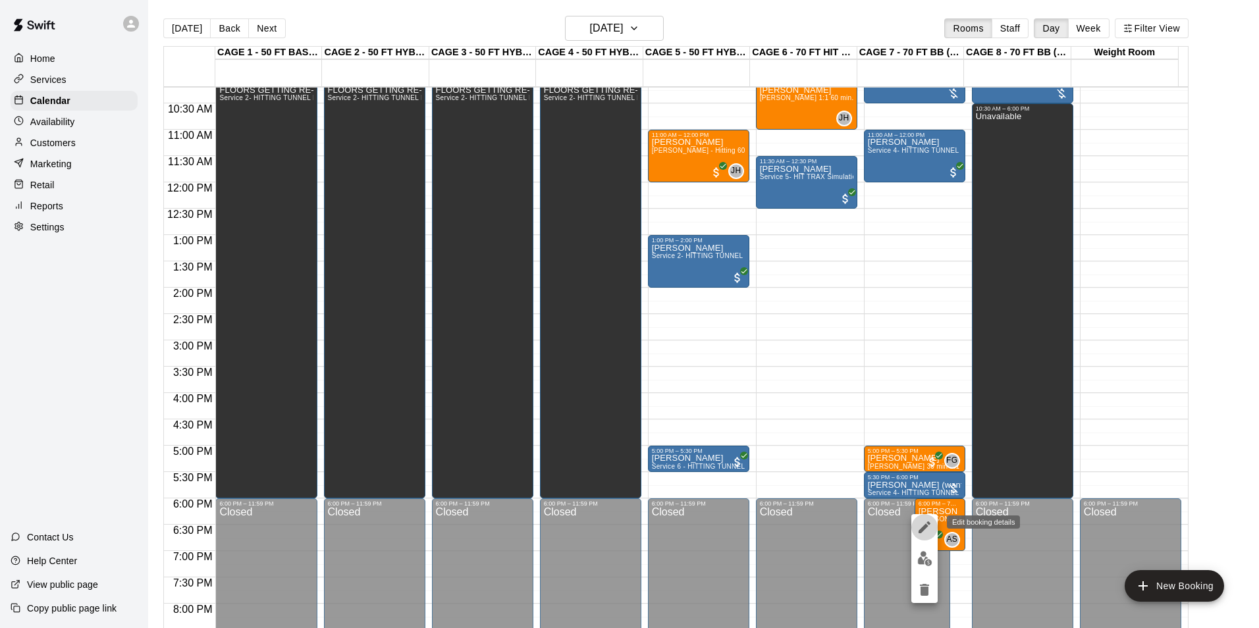
click at [923, 523] on icon "edit" at bounding box center [925, 528] width 16 height 16
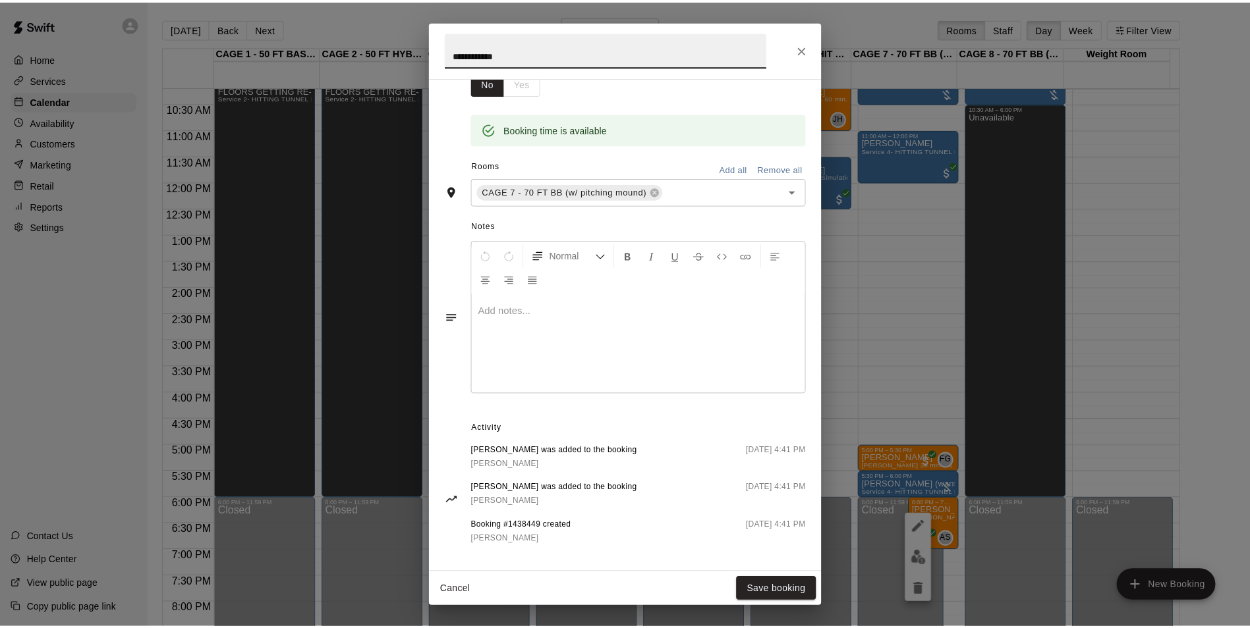
scroll to position [250, 0]
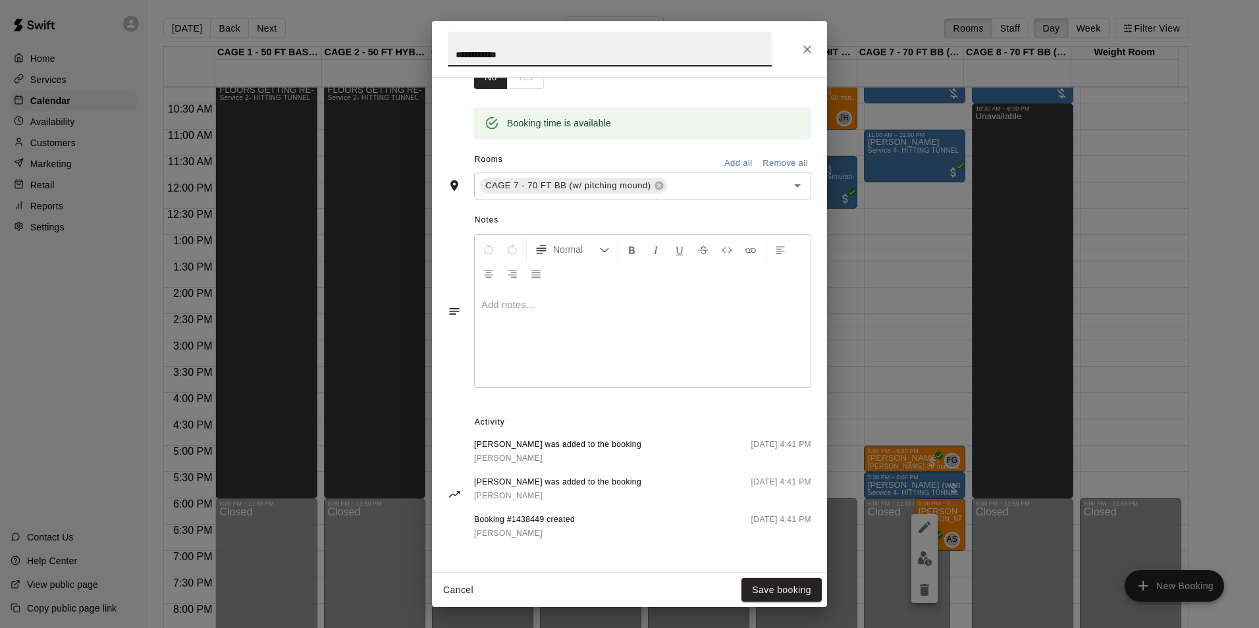
click at [802, 45] on icon "Close" at bounding box center [807, 49] width 13 height 13
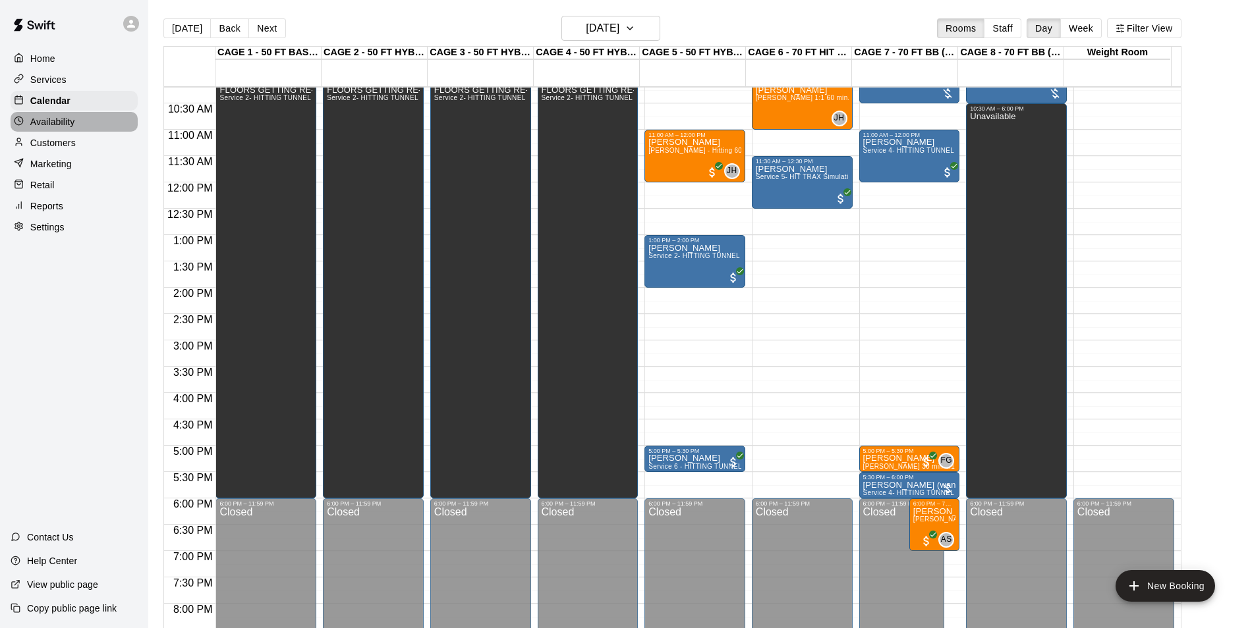
click at [83, 126] on div "Availability" at bounding box center [74, 122] width 127 height 20
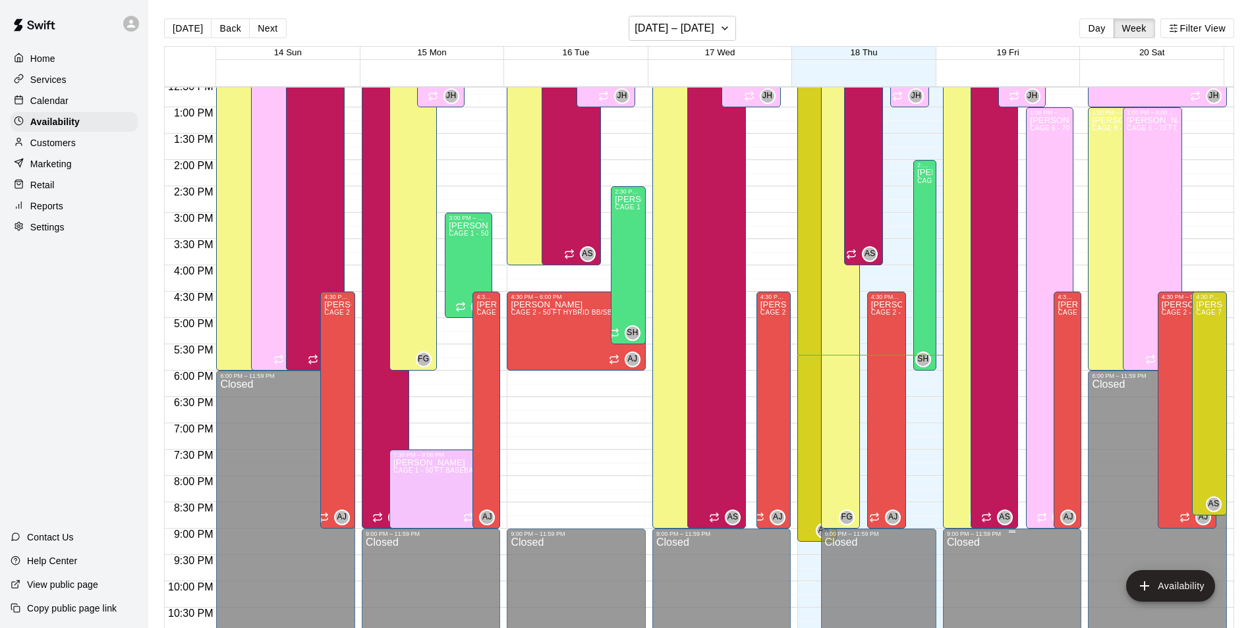
scroll to position [644, 0]
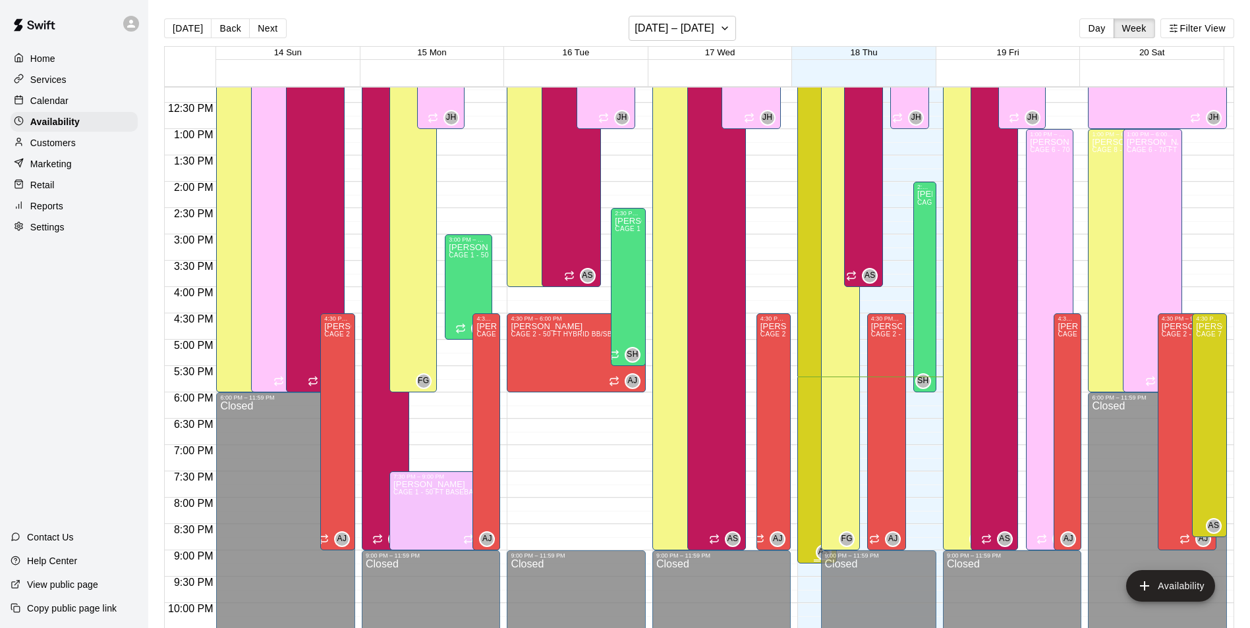
click at [801, 545] on div "Anthony Slama CAGE 7 - 70 FT BB (w/ pitching mound), CAGE 8 - 70 FT BB (w/ pitc…" at bounding box center [817, 294] width 32 height 628
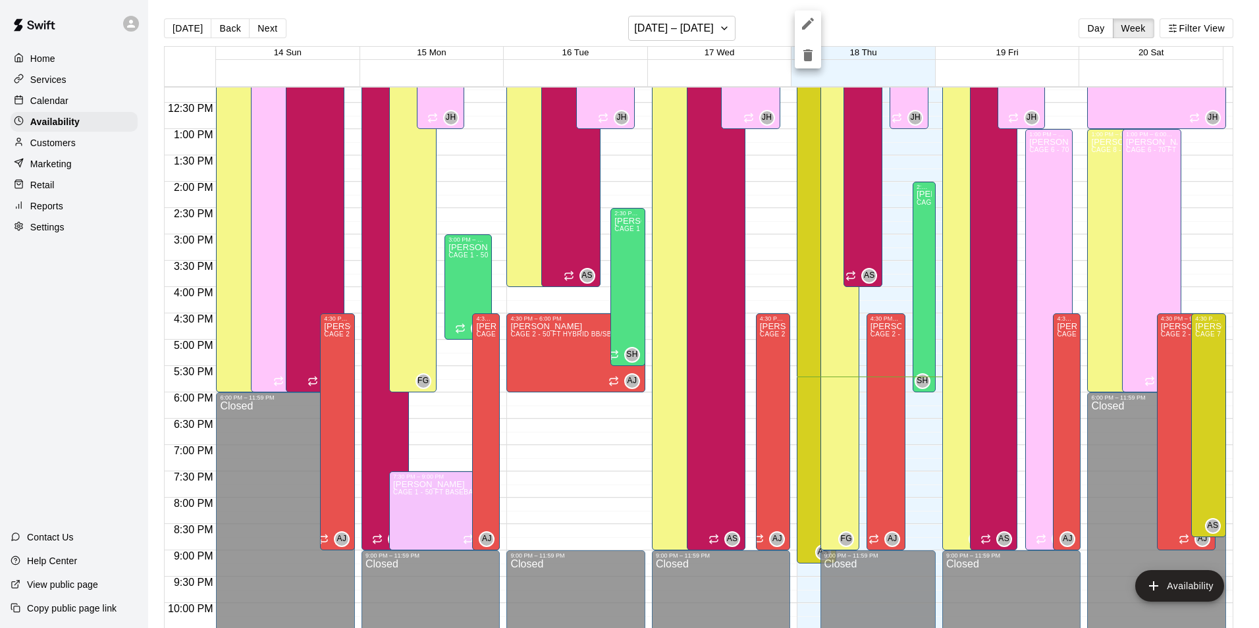
click at [797, 22] on button "edit" at bounding box center [808, 24] width 26 height 26
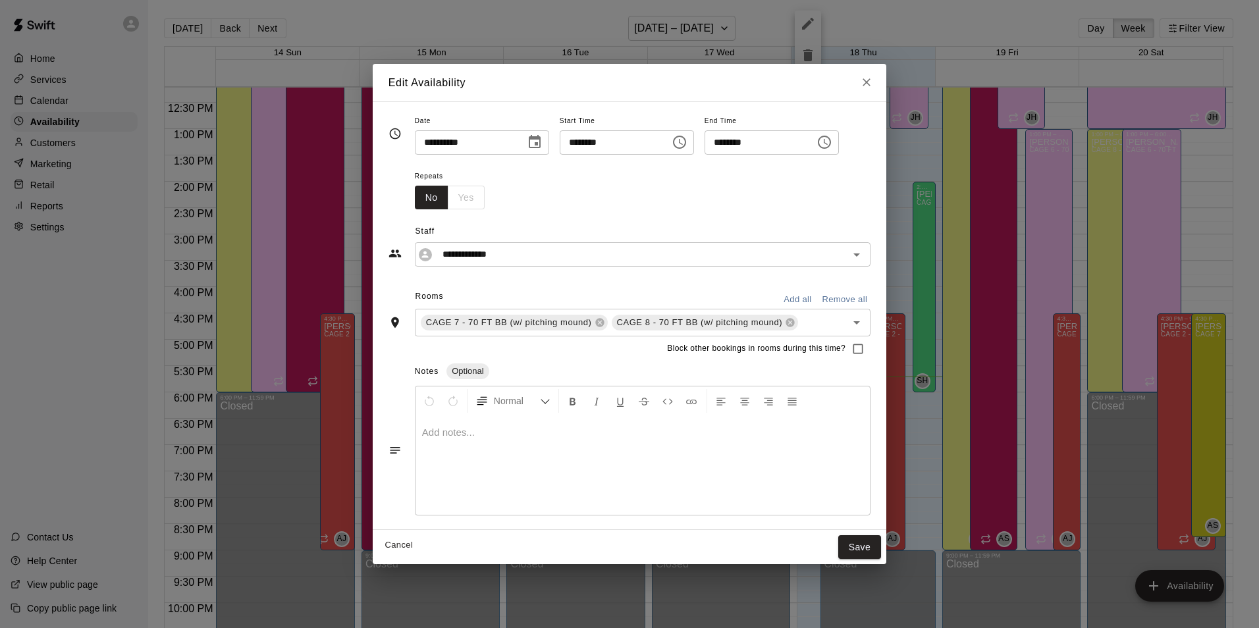
click at [873, 83] on icon "Close" at bounding box center [866, 82] width 13 height 13
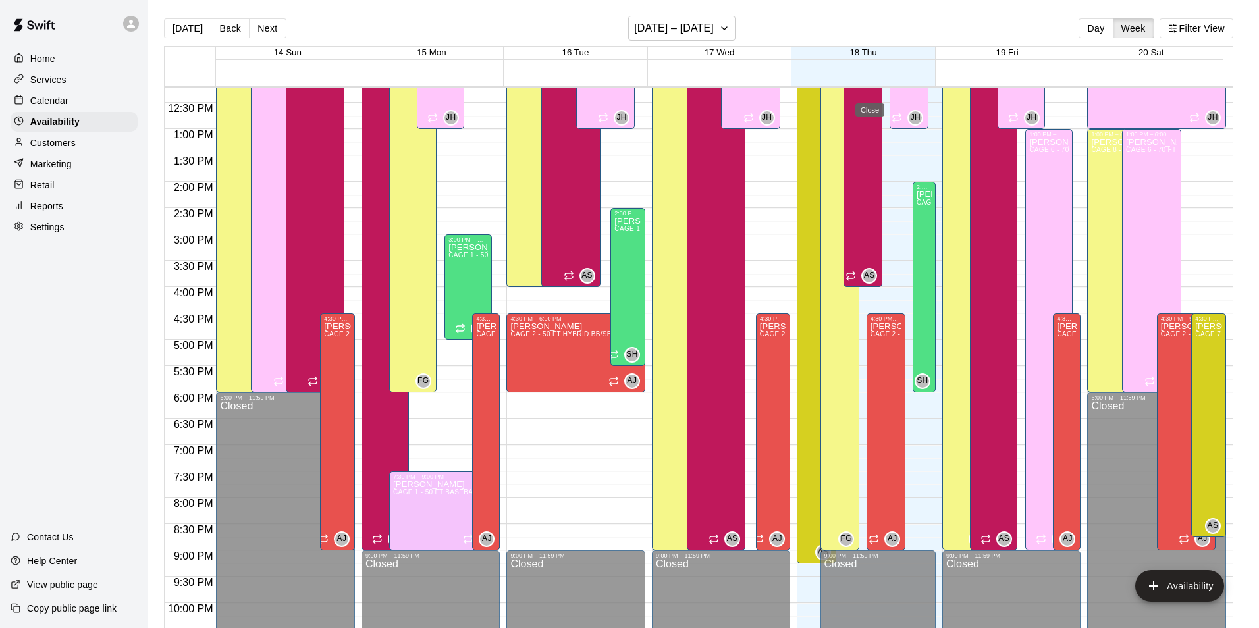
type input "**********"
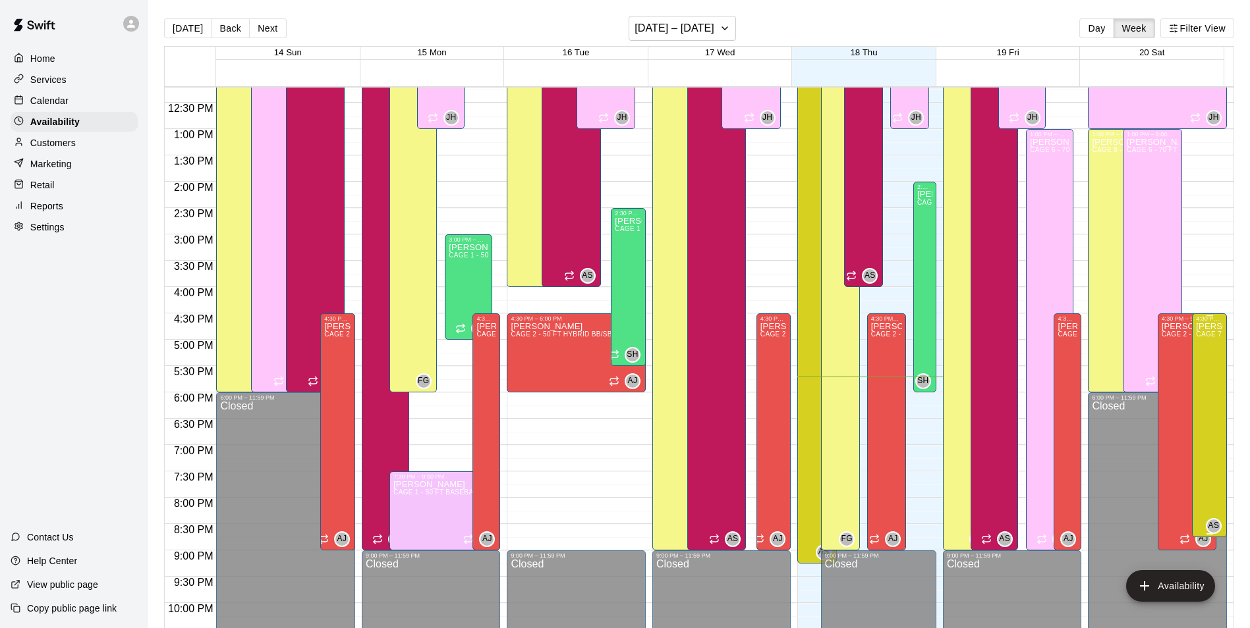
click at [1200, 420] on div "Anthony Slama CAGE 7 - 70 FT BB (w/ pitching mound), CAGE 8 - 70 FT BB (w/ pitc…" at bounding box center [1208, 636] width 27 height 628
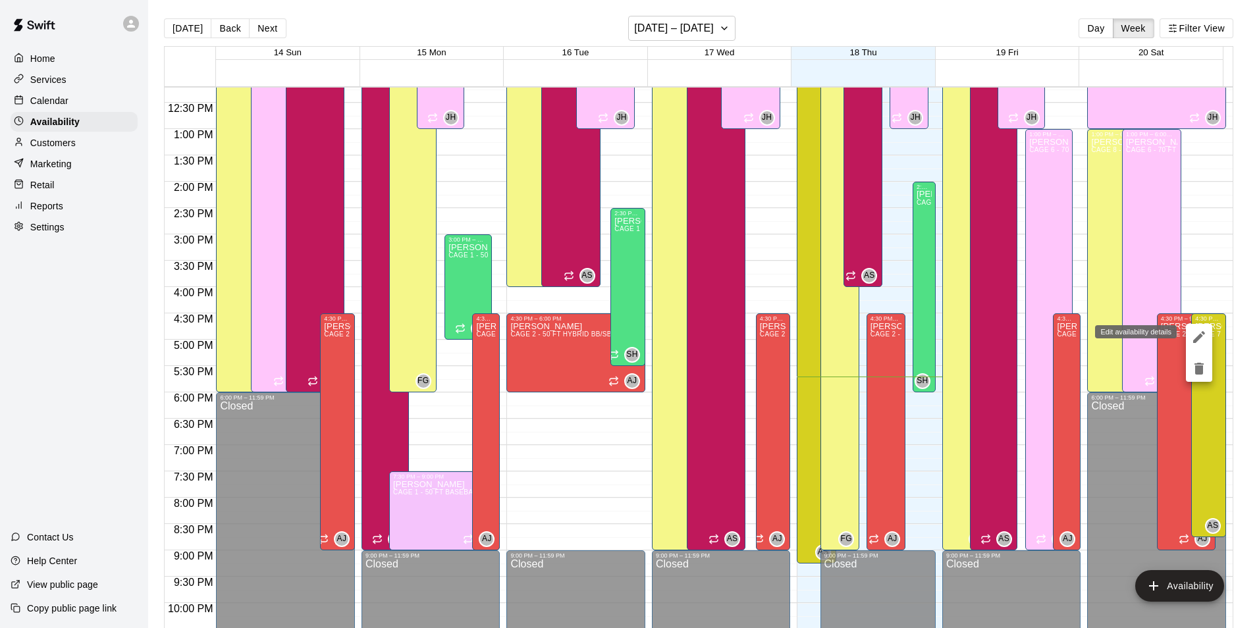
click at [1196, 337] on icon "edit" at bounding box center [1200, 337] width 16 height 16
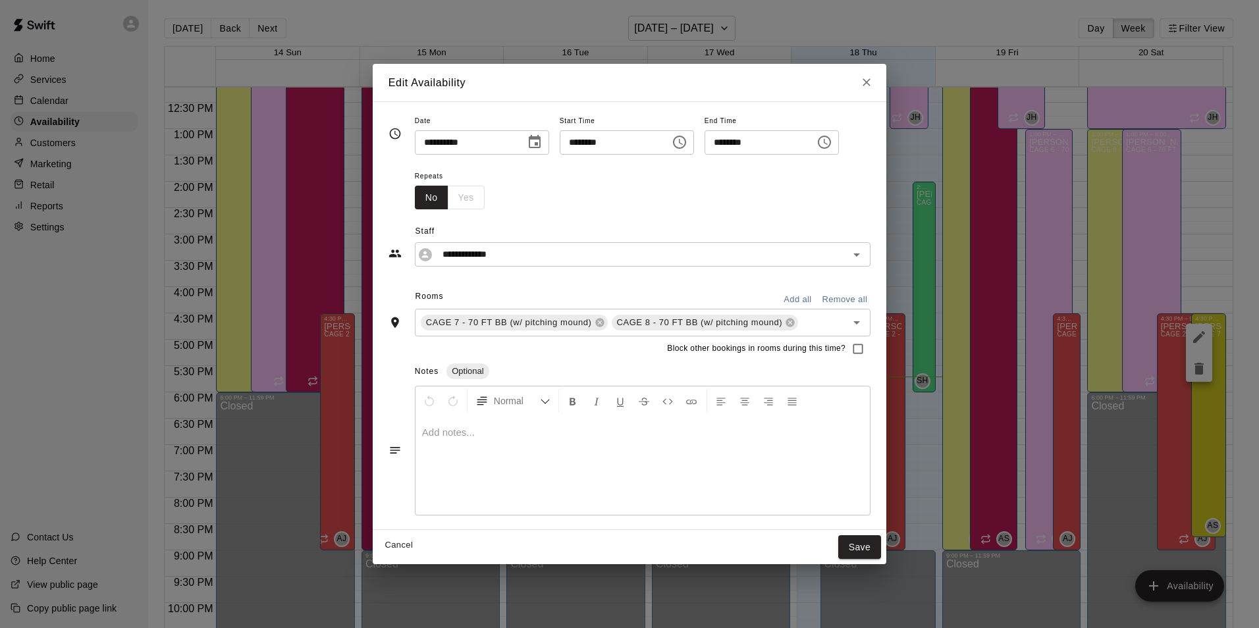
click at [742, 140] on input "********" at bounding box center [755, 142] width 101 height 24
click at [869, 88] on icon "Close" at bounding box center [866, 82] width 13 height 13
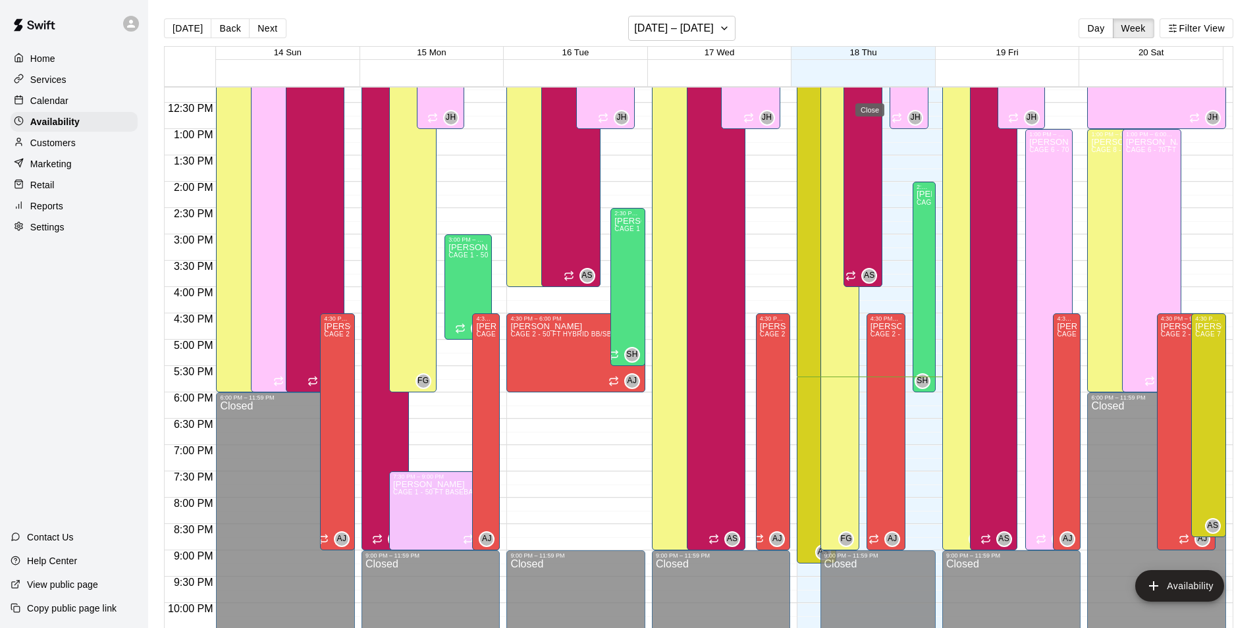
type input "**********"
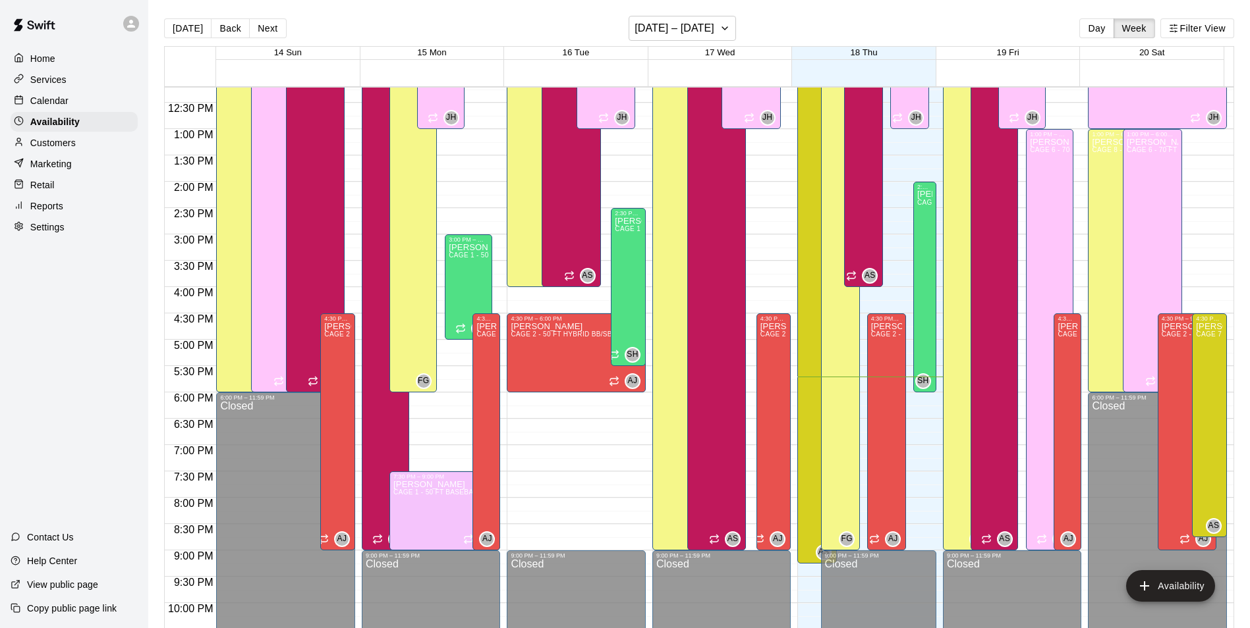
click at [49, 96] on p "Calendar" at bounding box center [49, 100] width 38 height 13
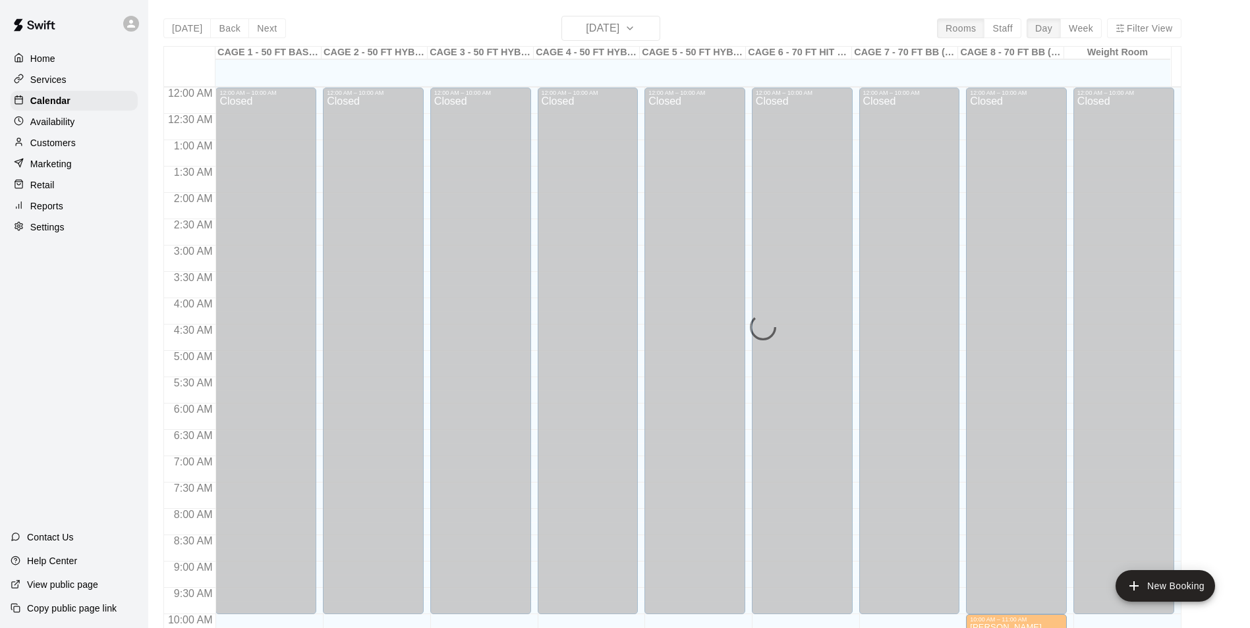
scroll to position [669, 0]
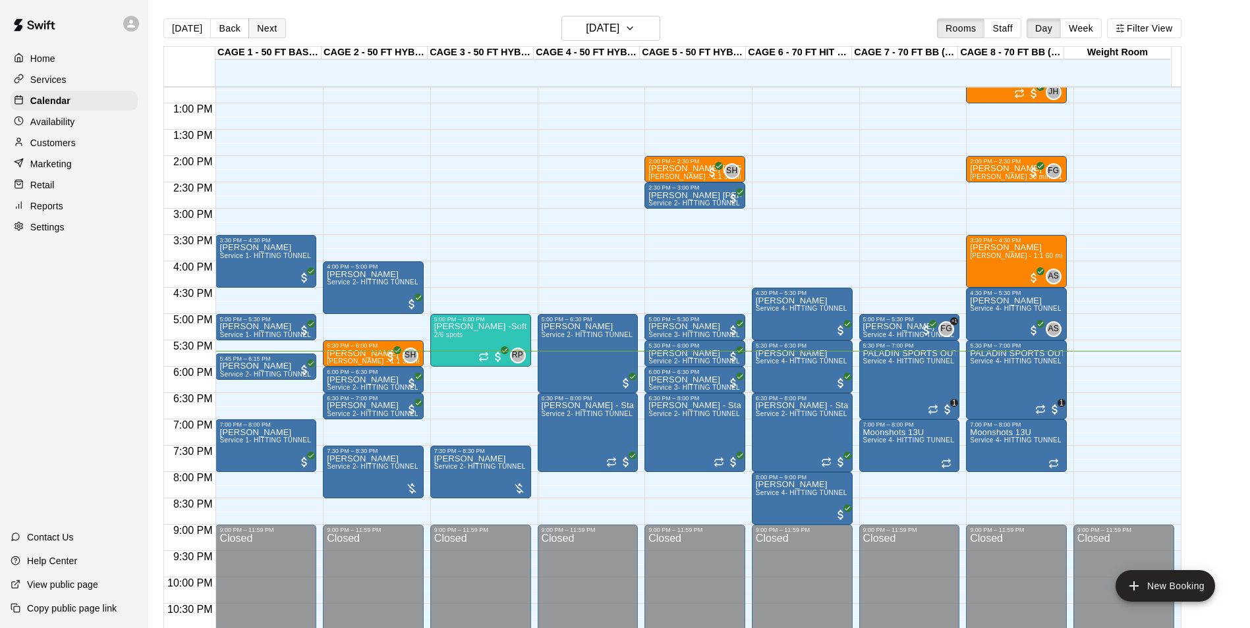
click at [275, 22] on button "Next" at bounding box center [266, 28] width 37 height 20
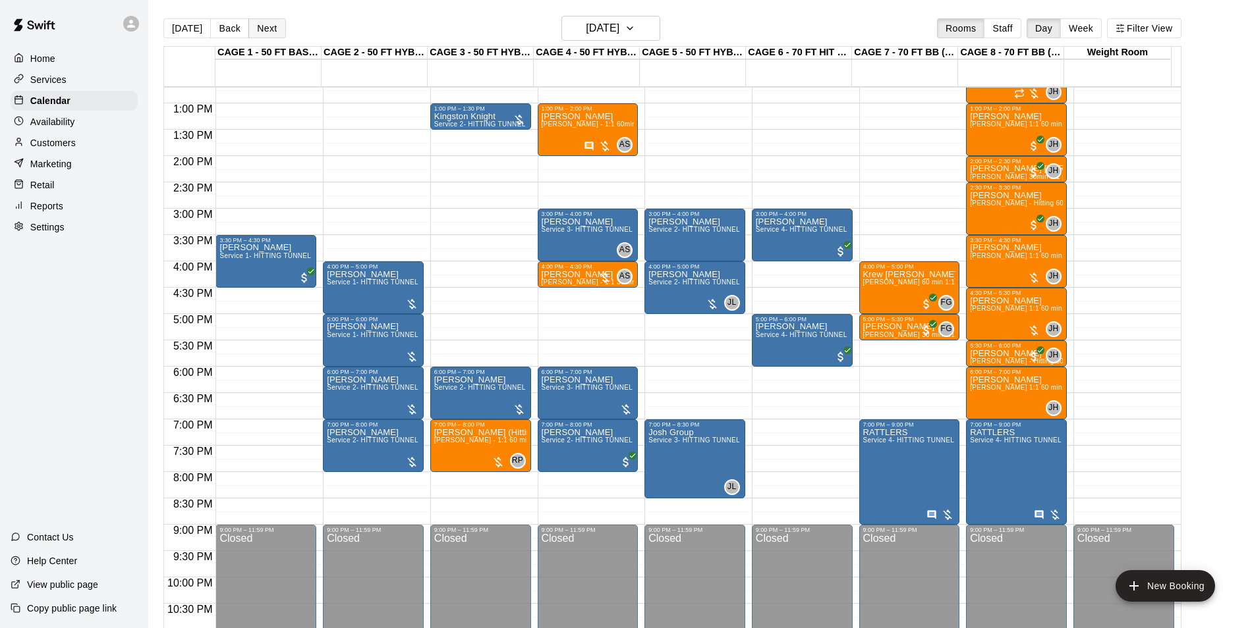
click at [264, 20] on button "Next" at bounding box center [266, 28] width 37 height 20
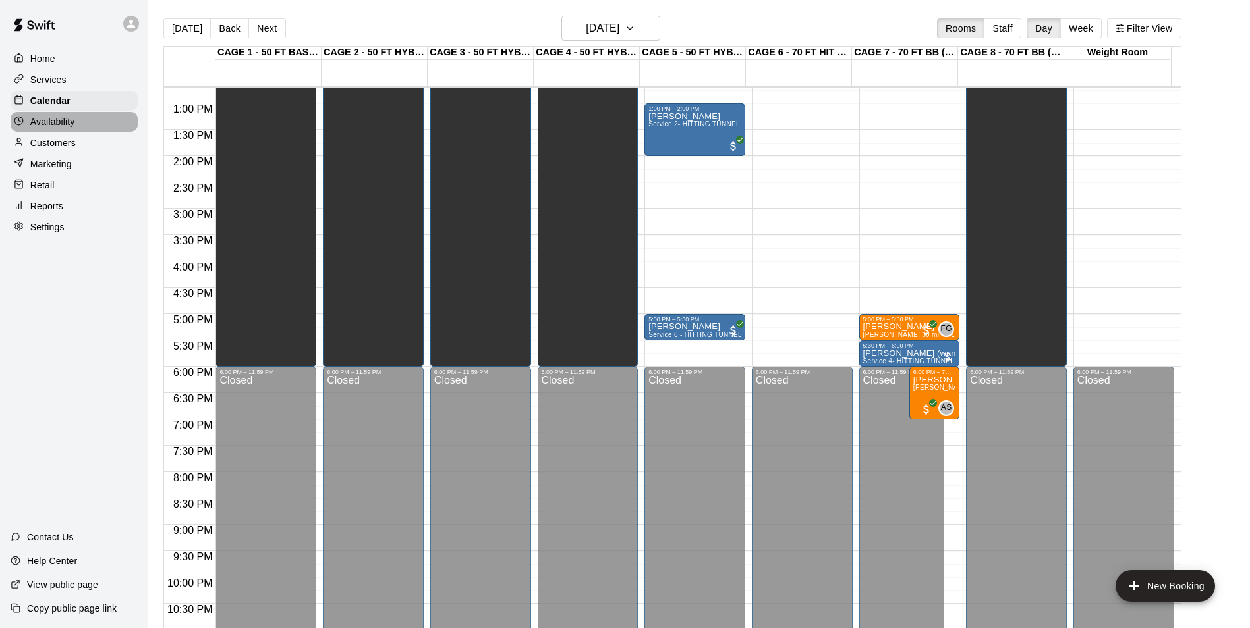
click at [97, 131] on div "Availability" at bounding box center [74, 122] width 127 height 20
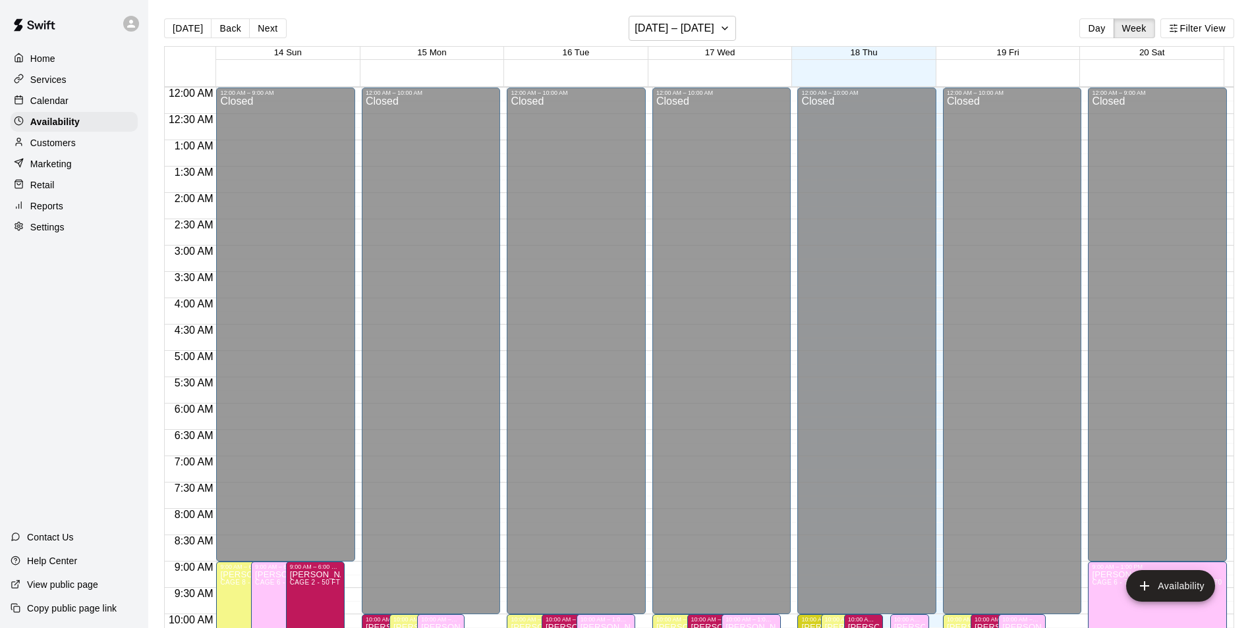
scroll to position [709, 0]
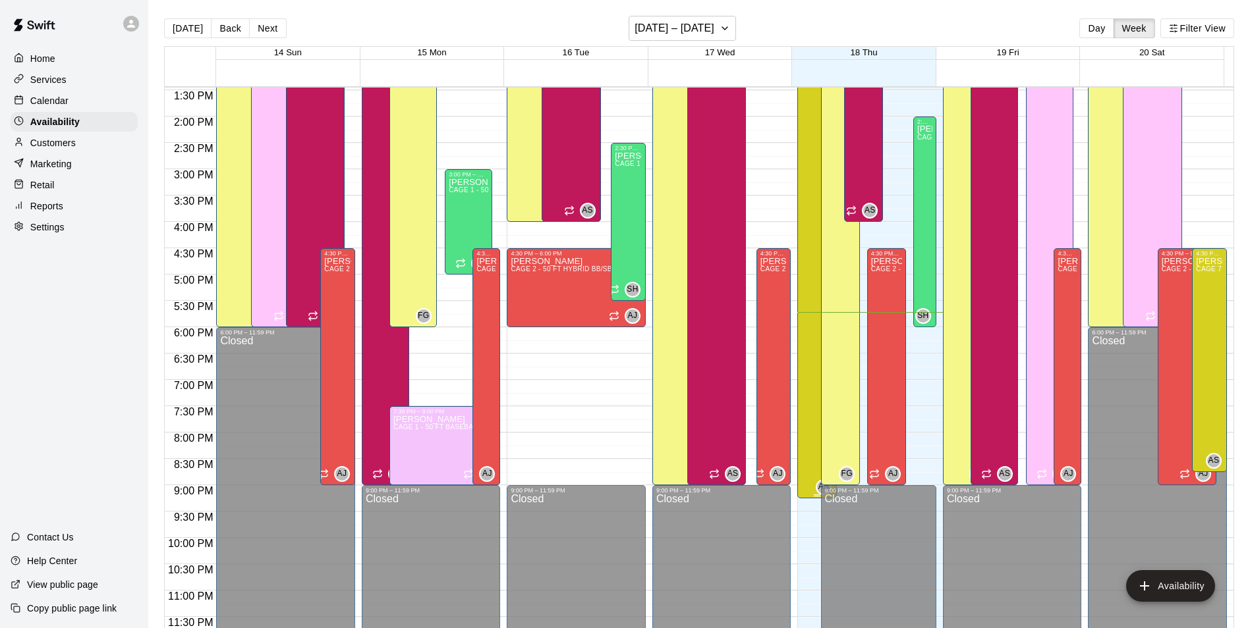
click at [803, 394] on div "Anthony Slama CAGE 7 - 70 FT BB (w/ pitching mound), CAGE 8 - 70 FT BB (w/ pitc…" at bounding box center [817, 228] width 32 height 628
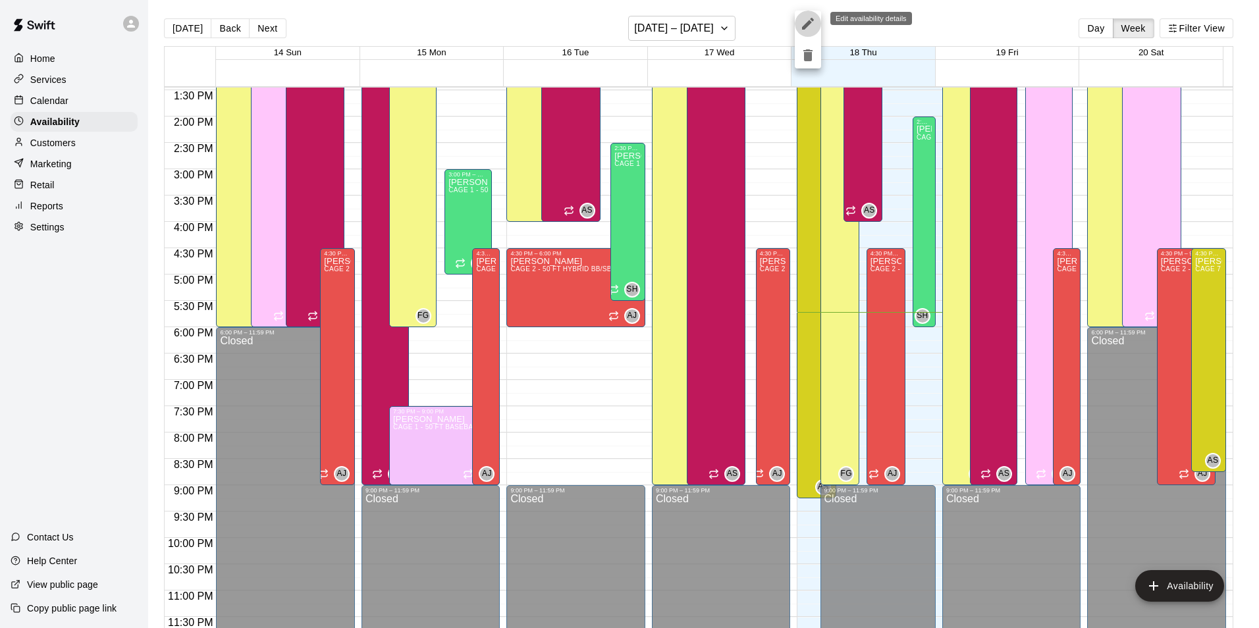
click at [803, 16] on icon "edit" at bounding box center [808, 24] width 16 height 16
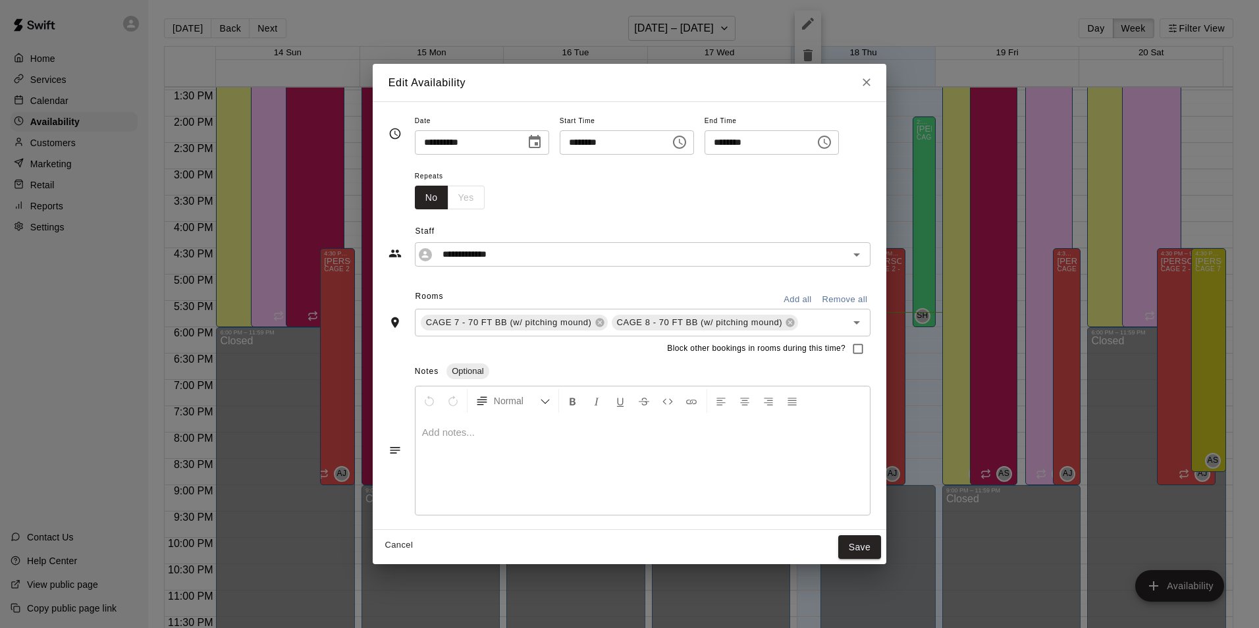
click at [755, 146] on input "********" at bounding box center [755, 142] width 101 height 24
type input "********"
click at [851, 545] on button "Save" at bounding box center [859, 548] width 43 height 24
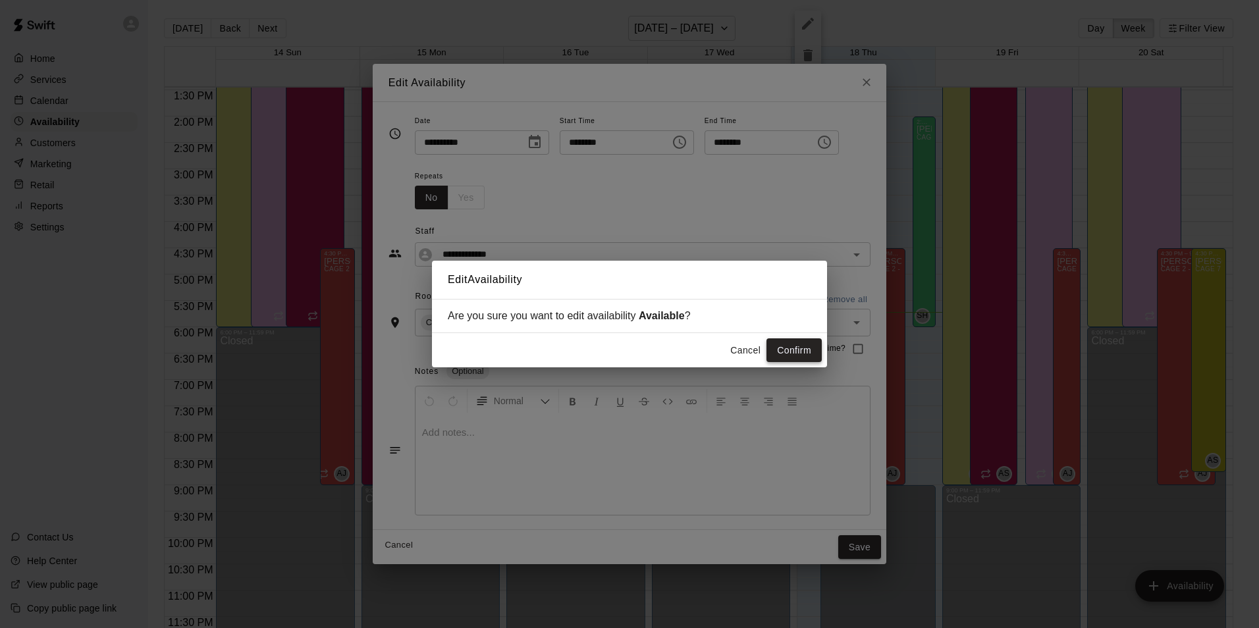
click at [784, 342] on button "Confirm" at bounding box center [794, 351] width 55 height 24
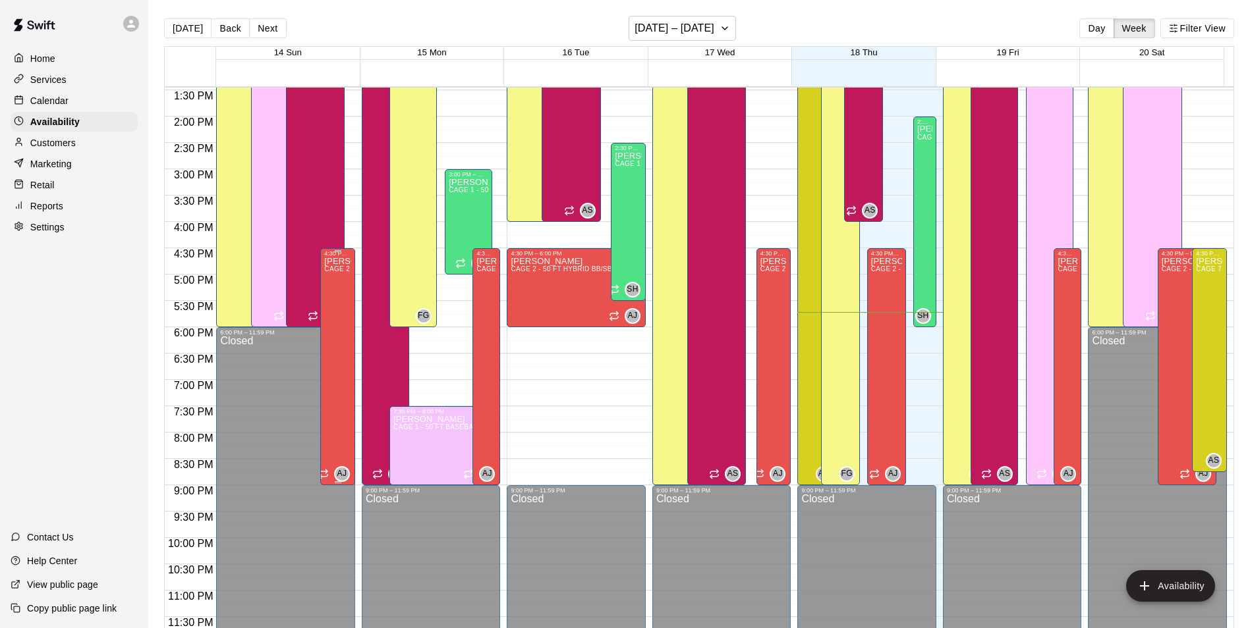
click at [331, 300] on div "Asia Jones CAGE 2 - 50 FT HYBRID BB/SB, CAGE 3 - 50 FT HYBRID BB/SB, CAGE 4 - 5…" at bounding box center [337, 571] width 27 height 628
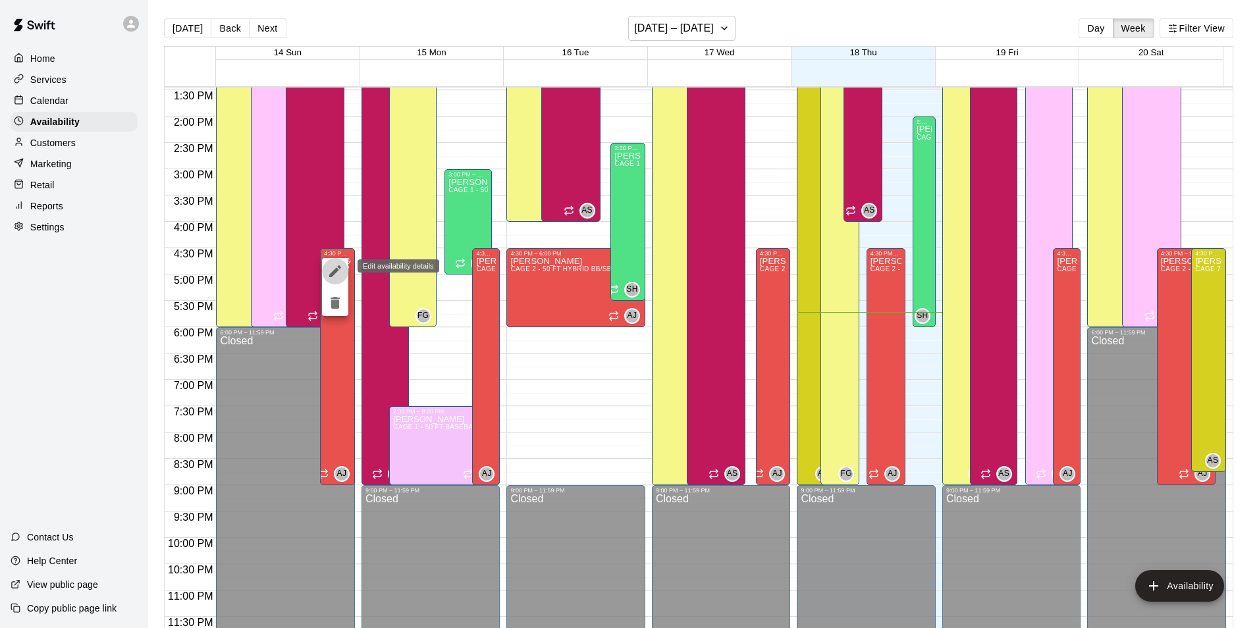
click at [339, 269] on icon "edit" at bounding box center [335, 271] width 16 height 16
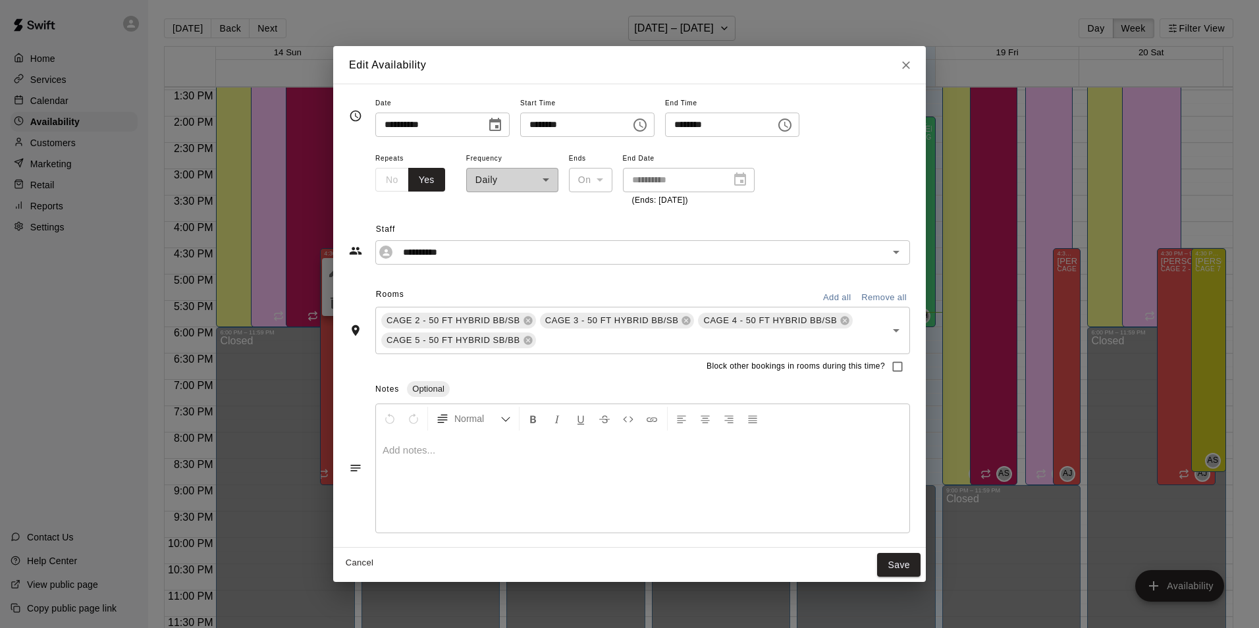
click at [902, 65] on icon "Close" at bounding box center [906, 65] width 13 height 13
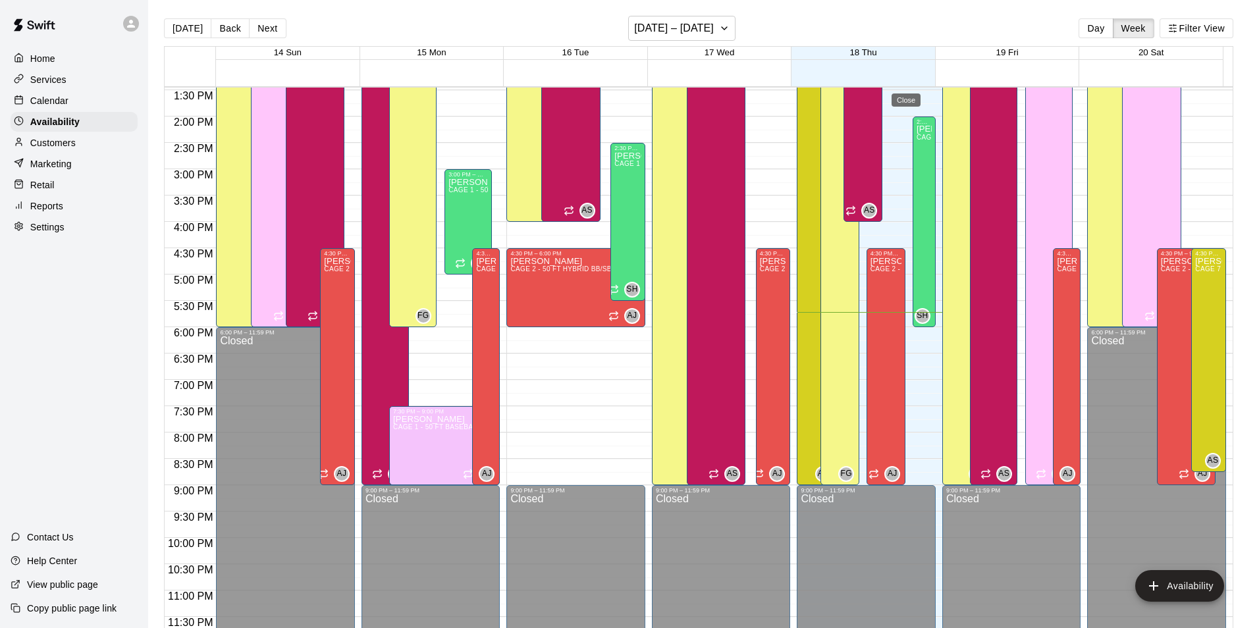
type input "**********"
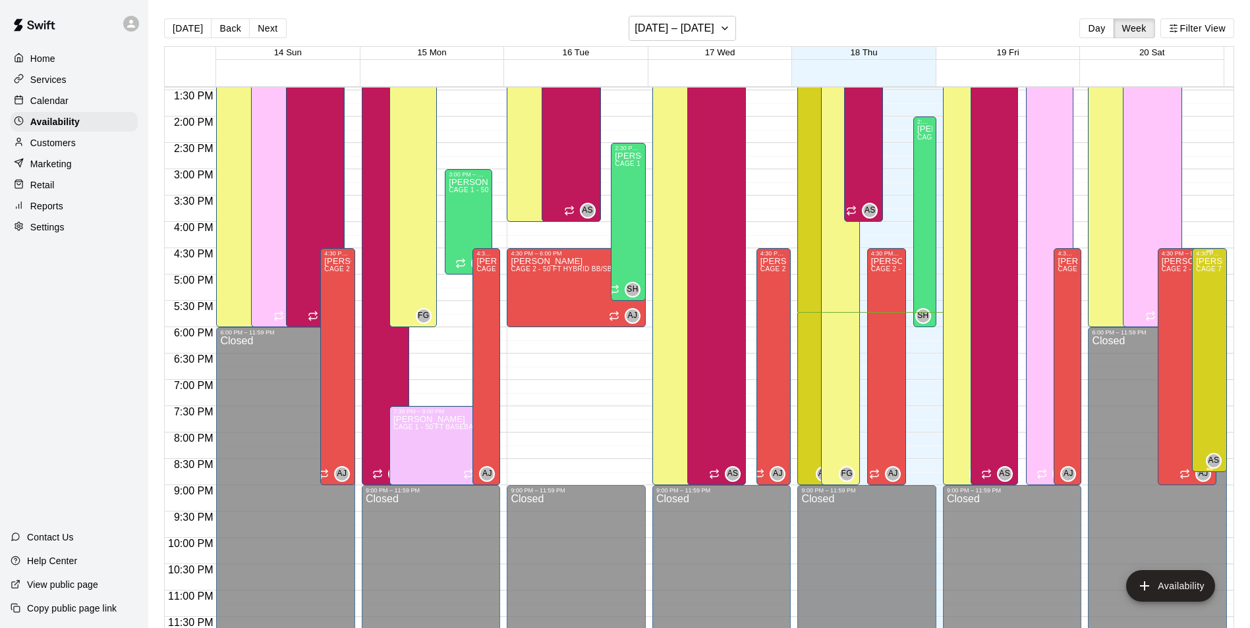
click at [1208, 281] on div "Anthony Slama CAGE 7 - 70 FT BB (w/ pitching mound), CAGE 8 - 70 FT BB (w/ pitc…" at bounding box center [1208, 571] width 27 height 628
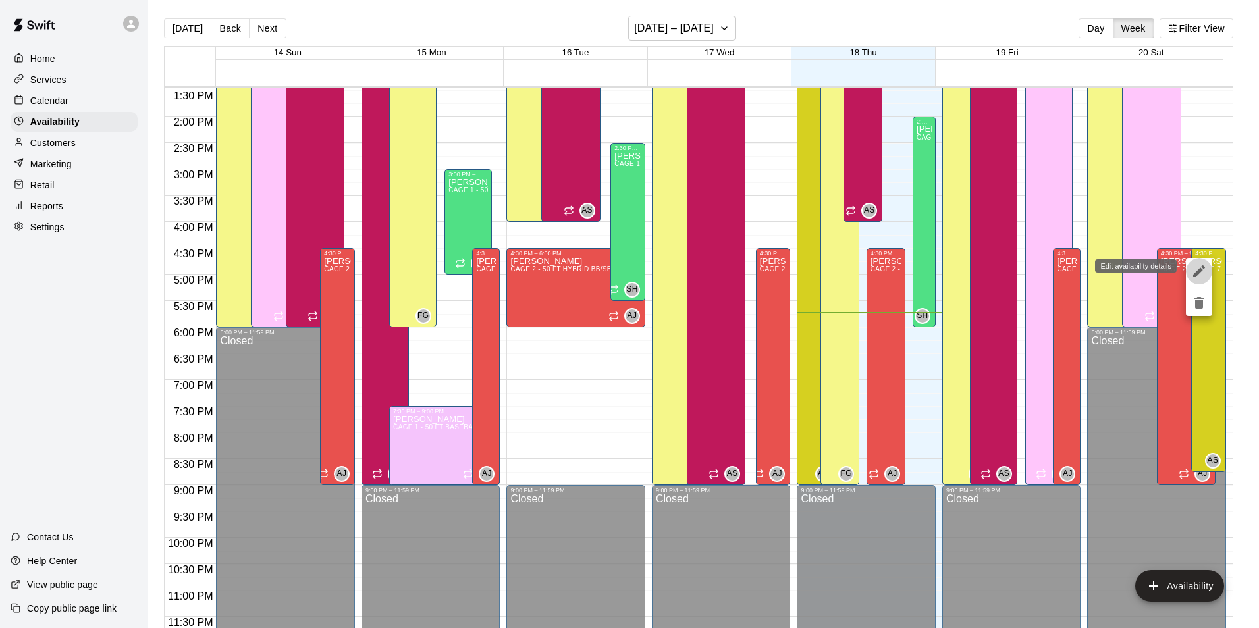
click at [1202, 273] on icon "edit" at bounding box center [1200, 271] width 16 height 16
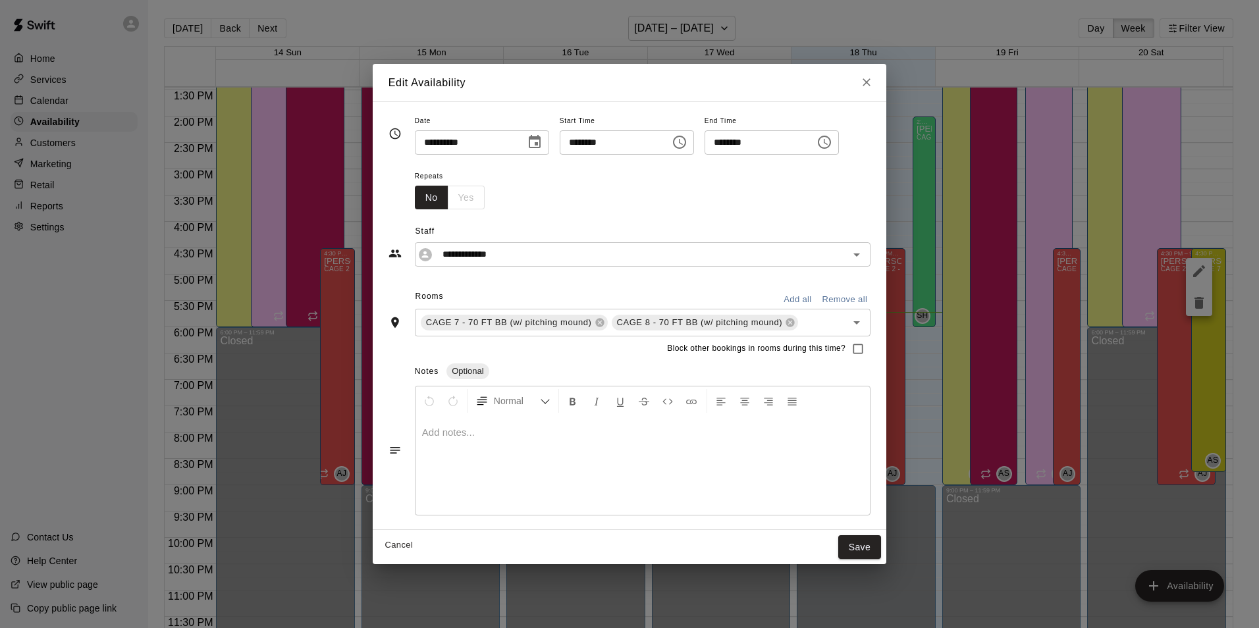
click at [738, 141] on input "********" at bounding box center [755, 142] width 101 height 24
type input "********"
click at [877, 554] on button "Save" at bounding box center [859, 548] width 43 height 24
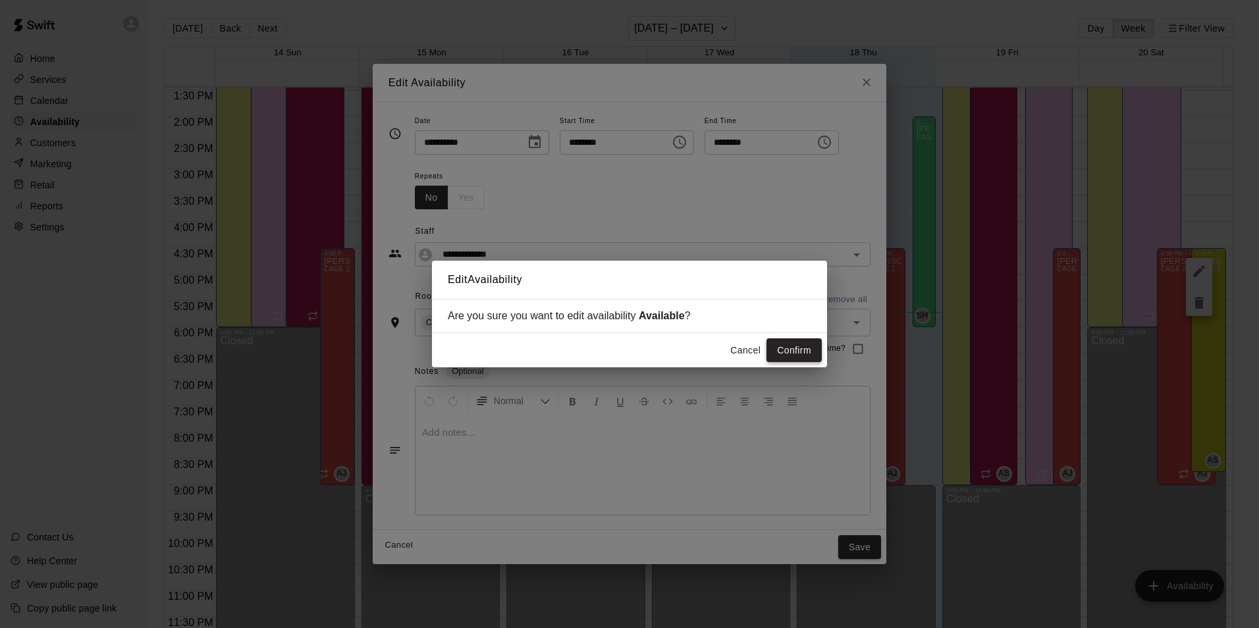
click at [790, 350] on button "Confirm" at bounding box center [794, 351] width 55 height 24
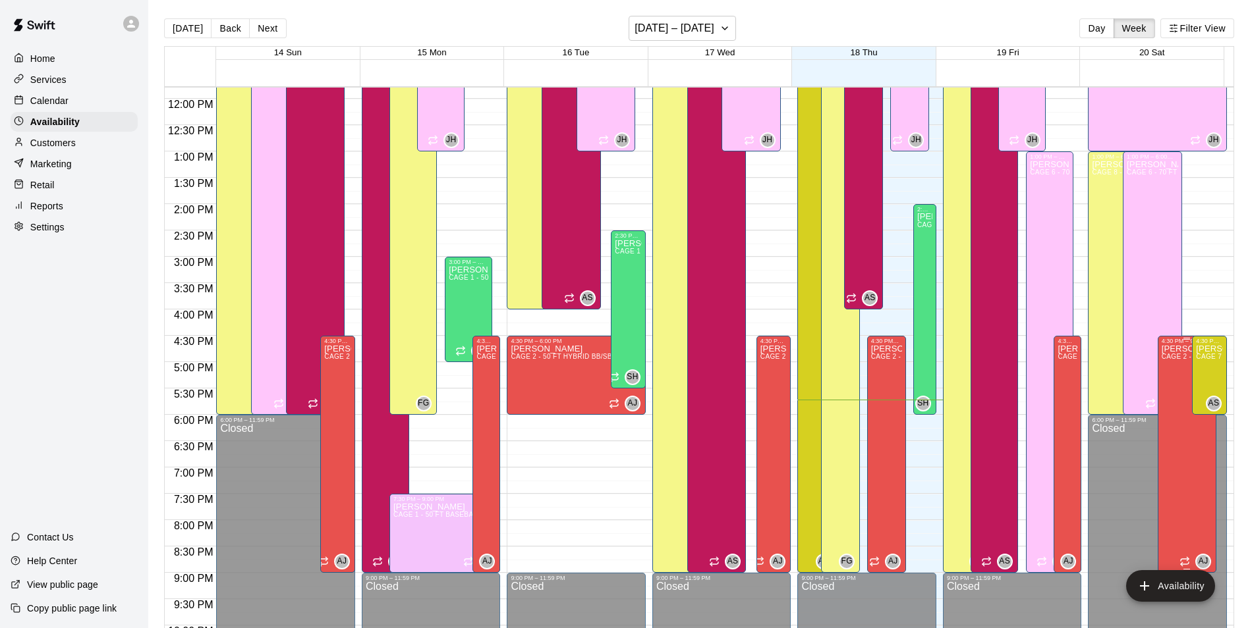
scroll to position [644, 0]
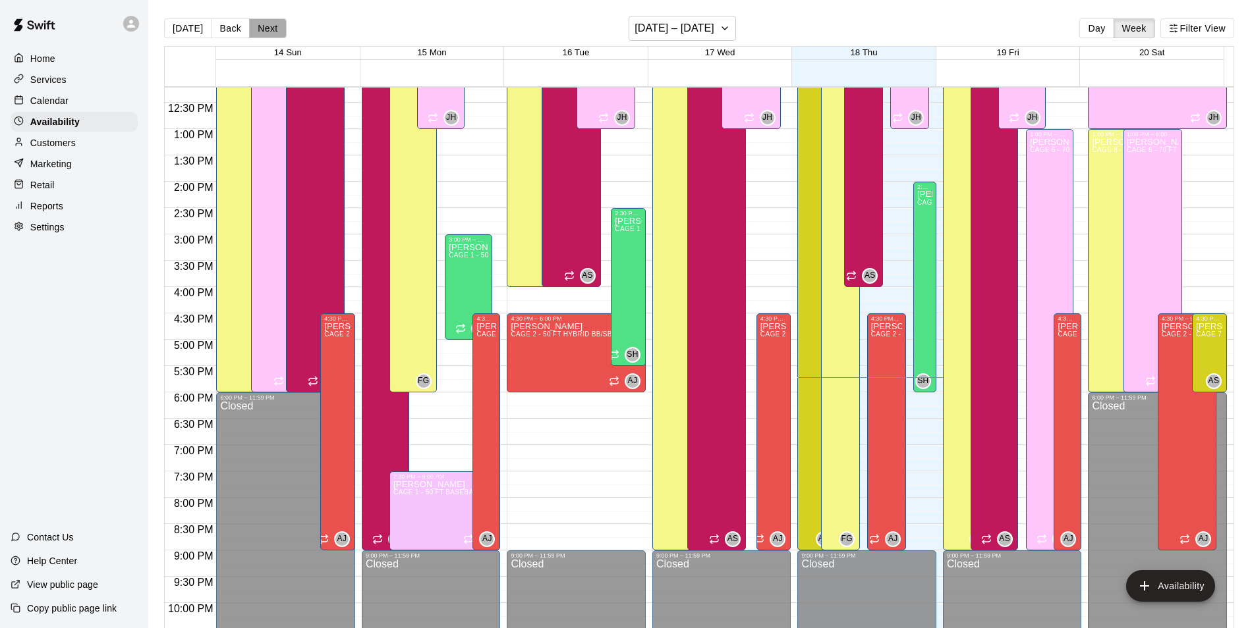
click at [279, 35] on button "Next" at bounding box center [267, 28] width 37 height 20
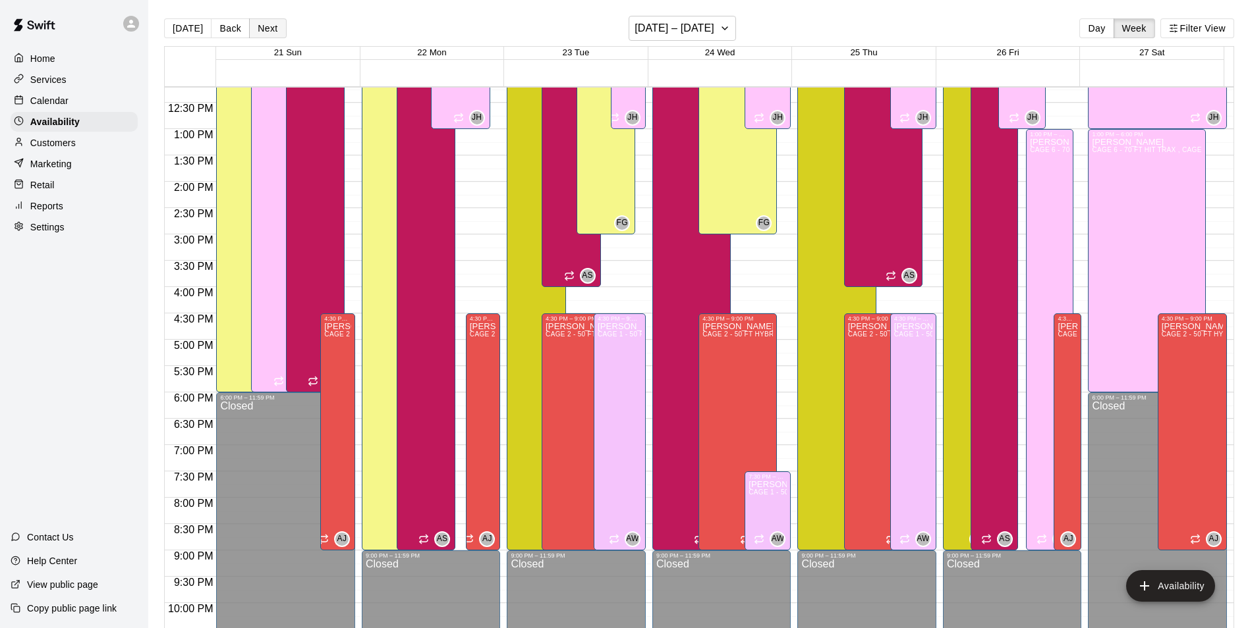
click at [263, 19] on button "Next" at bounding box center [267, 28] width 37 height 20
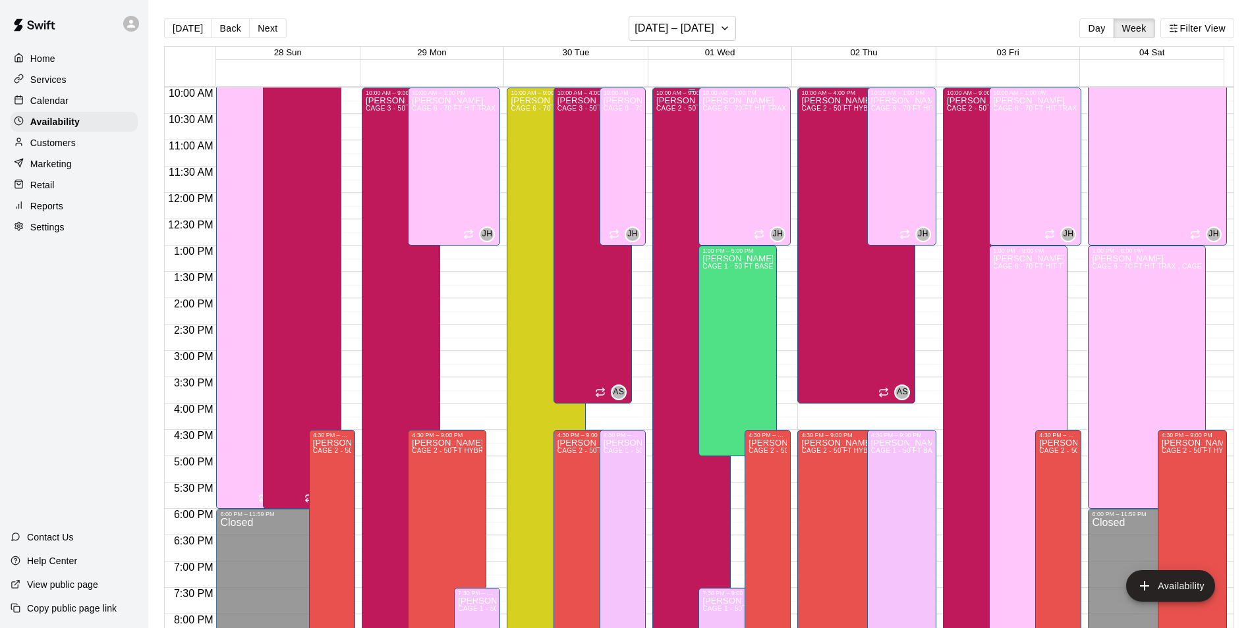
scroll to position [446, 0]
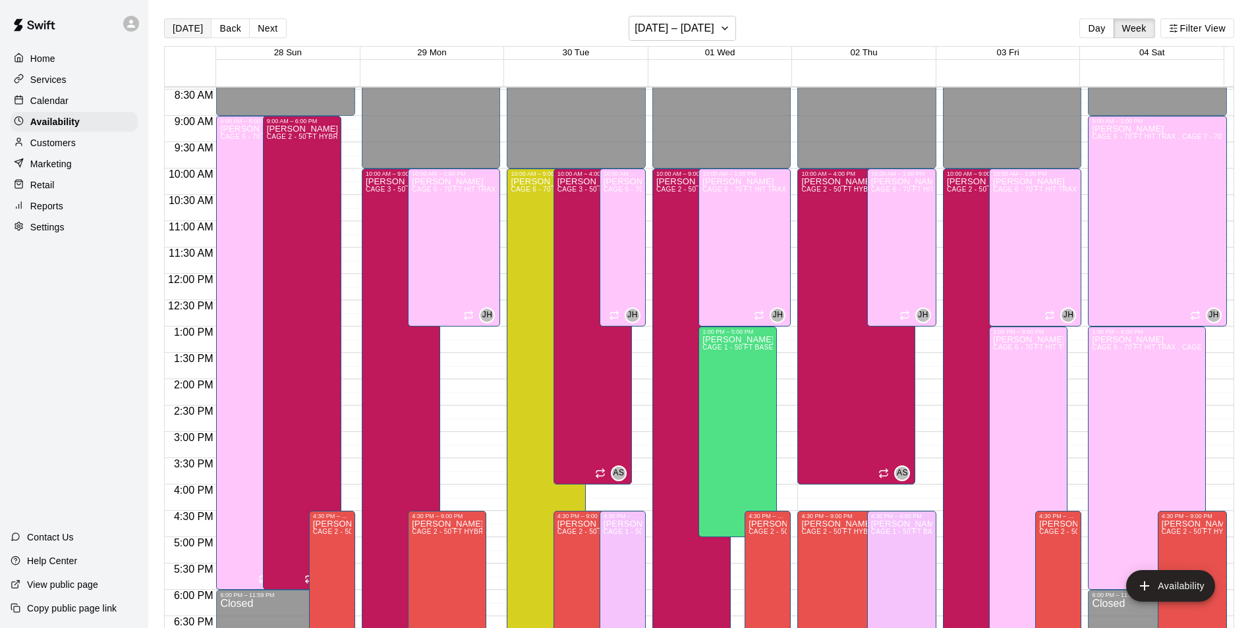
click at [178, 21] on button "[DATE]" at bounding box center [187, 28] width 47 height 20
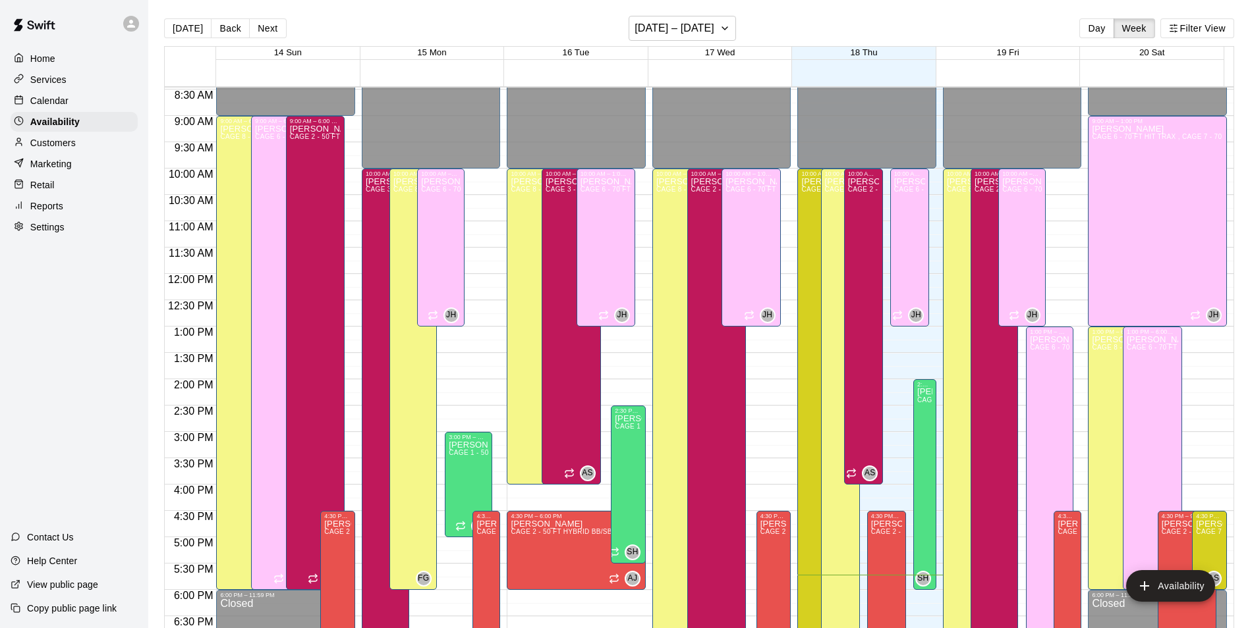
click at [69, 105] on div "Calendar" at bounding box center [74, 101] width 127 height 20
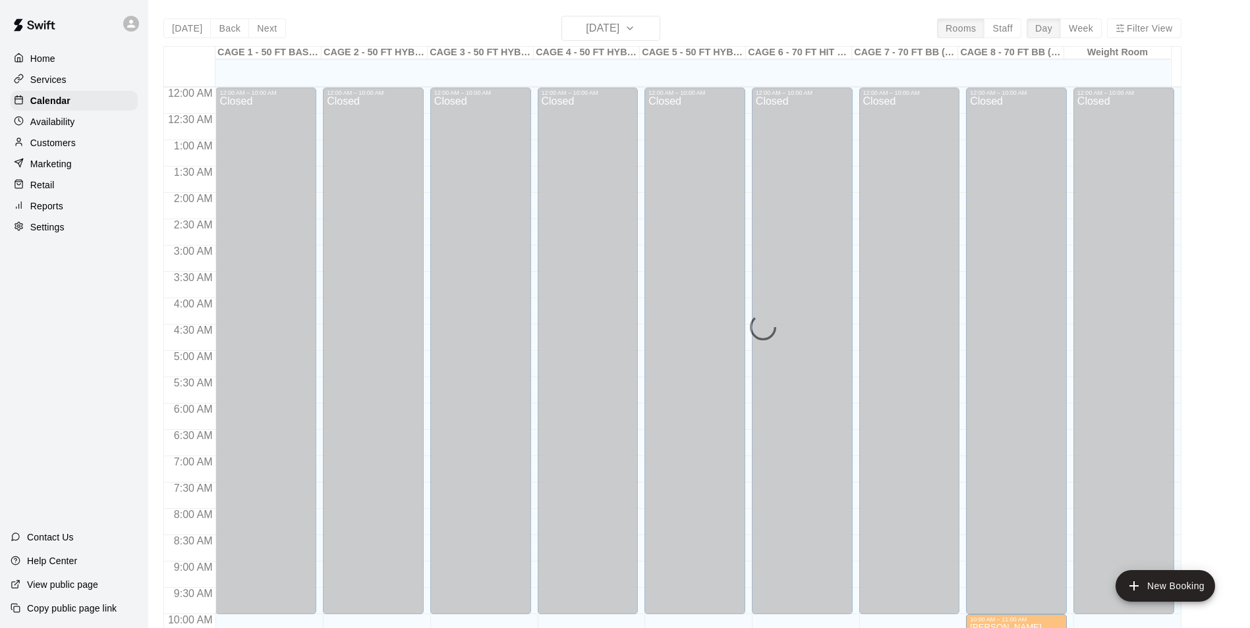
scroll to position [669, 0]
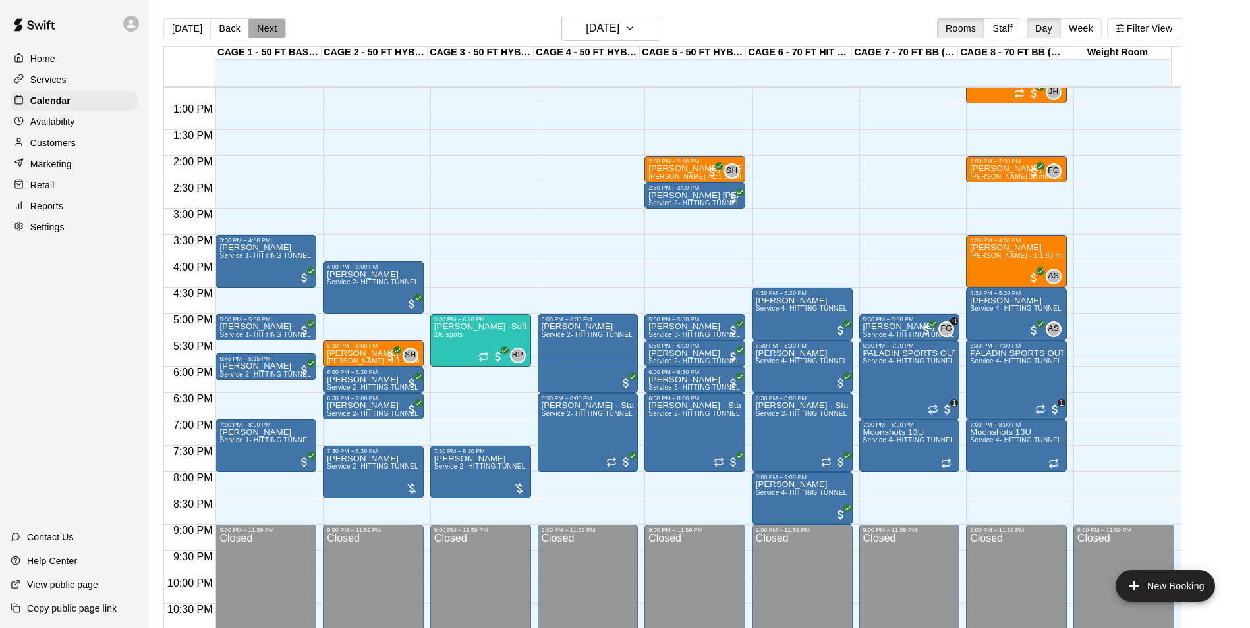
click at [259, 28] on button "Next" at bounding box center [266, 28] width 37 height 20
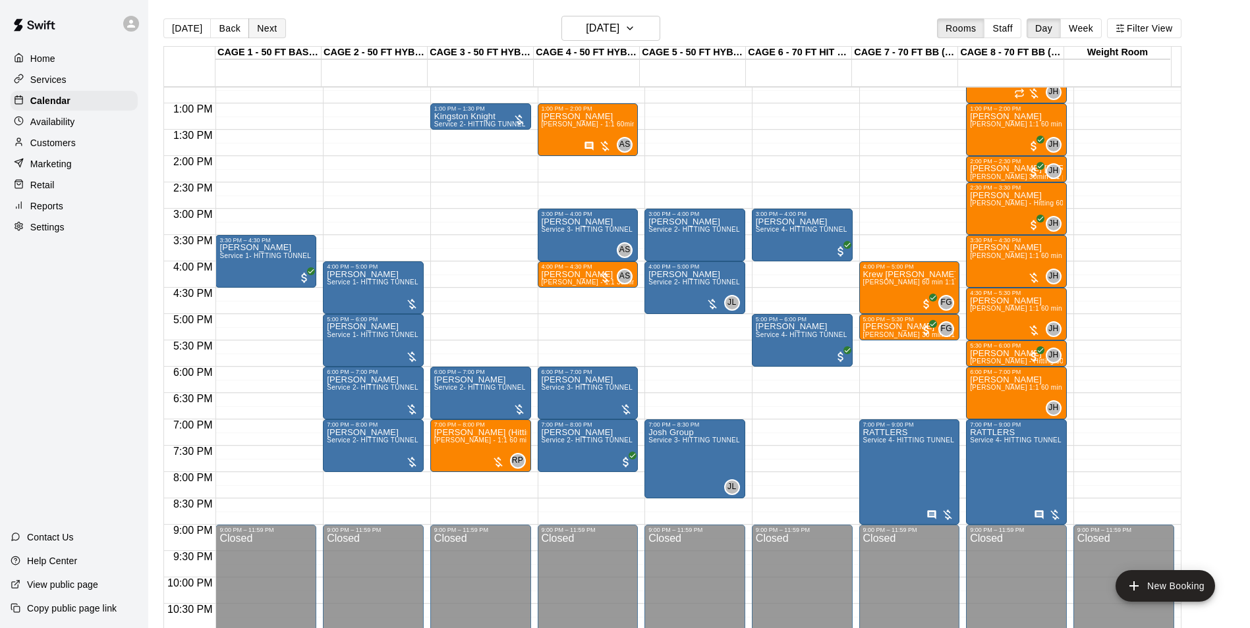
click at [269, 38] on button "Next" at bounding box center [266, 28] width 37 height 20
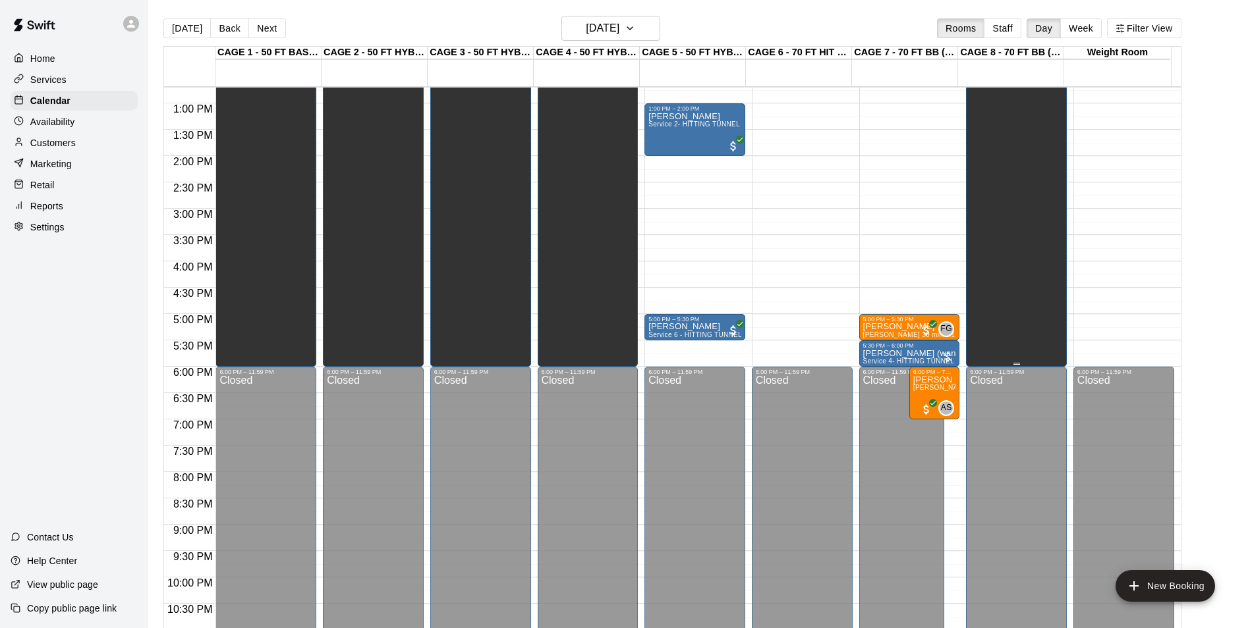
scroll to position [537, 0]
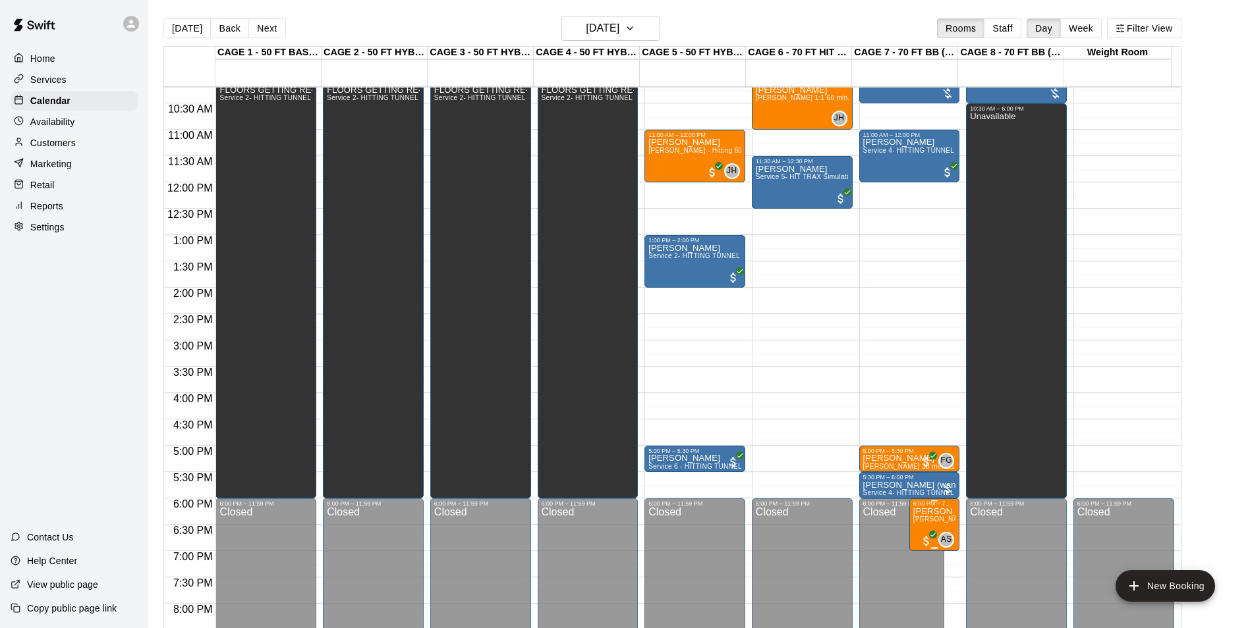
click at [940, 518] on span "[PERSON_NAME] - 1:1 60 min Pitching Lesson" at bounding box center [987, 519] width 148 height 7
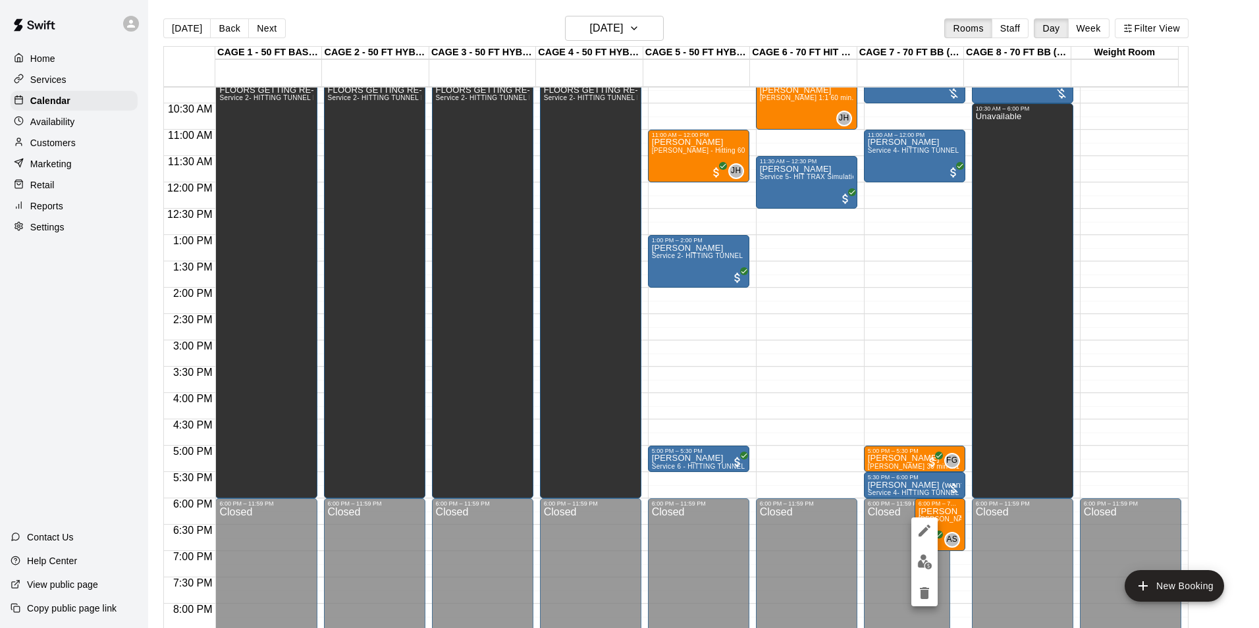
click at [921, 556] on img "edit" at bounding box center [925, 562] width 15 height 15
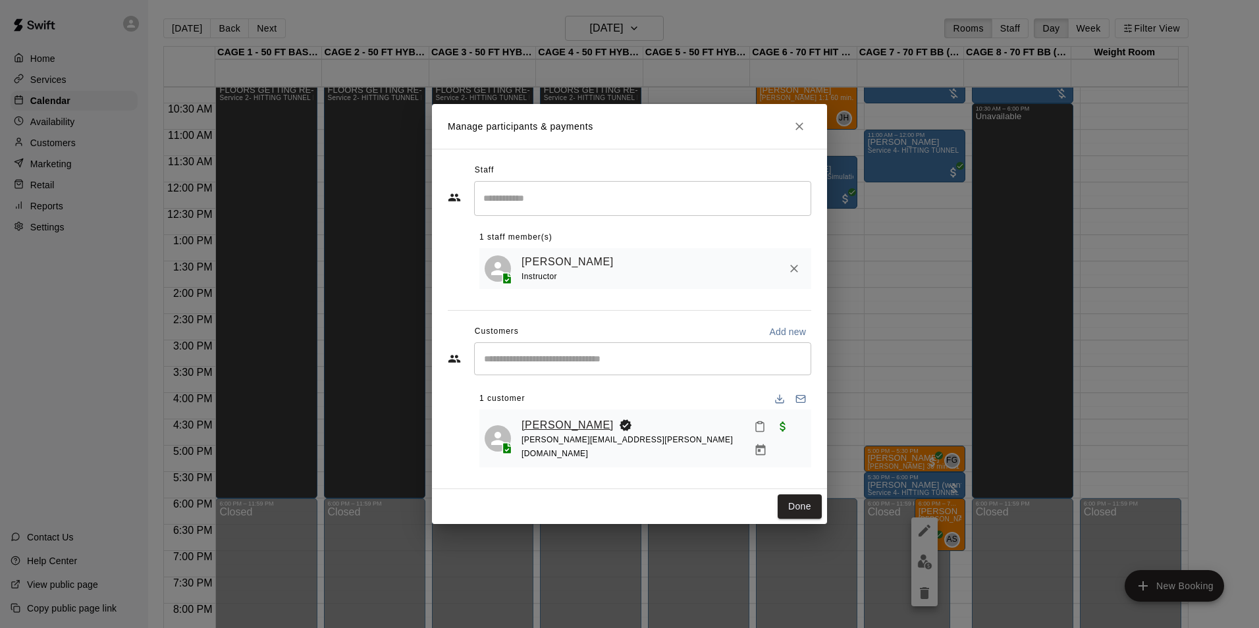
click at [551, 428] on link "[PERSON_NAME]" at bounding box center [568, 425] width 92 height 17
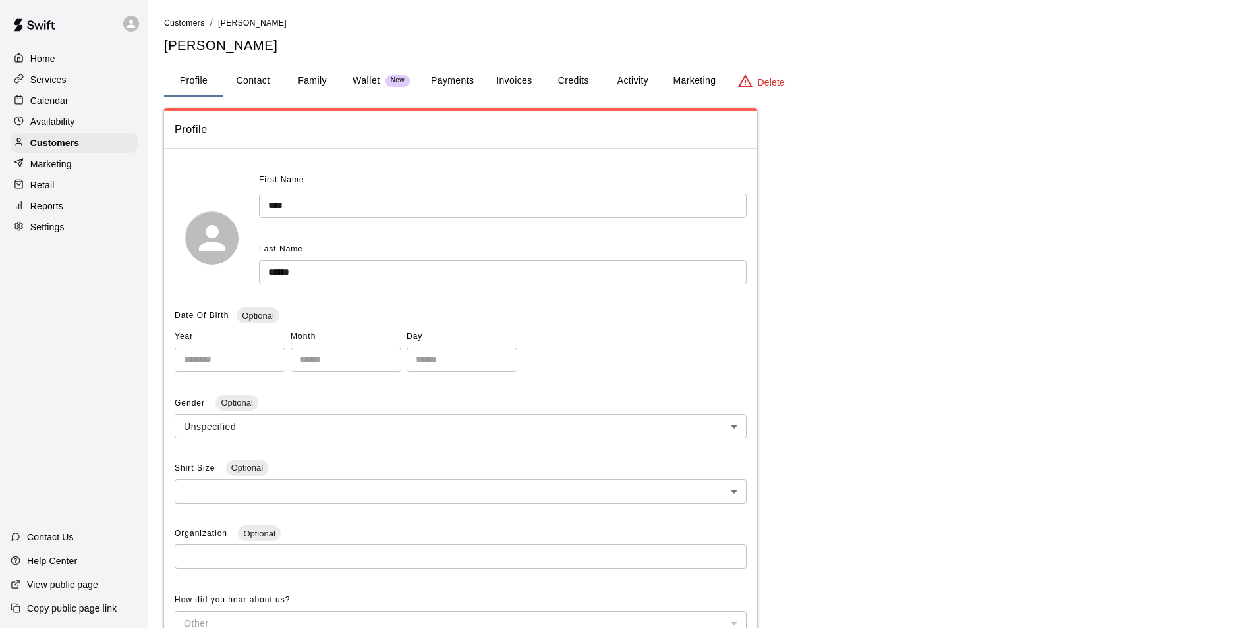
click at [437, 78] on button "Payments" at bounding box center [452, 81] width 64 height 32
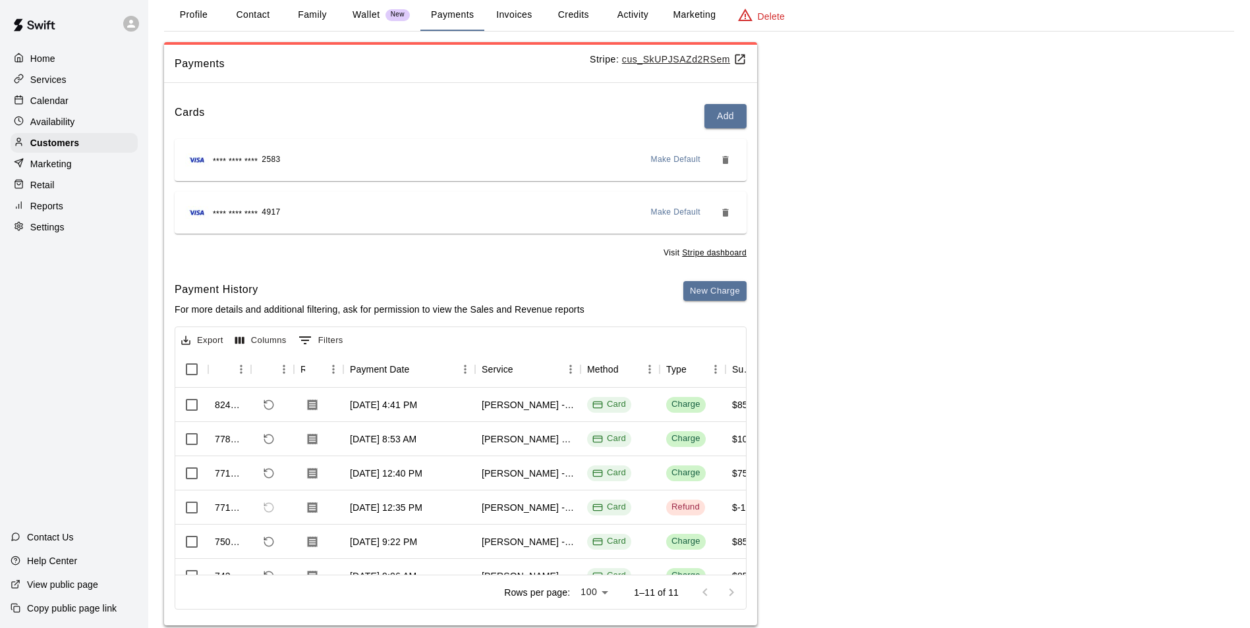
click at [309, 20] on button "Family" at bounding box center [312, 15] width 59 height 32
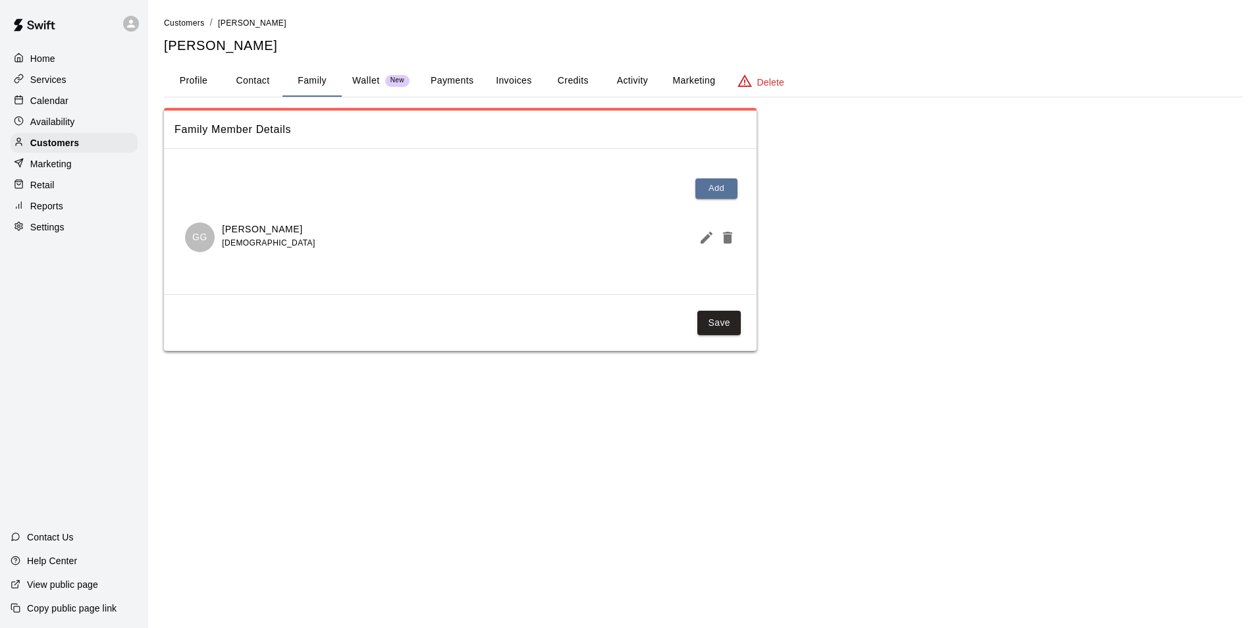
click at [105, 101] on div "Calendar" at bounding box center [74, 101] width 127 height 20
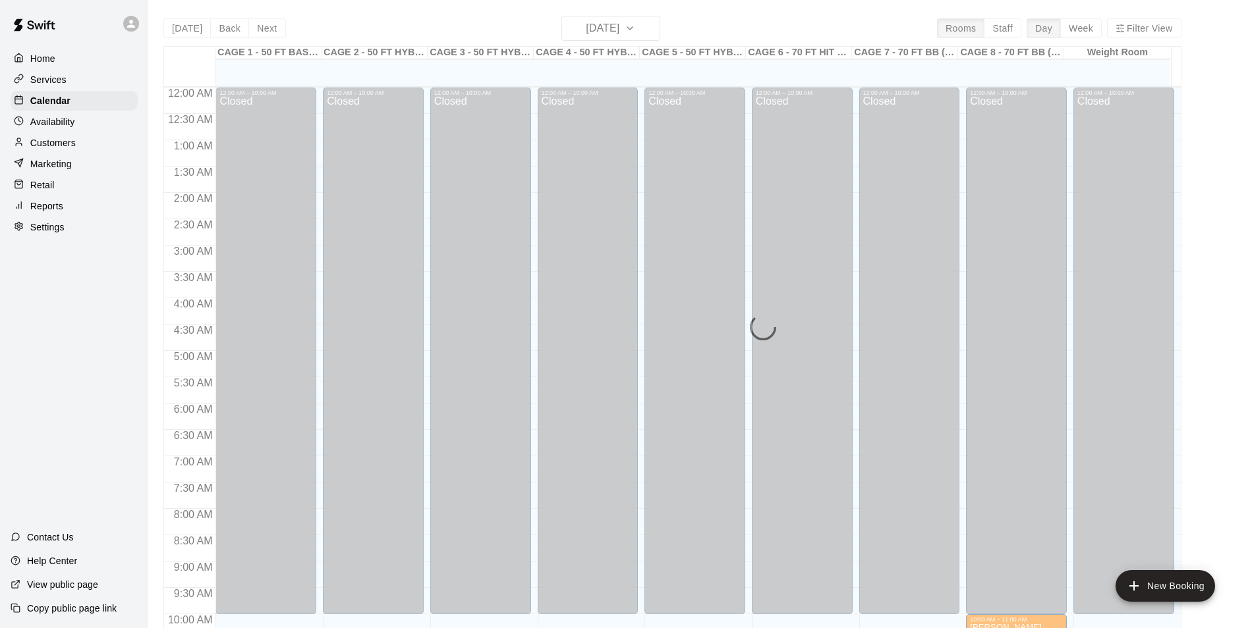
scroll to position [669, 0]
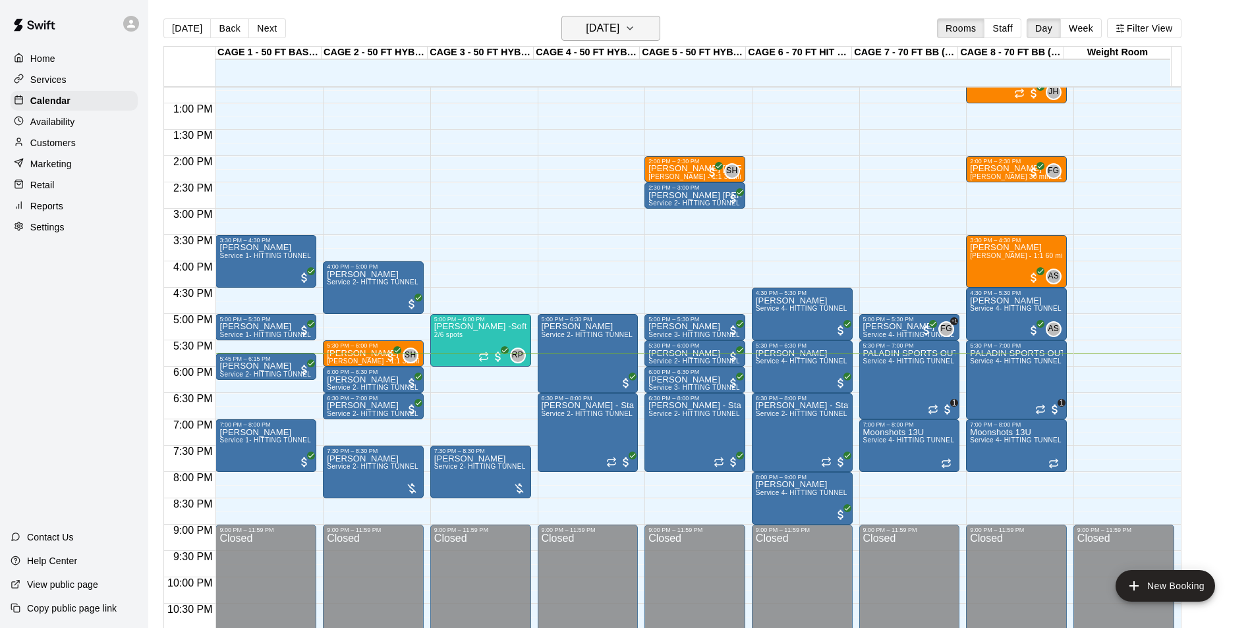
click at [628, 16] on button "[DATE]" at bounding box center [610, 28] width 99 height 25
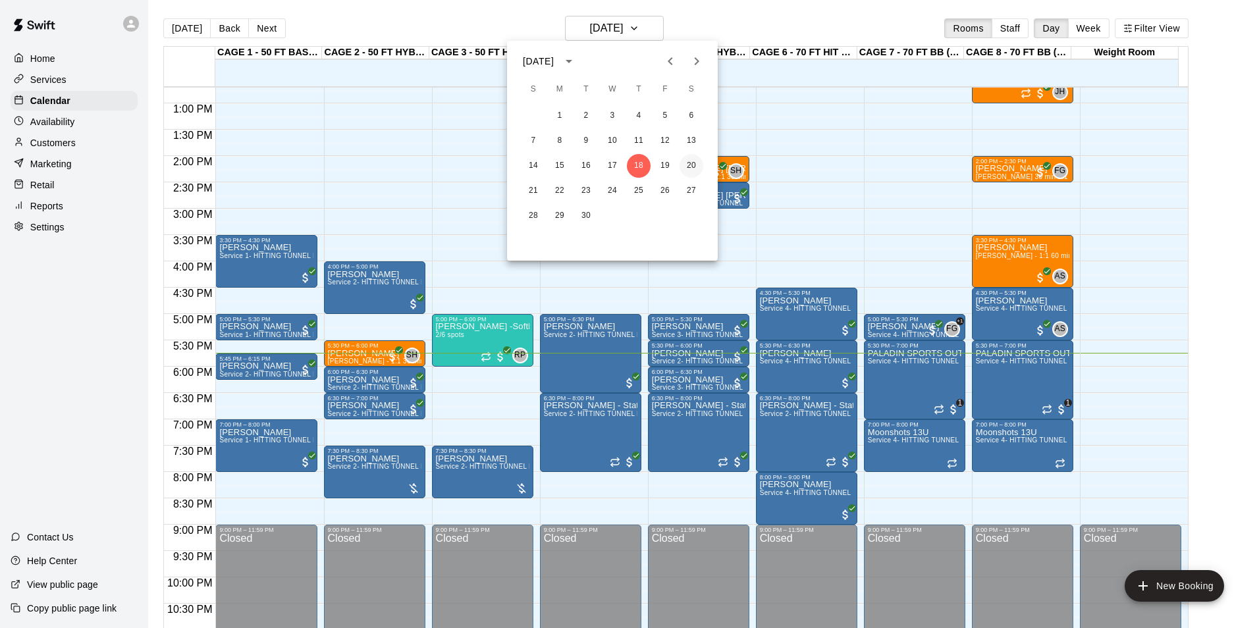
click at [697, 167] on button "20" at bounding box center [692, 166] width 24 height 24
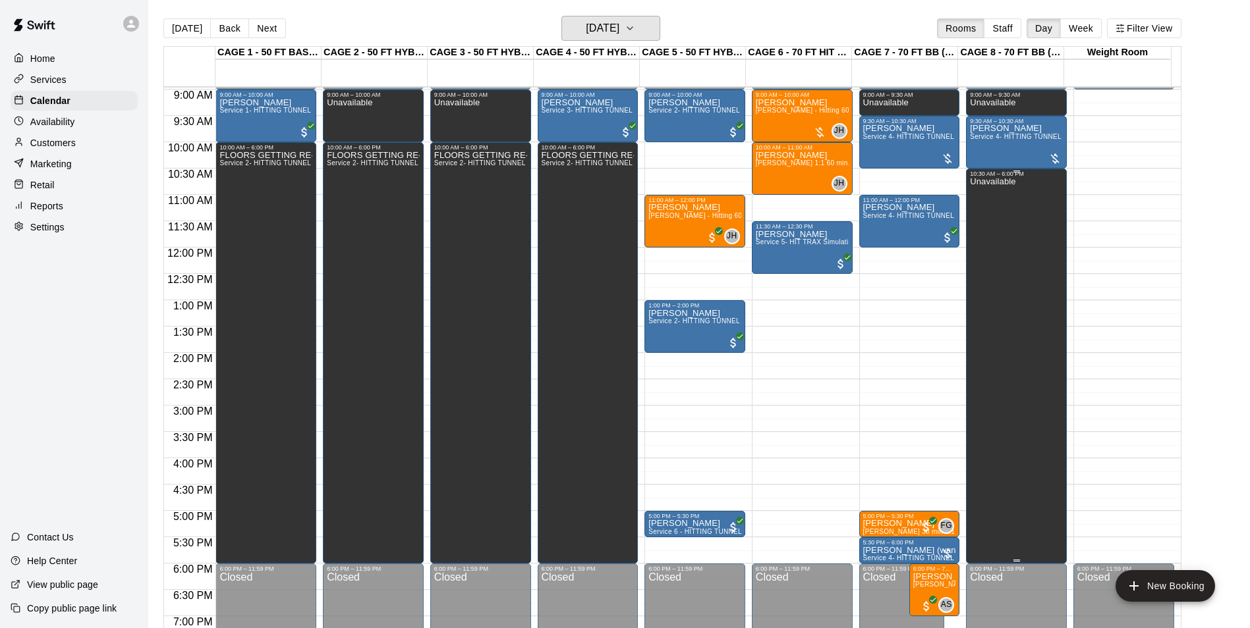
scroll to position [472, 0]
drag, startPoint x: 182, startPoint y: 24, endPoint x: 908, endPoint y: 231, distance: 754.7
click at [182, 24] on button "[DATE]" at bounding box center [186, 28] width 47 height 20
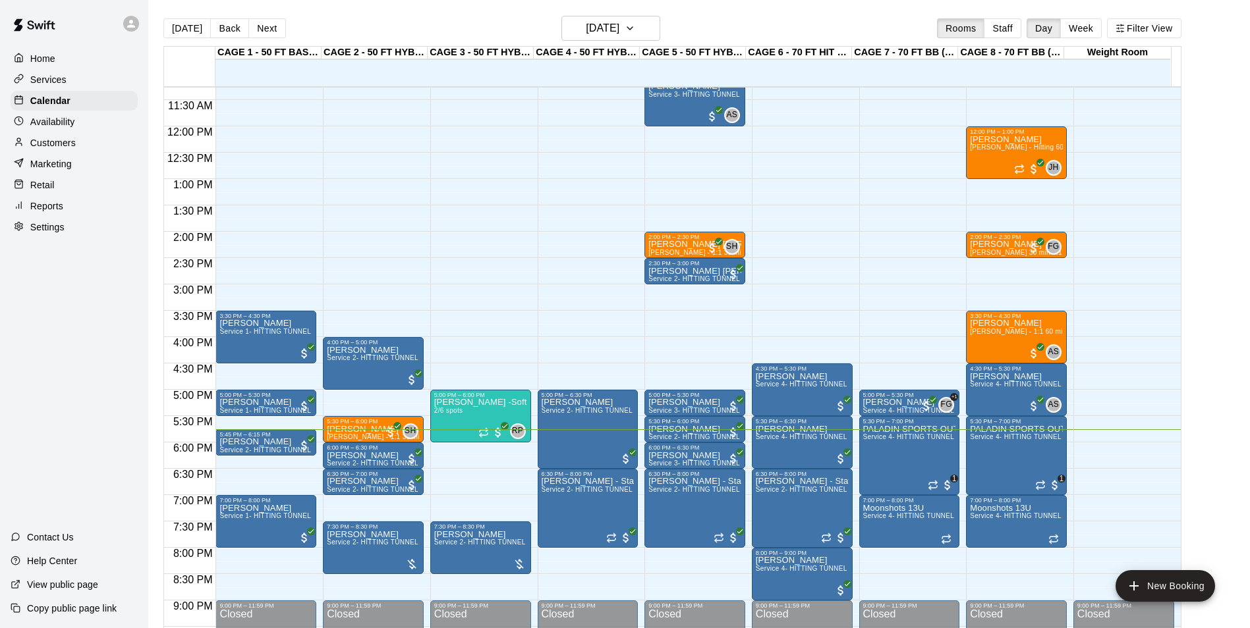
scroll to position [669, 0]
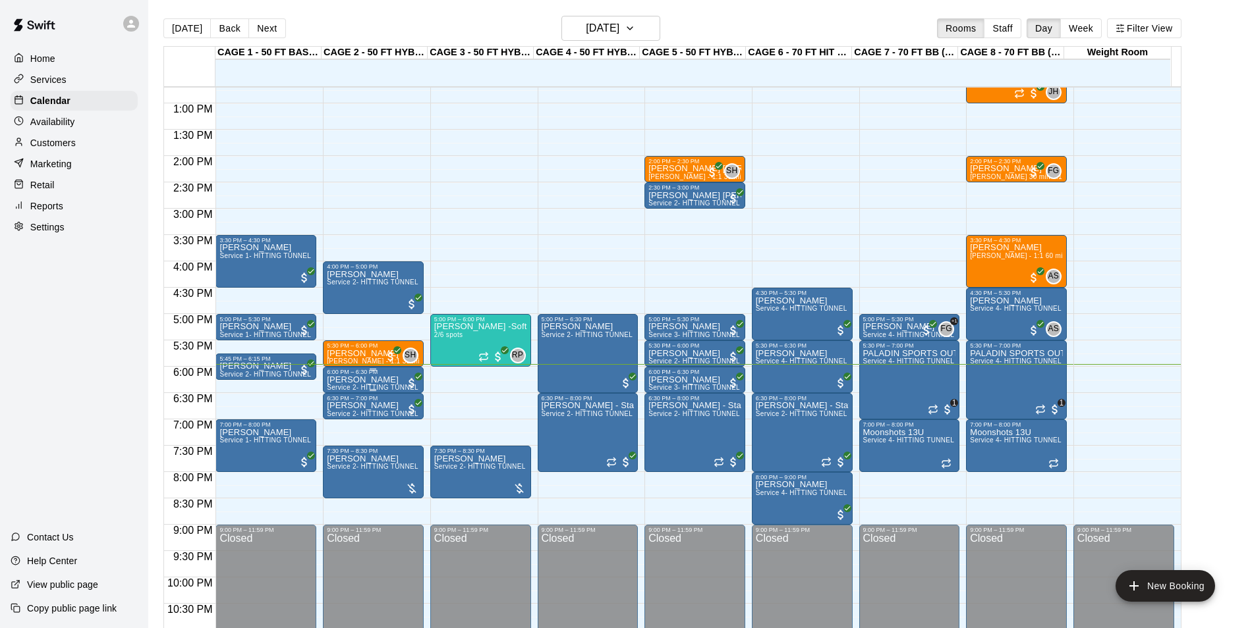
click at [387, 380] on p "[PERSON_NAME]" at bounding box center [373, 380] width 93 height 0
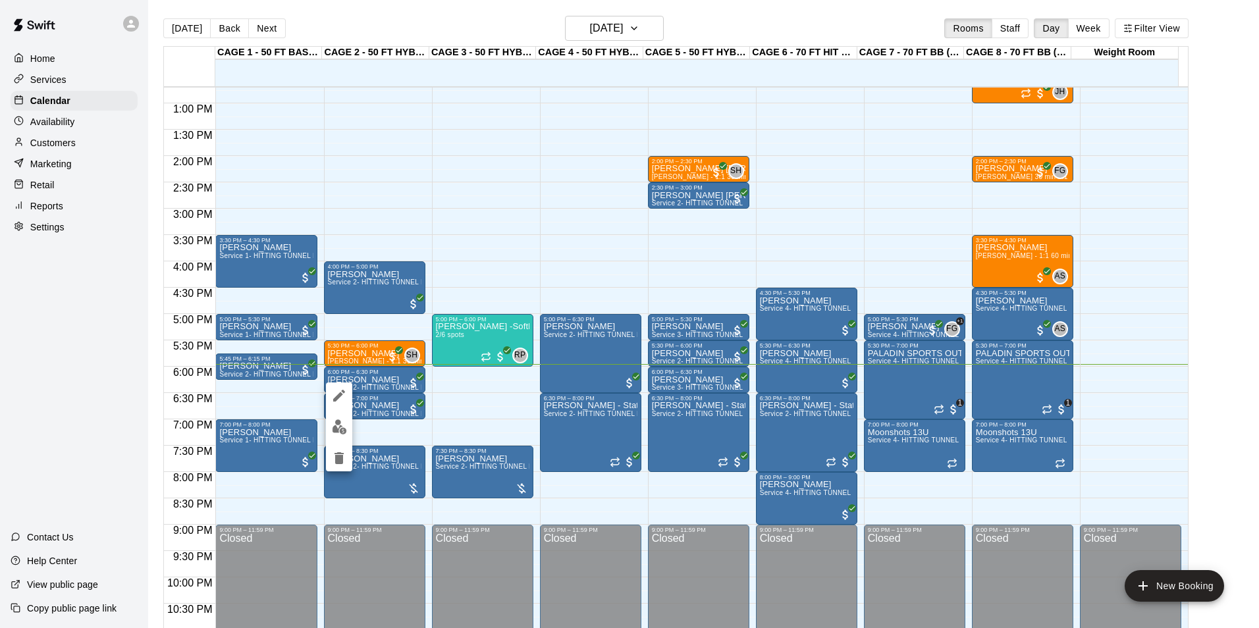
click at [411, 383] on div at bounding box center [629, 314] width 1259 height 628
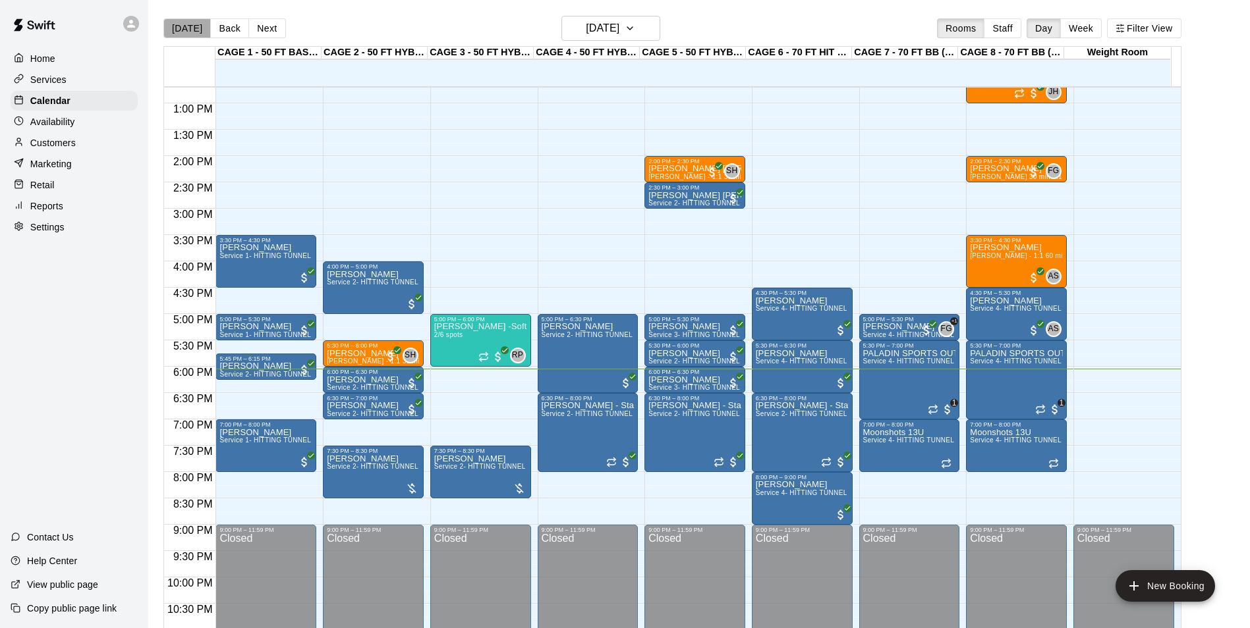
click at [188, 34] on button "[DATE]" at bounding box center [186, 28] width 47 height 20
click at [185, 25] on button "[DATE]" at bounding box center [186, 28] width 47 height 20
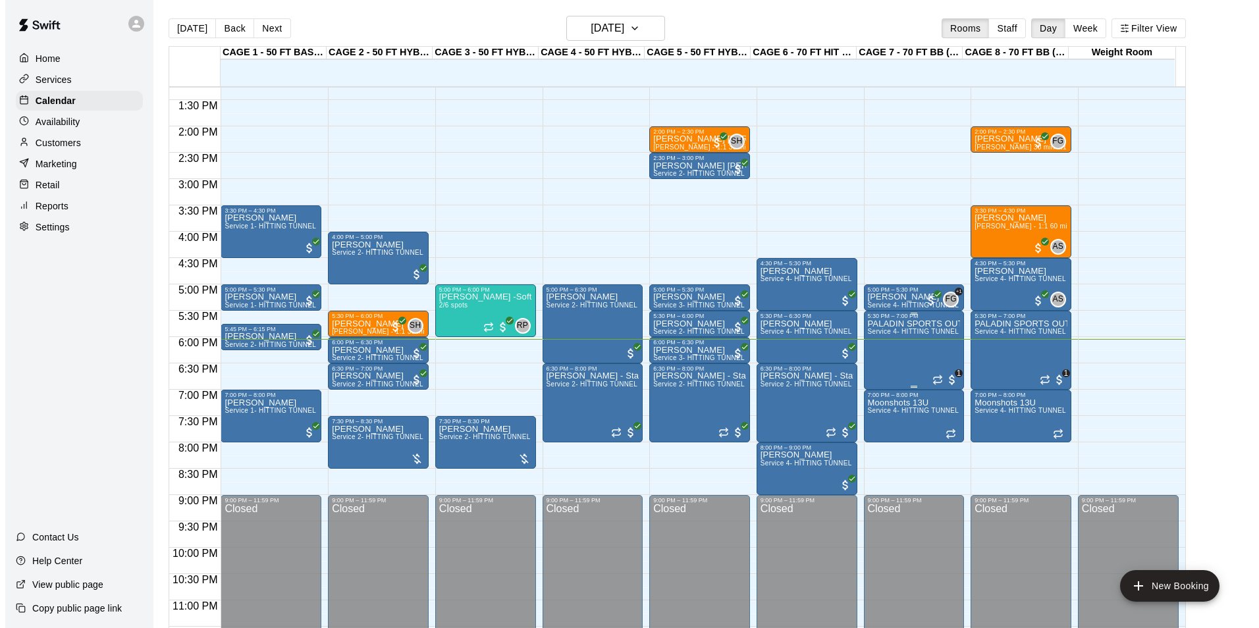
scroll to position [710, 0]
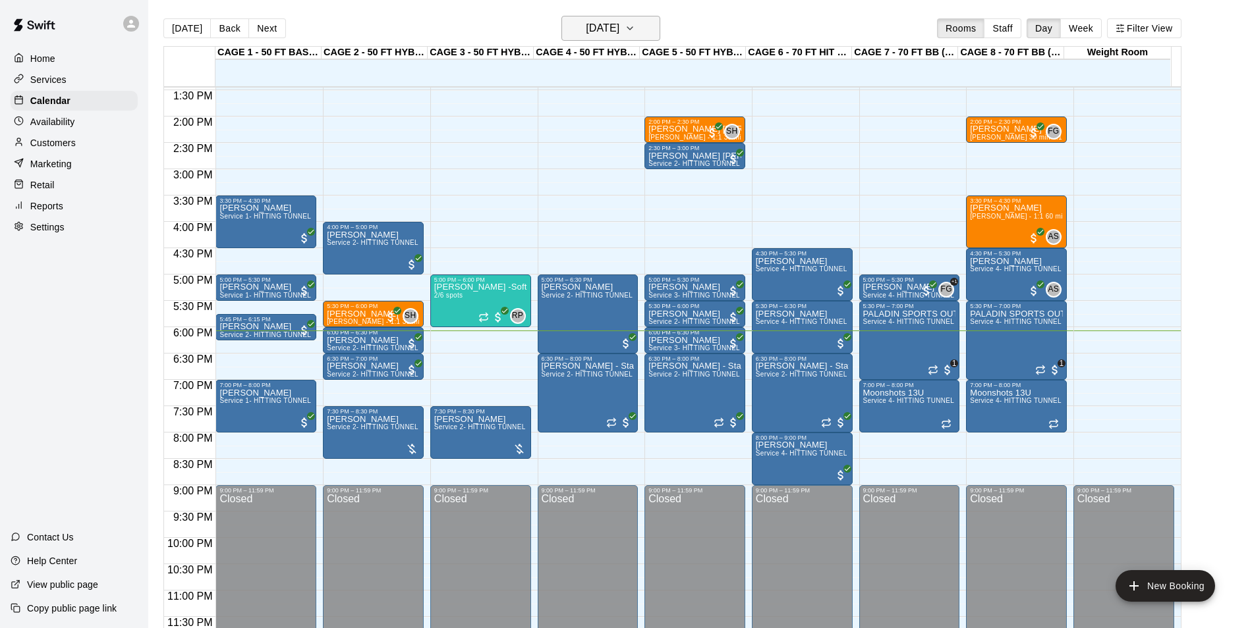
click at [619, 25] on h6 "[DATE]" at bounding box center [603, 28] width 34 height 18
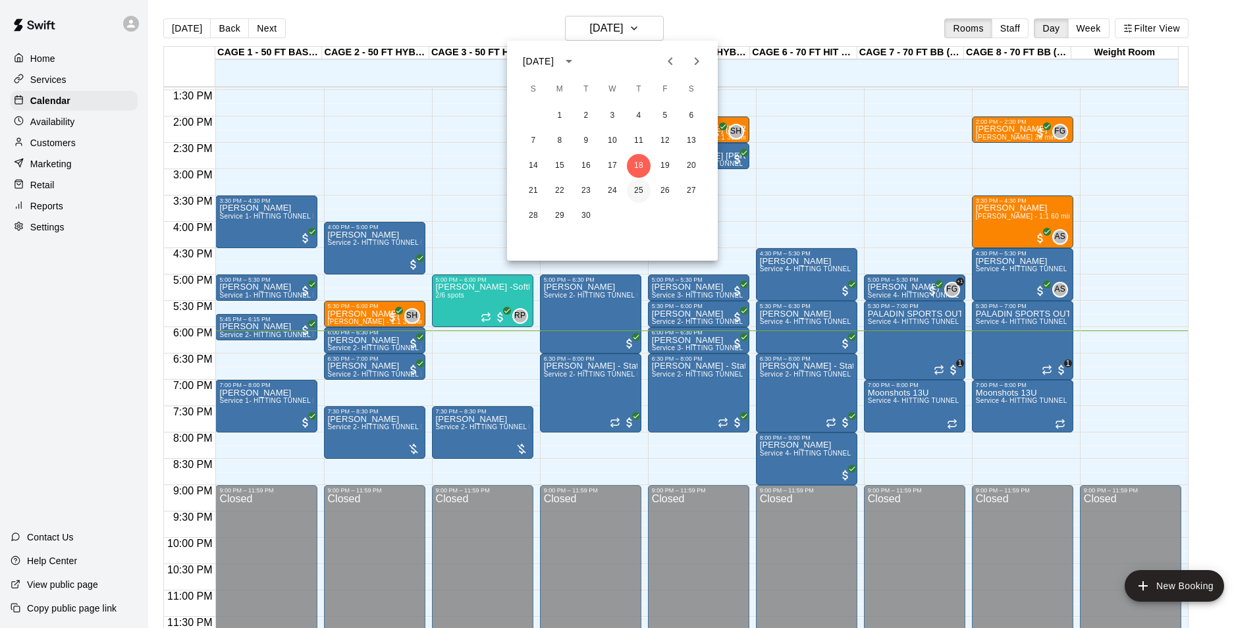
click at [630, 184] on button "25" at bounding box center [639, 191] width 24 height 24
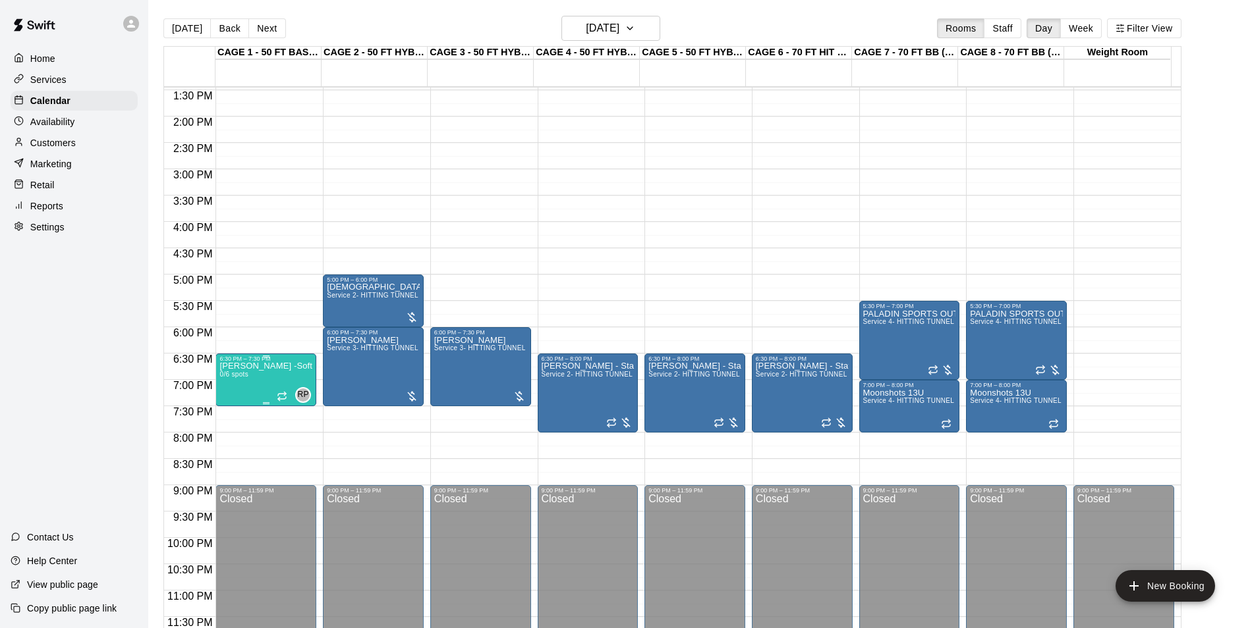
click at [235, 406] on img "edit" at bounding box center [232, 407] width 15 height 15
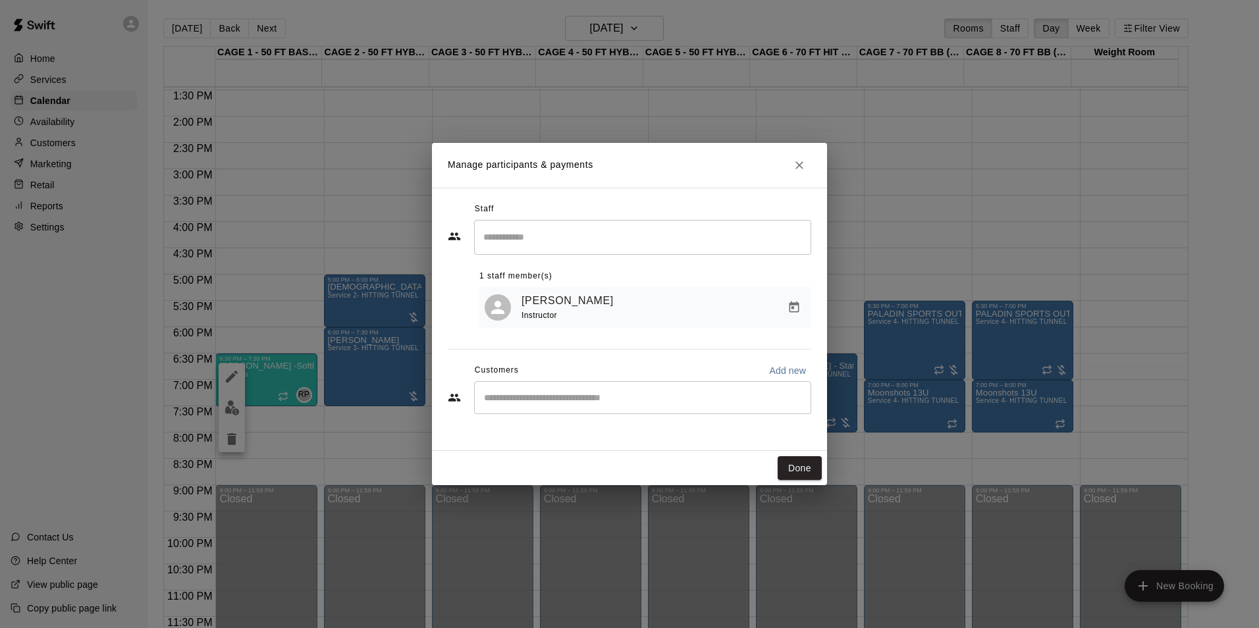
click at [576, 402] on input "Start typing to search customers..." at bounding box center [642, 397] width 325 height 13
type input "****"
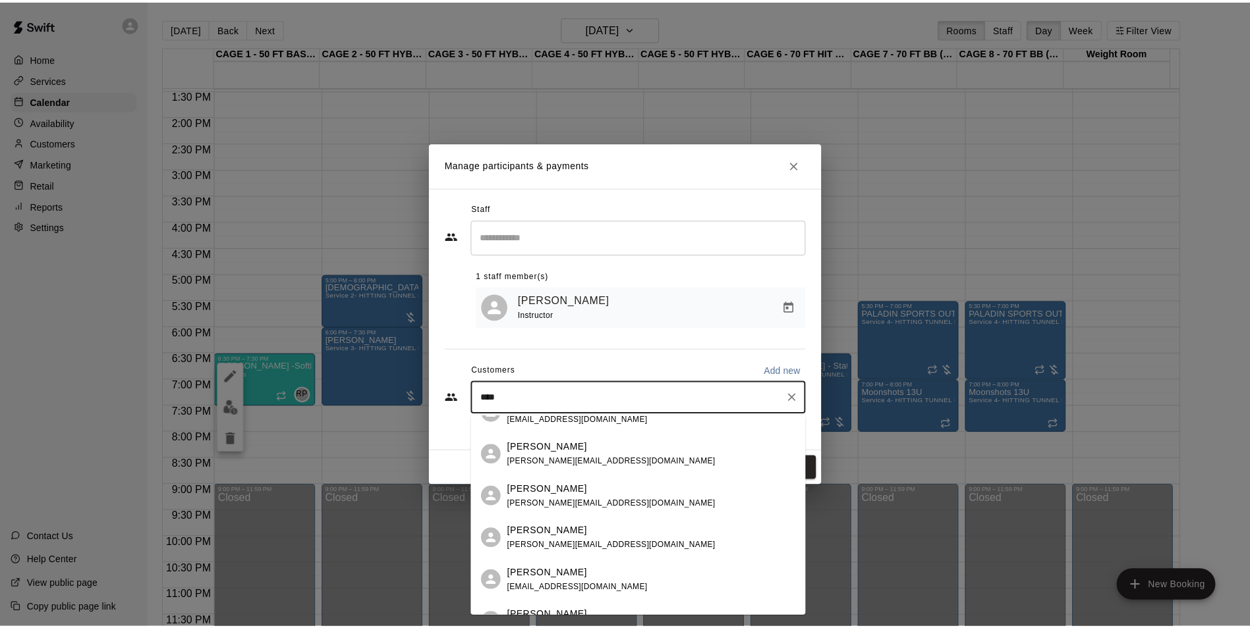
scroll to position [132, 0]
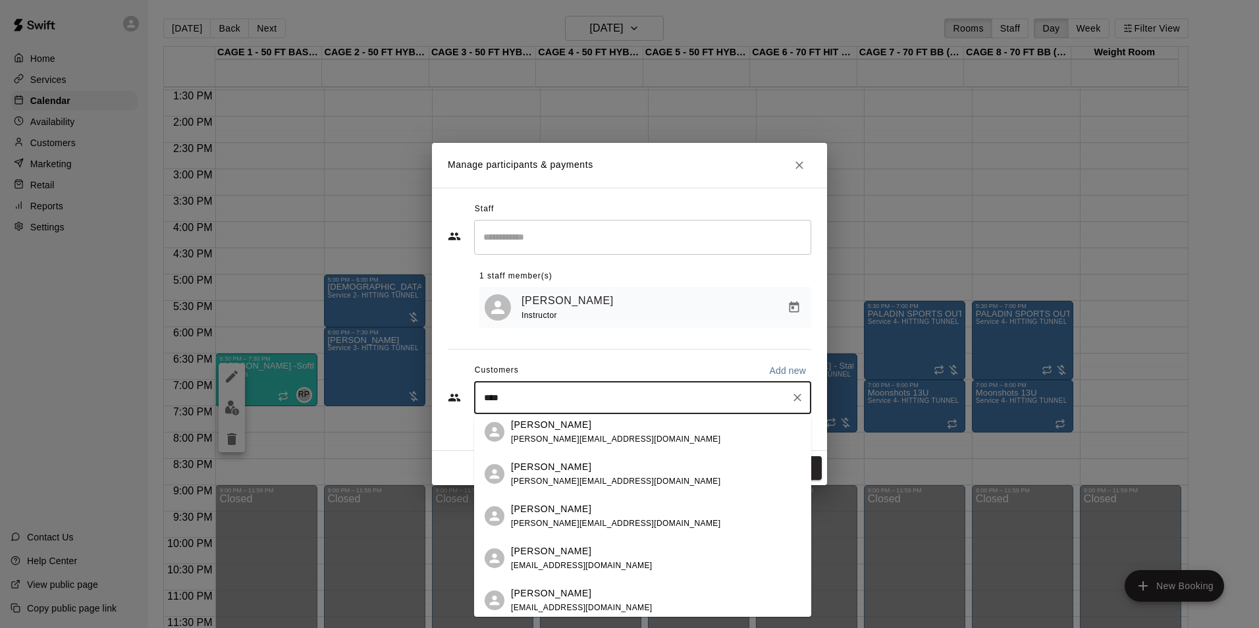
click at [580, 513] on div "[PERSON_NAME]" at bounding box center [615, 510] width 209 height 14
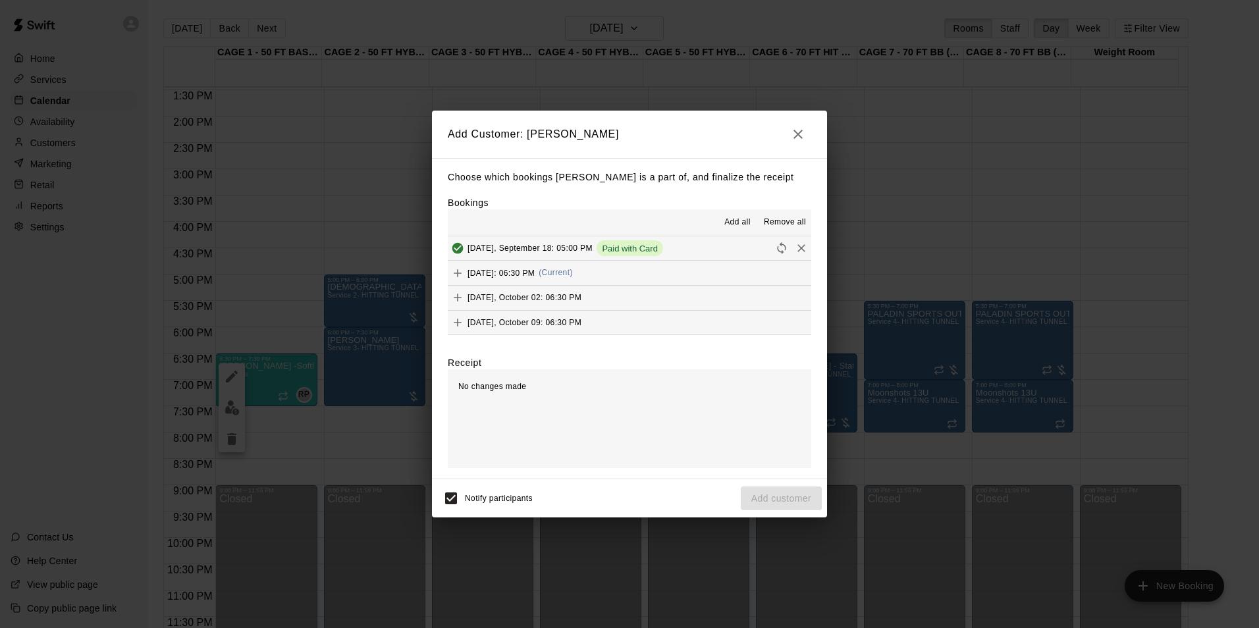
click at [648, 271] on button "Thursday, September 25: 06:30 PM (Current)" at bounding box center [630, 273] width 364 height 24
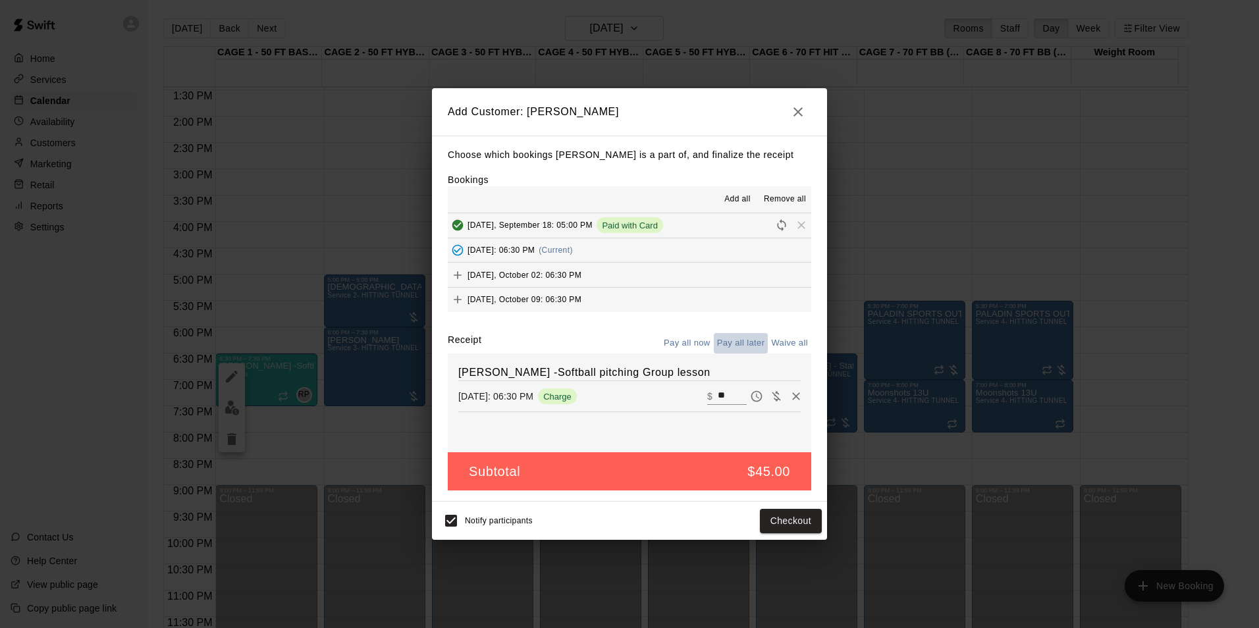
click at [746, 348] on button "Pay all later" at bounding box center [741, 343] width 55 height 20
click at [767, 520] on button "Add customer" at bounding box center [781, 521] width 81 height 24
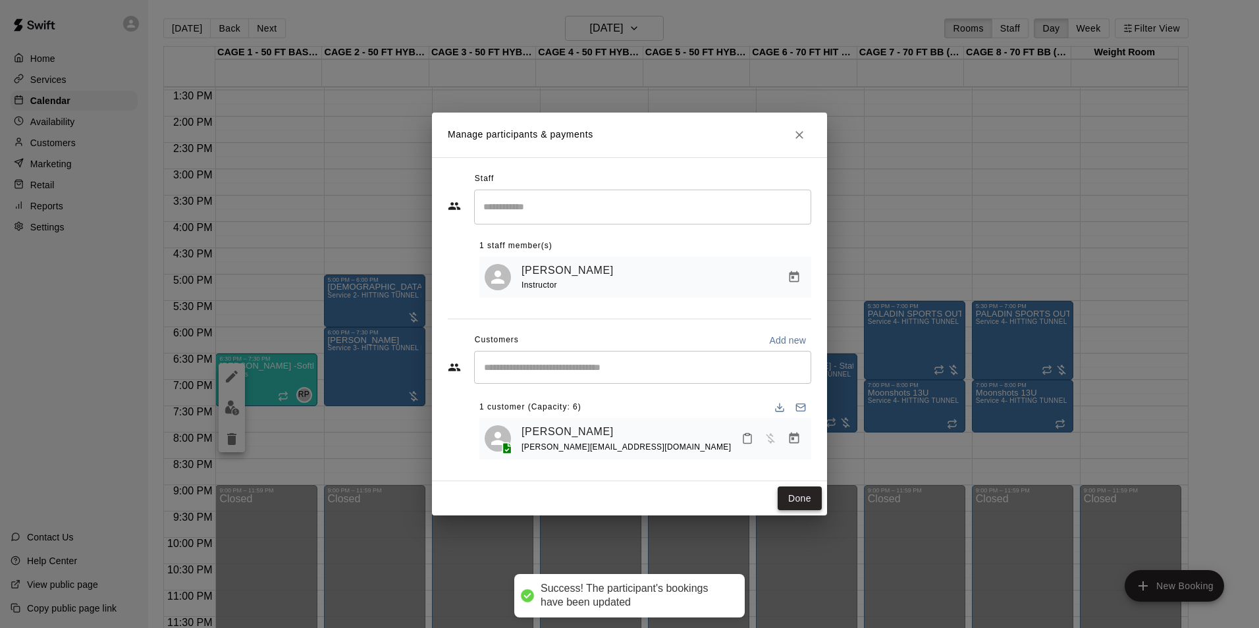
click at [806, 501] on button "Done" at bounding box center [800, 499] width 44 height 24
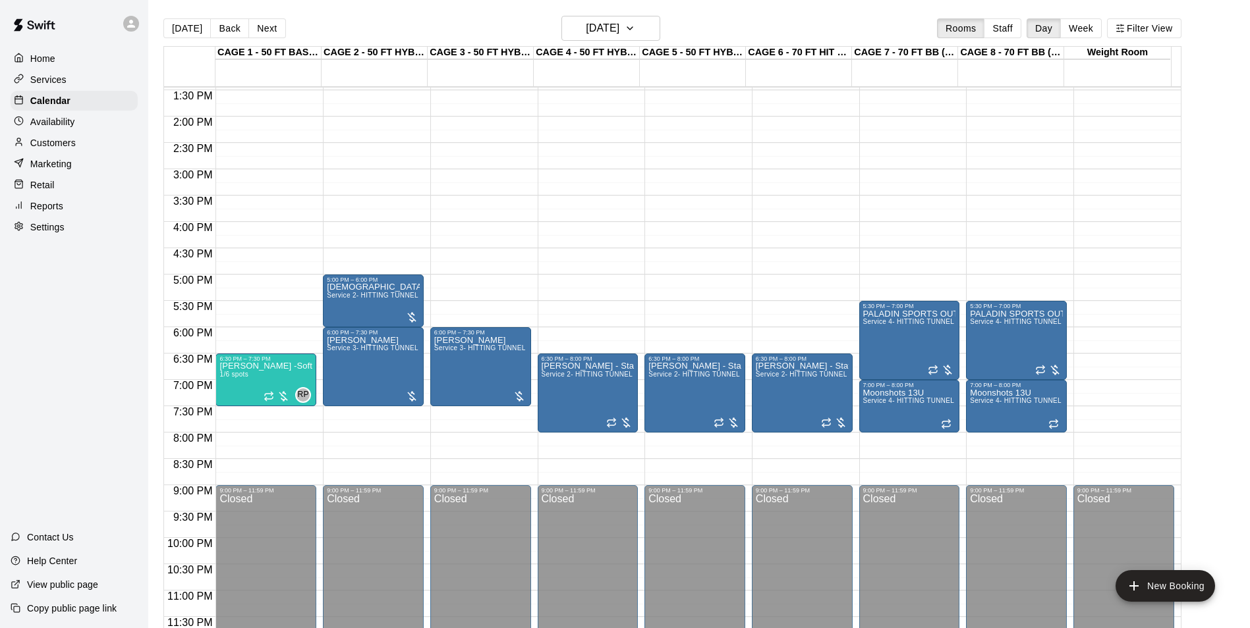
click at [180, 36] on button "[DATE]" at bounding box center [186, 28] width 47 height 20
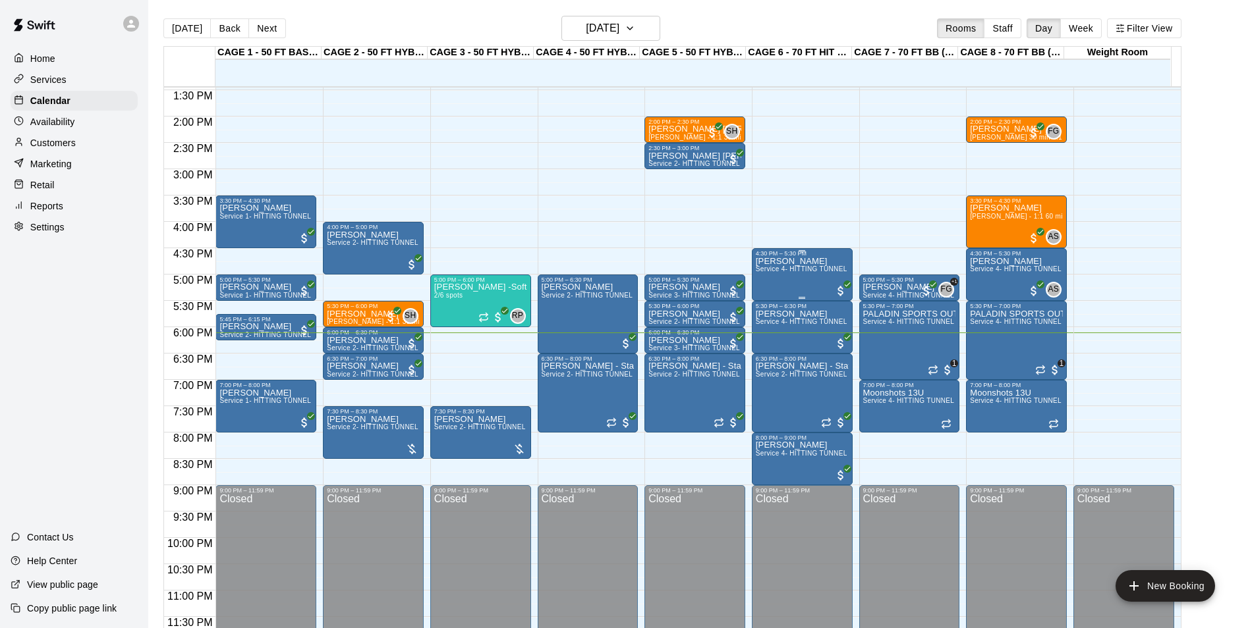
scroll to position [21, 0]
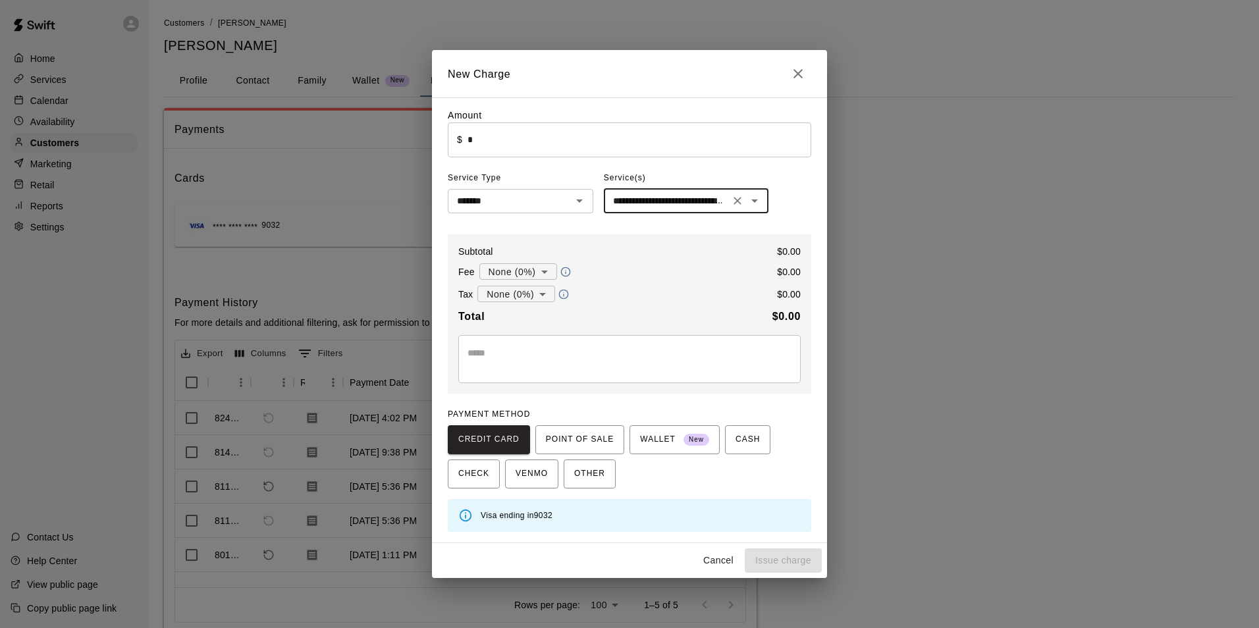
click at [642, 136] on input "*" at bounding box center [640, 140] width 344 height 35
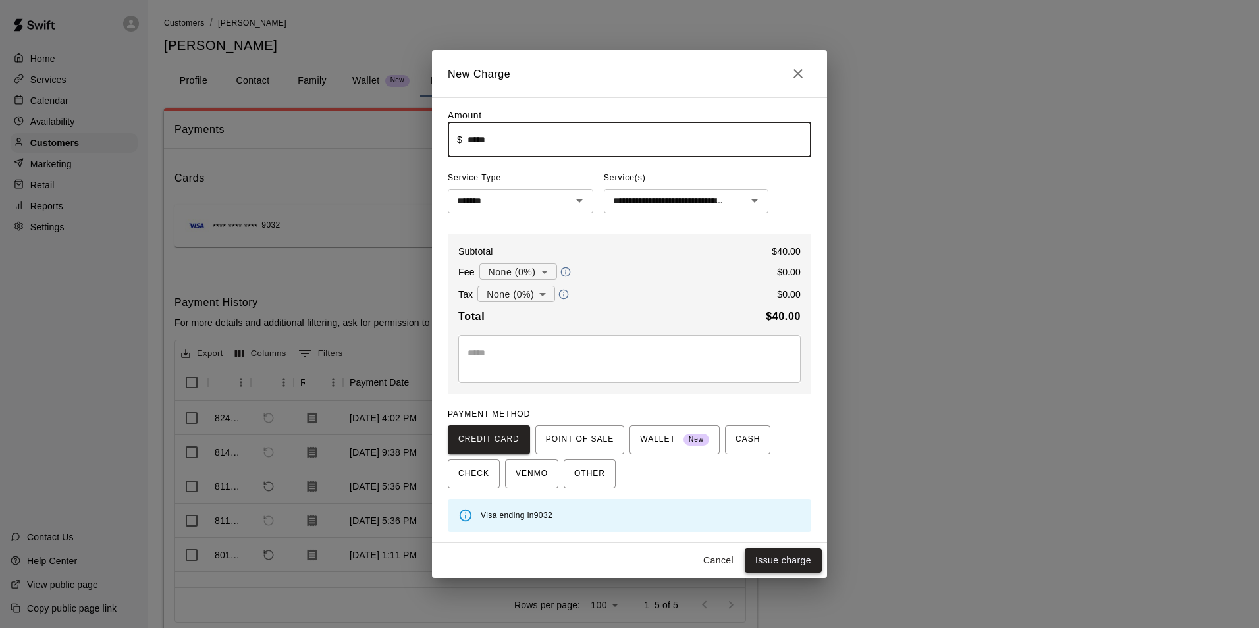
click at [762, 564] on button "Issue charge" at bounding box center [783, 561] width 77 height 24
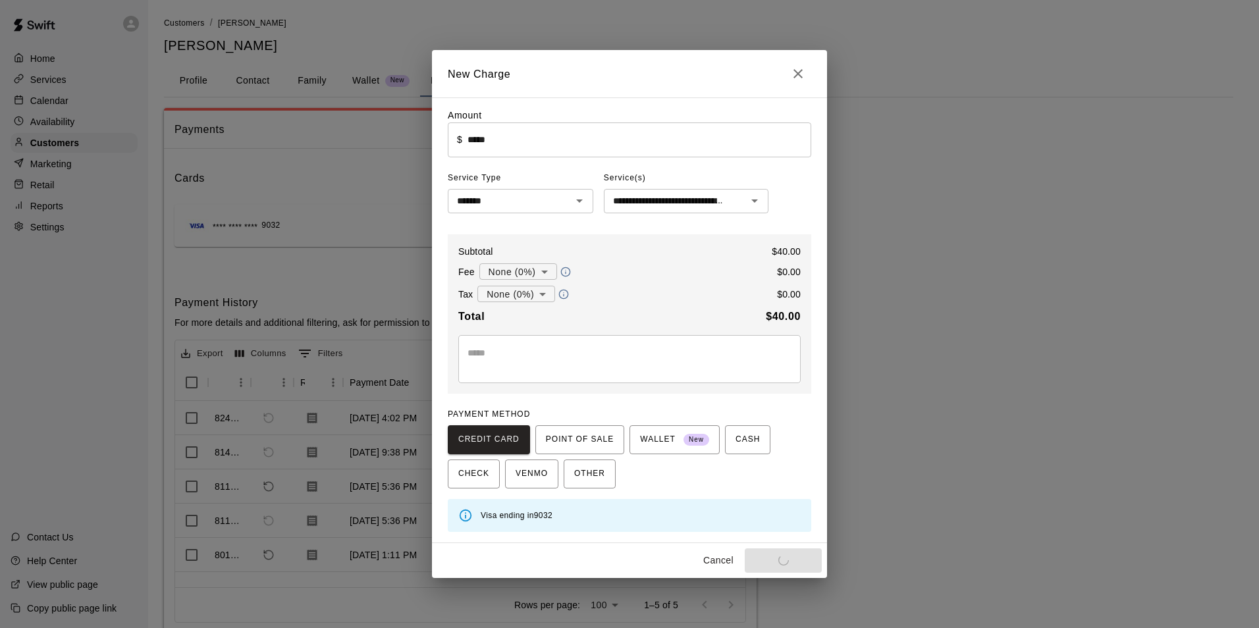
type input "*"
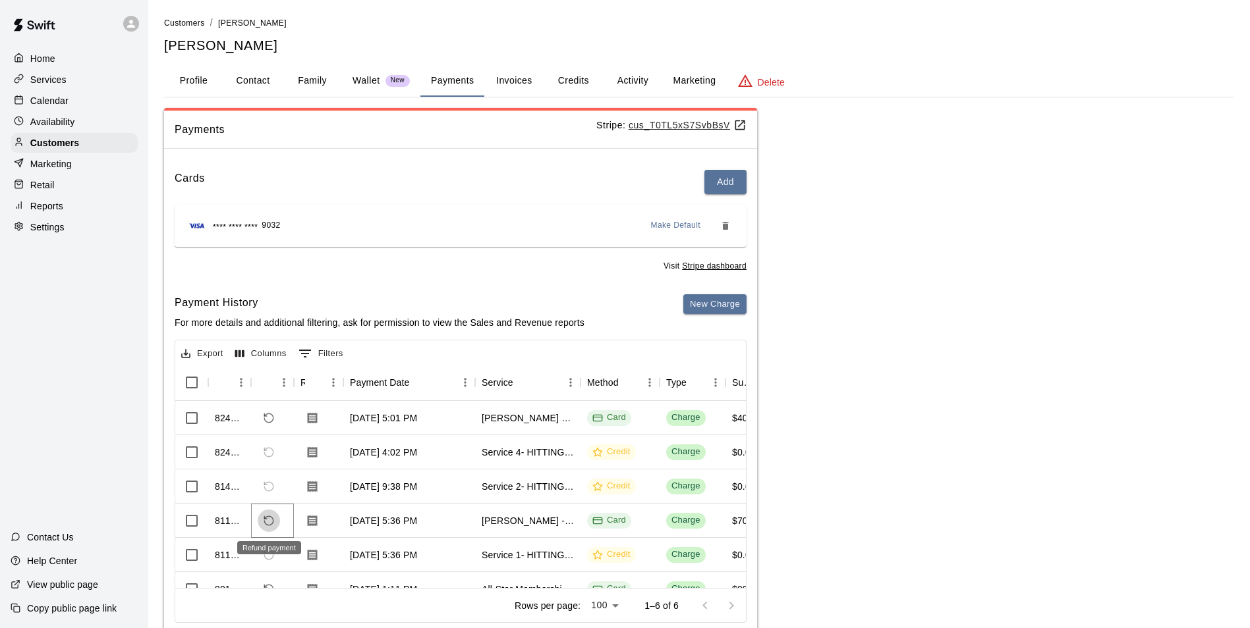
click at [265, 520] on icon "Refund payment" at bounding box center [269, 521] width 12 height 12
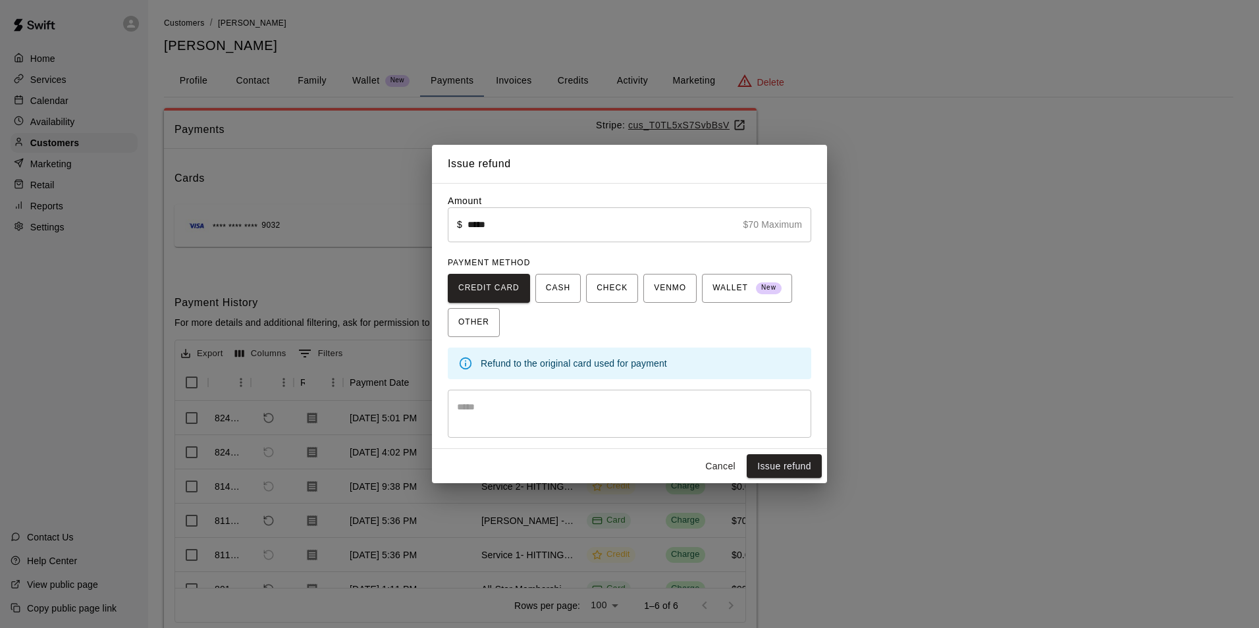
click at [592, 223] on input "*****" at bounding box center [603, 224] width 270 height 35
type input "*****"
click at [701, 464] on button "Cancel" at bounding box center [721, 466] width 42 height 24
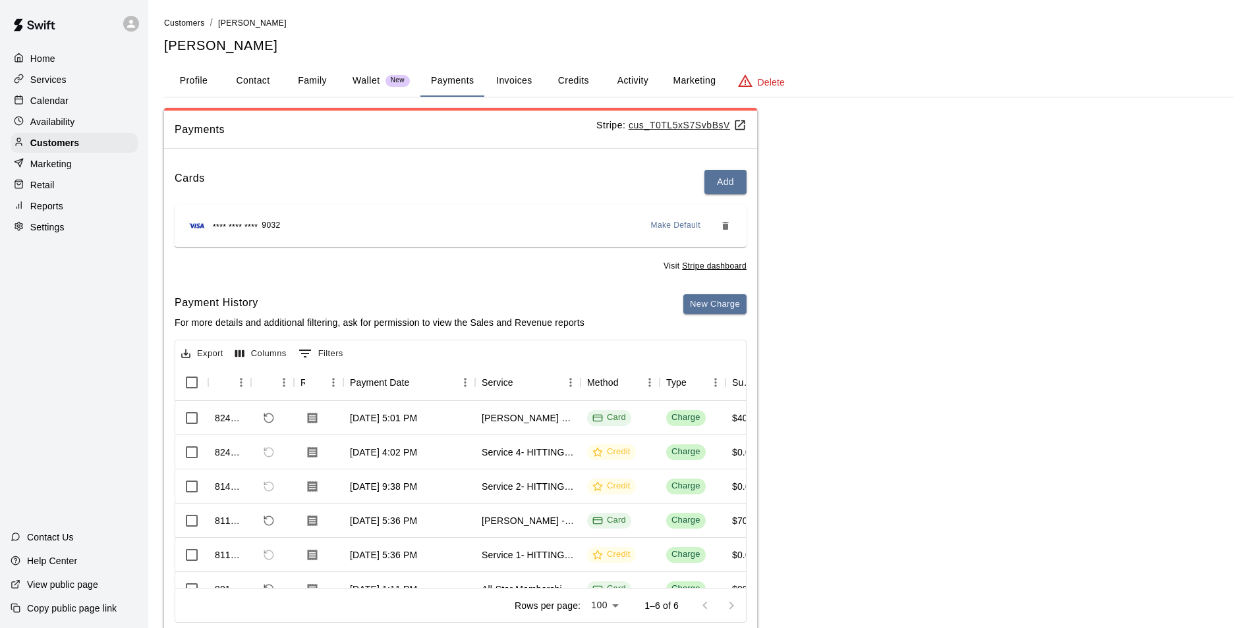
click at [98, 100] on div "Calendar" at bounding box center [74, 101] width 127 height 20
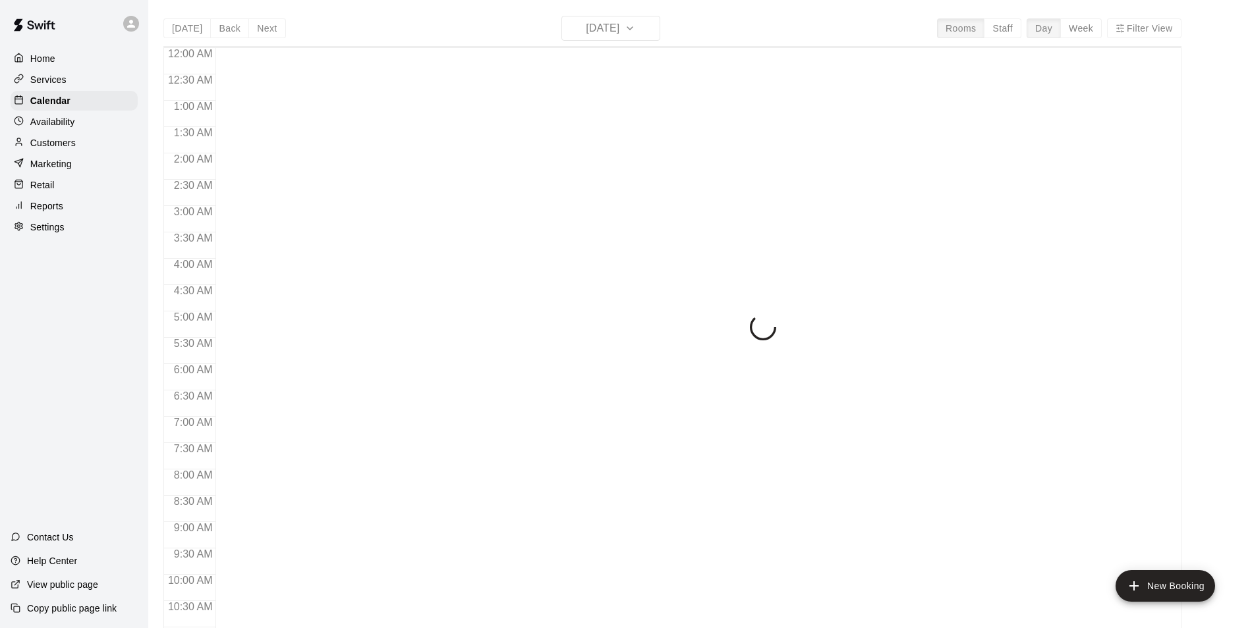
scroll to position [669, 0]
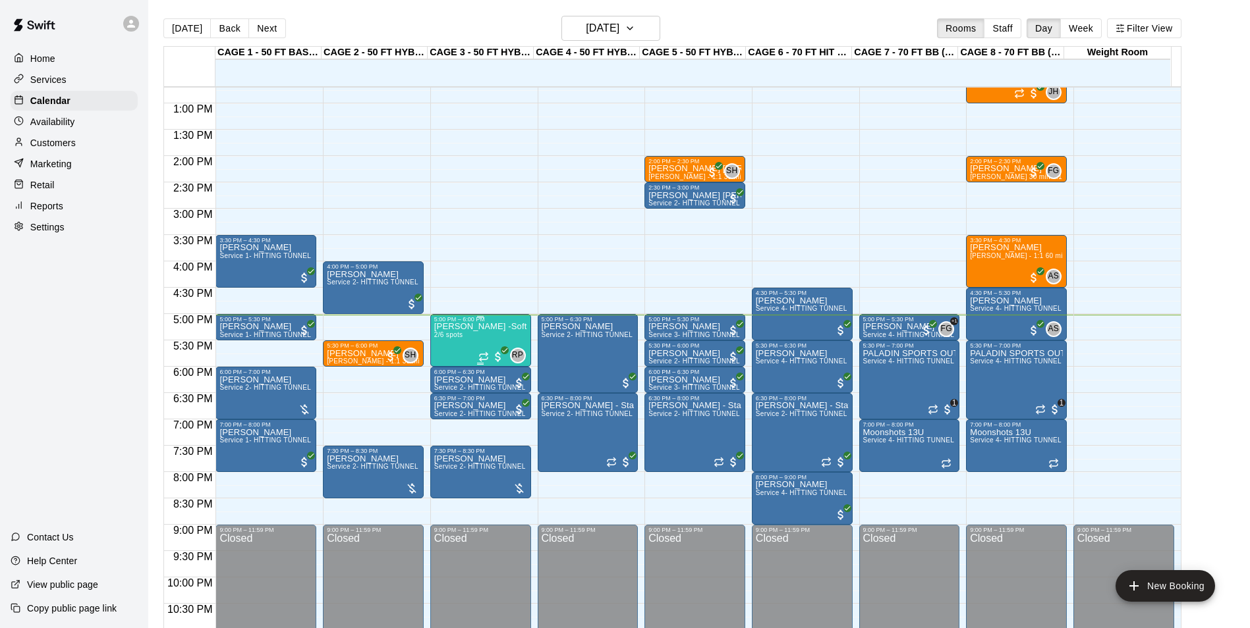
click at [462, 346] on div "[PERSON_NAME] -Softball pitching Group lesson 2/6 spots" at bounding box center [480, 637] width 93 height 628
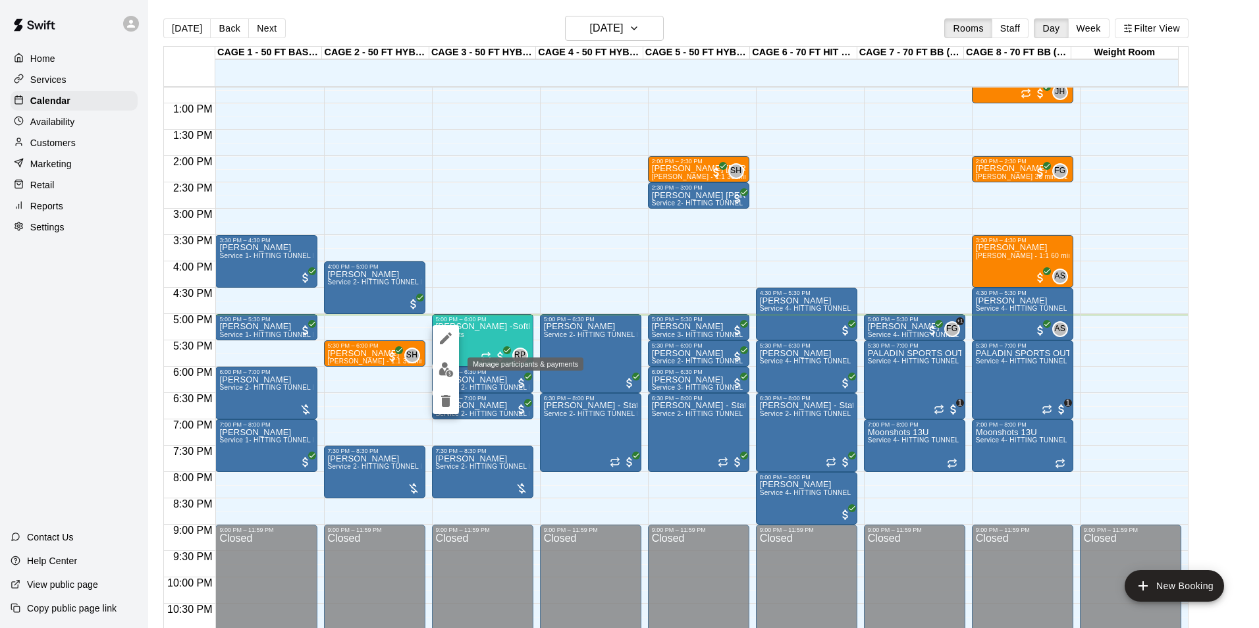
click at [451, 363] on img "edit" at bounding box center [446, 369] width 15 height 15
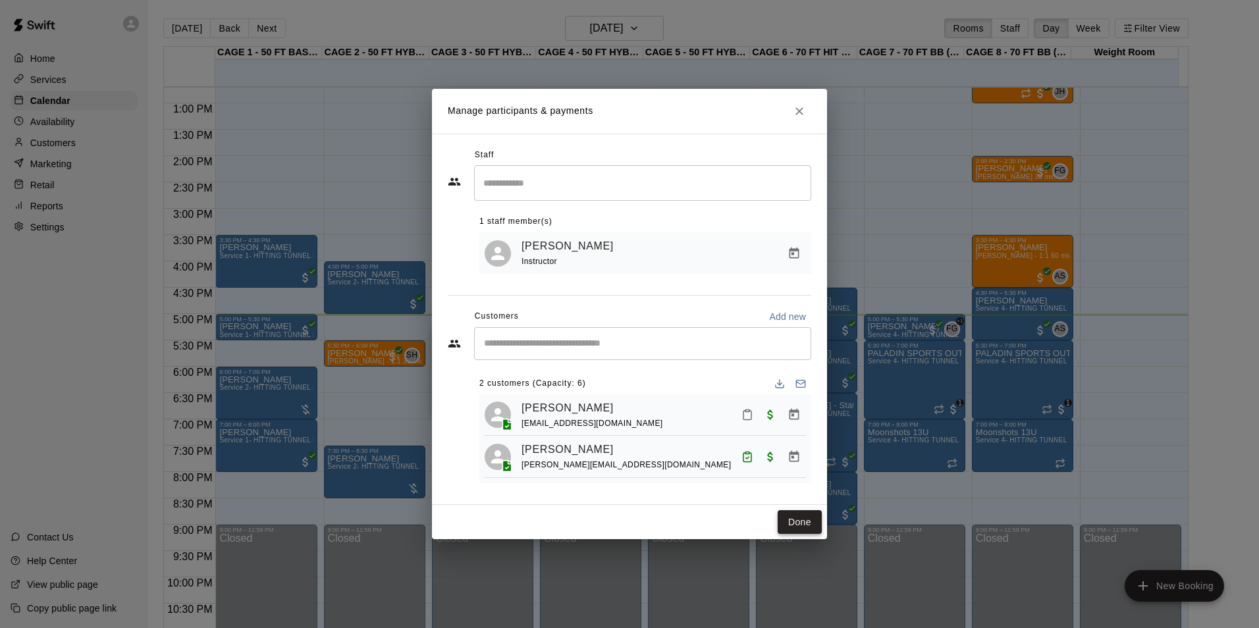
click at [799, 524] on button "Done" at bounding box center [800, 522] width 44 height 24
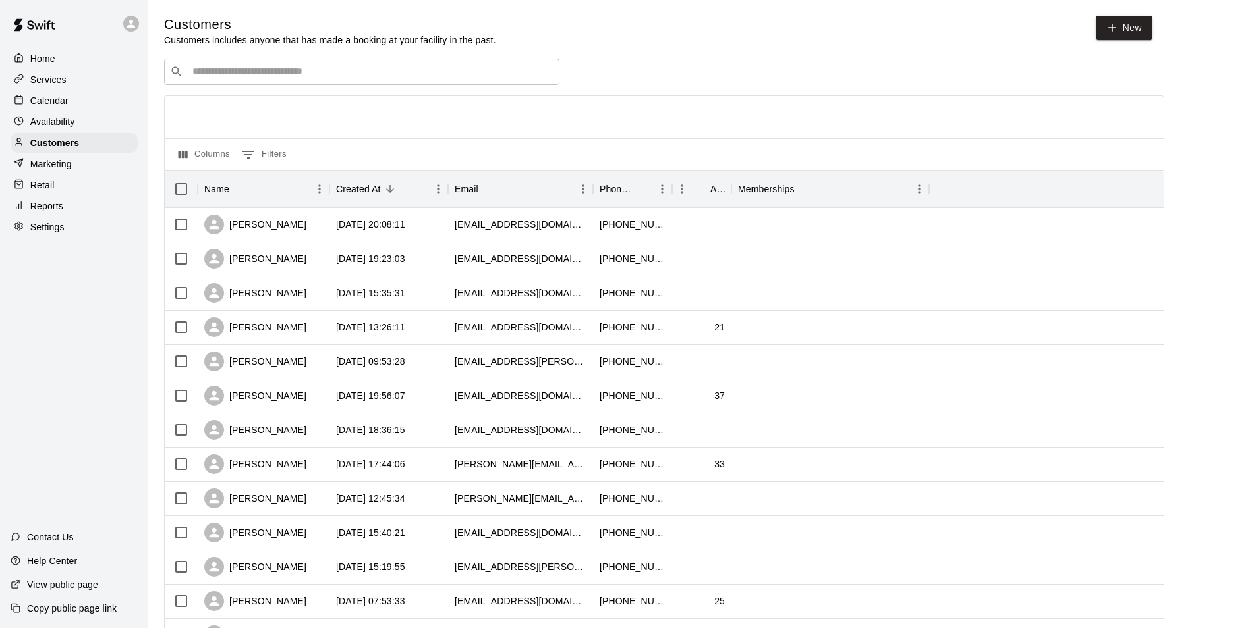
click at [289, 67] on input "Search customers by name or email" at bounding box center [370, 71] width 365 height 13
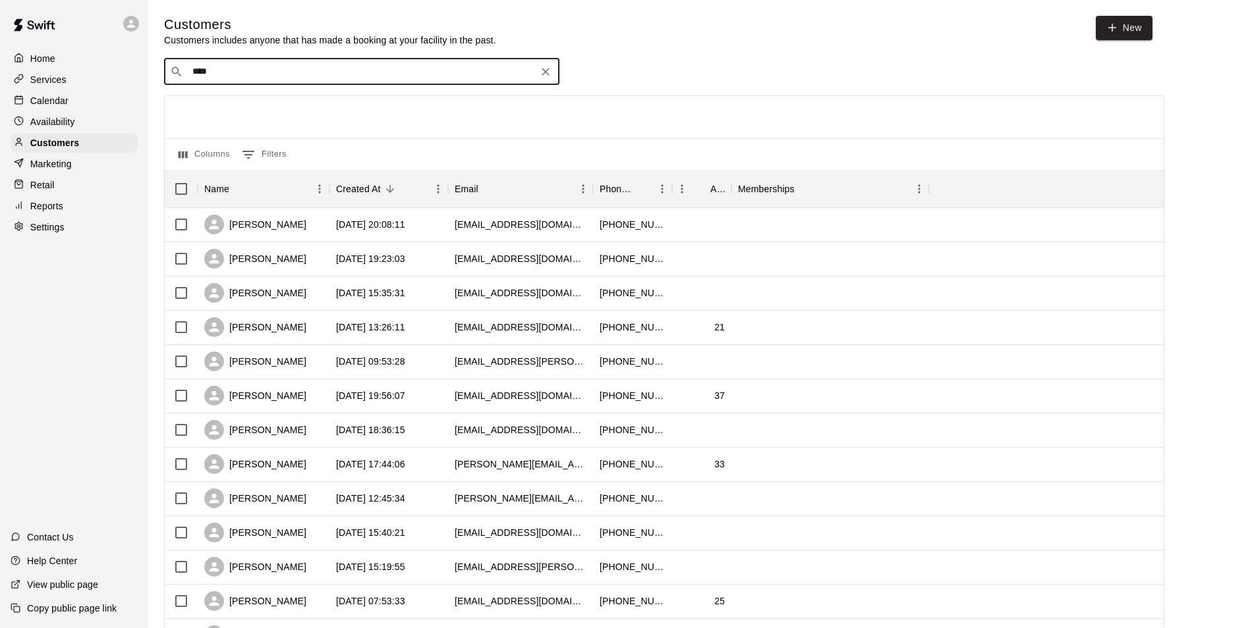
type input "*****"
click at [298, 119] on div "[PERSON_NAME] [EMAIL_ADDRESS][DOMAIN_NAME]" at bounding box center [272, 108] width 142 height 28
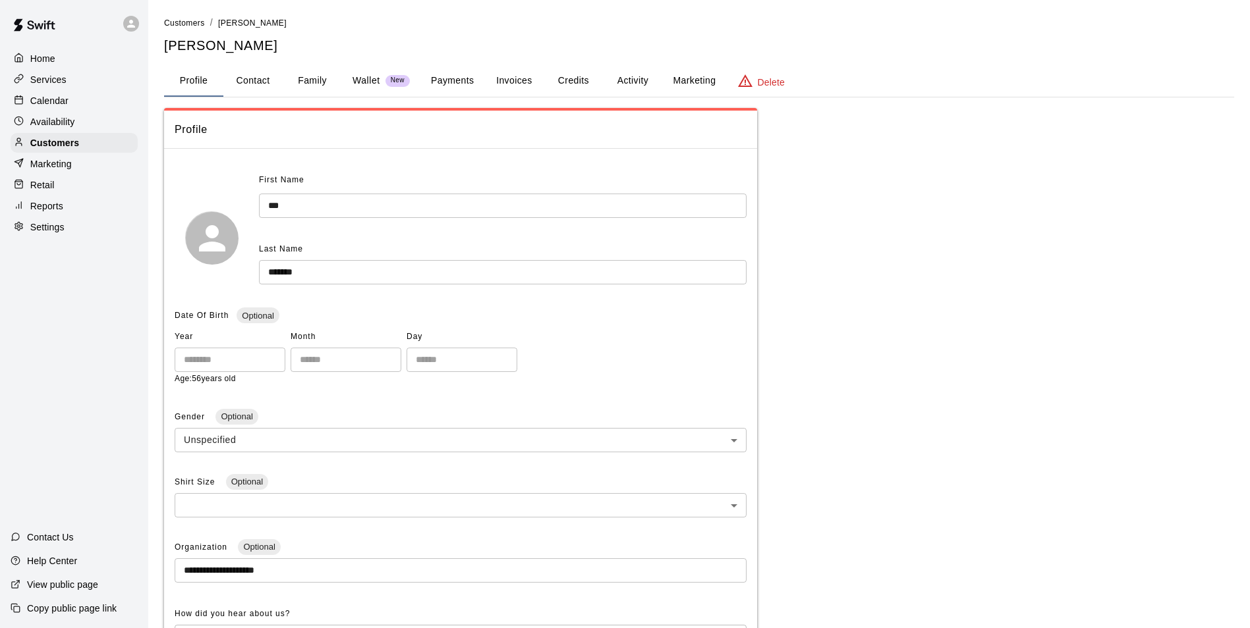
click at [455, 83] on button "Payments" at bounding box center [452, 81] width 64 height 32
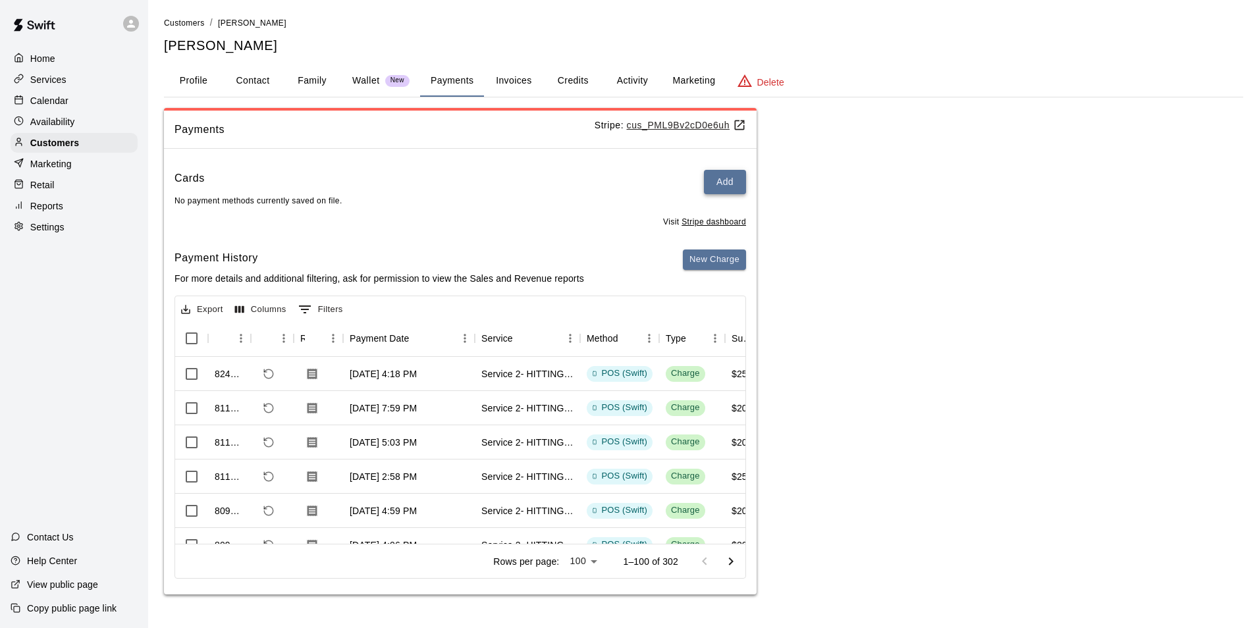
click at [730, 187] on button "Add" at bounding box center [725, 182] width 42 height 24
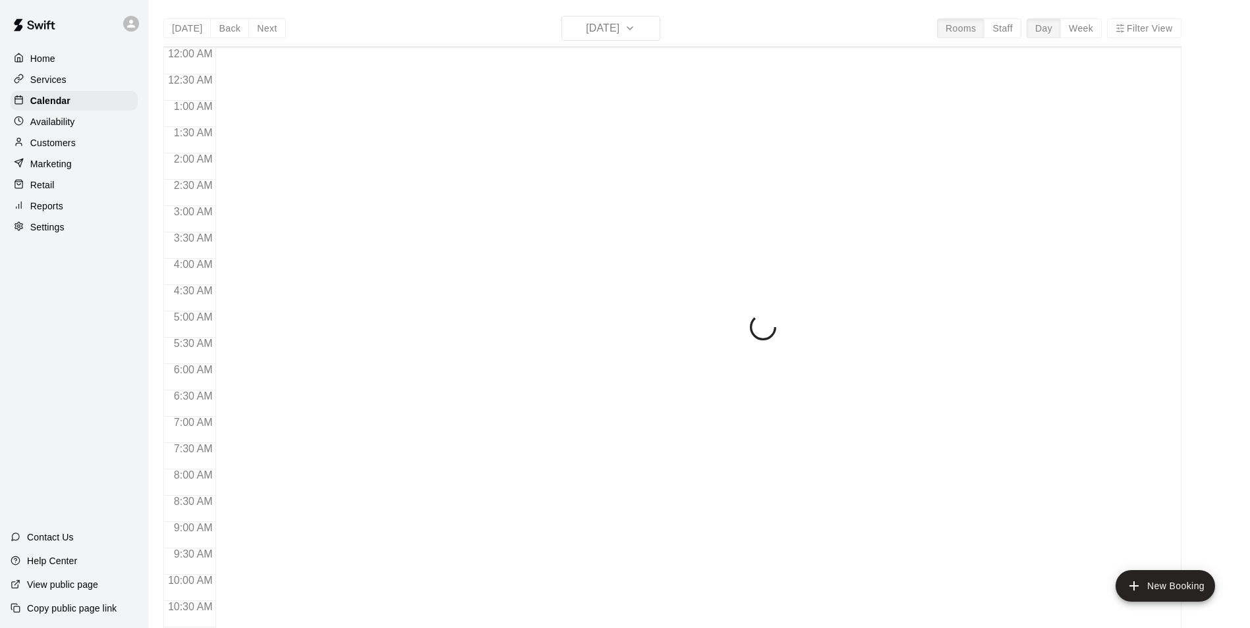
scroll to position [669, 0]
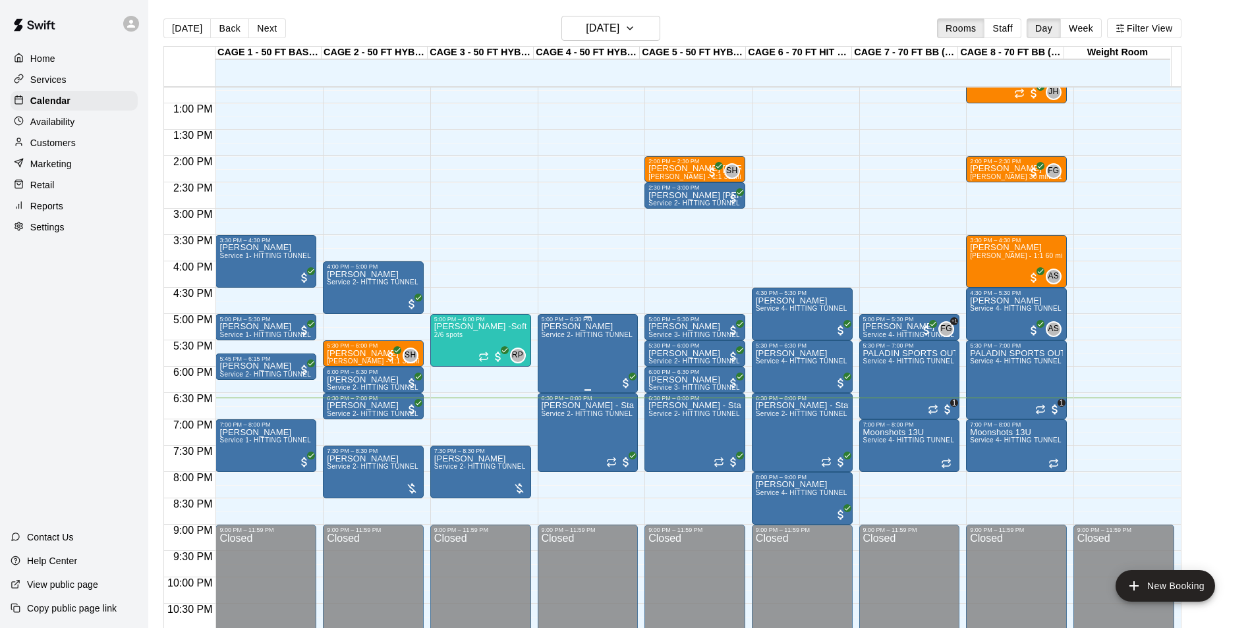
click at [555, 339] on span "Service 2- HITTING TUNNEL RENTAL - 50ft Baseball" at bounding box center [624, 334] width 167 height 7
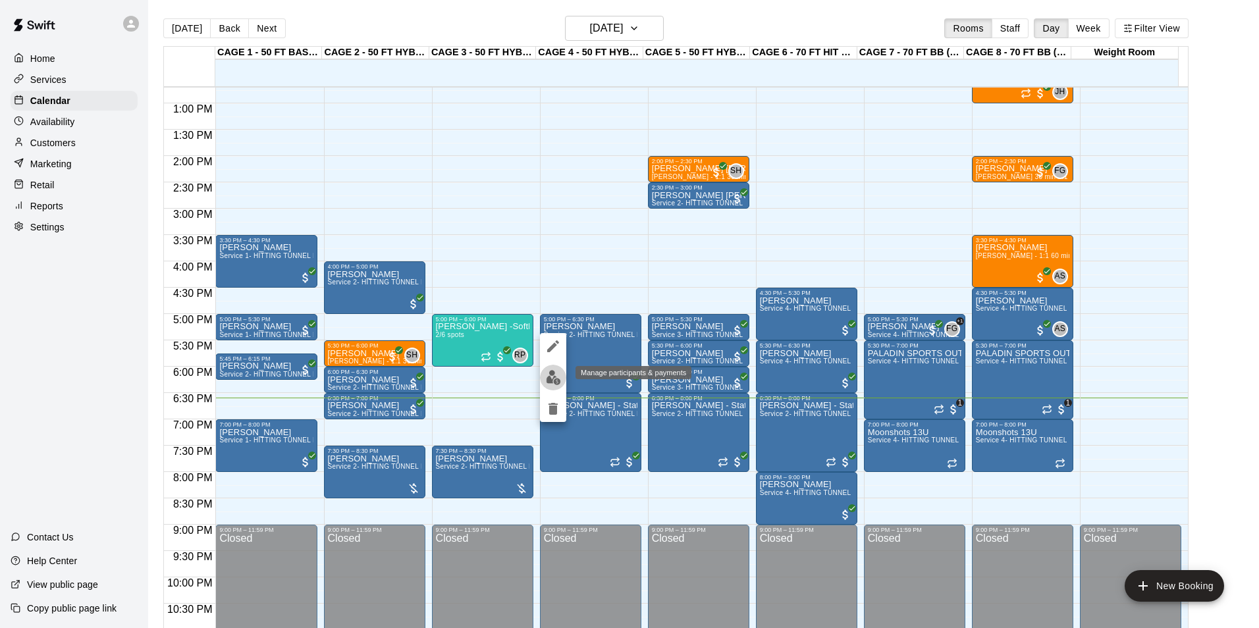
click at [561, 375] on button "edit" at bounding box center [553, 378] width 26 height 26
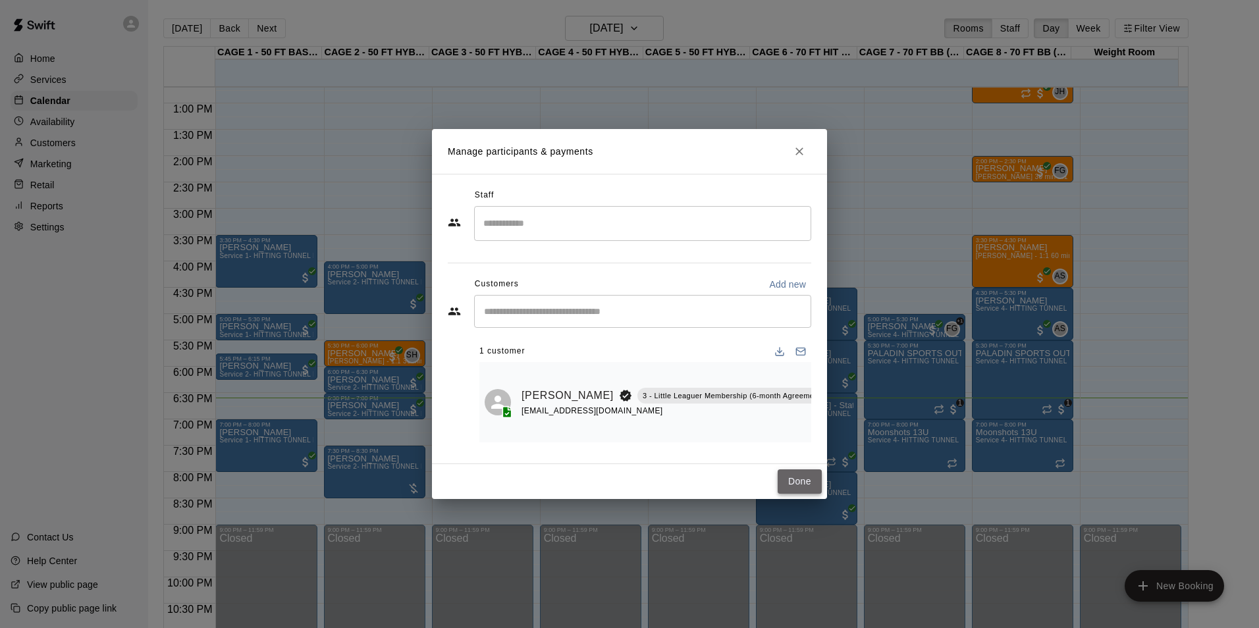
click at [791, 485] on button "Done" at bounding box center [800, 482] width 44 height 24
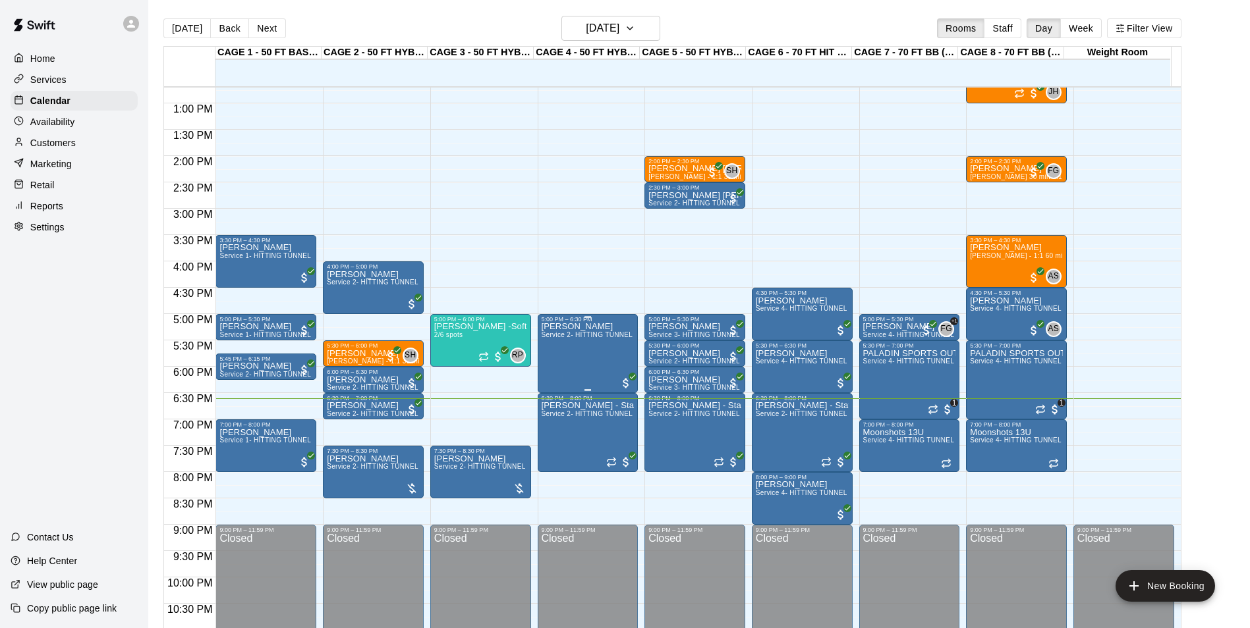
click at [584, 344] on div "[PERSON_NAME] Service 2- HITTING TUNNEL RENTAL - 50ft Baseball" at bounding box center [587, 637] width 93 height 628
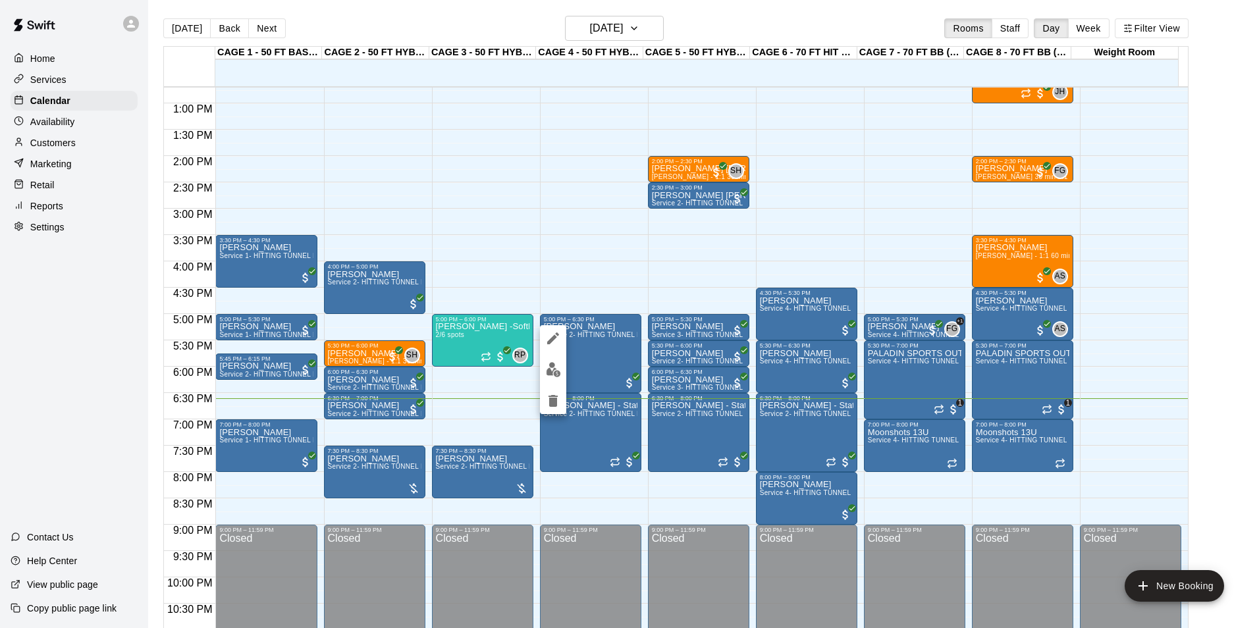
click at [549, 376] on img "edit" at bounding box center [553, 369] width 15 height 15
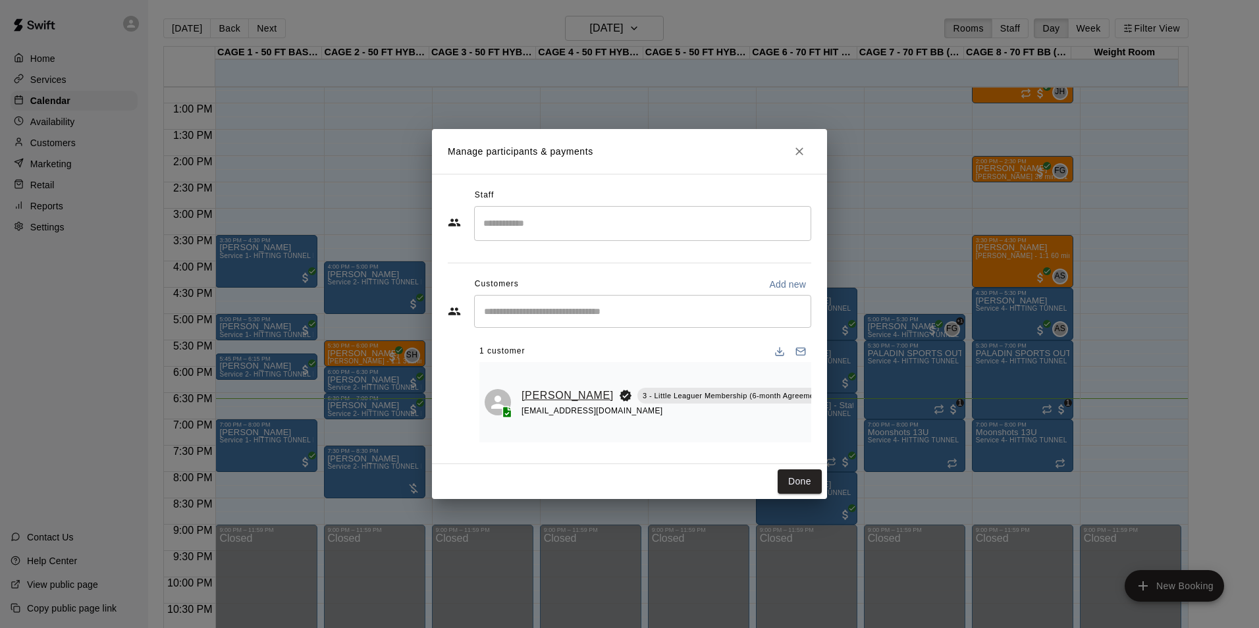
click at [541, 387] on link "[PERSON_NAME]" at bounding box center [568, 395] width 92 height 17
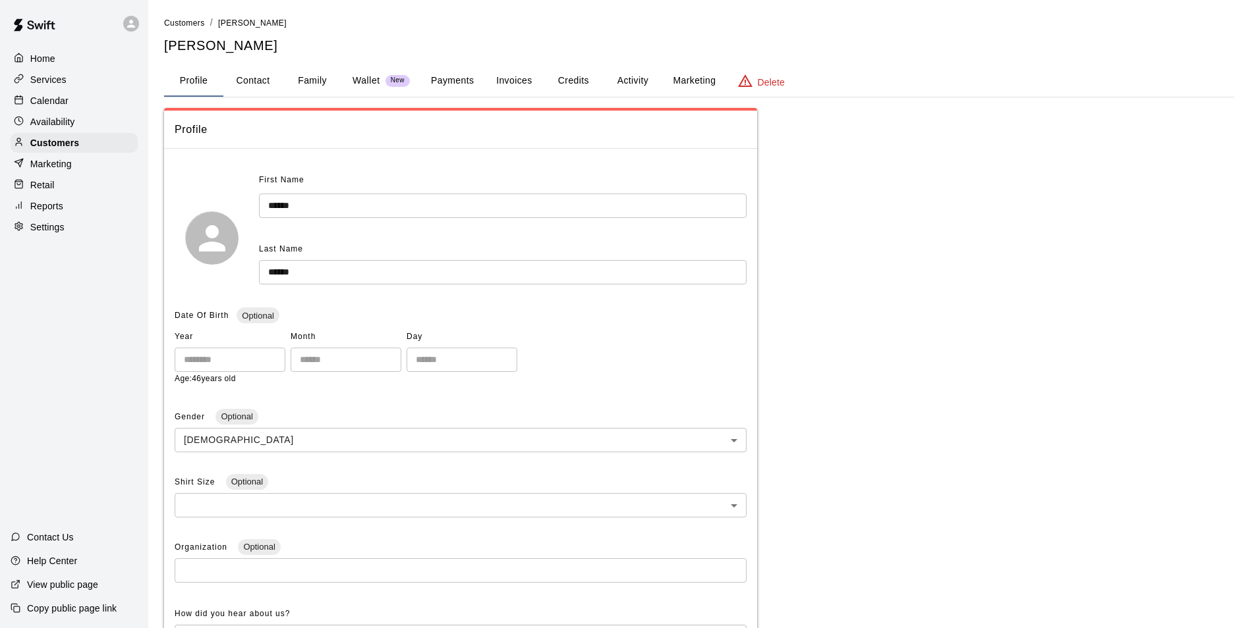
drag, startPoint x: 325, startPoint y: 83, endPoint x: 403, endPoint y: 89, distance: 78.6
click at [330, 83] on button "Family" at bounding box center [312, 81] width 59 height 32
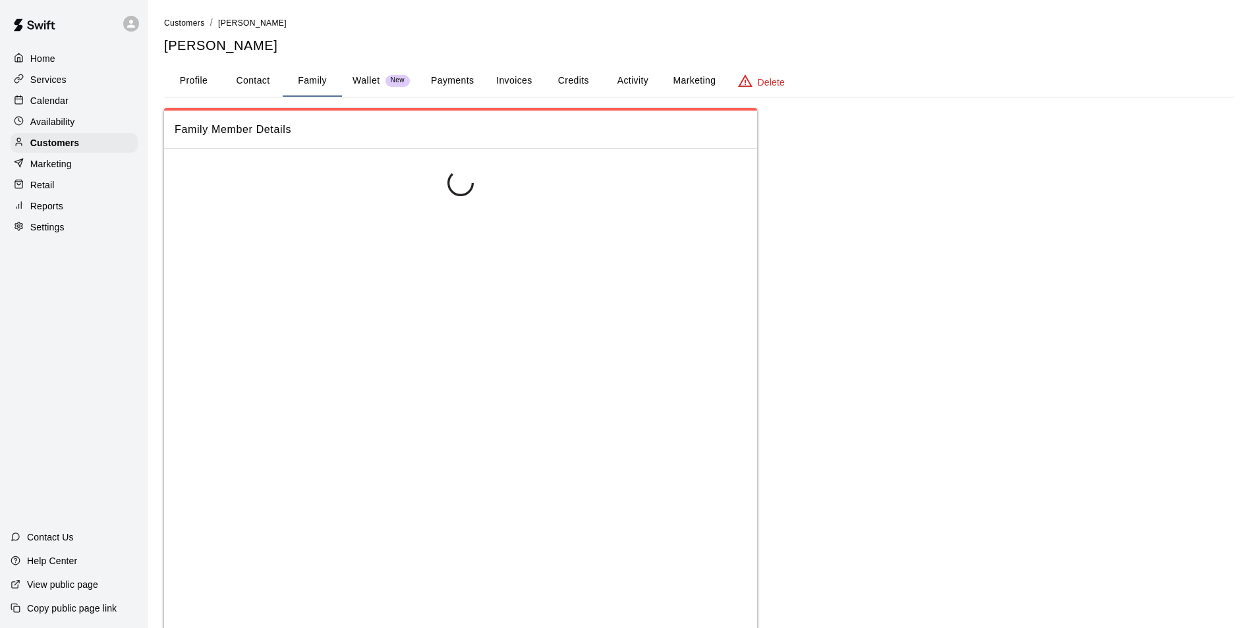
click at [451, 90] on button "Payments" at bounding box center [452, 81] width 64 height 32
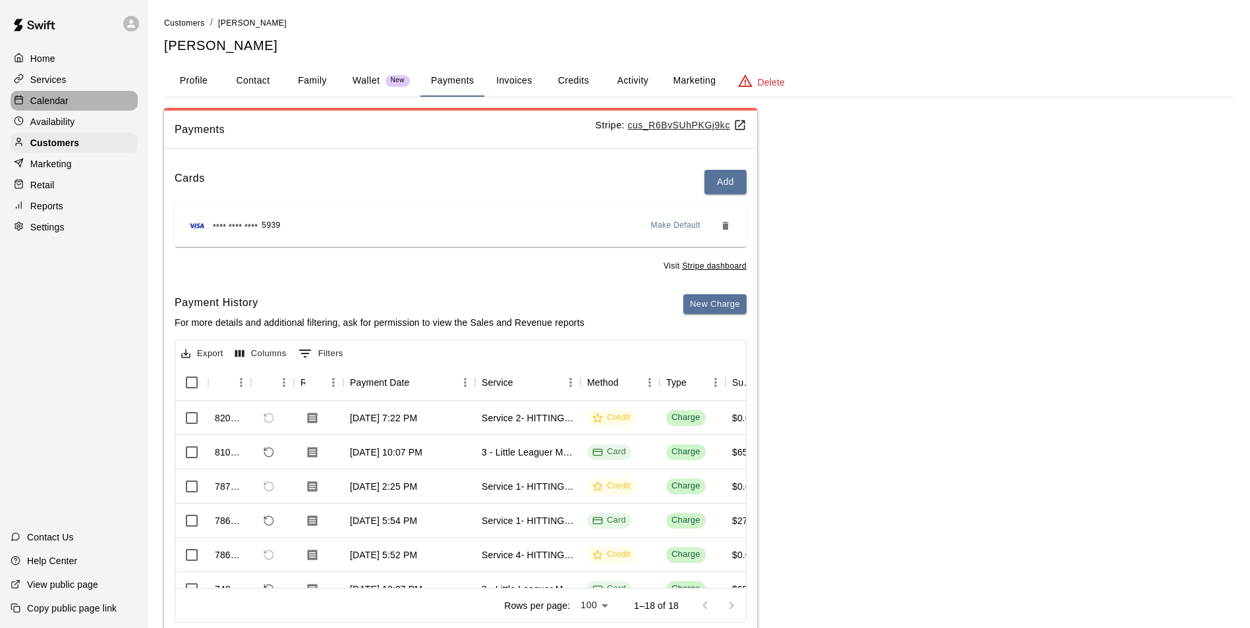
click at [83, 109] on div "Calendar" at bounding box center [74, 101] width 127 height 20
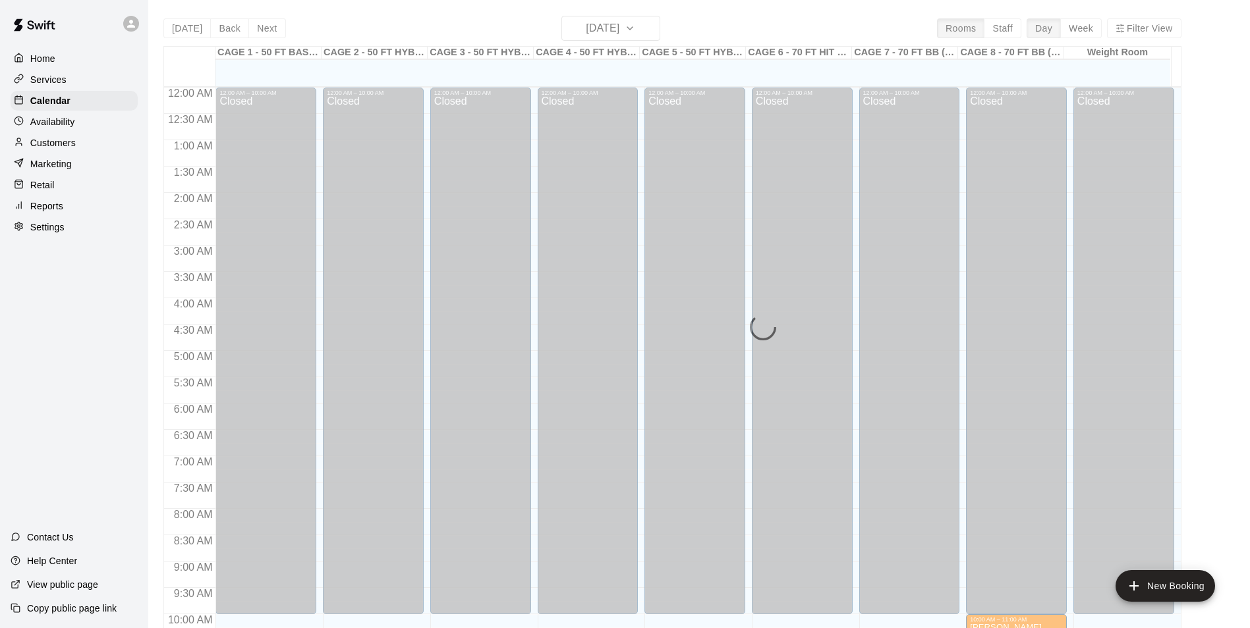
scroll to position [669, 0]
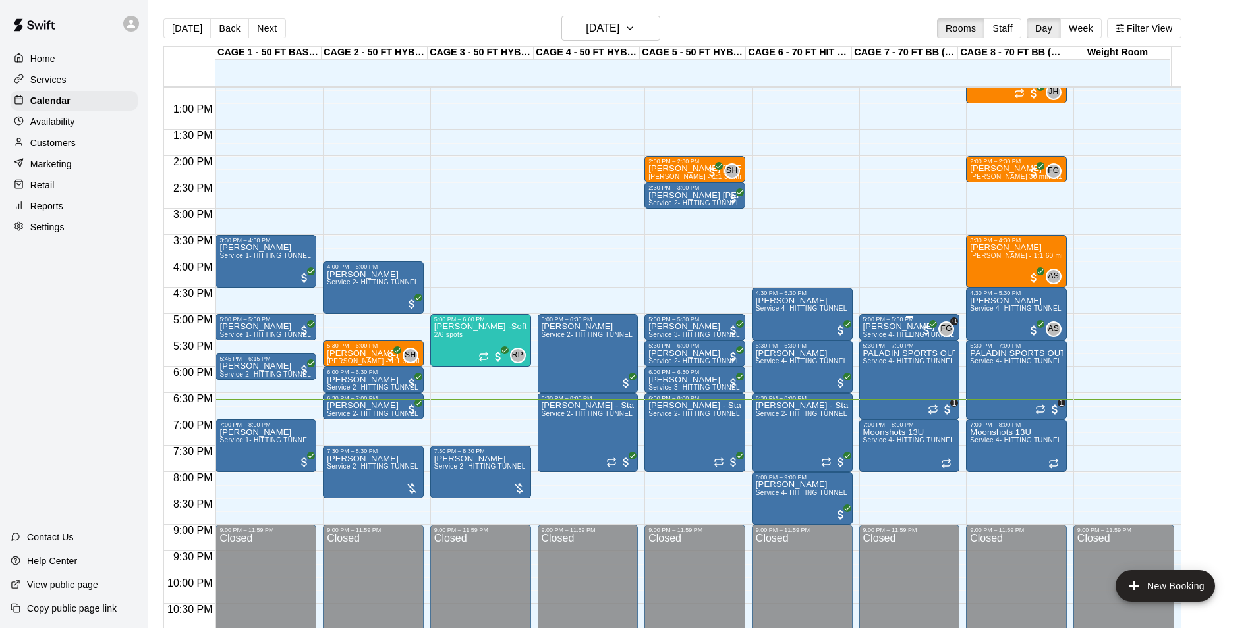
click at [910, 327] on p "[PERSON_NAME]" at bounding box center [909, 327] width 93 height 0
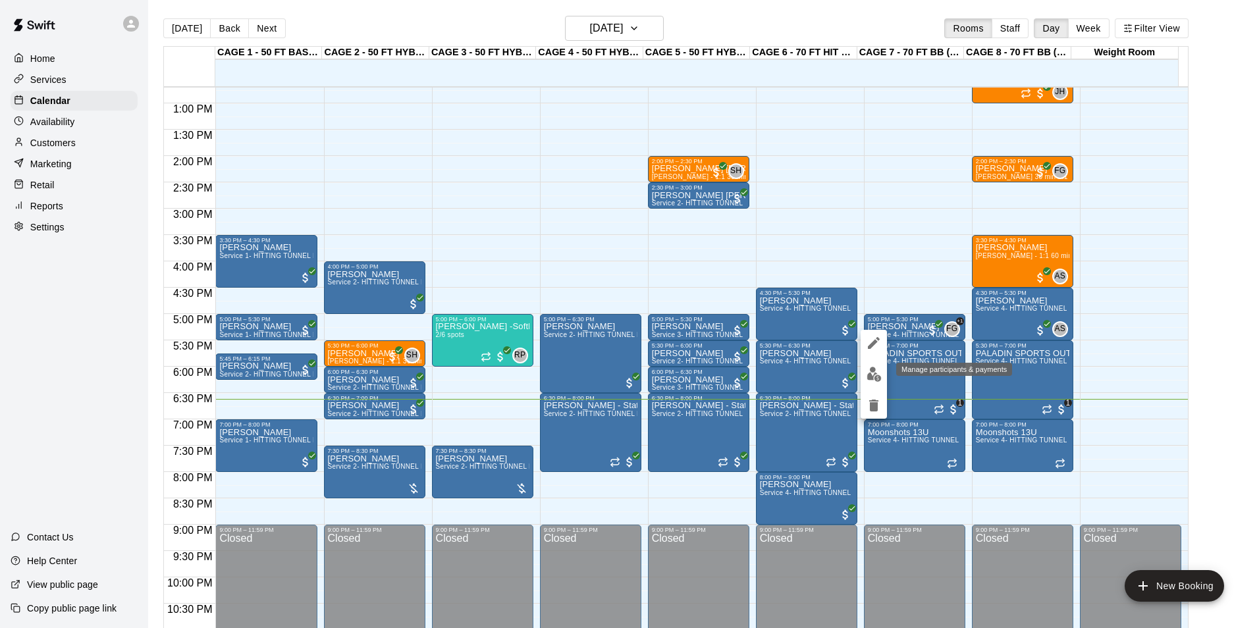
click at [883, 373] on button "edit" at bounding box center [874, 375] width 26 height 26
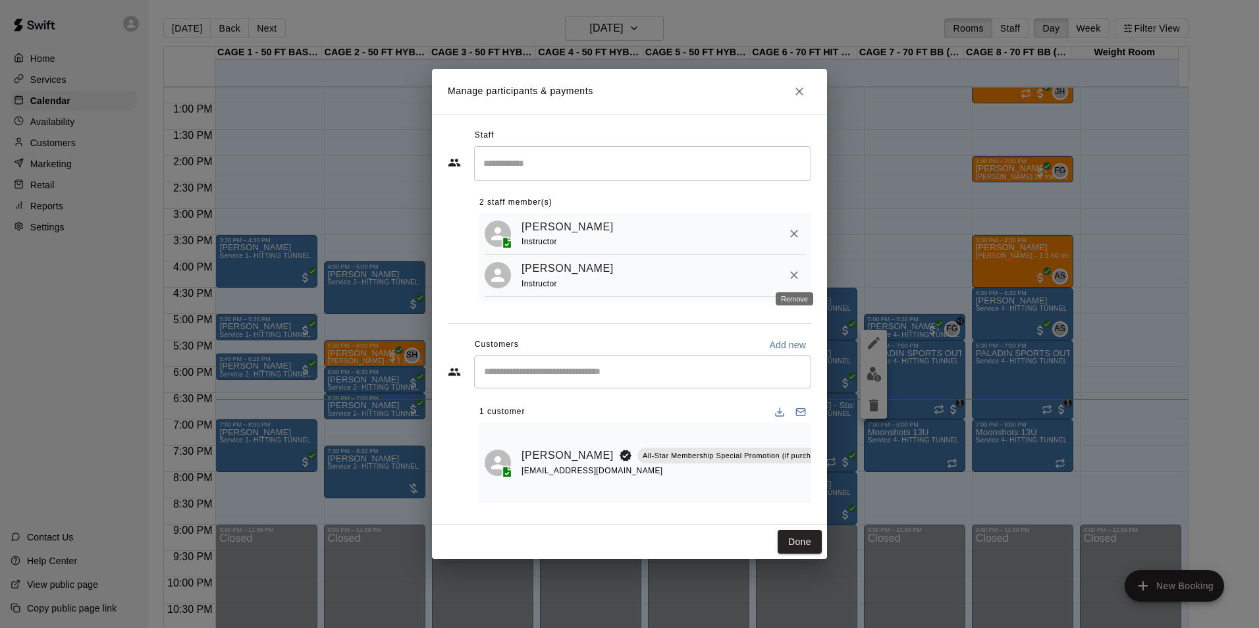
click at [792, 269] on icon "Remove" at bounding box center [794, 275] width 13 height 13
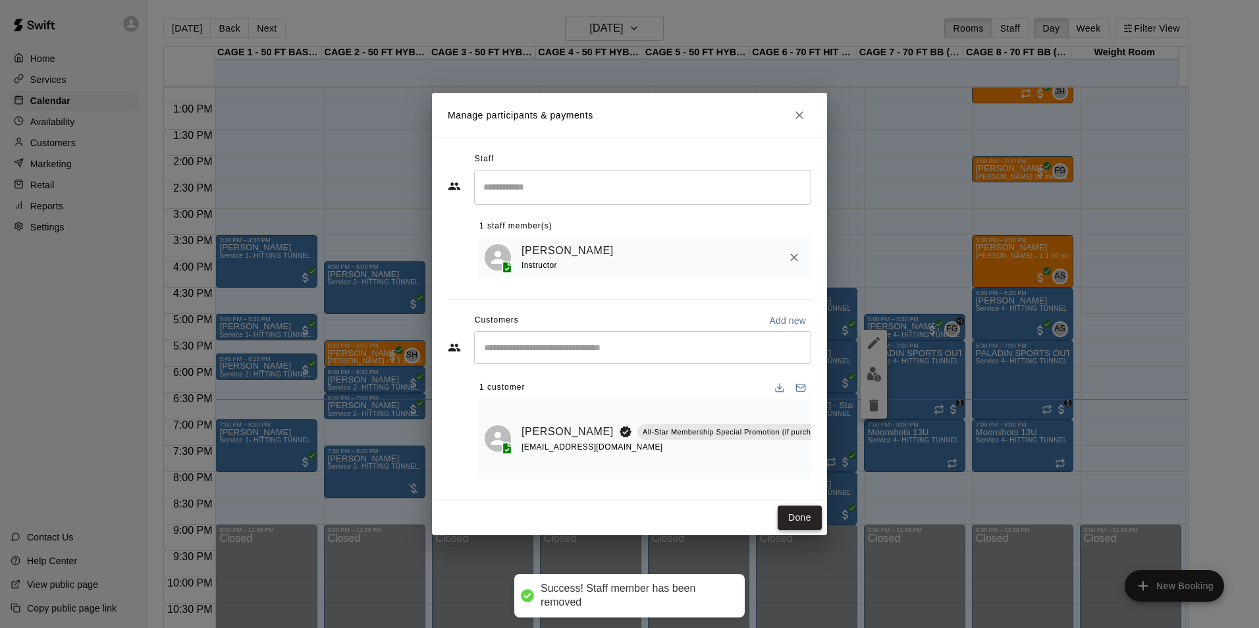
click at [802, 523] on button "Done" at bounding box center [800, 518] width 44 height 24
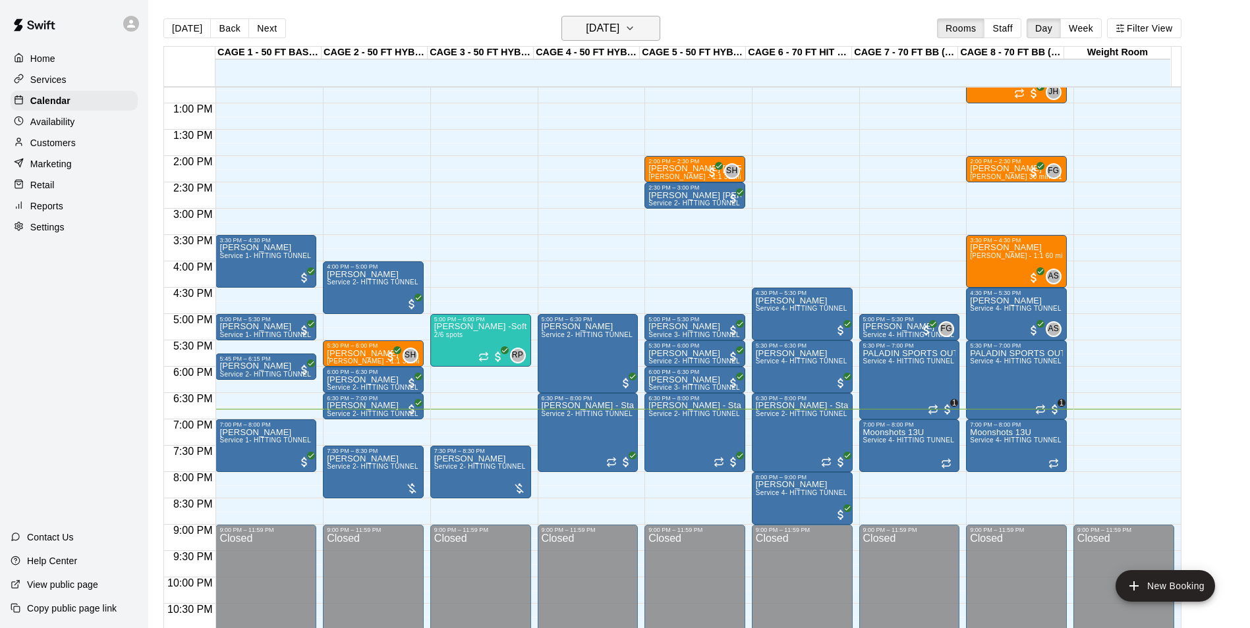
click at [648, 33] on button "[DATE]" at bounding box center [610, 28] width 99 height 25
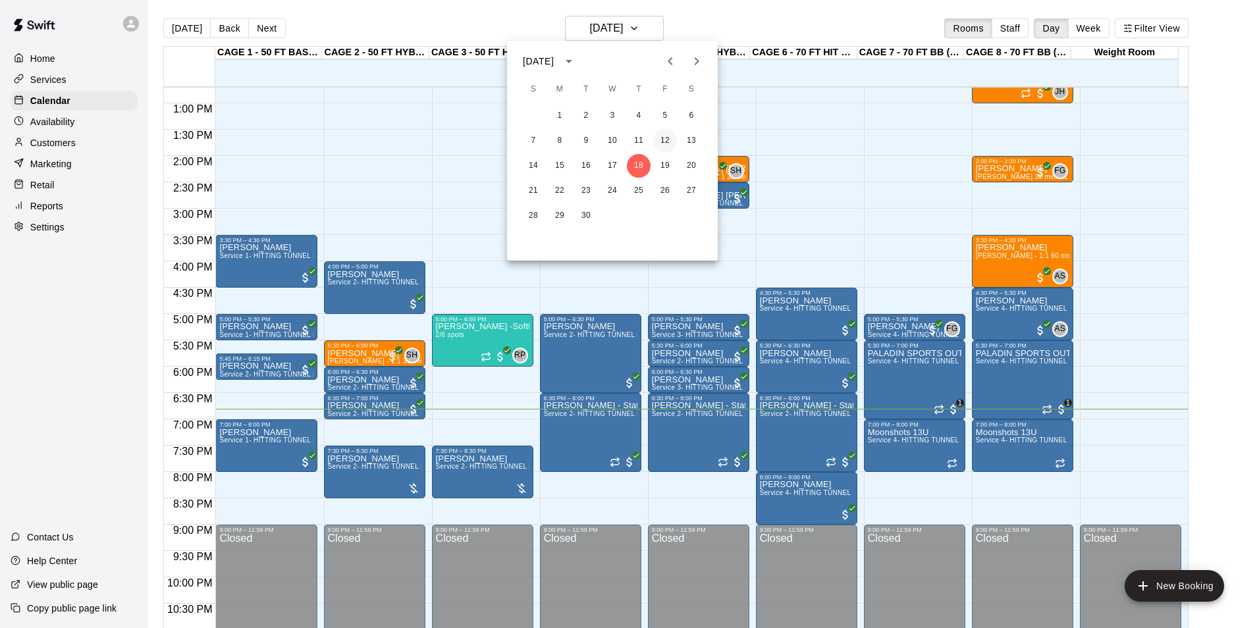
click at [670, 138] on button "12" at bounding box center [665, 141] width 24 height 24
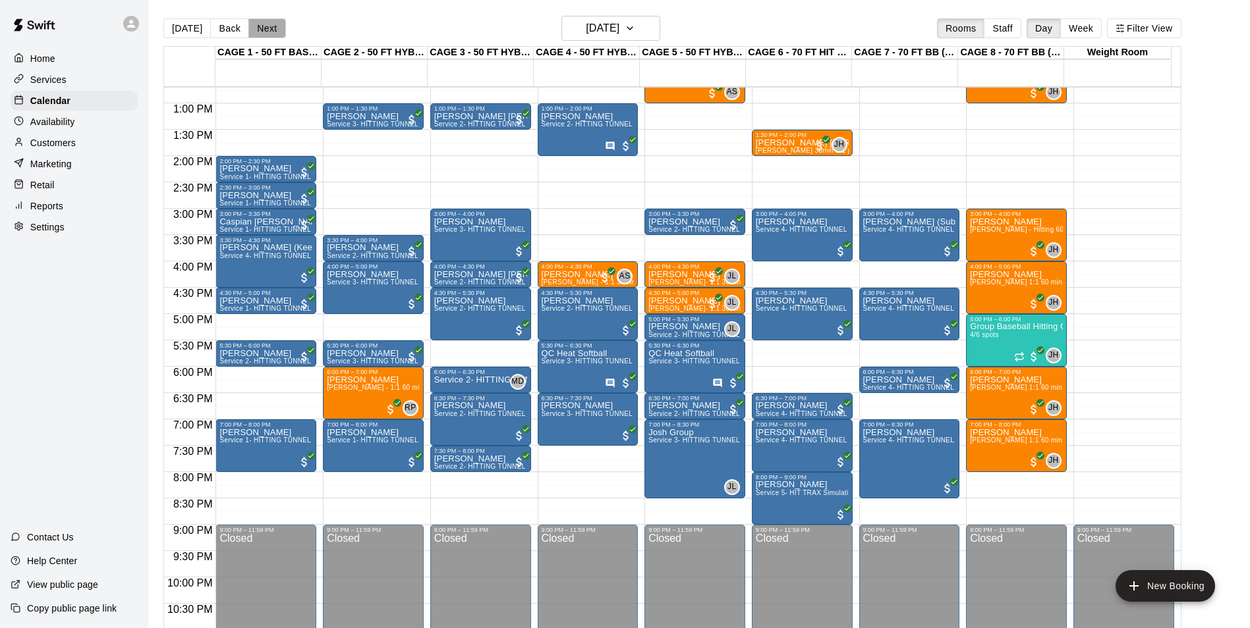
click at [266, 20] on button "Next" at bounding box center [266, 28] width 37 height 20
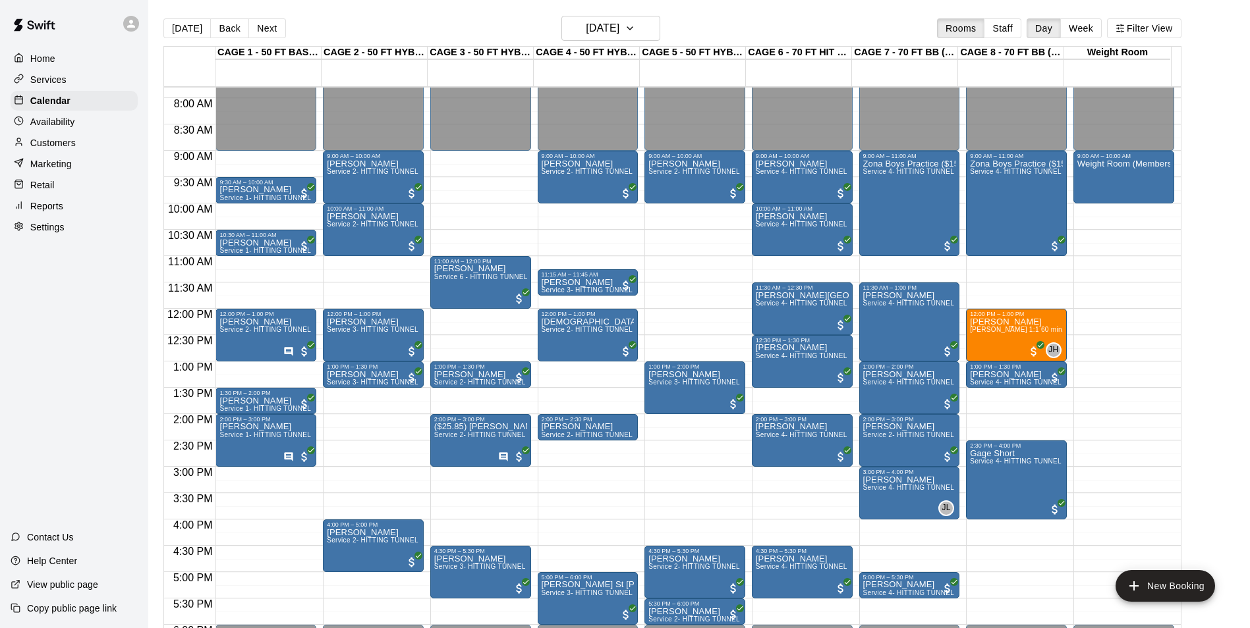
scroll to position [406, 0]
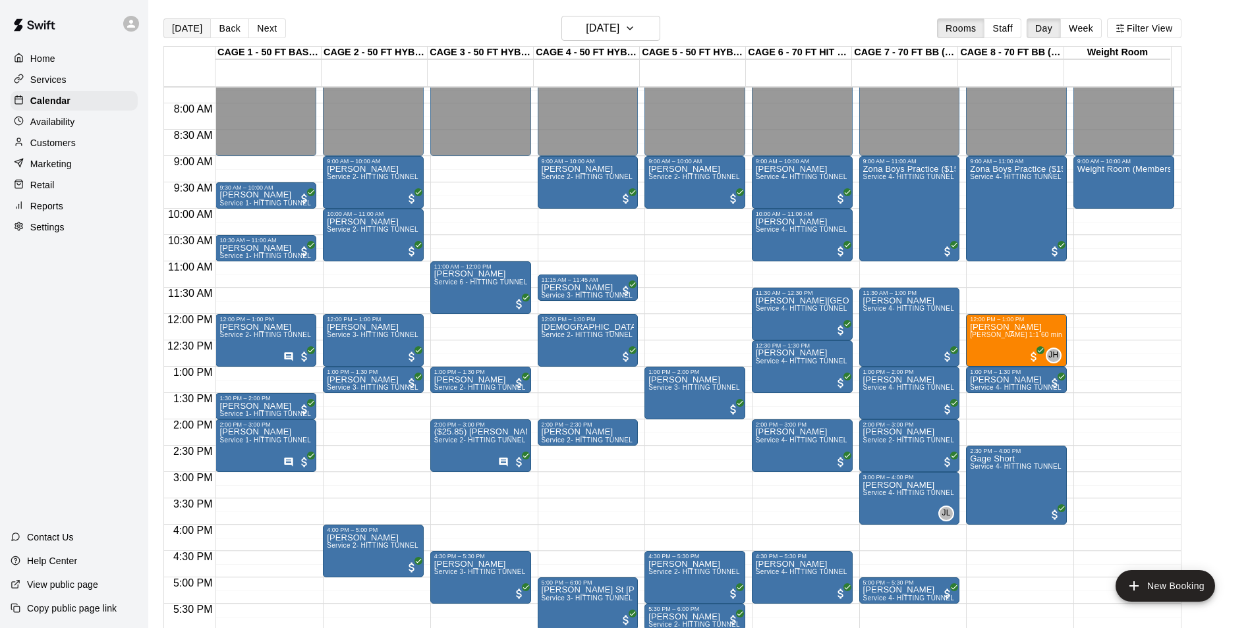
click at [165, 35] on button "[DATE]" at bounding box center [186, 28] width 47 height 20
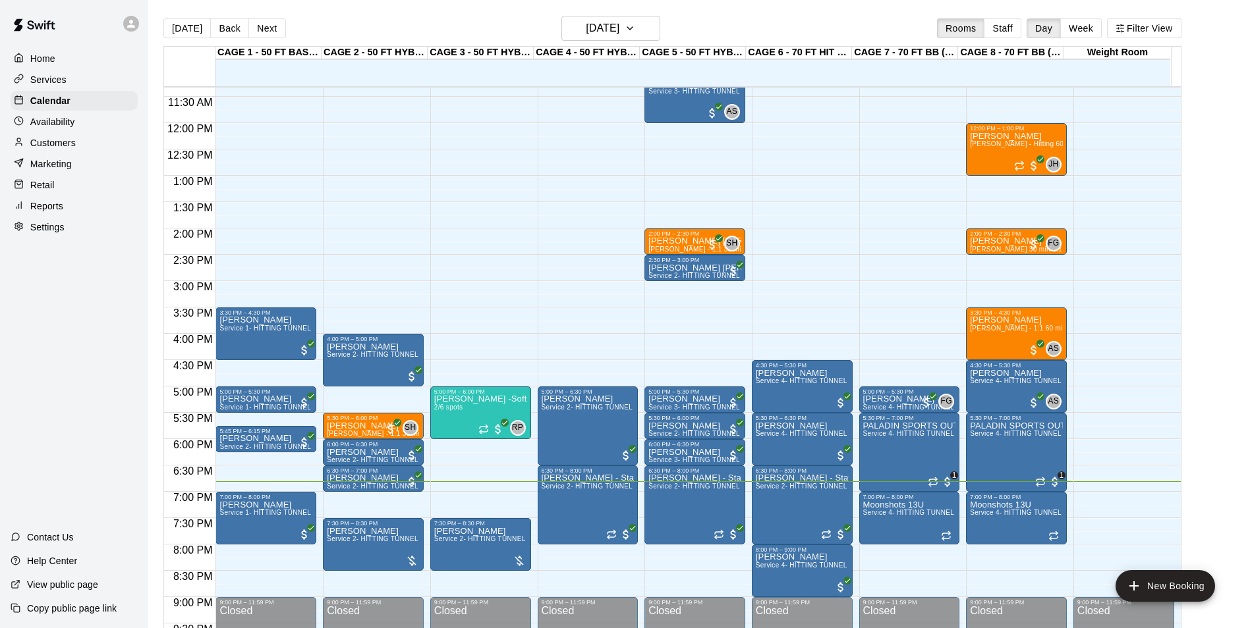
scroll to position [603, 0]
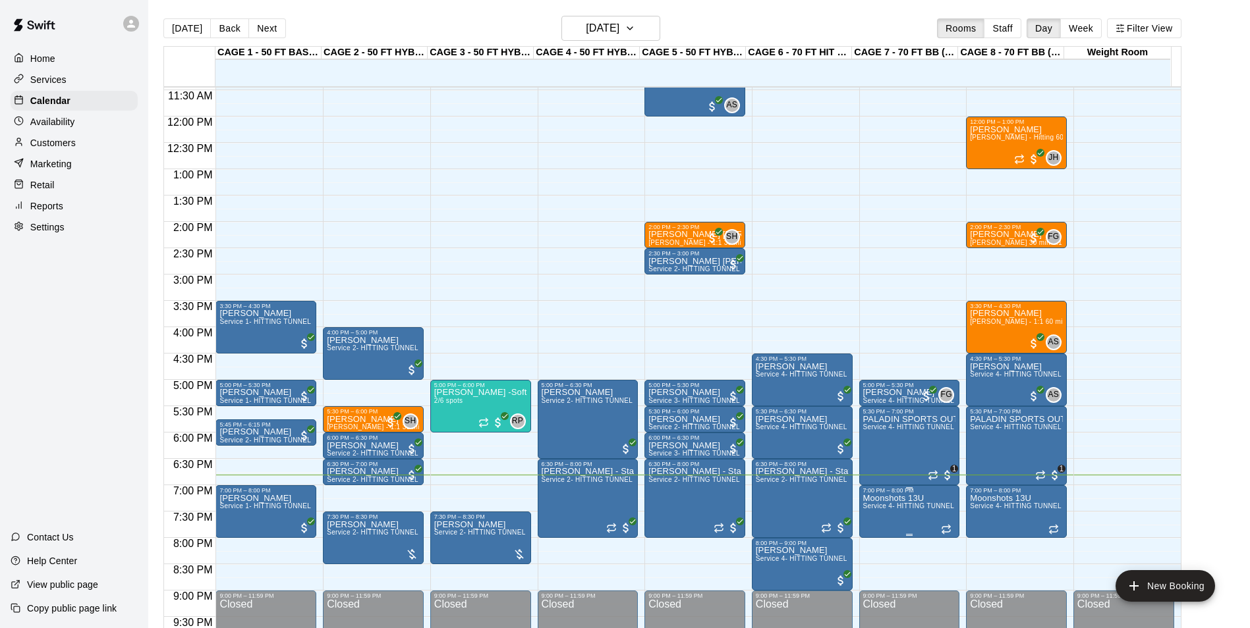
click at [891, 510] on span "Service 4- HITTING TUNNEL RENTAL - 70ft Baseball" at bounding box center [946, 506] width 167 height 7
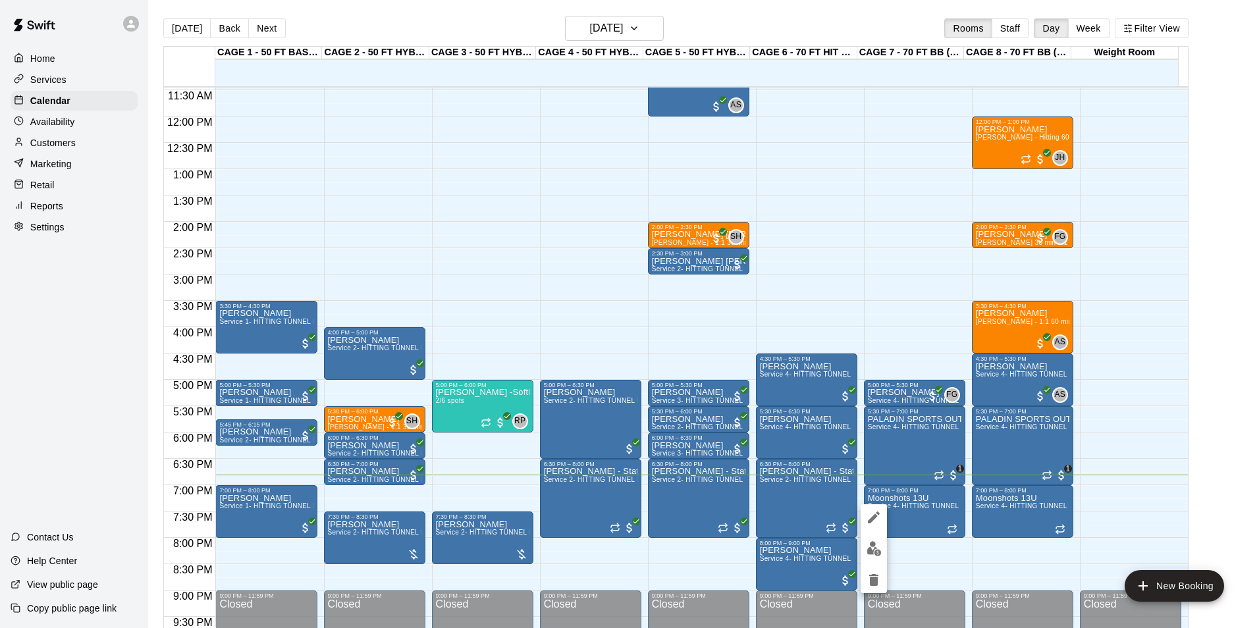
click at [912, 499] on div at bounding box center [629, 314] width 1259 height 628
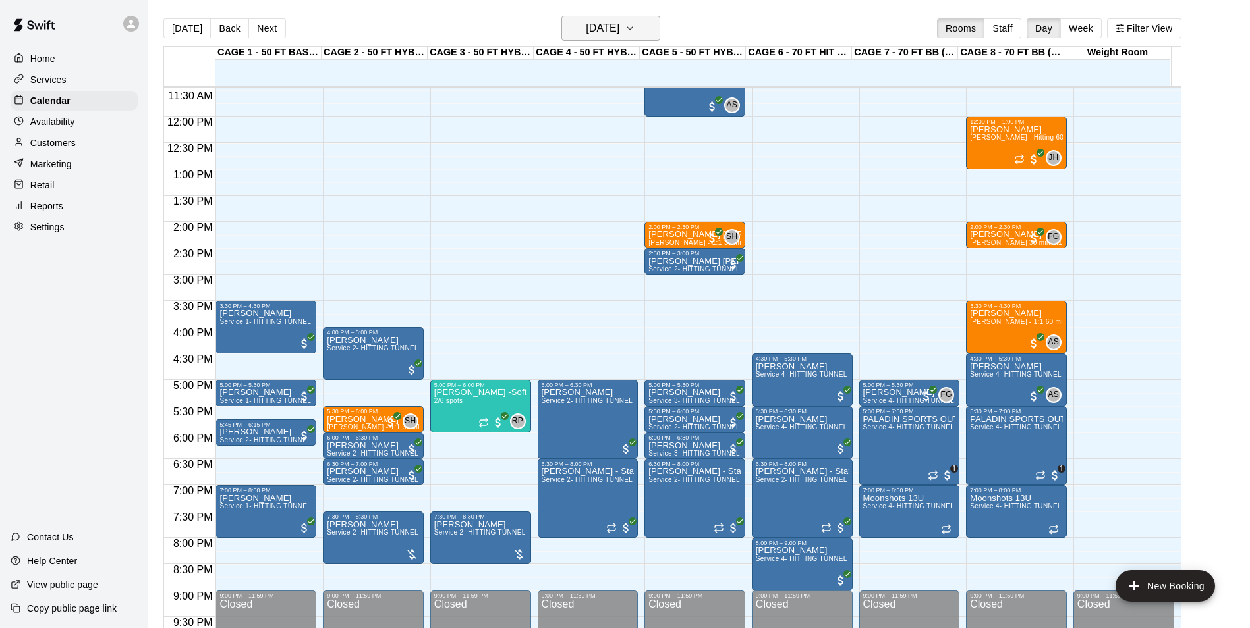
click at [588, 22] on h6 "[DATE]" at bounding box center [603, 28] width 34 height 18
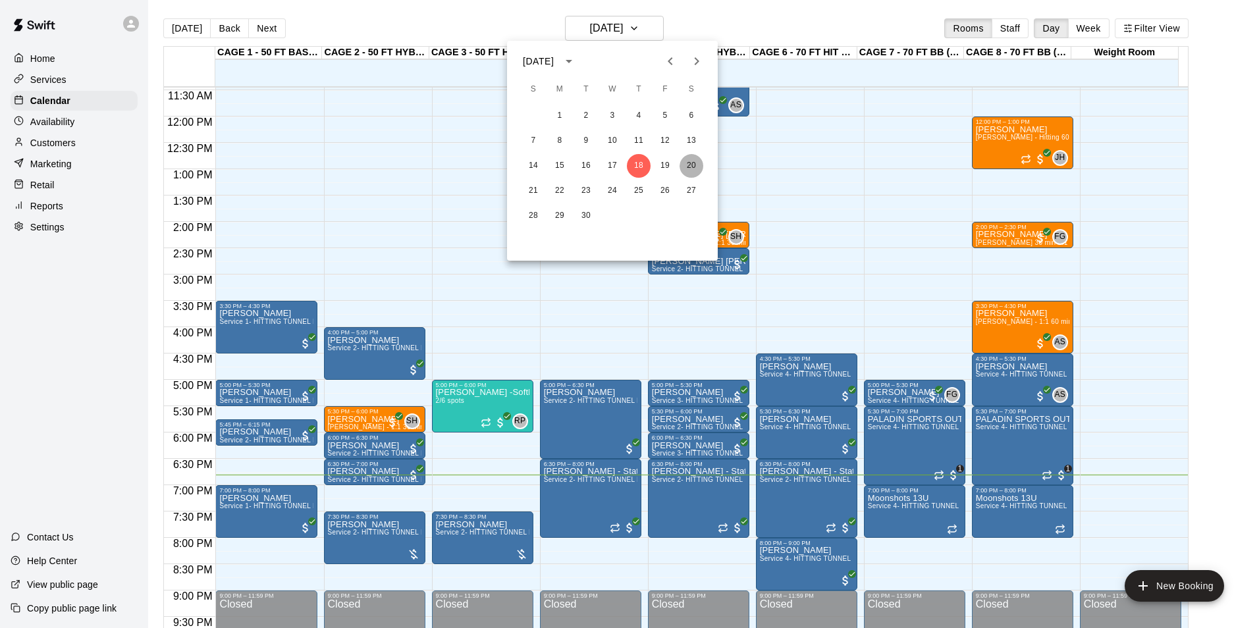
click at [686, 171] on button "20" at bounding box center [692, 166] width 24 height 24
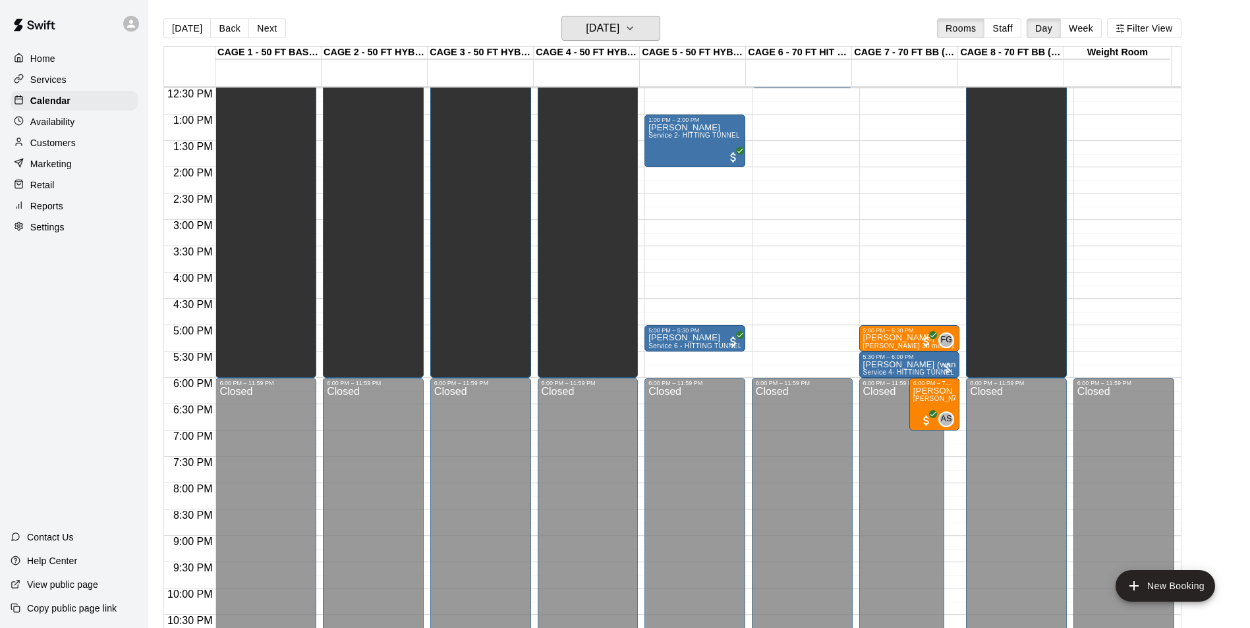
scroll to position [447, 0]
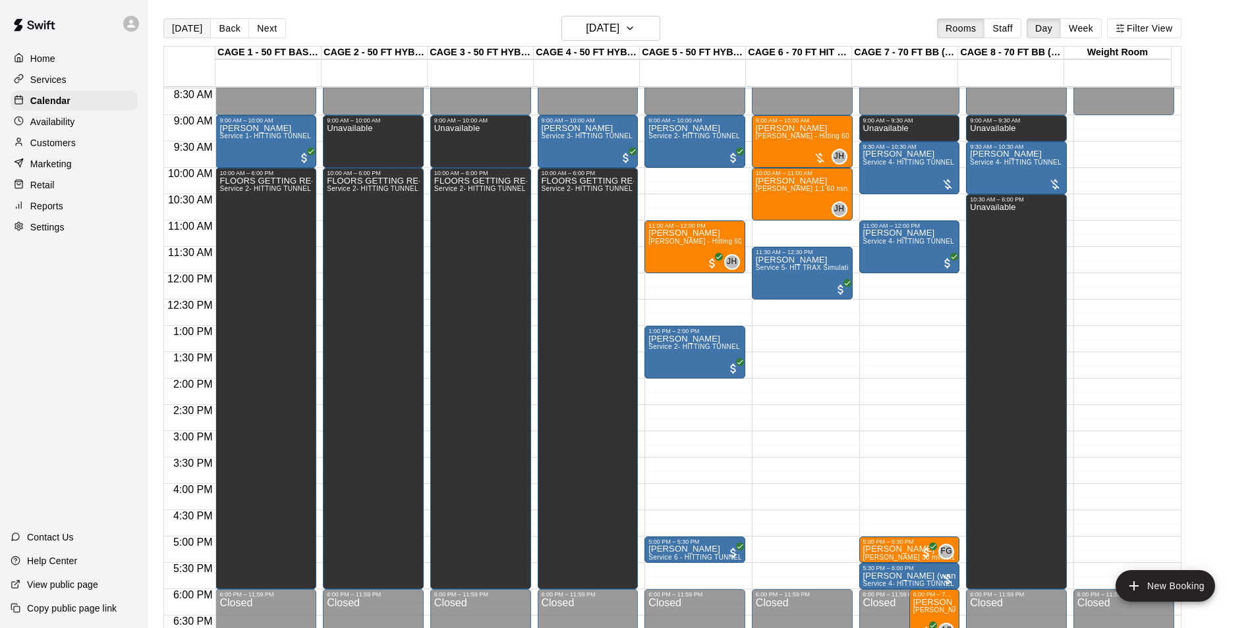
click at [186, 33] on button "[DATE]" at bounding box center [186, 28] width 47 height 20
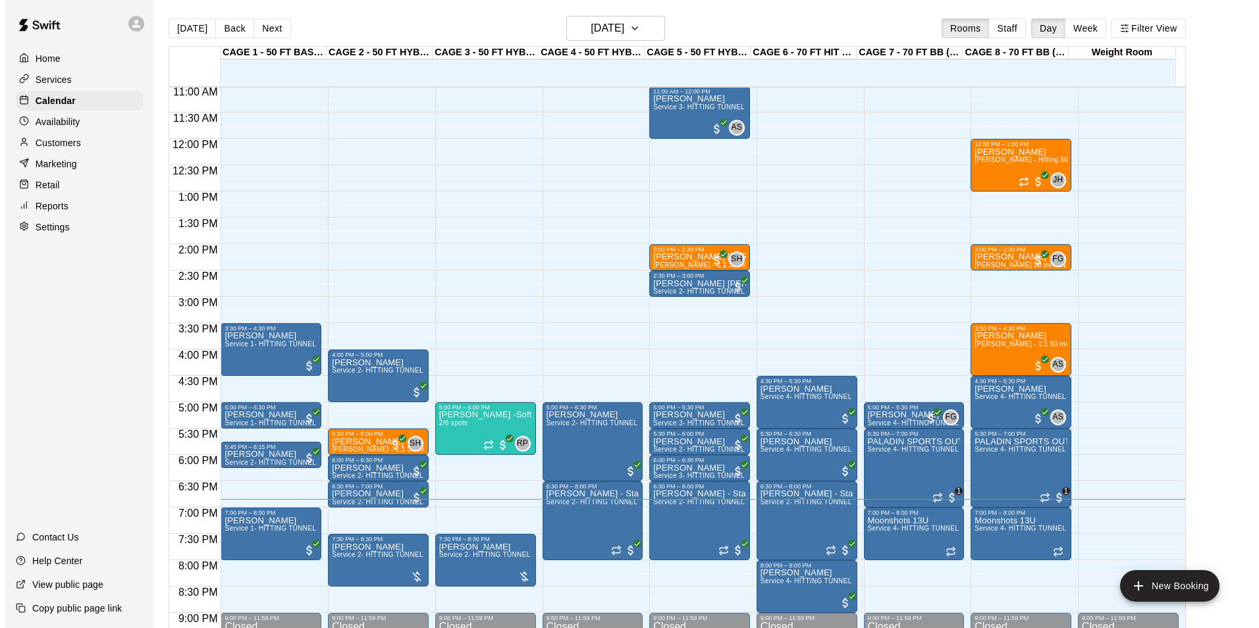
scroll to position [644, 0]
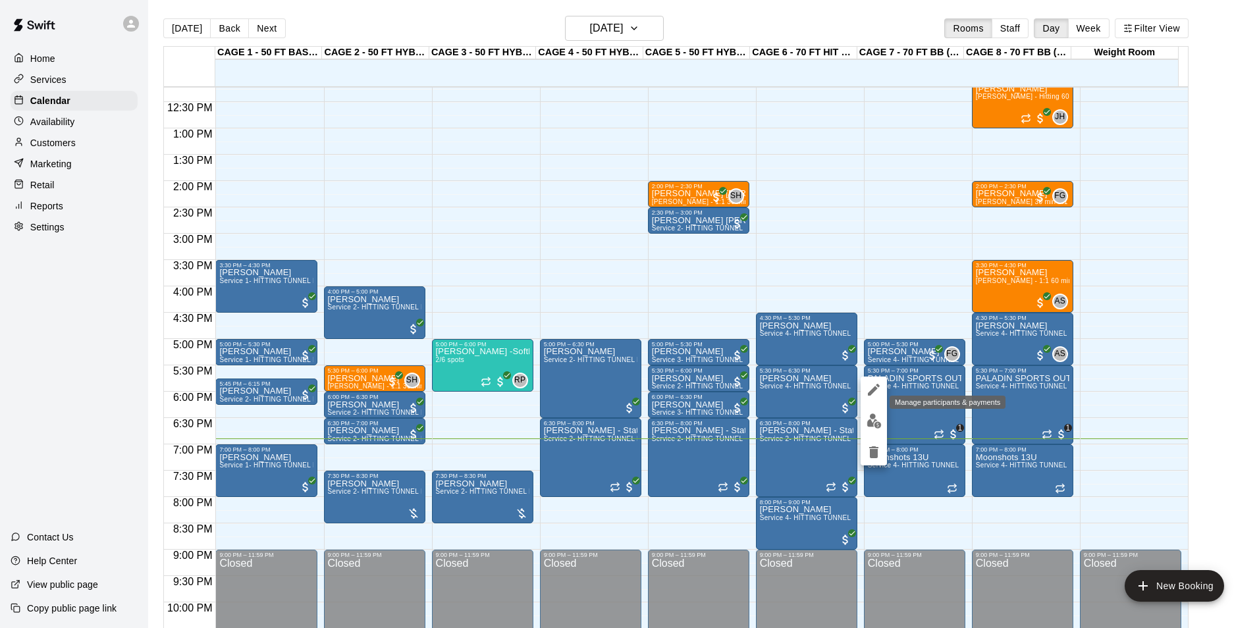
click at [871, 423] on img "edit" at bounding box center [874, 421] width 15 height 15
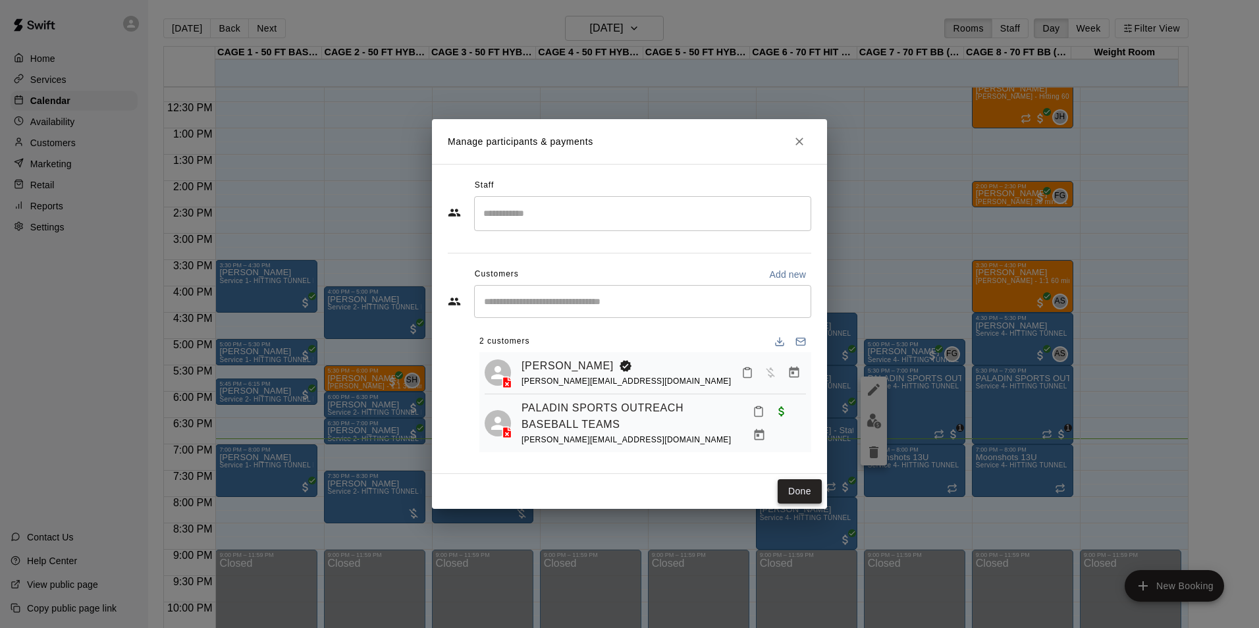
click at [802, 491] on button "Done" at bounding box center [800, 492] width 44 height 24
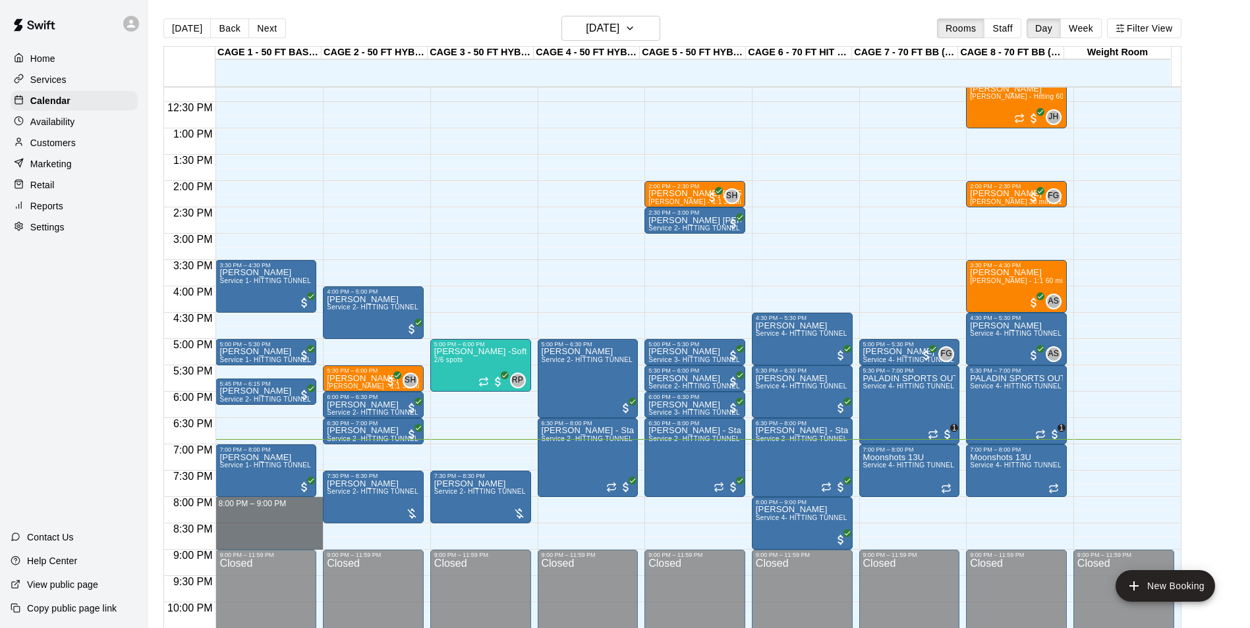
drag, startPoint x: 255, startPoint y: 503, endPoint x: 256, endPoint y: 549, distance: 46.1
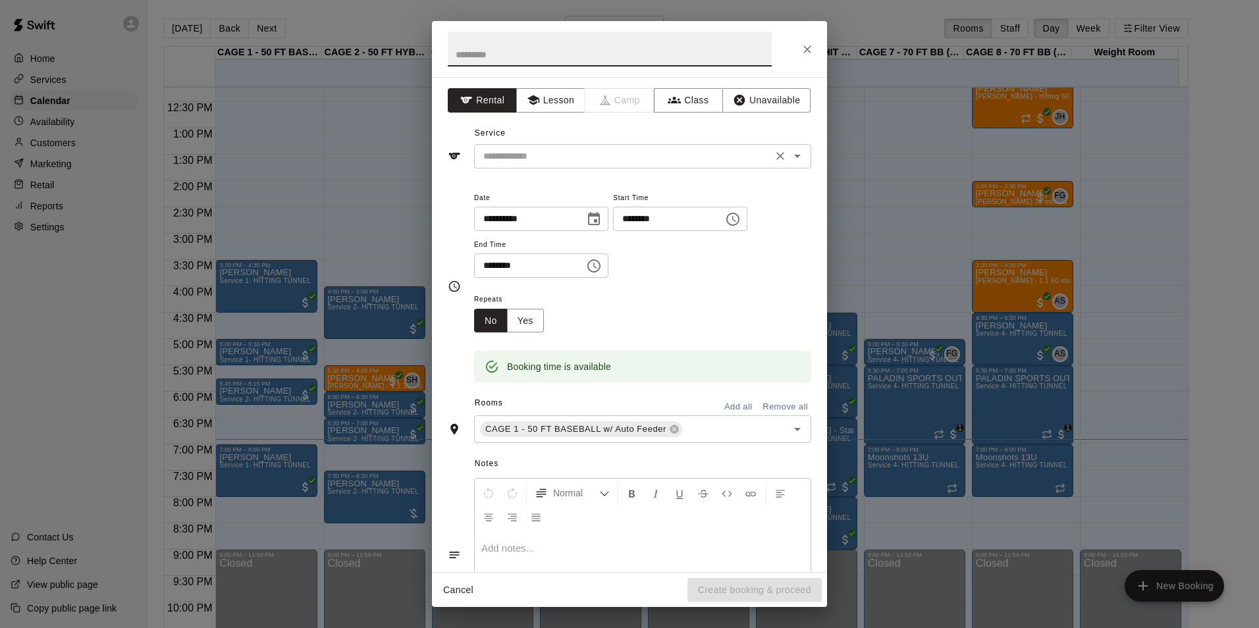
click at [587, 167] on div "​" at bounding box center [642, 156] width 337 height 24
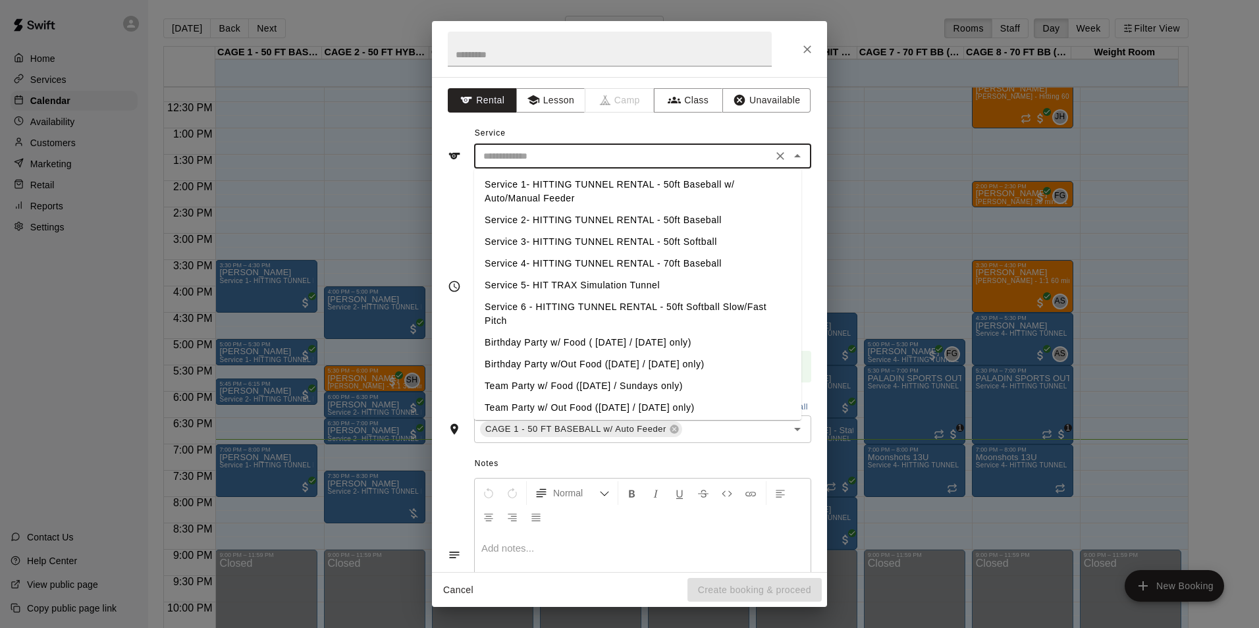
click at [673, 223] on li "Service 2- HITTING TUNNEL RENTAL - 50ft Baseball" at bounding box center [637, 220] width 327 height 22
type input "**********"
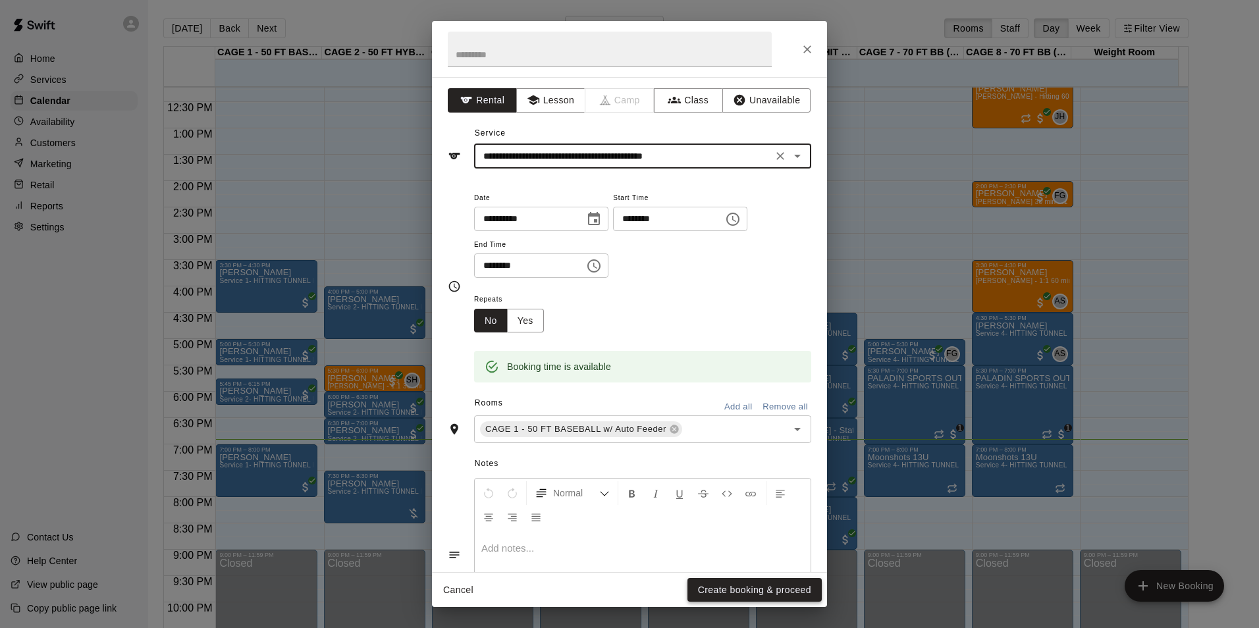
click at [757, 587] on button "Create booking & proceed" at bounding box center [755, 590] width 134 height 24
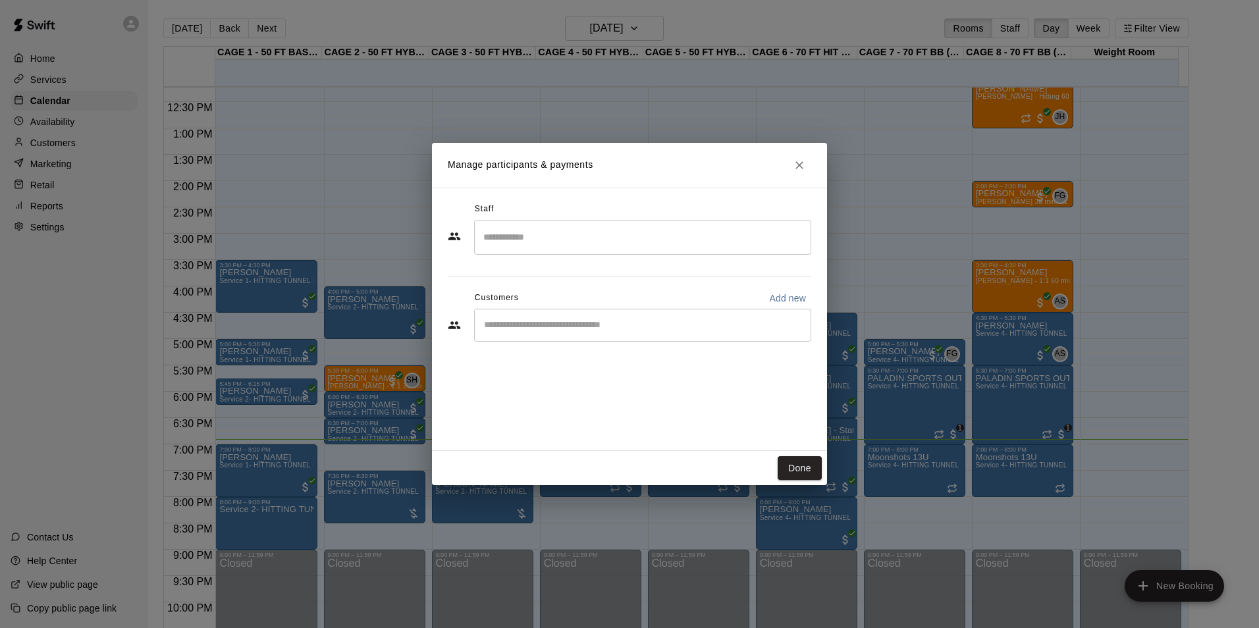
click at [543, 332] on div "​" at bounding box center [642, 325] width 337 height 33
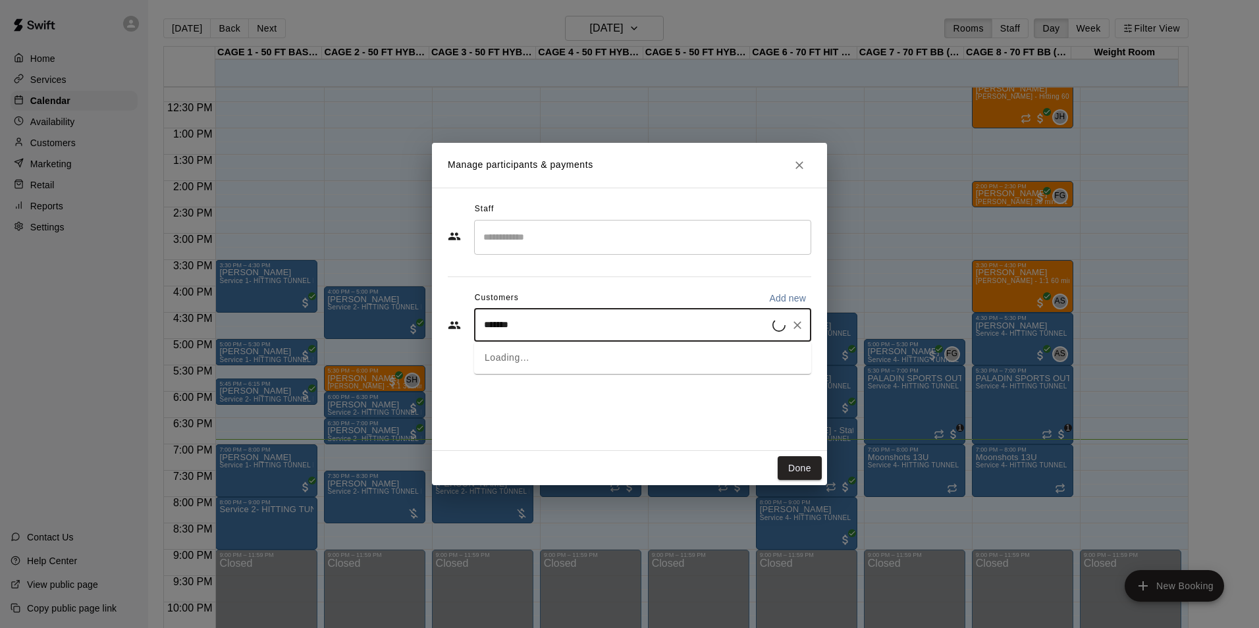
type input "********"
click at [556, 366] on span "[EMAIL_ADDRESS][DOMAIN_NAME]" at bounding box center [582, 370] width 142 height 9
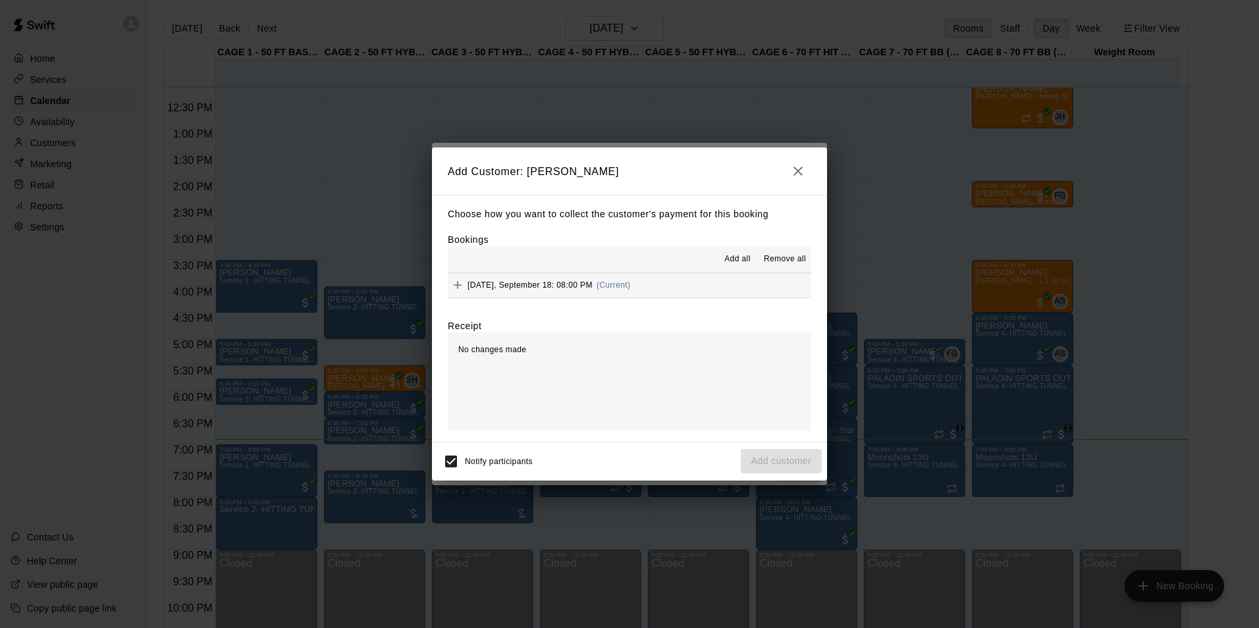
click at [712, 288] on button "[DATE], September 18: 08:00 PM (Current)" at bounding box center [630, 285] width 364 height 24
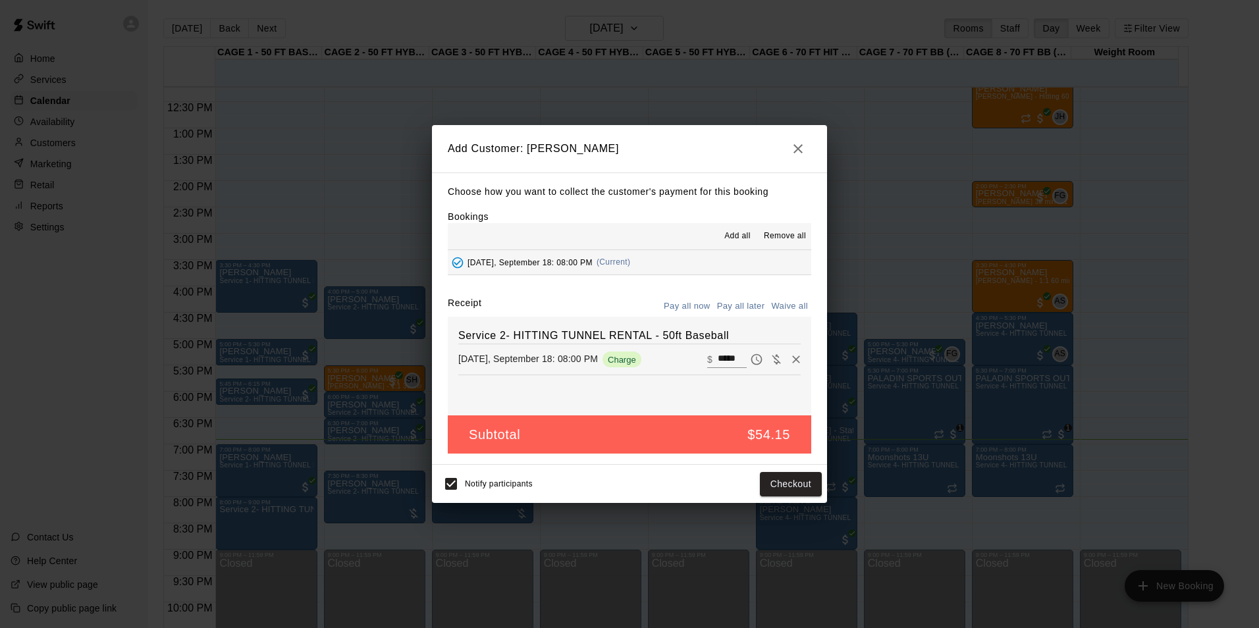
click at [738, 308] on button "Pay all later" at bounding box center [741, 306] width 55 height 20
click at [777, 480] on button "Add customer" at bounding box center [781, 484] width 81 height 24
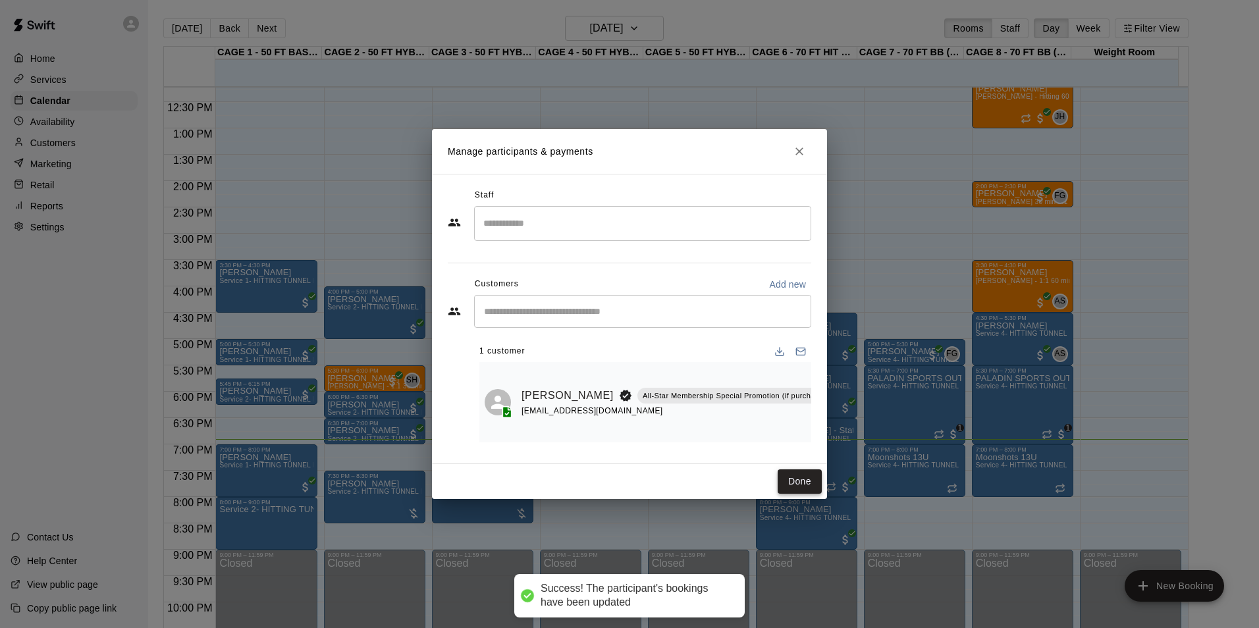
click at [798, 487] on button "Done" at bounding box center [800, 482] width 44 height 24
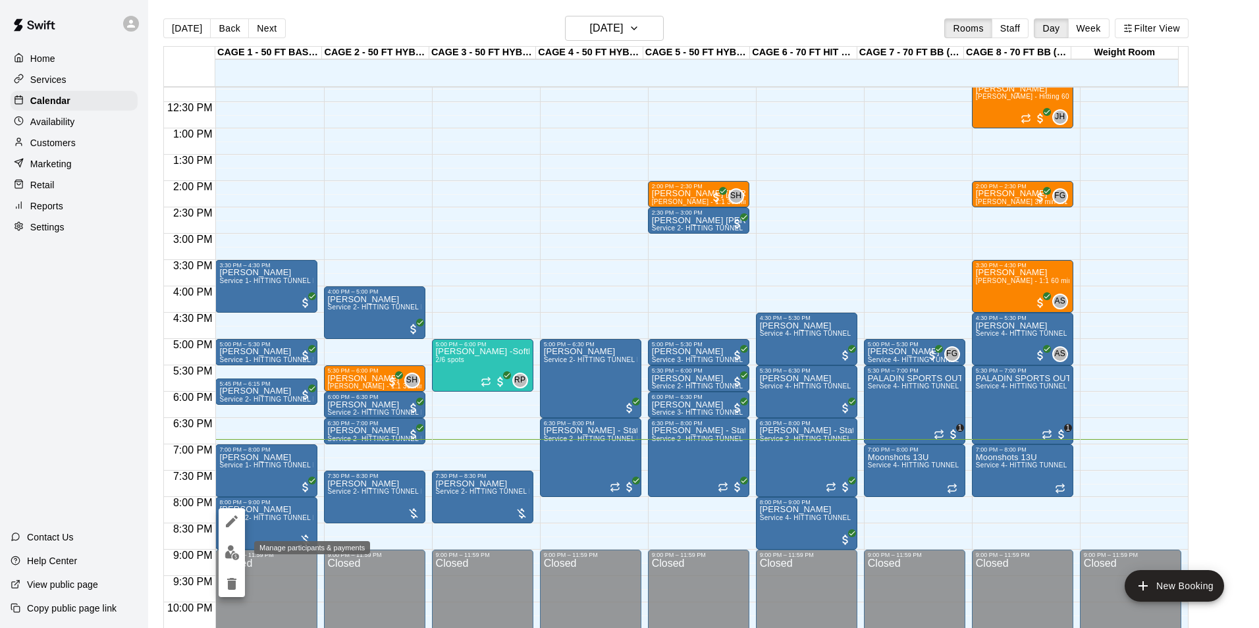
click at [240, 558] on button "edit" at bounding box center [232, 553] width 26 height 26
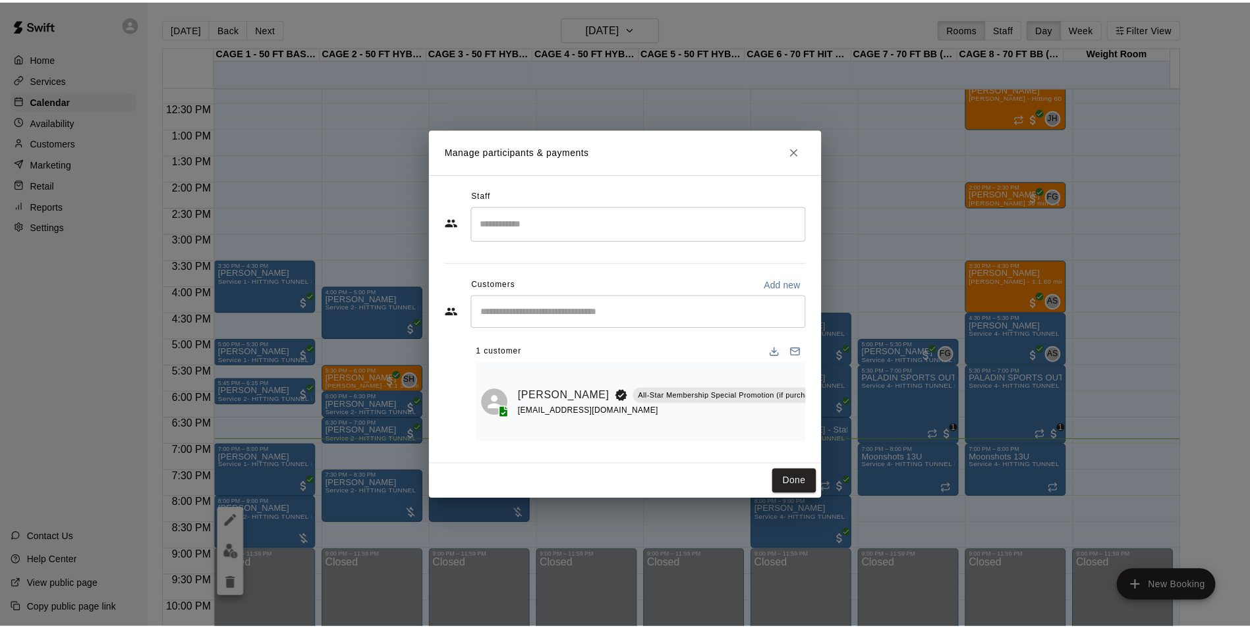
scroll to position [0, 167]
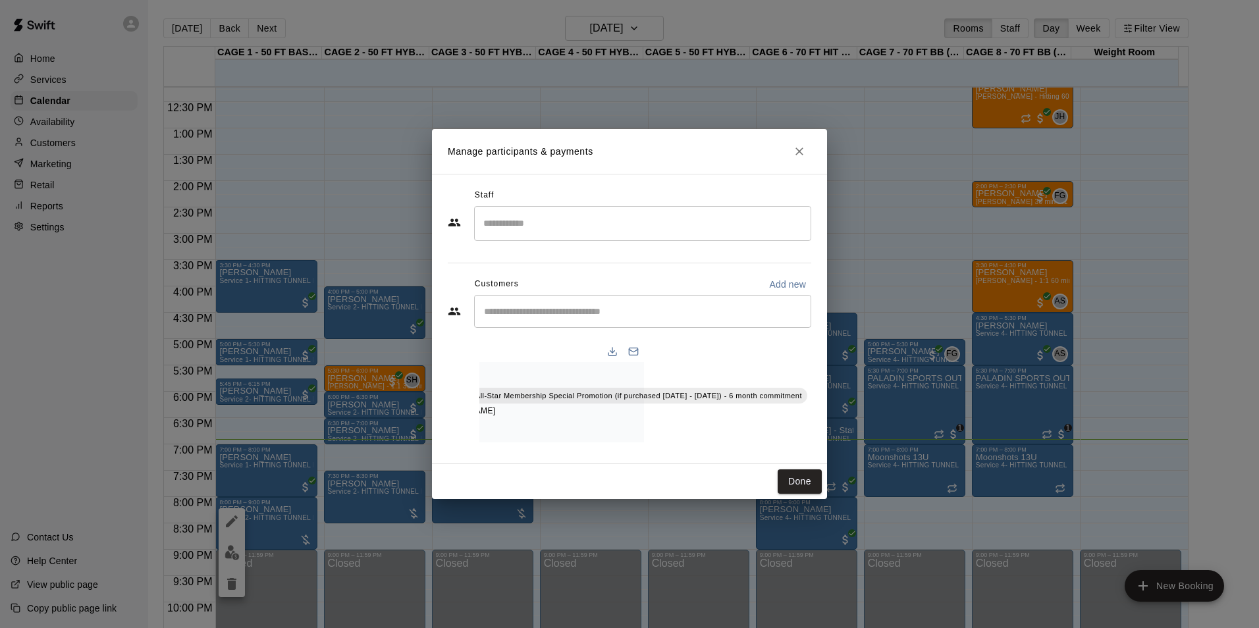
click at [813, 424] on icon "Manage bookings & payment" at bounding box center [819, 425] width 13 height 13
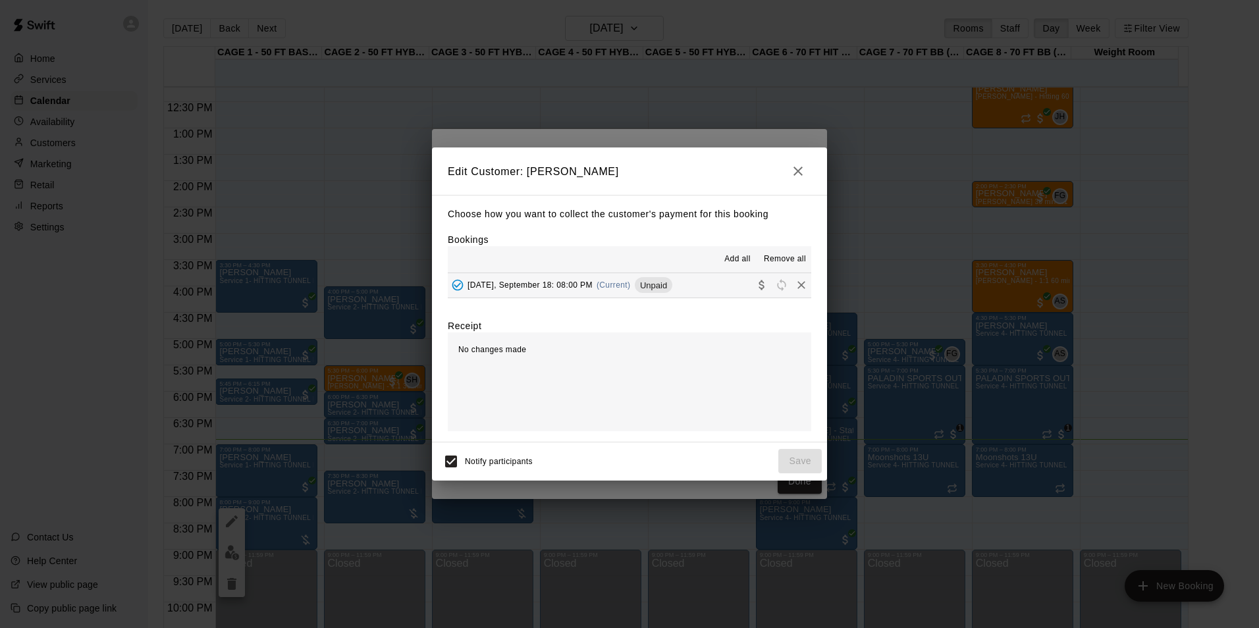
click at [710, 285] on button "[DATE], September 18: 08:00 PM (Current) Unpaid" at bounding box center [630, 285] width 364 height 24
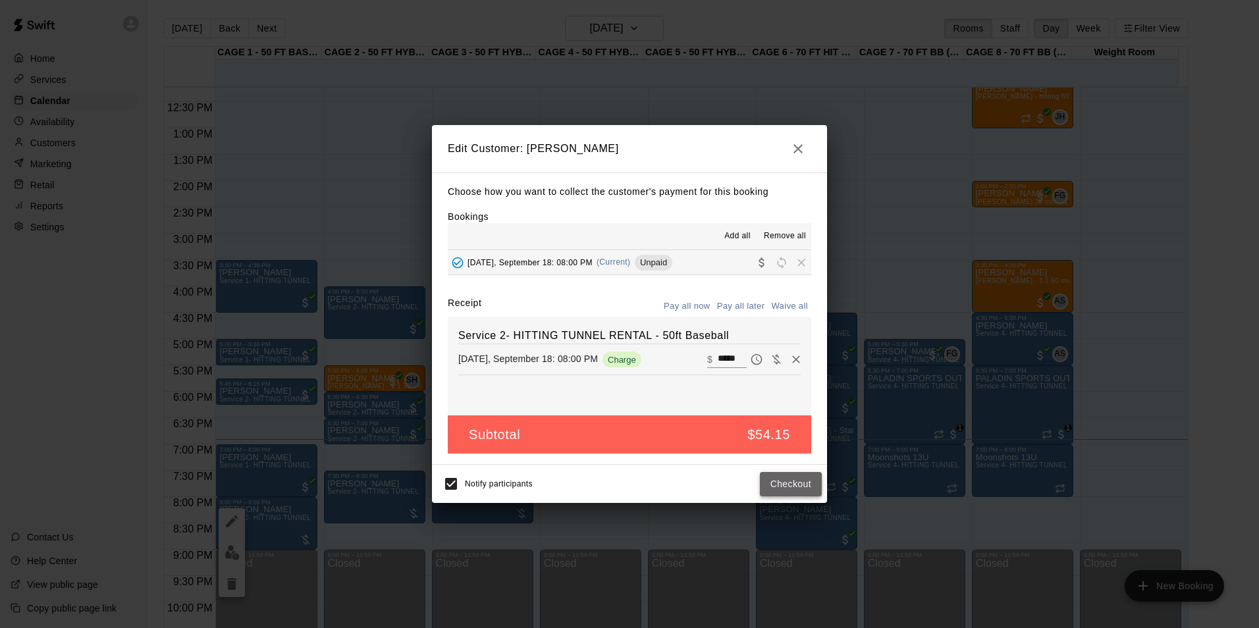
click at [766, 477] on button "Checkout" at bounding box center [791, 484] width 62 height 24
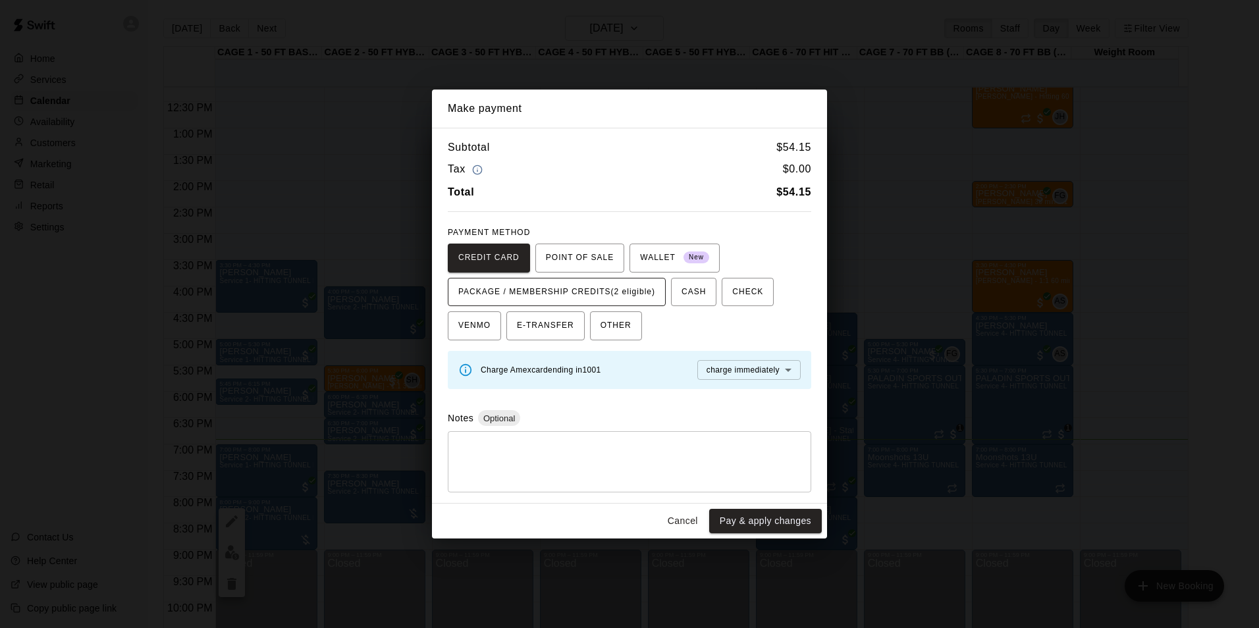
click at [610, 281] on button "PACKAGE / MEMBERSHIP CREDITS (2 eligible)" at bounding box center [557, 292] width 218 height 29
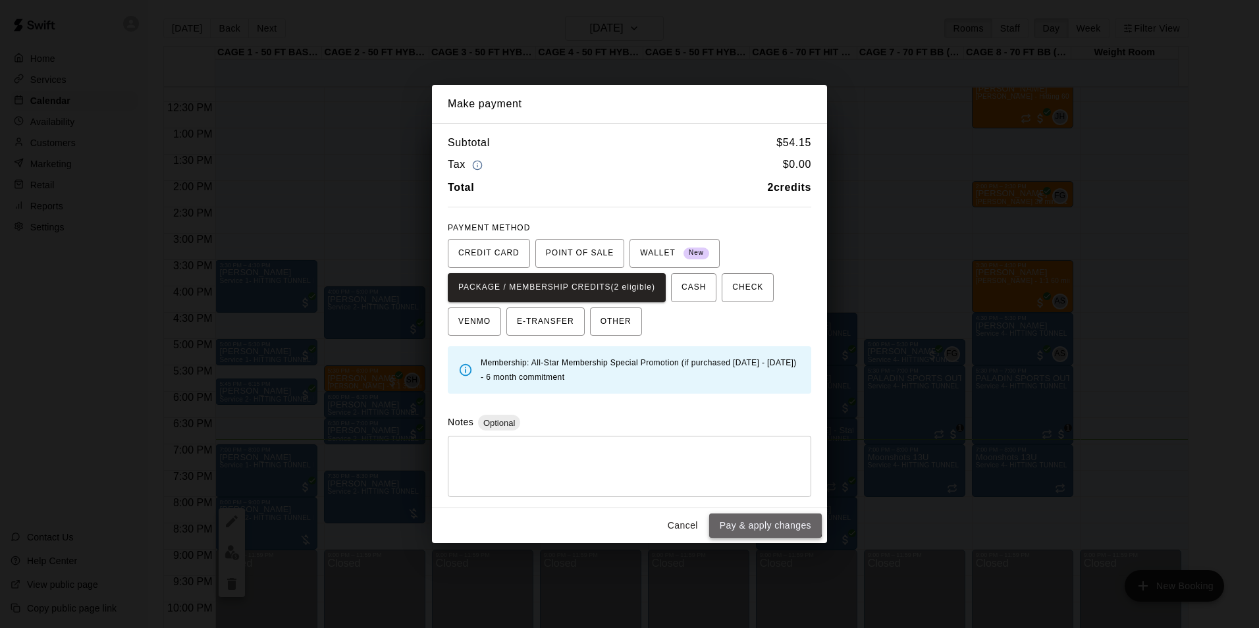
click at [763, 516] on button "Pay & apply changes" at bounding box center [765, 526] width 113 height 24
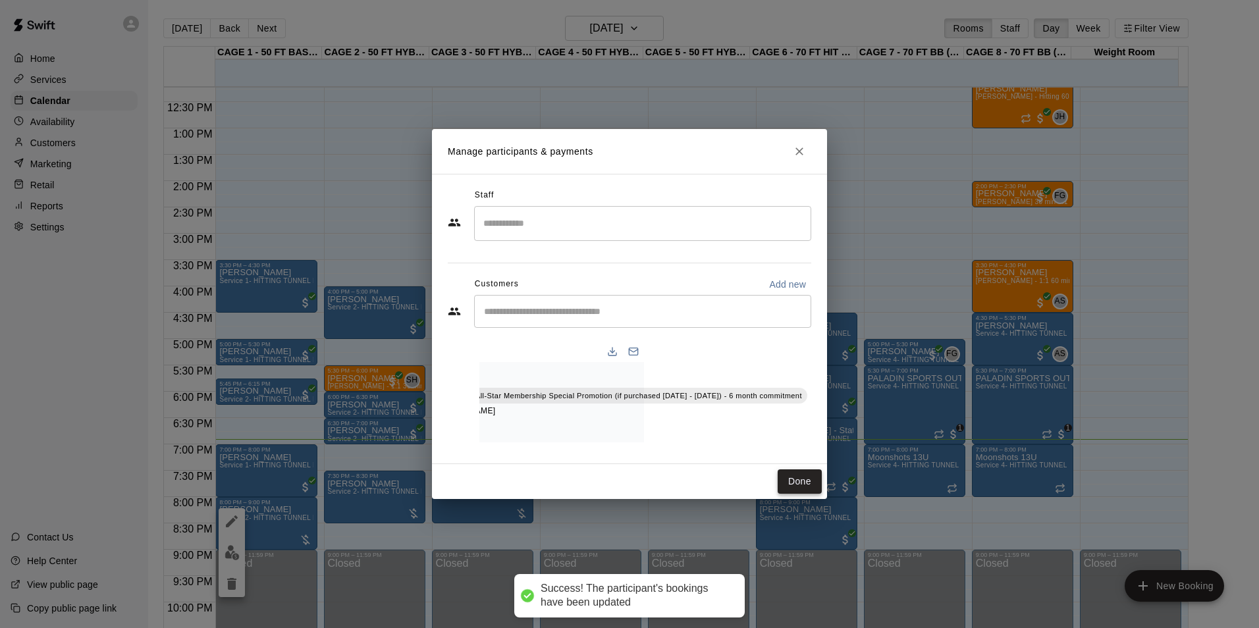
click at [802, 485] on button "Done" at bounding box center [800, 482] width 44 height 24
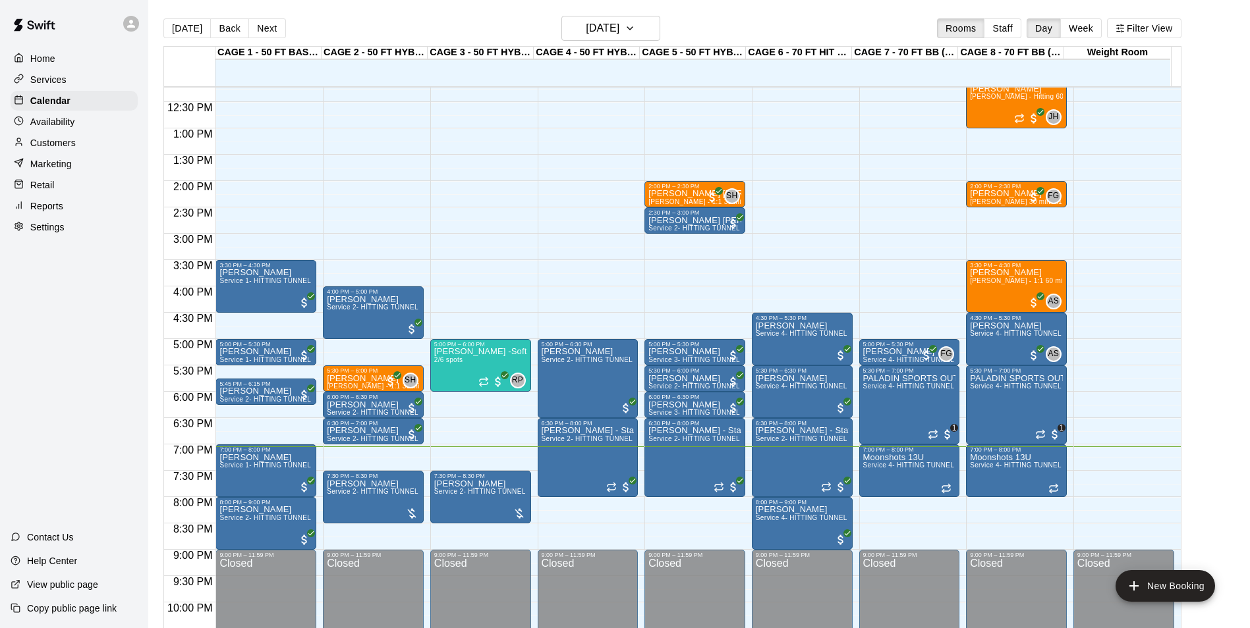
click at [51, 140] on p "Customers" at bounding box center [52, 142] width 45 height 13
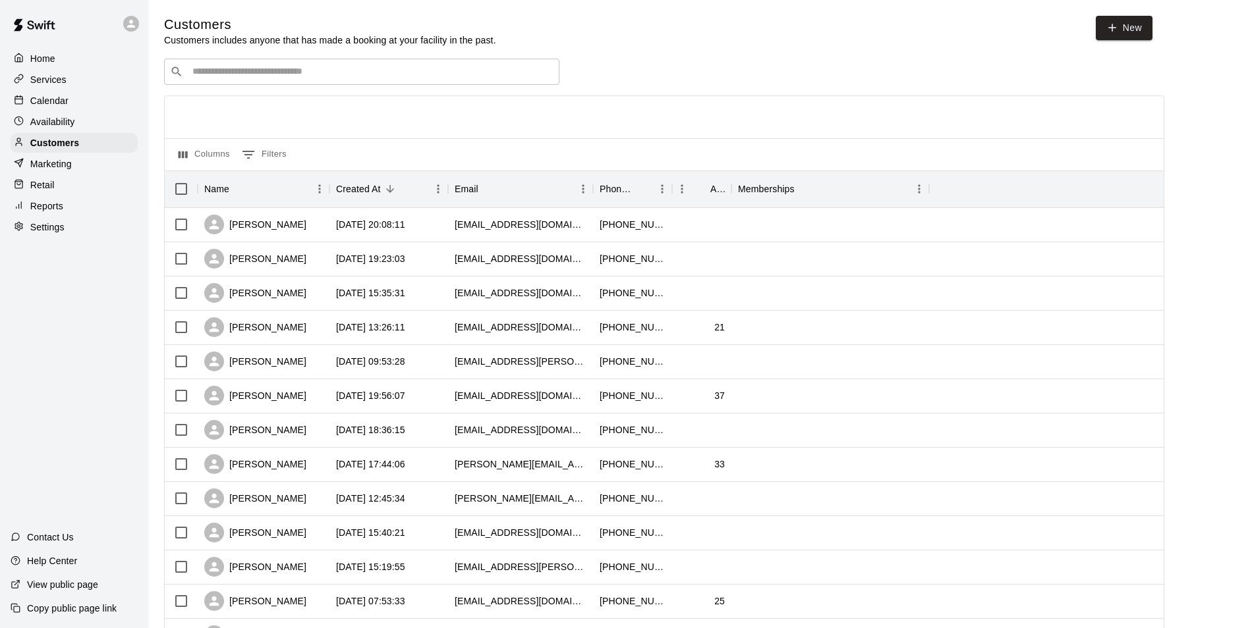
click at [279, 58] on div "Customers Customers includes anyone that has made a booking at your facility in…" at bounding box center [699, 558] width 1070 height 1084
click at [281, 63] on div "​ ​" at bounding box center [361, 72] width 395 height 26
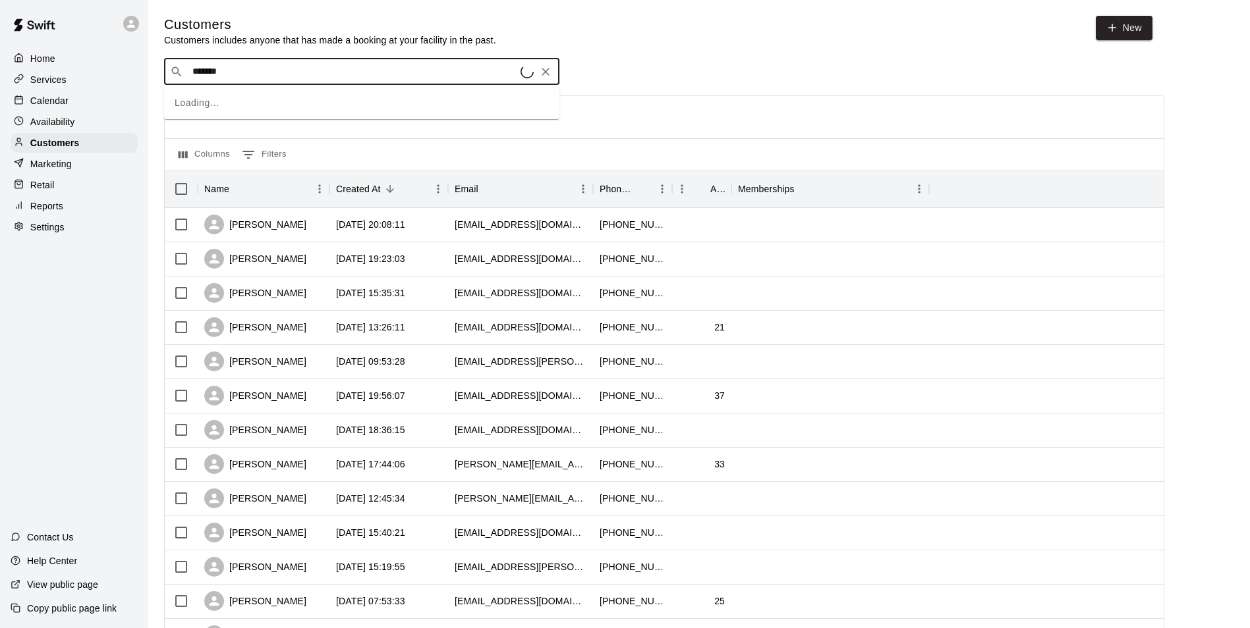
type input "********"
click at [250, 164] on div "[PERSON_NAME] [EMAIL_ADDRESS][DOMAIN_NAME]" at bounding box center [272, 150] width 142 height 28
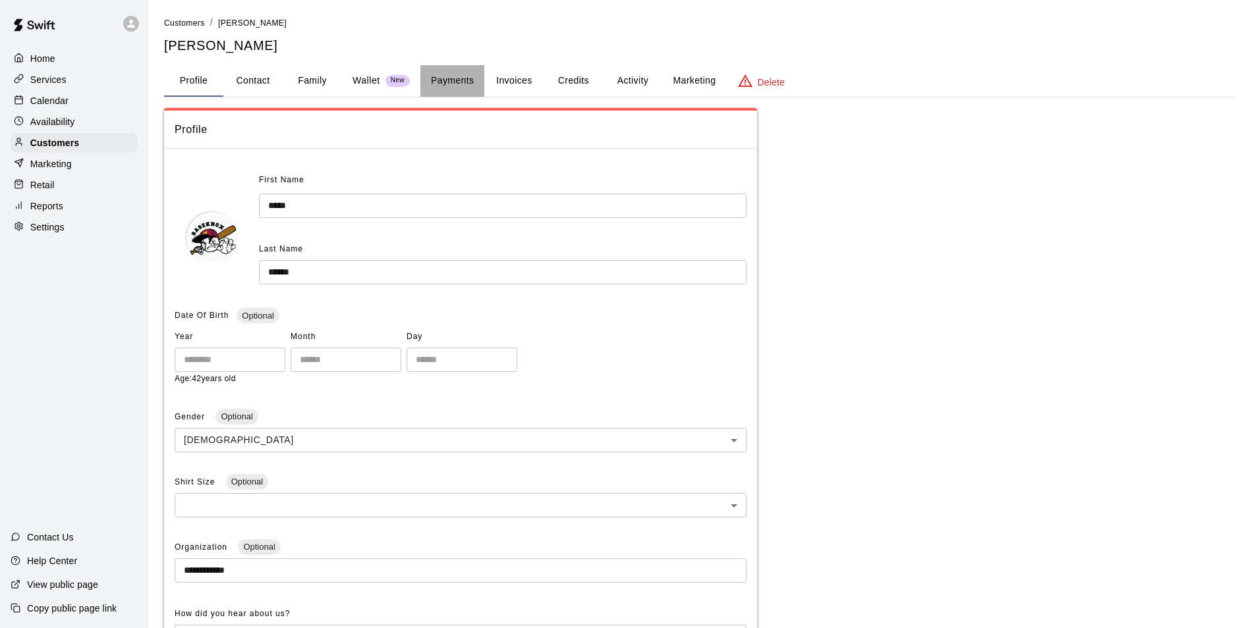
click at [464, 87] on button "Payments" at bounding box center [452, 81] width 64 height 32
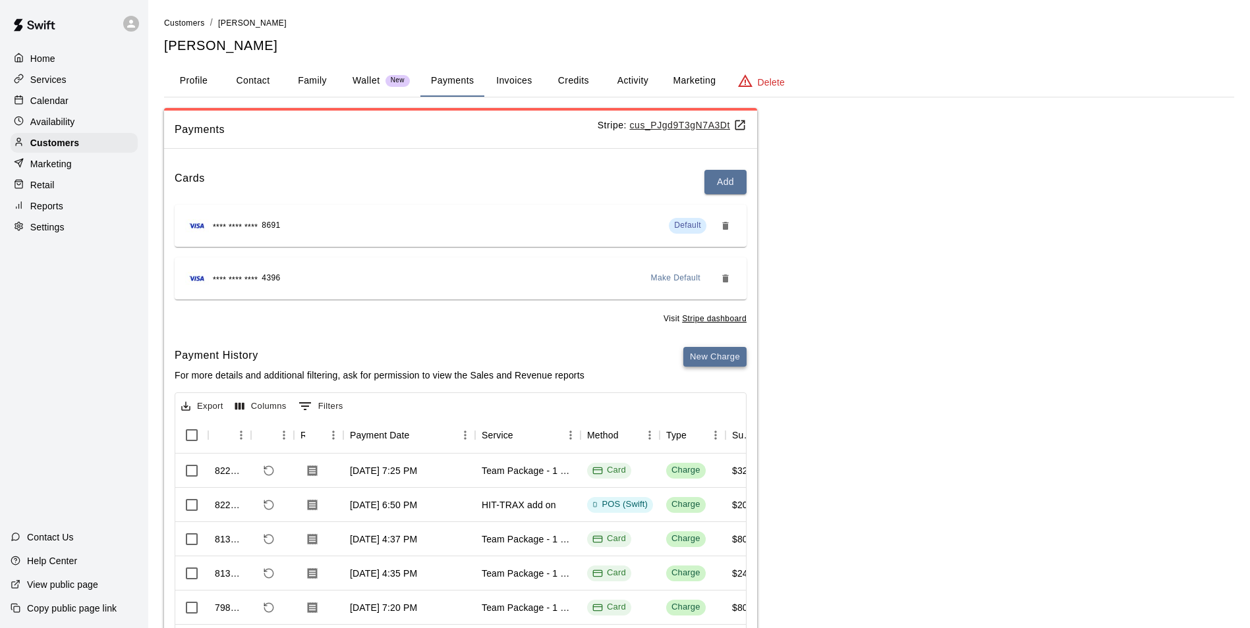
click at [719, 364] on button "New Charge" at bounding box center [714, 357] width 63 height 20
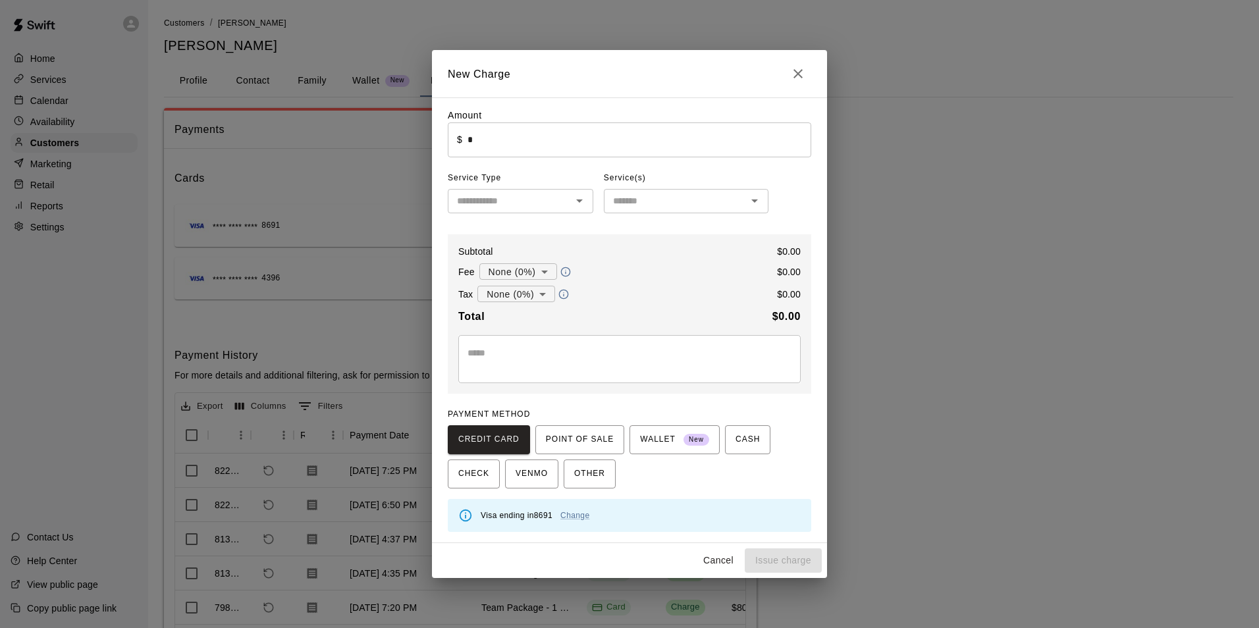
click at [526, 128] on input "*" at bounding box center [640, 140] width 344 height 35
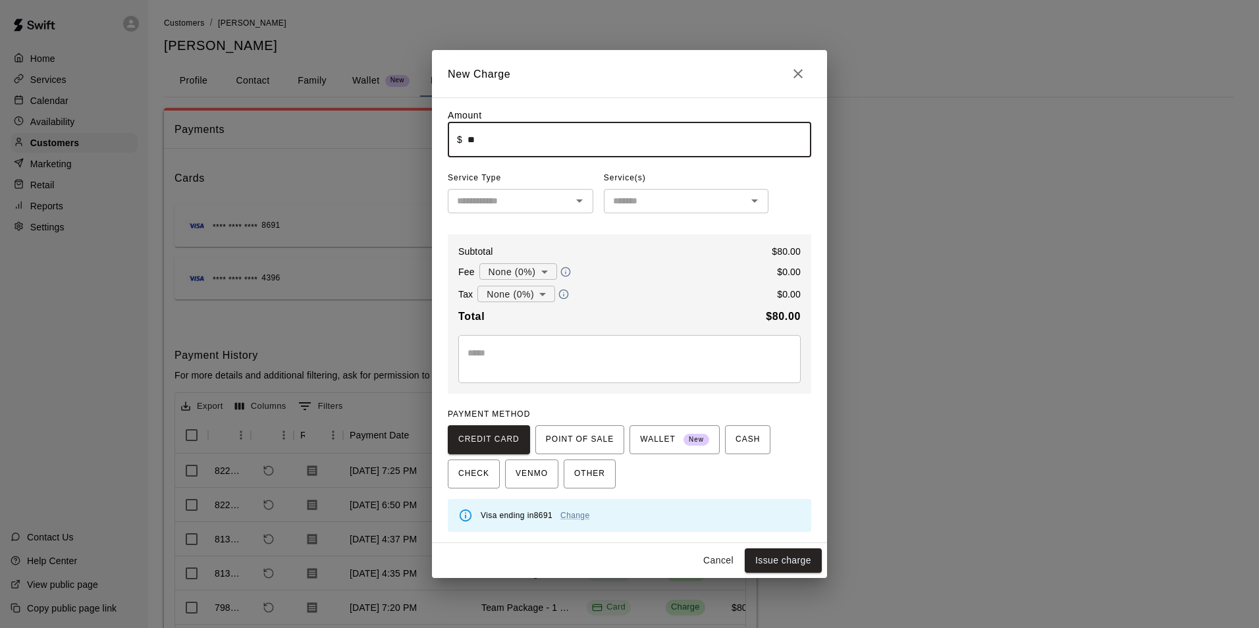
click at [470, 211] on div "​" at bounding box center [521, 201] width 146 height 24
type input "*****"
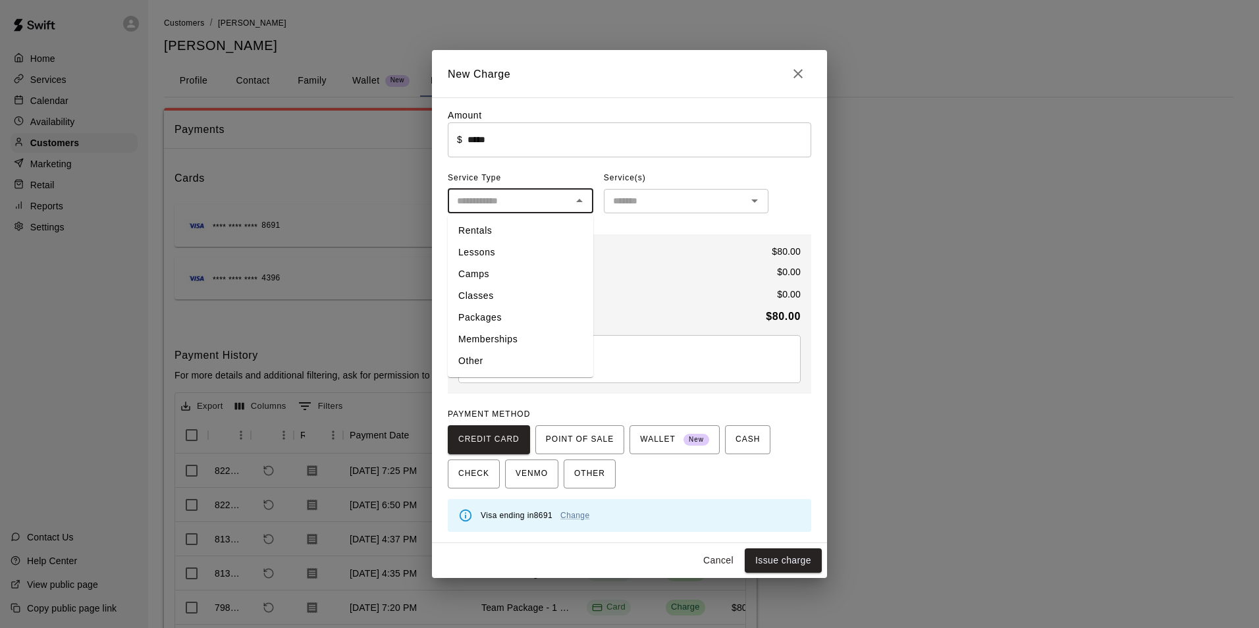
click at [513, 317] on li "Packages" at bounding box center [521, 318] width 146 height 22
type input "********"
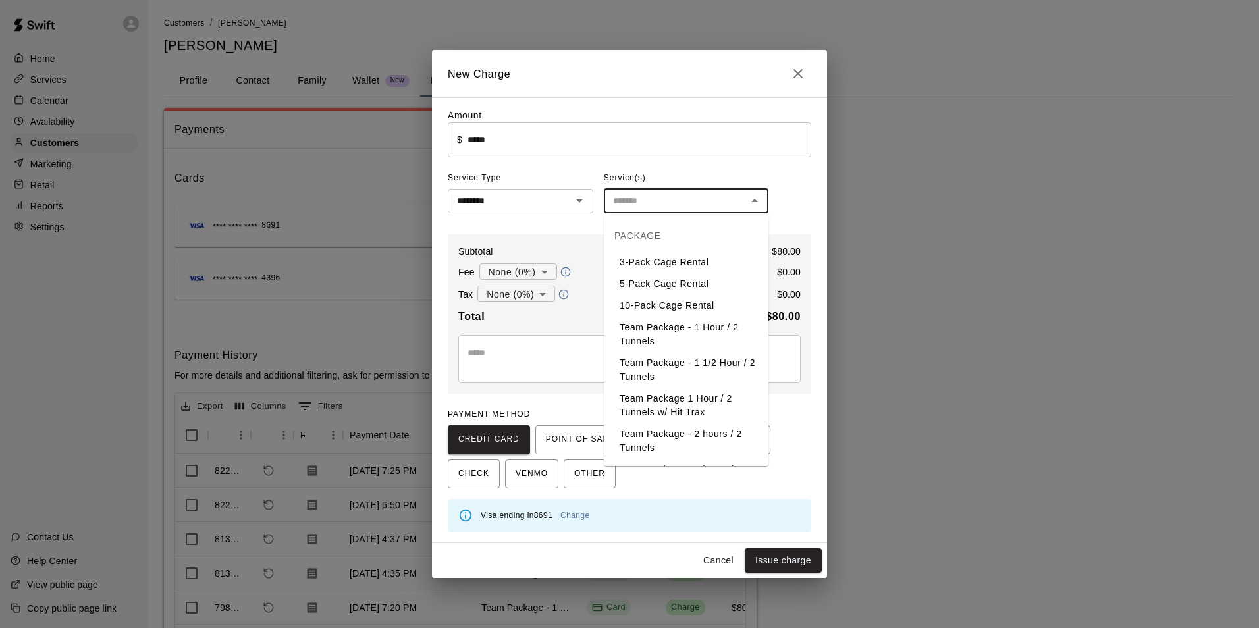
click at [655, 197] on input "text" at bounding box center [675, 201] width 135 height 16
click at [690, 336] on li "Team Package - 1 Hour / 2 Tunnels" at bounding box center [686, 335] width 165 height 36
type input "**********"
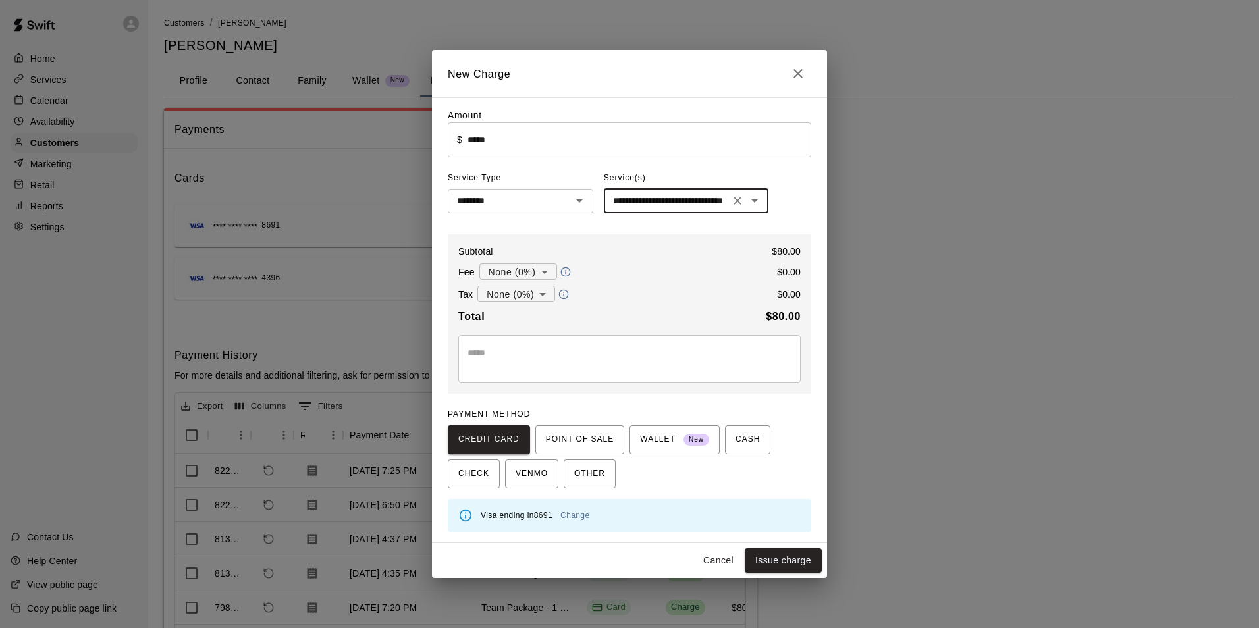
click at [553, 350] on textarea at bounding box center [630, 359] width 324 height 26
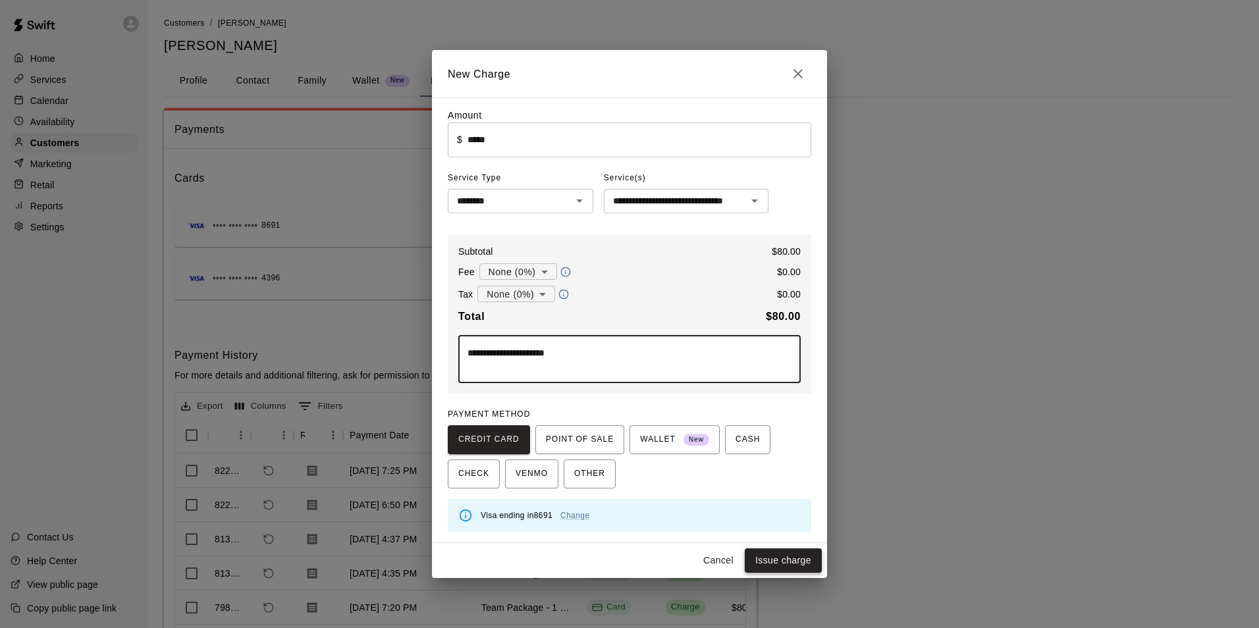
type textarea "**********"
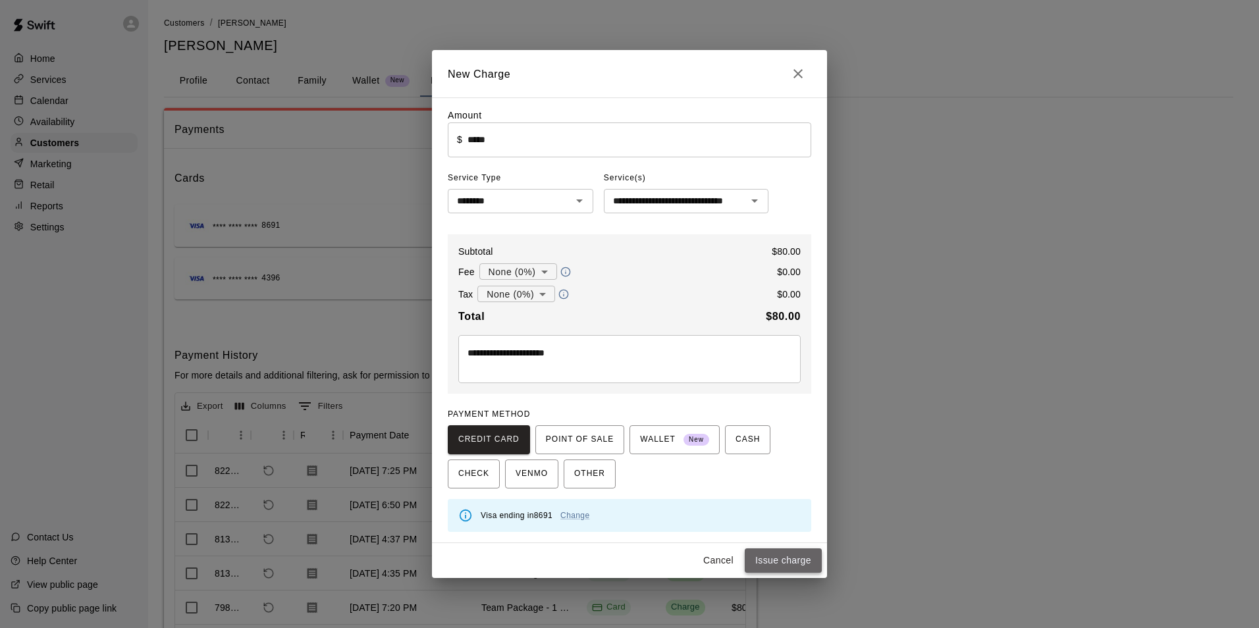
click at [802, 563] on button "Issue charge" at bounding box center [783, 561] width 77 height 24
type input "*"
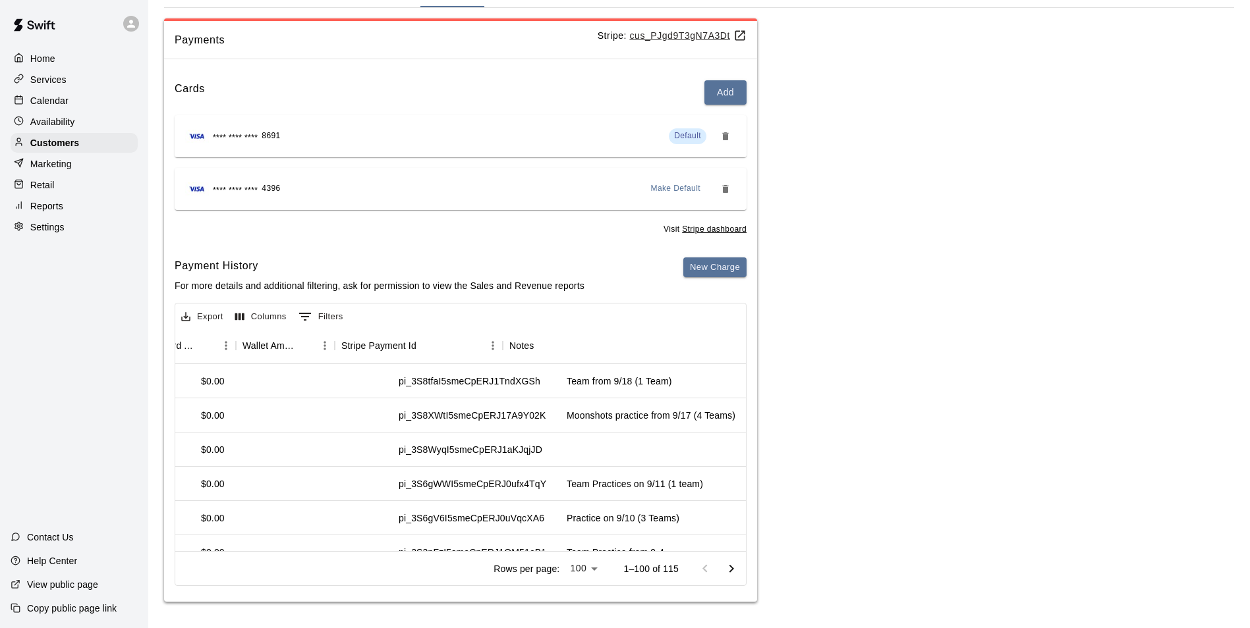
scroll to position [0, 1208]
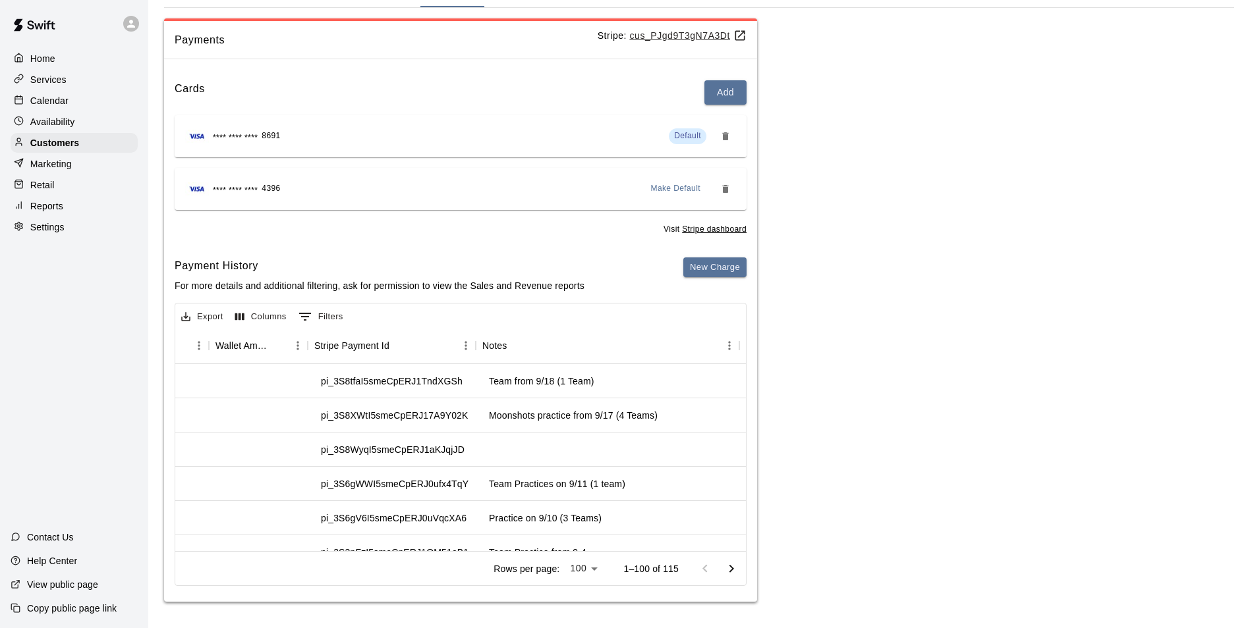
drag, startPoint x: 50, startPoint y: 106, endPoint x: 116, endPoint y: 94, distance: 66.9
click at [50, 106] on p "Calendar" at bounding box center [49, 100] width 38 height 13
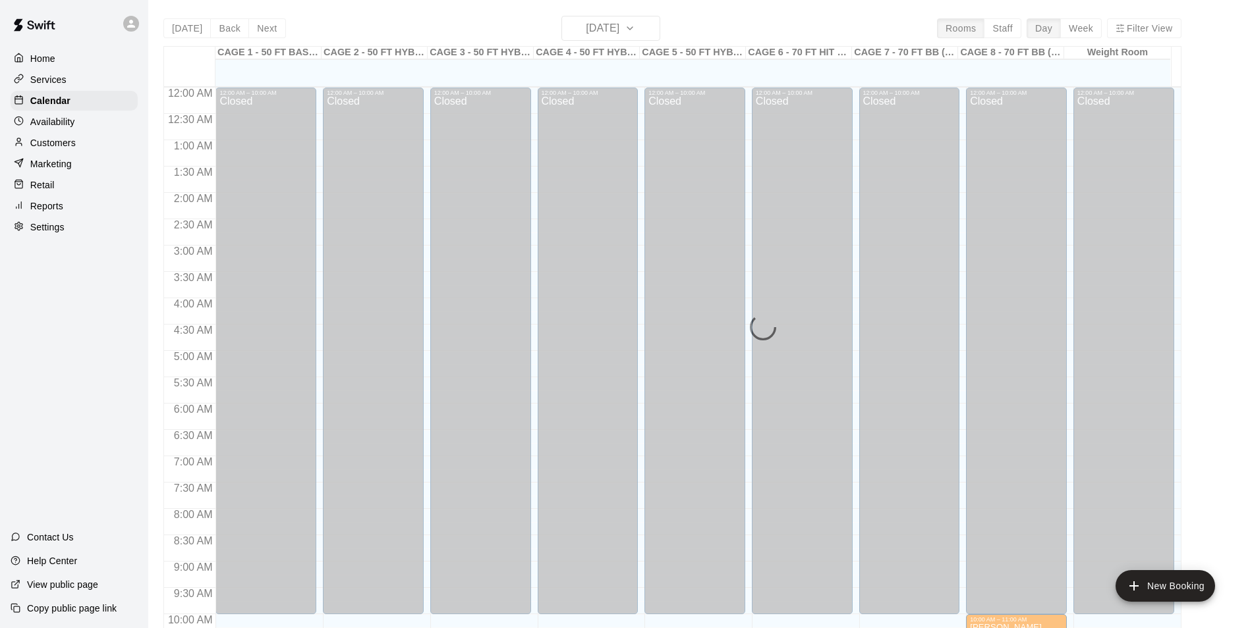
scroll to position [669, 0]
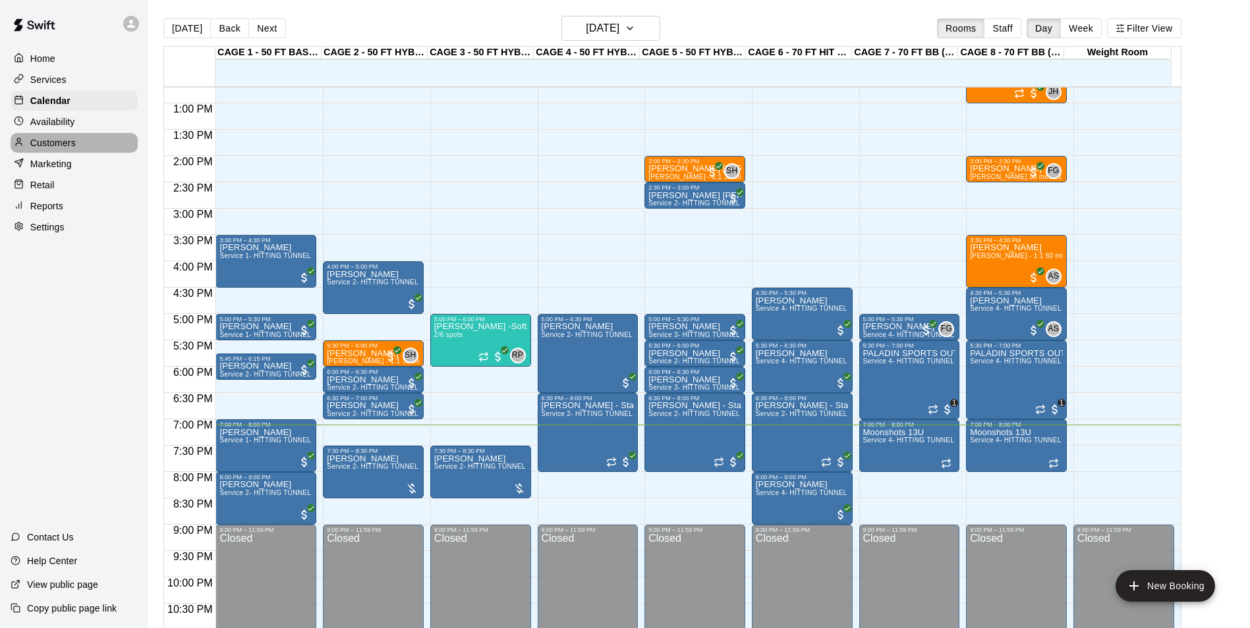
click at [79, 141] on div "Customers" at bounding box center [74, 143] width 127 height 20
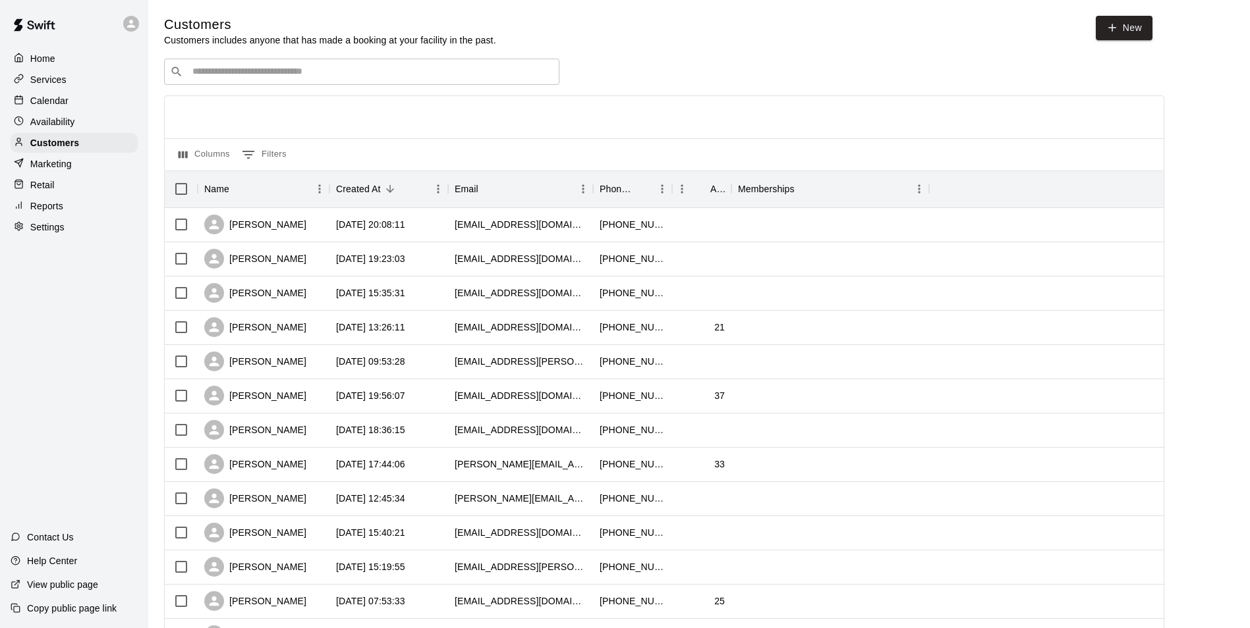
click at [72, 100] on div "Calendar" at bounding box center [74, 101] width 127 height 20
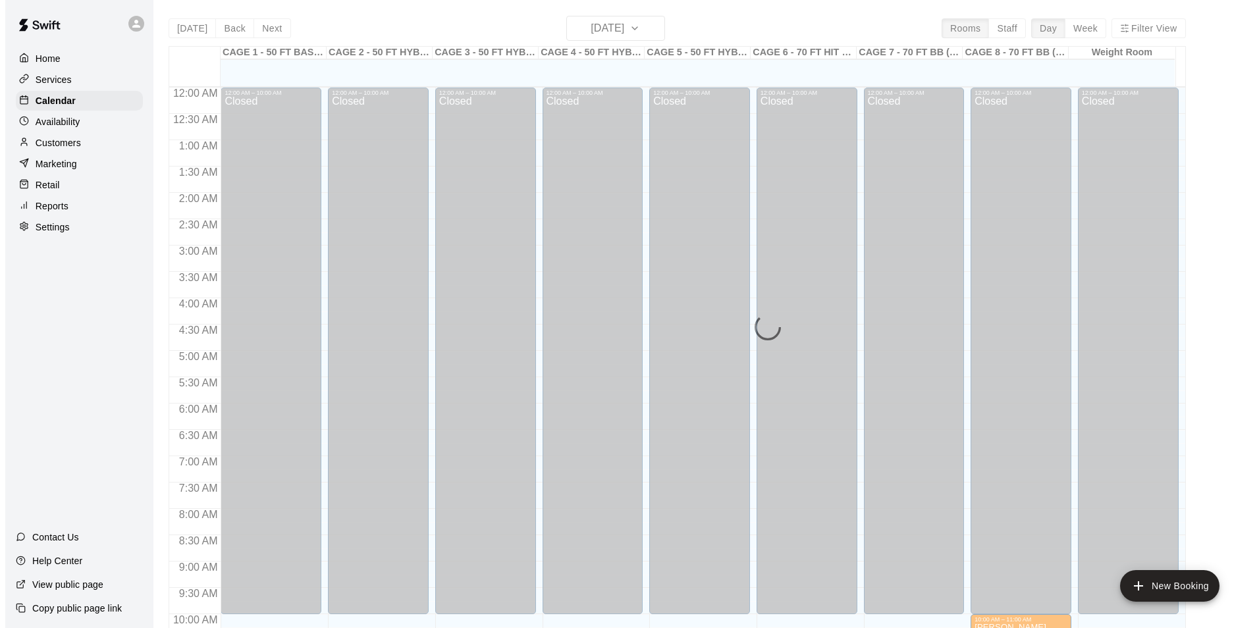
scroll to position [669, 0]
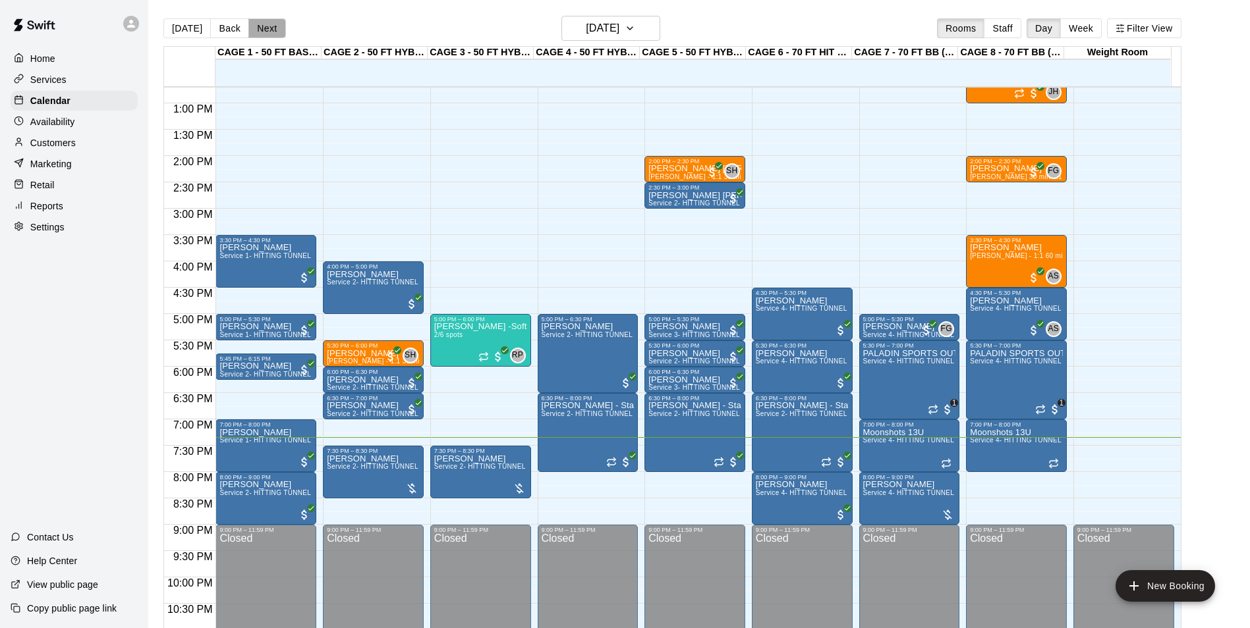
click at [260, 32] on button "Next" at bounding box center [266, 28] width 37 height 20
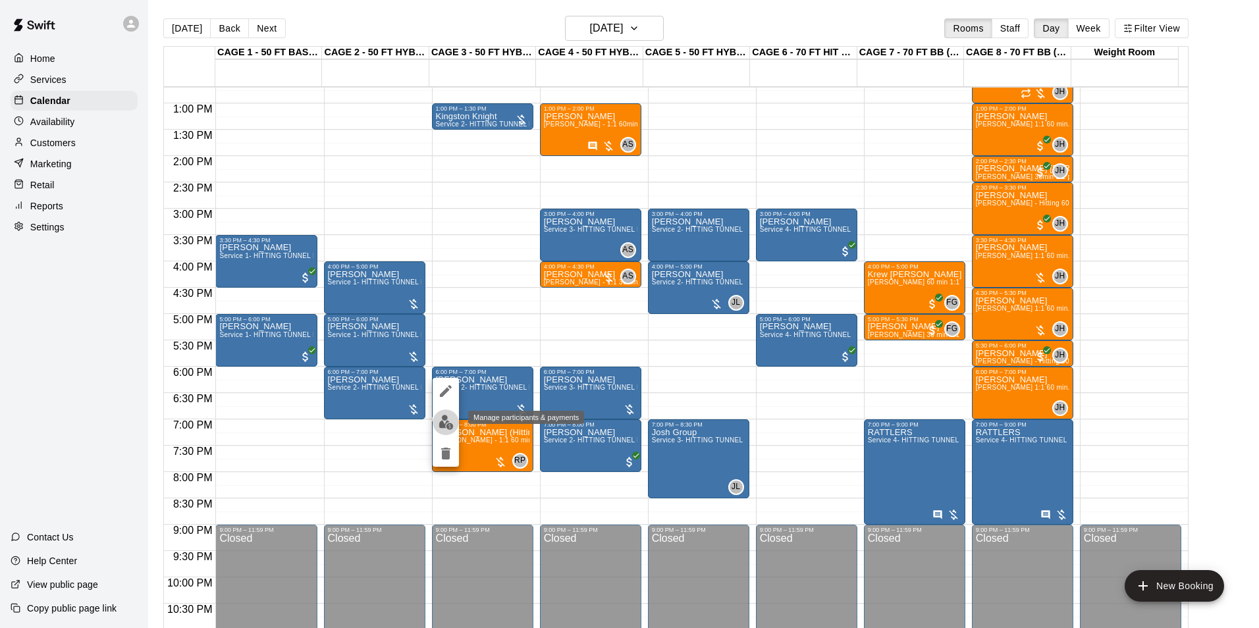
click at [447, 429] on img "edit" at bounding box center [446, 422] width 15 height 15
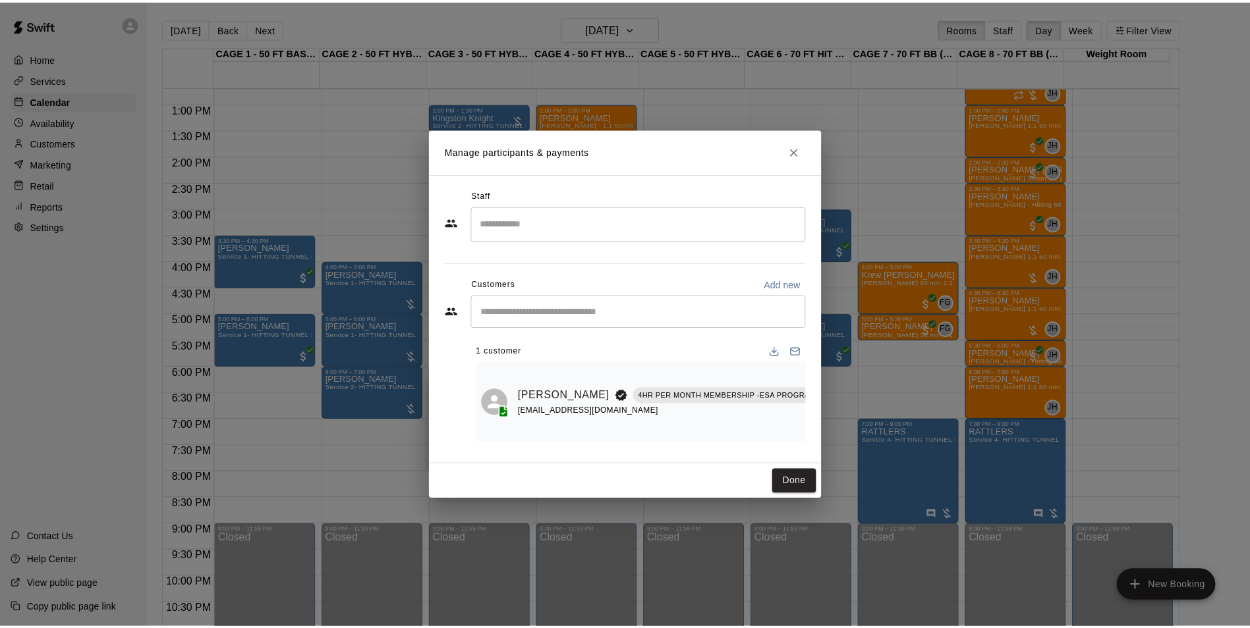
scroll to position [0, 114]
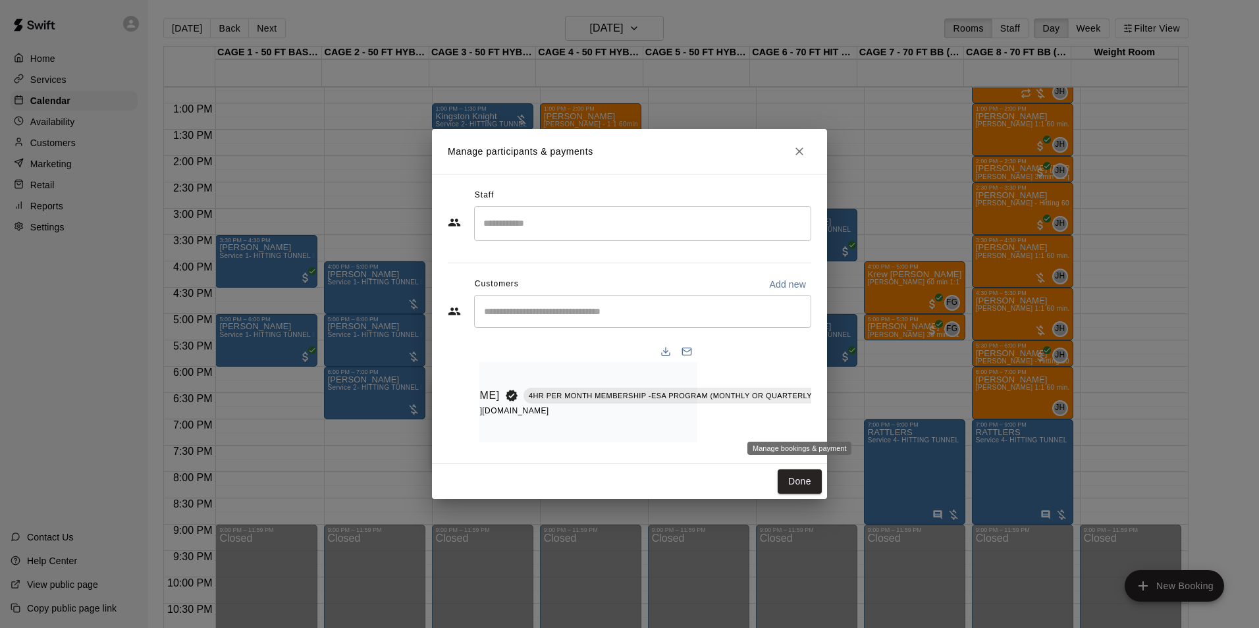
click at [872, 424] on icon "Manage bookings & payment" at bounding box center [878, 425] width 13 height 13
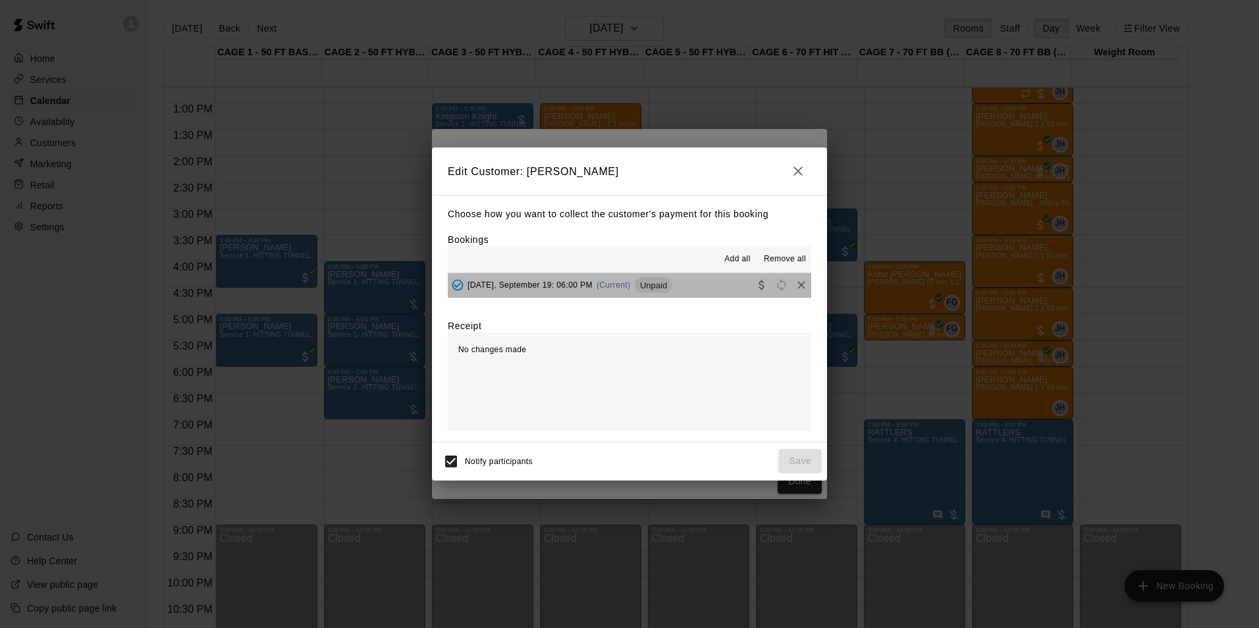
click at [686, 288] on button "Friday, September 19: 06:00 PM (Current) Unpaid" at bounding box center [630, 285] width 364 height 24
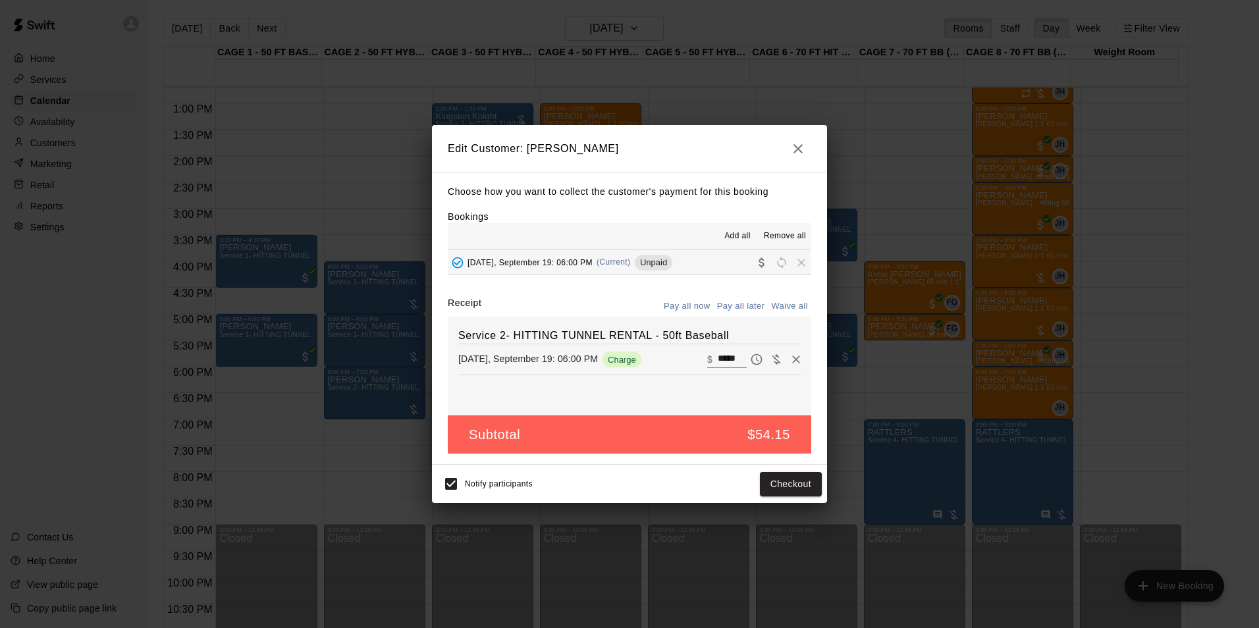
click at [786, 308] on button "Waive all" at bounding box center [789, 306] width 43 height 20
type input "*"
click at [794, 487] on button "Save" at bounding box center [800, 484] width 43 height 24
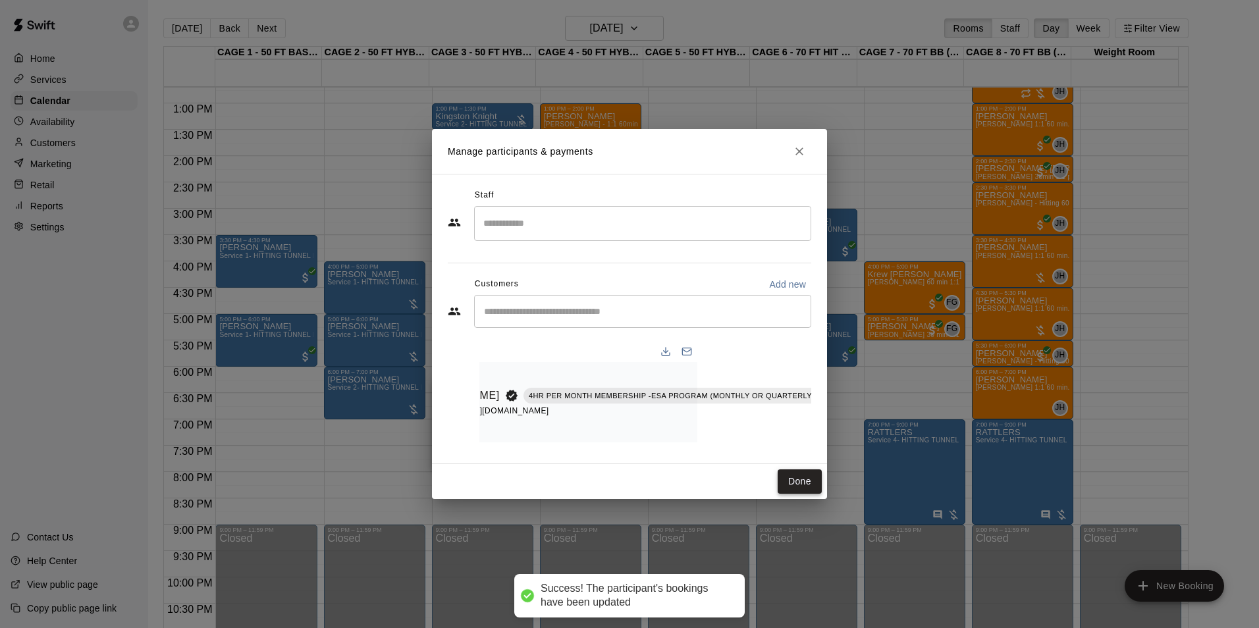
click at [791, 483] on button "Done" at bounding box center [800, 482] width 44 height 24
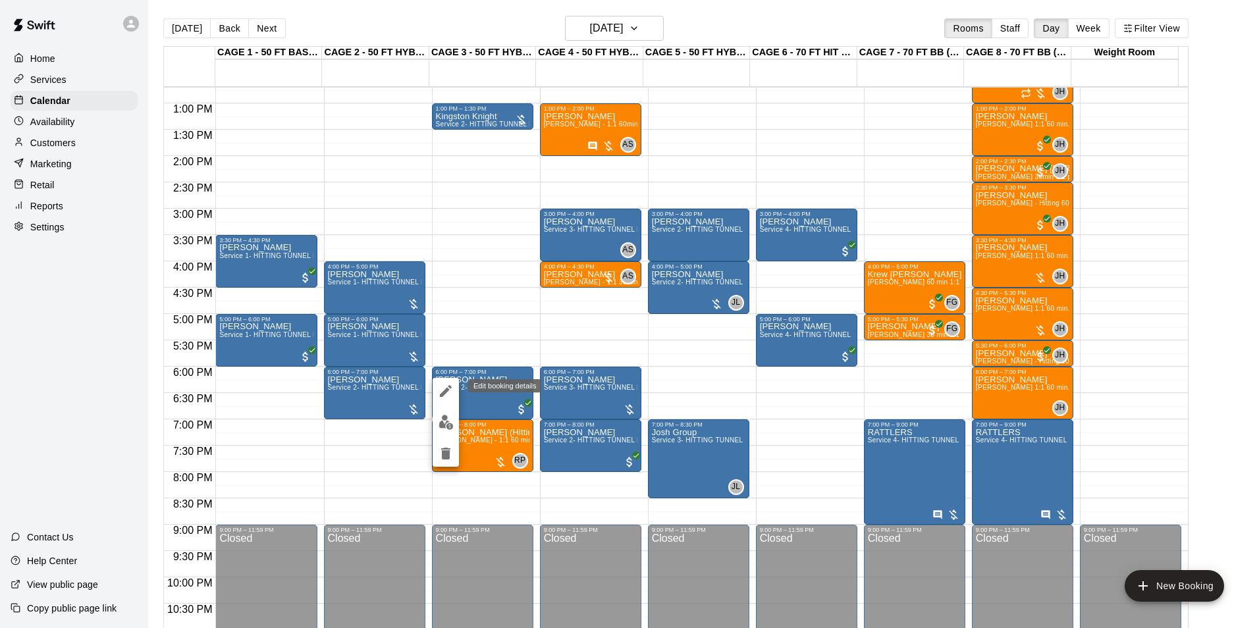
click at [446, 392] on icon "edit" at bounding box center [446, 391] width 12 height 12
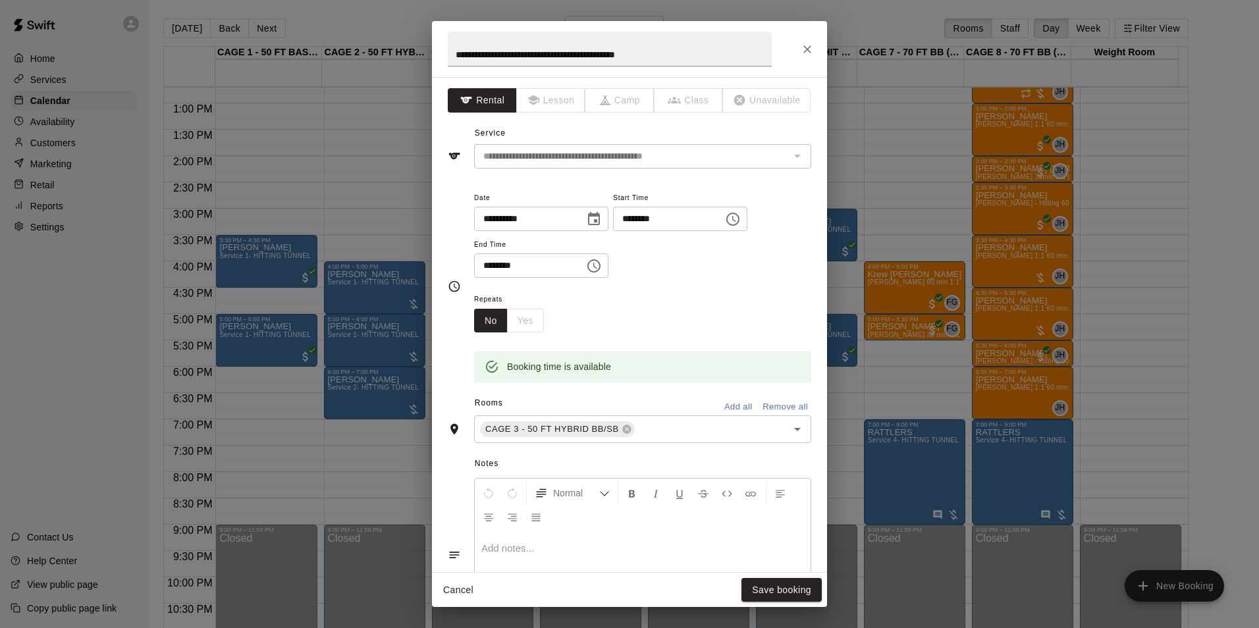
click at [493, 546] on p at bounding box center [642, 548] width 323 height 13
click at [765, 590] on button "Save booking" at bounding box center [782, 590] width 80 height 24
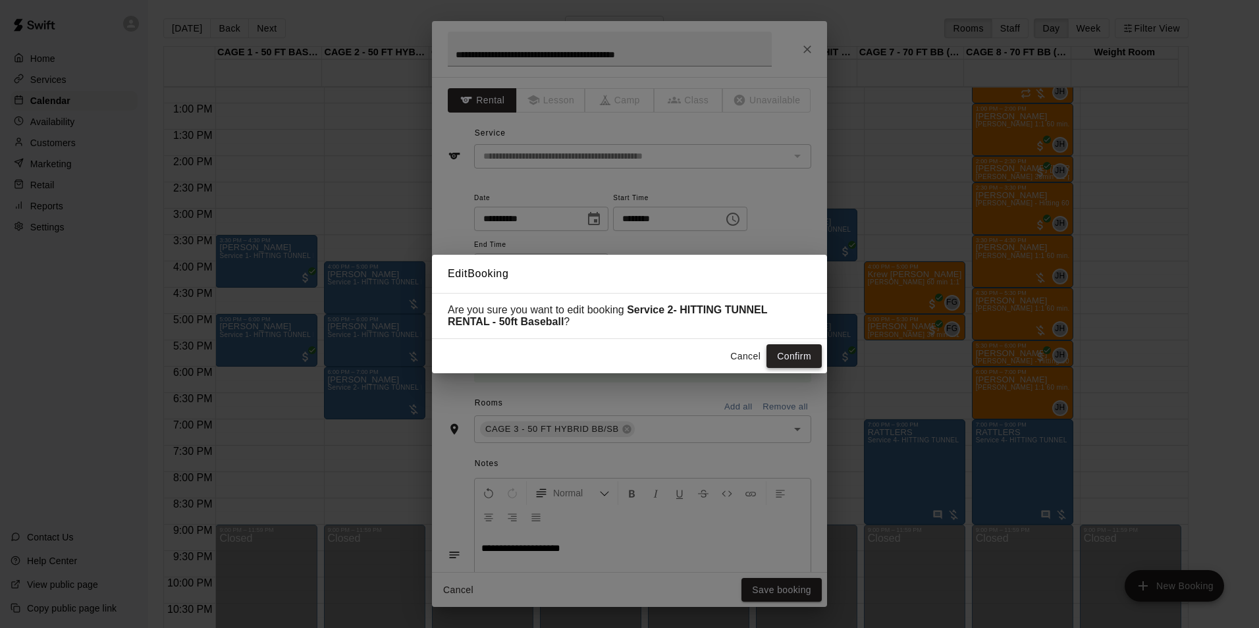
click at [807, 358] on button "Confirm" at bounding box center [794, 356] width 55 height 24
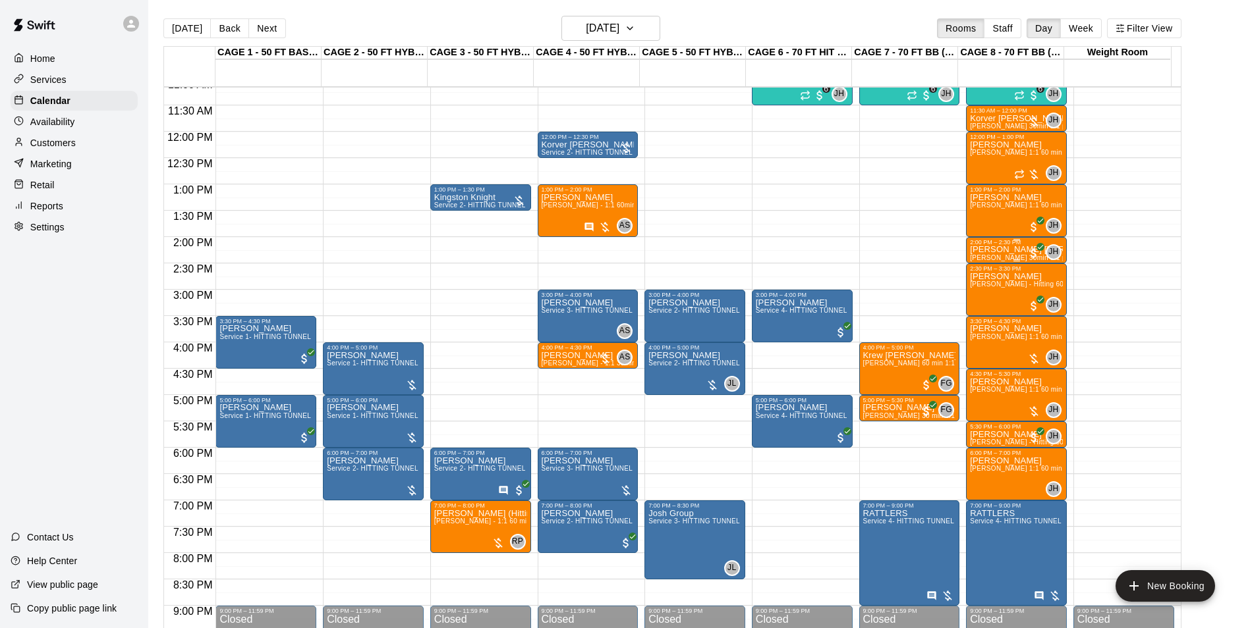
scroll to position [603, 0]
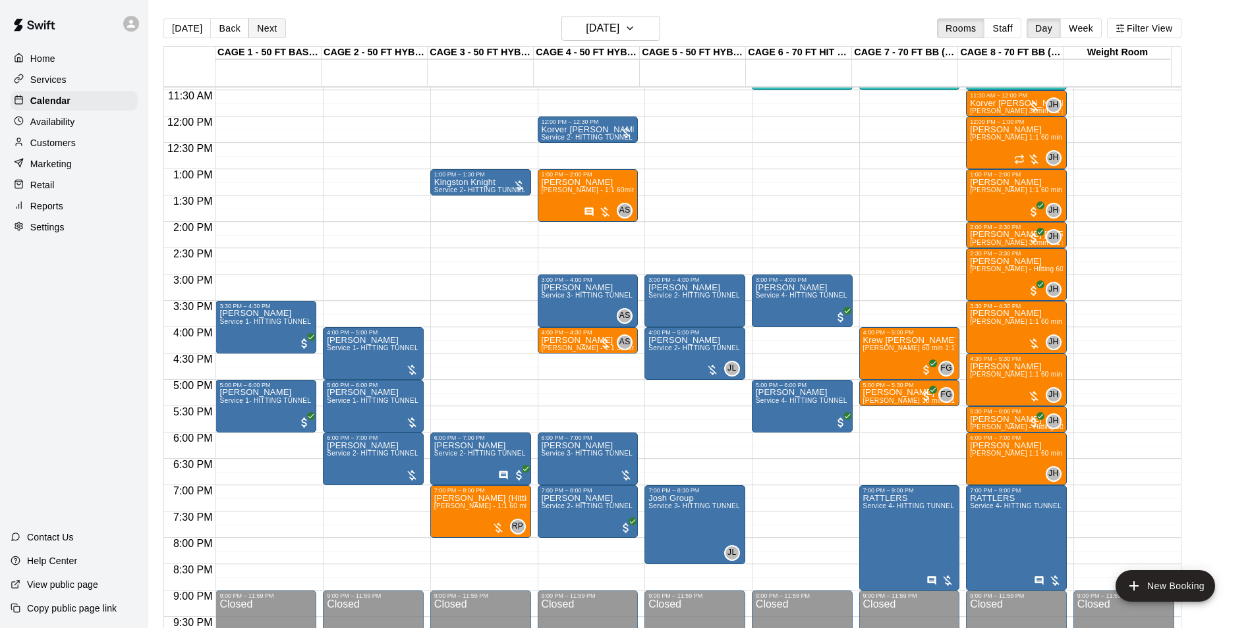
click at [263, 33] on button "Next" at bounding box center [266, 28] width 37 height 20
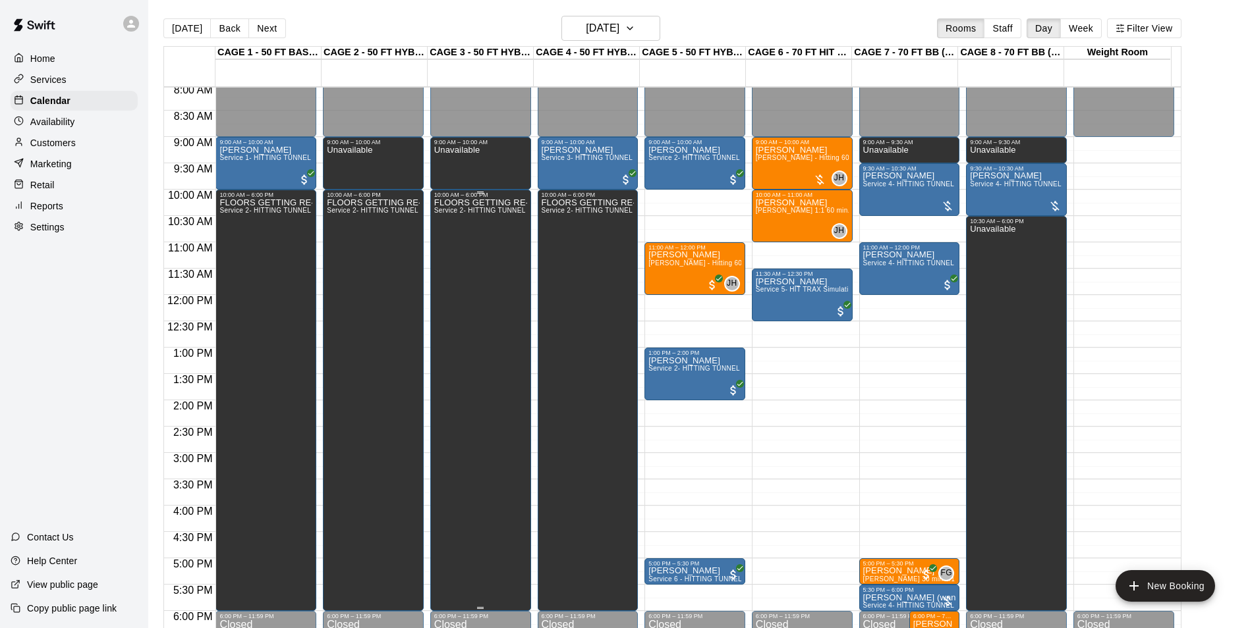
scroll to position [406, 0]
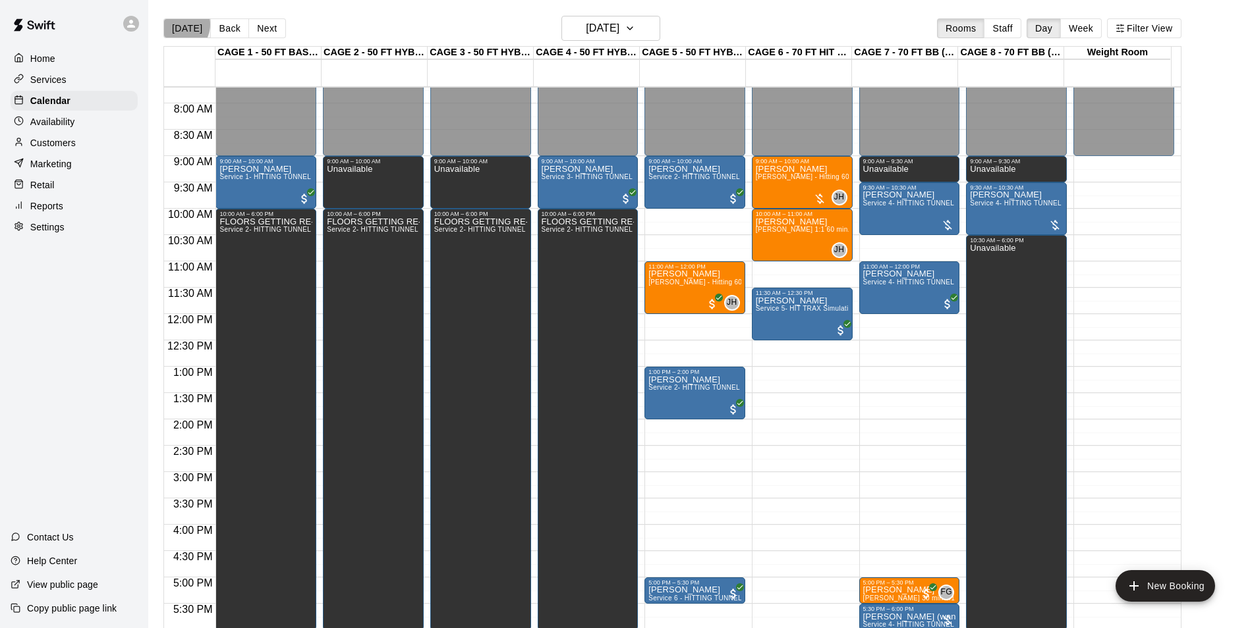
click at [177, 24] on button "Today" at bounding box center [186, 28] width 47 height 20
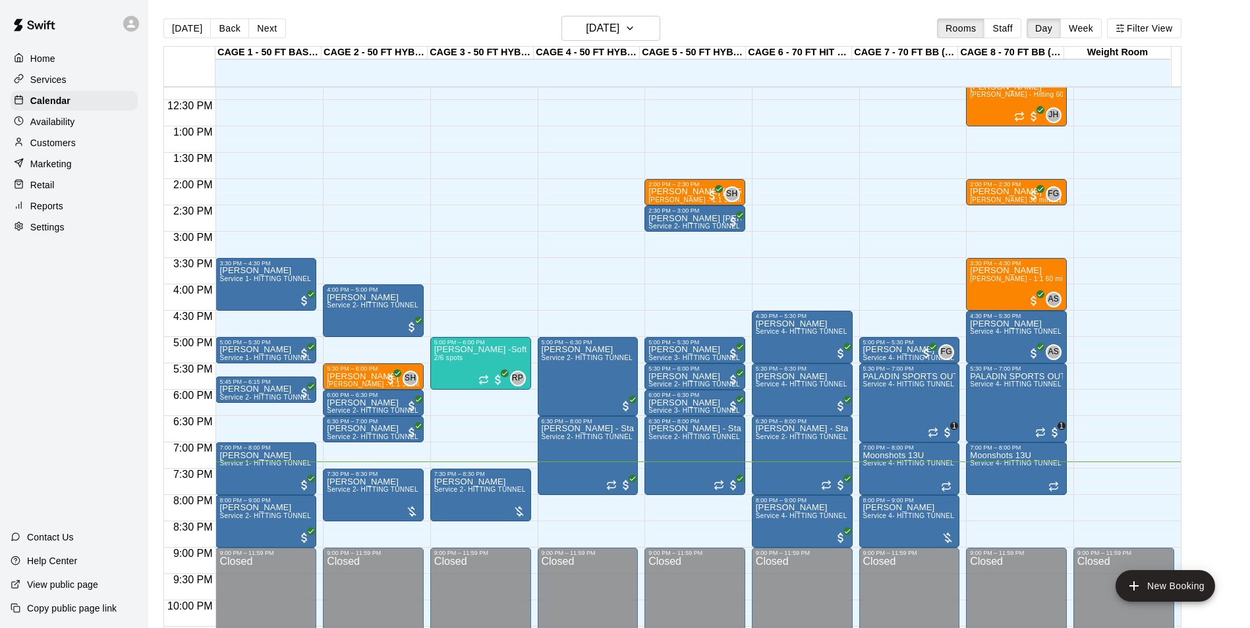
scroll to position [669, 0]
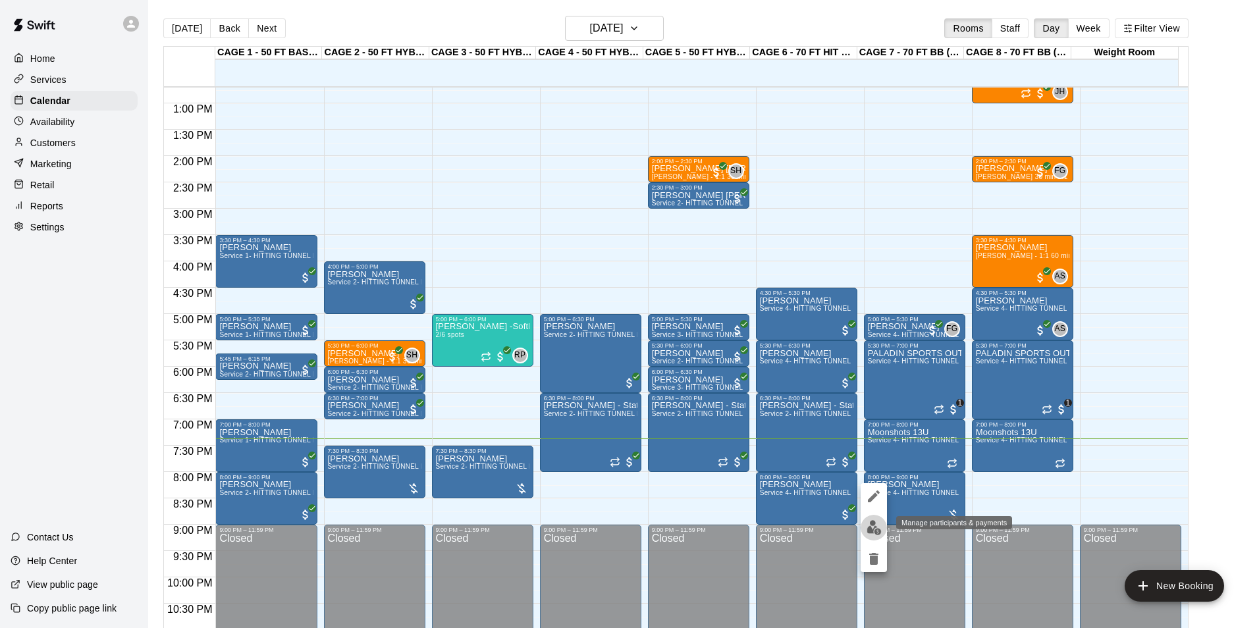
click at [873, 524] on img "edit" at bounding box center [874, 527] width 15 height 15
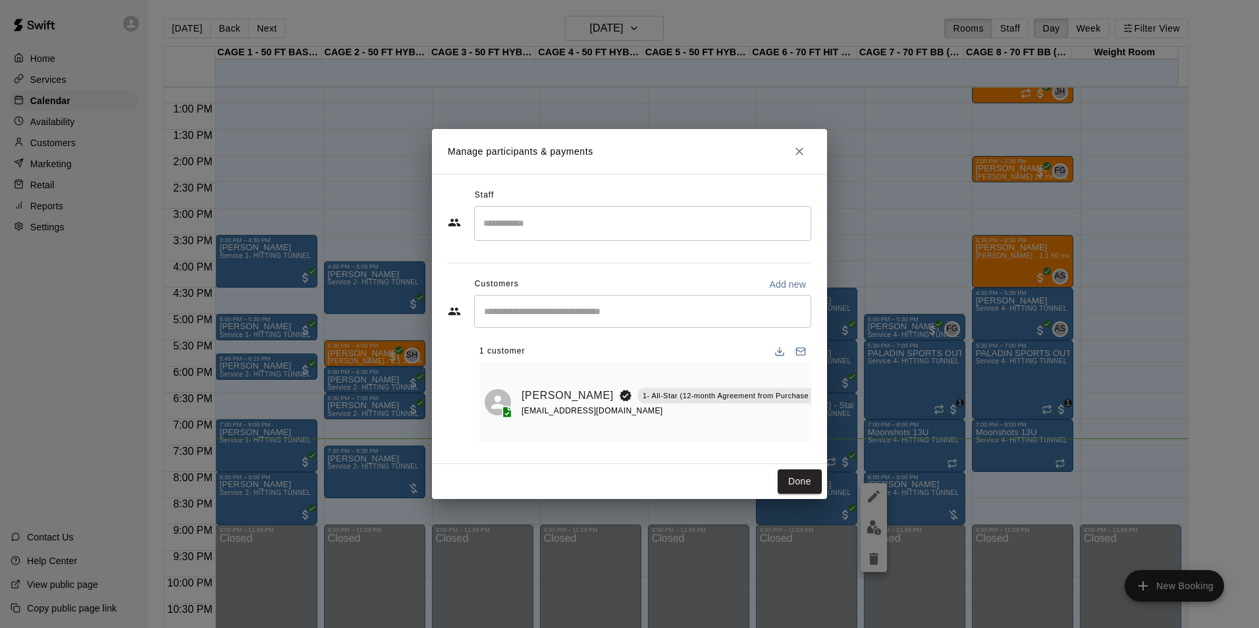
drag, startPoint x: 762, startPoint y: 451, endPoint x: 792, endPoint y: 458, distance: 30.5
click at [792, 453] on div "Staff ​ Customers Add new ​ 1 customer Lisa Maldonado 1- All-Star (12-month Agr…" at bounding box center [630, 319] width 364 height 268
click at [809, 505] on div "Manage participants & payments Staff ​ Customers Add new ​ 1 customer Lisa Mald…" at bounding box center [629, 314] width 1259 height 628
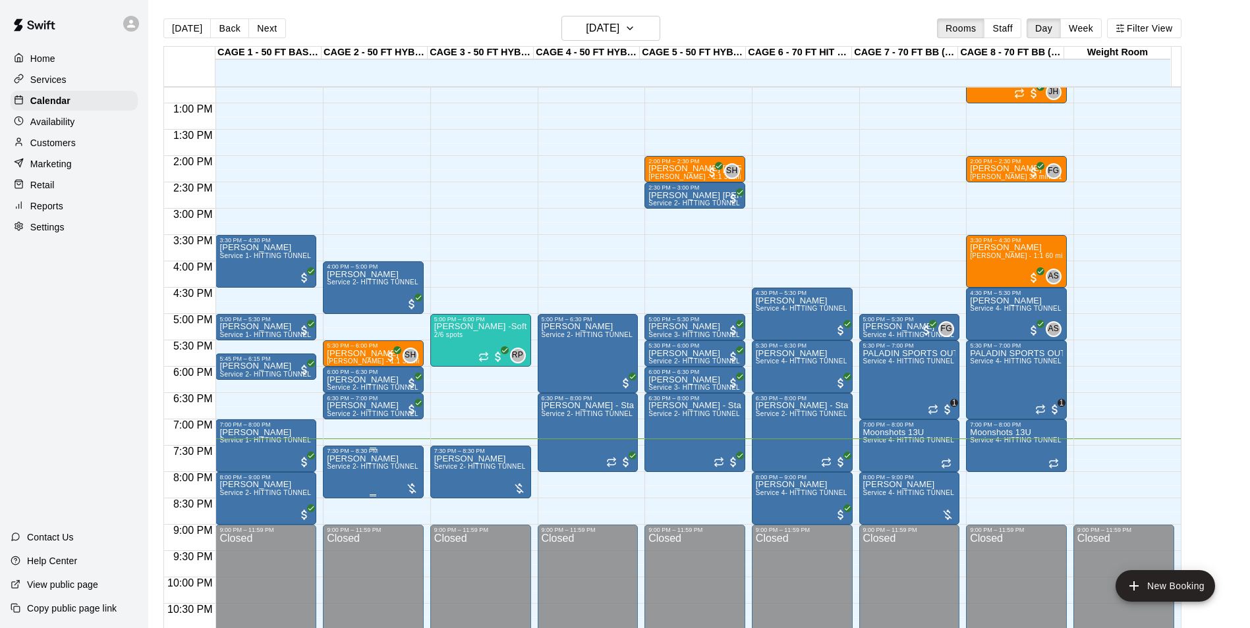
click at [342, 459] on p "Michael Covarrubias" at bounding box center [373, 459] width 93 height 0
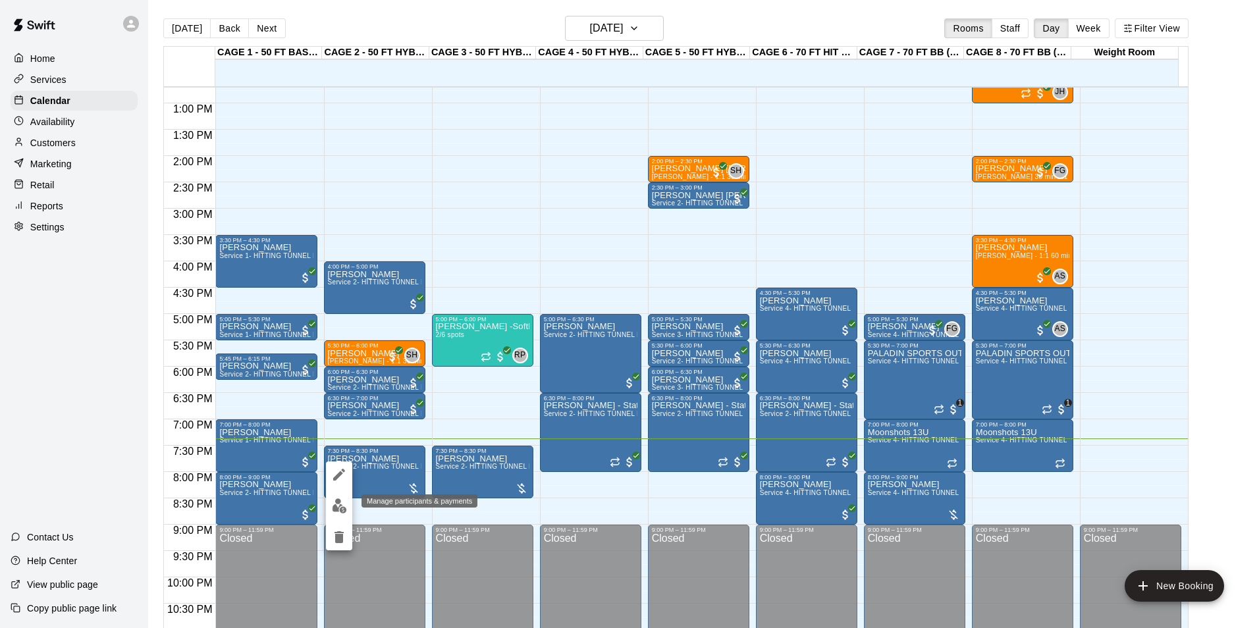
click at [331, 498] on button "edit" at bounding box center [339, 506] width 26 height 26
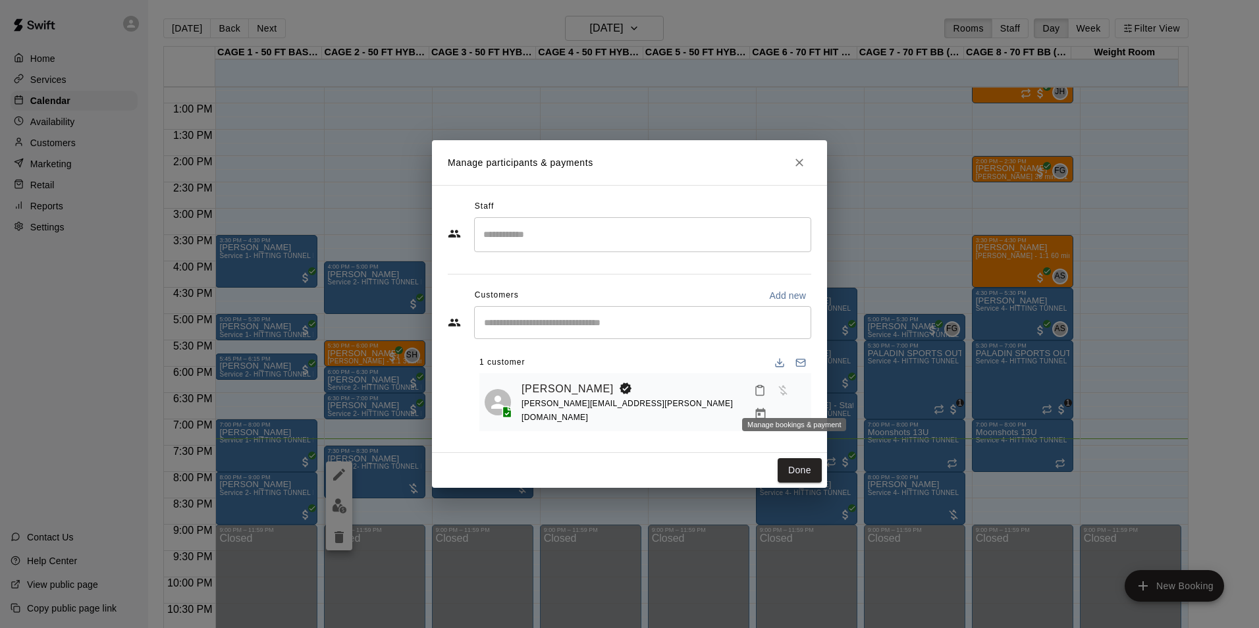
drag, startPoint x: 795, startPoint y: 400, endPoint x: 795, endPoint y: 391, distance: 8.6
click at [767, 408] on icon "Manage bookings & payment" at bounding box center [760, 414] width 13 height 13
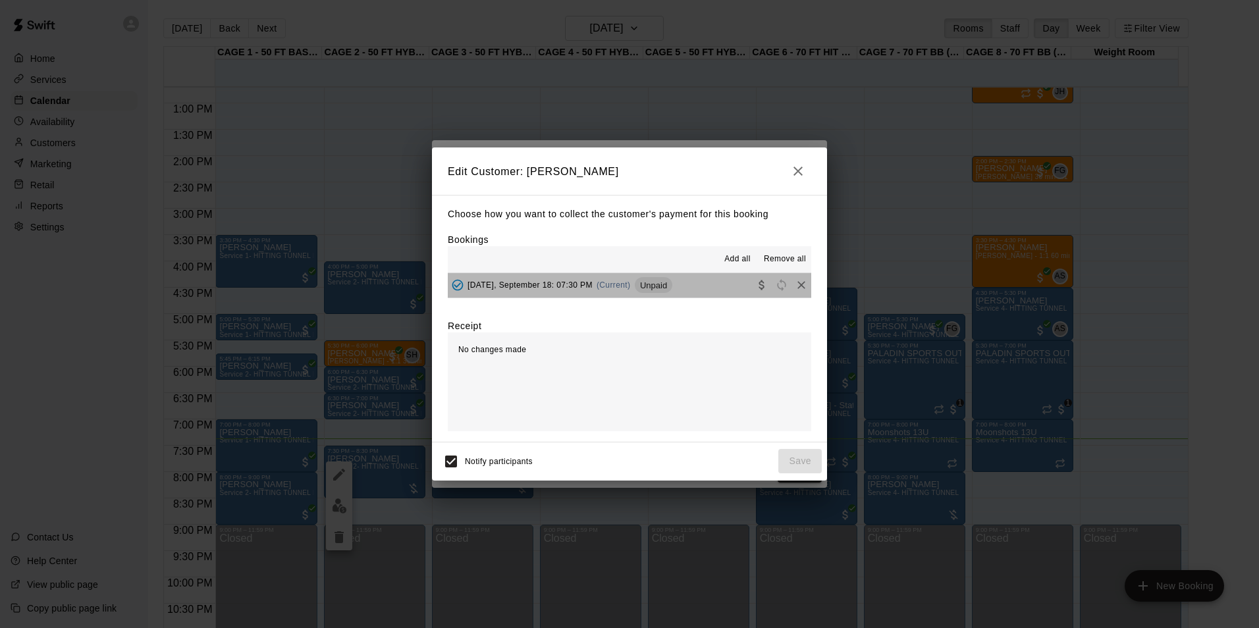
click at [660, 281] on span "Unpaid" at bounding box center [654, 286] width 38 height 10
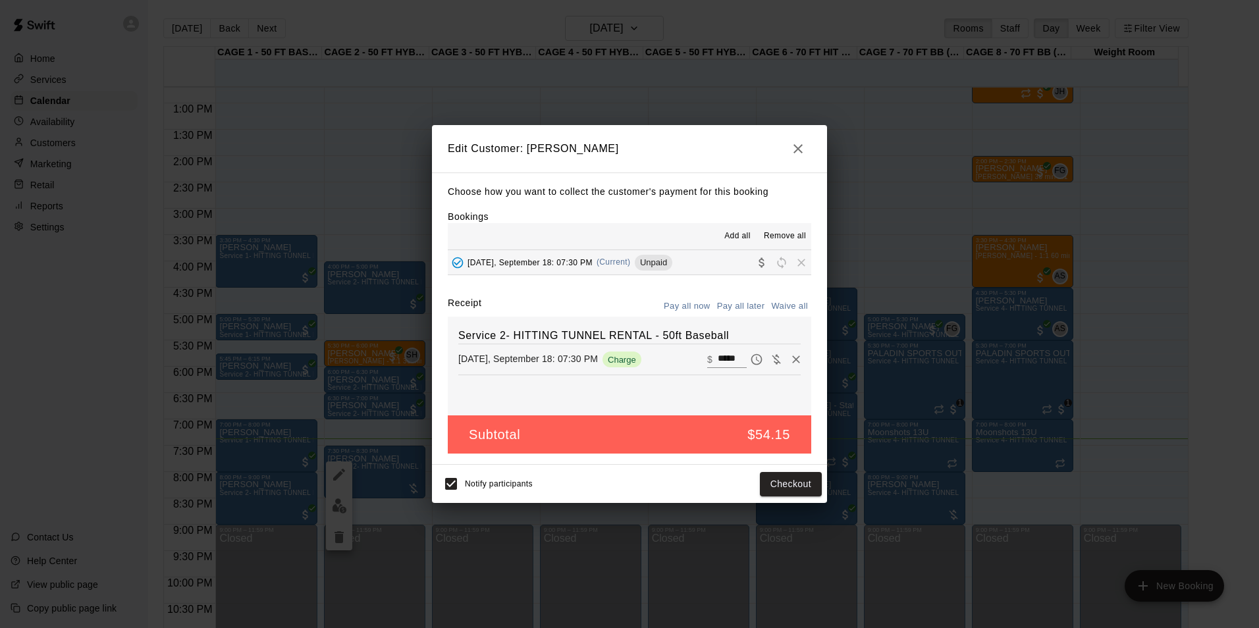
click at [719, 366] on input "*****" at bounding box center [732, 359] width 29 height 17
type input "**"
click at [812, 476] on button "Checkout" at bounding box center [791, 484] width 62 height 24
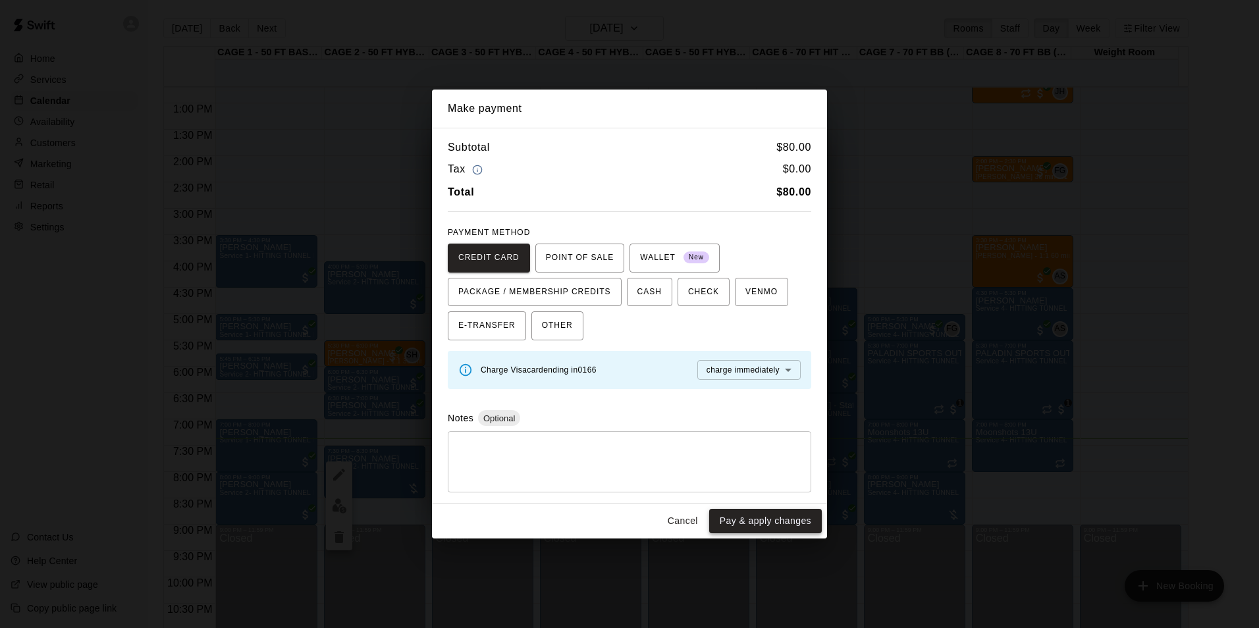
click at [761, 511] on button "Pay & apply changes" at bounding box center [765, 521] width 113 height 24
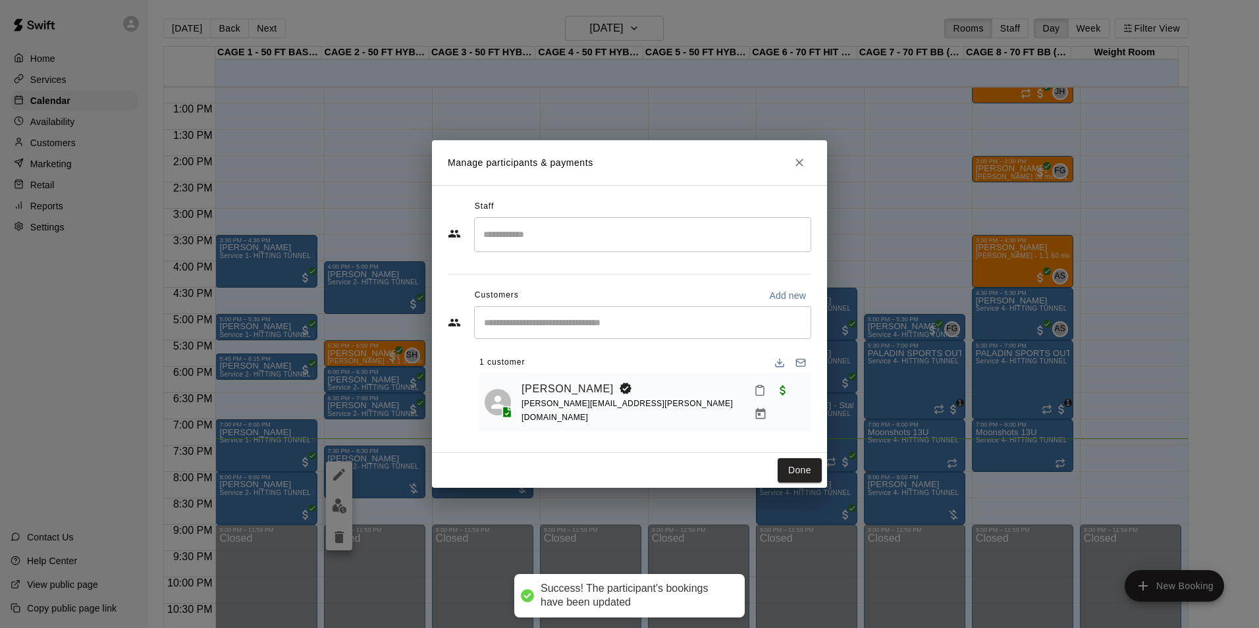
click at [792, 477] on button "Done" at bounding box center [800, 470] width 44 height 24
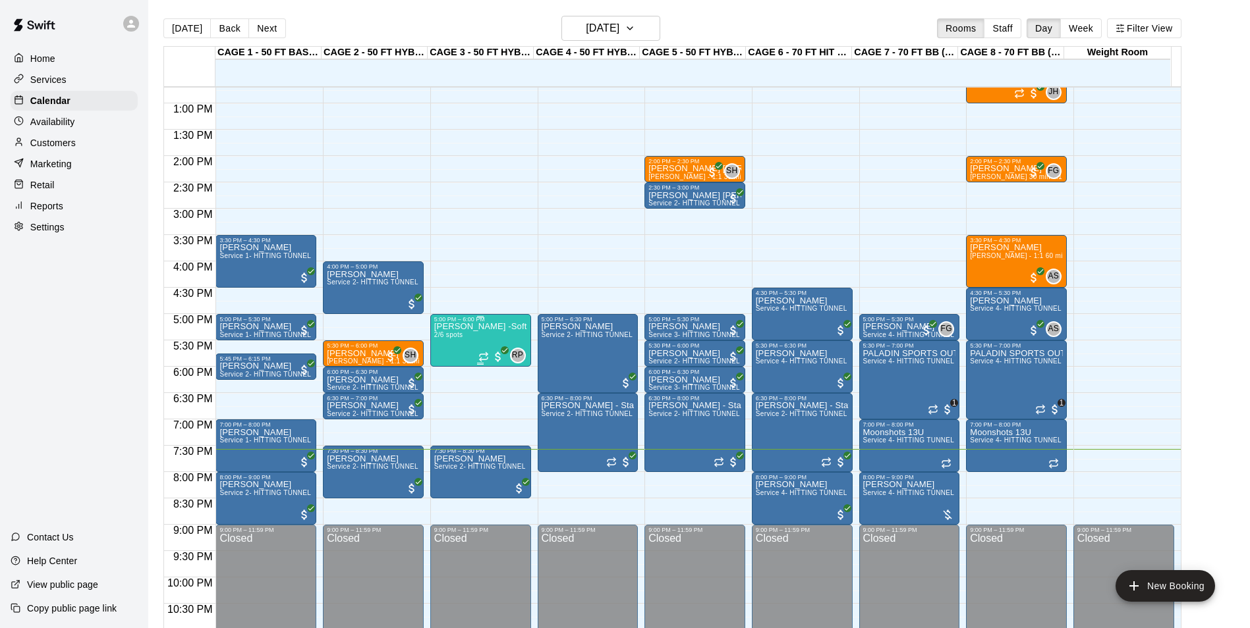
click at [488, 327] on p "Jessica Parra -Softball pitching Group lesson" at bounding box center [480, 327] width 93 height 0
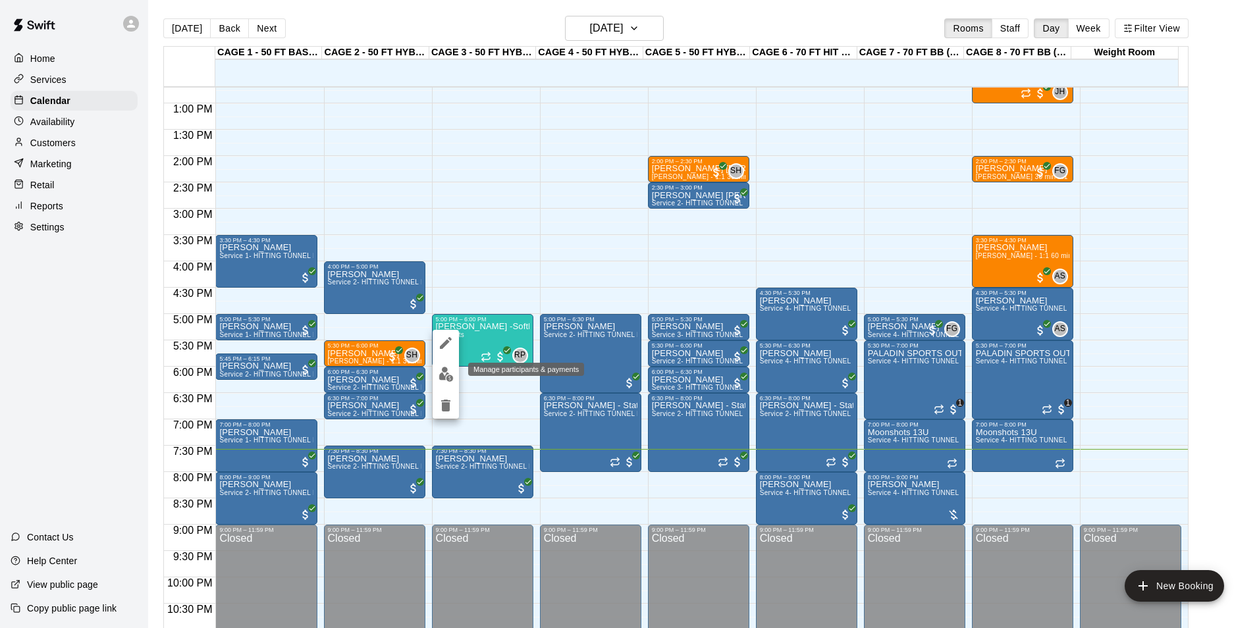
click at [451, 367] on img "edit" at bounding box center [446, 374] width 15 height 15
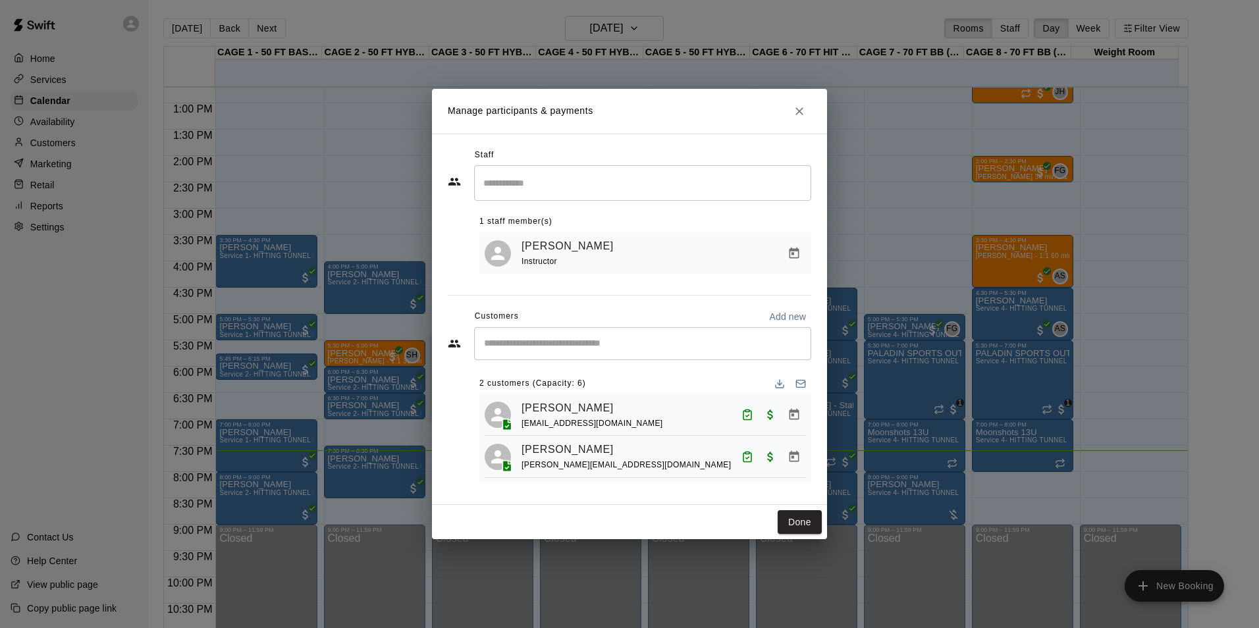
drag, startPoint x: 796, startPoint y: 527, endPoint x: 1259, endPoint y: 424, distance: 473.7
click at [797, 526] on button "Done" at bounding box center [800, 522] width 44 height 24
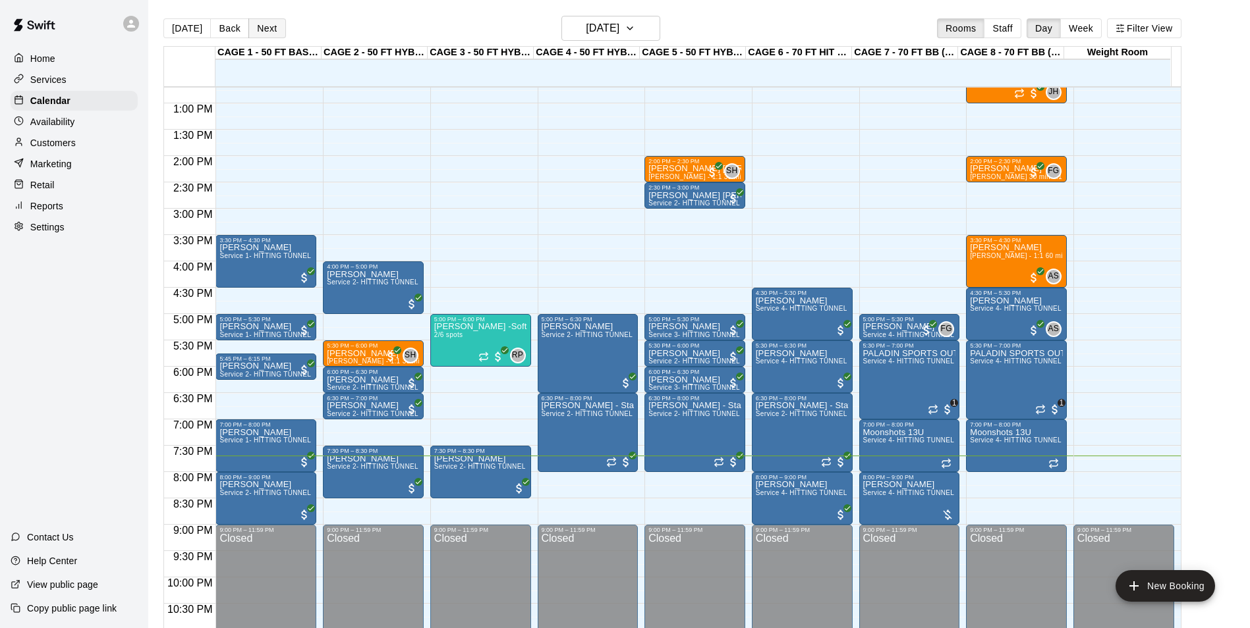
click at [265, 26] on button "Next" at bounding box center [266, 28] width 37 height 20
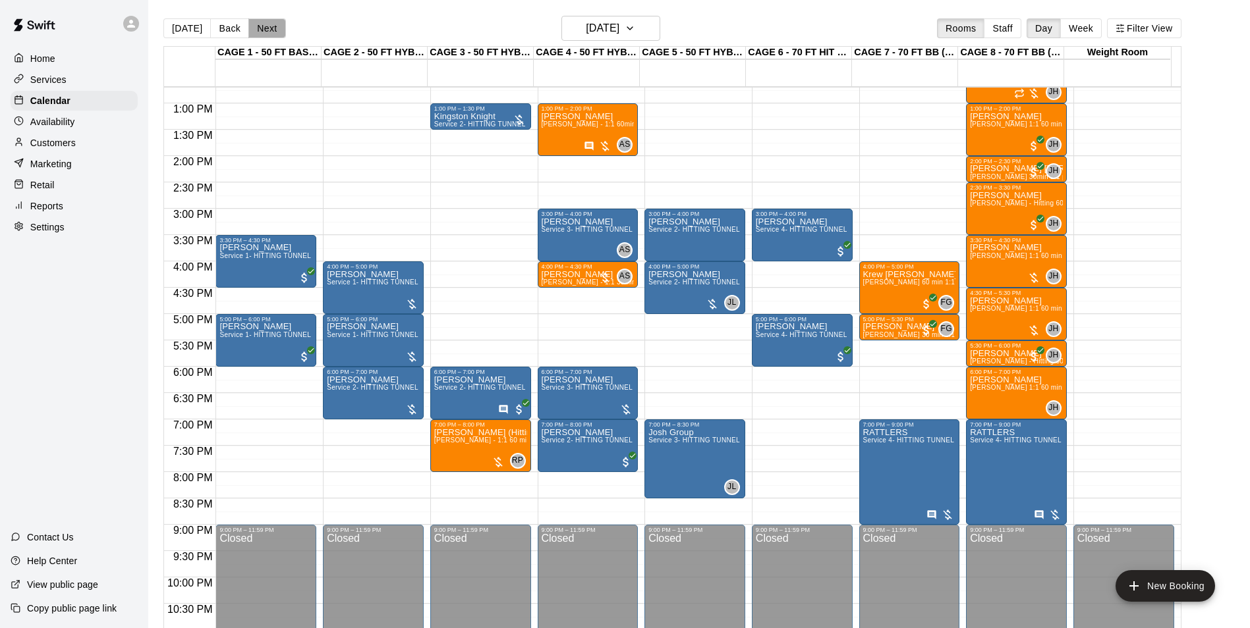
click at [267, 29] on button "Next" at bounding box center [266, 28] width 37 height 20
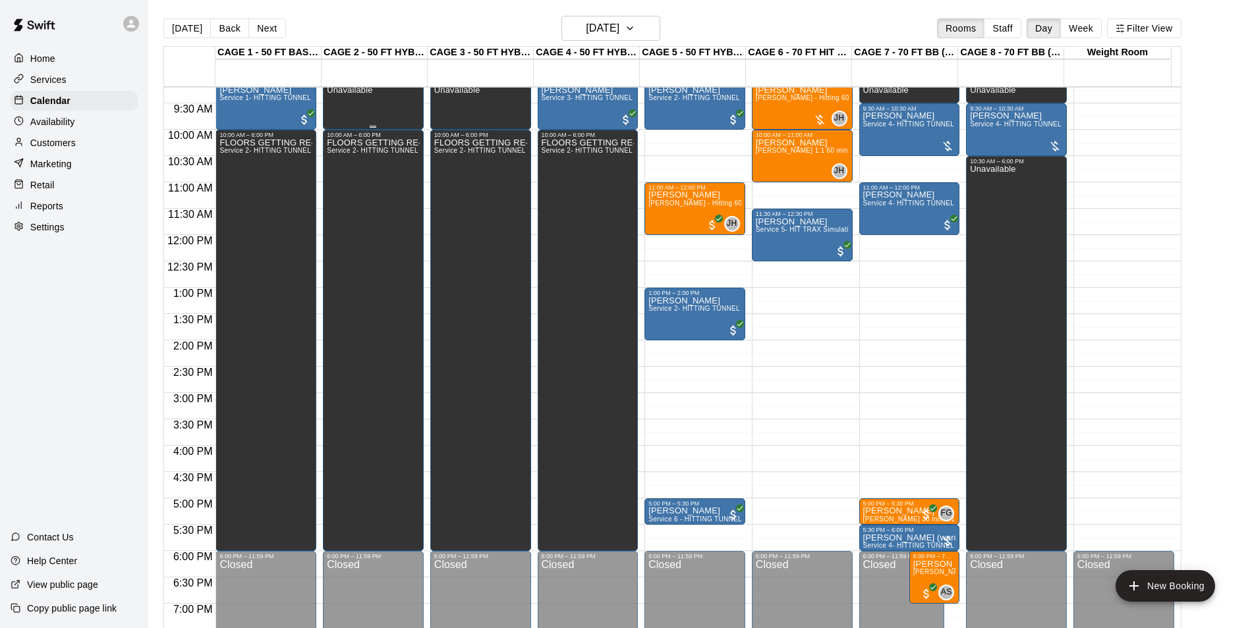
scroll to position [472, 0]
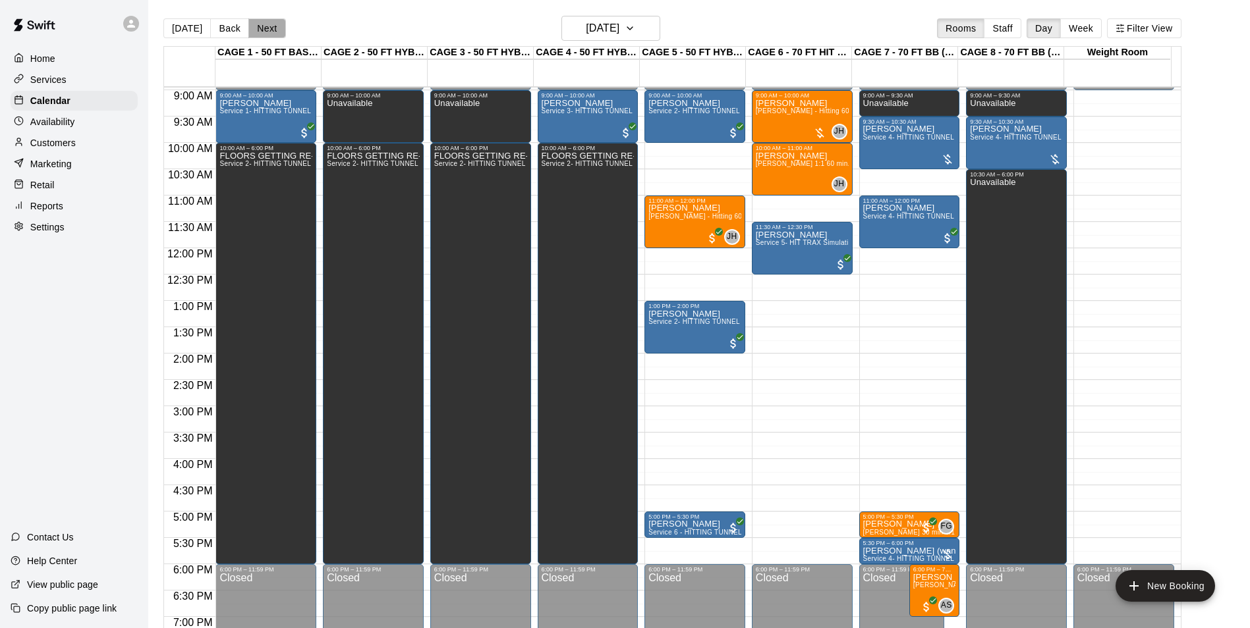
click at [248, 23] on button "Next" at bounding box center [266, 28] width 37 height 20
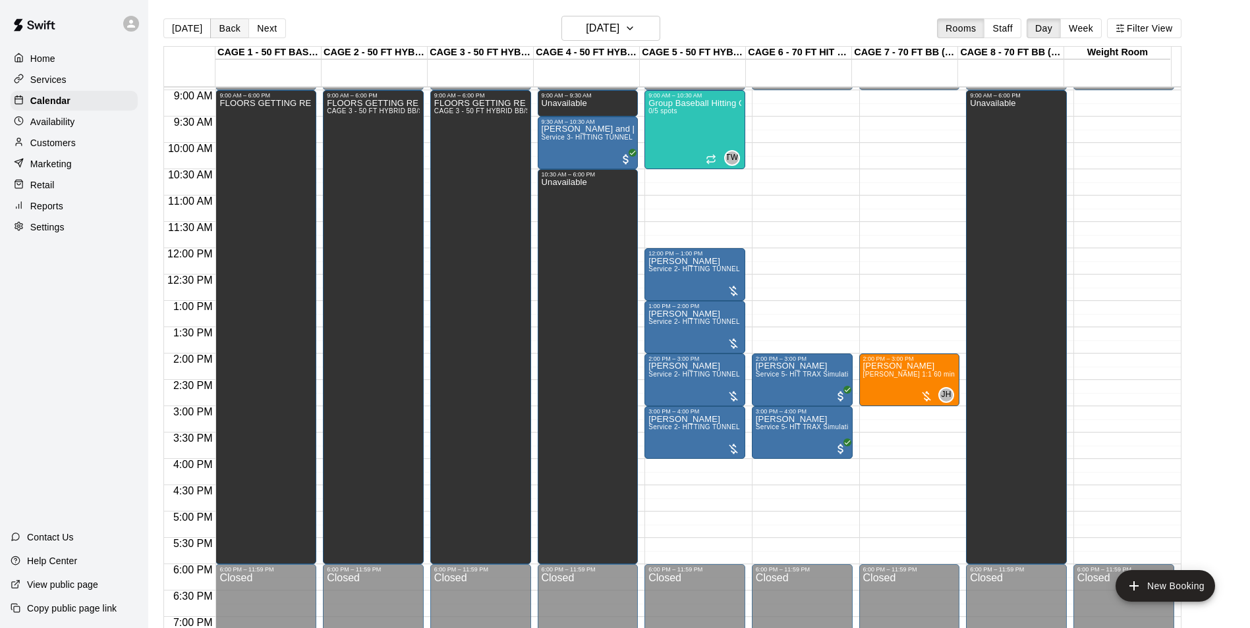
click at [212, 29] on button "Back" at bounding box center [229, 28] width 39 height 20
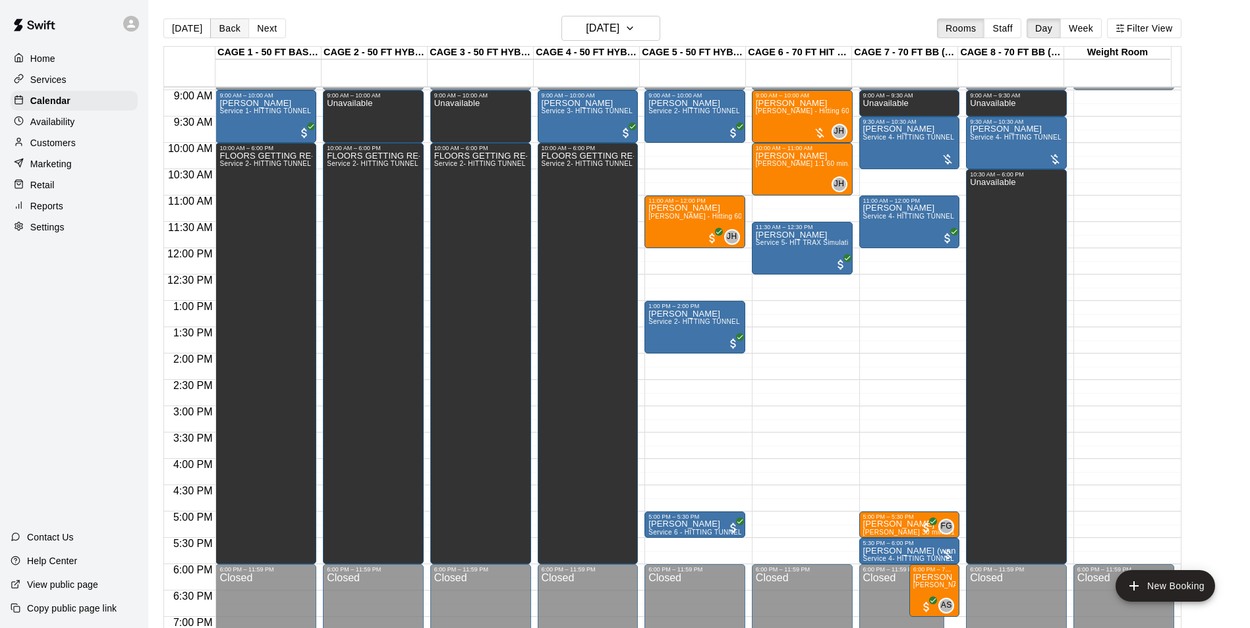
click at [212, 29] on button "Back" at bounding box center [229, 28] width 39 height 20
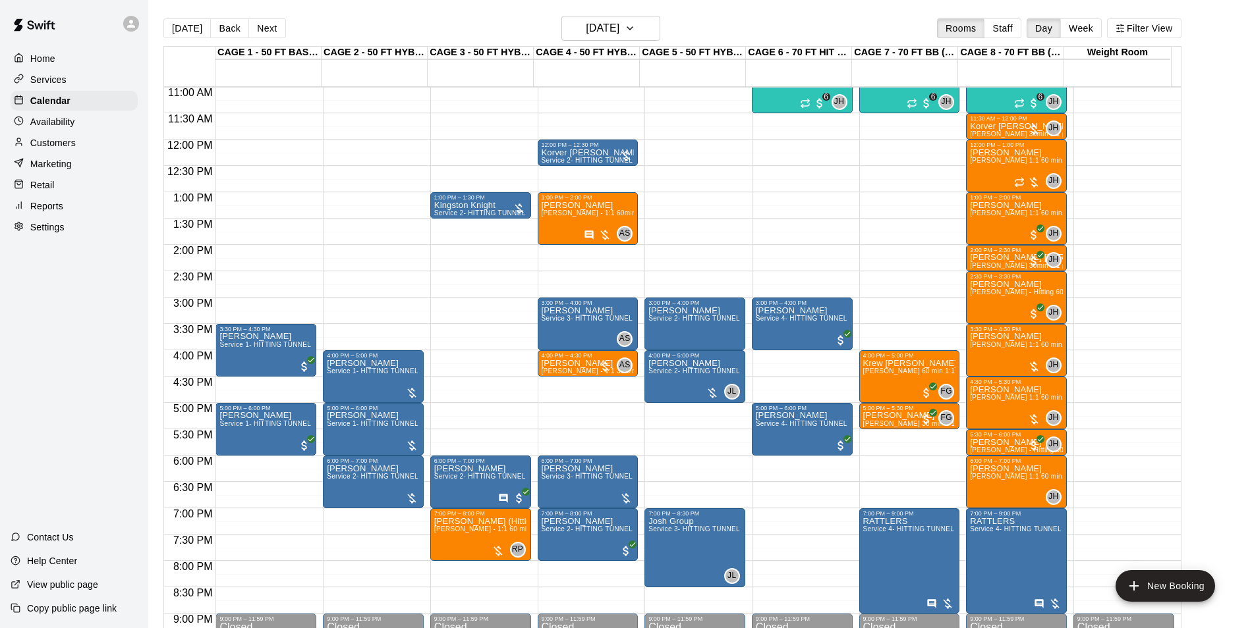
scroll to position [603, 0]
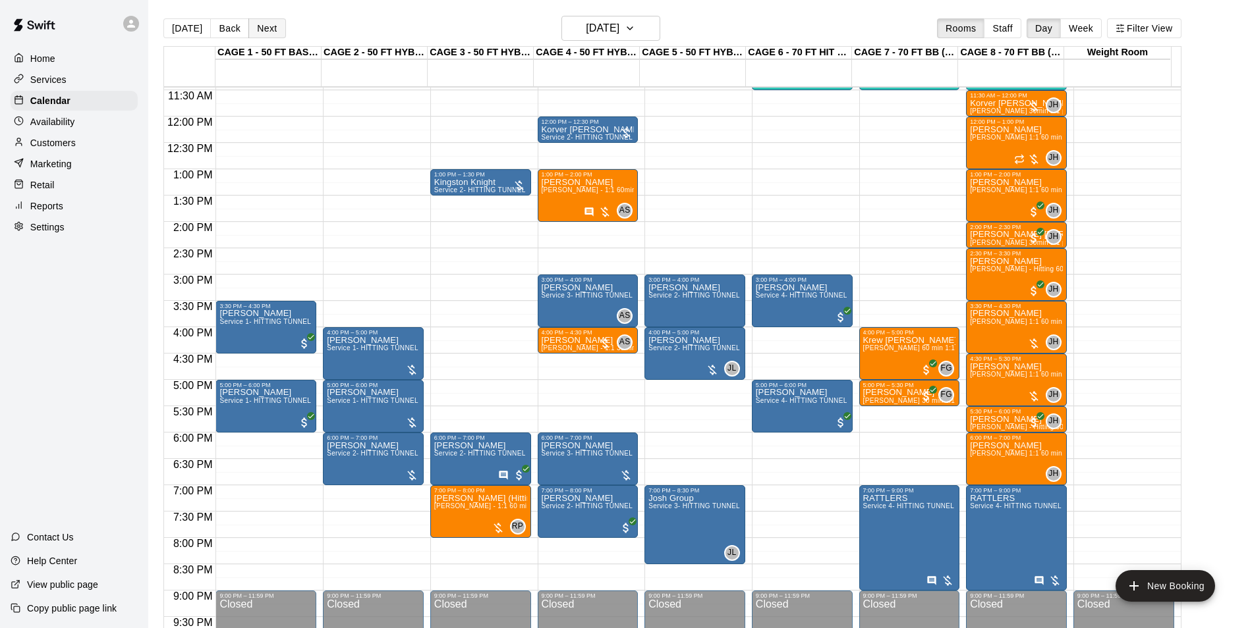
click at [260, 34] on button "Next" at bounding box center [266, 28] width 37 height 20
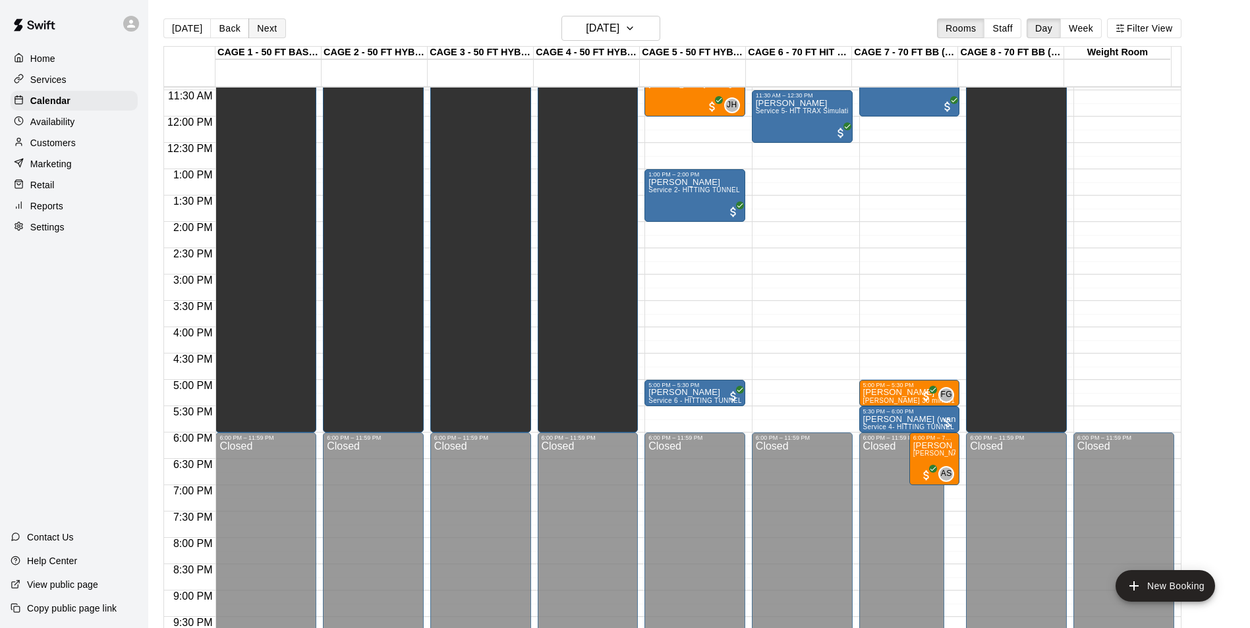
click at [260, 34] on button "Next" at bounding box center [266, 28] width 37 height 20
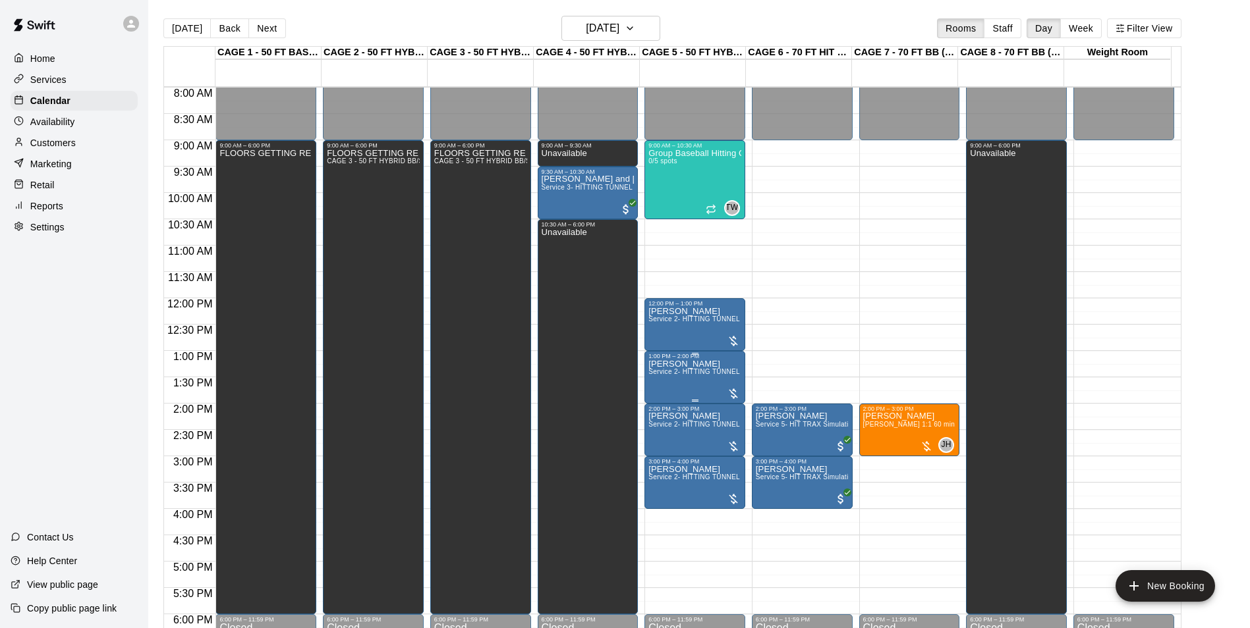
scroll to position [406, 0]
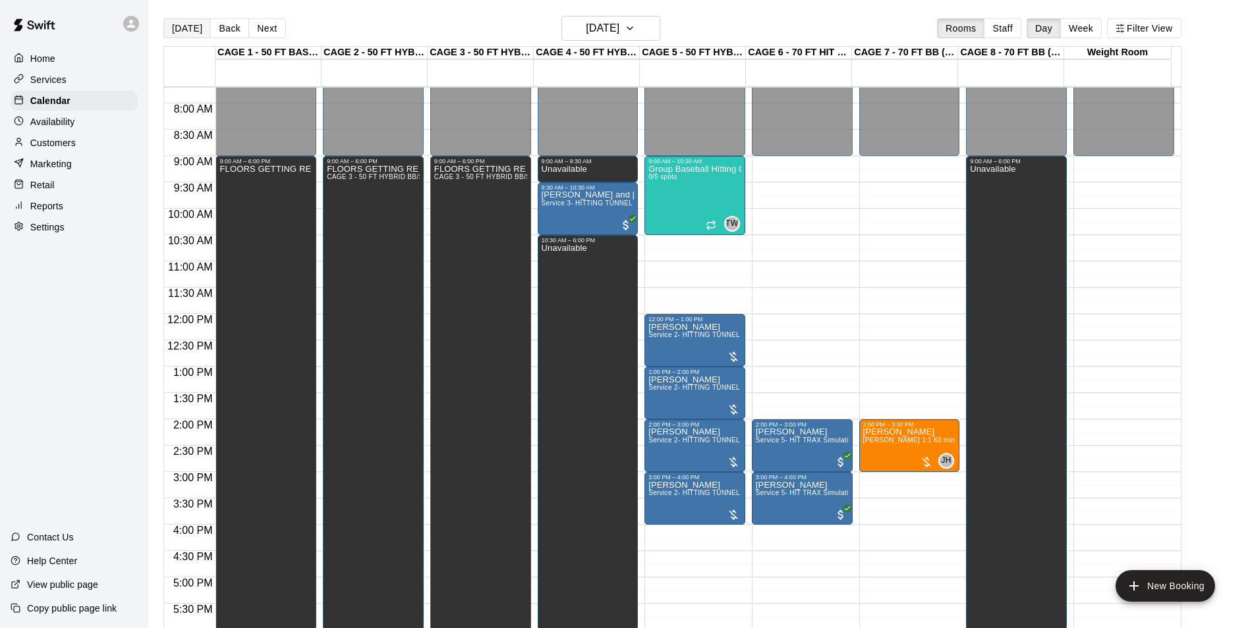
click at [188, 32] on button "Today" at bounding box center [186, 28] width 47 height 20
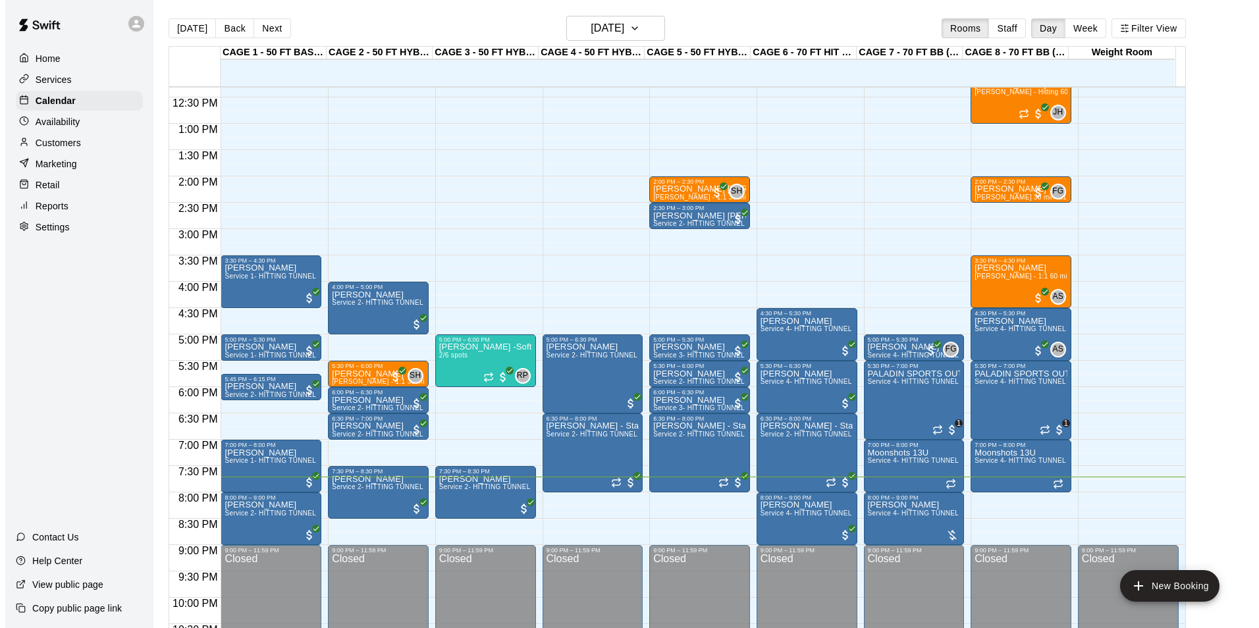
scroll to position [669, 0]
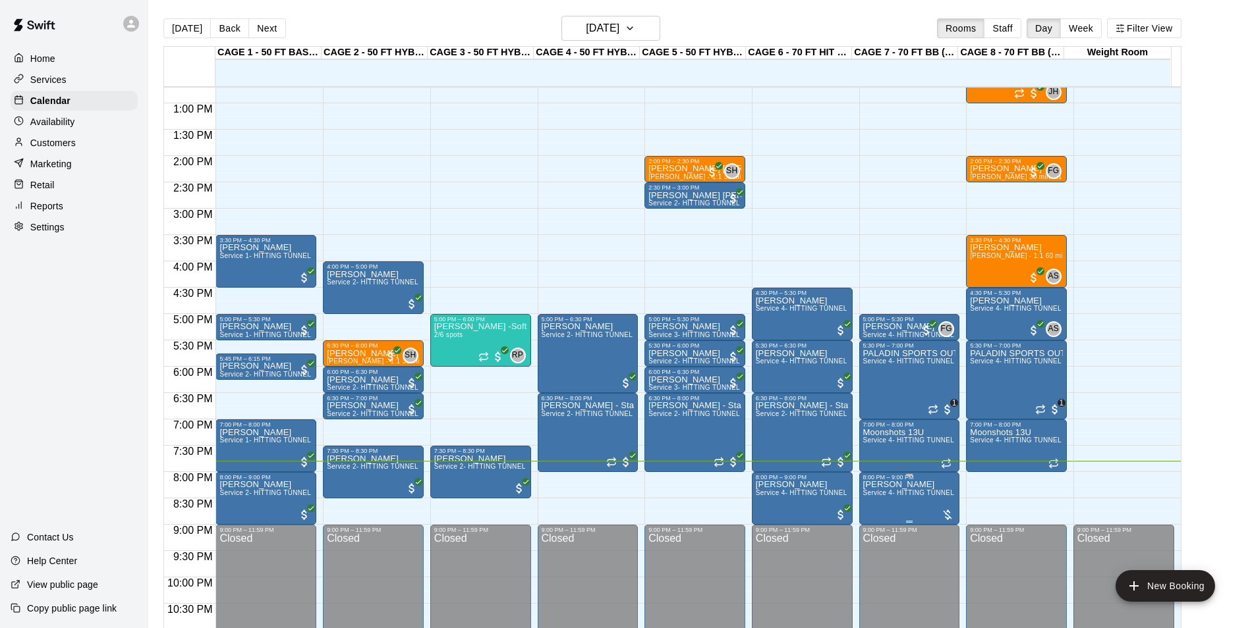
click at [899, 485] on p "Lisa Maldonado" at bounding box center [909, 485] width 93 height 0
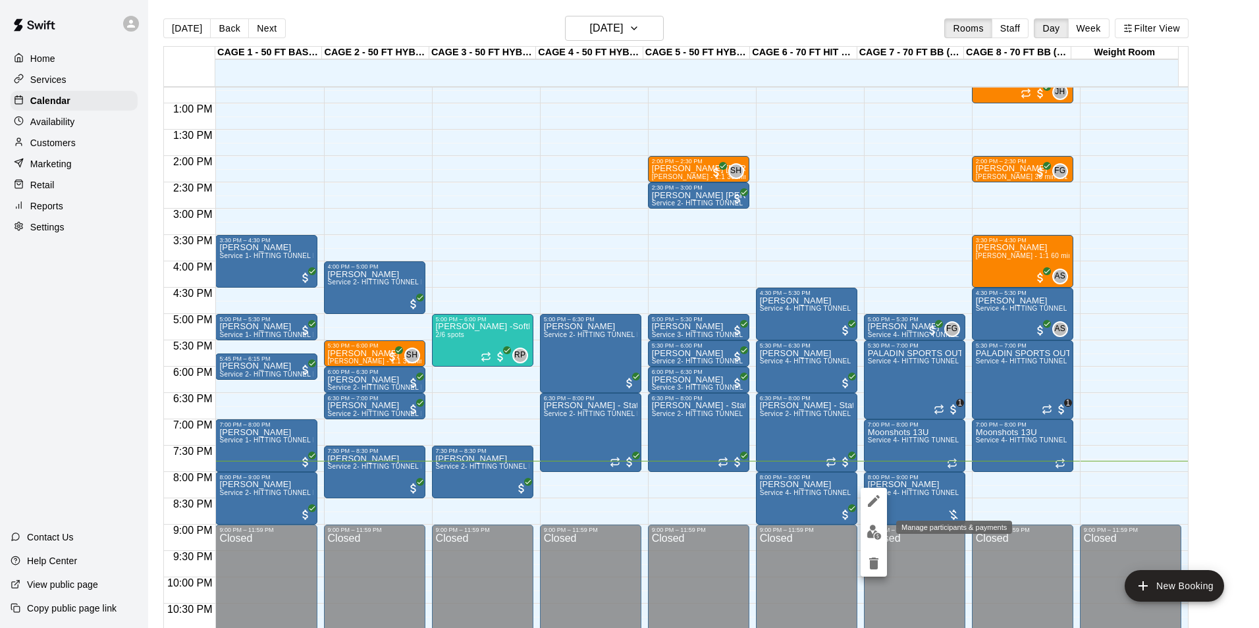
click at [872, 534] on img "edit" at bounding box center [874, 532] width 15 height 15
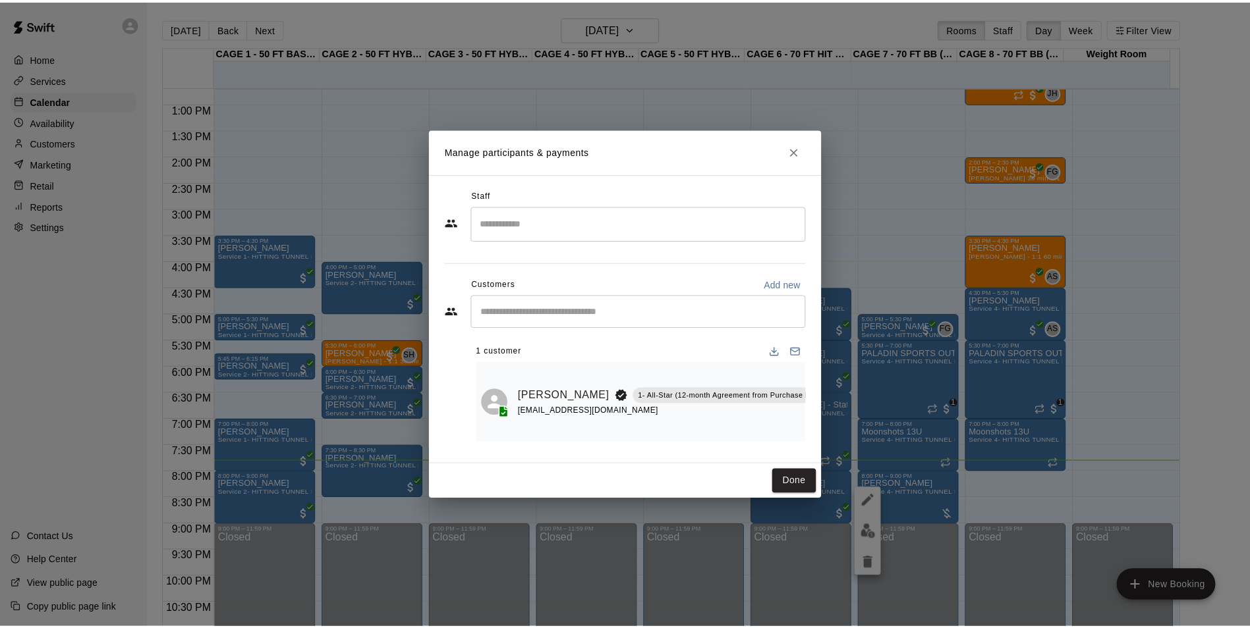
scroll to position [0, 12]
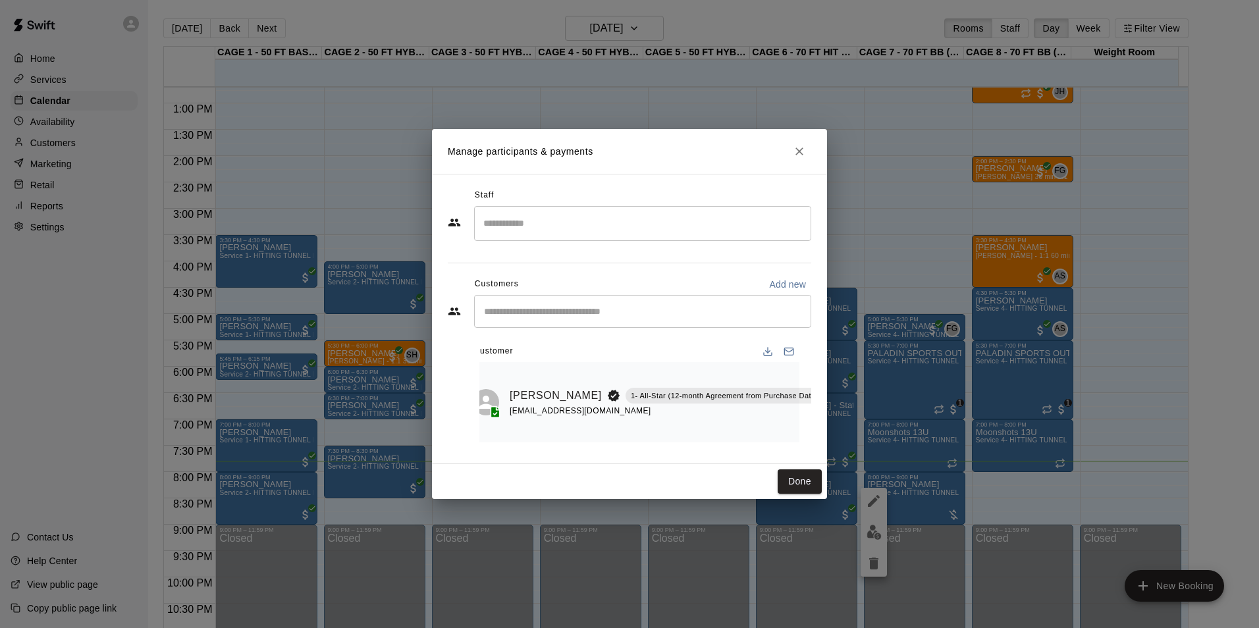
click at [824, 424] on button "Manage bookings & payment" at bounding box center [836, 426] width 24 height 24
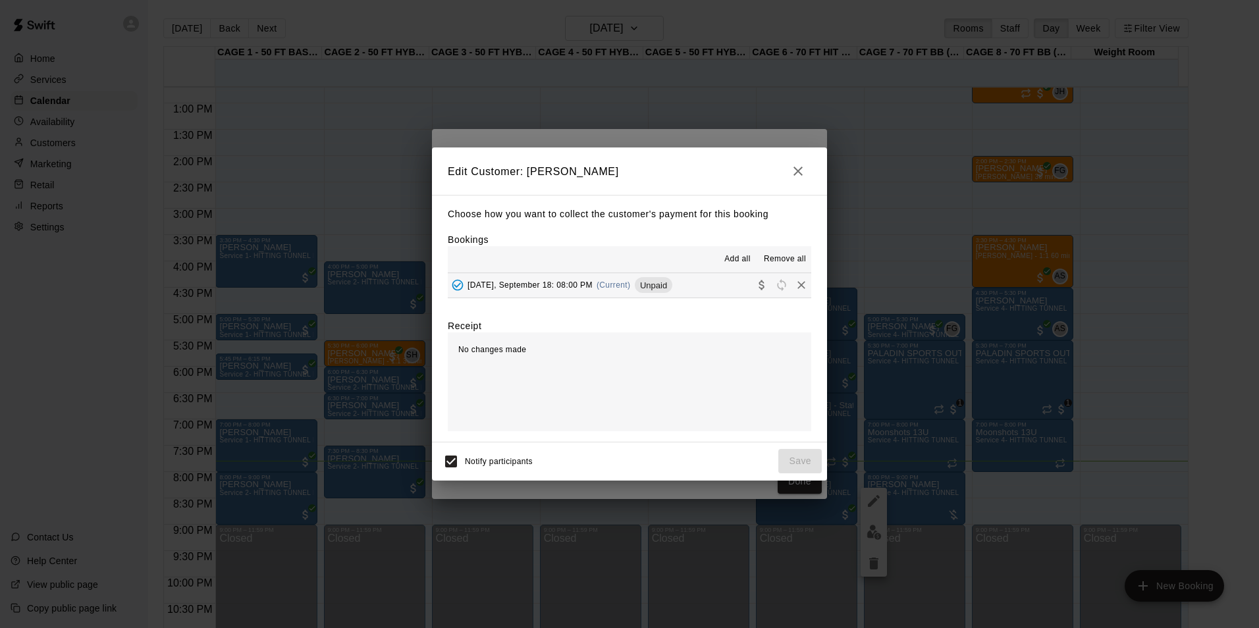
click at [704, 279] on button "Thursday, September 18: 08:00 PM (Current) Unpaid" at bounding box center [630, 285] width 364 height 24
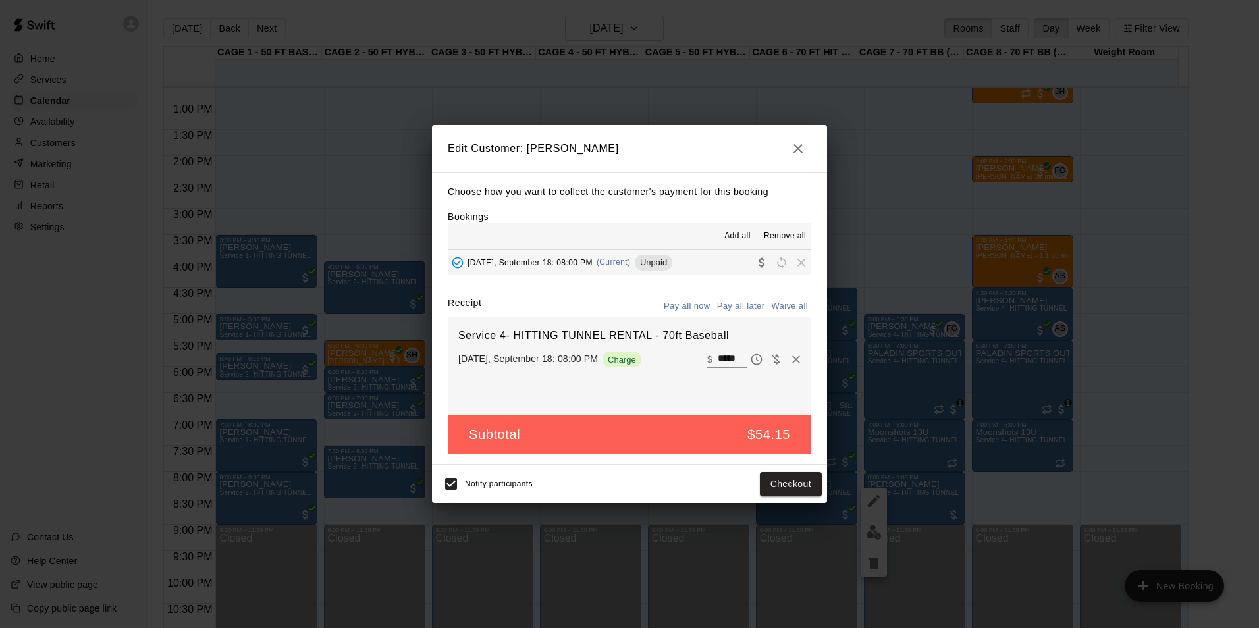
click at [784, 471] on div "Notify participants Checkout" at bounding box center [629, 484] width 385 height 28
click at [783, 484] on button "Checkout" at bounding box center [791, 484] width 62 height 24
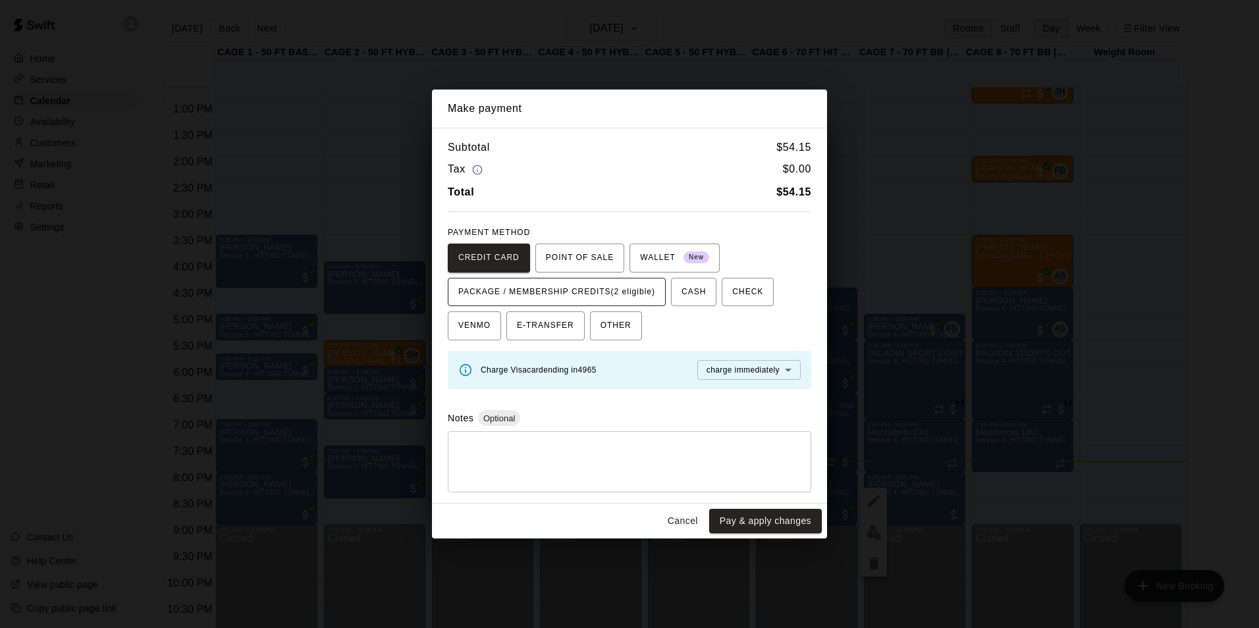
click at [628, 293] on span "PACKAGE / MEMBERSHIP CREDITS (2 eligible)" at bounding box center [556, 292] width 197 height 21
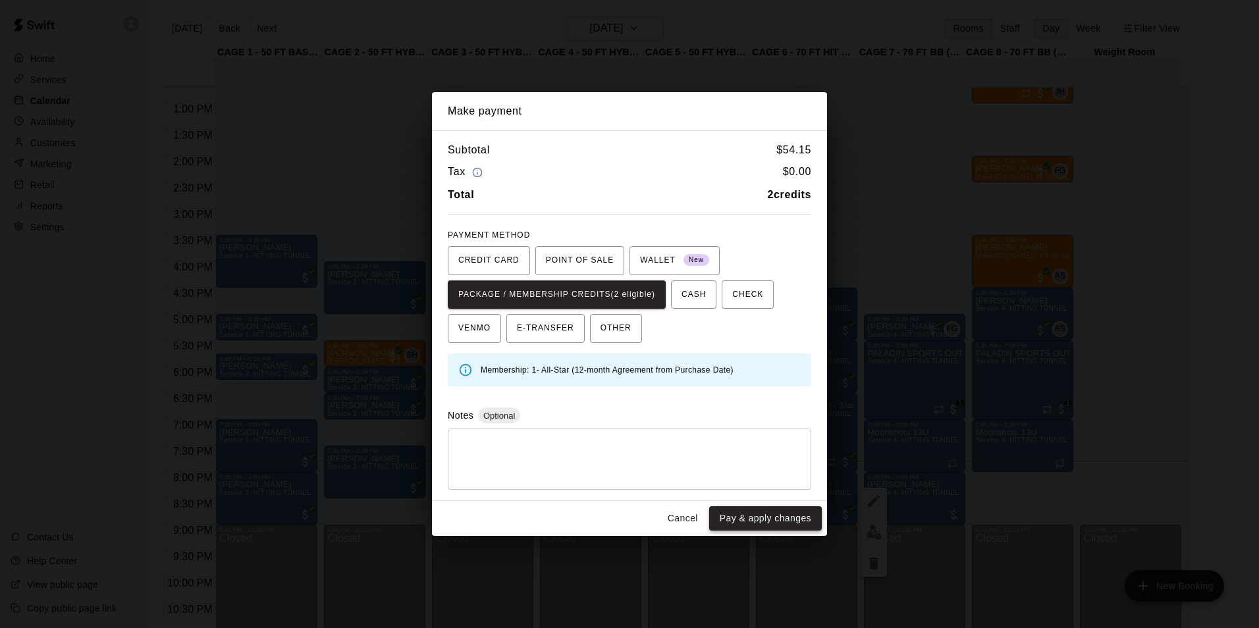
click at [786, 516] on button "Pay & apply changes" at bounding box center [765, 519] width 113 height 24
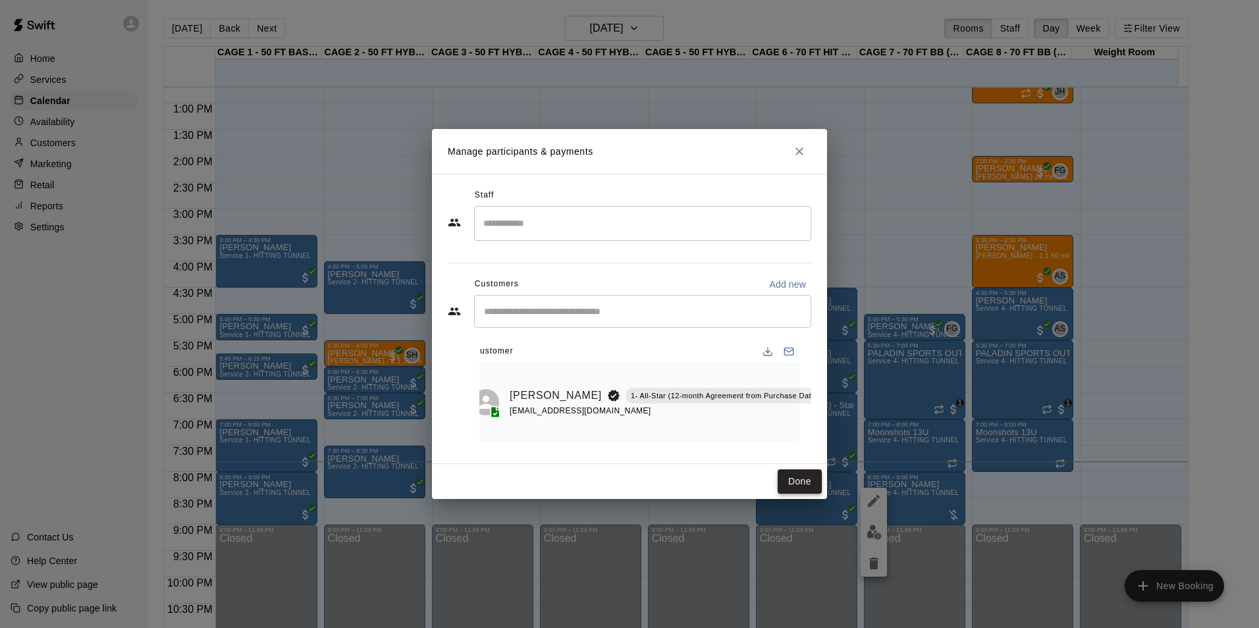
click at [794, 487] on button "Done" at bounding box center [800, 482] width 44 height 24
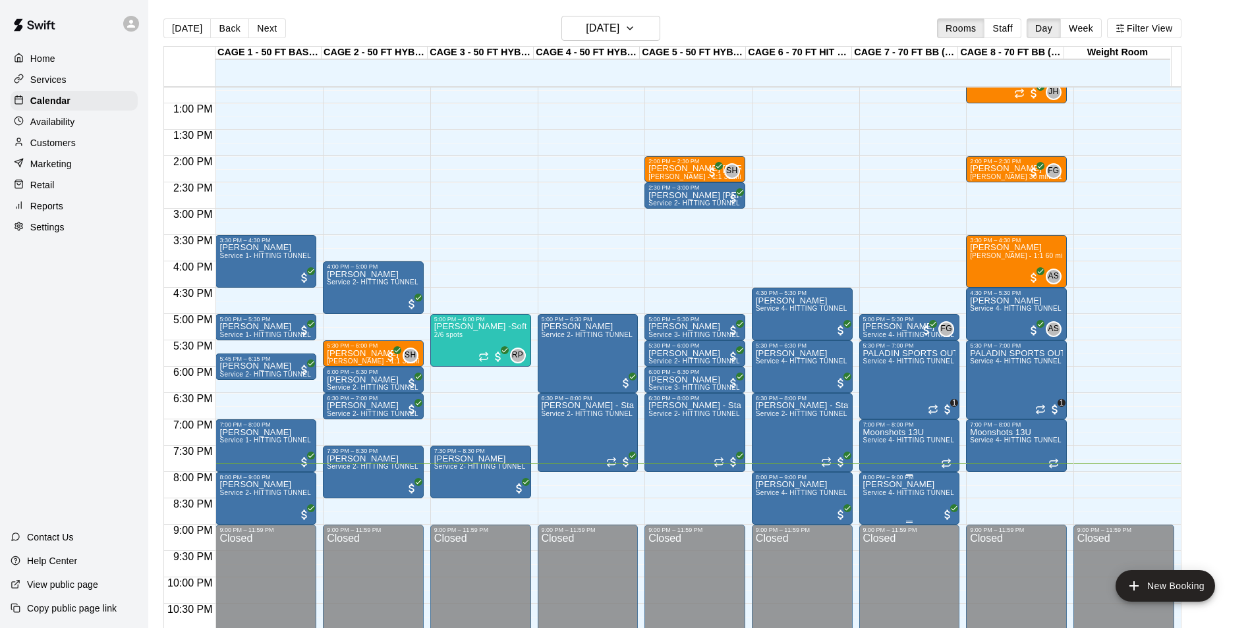
click at [889, 495] on span "Service 4- HITTING TUNNEL RENTAL - 70ft Baseball" at bounding box center [946, 492] width 167 height 7
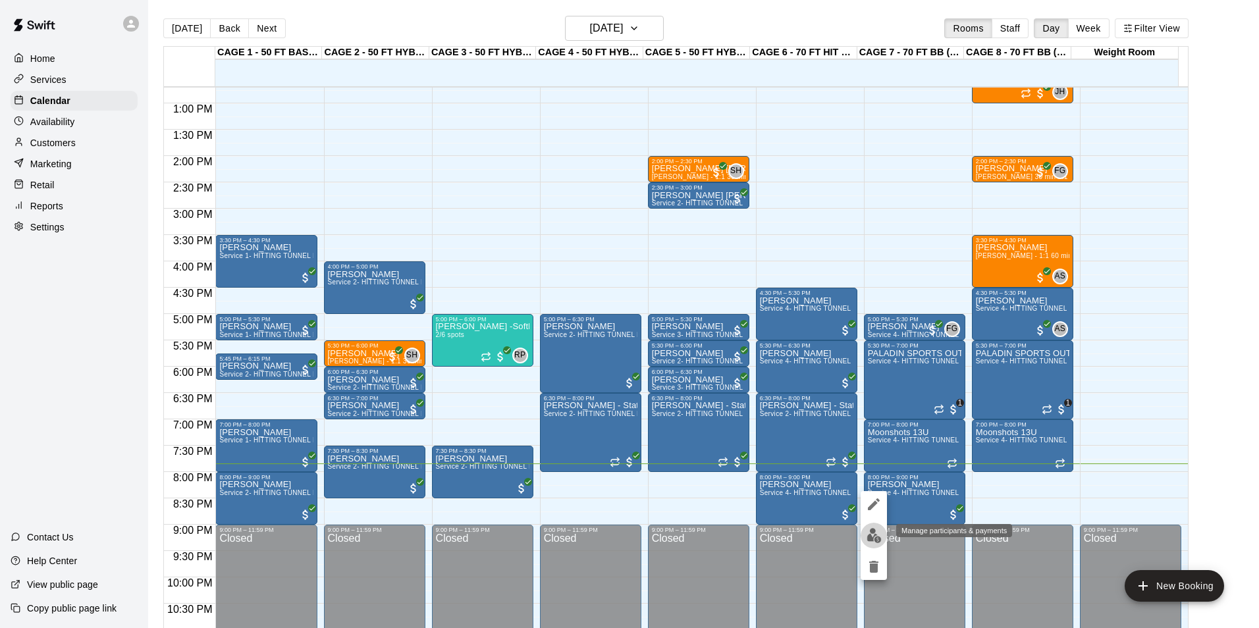
click at [873, 536] on img "edit" at bounding box center [874, 535] width 15 height 15
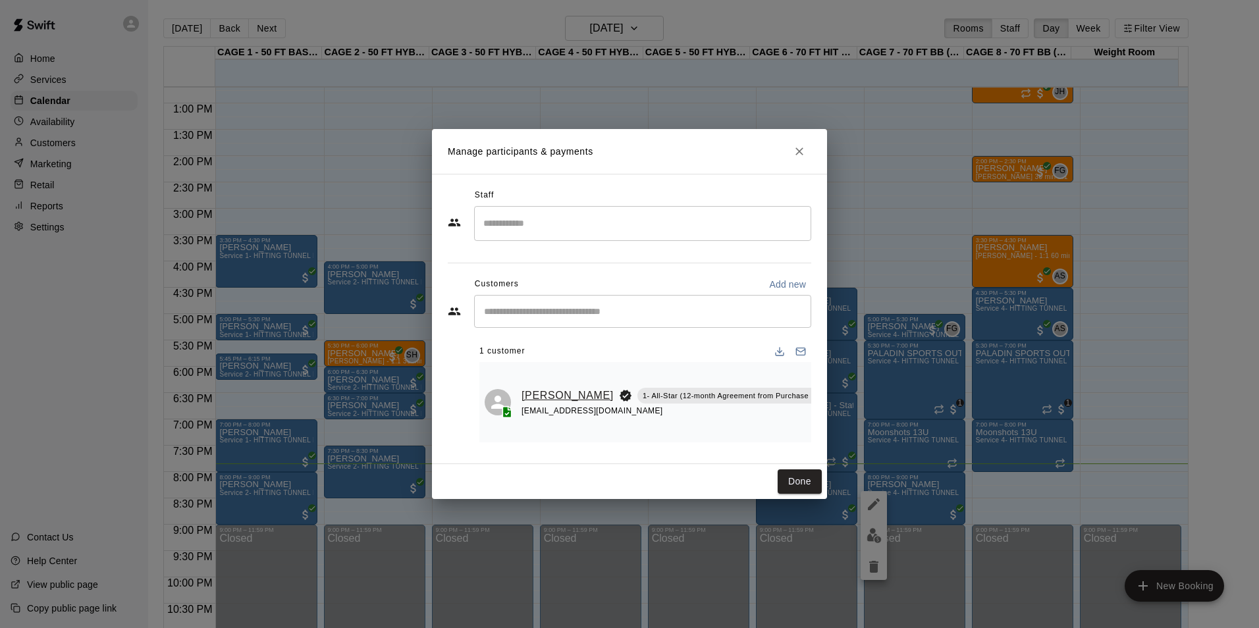
click at [528, 389] on link "Lisa Maldonado" at bounding box center [568, 395] width 92 height 17
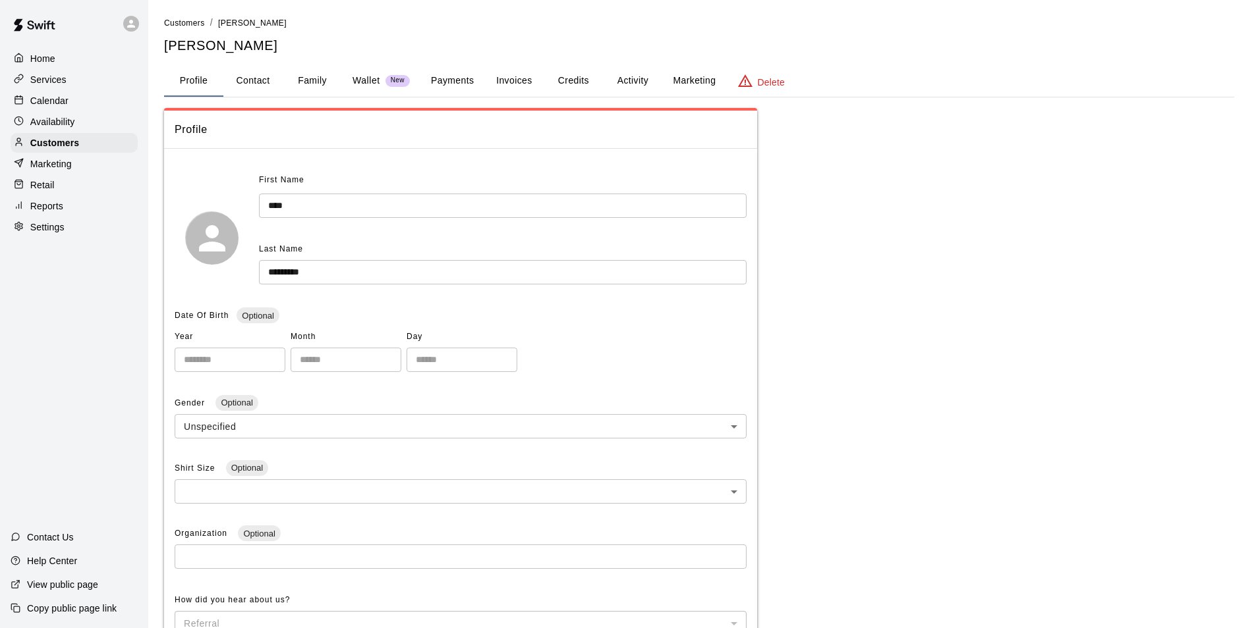
drag, startPoint x: 275, startPoint y: 78, endPoint x: 265, endPoint y: 80, distance: 9.3
click at [272, 79] on button "Contact" at bounding box center [252, 81] width 59 height 32
select select "**"
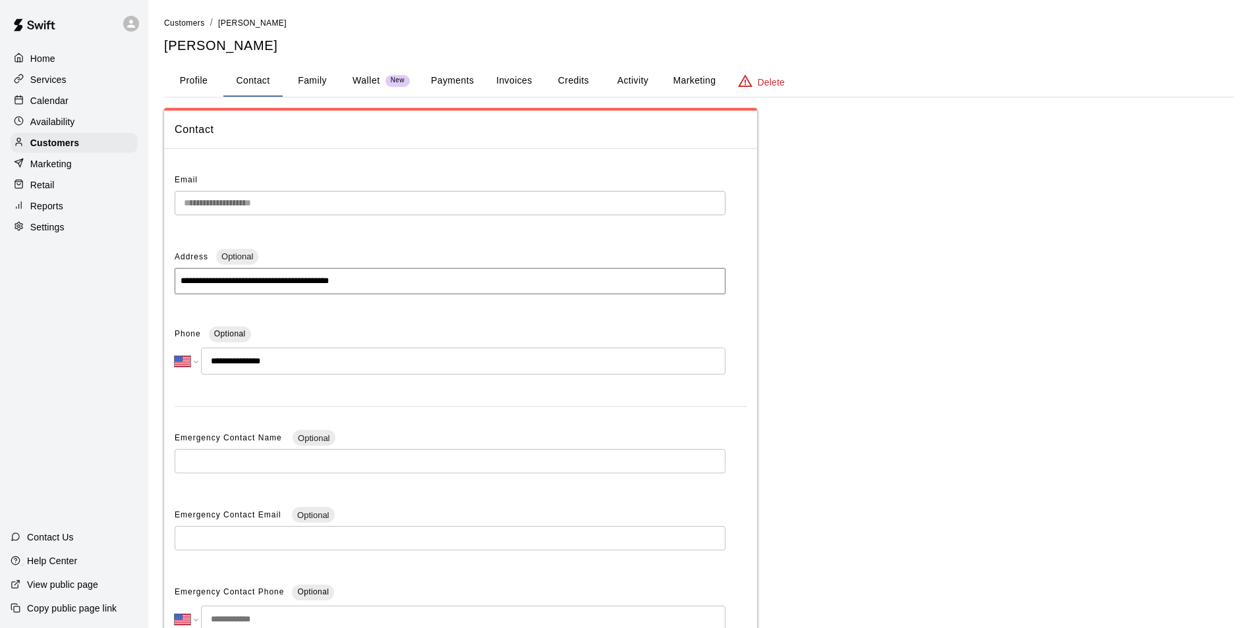
click at [74, 109] on div "Calendar" at bounding box center [74, 101] width 127 height 20
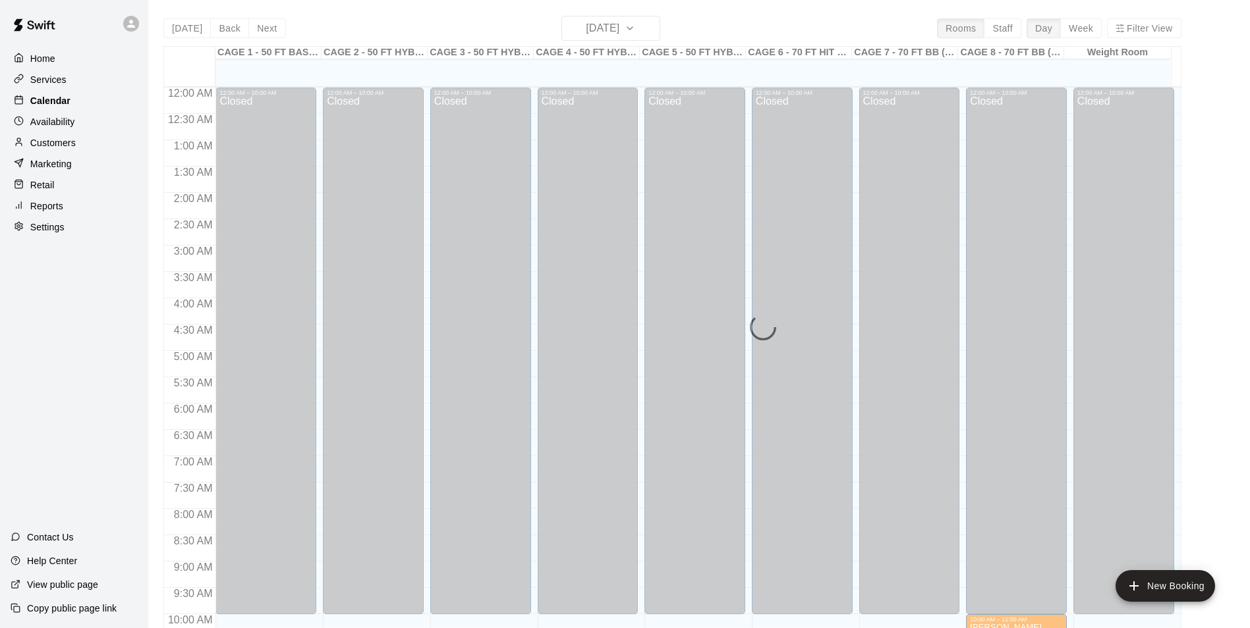
scroll to position [669, 0]
